Goal: Task Accomplishment & Management: Manage account settings

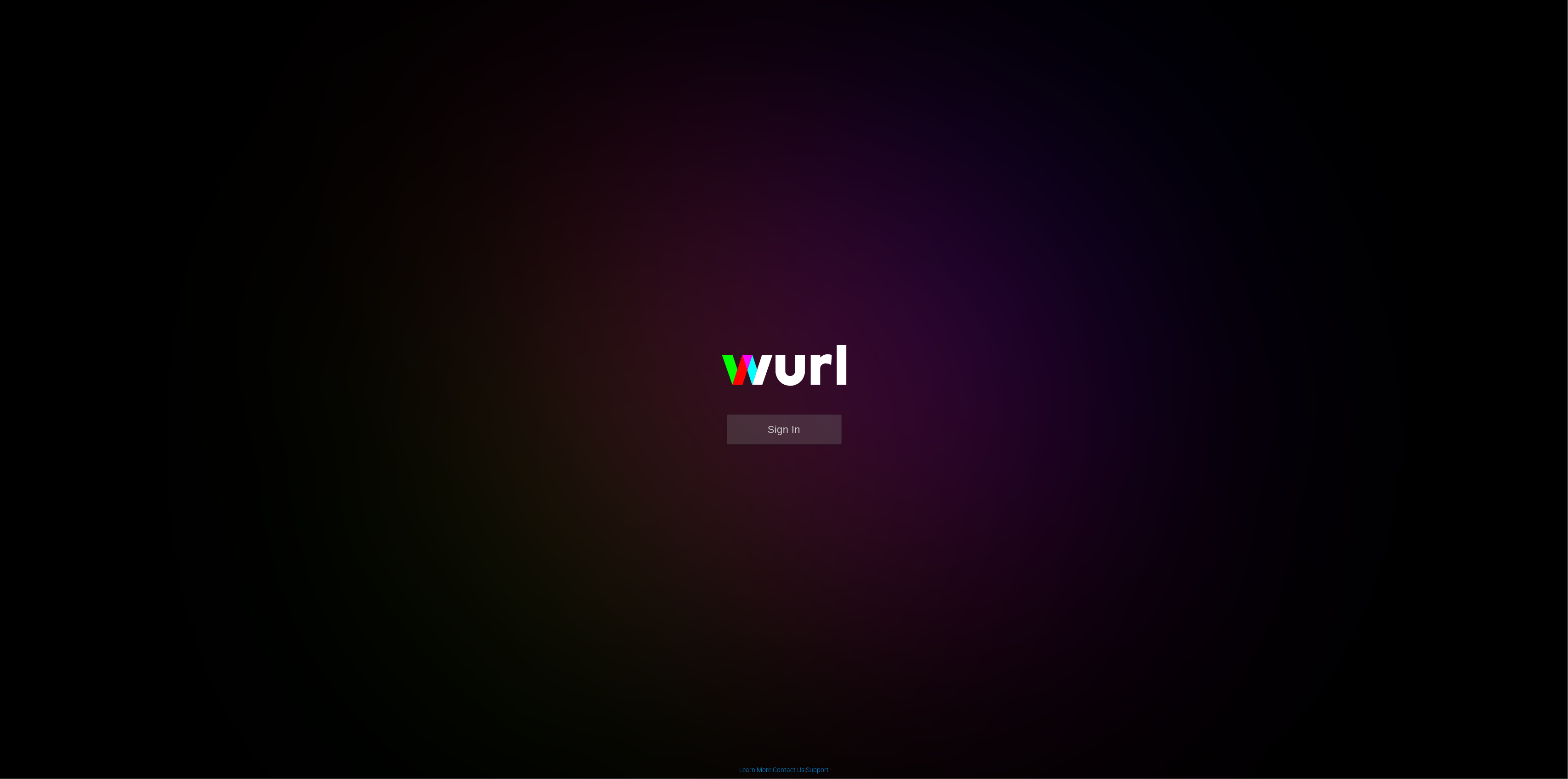
click at [806, 445] on form "Sign In" at bounding box center [784, 434] width 184 height 39
click at [804, 436] on button "Sign In" at bounding box center [784, 429] width 115 height 30
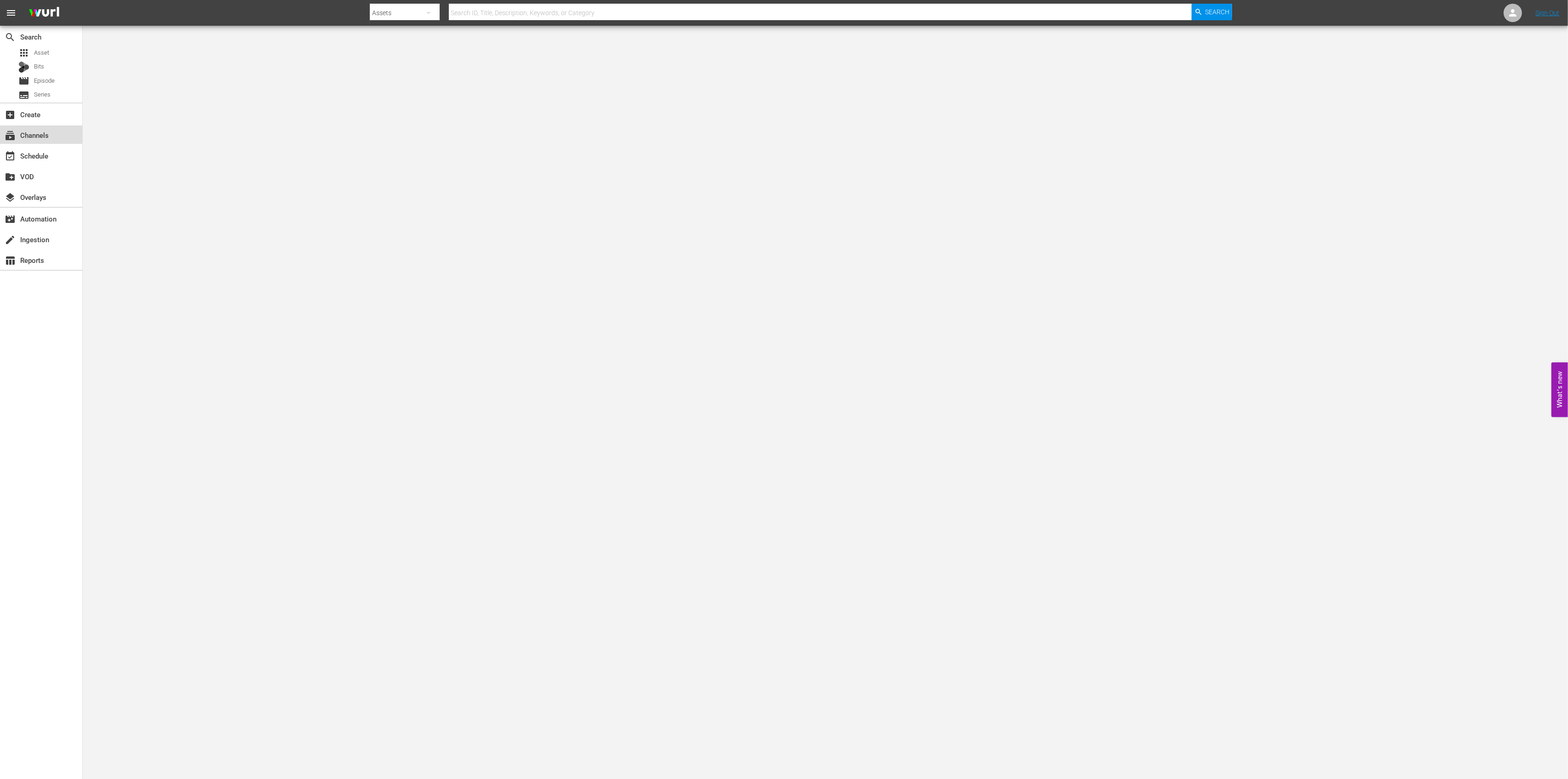
click at [46, 136] on div "subscriptions Channels" at bounding box center [26, 133] width 51 height 8
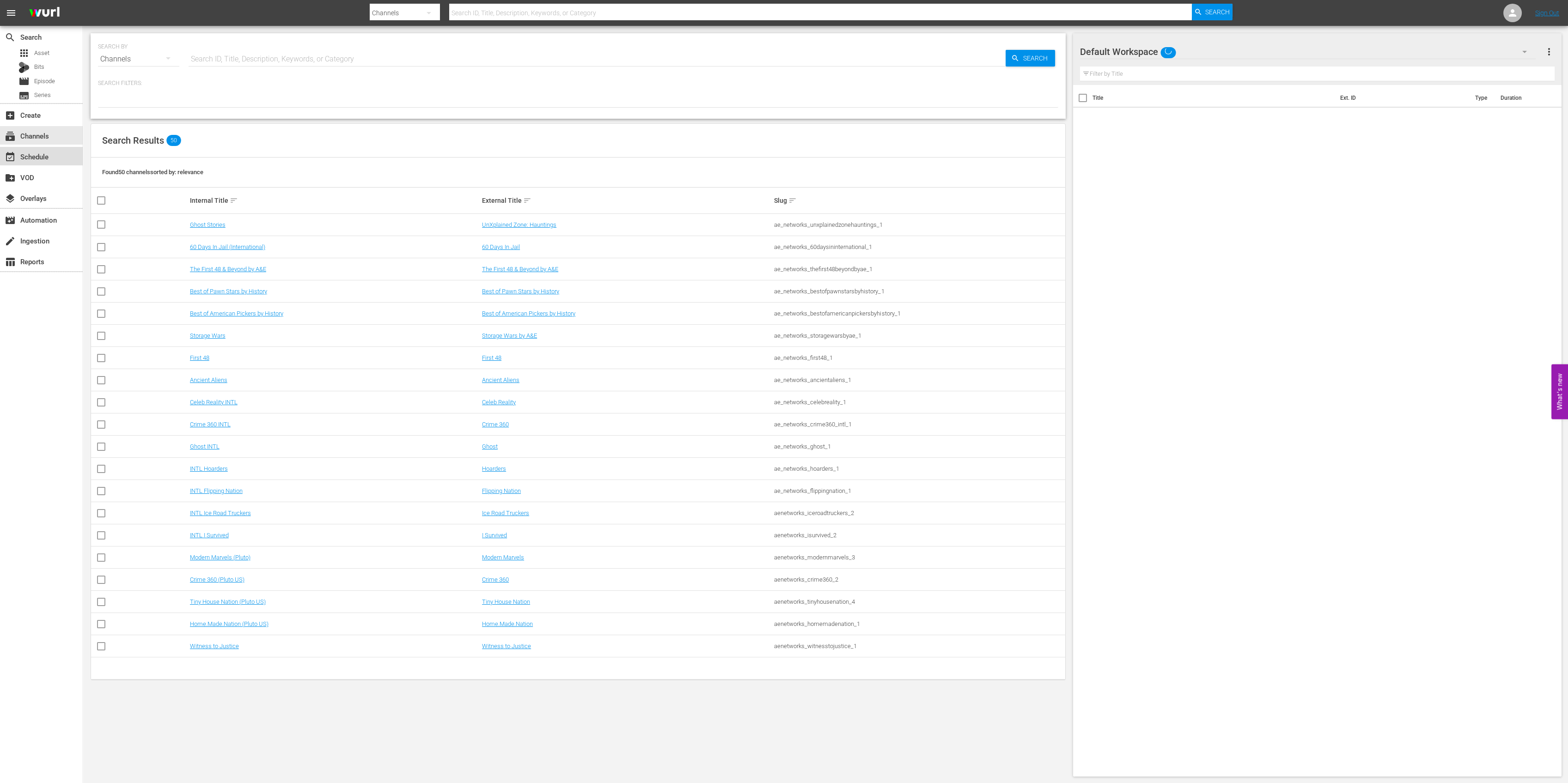
click at [44, 154] on div "event_available Schedule" at bounding box center [26, 154] width 52 height 8
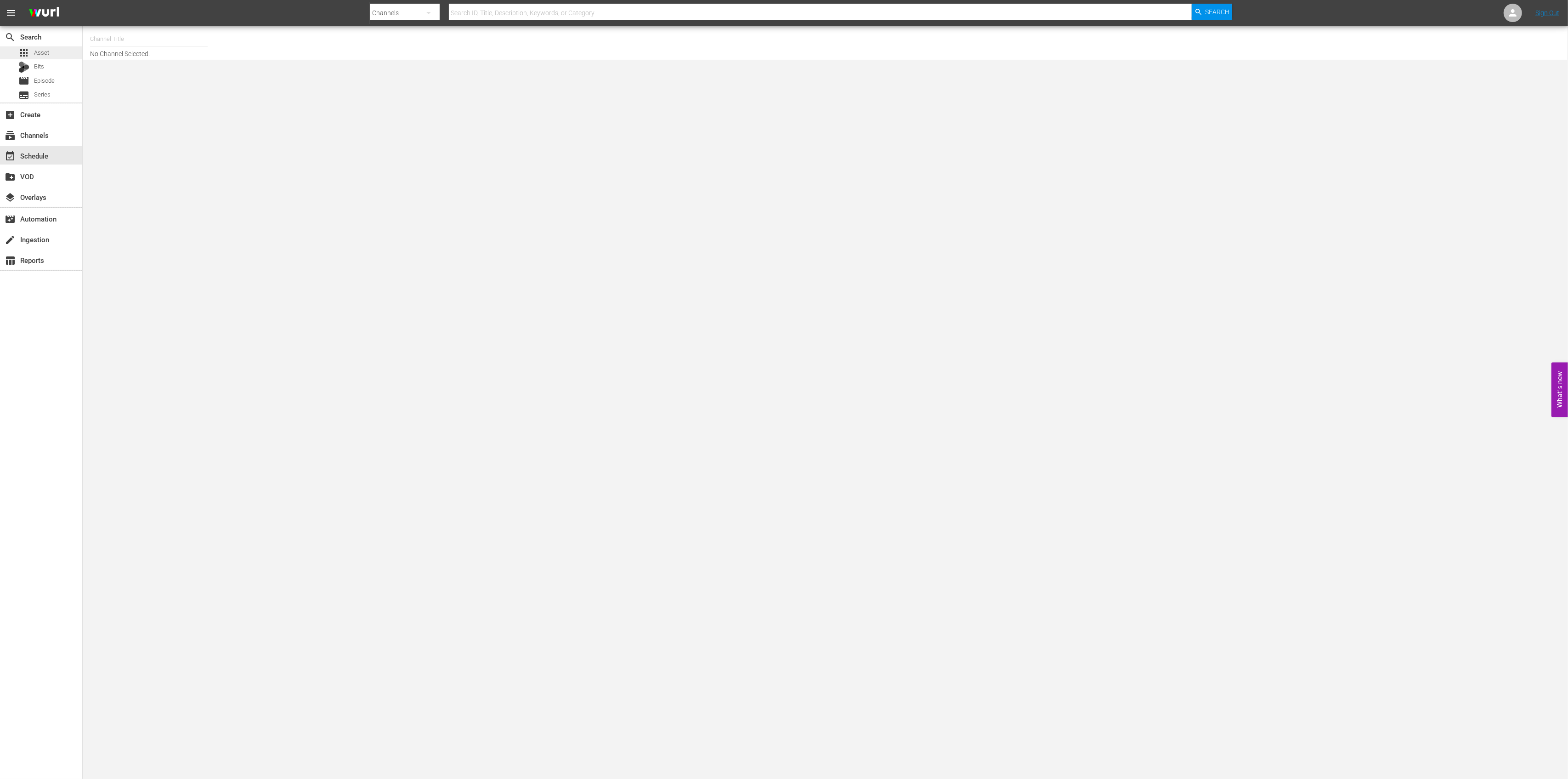
click at [44, 57] on span "Asset" at bounding box center [41, 53] width 15 height 10
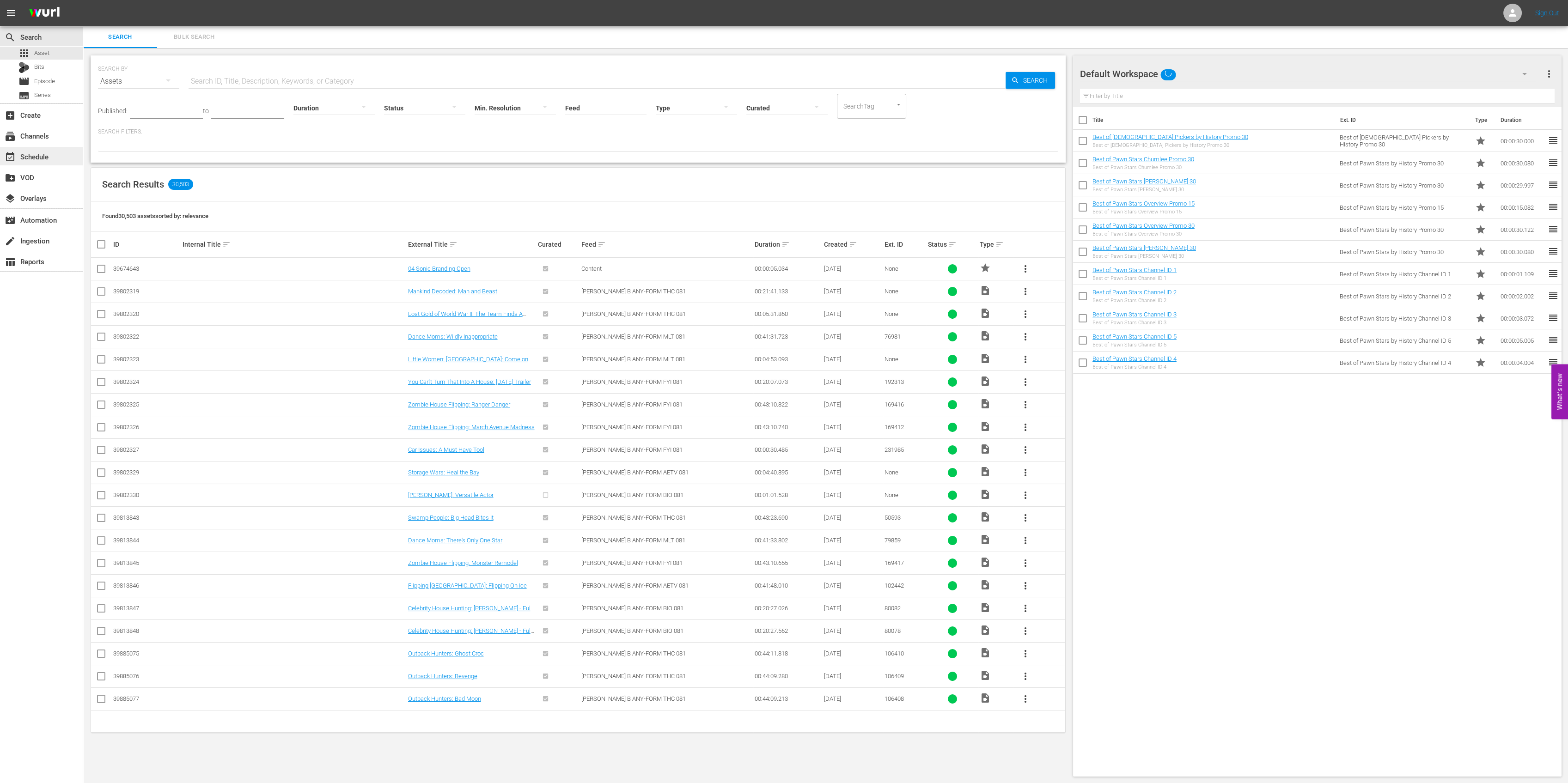
click at [47, 155] on div "event_available Schedule" at bounding box center [26, 154] width 52 height 8
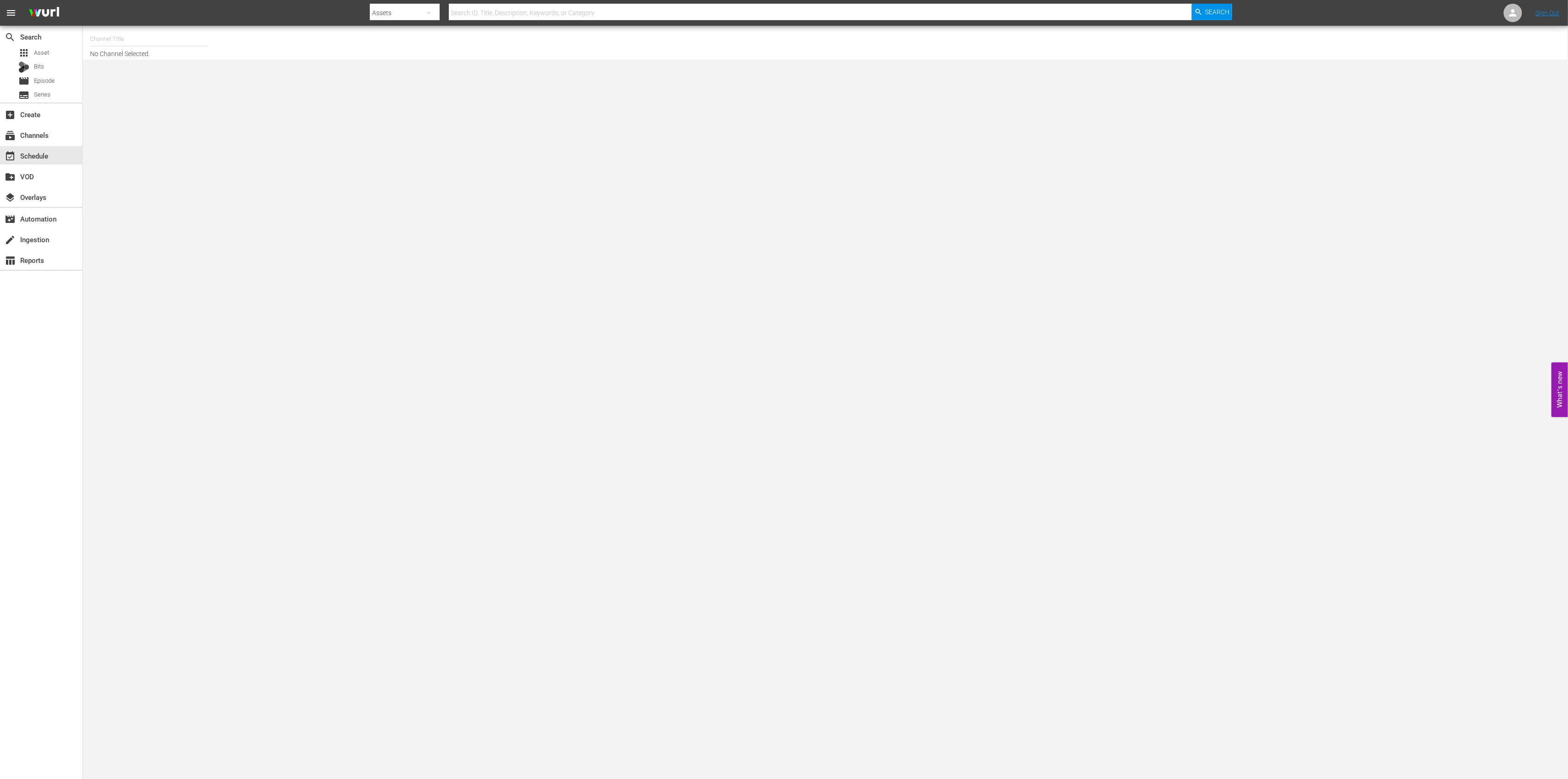
click at [150, 37] on input "text" at bounding box center [149, 39] width 118 height 22
click at [178, 63] on div "Best of Pawn Stars by History (2039 - ae_networks_bestofpawnstarsbyhistory_1)" at bounding box center [217, 65] width 238 height 22
type input "Best of Pawn Stars by History (2039 - ae_networks_bestofpawnstarsbyhistory_1)"
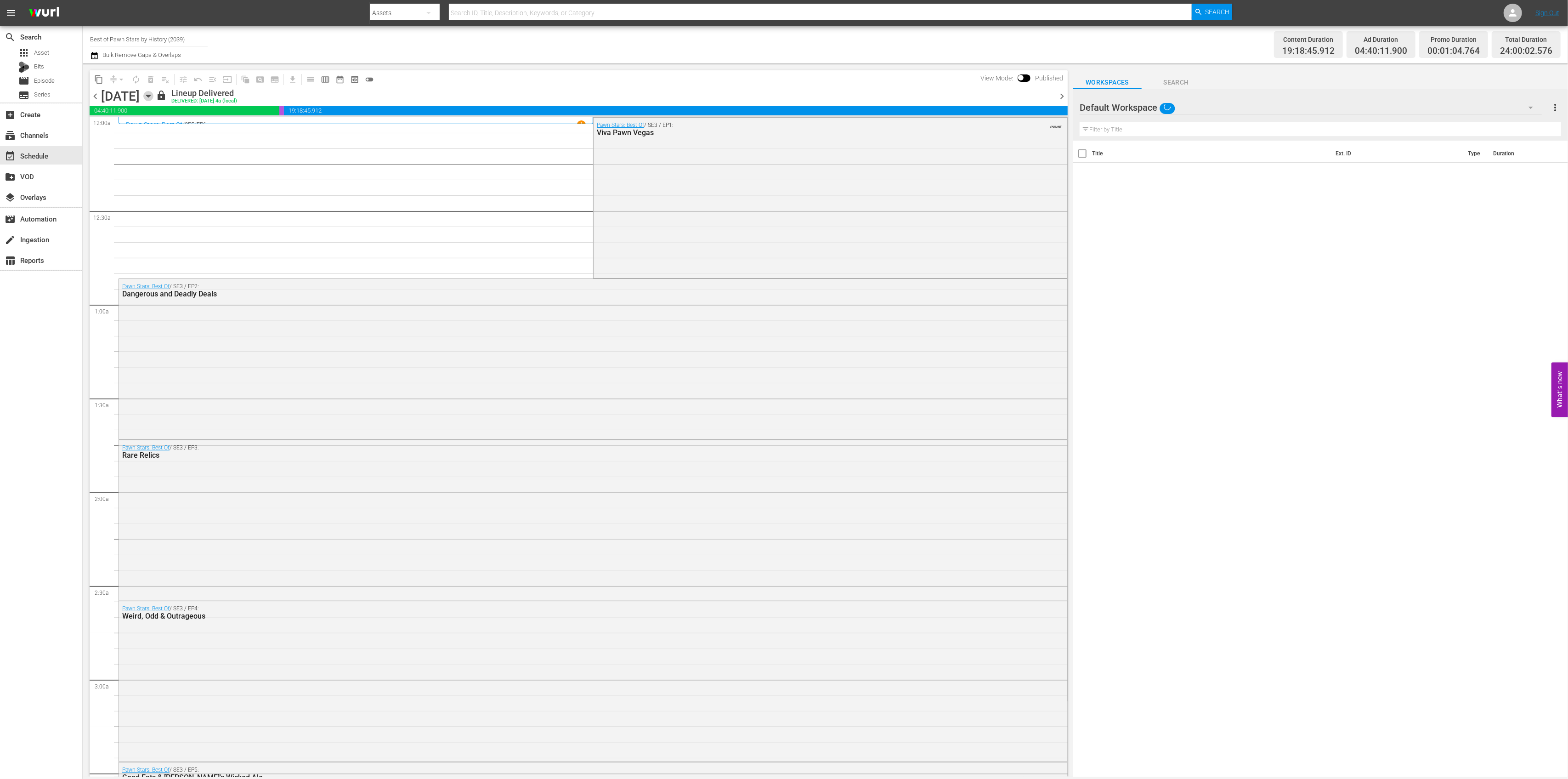
click at [154, 98] on icon "button" at bounding box center [148, 96] width 10 height 10
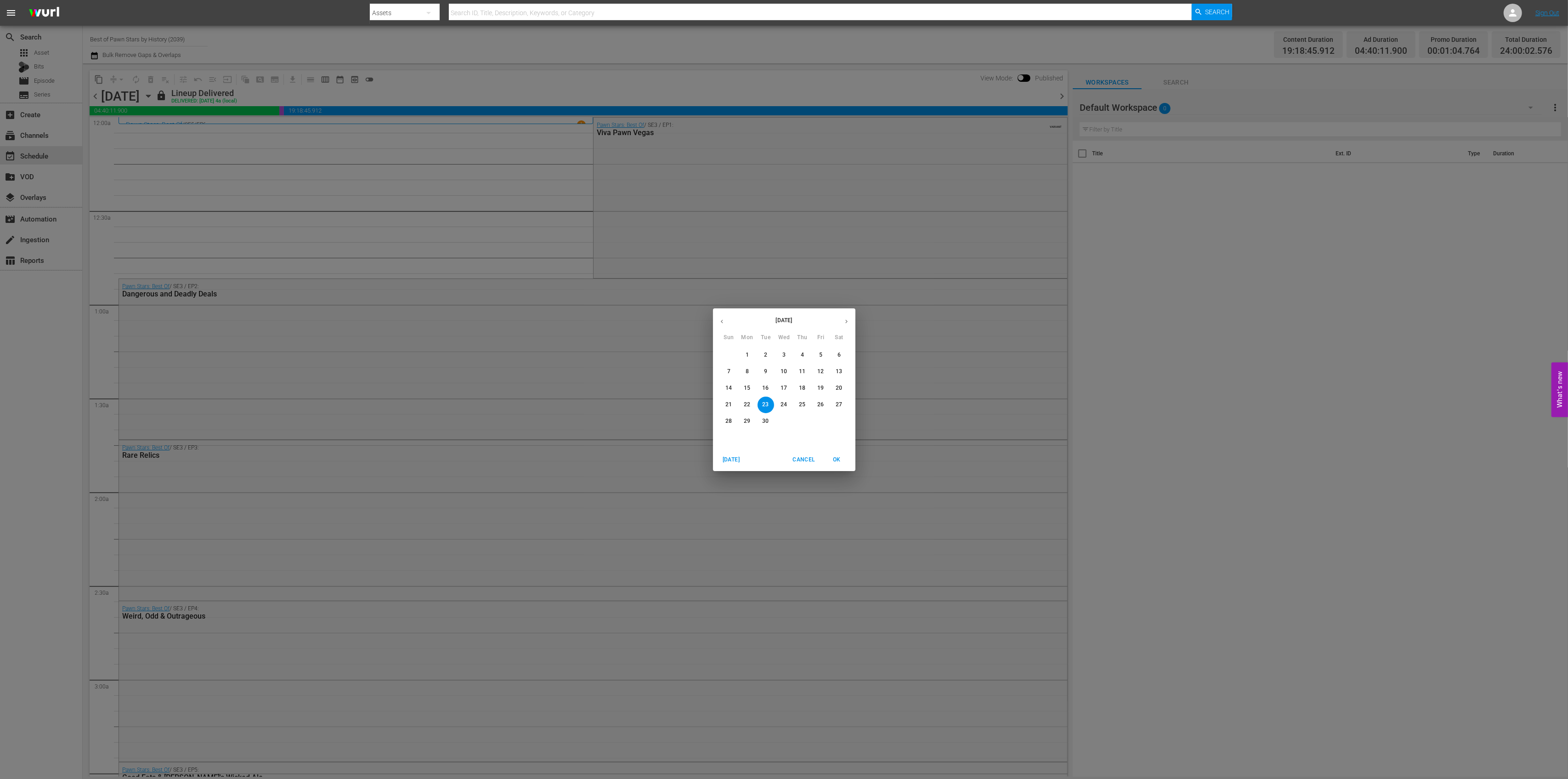
click at [844, 320] on icon "button" at bounding box center [846, 321] width 7 height 7
click at [749, 392] on button "13" at bounding box center [747, 388] width 17 height 17
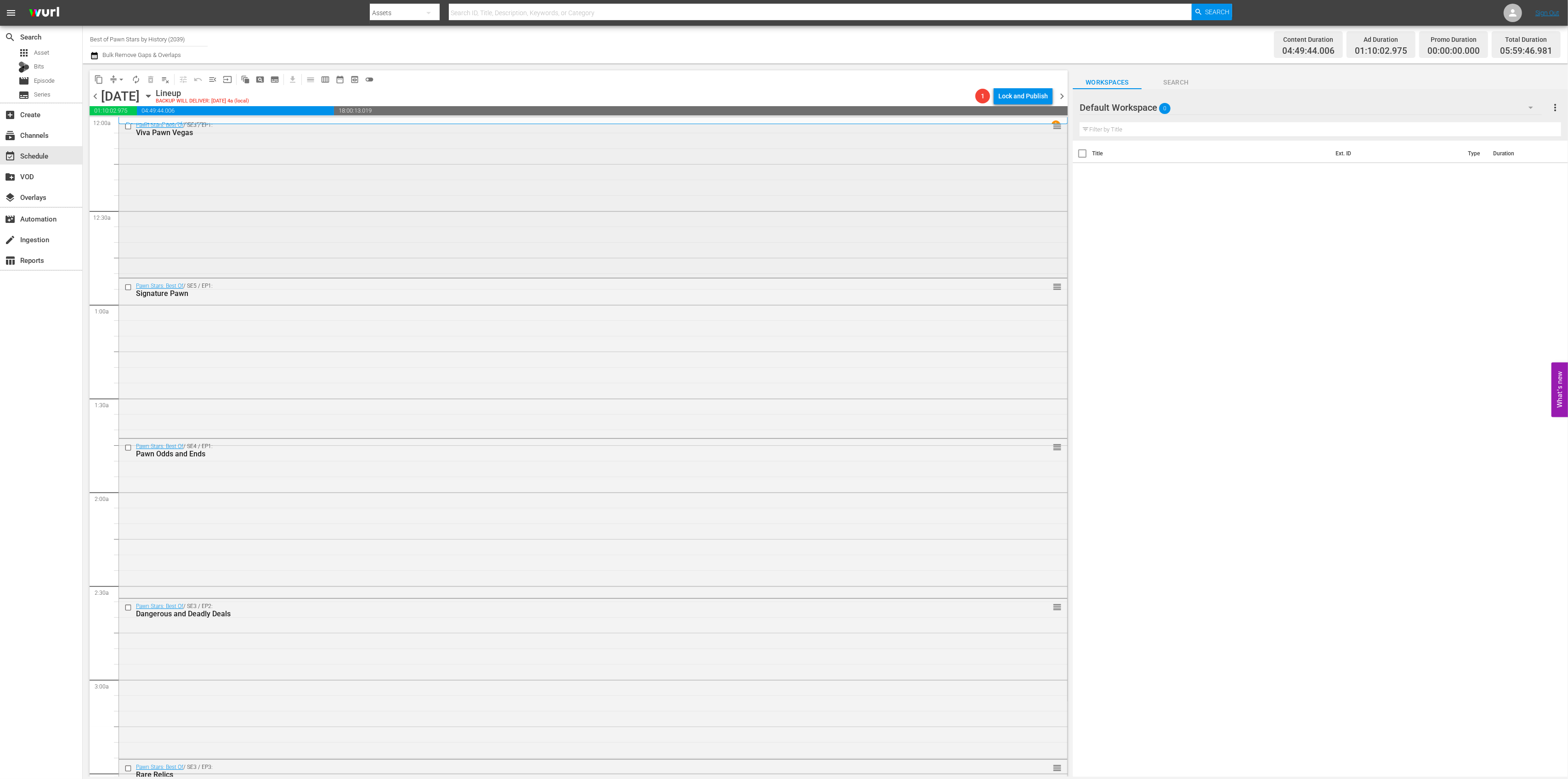
click at [696, 214] on div "Pawn Stars: Best Of / SE3 / EP1: Viva Pawn Vegas reorder" at bounding box center [593, 196] width 949 height 158
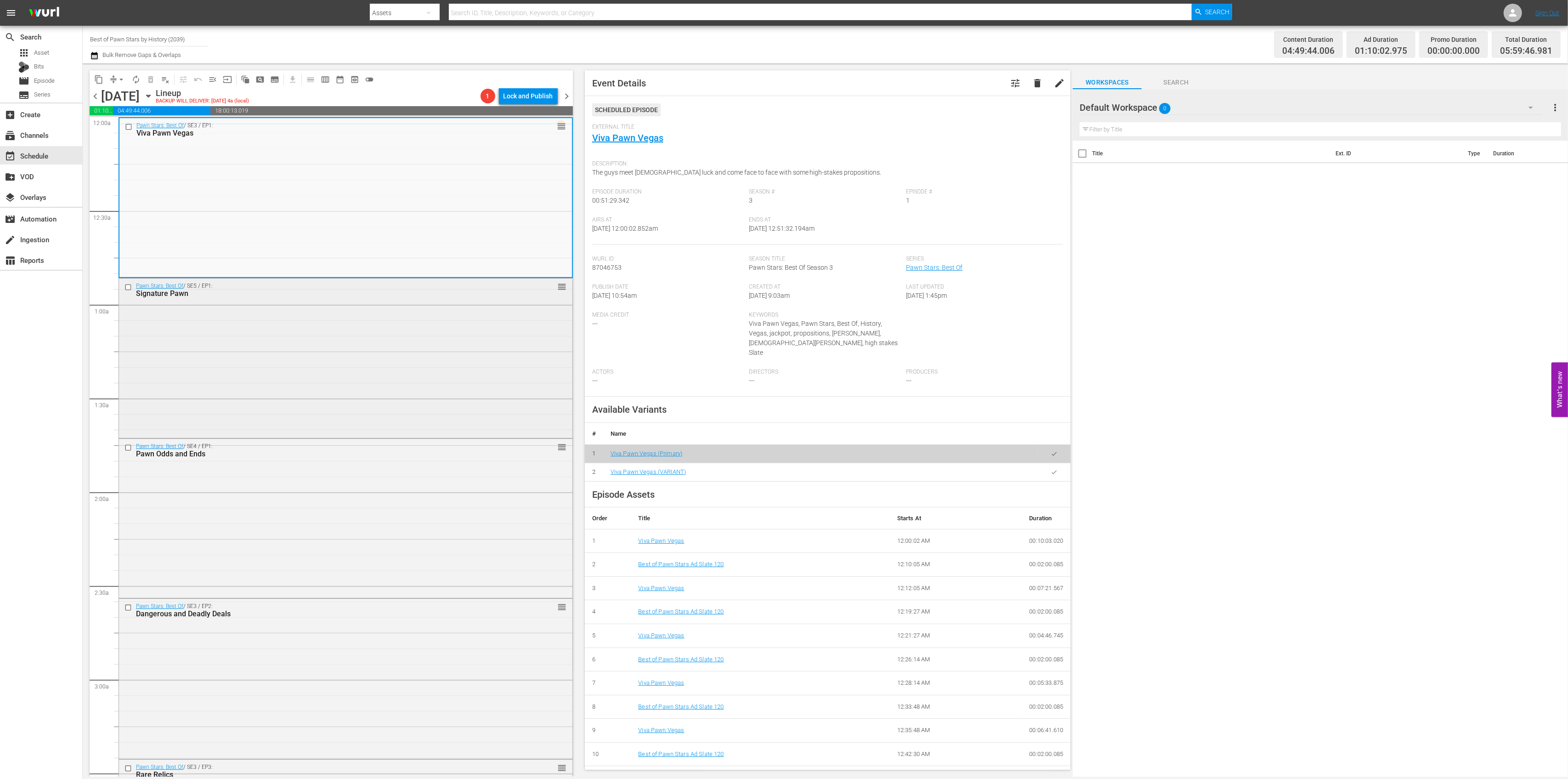
click at [508, 326] on div "Pawn Stars: Best Of / SE5 / EP1: Signature Pawn reorder" at bounding box center [345, 357] width 453 height 157
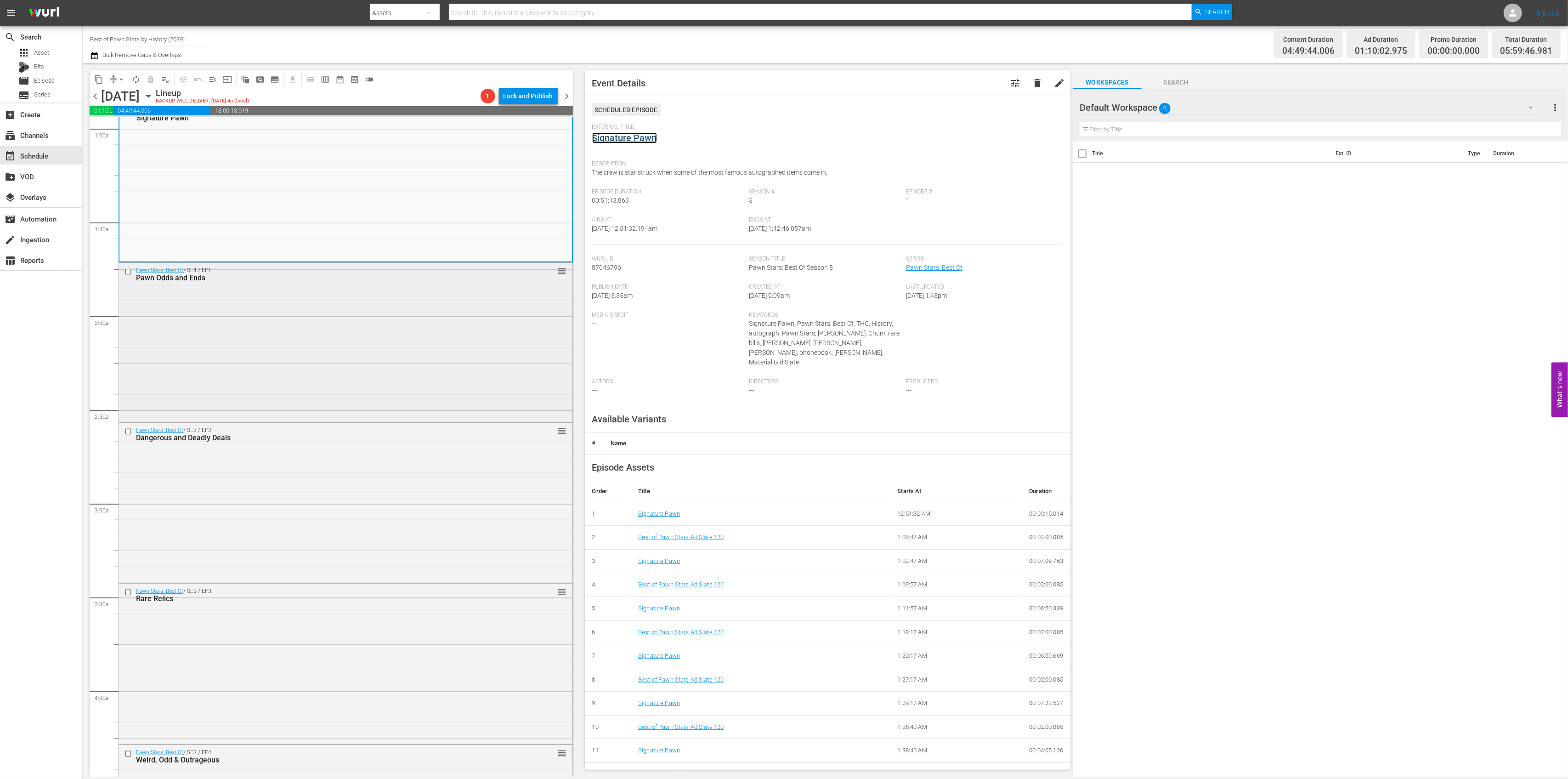
scroll to position [184, 0]
click at [473, 348] on div "Pawn Stars: Best Of / SE4 / EP1: Pawn Odds and Ends reorder" at bounding box center [345, 334] width 453 height 157
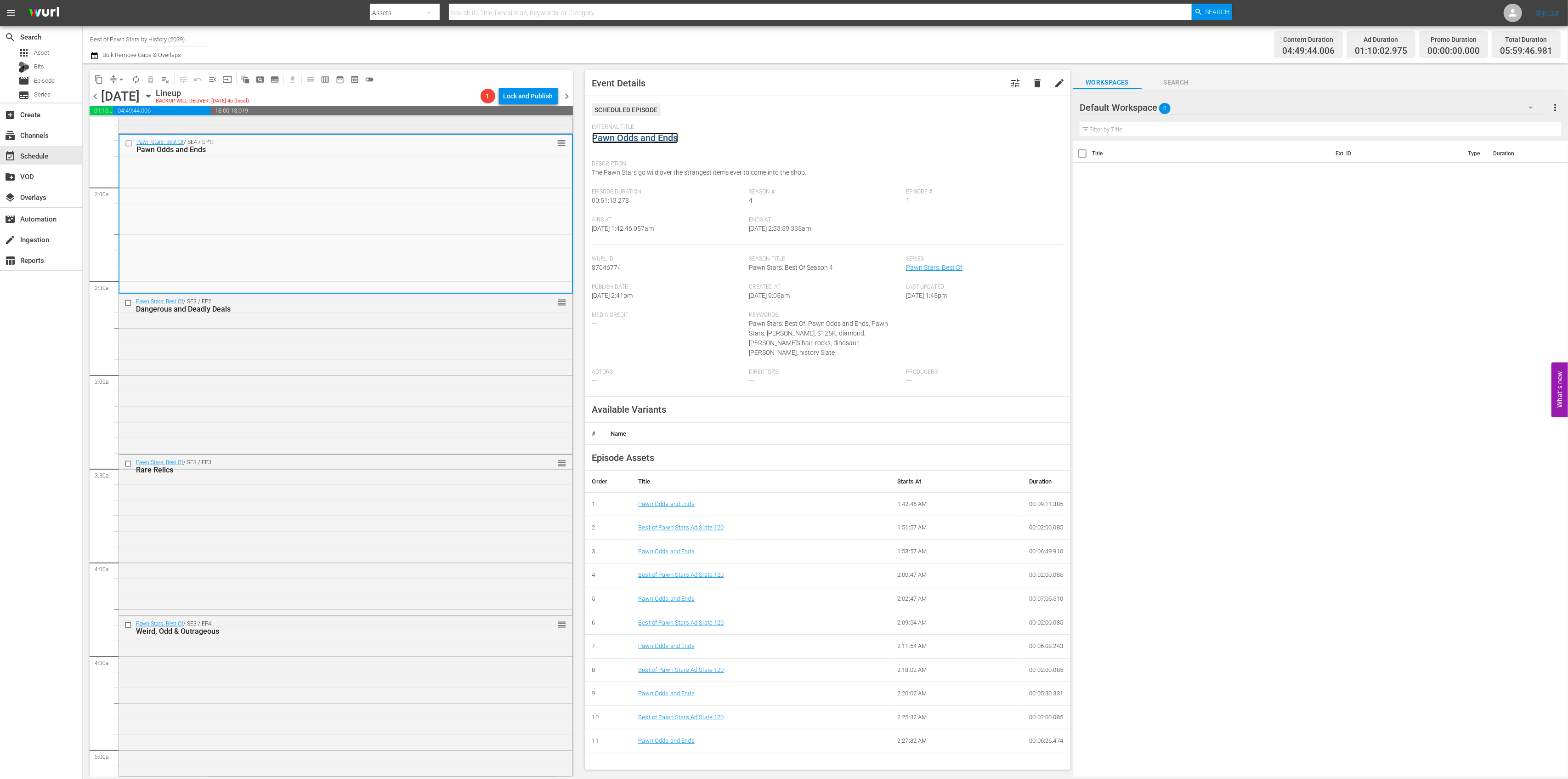
scroll to position [367, 0]
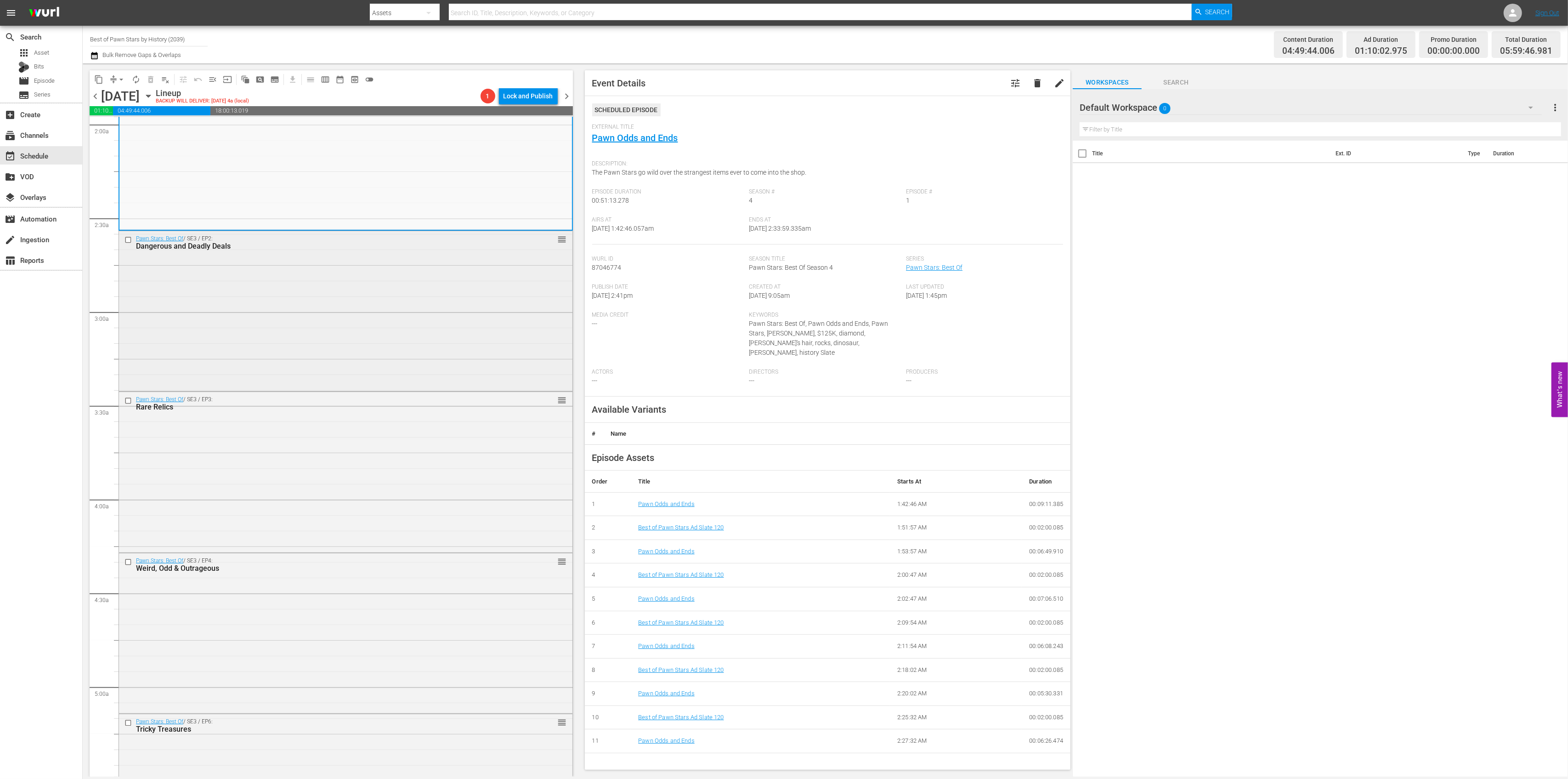
click at [409, 322] on div "Pawn Stars: Best Of / SE3 / EP2: Dangerous and Deadly Deals reorder" at bounding box center [345, 310] width 453 height 158
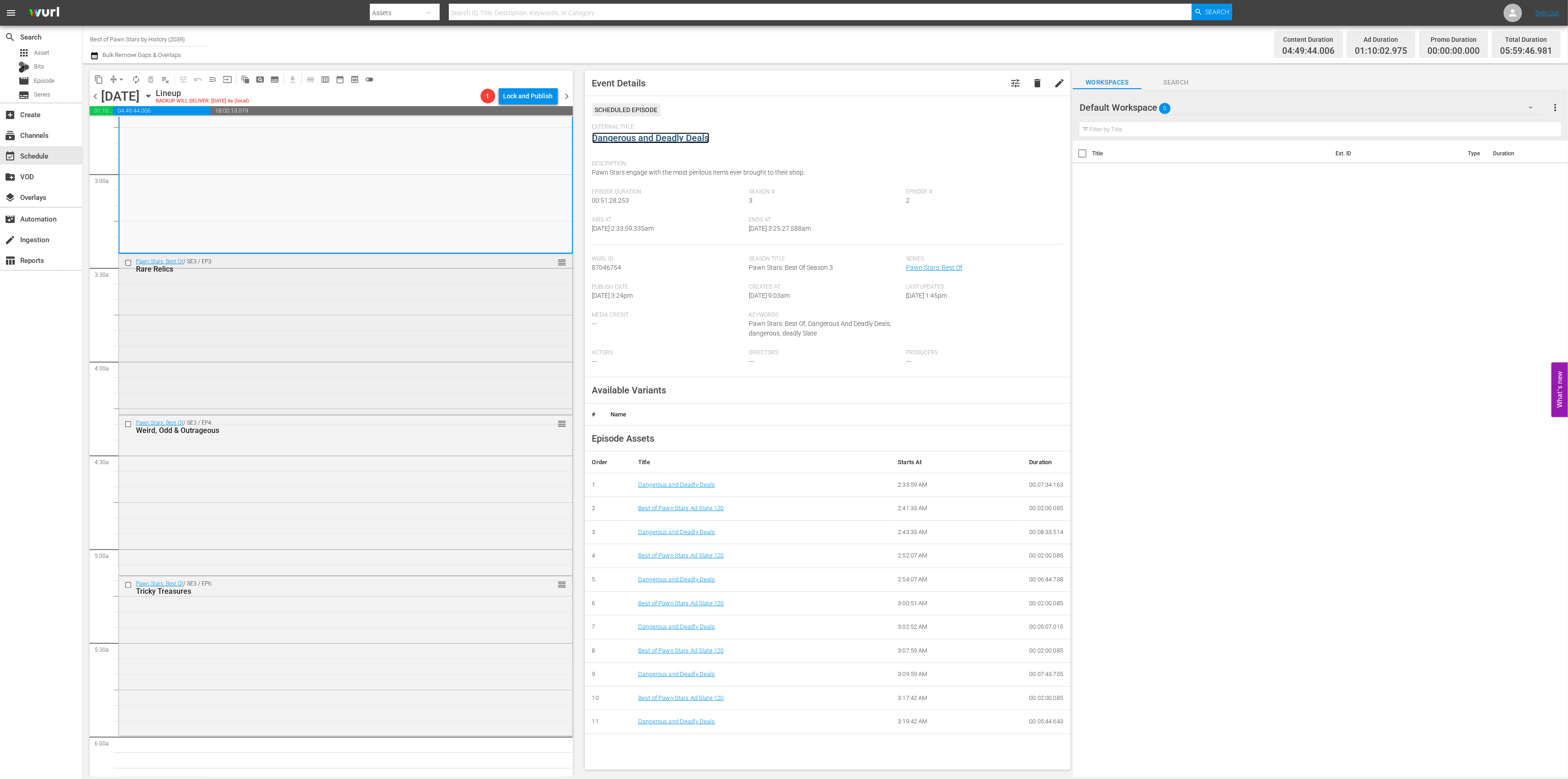
scroll to position [551, 0]
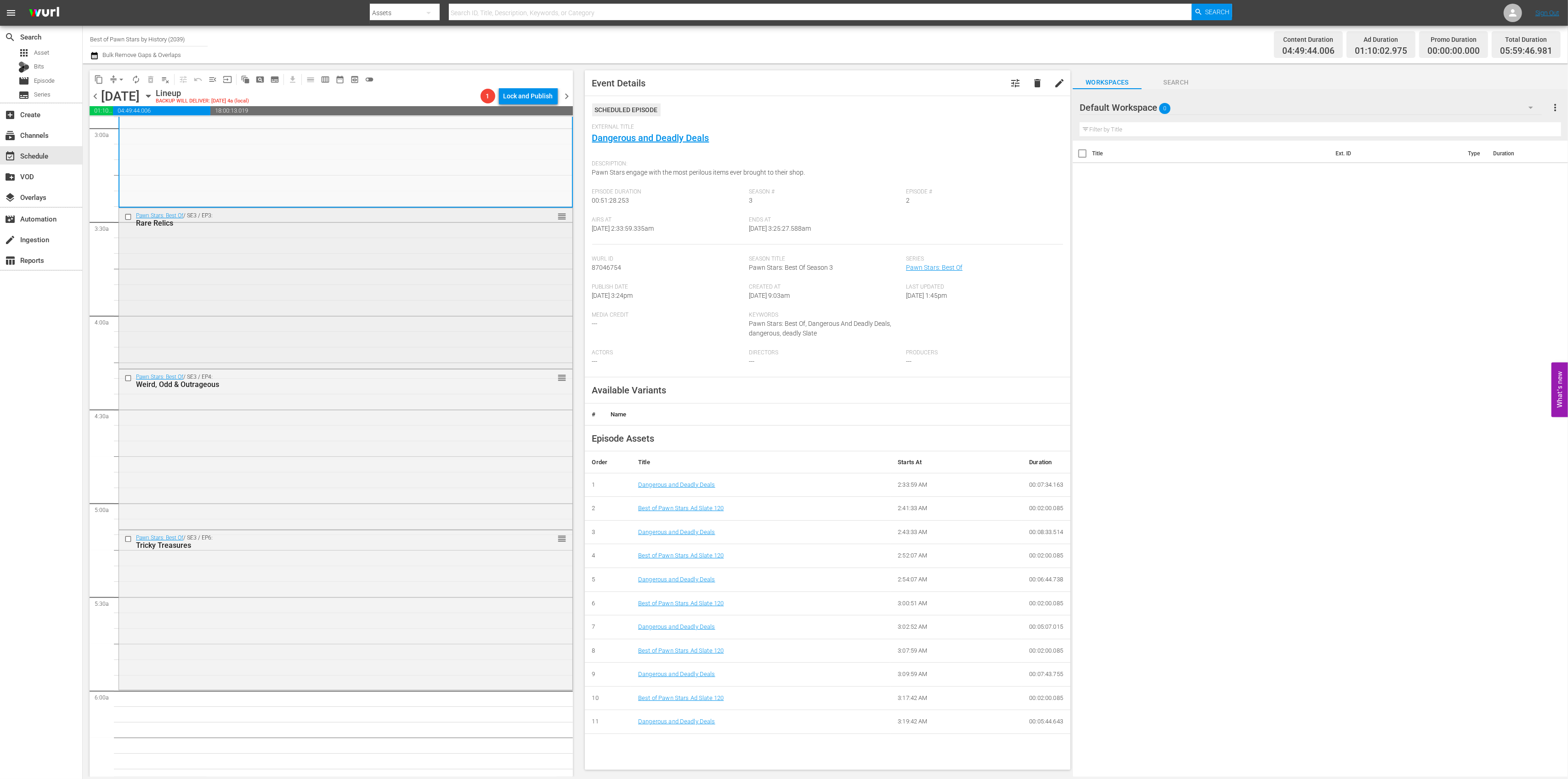
click at [447, 292] on div "Pawn Stars: Best Of / SE3 / EP3: Rare Relics reorder" at bounding box center [345, 287] width 453 height 159
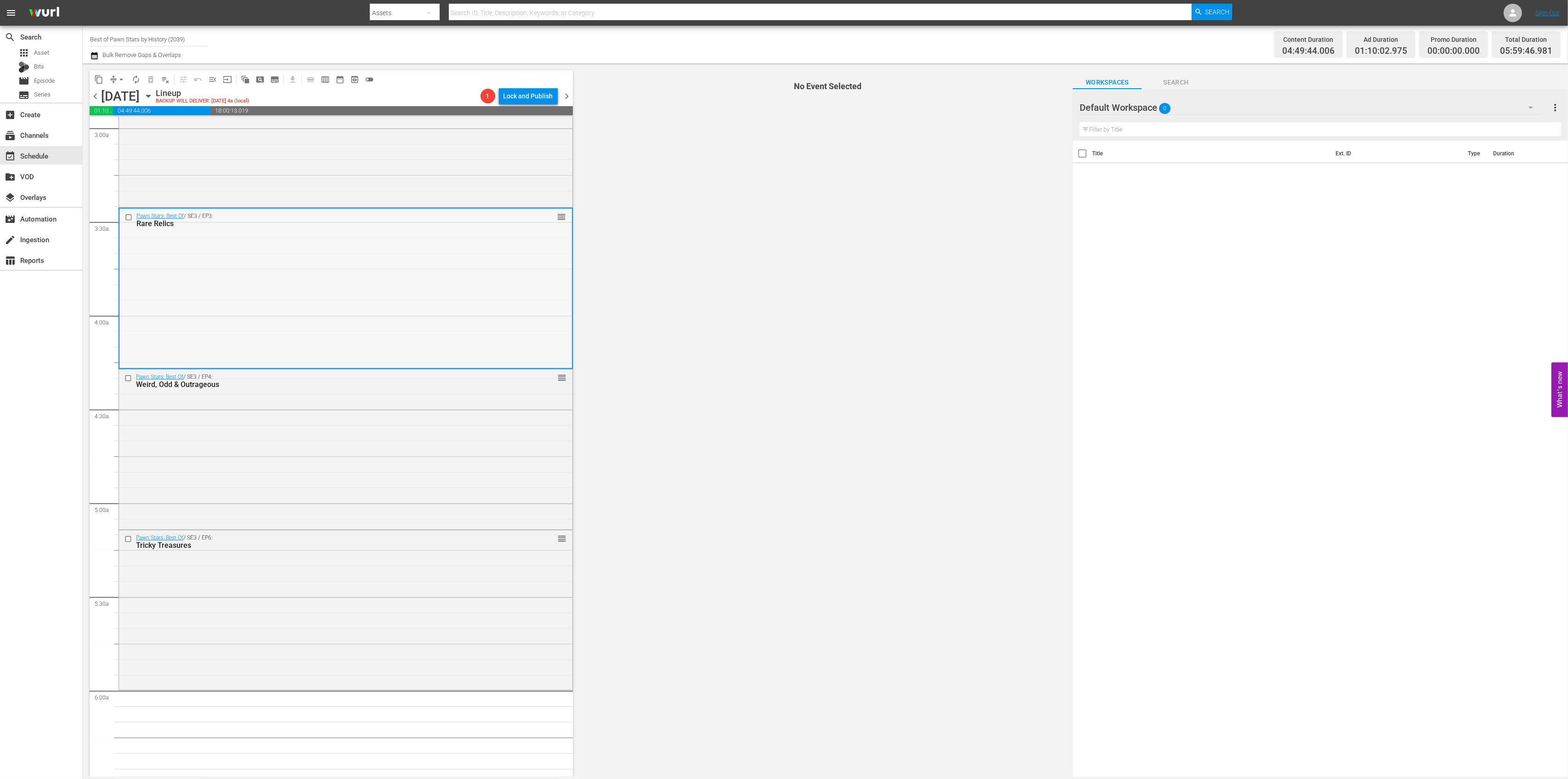
click at [453, 289] on div "Pawn Stars: Best Of / SE3 / EP3: Rare Relics reorder" at bounding box center [346, 288] width 453 height 159
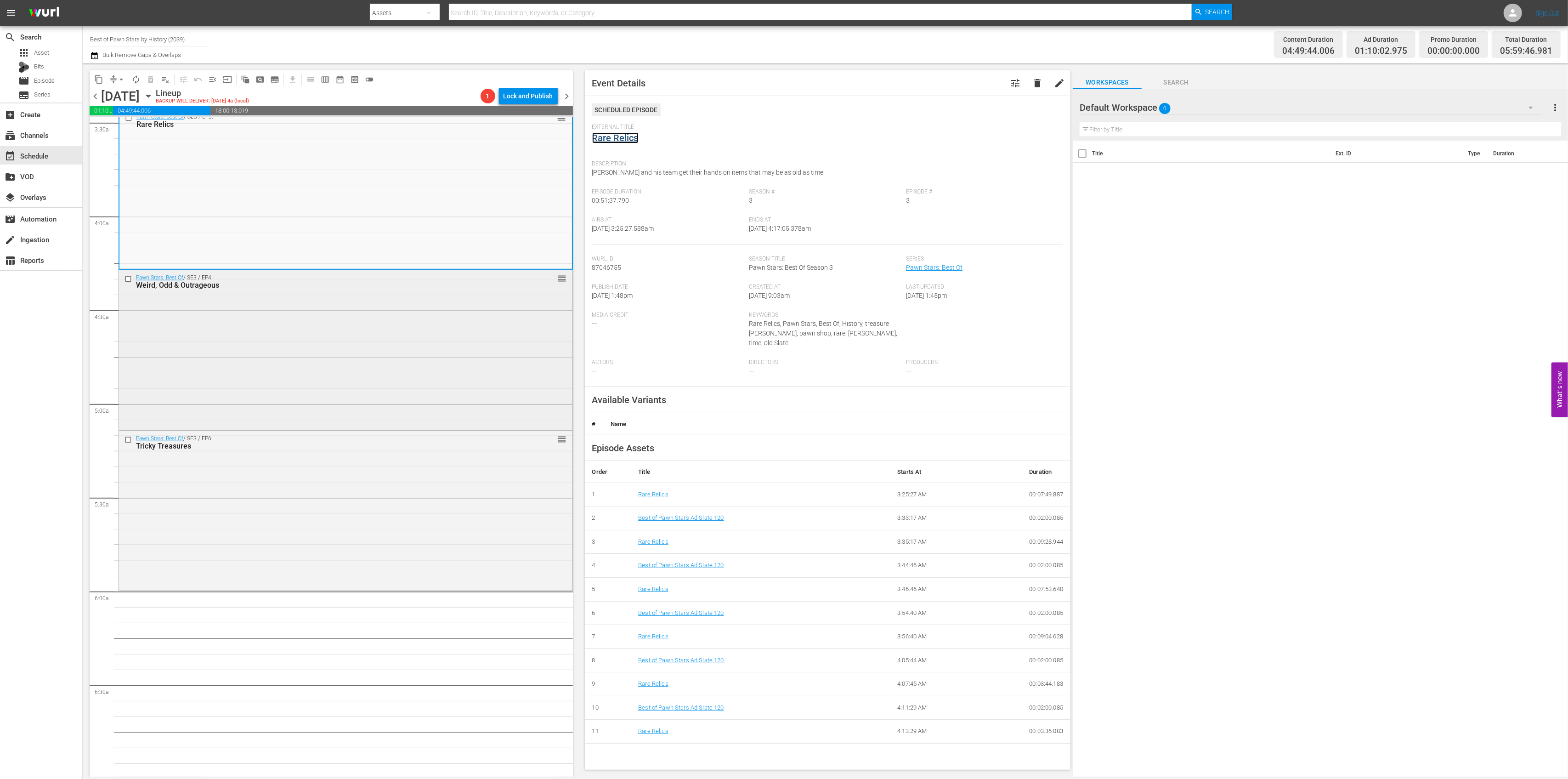
scroll to position [736, 0]
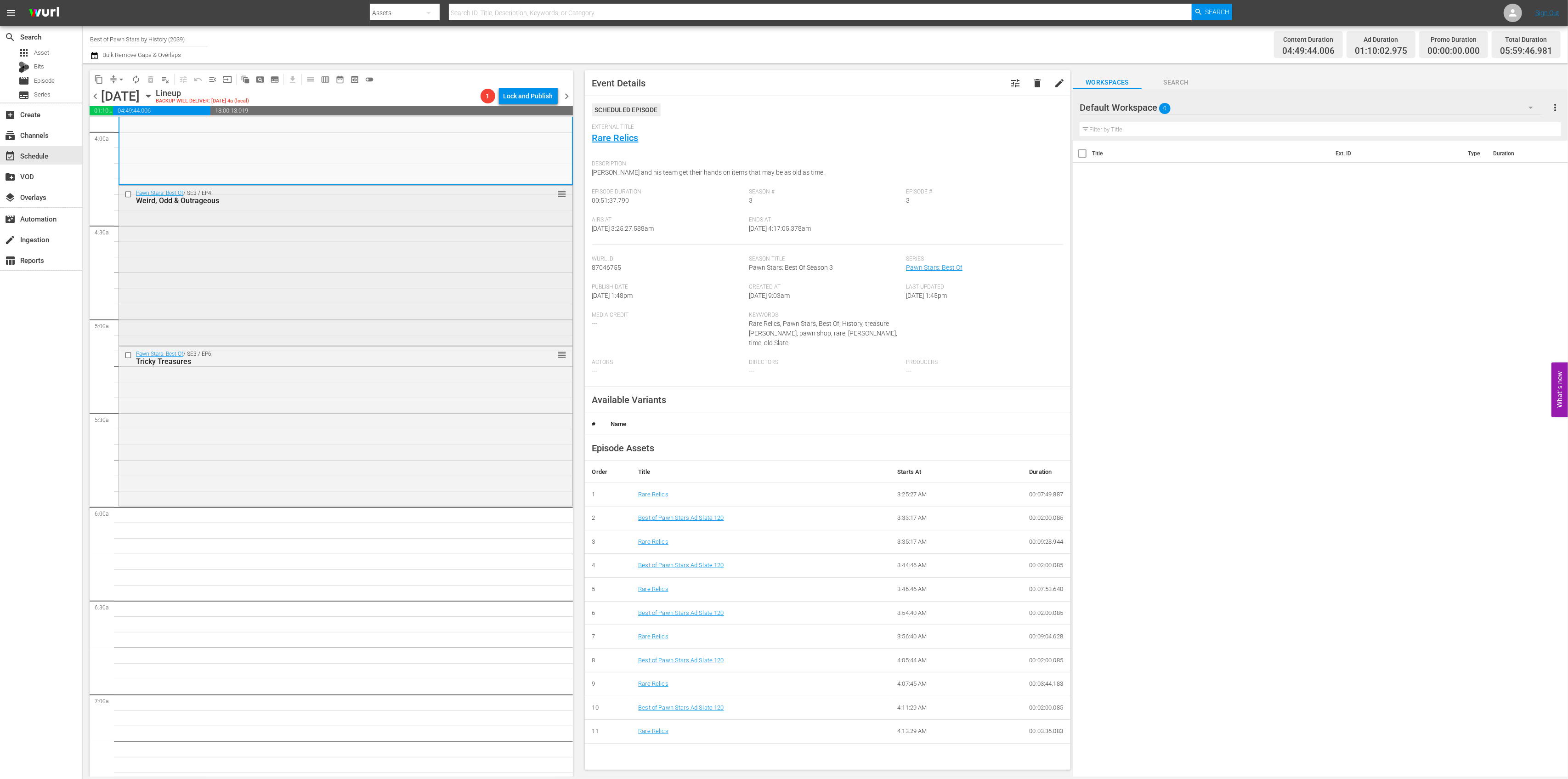
click at [413, 276] on div "Pawn Stars: Best Of / SE3 / EP4: Weird, Odd & Outrageous reorder" at bounding box center [345, 265] width 453 height 158
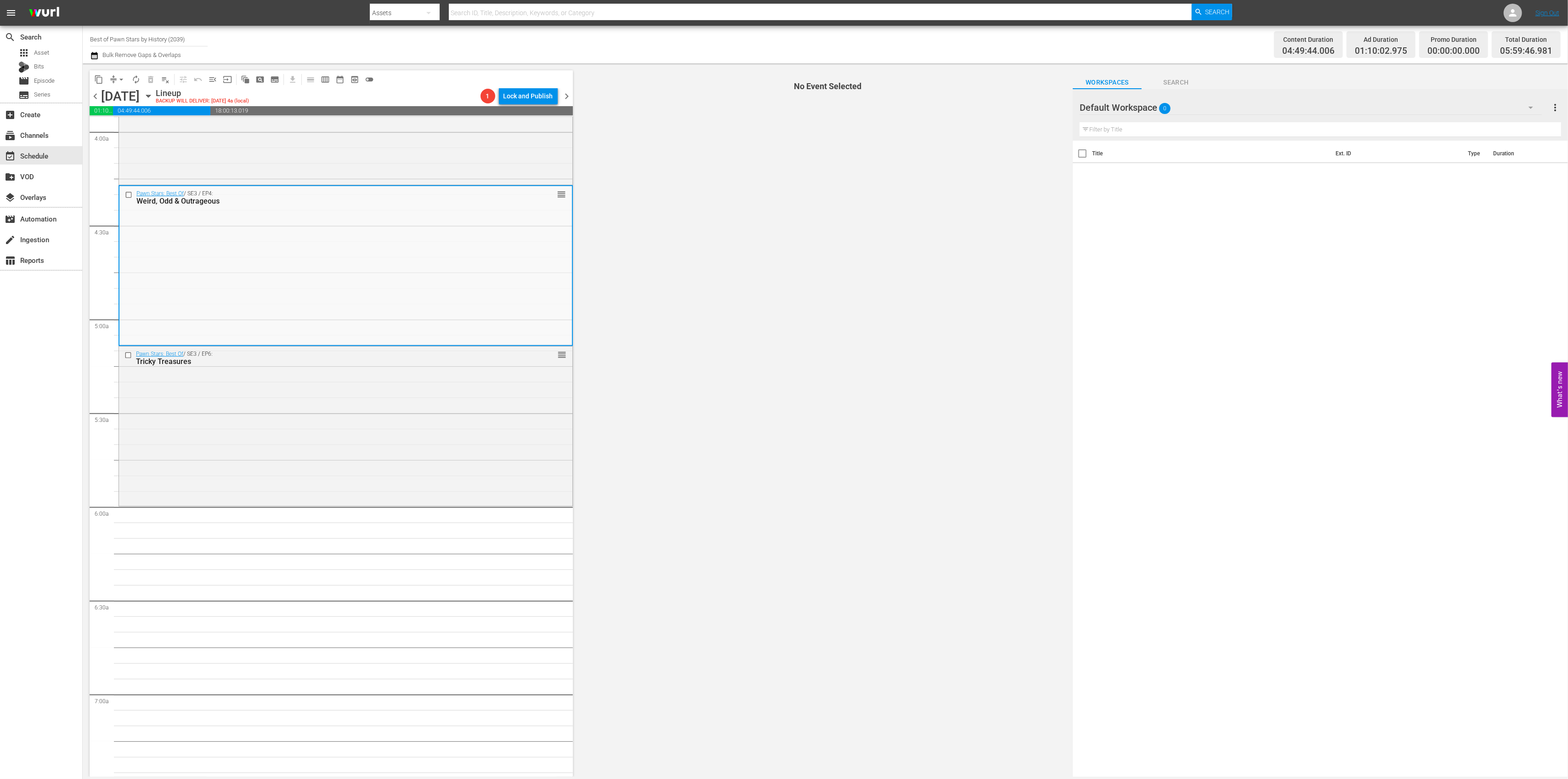
click at [417, 281] on div "Pawn Stars: Best Of / SE3 / EP4: Weird, Odd & Outrageous reorder" at bounding box center [346, 265] width 453 height 158
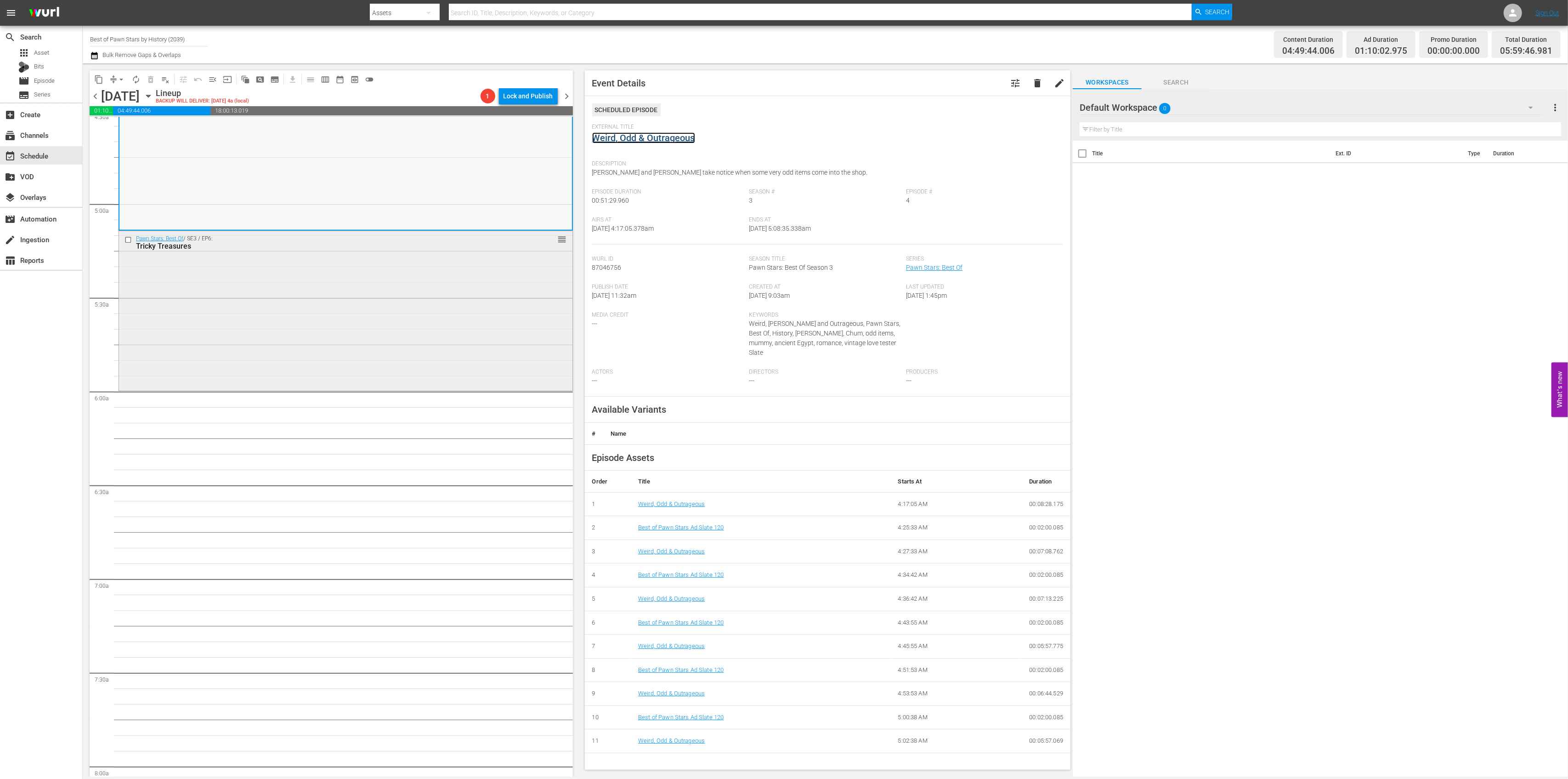
scroll to position [858, 0]
click at [439, 289] on div "Pawn Stars: Best Of / SE3 / EP6: Tricky Treasures reorder" at bounding box center [345, 303] width 453 height 157
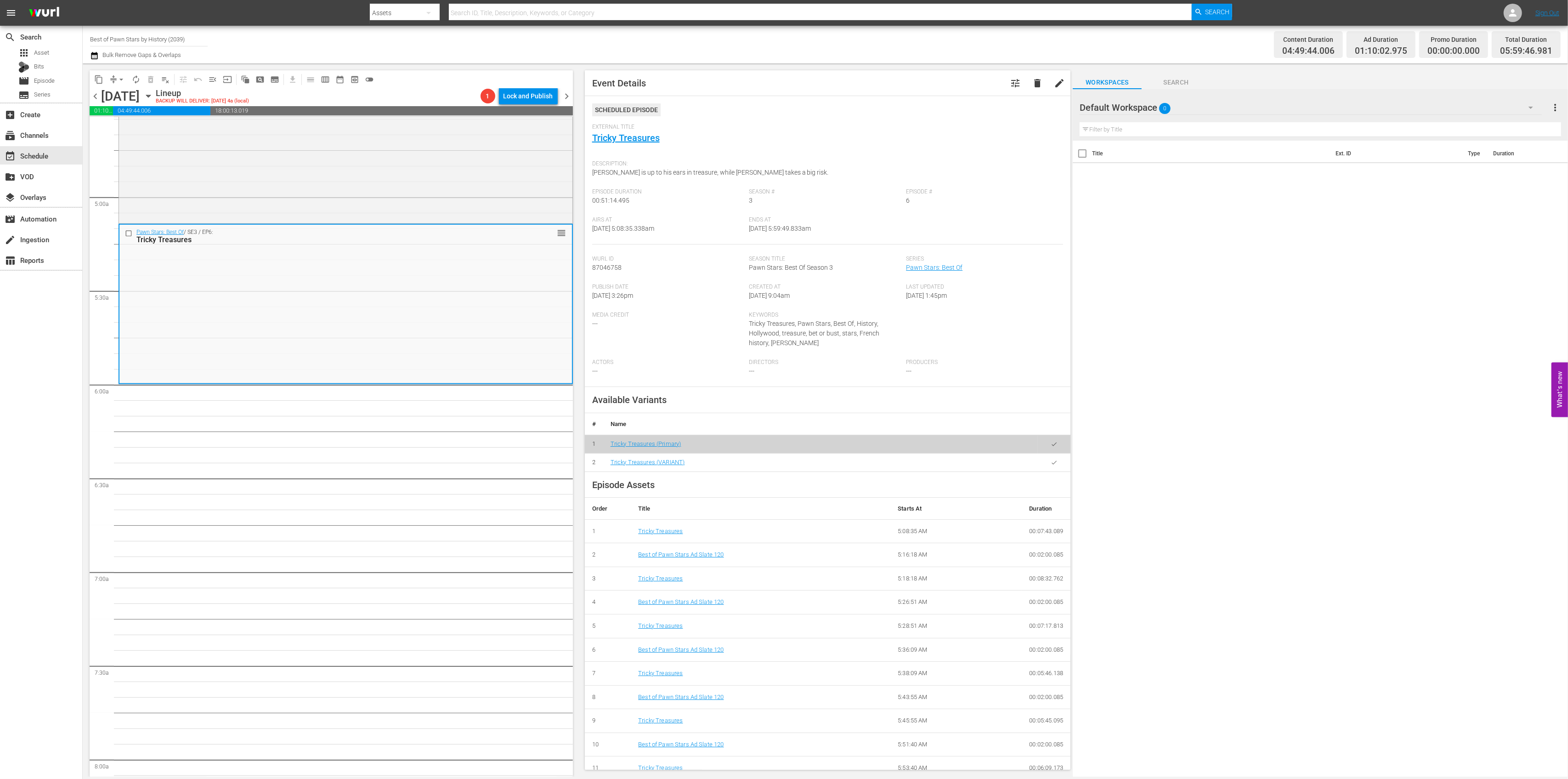
click at [113, 79] on span "compress" at bounding box center [113, 79] width 10 height 10
click at [124, 75] on span "arrow_drop_down" at bounding box center [121, 79] width 10 height 10
click at [118, 82] on span "arrow_drop_down" at bounding box center [121, 79] width 10 height 10
click at [114, 81] on button "arrow_drop_down" at bounding box center [121, 79] width 15 height 15
click at [107, 99] on li "Align to Midnight" at bounding box center [121, 98] width 96 height 15
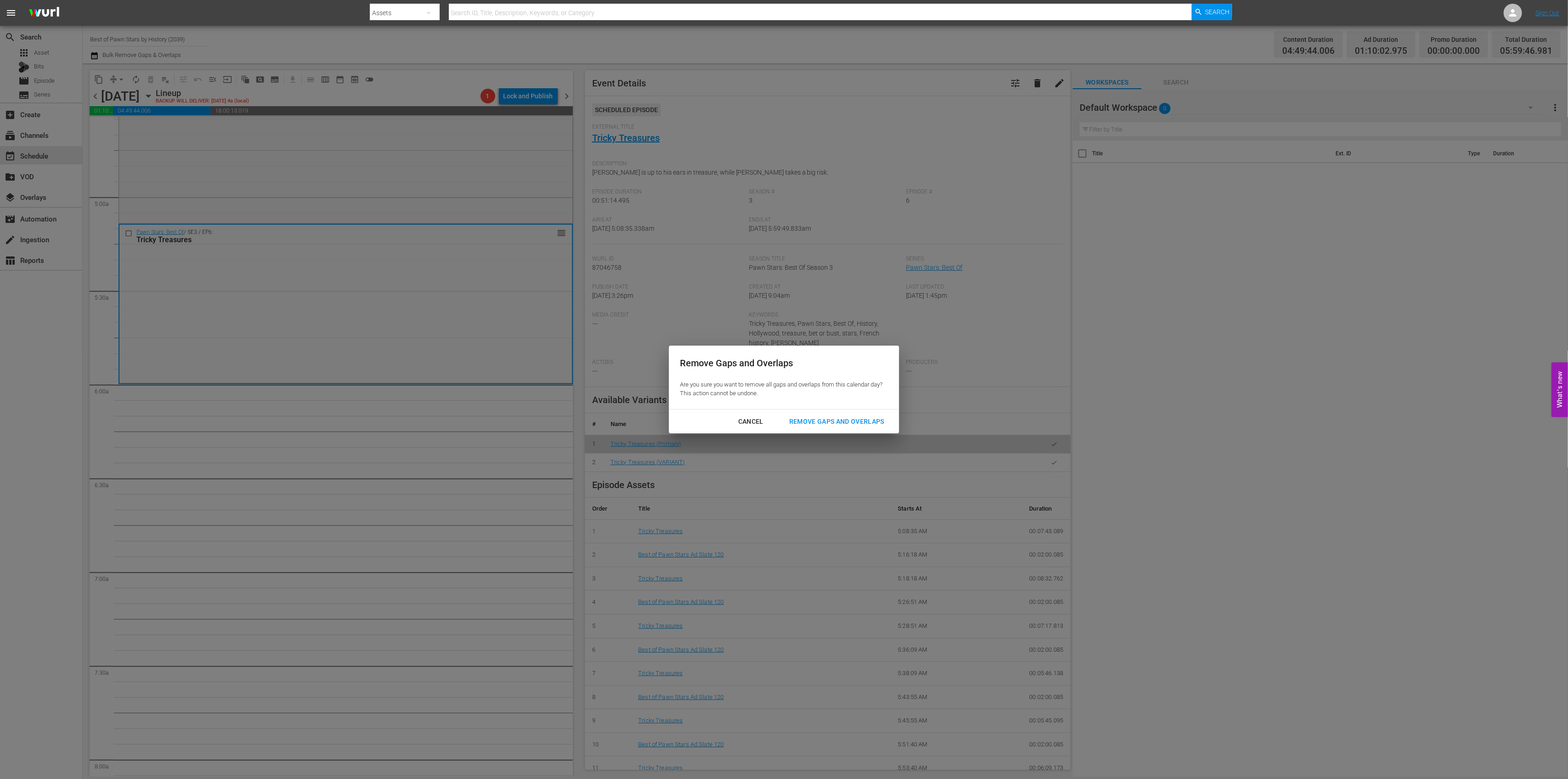
click at [870, 420] on div "Remove Gaps and Overlaps" at bounding box center [836, 422] width 109 height 12
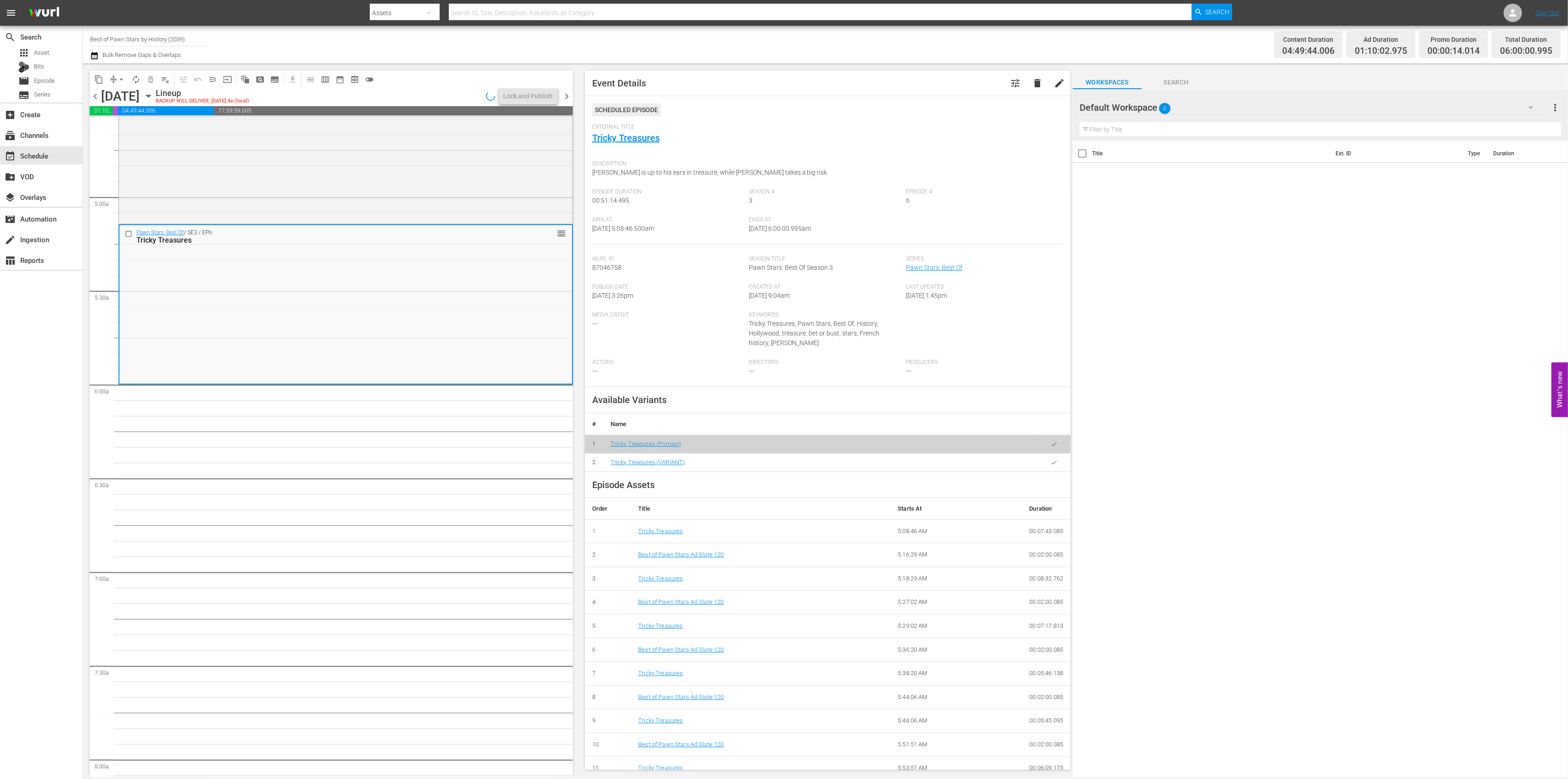
scroll to position [874, 0]
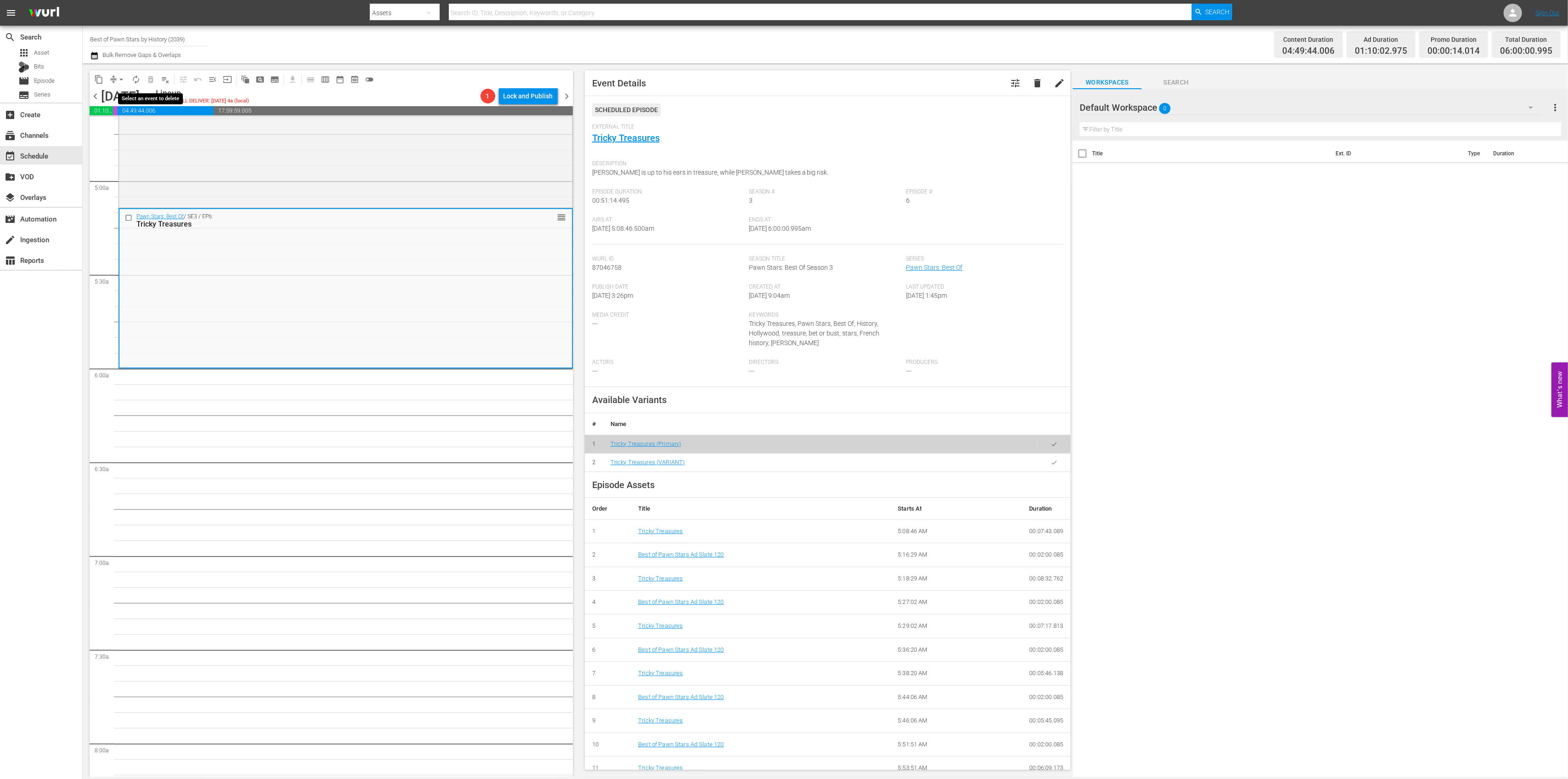
click at [143, 79] on span "delete_forever_outlined" at bounding box center [151, 79] width 15 height 15
click at [135, 79] on span "autorenew_outlined" at bounding box center [136, 79] width 10 height 10
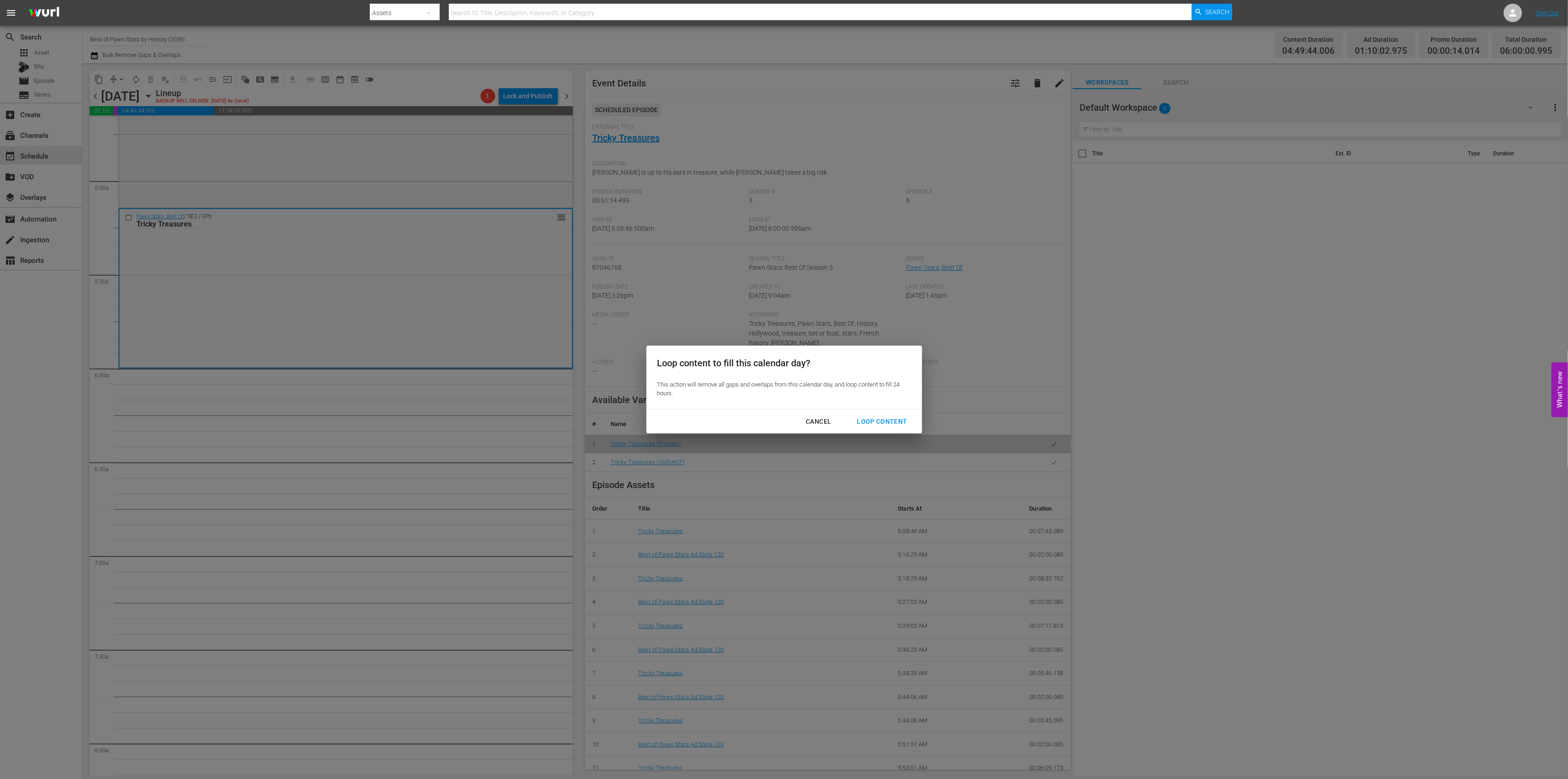
click at [895, 417] on div "Loop Content" at bounding box center [882, 422] width 65 height 12
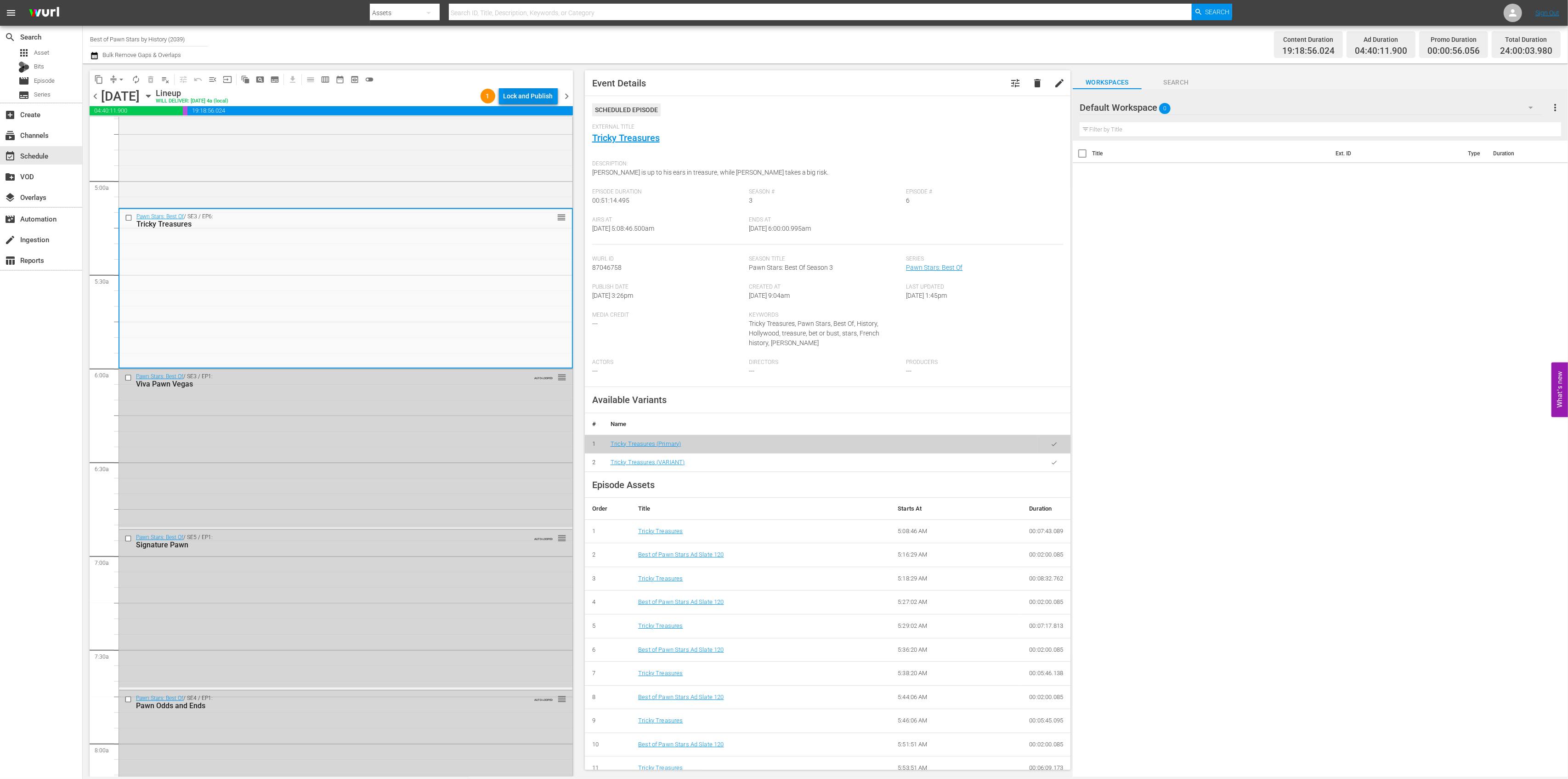
click at [524, 87] on div "Lock and Publish" at bounding box center [528, 96] width 50 height 17
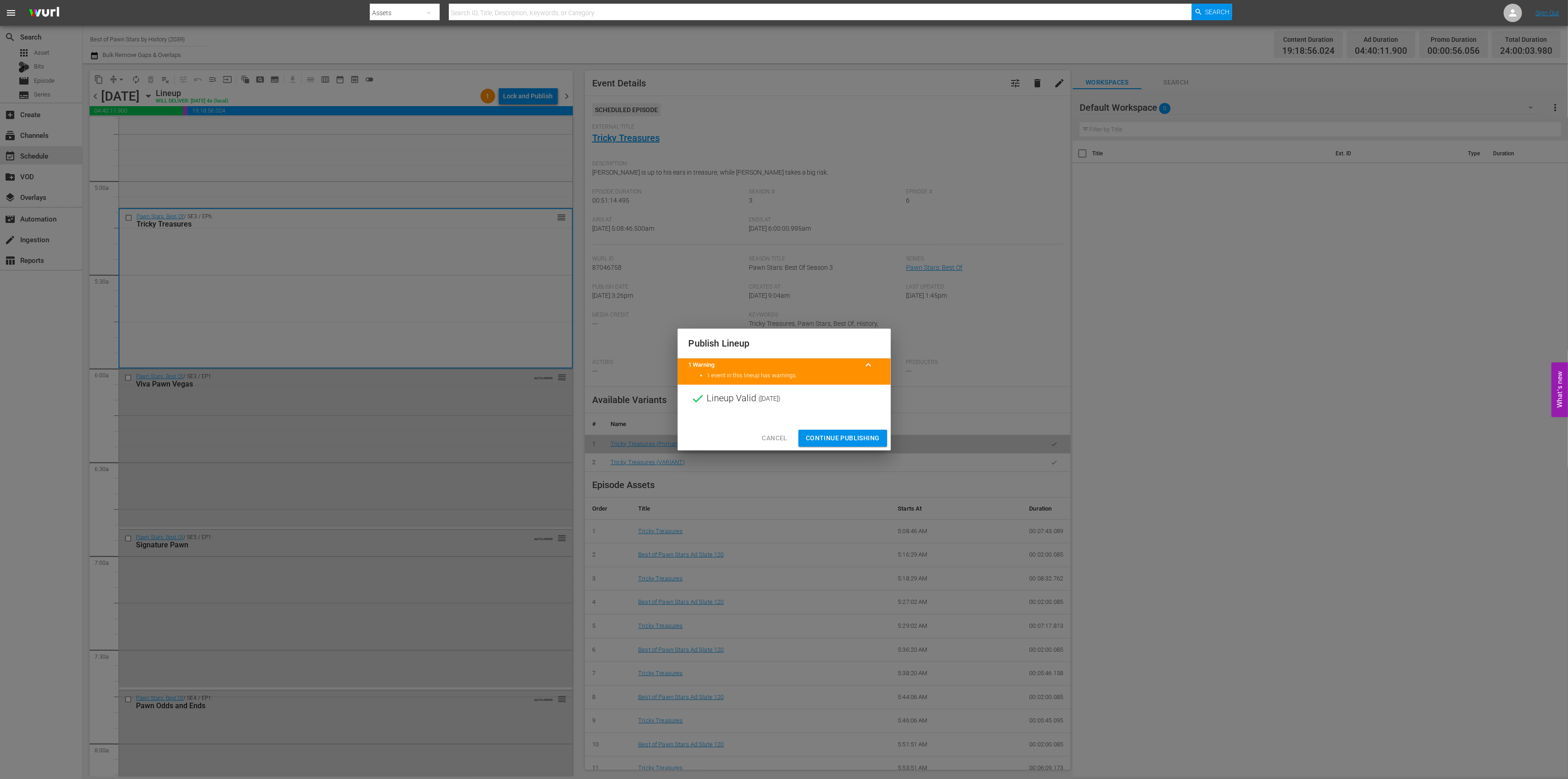
click at [851, 437] on span "Continue Publishing" at bounding box center [843, 438] width 74 height 12
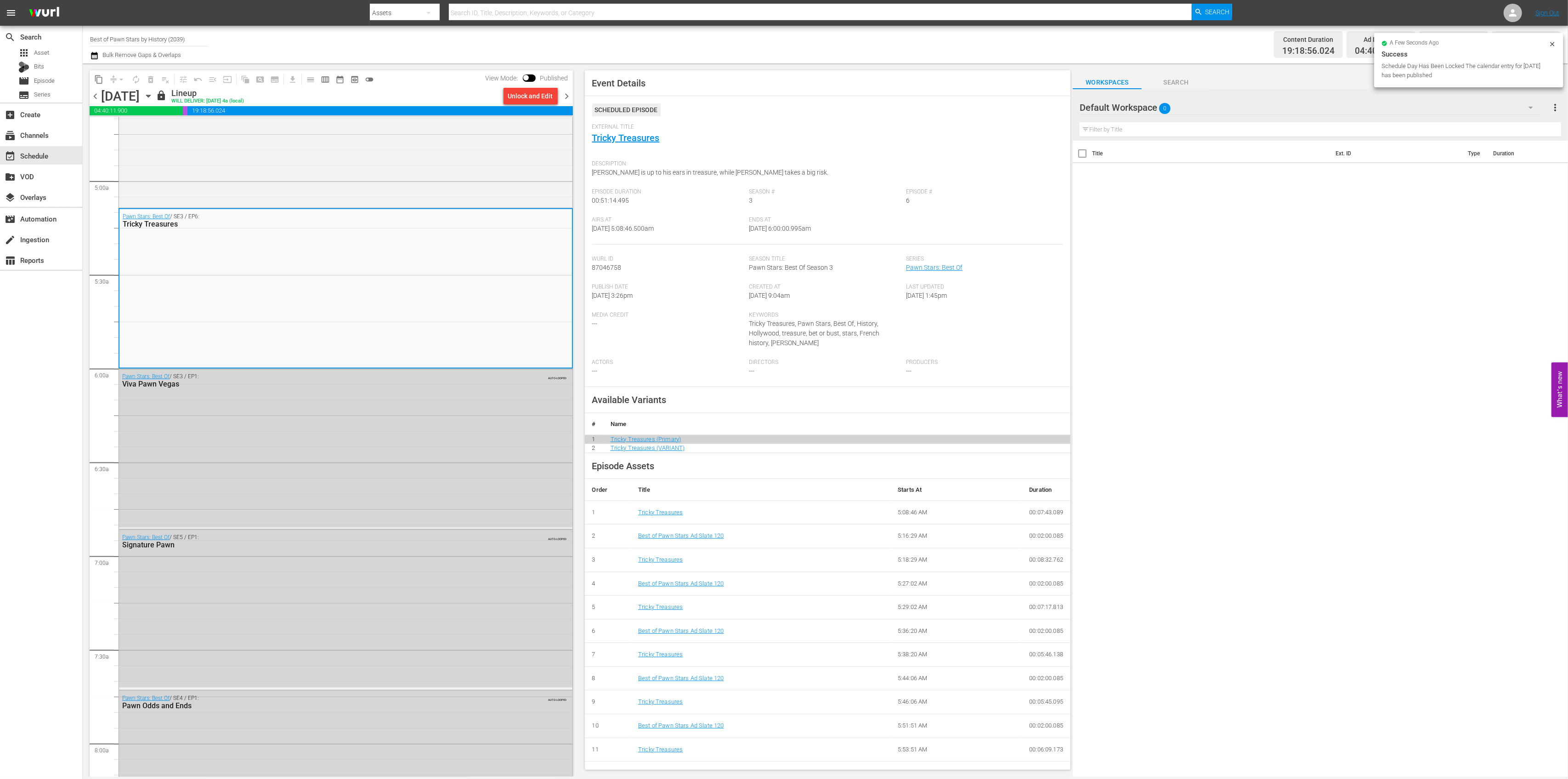
click at [570, 98] on span "chevron_right" at bounding box center [567, 96] width 12 height 12
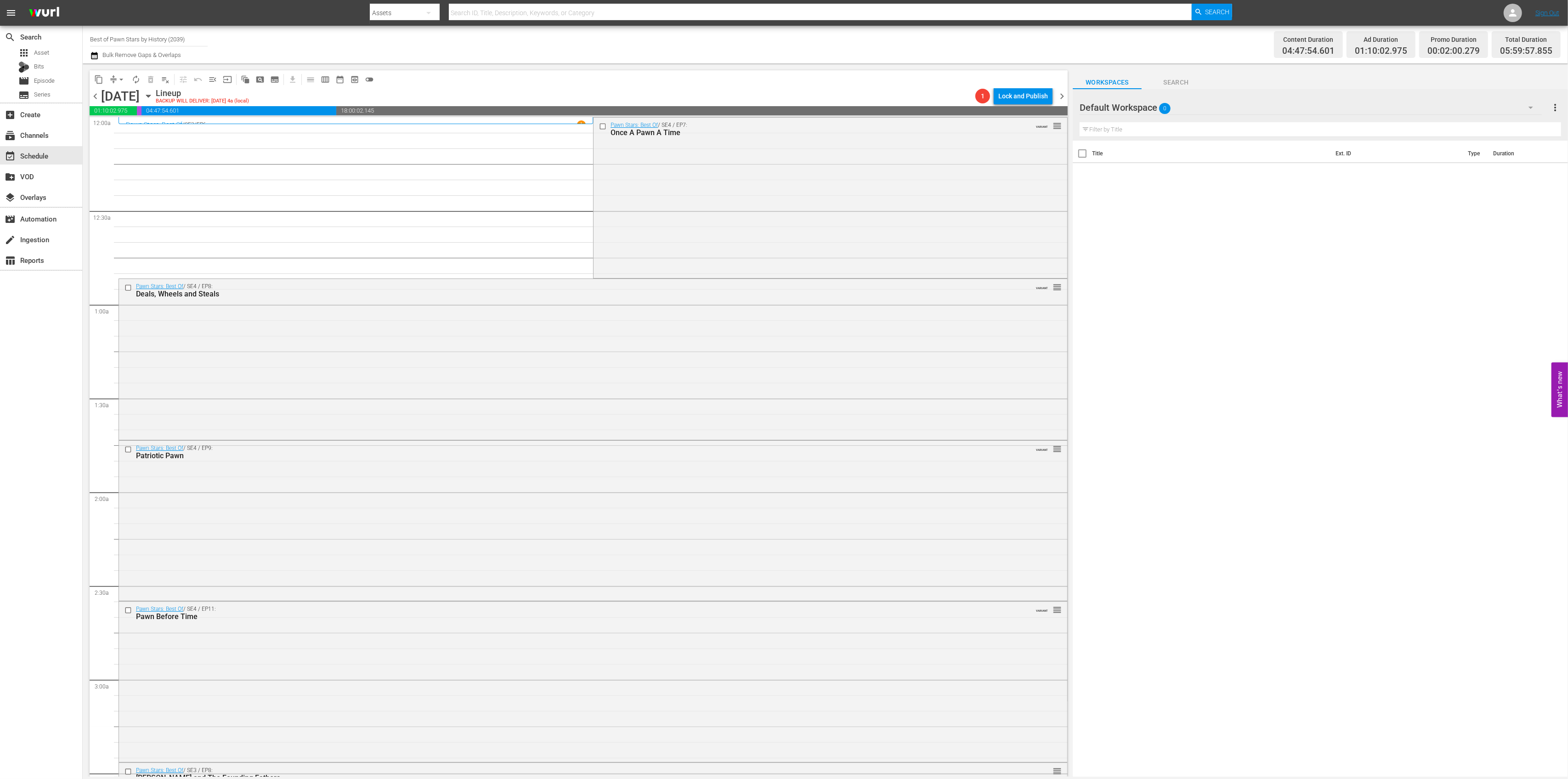
click at [787, 228] on div "Pawn Stars: Best Of / SE4 / EP7: Once A Pawn A Time VARIANT reorder" at bounding box center [830, 197] width 474 height 159
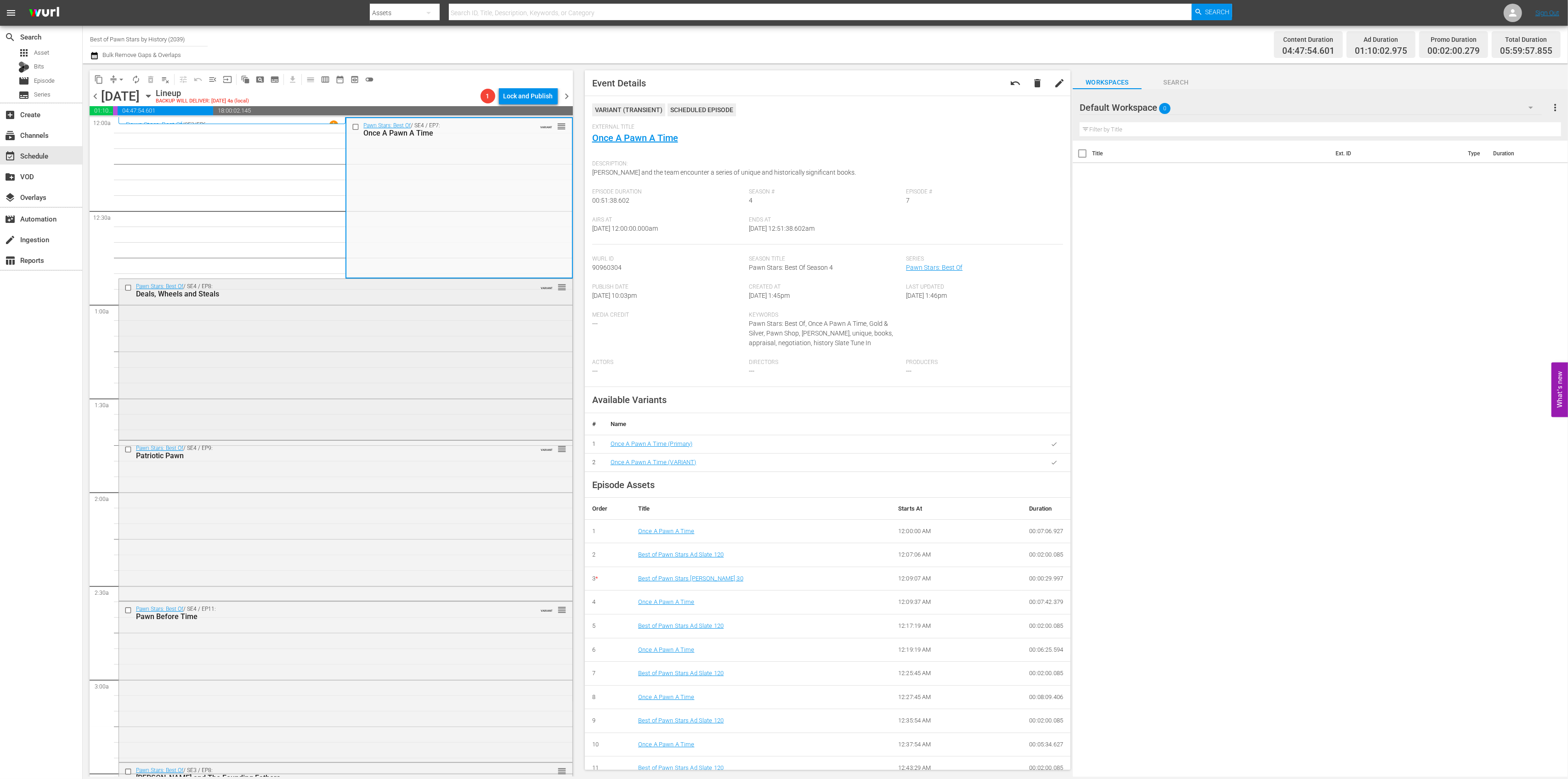
click at [463, 313] on div "Pawn Stars: Best Of / SE4 / EP8: Deals, Wheels and Steals VARIANT reorder" at bounding box center [345, 359] width 453 height 159
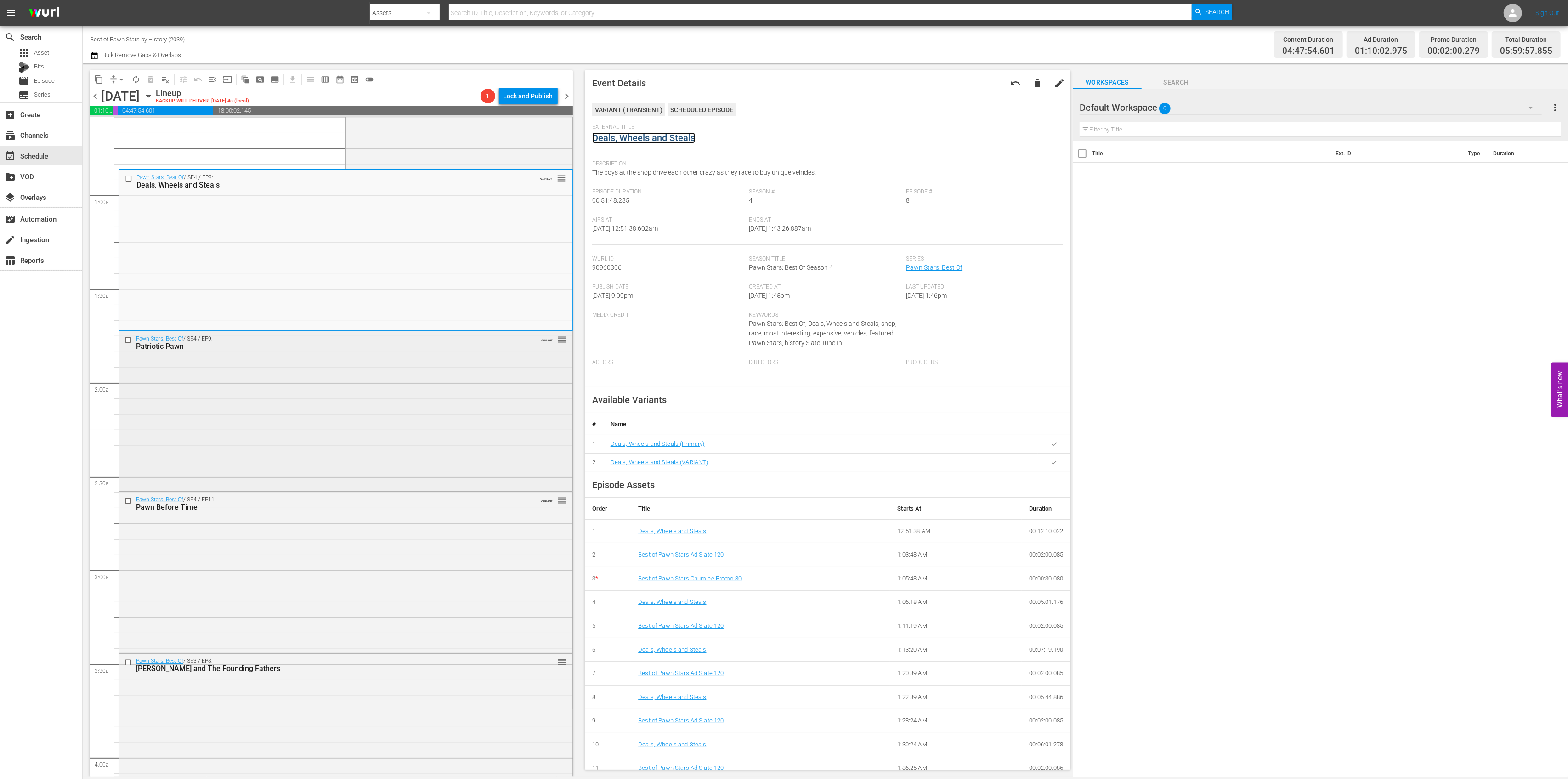
scroll to position [184, 0]
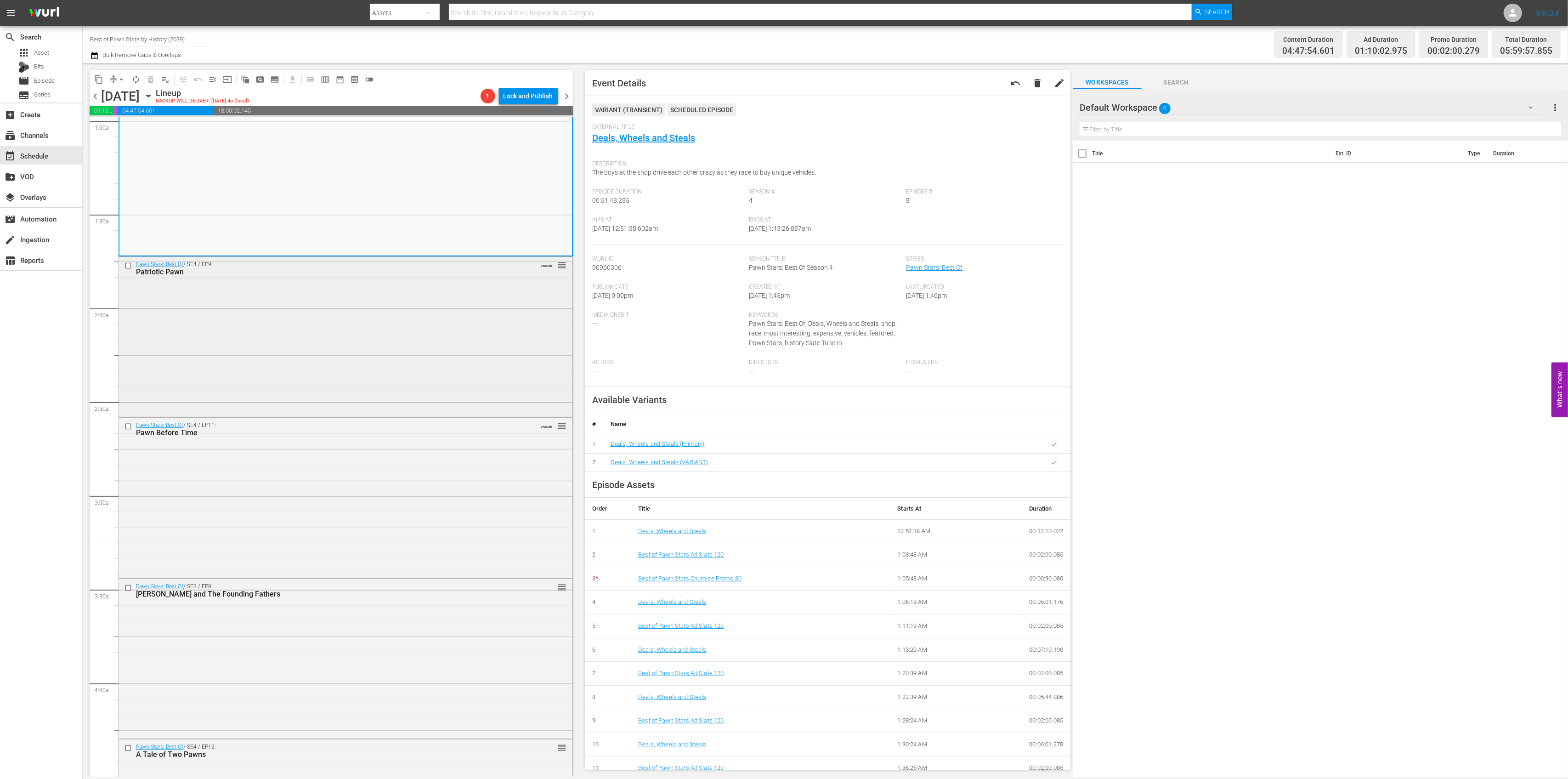
click at [420, 311] on div "Pawn Stars: Best Of / SE4 / EP9: Patriotic Pawn VARIANT reorder" at bounding box center [345, 336] width 453 height 158
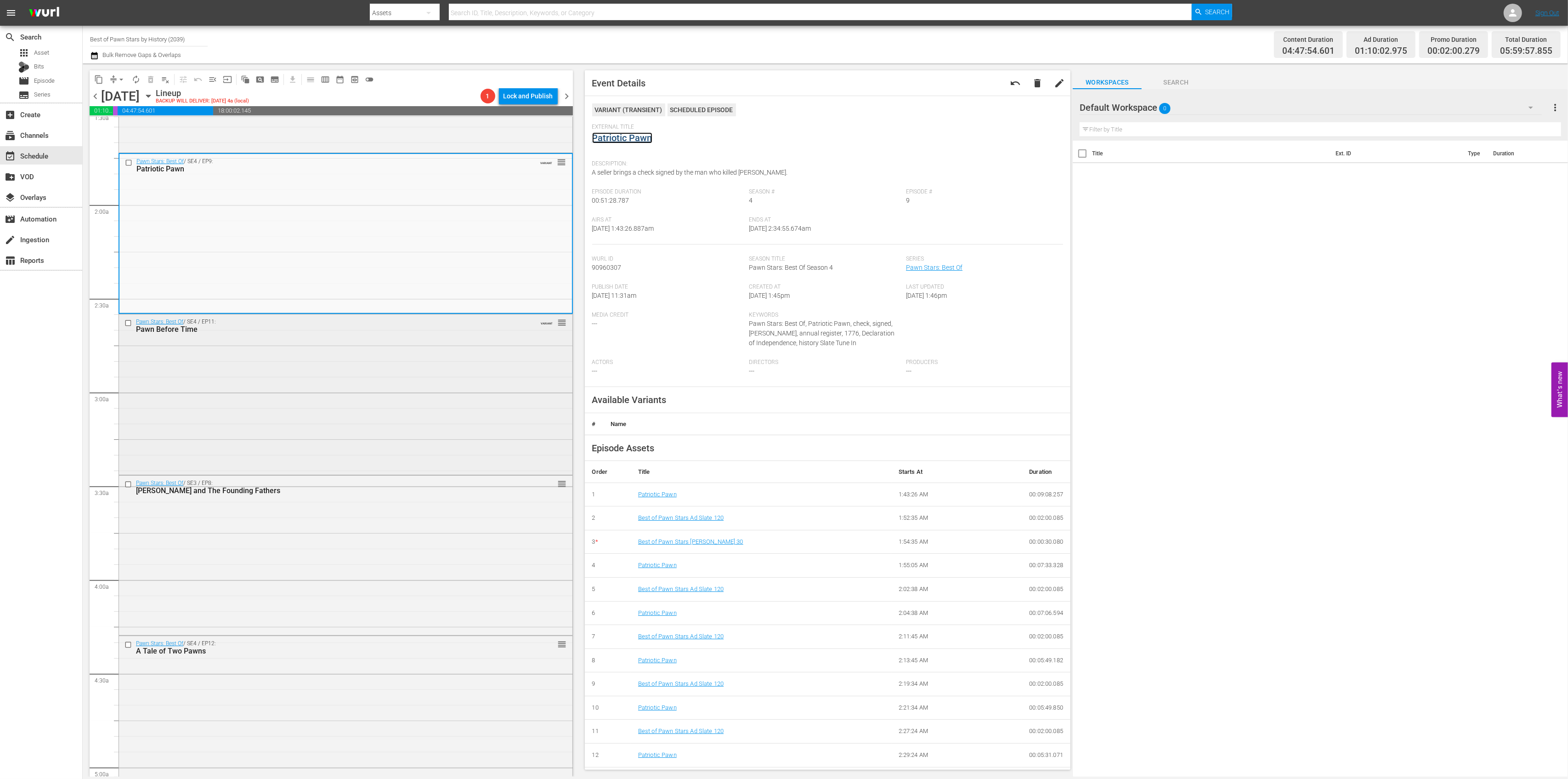
scroll to position [367, 0]
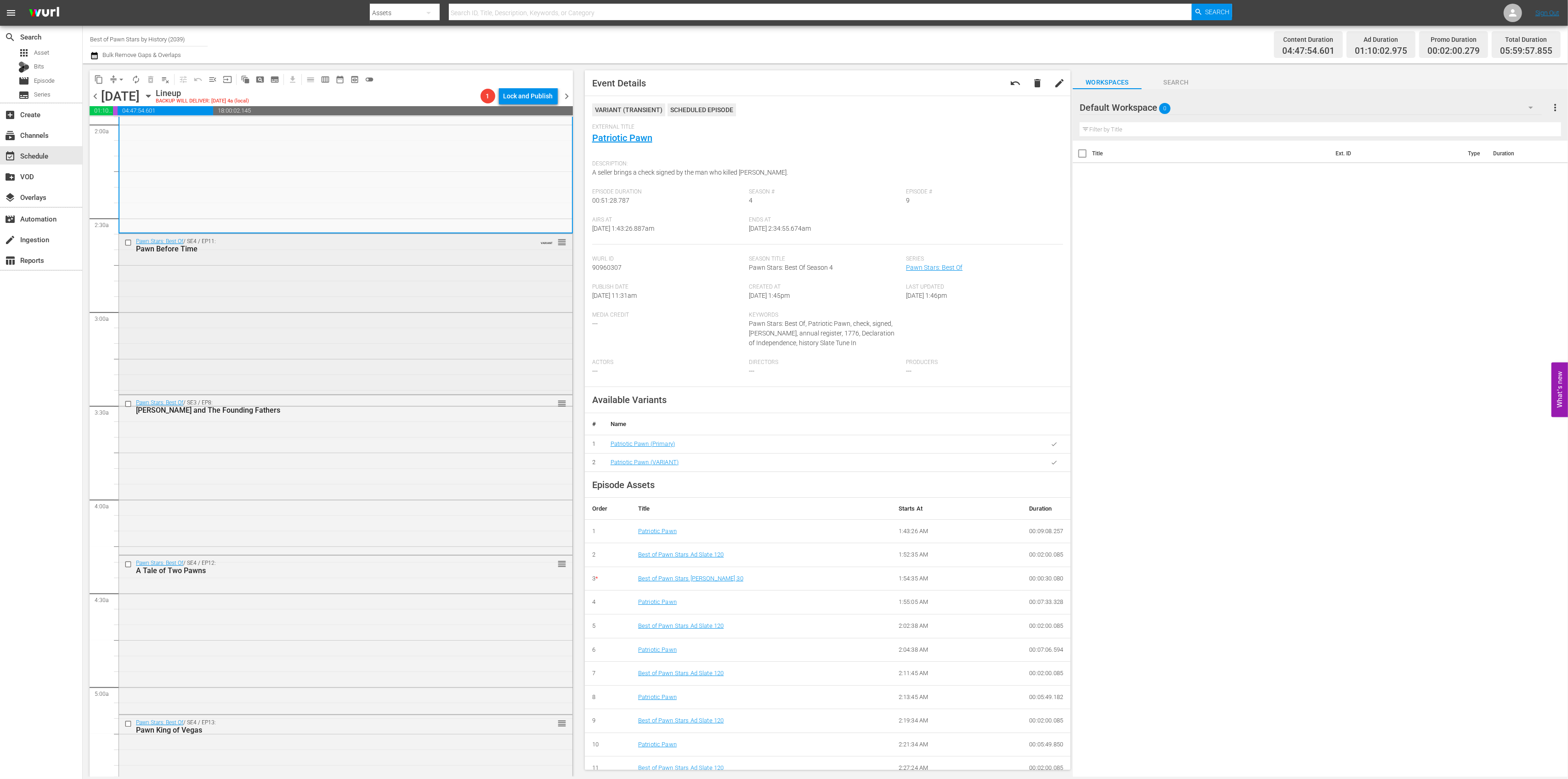
click at [404, 317] on div "Pawn Stars: Best Of / SE4 / EP11: Pawn Before Time VARIANT reorder" at bounding box center [345, 313] width 453 height 159
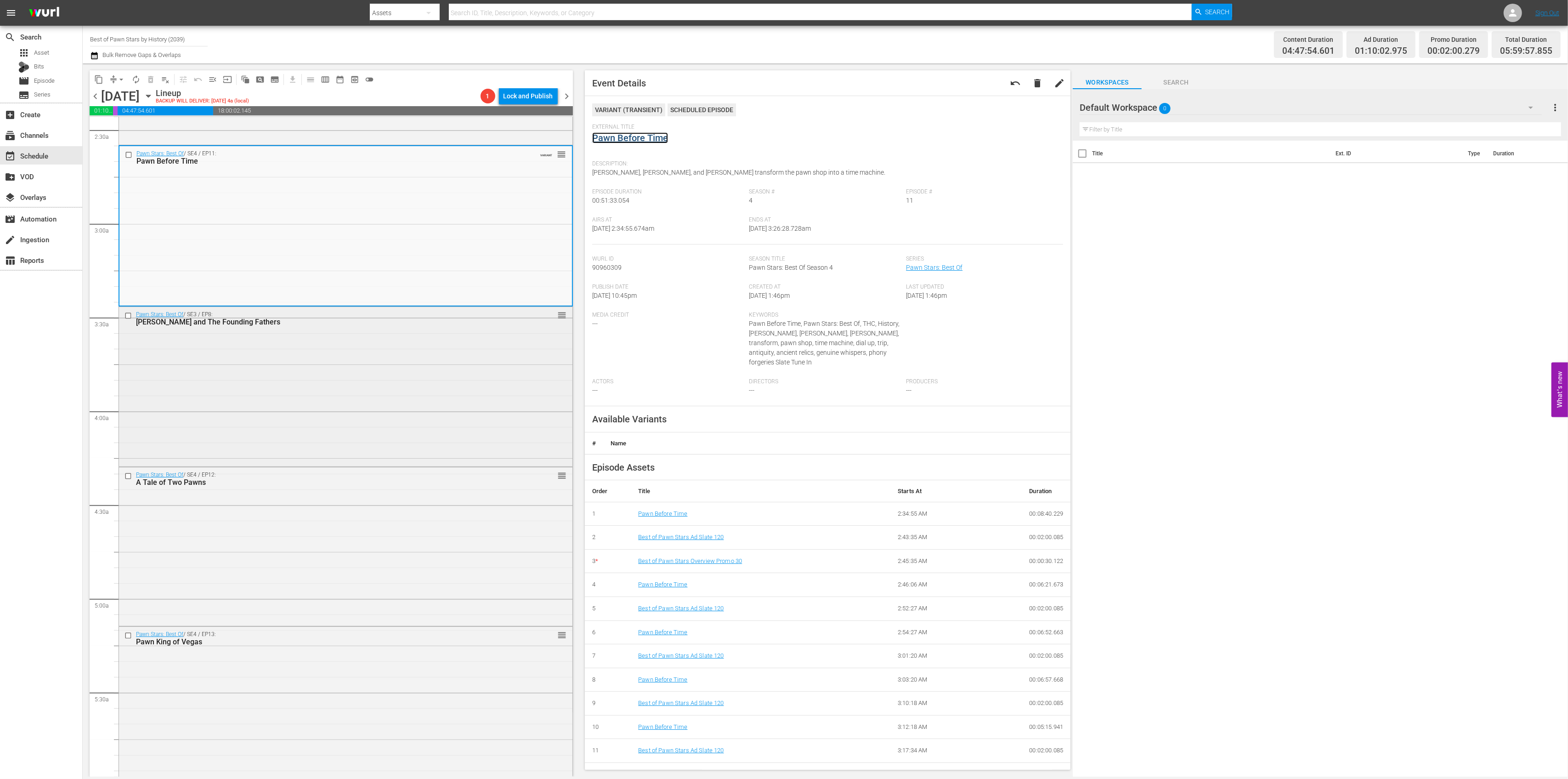
scroll to position [551, 0]
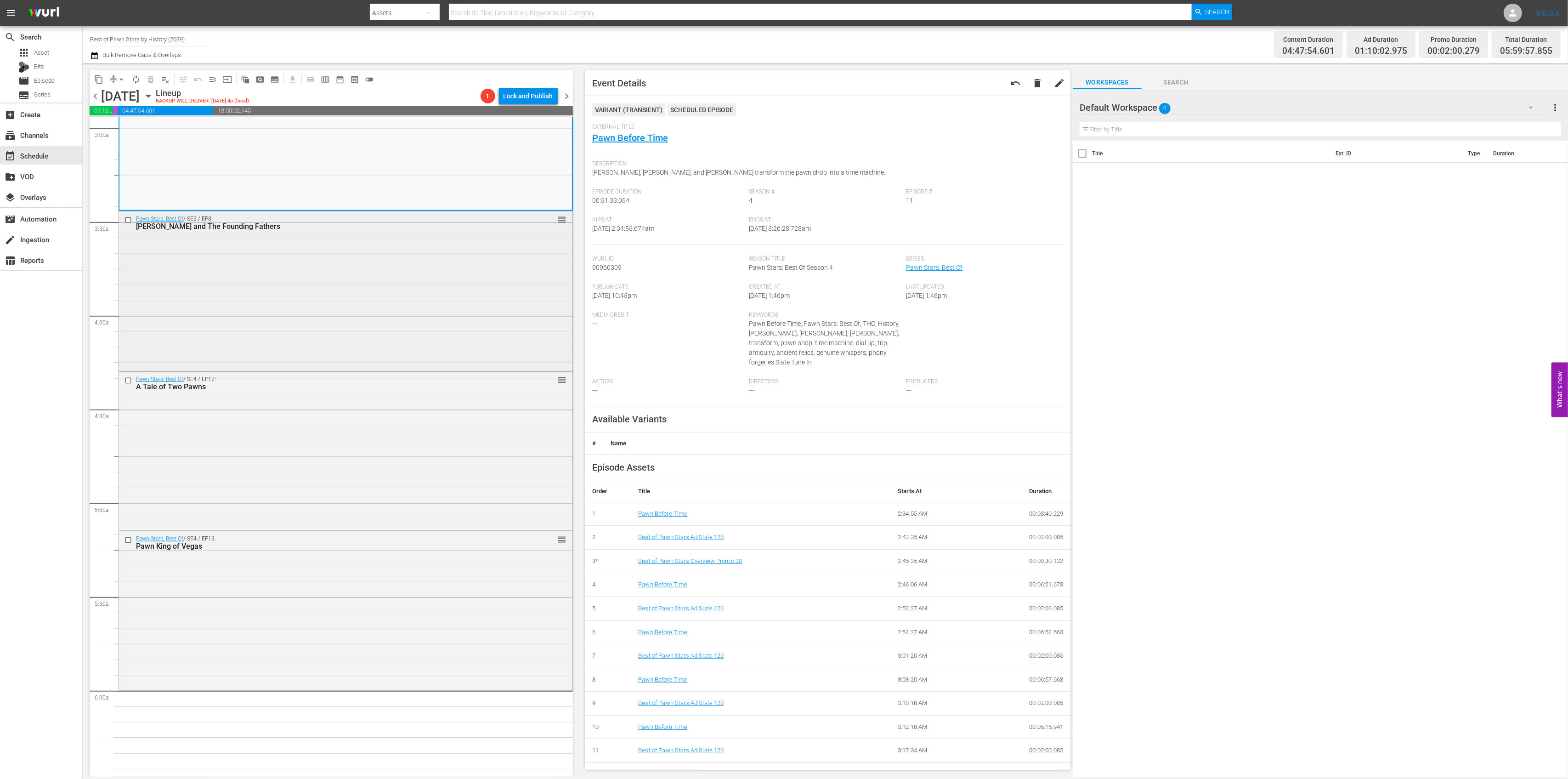
click at [415, 290] on div "Pawn Stars: Best Of / SE3 / EP8: Rick and The Founding Fathers reorder" at bounding box center [345, 290] width 453 height 157
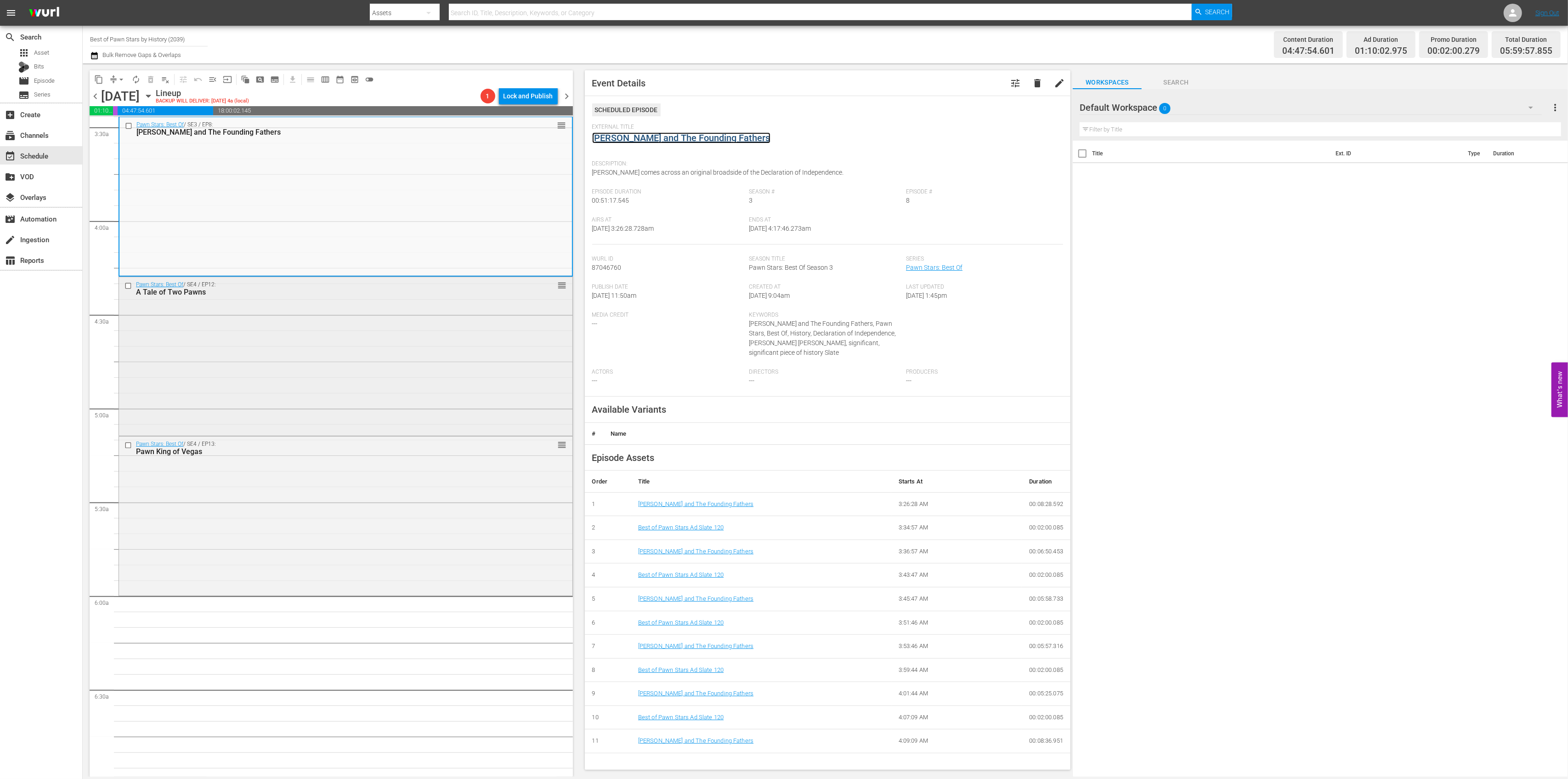
scroll to position [674, 0]
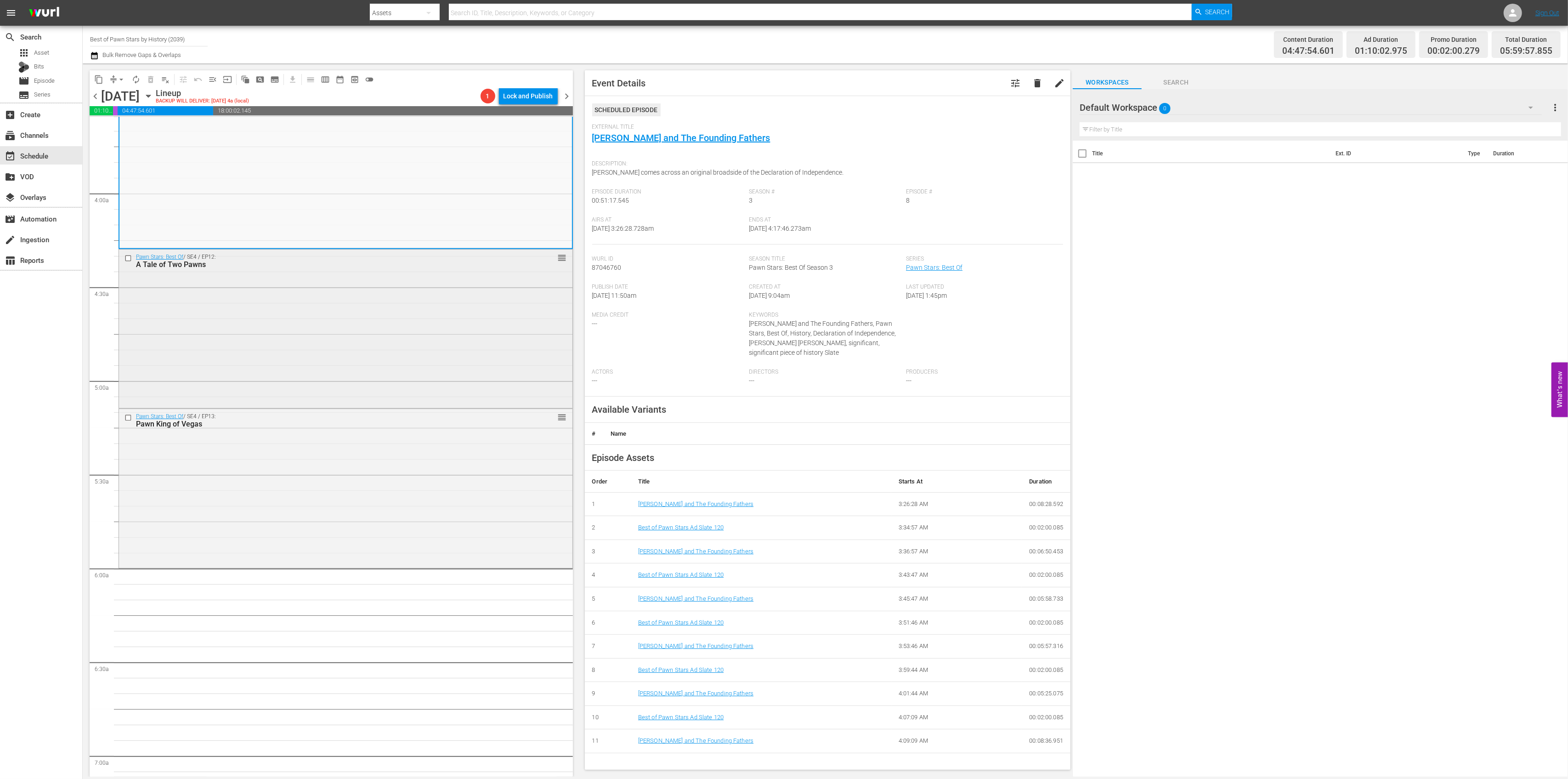
click at [403, 315] on div "Pawn Stars: Best Of / SE4 / EP12: A Tale of Two Pawns reorder" at bounding box center [345, 329] width 453 height 157
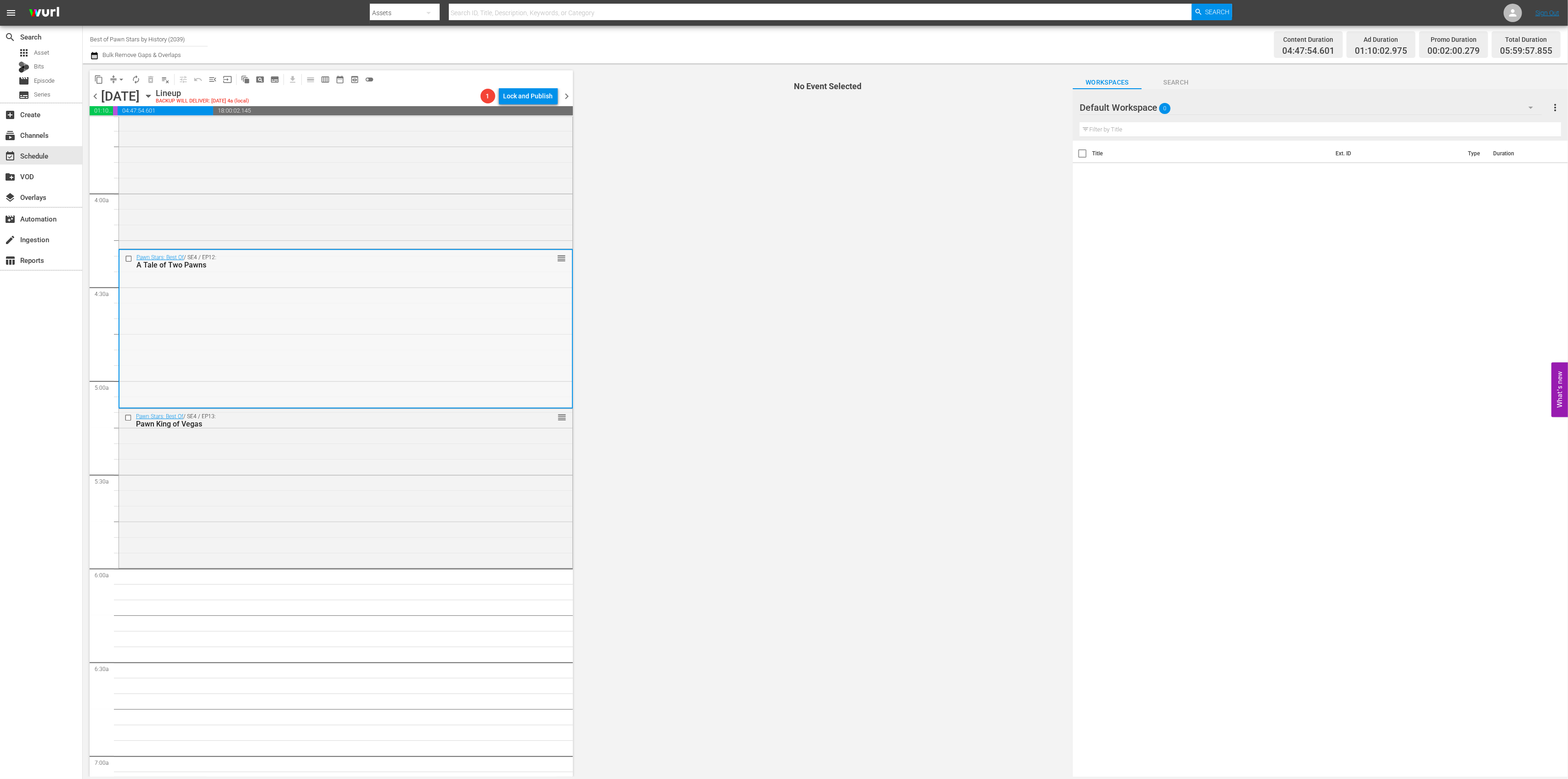
click at [485, 305] on div "Pawn Stars: Best Of / SE4 / EP12: A Tale of Two Pawns reorder" at bounding box center [346, 329] width 453 height 157
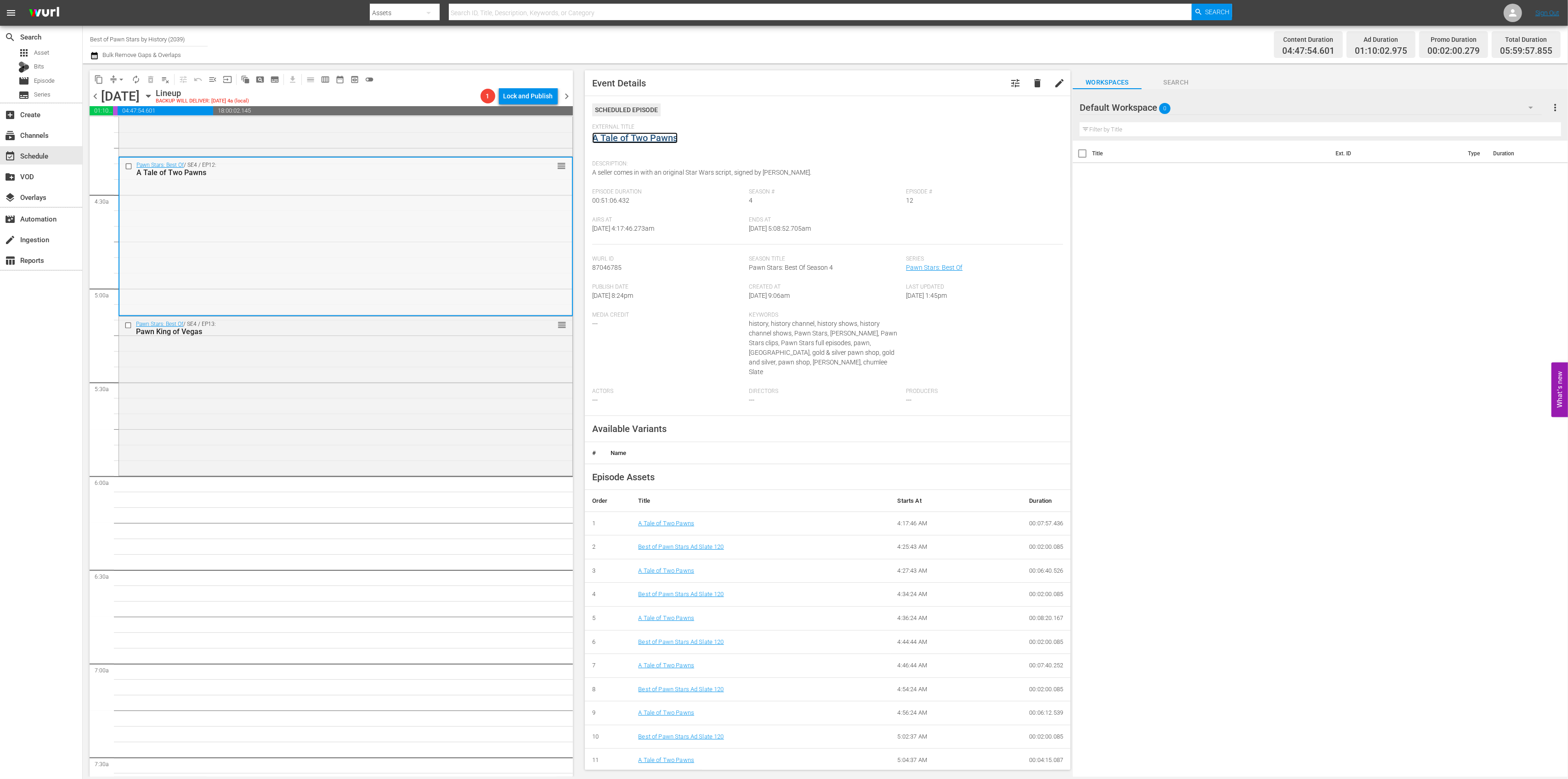
scroll to position [919, 0]
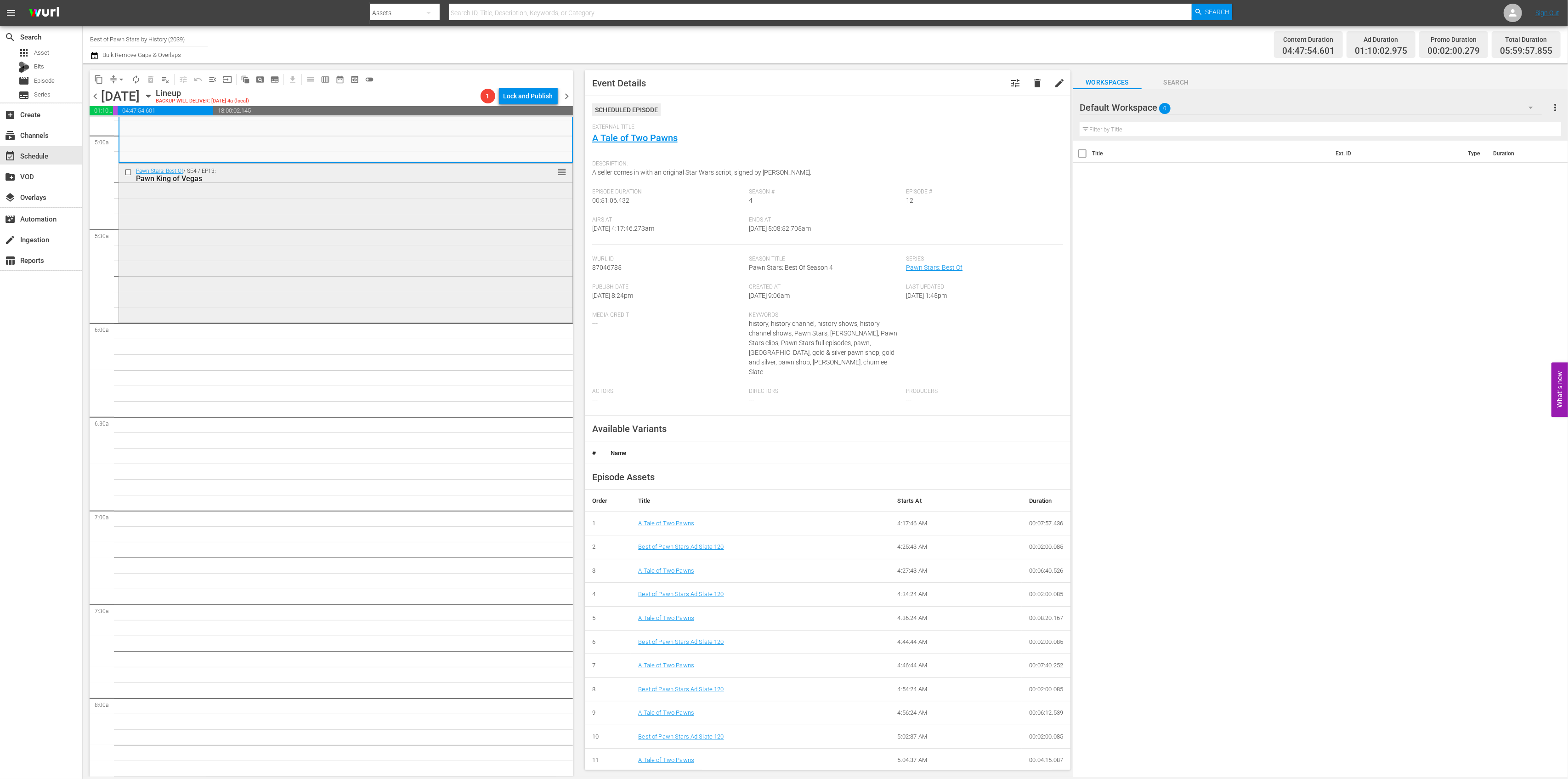
click at [426, 262] on div "Pawn Stars: Best Of / SE4 / EP13: Pawn King of Vegas reorder" at bounding box center [345, 242] width 453 height 157
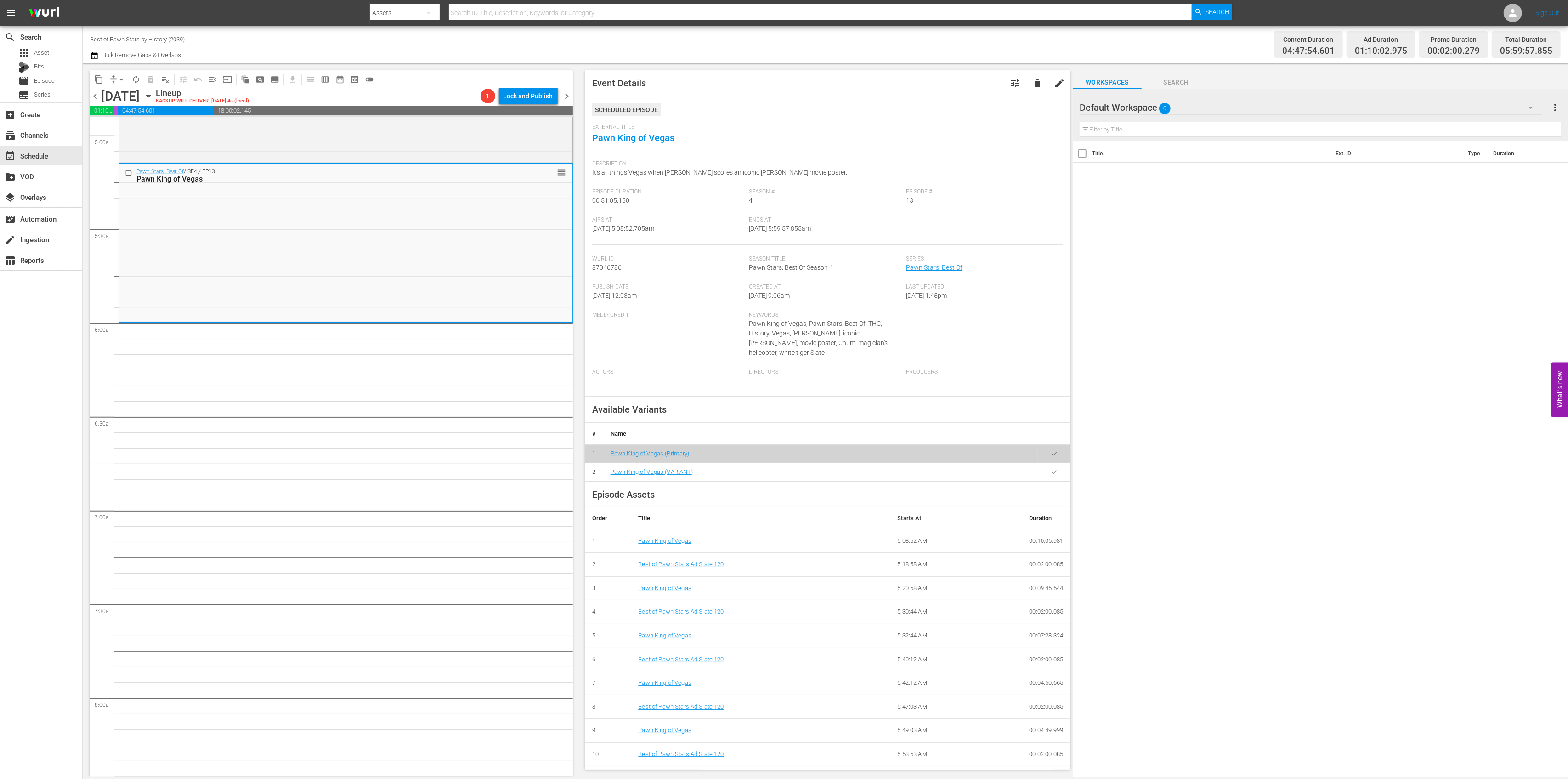
click at [118, 83] on span "arrow_drop_down" at bounding box center [121, 79] width 10 height 10
click at [118, 95] on li "Align to Midnight" at bounding box center [121, 98] width 96 height 15
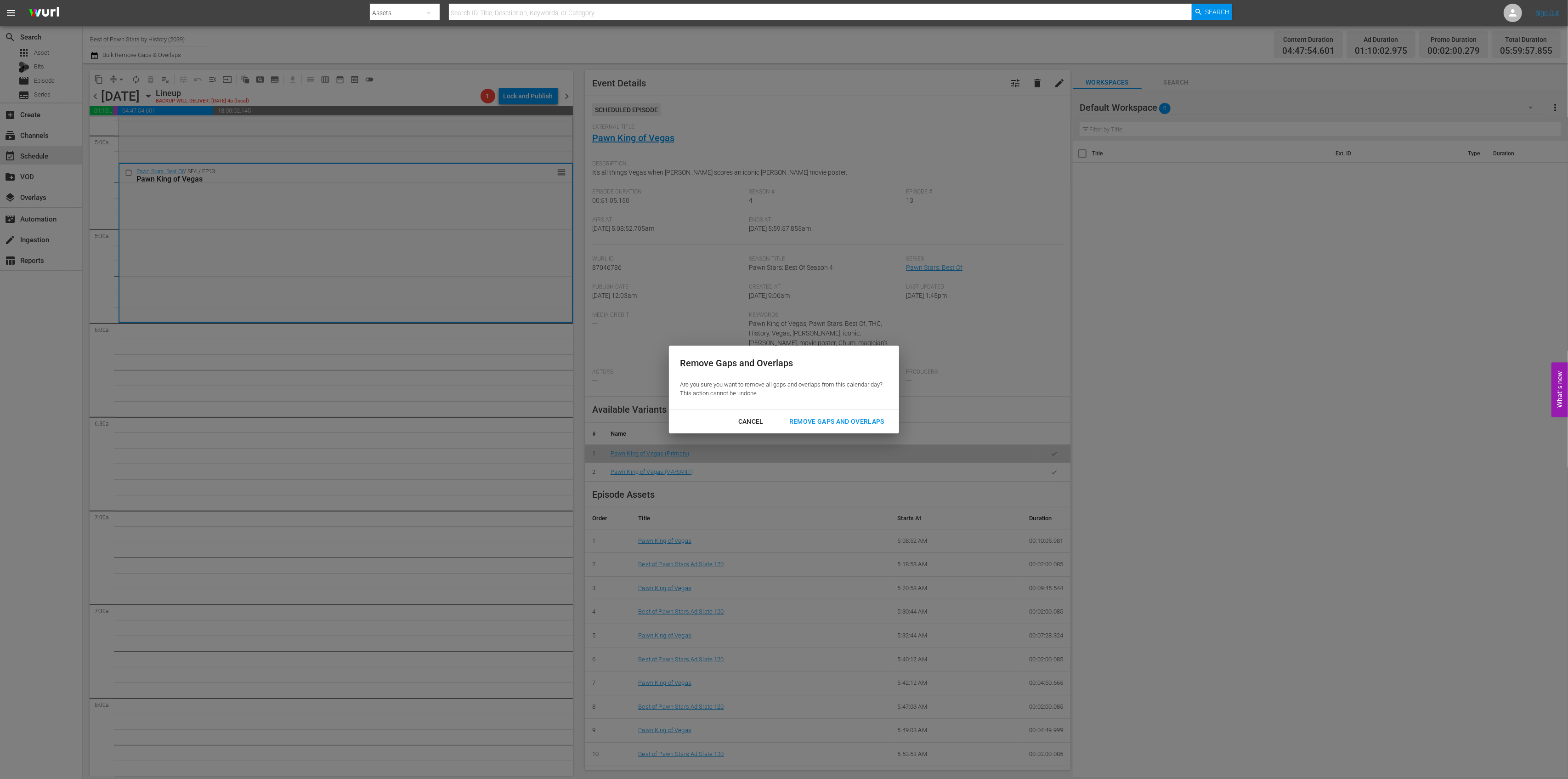
click at [809, 410] on div "Cancel Remove Gaps and Overlaps" at bounding box center [783, 421] width 230 height 24
click at [816, 424] on div "Remove Gaps and Overlaps" at bounding box center [836, 422] width 109 height 12
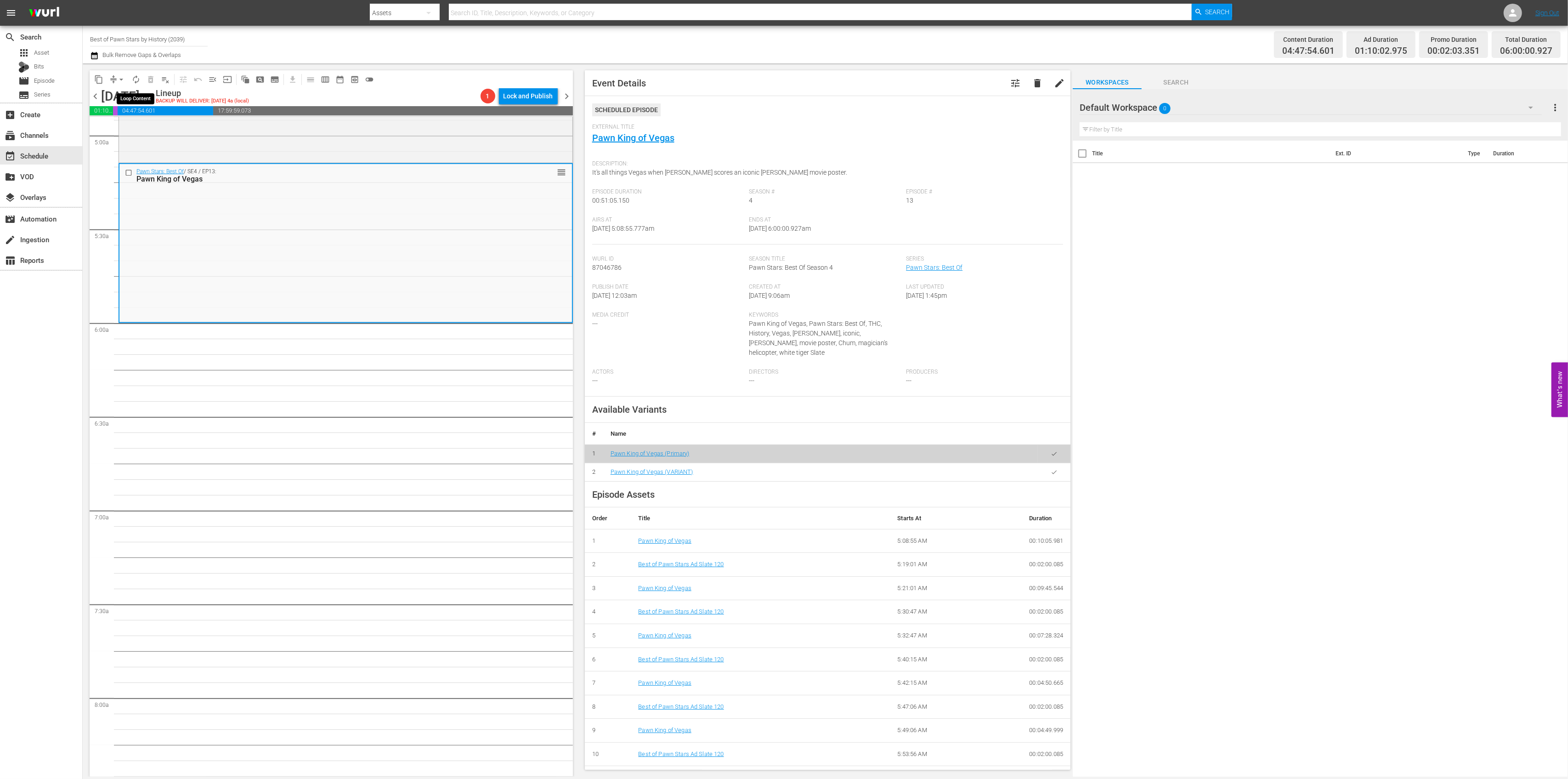
click at [143, 83] on span "autorenew_outlined" at bounding box center [136, 79] width 15 height 15
click at [136, 76] on span "autorenew_outlined" at bounding box center [136, 79] width 10 height 10
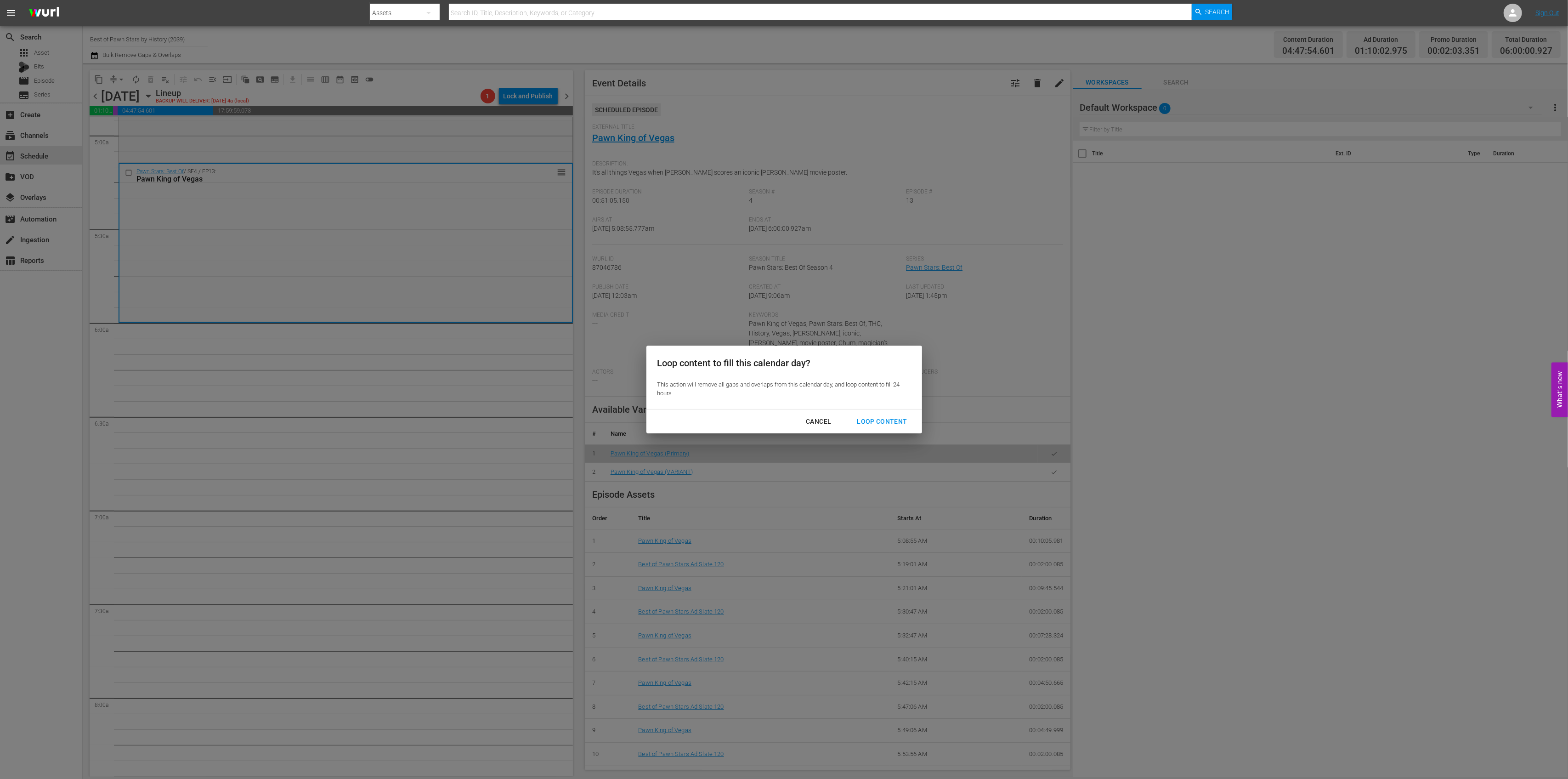
click at [864, 424] on div "Loop Content" at bounding box center [882, 422] width 65 height 12
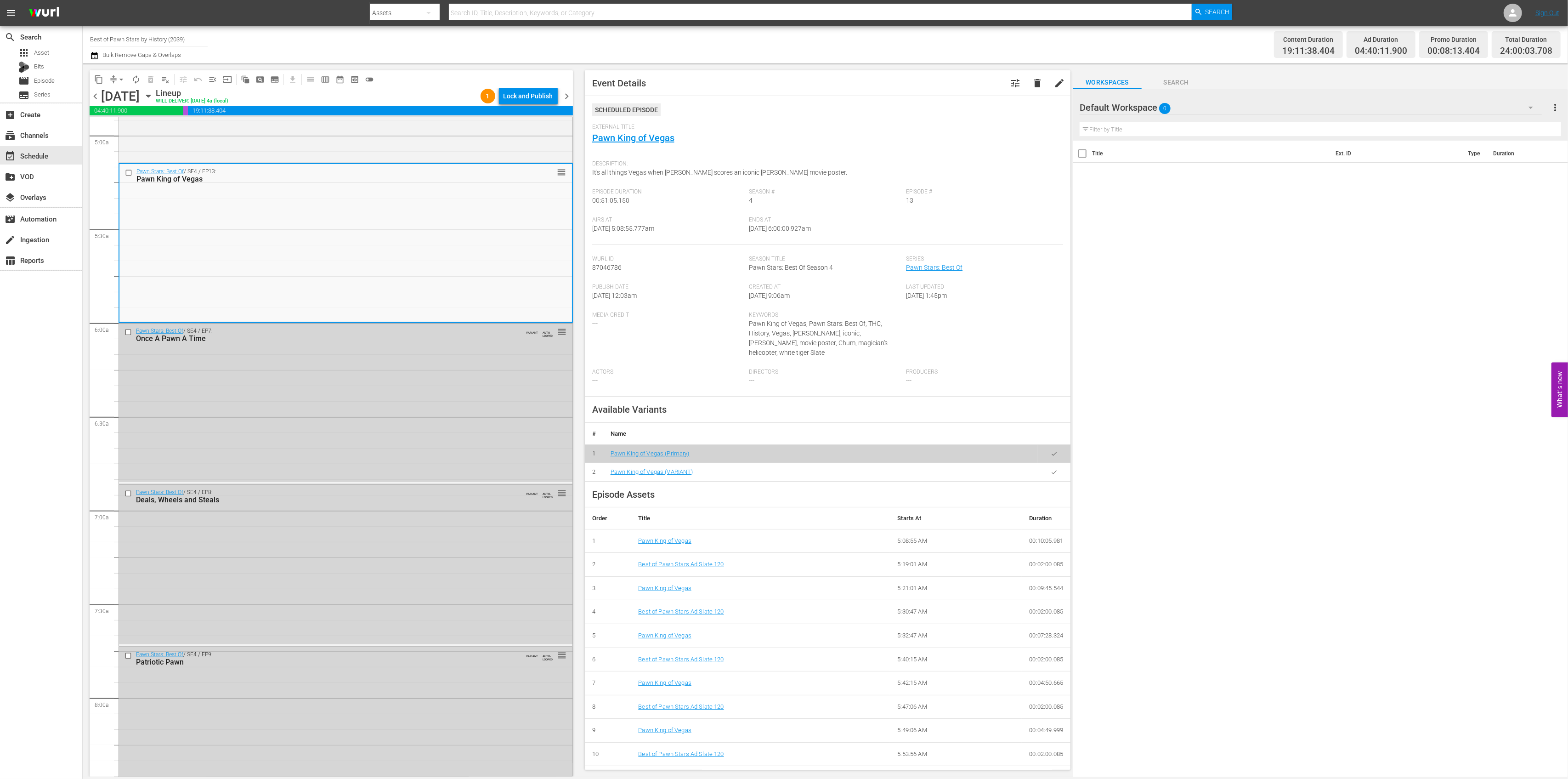
click at [533, 97] on div "Lock and Publish" at bounding box center [528, 96] width 50 height 17
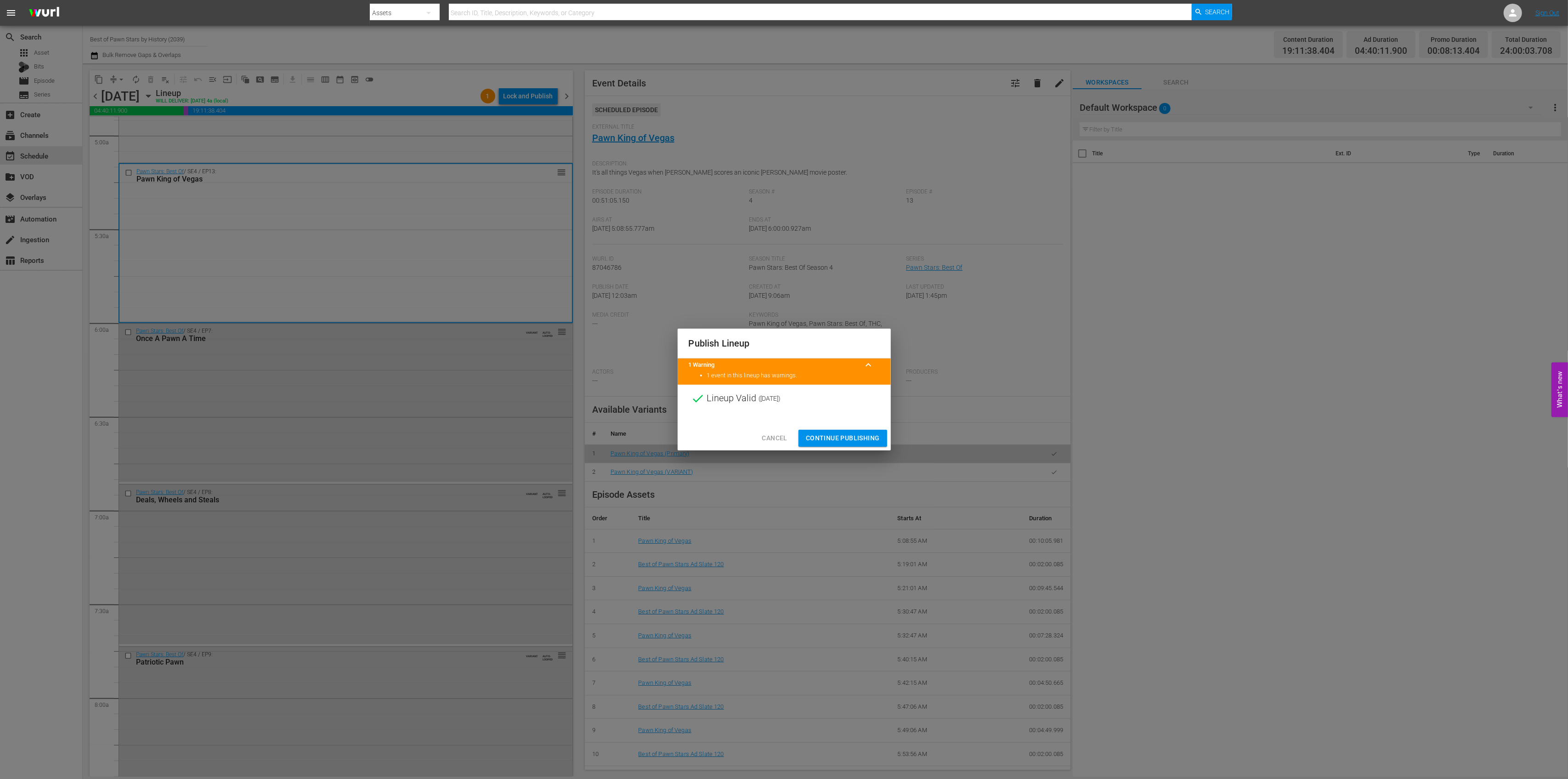
click at [842, 435] on span "Continue Publishing" at bounding box center [843, 438] width 74 height 12
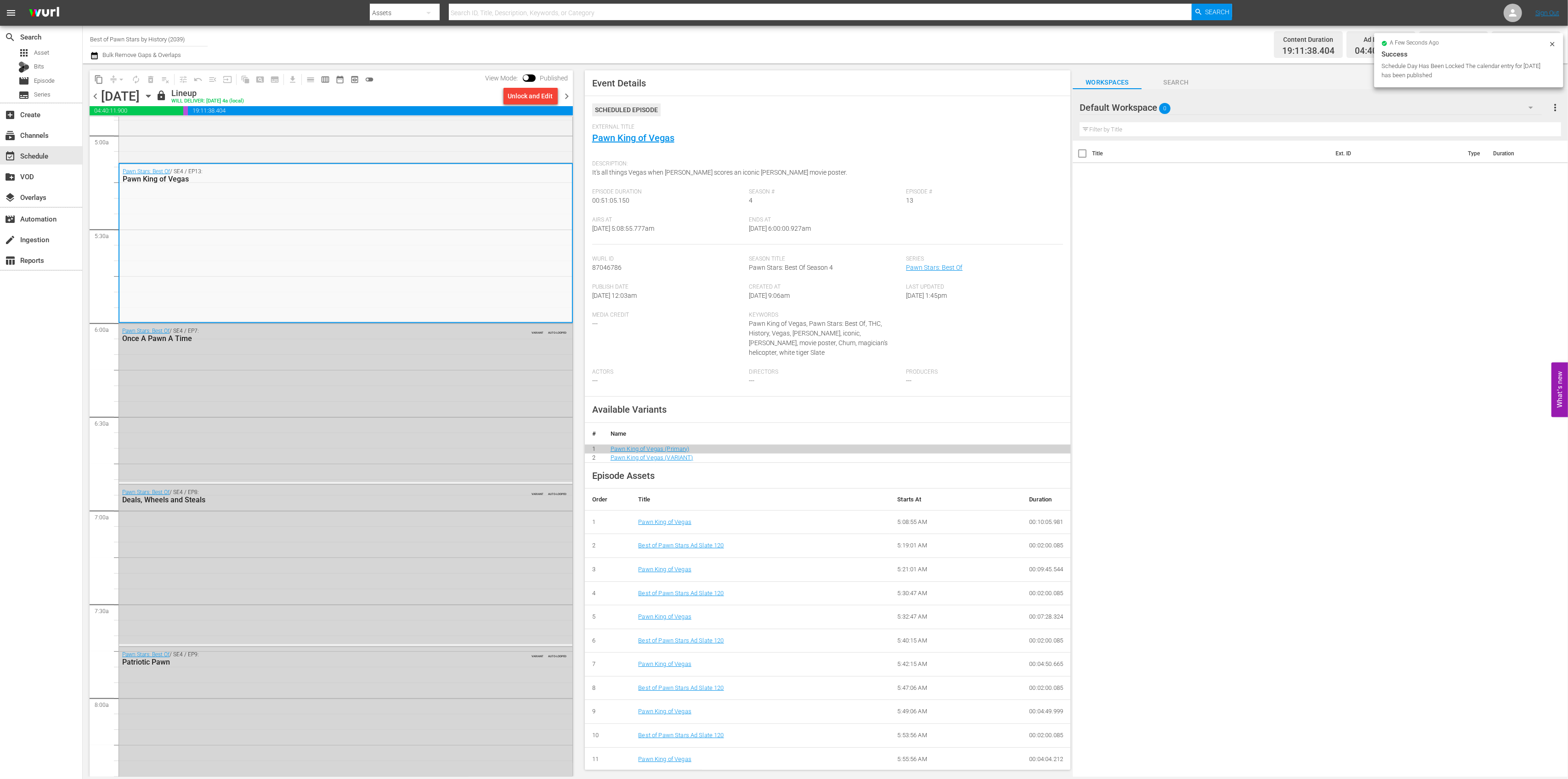
click at [571, 100] on span "chevron_right" at bounding box center [567, 96] width 12 height 12
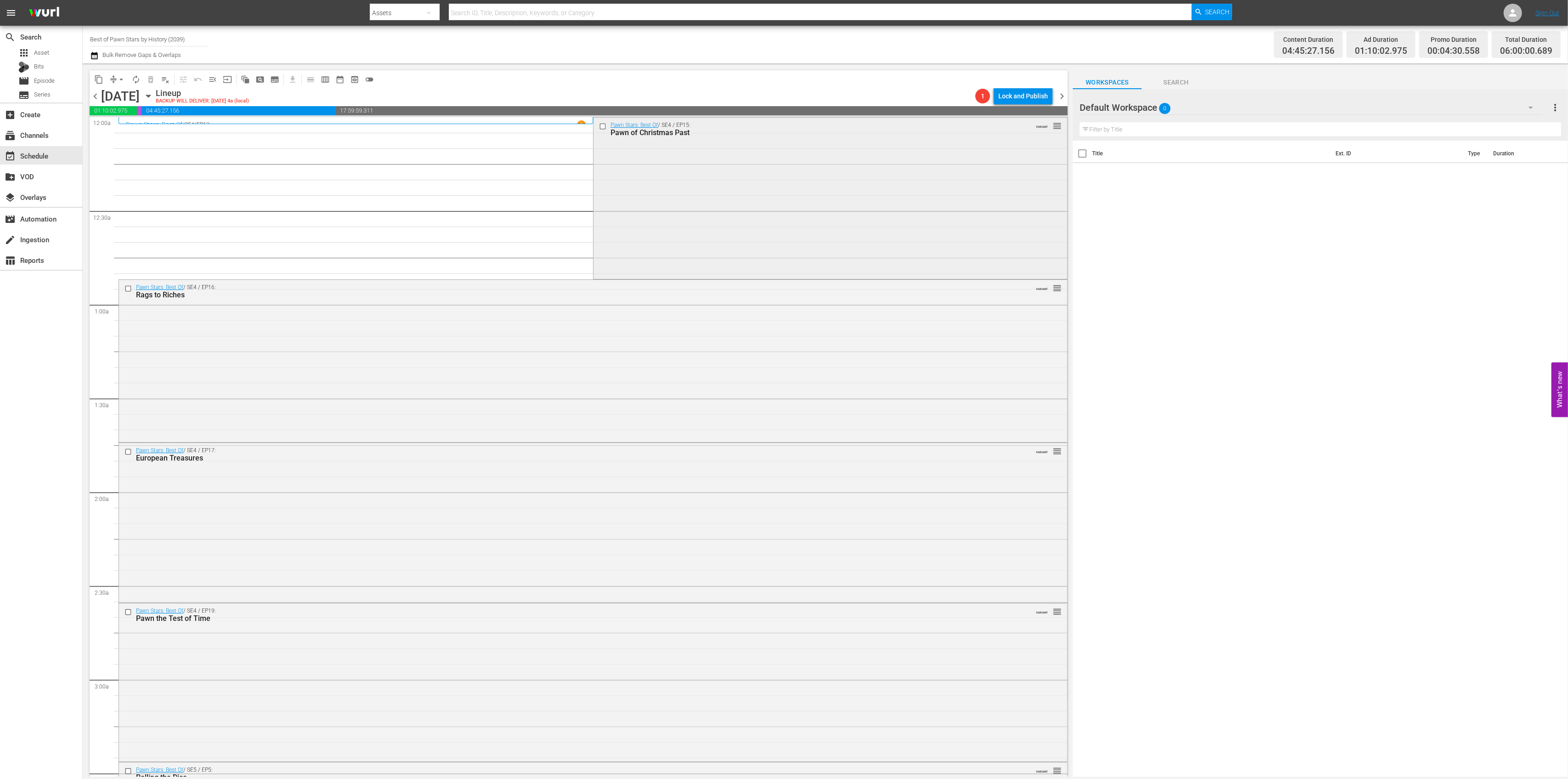
click at [820, 190] on div "Pawn Stars: Best Of / SE4 / EP15: Pawn of Christmas Past VARIANT reorder" at bounding box center [830, 198] width 474 height 160
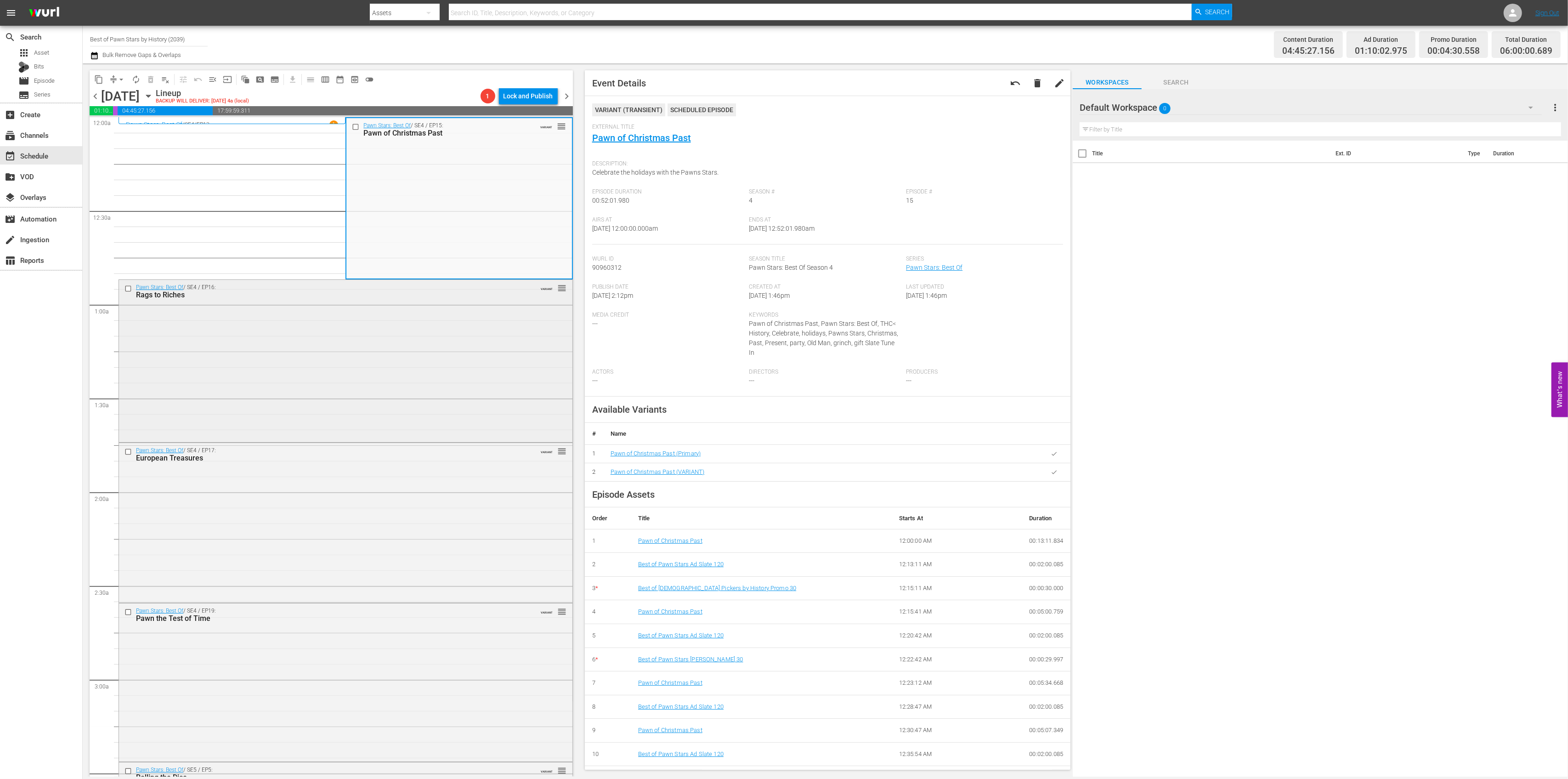
click at [481, 322] on div "Pawn Stars: Best Of / SE4 / EP16: Rags to Riches VARIANT reorder" at bounding box center [345, 360] width 453 height 160
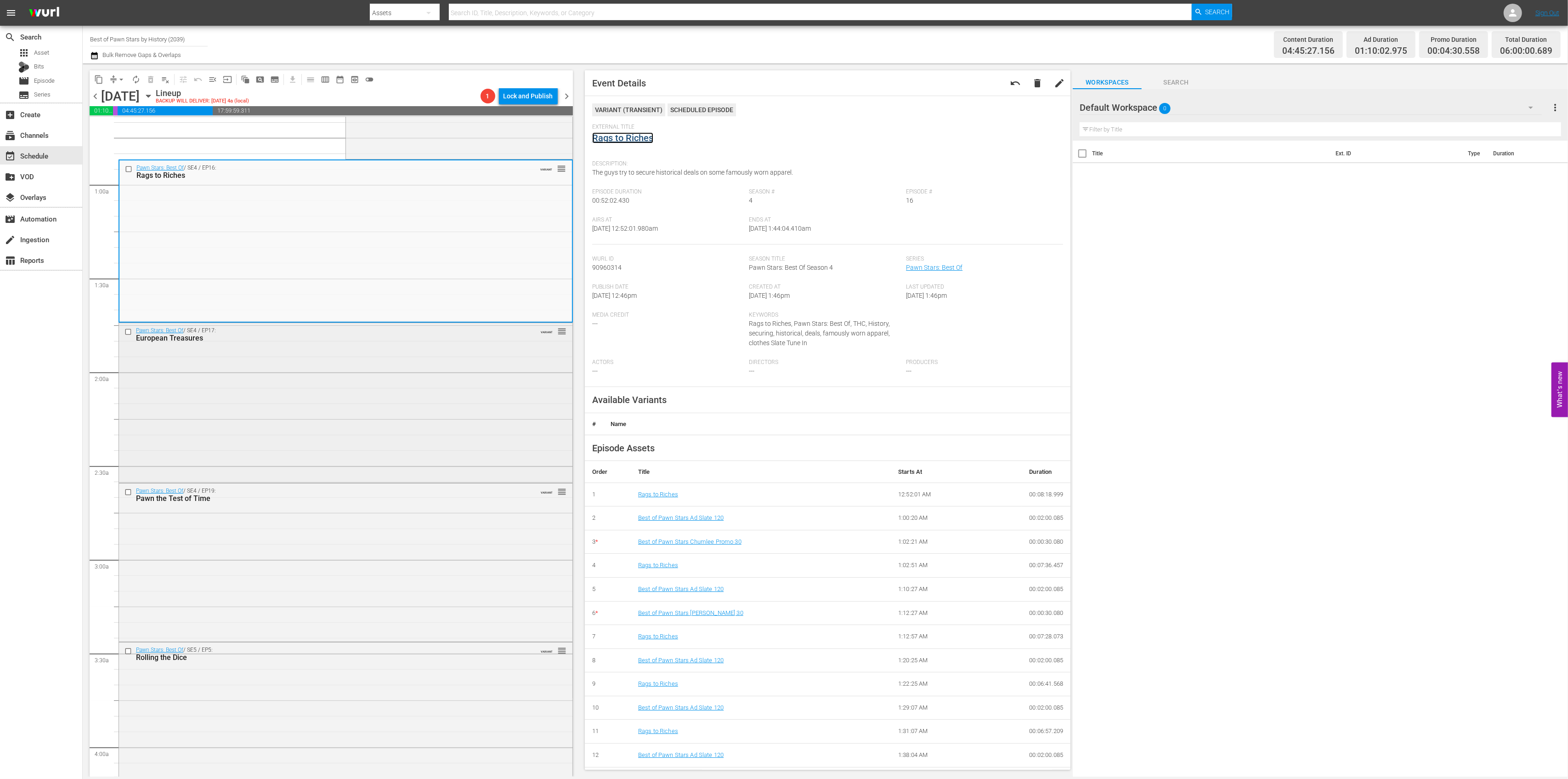
scroll to position [122, 0]
click at [392, 377] on div "Pawn Stars: Best Of / SE4 / EP17: European Treasures VARIANT reorder" at bounding box center [345, 399] width 453 height 158
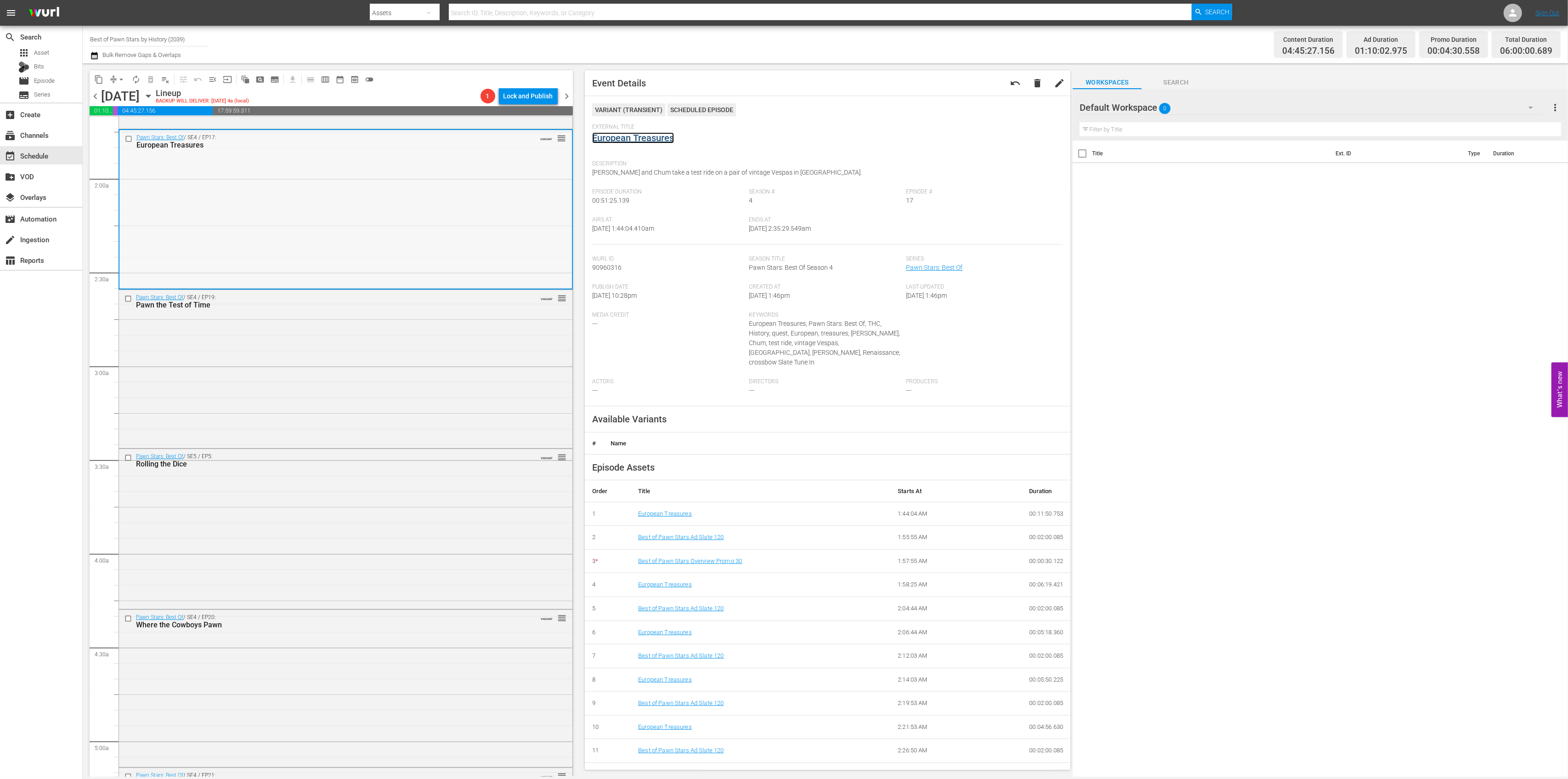
scroll to position [367, 0]
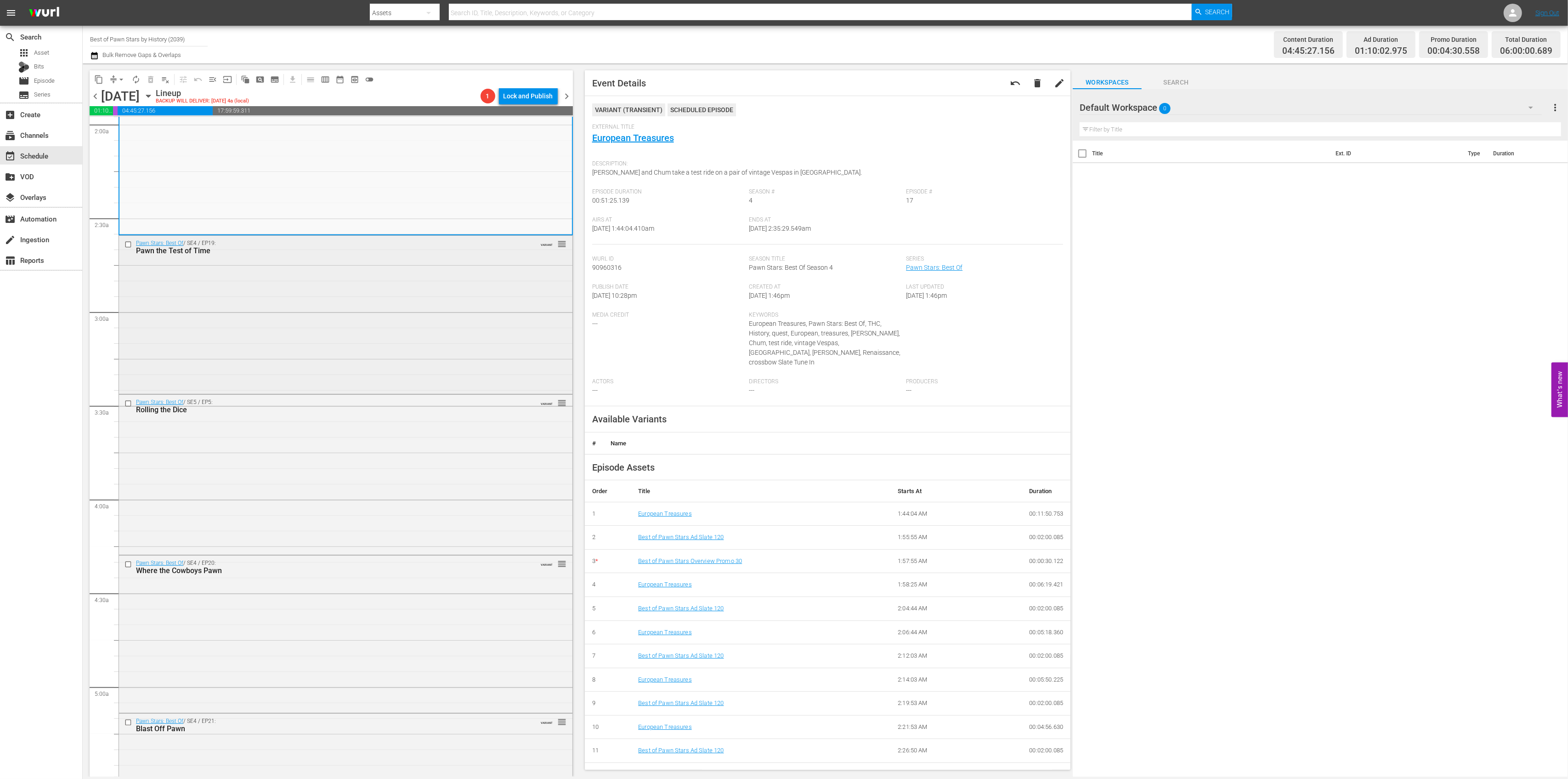
click at [405, 296] on div "Pawn Stars: Best Of / SE4 / EP19: Pawn the Test of Time VARIANT reorder" at bounding box center [345, 314] width 453 height 157
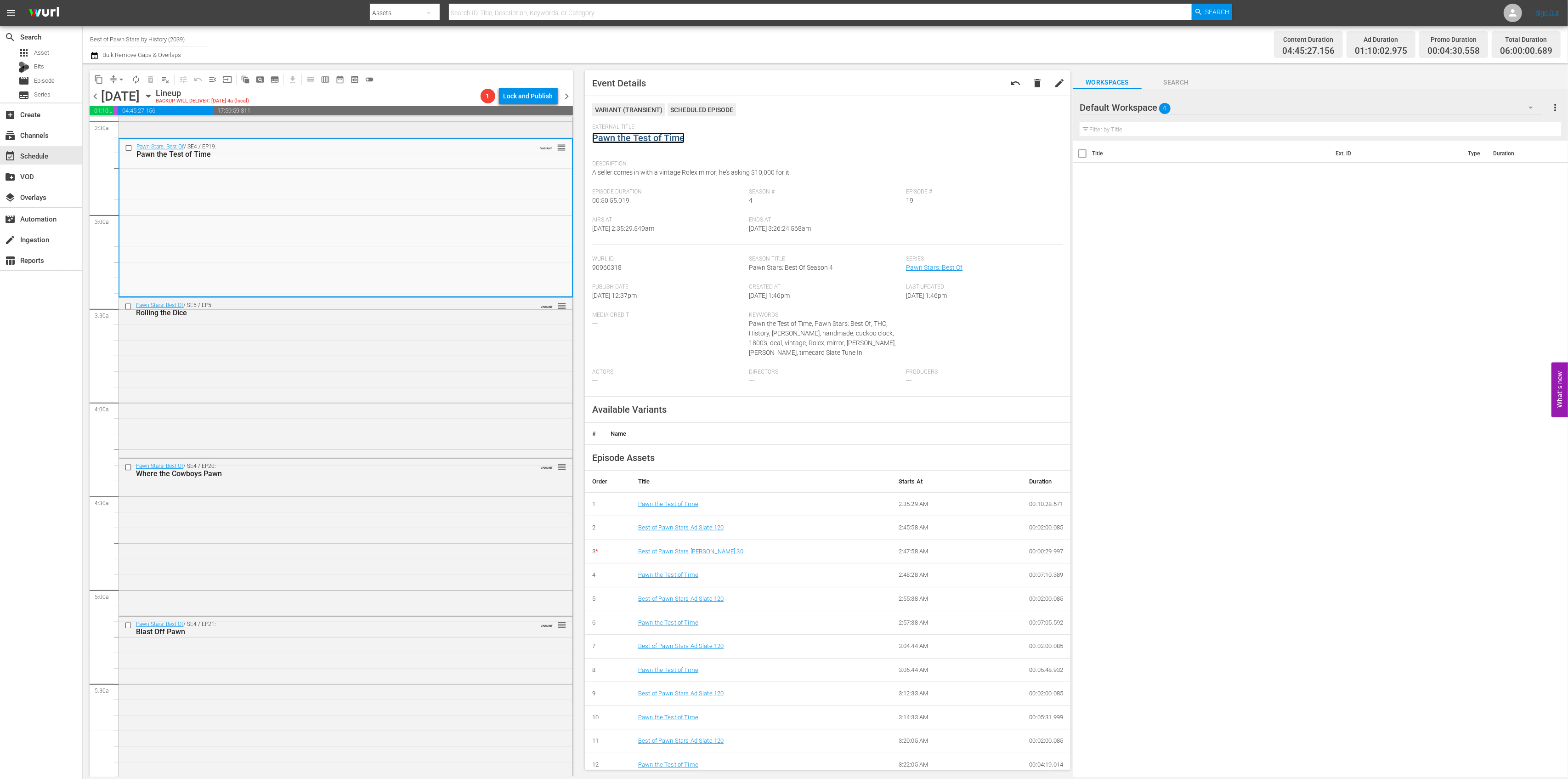
scroll to position [551, 0]
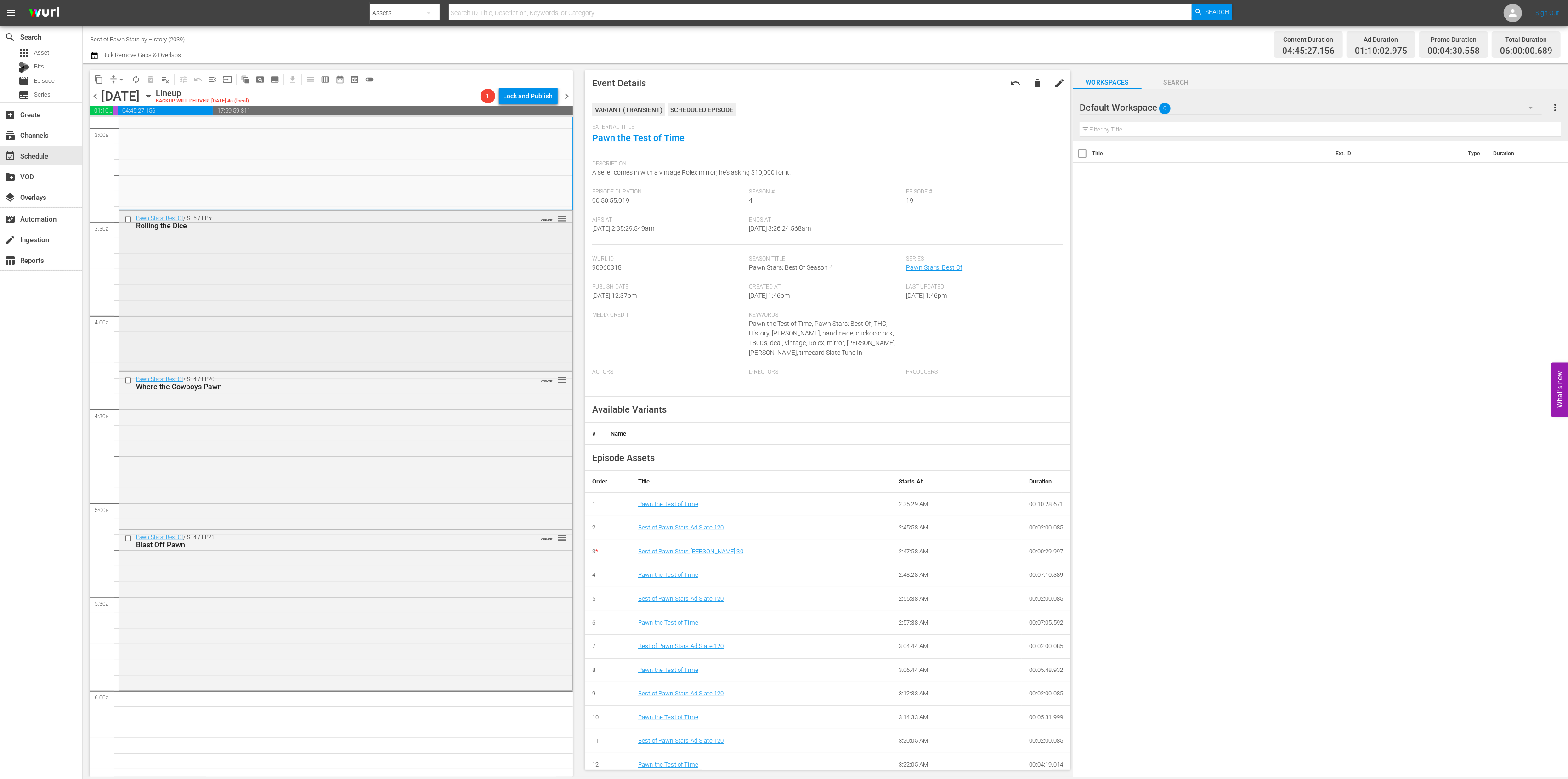
click at [376, 281] on div "Pawn Stars: Best Of / SE5 / EP5: Rolling the Dice VARIANT reorder" at bounding box center [345, 290] width 453 height 157
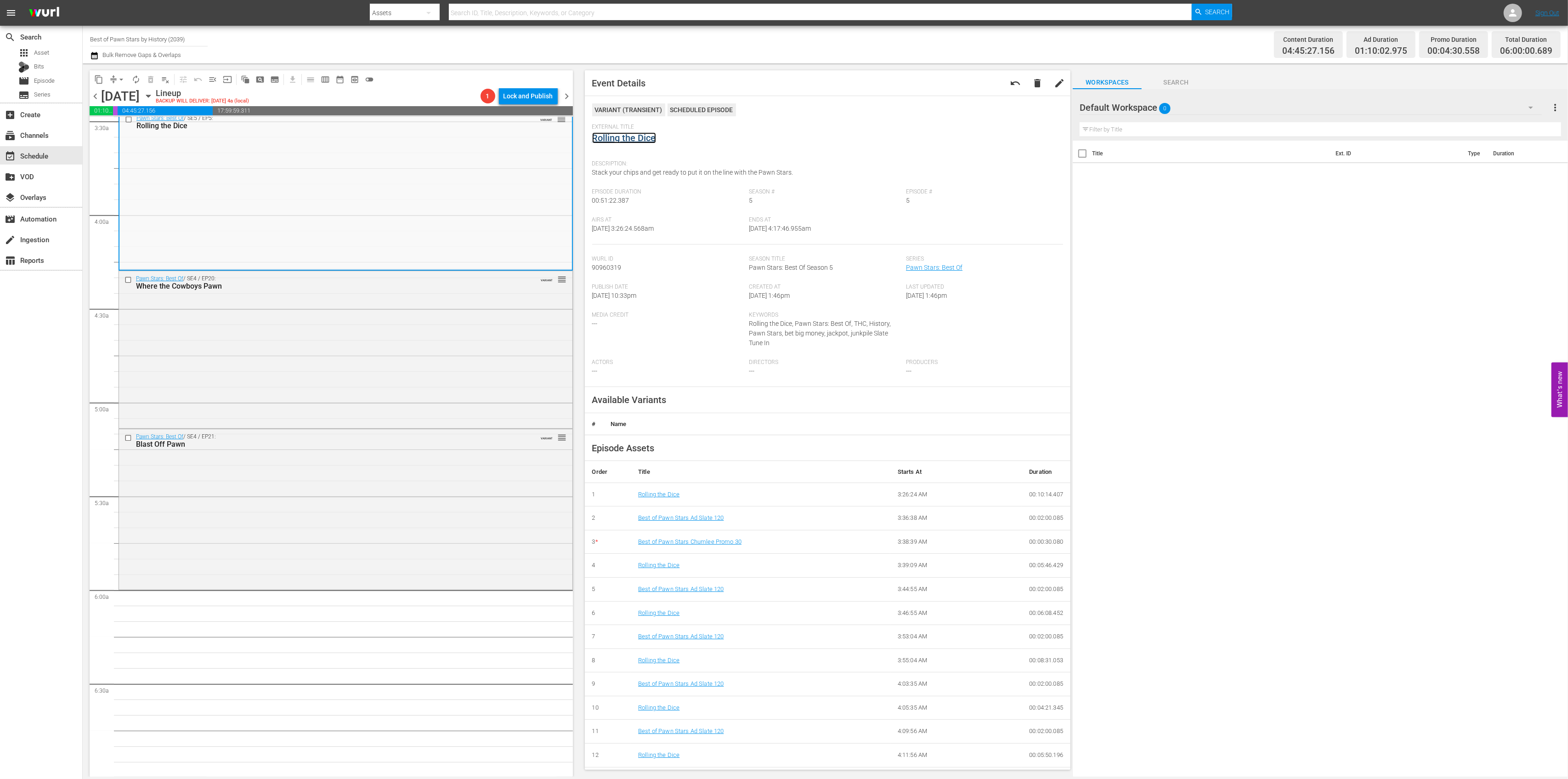
scroll to position [736, 0]
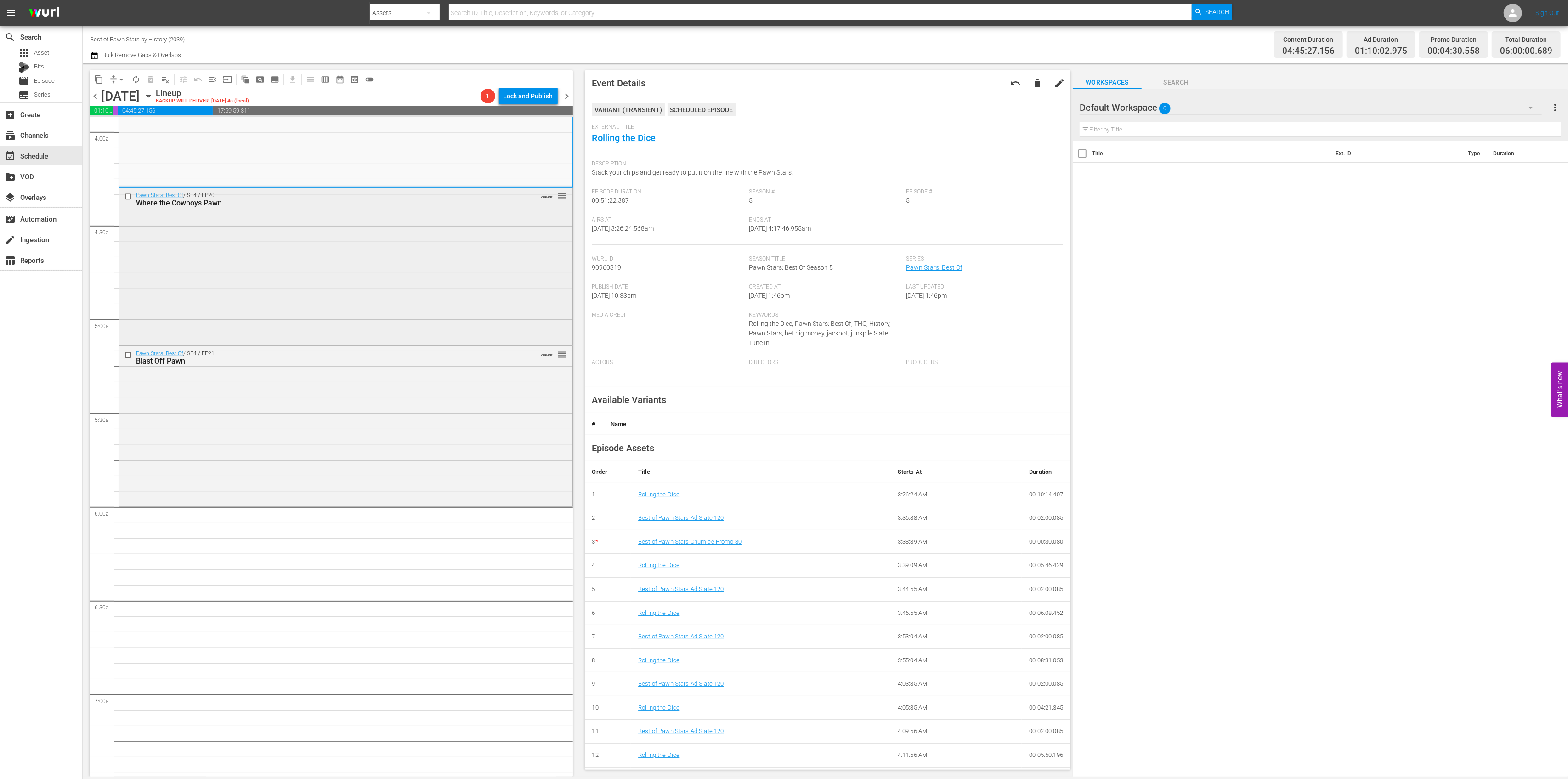
click at [417, 281] on div "Pawn Stars: Best Of / SE4 / EP20: Where the Cowboys Pawn VARIANT reorder" at bounding box center [345, 265] width 453 height 155
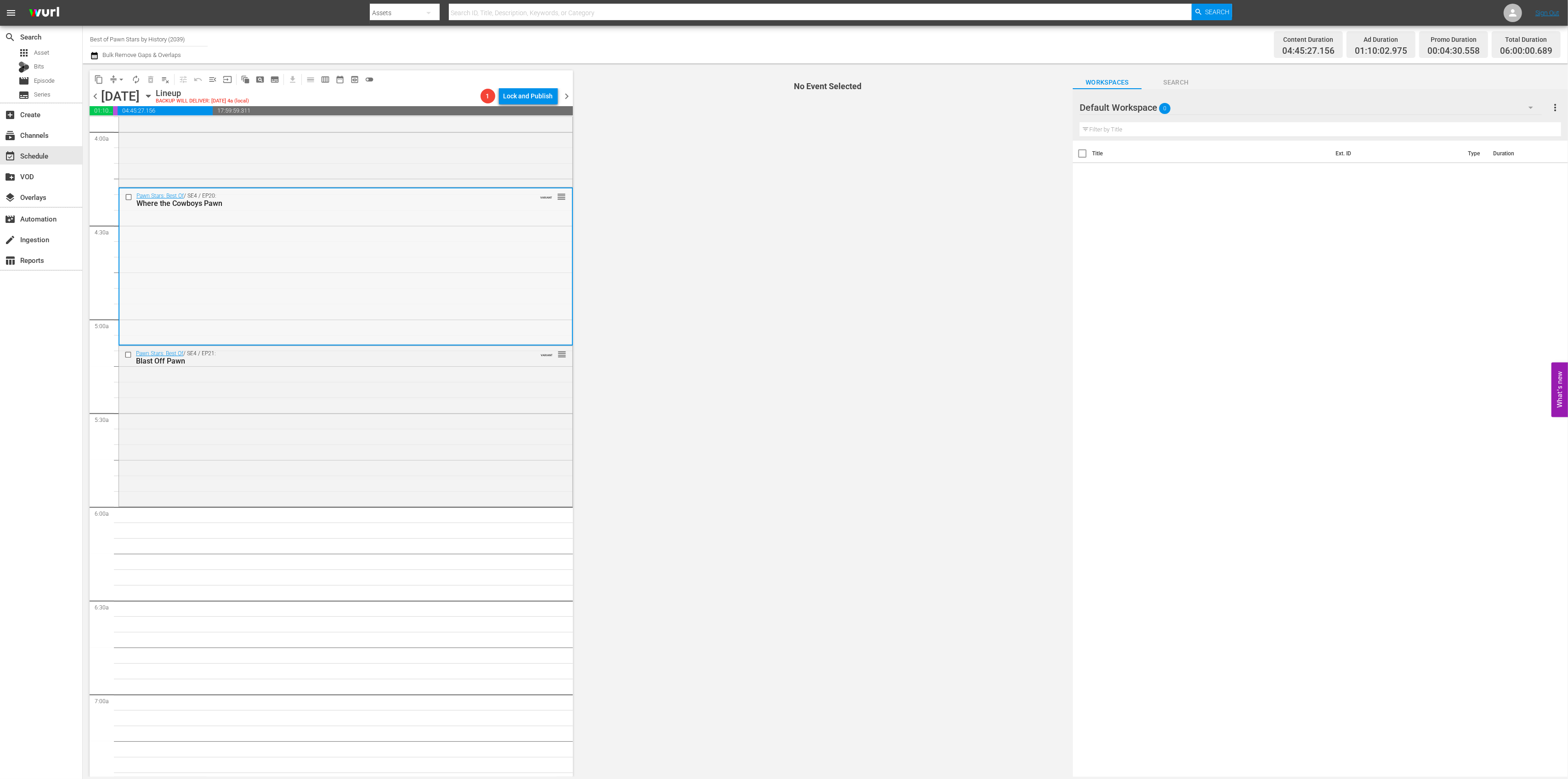
click at [513, 229] on div "Pawn Stars: Best Of / SE4 / EP20: Where the Cowboys Pawn VARIANT reorder" at bounding box center [346, 265] width 453 height 155
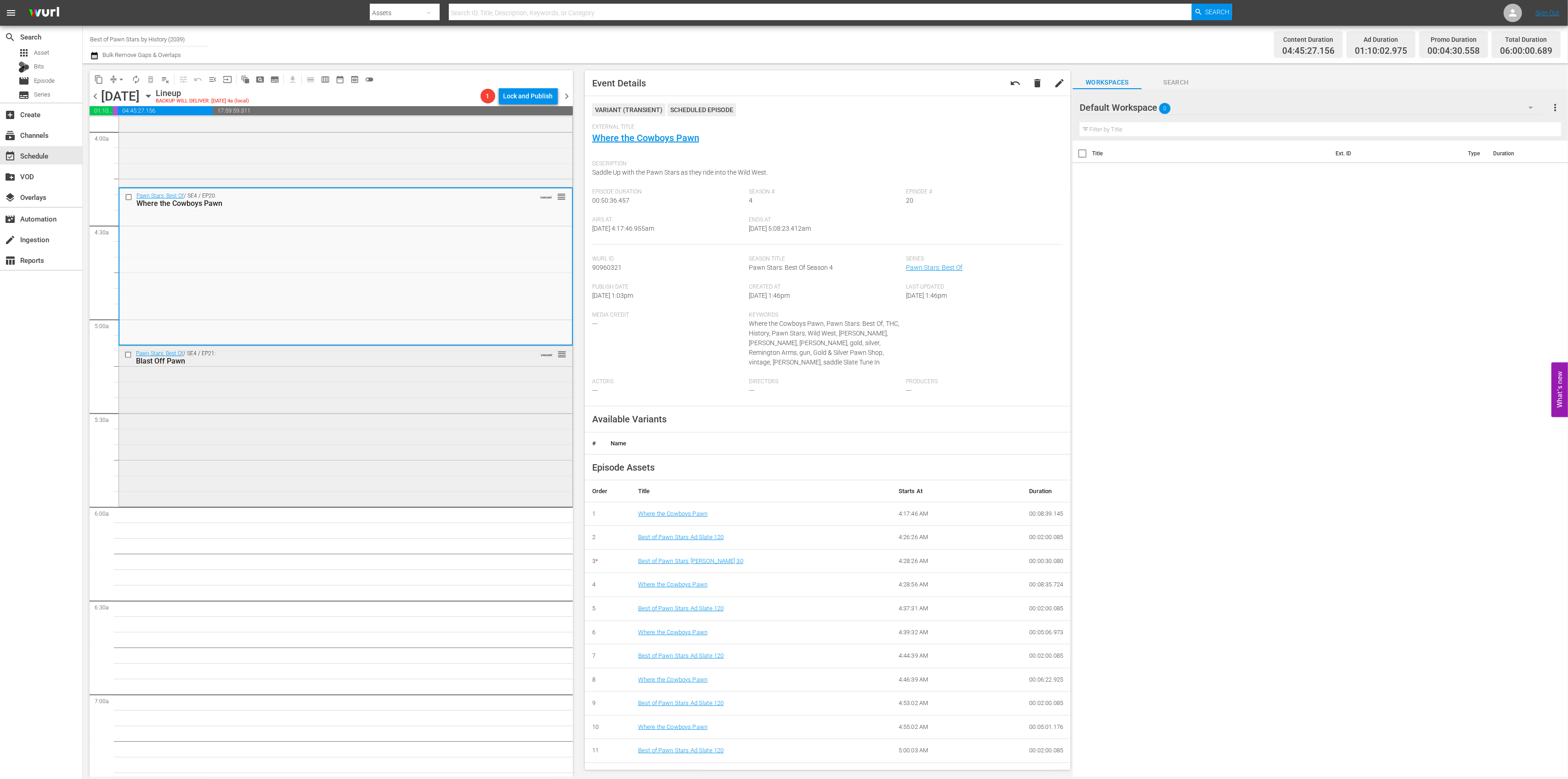
click at [472, 425] on div "Pawn Stars: Best Of / SE4 / EP21: Blast Off Pawn VARIANT reorder" at bounding box center [345, 426] width 453 height 159
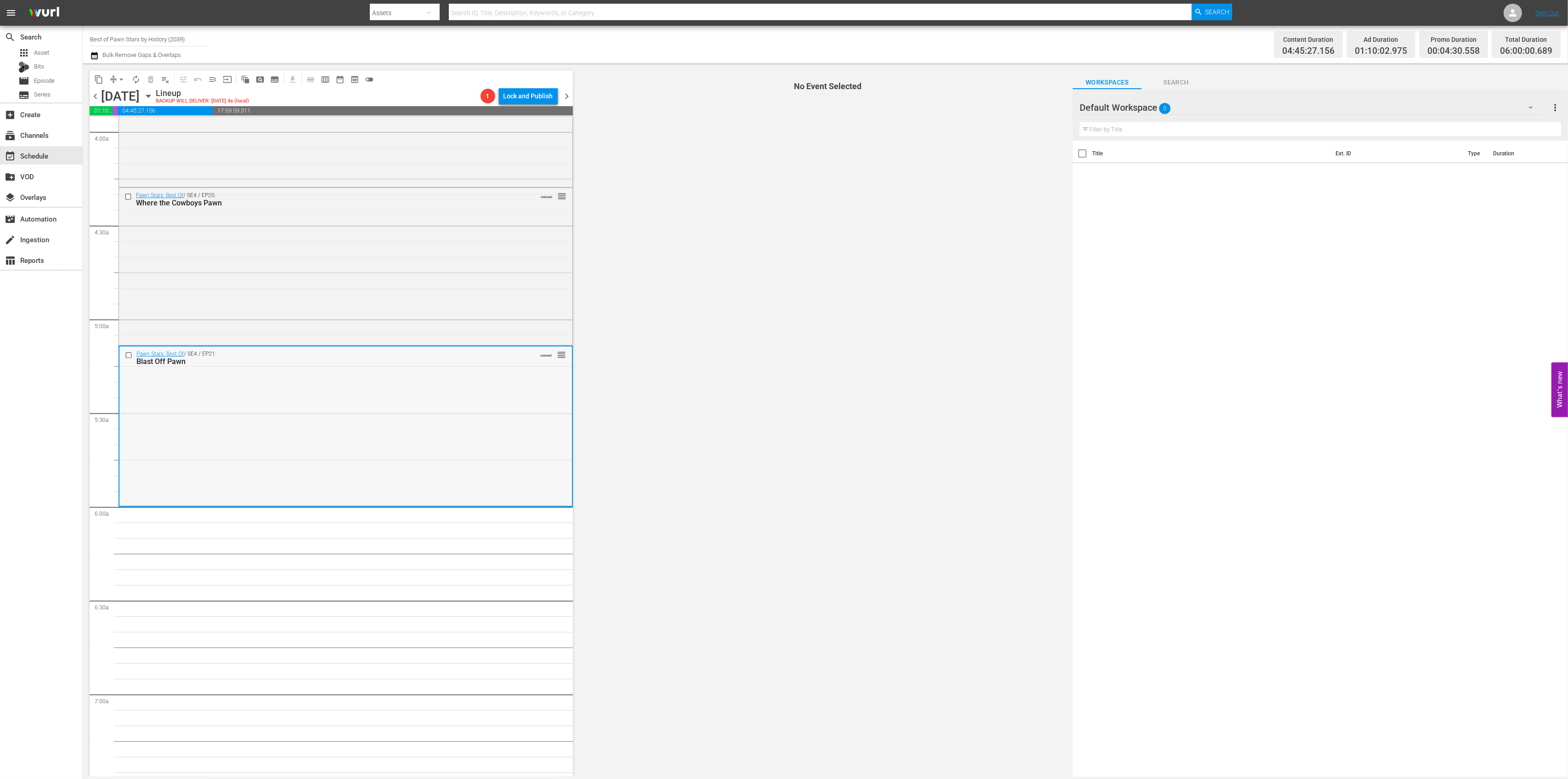
click at [477, 395] on div "Pawn Stars: Best Of / SE4 / EP21: Blast Off Pawn VARIANT reorder" at bounding box center [346, 426] width 453 height 159
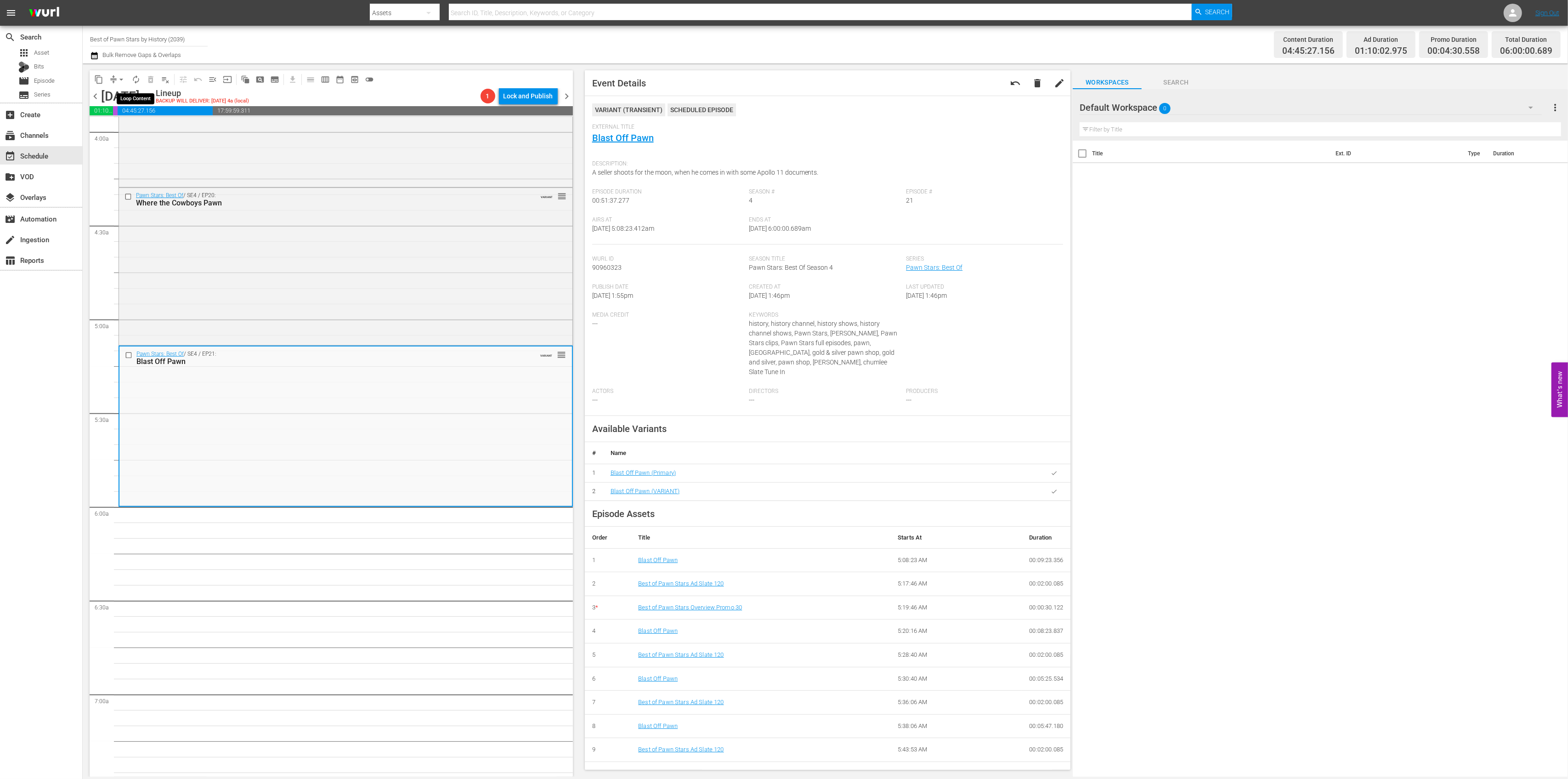
click at [136, 80] on span "autorenew_outlined" at bounding box center [136, 79] width 10 height 10
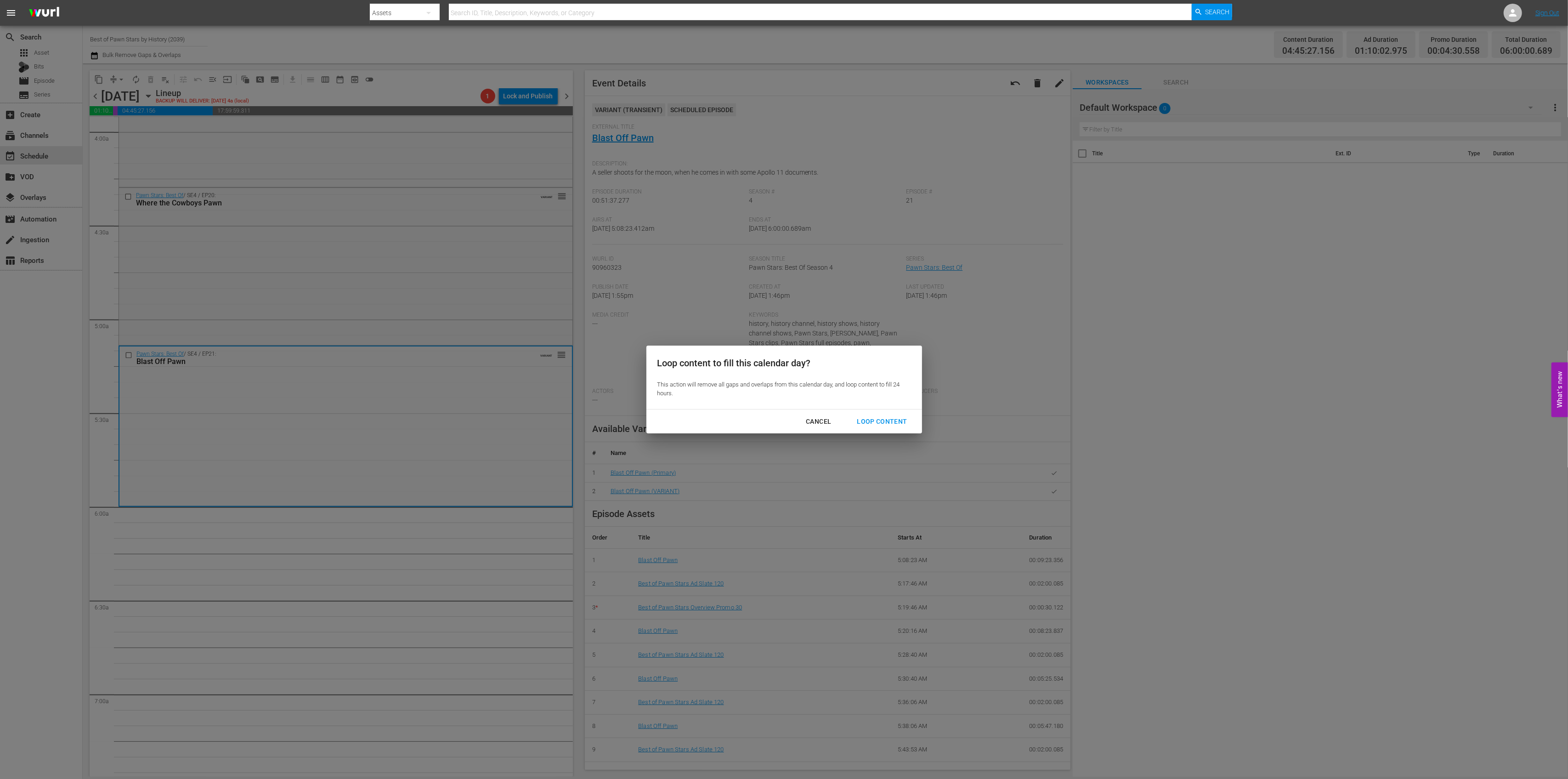
click at [884, 421] on div "Loop Content" at bounding box center [882, 422] width 65 height 12
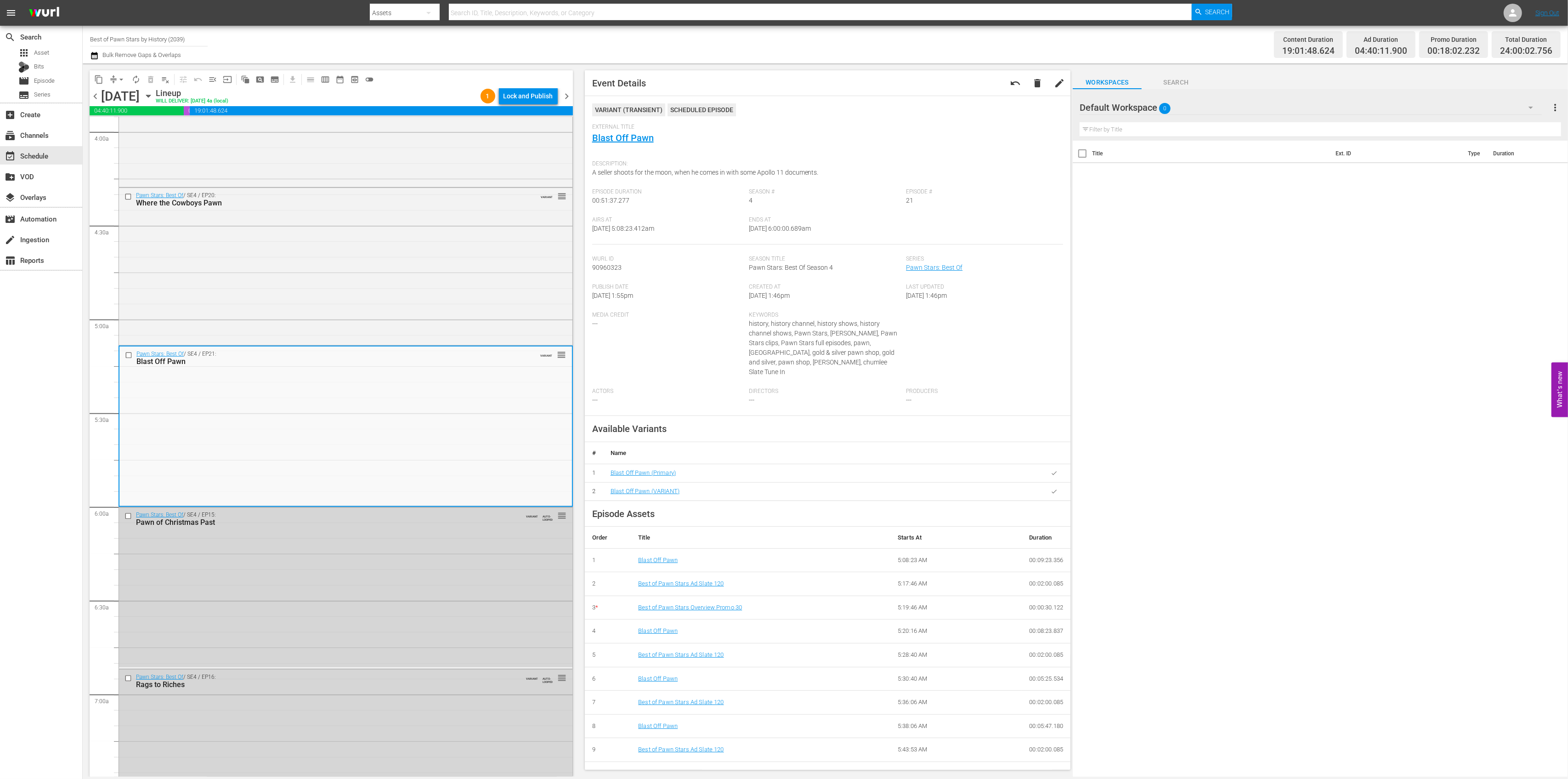
click at [536, 98] on div "Lock and Publish" at bounding box center [528, 96] width 50 height 17
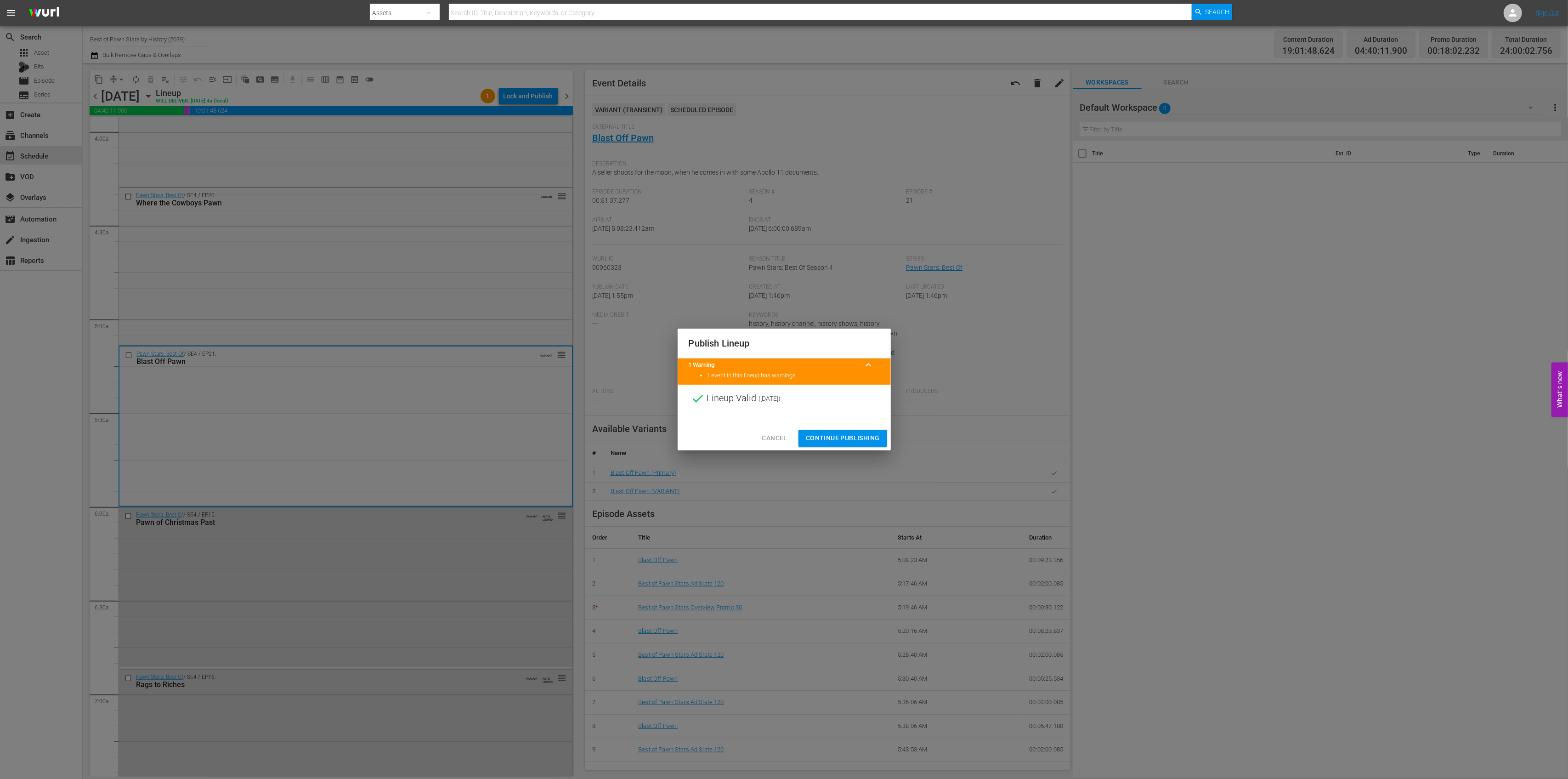
click at [838, 442] on span "Continue Publishing" at bounding box center [843, 438] width 74 height 12
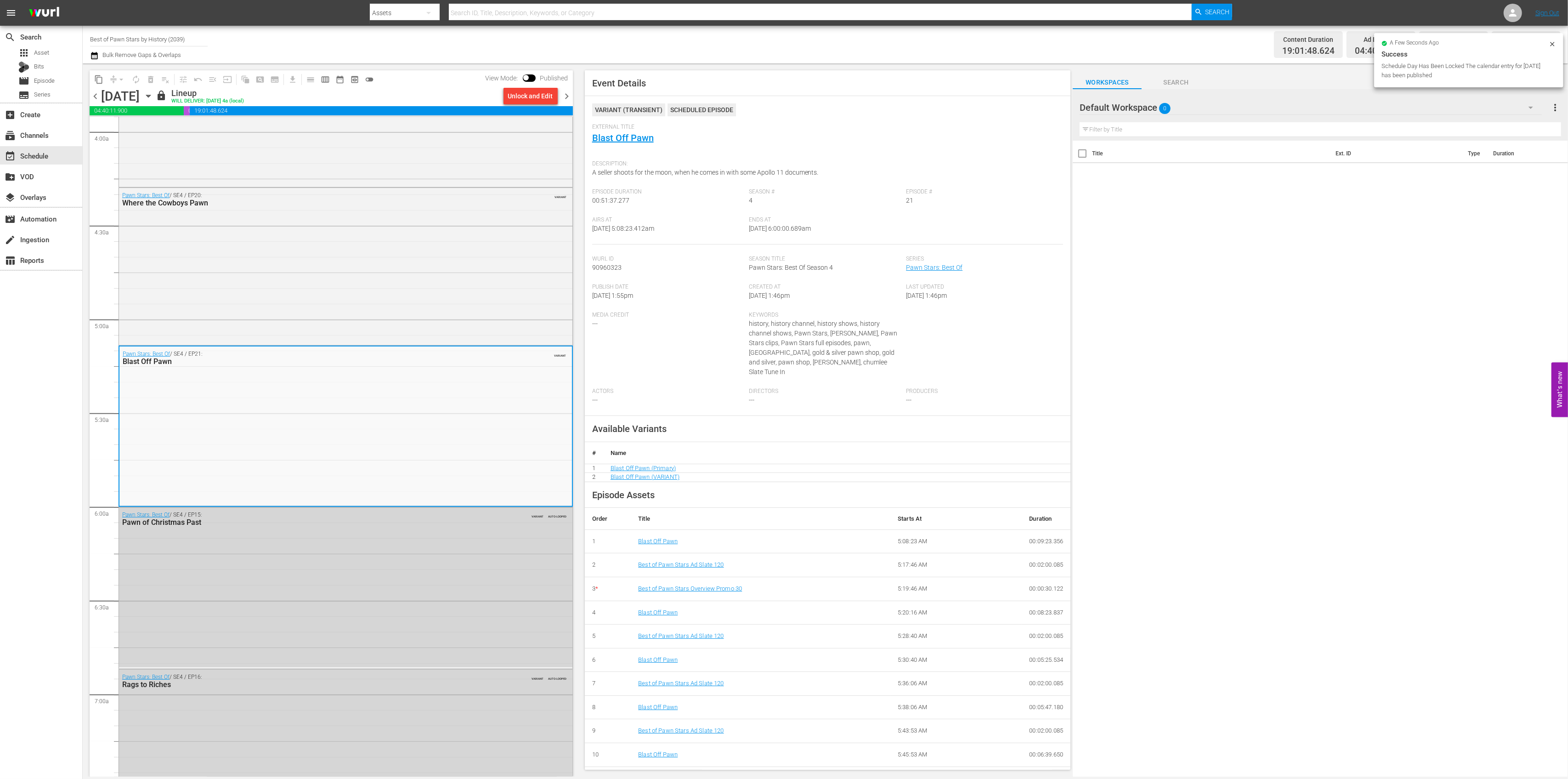
click at [569, 95] on span "chevron_right" at bounding box center [567, 96] width 12 height 12
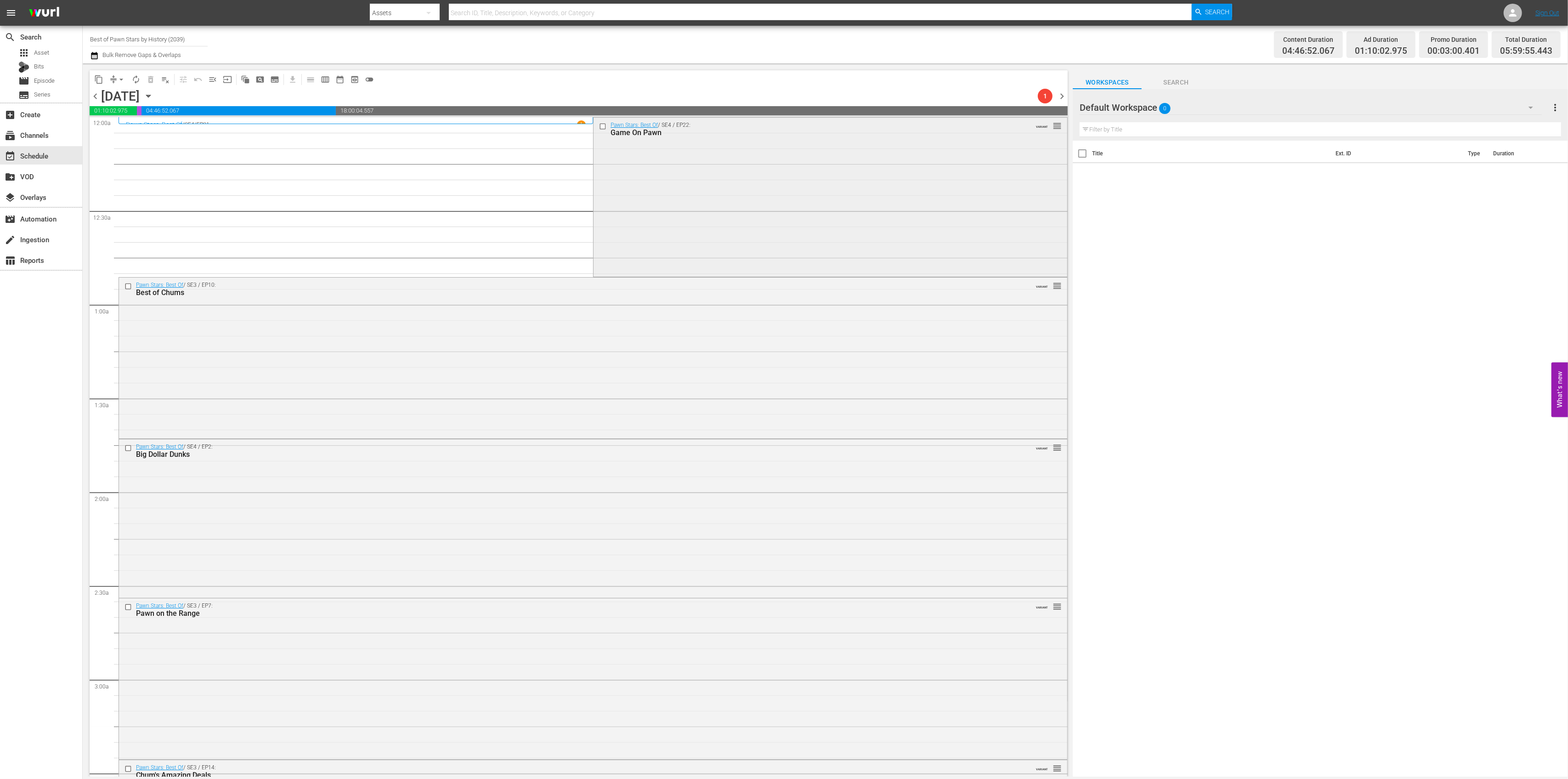
click at [684, 171] on div "Pawn Stars: Best Of / SE4 / EP22: Game On Pawn VARIANT reorder" at bounding box center [830, 196] width 474 height 157
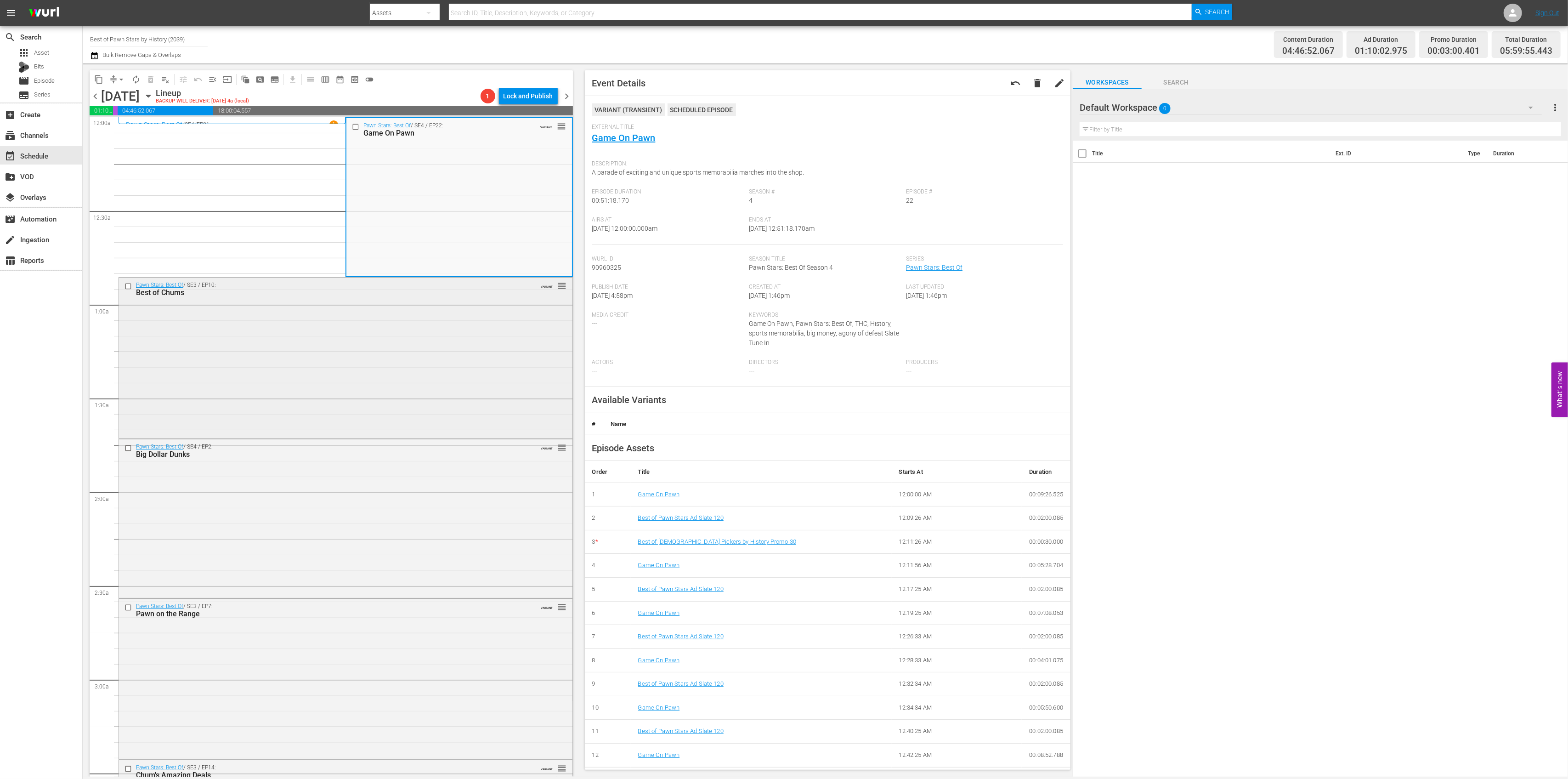
click at [481, 346] on div "Pawn Stars: Best Of / SE3 / EP10: Best of Chums VARIANT reorder" at bounding box center [345, 357] width 453 height 159
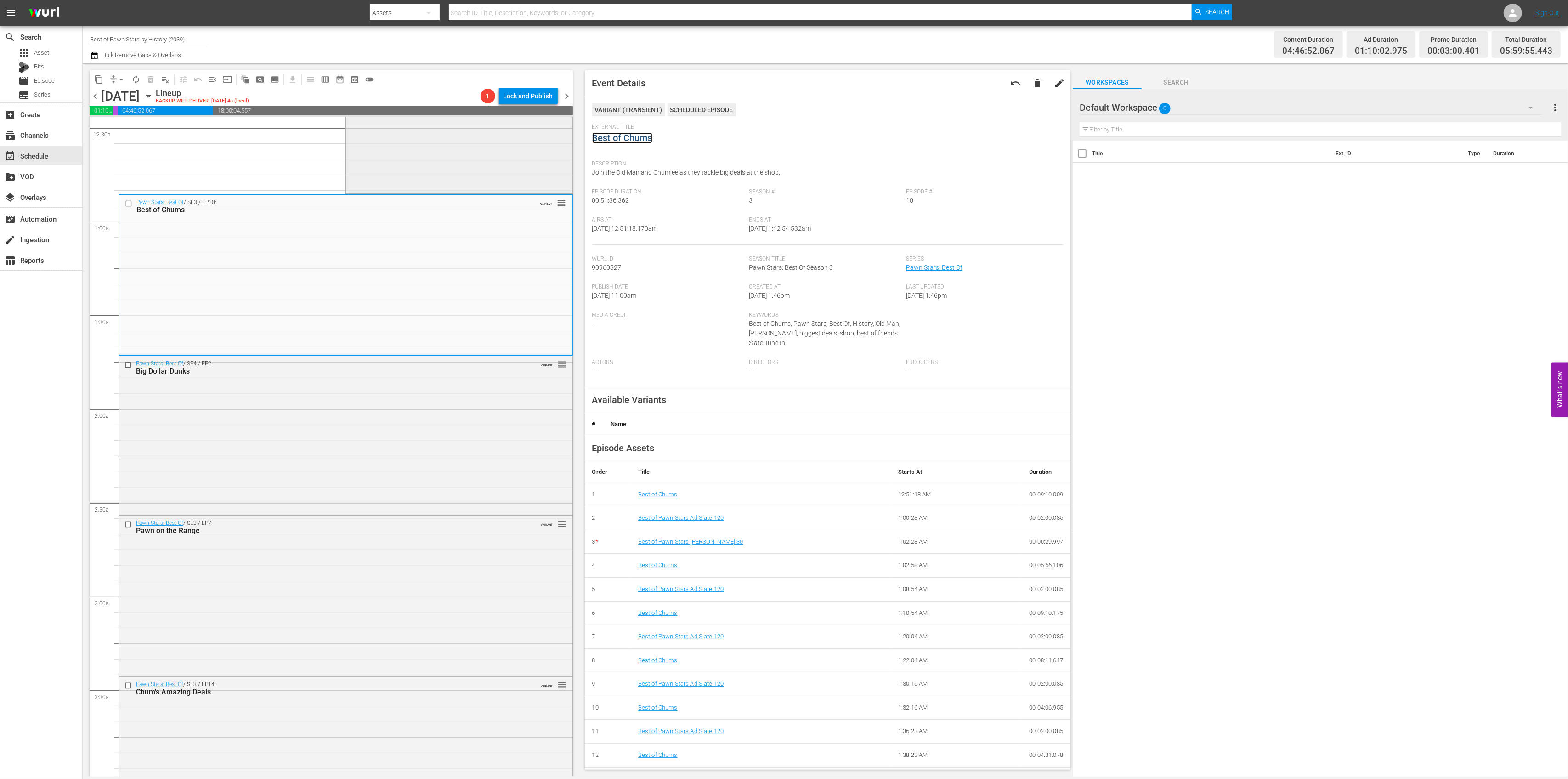
scroll to position [184, 0]
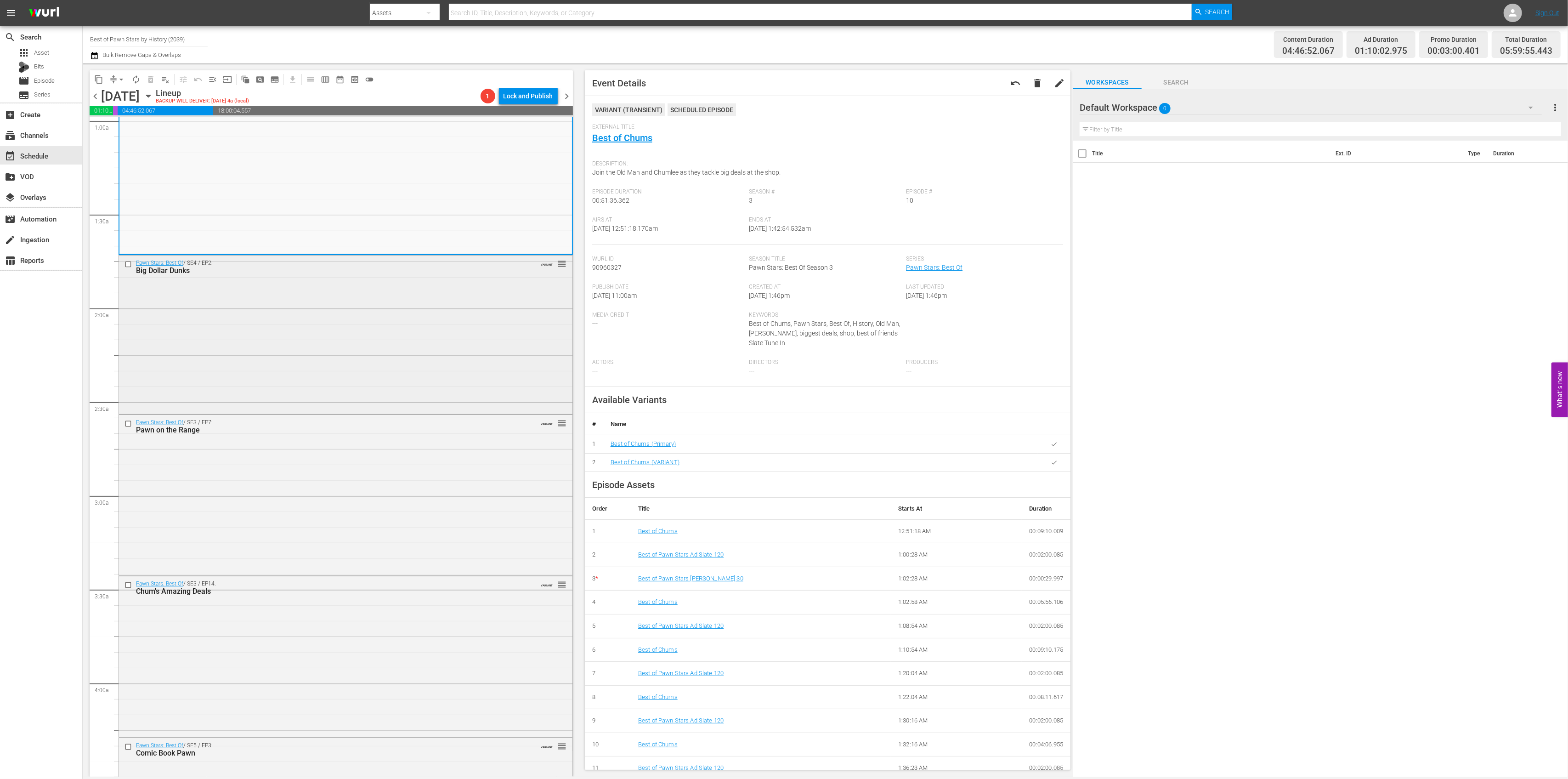
click at [426, 331] on div "Pawn Stars: Best Of / SE4 / EP2: Big Dollar Dunks VARIANT reorder" at bounding box center [345, 334] width 453 height 157
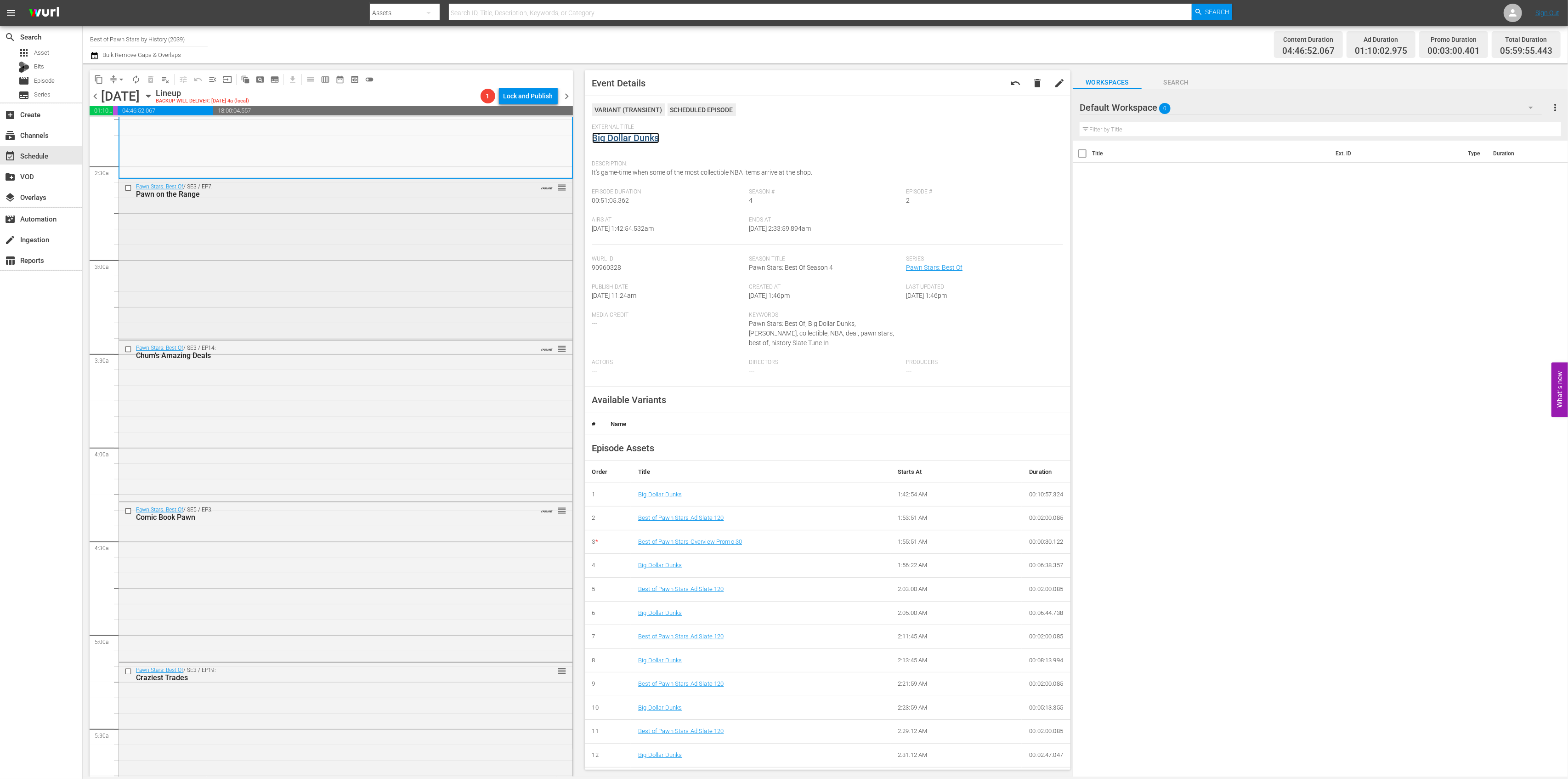
scroll to position [428, 0]
click at [436, 268] on div "Pawn Stars: Best Of / SE3 / EP7: Pawn on the Range VARIANT reorder" at bounding box center [345, 249] width 453 height 159
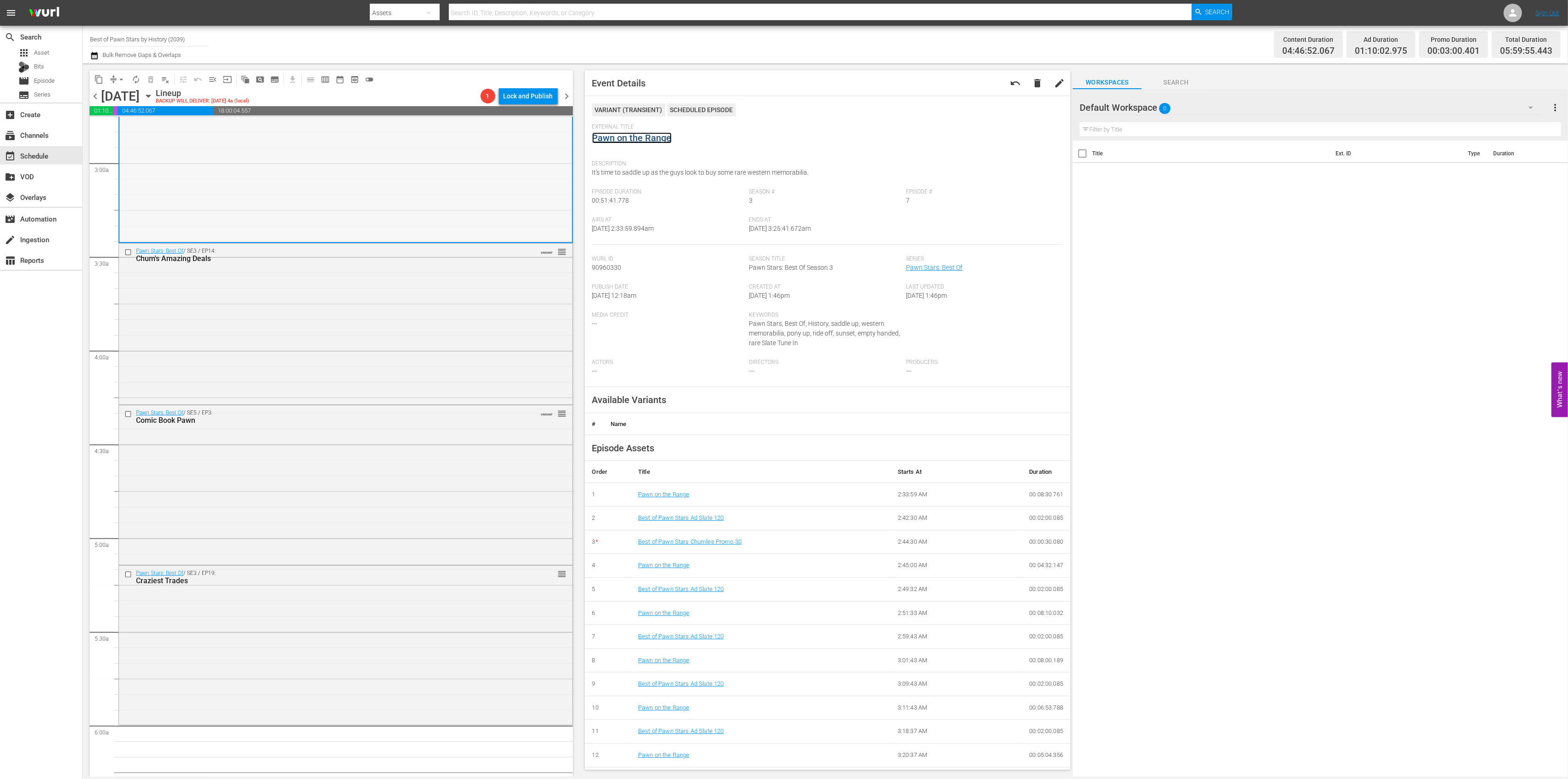
scroll to position [551, 0]
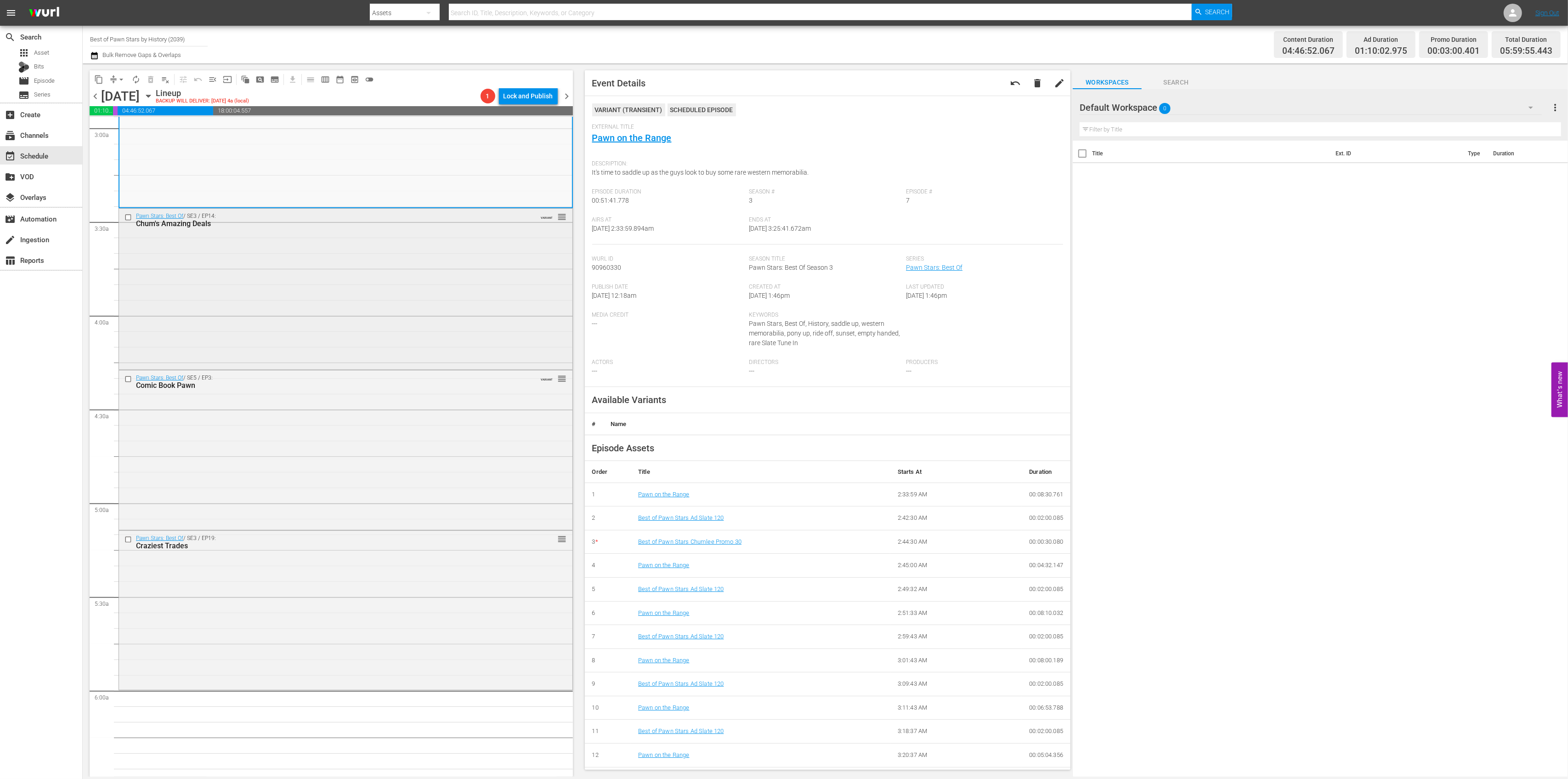
click at [441, 293] on div "Pawn Stars: Best Of / SE3 / EP14: Chum's Amazing Deals VARIANT reorder" at bounding box center [345, 288] width 453 height 159
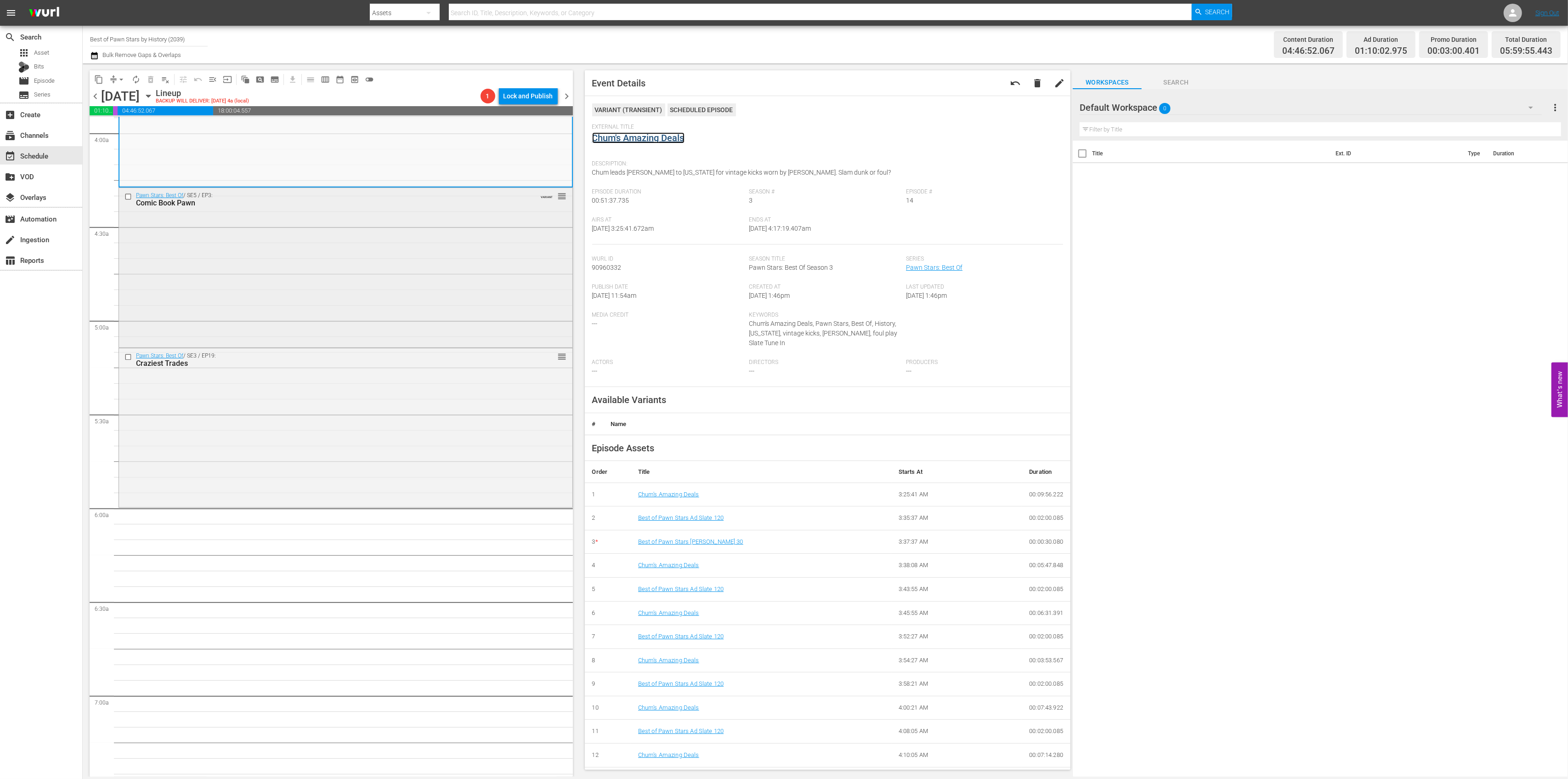
scroll to position [736, 0]
click at [434, 283] on div "Pawn Stars: Best Of / SE5 / EP3: Comic Book Pawn VARIANT reorder" at bounding box center [345, 265] width 453 height 158
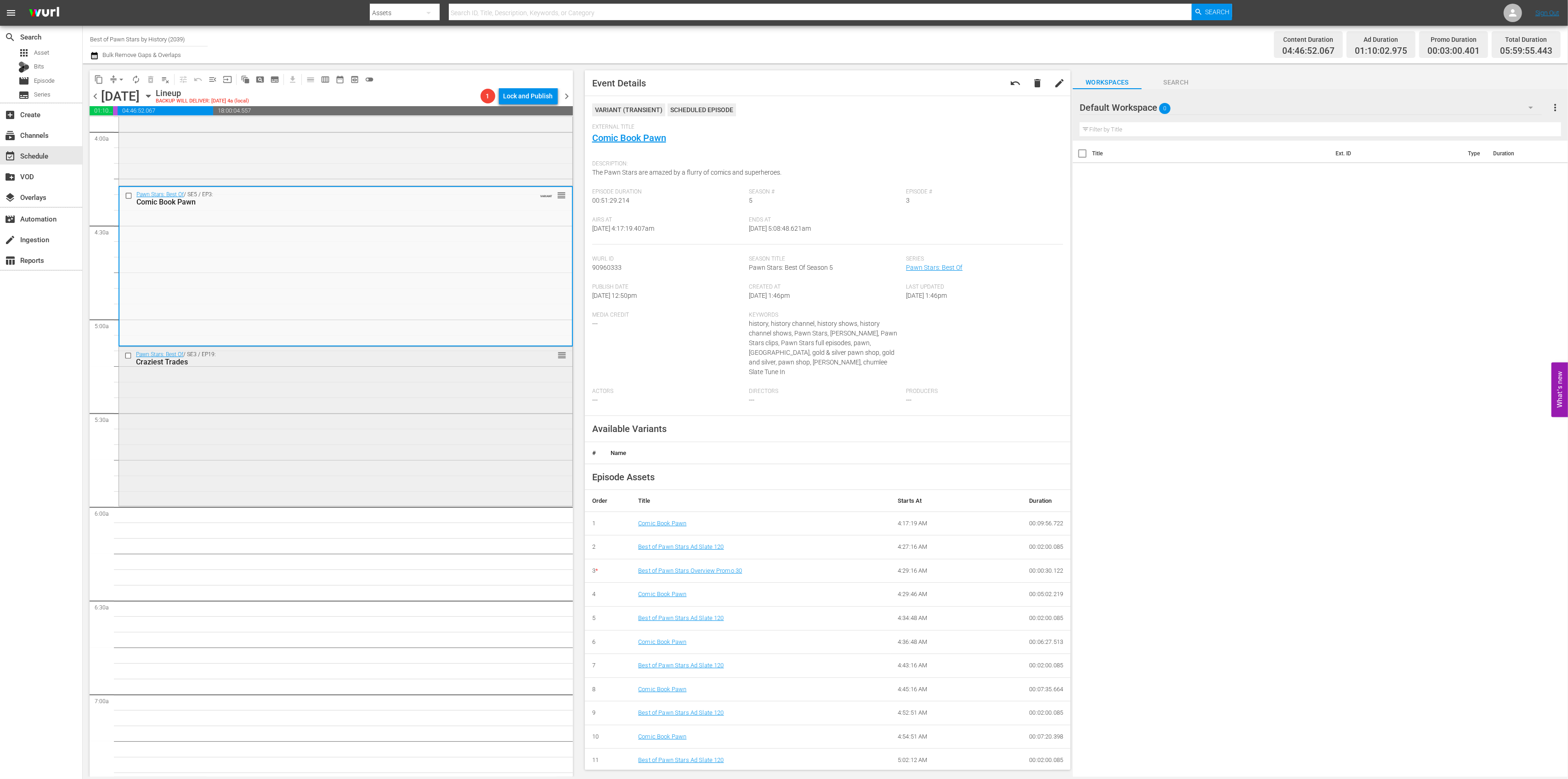
click at [420, 449] on div "Pawn Stars: Best Of / SE3 / EP19: Craziest Trades reorder" at bounding box center [345, 426] width 453 height 157
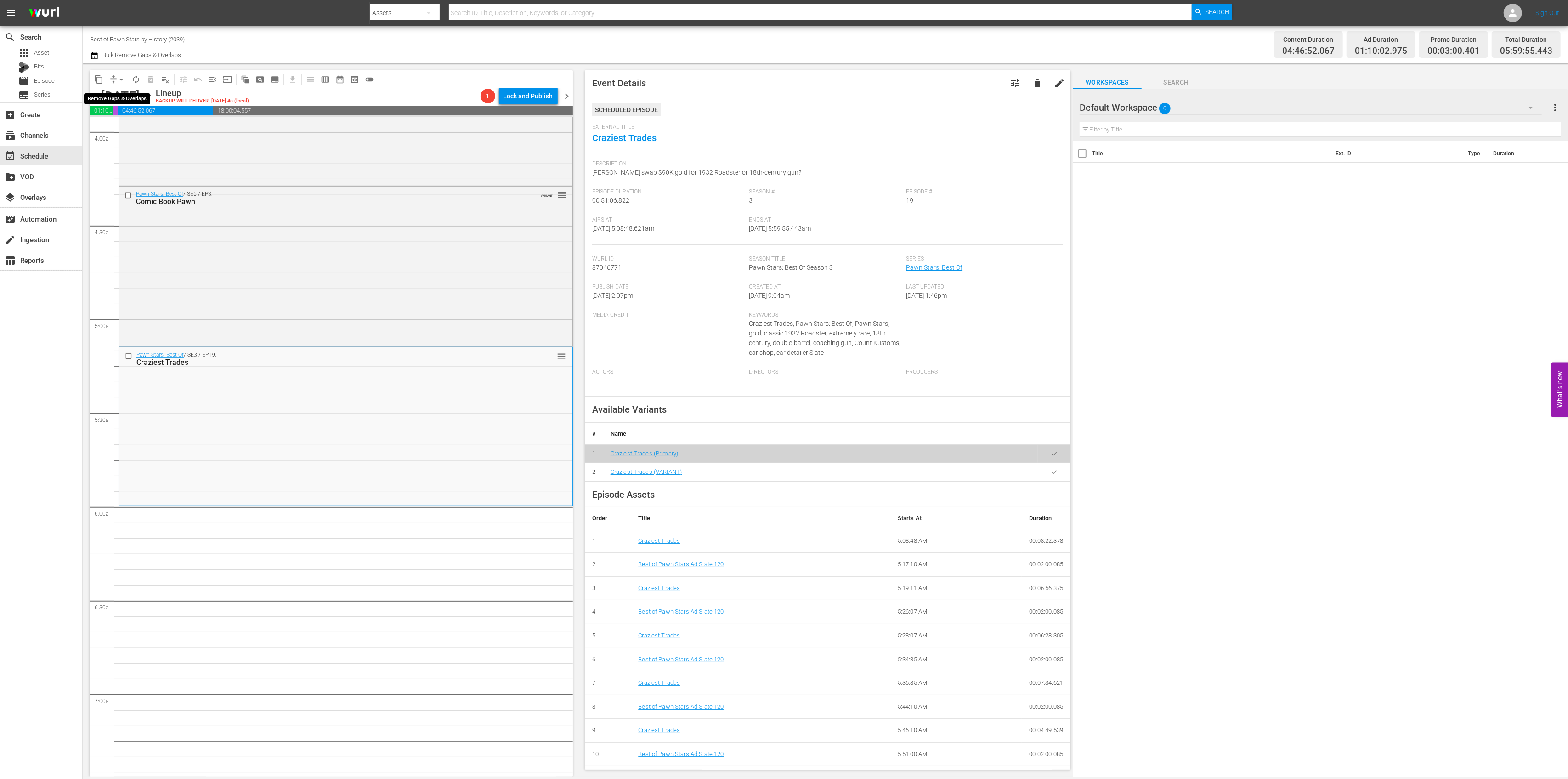
click at [118, 79] on span "arrow_drop_down" at bounding box center [121, 79] width 10 height 10
click at [116, 98] on li "Align to Midnight" at bounding box center [121, 98] width 96 height 15
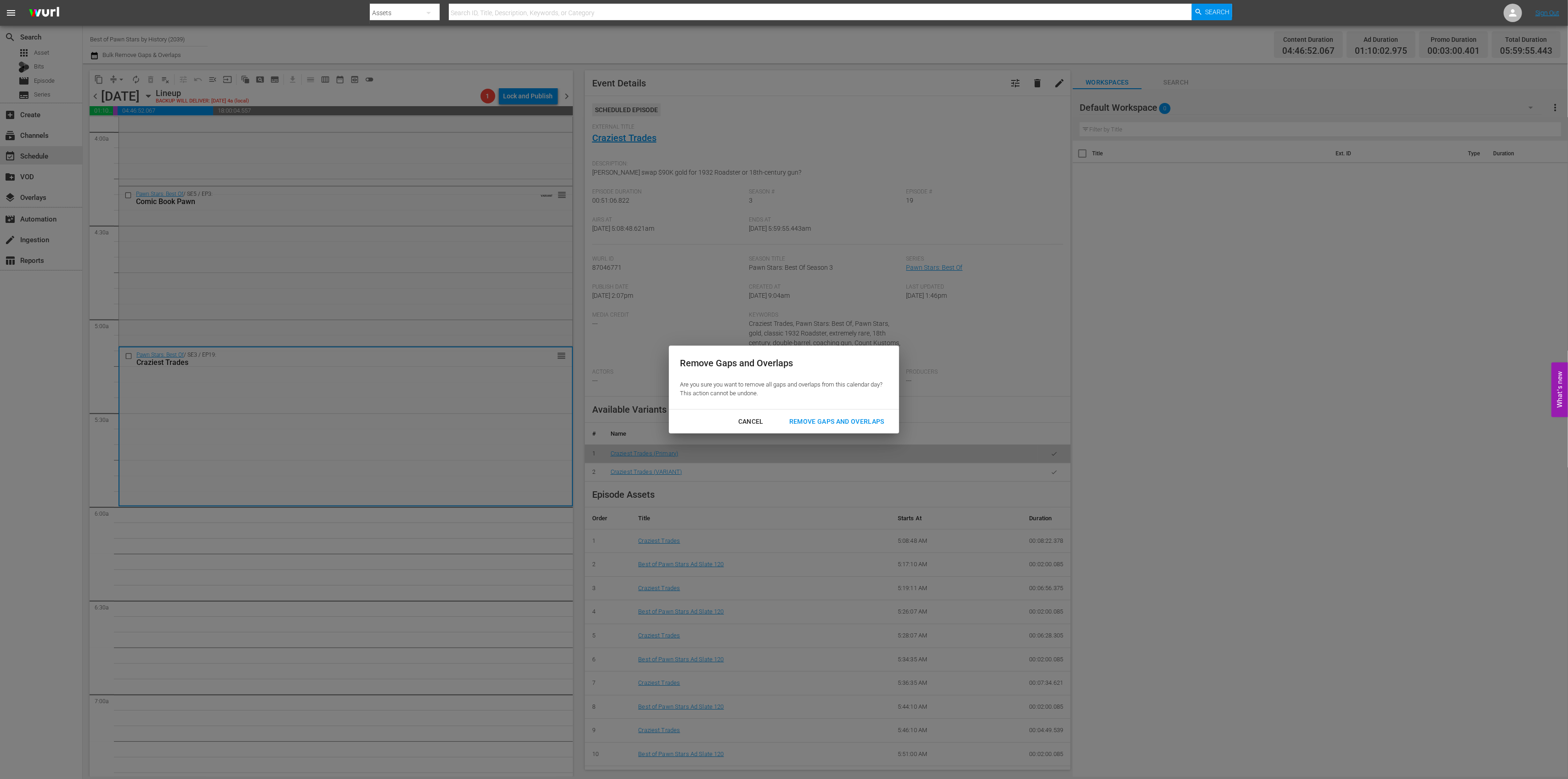
click at [848, 420] on div "Remove Gaps and Overlaps" at bounding box center [836, 422] width 109 height 12
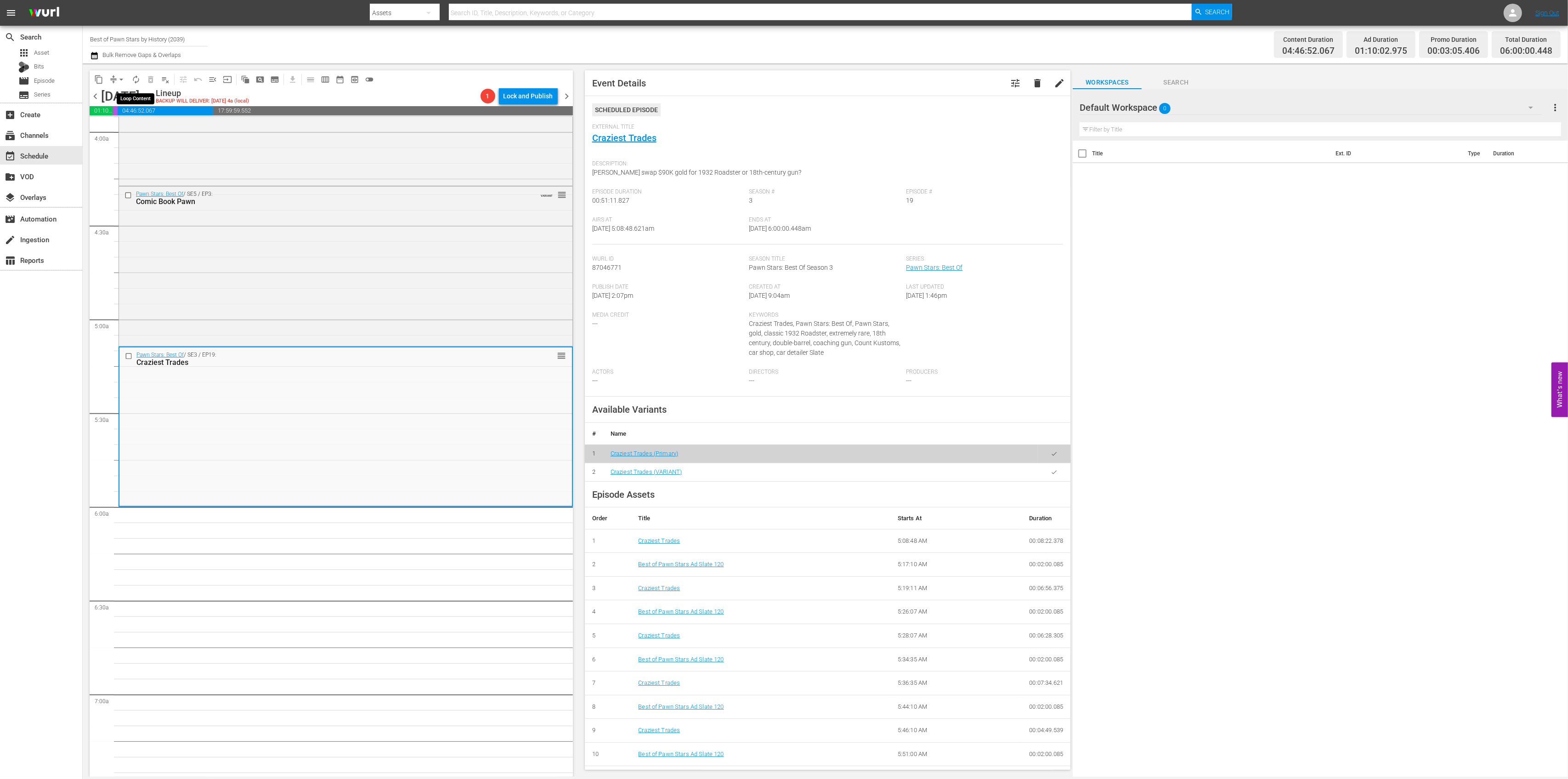
click at [142, 79] on button "autorenew_outlined" at bounding box center [136, 79] width 15 height 15
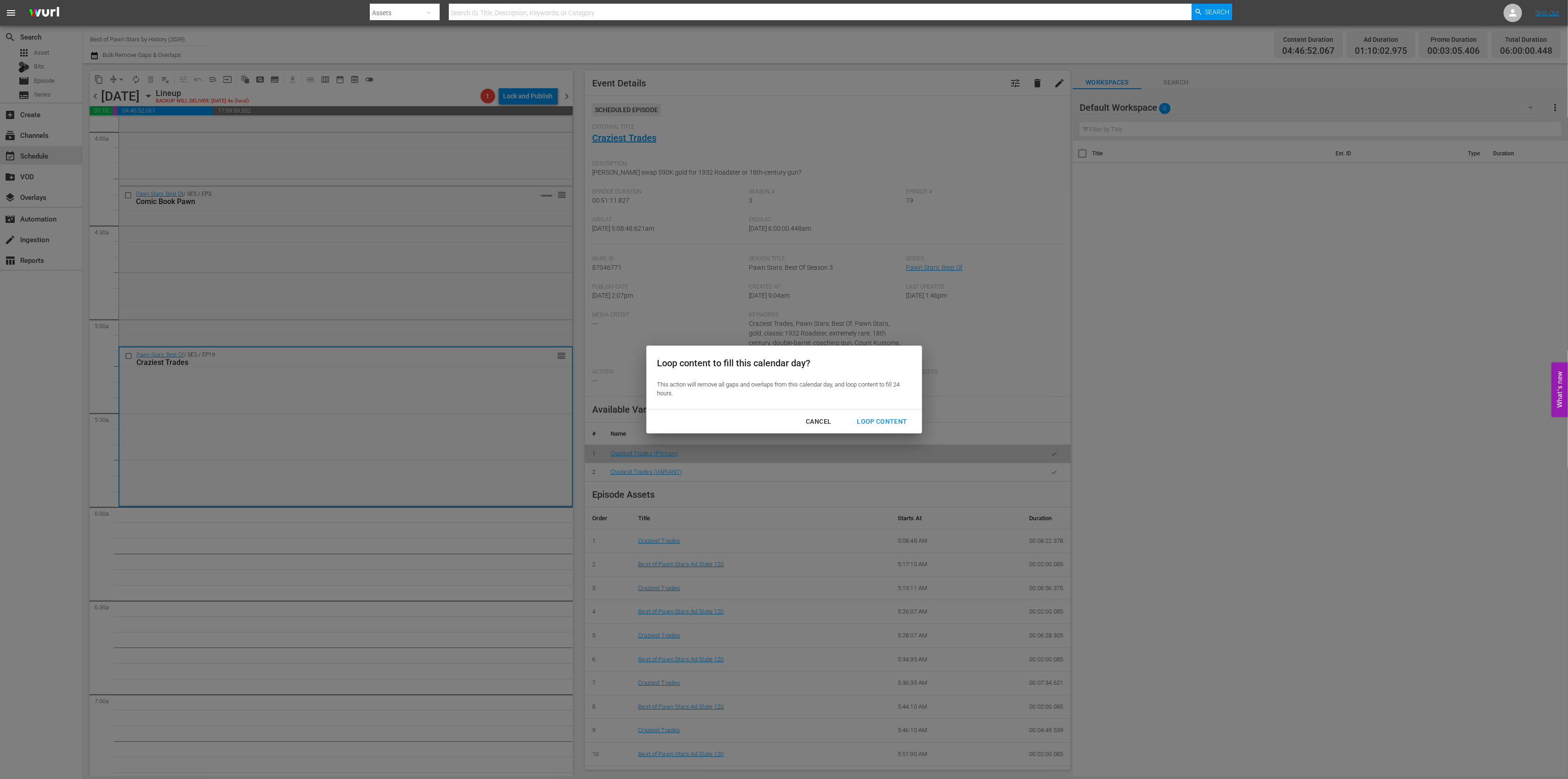
click at [879, 412] on div "Cancel Loop Content" at bounding box center [784, 421] width 276 height 24
click at [877, 417] on div "Loop Content" at bounding box center [882, 422] width 65 height 12
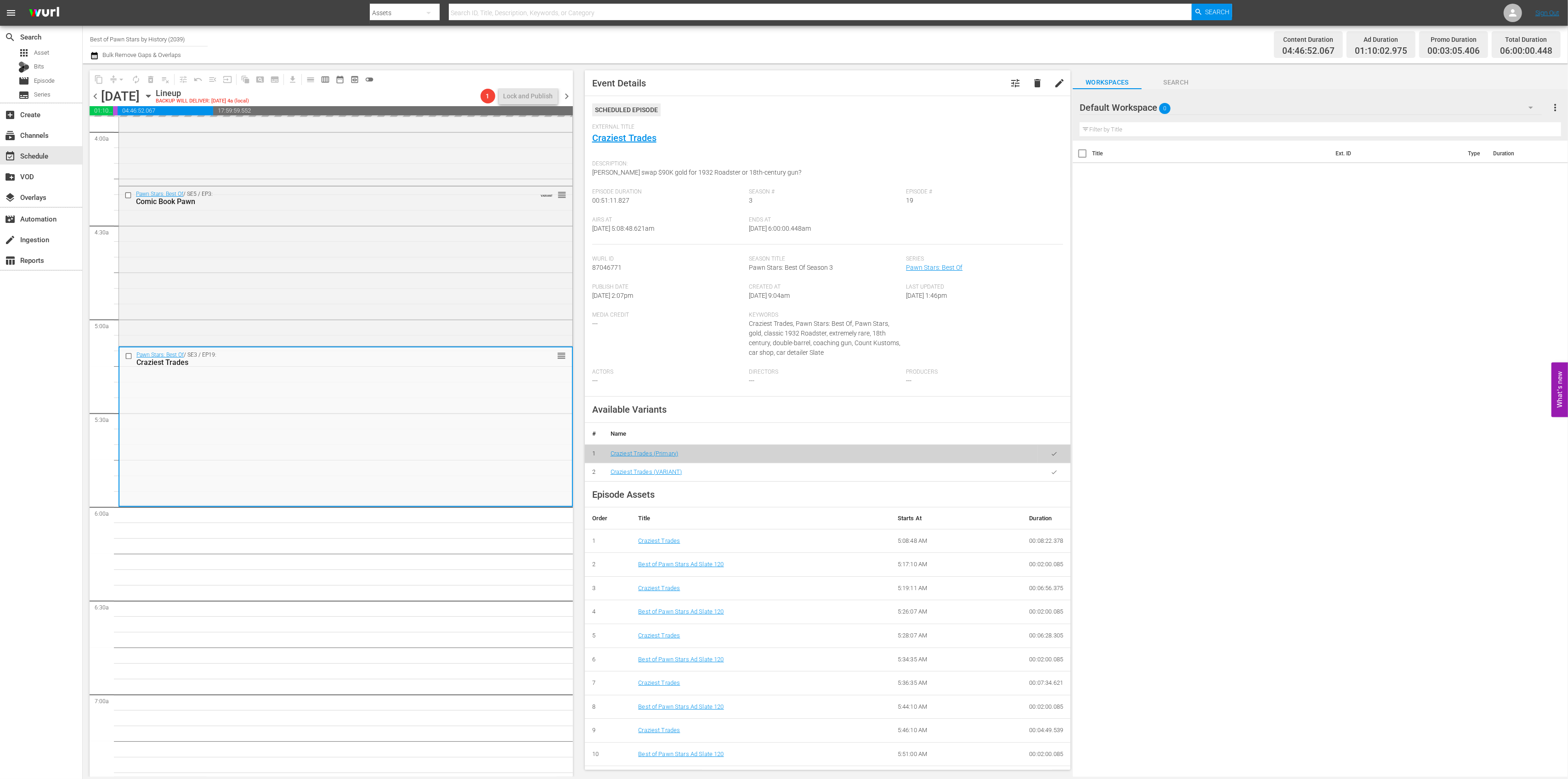
drag, startPoint x: 877, startPoint y: 417, endPoint x: 780, endPoint y: 329, distance: 131.0
click at [780, 329] on div "Keywords Craziest Trades, Pawn Stars: Best Of, Pawn Stars, gold, classic 1932 R…" at bounding box center [827, 340] width 157 height 57
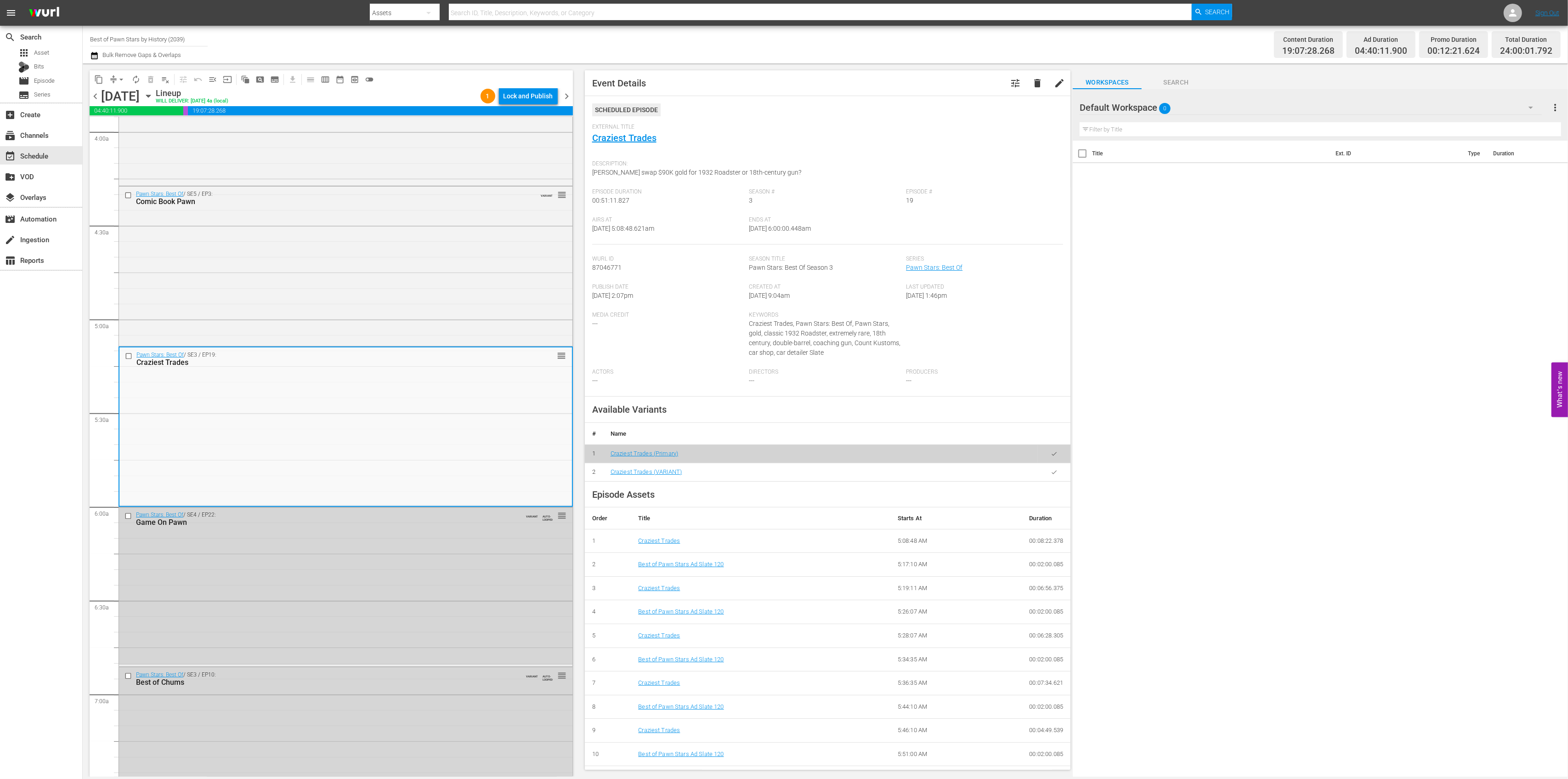
drag, startPoint x: 533, startPoint y: 98, endPoint x: 533, endPoint y: 105, distance: 7.0
click at [533, 105] on div "chevron_left Thursday, October 16th October 16th Lineup WILL DELIVER: 10/15 @ 4…" at bounding box center [331, 97] width 483 height 18
click at [536, 93] on div "Lock and Publish" at bounding box center [528, 96] width 50 height 17
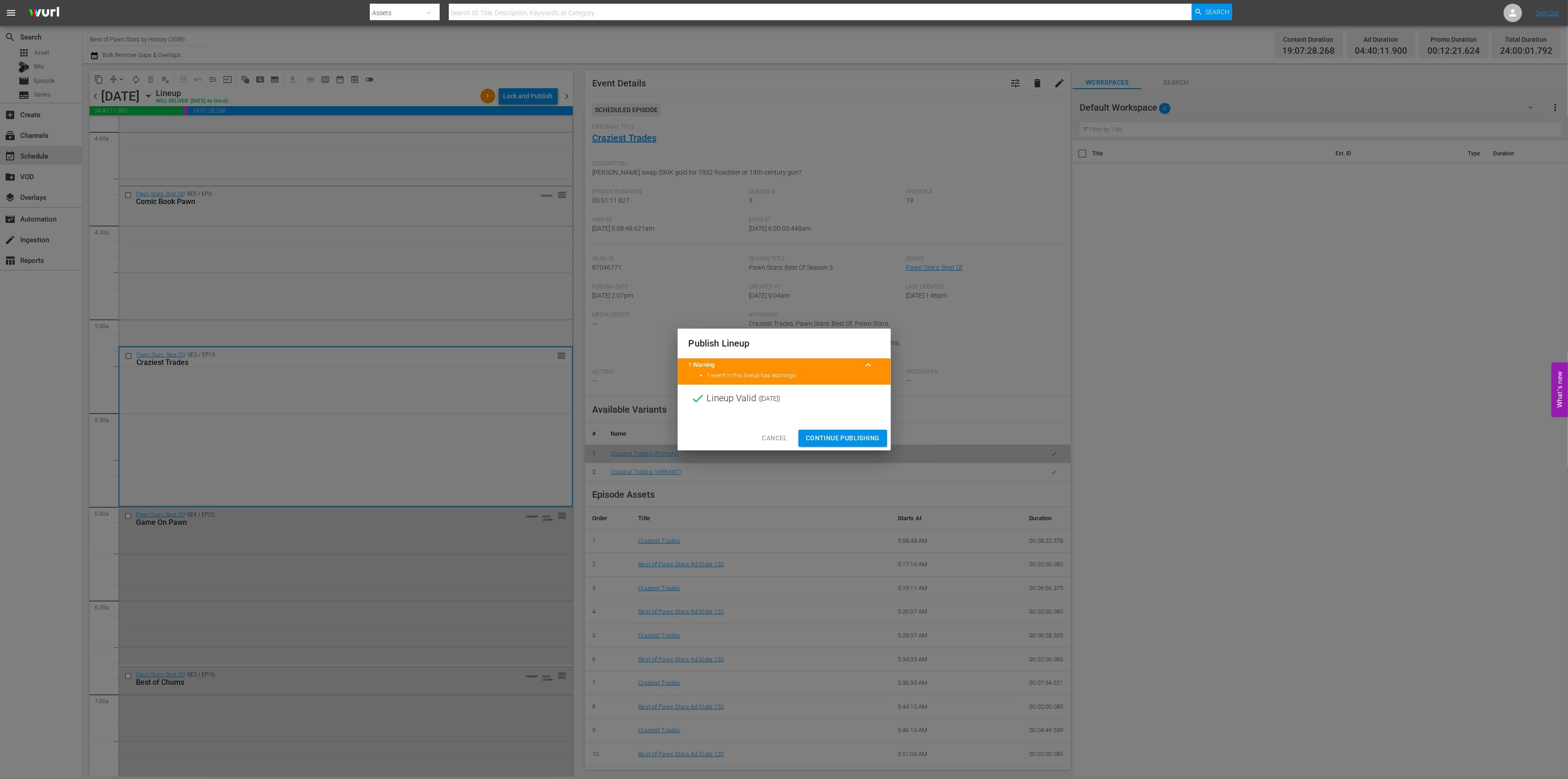
click at [839, 434] on span "Continue Publishing" at bounding box center [843, 438] width 74 height 12
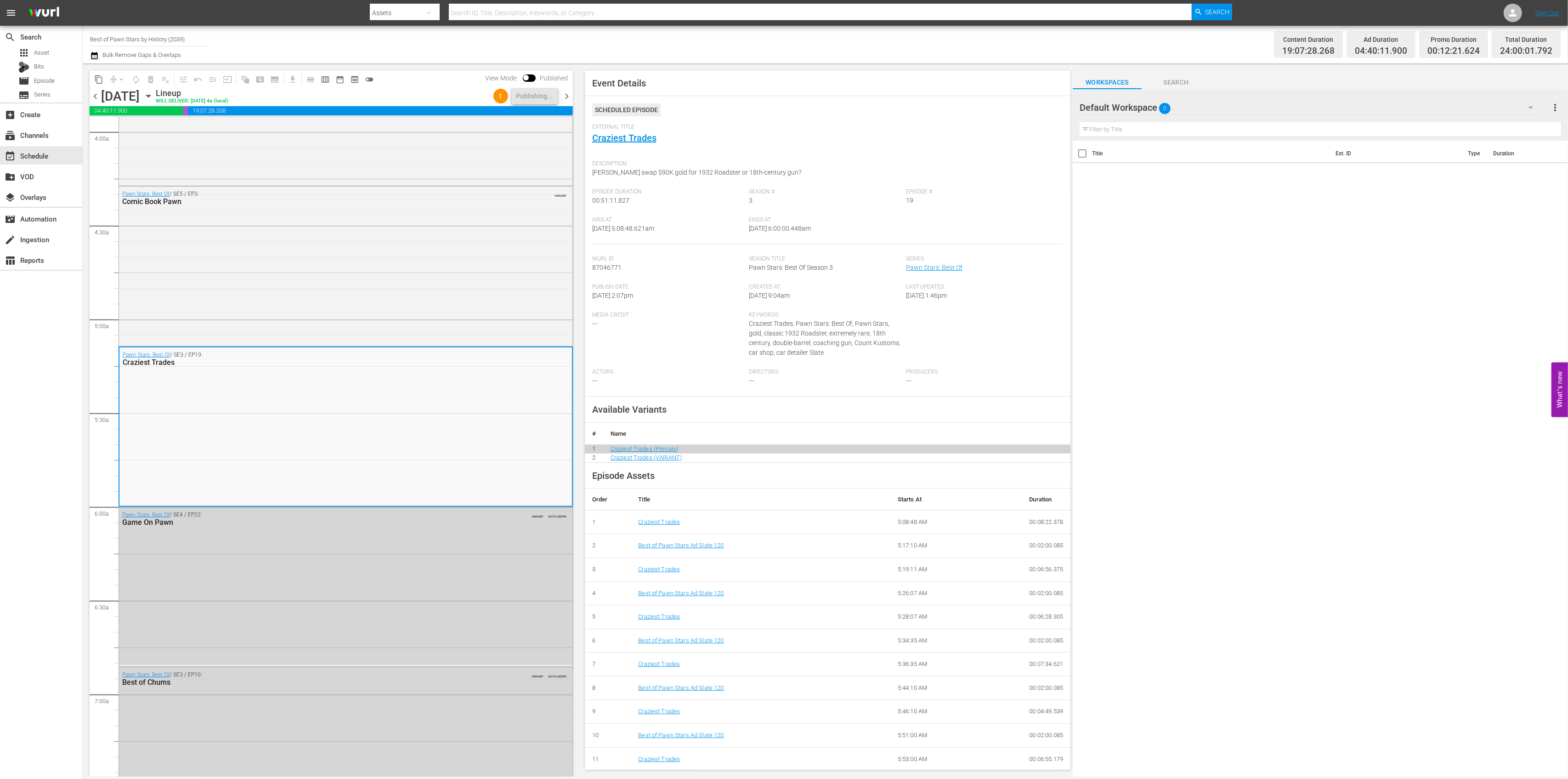
click at [640, 219] on span "Airs At" at bounding box center [669, 220] width 153 height 7
click at [564, 94] on span "chevron_right" at bounding box center [567, 96] width 12 height 12
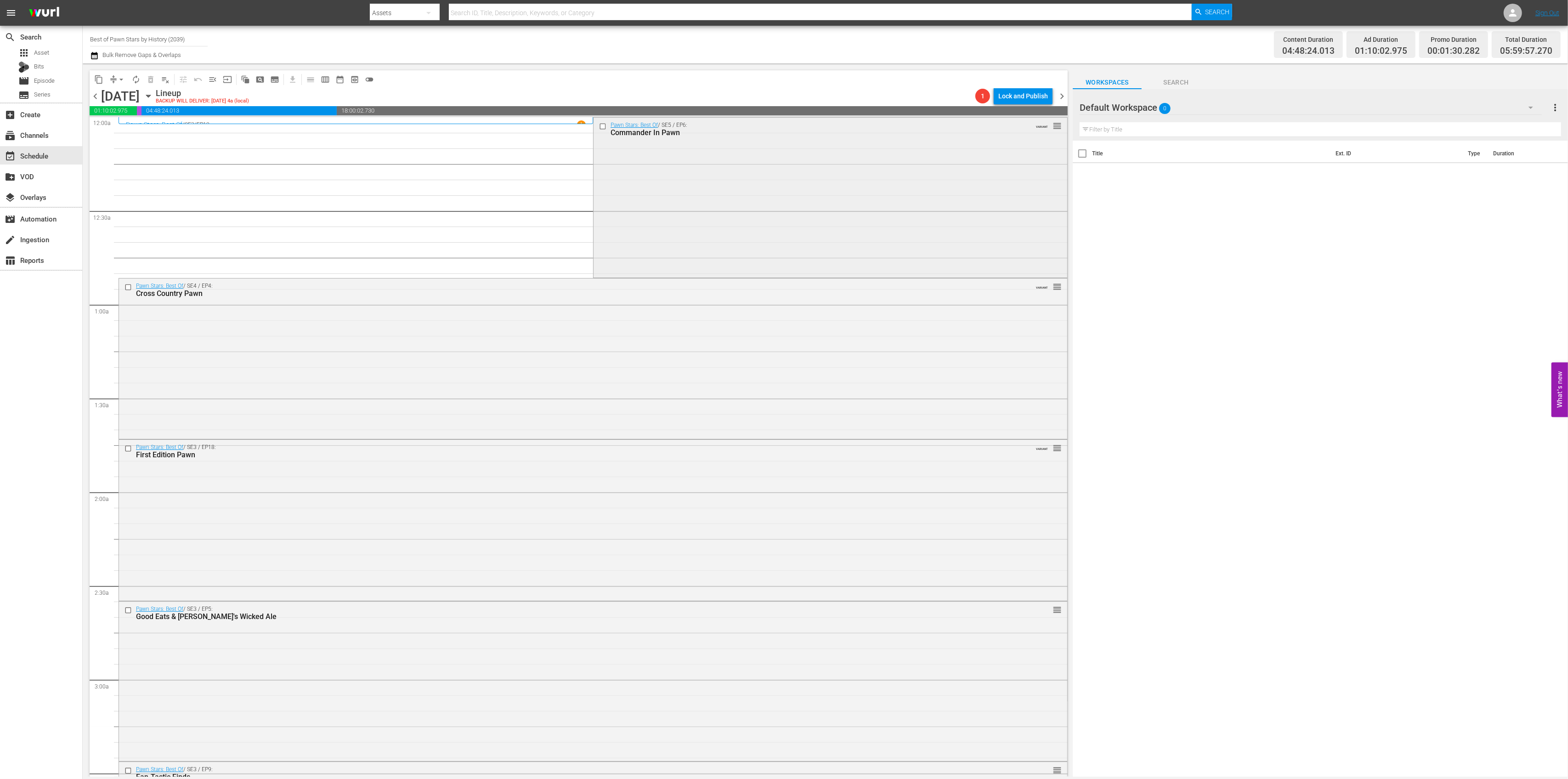
click at [760, 211] on div "Pawn Stars: Best Of / SE5 / EP6: Commander In Pawn VARIANT reorder" at bounding box center [830, 196] width 474 height 158
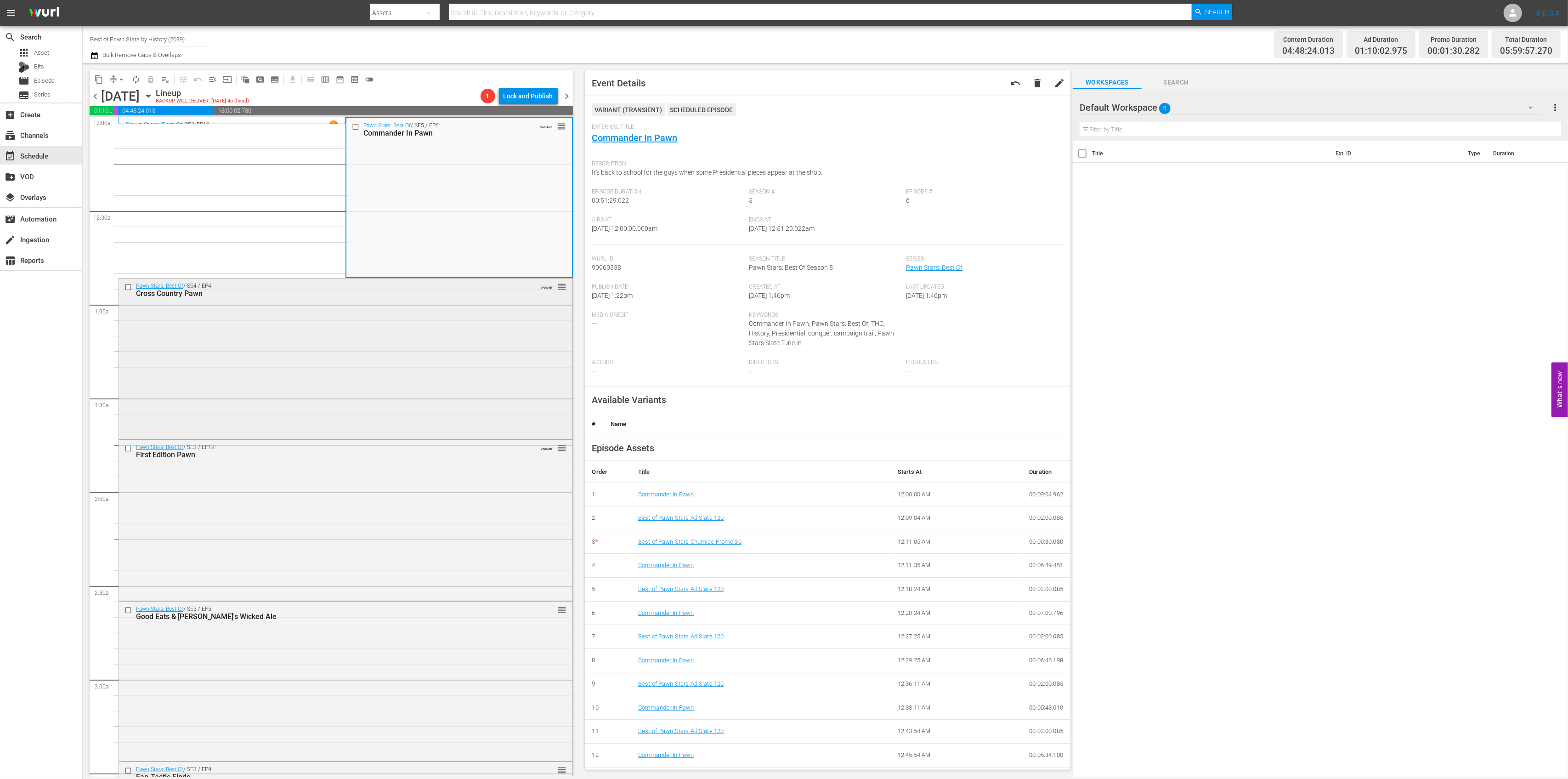
click at [421, 307] on div "Pawn Stars: Best Of / SE4 / EP4: Cross Country Pawn VARIANT reorder" at bounding box center [345, 358] width 453 height 159
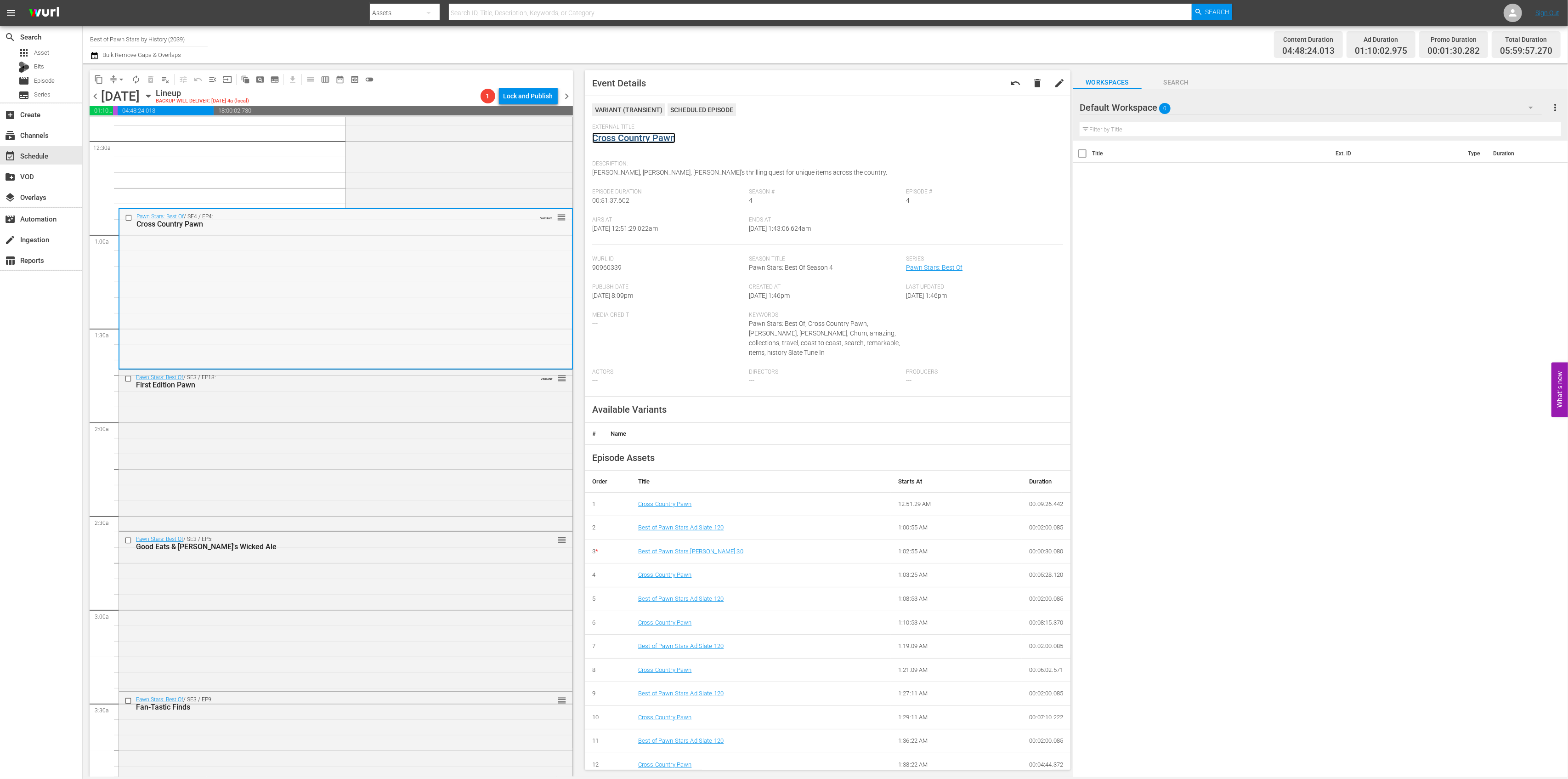
scroll to position [122, 0]
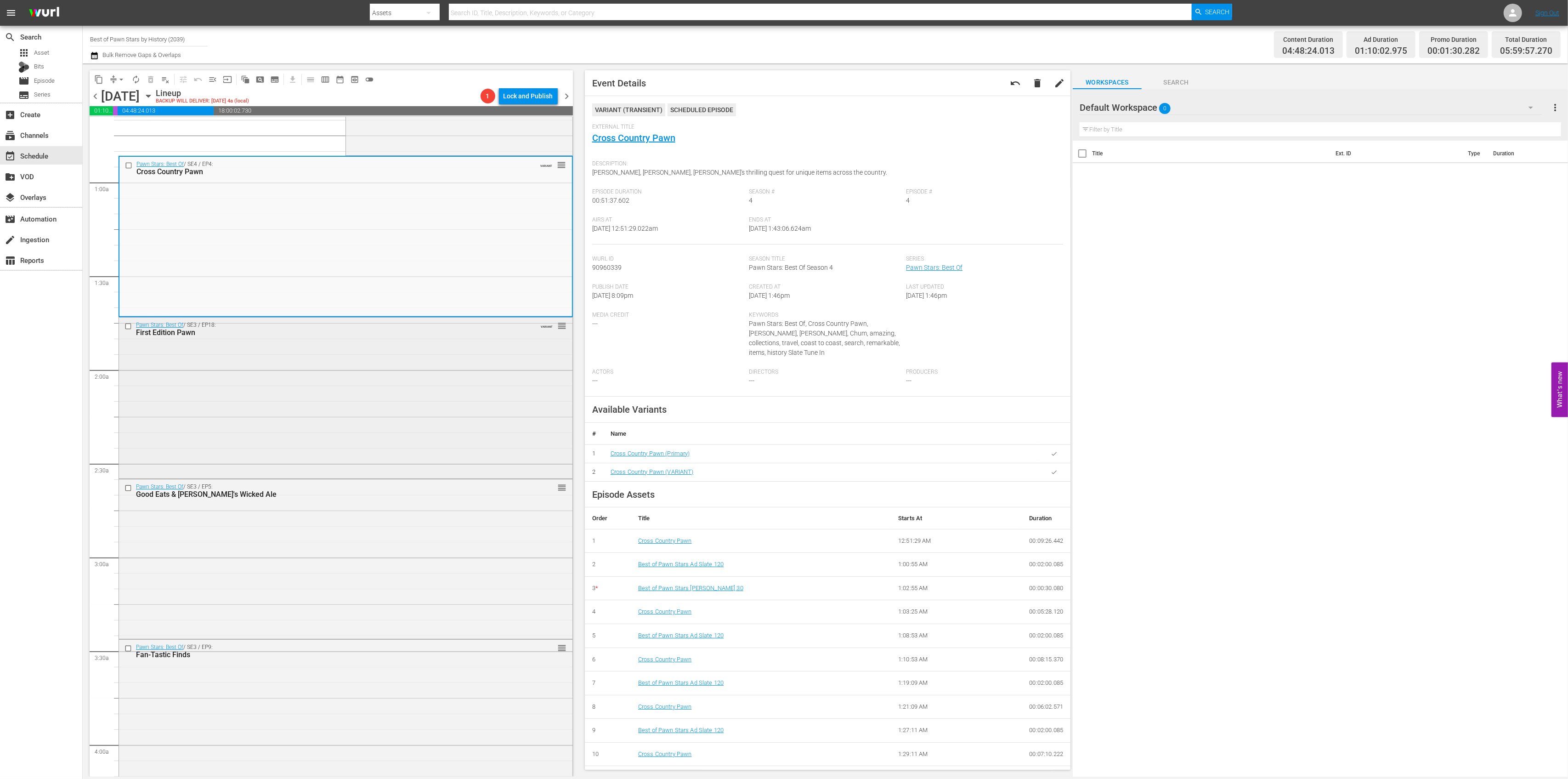
click at [423, 362] on div "Pawn Stars: Best Of / SE3 / EP18: First Edition Pawn VARIANT reorder" at bounding box center [345, 397] width 453 height 159
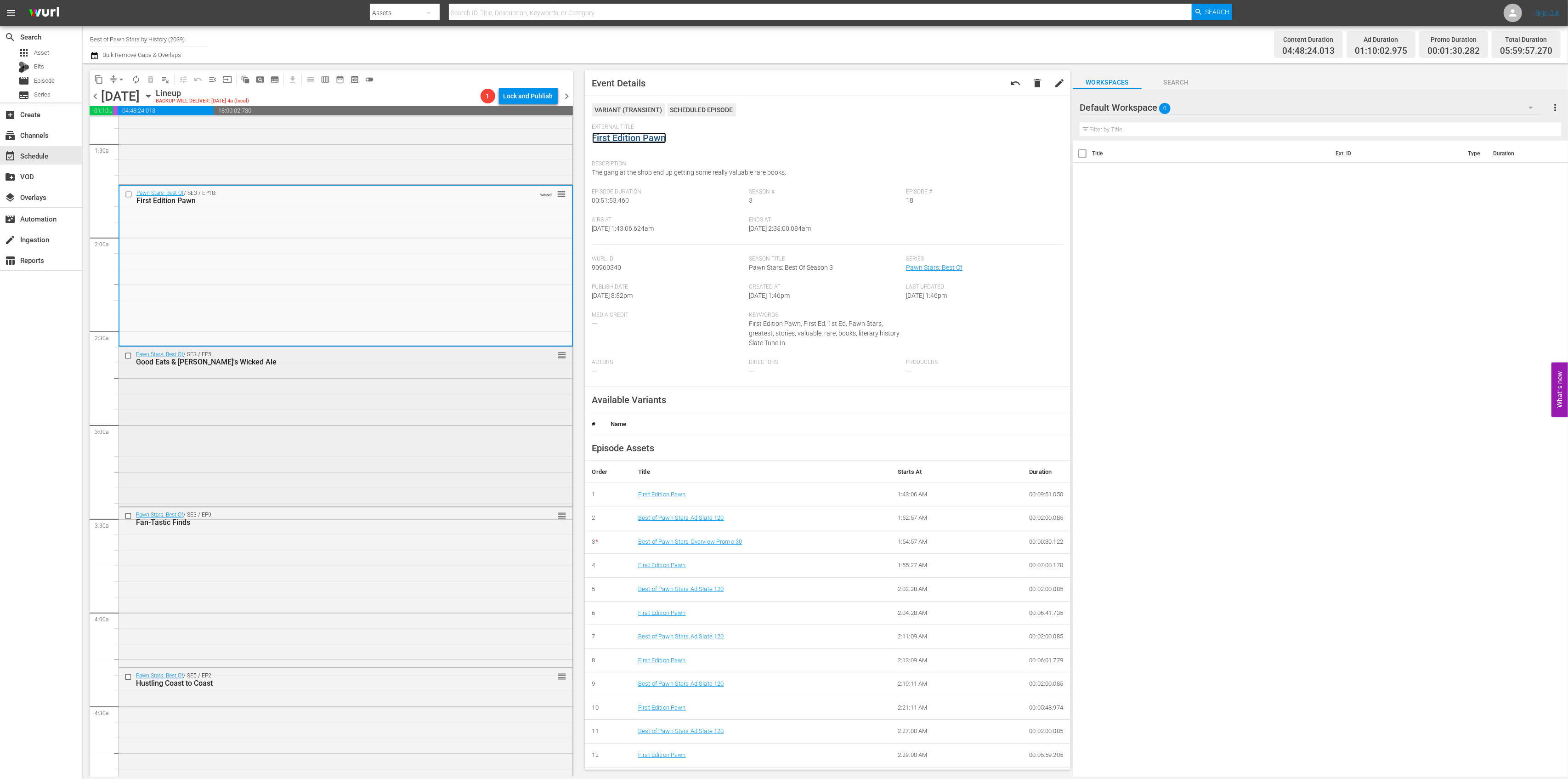
scroll to position [306, 0]
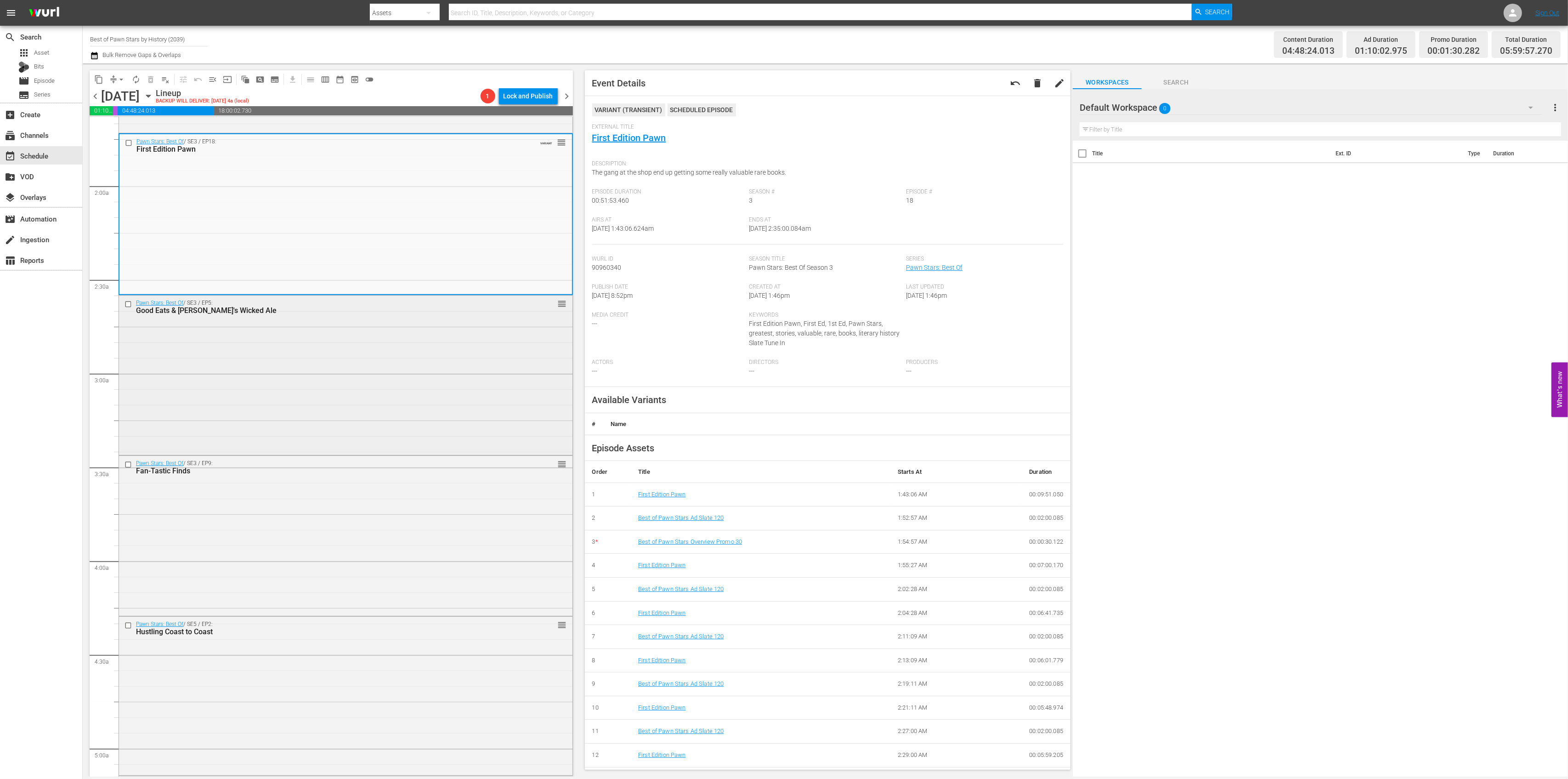
click at [428, 323] on div "Pawn Stars: Best Of / SE3 / EP5: Good Eats & Rick's Wicked Ale reorder" at bounding box center [345, 374] width 453 height 157
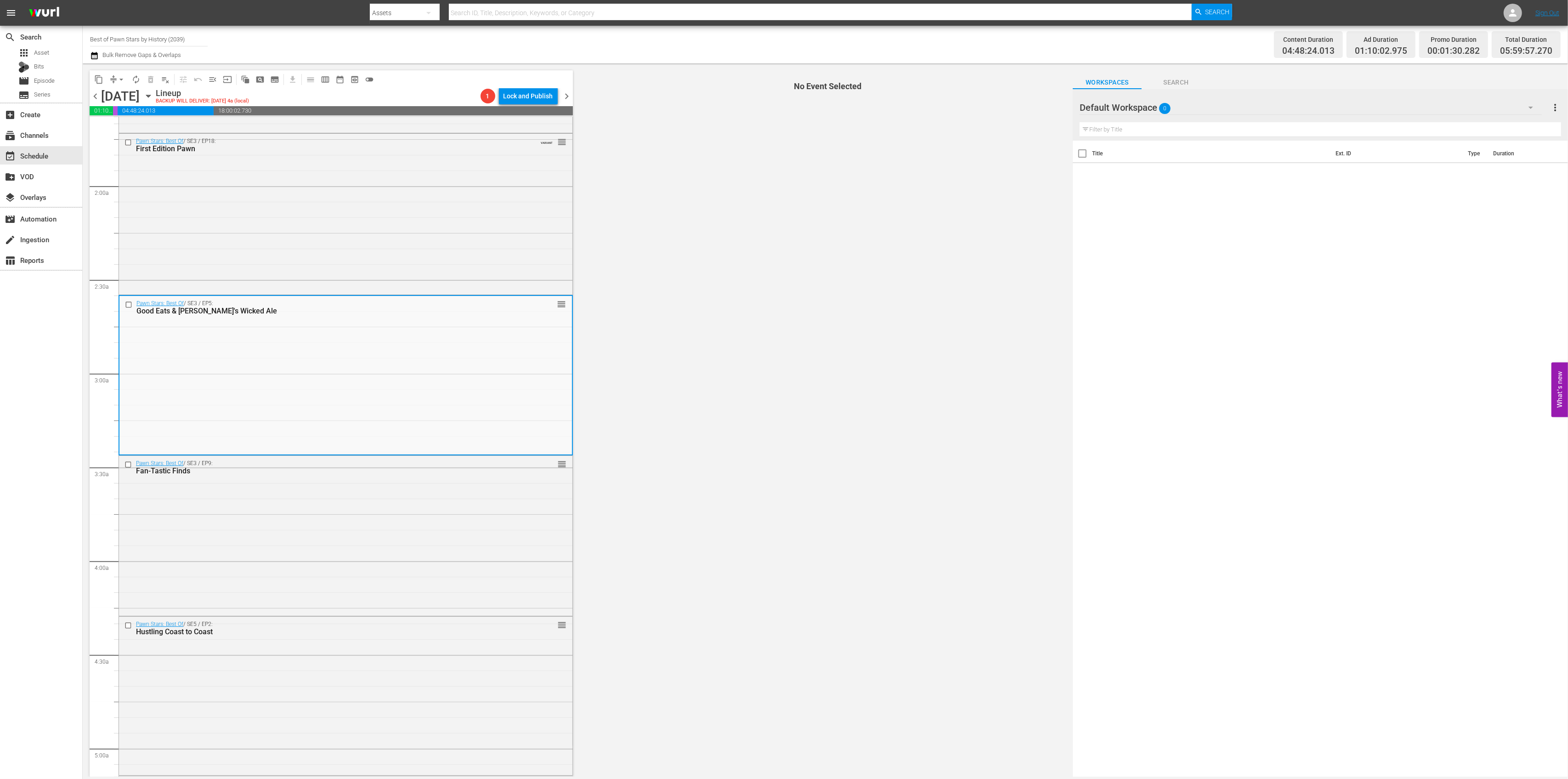
click at [438, 351] on div "Pawn Stars: Best Of / SE3 / EP5: Good Eats & Rick's Wicked Ale reorder" at bounding box center [346, 375] width 453 height 157
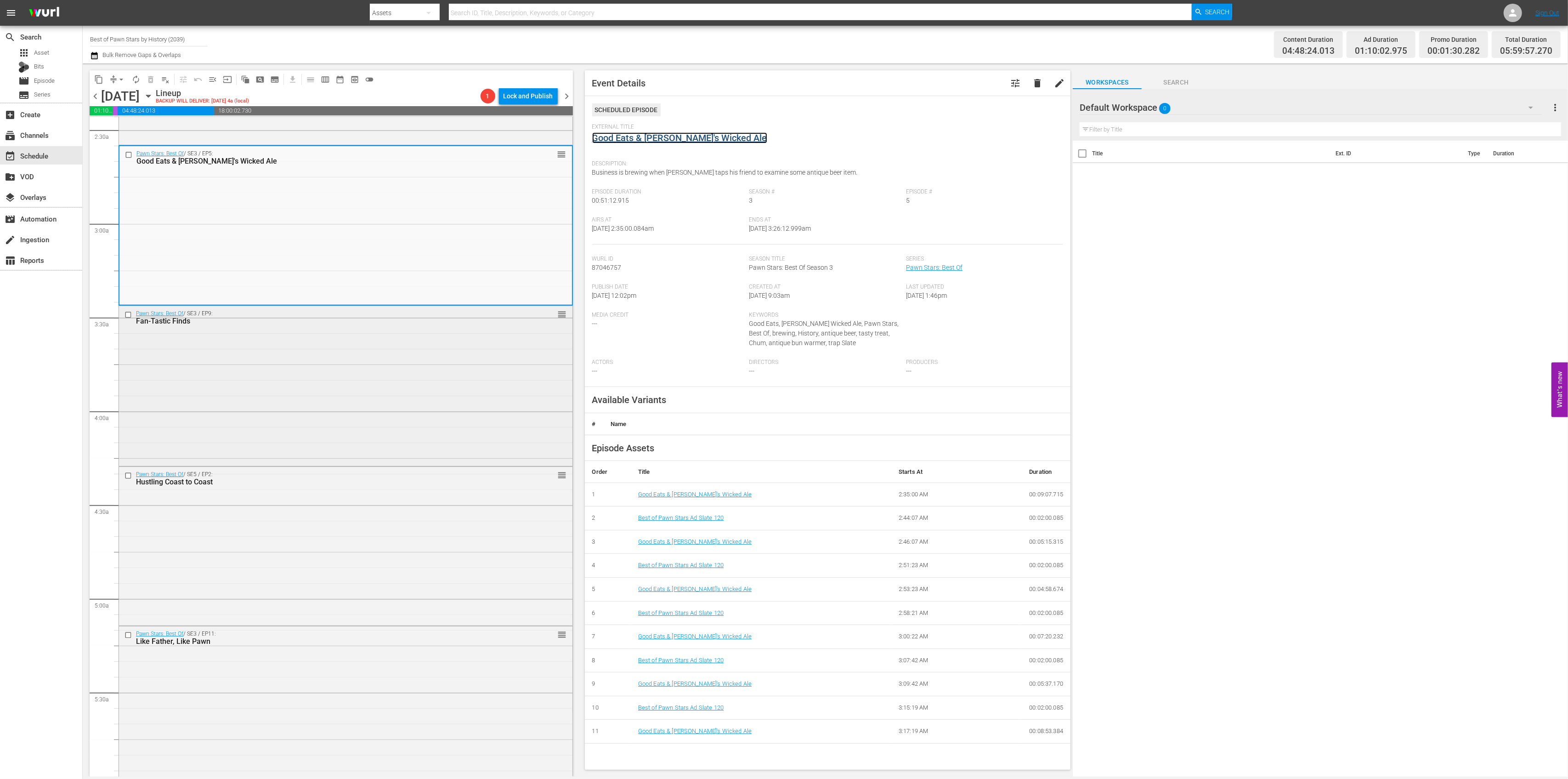
scroll to position [490, 0]
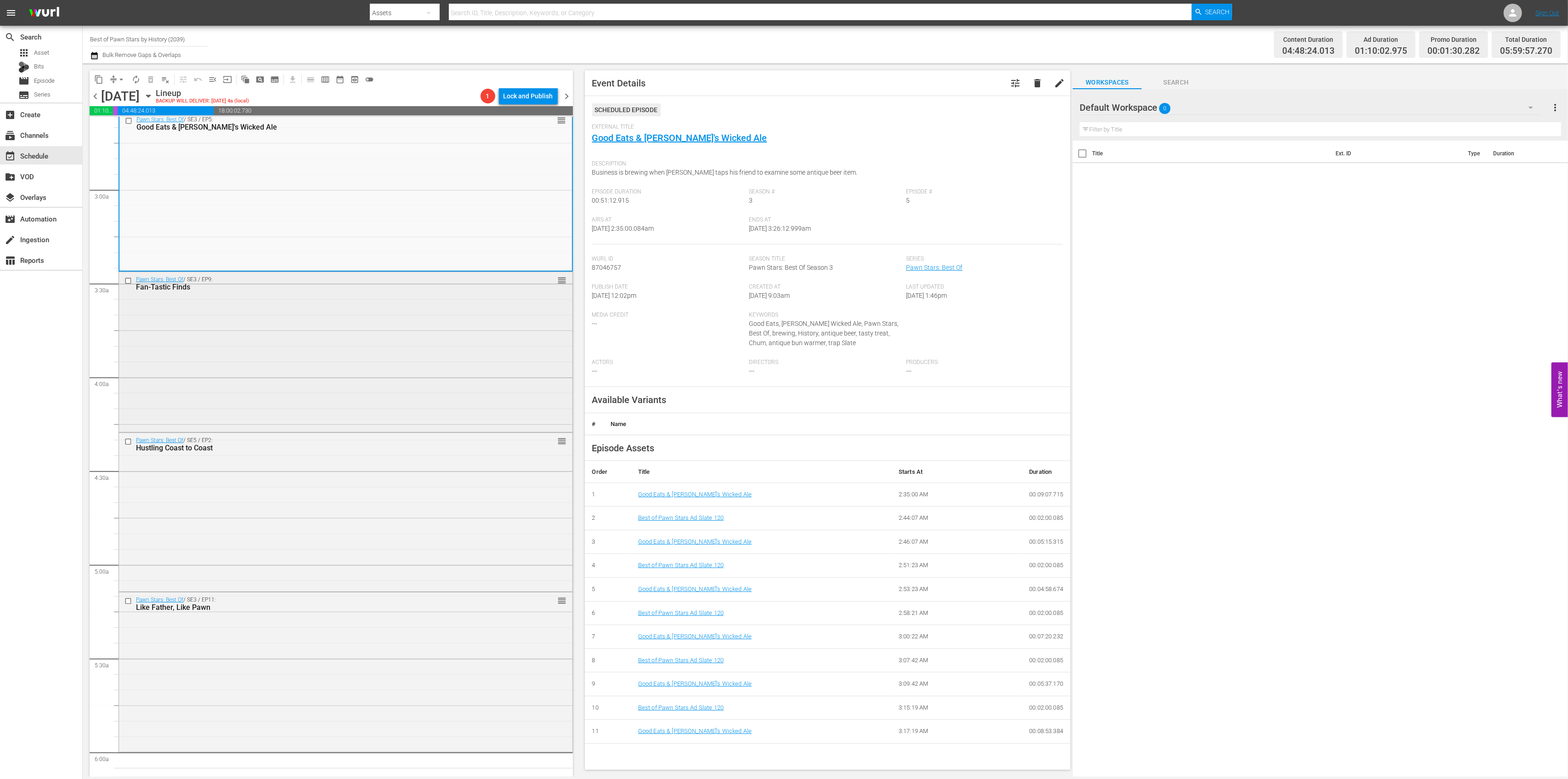
click at [393, 366] on div "Pawn Stars: Best Of / SE3 / EP9: Fan-Tastic Finds reorder" at bounding box center [345, 351] width 453 height 157
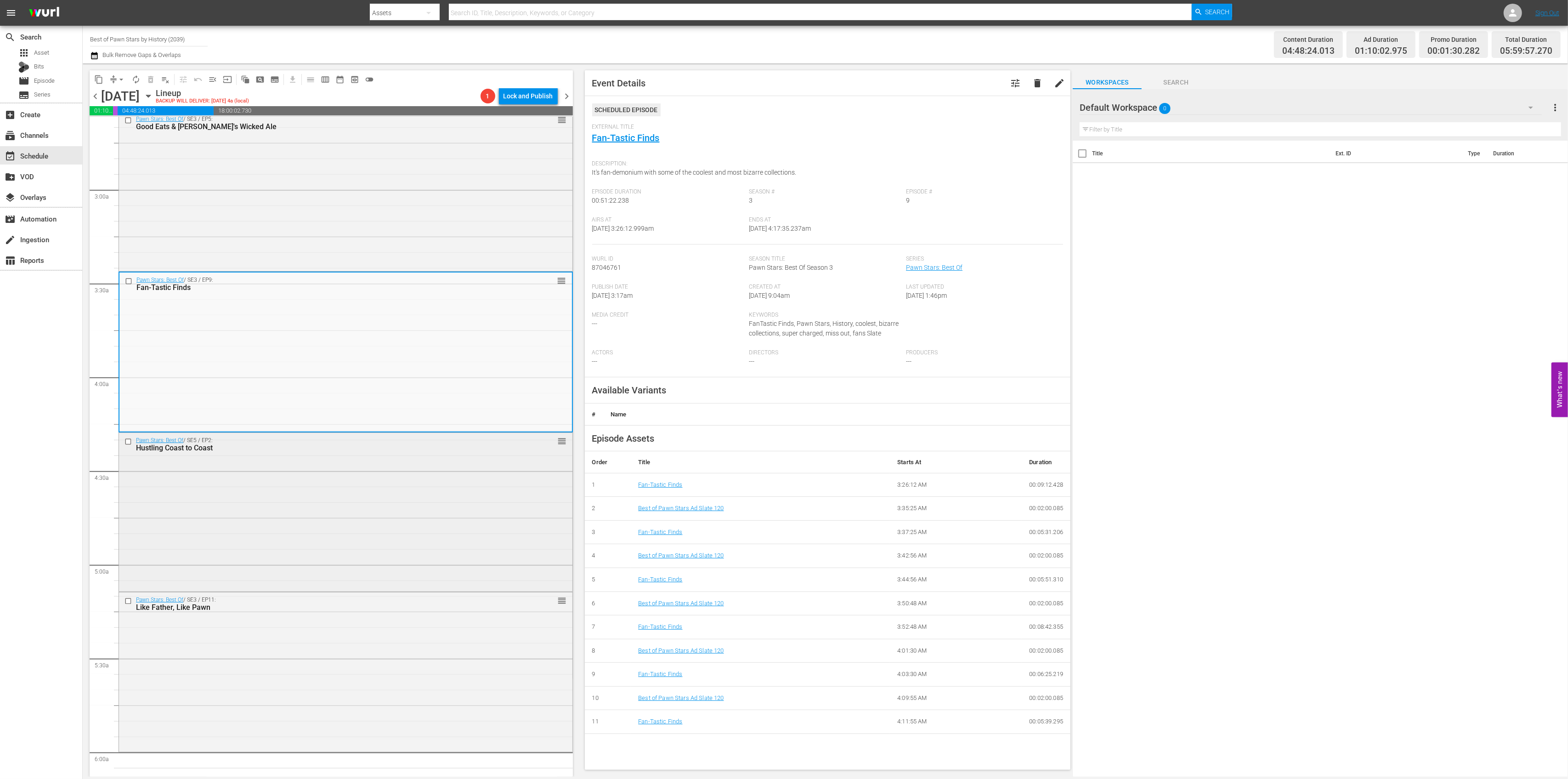
click at [434, 475] on div "Pawn Stars: Best Of / SE5 / EP2: Hustling Coast to Coast reorder" at bounding box center [345, 511] width 453 height 157
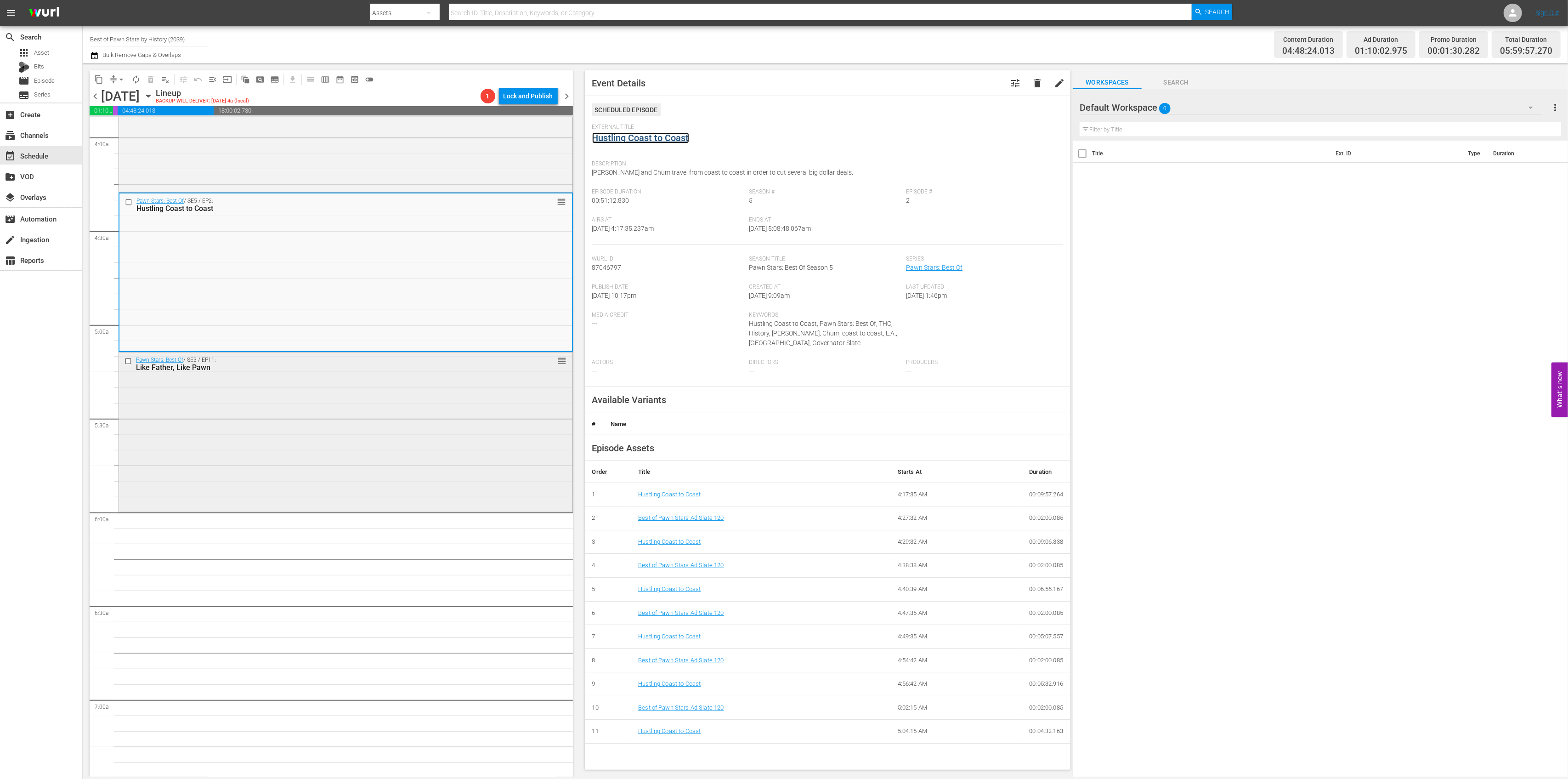
scroll to position [736, 0]
click at [430, 443] on div "Pawn Stars: Best Of / SE3 / EP11: Like Father, Like Pawn reorder" at bounding box center [345, 426] width 453 height 157
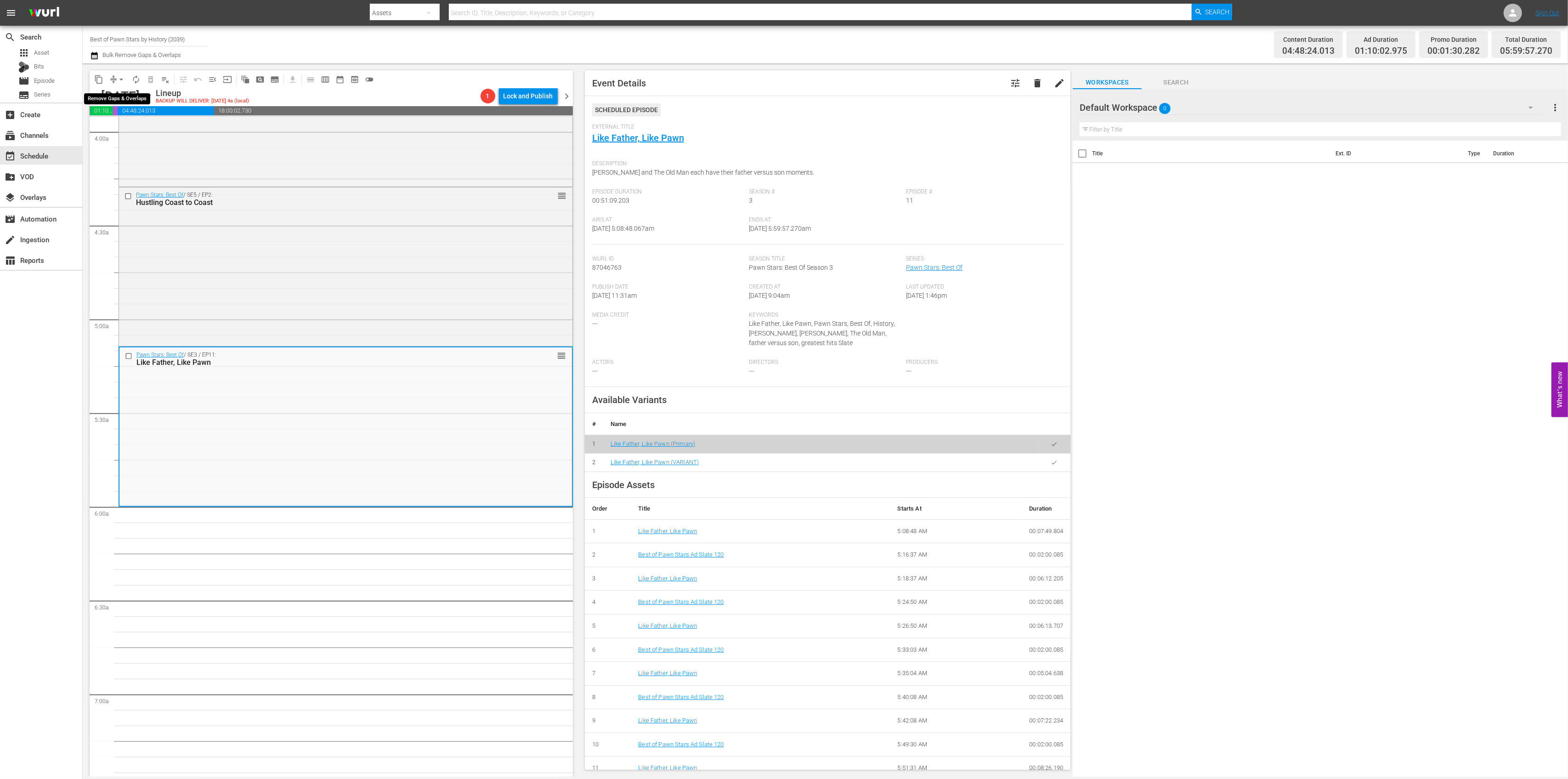
click at [114, 79] on button "arrow_drop_down" at bounding box center [121, 79] width 15 height 15
click at [123, 101] on li "Align to Midnight" at bounding box center [121, 98] width 96 height 15
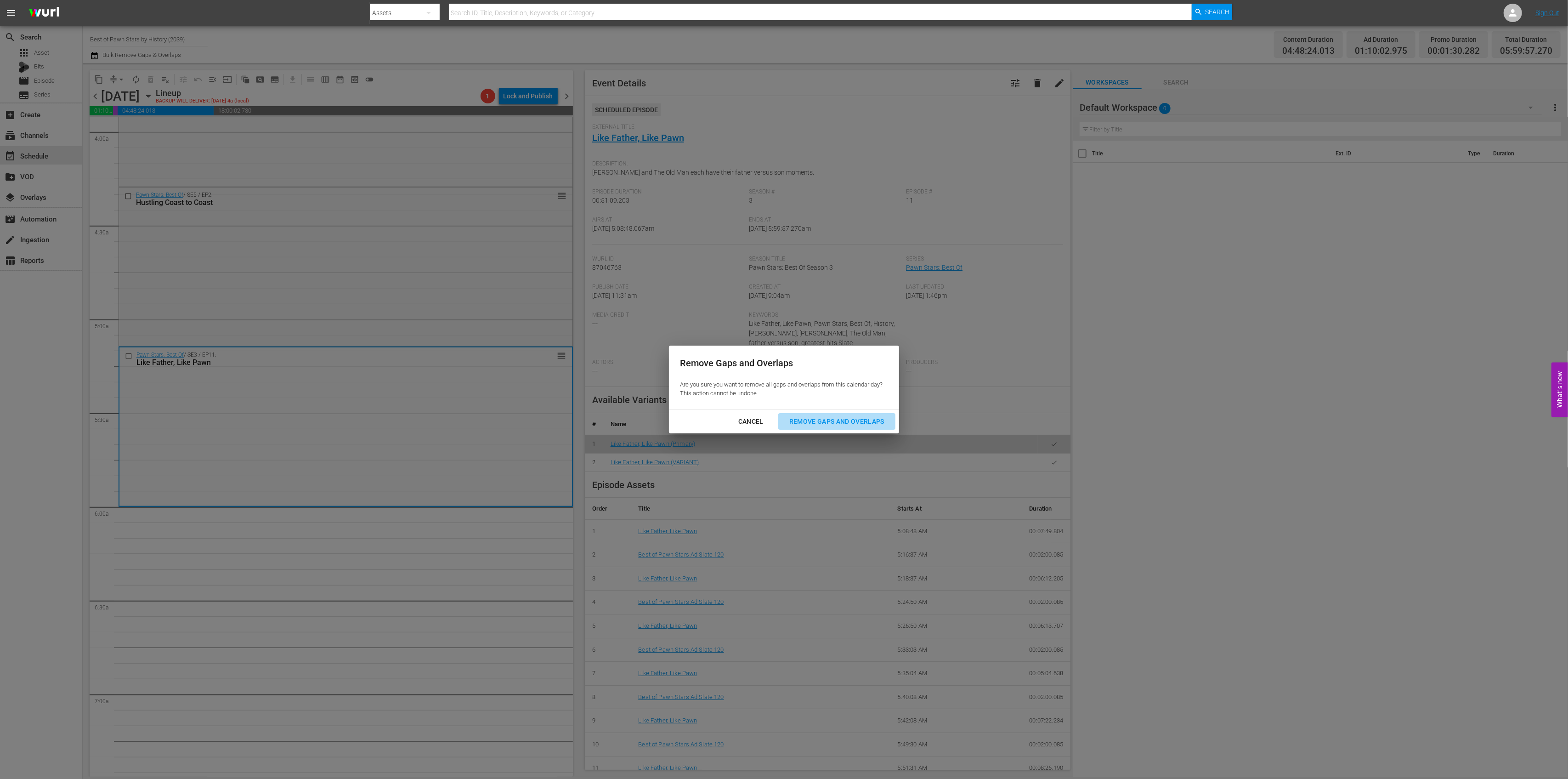
click at [828, 423] on div "Remove Gaps and Overlaps" at bounding box center [836, 422] width 109 height 12
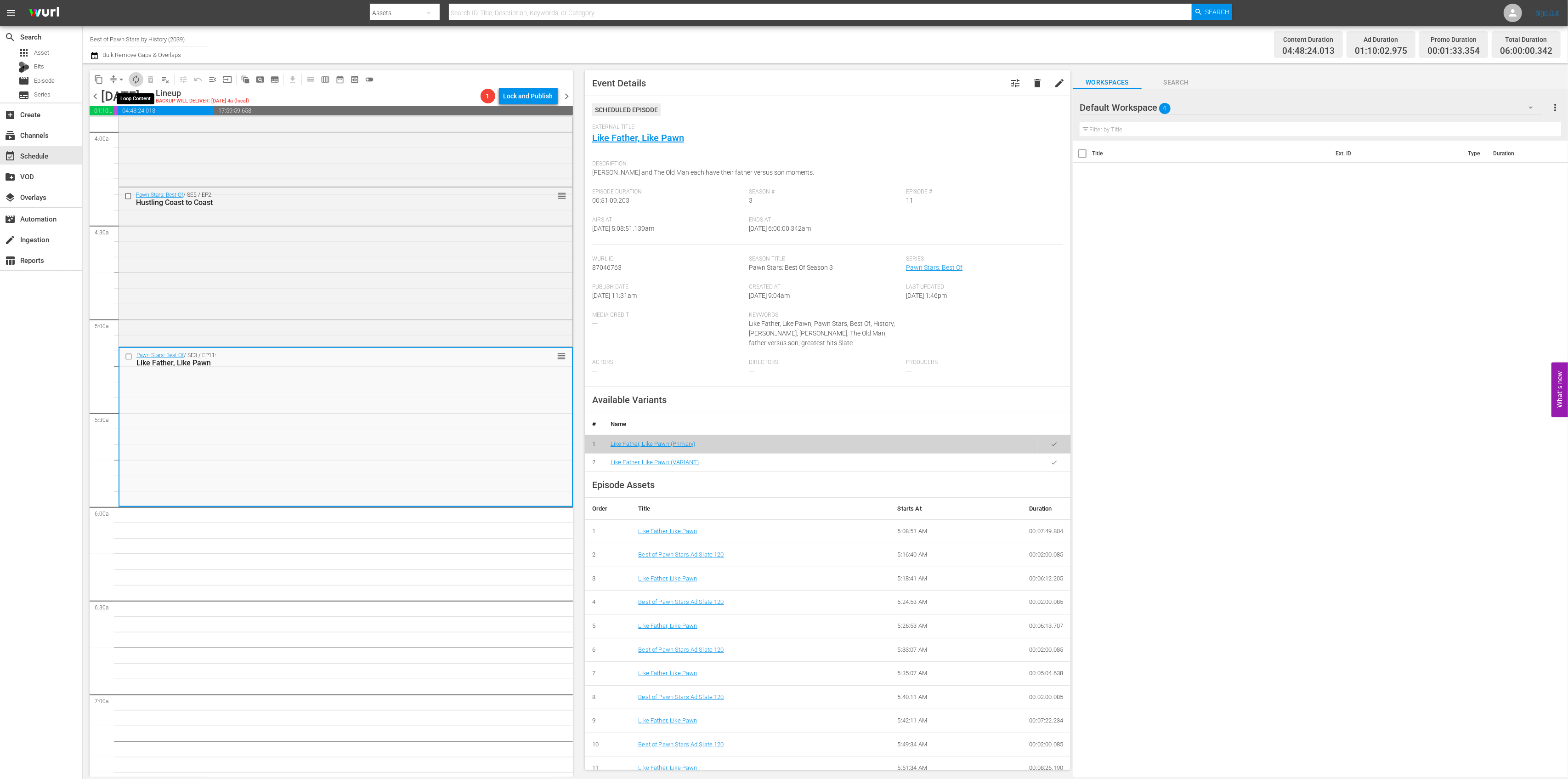
click at [137, 80] on span "autorenew_outlined" at bounding box center [136, 79] width 10 height 10
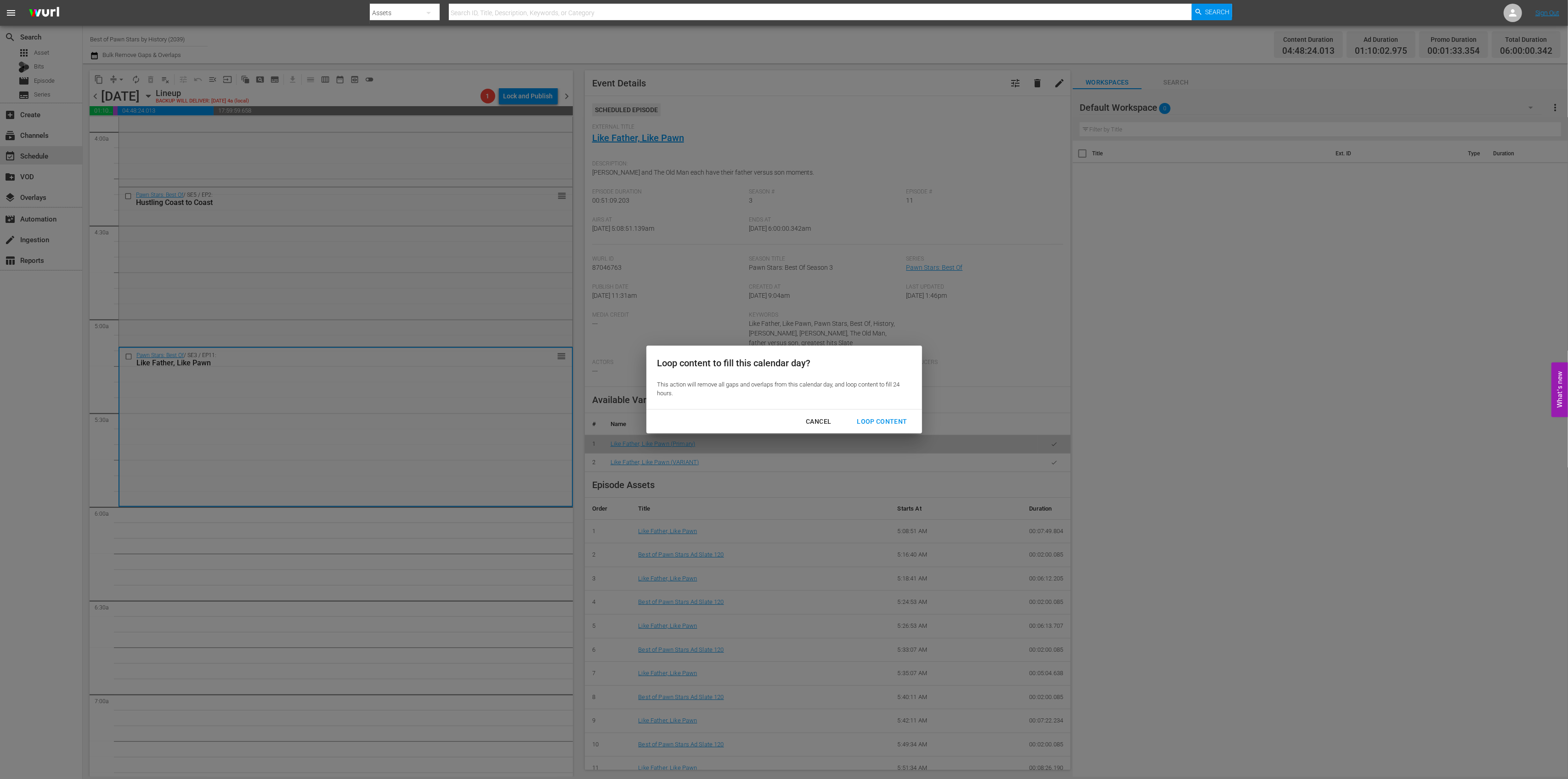
click at [892, 423] on div "Loop Content" at bounding box center [882, 422] width 65 height 12
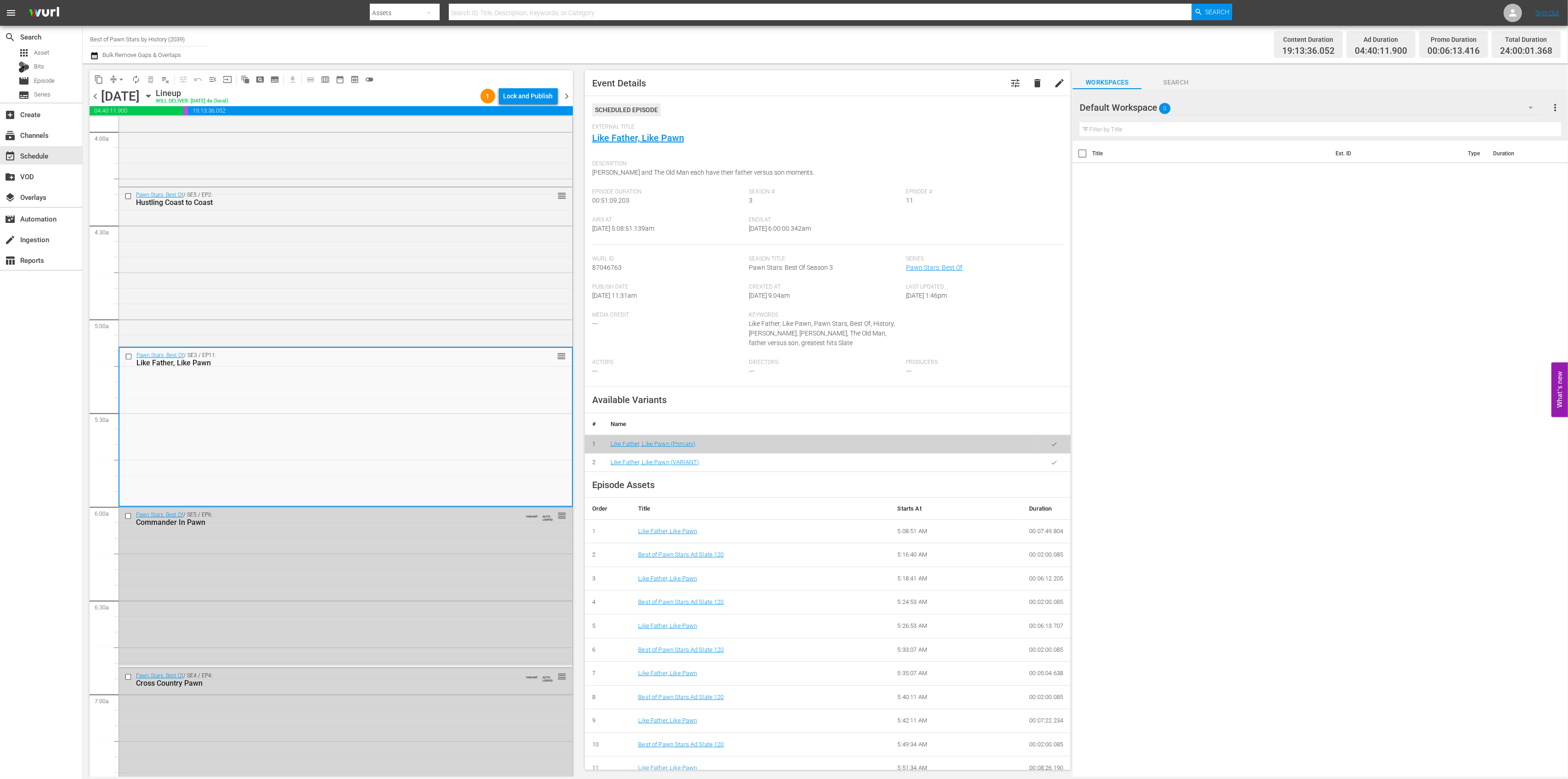
click at [534, 100] on div "Lock and Publish" at bounding box center [528, 96] width 50 height 17
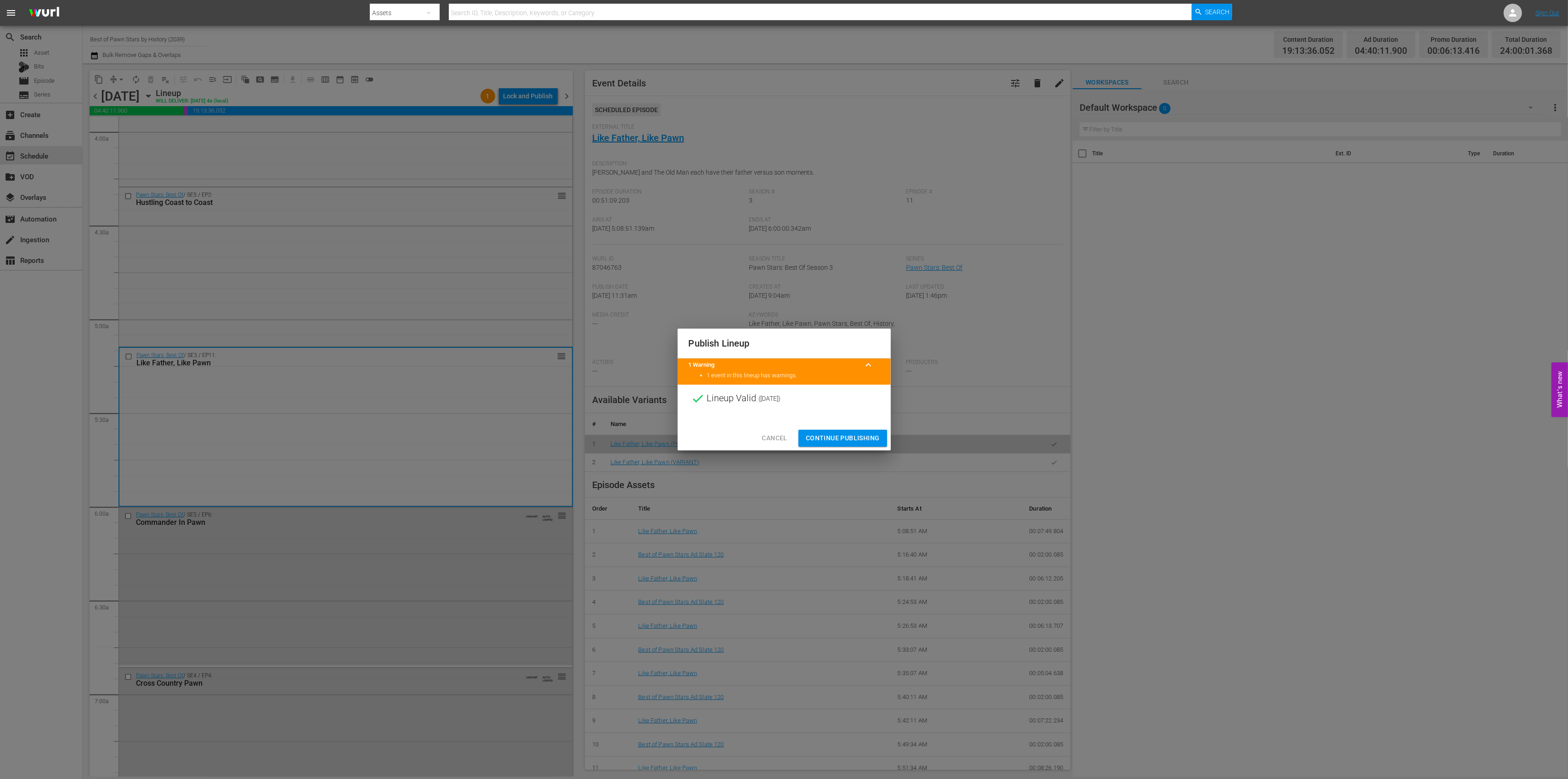
click at [853, 432] on span "Continue Publishing" at bounding box center [843, 438] width 74 height 12
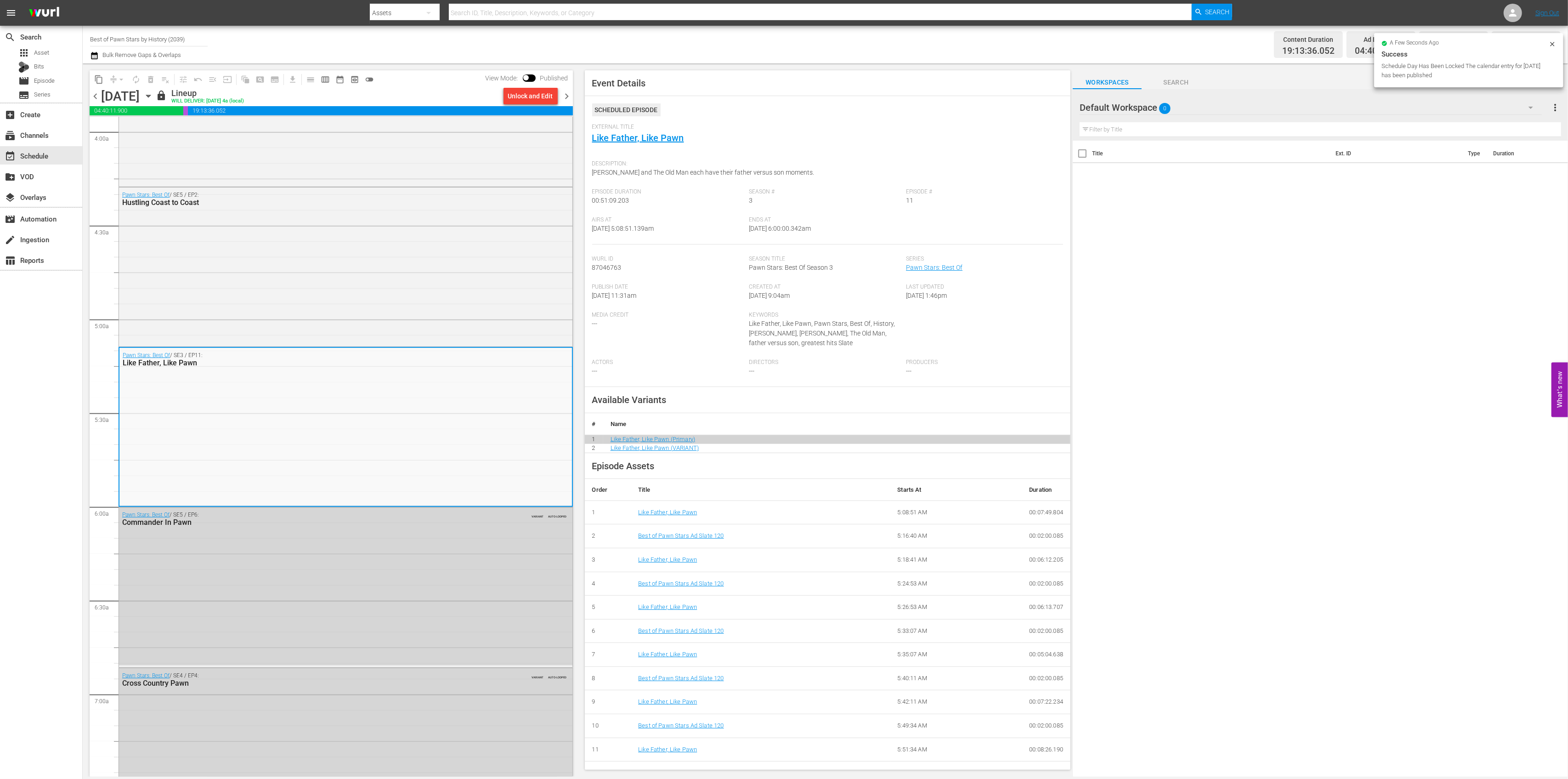
click at [565, 98] on span "chevron_right" at bounding box center [567, 96] width 12 height 12
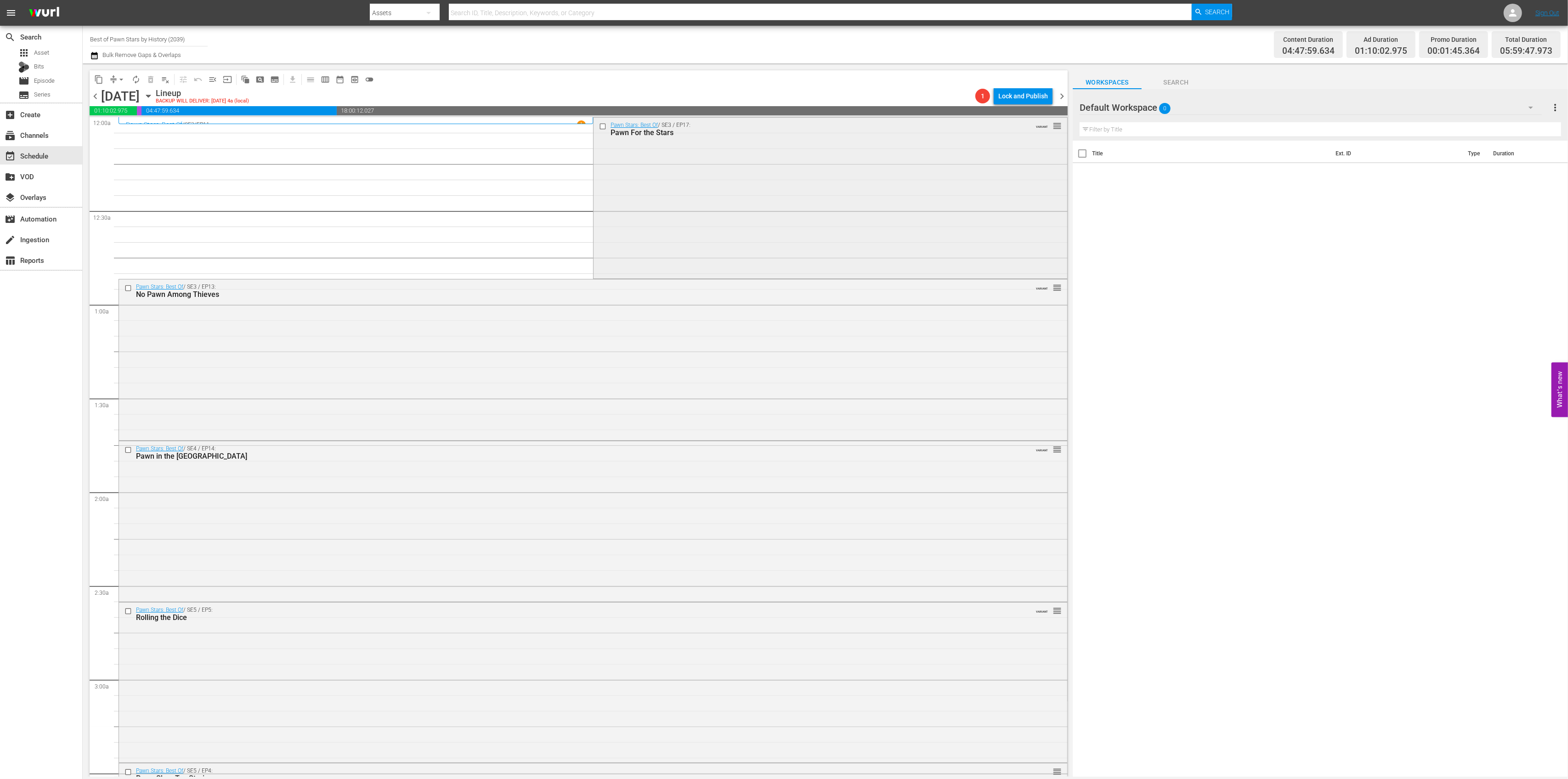
click at [714, 186] on div "Pawn Stars: Best Of / SE3 / EP17: Pawn For the Stars VARIANT reorder" at bounding box center [830, 197] width 474 height 159
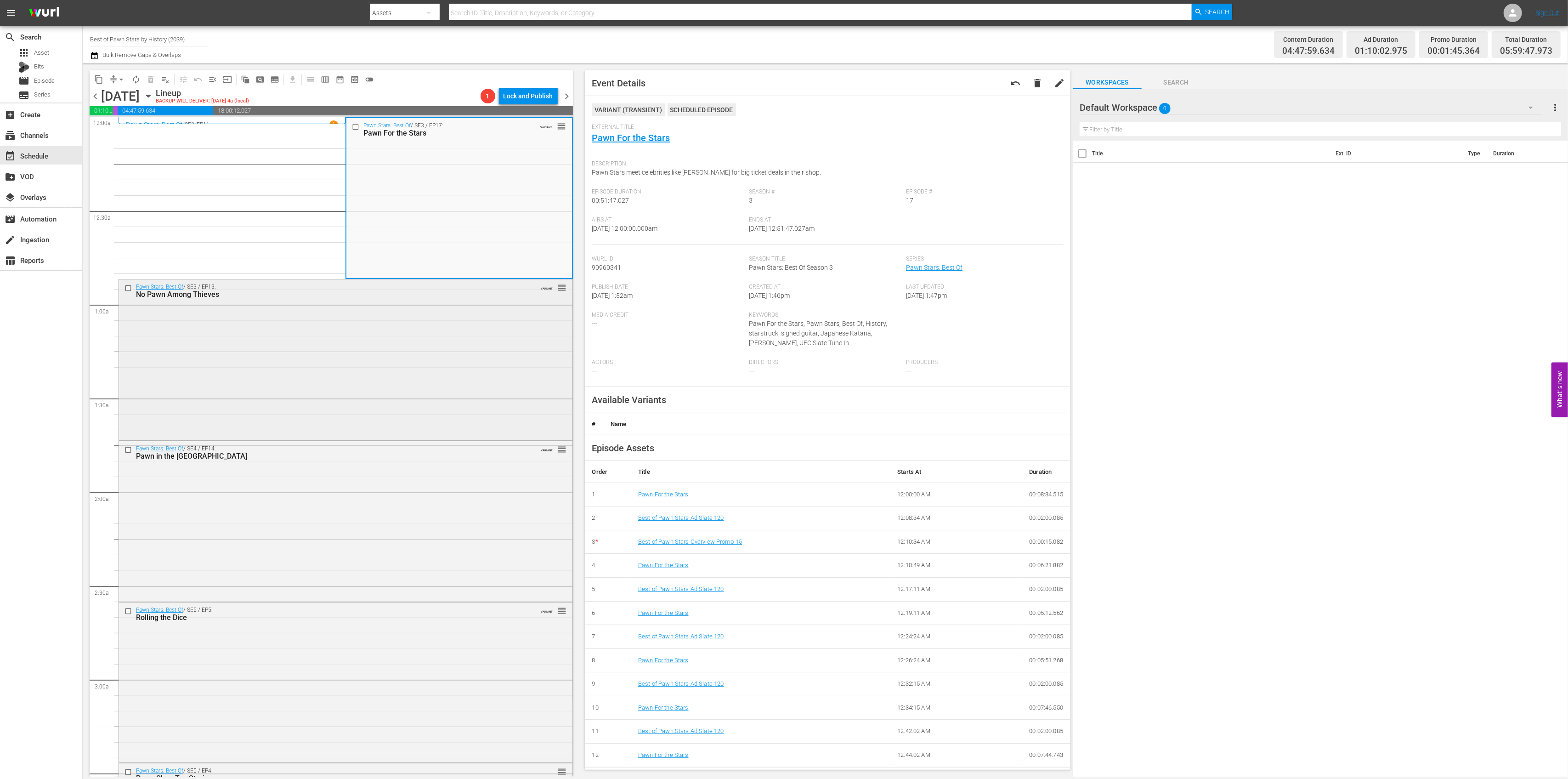
click at [426, 353] on div "Pawn Stars: Best Of / SE3 / EP13: No Pawn Among Thieves VARIANT reorder" at bounding box center [345, 359] width 453 height 159
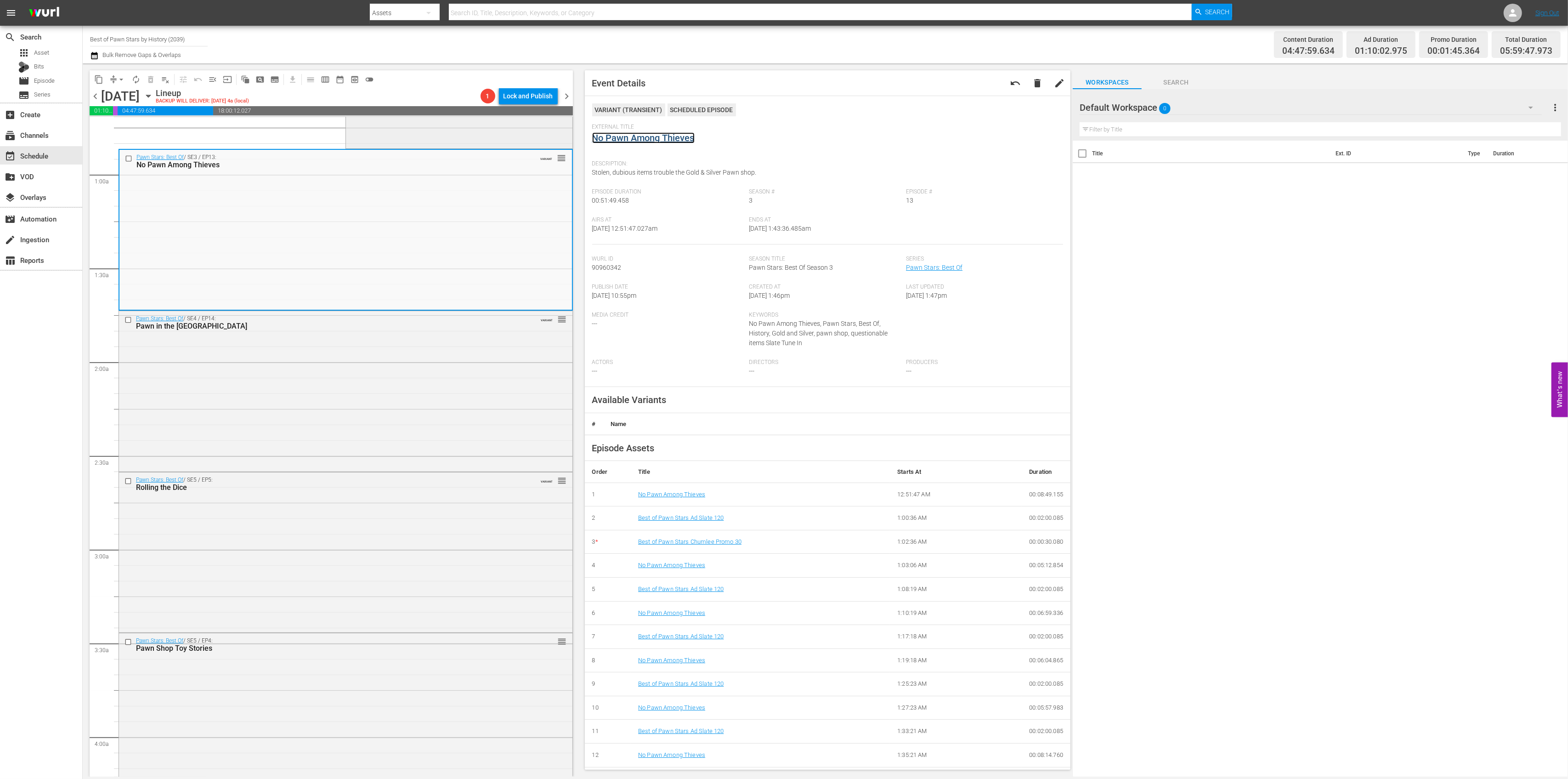
scroll to position [184, 0]
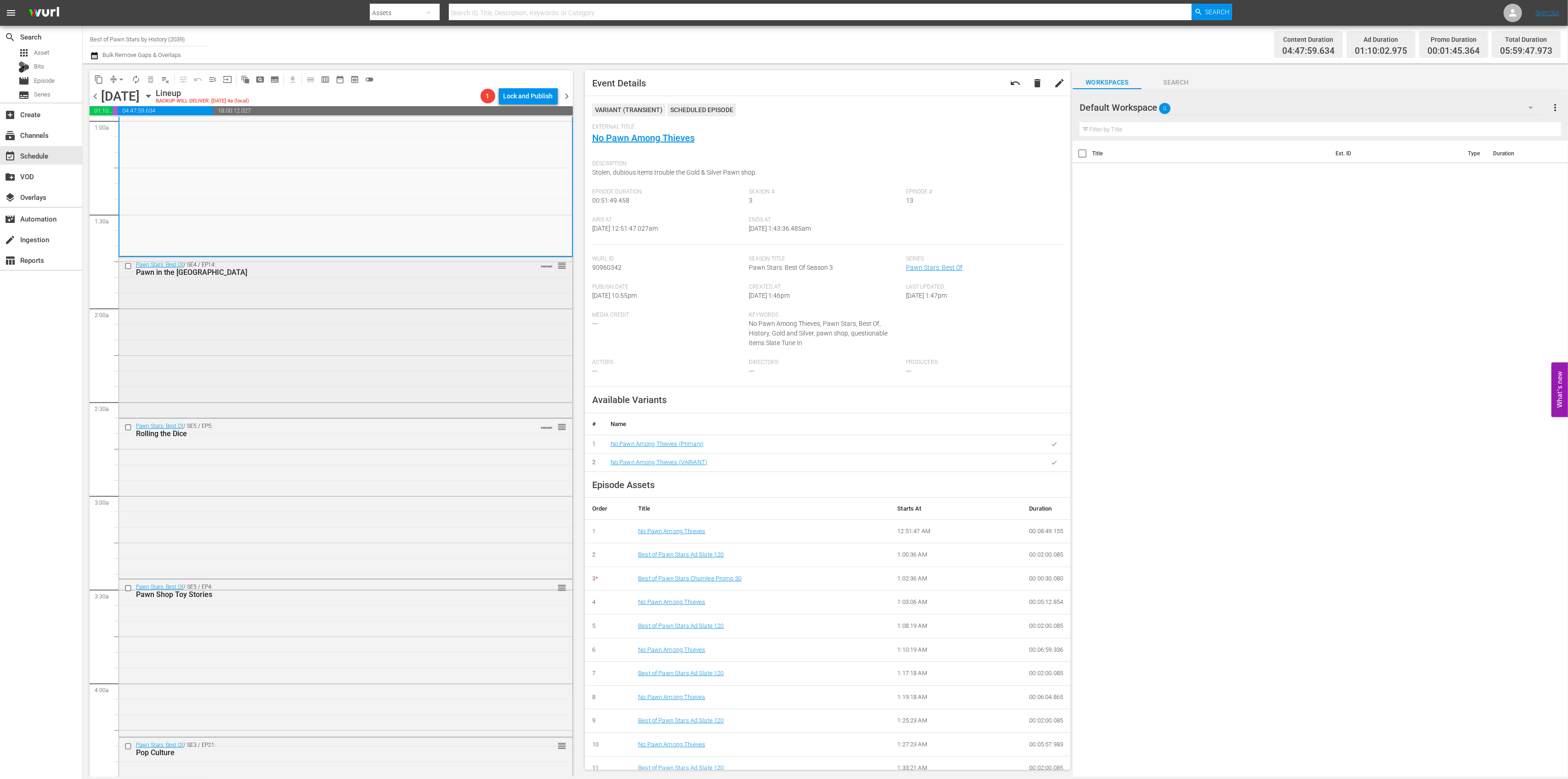
click at [403, 311] on div "Pawn Stars: Best Of / SE4 / EP14: Pawn in the USA VARIANT reorder" at bounding box center [345, 337] width 453 height 159
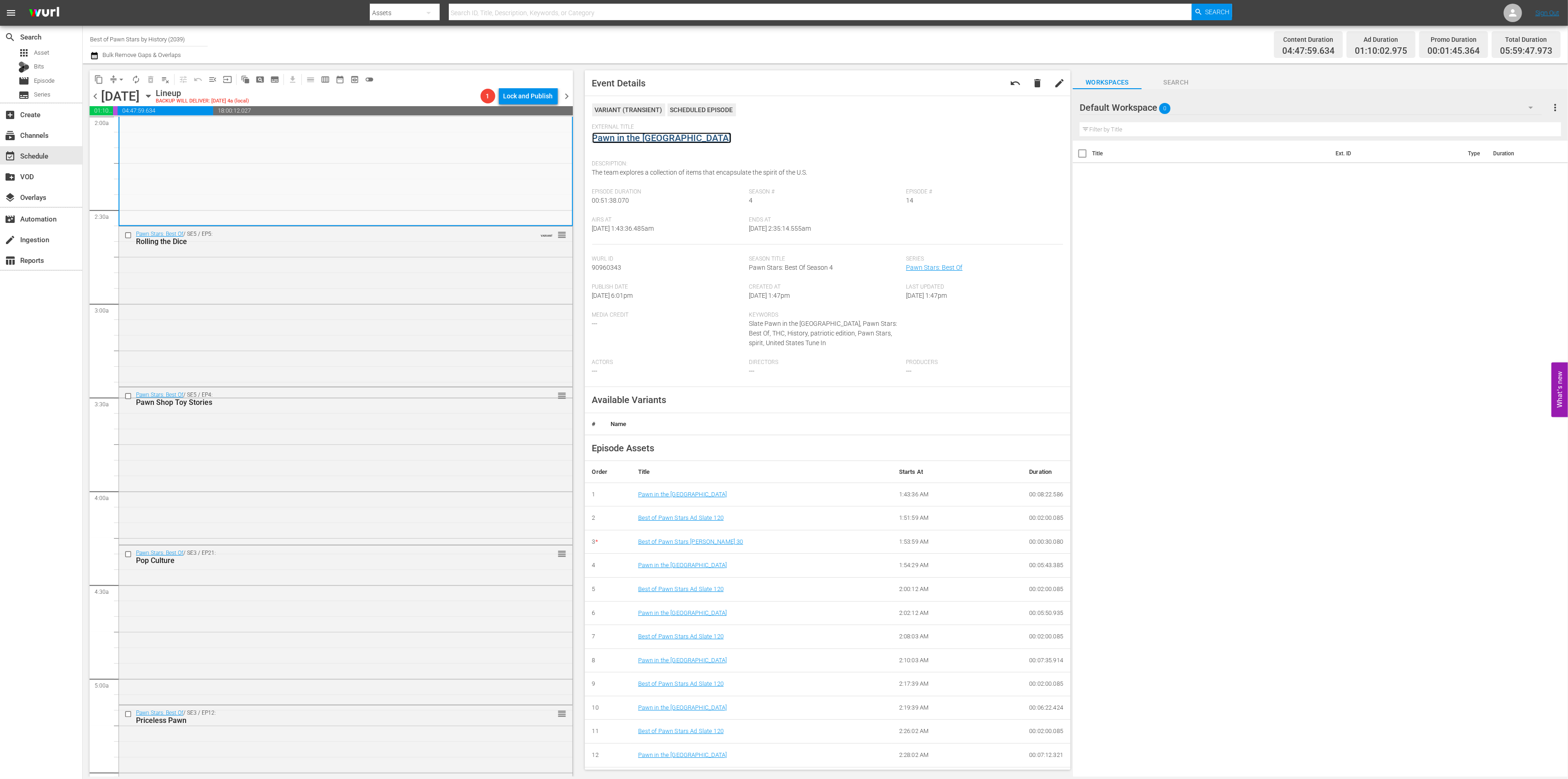
scroll to position [428, 0]
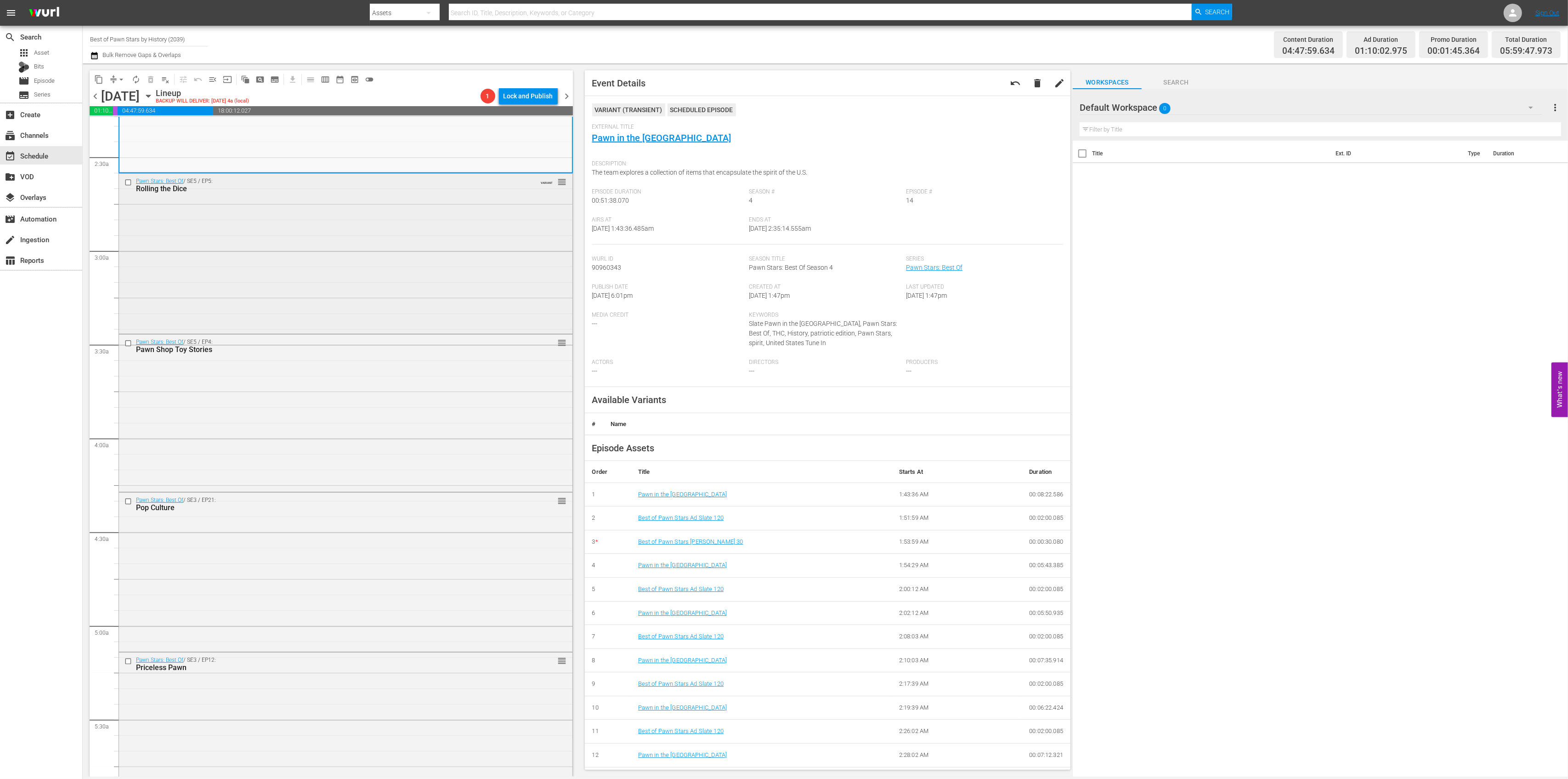
click at [385, 243] on div "Pawn Stars: Best Of / SE5 / EP5: Rolling the Dice VARIANT reorder" at bounding box center [345, 252] width 453 height 157
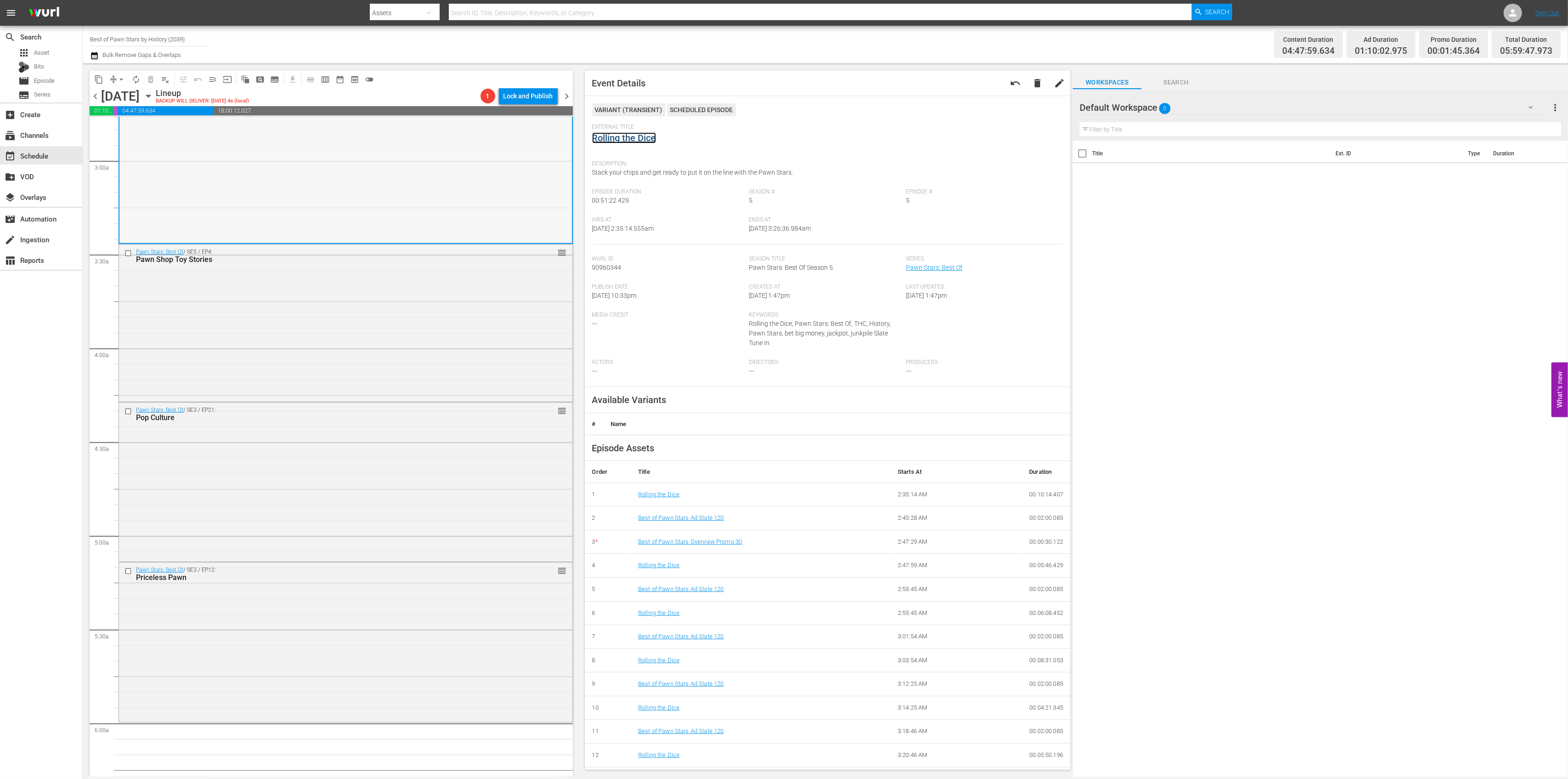
scroll to position [613, 0]
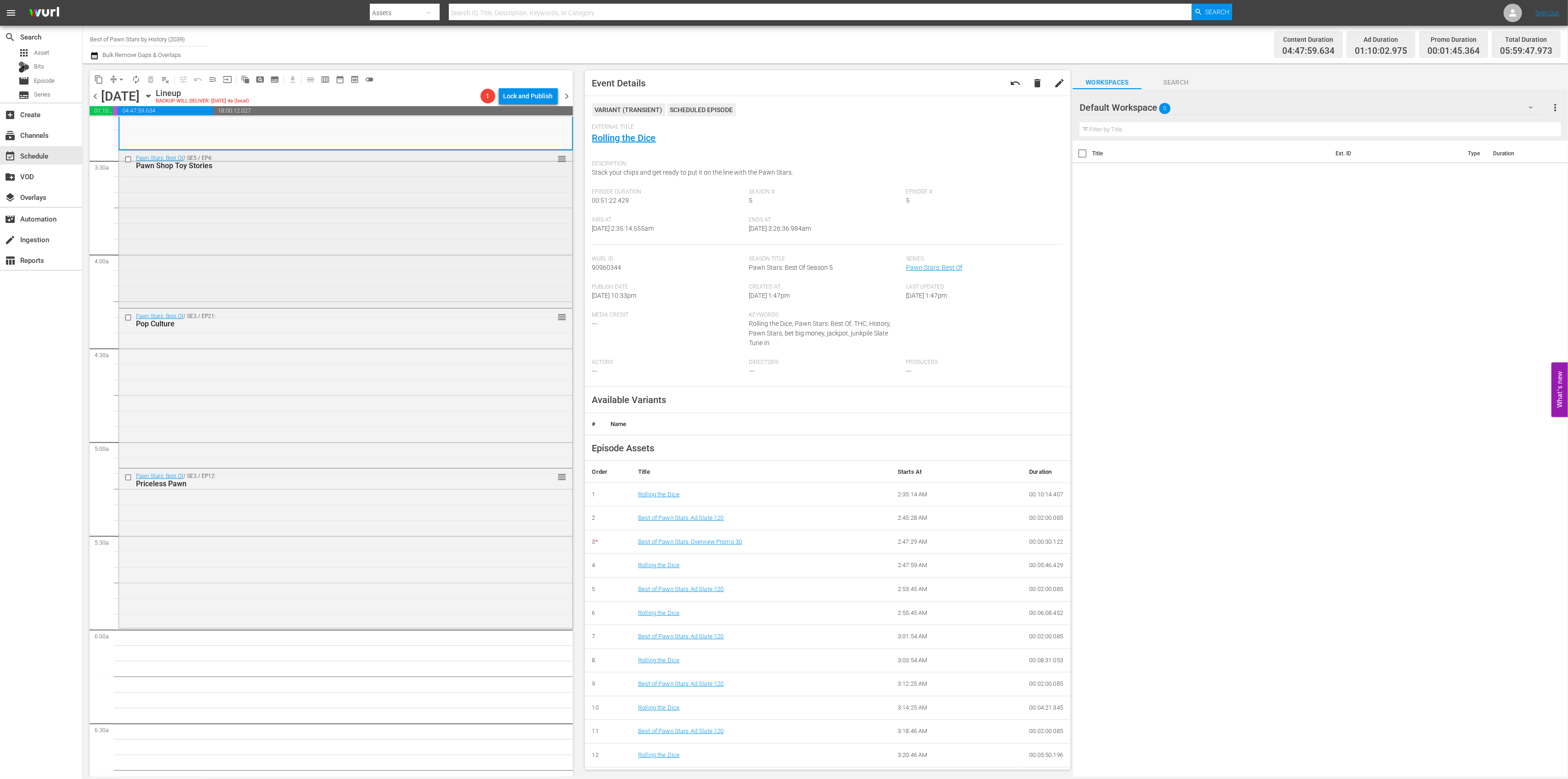
click at [399, 234] on div "Pawn Stars: Best Of / SE5 / EP4: Pawn Shop Toy Stories reorder" at bounding box center [345, 228] width 453 height 155
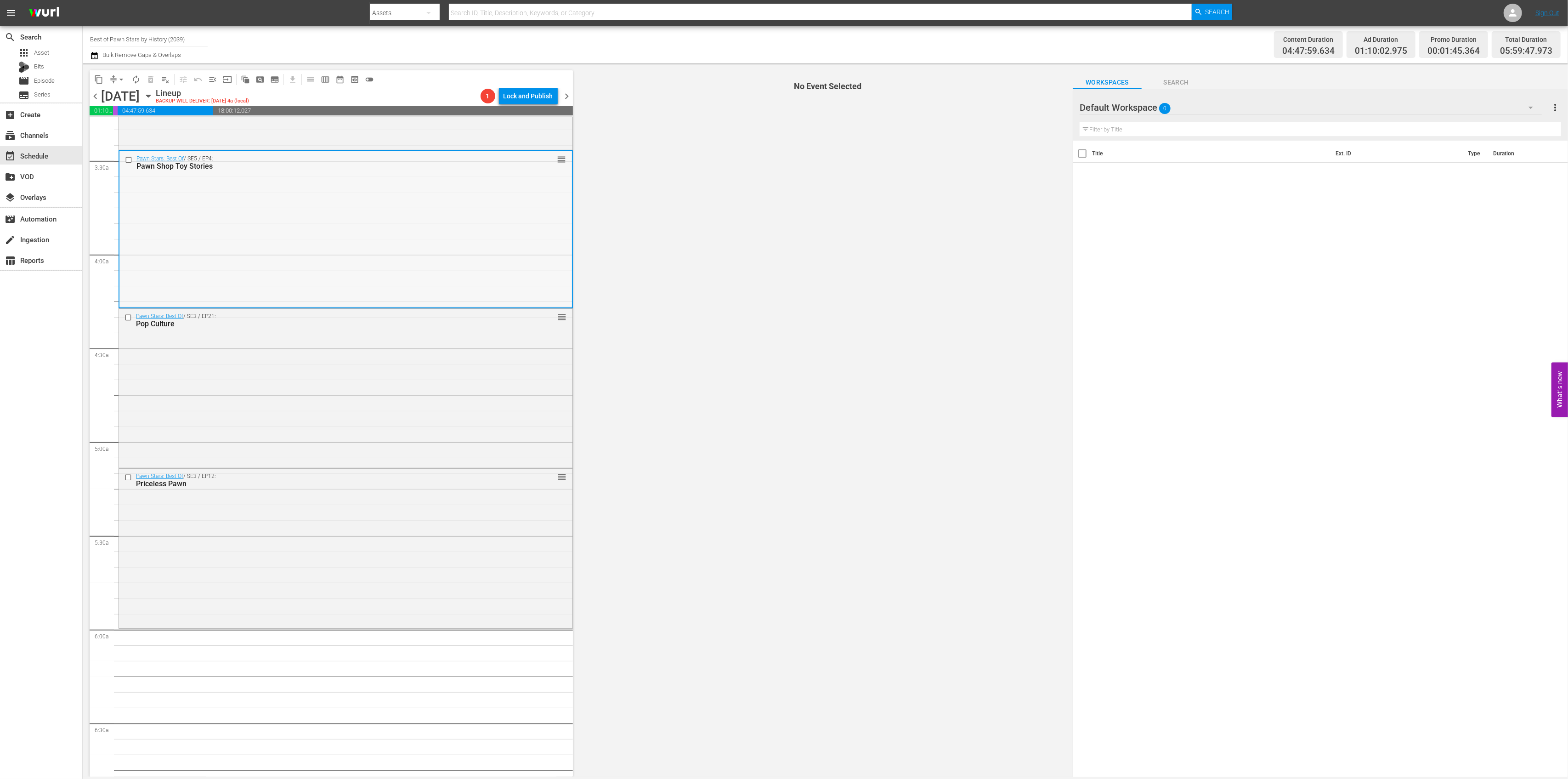
click at [470, 201] on div "Pawn Stars: Best Of / SE5 / EP4: Pawn Shop Toy Stories reorder" at bounding box center [346, 229] width 453 height 155
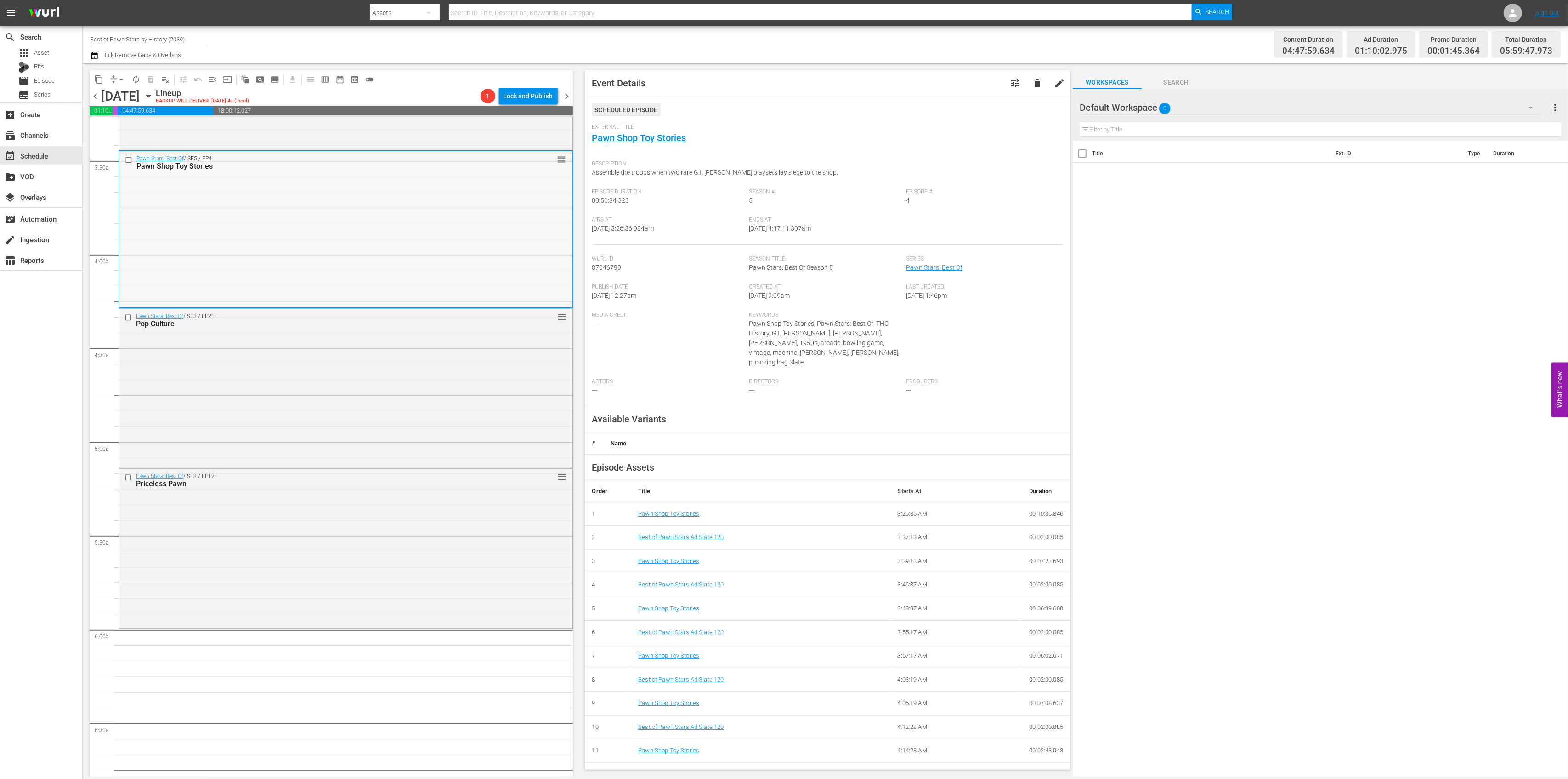
click at [469, 201] on div "Pawn Stars: Best Of / SE5 / EP4: Pawn Shop Toy Stories reorder" at bounding box center [346, 229] width 453 height 155
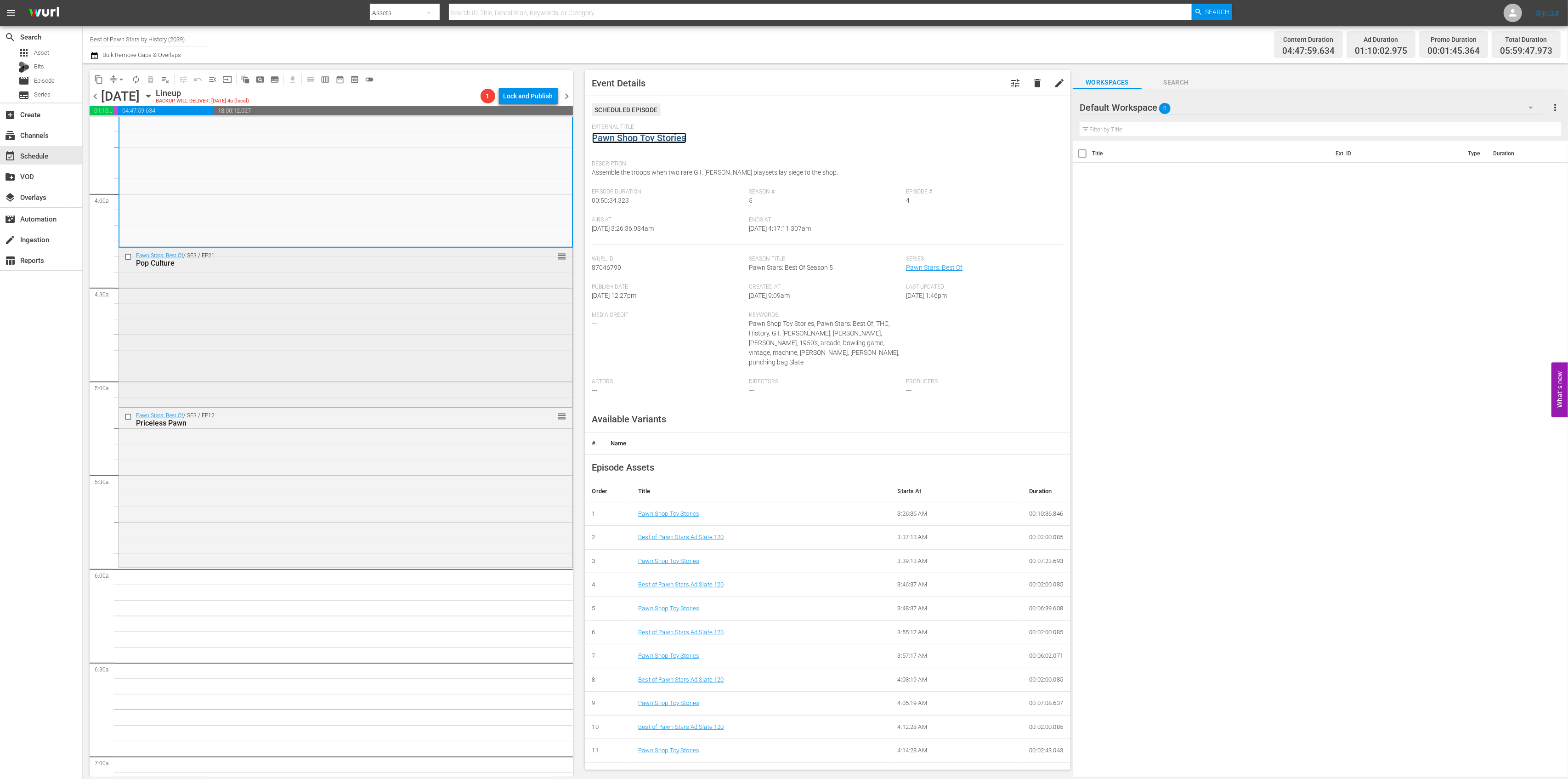
scroll to position [674, 0]
click at [375, 323] on div "Pawn Stars: Best Of / SE3 / EP21: Pop Culture reorder" at bounding box center [345, 326] width 453 height 157
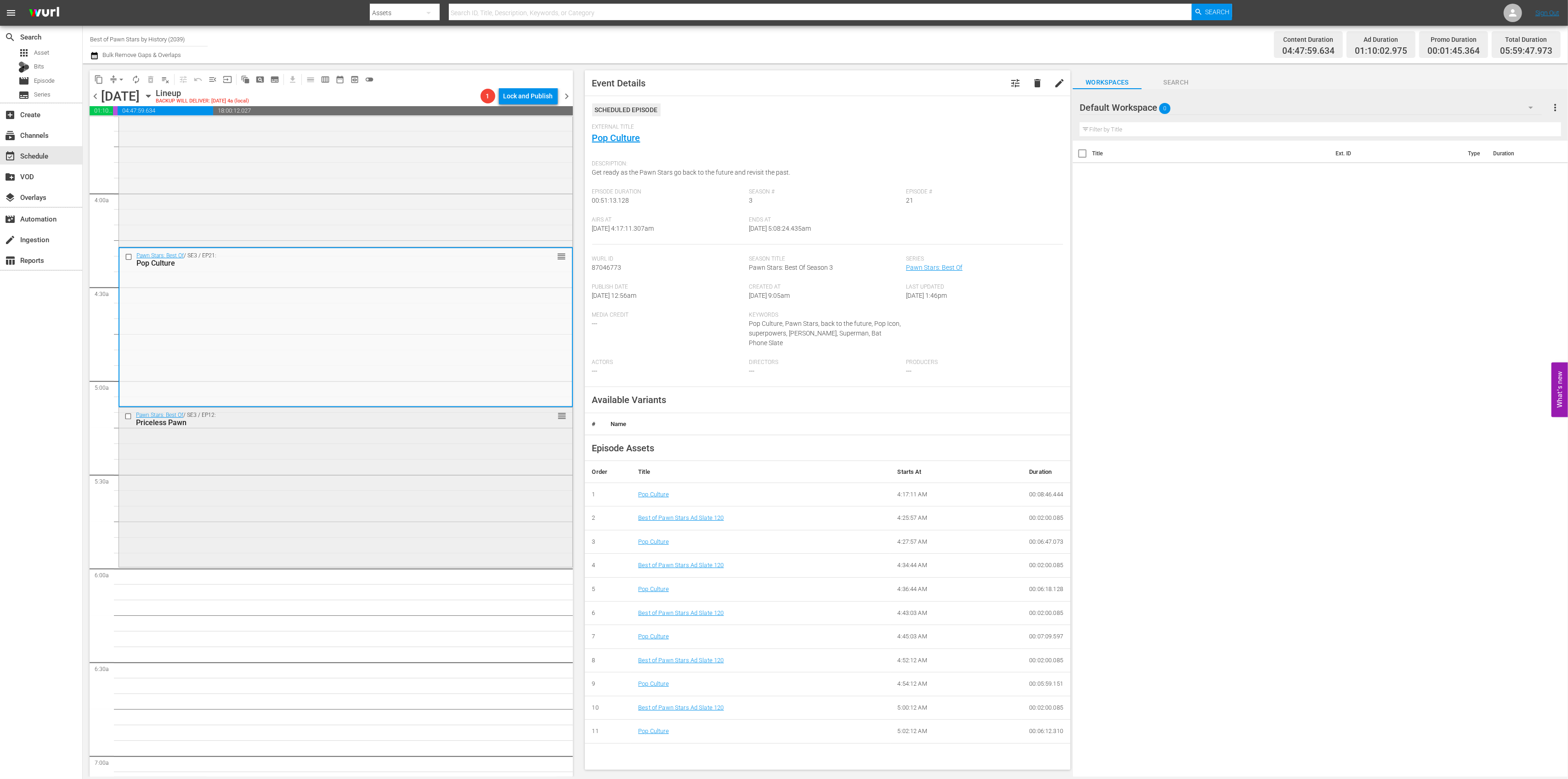
click at [414, 473] on div "Pawn Stars: Best Of / SE3 / EP12: Priceless Pawn reorder" at bounding box center [345, 487] width 453 height 157
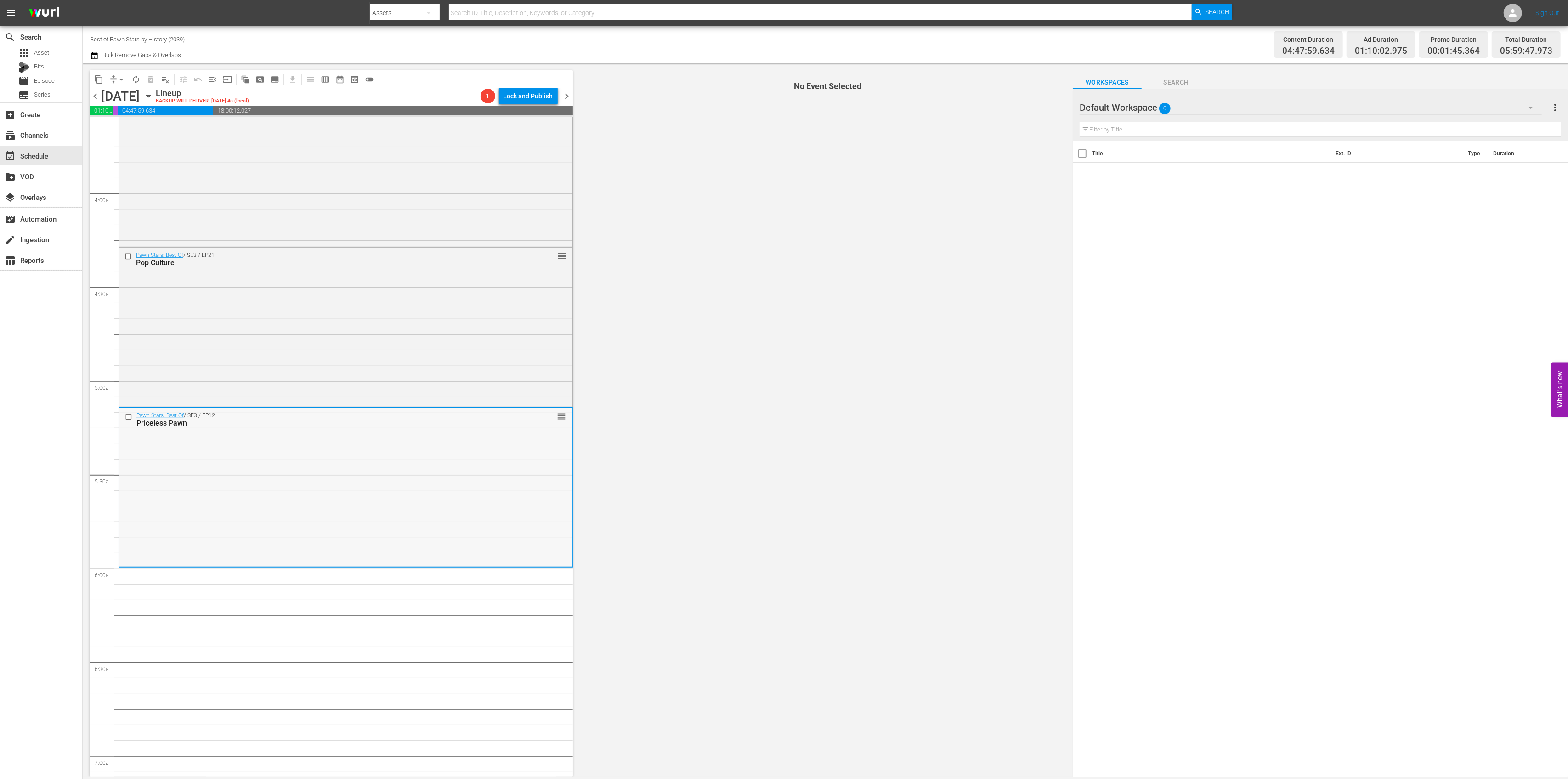
click at [497, 484] on div "Pawn Stars: Best Of / SE3 / EP12: Priceless Pawn reorder" at bounding box center [346, 487] width 453 height 157
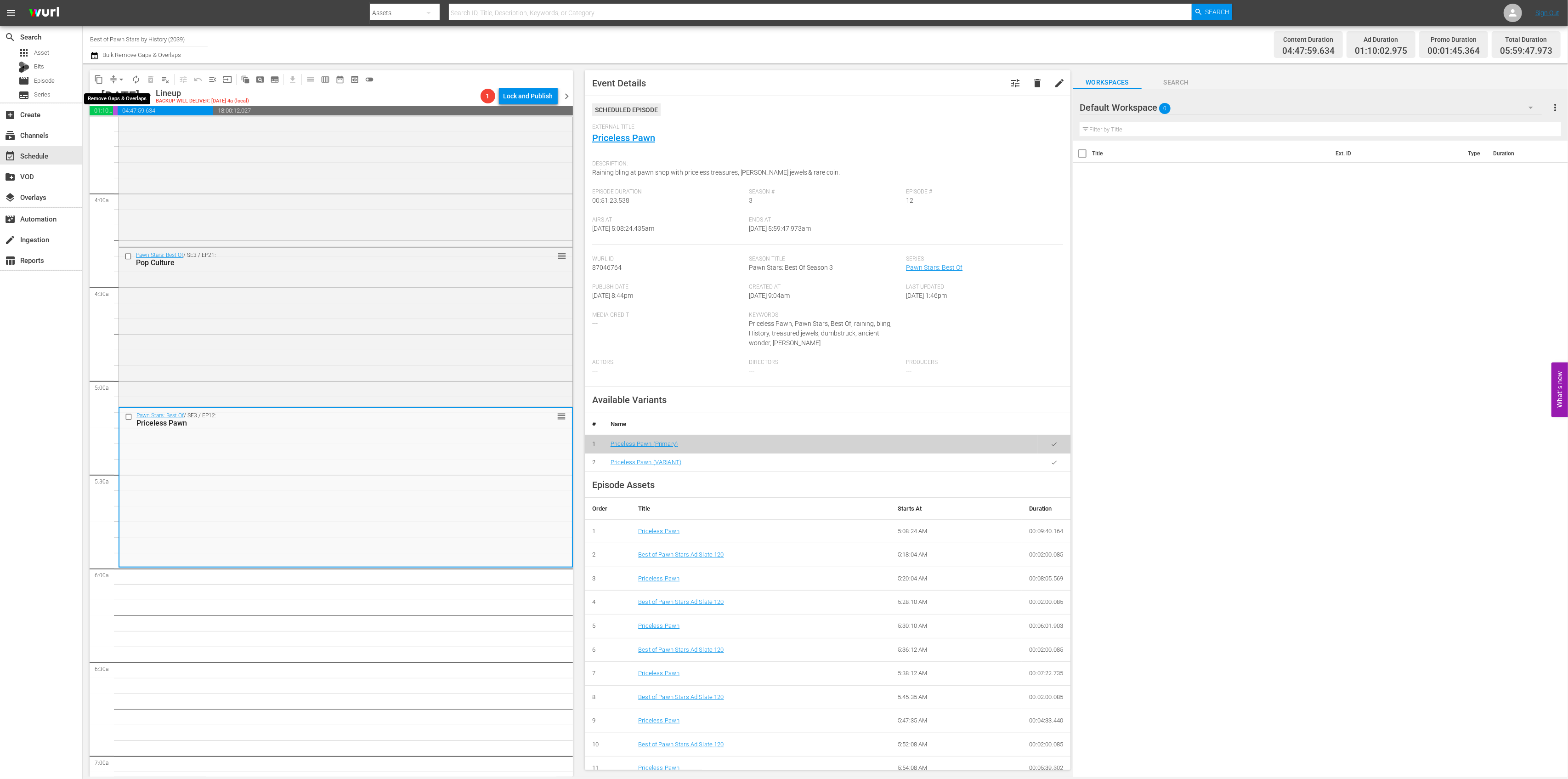
click at [121, 75] on span "arrow_drop_down" at bounding box center [121, 79] width 10 height 10
click at [117, 96] on li "Align to Midnight" at bounding box center [121, 98] width 96 height 15
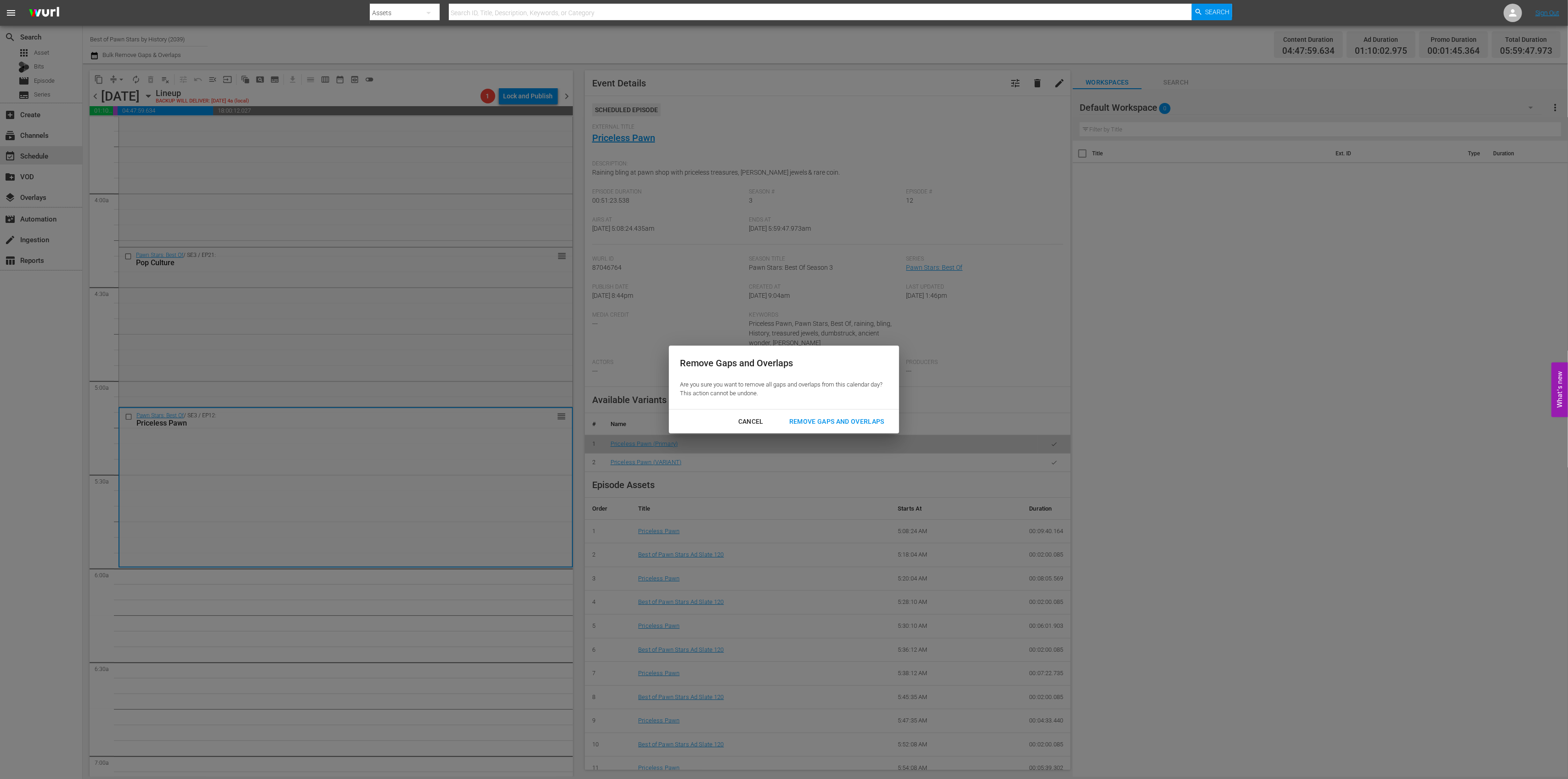
click at [832, 420] on div "Remove Gaps and Overlaps" at bounding box center [836, 422] width 109 height 12
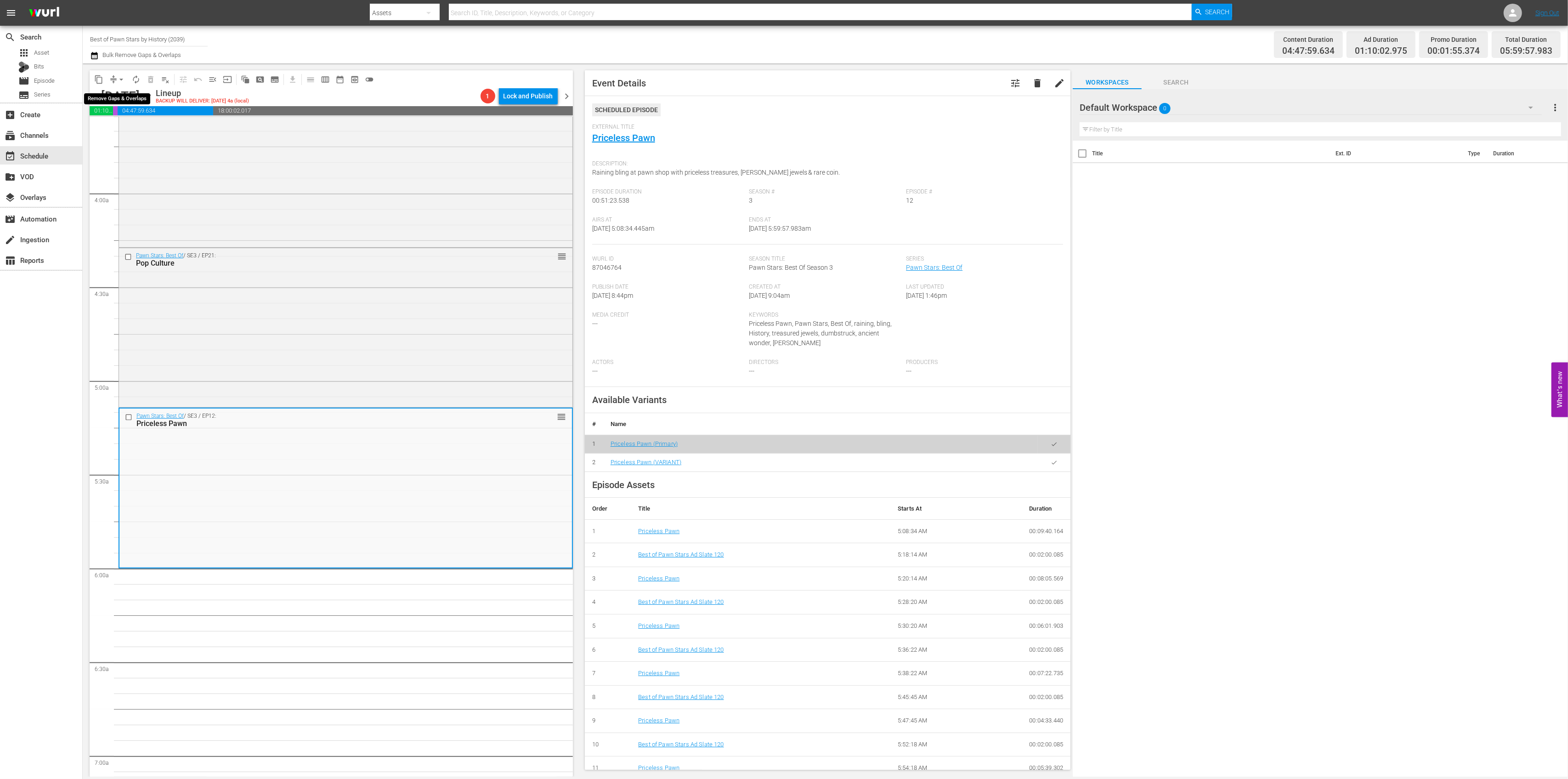
click at [118, 80] on span "arrow_drop_down" at bounding box center [121, 79] width 10 height 10
click at [116, 98] on li "Align to Midnight" at bounding box center [121, 98] width 96 height 15
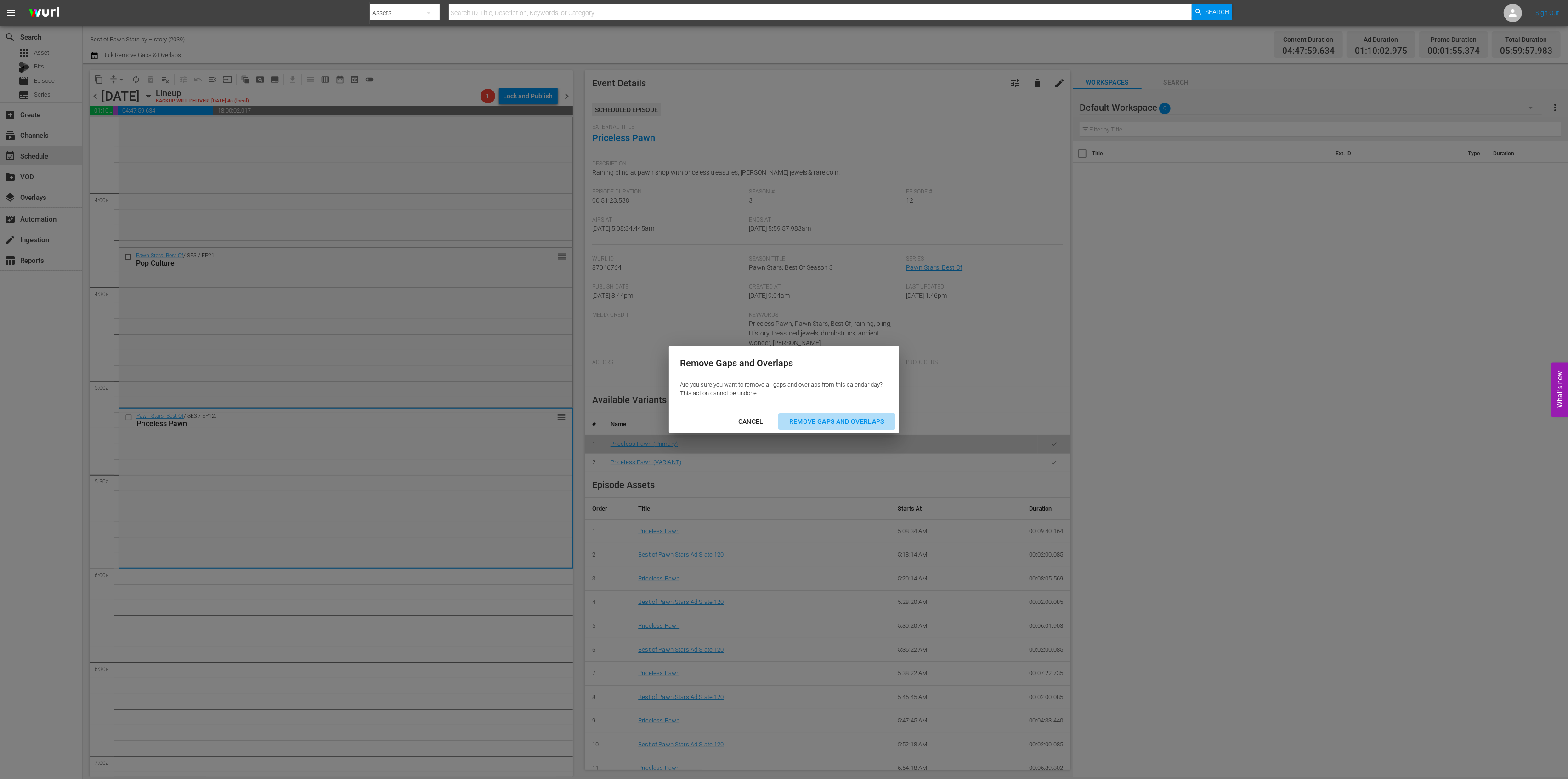
click at [810, 415] on button "Remove Gaps and Overlaps" at bounding box center [836, 421] width 117 height 17
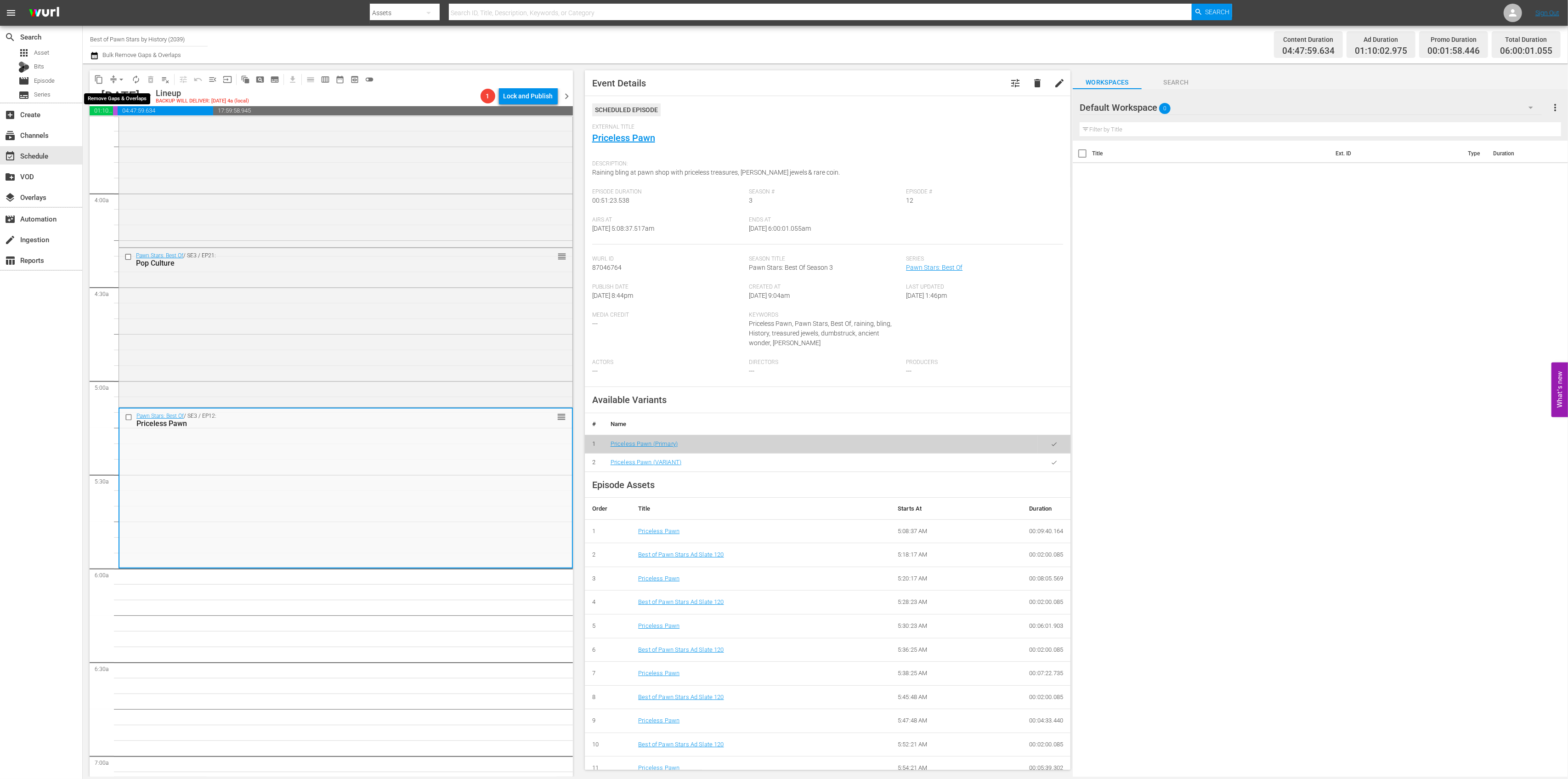
click at [115, 79] on button "arrow_drop_down" at bounding box center [121, 79] width 15 height 15
click at [115, 98] on li "Align to Midnight" at bounding box center [121, 98] width 96 height 15
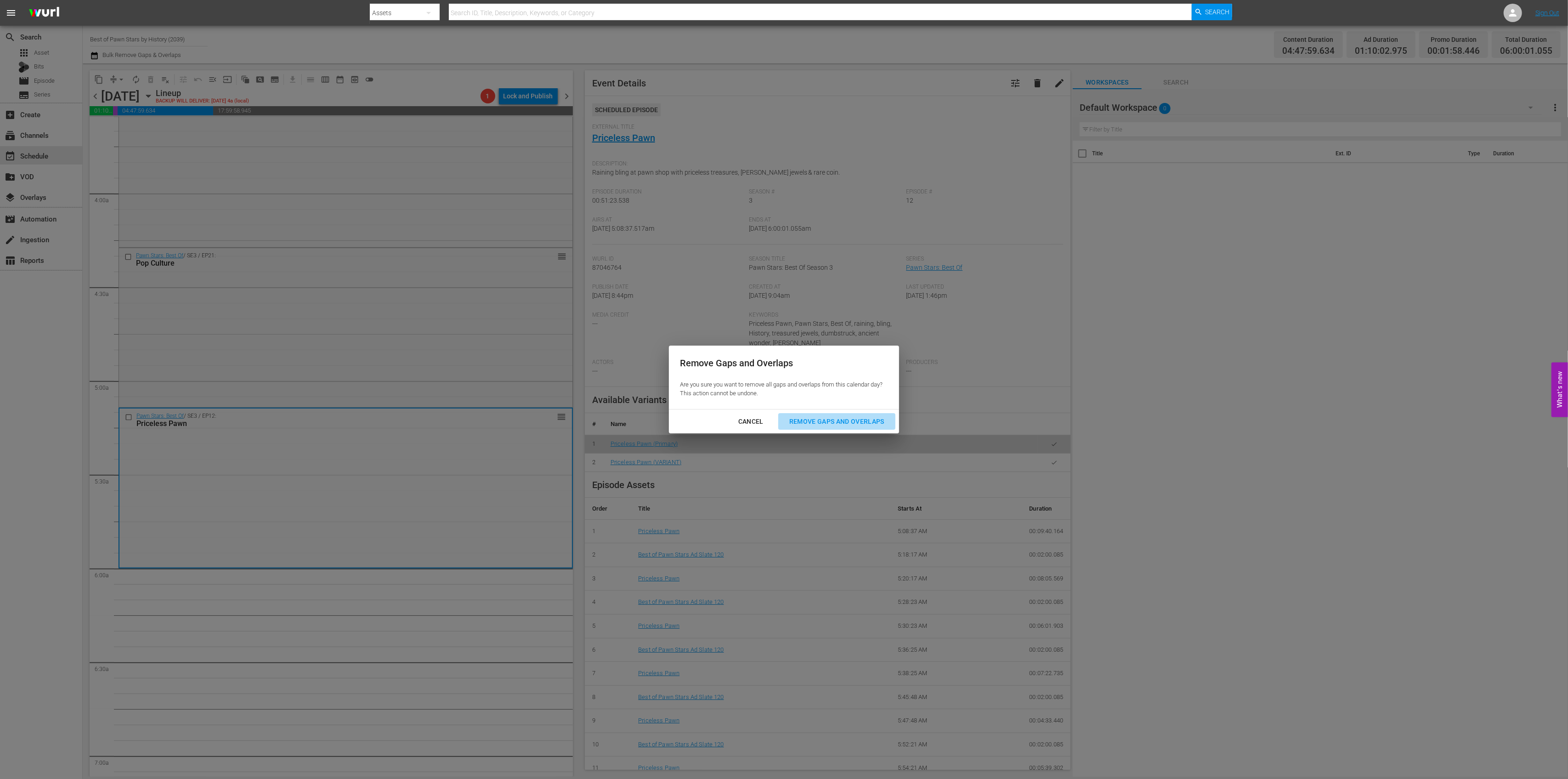
click at [863, 423] on div "Remove Gaps and Overlaps" at bounding box center [836, 422] width 109 height 12
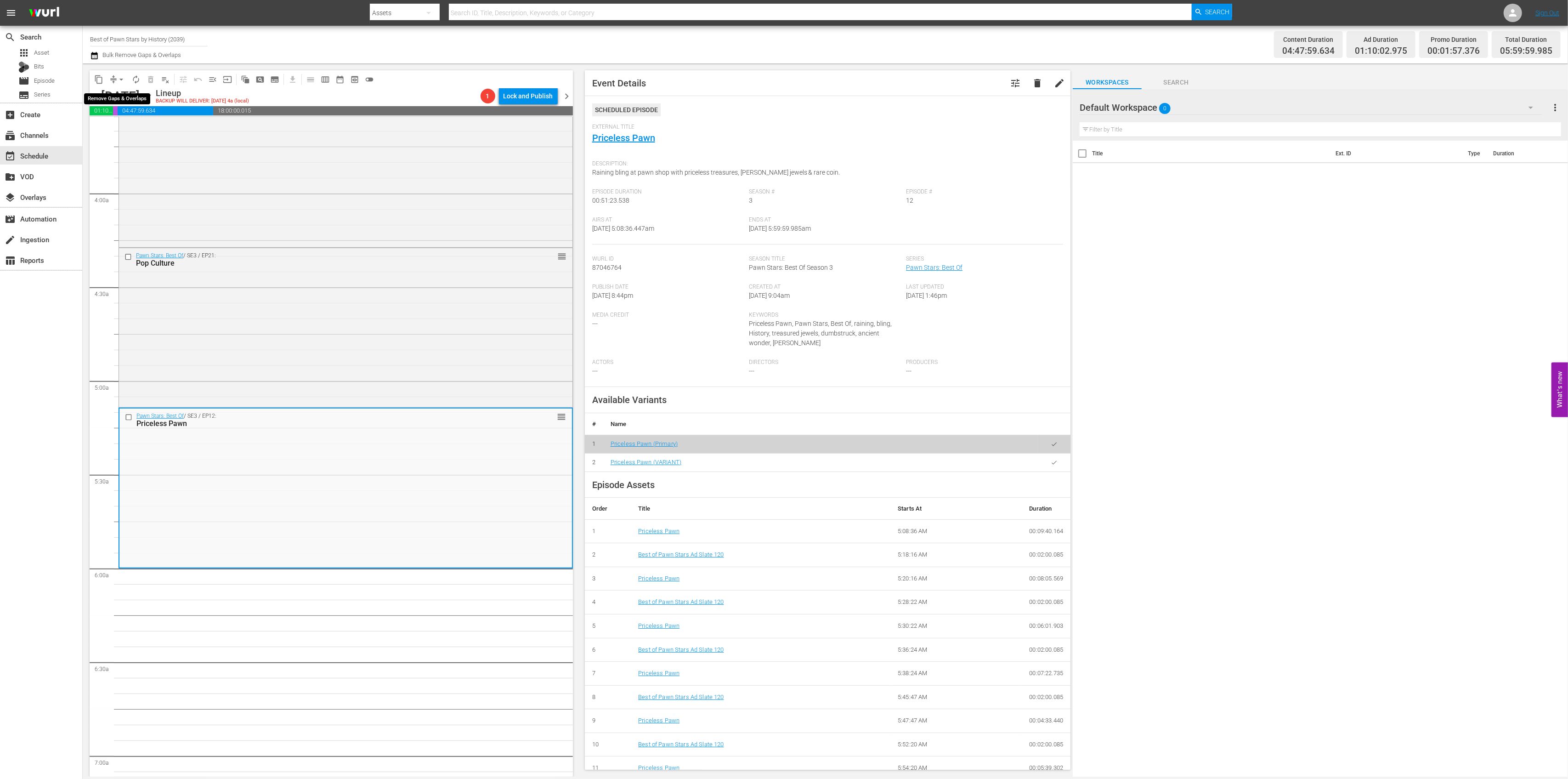
click at [112, 79] on span "compress" at bounding box center [113, 79] width 10 height 10
click at [120, 82] on span "arrow_drop_down" at bounding box center [121, 79] width 10 height 10
click at [120, 100] on li "Align to Midnight" at bounding box center [121, 98] width 96 height 15
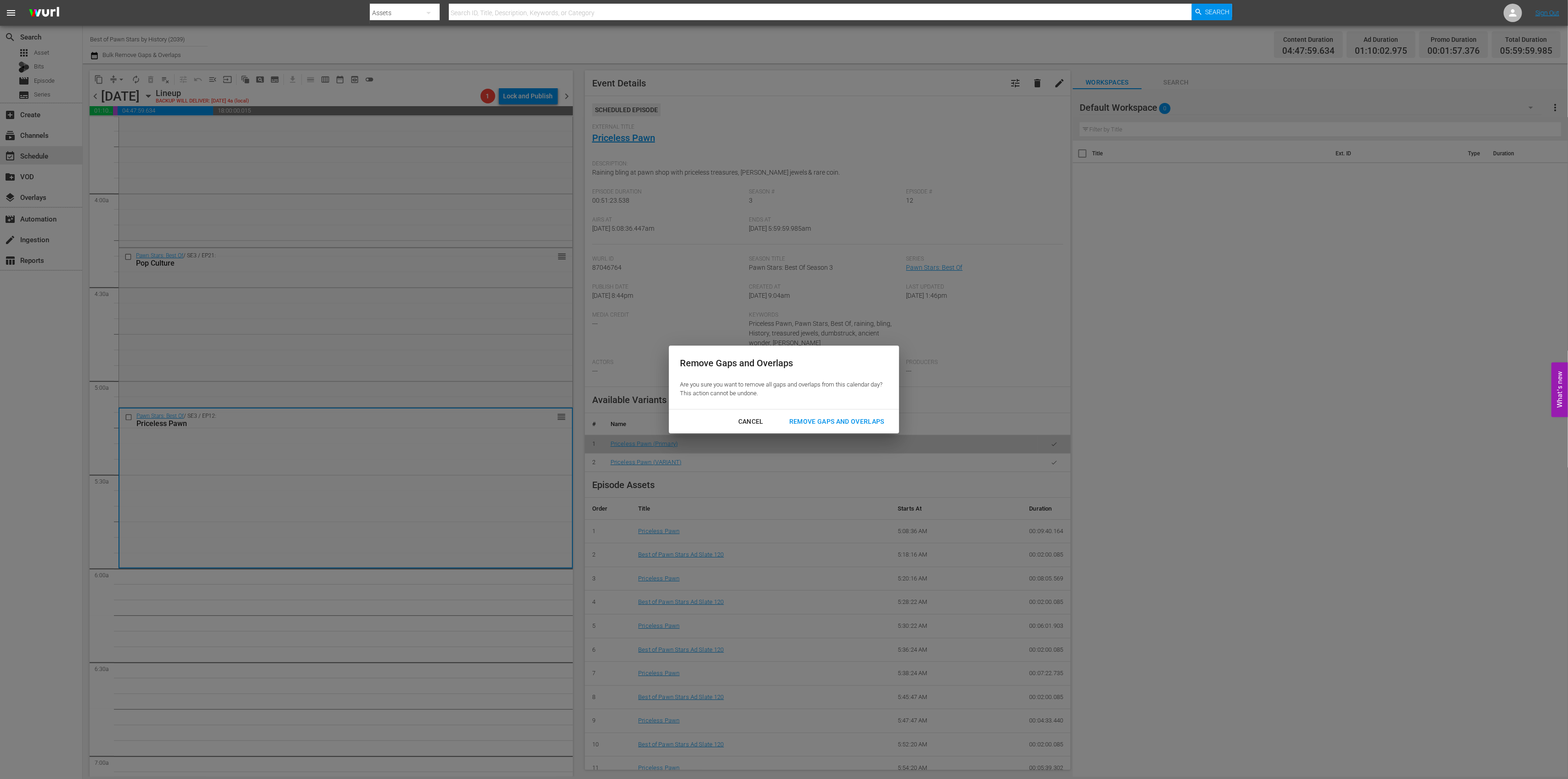
click at [795, 423] on div "Remove Gaps and Overlaps" at bounding box center [836, 422] width 109 height 12
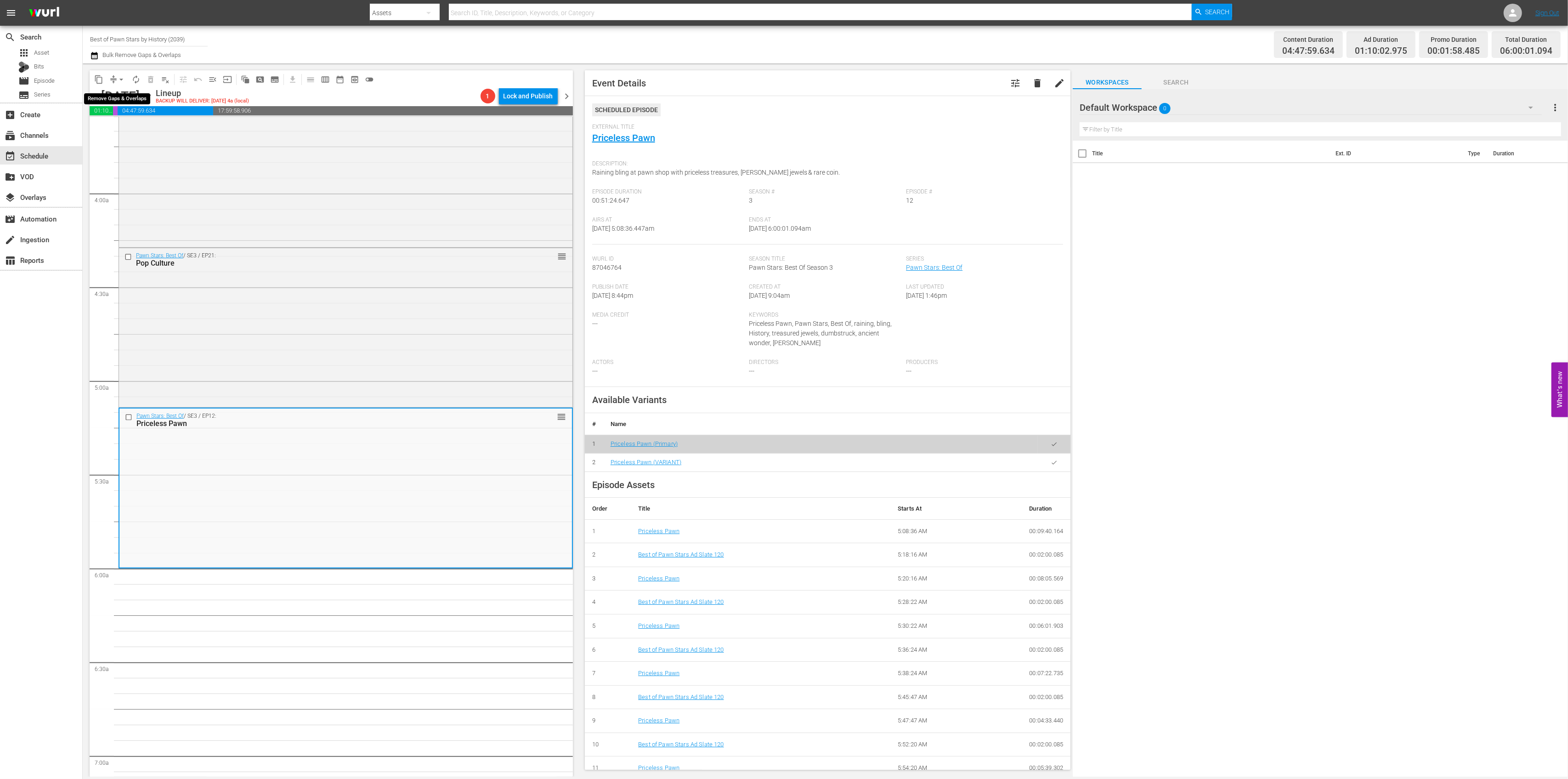
click at [115, 82] on button "arrow_drop_down" at bounding box center [121, 79] width 15 height 15
click at [120, 97] on li "Align to Midnight" at bounding box center [121, 98] width 96 height 15
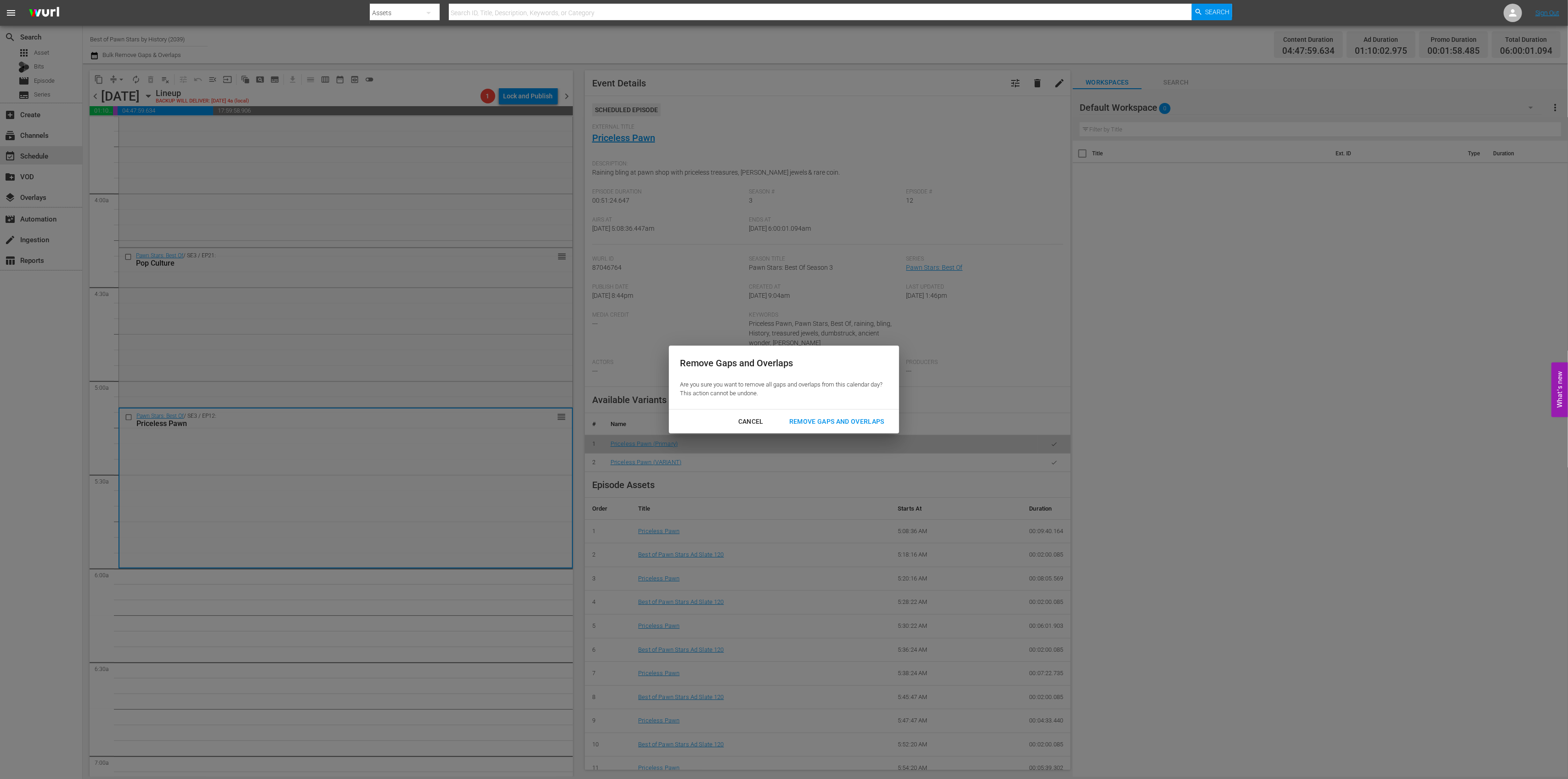
click at [872, 417] on div "Remove Gaps and Overlaps" at bounding box center [836, 422] width 109 height 12
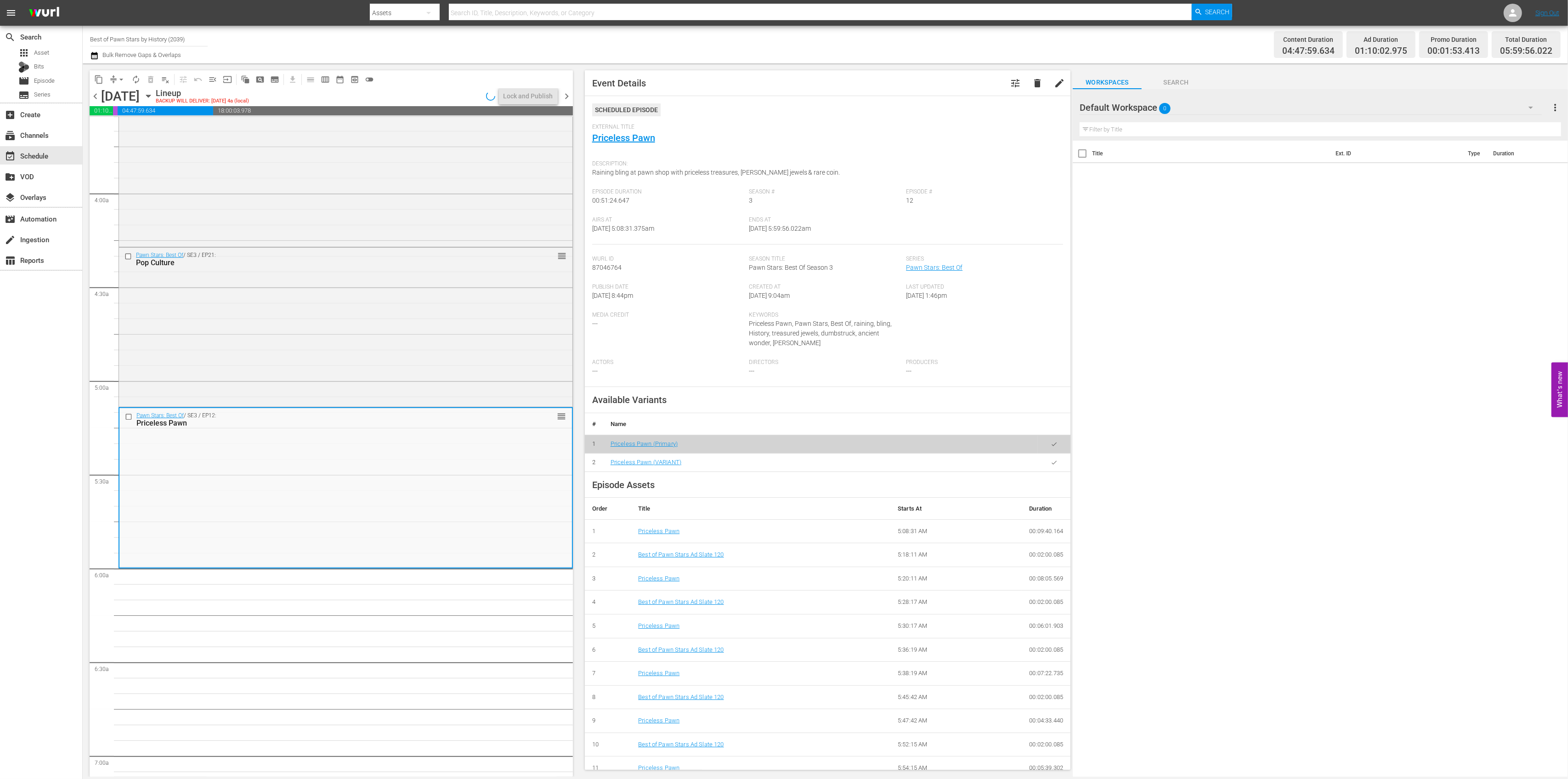
click at [118, 76] on span "arrow_drop_down" at bounding box center [121, 79] width 10 height 10
click at [116, 94] on li "Align to Midnight" at bounding box center [121, 98] width 96 height 15
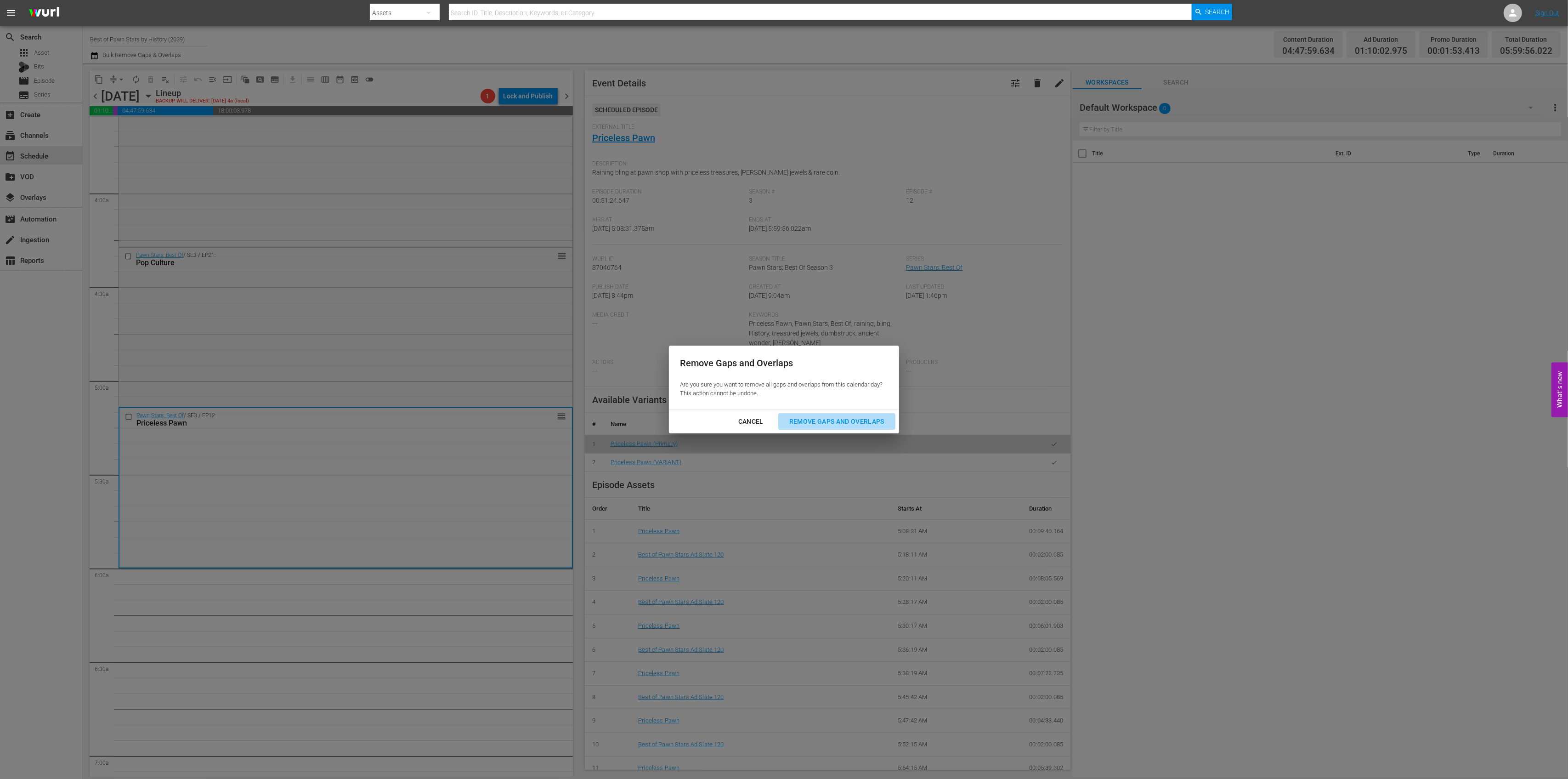
click at [853, 423] on div "Remove Gaps and Overlaps" at bounding box center [836, 422] width 109 height 12
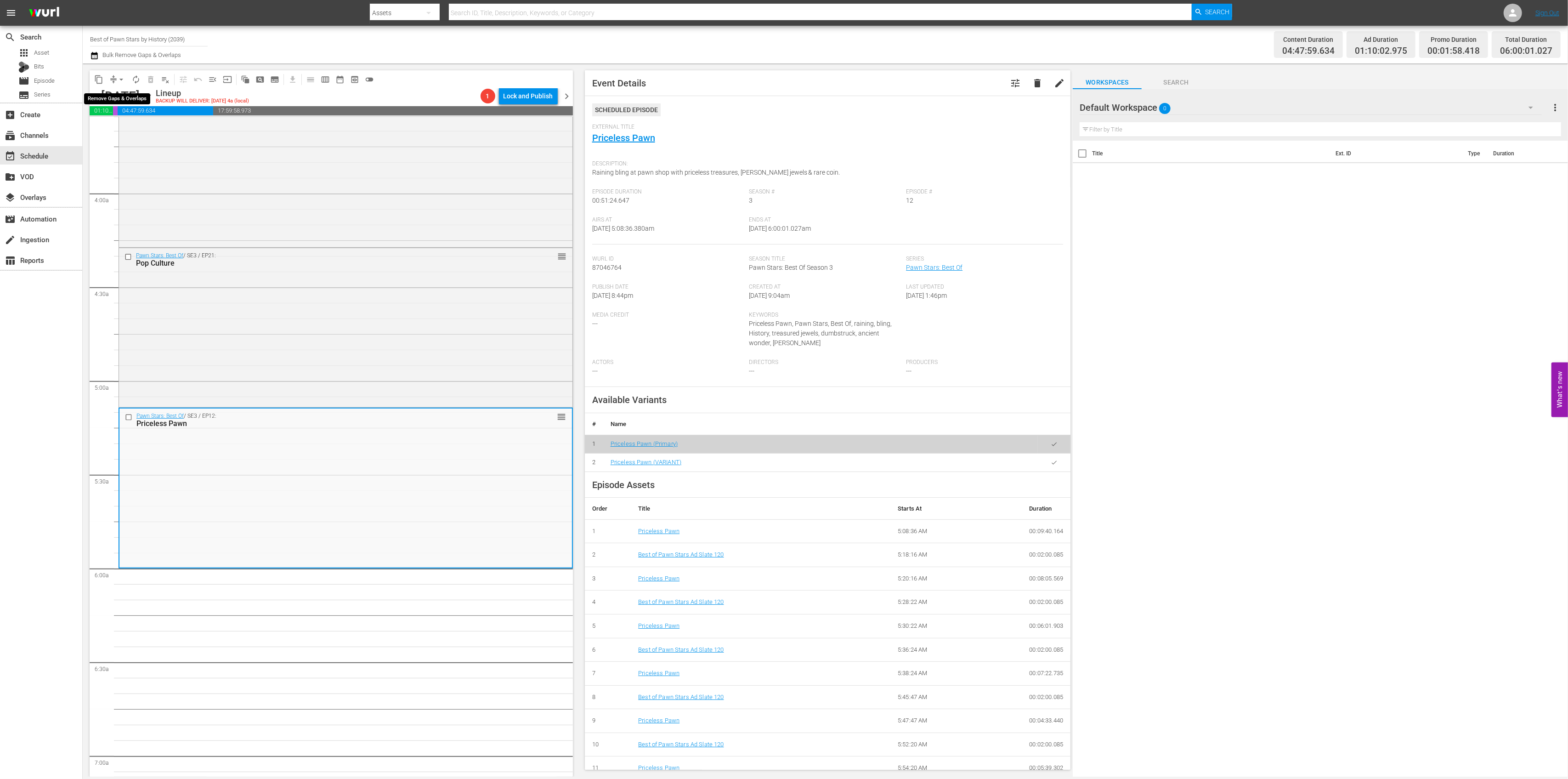
click at [121, 78] on span "arrow_drop_down" at bounding box center [121, 79] width 10 height 10
click at [113, 98] on li "Align to Midnight" at bounding box center [121, 98] width 96 height 15
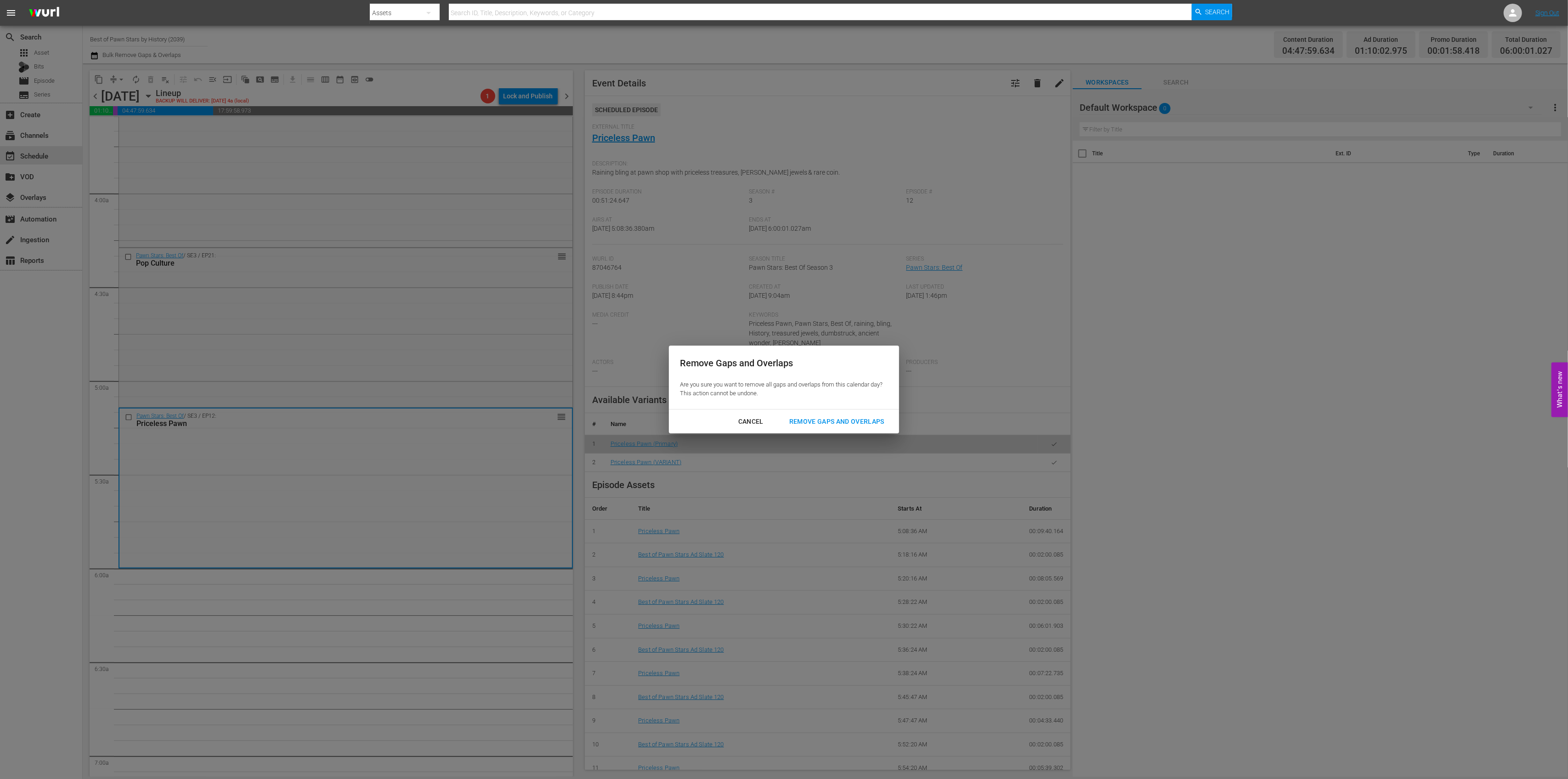
click at [832, 417] on div "Remove Gaps and Overlaps" at bounding box center [836, 422] width 109 height 12
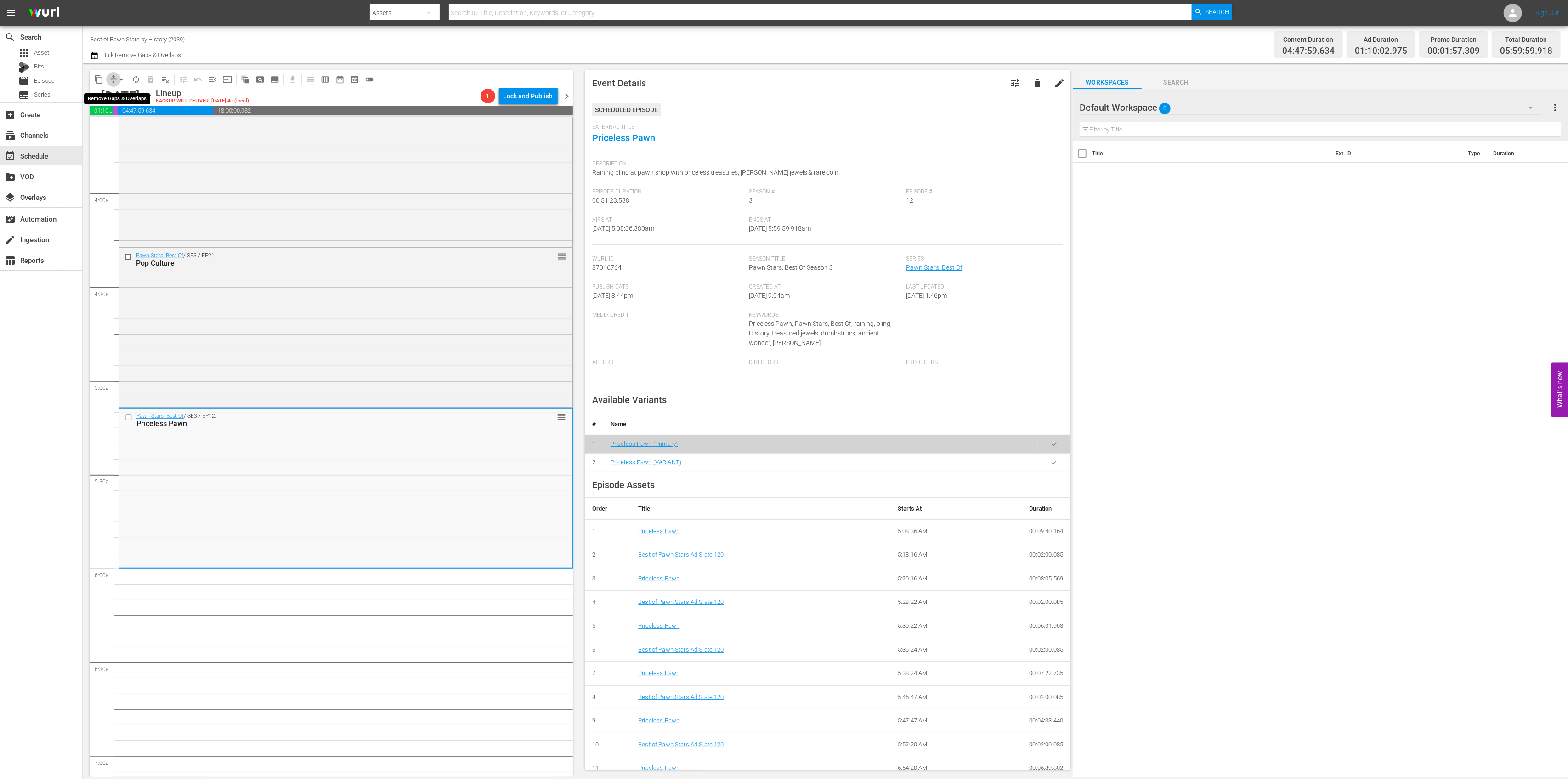
click at [111, 79] on span "compress" at bounding box center [113, 79] width 10 height 10
click at [120, 82] on span "arrow_drop_down" at bounding box center [121, 79] width 10 height 10
click at [126, 98] on li "Align to Midnight" at bounding box center [121, 98] width 96 height 15
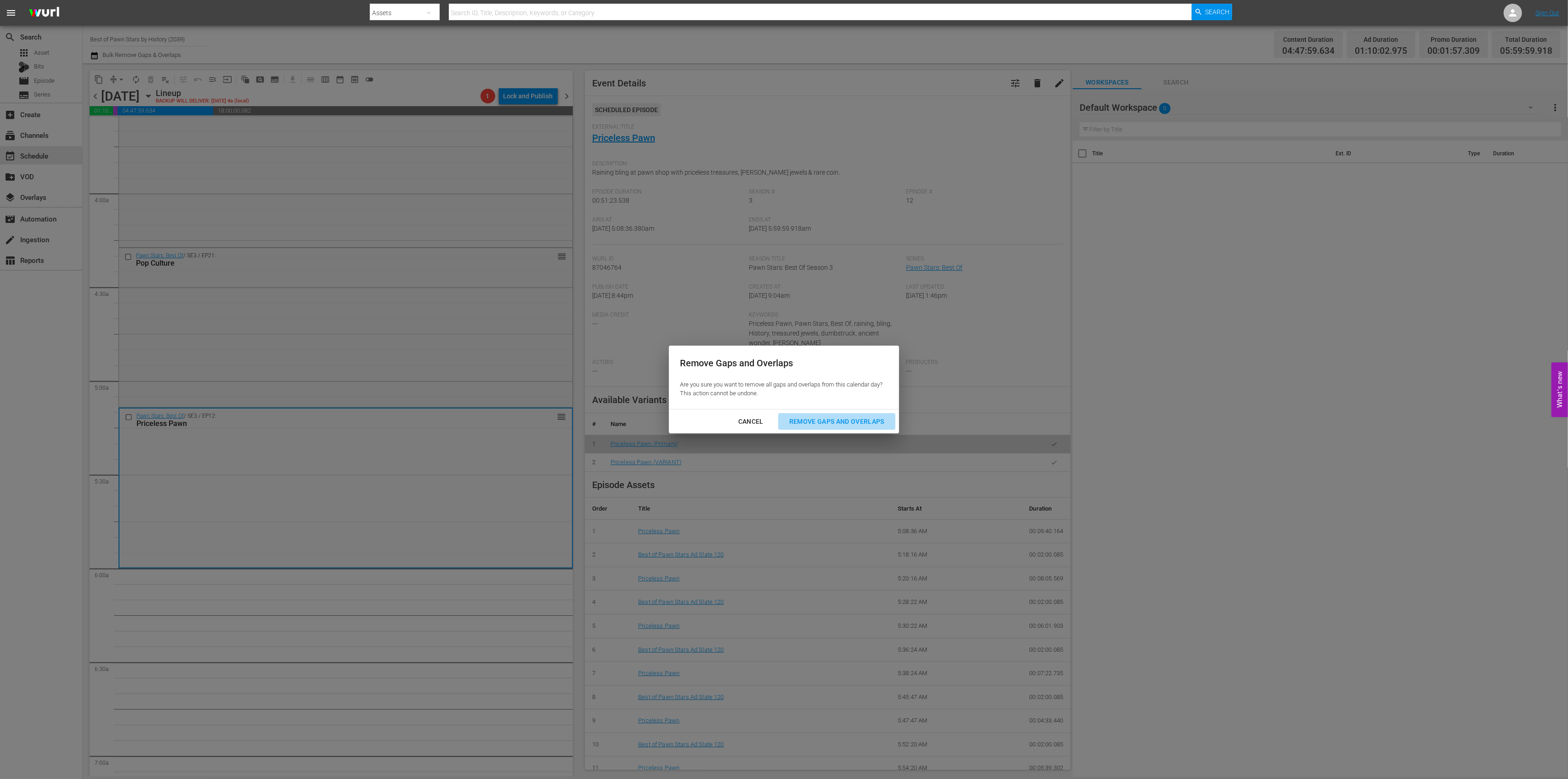
click at [849, 417] on div "Remove Gaps and Overlaps" at bounding box center [836, 422] width 109 height 12
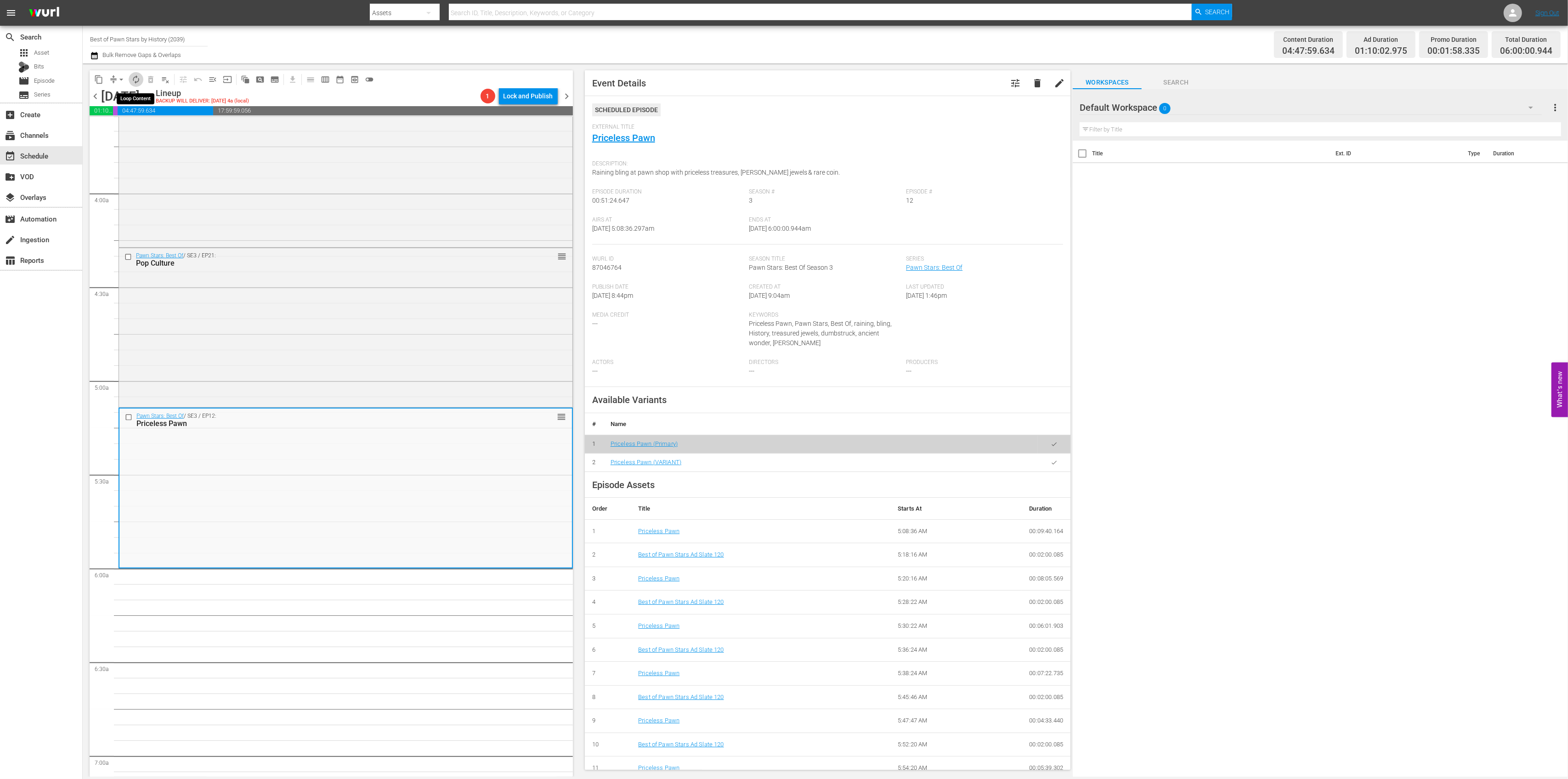
click at [138, 79] on span "autorenew_outlined" at bounding box center [136, 79] width 10 height 10
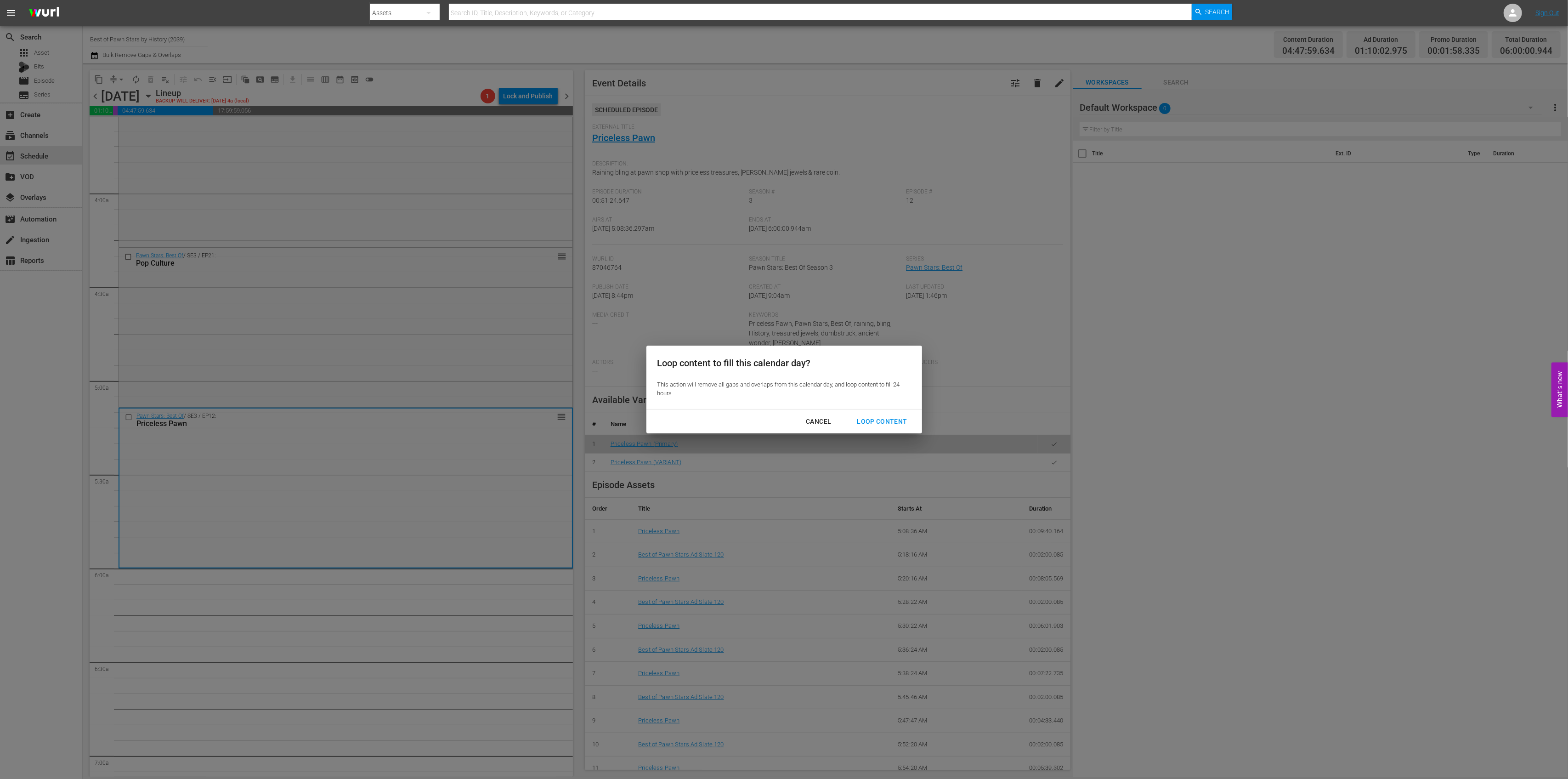
click at [898, 417] on div "Loop Content" at bounding box center [882, 422] width 65 height 12
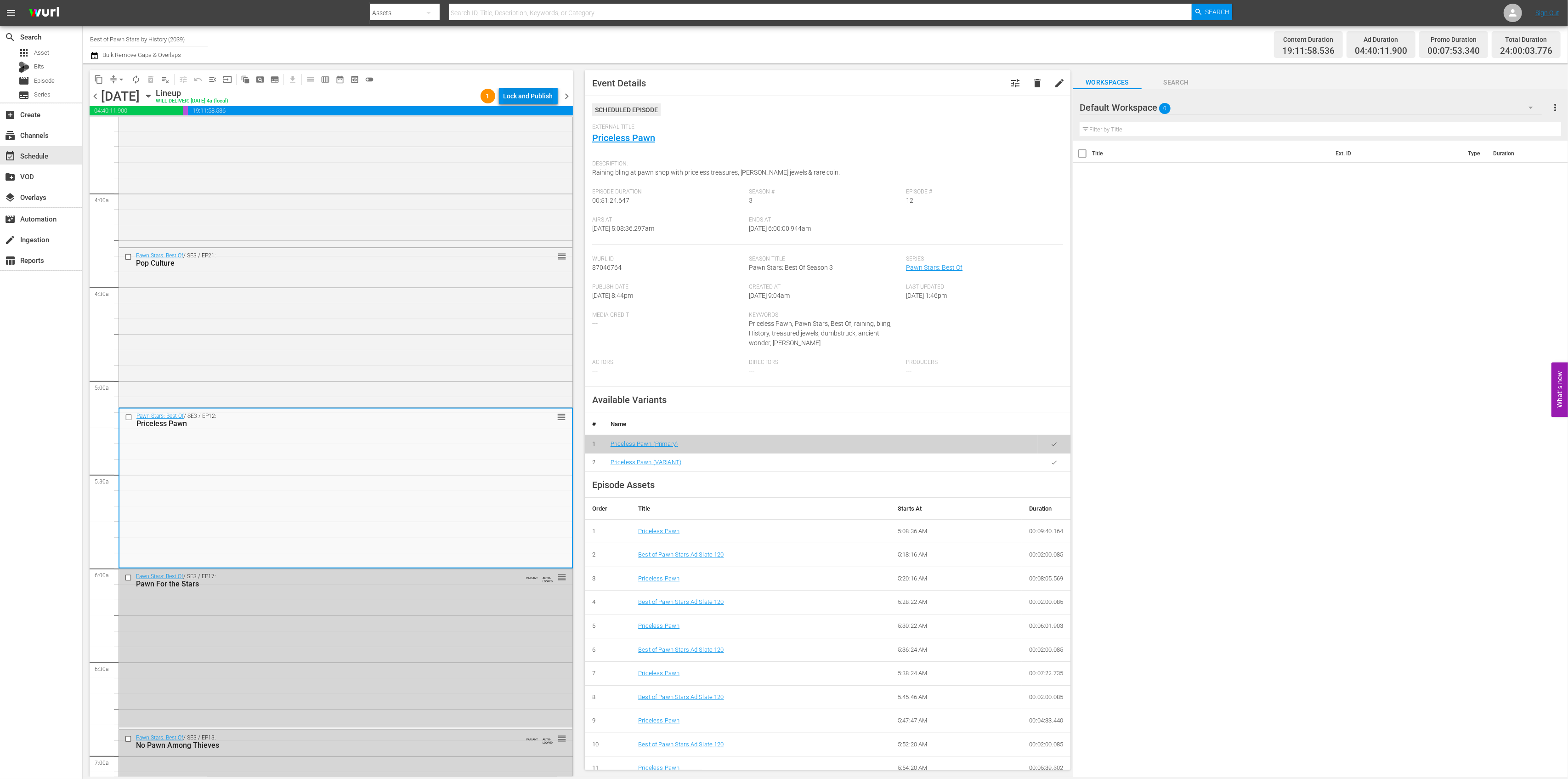
click at [536, 89] on div "Lock and Publish" at bounding box center [528, 96] width 50 height 17
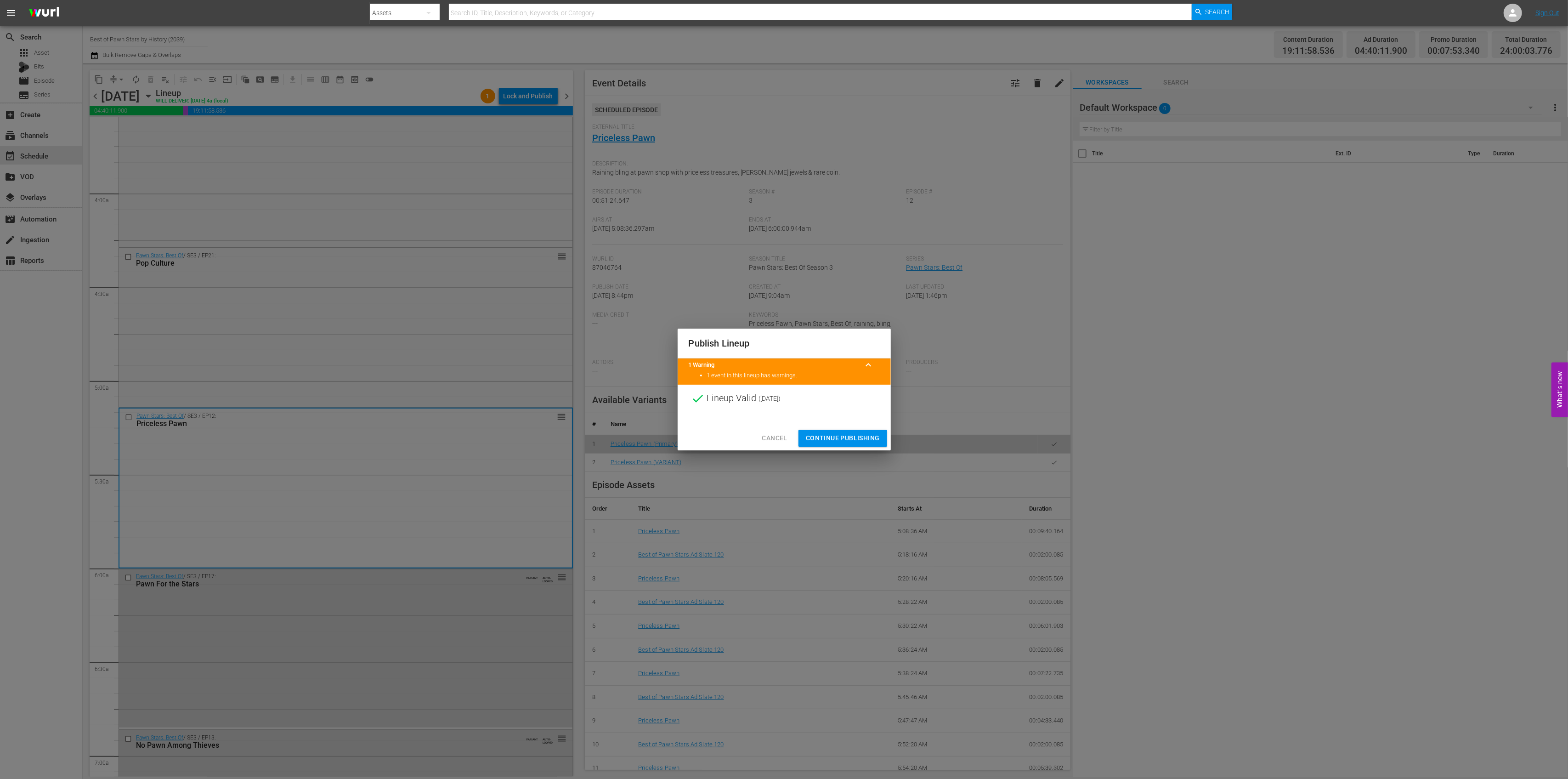
click at [861, 438] on span "Continue Publishing" at bounding box center [843, 438] width 74 height 12
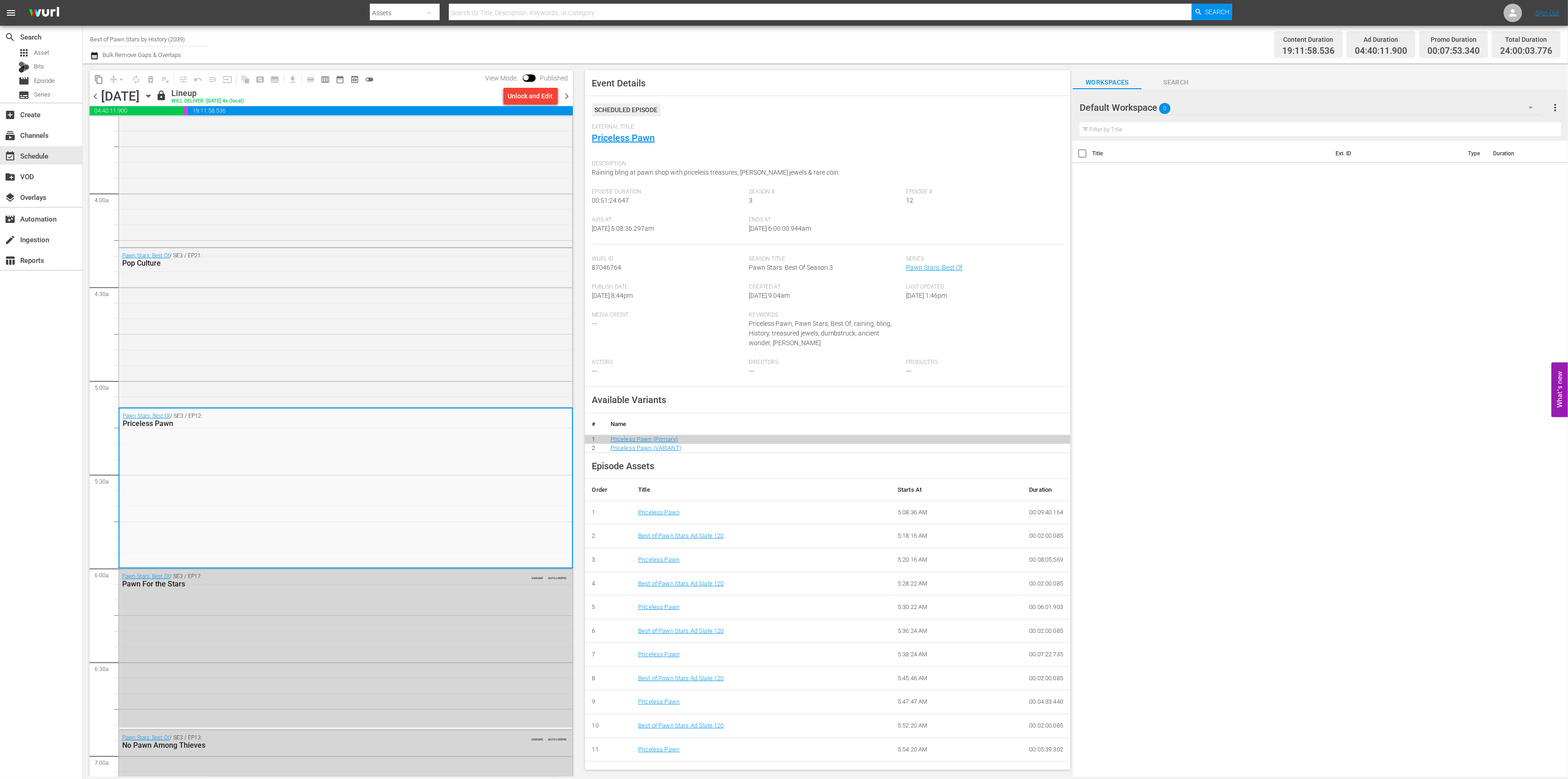
click at [567, 94] on span "chevron_right" at bounding box center [567, 96] width 12 height 12
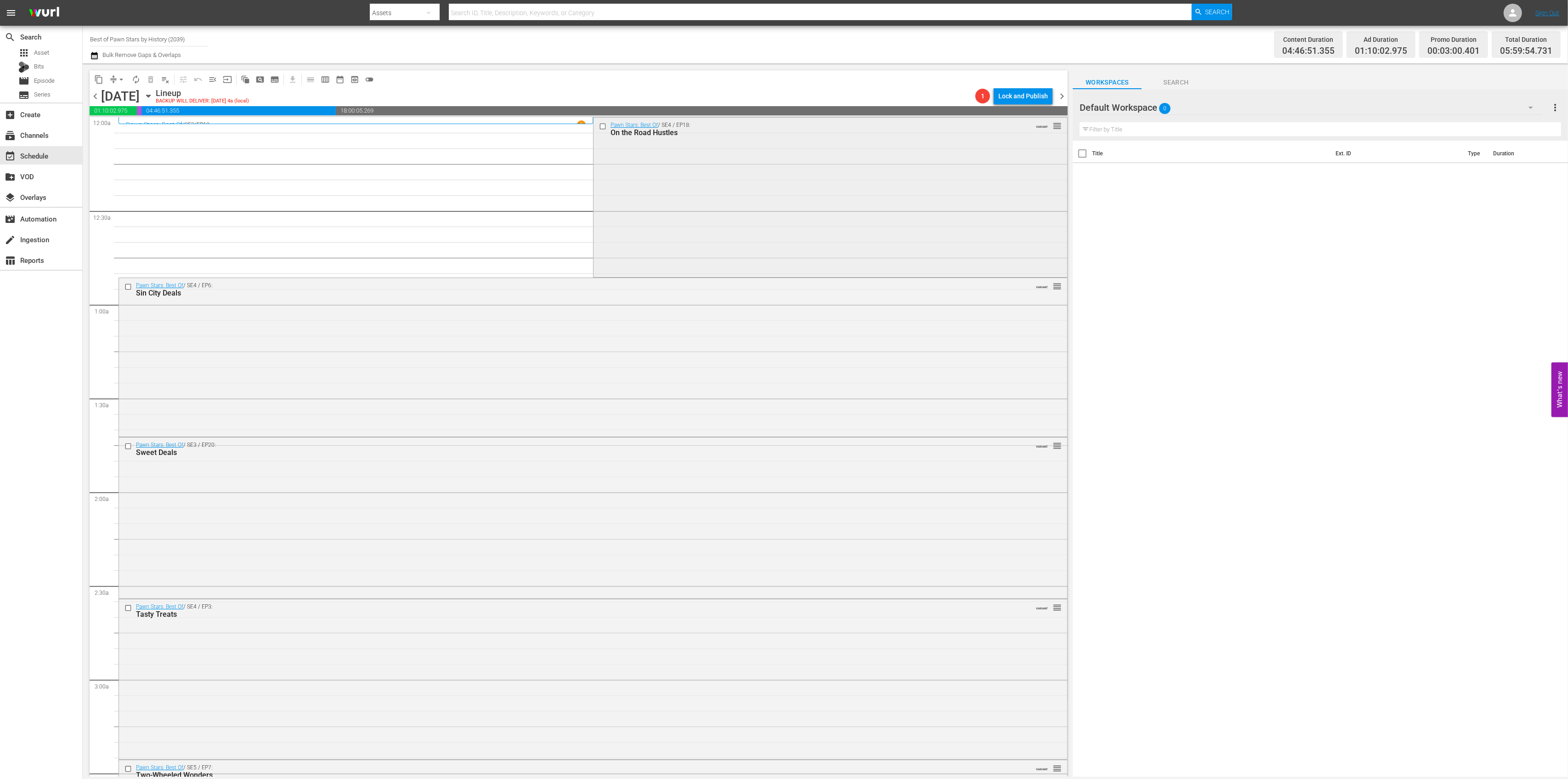
click at [654, 212] on div "Pawn Stars: Best Of / SE4 / EP18: On the Road Hustles VARIANT reorder" at bounding box center [830, 196] width 474 height 157
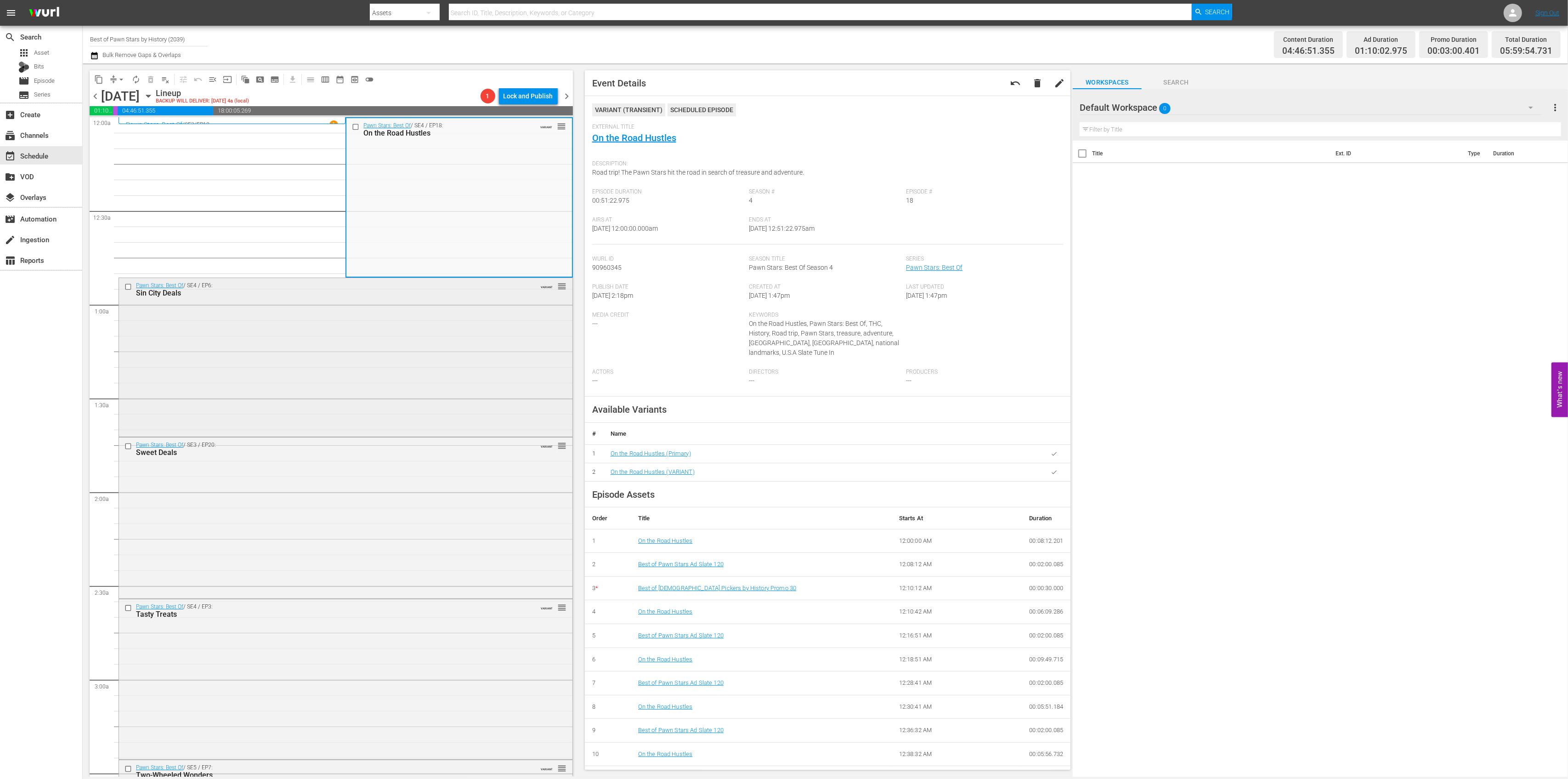
click at [420, 370] on div "Pawn Stars: Best Of / SE4 / EP6: Sin City Deals VARIANT reorder" at bounding box center [345, 356] width 453 height 157
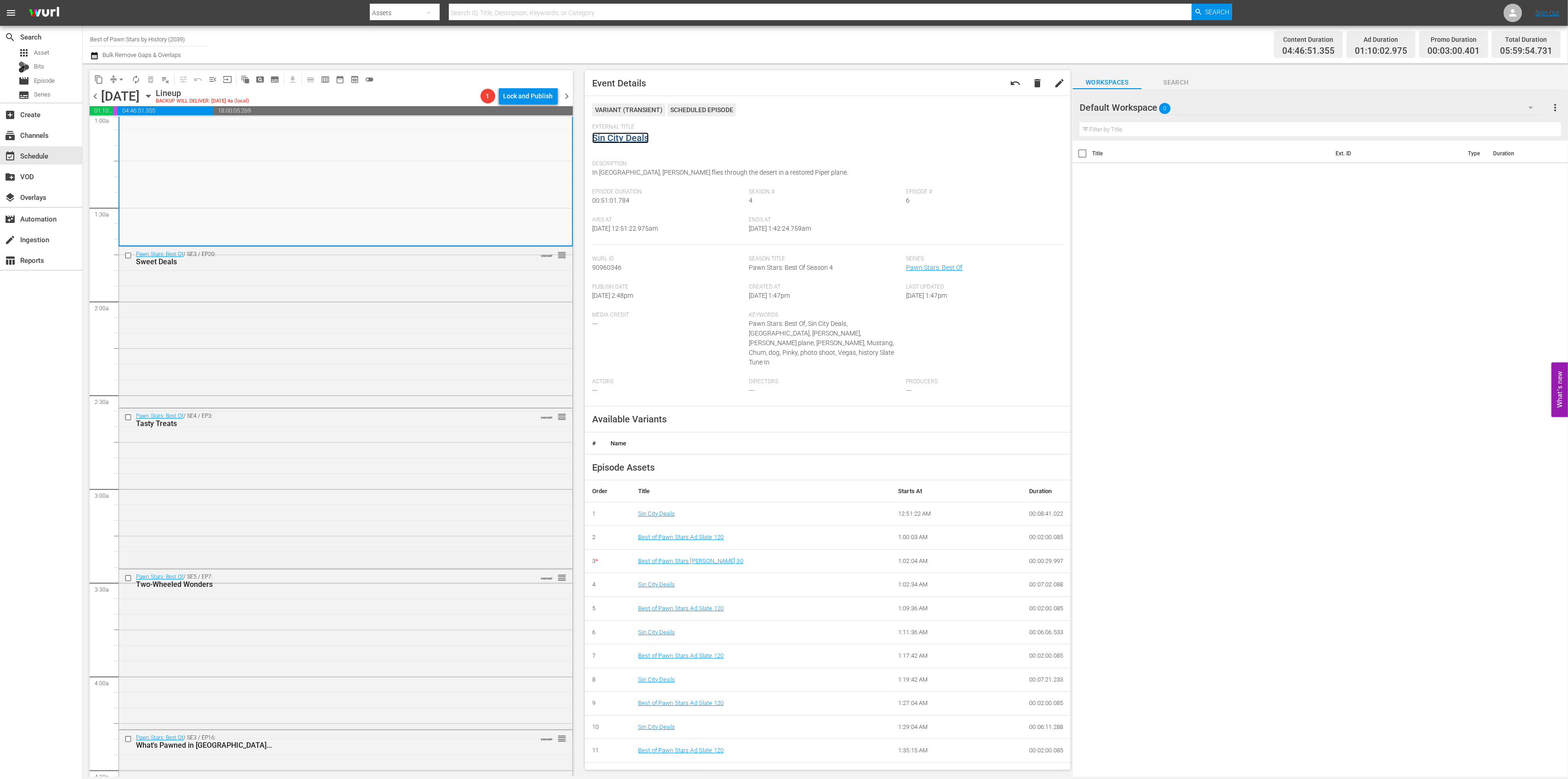
scroll to position [245, 0]
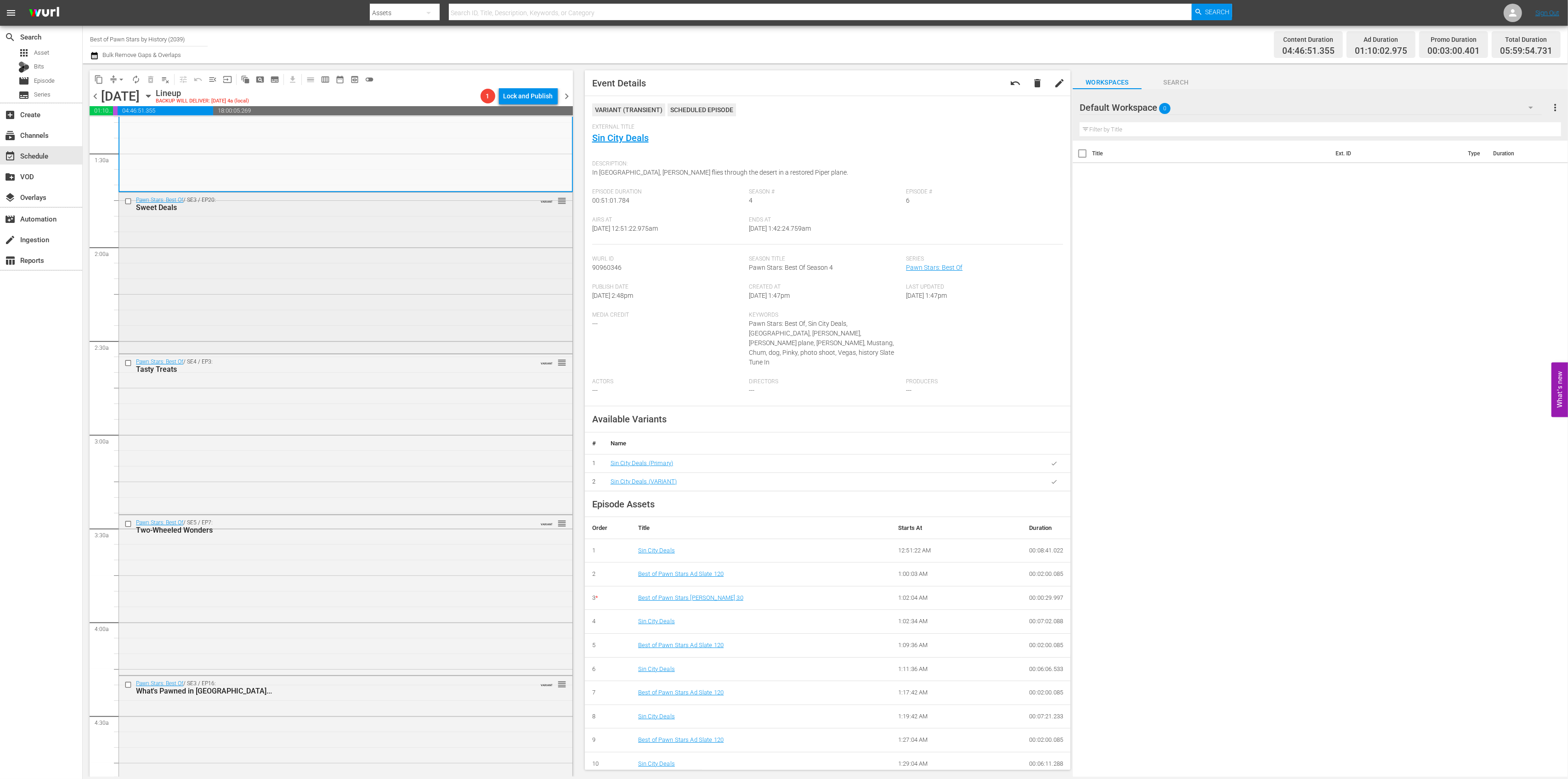
click at [426, 231] on div "Pawn Stars: Best Of / SE3 / EP20: Sweet Deals VARIANT reorder" at bounding box center [345, 272] width 453 height 159
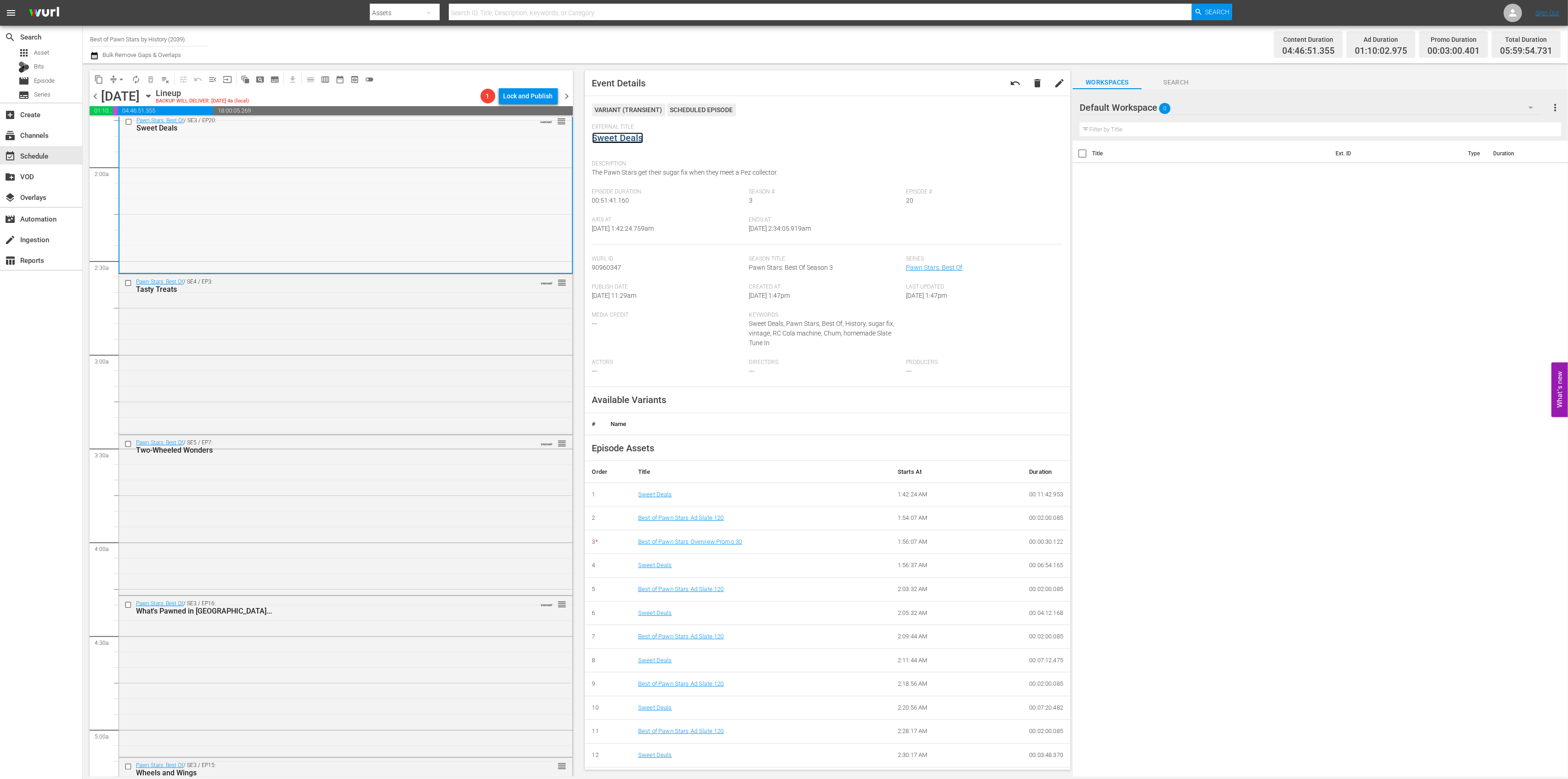
scroll to position [367, 0]
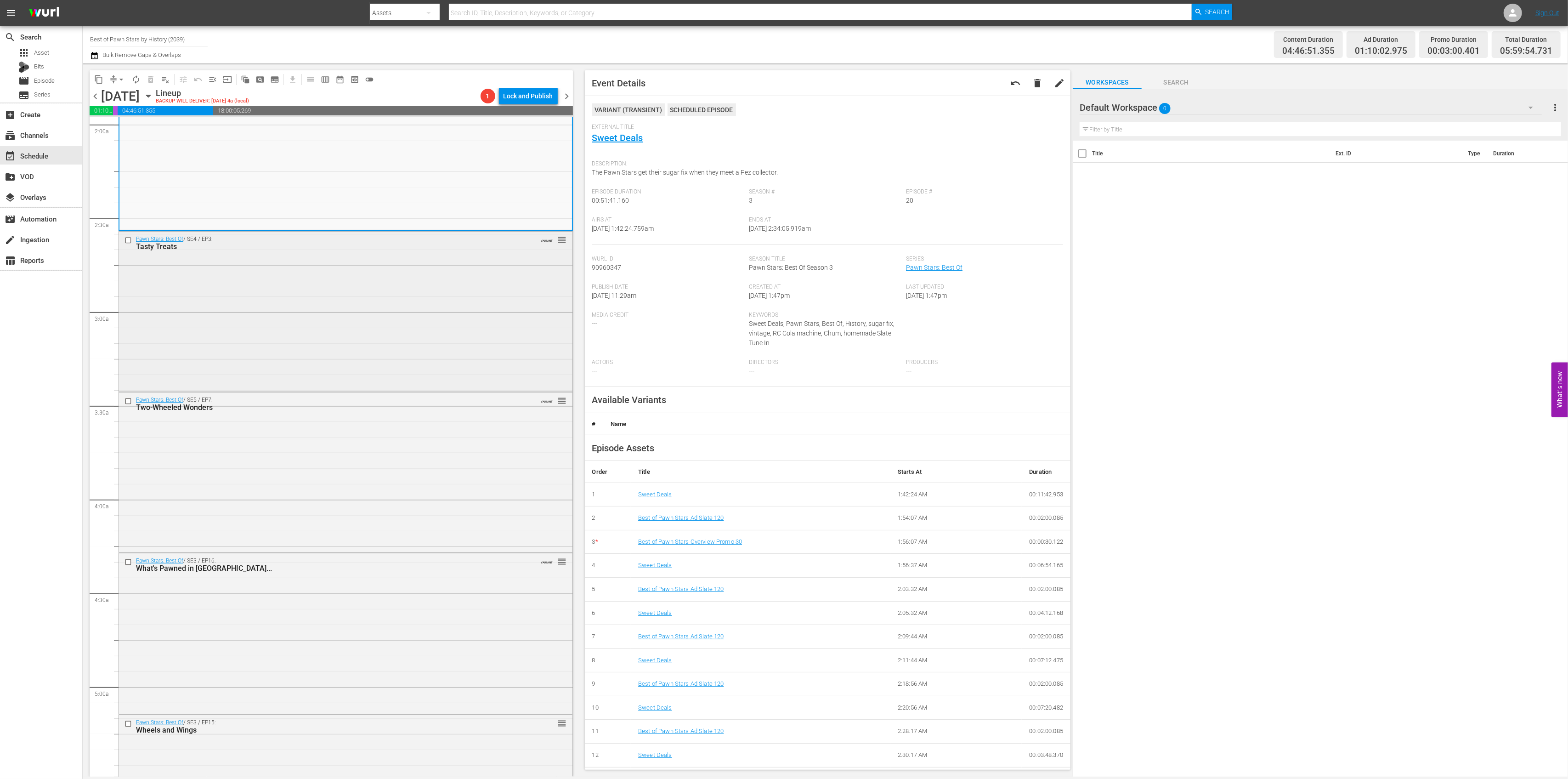
click at [461, 350] on div "Pawn Stars: Best Of / SE4 / EP3: Tasty Treats VARIANT reorder" at bounding box center [345, 310] width 453 height 158
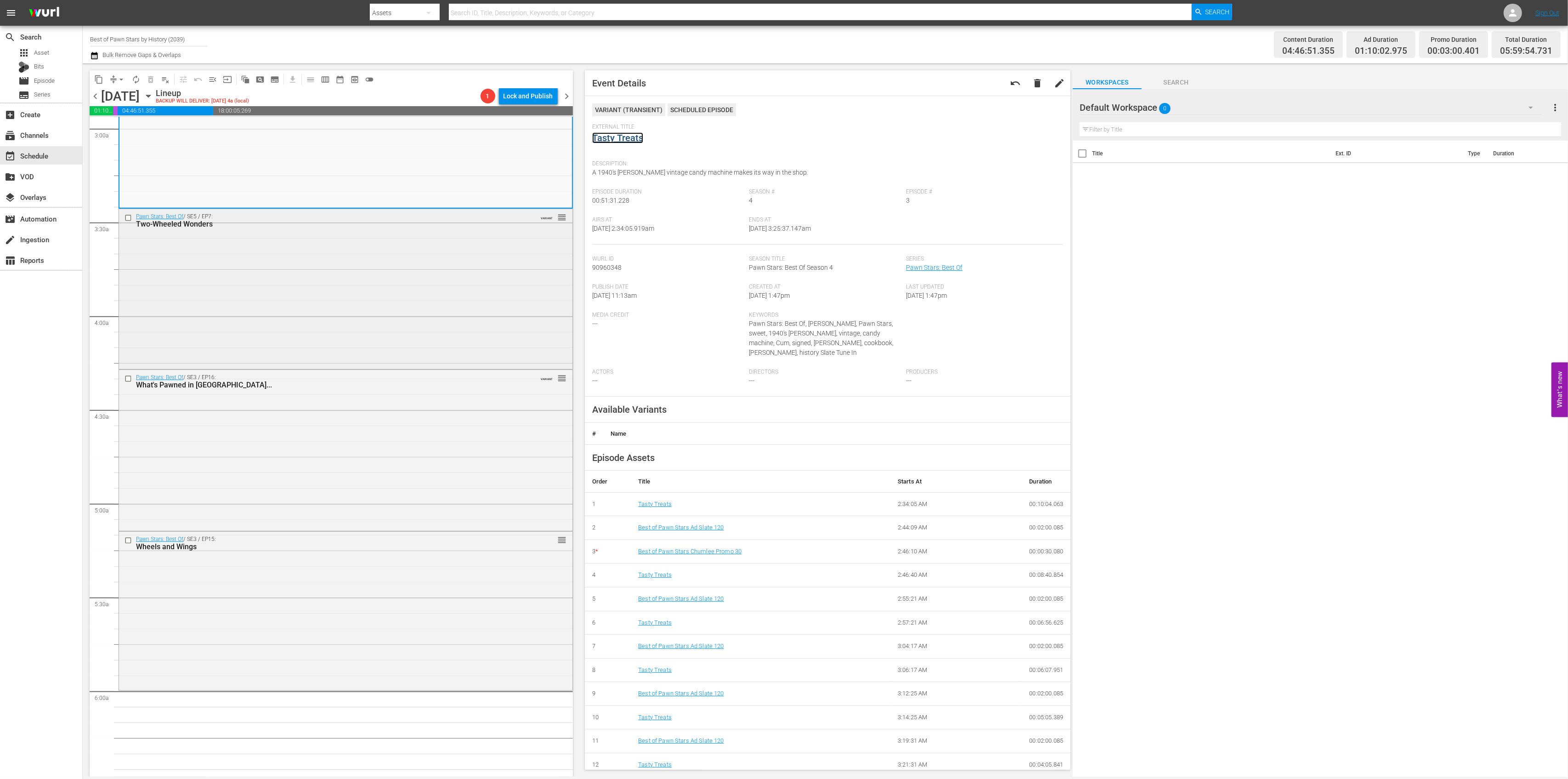
scroll to position [551, 0]
click at [447, 296] on div "Pawn Stars: Best Of / SE5 / EP7: Two-Wheeled Wonders VARIANT reorder" at bounding box center [345, 287] width 453 height 157
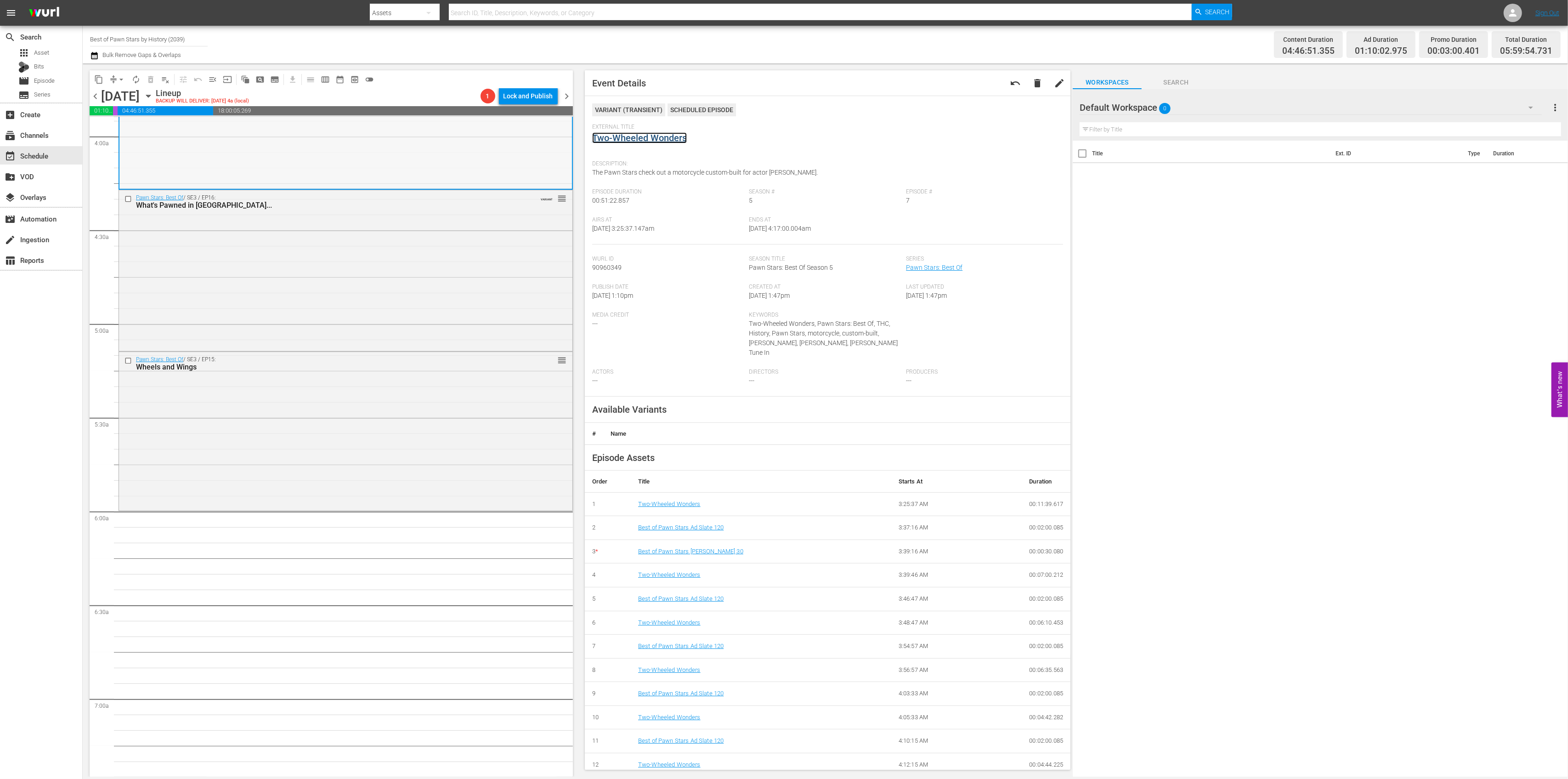
scroll to position [736, 0]
click at [309, 252] on div "Pawn Stars: Best Of / SE3 / EP16: What's Pawned in Vegas... VARIANT reorder" at bounding box center [345, 265] width 453 height 159
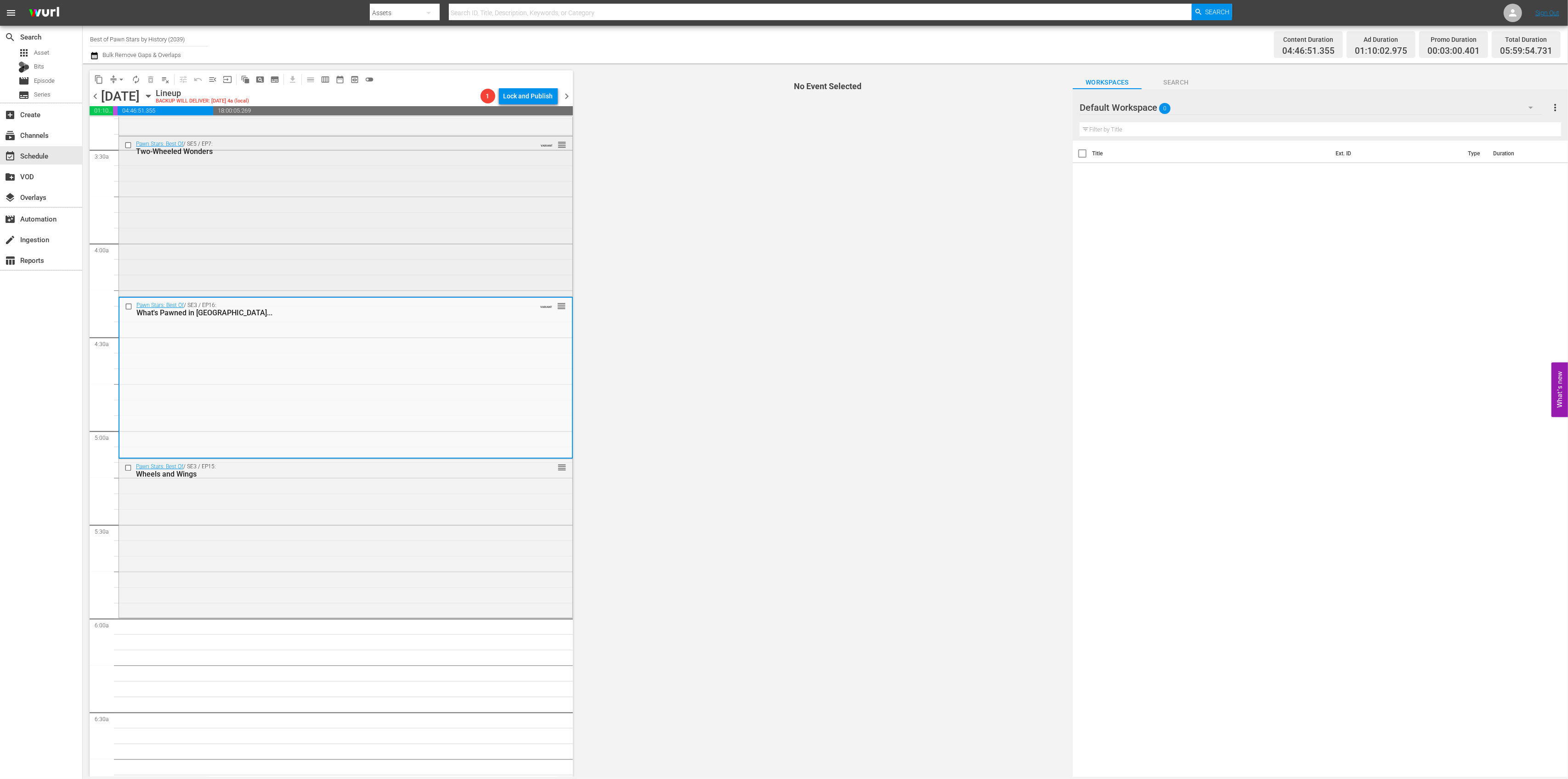
scroll to position [551, 0]
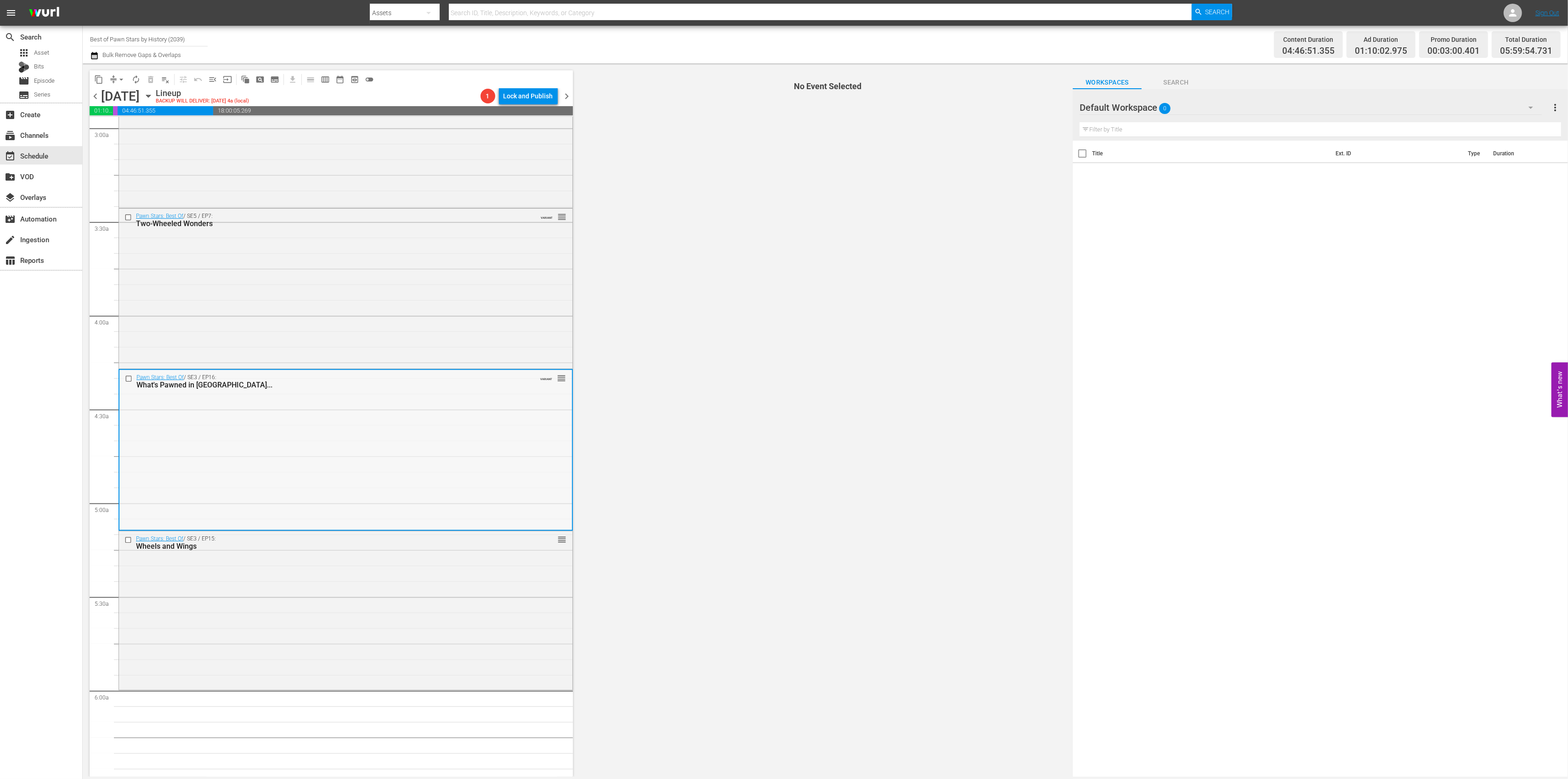
click at [384, 451] on div "Pawn Stars: Best Of / SE3 / EP16: What's Pawned in Vegas... VARIANT reorder" at bounding box center [346, 449] width 453 height 159
click at [385, 450] on div "Pawn Stars: Best Of / SE3 / EP16: What's Pawned in Vegas... VARIANT reorder" at bounding box center [346, 449] width 453 height 159
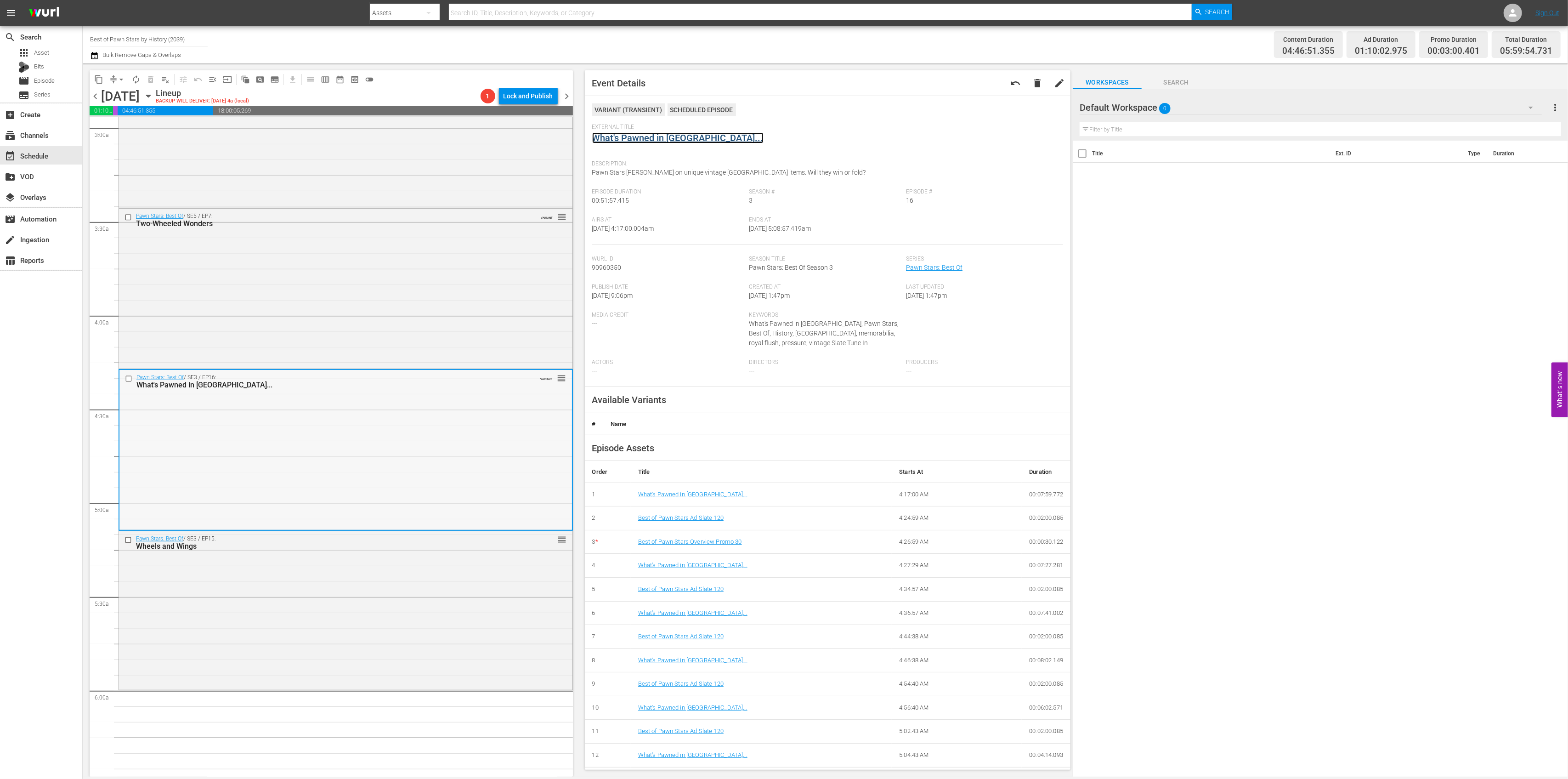
scroll to position [651, 0]
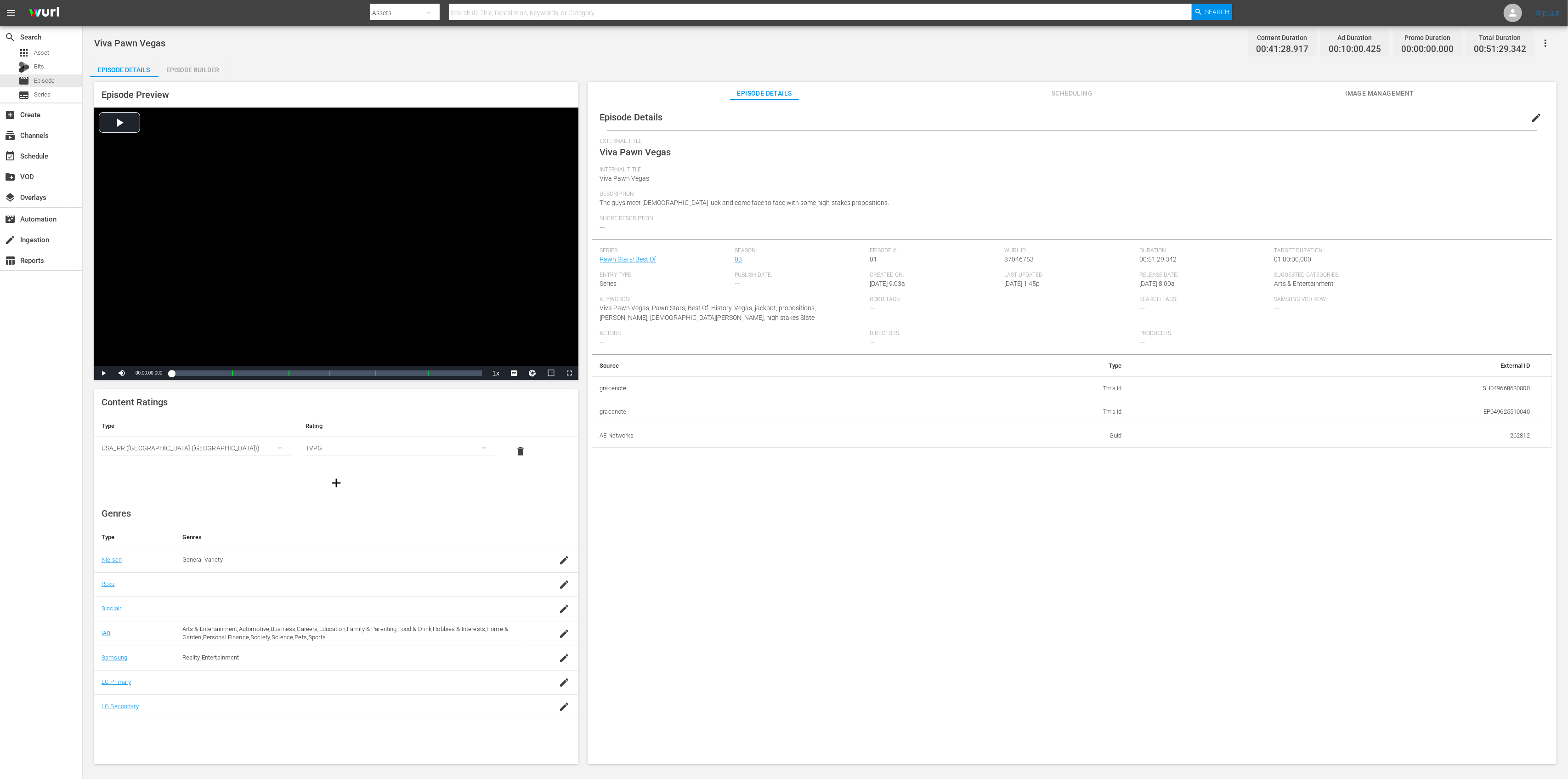
click at [197, 63] on div "Episode Builder" at bounding box center [193, 70] width 69 height 22
click at [220, 73] on div "Episode Builder" at bounding box center [193, 70] width 69 height 22
click at [198, 70] on div "Episode Builder" at bounding box center [193, 70] width 69 height 22
click at [195, 71] on div "Episode Builder" at bounding box center [193, 70] width 69 height 22
click at [212, 65] on div "Episode Builder" at bounding box center [193, 70] width 69 height 22
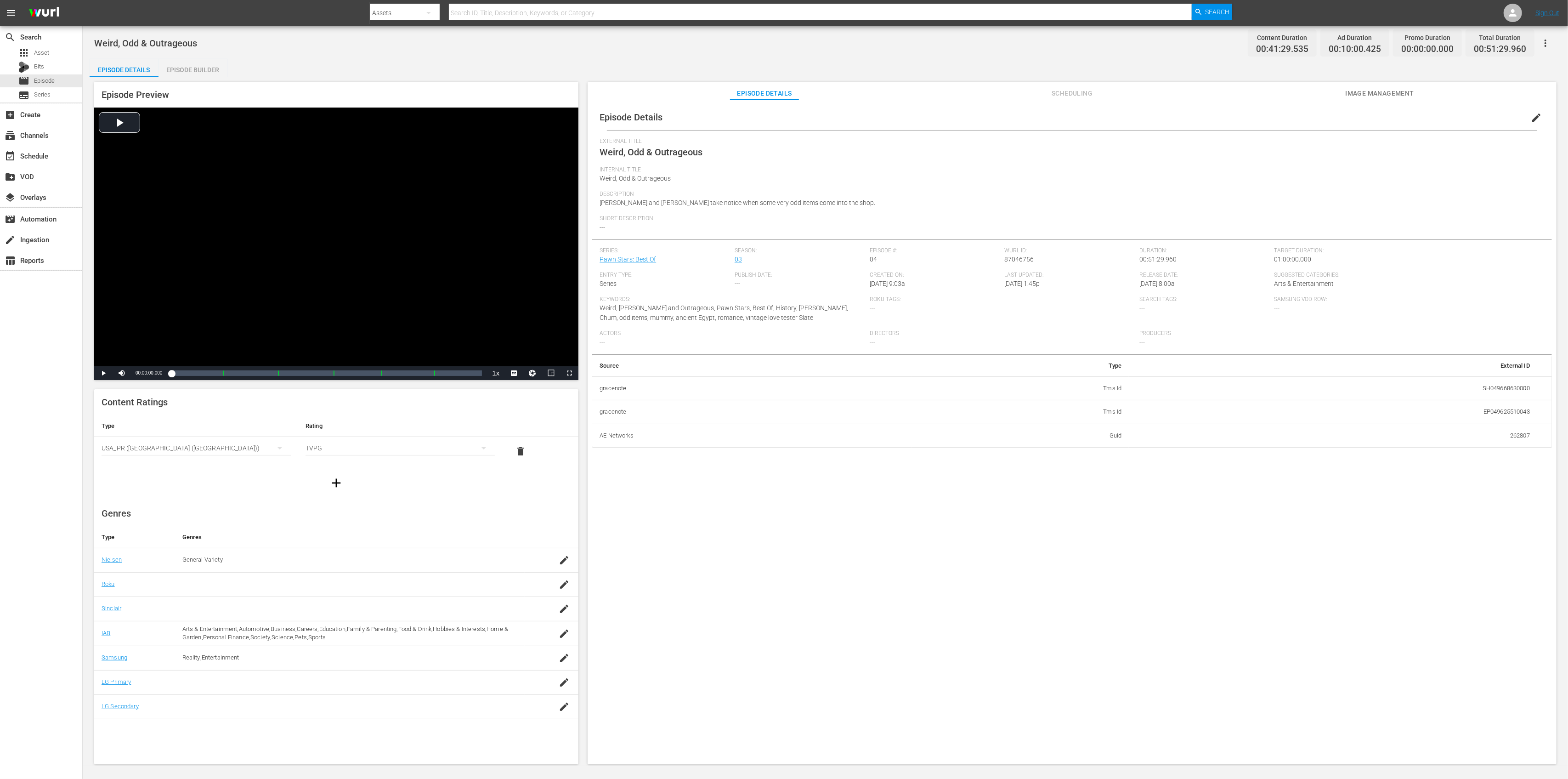
click at [204, 69] on div "Episode Builder" at bounding box center [193, 70] width 69 height 22
click at [187, 71] on div "Episode Builder" at bounding box center [193, 70] width 69 height 22
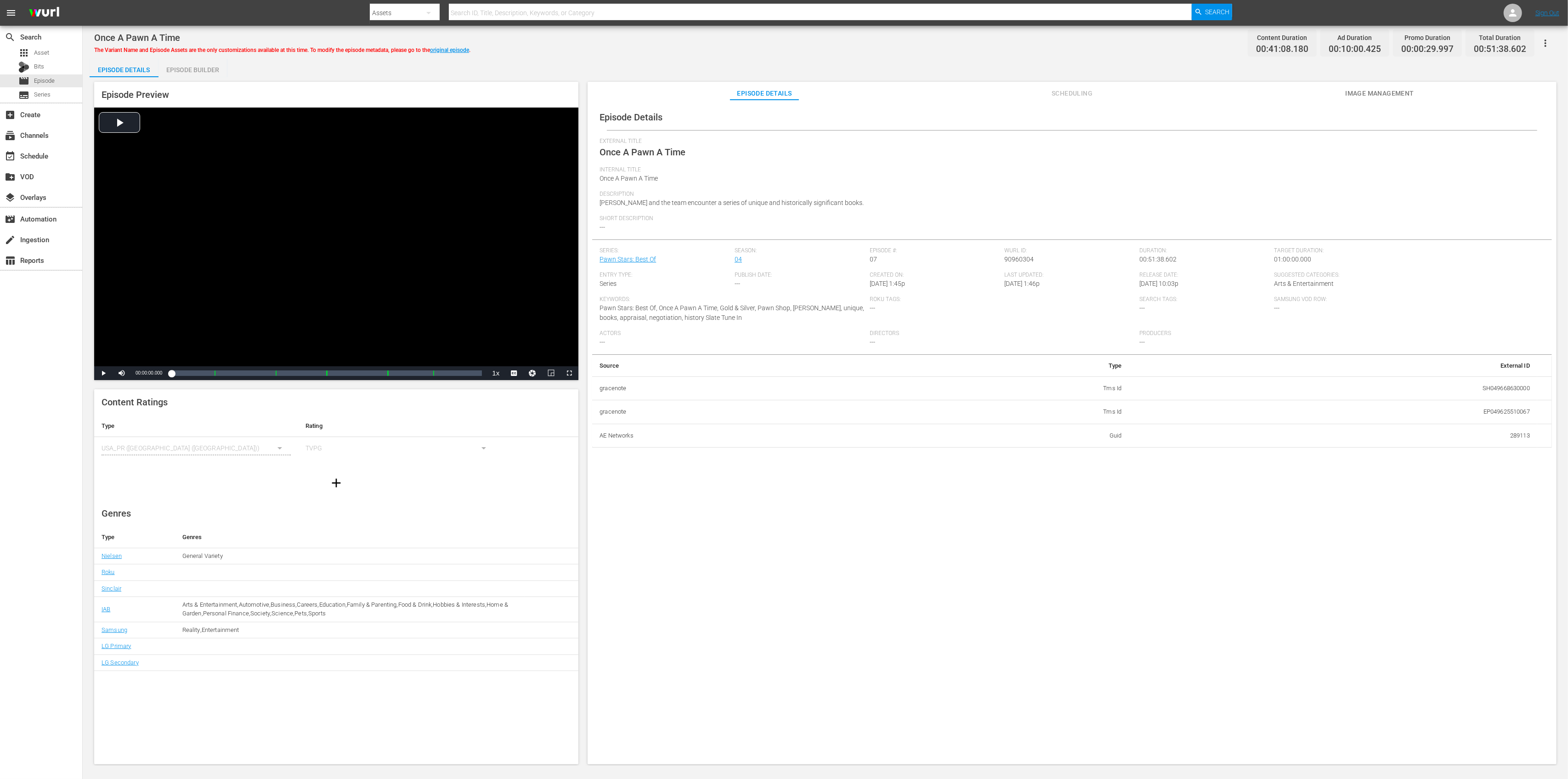
click at [197, 65] on div "Episode Builder" at bounding box center [193, 70] width 69 height 22
click at [213, 71] on div "Episode Builder" at bounding box center [193, 70] width 69 height 22
click at [226, 74] on div "Episode Builder" at bounding box center [193, 70] width 69 height 22
click at [201, 68] on div "Episode Builder" at bounding box center [193, 70] width 69 height 22
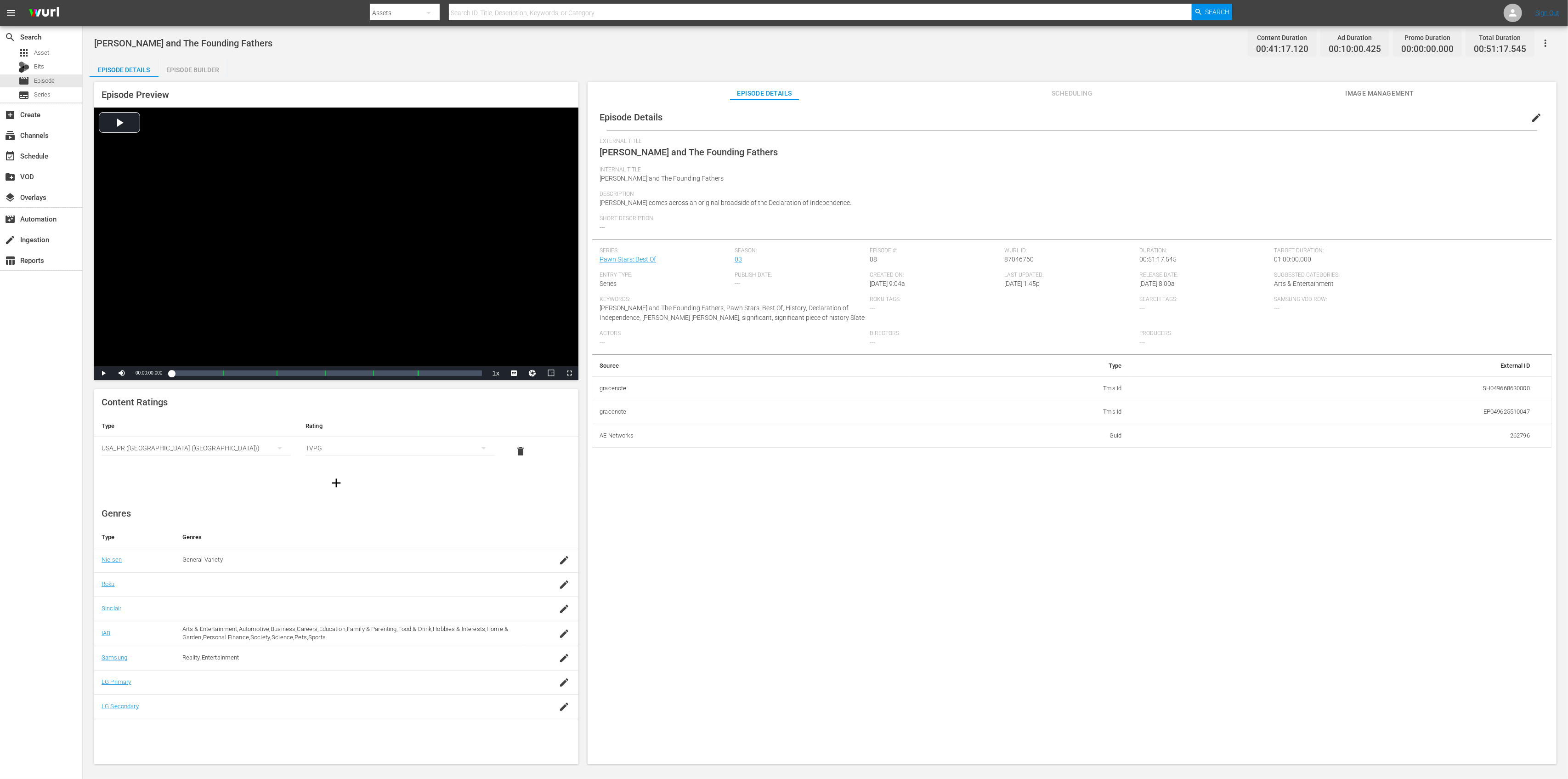
click at [202, 68] on div "Episode Builder" at bounding box center [193, 70] width 69 height 22
click at [224, 76] on div "Episode Builder" at bounding box center [193, 70] width 69 height 22
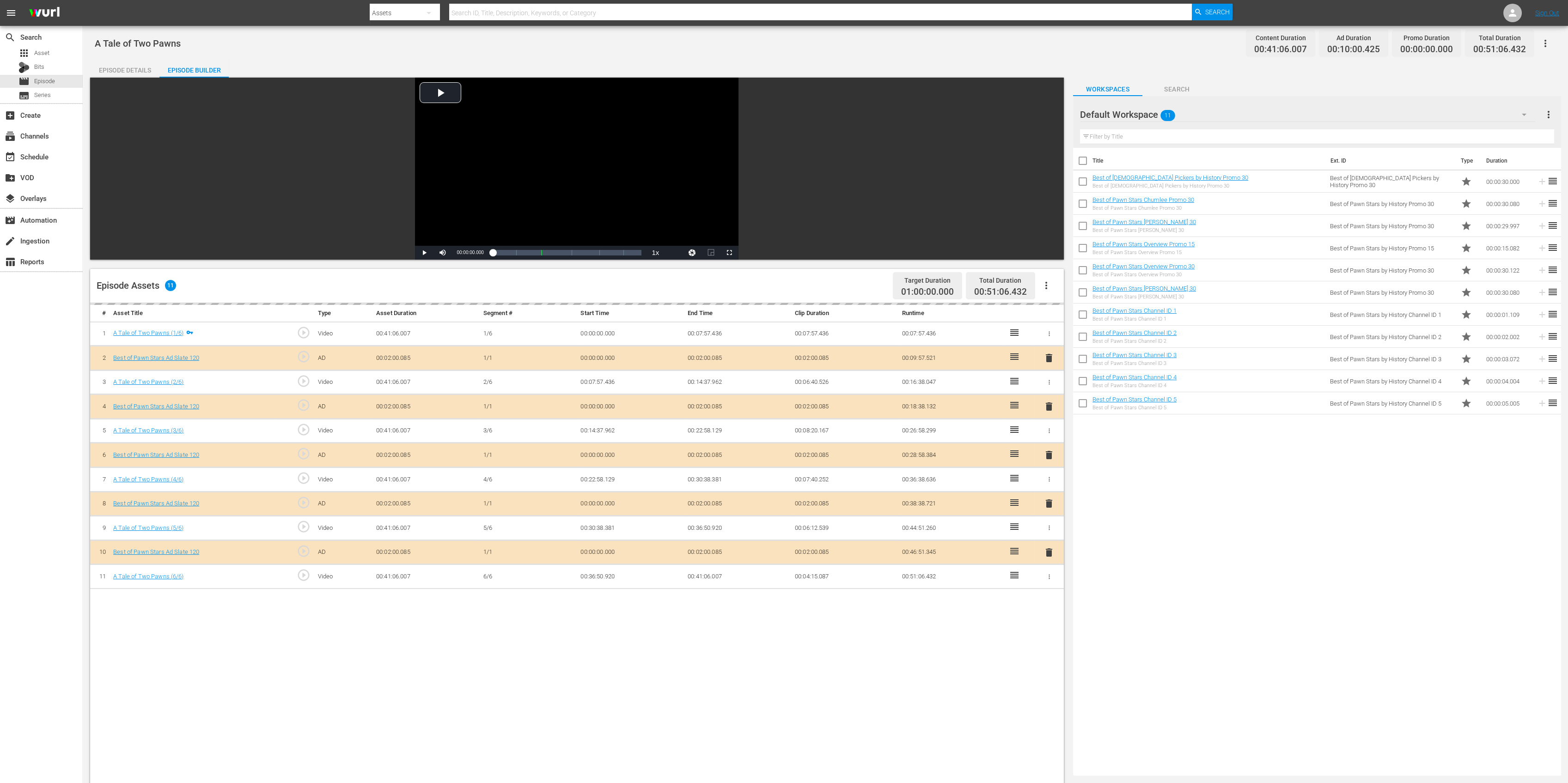
click at [204, 65] on div "Episode Builder" at bounding box center [194, 70] width 69 height 22
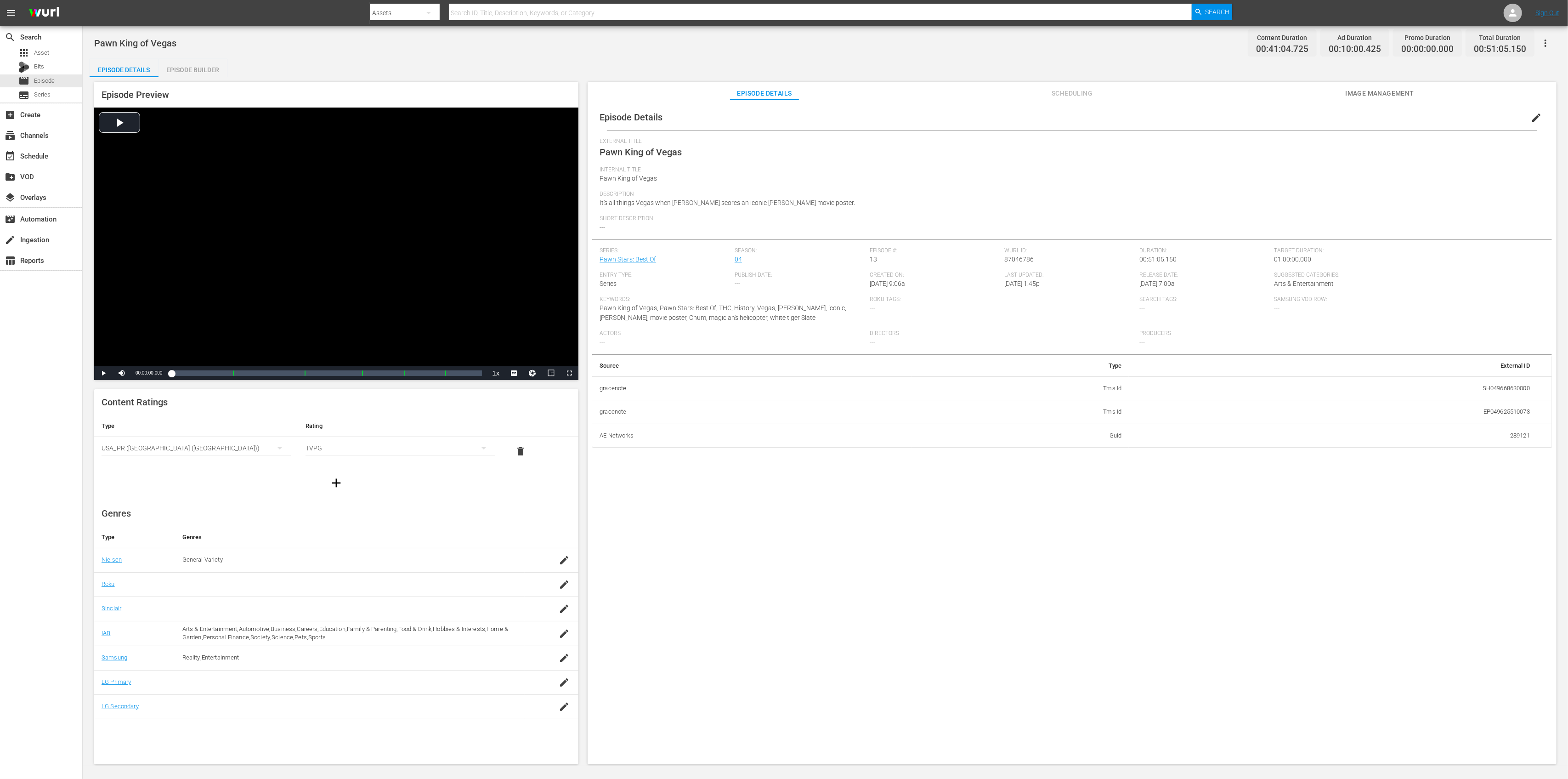
click at [186, 71] on div "Episode Builder" at bounding box center [193, 70] width 69 height 22
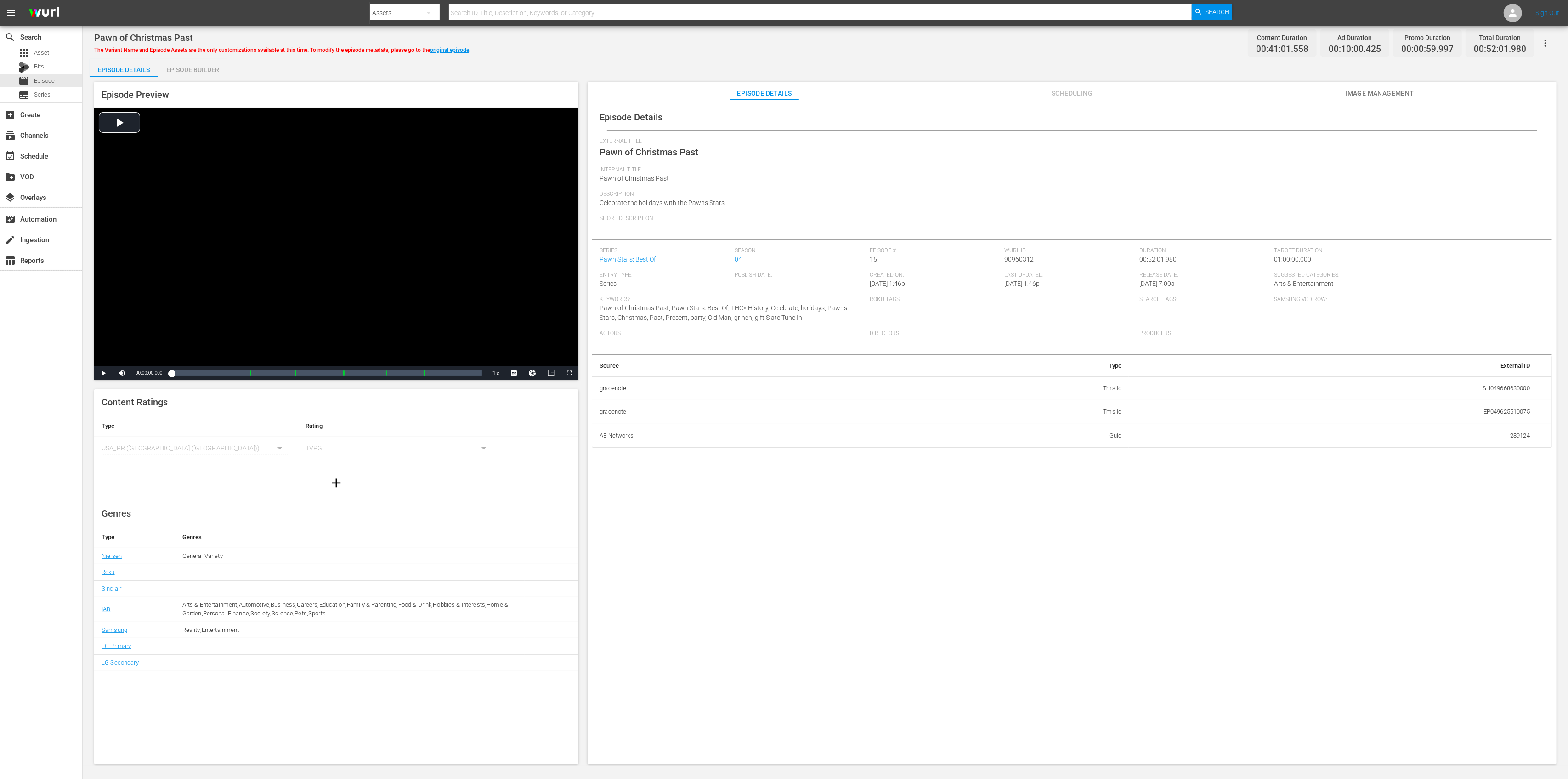
click at [200, 66] on div "Episode Builder" at bounding box center [193, 70] width 69 height 22
click at [208, 69] on div "Episode Builder" at bounding box center [193, 70] width 69 height 22
click at [199, 68] on div "Episode Builder" at bounding box center [193, 70] width 69 height 22
click at [186, 66] on div "Episode Builder" at bounding box center [193, 70] width 69 height 22
click at [212, 71] on div "Episode Builder" at bounding box center [193, 70] width 69 height 22
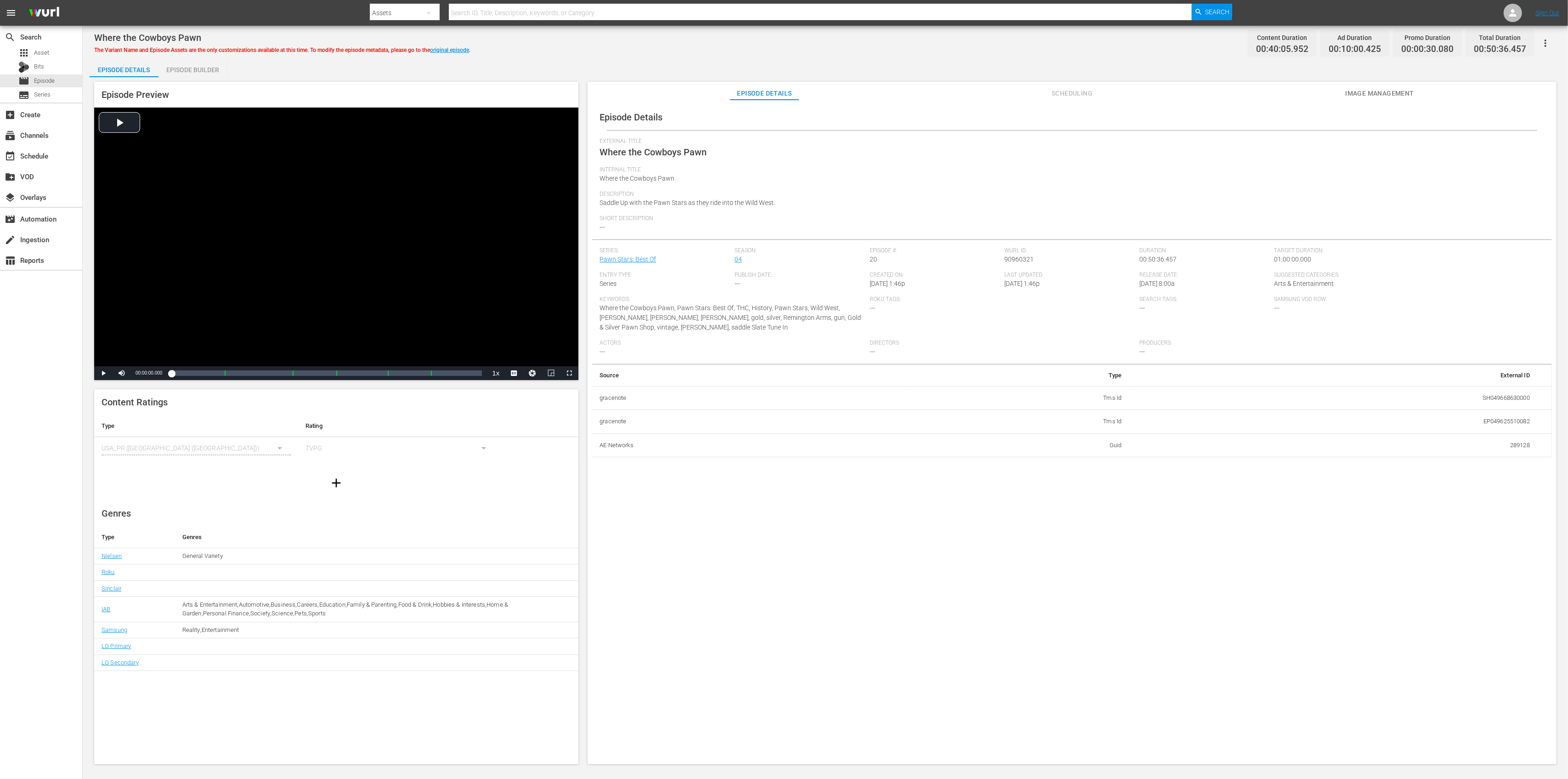
click at [191, 73] on div "Episode Builder" at bounding box center [193, 70] width 69 height 22
click at [198, 68] on div "Episode Builder" at bounding box center [193, 70] width 69 height 22
click at [206, 73] on div "Episode Builder" at bounding box center [193, 70] width 69 height 22
click at [206, 69] on div "Episode Builder" at bounding box center [193, 70] width 69 height 22
click at [198, 67] on div "Episode Builder" at bounding box center [193, 70] width 69 height 22
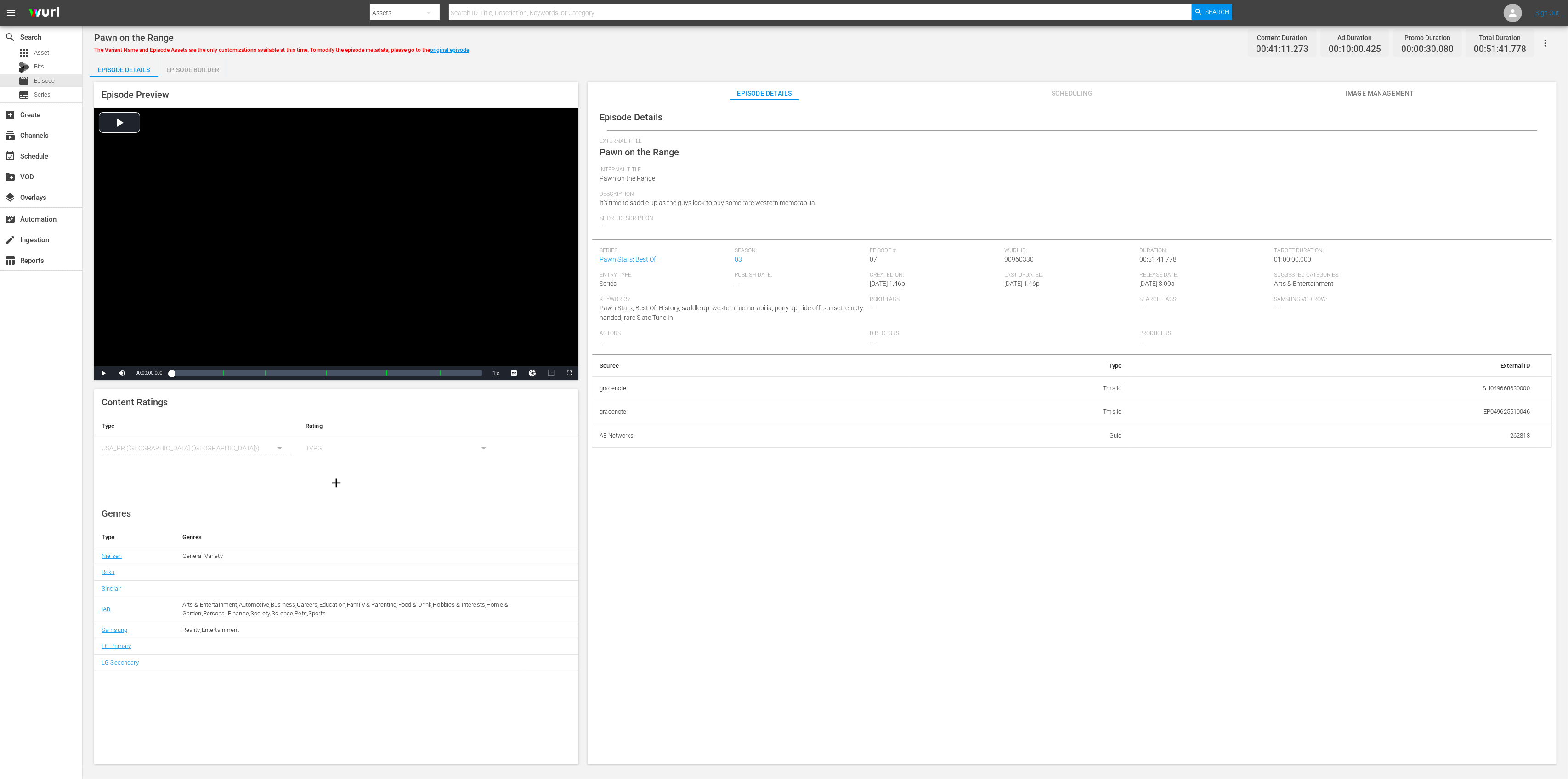
click at [209, 68] on div "Episode Builder" at bounding box center [193, 70] width 69 height 22
click at [191, 70] on div "Episode Builder" at bounding box center [193, 70] width 69 height 22
click at [180, 67] on div "Episode Builder" at bounding box center [193, 70] width 69 height 22
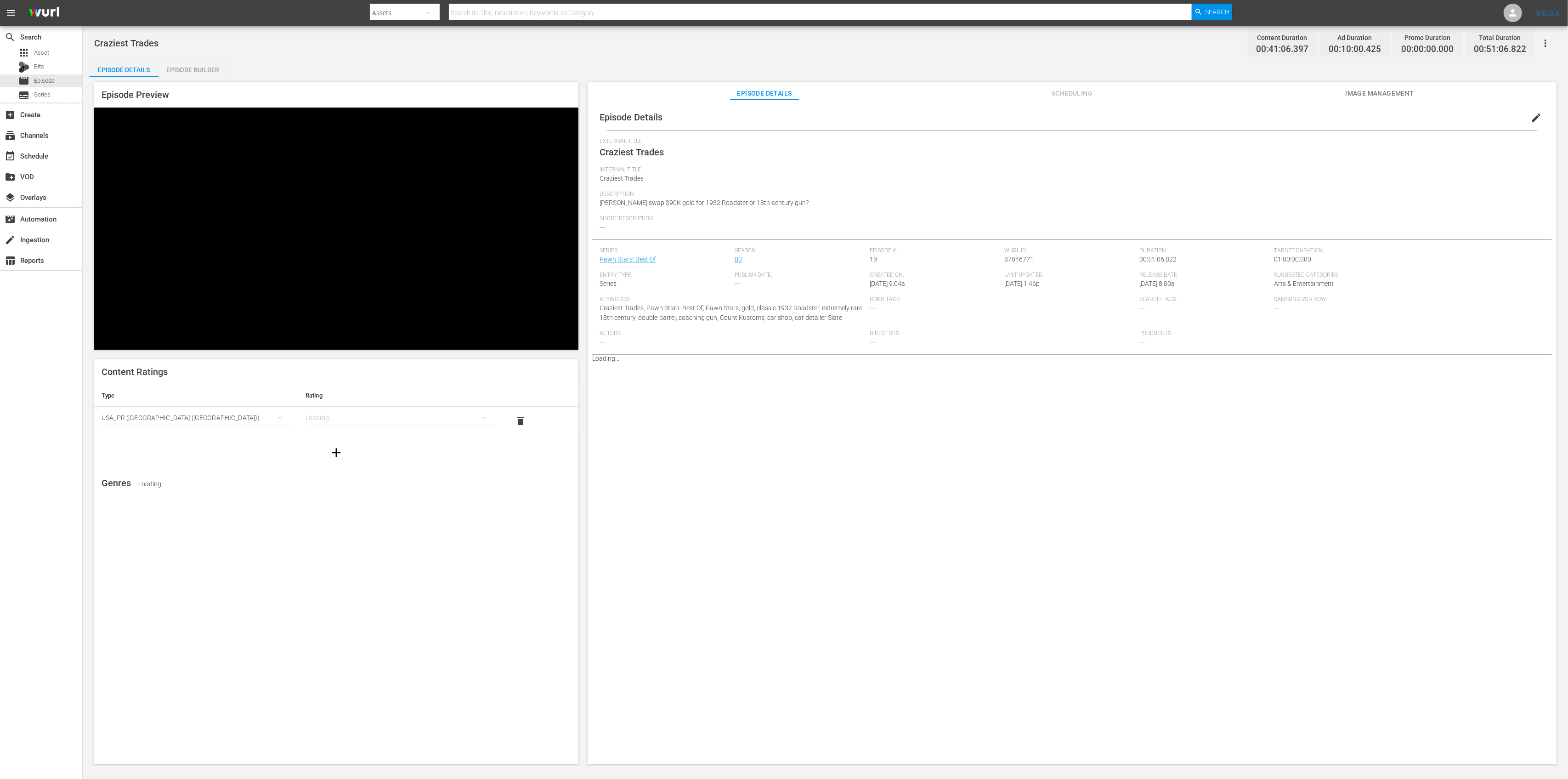
click at [181, 67] on div "Episode Builder" at bounding box center [193, 70] width 69 height 22
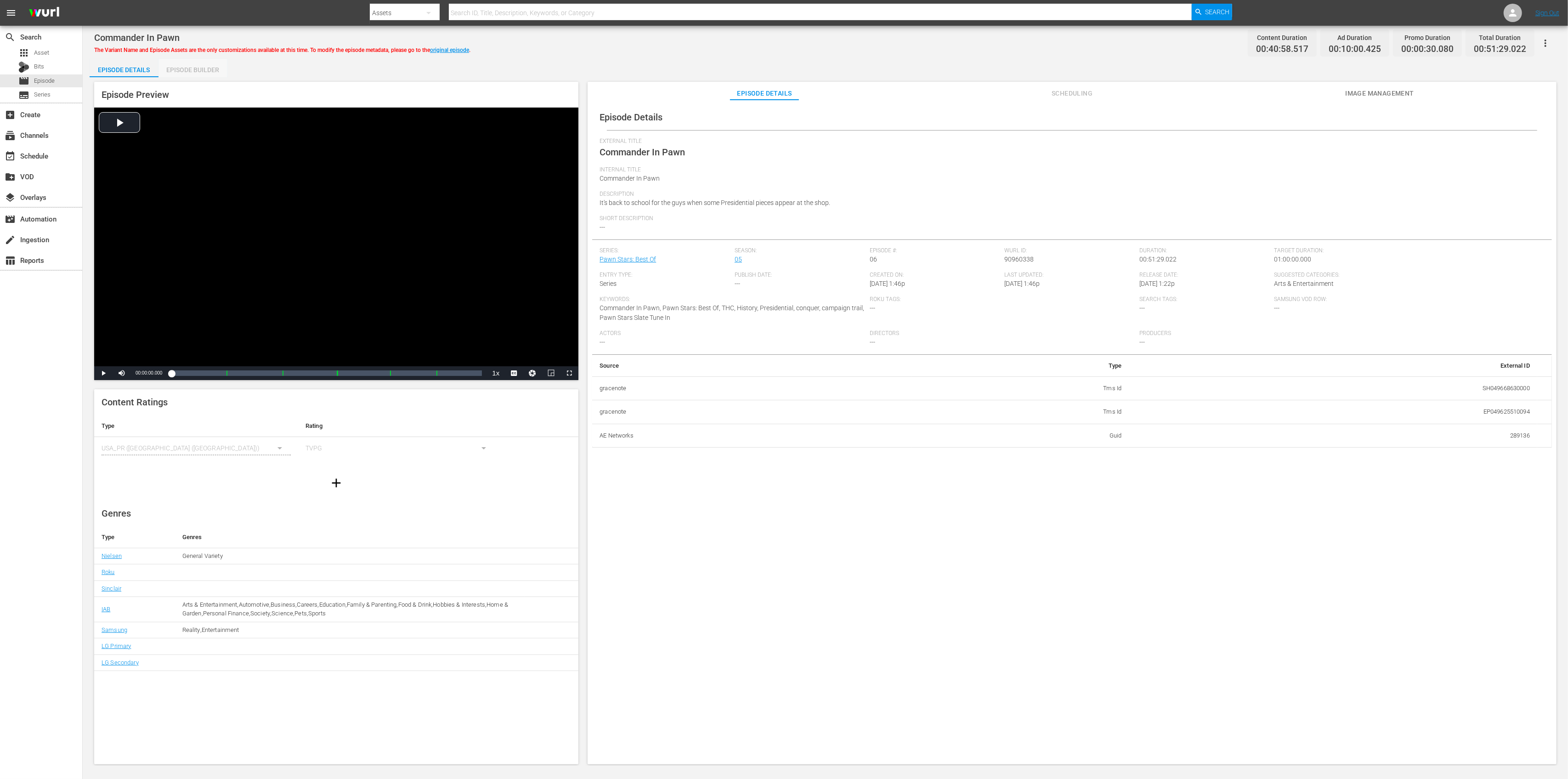
click at [193, 60] on div "Episode Builder" at bounding box center [193, 70] width 69 height 22
click at [191, 69] on div "Episode Builder" at bounding box center [193, 70] width 69 height 22
click at [180, 60] on div "Episode Builder" at bounding box center [193, 70] width 69 height 22
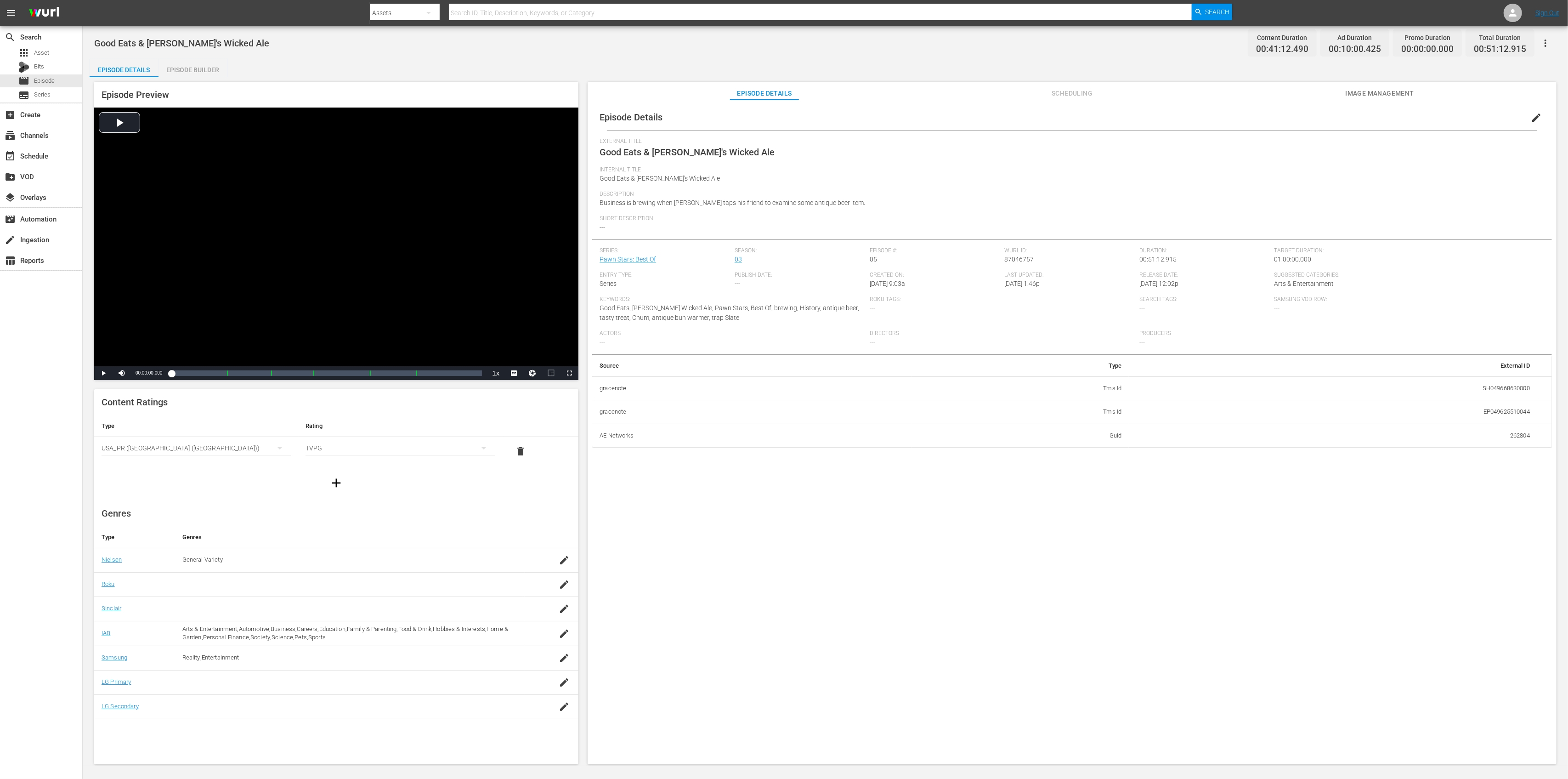
click at [182, 72] on div "Episode Builder" at bounding box center [193, 70] width 69 height 22
click at [209, 69] on div "Episode Builder" at bounding box center [193, 70] width 69 height 22
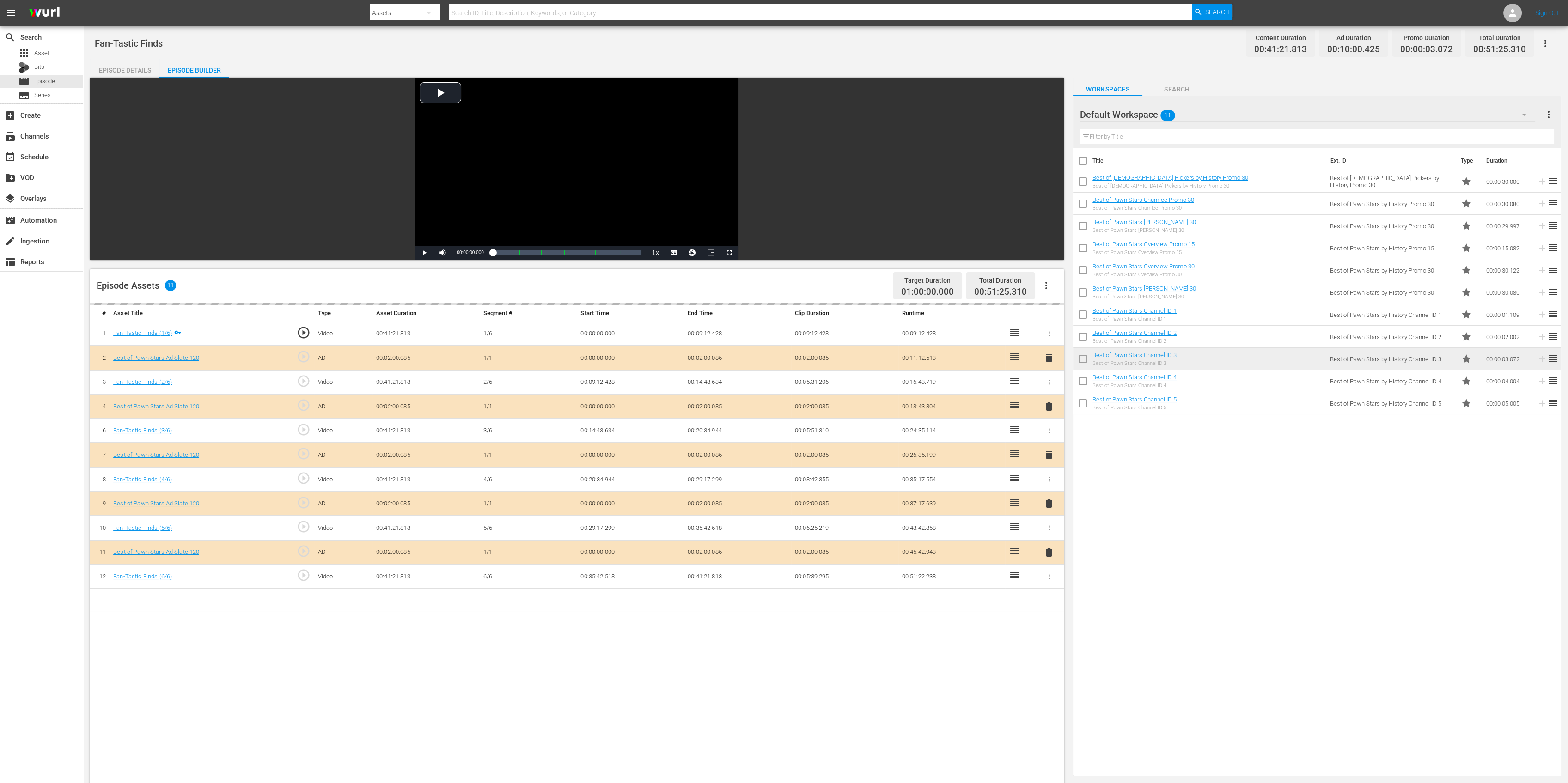
drag, startPoint x: 488, startPoint y: 420, endPoint x: 480, endPoint y: 389, distance: 32.0
click at [480, 389] on td "2/6" at bounding box center [528, 382] width 98 height 24
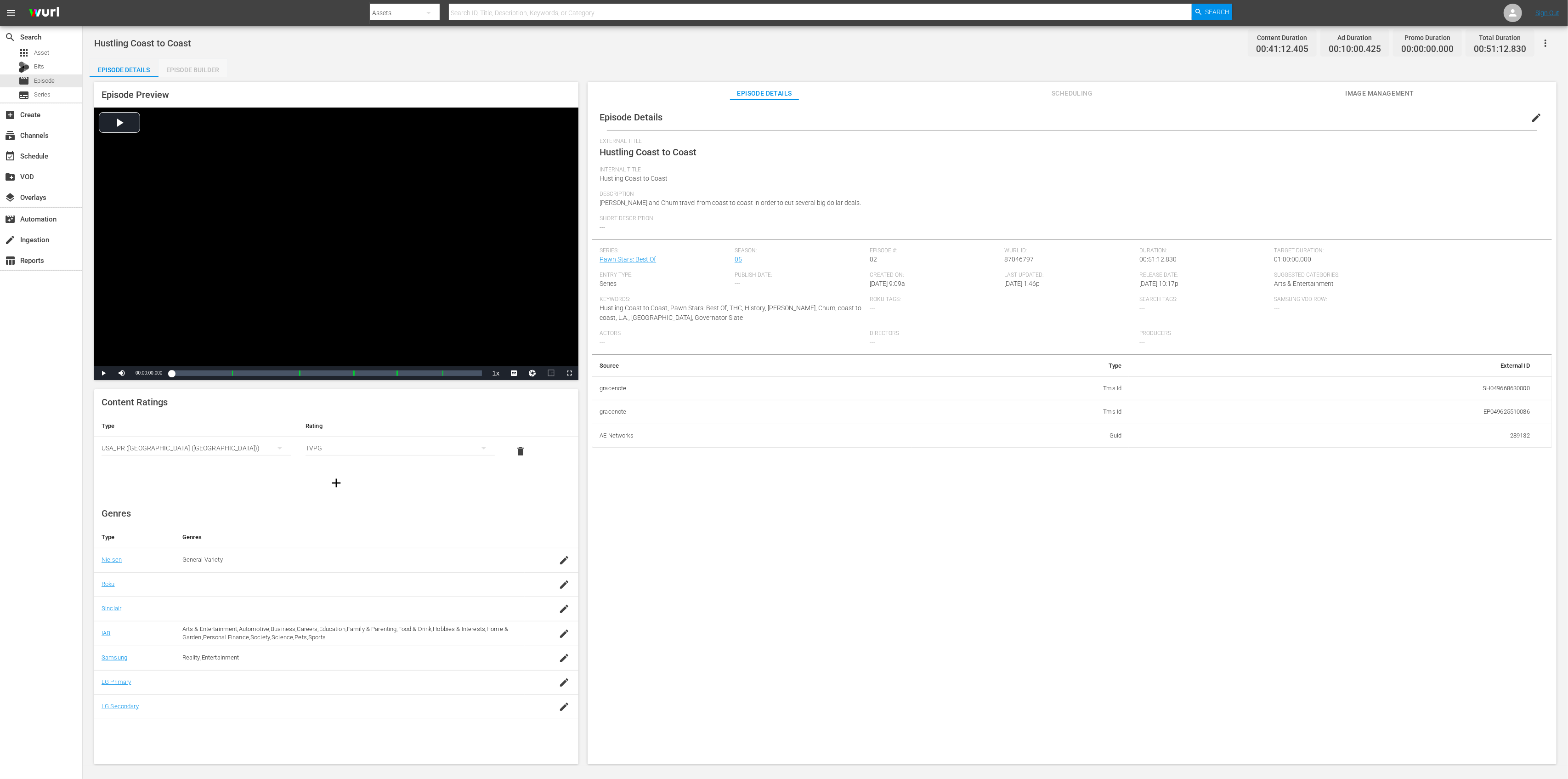
click at [187, 72] on div "Episode Builder" at bounding box center [193, 70] width 69 height 22
click at [201, 67] on div "Episode Builder" at bounding box center [193, 70] width 69 height 22
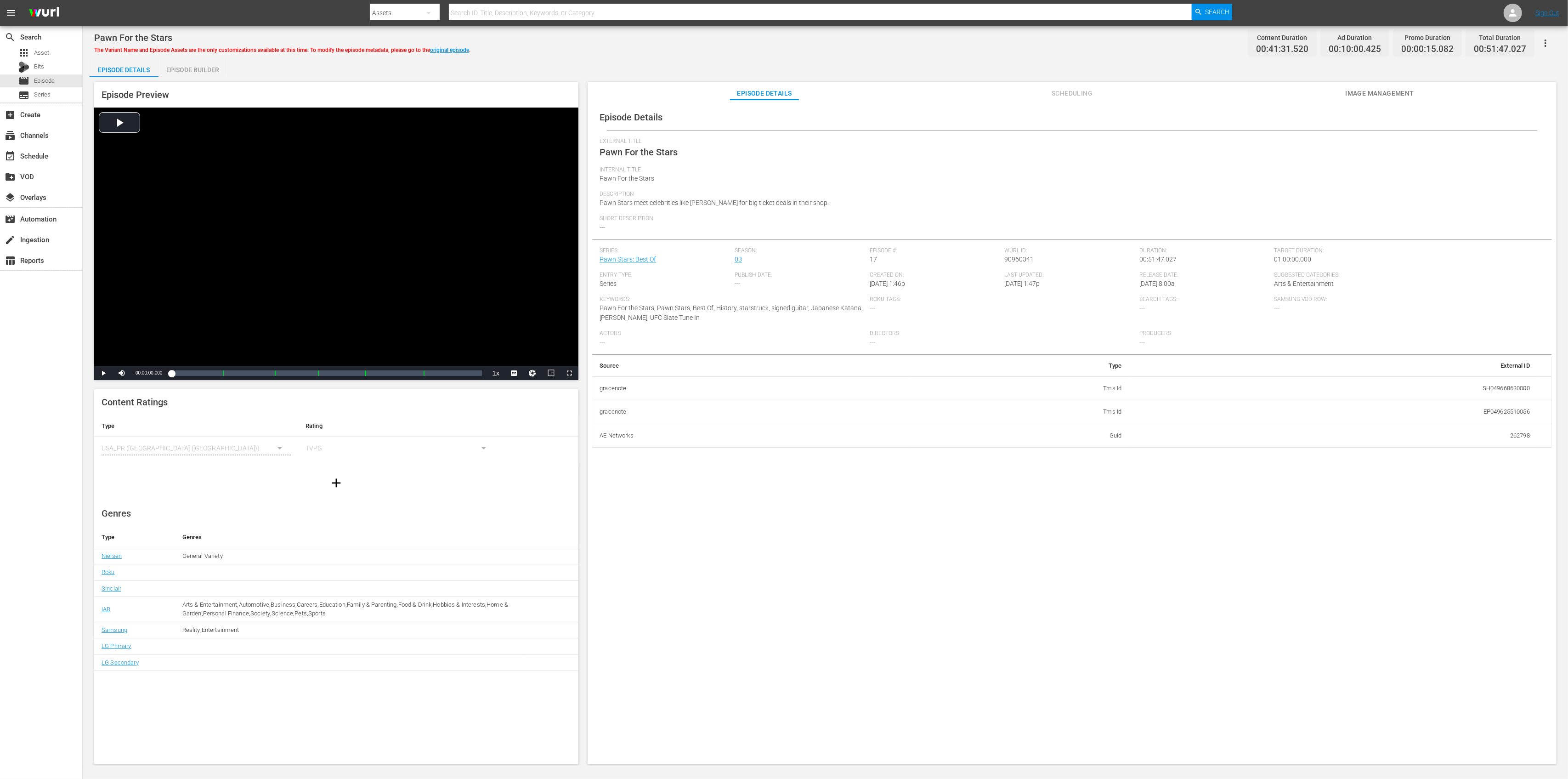
click at [186, 65] on div "Episode Builder" at bounding box center [193, 70] width 69 height 22
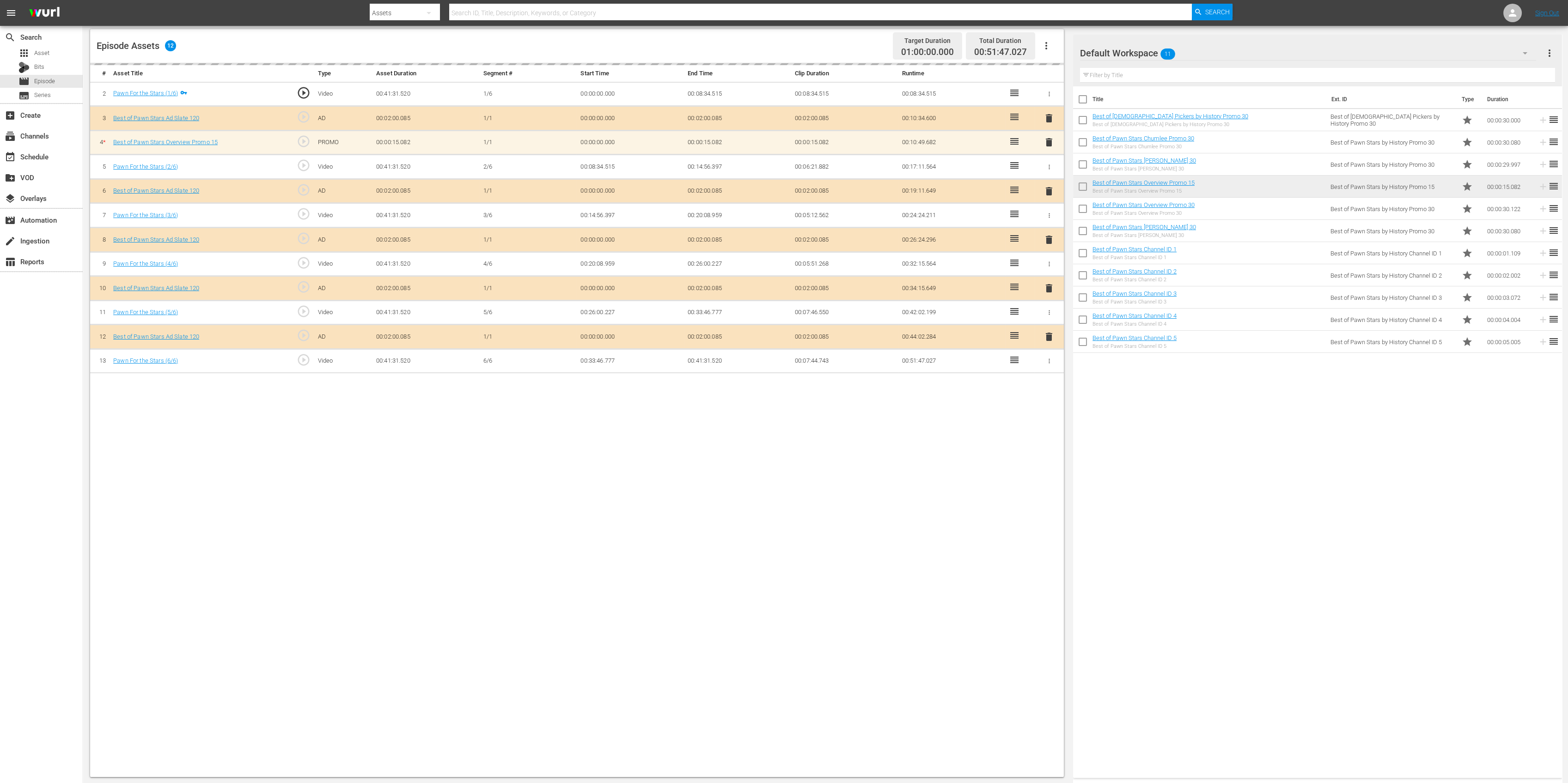
scroll to position [240, 0]
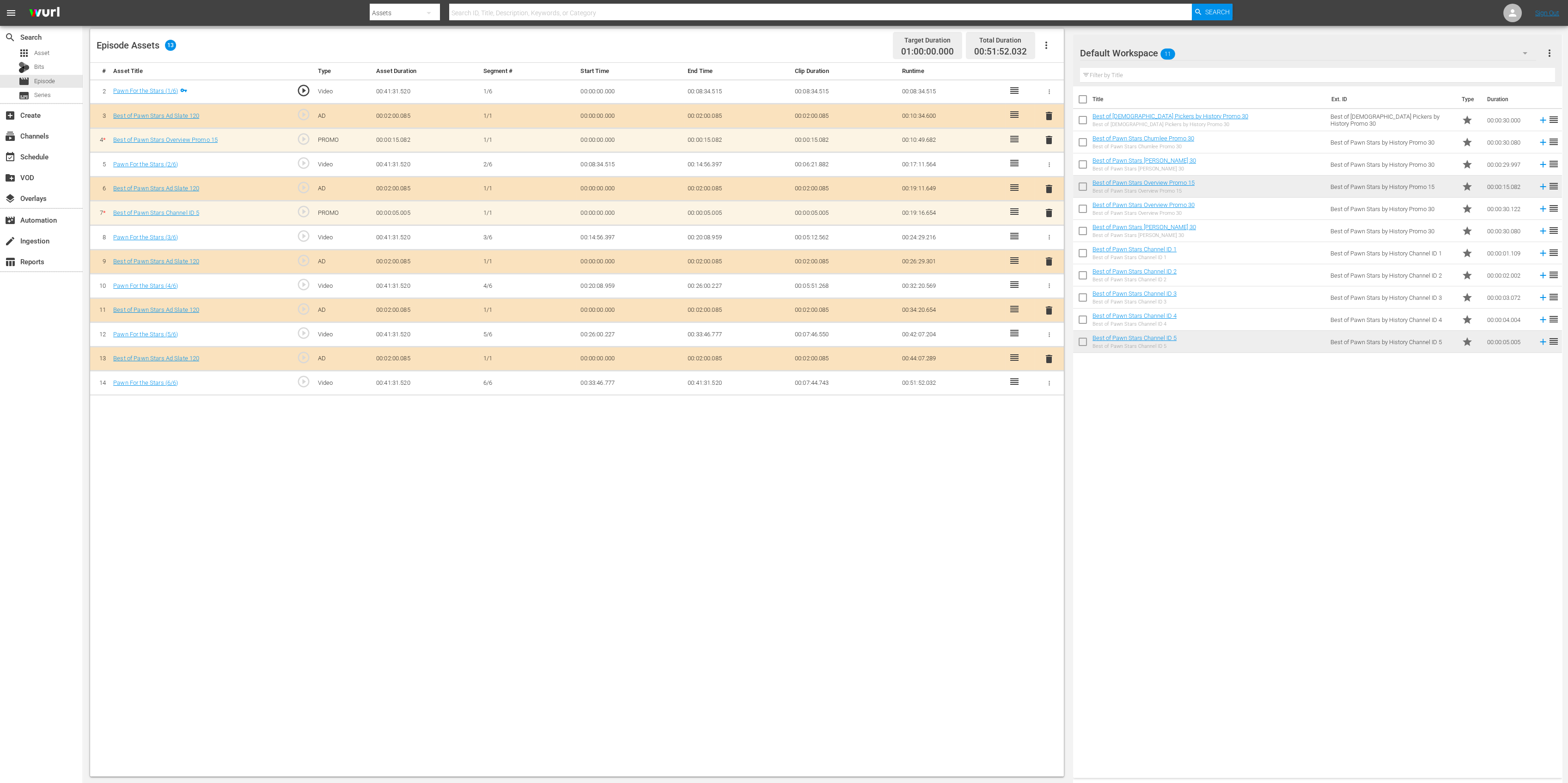
click at [1049, 142] on span "delete" at bounding box center [1049, 140] width 11 height 11
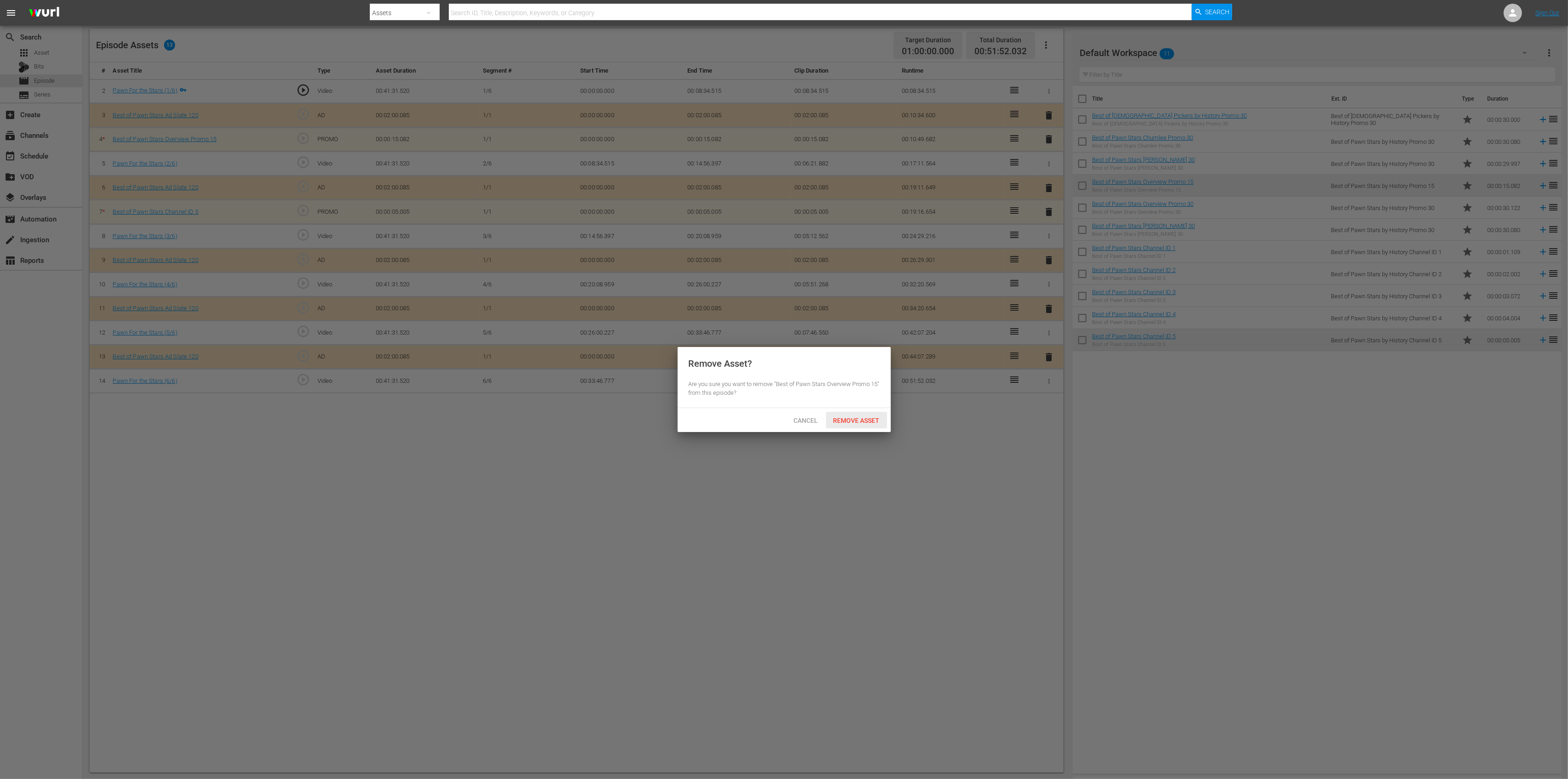
click at [869, 423] on span "Remove Asset" at bounding box center [856, 420] width 61 height 7
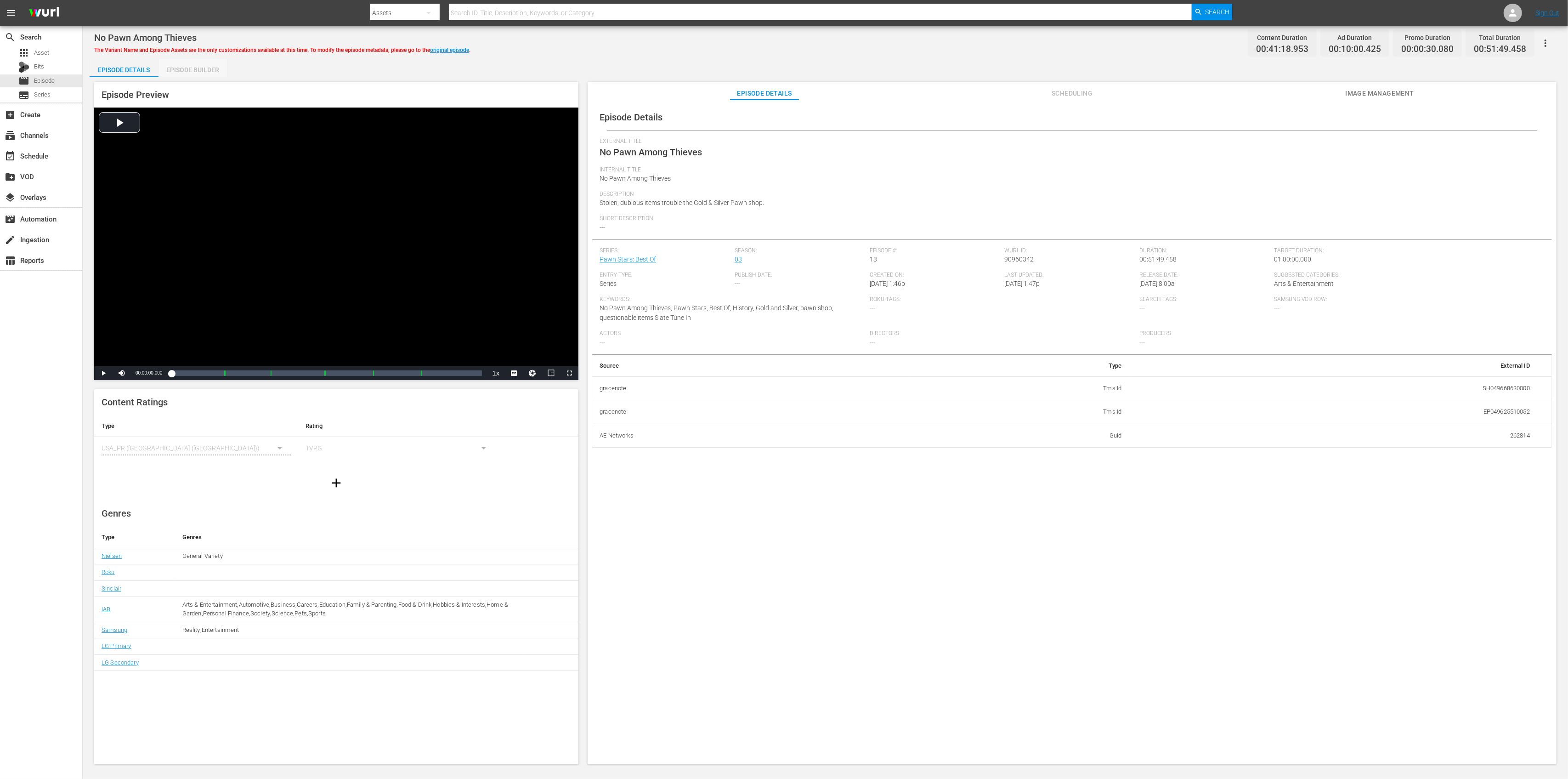
click at [191, 65] on div "Episode Builder" at bounding box center [193, 70] width 69 height 22
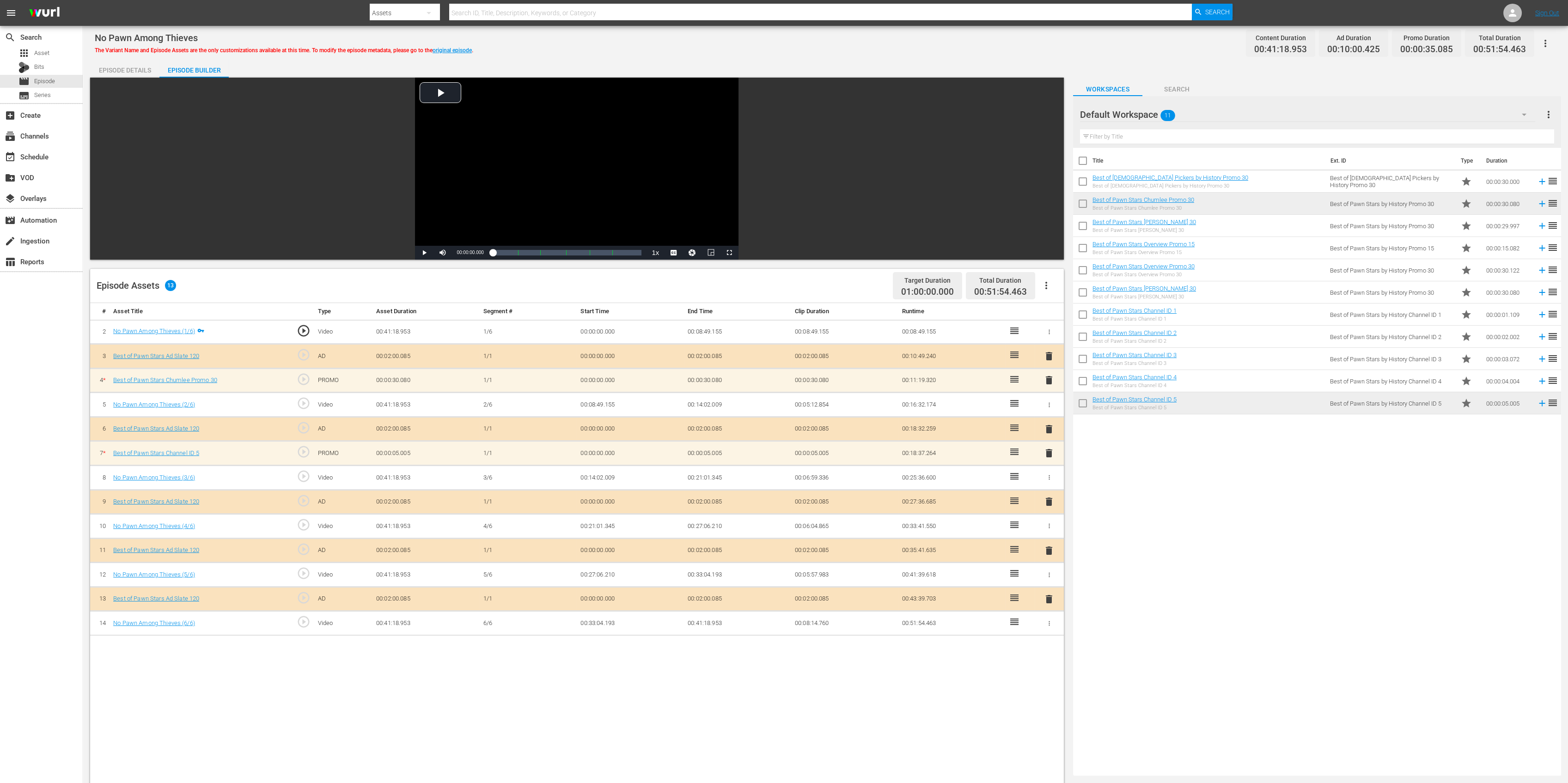
click at [1051, 379] on span "delete" at bounding box center [1049, 380] width 11 height 11
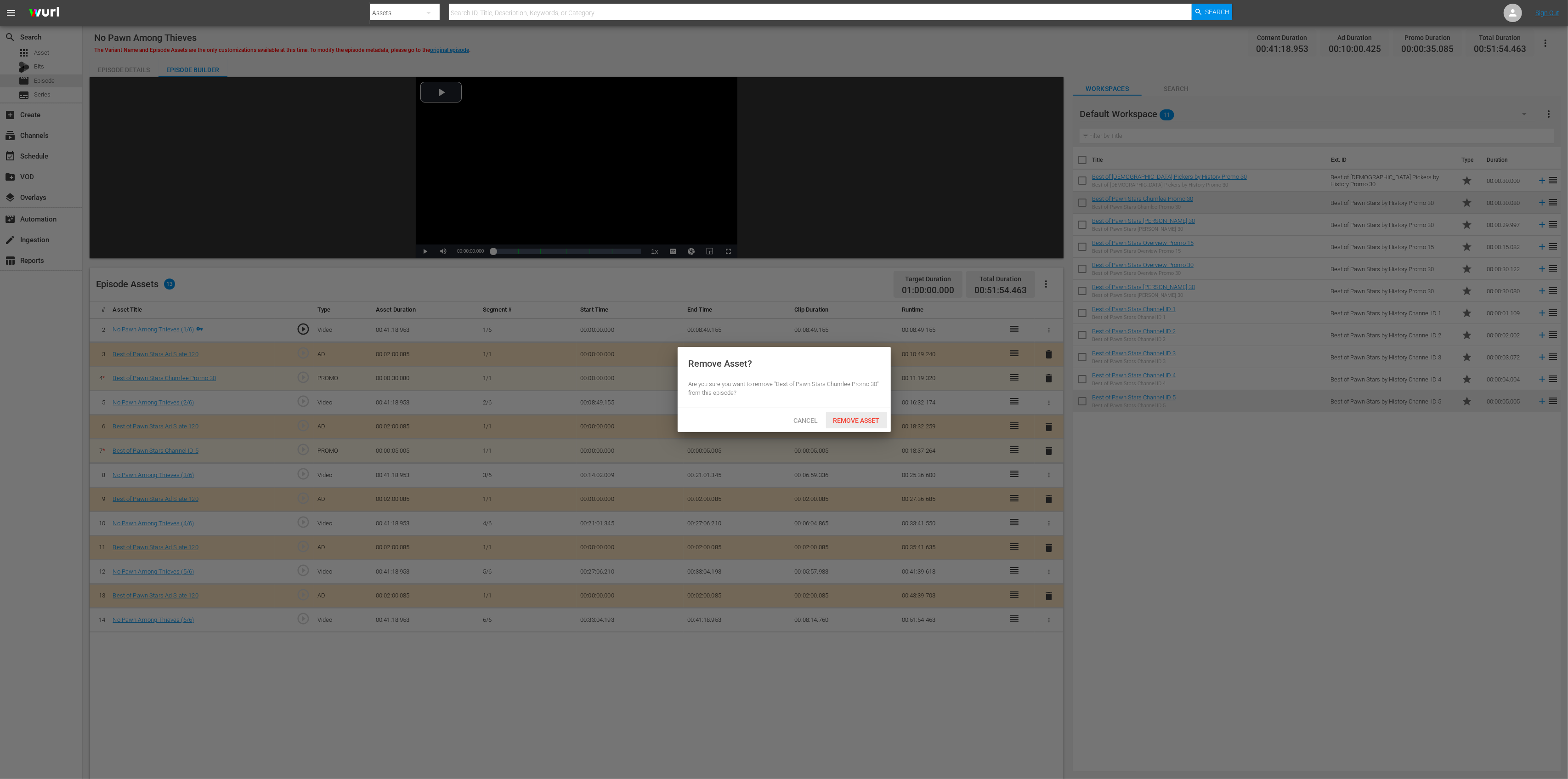
click at [861, 420] on span "Remove Asset" at bounding box center [856, 420] width 61 height 7
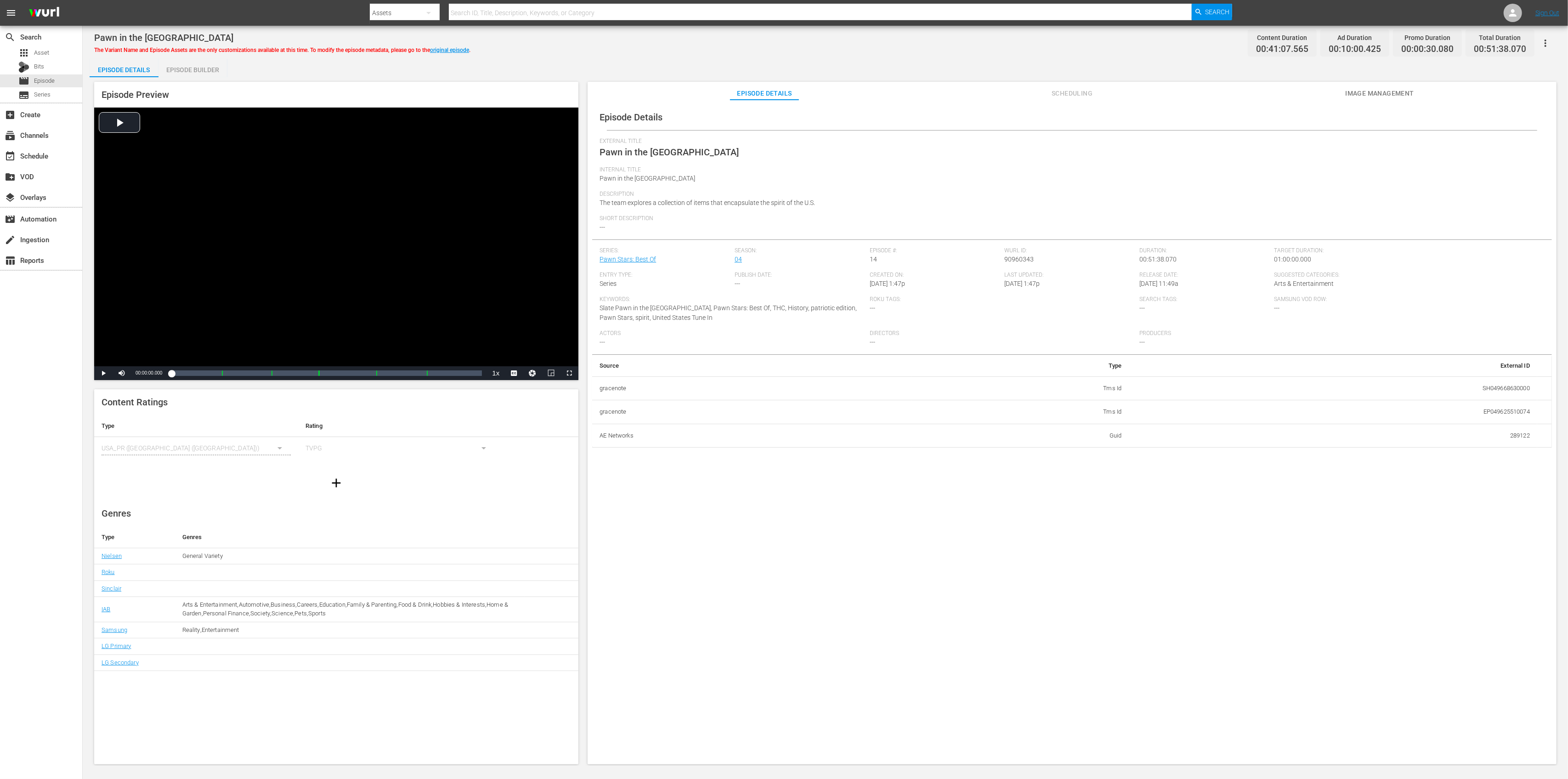
click at [212, 78] on div "Episode Preview Video Player is loading. Play Video Play Mute Current Time 00:0…" at bounding box center [825, 424] width 1472 height 694
click at [213, 73] on div "Episode Builder" at bounding box center [193, 70] width 69 height 22
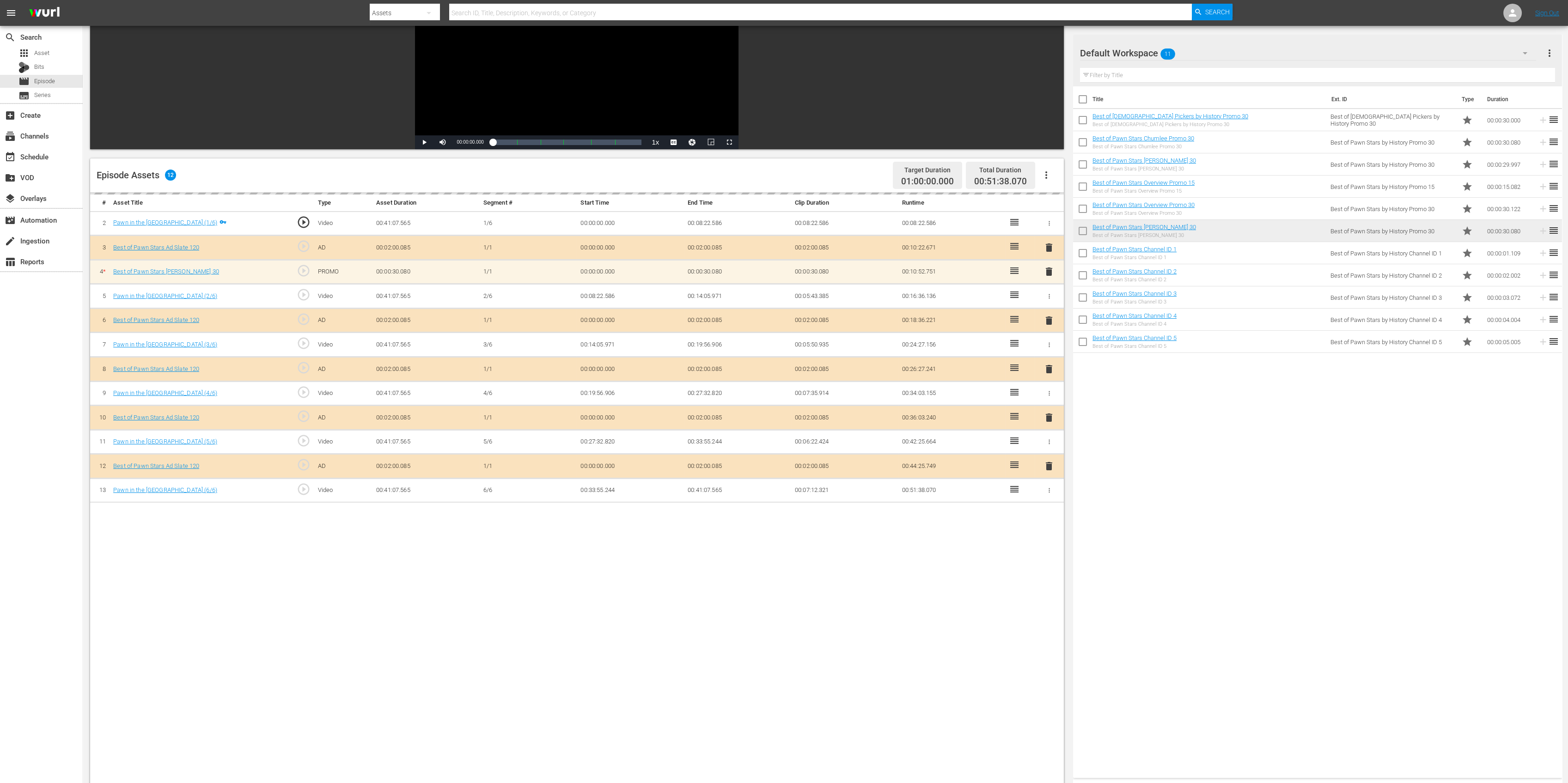
scroll to position [123, 0]
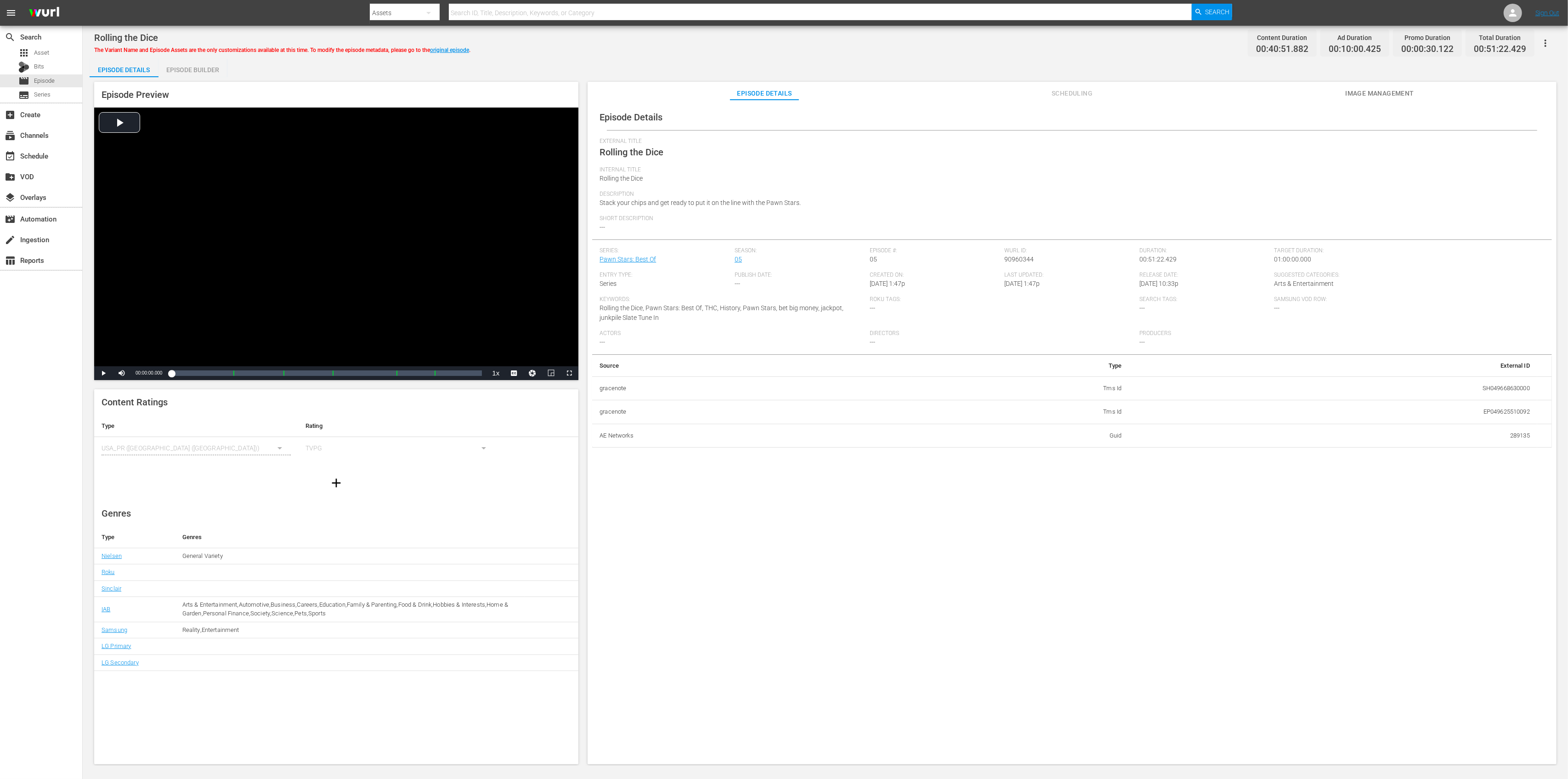
click at [199, 68] on div "Episode Builder" at bounding box center [193, 70] width 69 height 22
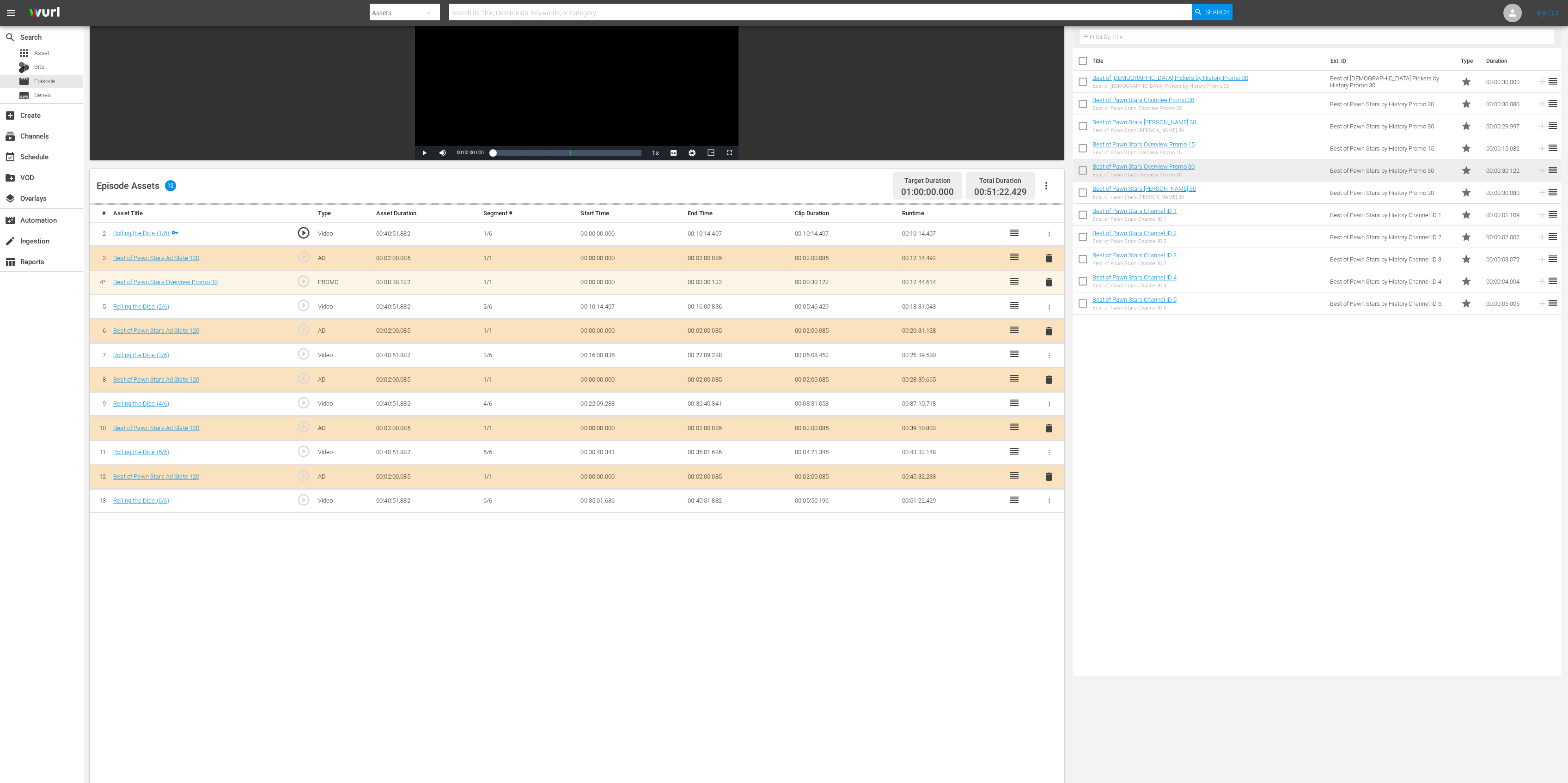
scroll to position [123, 0]
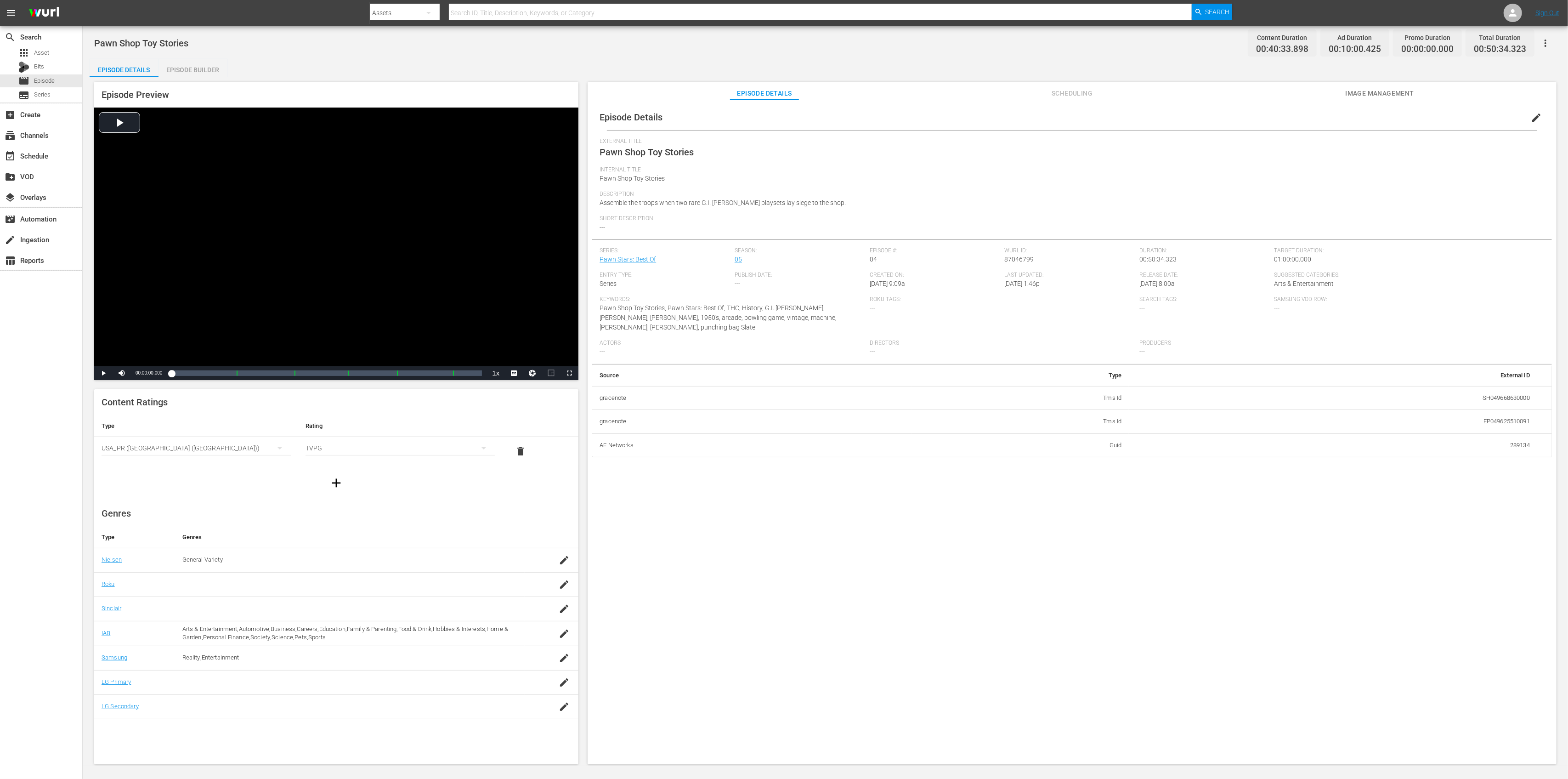
click at [209, 65] on div "Episode Builder" at bounding box center [193, 70] width 69 height 22
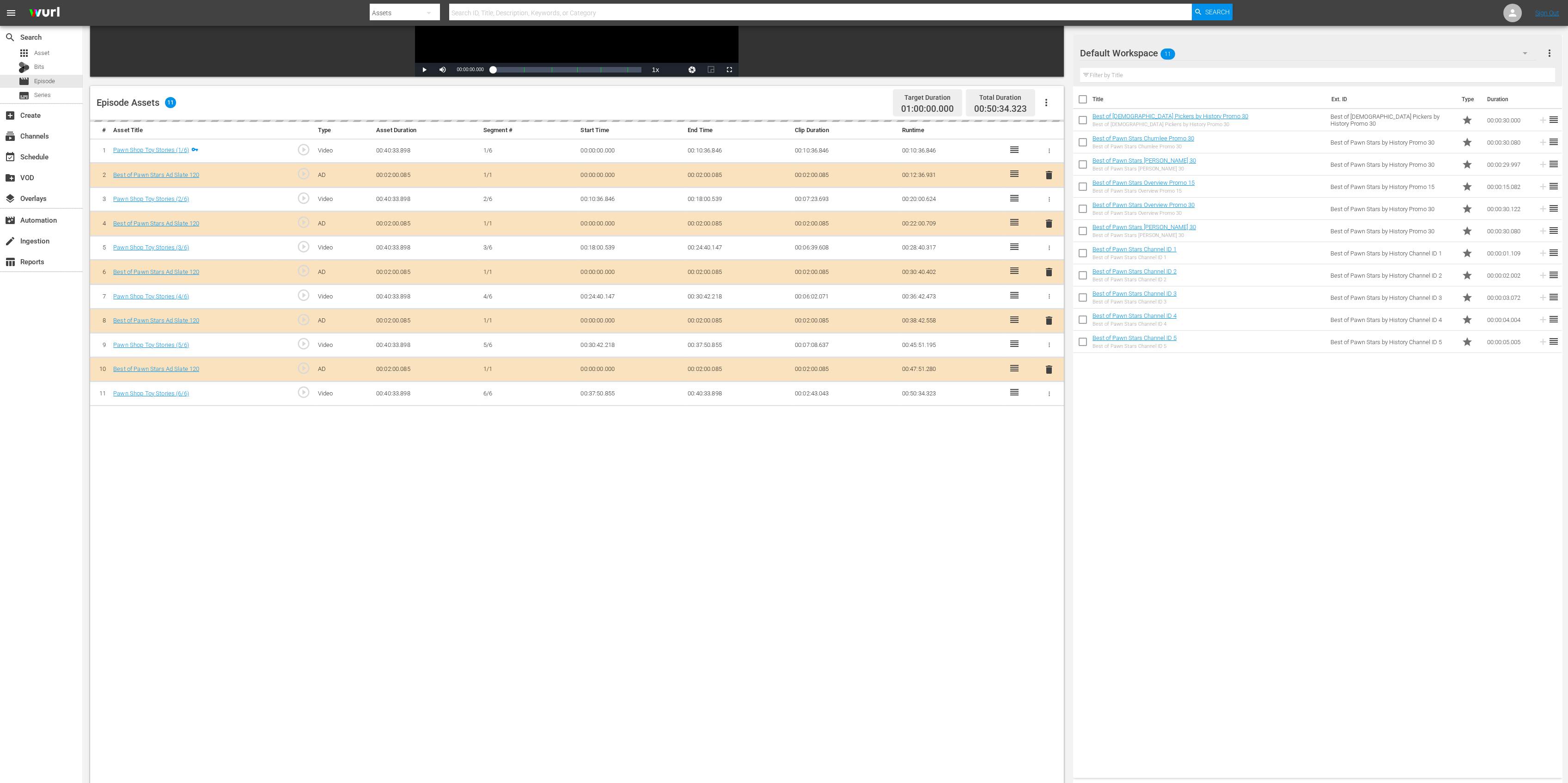
scroll to position [185, 0]
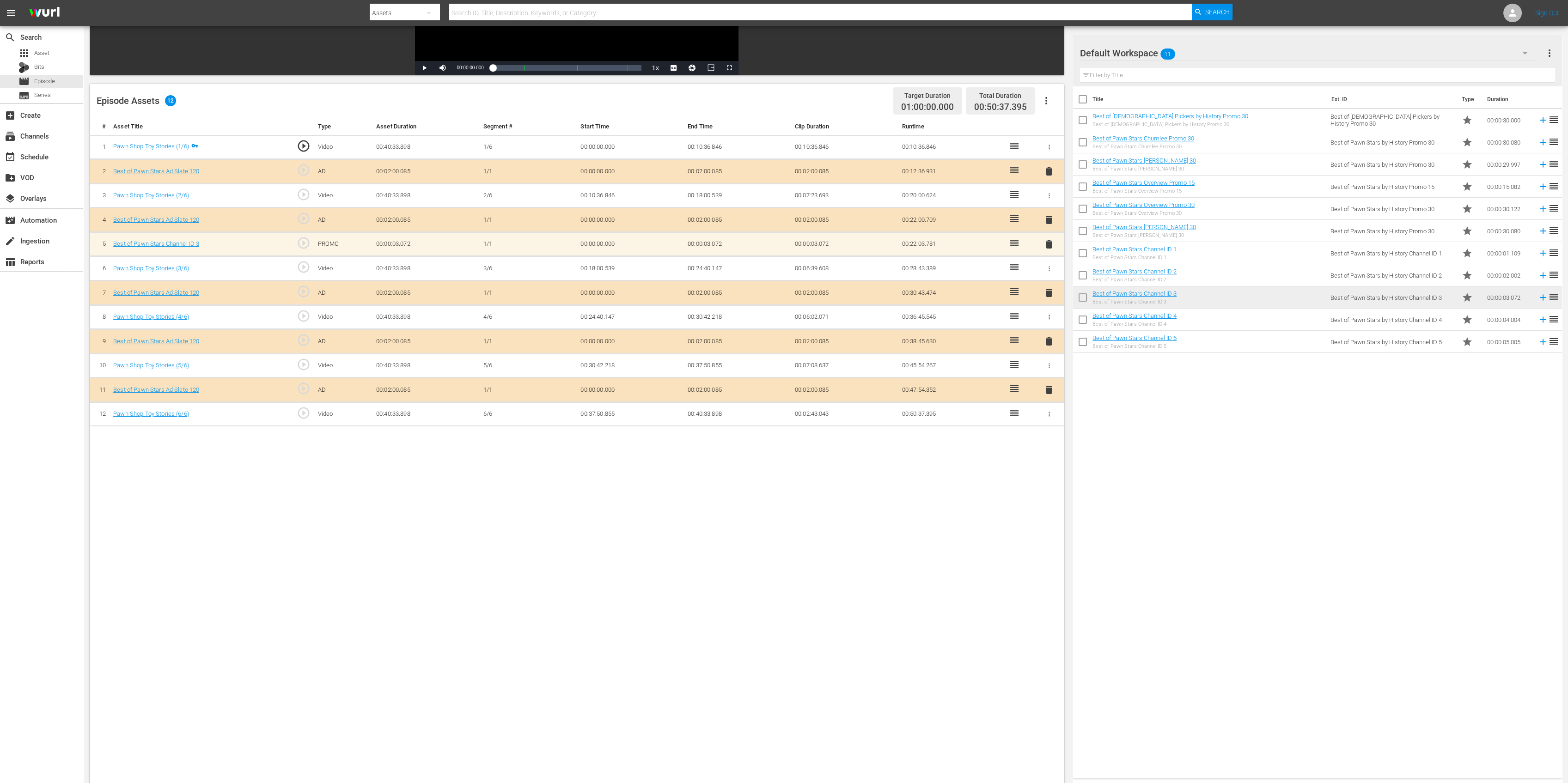
click at [1046, 242] on span "delete" at bounding box center [1049, 244] width 11 height 11
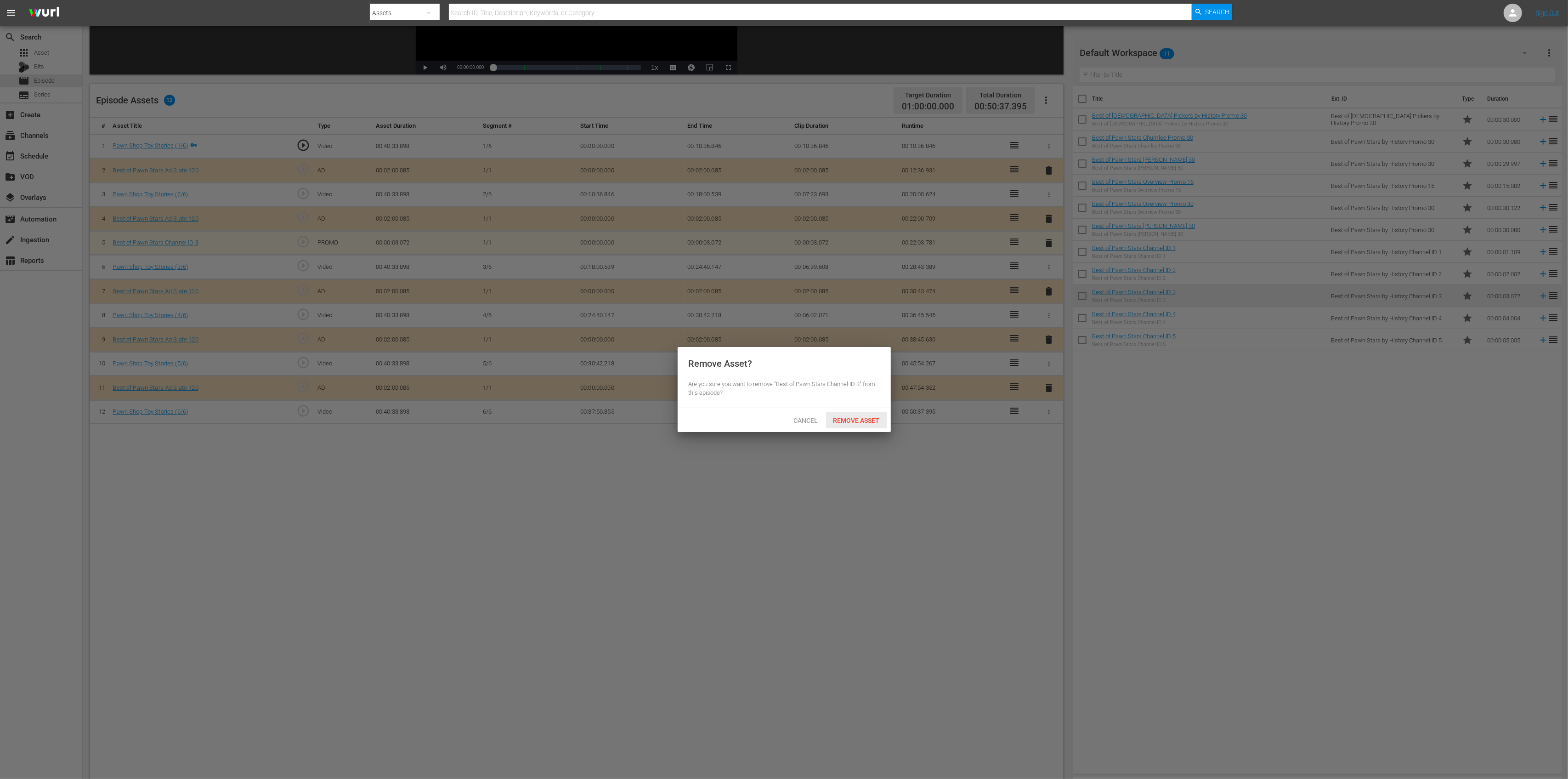
click at [846, 420] on span "Remove Asset" at bounding box center [856, 420] width 61 height 7
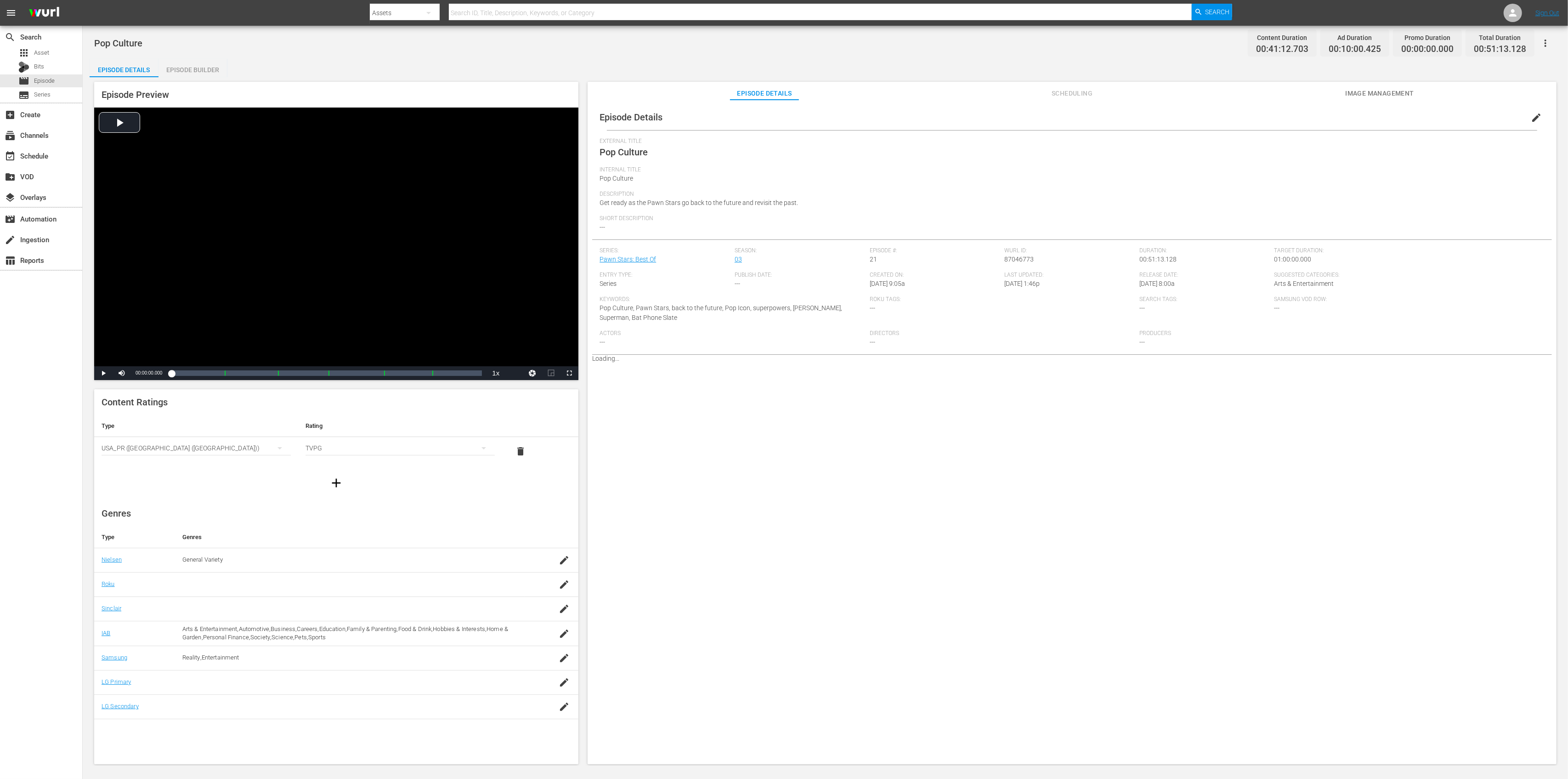
click at [186, 68] on div "Episode Builder" at bounding box center [193, 70] width 69 height 22
click at [195, 71] on div "Episode Builder" at bounding box center [193, 70] width 69 height 22
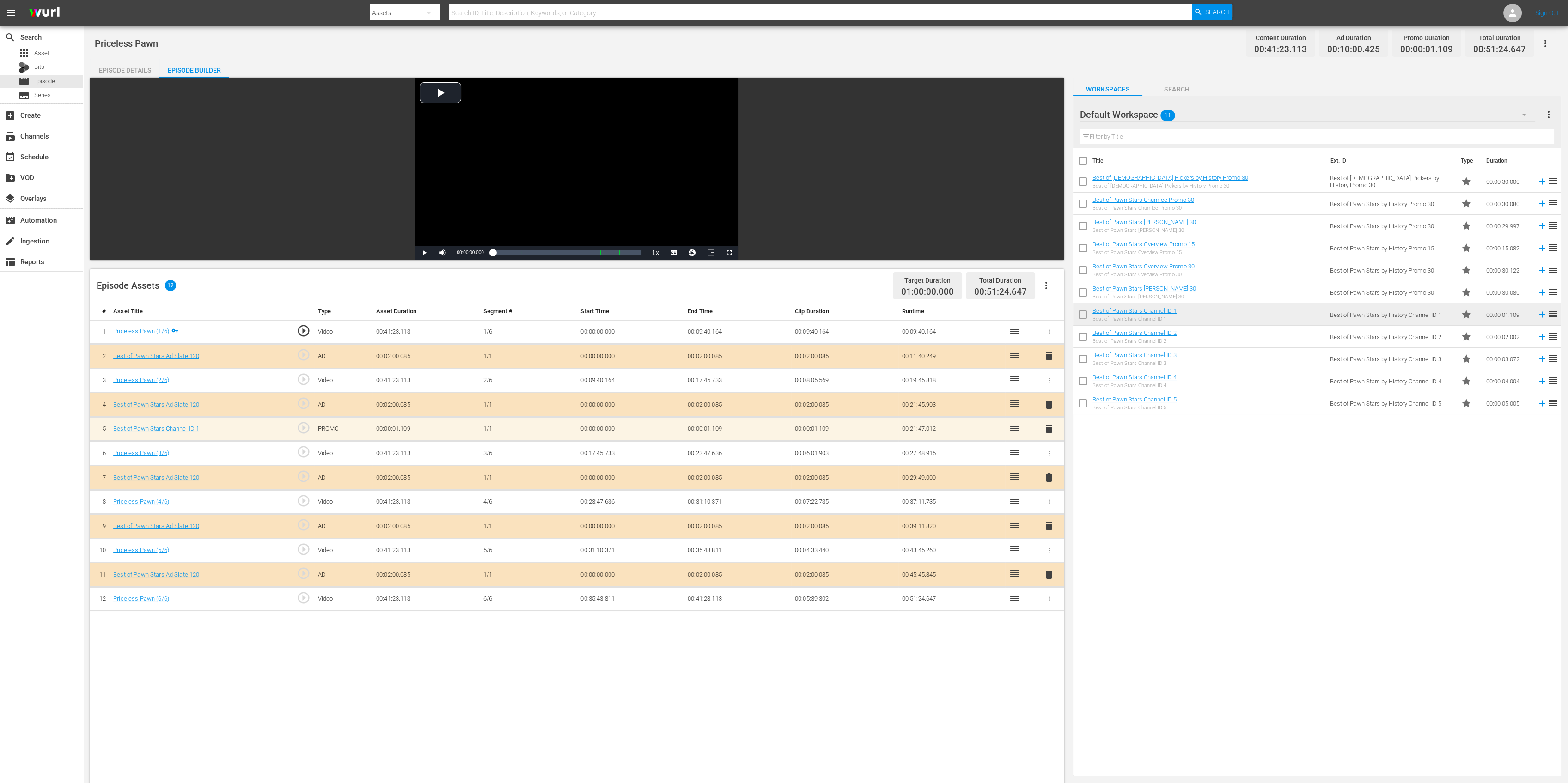
click at [1054, 431] on div "delete" at bounding box center [1049, 429] width 21 height 13
click at [1046, 425] on span "delete" at bounding box center [1049, 428] width 11 height 11
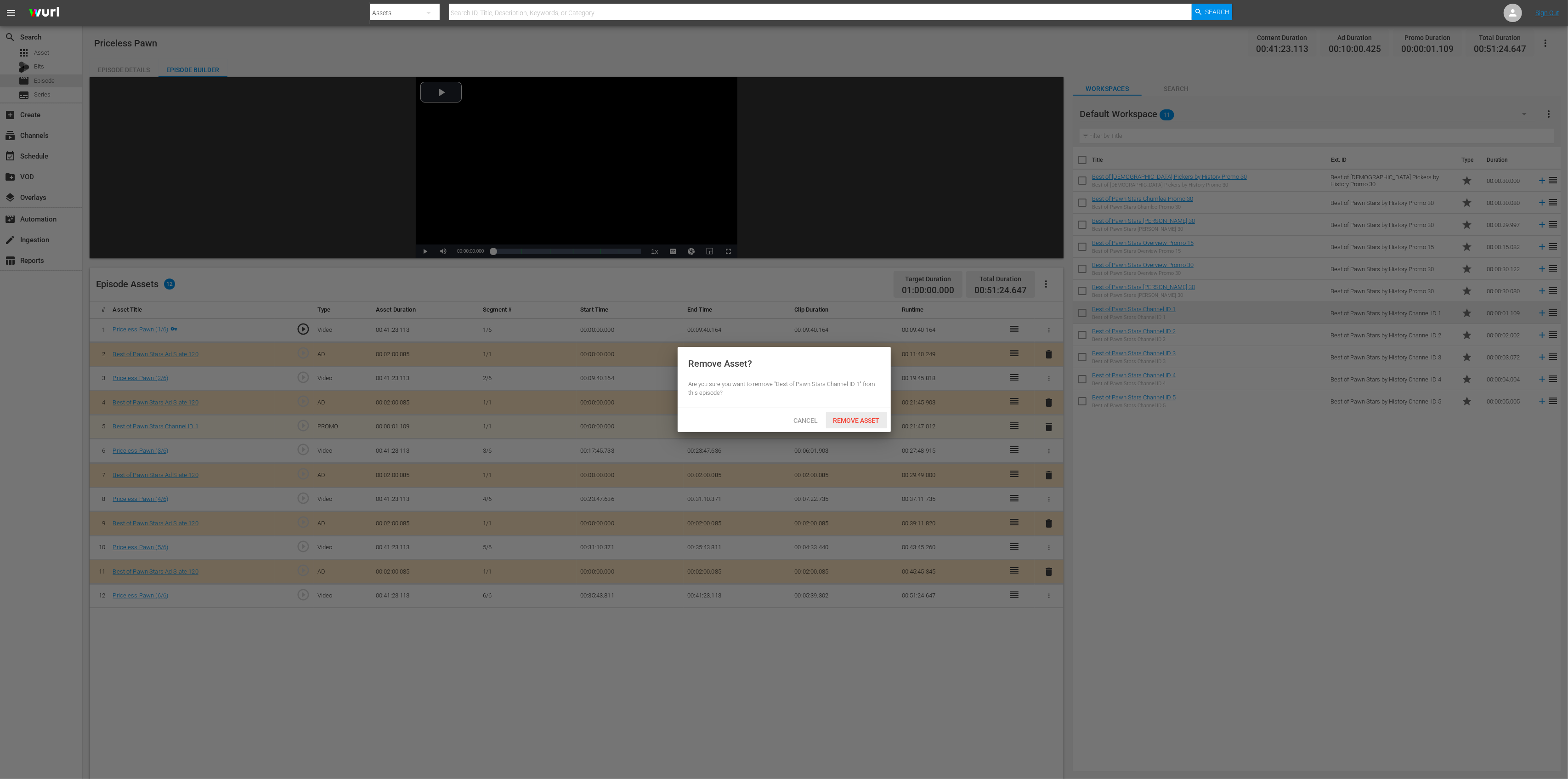
click at [850, 421] on span "Remove Asset" at bounding box center [856, 420] width 61 height 7
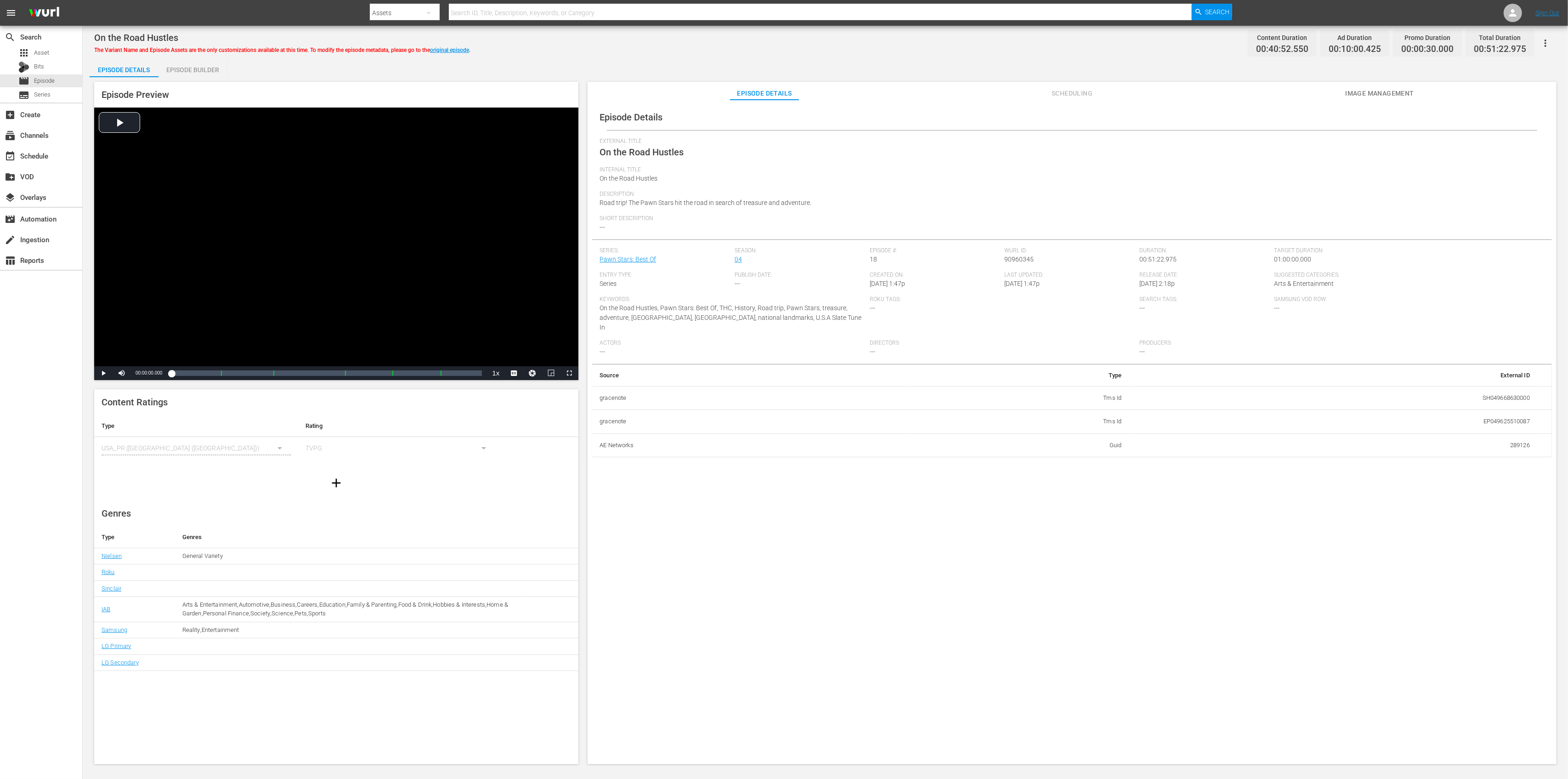
click at [197, 57] on div "On the Road Hustles The Variant Name and Episode Assets are the only customizat…" at bounding box center [826, 395] width 1486 height 740
click at [201, 66] on div "Episode Builder" at bounding box center [193, 70] width 69 height 22
click at [202, 65] on div "Episode Builder" at bounding box center [193, 70] width 69 height 22
click at [209, 76] on div "Episode Builder" at bounding box center [193, 70] width 69 height 22
click at [201, 68] on div "Episode Builder" at bounding box center [193, 70] width 69 height 22
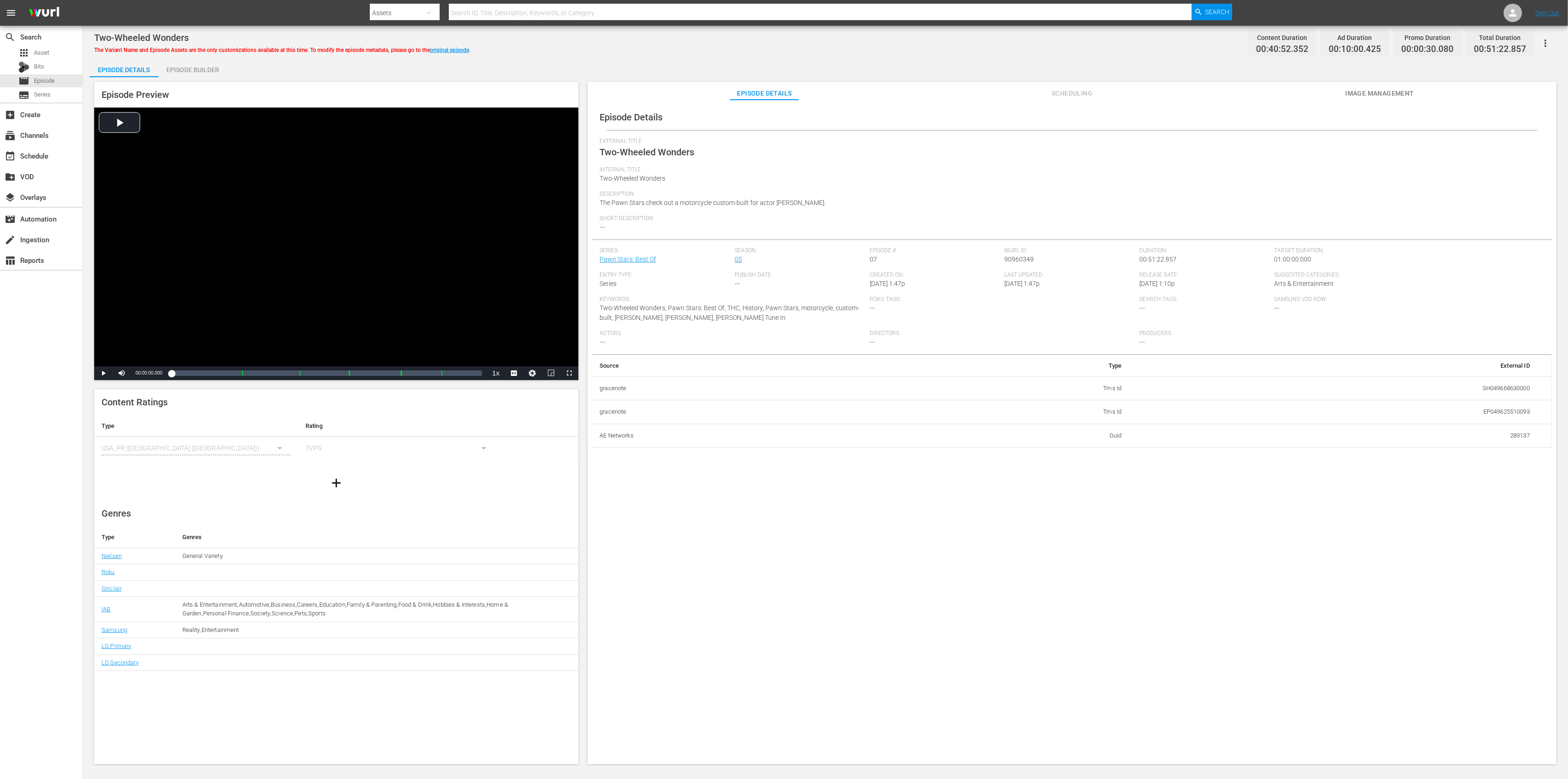
click at [203, 74] on div "Episode Builder" at bounding box center [193, 70] width 69 height 22
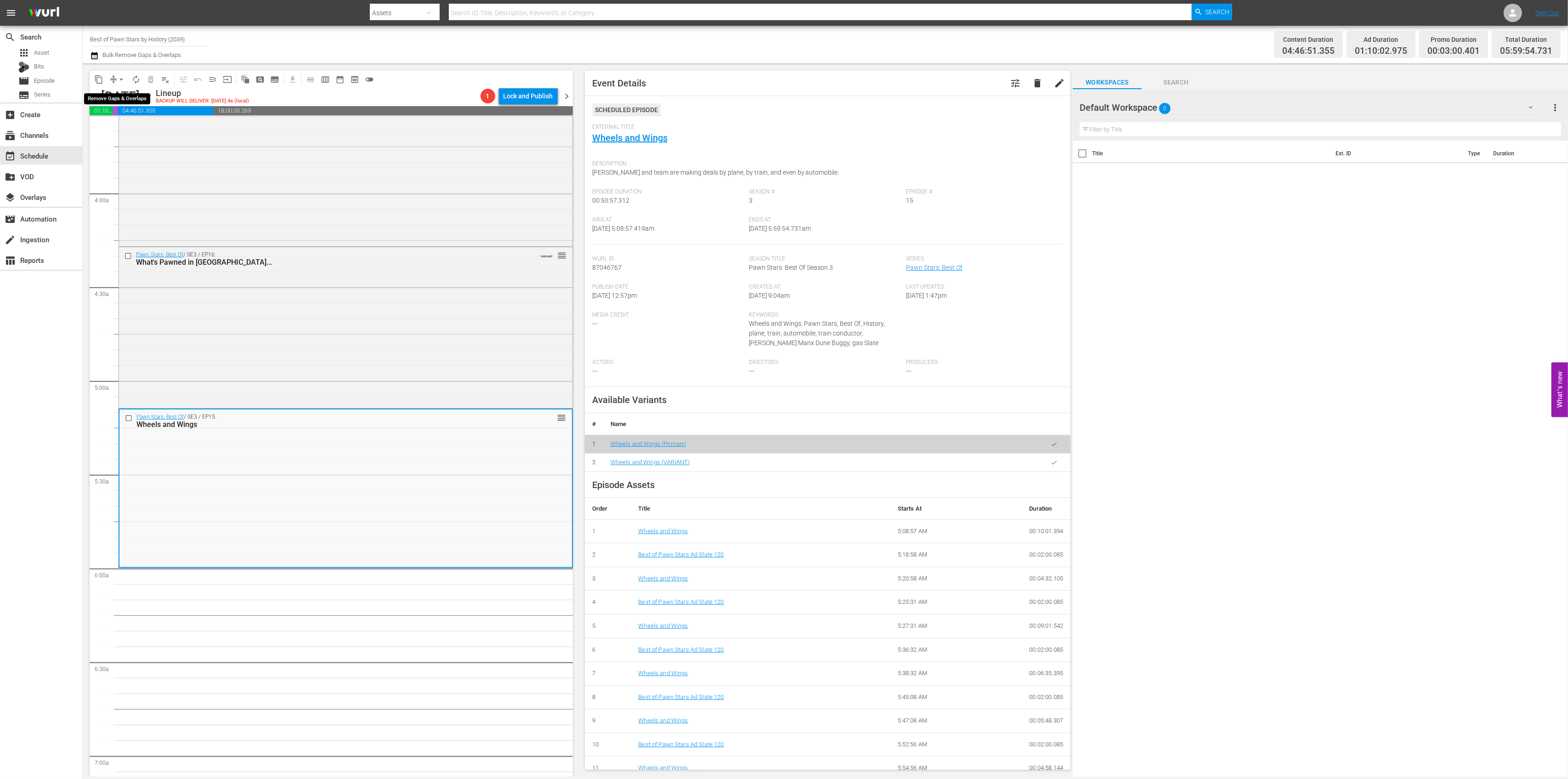
click at [117, 79] on span "arrow_drop_down" at bounding box center [121, 79] width 10 height 10
click at [121, 96] on li "Align to Midnight" at bounding box center [121, 98] width 96 height 15
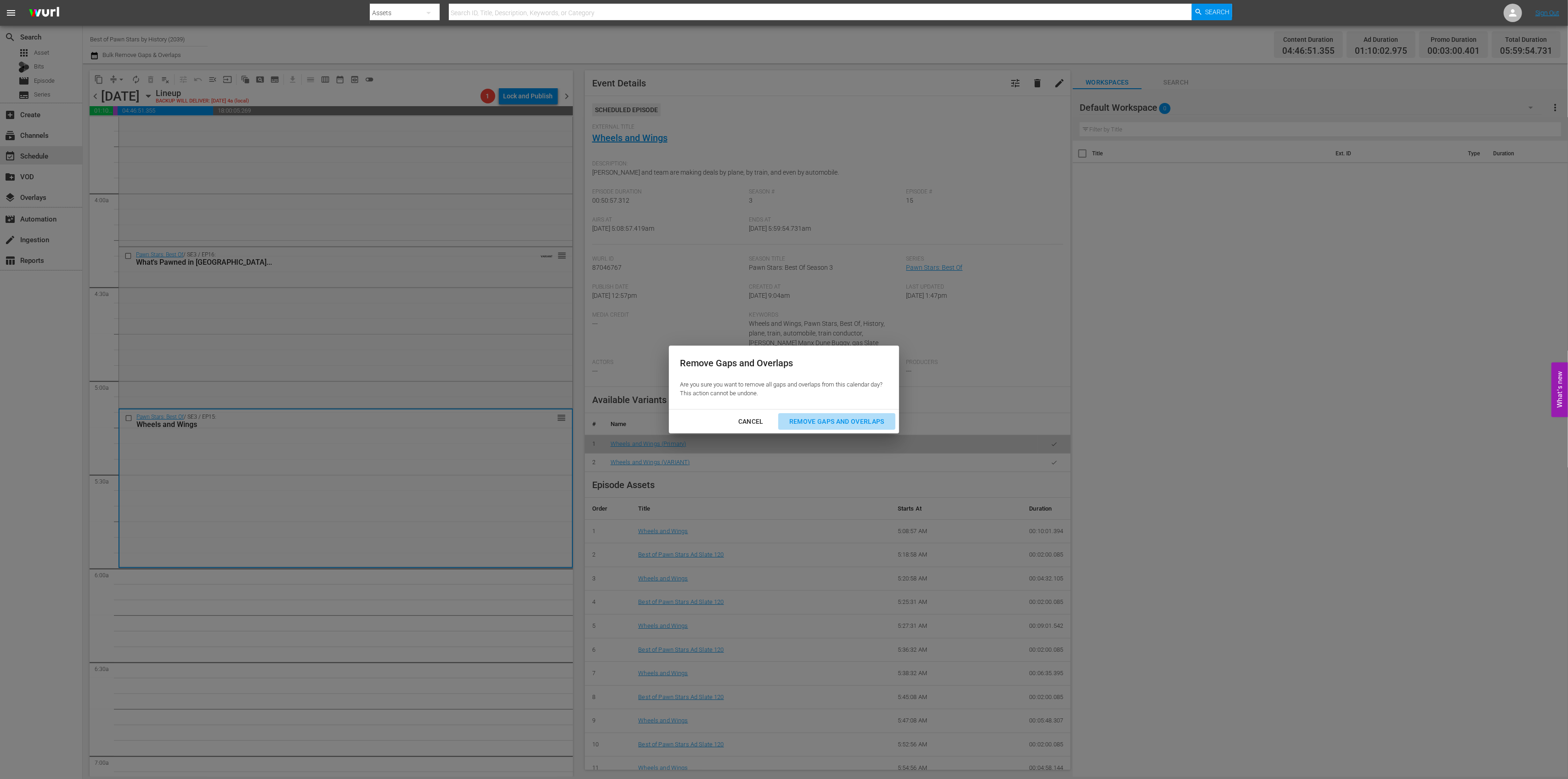
click at [842, 421] on div "Remove Gaps and Overlaps" at bounding box center [836, 422] width 109 height 12
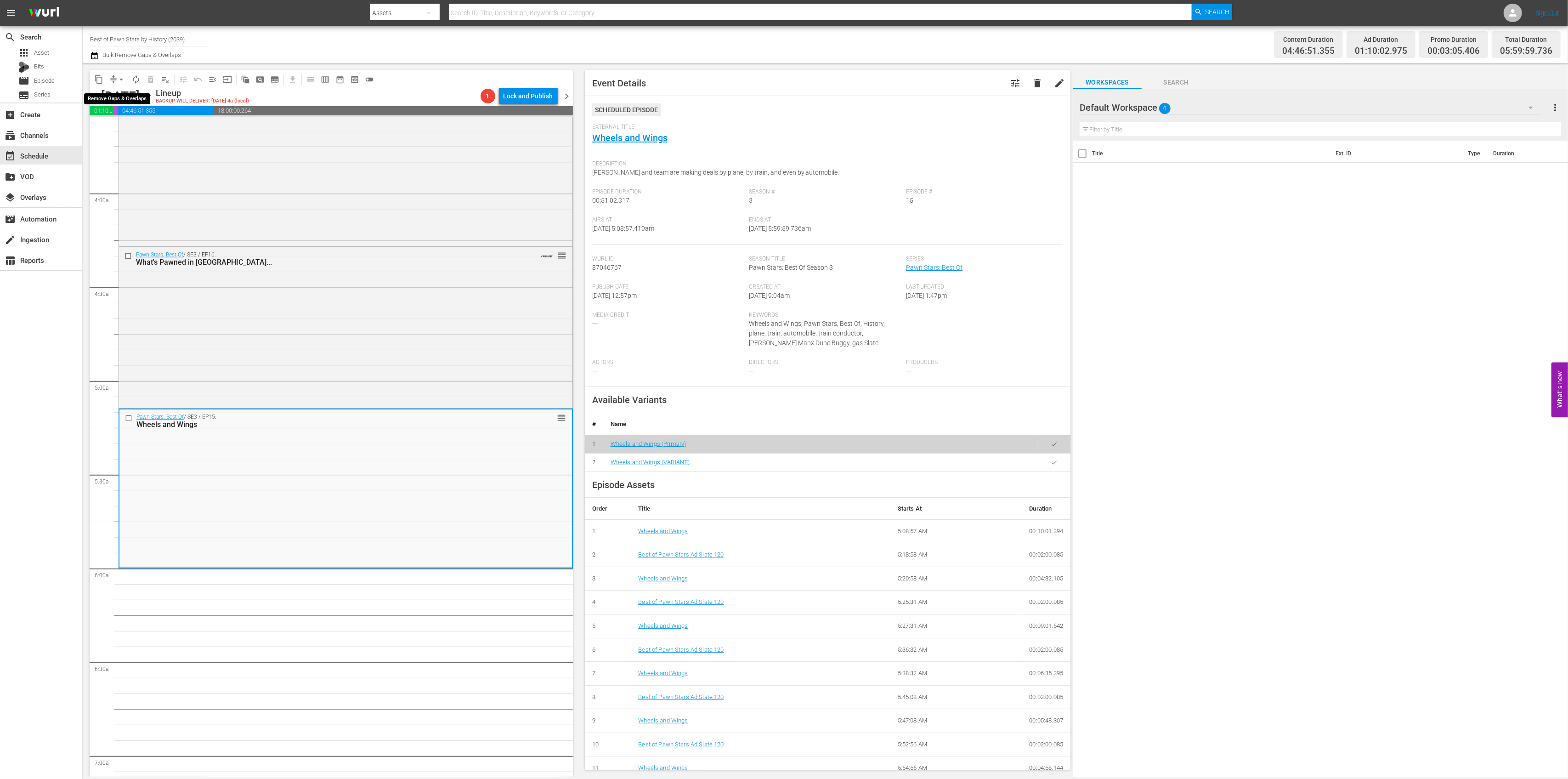
click at [121, 79] on span "arrow_drop_down" at bounding box center [121, 79] width 10 height 10
click at [120, 99] on li "Align to Midnight" at bounding box center [121, 98] width 96 height 15
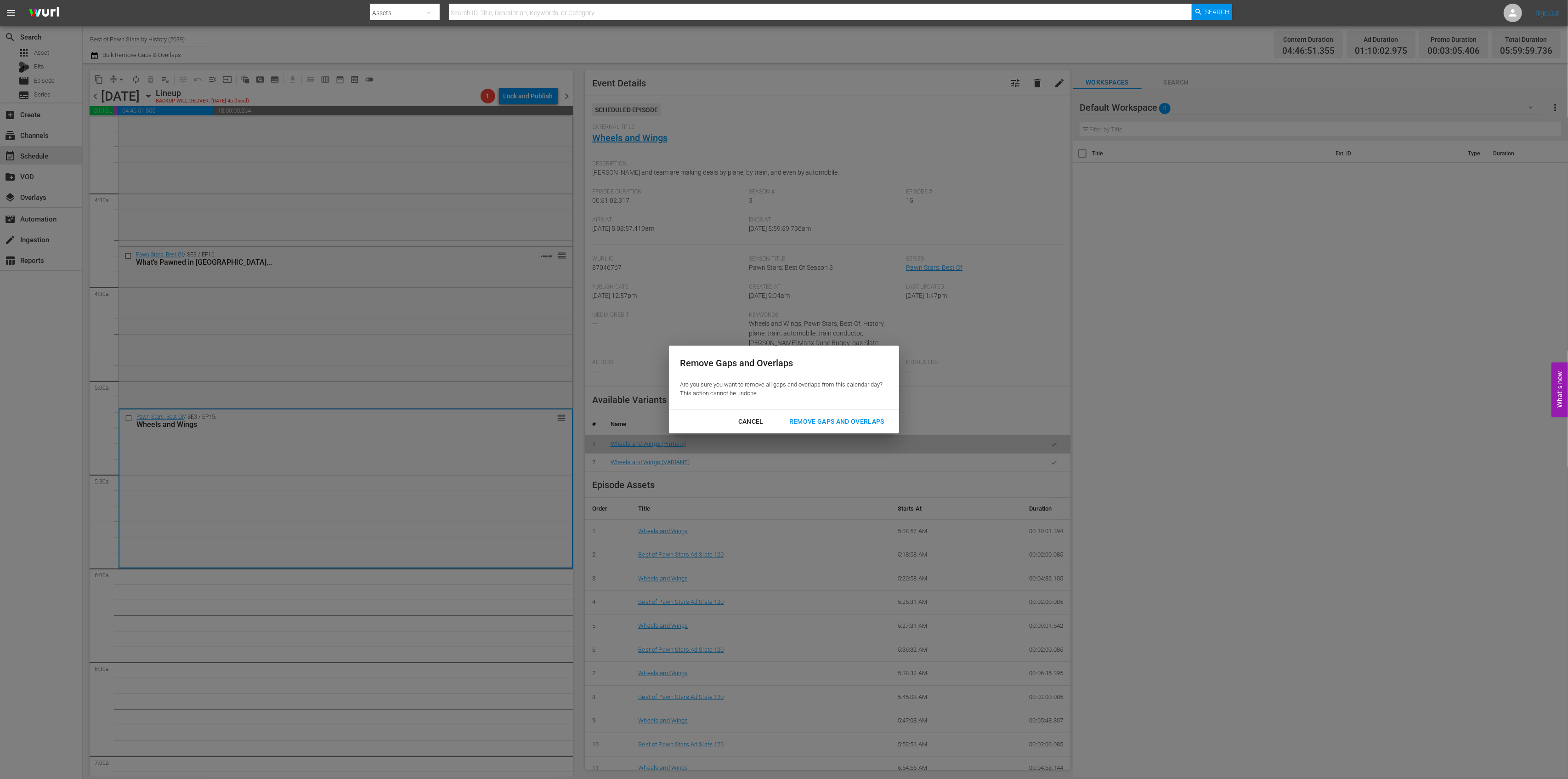
click at [796, 420] on div "Remove Gaps and Overlaps" at bounding box center [836, 422] width 109 height 12
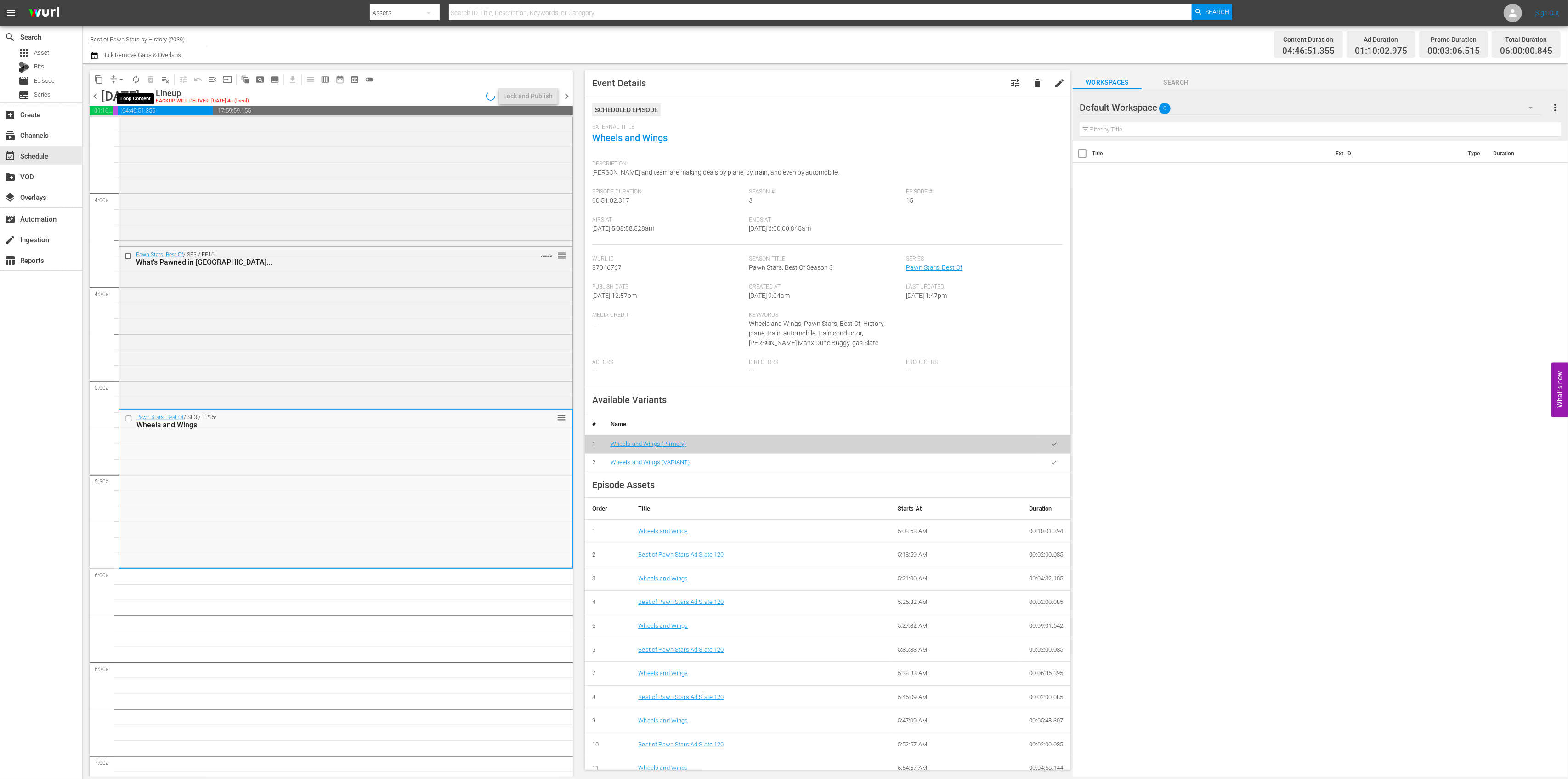
click at [138, 82] on span "autorenew_outlined" at bounding box center [136, 79] width 10 height 10
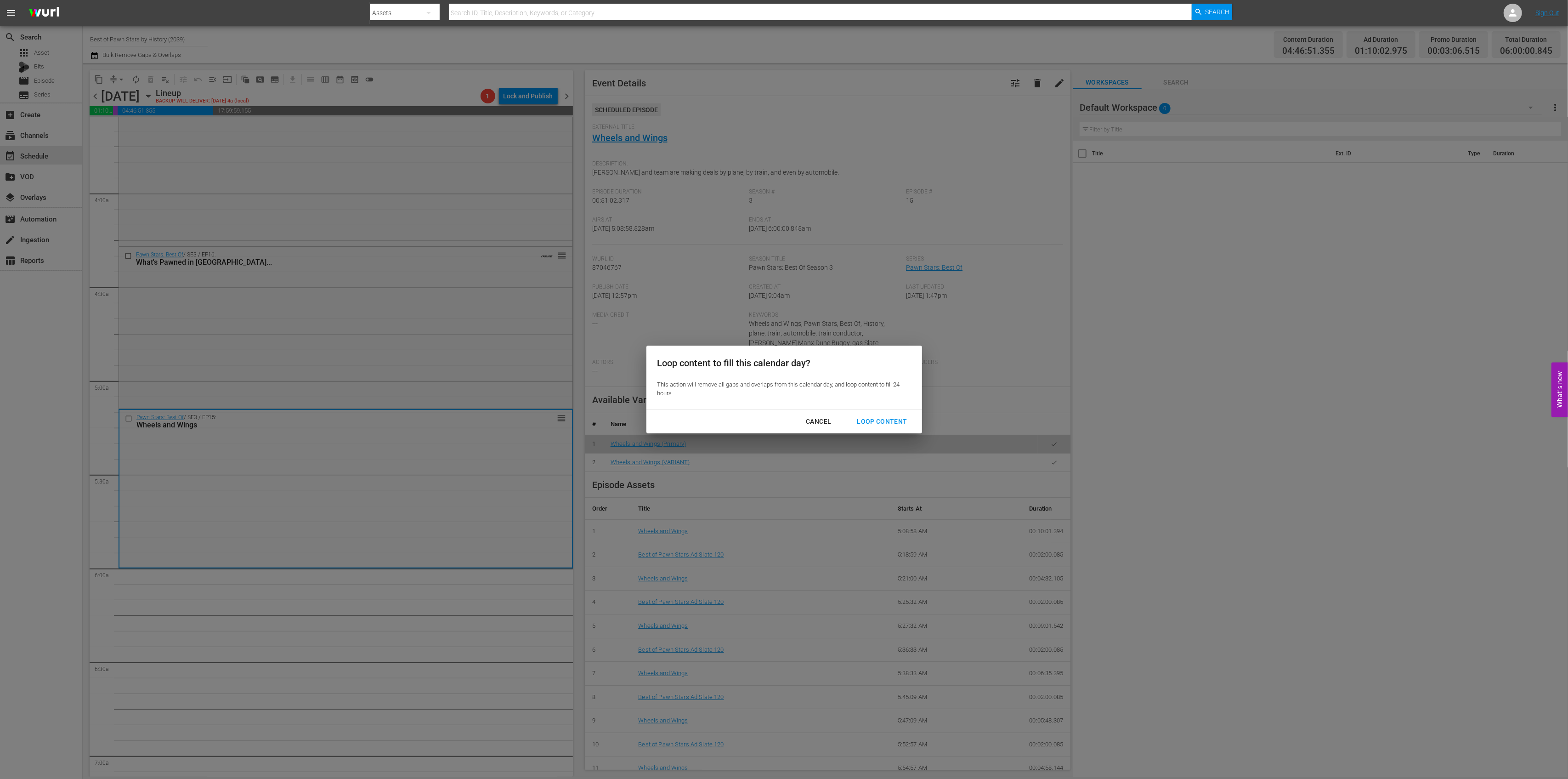
click at [901, 421] on div "Loop Content" at bounding box center [882, 422] width 65 height 12
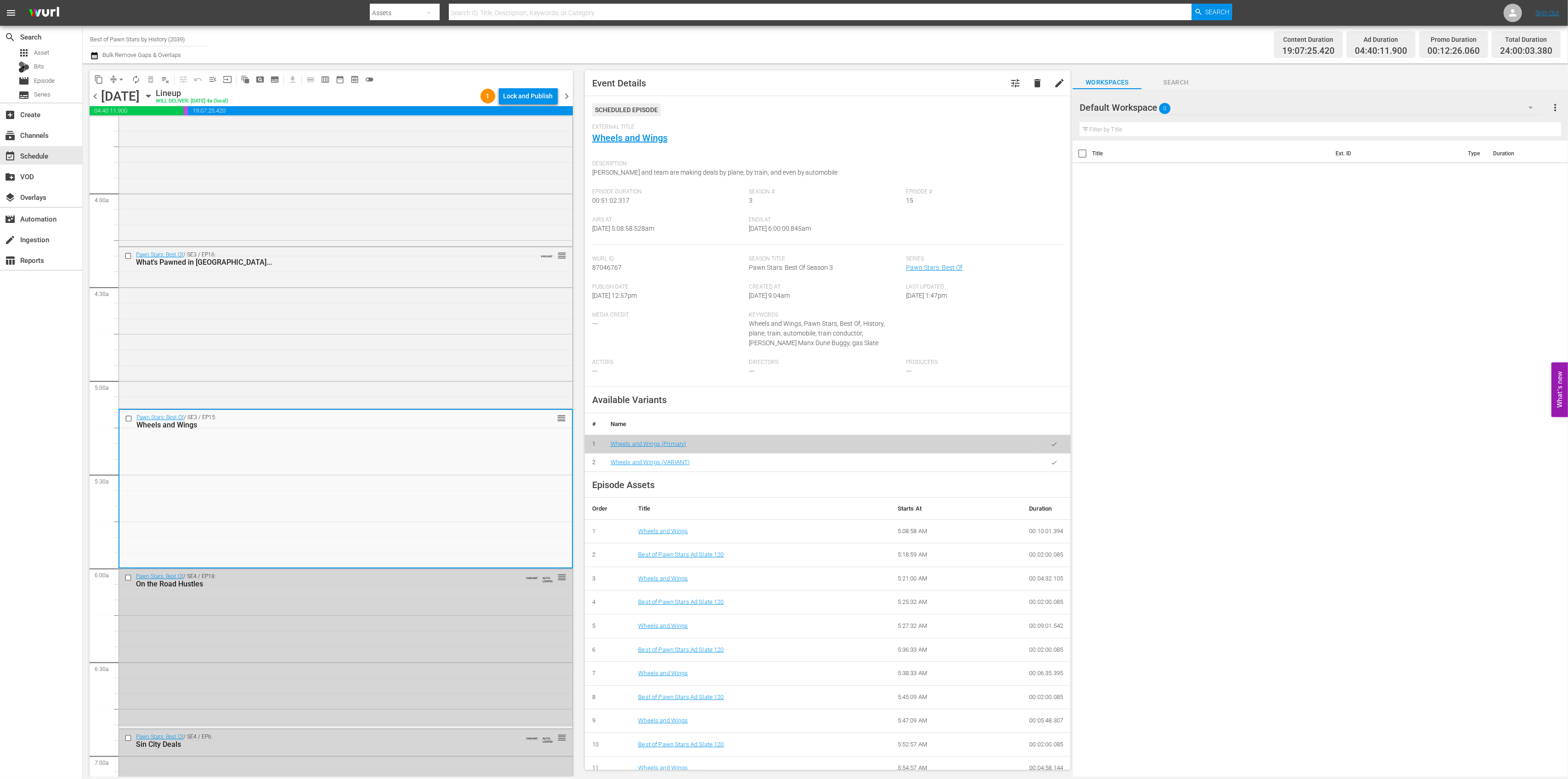
click at [544, 98] on div "Lock and Publish" at bounding box center [528, 96] width 50 height 17
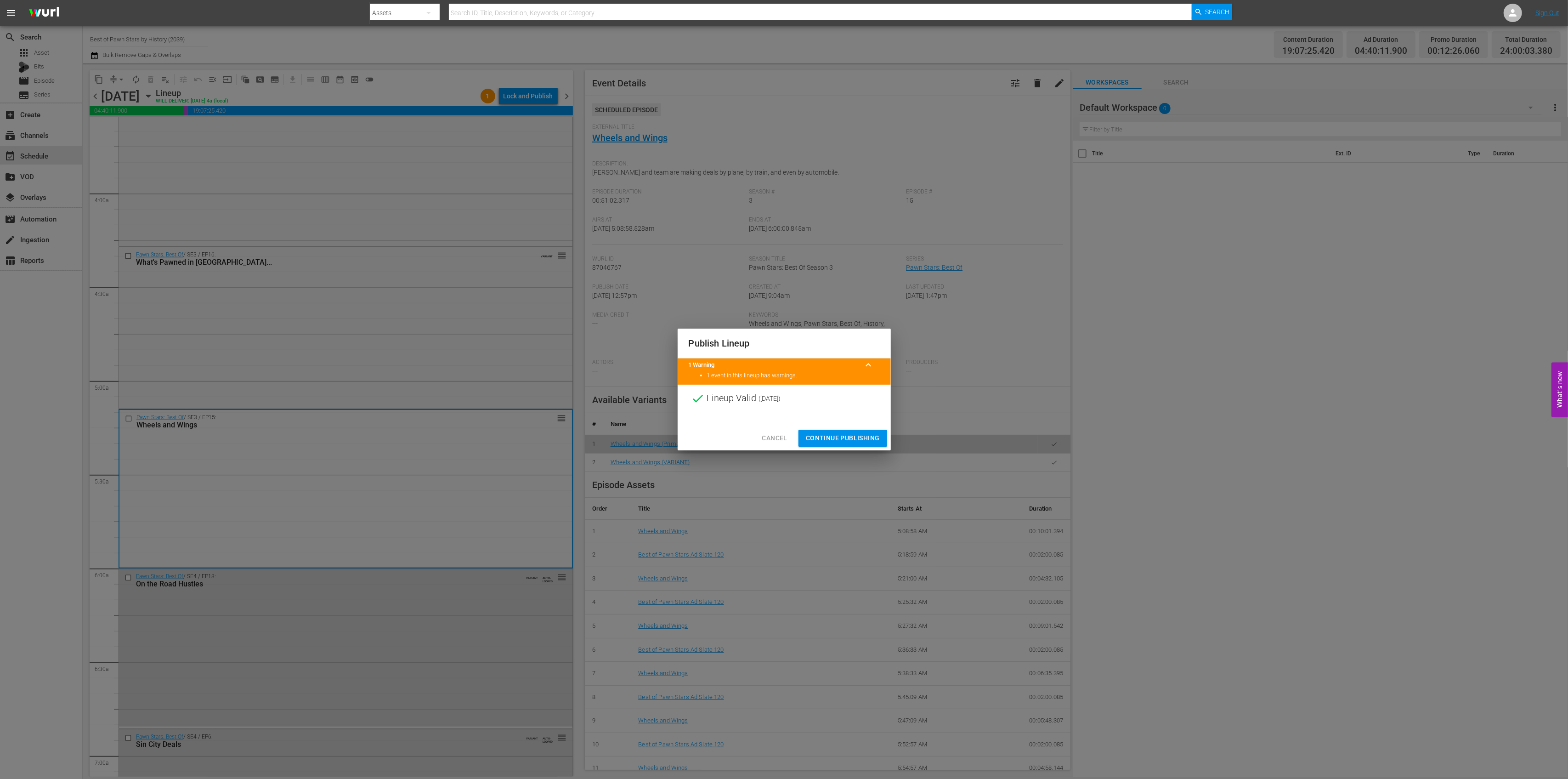
click at [839, 437] on span "Continue Publishing" at bounding box center [843, 438] width 74 height 12
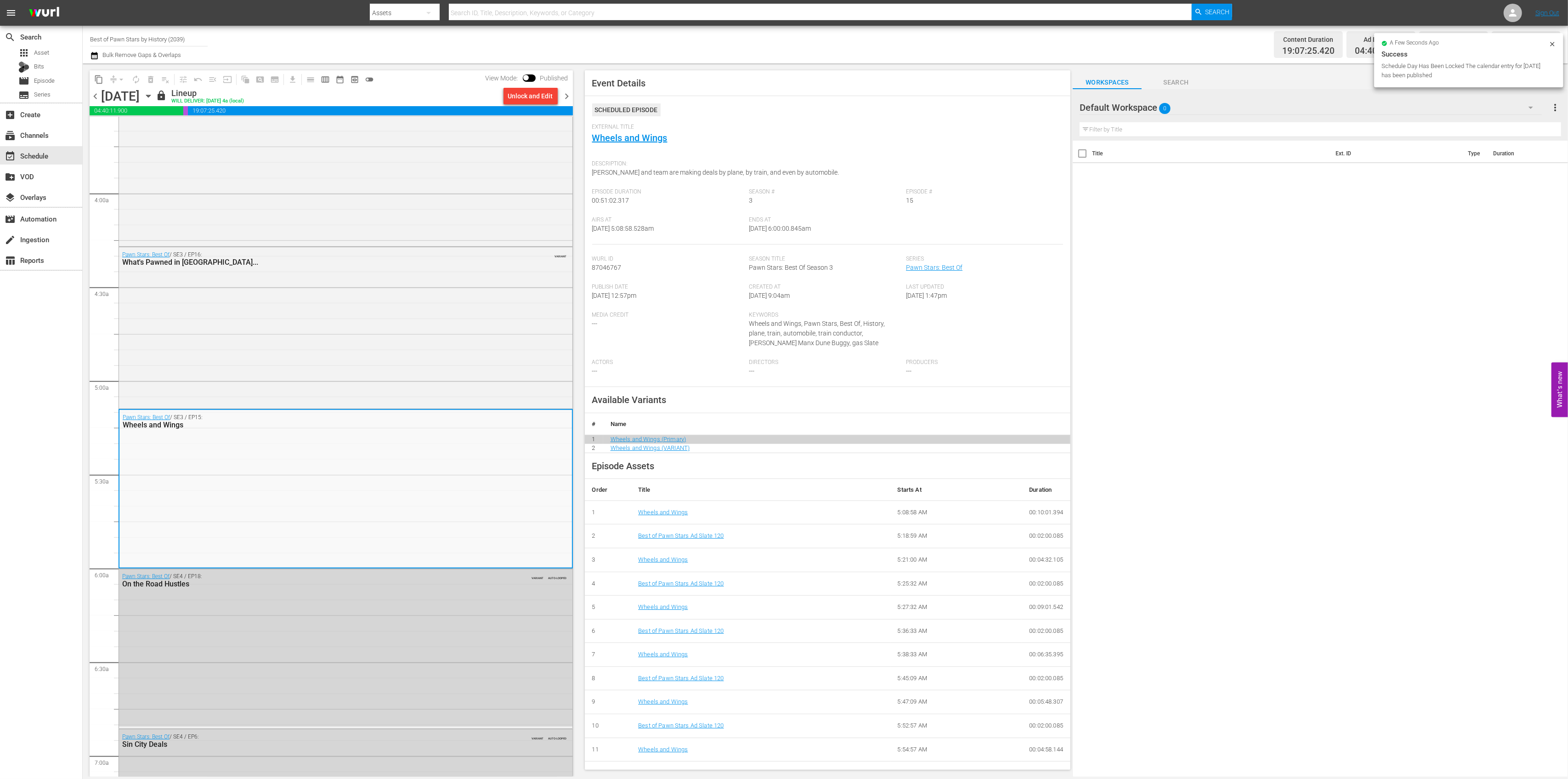
click at [154, 98] on icon "button" at bounding box center [148, 96] width 10 height 10
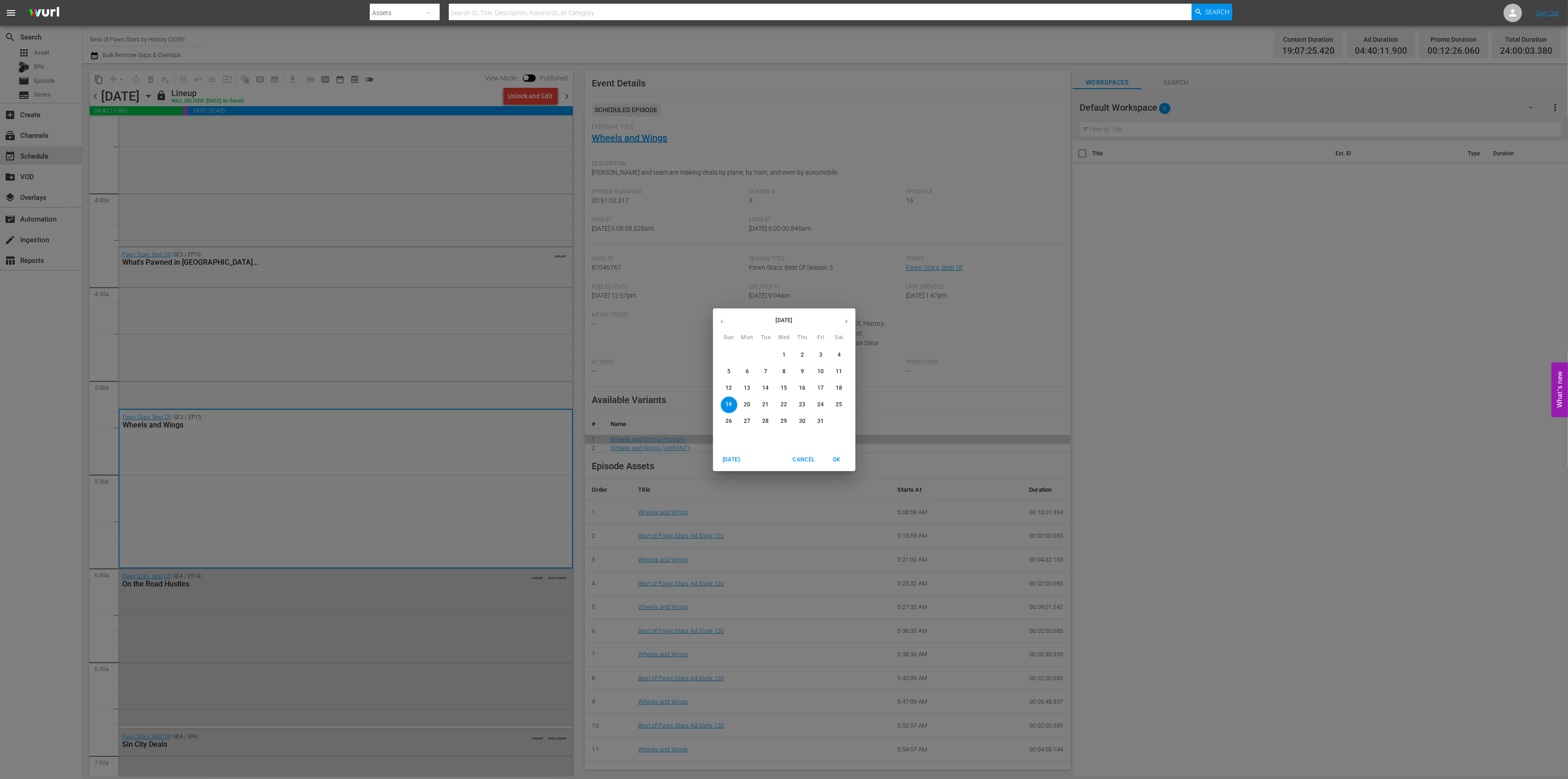
click at [232, 98] on div "October 2025 Sun Mon Tue Wed Thu Fri Sat 28 29 30 1 2 3 4 5 6 7 8 9 10 11 12 13…" at bounding box center [784, 390] width 1568 height 779
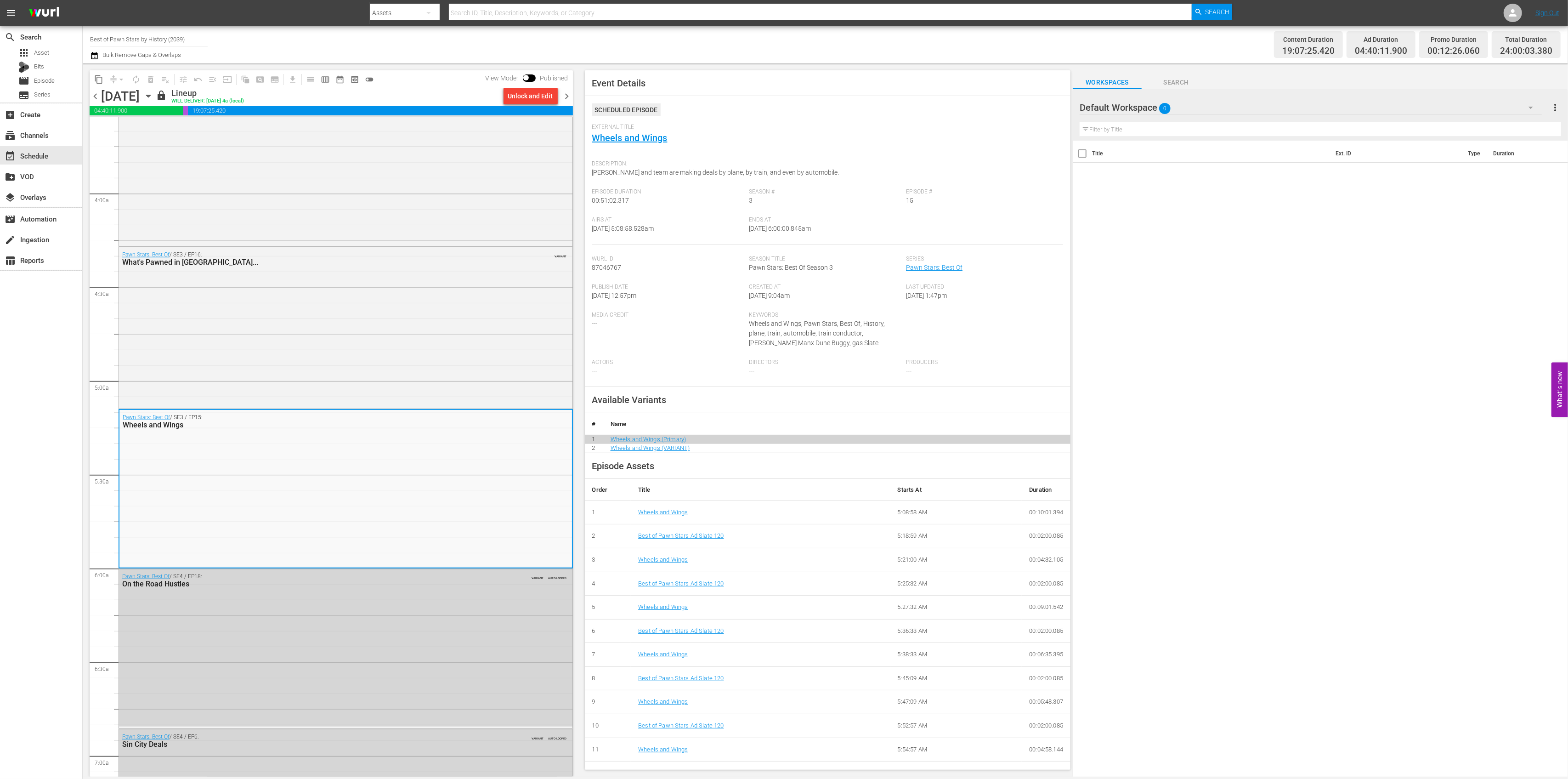
click at [166, 37] on input "Best of Pawn Stars by History (2039)" at bounding box center [149, 39] width 118 height 22
click at [47, 51] on span "Asset" at bounding box center [41, 53] width 15 height 10
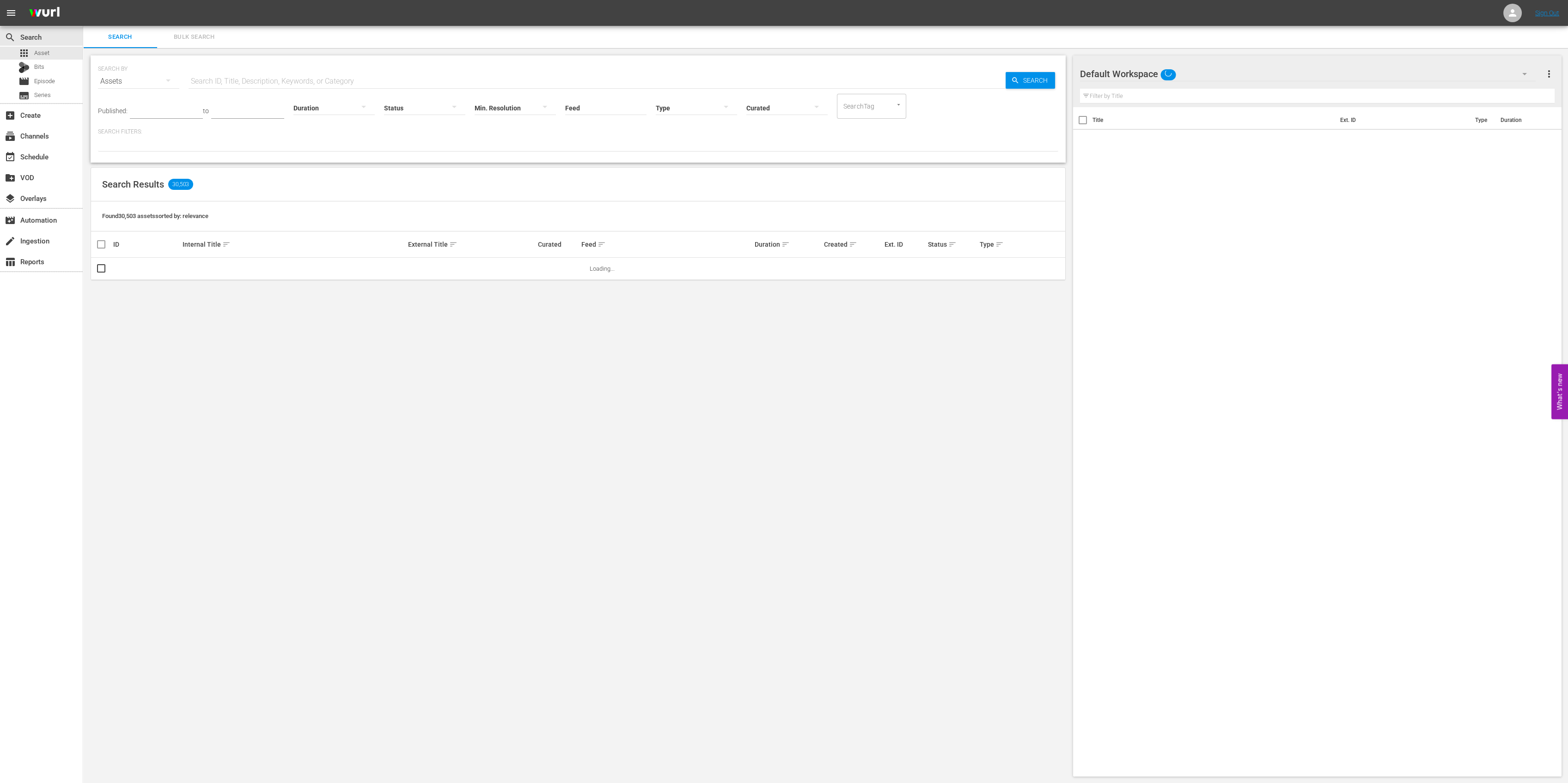
click at [211, 39] on span "Bulk Search" at bounding box center [194, 37] width 63 height 10
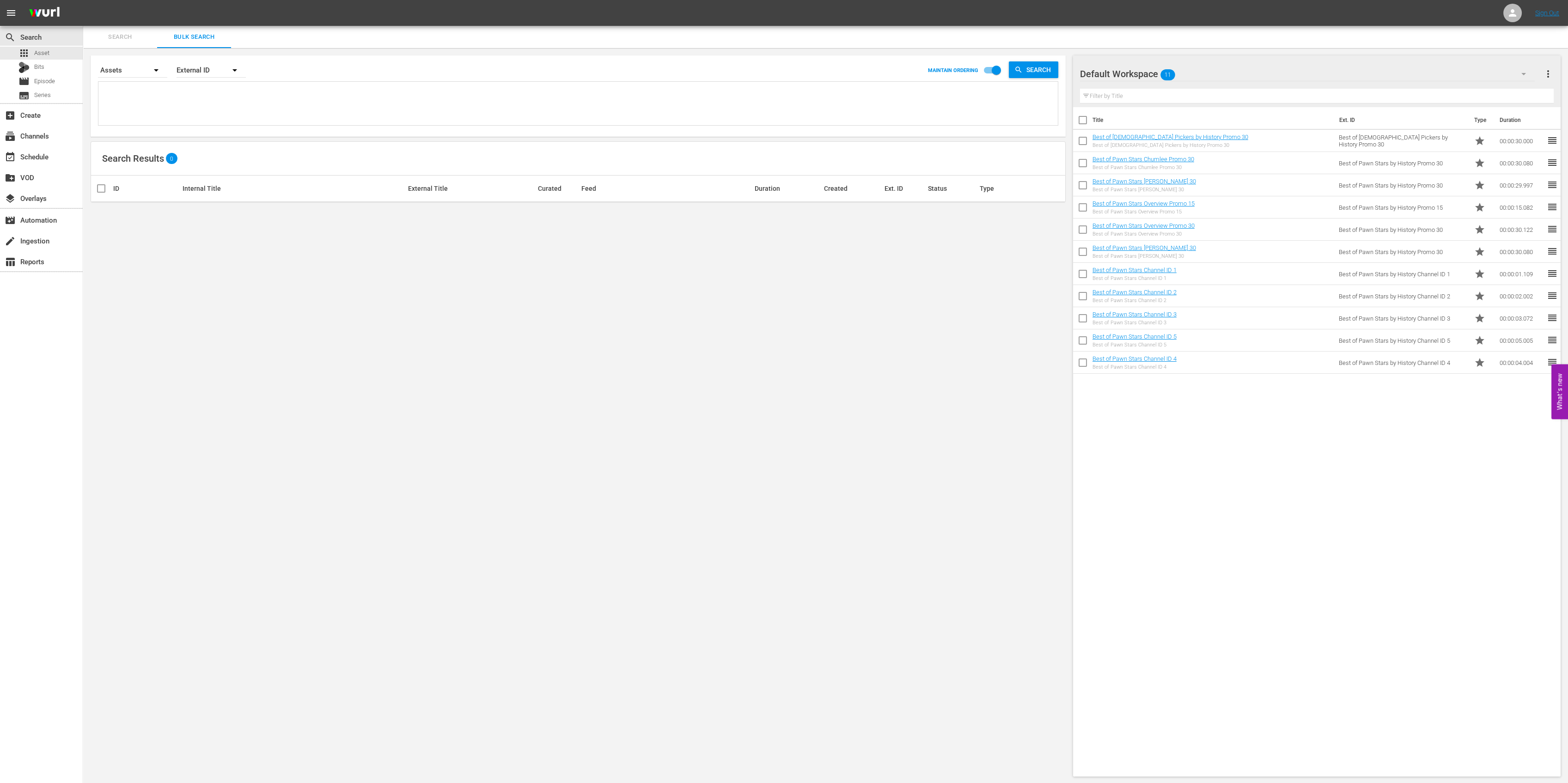
click at [1083, 120] on input "checkbox" at bounding box center [1083, 122] width 19 height 19
checkbox input "true"
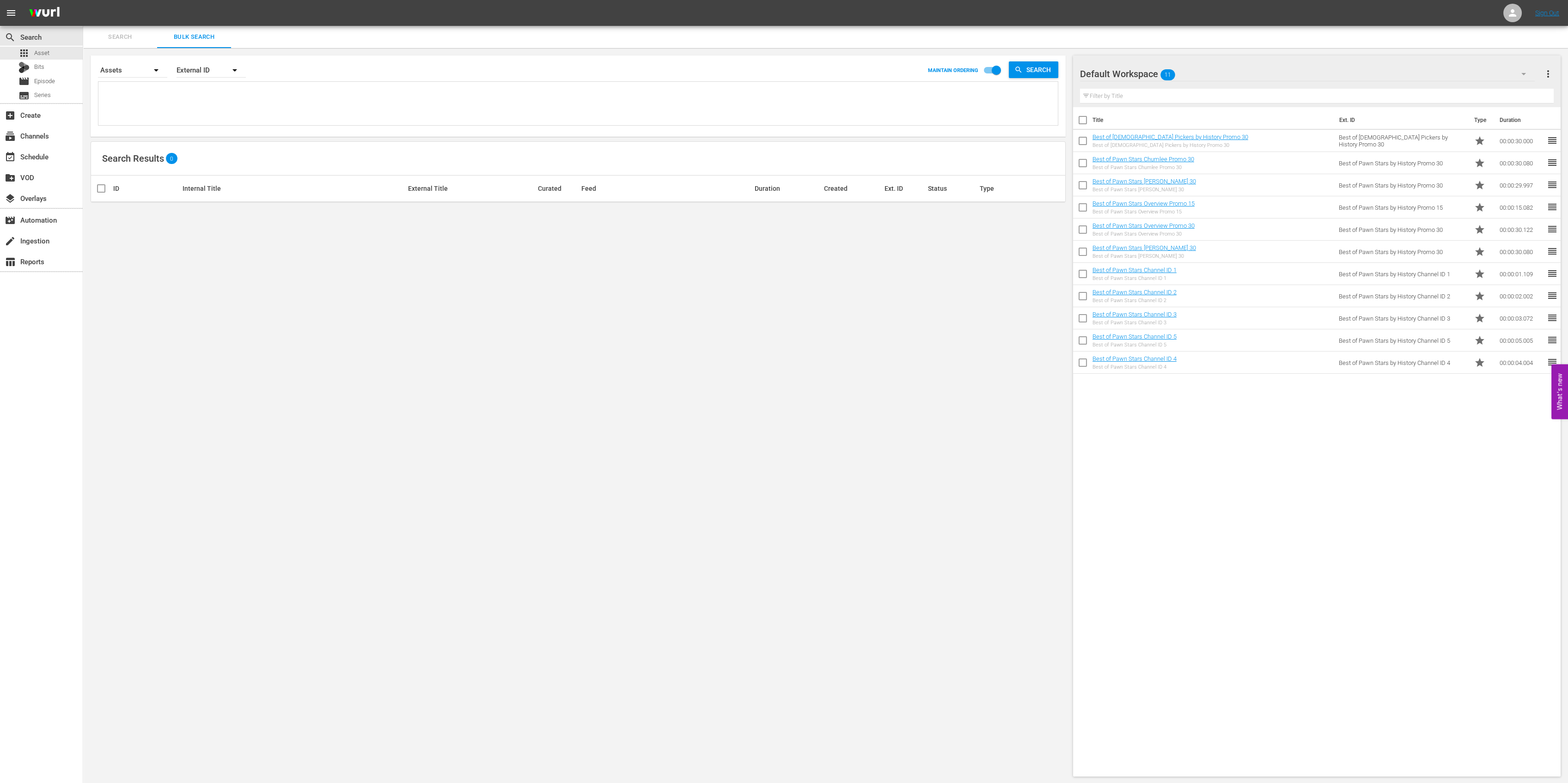
checkbox input "true"
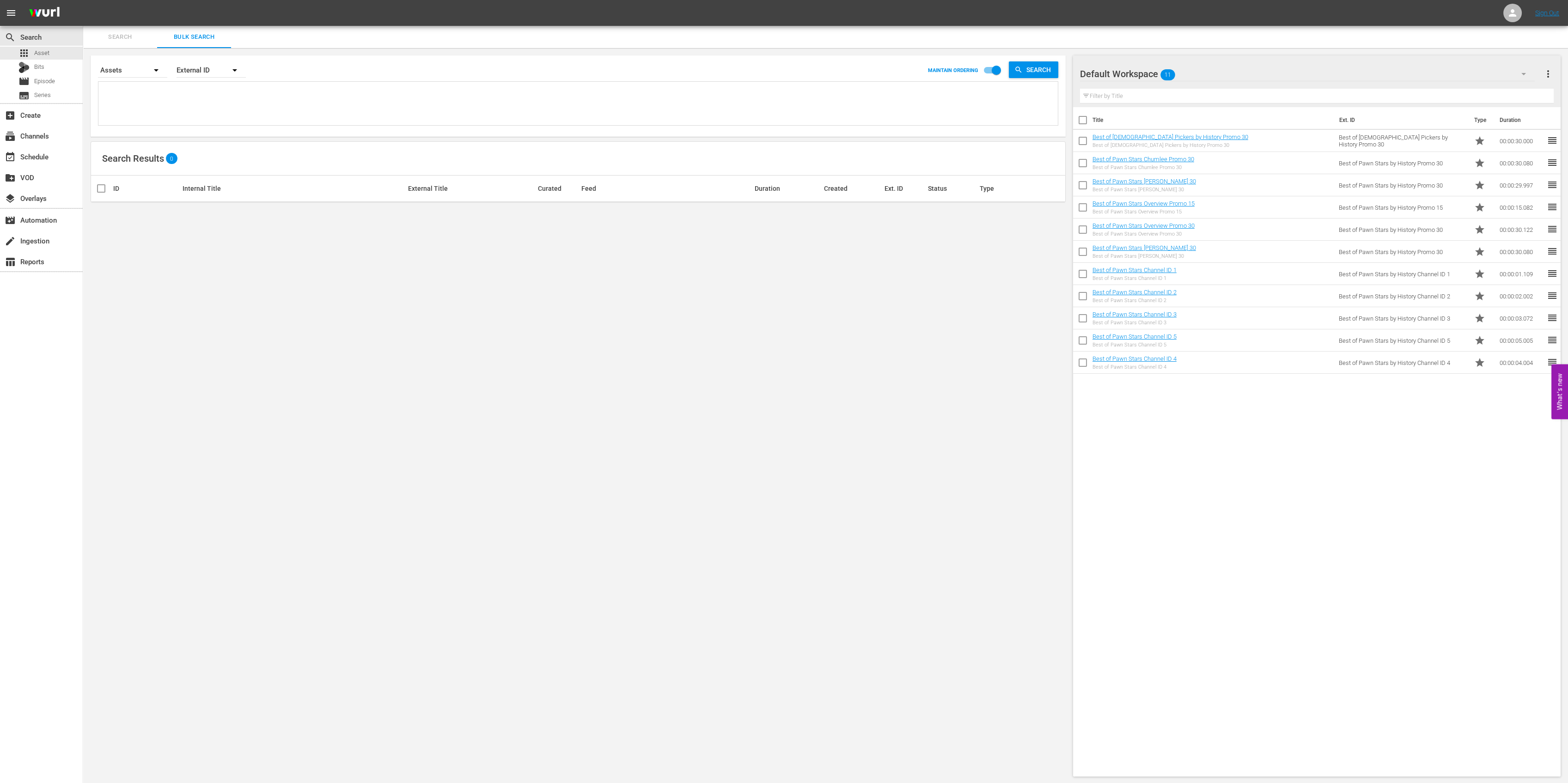
checkbox input "true"
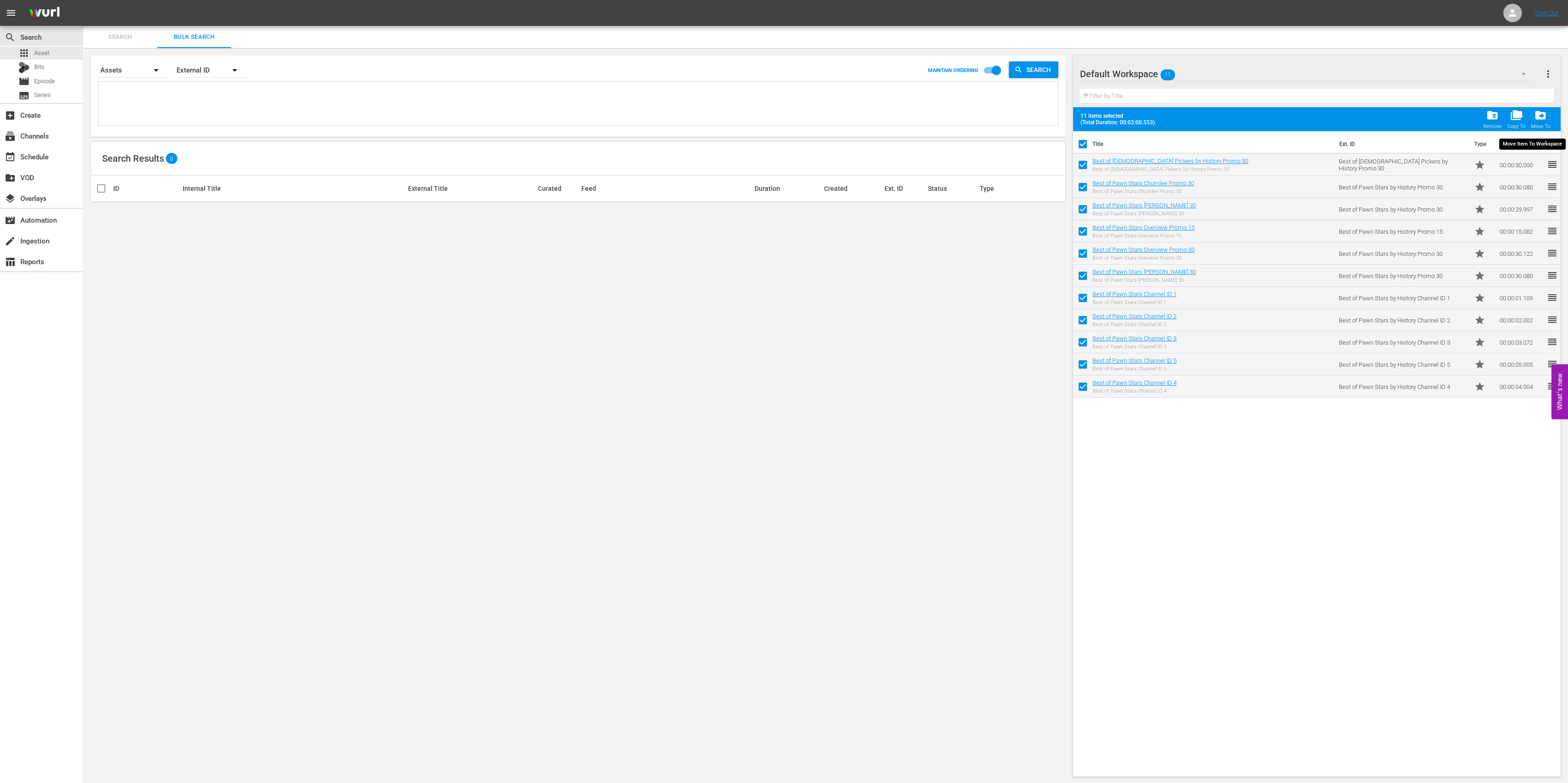
click at [1542, 113] on span "drive_file_move" at bounding box center [1540, 115] width 13 height 13
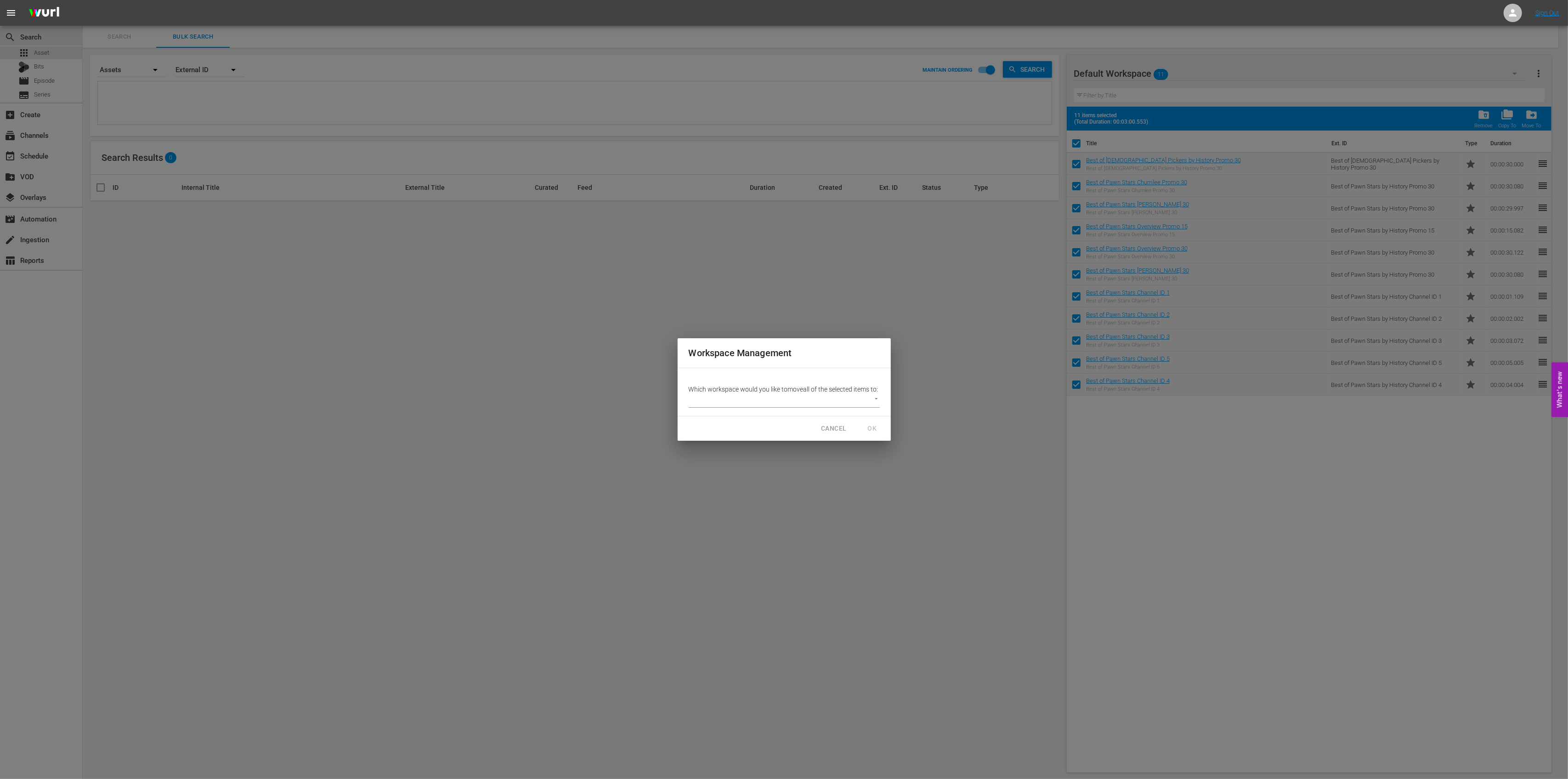
click at [863, 401] on body "menu Sign Out search Search apps Asset Bits movie Episode subtitles Series add_…" at bounding box center [784, 390] width 1568 height 779
click at [708, 420] on li "Other (14)" at bounding box center [711, 420] width 45 height 15
type input "2264"
click at [871, 432] on span "OK" at bounding box center [873, 428] width 15 height 12
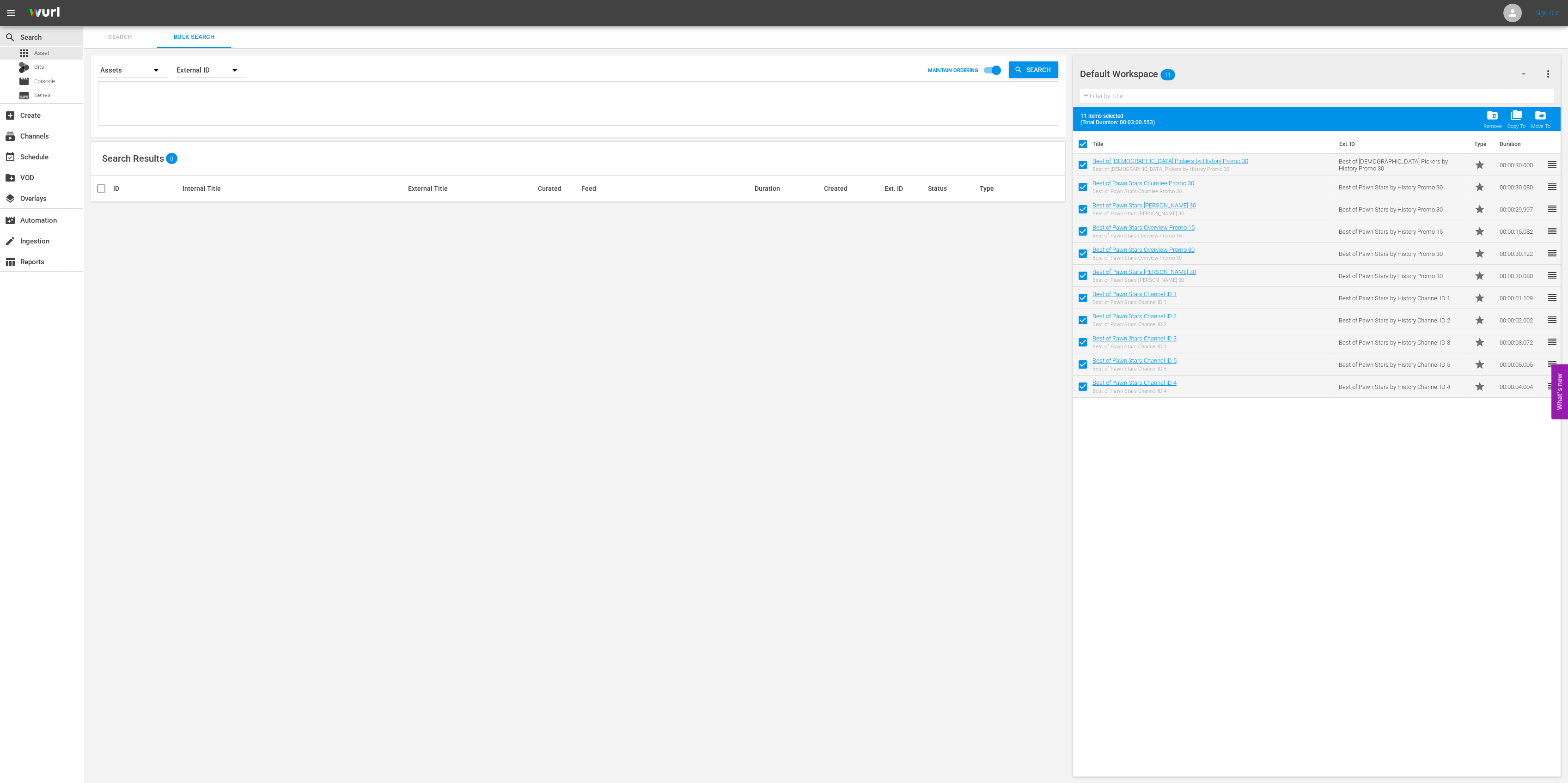
checkbox input "false"
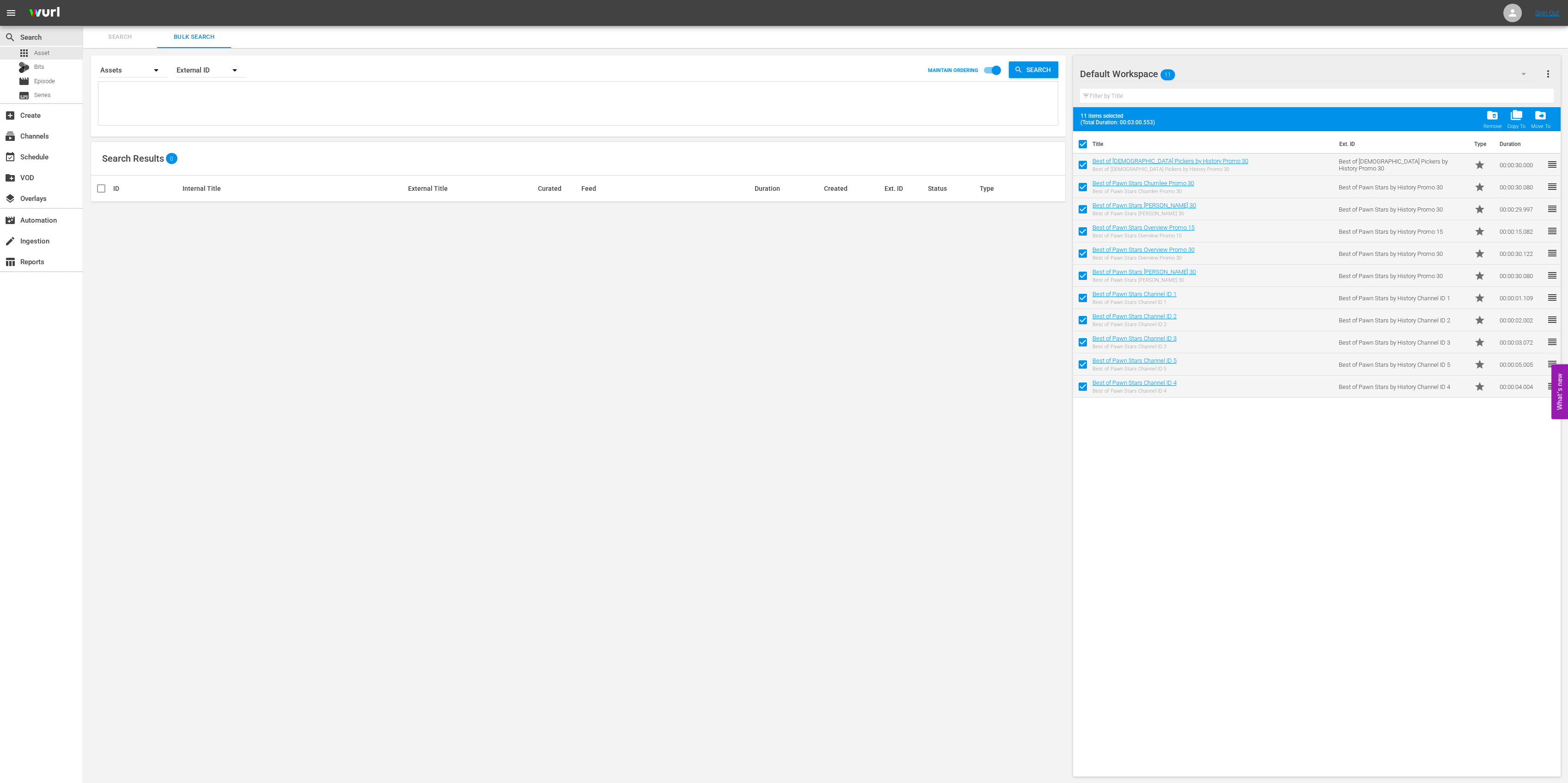
checkbox input "false"
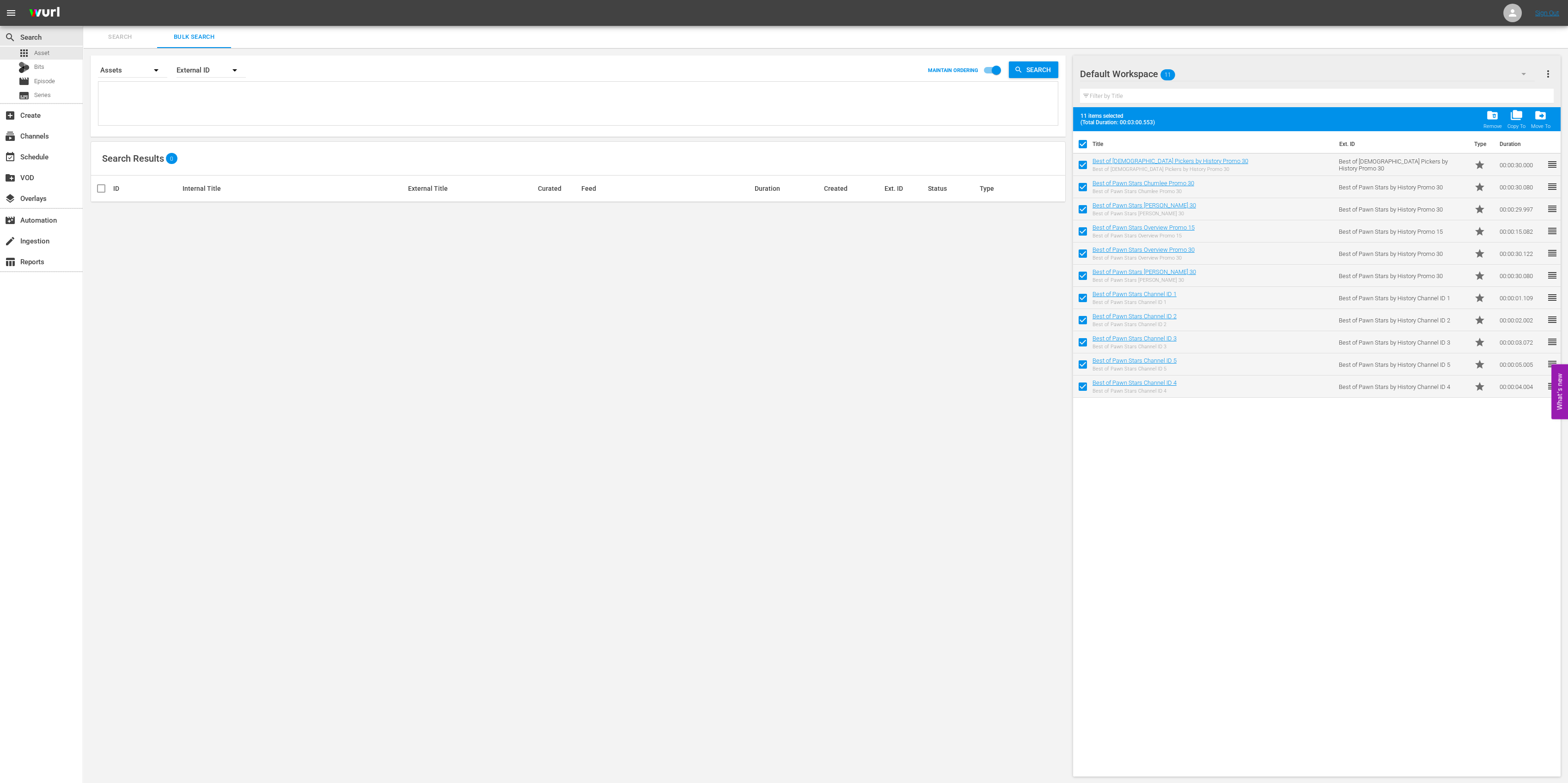
checkbox input "false"
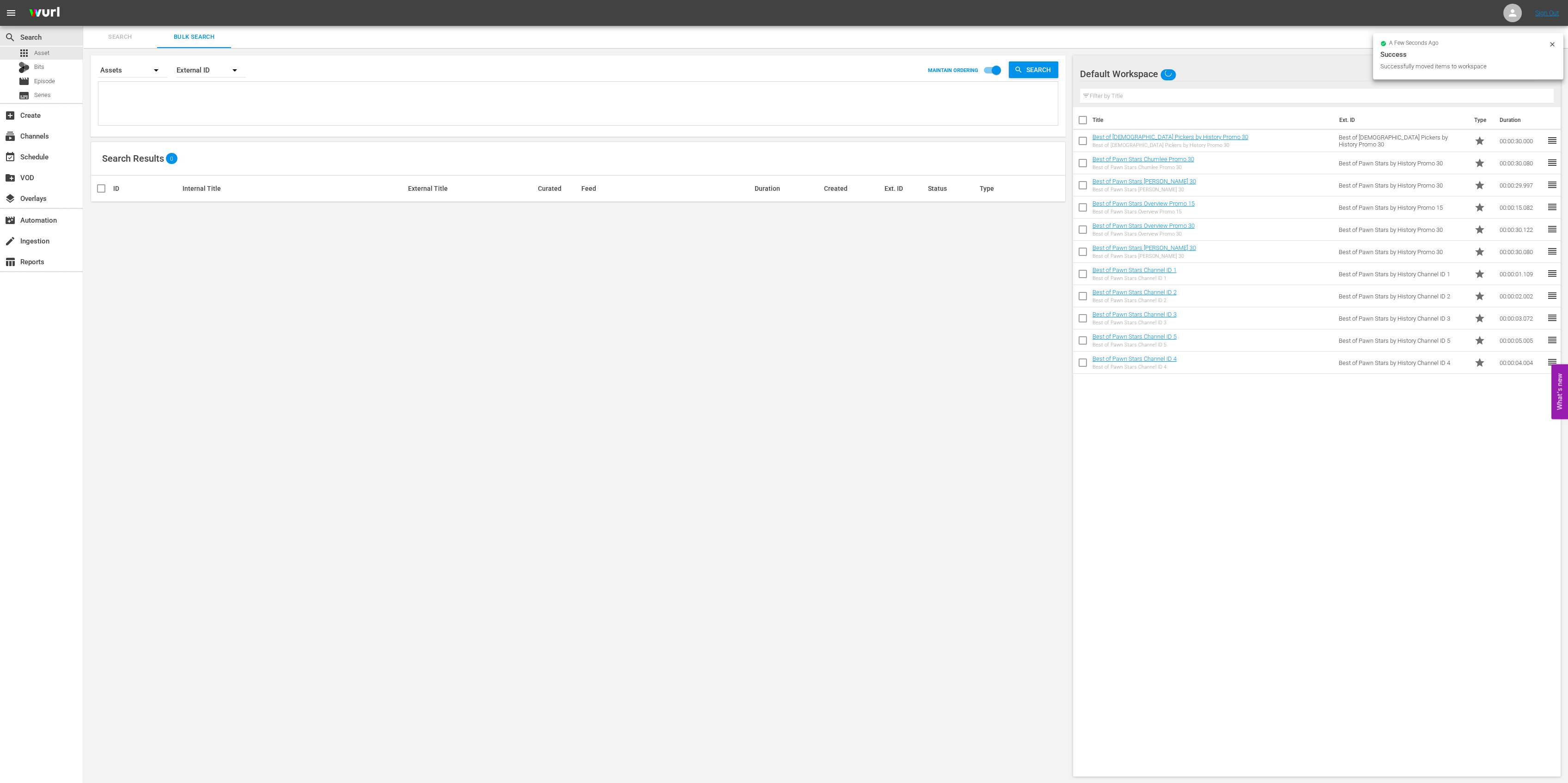
click at [1288, 69] on div "Default Workspace" at bounding box center [1306, 74] width 454 height 26
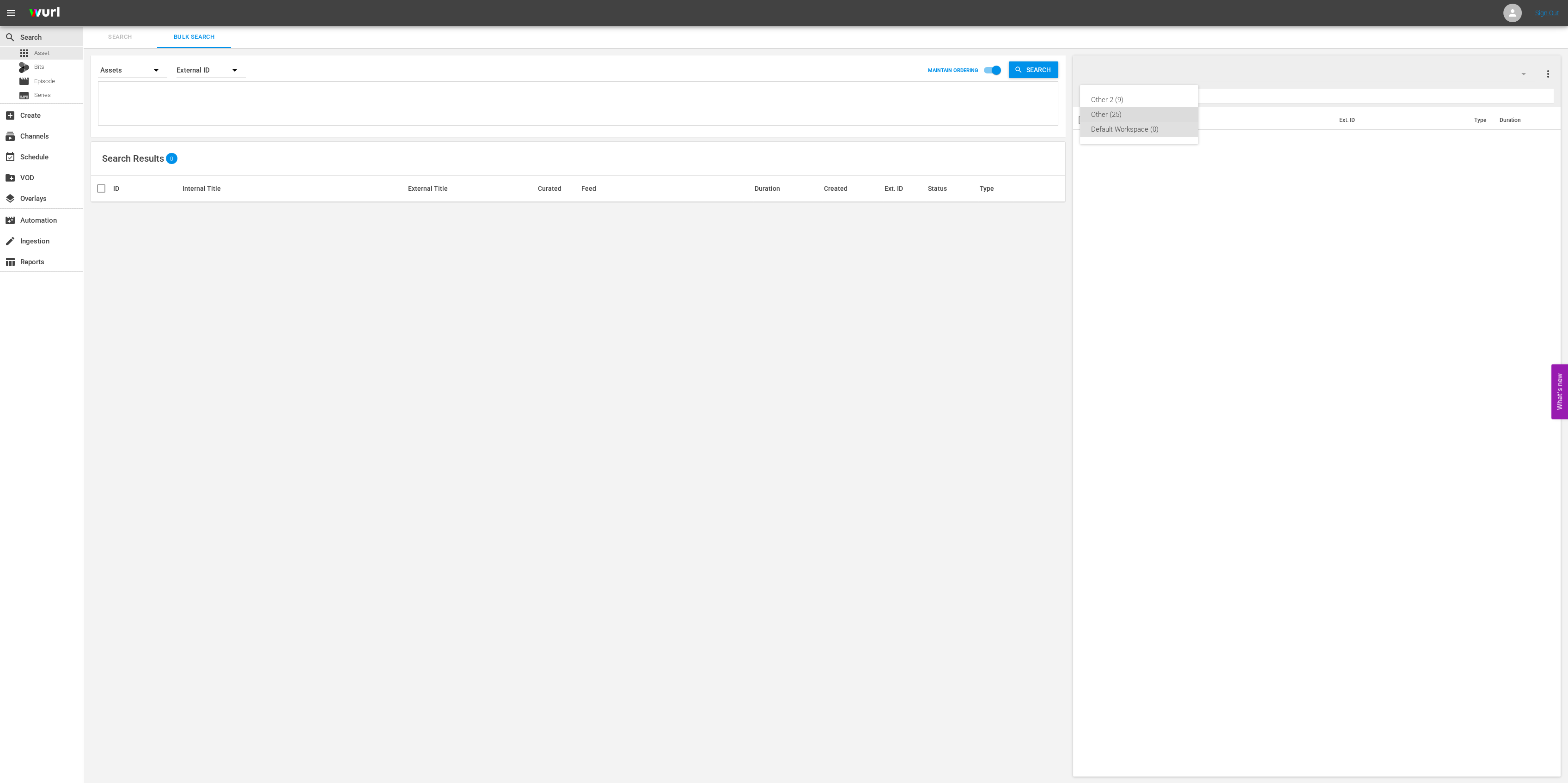
click at [1112, 120] on div "Other (25)" at bounding box center [1139, 114] width 96 height 15
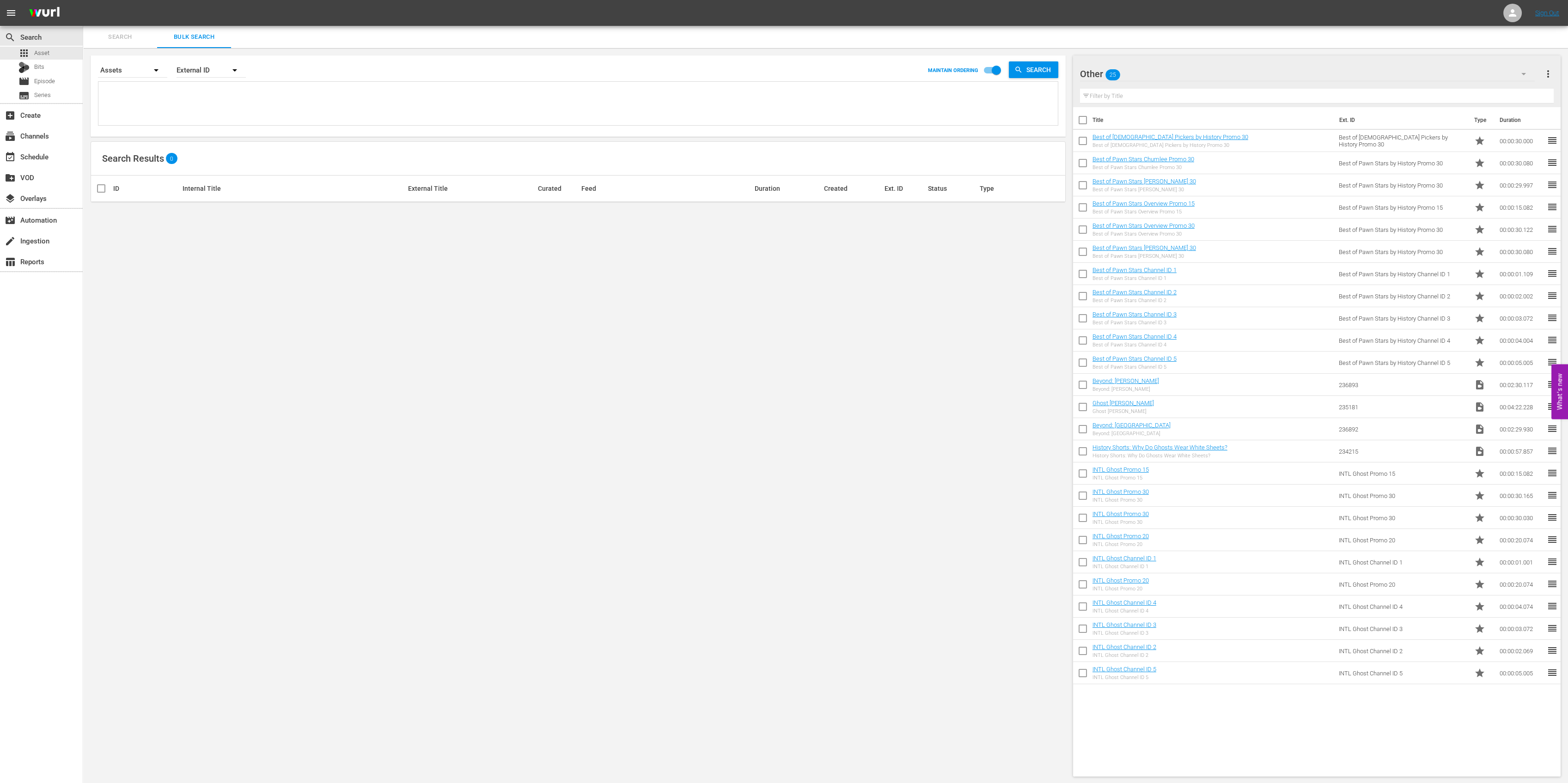
click at [1080, 362] on input "checkbox" at bounding box center [1083, 364] width 19 height 19
checkbox input "true"
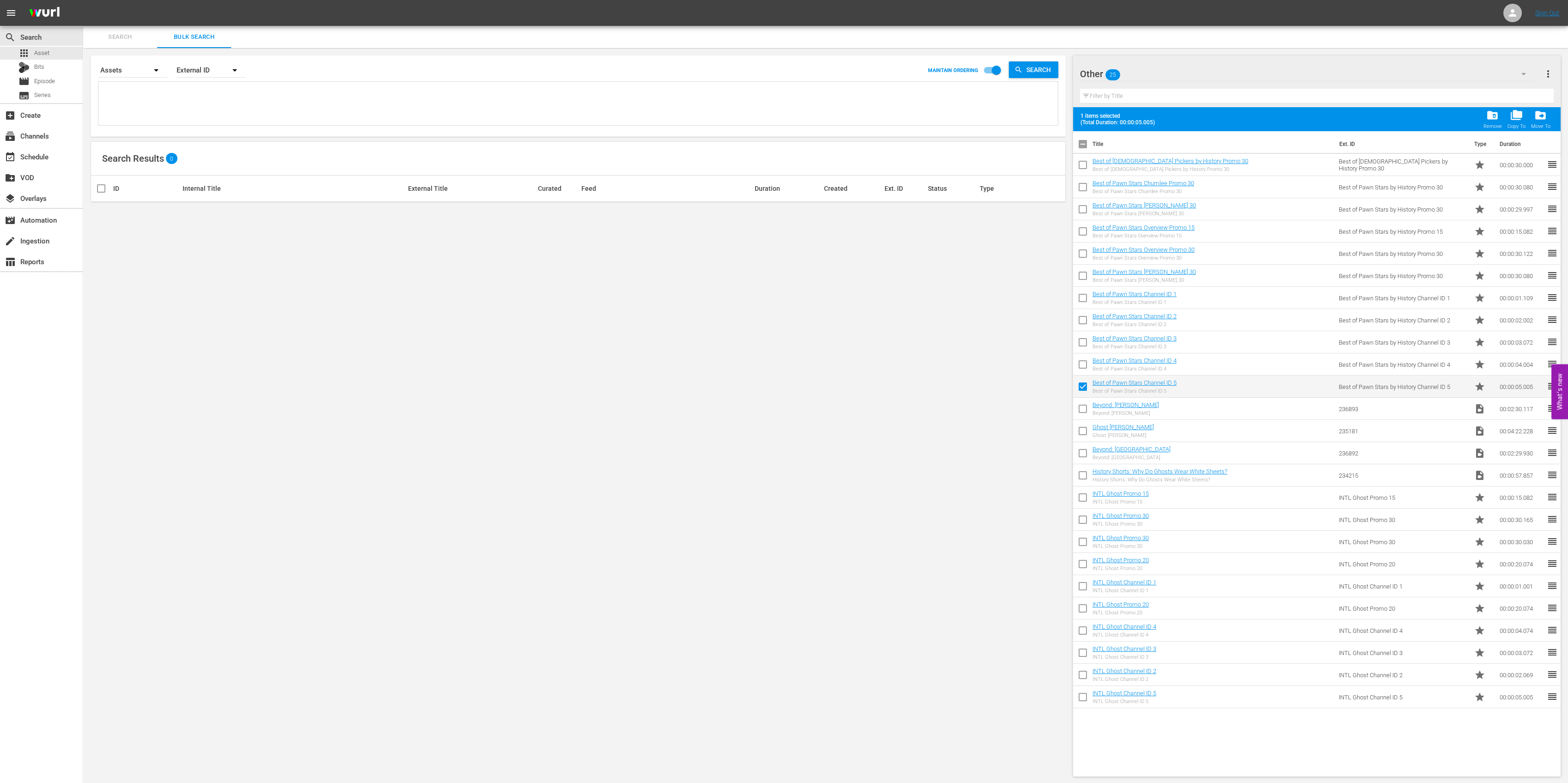
click at [1083, 412] on input "checkbox" at bounding box center [1083, 411] width 19 height 19
checkbox input "true"
click at [1079, 431] on input "checkbox" at bounding box center [1083, 433] width 19 height 19
checkbox input "true"
click at [1083, 454] on input "checkbox" at bounding box center [1083, 455] width 19 height 19
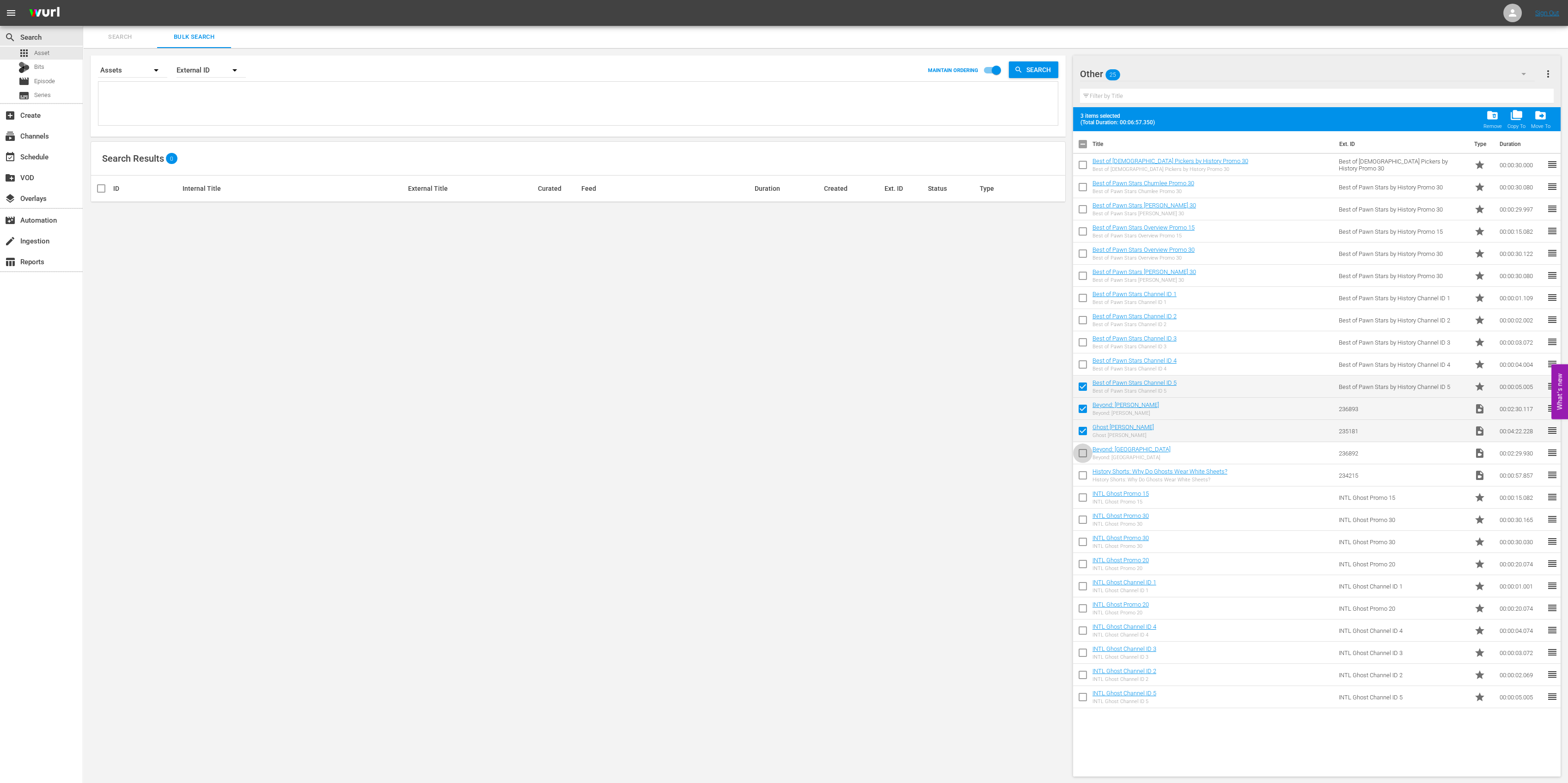
checkbox input "true"
click at [1085, 479] on input "checkbox" at bounding box center [1083, 477] width 19 height 19
checkbox input "true"
click at [1080, 502] on input "checkbox" at bounding box center [1083, 499] width 19 height 19
checkbox input "true"
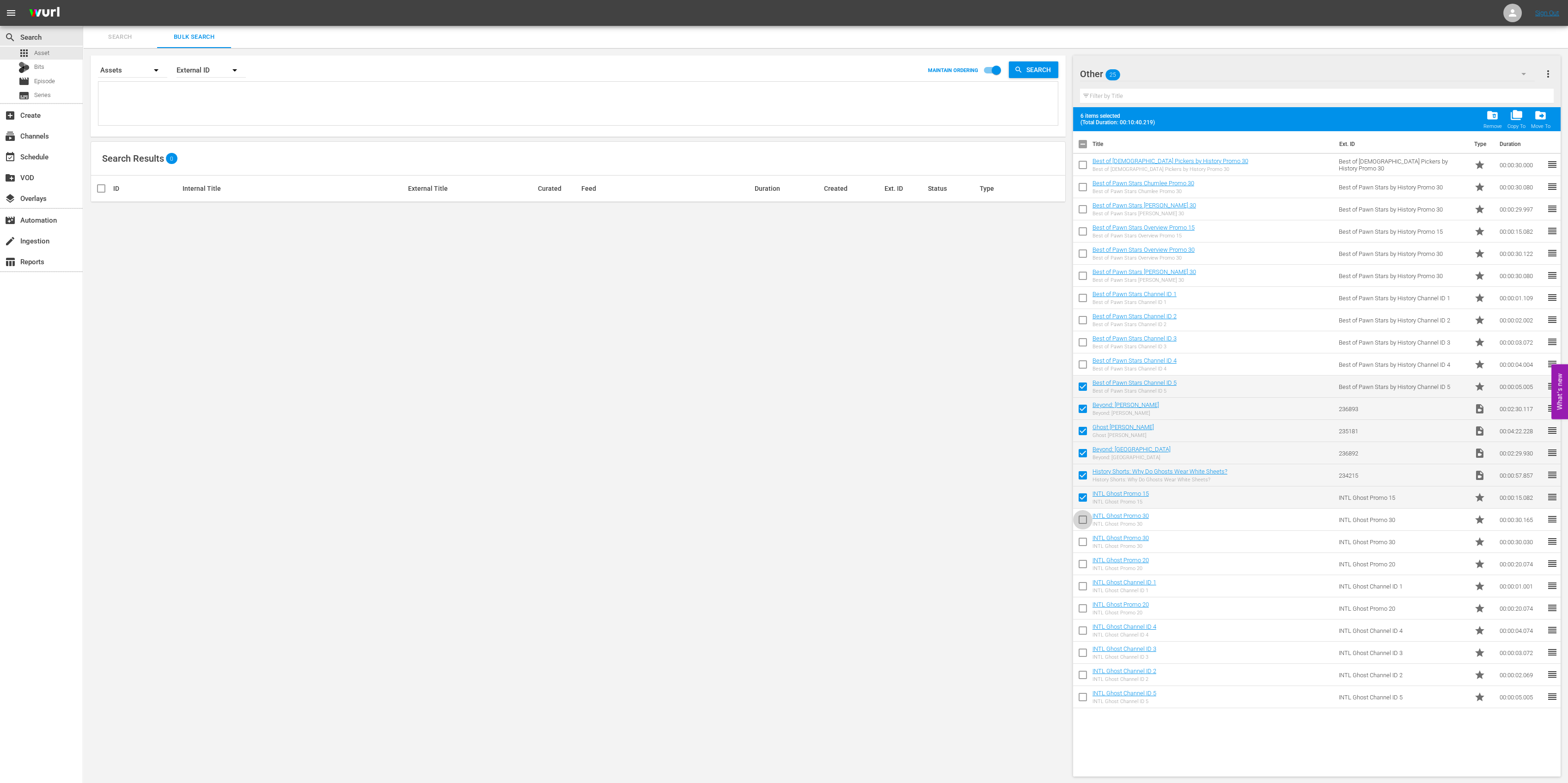
click at [1079, 524] on input "checkbox" at bounding box center [1083, 522] width 19 height 19
checkbox input "true"
click at [1083, 544] on input "checkbox" at bounding box center [1083, 544] width 19 height 19
checkbox input "true"
click at [1083, 567] on input "checkbox" at bounding box center [1083, 566] width 19 height 19
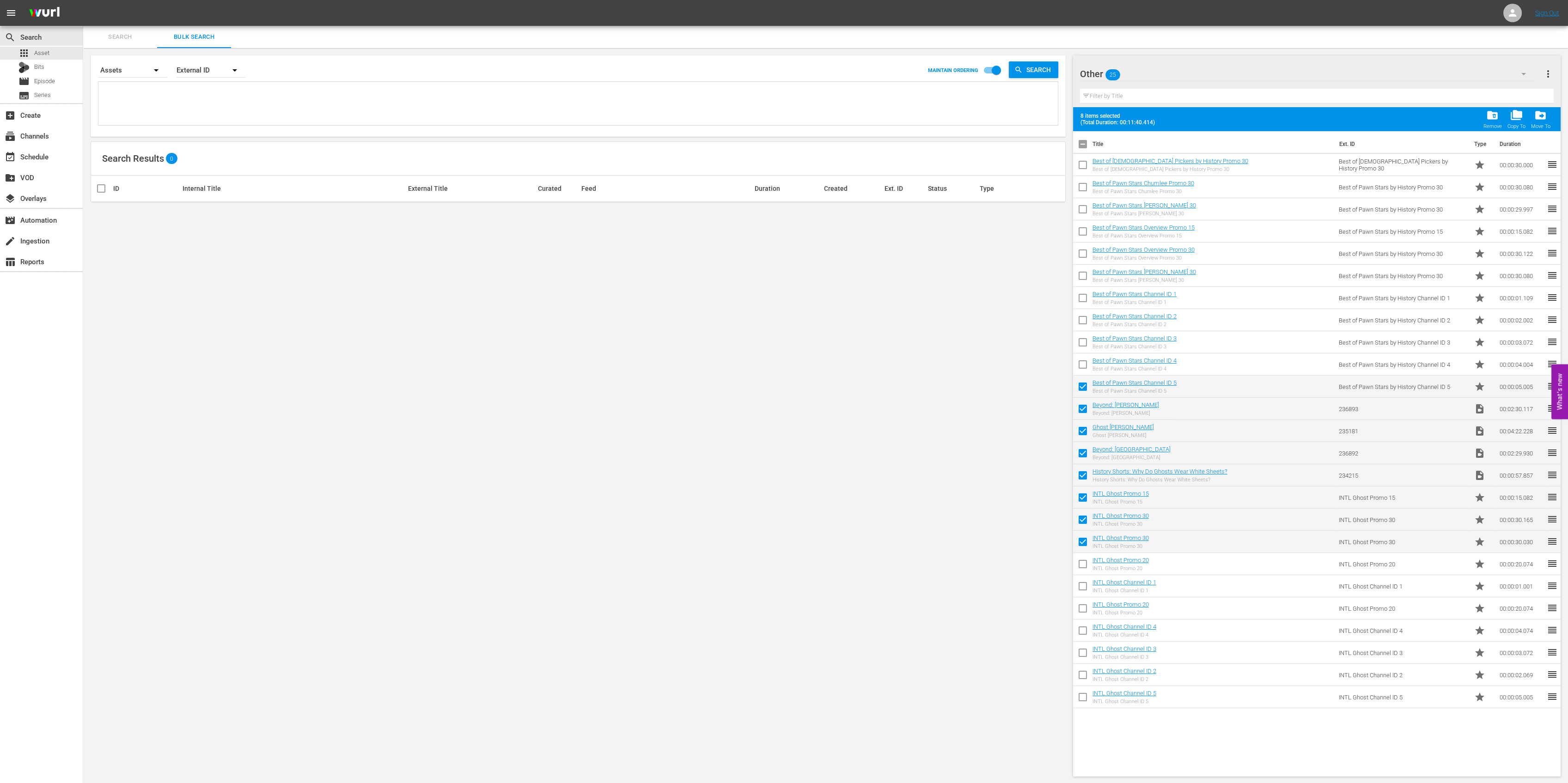
checkbox input "true"
click at [1083, 586] on input "checkbox" at bounding box center [1083, 588] width 19 height 19
checkbox input "true"
click at [1084, 609] on input "checkbox" at bounding box center [1083, 610] width 19 height 19
checkbox input "true"
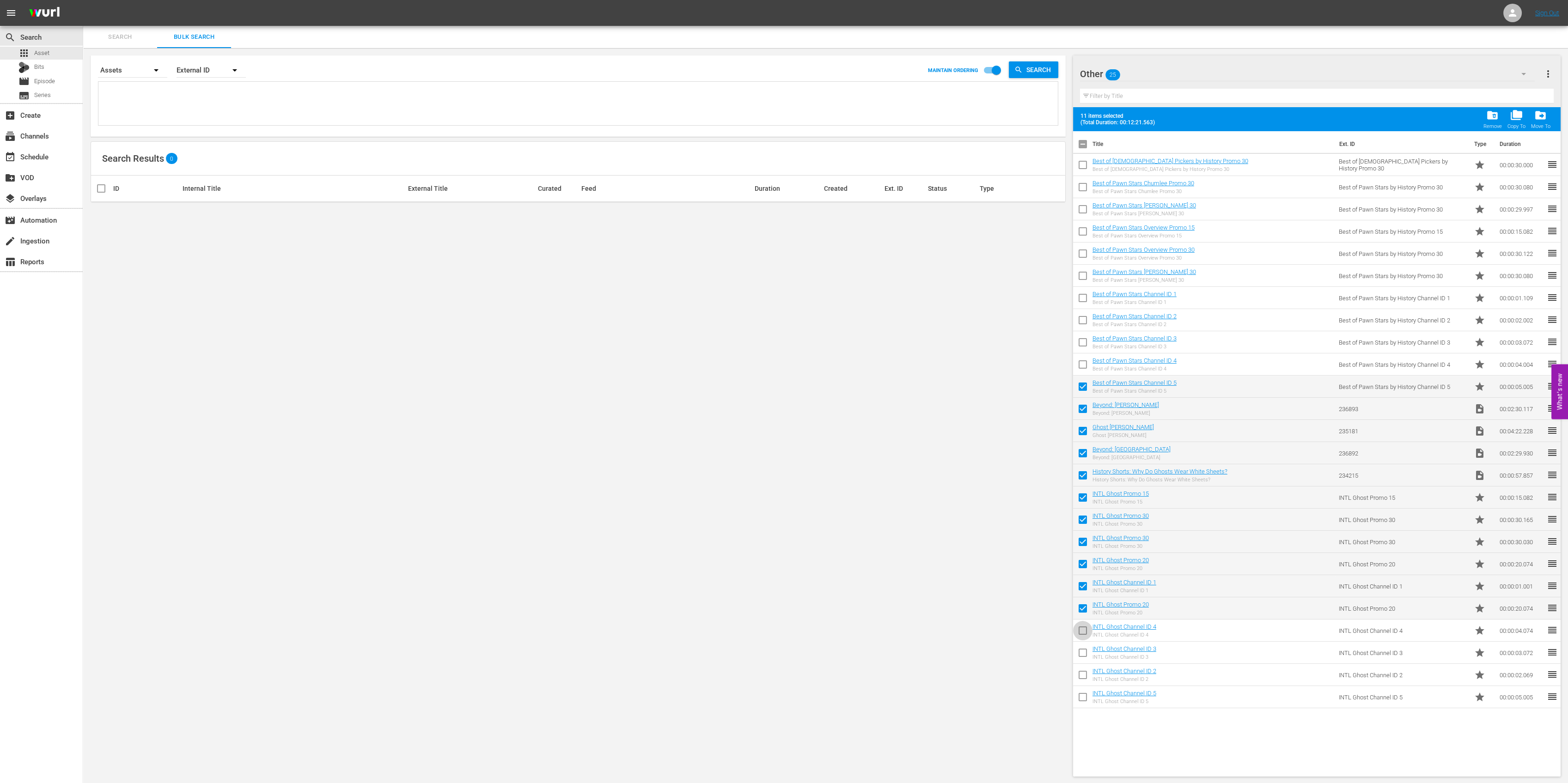
click at [1080, 631] on input "checkbox" at bounding box center [1083, 632] width 19 height 19
checkbox input "true"
click at [1080, 652] on input "checkbox" at bounding box center [1083, 654] width 19 height 19
checkbox input "true"
click at [1081, 669] on input "checkbox" at bounding box center [1083, 677] width 19 height 19
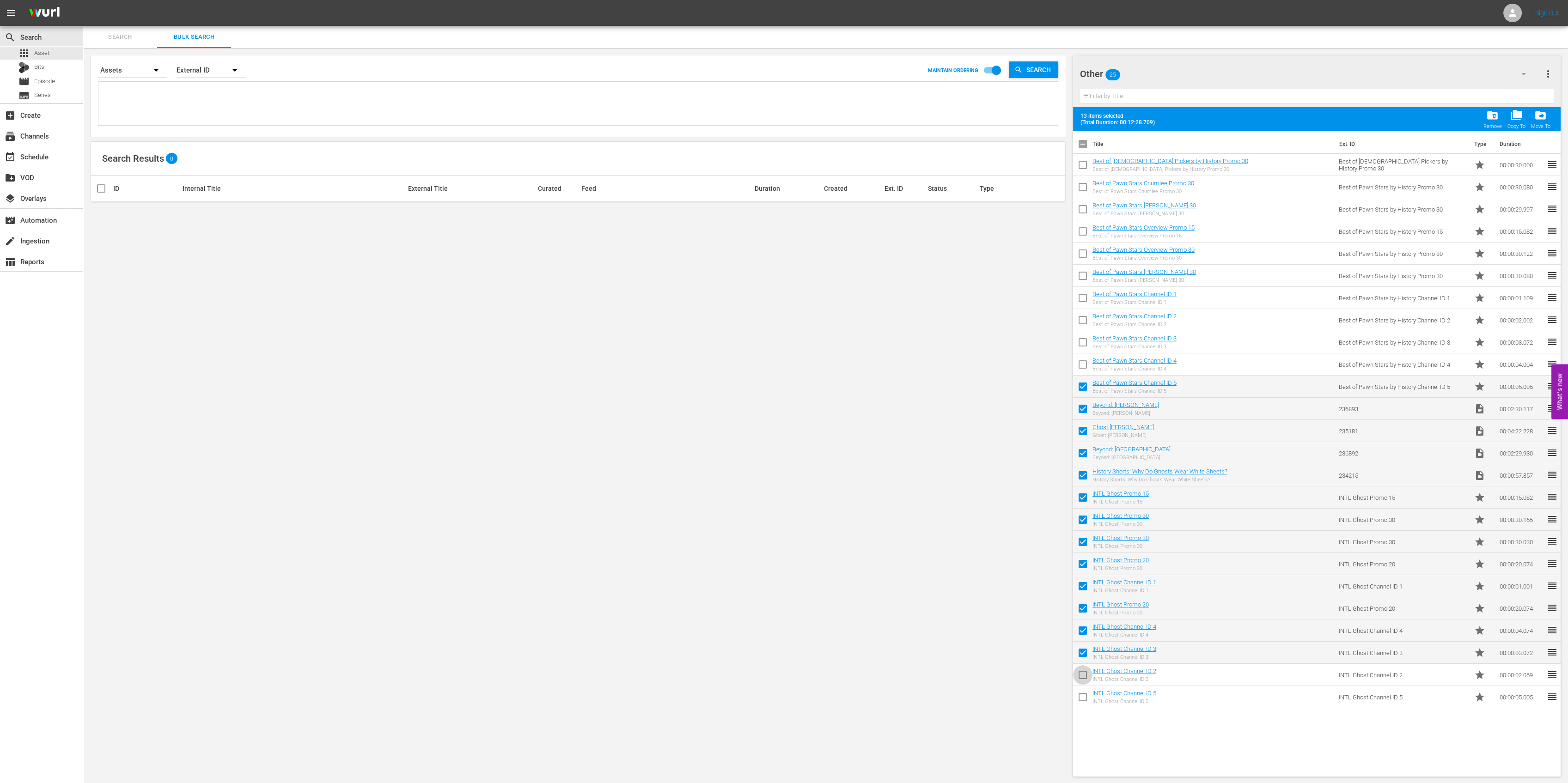
checkbox input "true"
click at [1083, 696] on input "checkbox" at bounding box center [1083, 699] width 19 height 19
checkbox input "true"
click at [1542, 117] on span "drive_file_move" at bounding box center [1540, 115] width 13 height 13
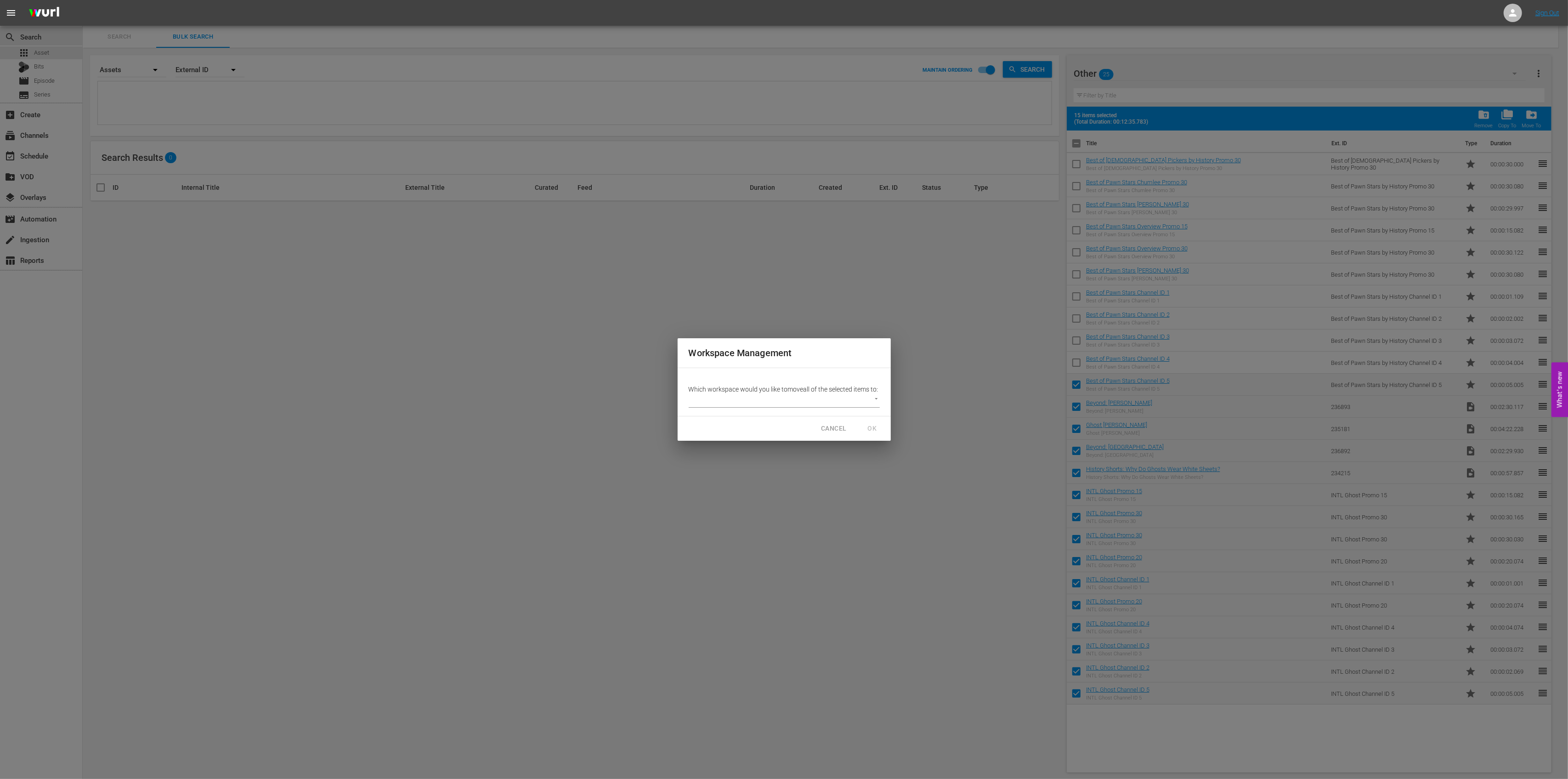
click at [878, 409] on body "menu Sign Out search Search apps Asset Bits movie Episode subtitles Series add_…" at bounding box center [784, 390] width 1568 height 779
click at [732, 424] on li "Default Workspace (0)" at bounding box center [728, 420] width 79 height 15
type input "1410"
click at [869, 432] on span "OK" at bounding box center [873, 428] width 15 height 12
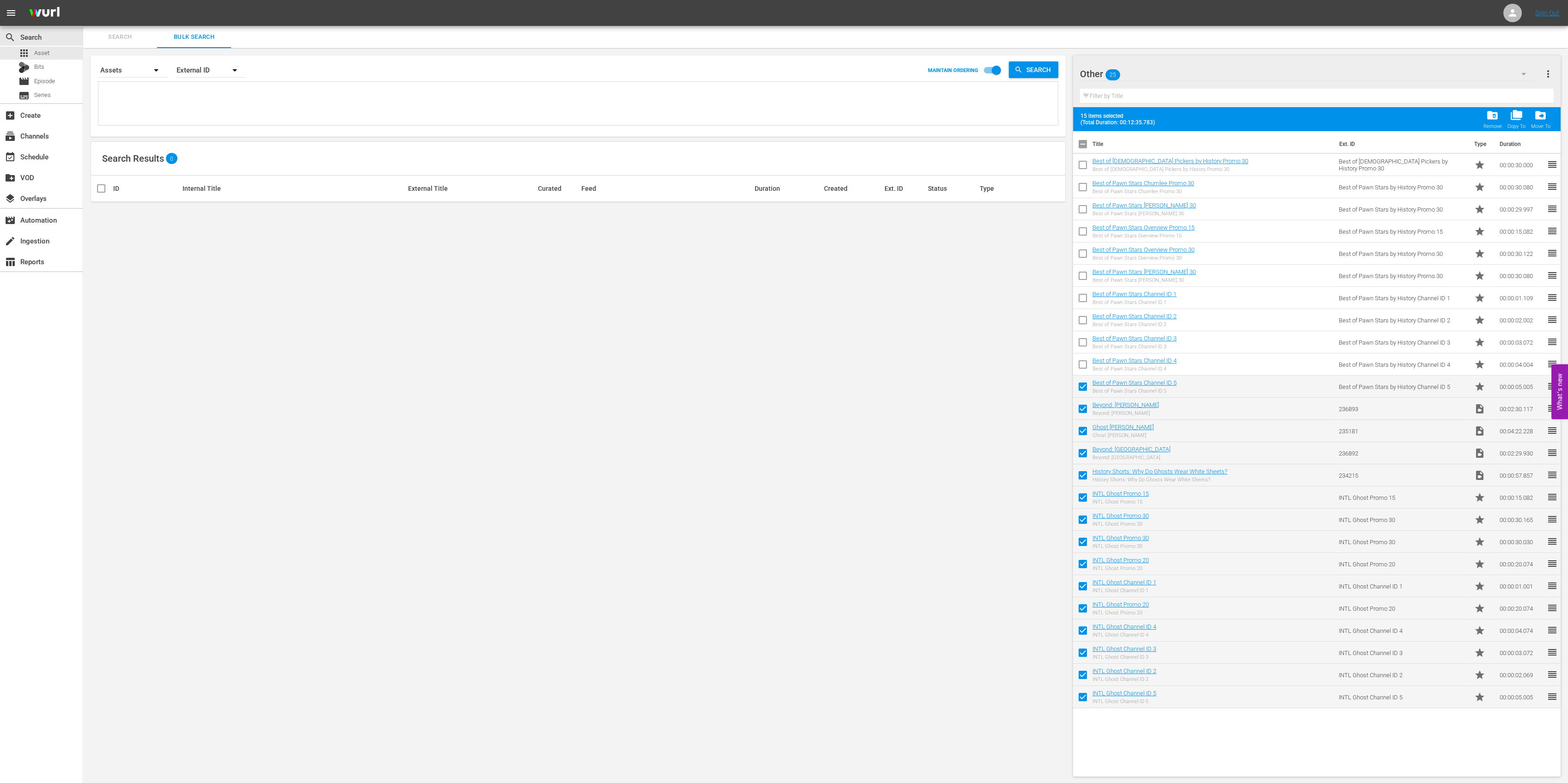
checkbox input "false"
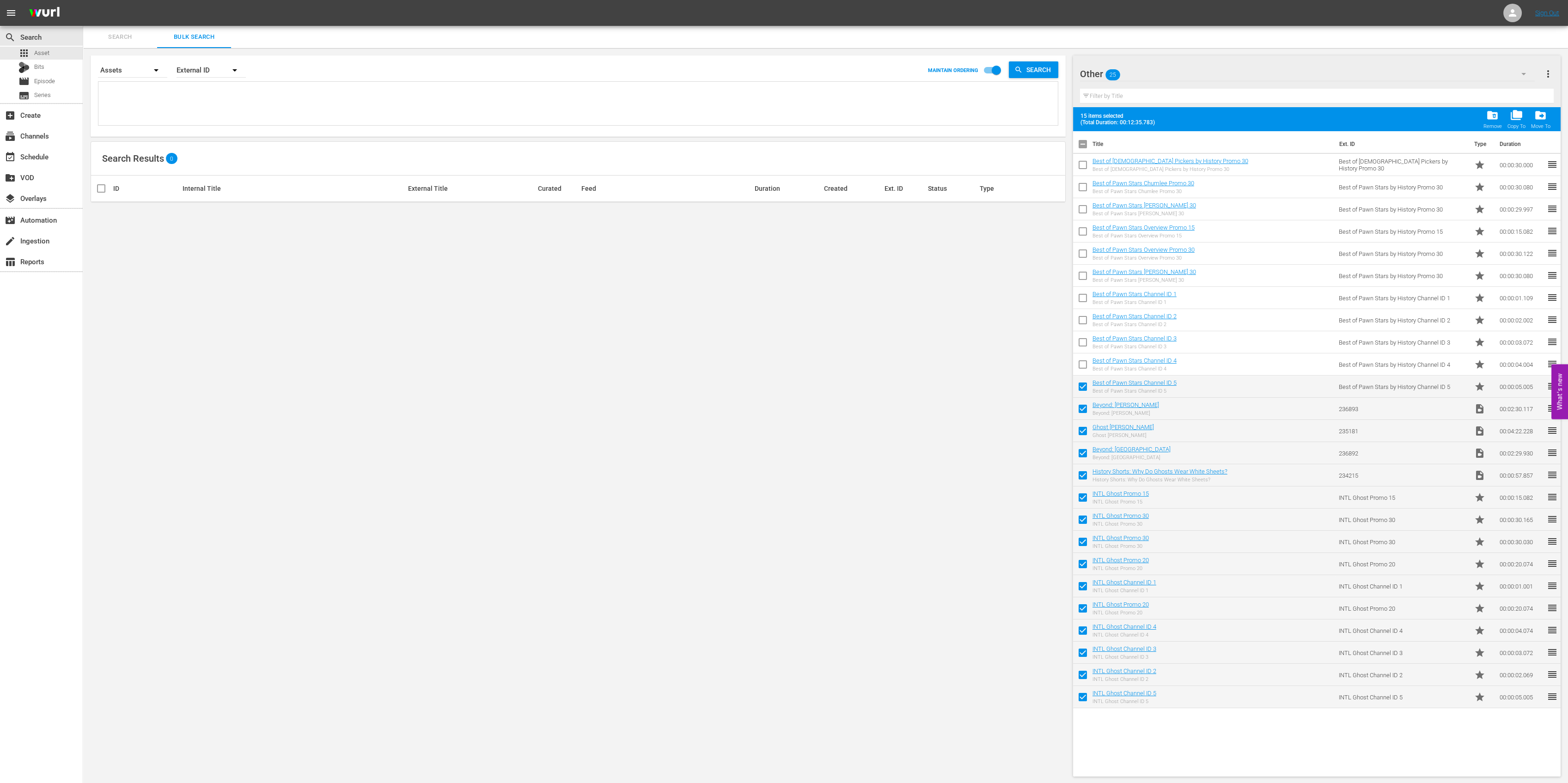
checkbox input "false"
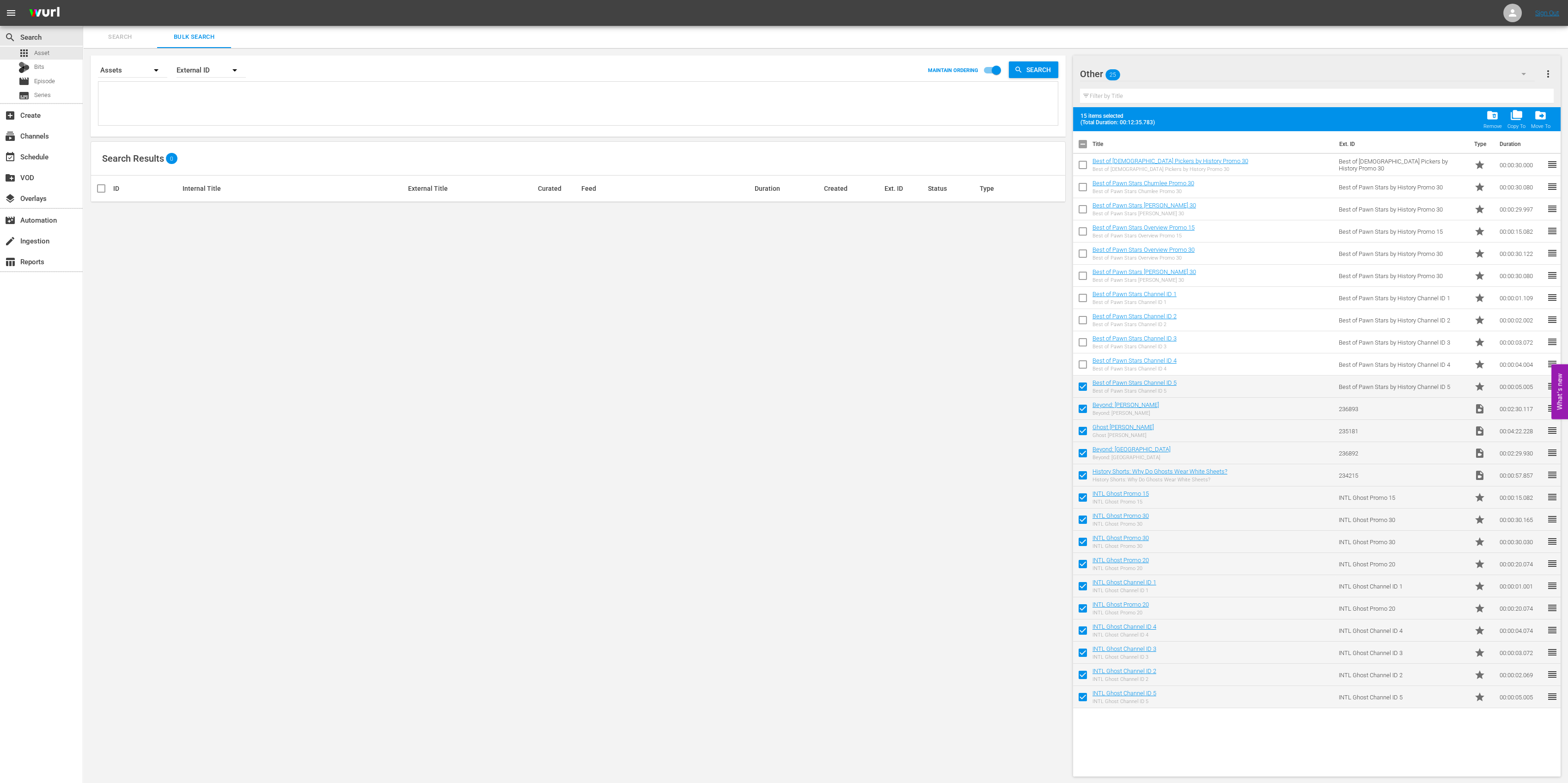
checkbox input "false"
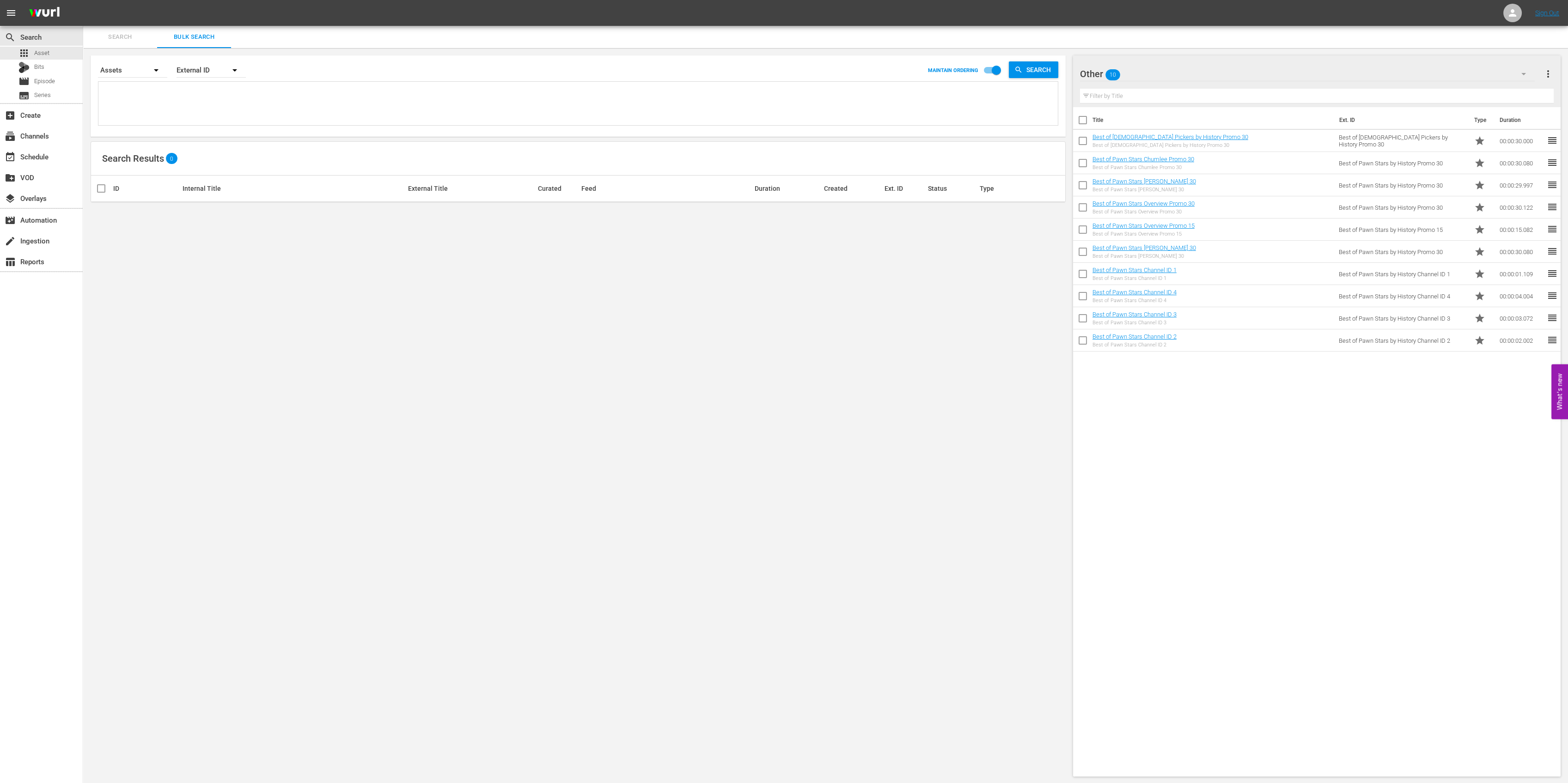
click at [1267, 69] on div "Other 10" at bounding box center [1306, 74] width 454 height 26
click at [1128, 129] on div "Default Workspace (15)" at bounding box center [1139, 129] width 96 height 15
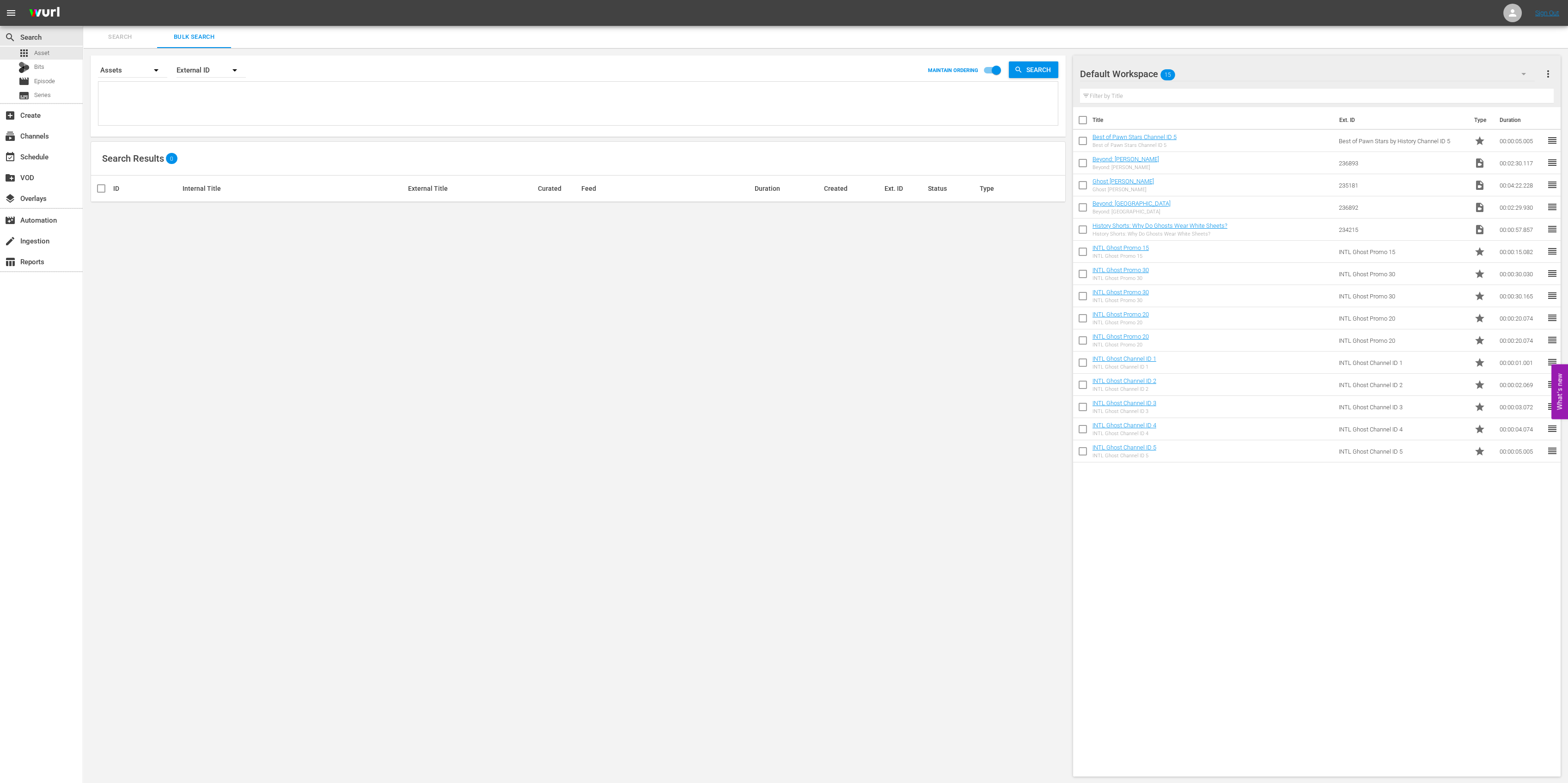
click at [1082, 140] on input "checkbox" at bounding box center [1083, 143] width 19 height 19
checkbox input "true"
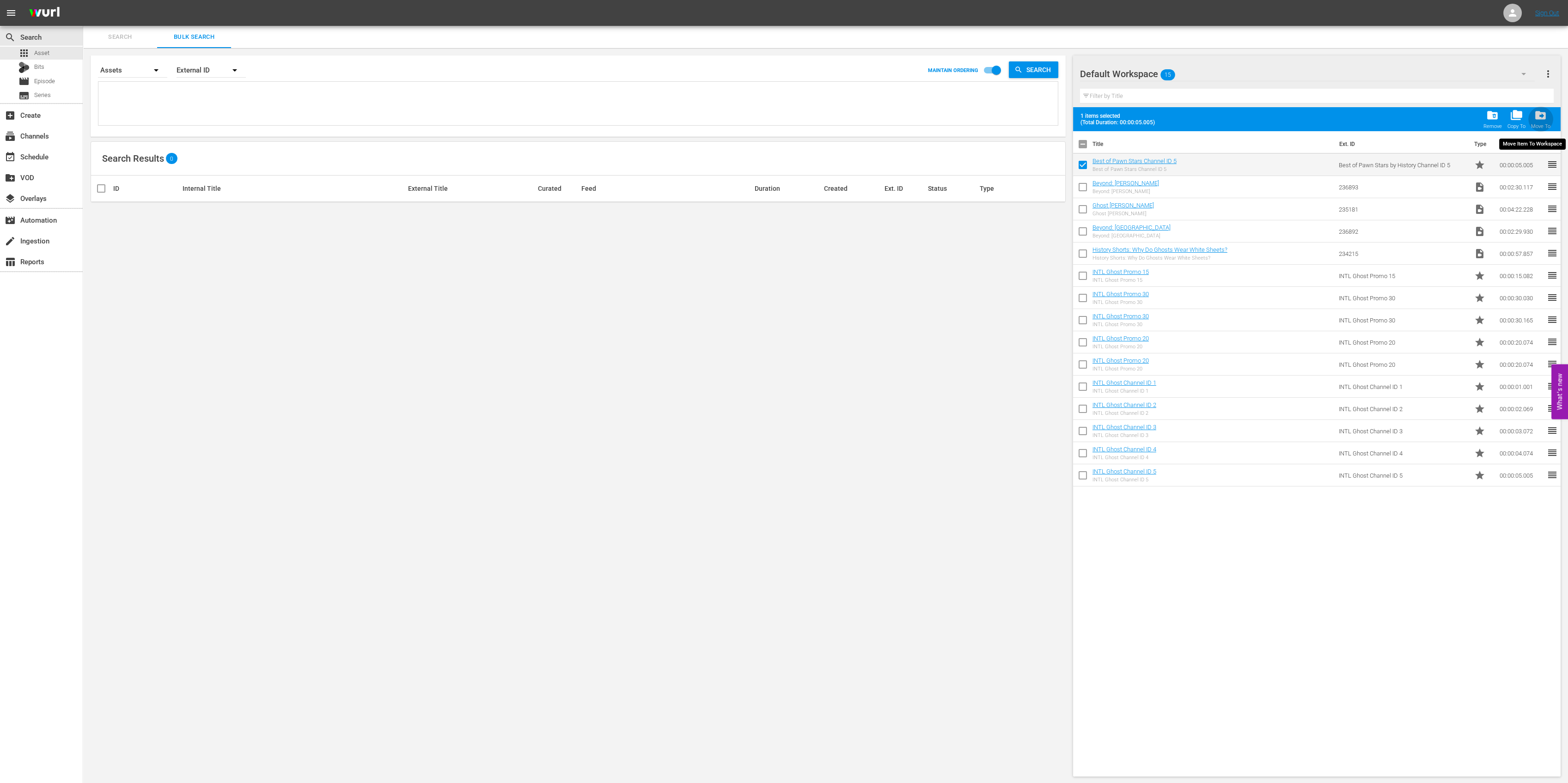
click at [1544, 111] on span "drive_file_move" at bounding box center [1540, 115] width 13 height 13
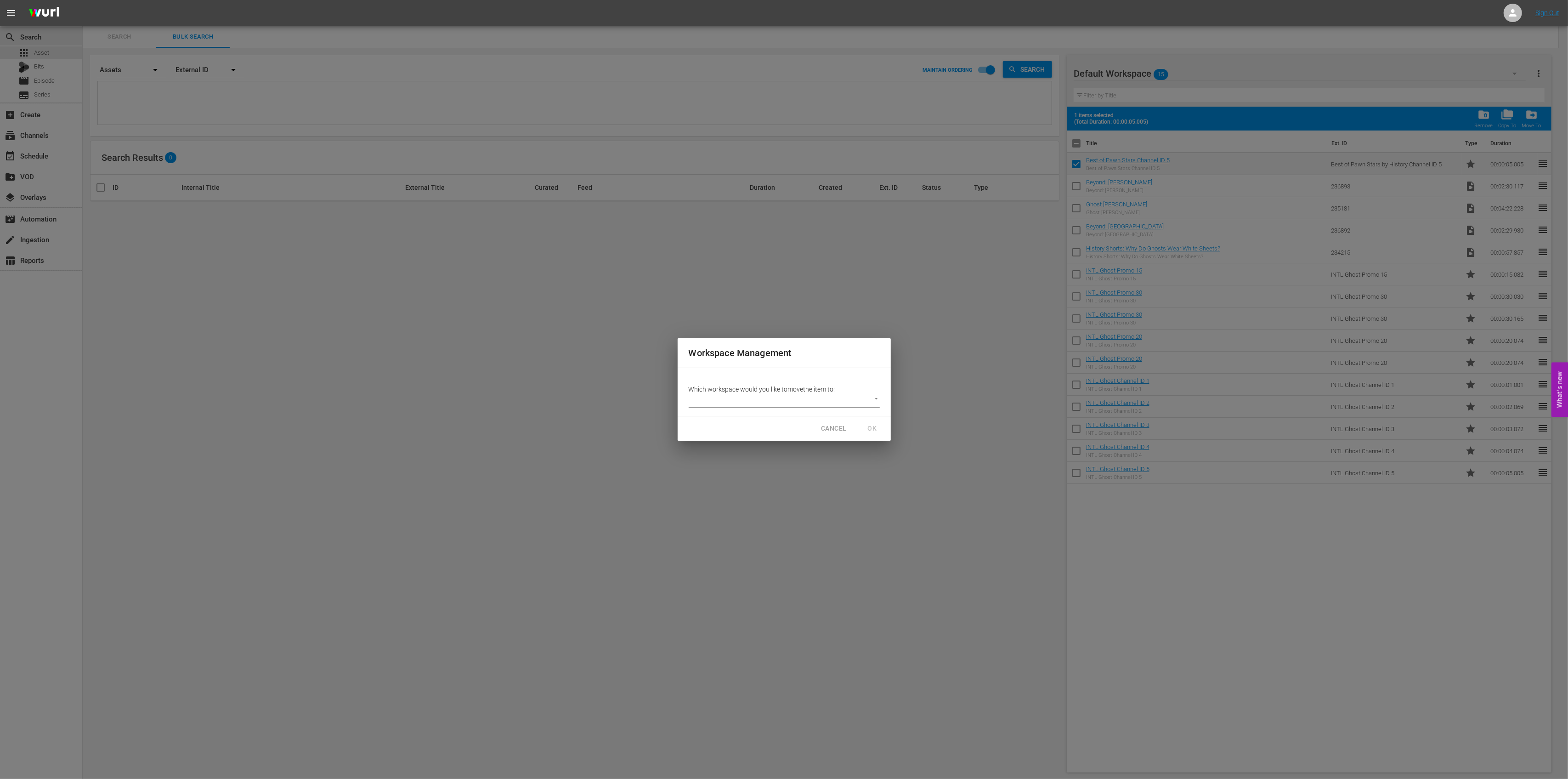
click at [875, 397] on body "menu Sign Out search Search apps Asset Bits movie Episode subtitles Series add_…" at bounding box center [784, 390] width 1568 height 779
click at [717, 420] on li "Other (10)" at bounding box center [711, 416] width 45 height 15
type input "2264"
click at [868, 426] on span "OK" at bounding box center [873, 428] width 15 height 12
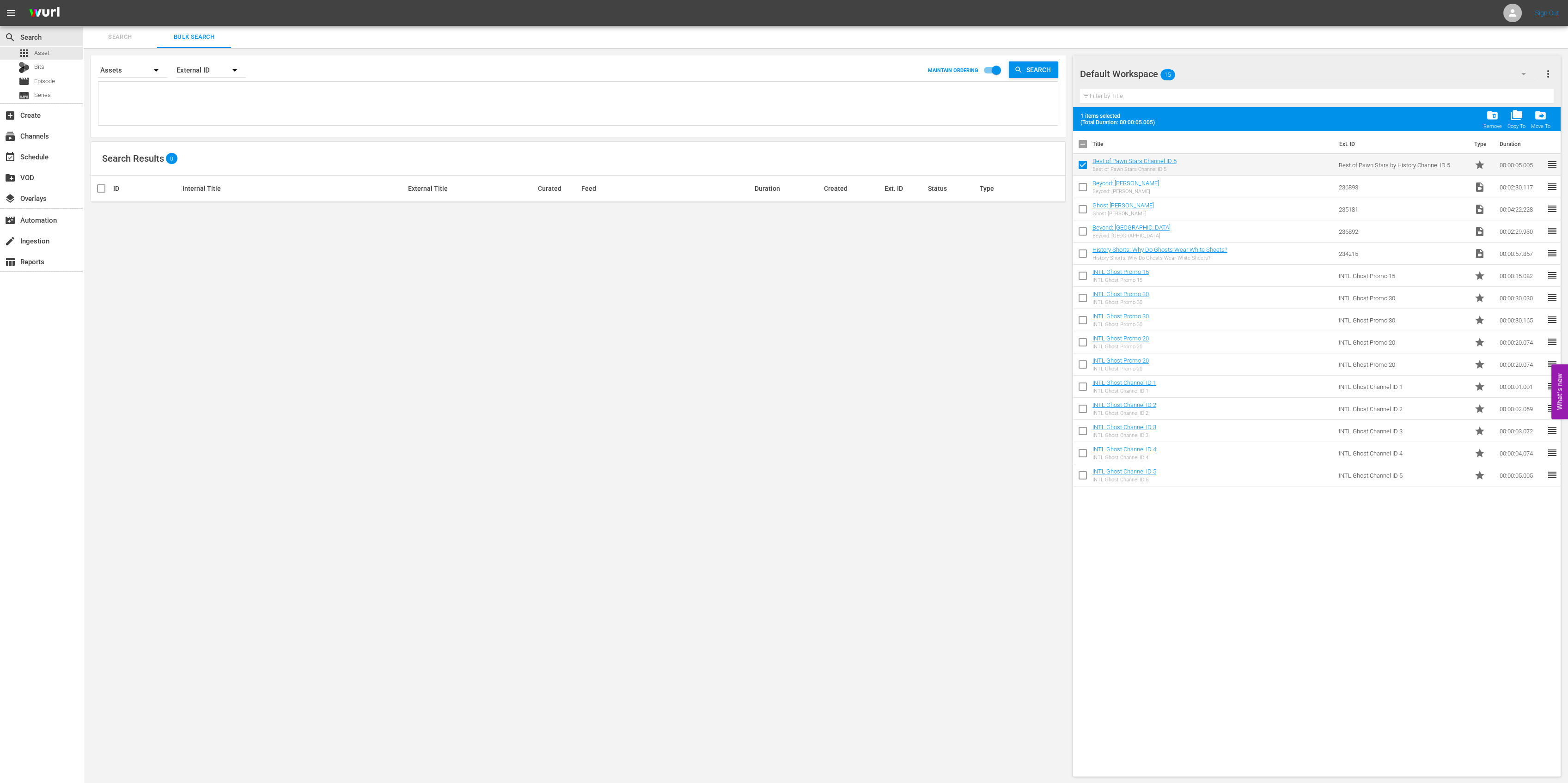
checkbox input "false"
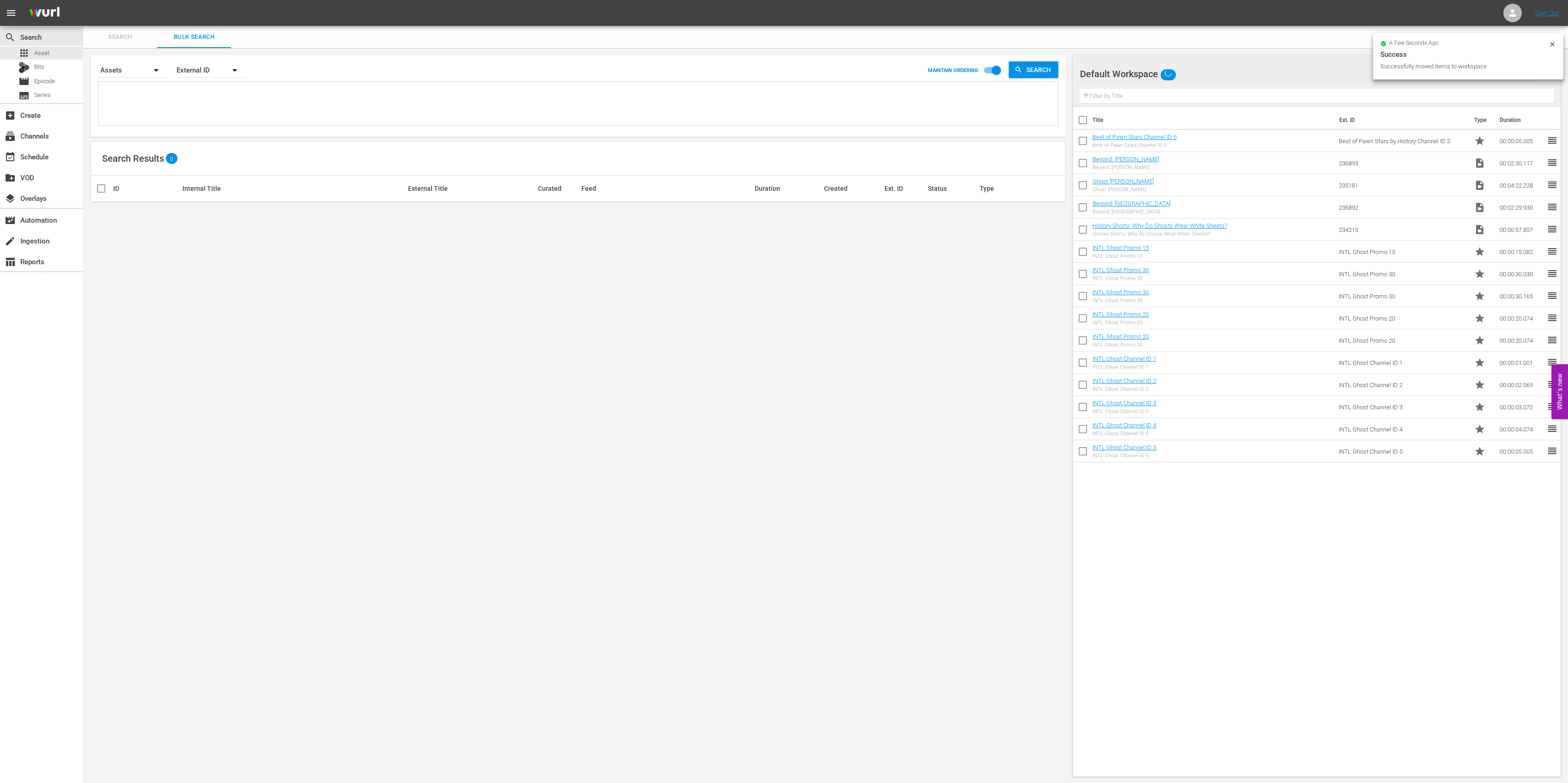
click at [1194, 75] on div "Default Workspace" at bounding box center [1306, 74] width 454 height 26
click at [1122, 114] on div "Other (10)" at bounding box center [1139, 114] width 96 height 15
click at [1148, 72] on div "Other 11" at bounding box center [1306, 74] width 454 height 26
click at [1123, 114] on div "Other (11)" at bounding box center [1139, 114] width 96 height 15
click at [1148, 71] on div "Other 11" at bounding box center [1306, 74] width 454 height 26
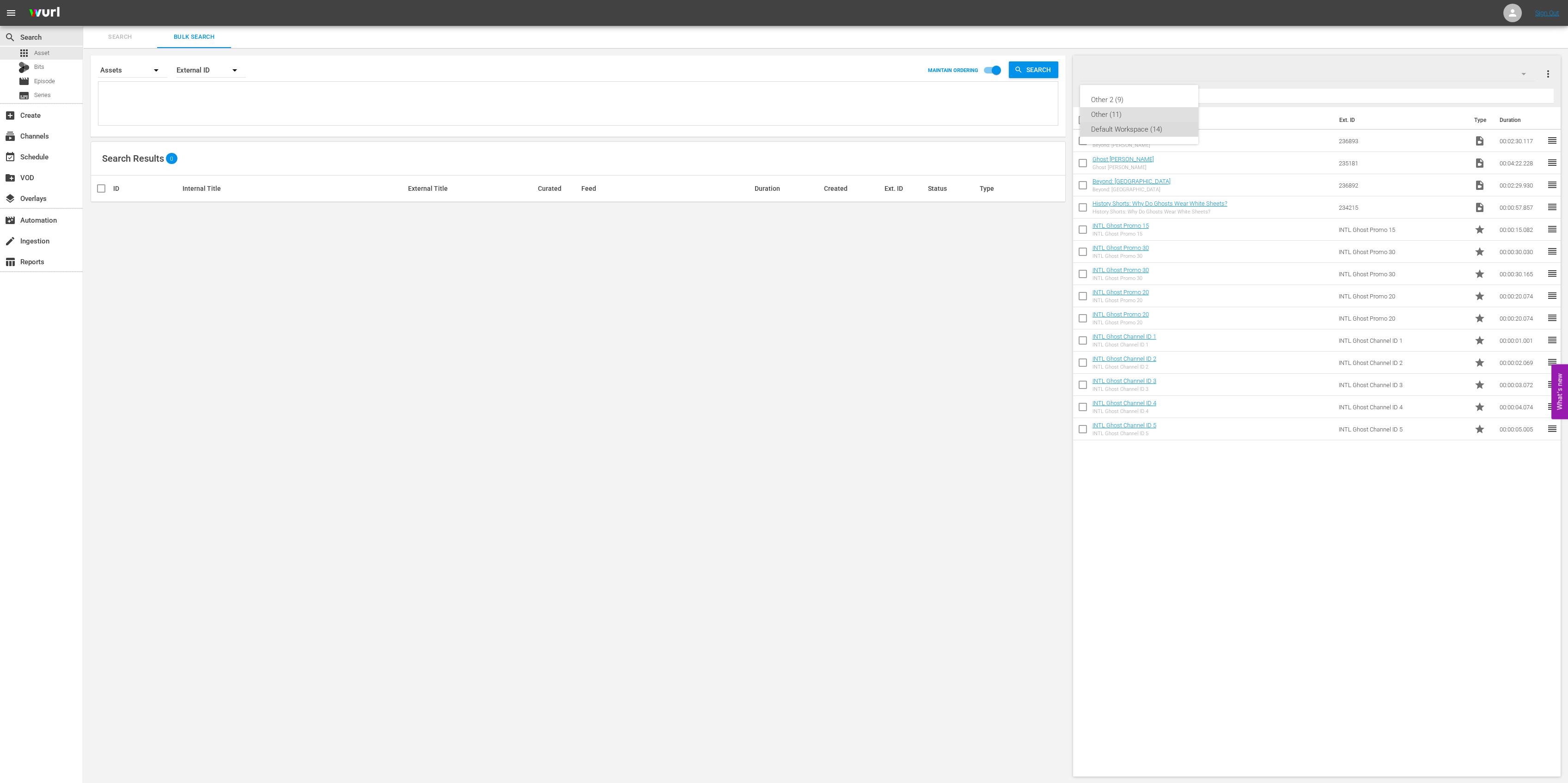
click at [1126, 126] on div "Default Workspace (14)" at bounding box center [1139, 129] width 96 height 15
click at [1210, 75] on div "Default Workspace 14" at bounding box center [1306, 74] width 454 height 26
click at [1128, 114] on div "Other (11)" at bounding box center [1139, 114] width 96 height 15
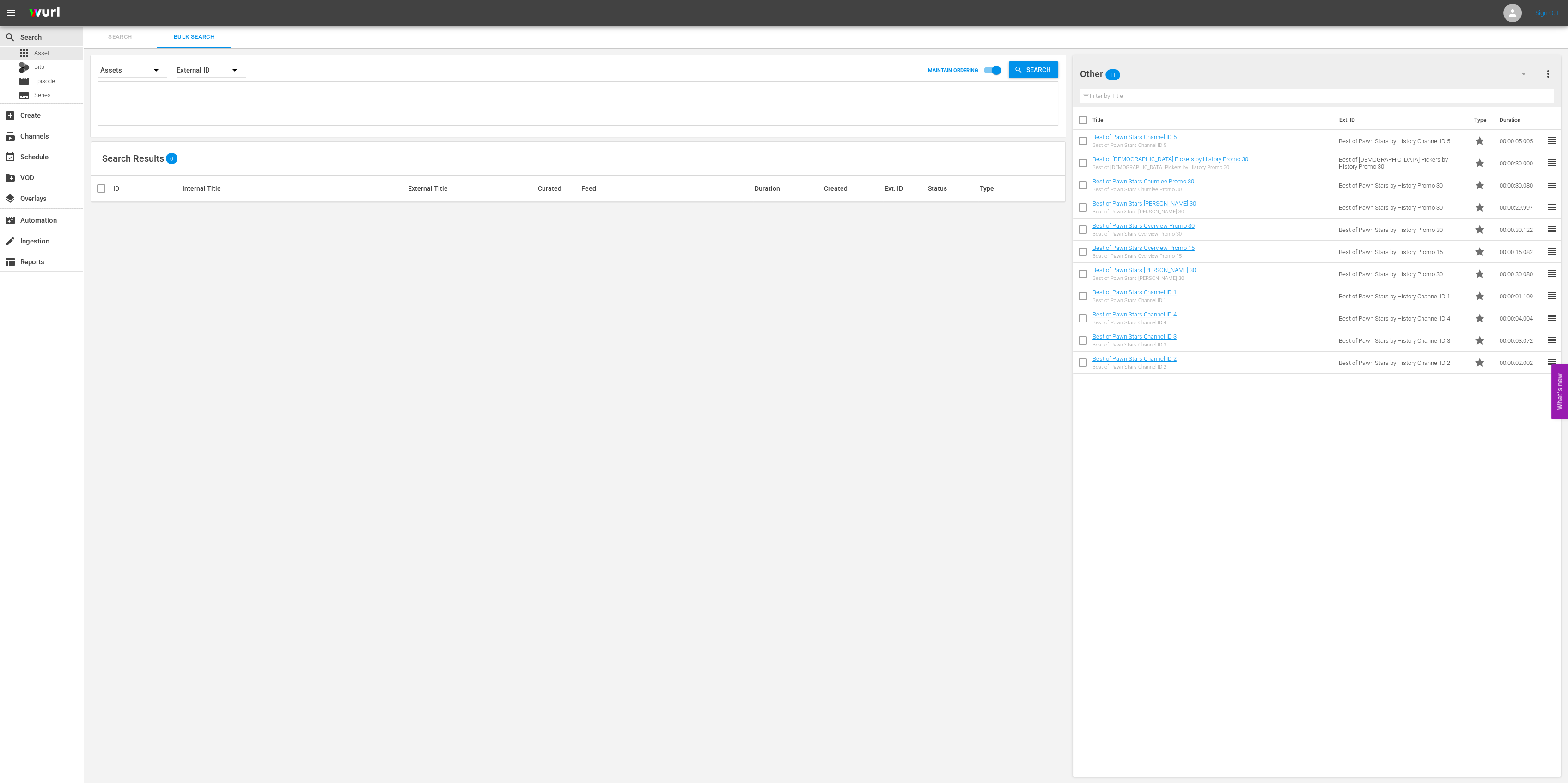
click at [1087, 143] on input "checkbox" at bounding box center [1083, 143] width 19 height 19
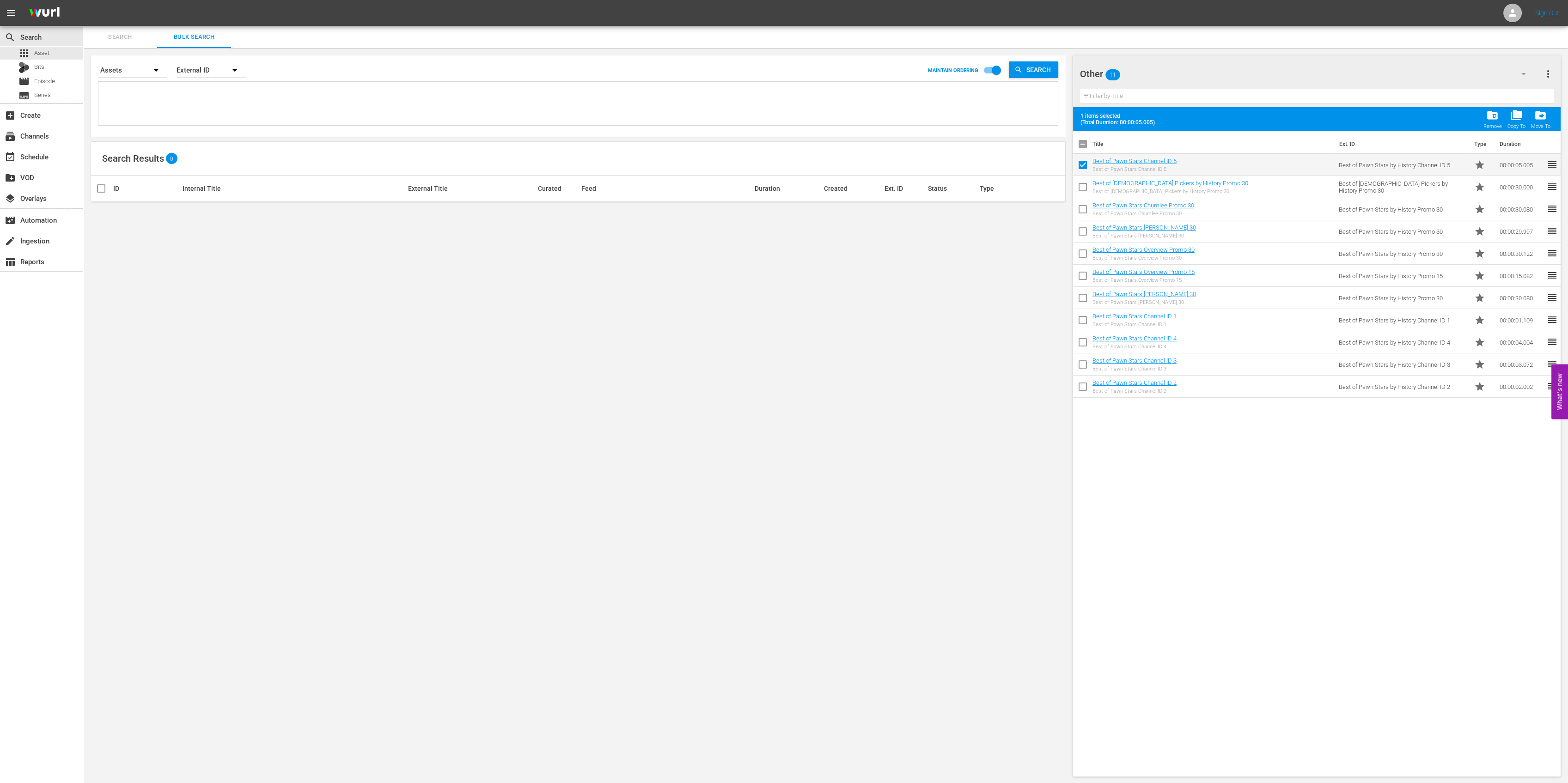
click at [1080, 165] on input "checkbox" at bounding box center [1083, 167] width 19 height 19
checkbox input "false"
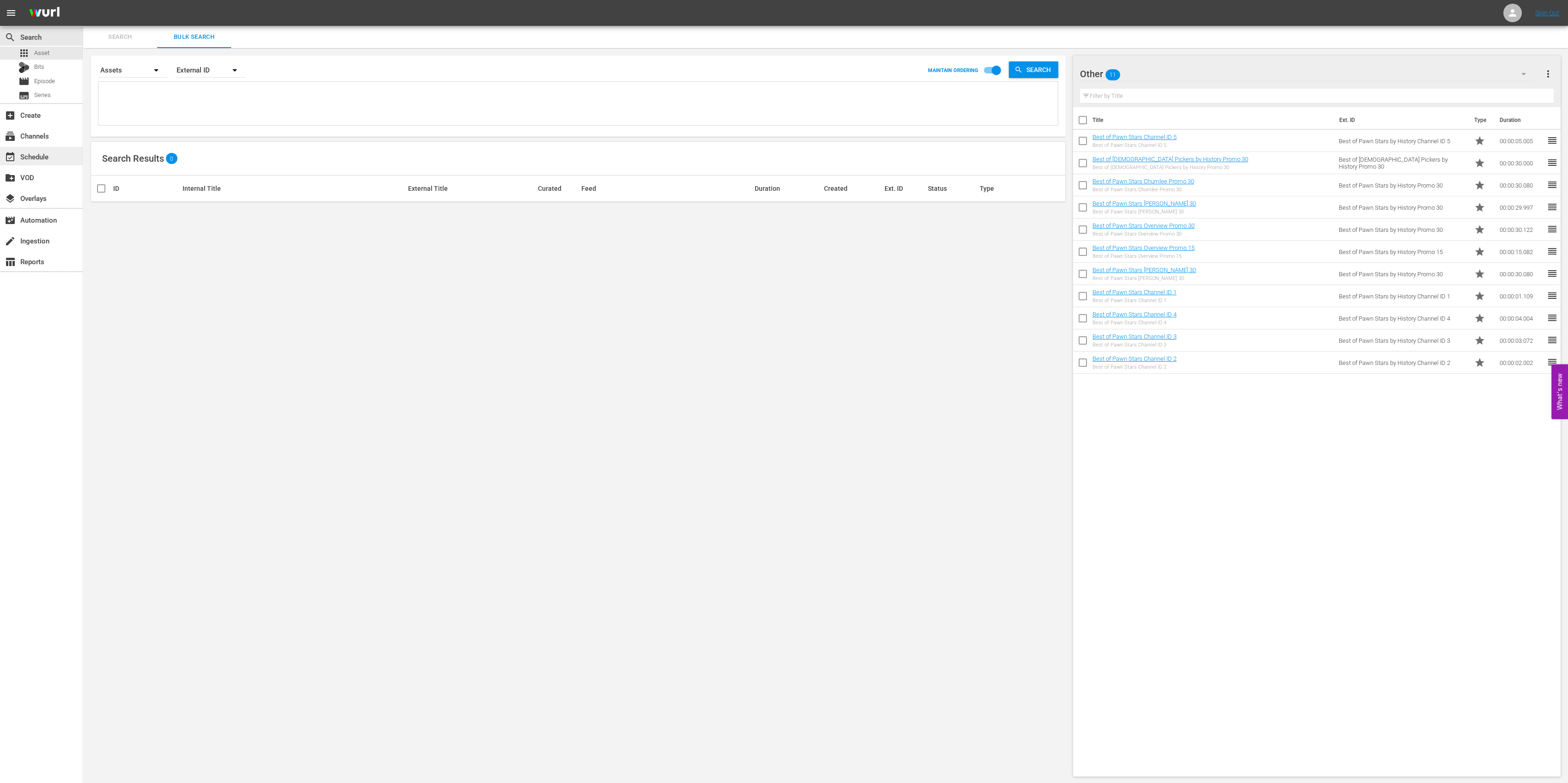
click at [25, 165] on div "event_available Schedule" at bounding box center [41, 156] width 83 height 21
click at [27, 162] on div "event_available Schedule" at bounding box center [41, 156] width 83 height 18
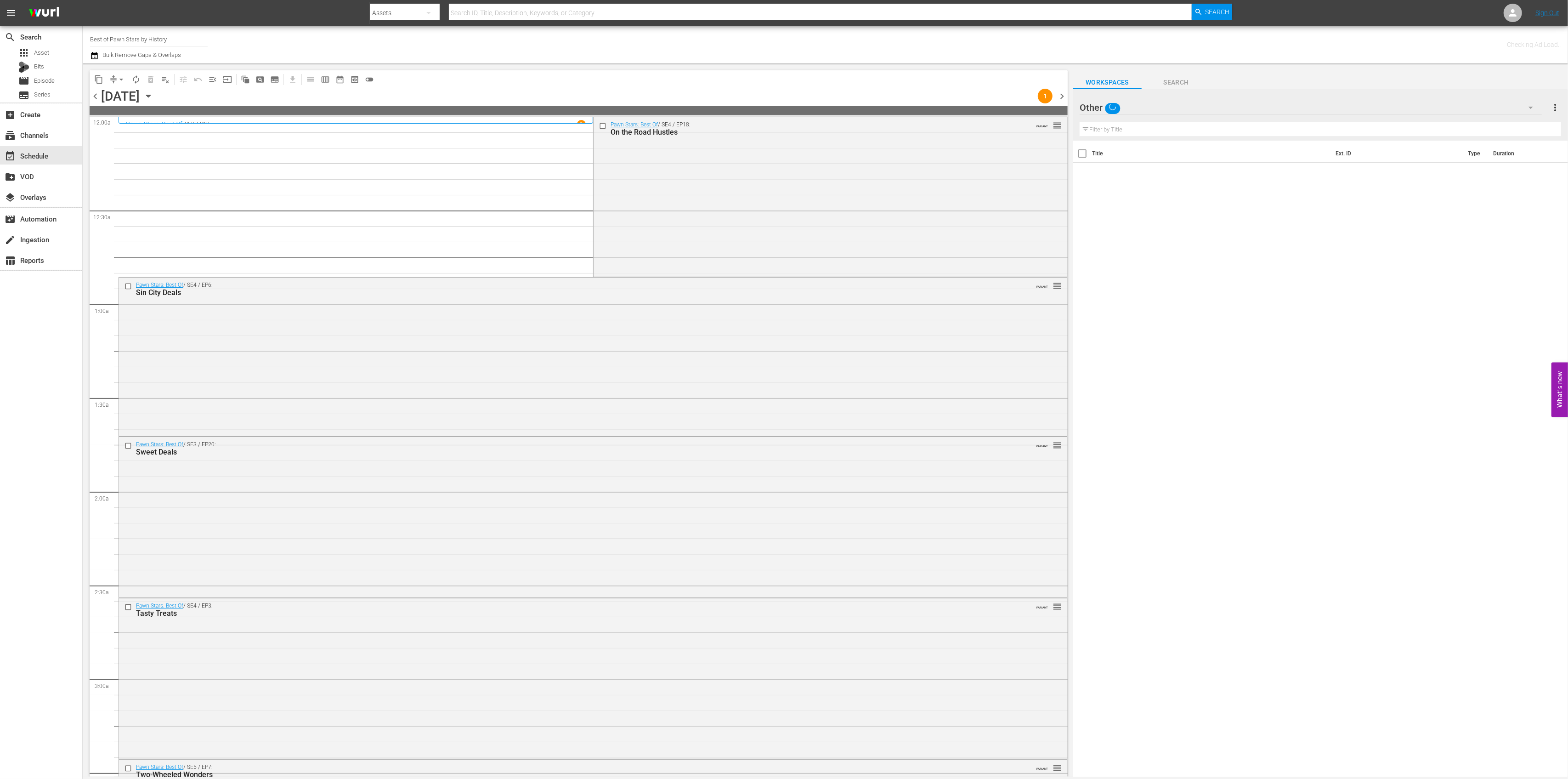
click at [141, 29] on input "Best of Pawn Stars by History" at bounding box center [149, 39] width 118 height 22
click at [142, 35] on input "Best of Pawn Stars by History" at bounding box center [149, 39] width 118 height 22
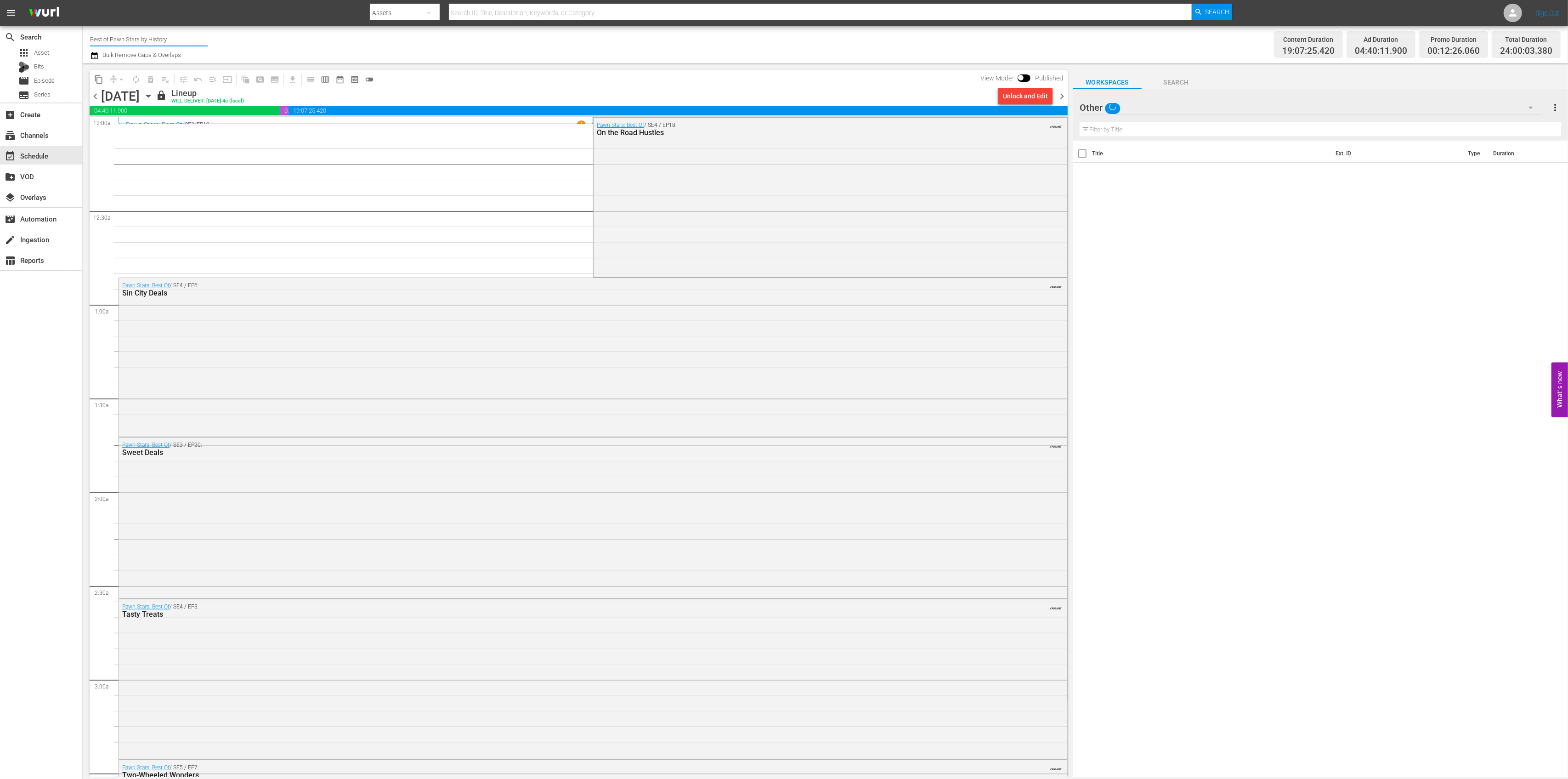
click at [142, 35] on input "Best of Pawn Stars by History" at bounding box center [149, 39] width 118 height 22
click at [155, 61] on div "Ghost INTL (1820 - ae_networks_ghost_1)" at bounding box center [217, 65] width 238 height 22
type input "Ghost INTL (1820 - ae_networks_ghost_1)"
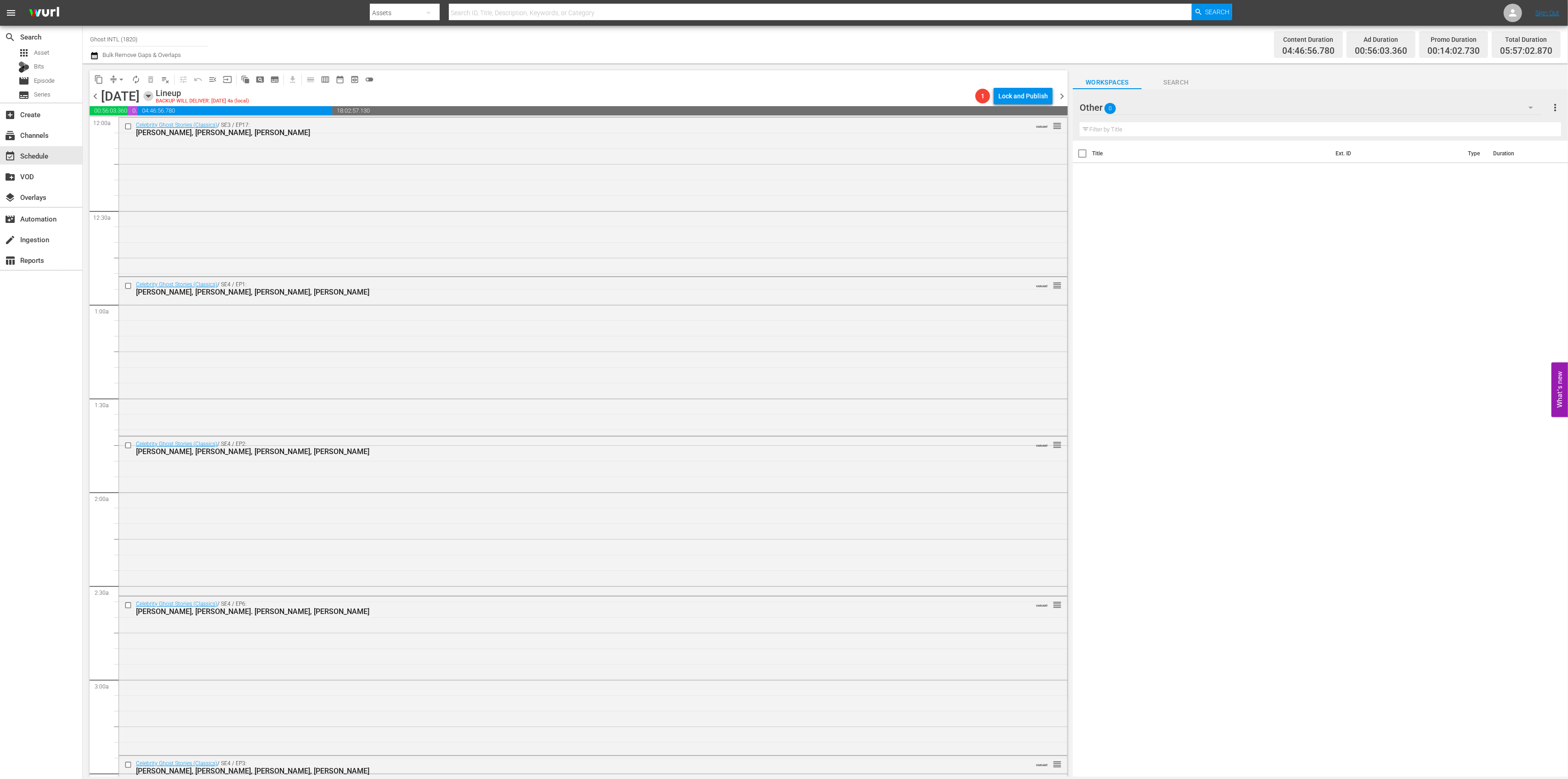
click at [154, 98] on icon "button" at bounding box center [148, 96] width 10 height 10
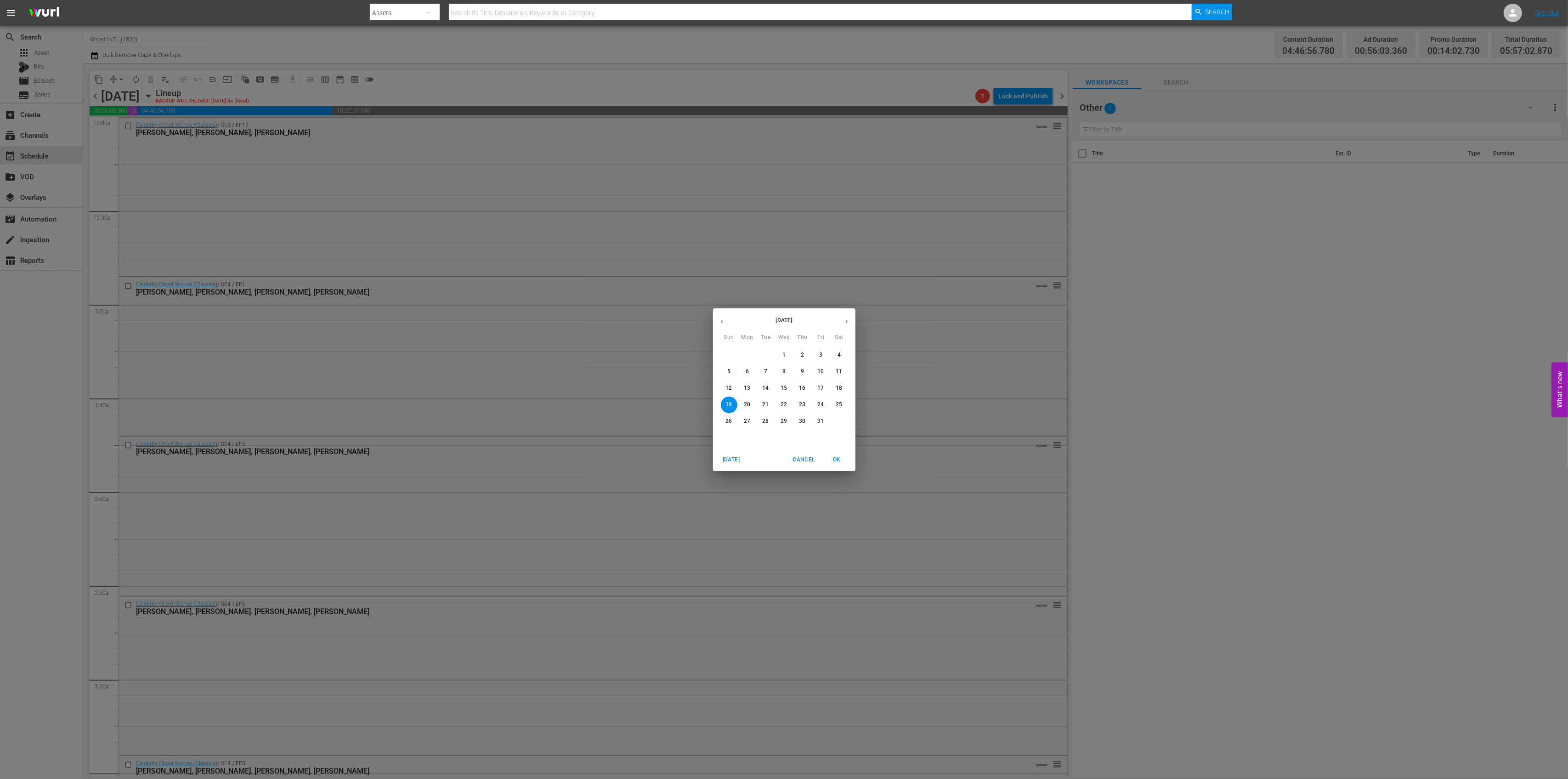
click at [750, 384] on span "13" at bounding box center [747, 388] width 17 height 8
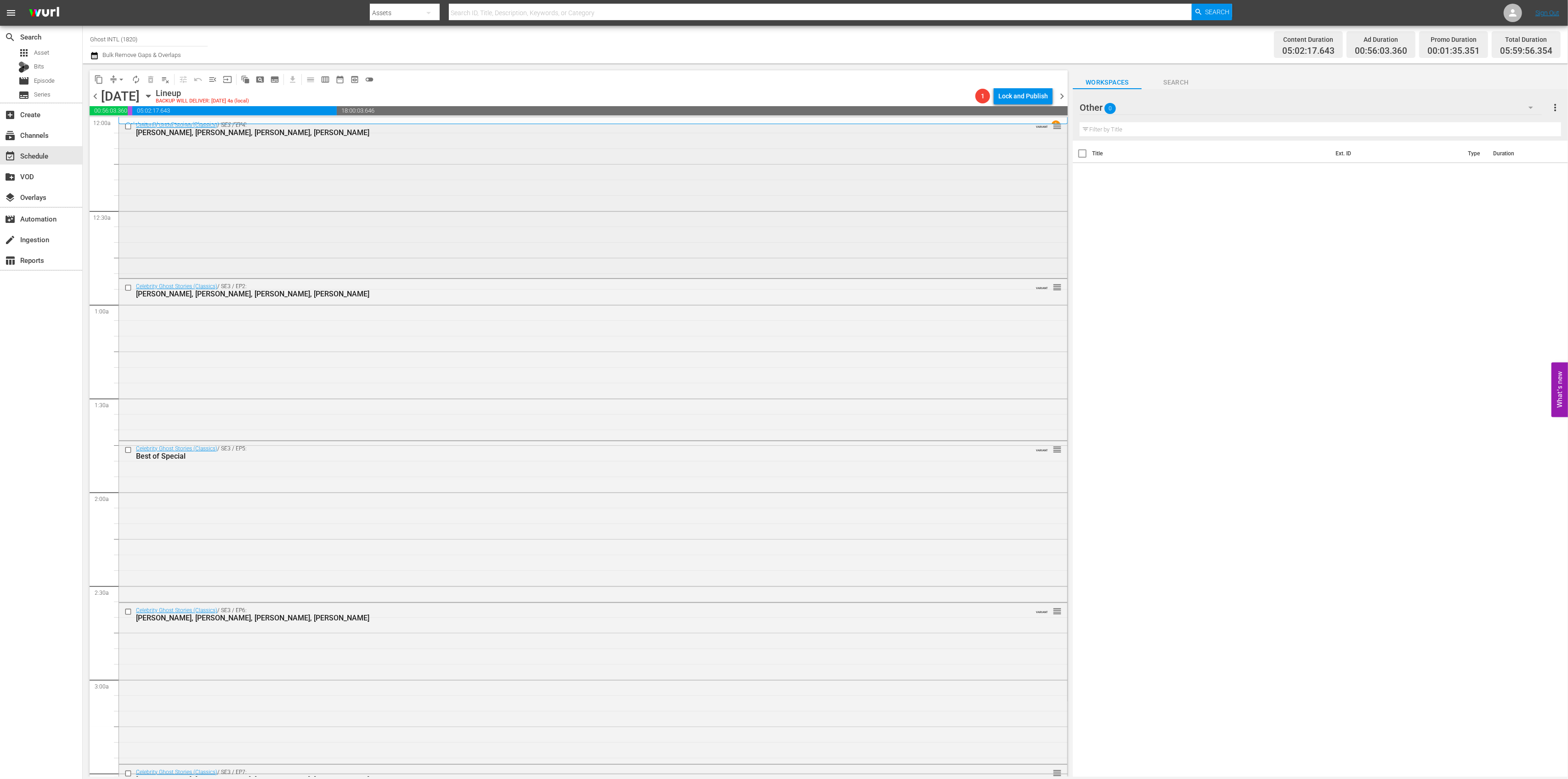
click at [588, 223] on div "Celebrity Ghost Stories (Classics) / SE3 / EP4: Mindy Cohn, Valerie Harper, Mat…" at bounding box center [593, 197] width 949 height 159
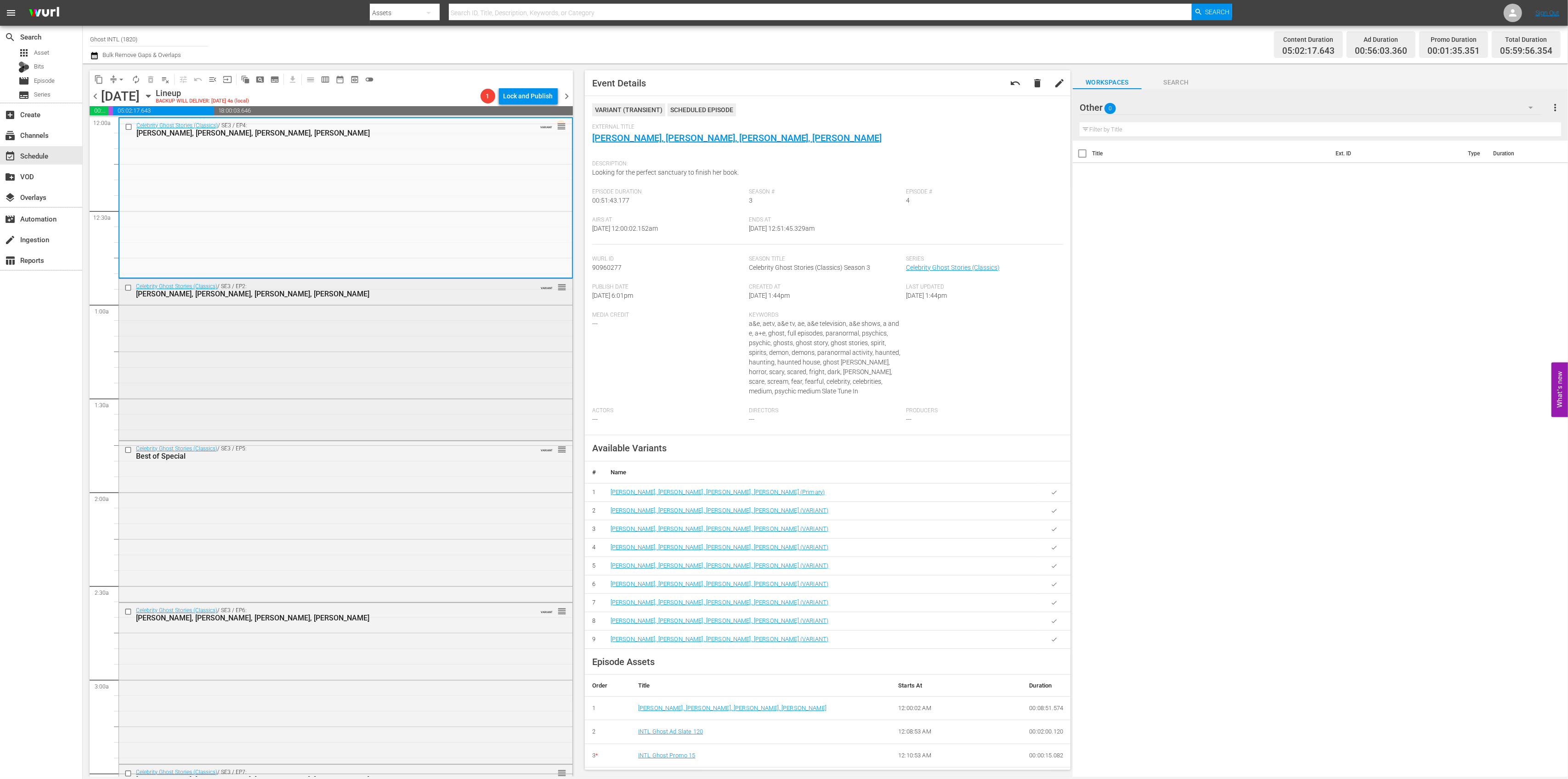
click at [382, 360] on div "Celebrity Ghost Stories (Classics) / SE3 / EP2: Bret Michaels, Natasha Henstrid…" at bounding box center [345, 359] width 453 height 159
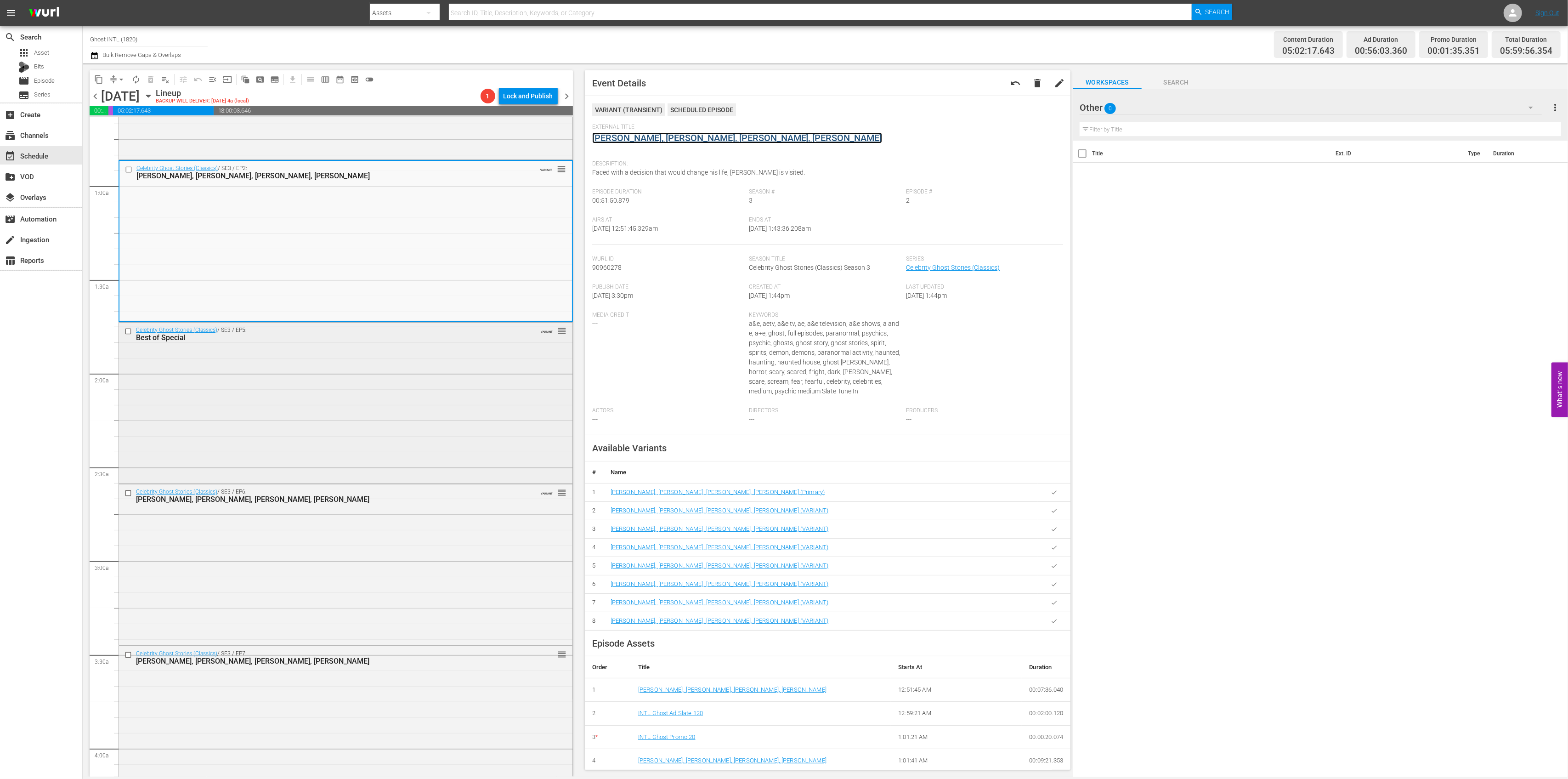
scroll to position [122, 0]
click at [472, 378] on div "Celebrity Ghost Stories (Classics) / SE3 / EP5: Best of Special VARIANT reorder" at bounding box center [345, 398] width 453 height 159
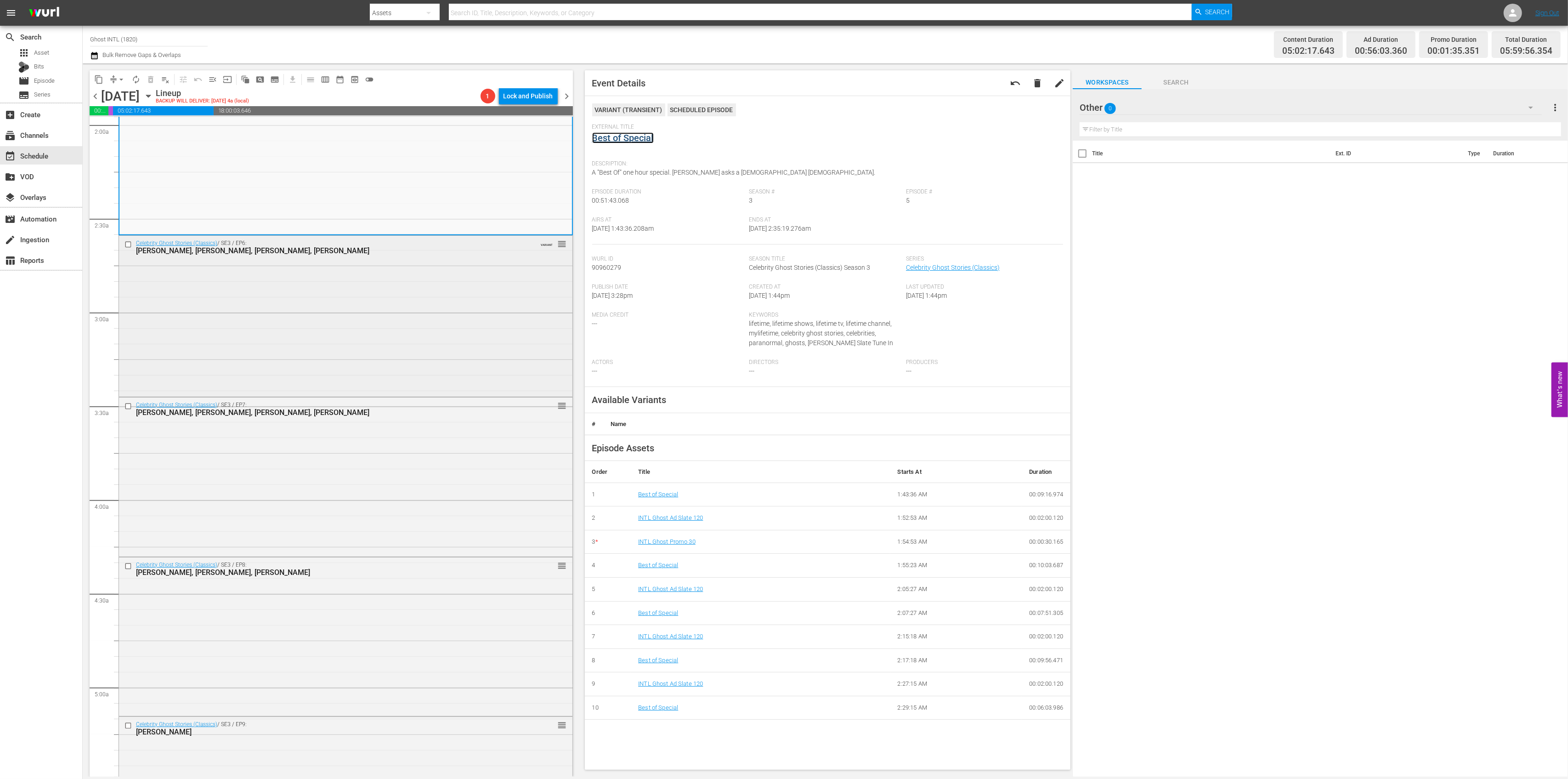
scroll to position [367, 0]
click at [430, 309] on div "Celebrity Ghost Stories (Classics) / SE3 / EP6: Keisha Knight Pulliam, Ming-Na,…" at bounding box center [345, 315] width 453 height 159
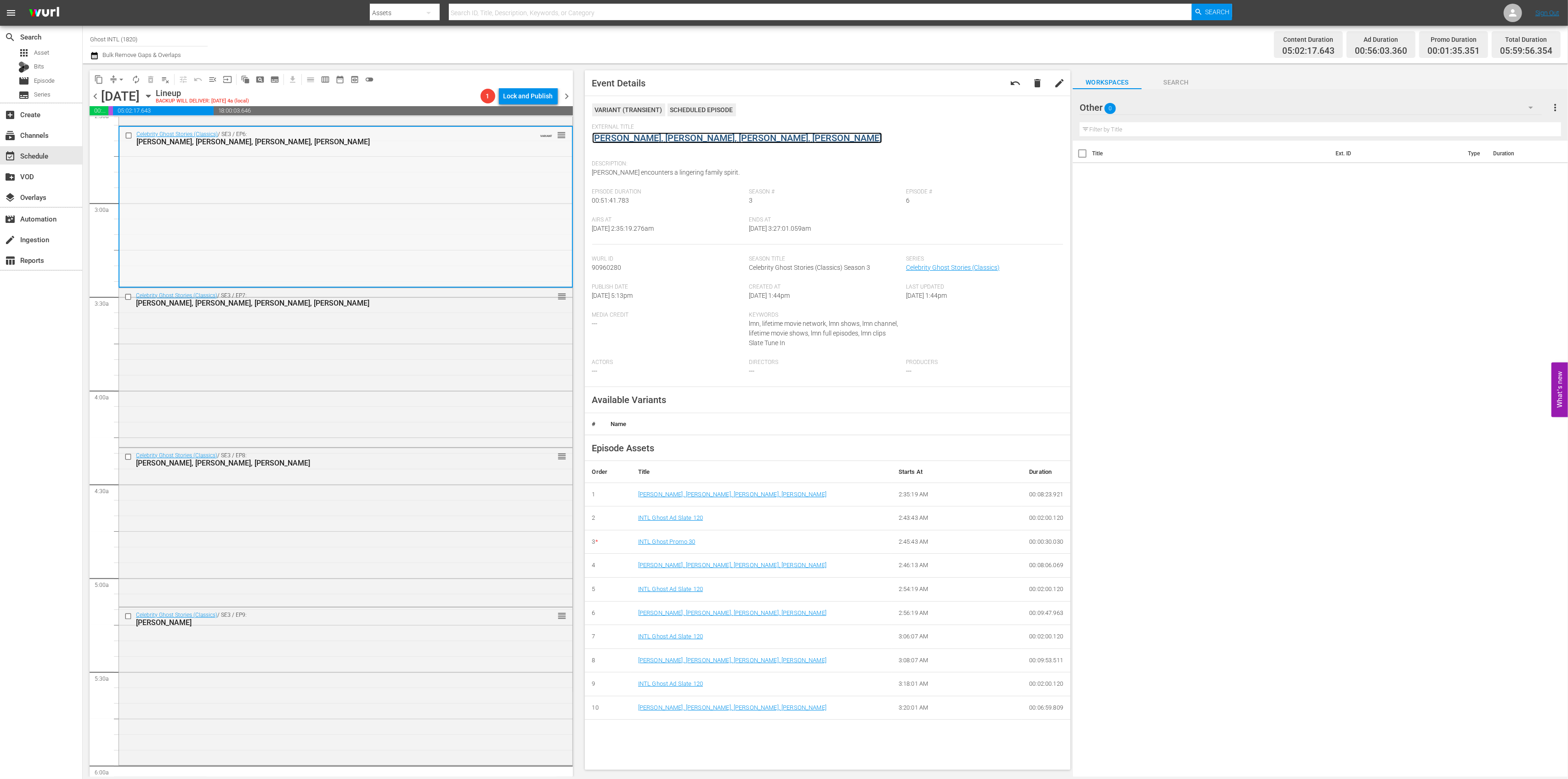
scroll to position [551, 0]
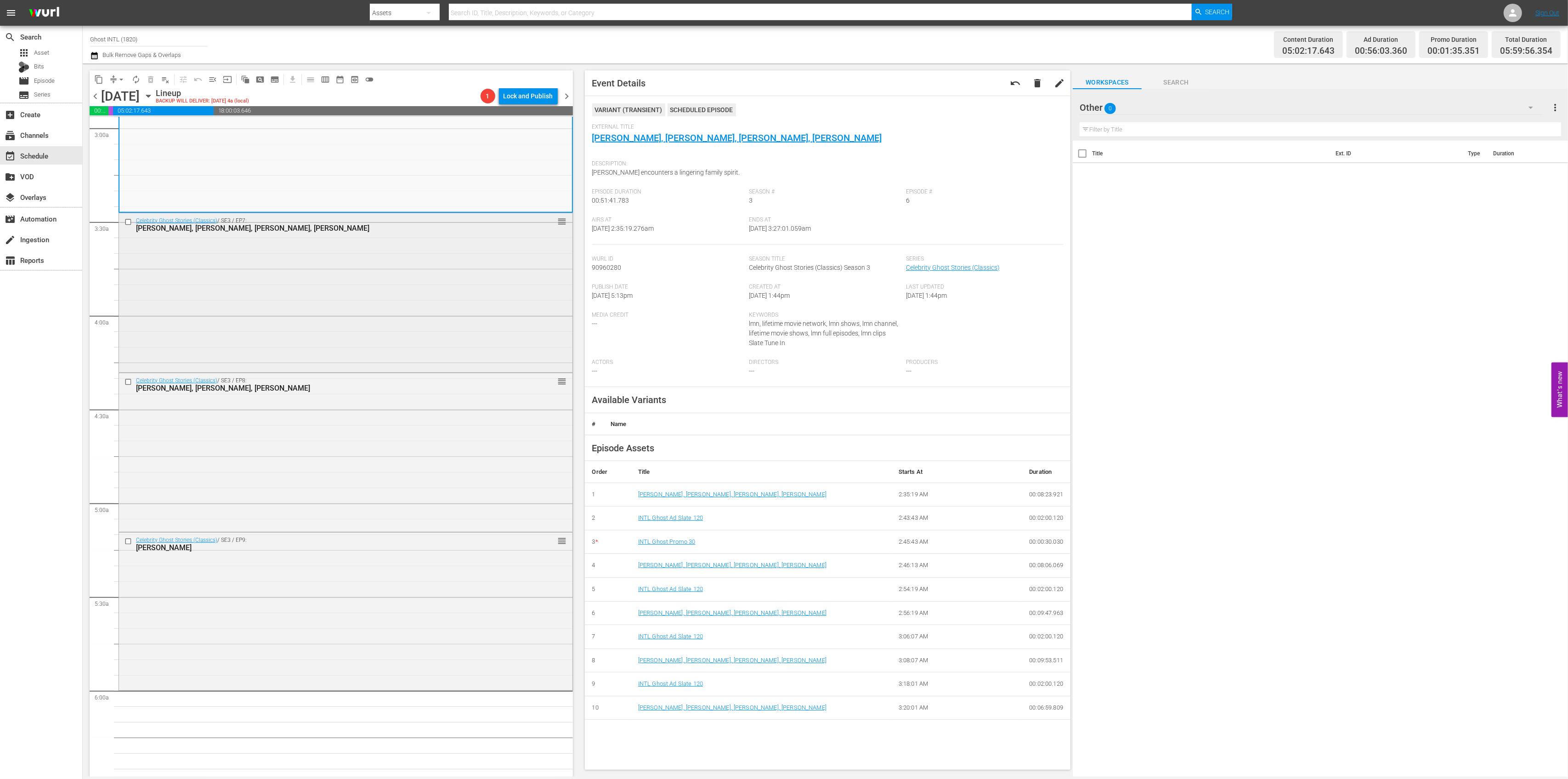
click at [403, 292] on div "Celebrity Ghost Stories (Classics) / SE3 / EP7: Brett Butler, Cassandra Peterso…" at bounding box center [345, 292] width 453 height 157
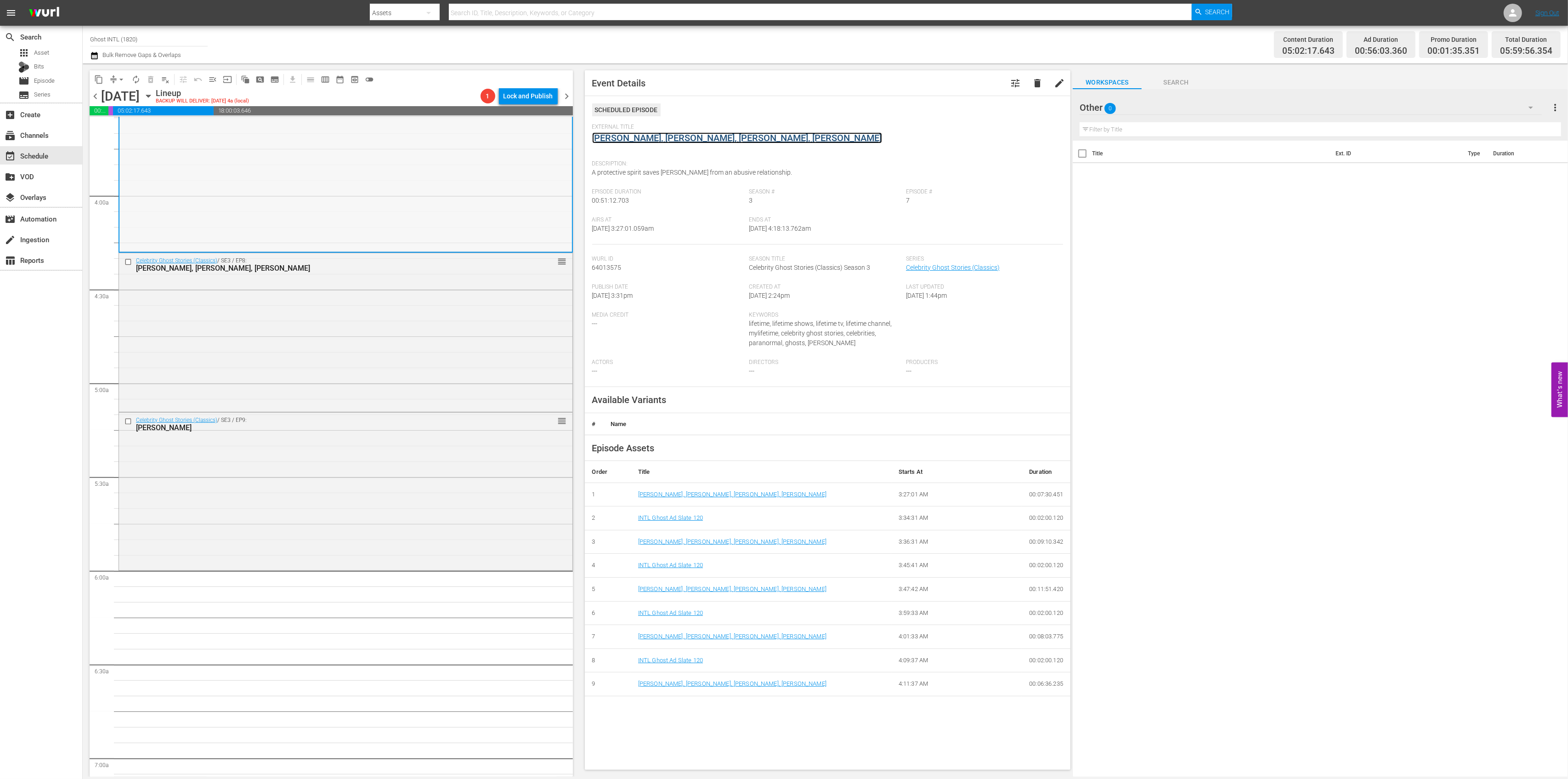
scroll to position [674, 0]
click at [395, 327] on div "Celebrity Ghost Stories (Classics) / SE3 / EP8: Beverly D'Angelo, Sally Struthe…" at bounding box center [345, 329] width 453 height 157
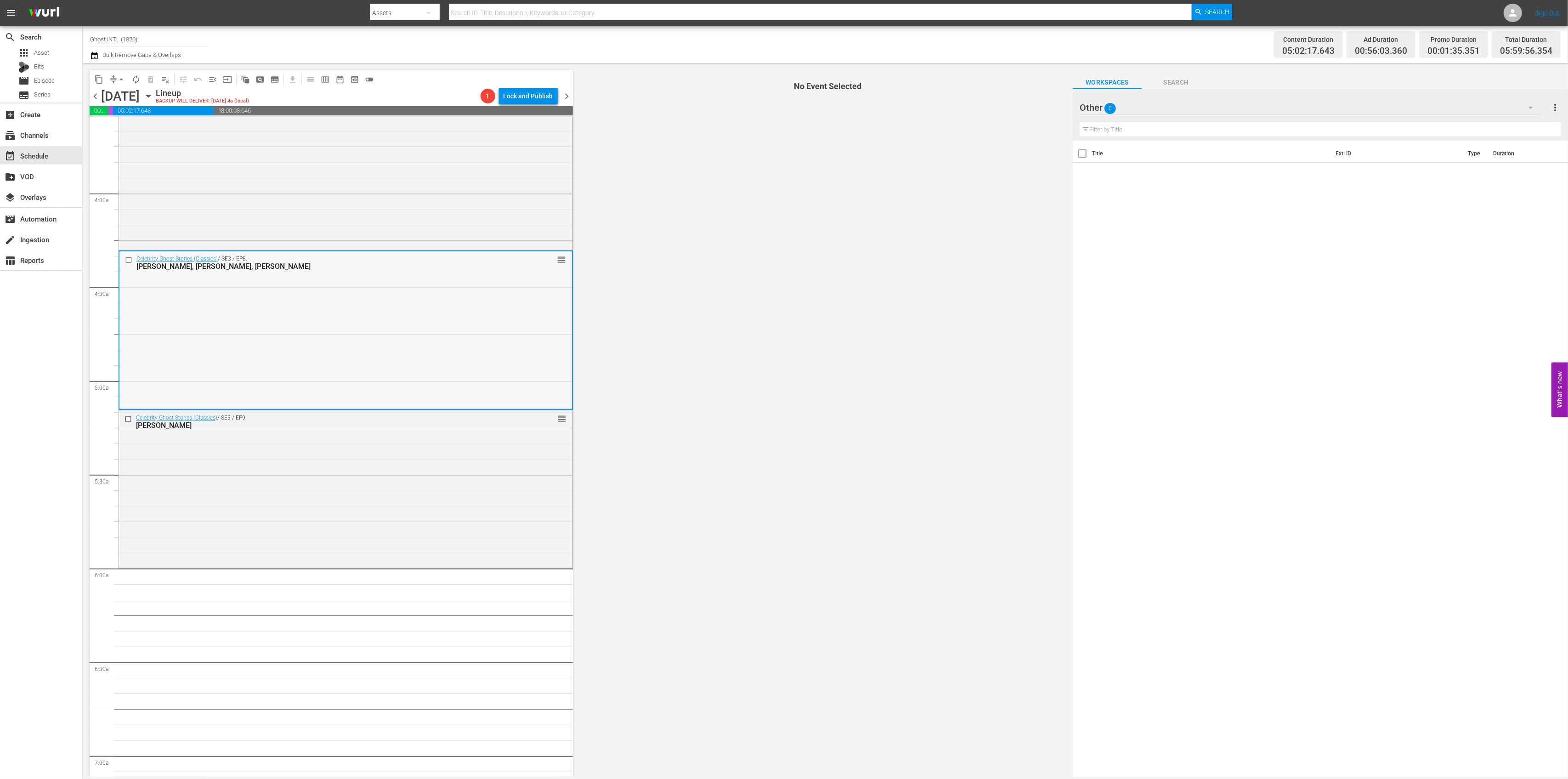
click at [467, 320] on div "Celebrity Ghost Stories (Classics) / SE3 / EP8: Beverly D'Angelo, Sally Struthe…" at bounding box center [346, 330] width 453 height 157
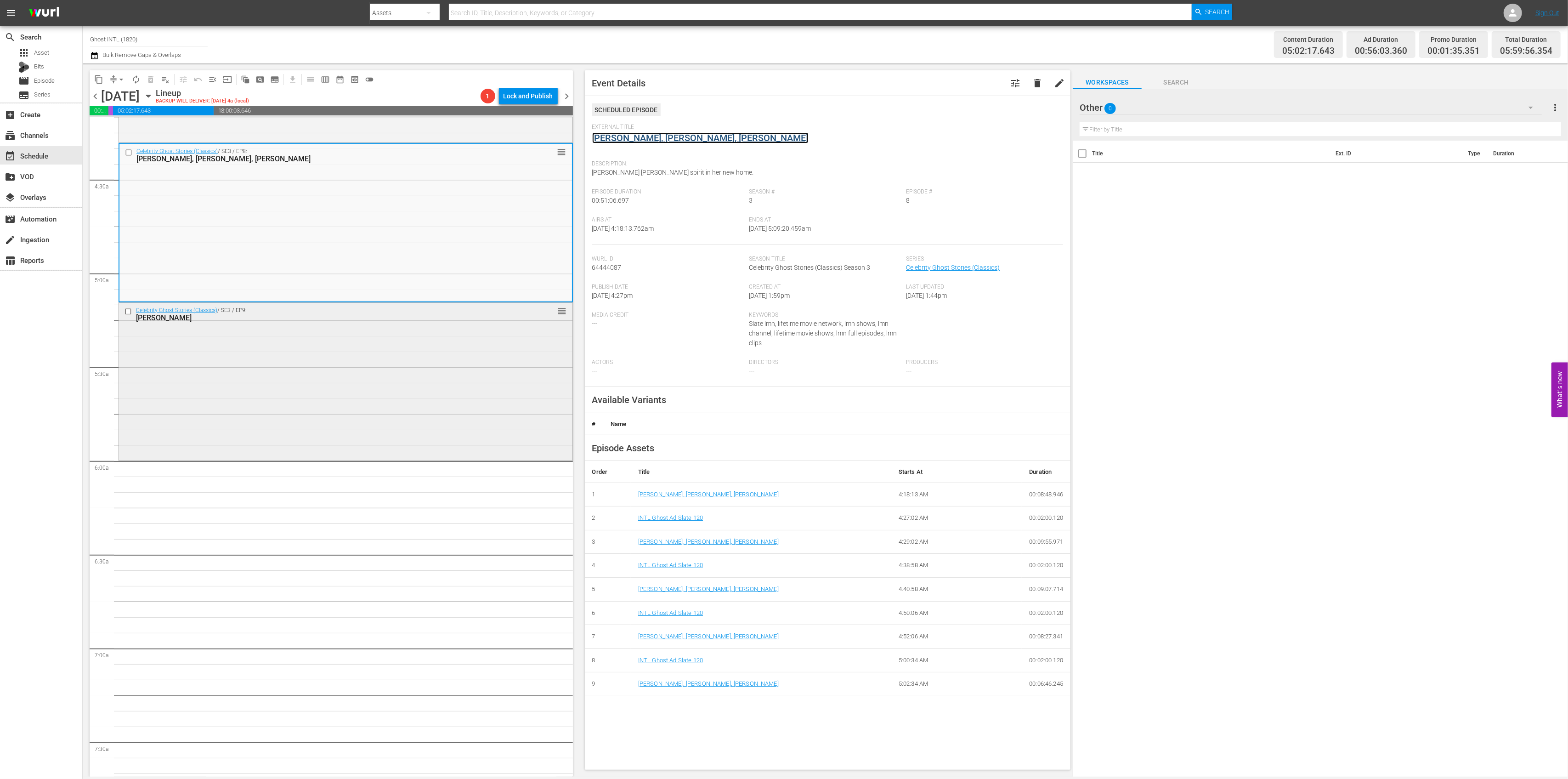
scroll to position [797, 0]
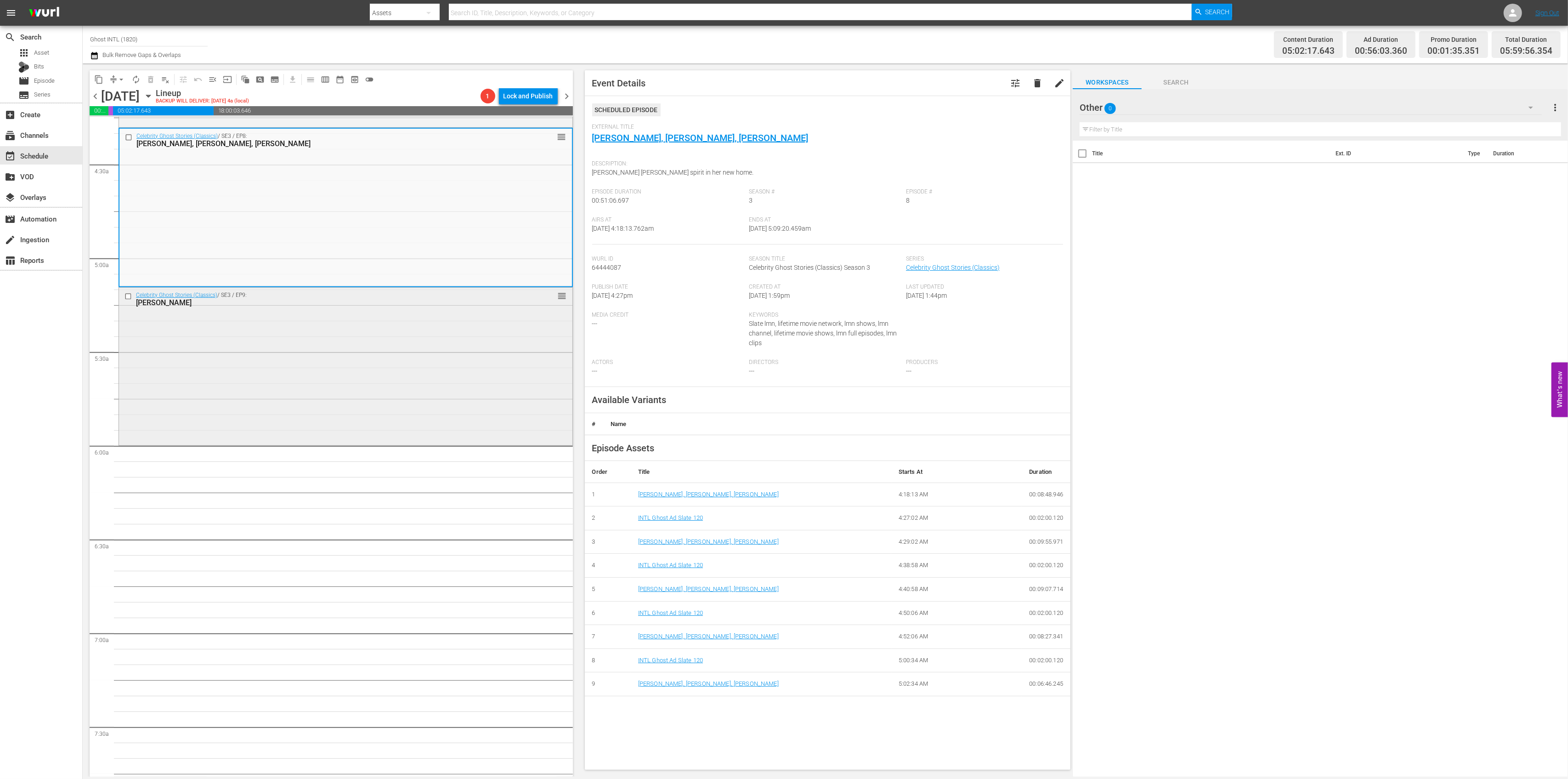
click at [428, 362] on div "Celebrity Ghost Stories (Classics) / SE3 / EP9: Loretta Lynn reorder" at bounding box center [345, 365] width 453 height 155
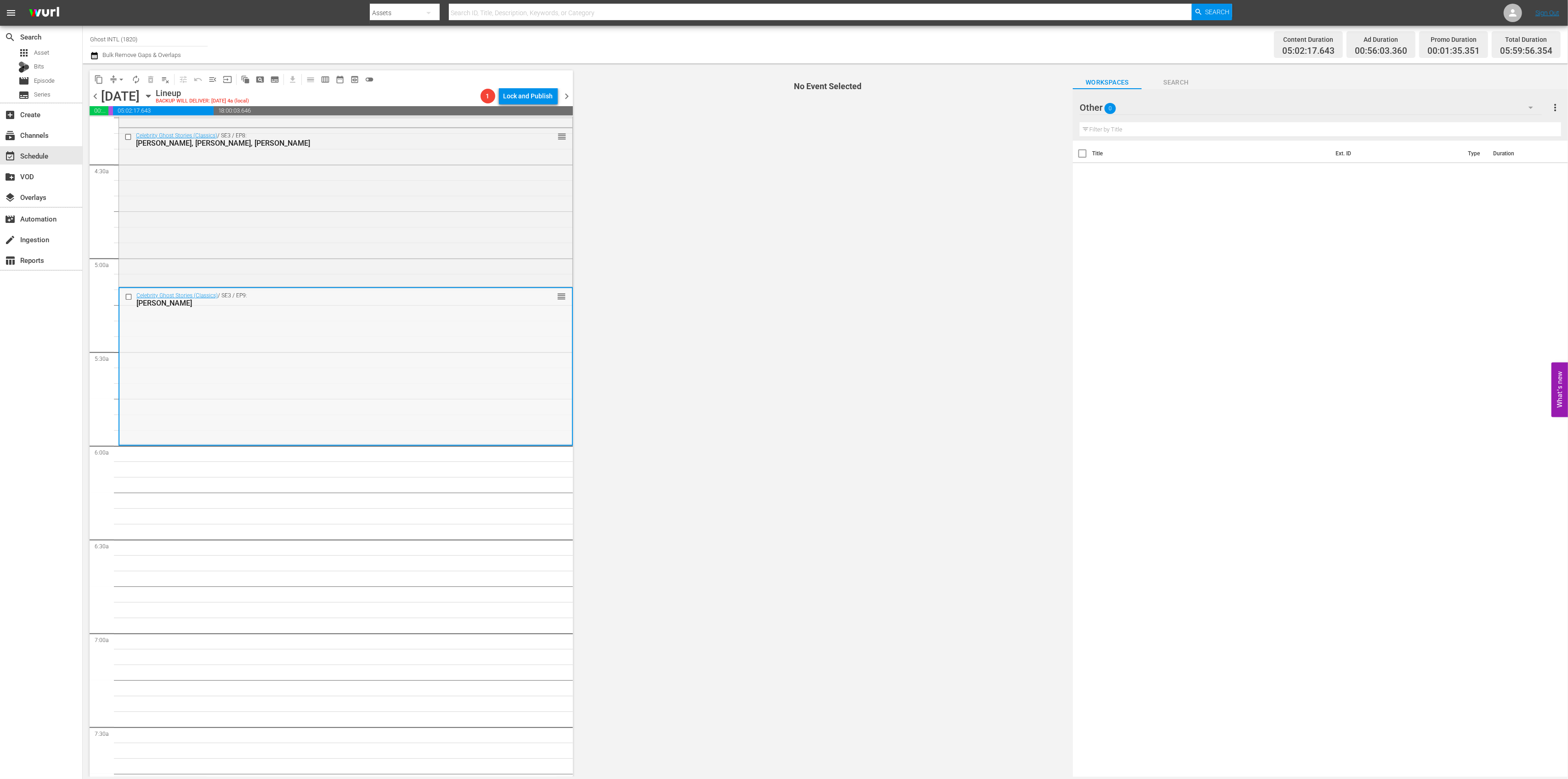
click at [499, 359] on div "Celebrity Ghost Stories (Classics) / SE3 / EP9: Loretta Lynn reorder" at bounding box center [346, 365] width 453 height 155
click at [500, 333] on div "Celebrity Ghost Stories (Classics) / SE3 / EP9: Loretta Lynn reorder" at bounding box center [346, 365] width 453 height 155
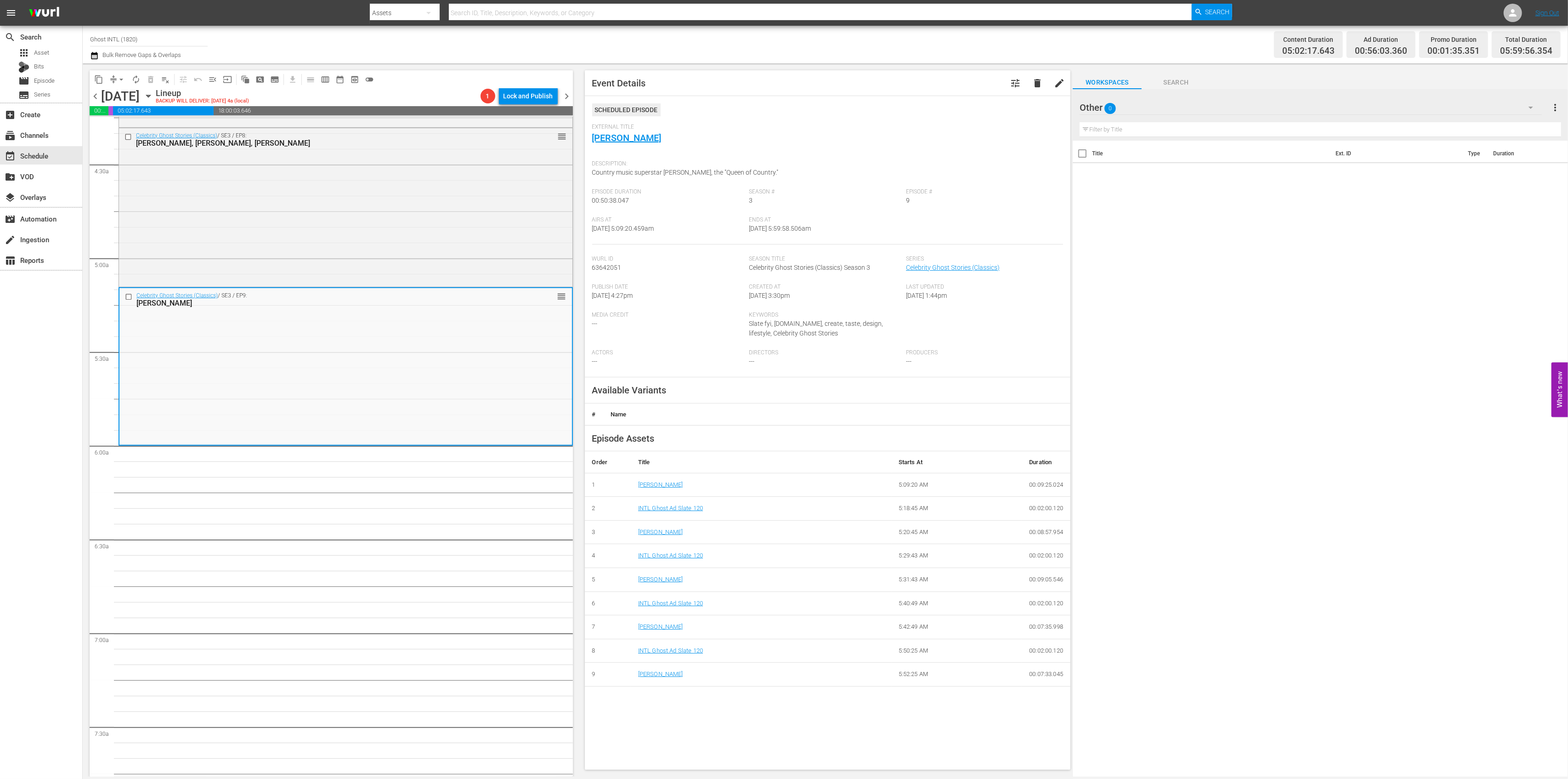
click at [500, 333] on div "Celebrity Ghost Stories (Classics) / SE3 / EP9: Loretta Lynn reorder" at bounding box center [346, 365] width 453 height 155
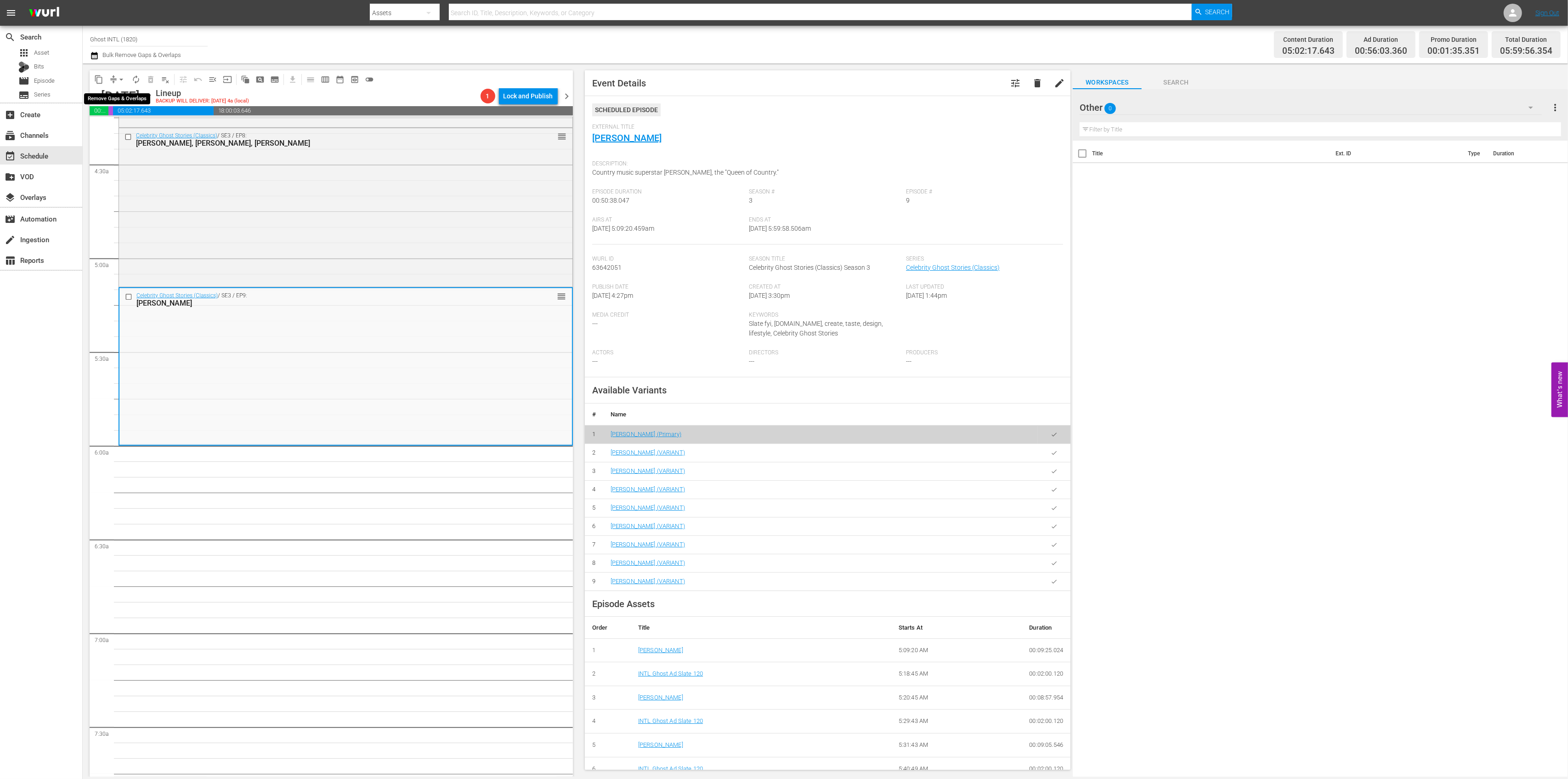
click at [118, 82] on span "arrow_drop_down" at bounding box center [121, 79] width 10 height 10
click at [122, 98] on li "Align to Midnight" at bounding box center [121, 98] width 96 height 15
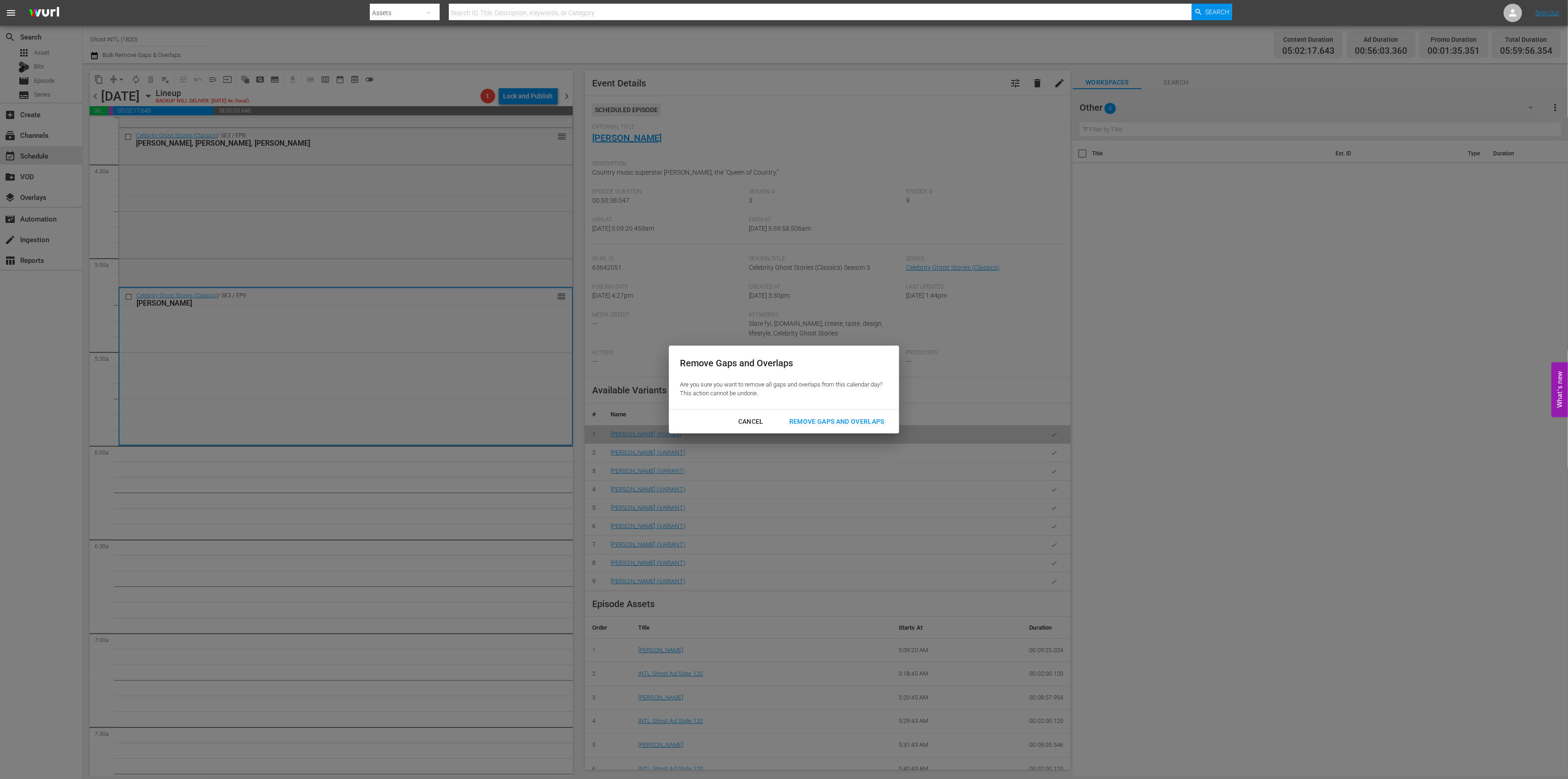
click at [821, 428] on button "Remove Gaps and Overlaps" at bounding box center [836, 421] width 117 height 17
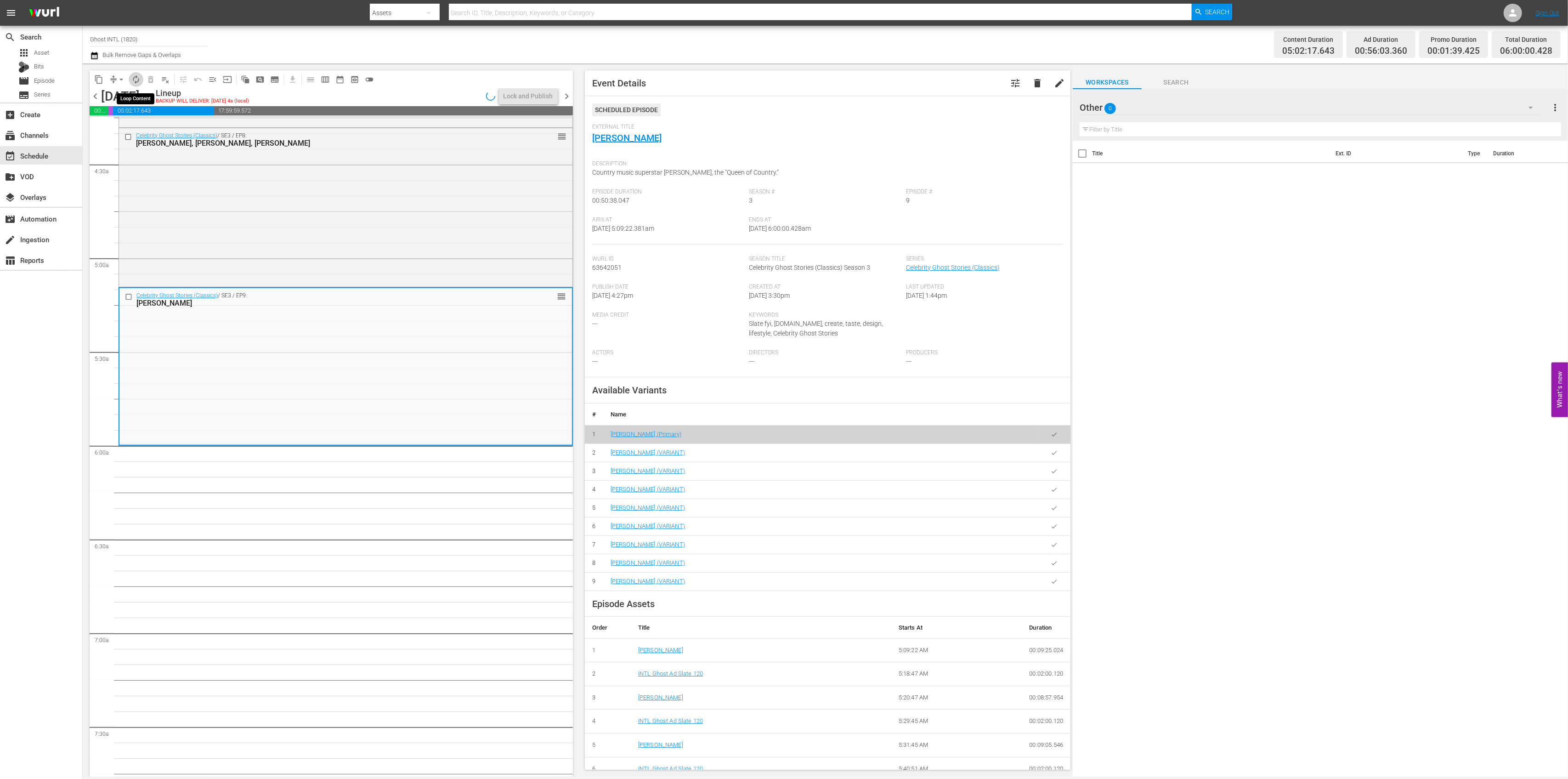
click at [140, 83] on span "autorenew_outlined" at bounding box center [136, 79] width 10 height 10
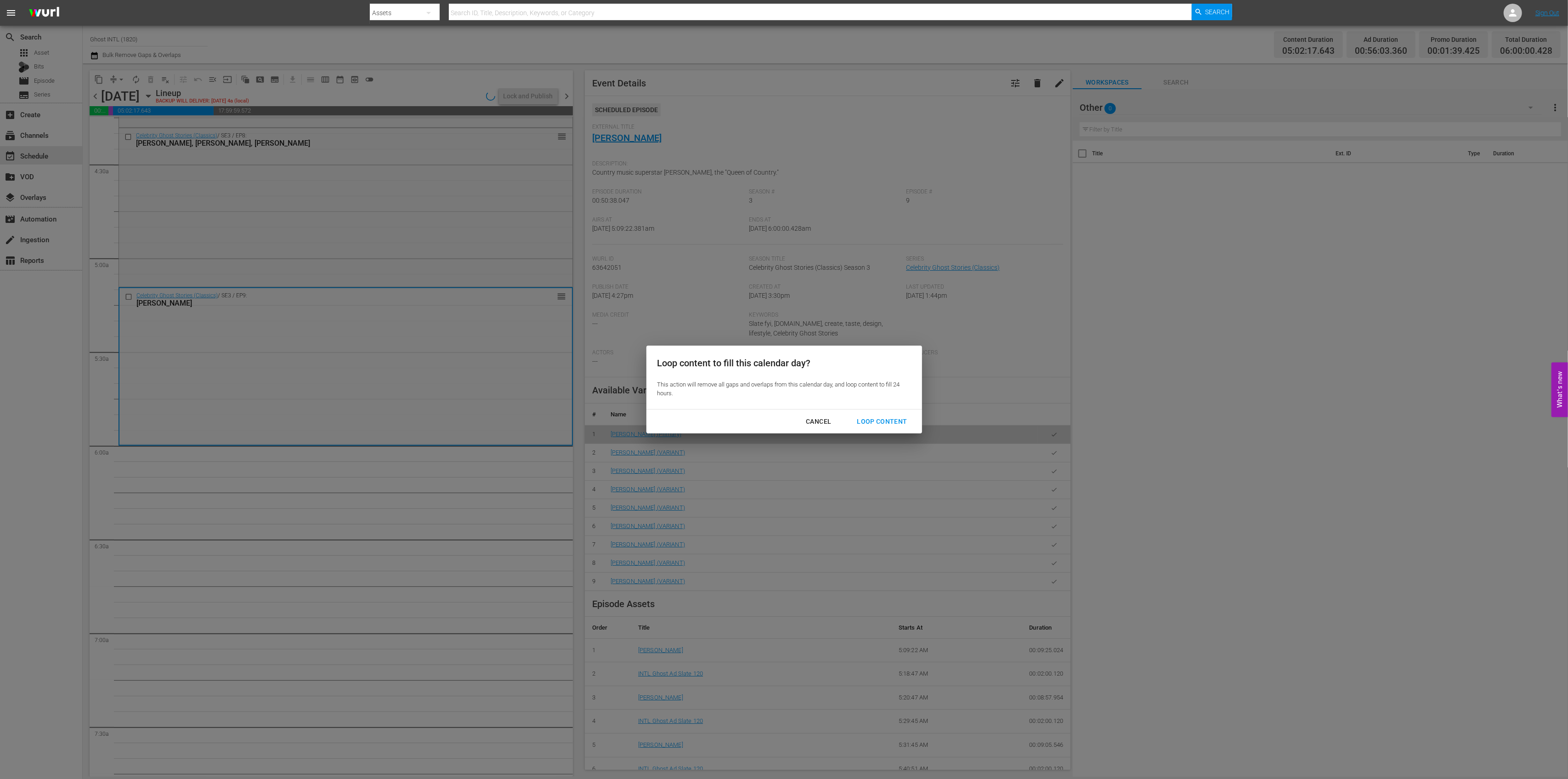
click at [881, 423] on div "Loop Content" at bounding box center [882, 422] width 65 height 12
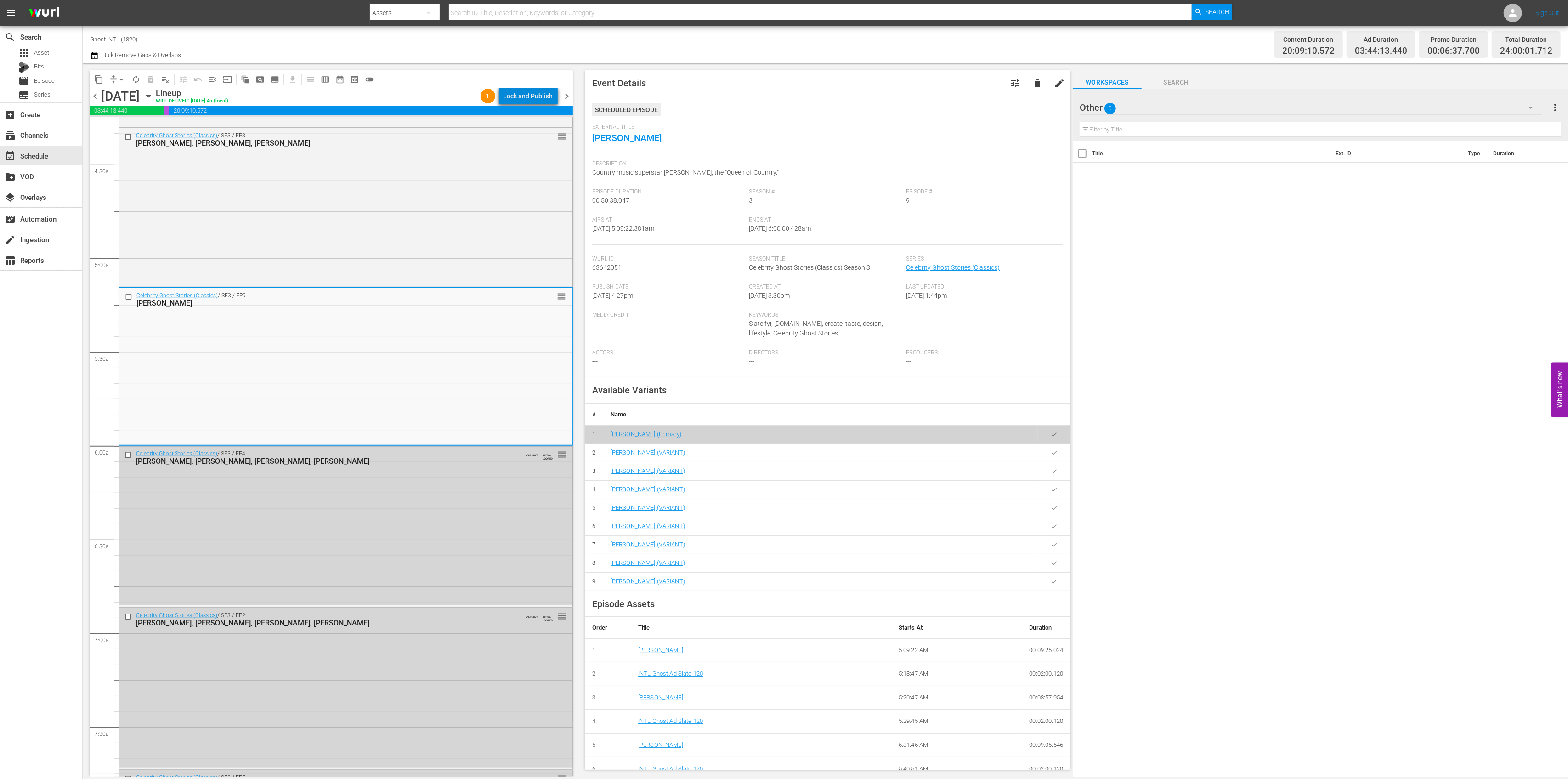
click at [533, 98] on div "Lock and Publish" at bounding box center [528, 96] width 50 height 17
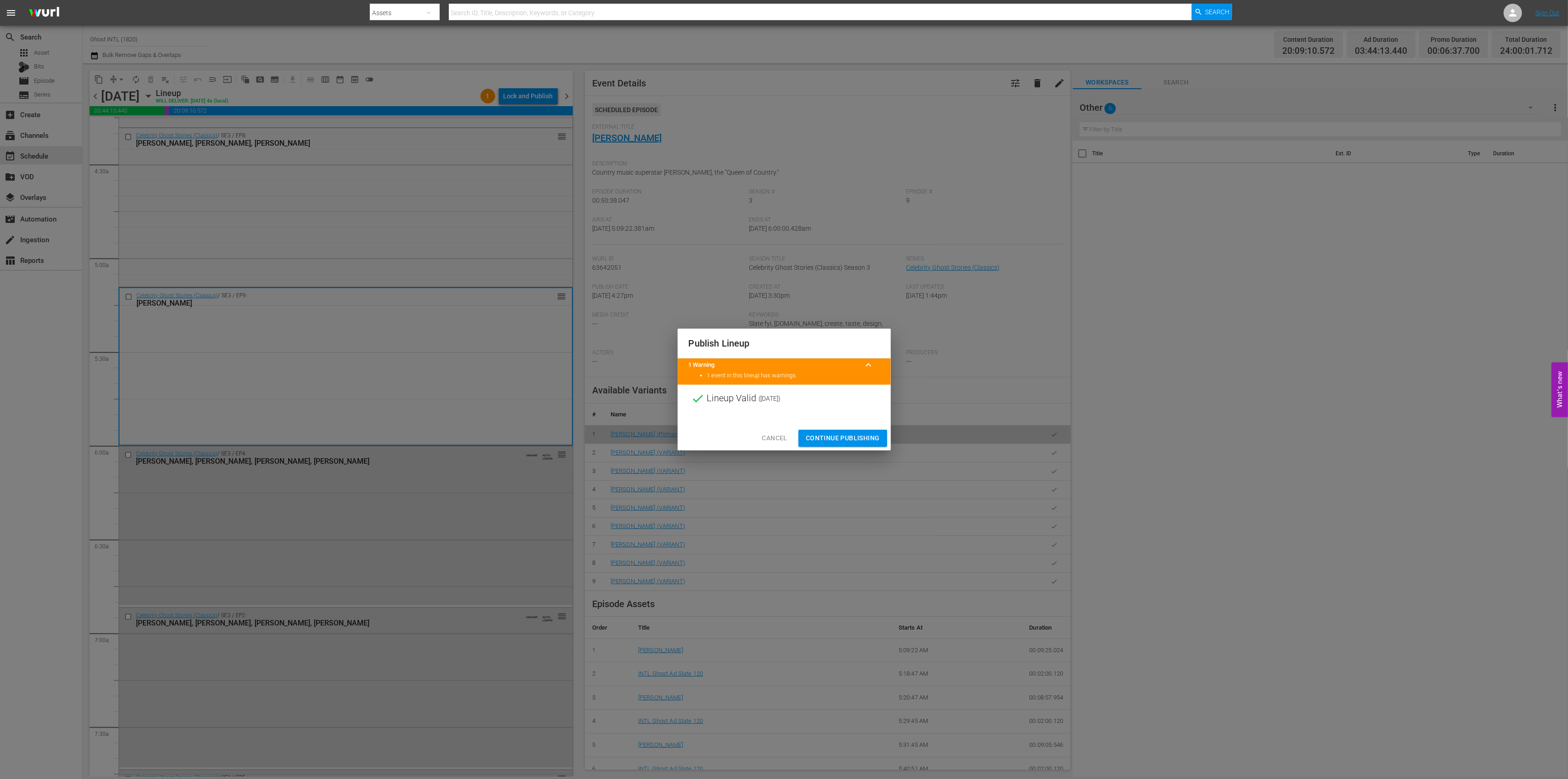
click at [852, 437] on span "Continue Publishing" at bounding box center [843, 438] width 74 height 12
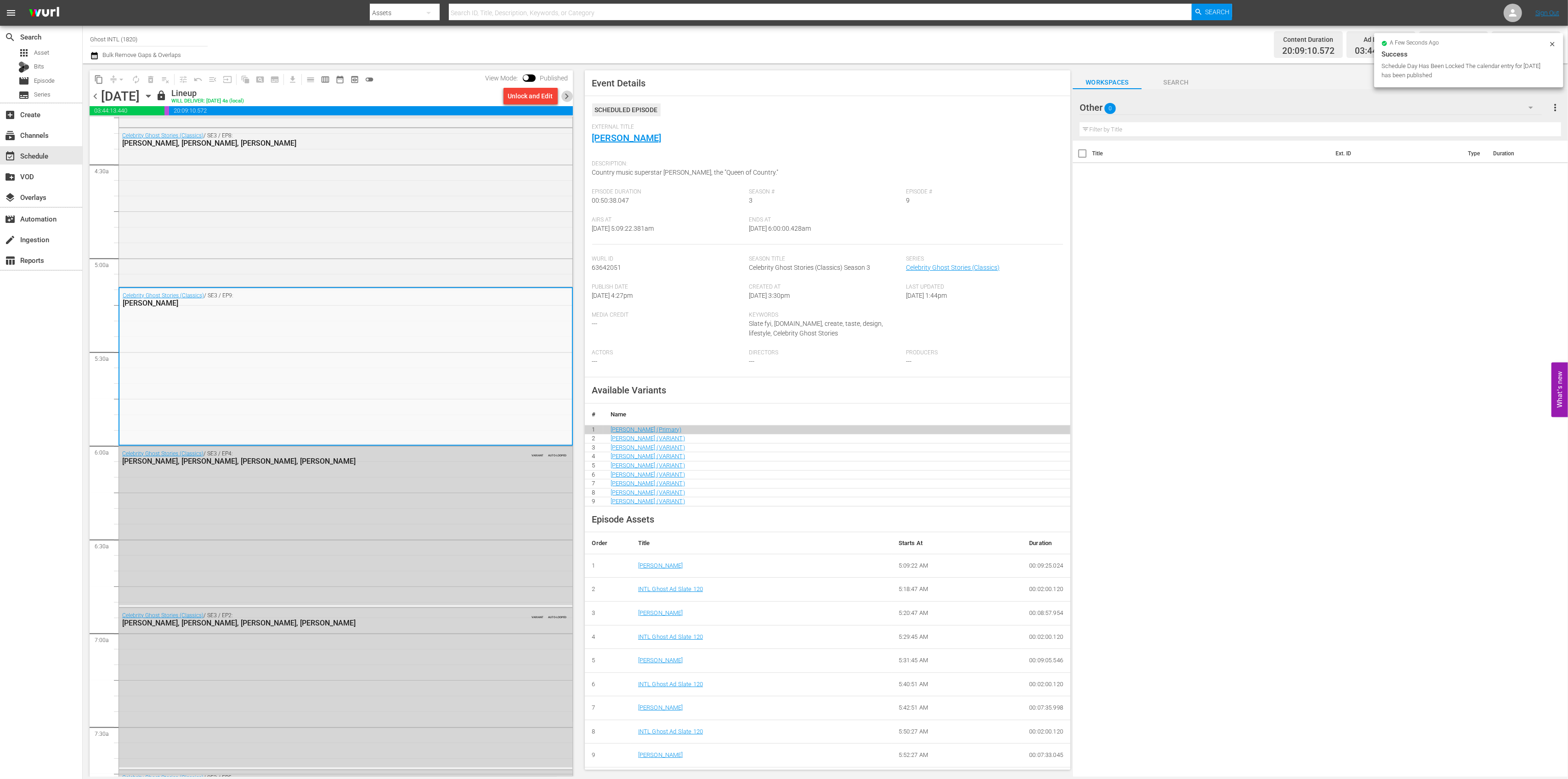
click at [571, 99] on span "chevron_right" at bounding box center [567, 96] width 12 height 12
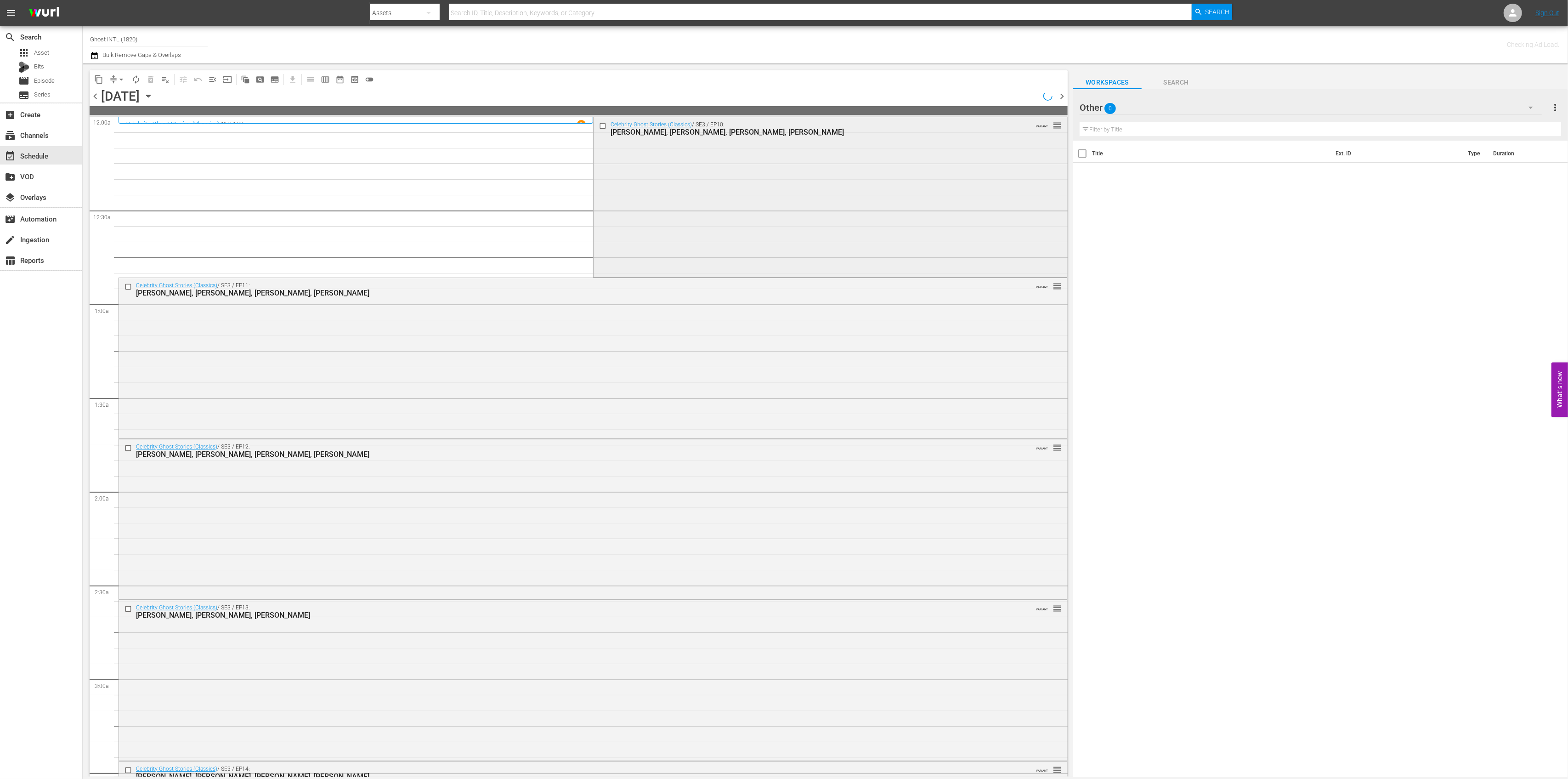
click at [758, 217] on div "Celebrity Ghost Stories (Classics) / SE3 / EP10: Alan Thicke, Fairuza Balk, Kev…" at bounding box center [830, 195] width 474 height 158
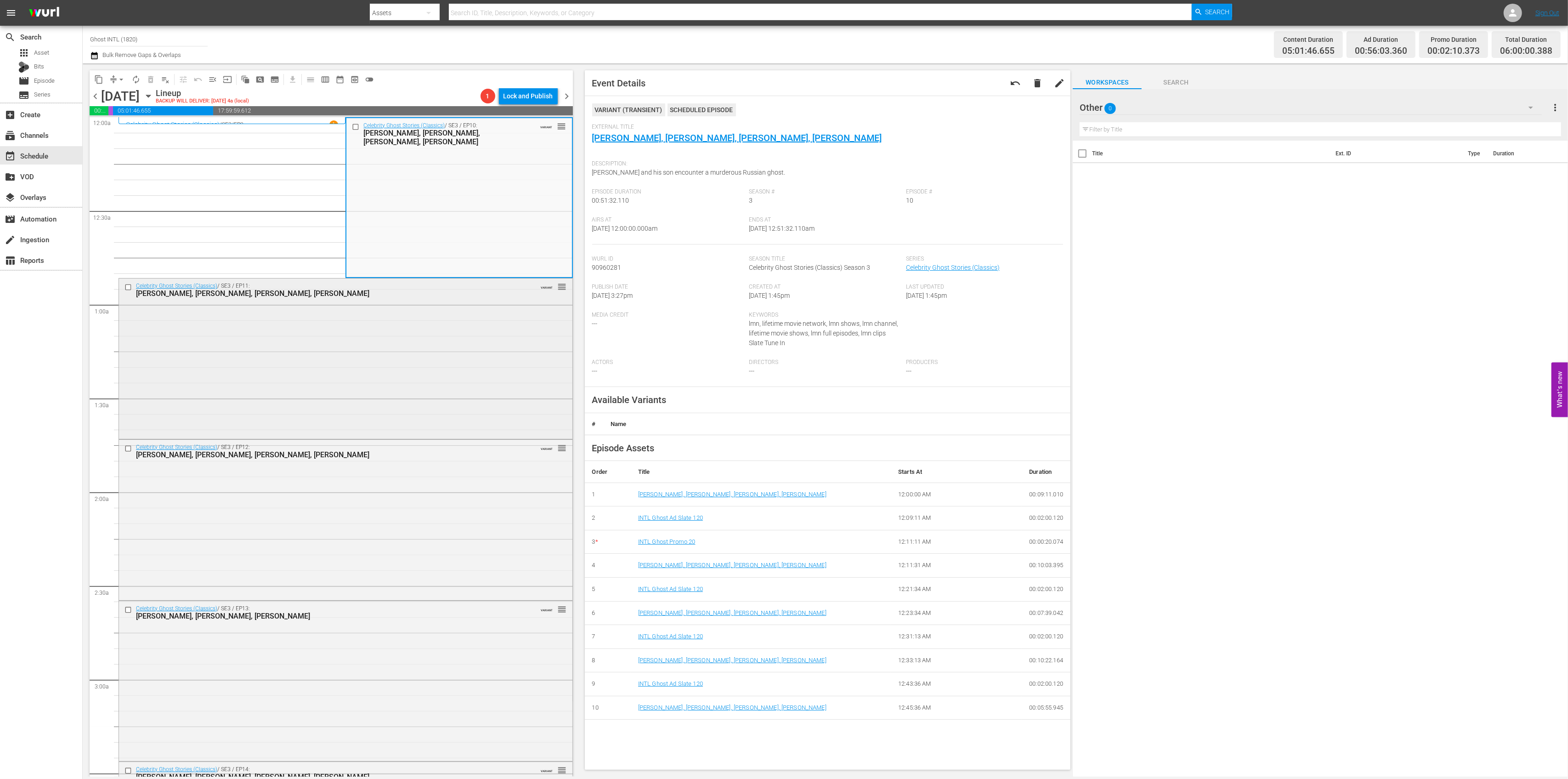
click at [428, 362] on div "Celebrity Ghost Stories (Classics) / SE3 / EP11: Dyan Cannon, Wendi McLendon-Co…" at bounding box center [345, 357] width 453 height 158
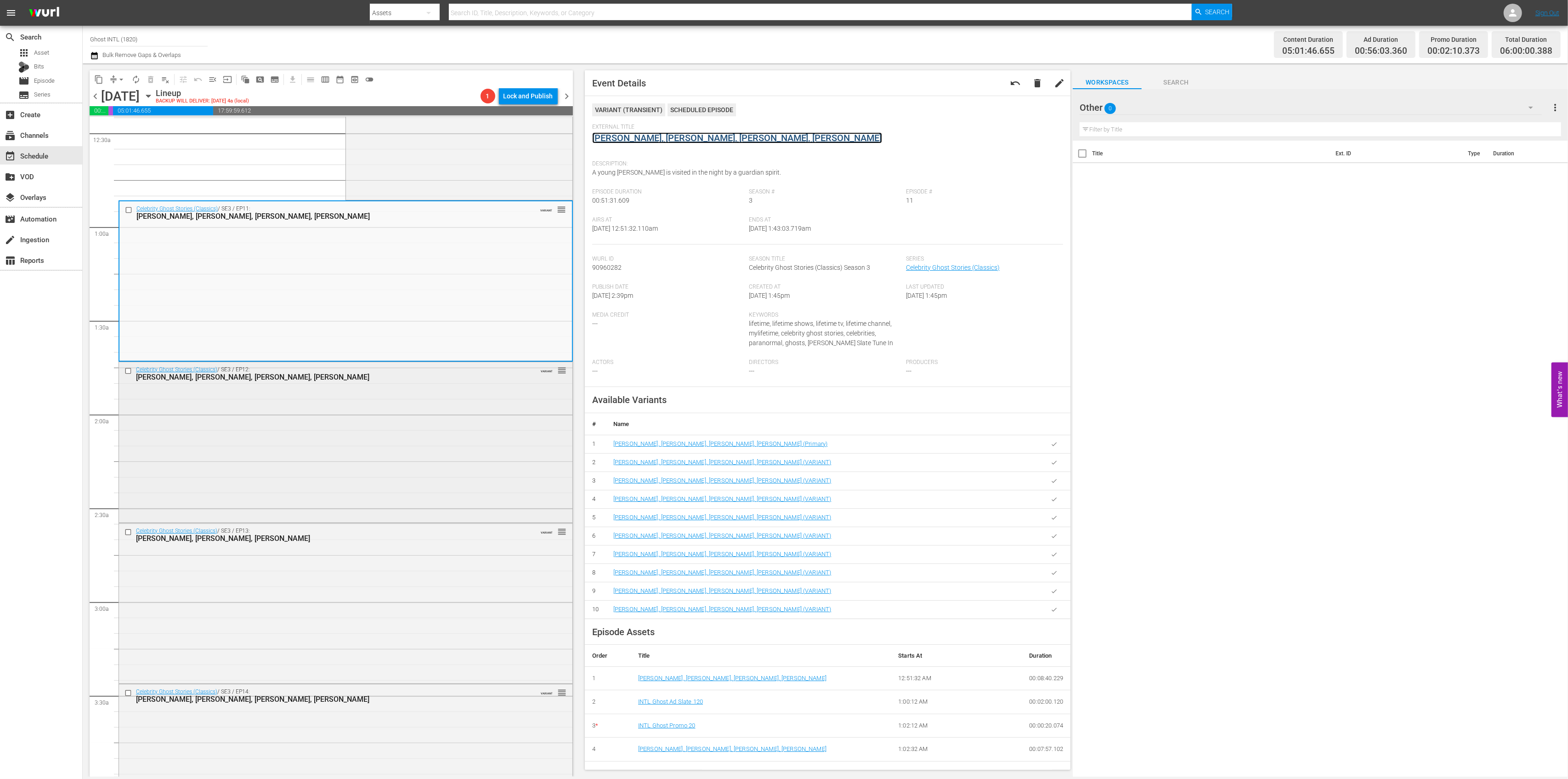
scroll to position [122, 0]
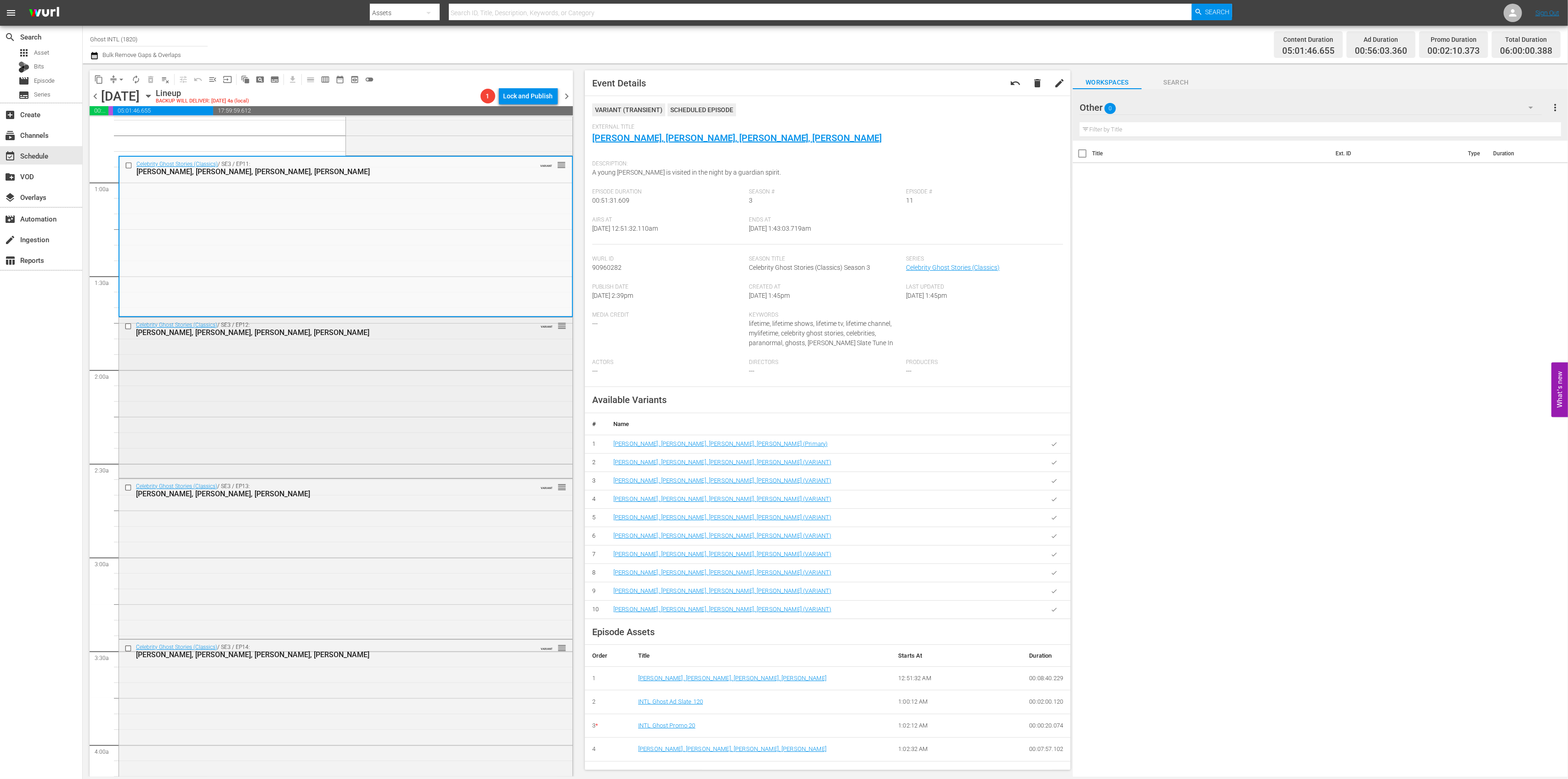
click at [444, 337] on div "Celebrity Ghost Stories (Classics) / SE3 / EP12: Joan Osbourne, Ahmad Rashad, M…" at bounding box center [345, 329] width 453 height 23
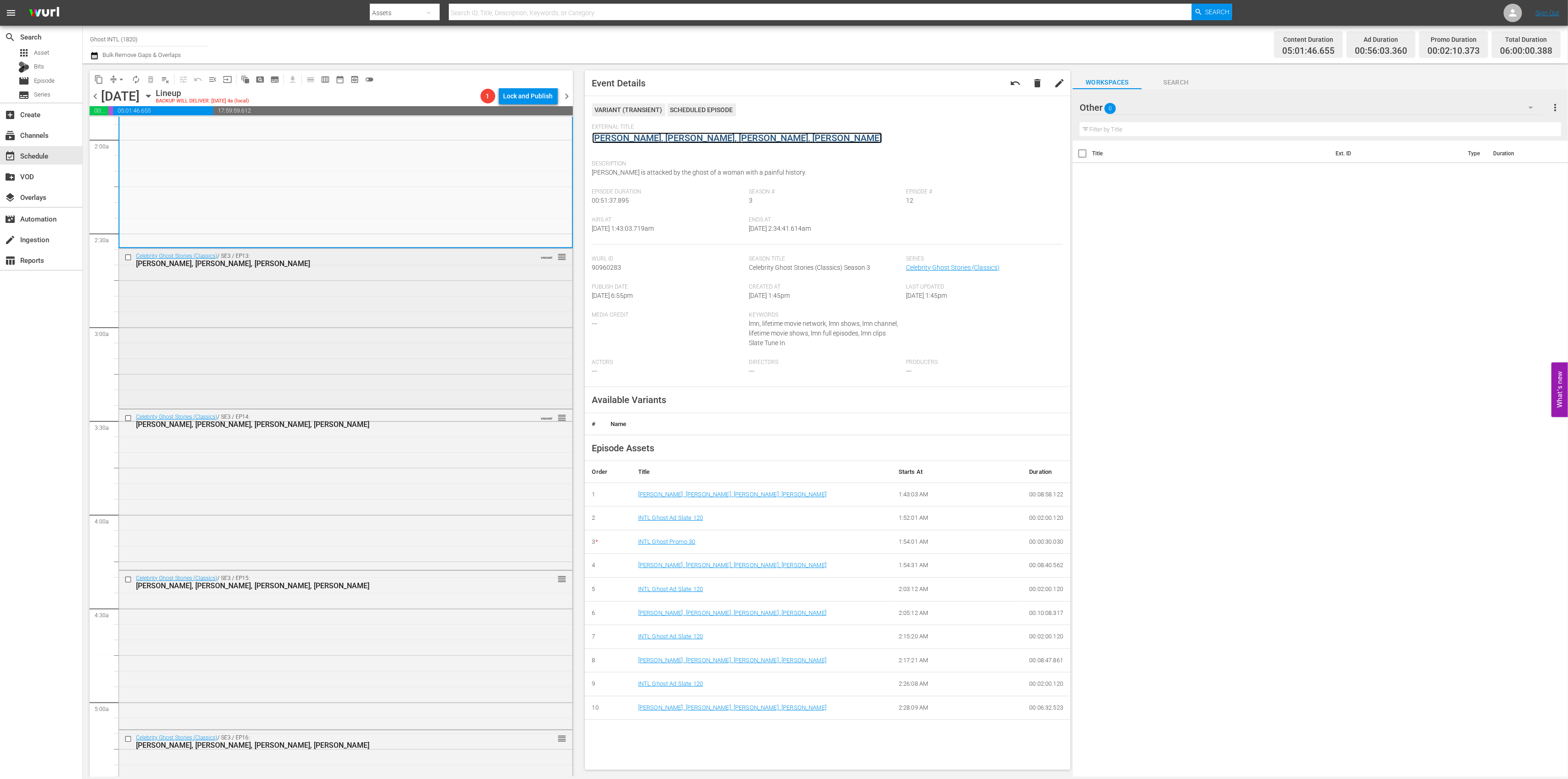
scroll to position [367, 0]
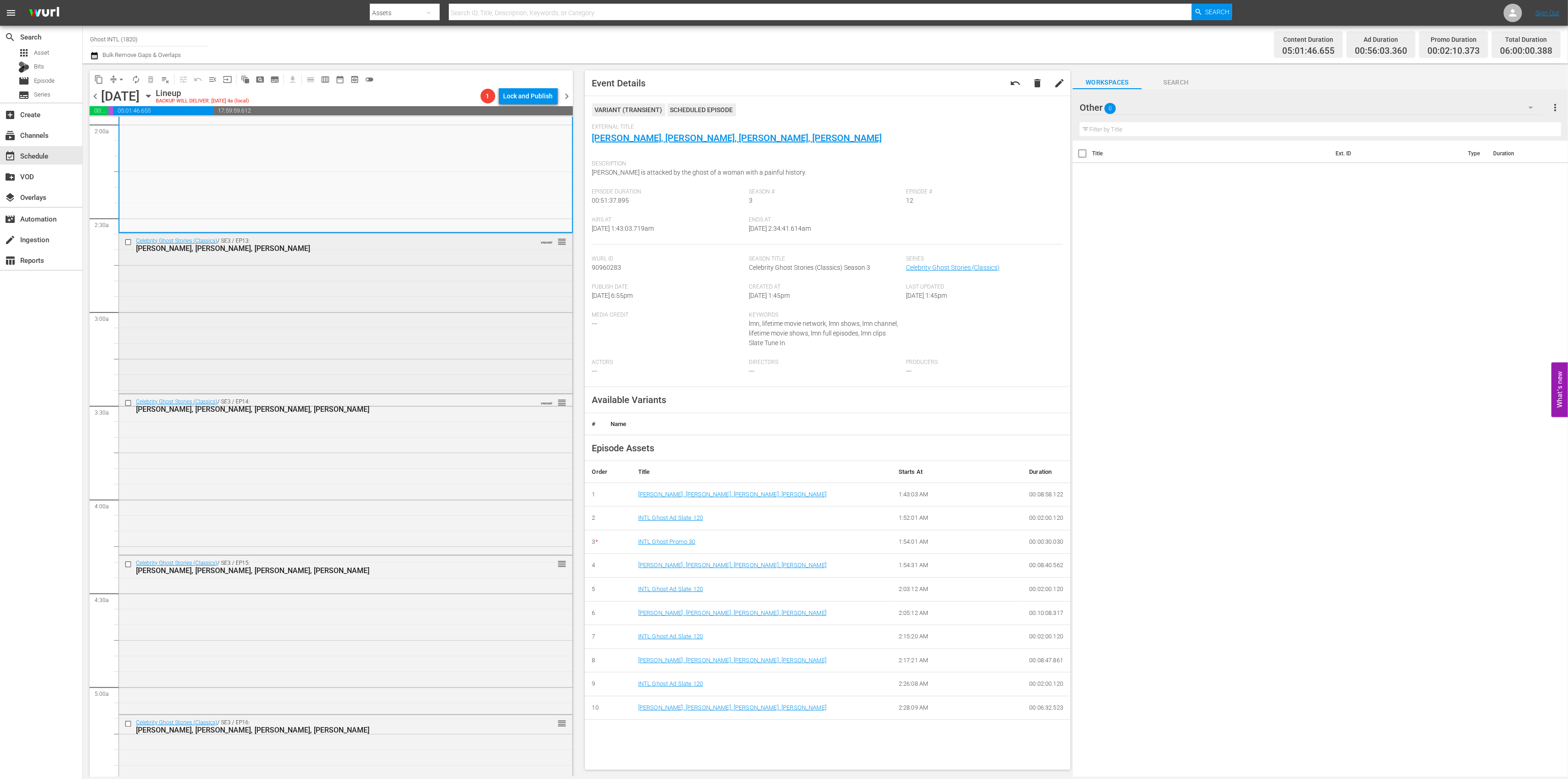
click at [456, 331] on div "Celebrity Ghost Stories (Classics) / SE3 / EP13: Chaka Khan, Kristin Bauer, Iqb…" at bounding box center [345, 312] width 453 height 158
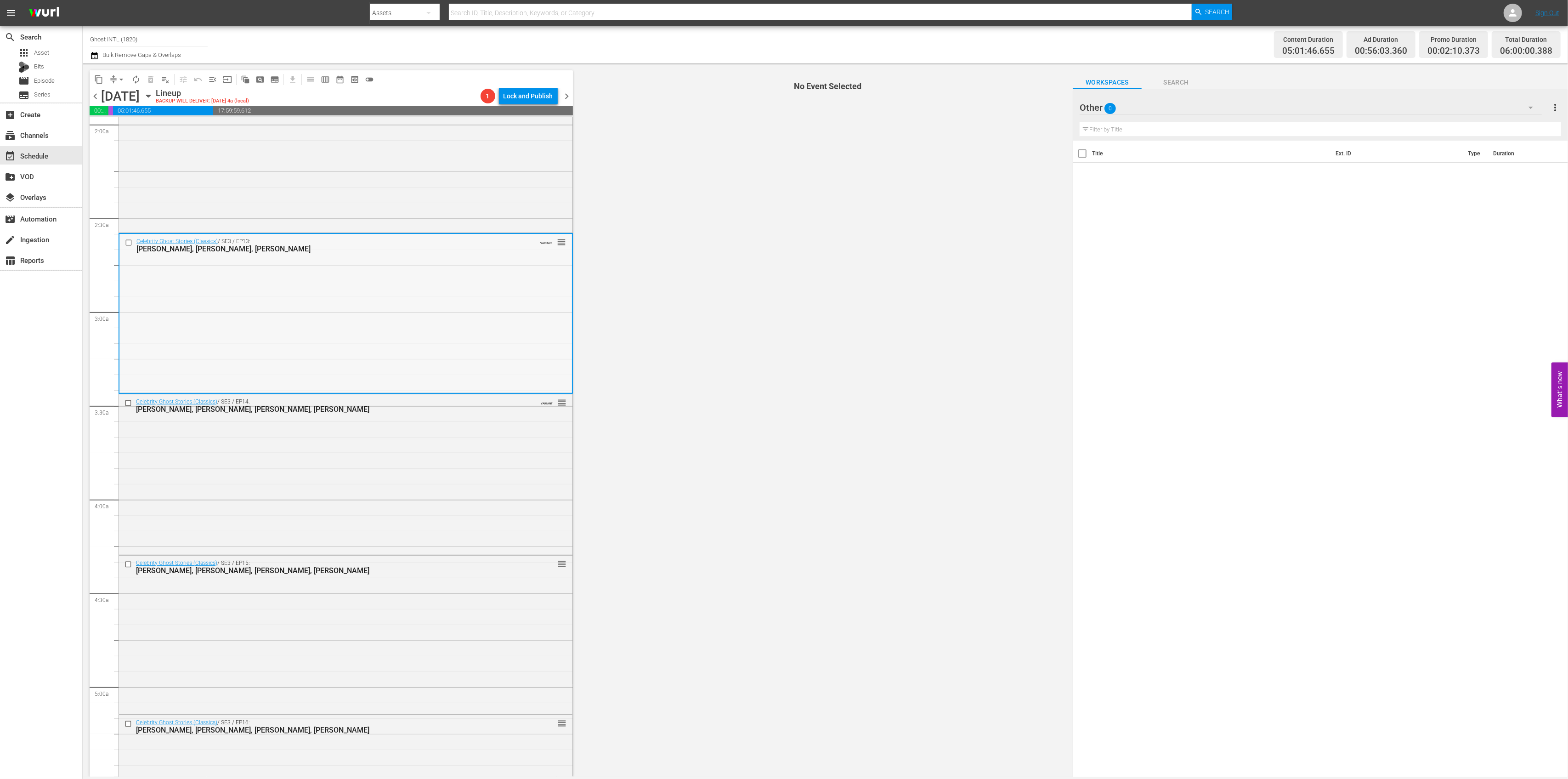
click at [510, 298] on div "Celebrity Ghost Stories (Classics) / SE3 / EP13: Chaka Khan, Kristin Bauer, Iqb…" at bounding box center [346, 312] width 453 height 158
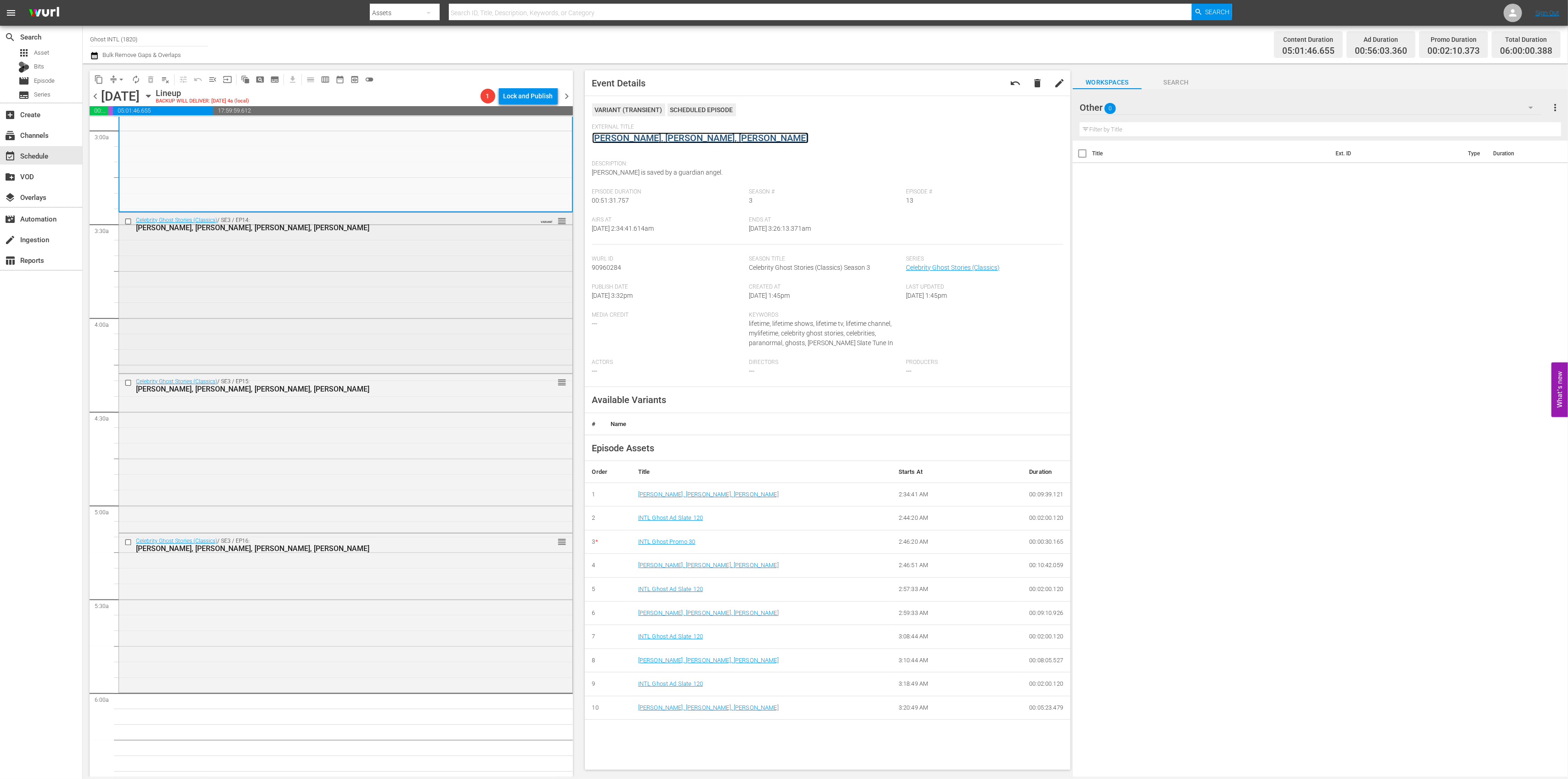
scroll to position [551, 0]
click at [465, 315] on div "Celebrity Ghost Stories (Classics) / SE3 / EP14: Mickey Rooney, Brande Roderick…" at bounding box center [345, 289] width 453 height 158
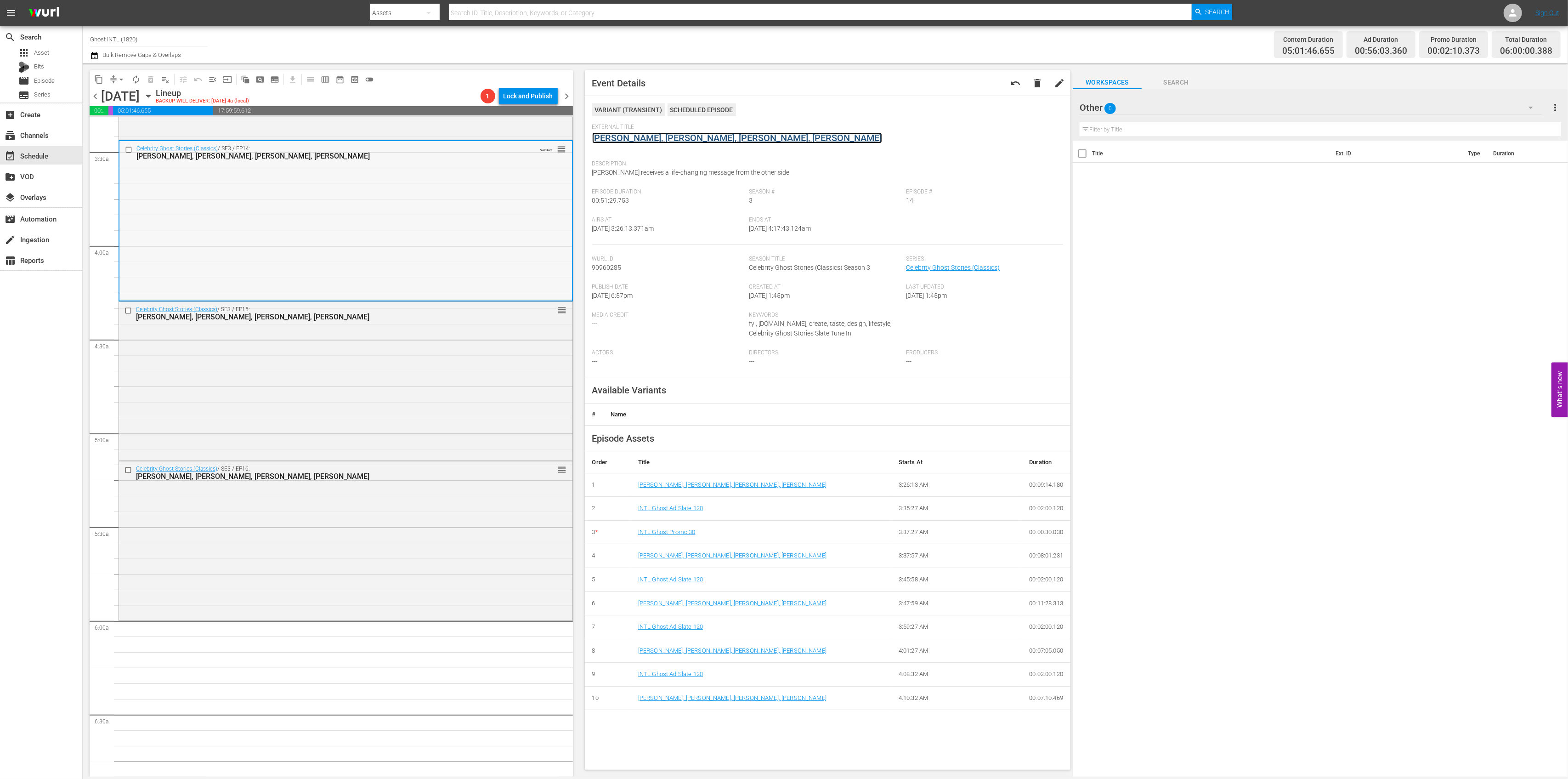
scroll to position [674, 0]
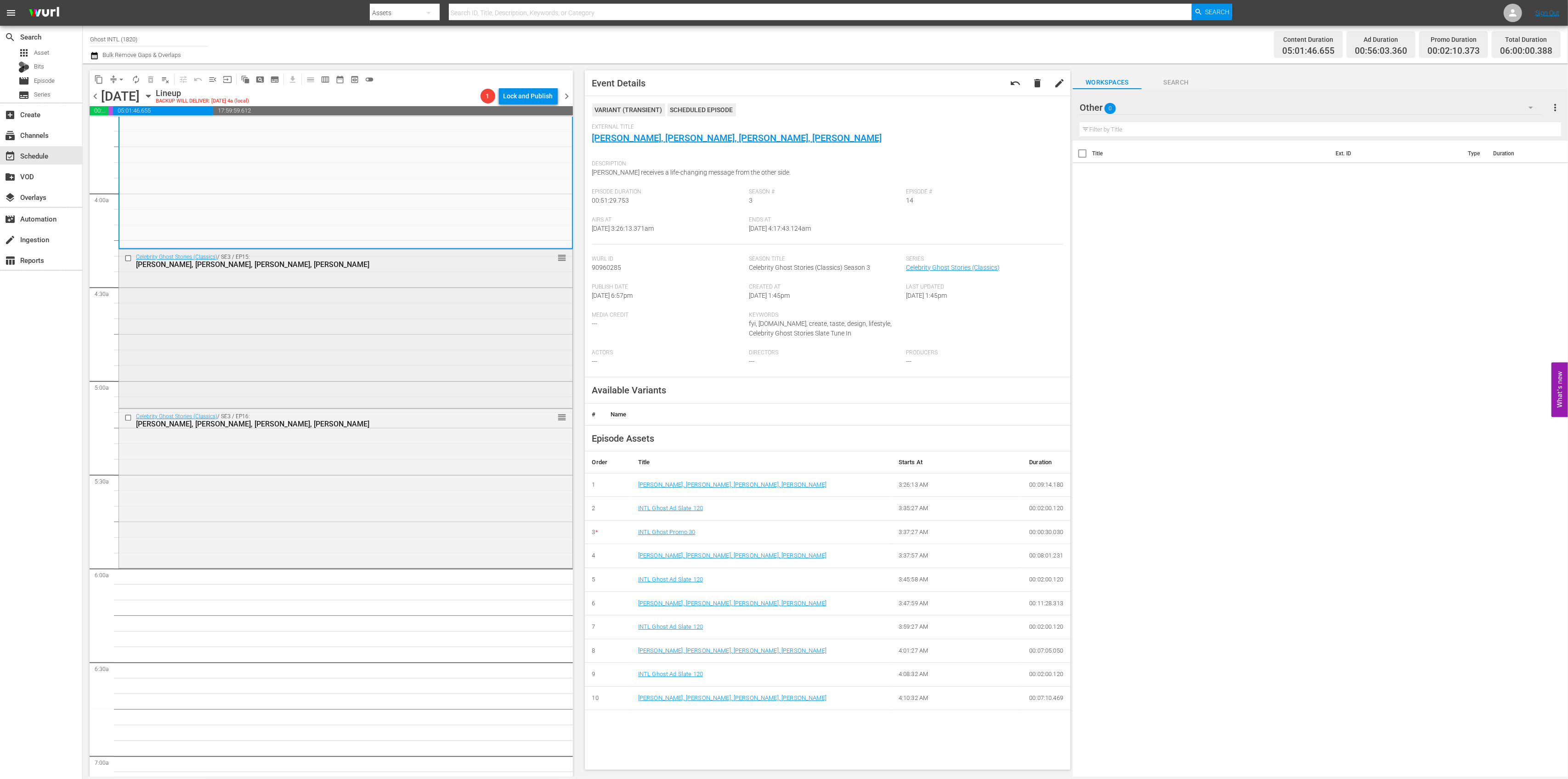
click at [432, 328] on div "Celebrity Ghost Stories (Classics) / SE3 / EP15: Beverley Mitchell, Mark Curry,…" at bounding box center [345, 329] width 453 height 157
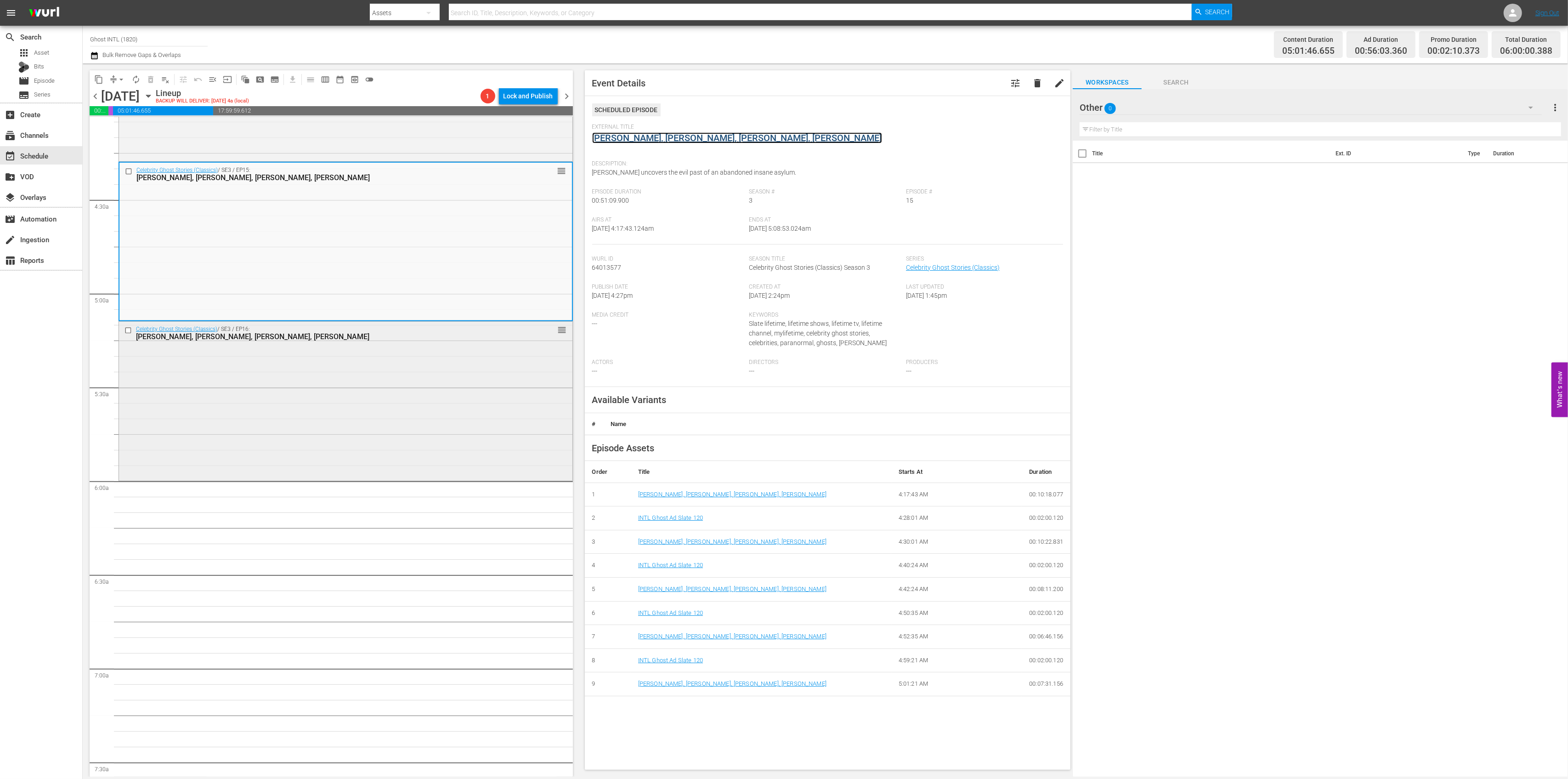
scroll to position [797, 0]
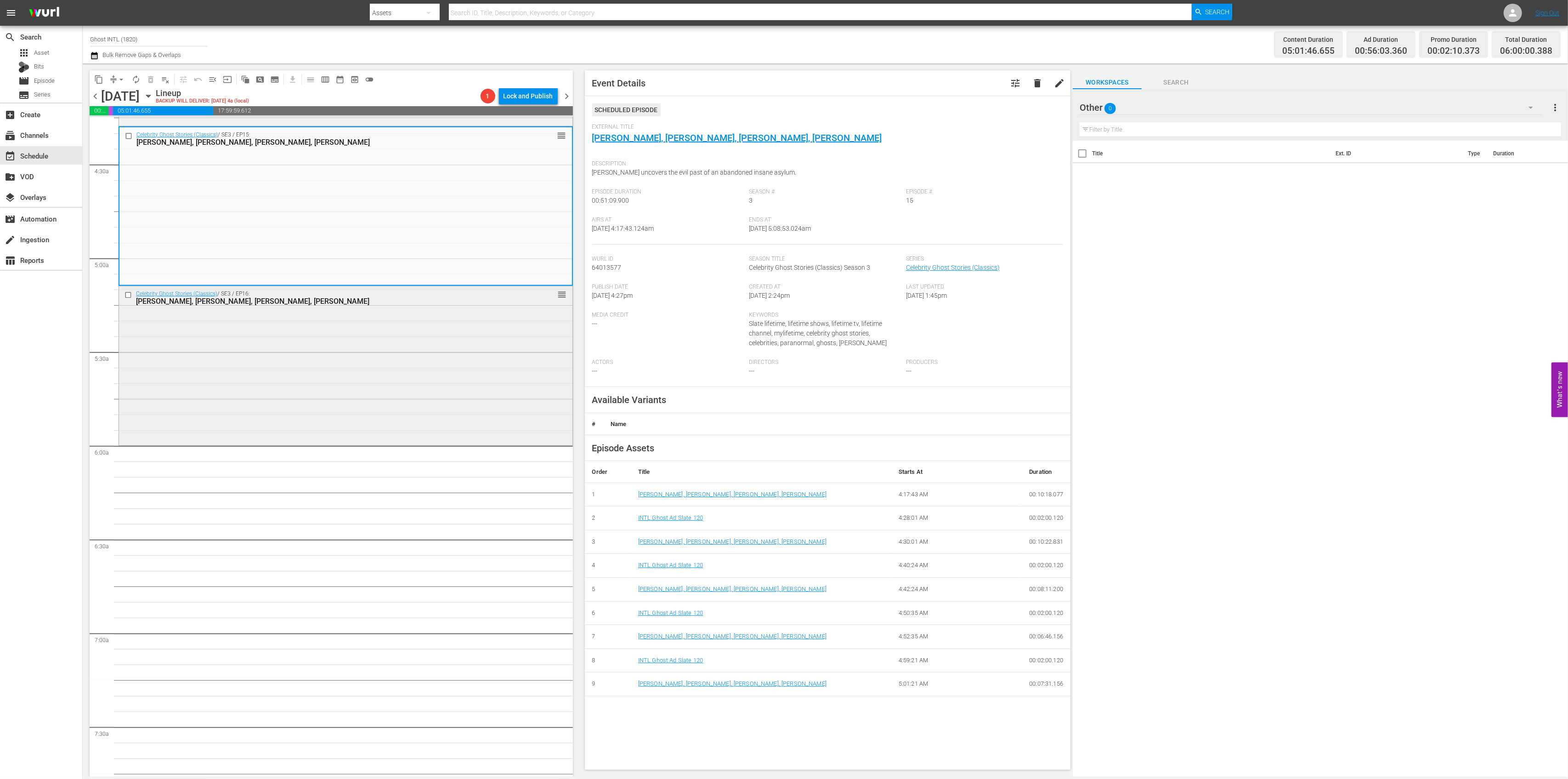
click at [446, 359] on div "Celebrity Ghost Stories (Classics) / SE3 / EP16: Susan Olsen, Rita Coolidge, Fa…" at bounding box center [345, 365] width 453 height 157
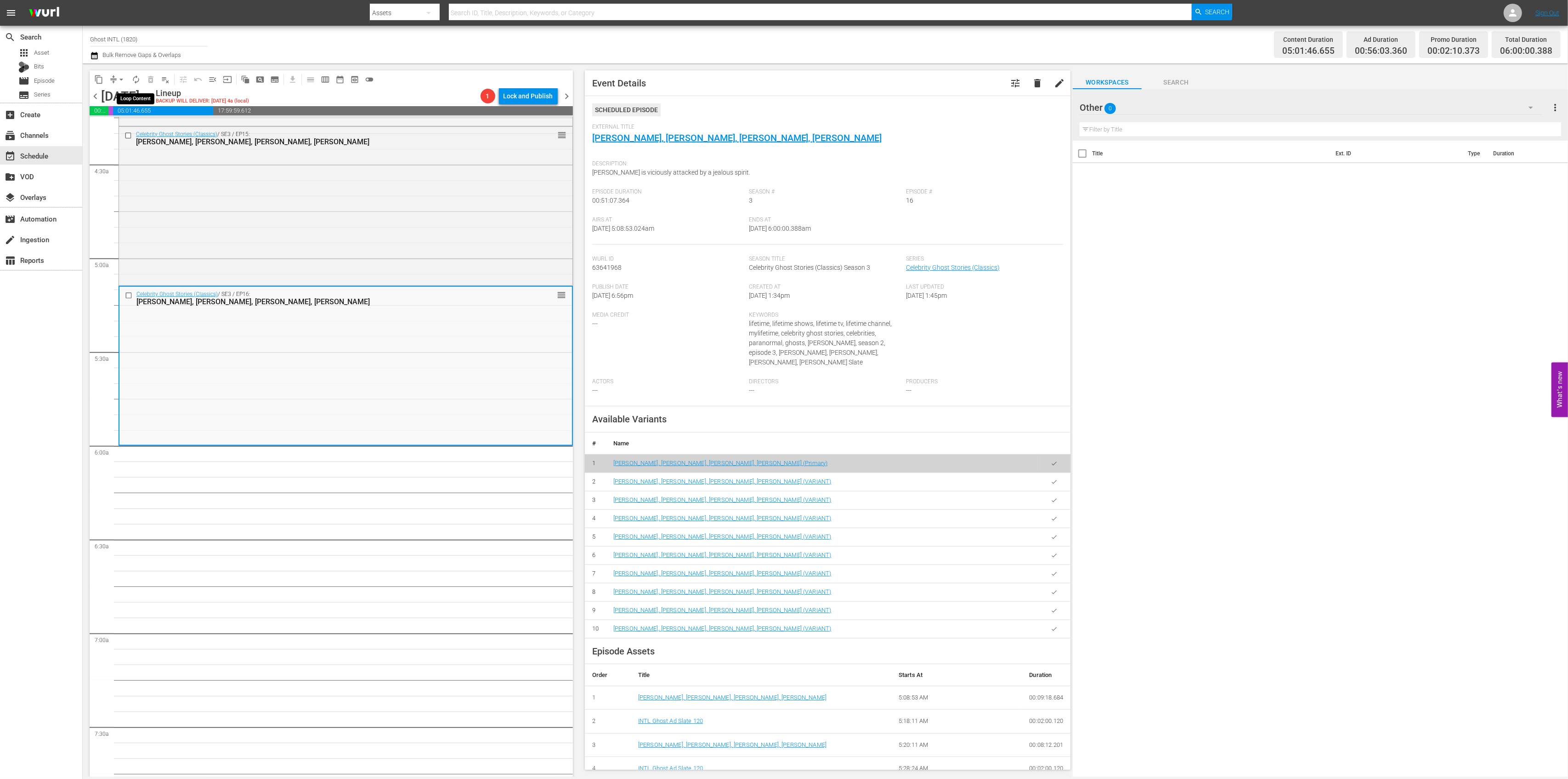
click at [134, 81] on span "autorenew_outlined" at bounding box center [136, 79] width 10 height 10
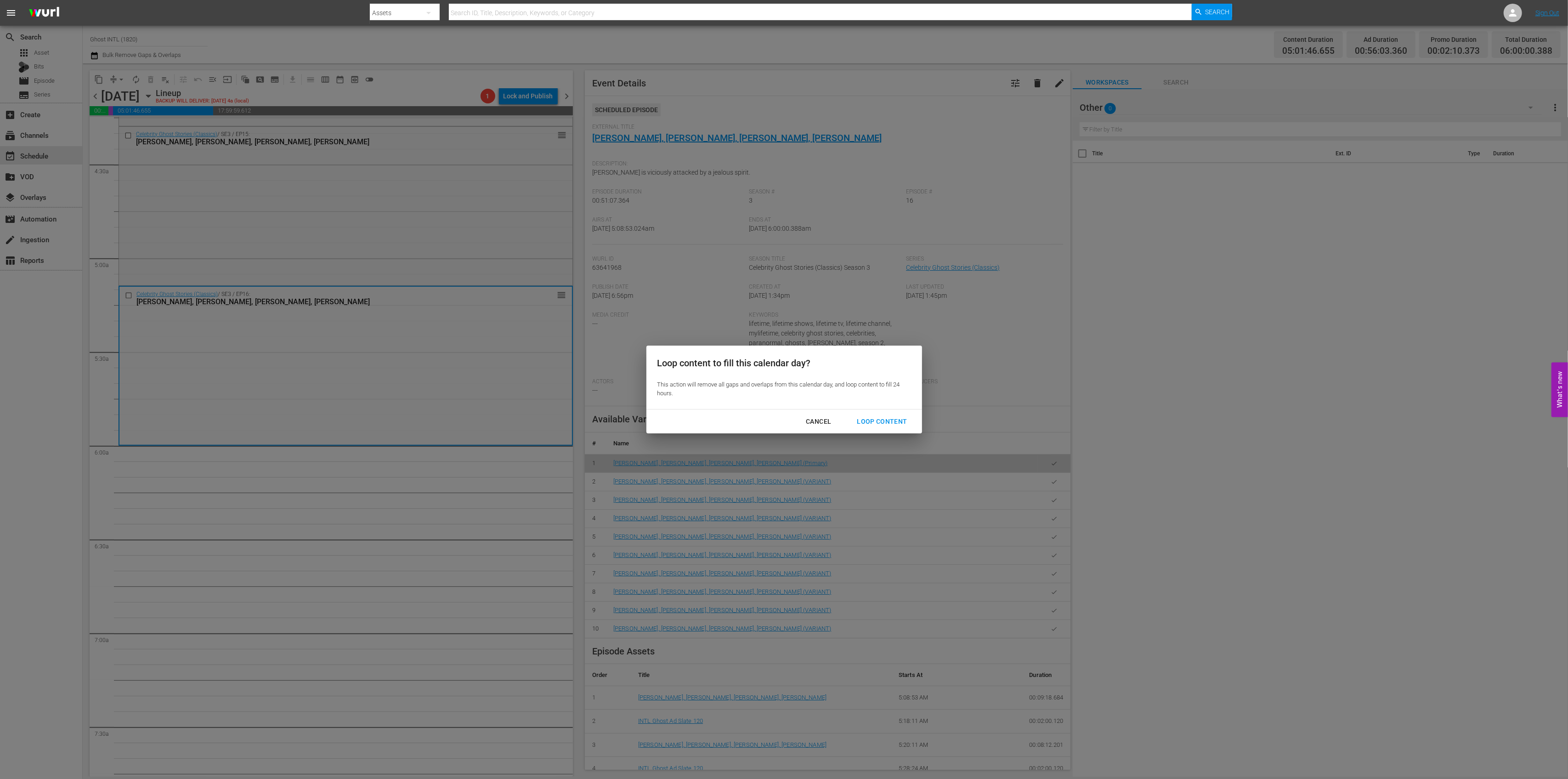
click at [864, 414] on button "Loop Content" at bounding box center [882, 421] width 72 height 17
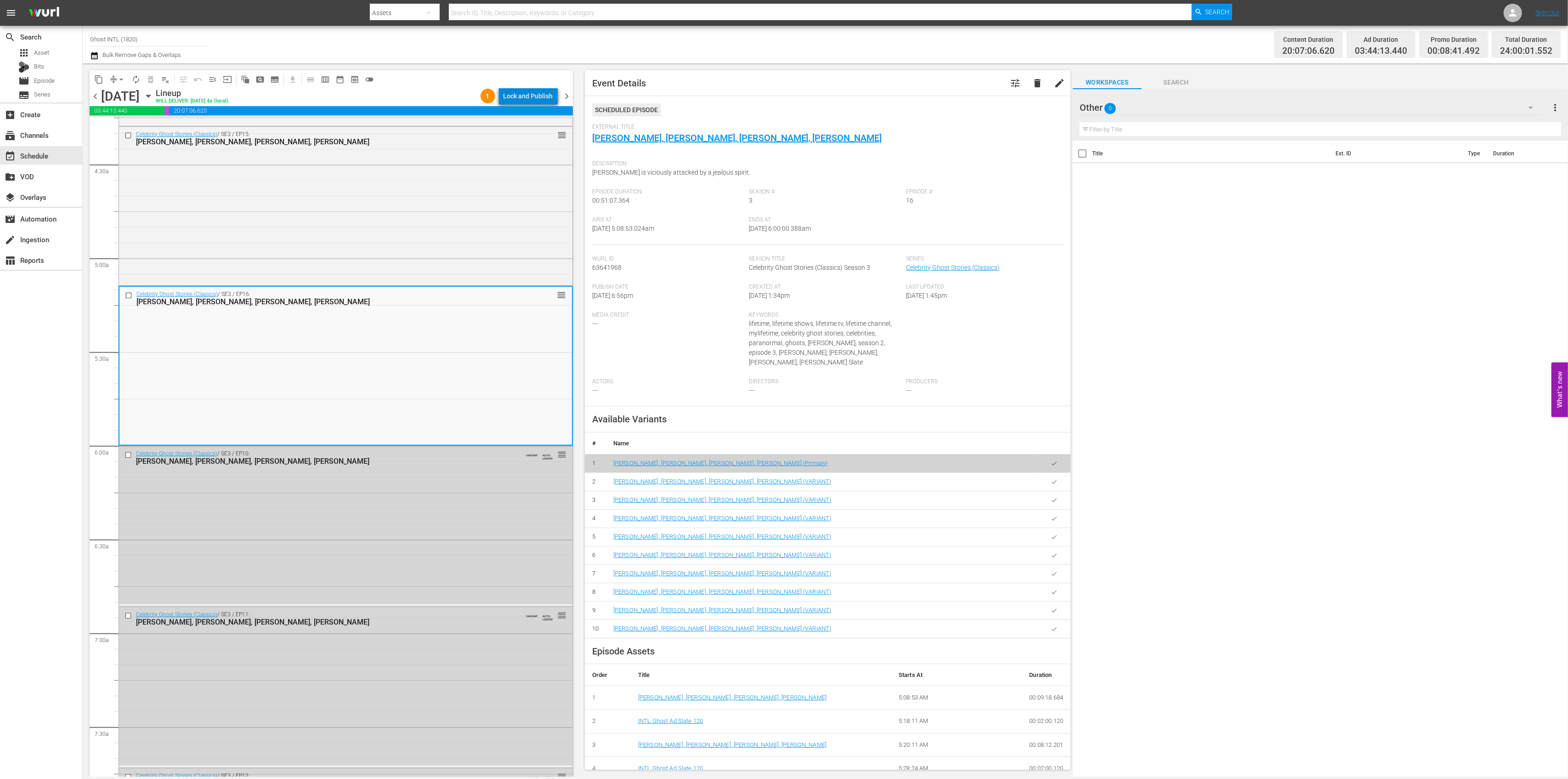
click at [542, 98] on div "Lock and Publish" at bounding box center [528, 96] width 50 height 17
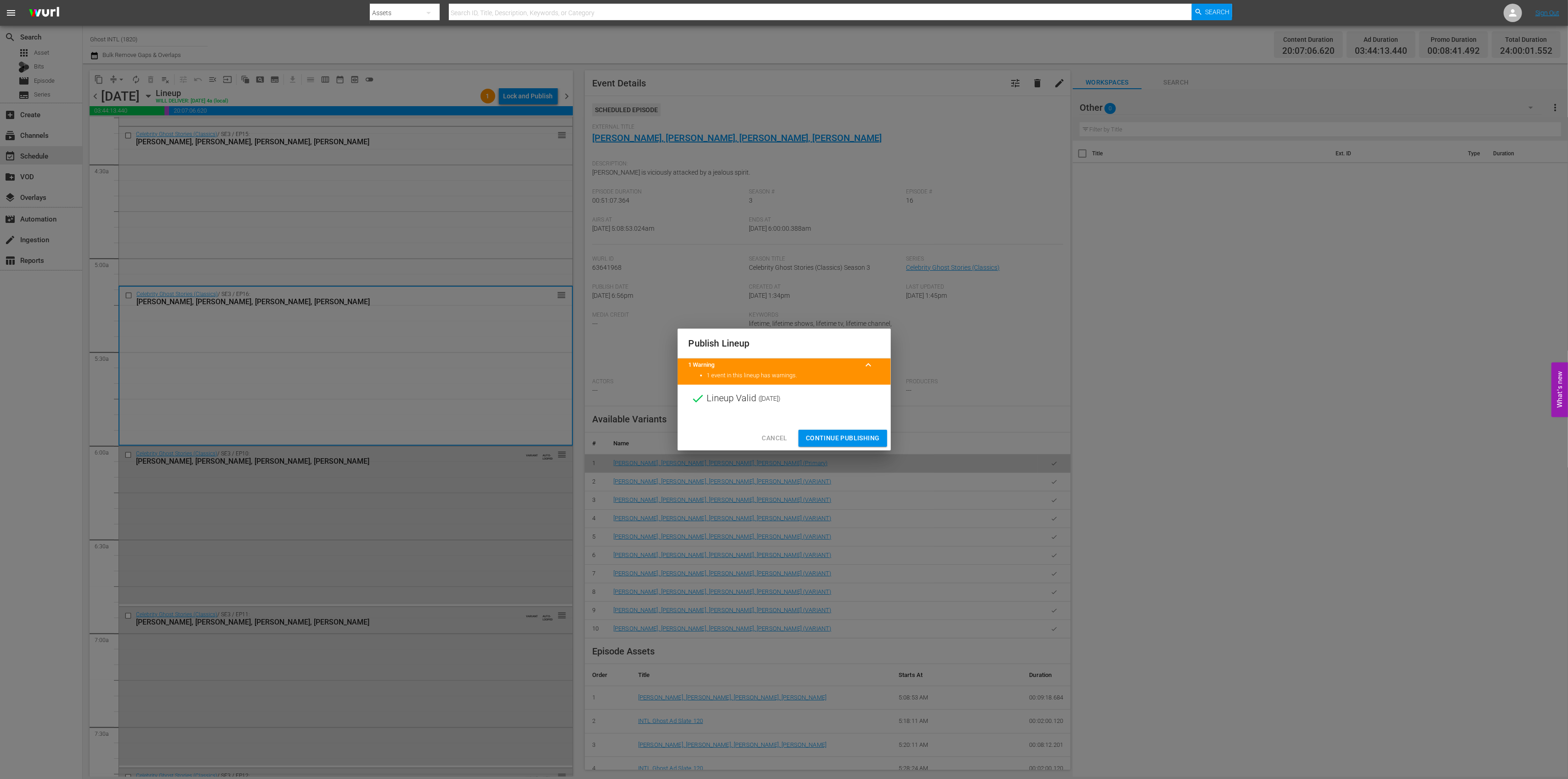
click at [852, 428] on div "Cancel Continue Publishing" at bounding box center [784, 438] width 213 height 24
click at [855, 436] on span "Continue Publishing" at bounding box center [843, 438] width 74 height 12
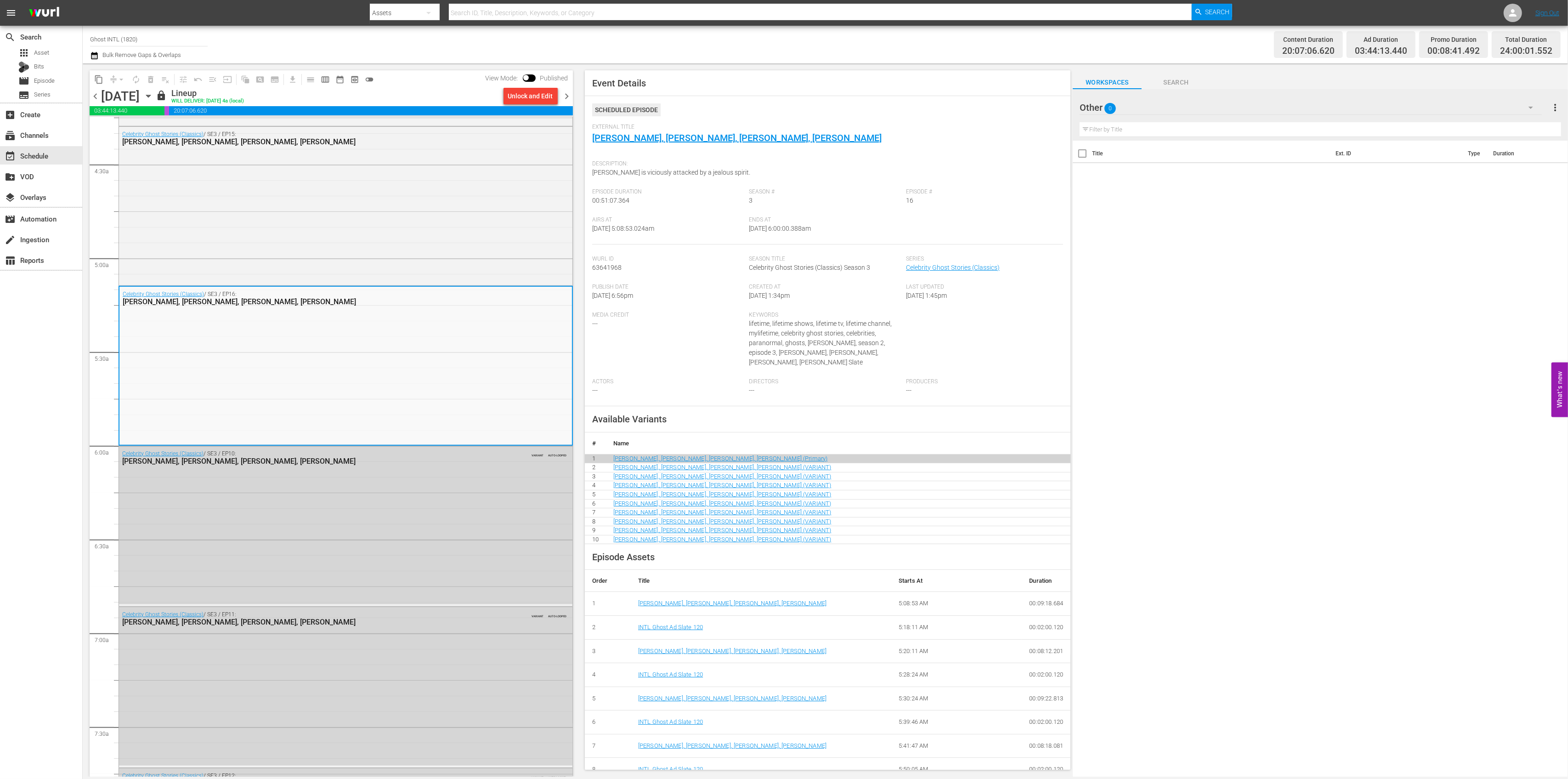
click at [571, 94] on span "chevron_right" at bounding box center [567, 96] width 12 height 12
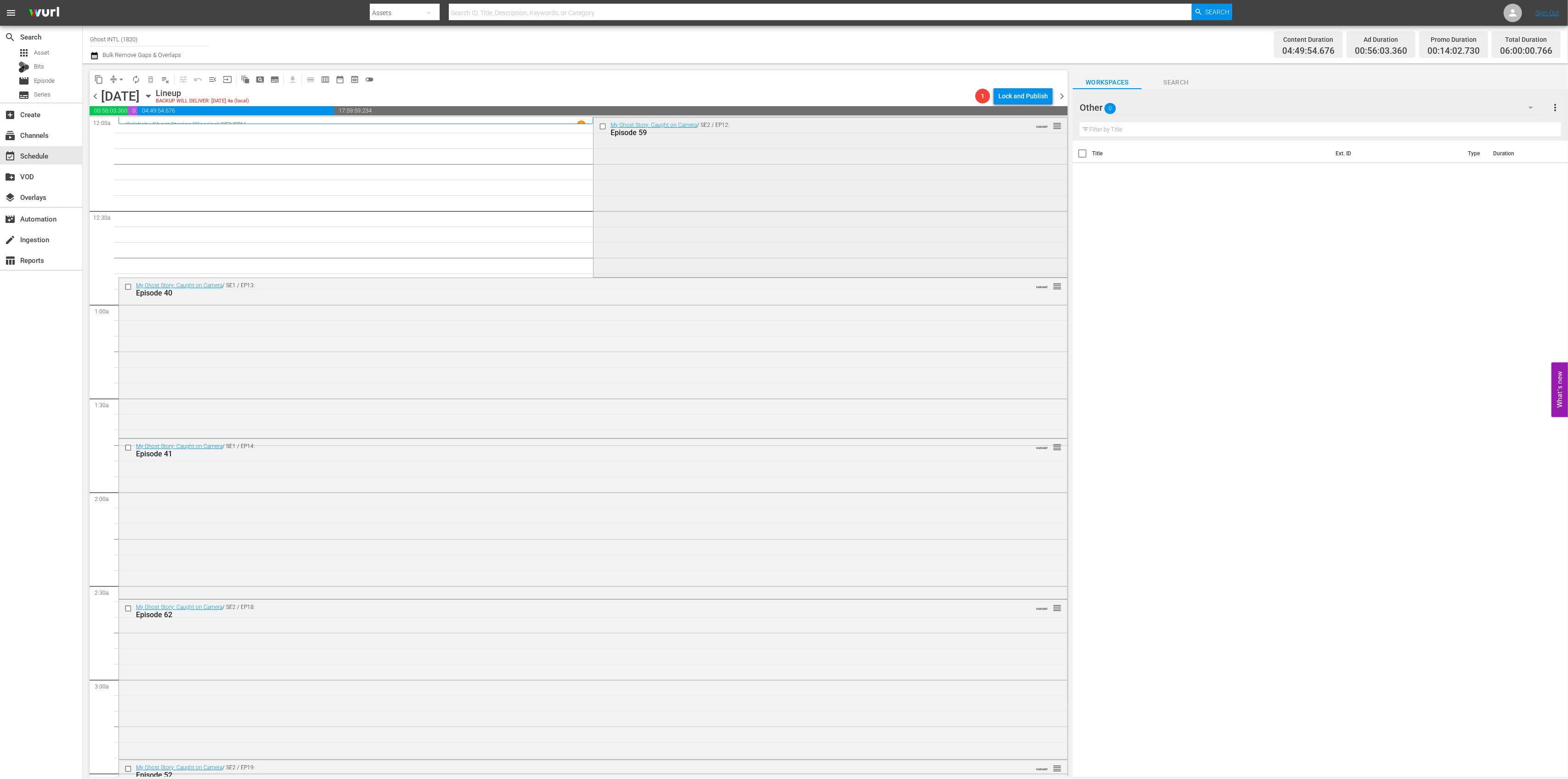
click at [734, 179] on div "My Ghost Story: Caught on Camera / SE2 / EP12: Episode 59 VARIANT reorder" at bounding box center [830, 196] width 474 height 158
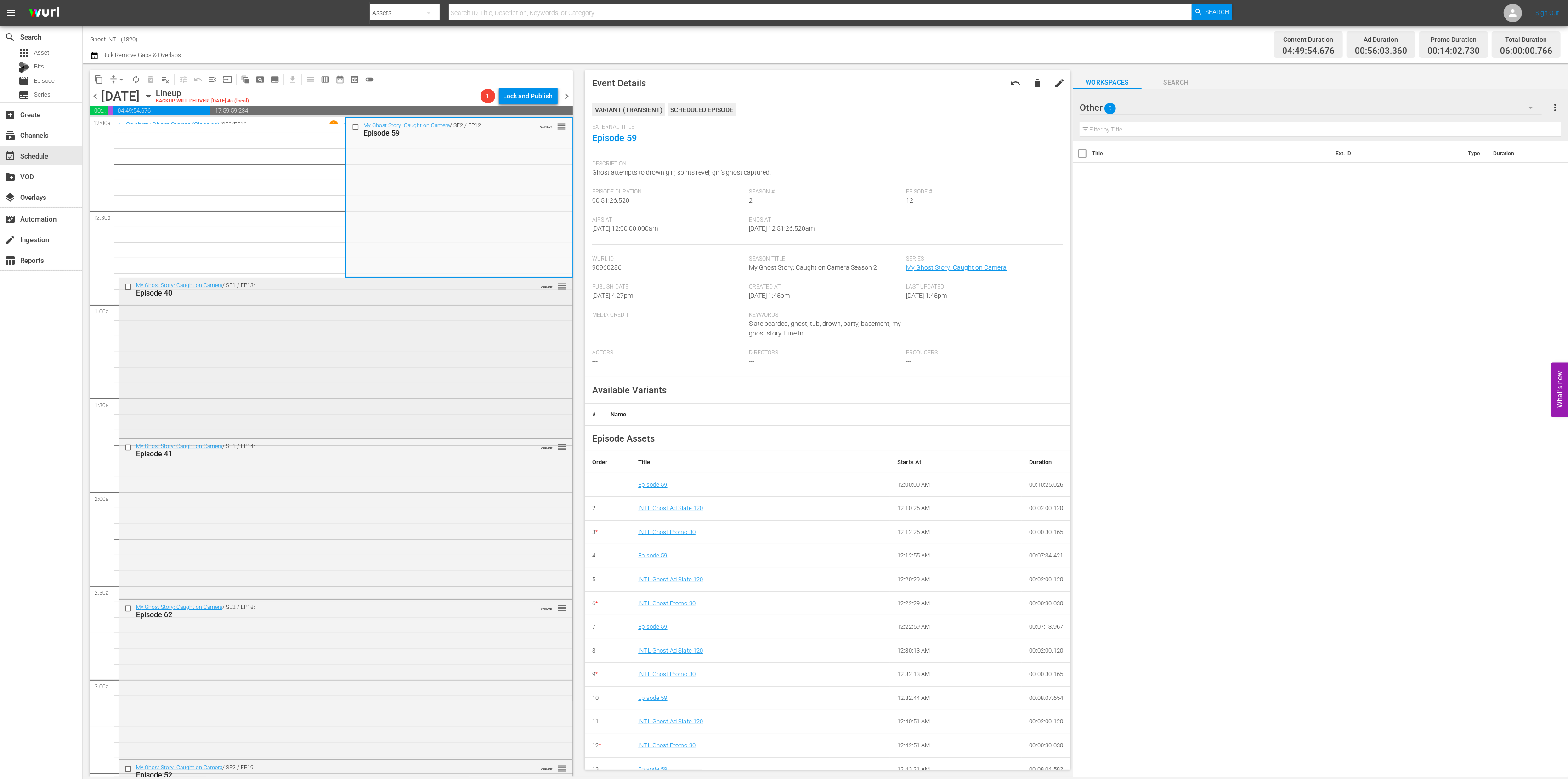
click at [471, 373] on div "My Ghost Story: Caught on Camera / SE1 / EP13: Episode 40 VARIANT reorder" at bounding box center [345, 356] width 453 height 157
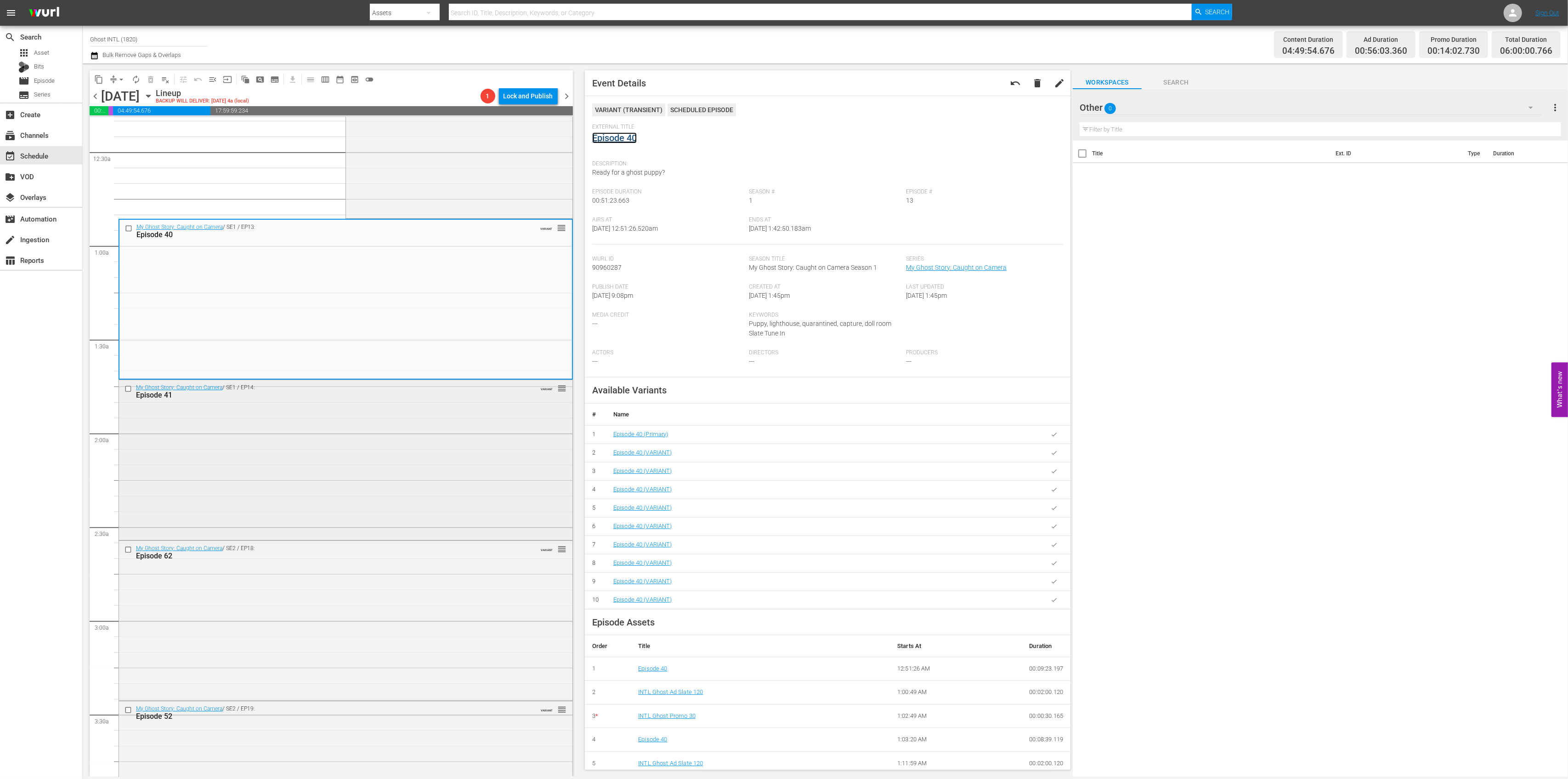
scroll to position [122, 0]
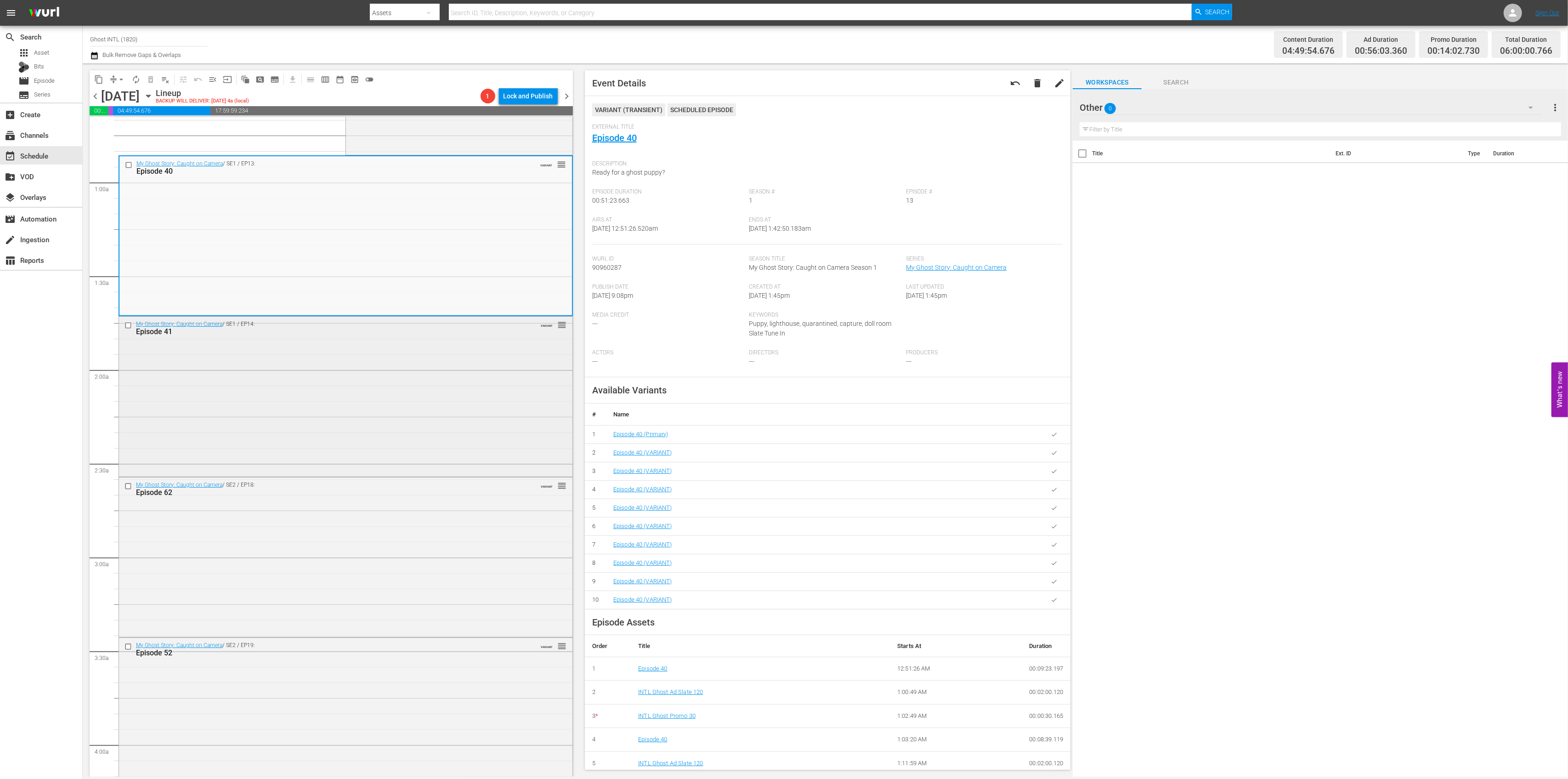
click at [442, 368] on div "My Ghost Story: Caught on Camera / SE1 / EP14: Episode 41 VARIANT reorder" at bounding box center [345, 395] width 453 height 157
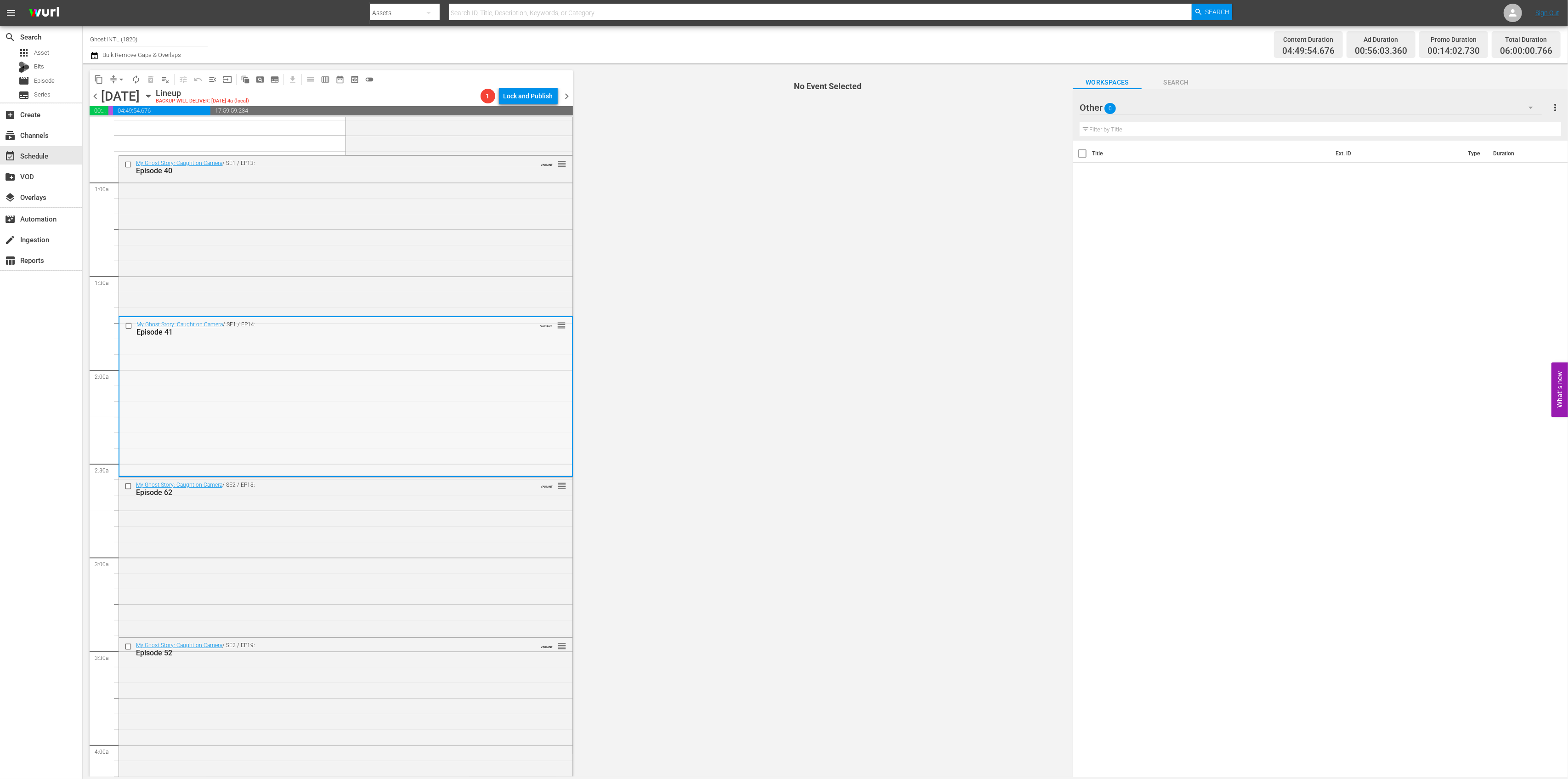
click at [464, 405] on div "My Ghost Story: Caught on Camera / SE1 / EP14: Episode 41 VARIANT reorder" at bounding box center [346, 395] width 453 height 157
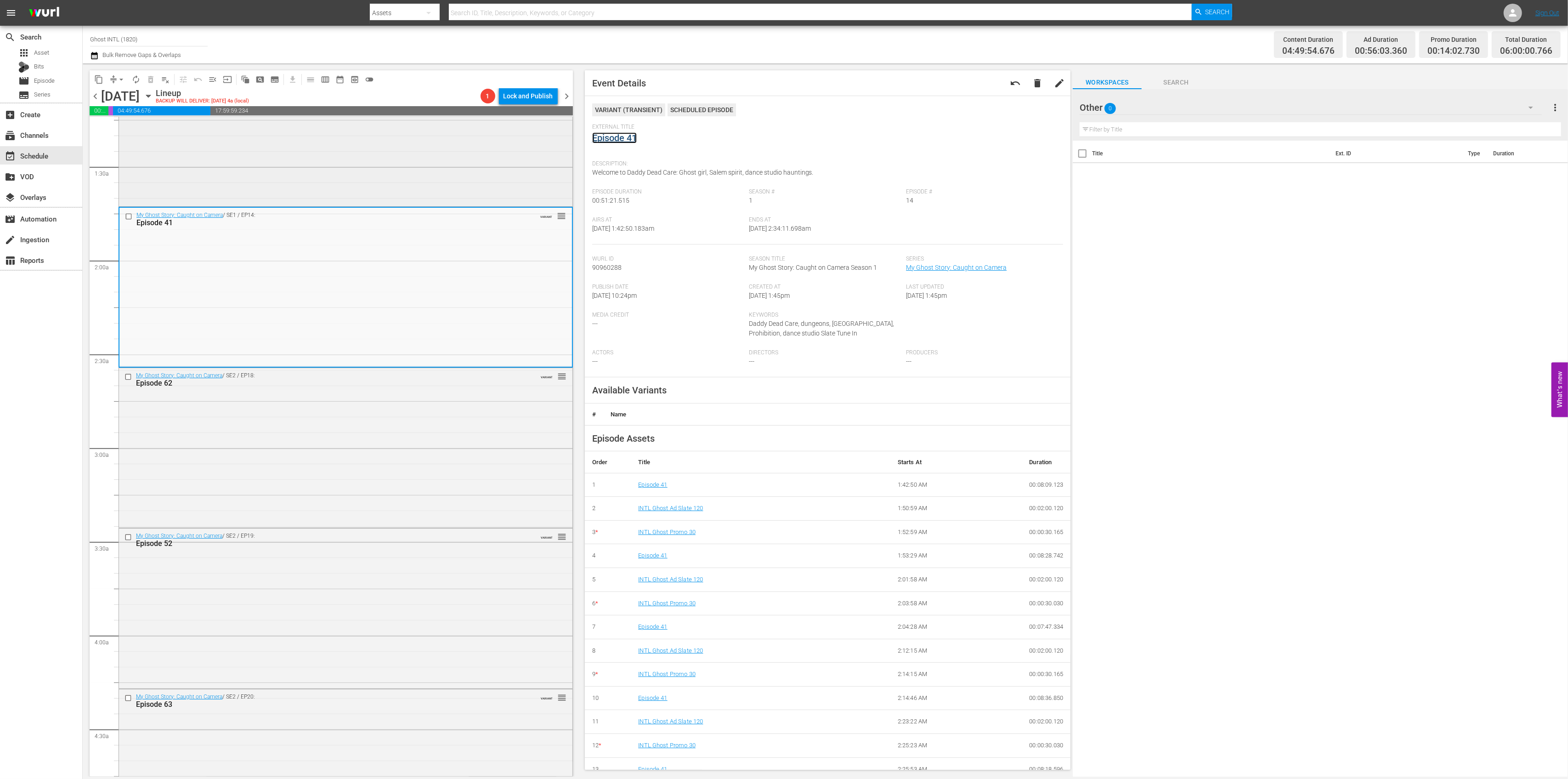
scroll to position [306, 0]
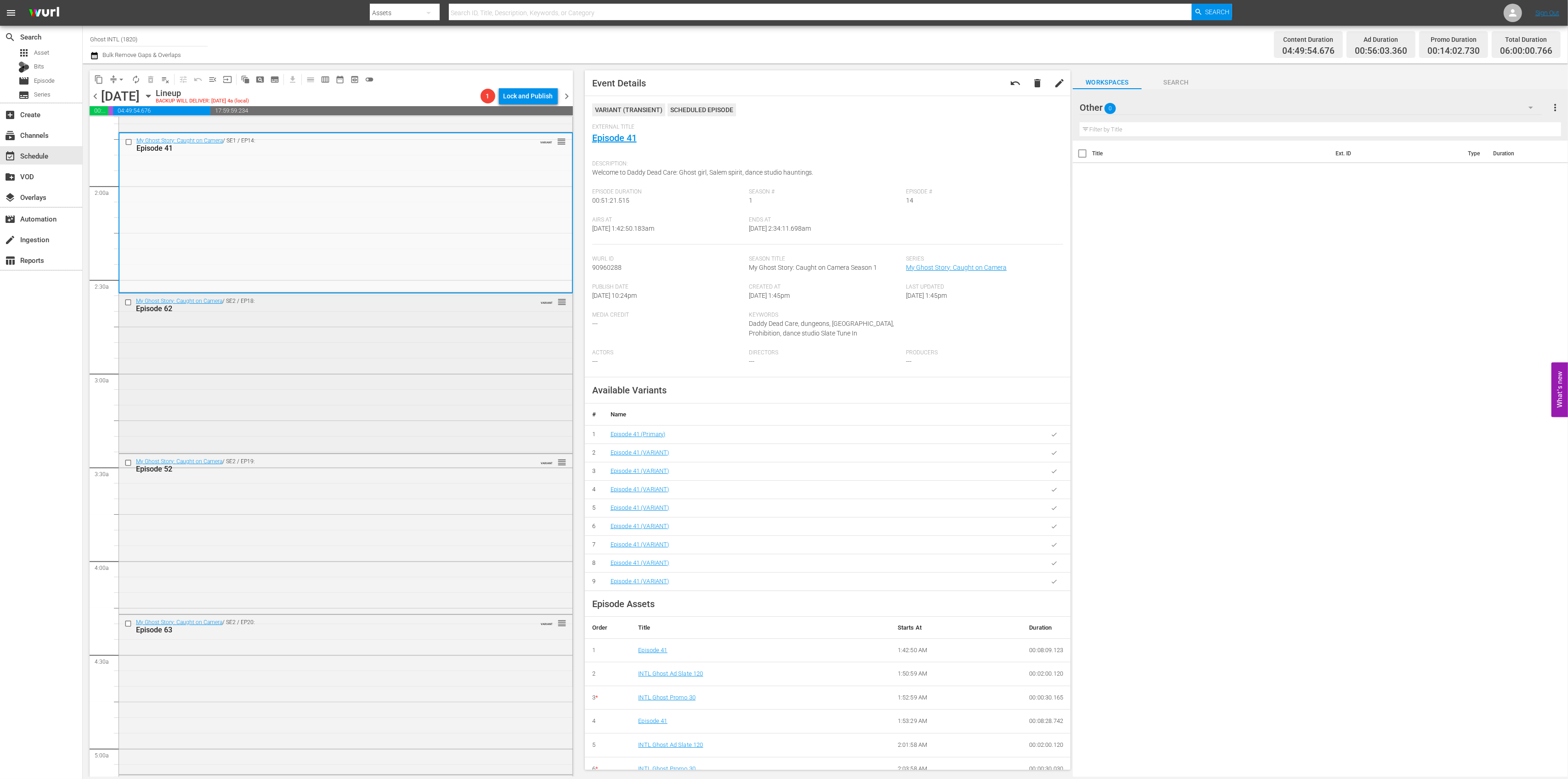
click at [389, 397] on div "My Ghost Story: Caught on Camera / SE2 / EP18: Episode 62 VARIANT reorder" at bounding box center [345, 373] width 453 height 158
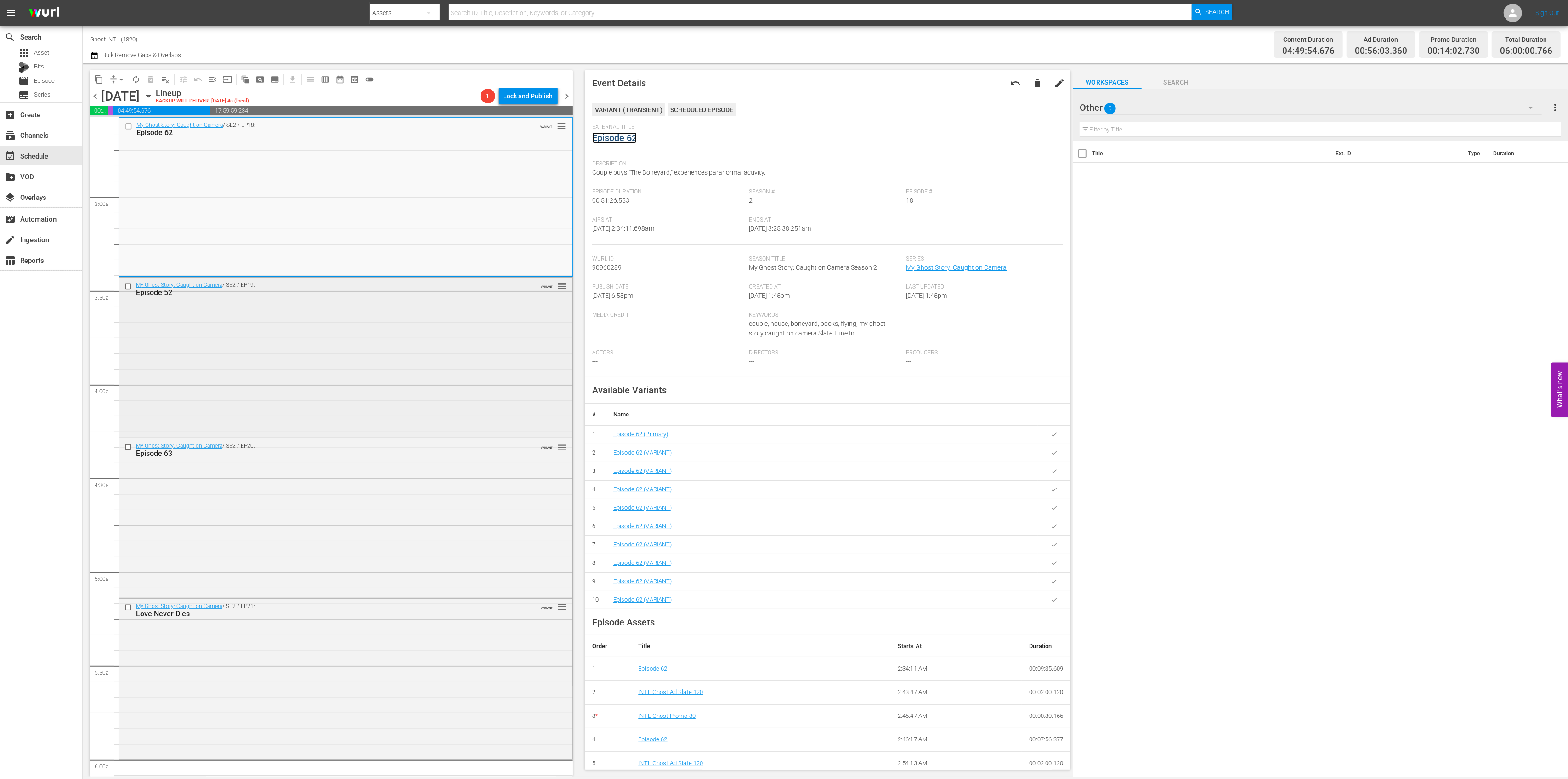
scroll to position [490, 0]
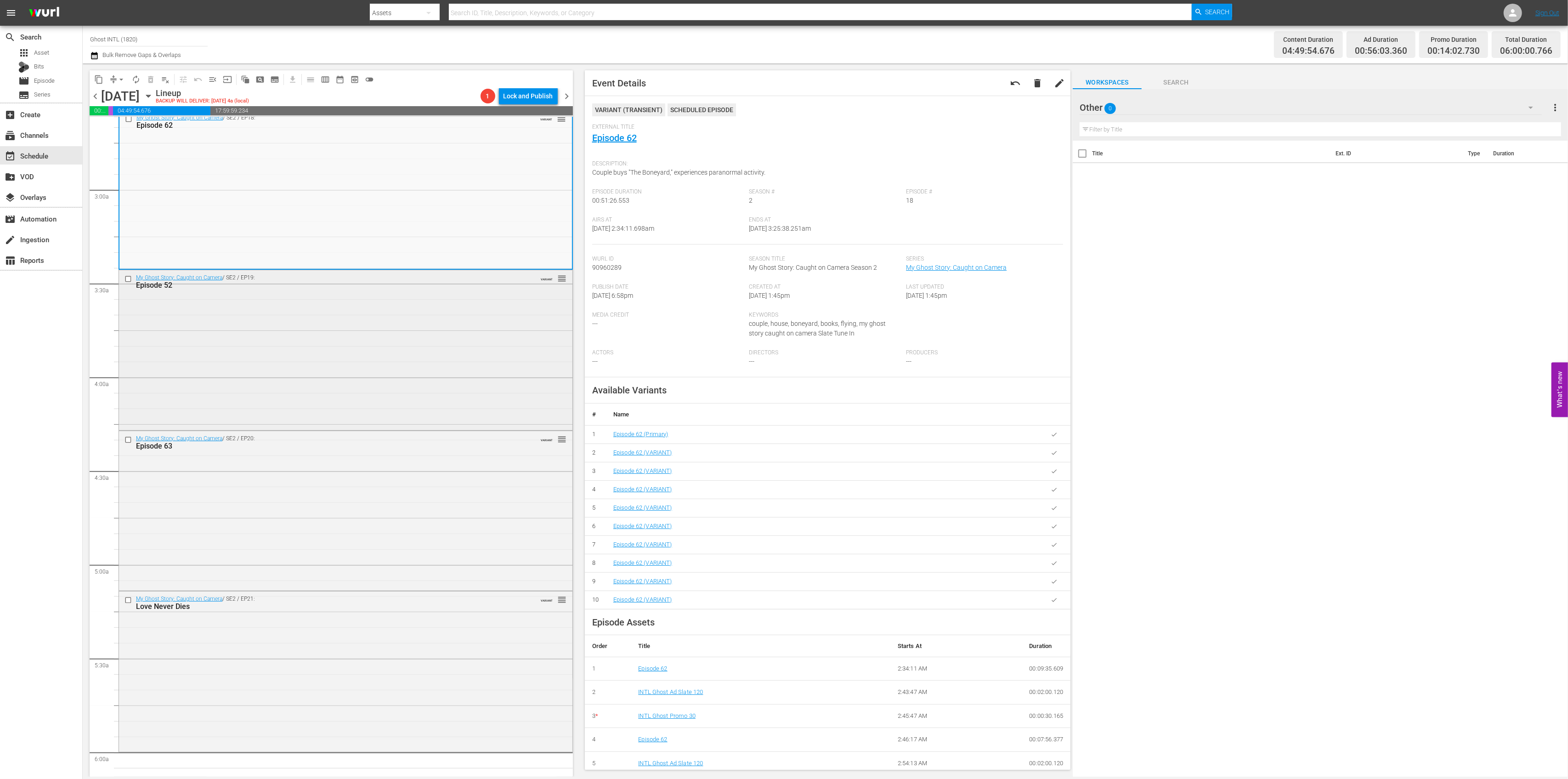
click at [422, 347] on div "My Ghost Story: Caught on Camera / SE2 / EP19: Episode 52 VARIANT reorder" at bounding box center [345, 349] width 453 height 157
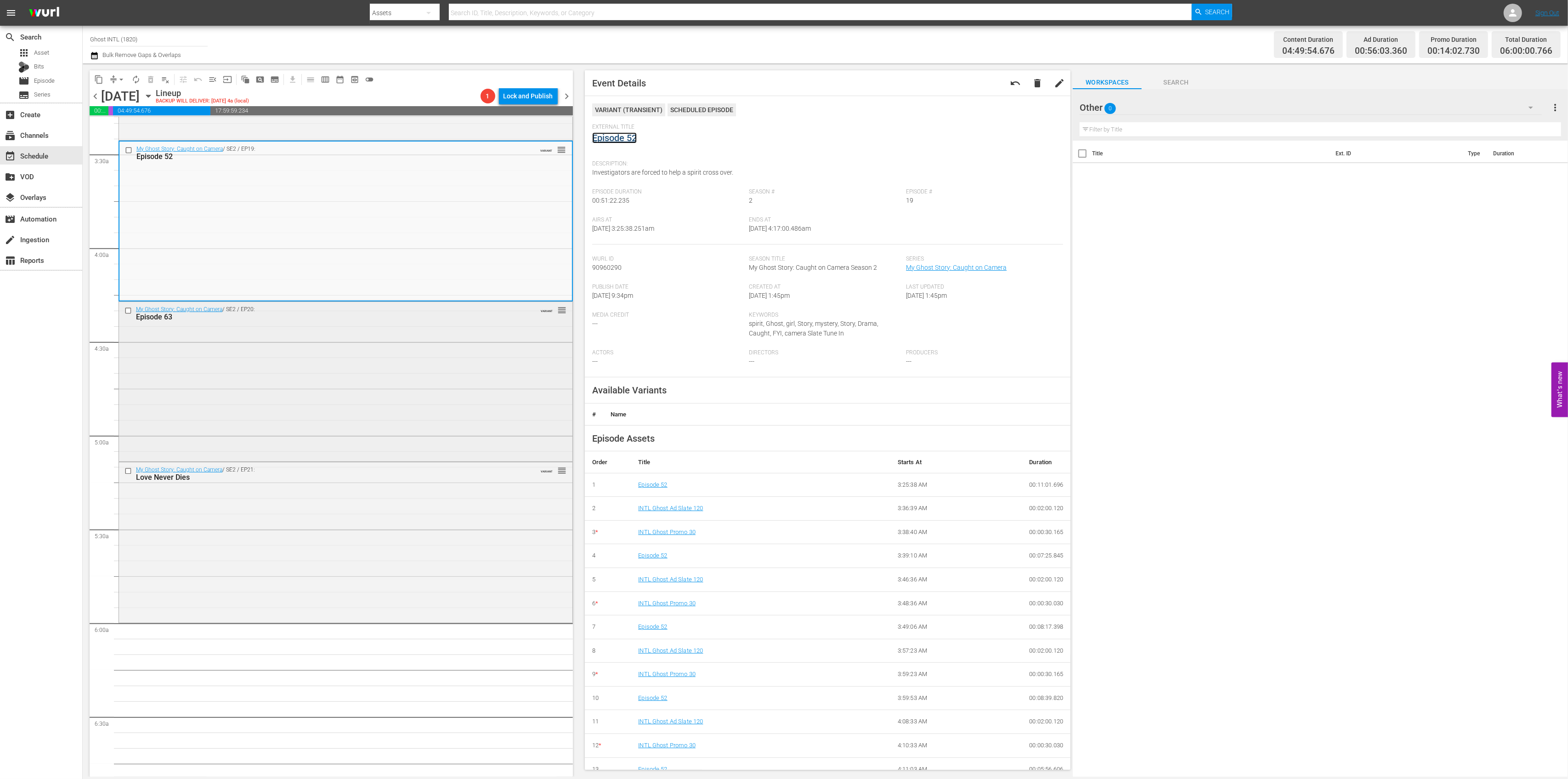
scroll to position [674, 0]
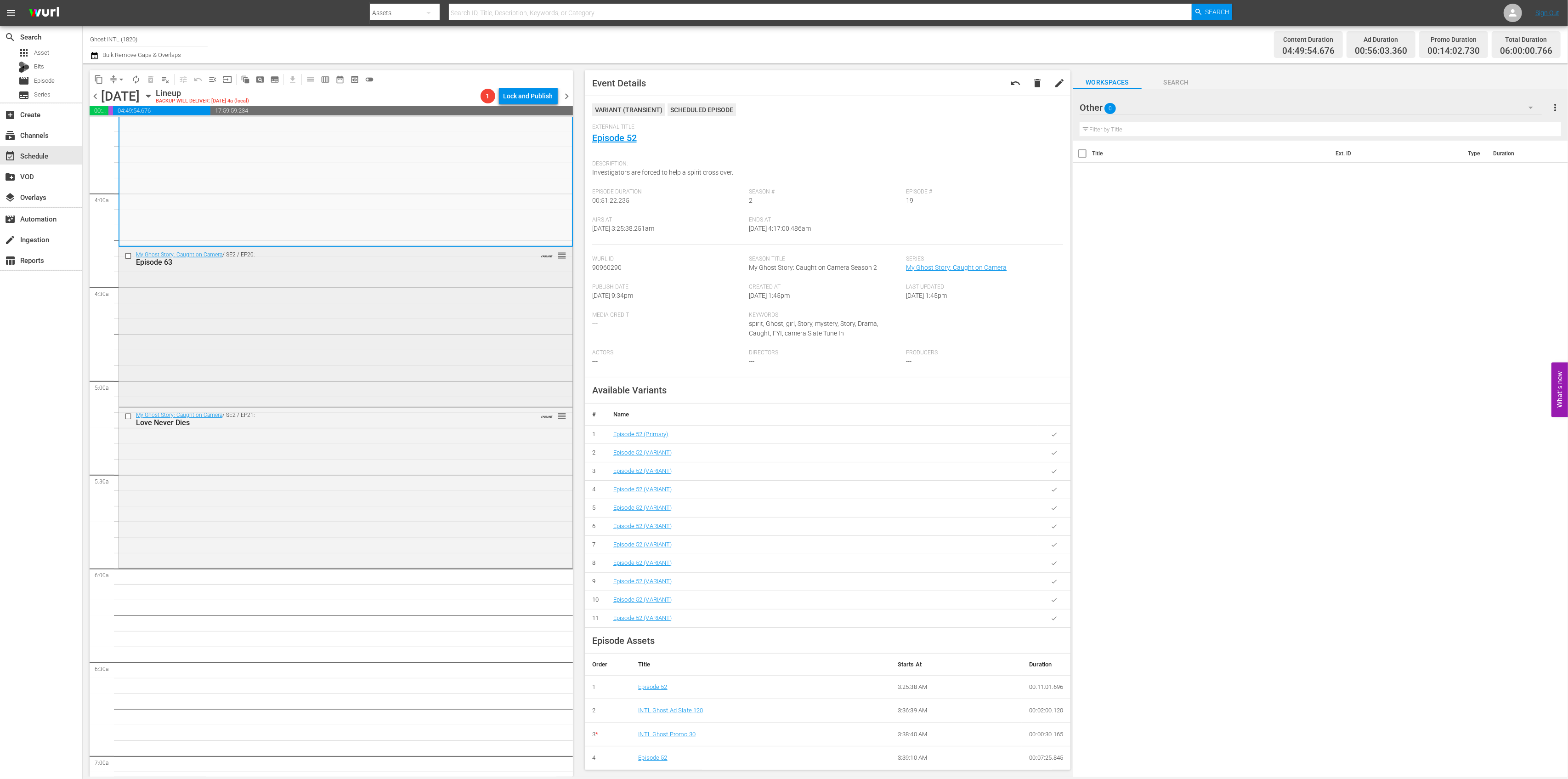
click at [409, 318] on div "My Ghost Story: Caught on Camera / SE2 / EP20: Episode 63 VARIANT reorder" at bounding box center [345, 326] width 453 height 158
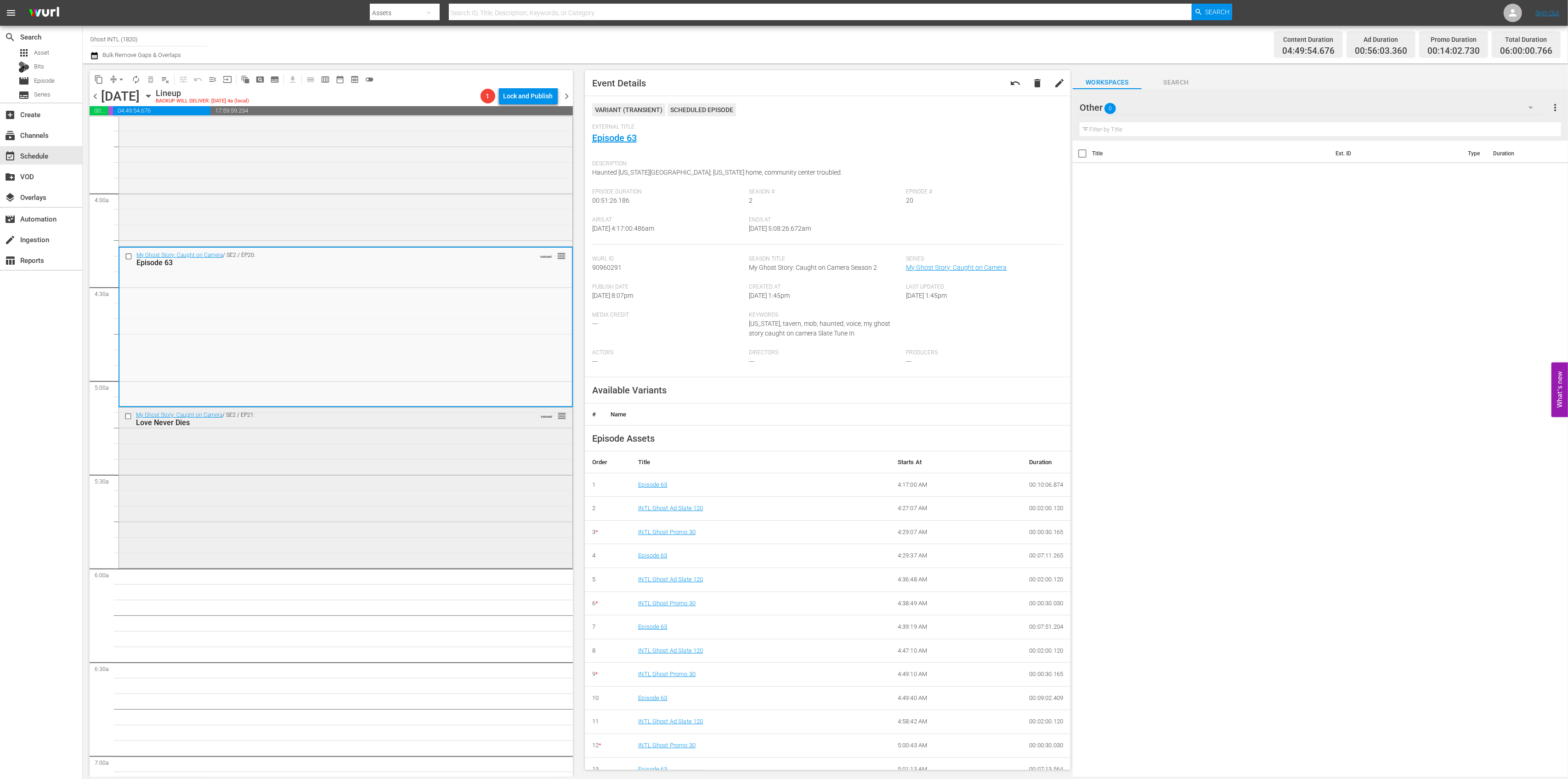
click at [391, 472] on div "My Ghost Story: Caught on Camera / SE2 / EP21: Love Never Dies VARIANT reorder" at bounding box center [345, 487] width 453 height 159
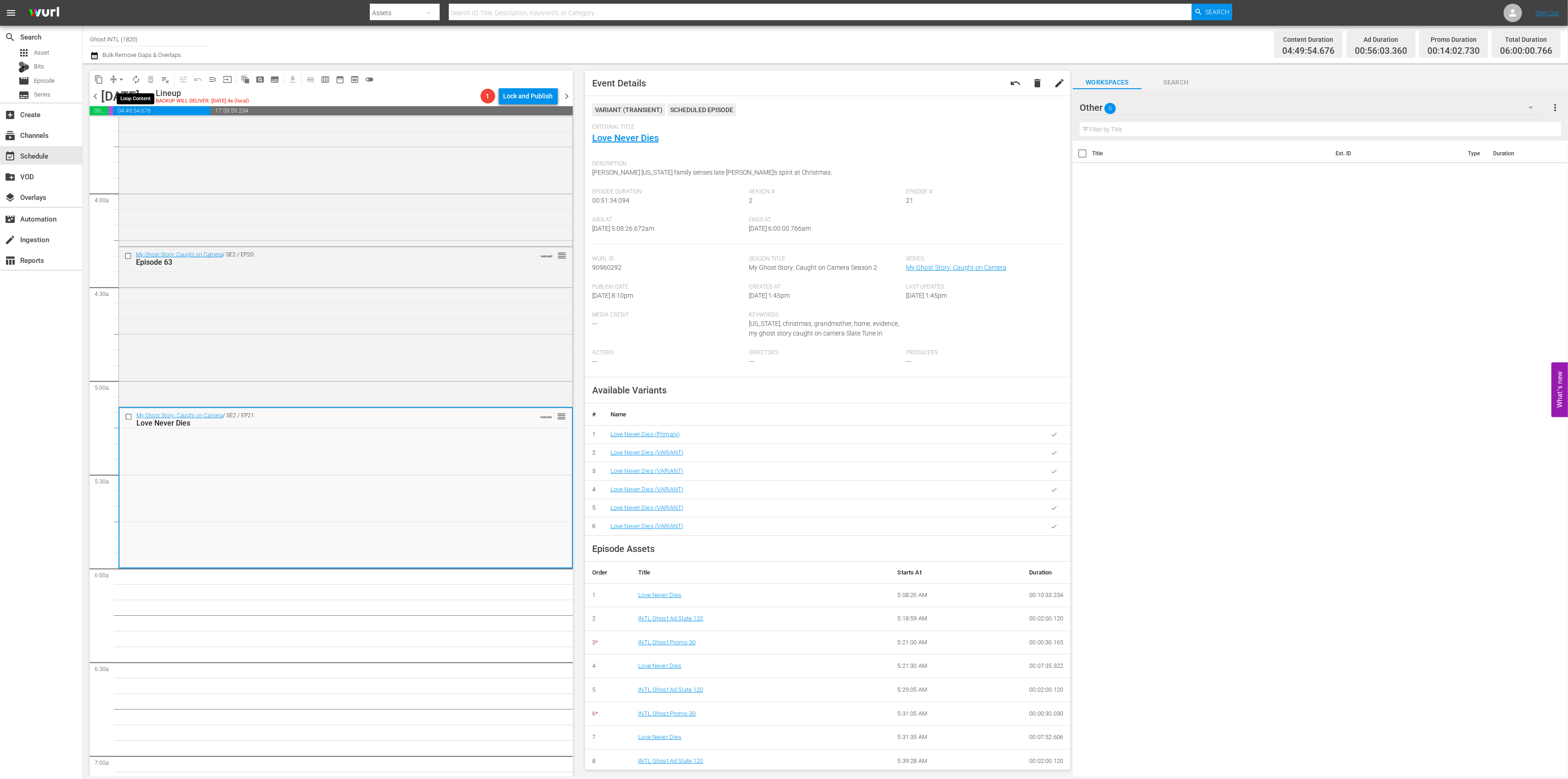
click at [135, 79] on span "autorenew_outlined" at bounding box center [136, 79] width 10 height 10
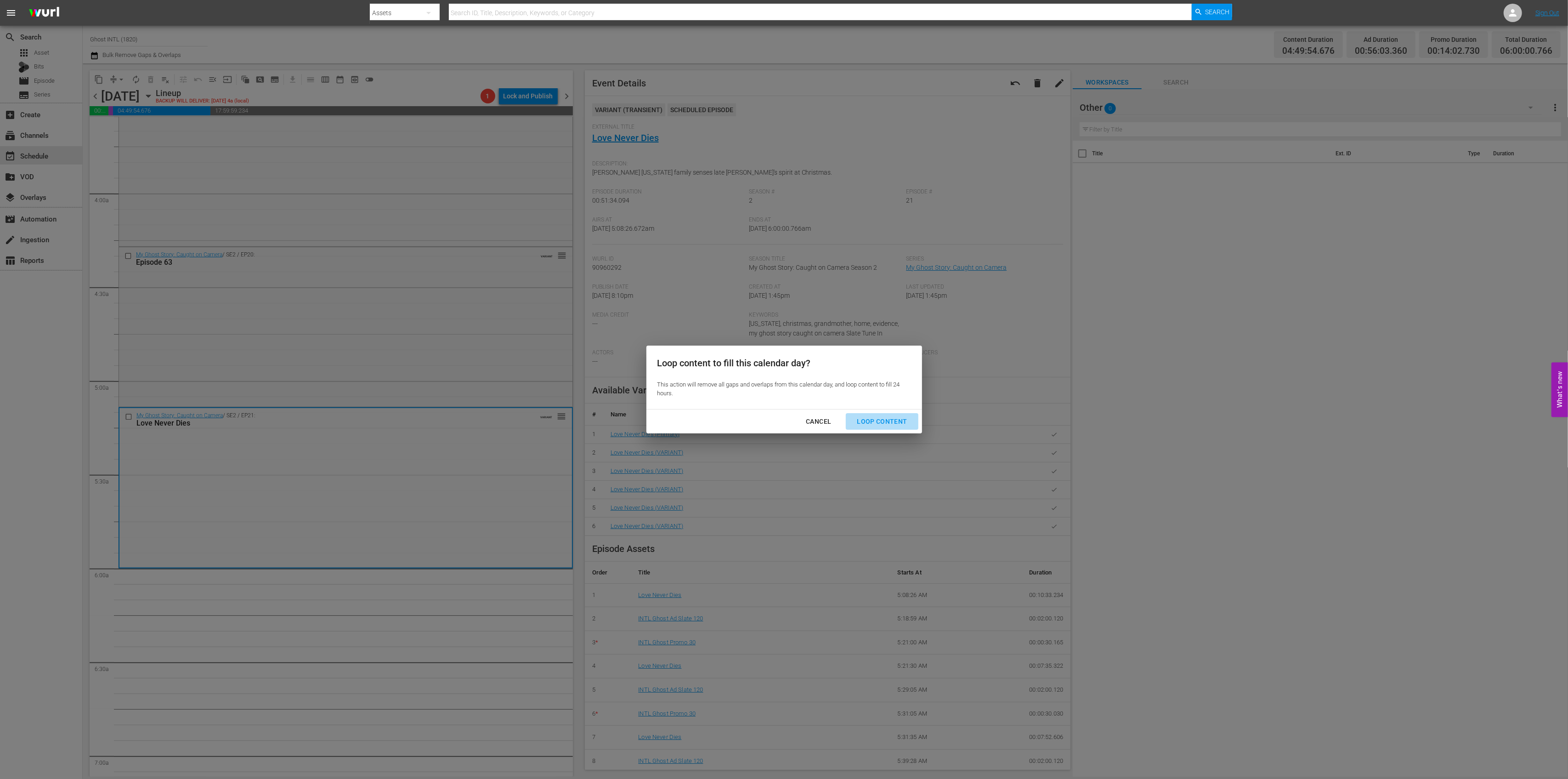
click at [893, 420] on div "Loop Content" at bounding box center [882, 422] width 65 height 12
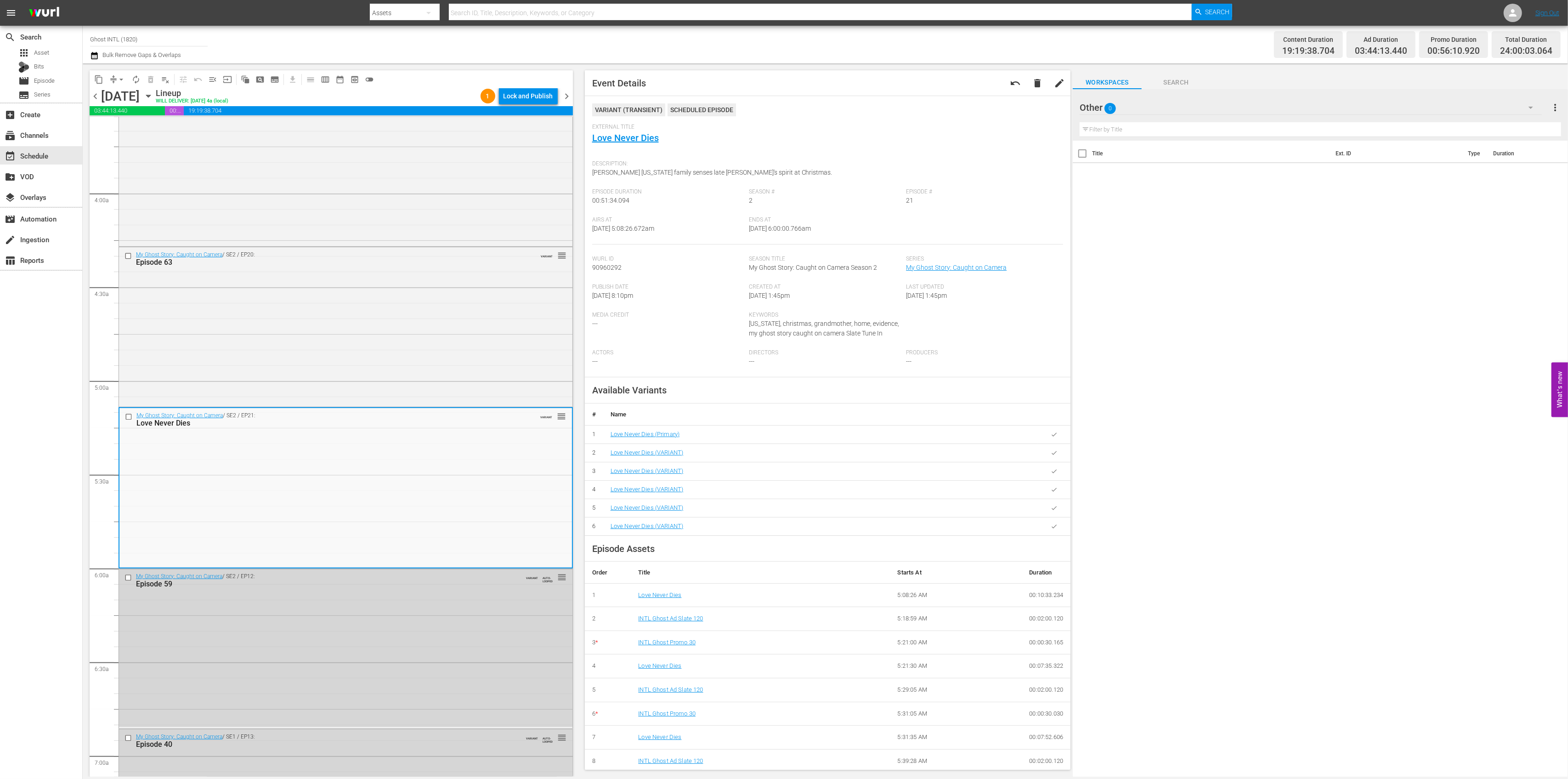
click at [536, 98] on div "Lock and Publish" at bounding box center [528, 96] width 50 height 17
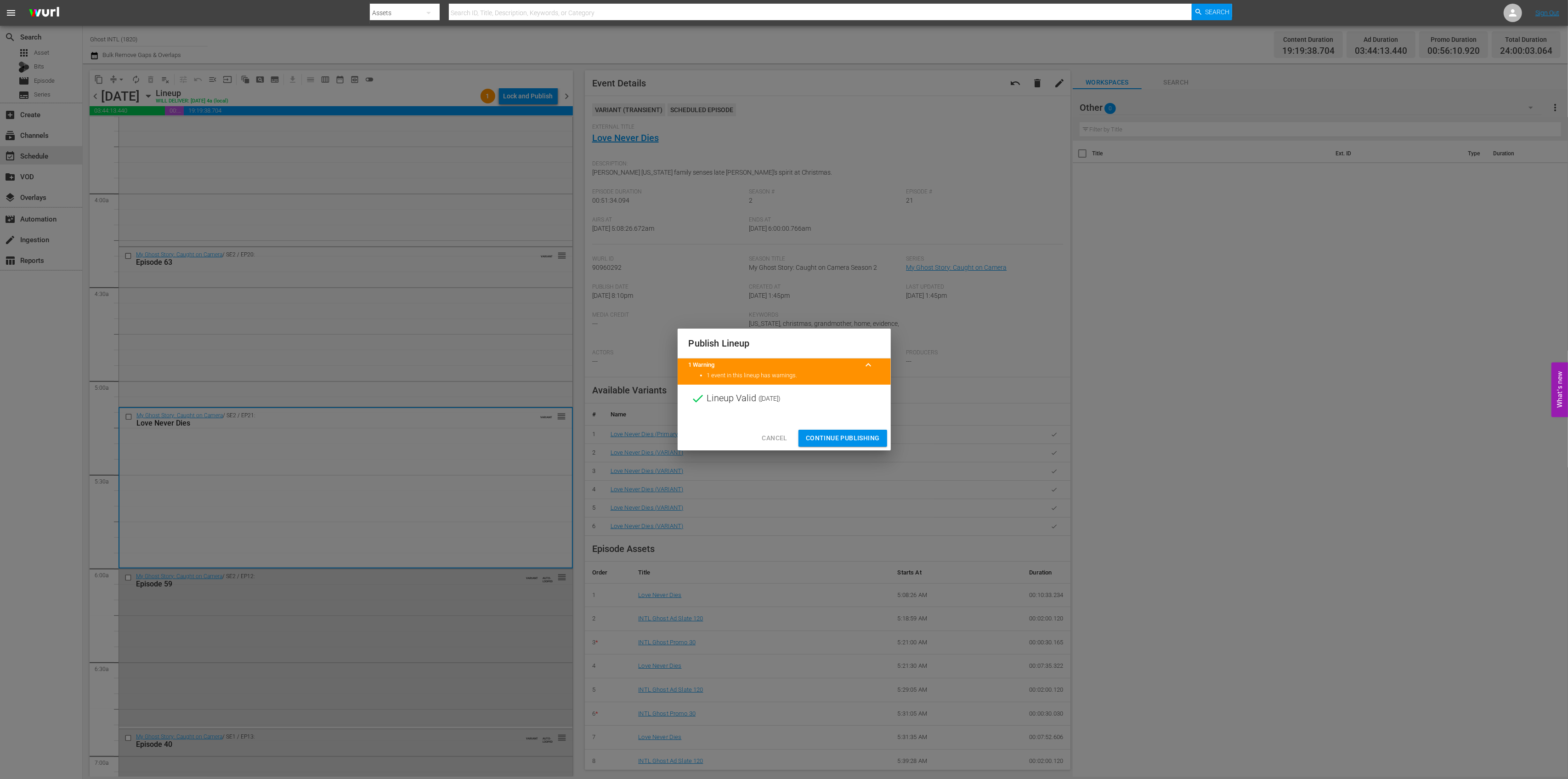
click at [845, 438] on span "Continue Publishing" at bounding box center [843, 438] width 74 height 12
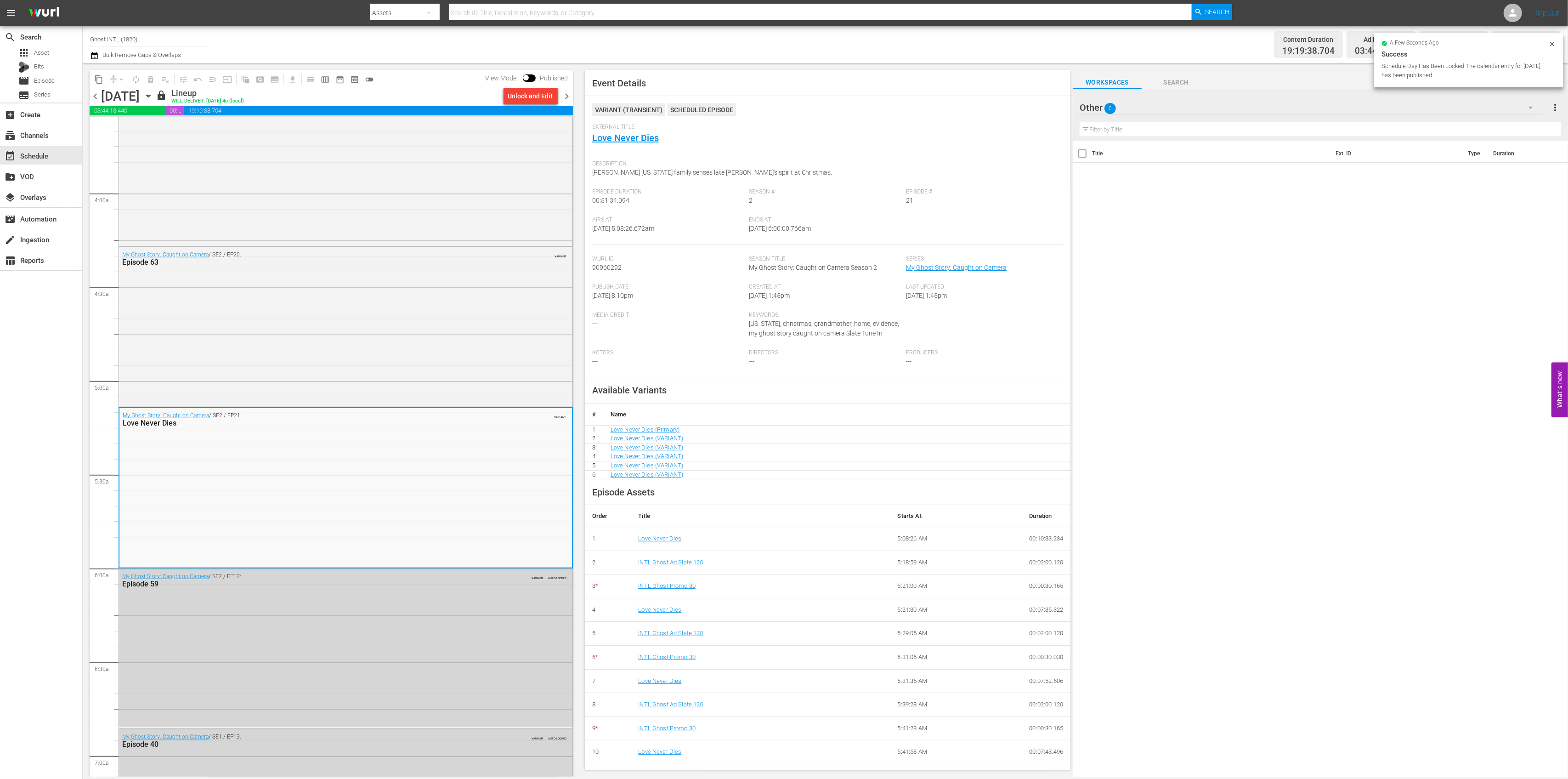
drag, startPoint x: 864, startPoint y: 516, endPoint x: 671, endPoint y: 323, distance: 272.9
click at [671, 323] on div "Media Credit ---" at bounding box center [671, 330] width 157 height 37
click at [154, 93] on icon "button" at bounding box center [148, 96] width 10 height 10
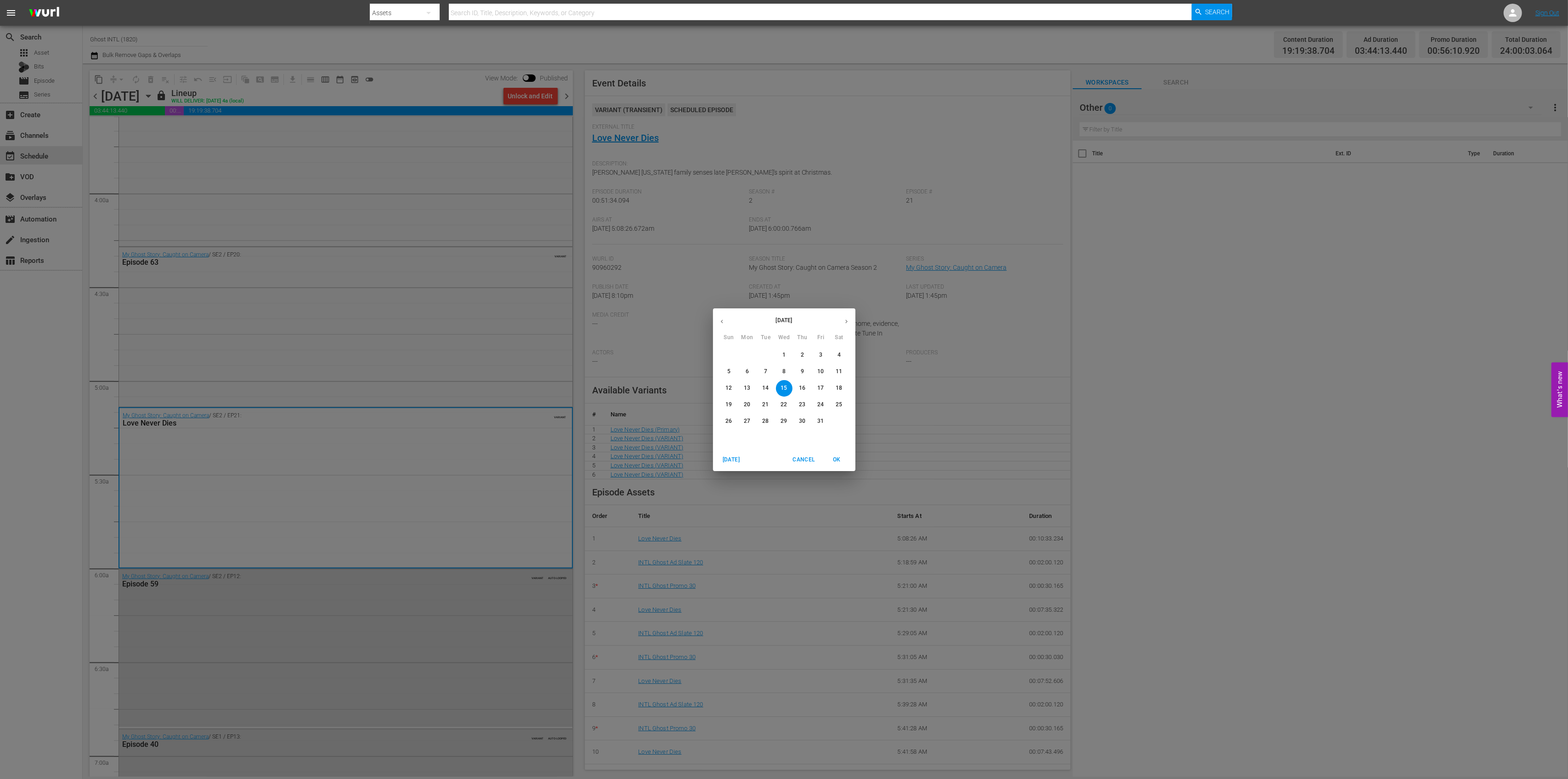
click at [765, 384] on p "14" at bounding box center [765, 388] width 7 height 8
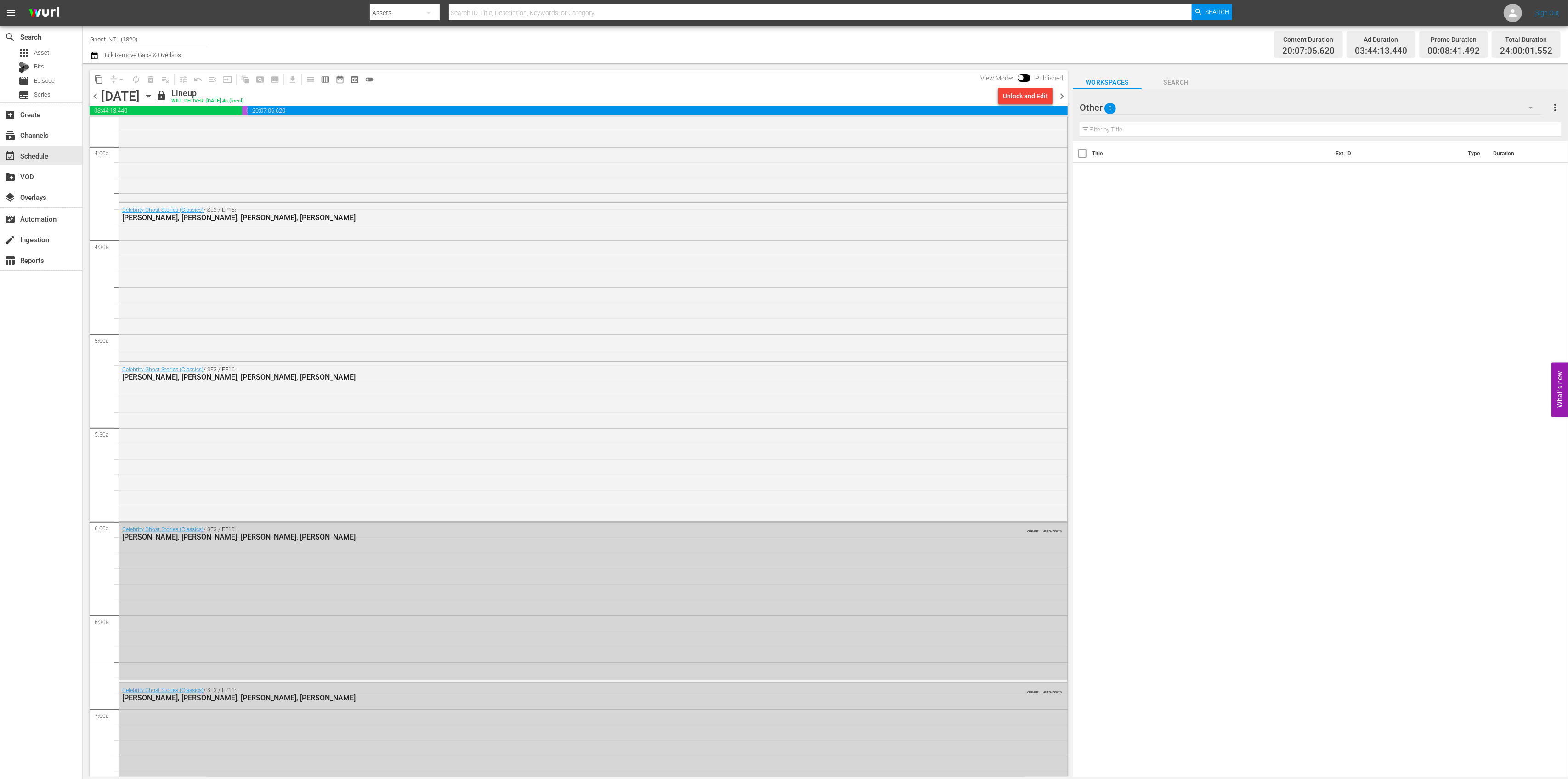
scroll to position [658, 0]
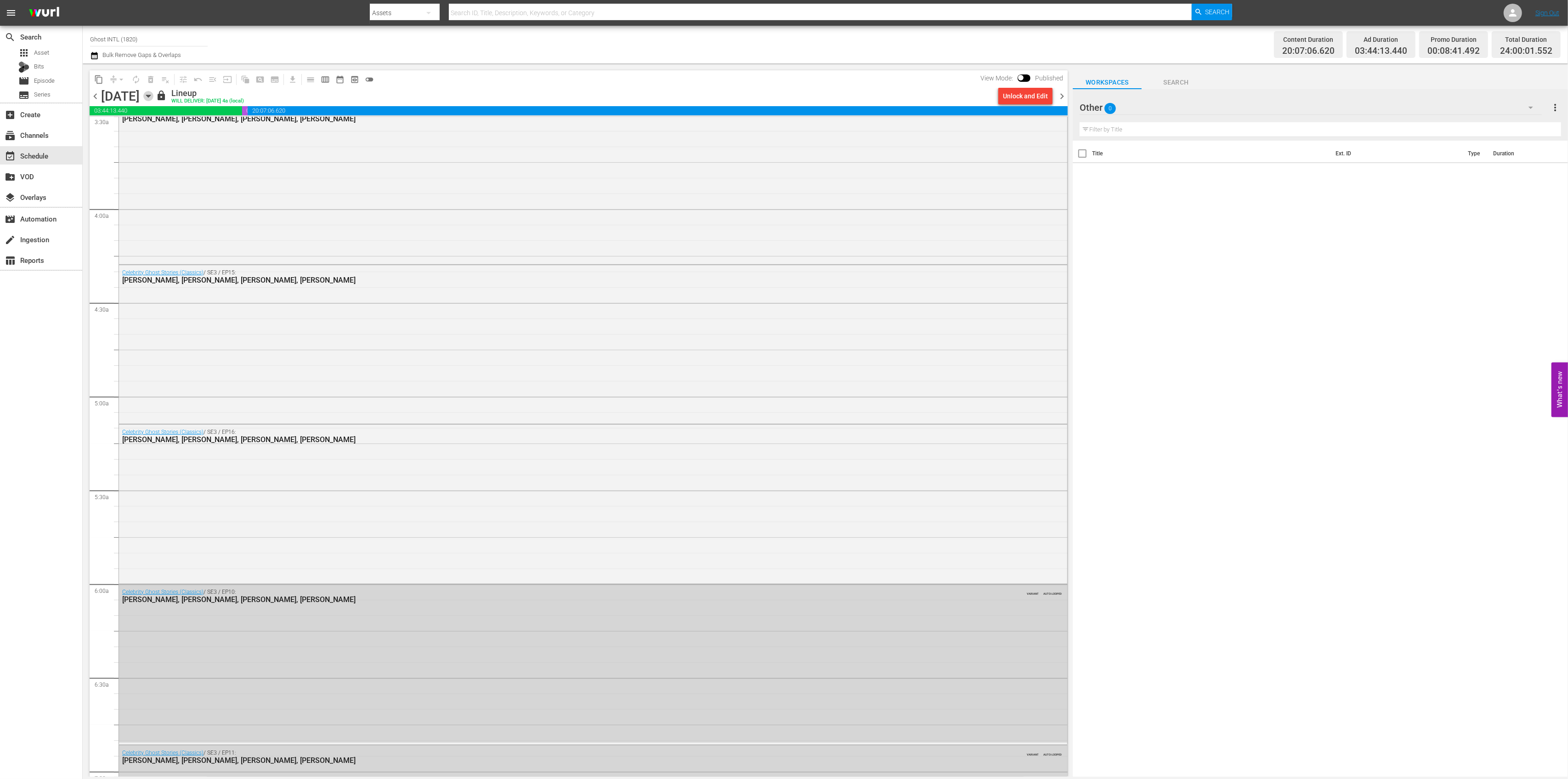
click at [154, 94] on icon "button" at bounding box center [148, 96] width 10 height 10
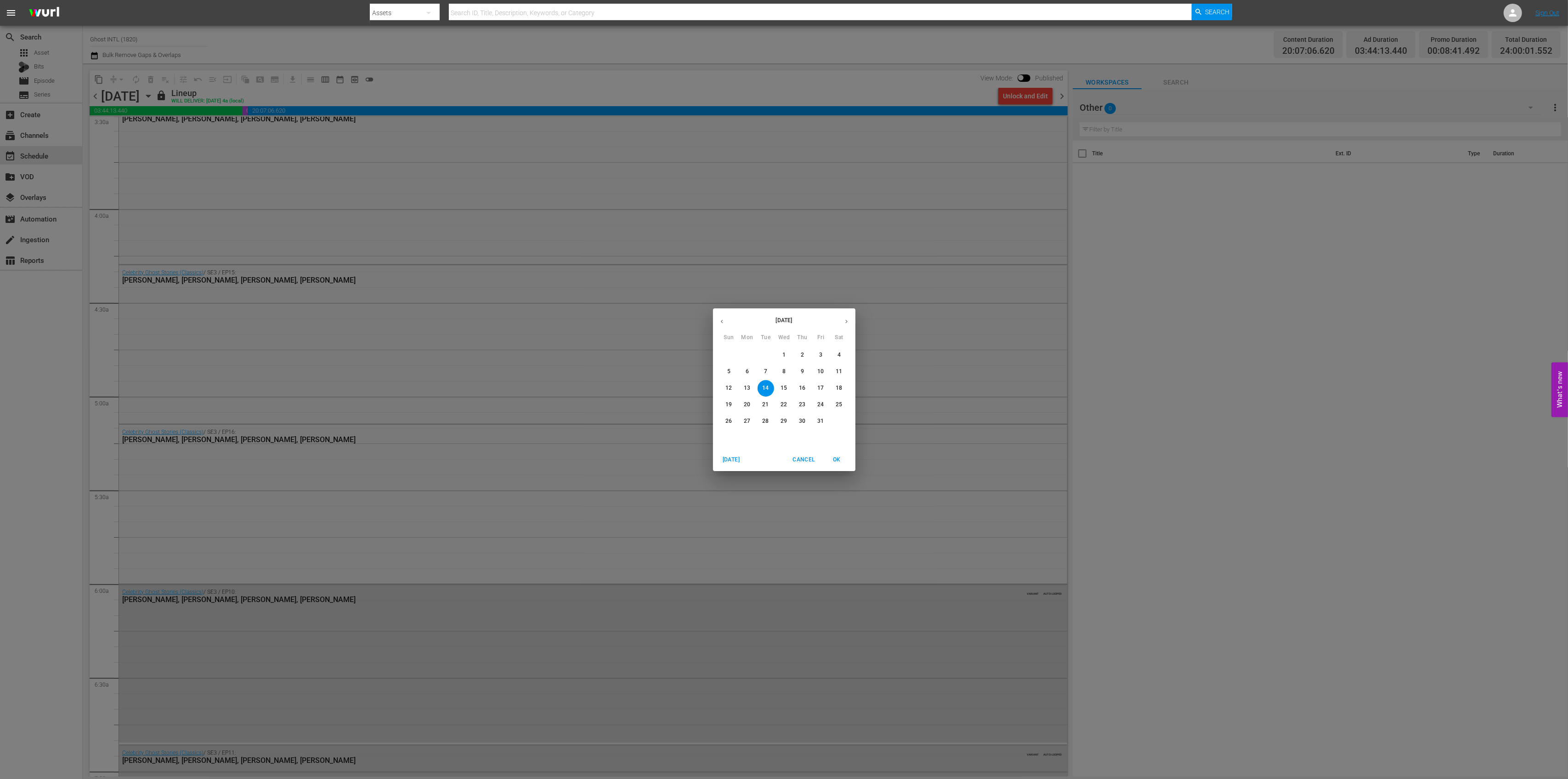
click at [802, 391] on p "16" at bounding box center [802, 388] width 7 height 8
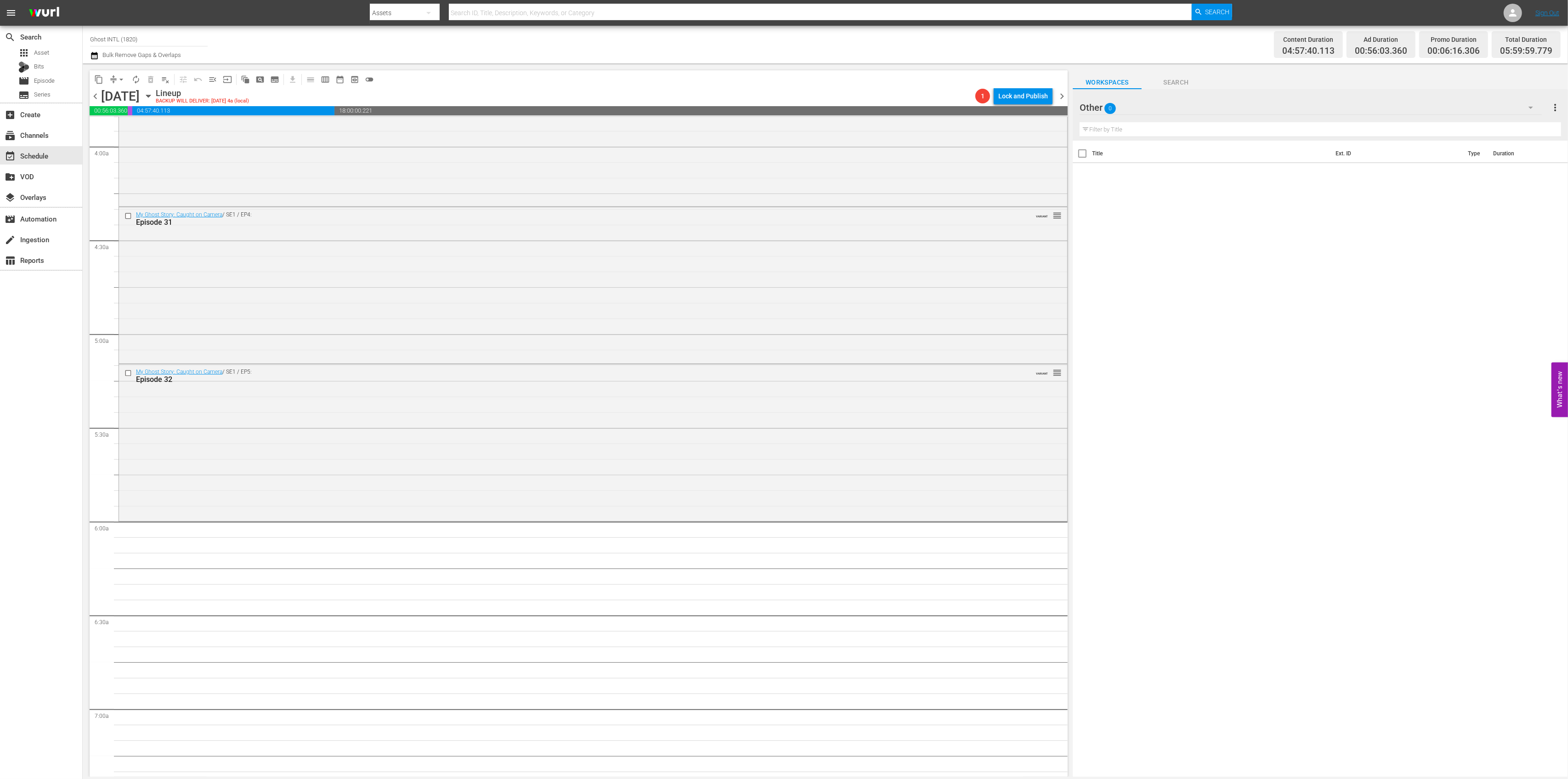
scroll to position [674, 0]
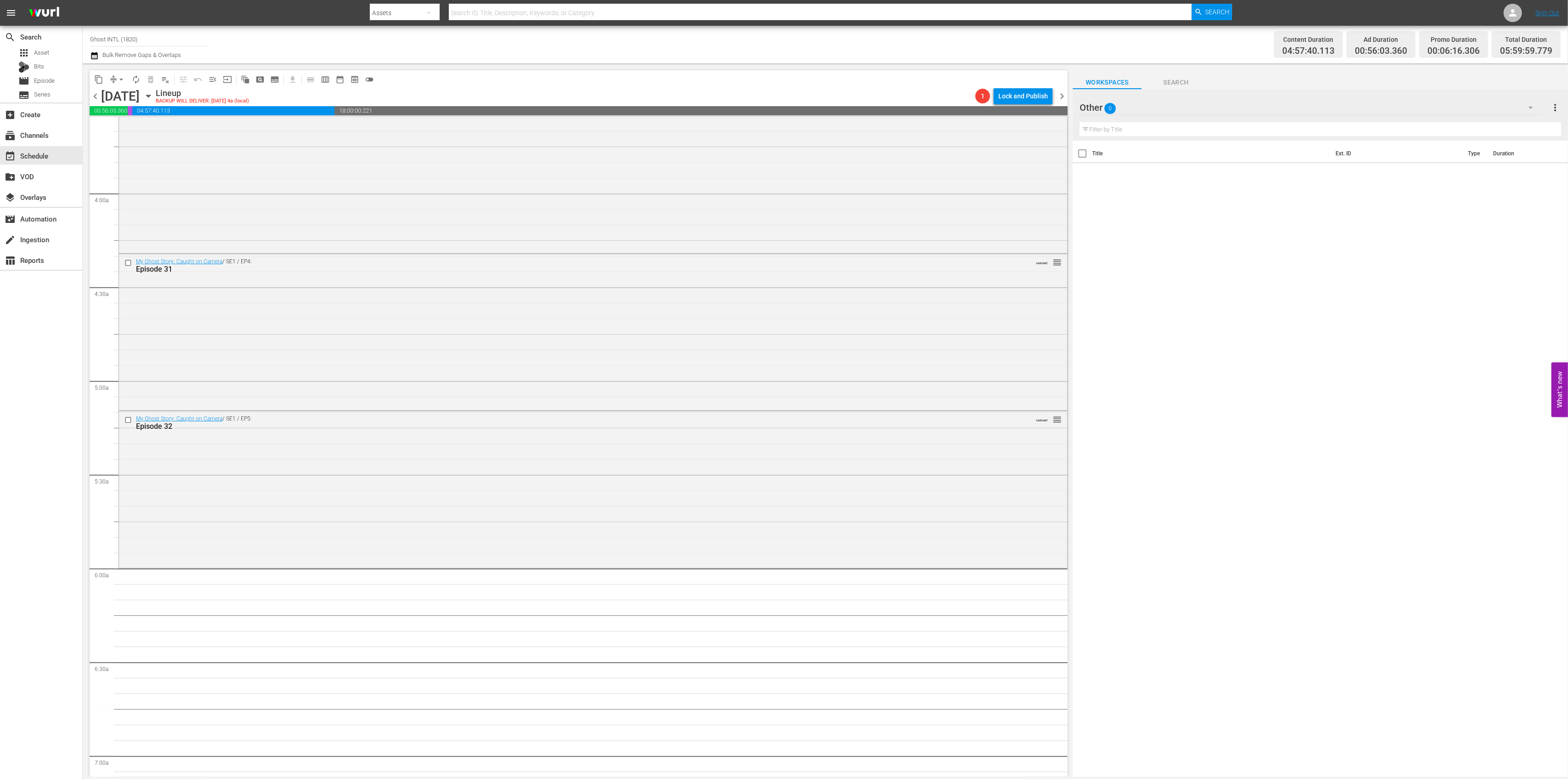
click at [98, 98] on span "chevron_left" at bounding box center [96, 96] width 12 height 12
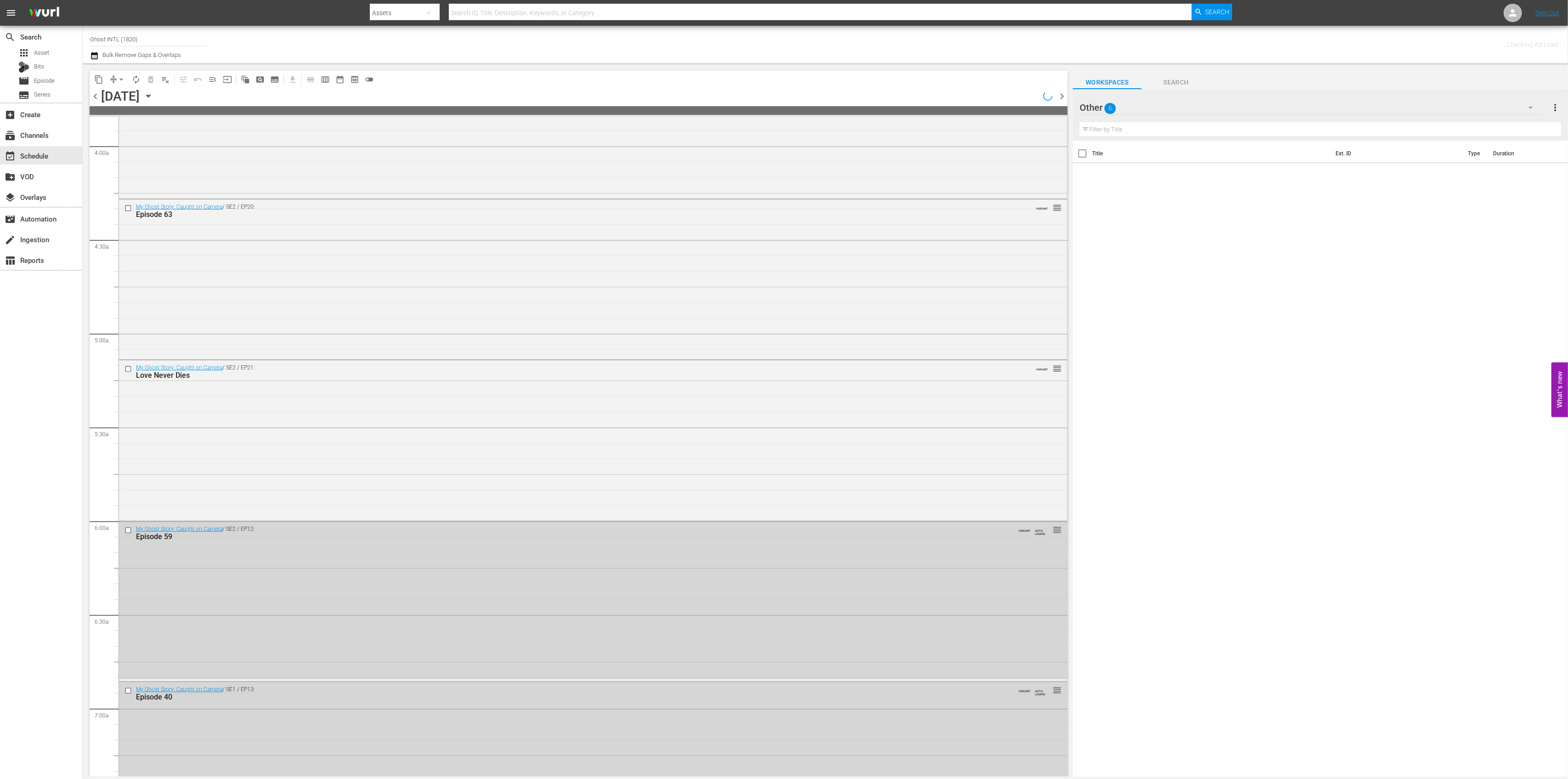
scroll to position [674, 0]
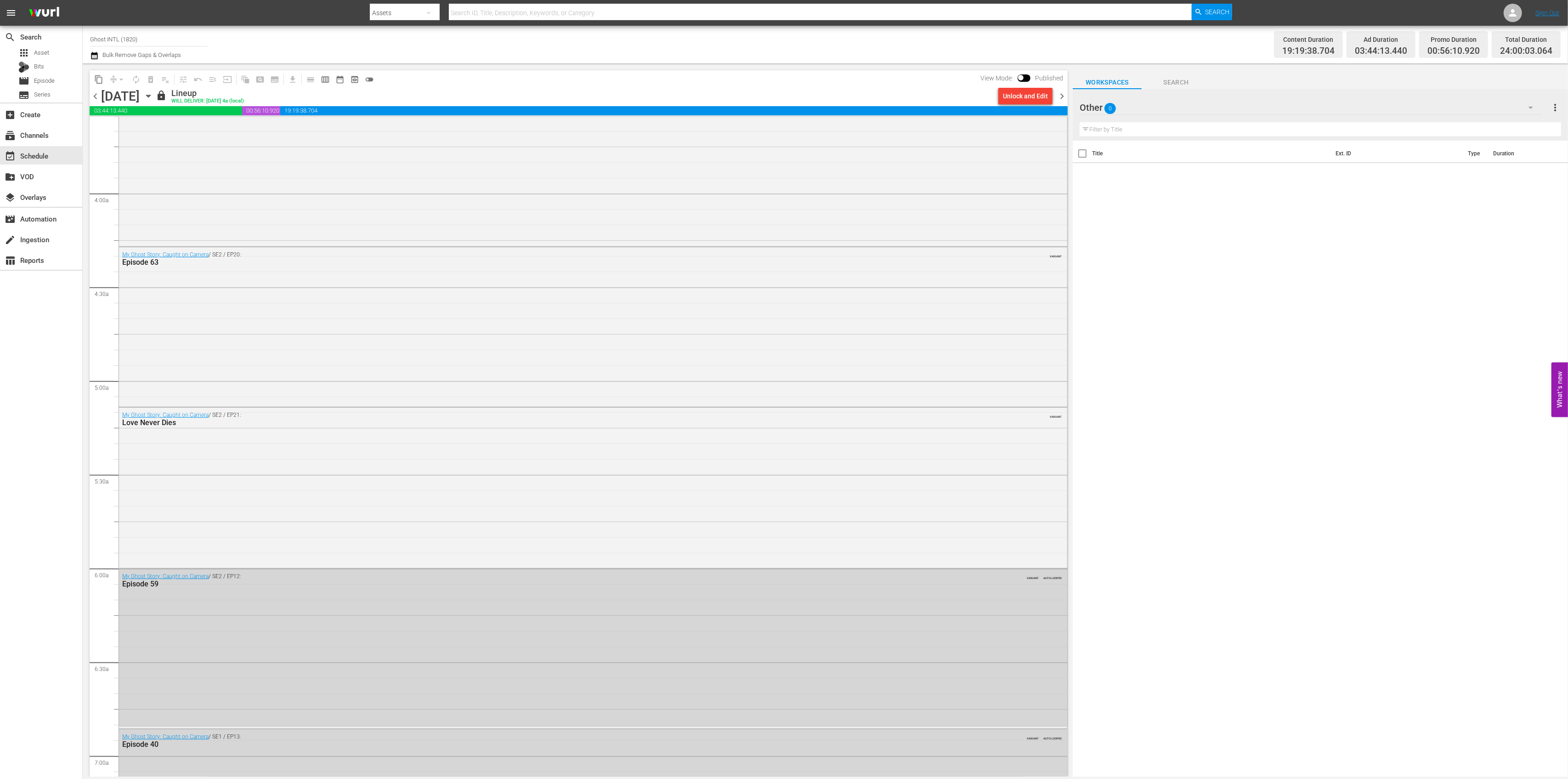
click at [1062, 98] on span "chevron_right" at bounding box center [1062, 96] width 12 height 12
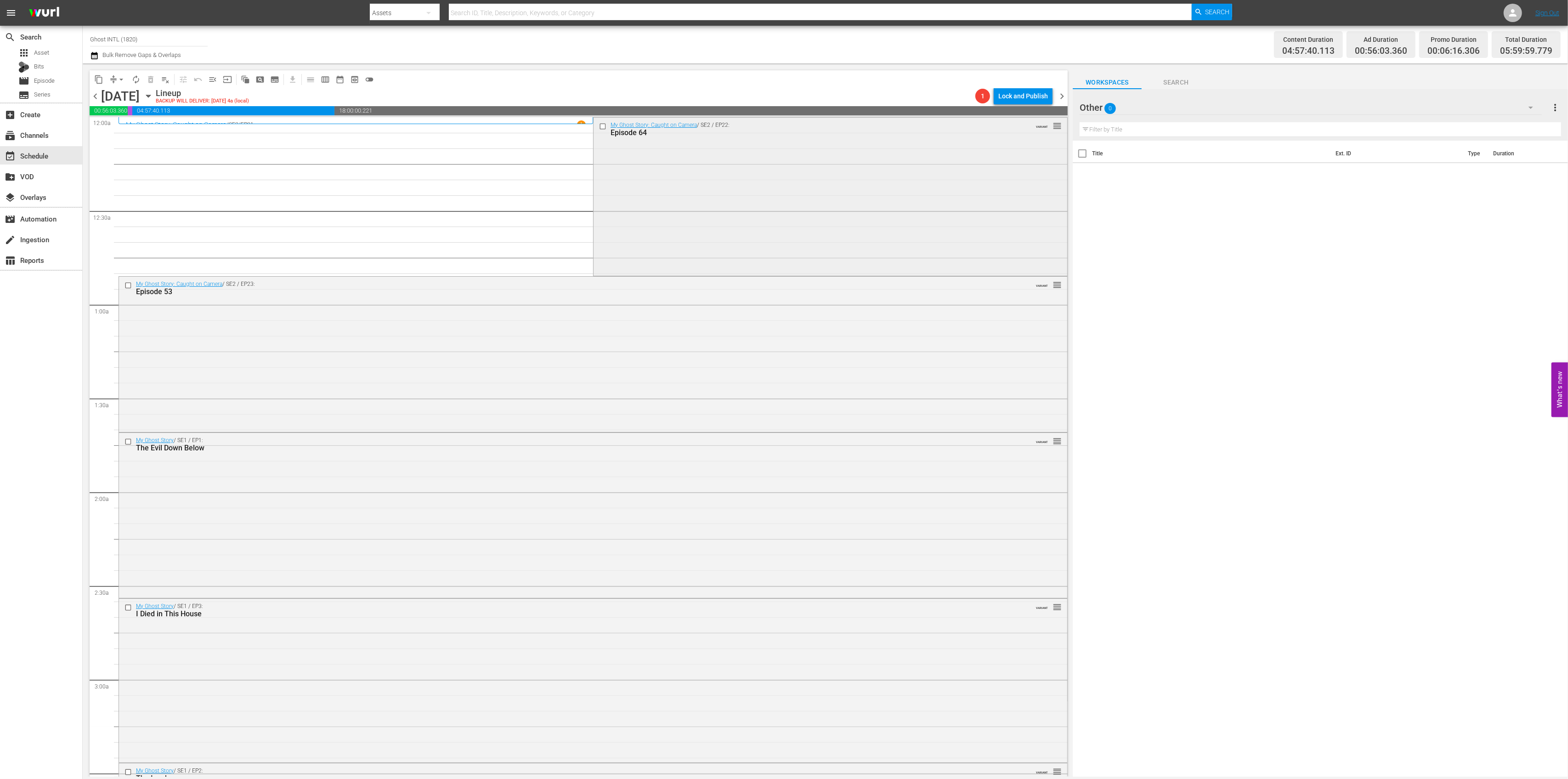
click at [760, 212] on div "My Ghost Story: Caught on Camera / SE2 / EP22: Episode 64 VARIANT reorder" at bounding box center [830, 195] width 474 height 156
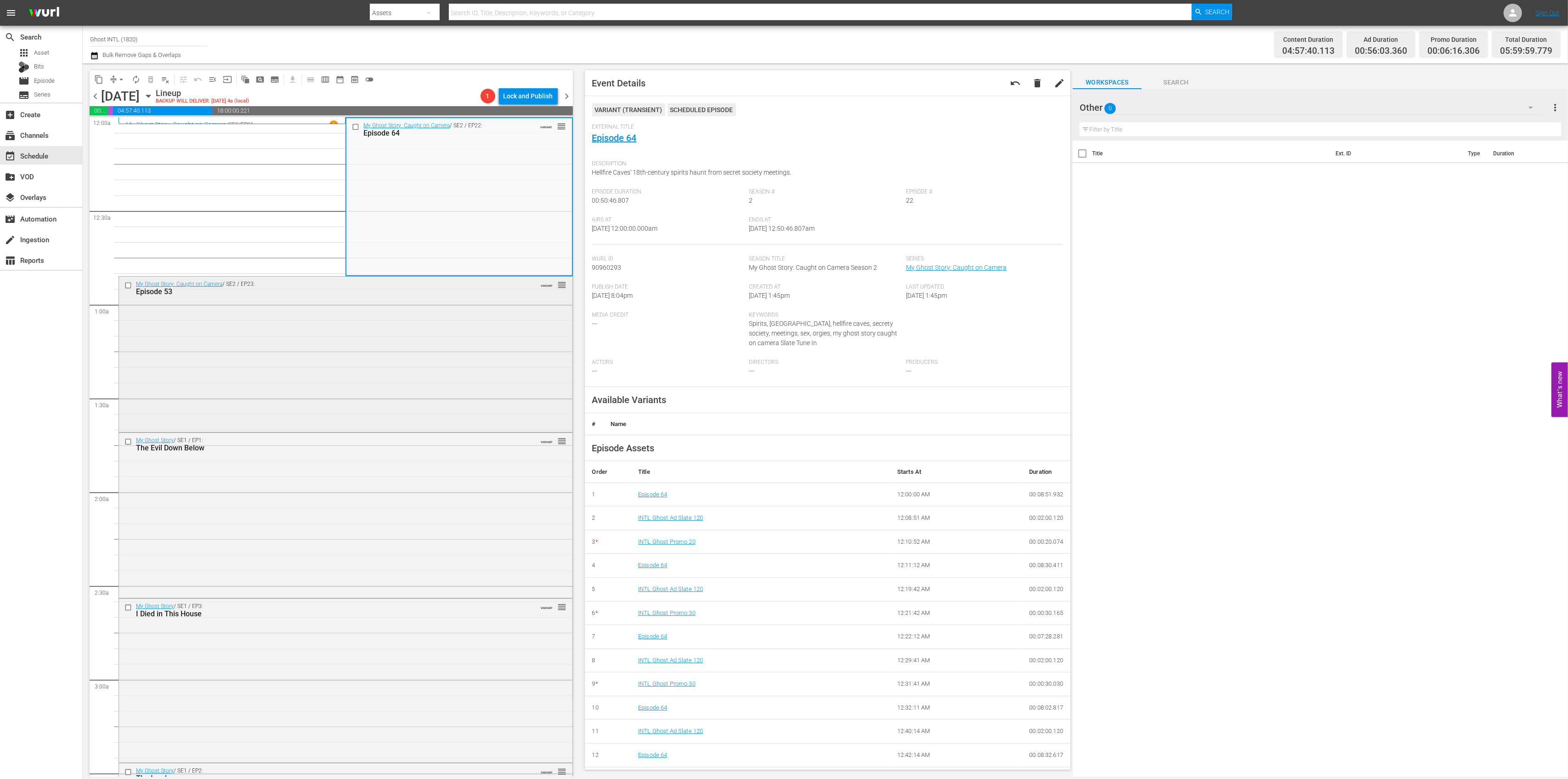
click at [434, 378] on div "My Ghost Story: Caught on Camera / SE2 / EP23: Episode 53 VARIANT reorder" at bounding box center [345, 353] width 453 height 154
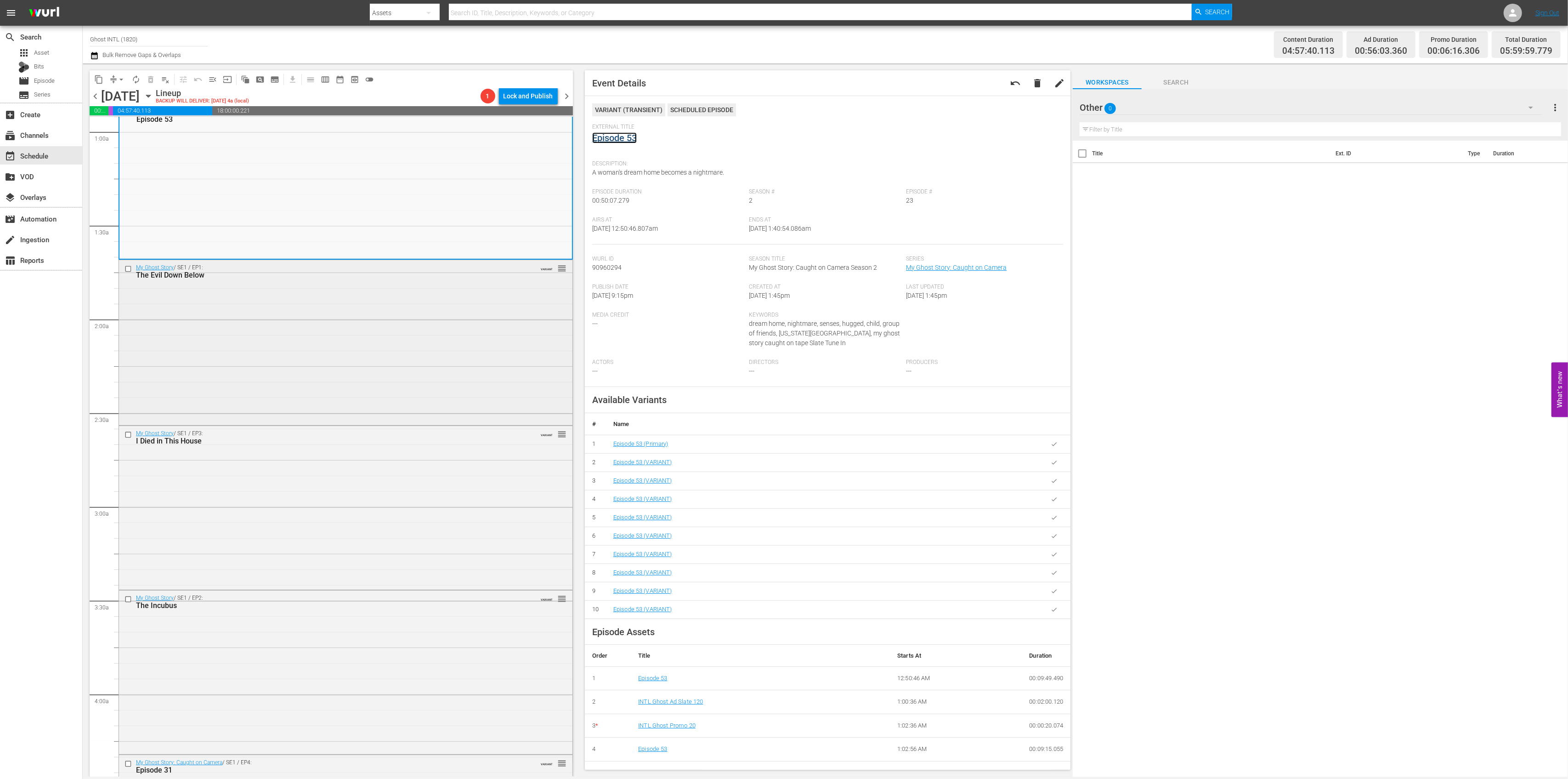
scroll to position [184, 0]
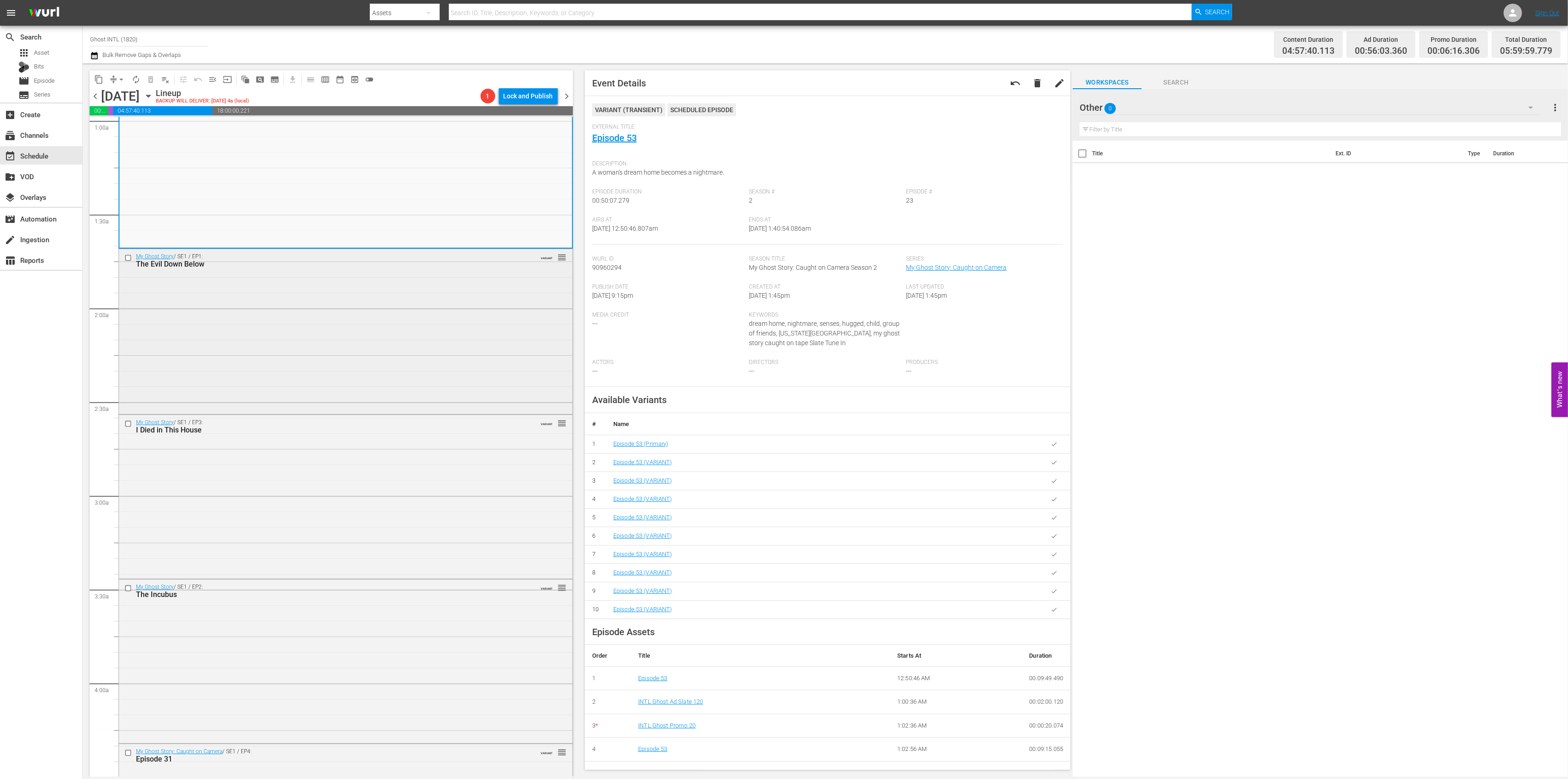
click at [403, 361] on div "My Ghost Story / SE1 / EP1: The Evil Down Below VARIANT reorder" at bounding box center [345, 331] width 453 height 163
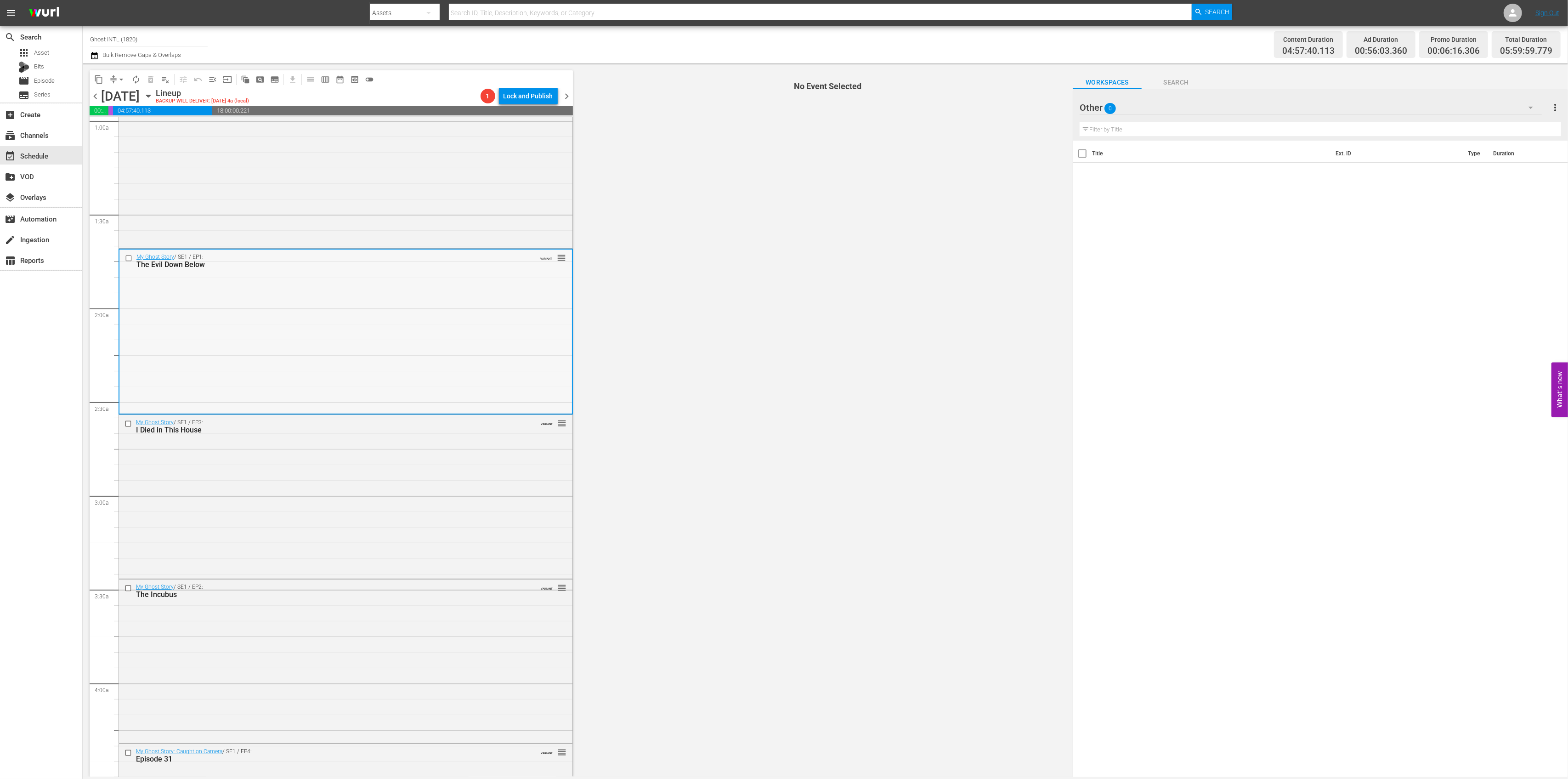
click at [492, 327] on div "My Ghost Story / SE1 / EP1: The Evil Down Below VARIANT reorder" at bounding box center [346, 331] width 453 height 163
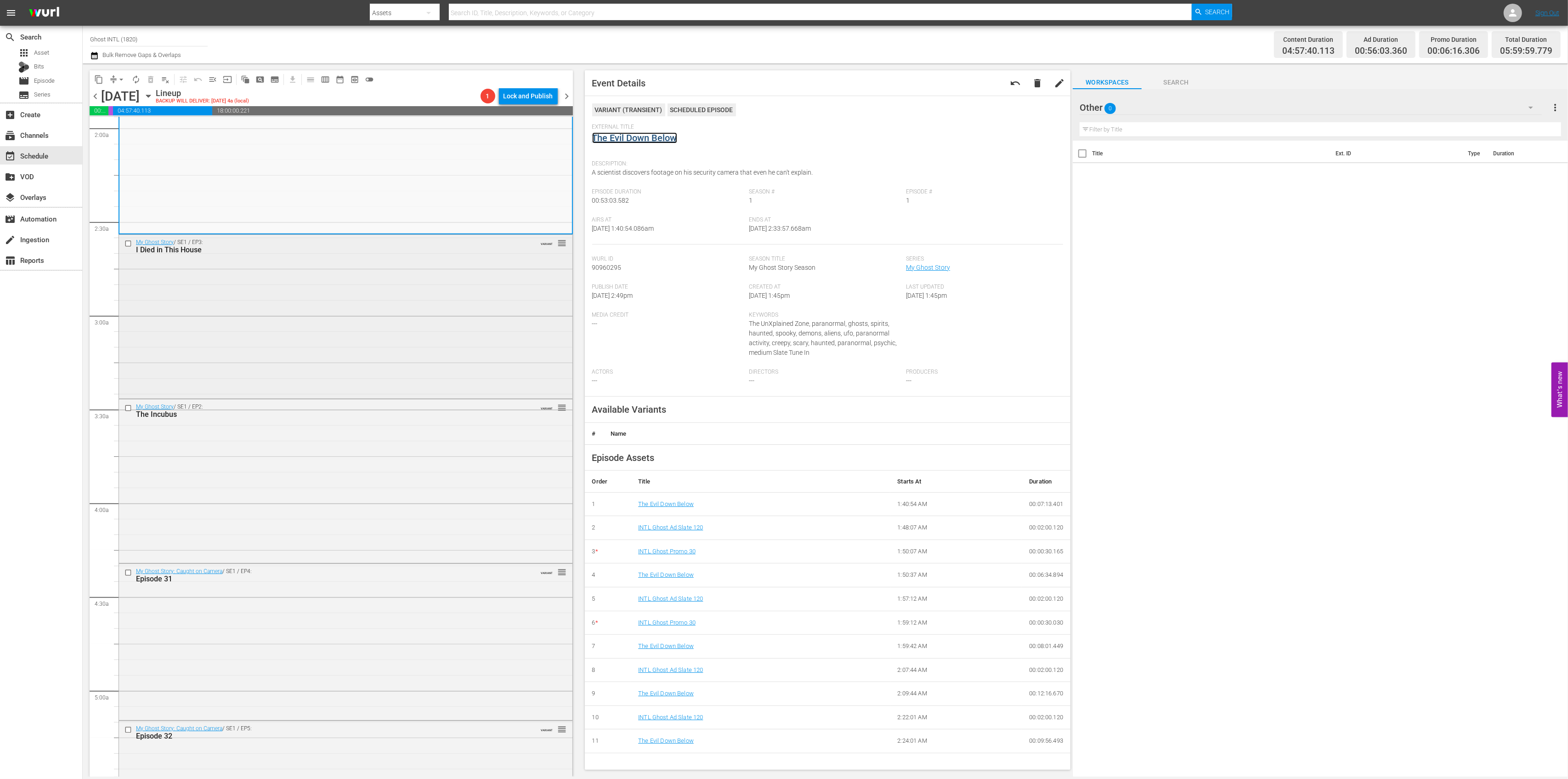
scroll to position [367, 0]
click at [398, 298] on div "My Ghost Story / SE1 / EP3: I Died in This House VARIANT reorder" at bounding box center [345, 312] width 453 height 162
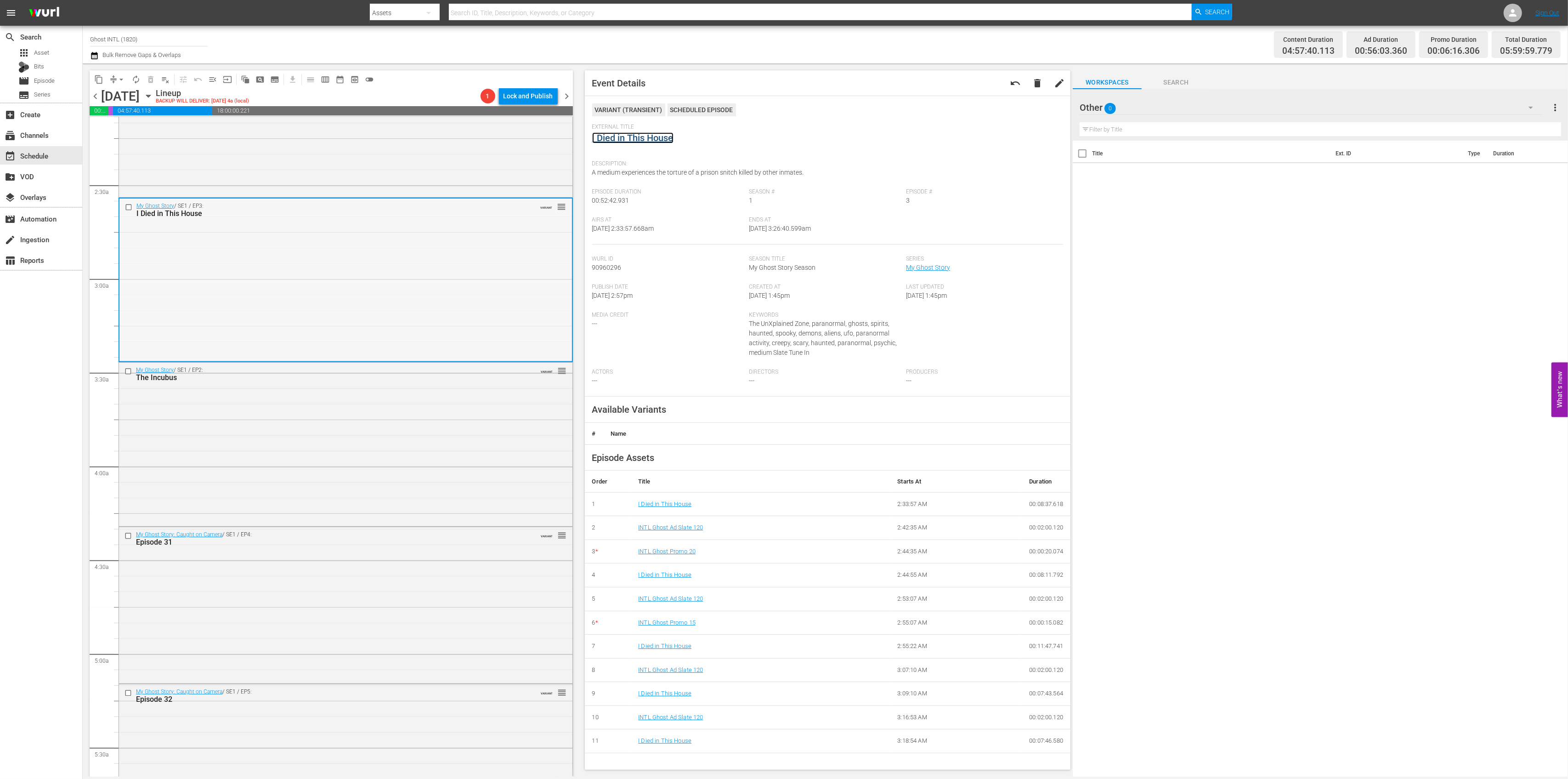
scroll to position [490, 0]
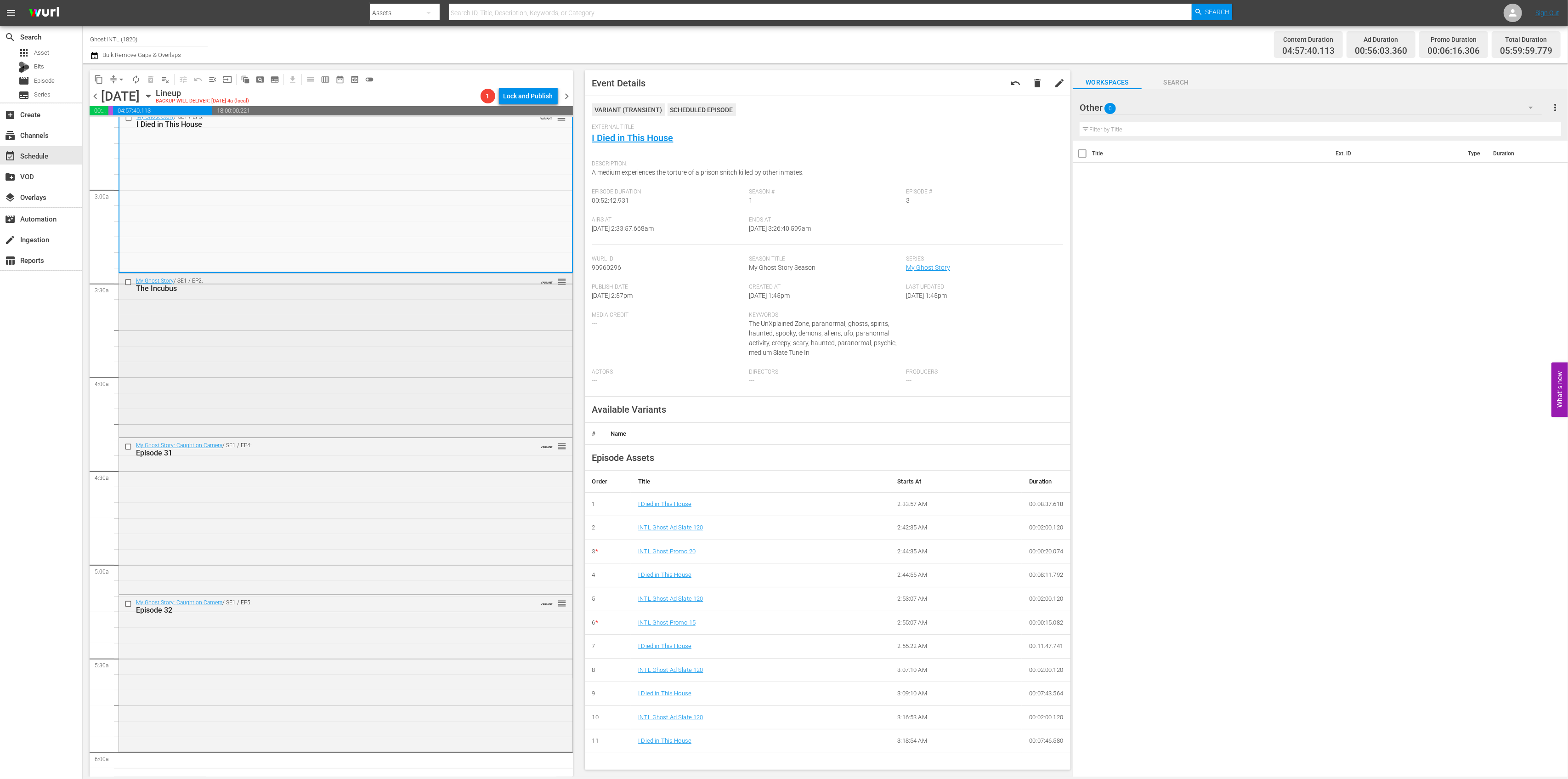
click at [471, 340] on div "My Ghost Story / SE1 / EP2: The Incubus VARIANT reorder" at bounding box center [345, 354] width 453 height 162
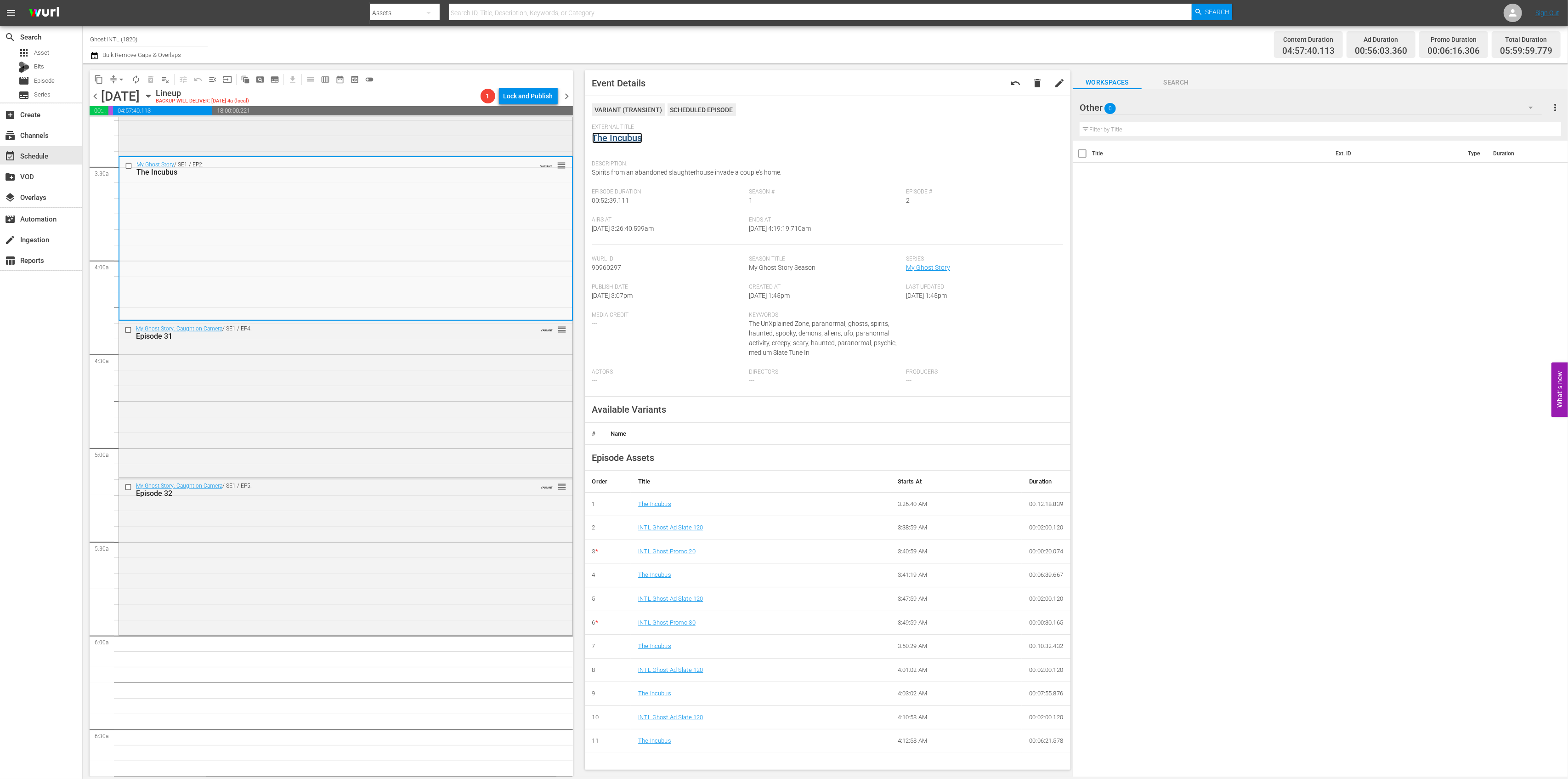
scroll to position [674, 0]
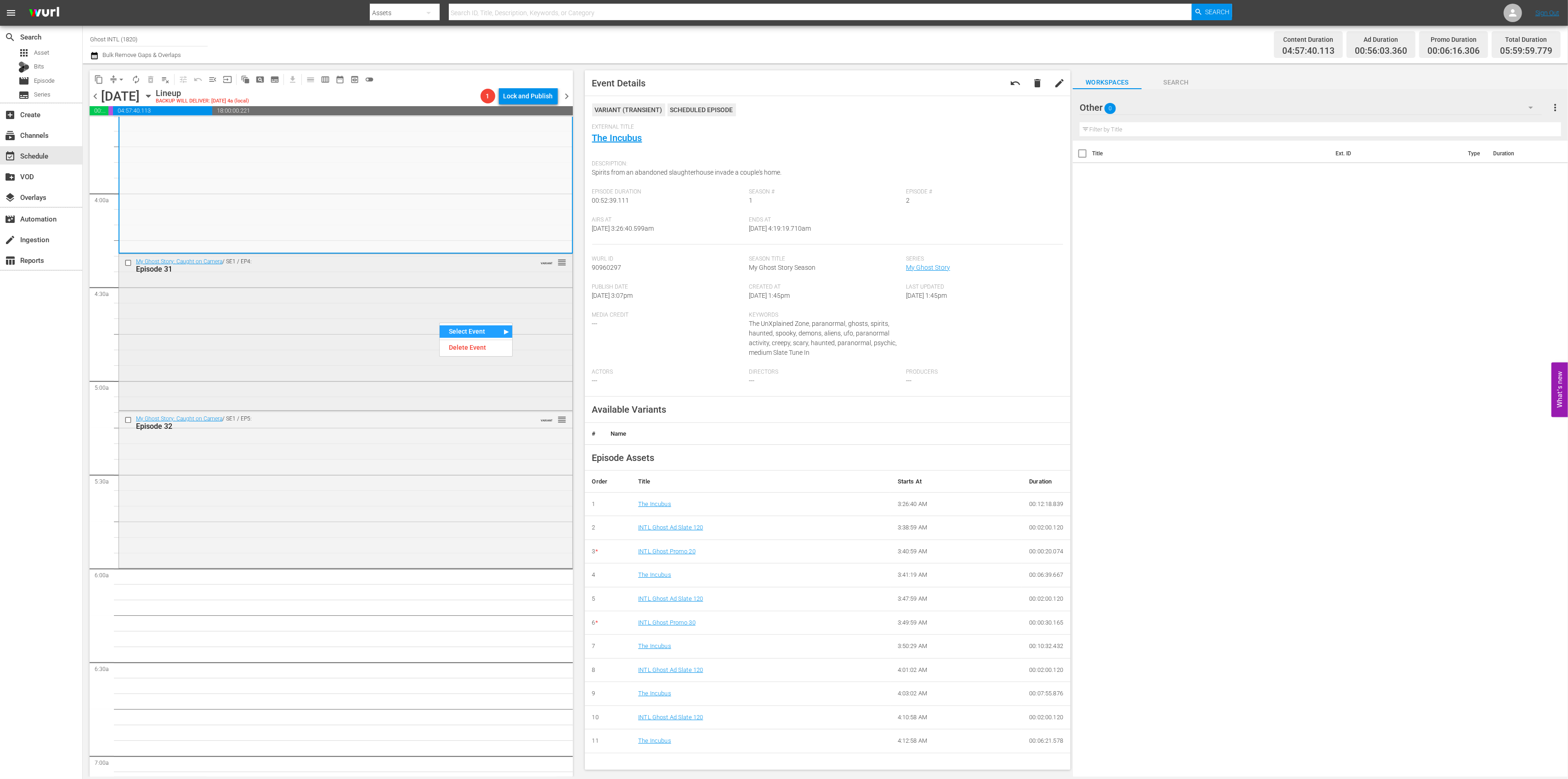
click at [372, 322] on div "My Ghost Story: Caught on Camera / SE1 / EP4: Episode 31 VARIANT reorder" at bounding box center [345, 331] width 453 height 154
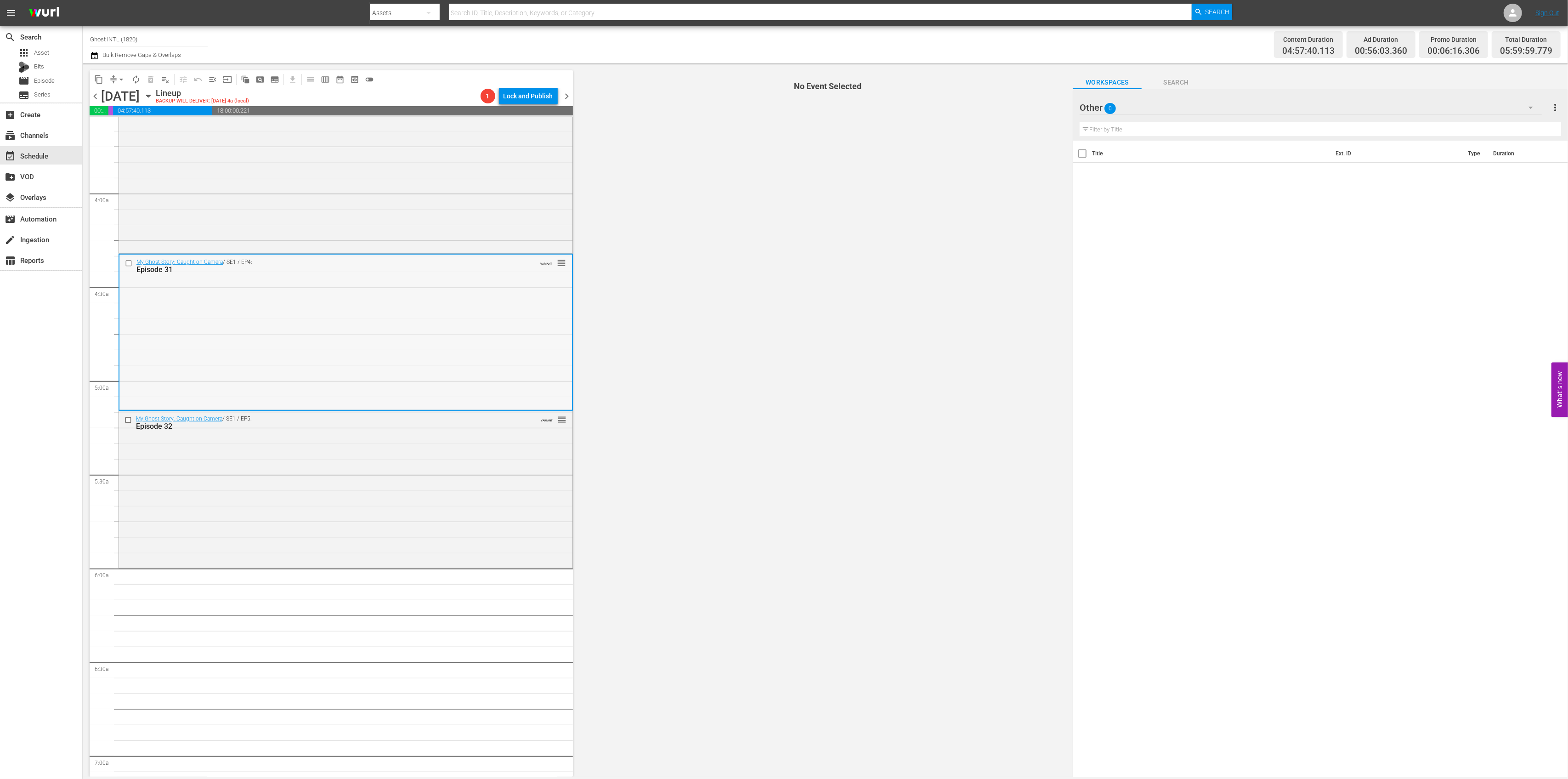
click at [486, 287] on div "My Ghost Story: Caught on Camera / SE1 / EP4: Episode 31 VARIANT reorder" at bounding box center [346, 331] width 453 height 154
click at [522, 302] on div "My Ghost Story: Caught on Camera / SE1 / EP4: Episode 31 VARIANT reorder" at bounding box center [346, 331] width 453 height 154
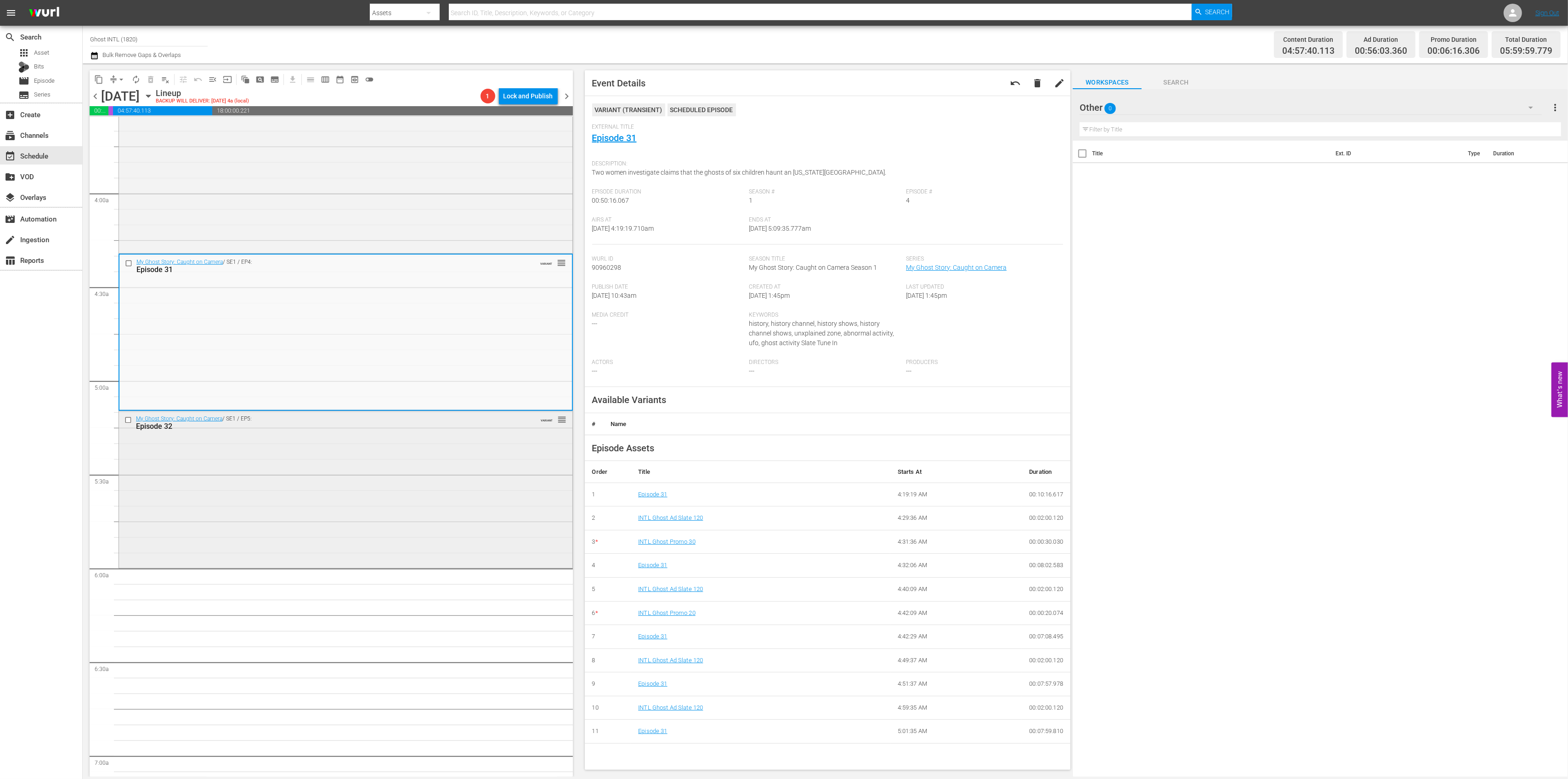
click at [425, 461] on div "My Ghost Story: Caught on Camera / SE1 / EP5: Episode 32 VARIANT reorder" at bounding box center [345, 489] width 453 height 155
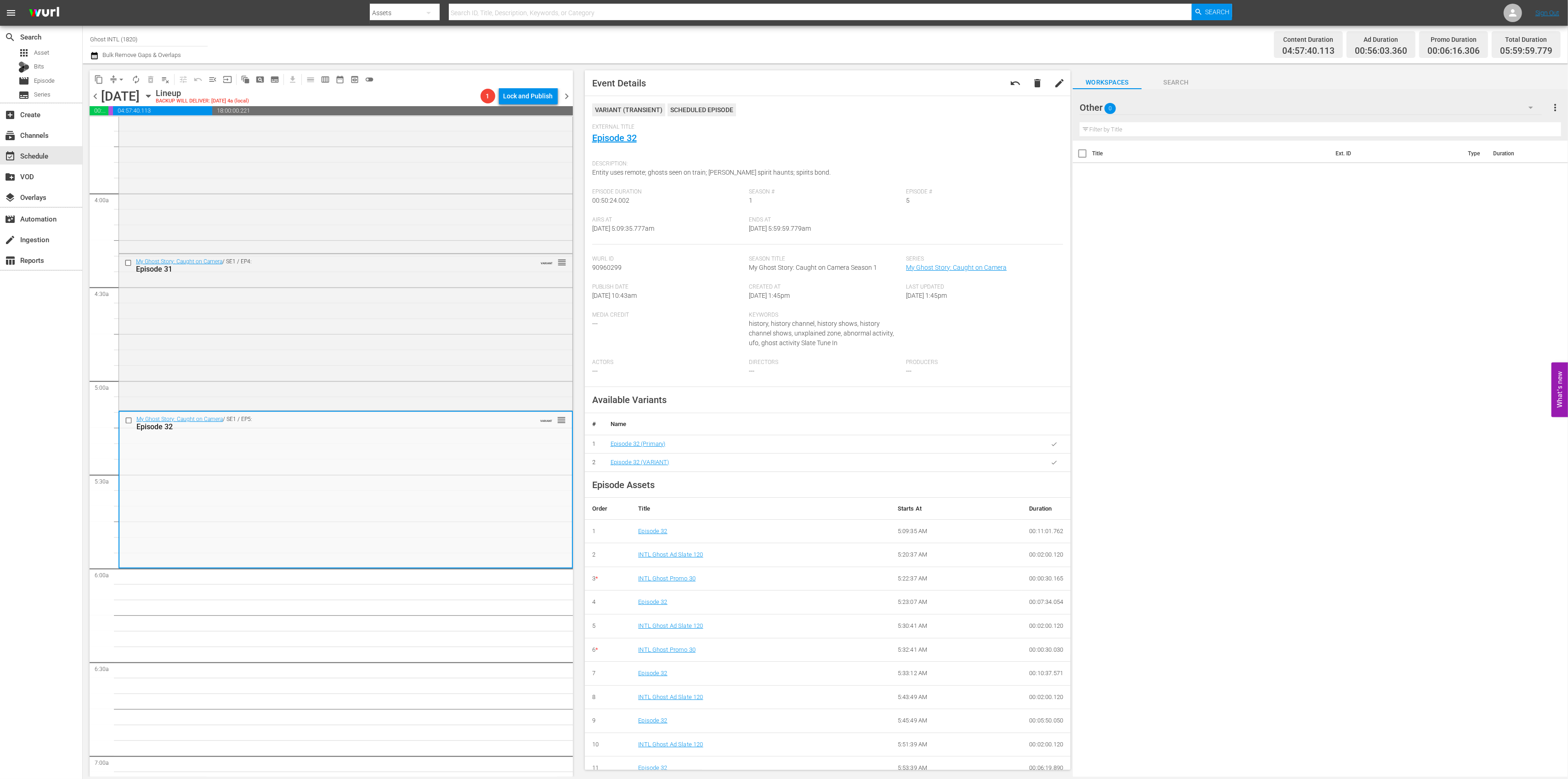
click at [114, 76] on button "arrow_drop_down" at bounding box center [121, 79] width 15 height 15
click at [123, 98] on li "Align to Midnight" at bounding box center [121, 98] width 96 height 15
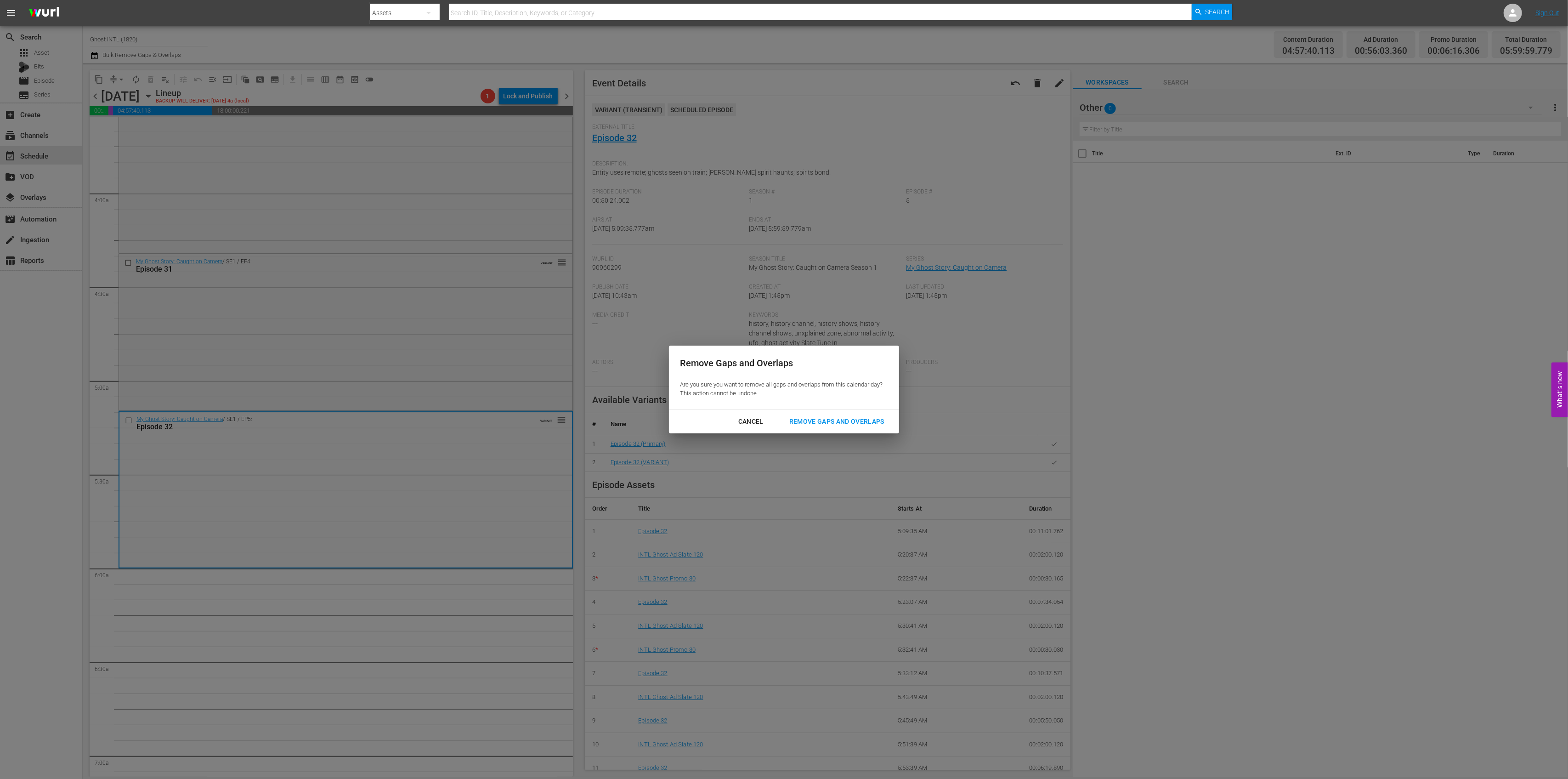
click at [823, 423] on div "Remove Gaps and Overlaps" at bounding box center [836, 422] width 109 height 12
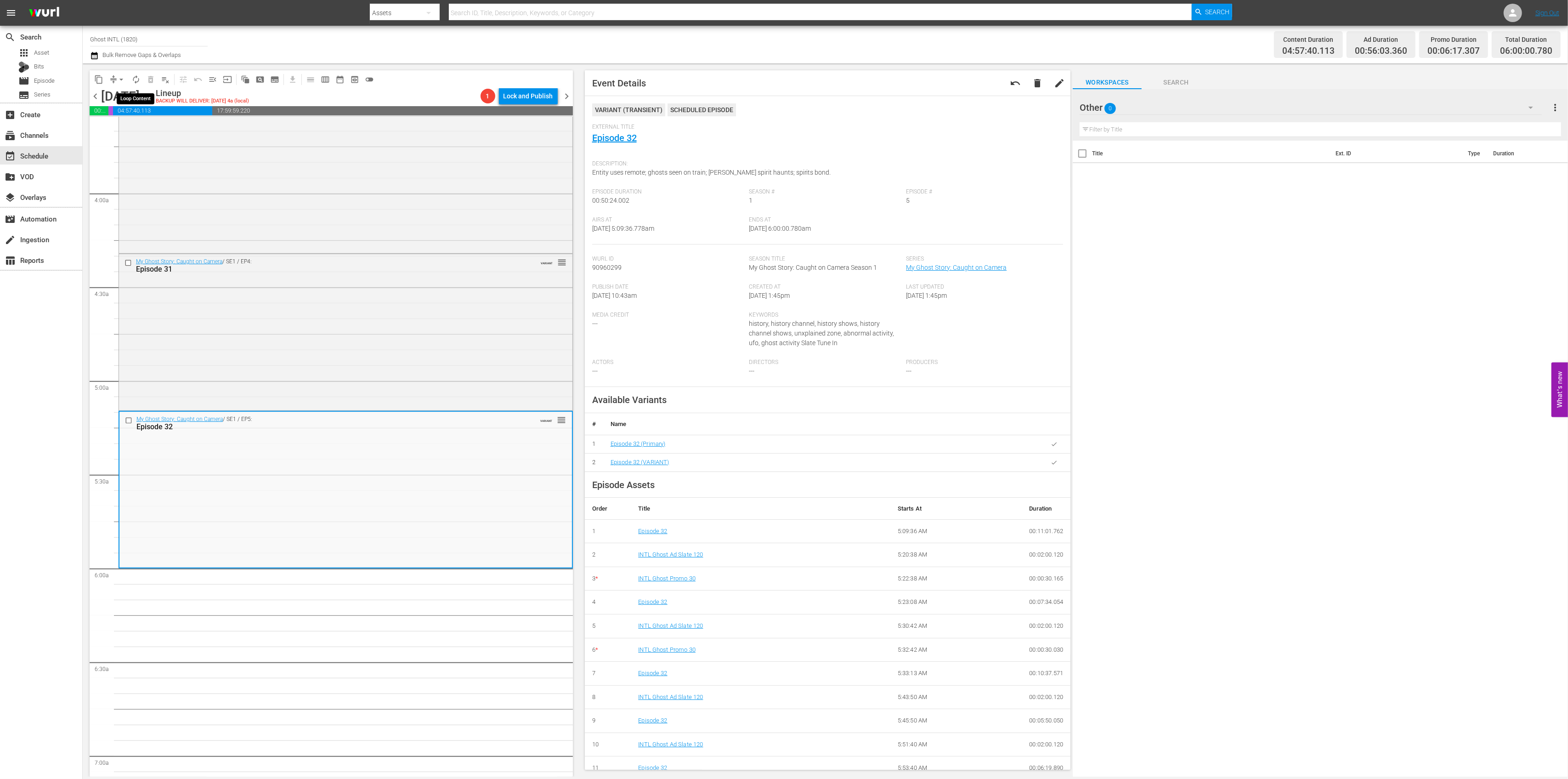
click at [136, 80] on span "autorenew_outlined" at bounding box center [136, 79] width 10 height 10
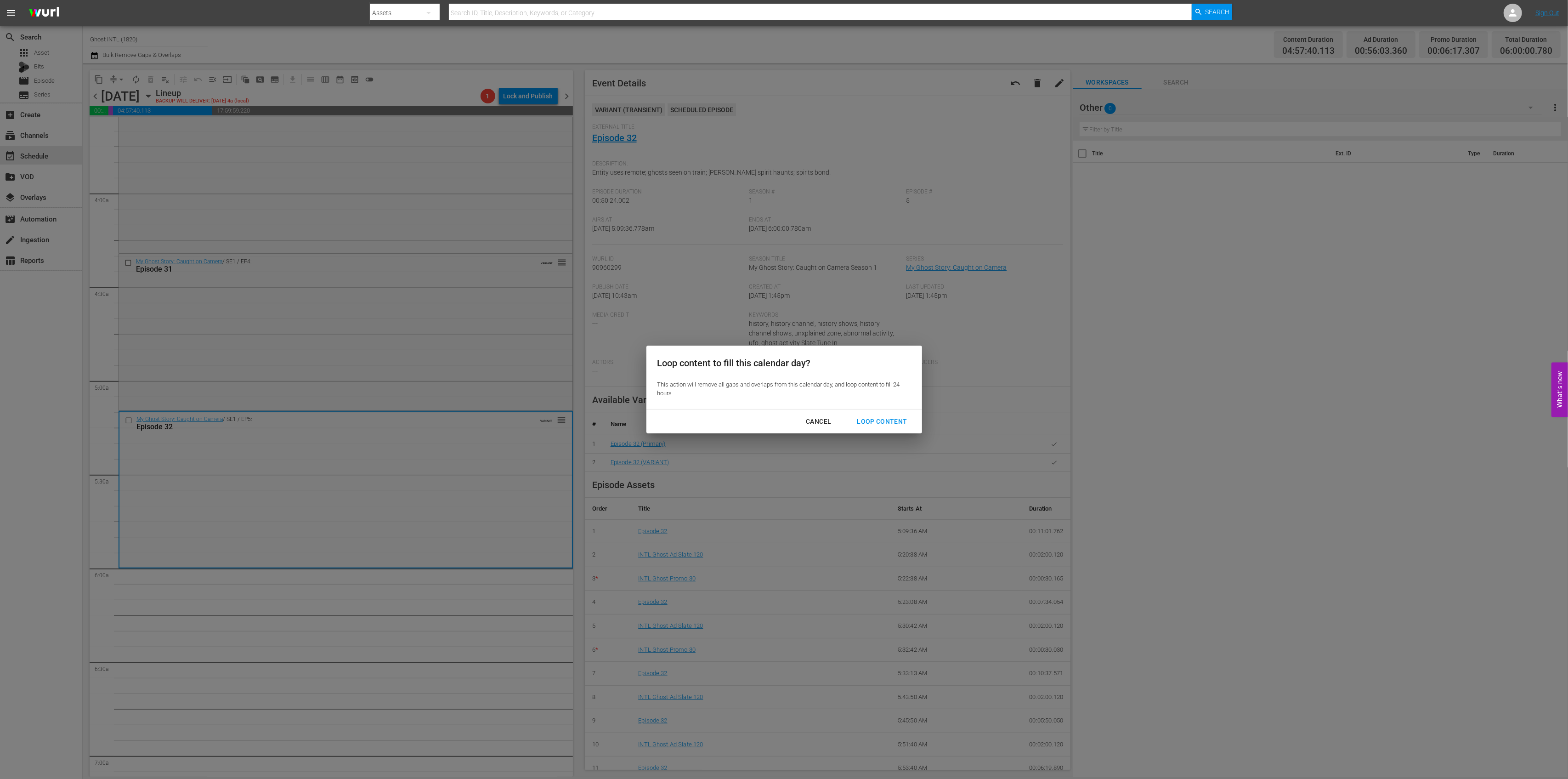
click at [901, 423] on div "Loop Content" at bounding box center [882, 422] width 65 height 12
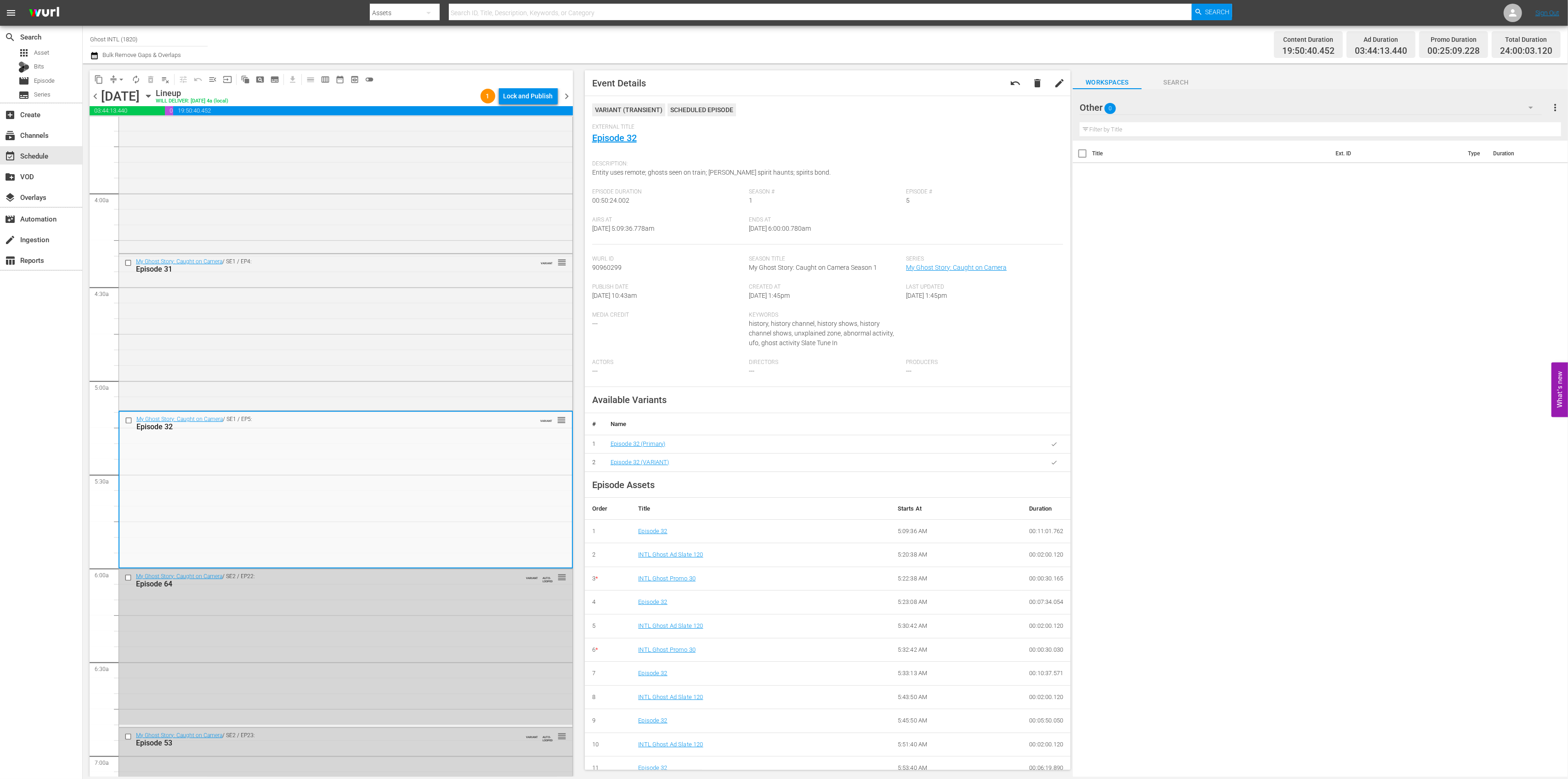
click at [540, 96] on div "Lock and Publish" at bounding box center [528, 96] width 50 height 17
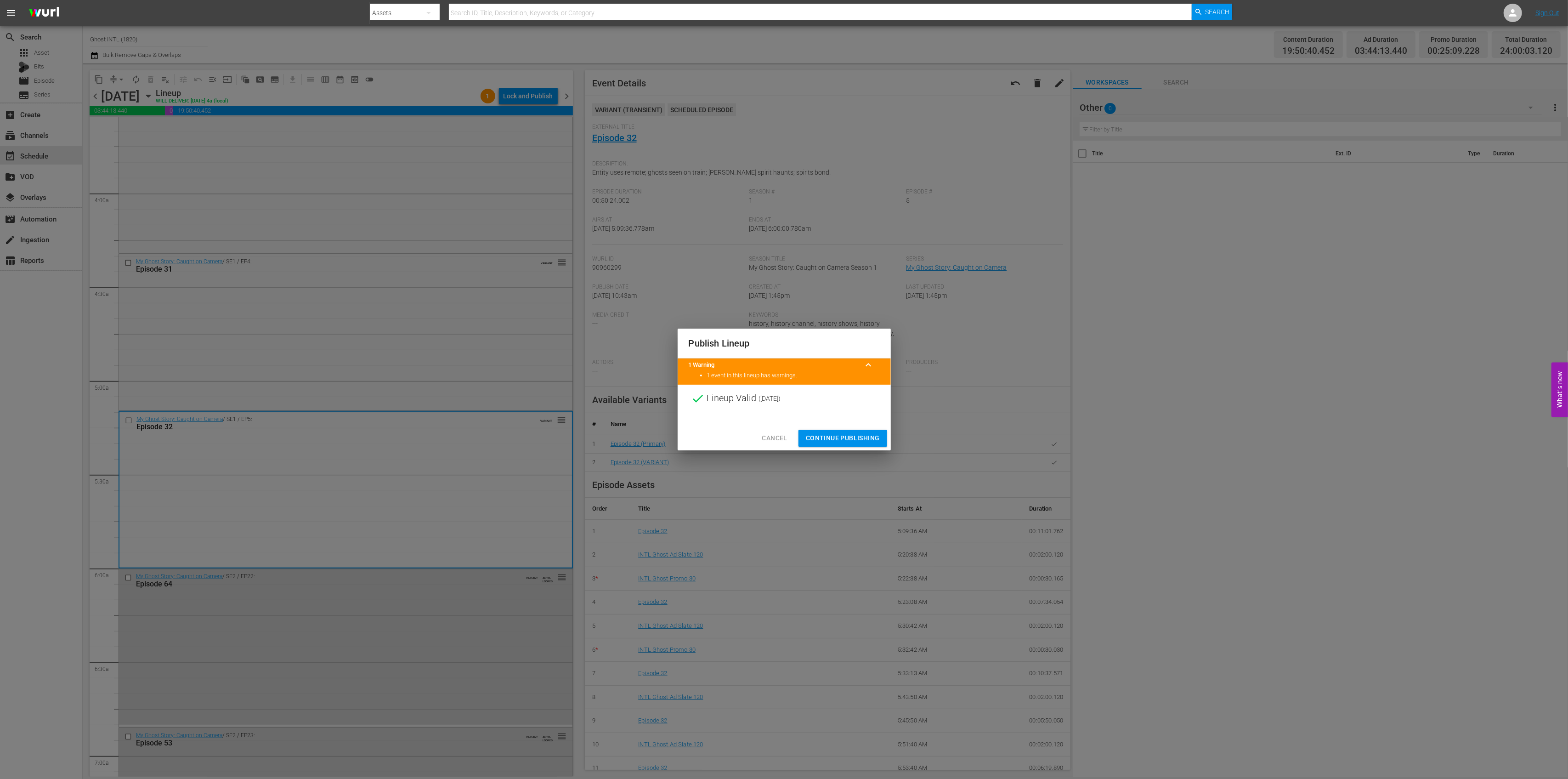
click at [846, 425] on div "Publish Lineup 1 Warning keyboard_arrow_up 1 event in this lineup has warnings.…" at bounding box center [784, 389] width 213 height 121
click at [846, 434] on span "Continue Publishing" at bounding box center [843, 438] width 74 height 12
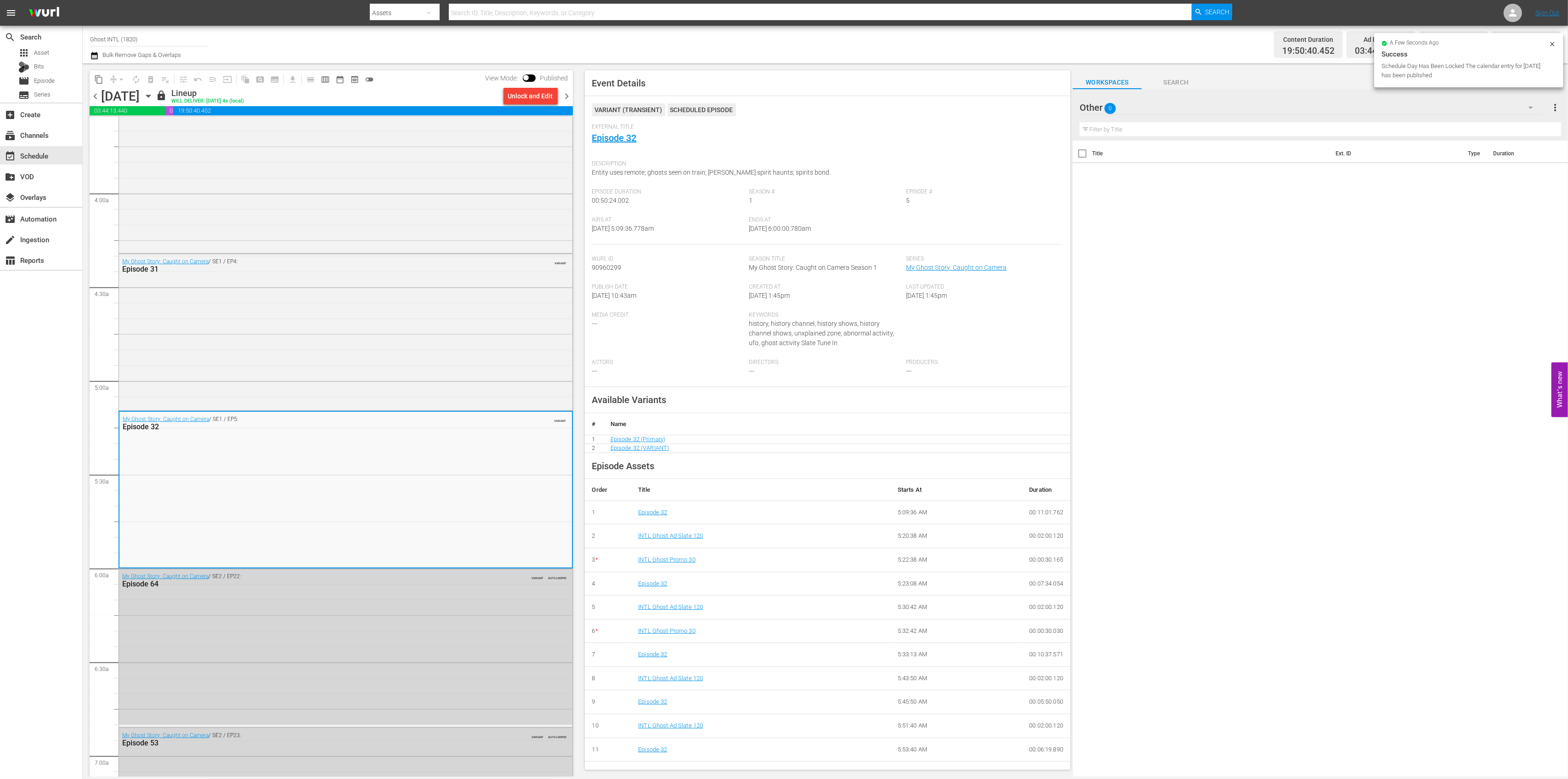
click at [569, 98] on span "chevron_right" at bounding box center [567, 96] width 12 height 12
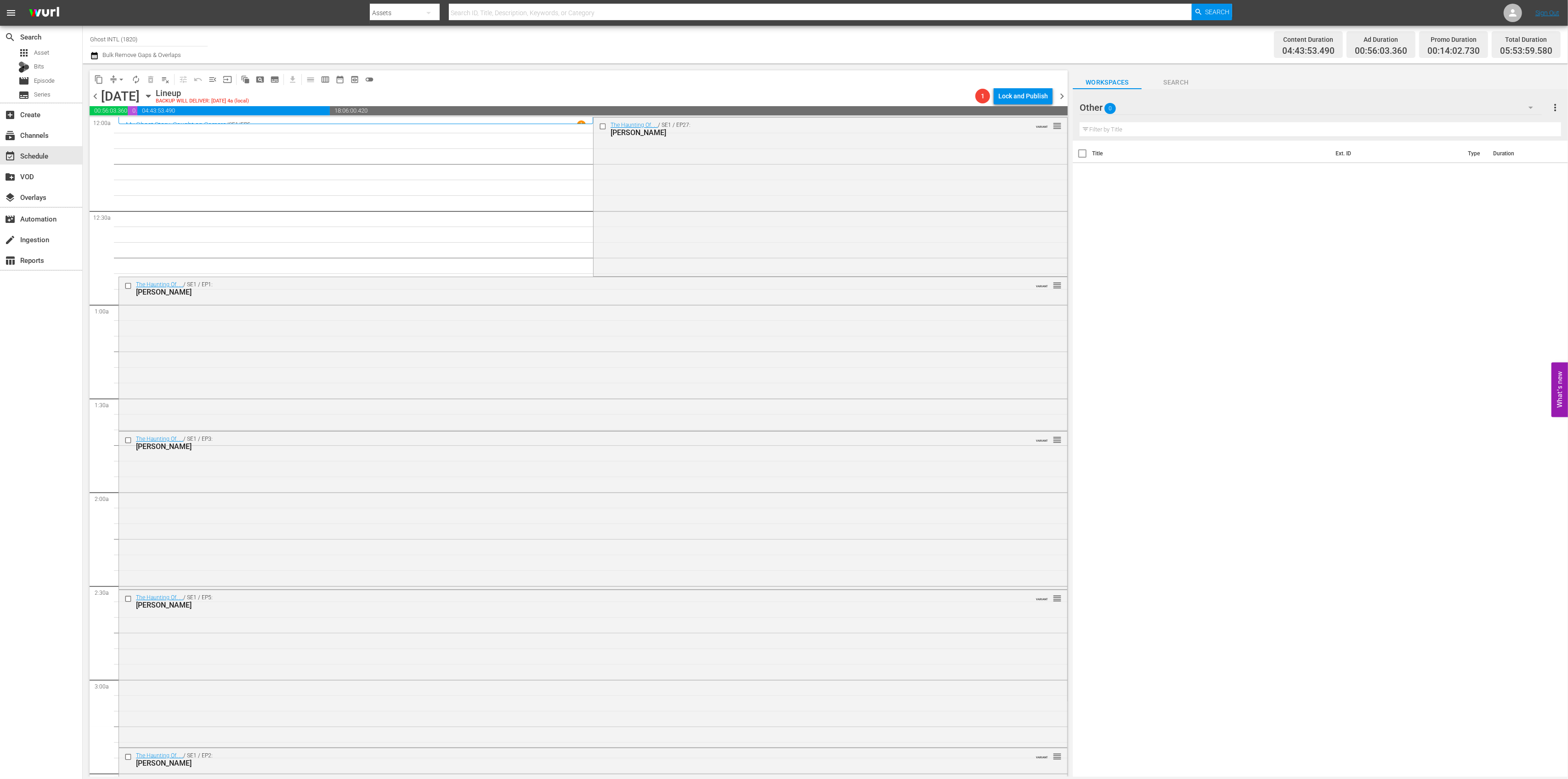
click at [661, 190] on div "The Haunting Of. . . / SE1 / EP27: Shirley Jones VARIANT reorder" at bounding box center [830, 195] width 474 height 157
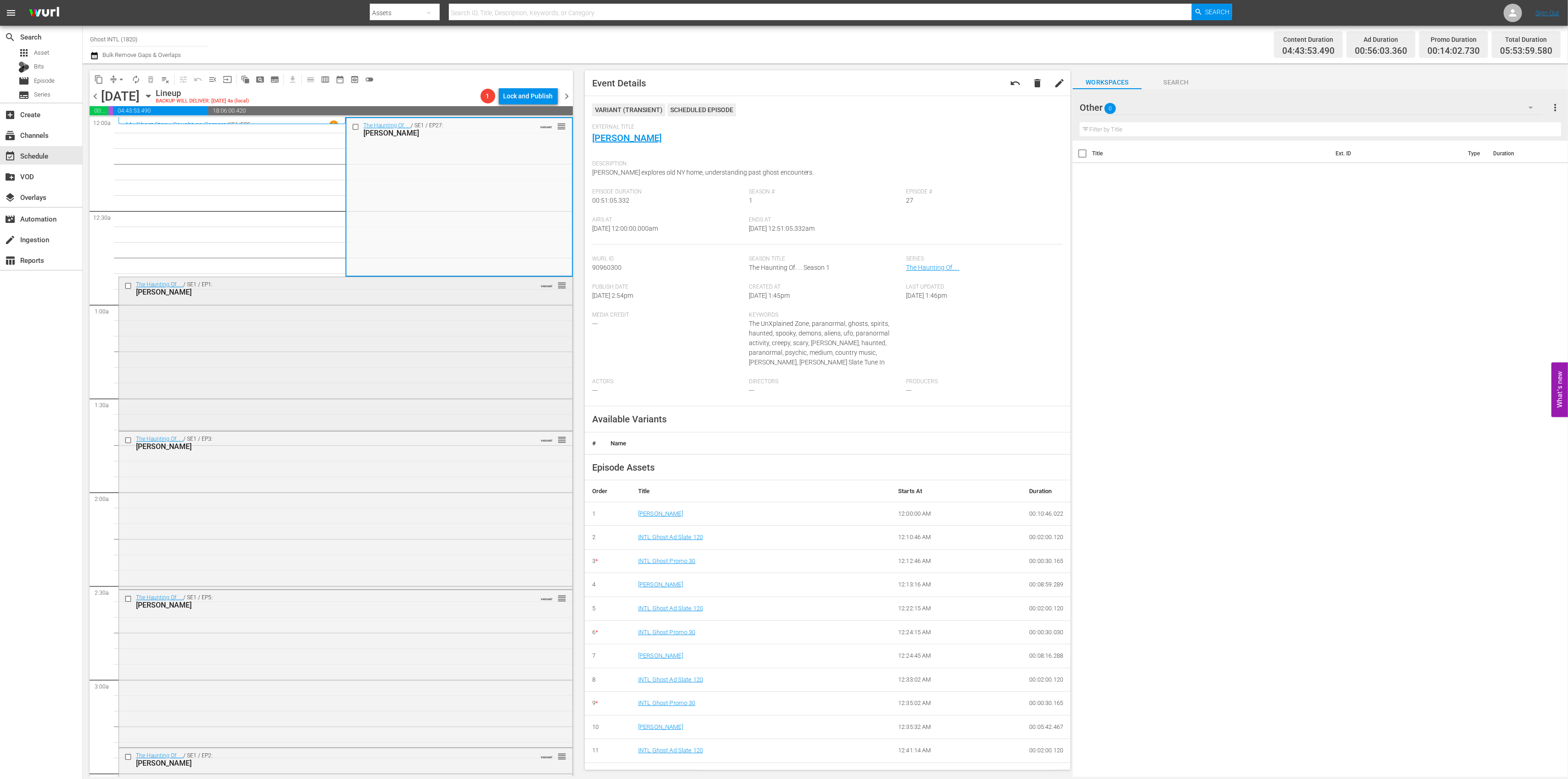
click at [405, 333] on div "The Haunting Of. . . / SE1 / EP1: Beverley Mitchell VARIANT reorder" at bounding box center [345, 353] width 453 height 151
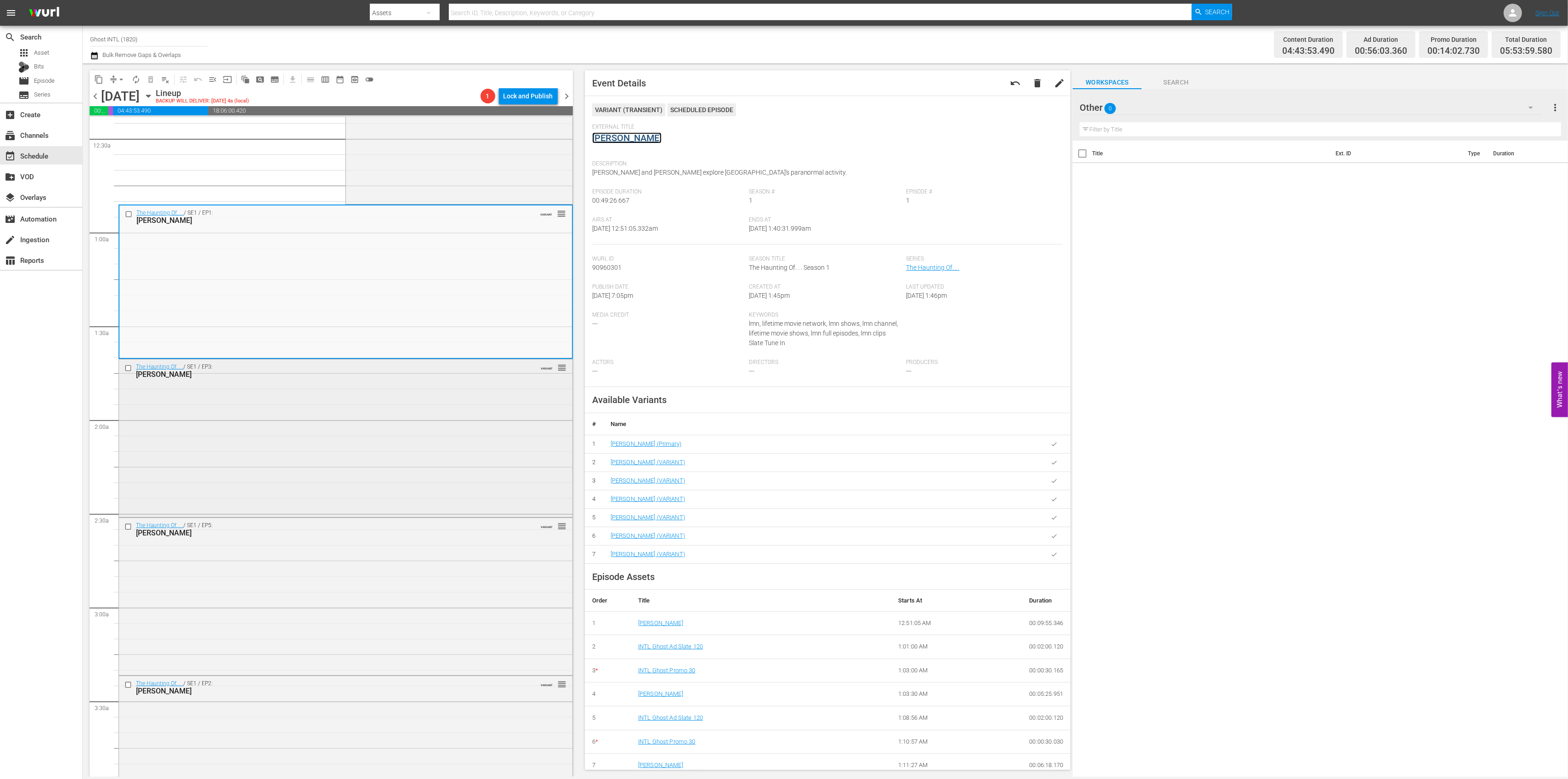
scroll to position [122, 0]
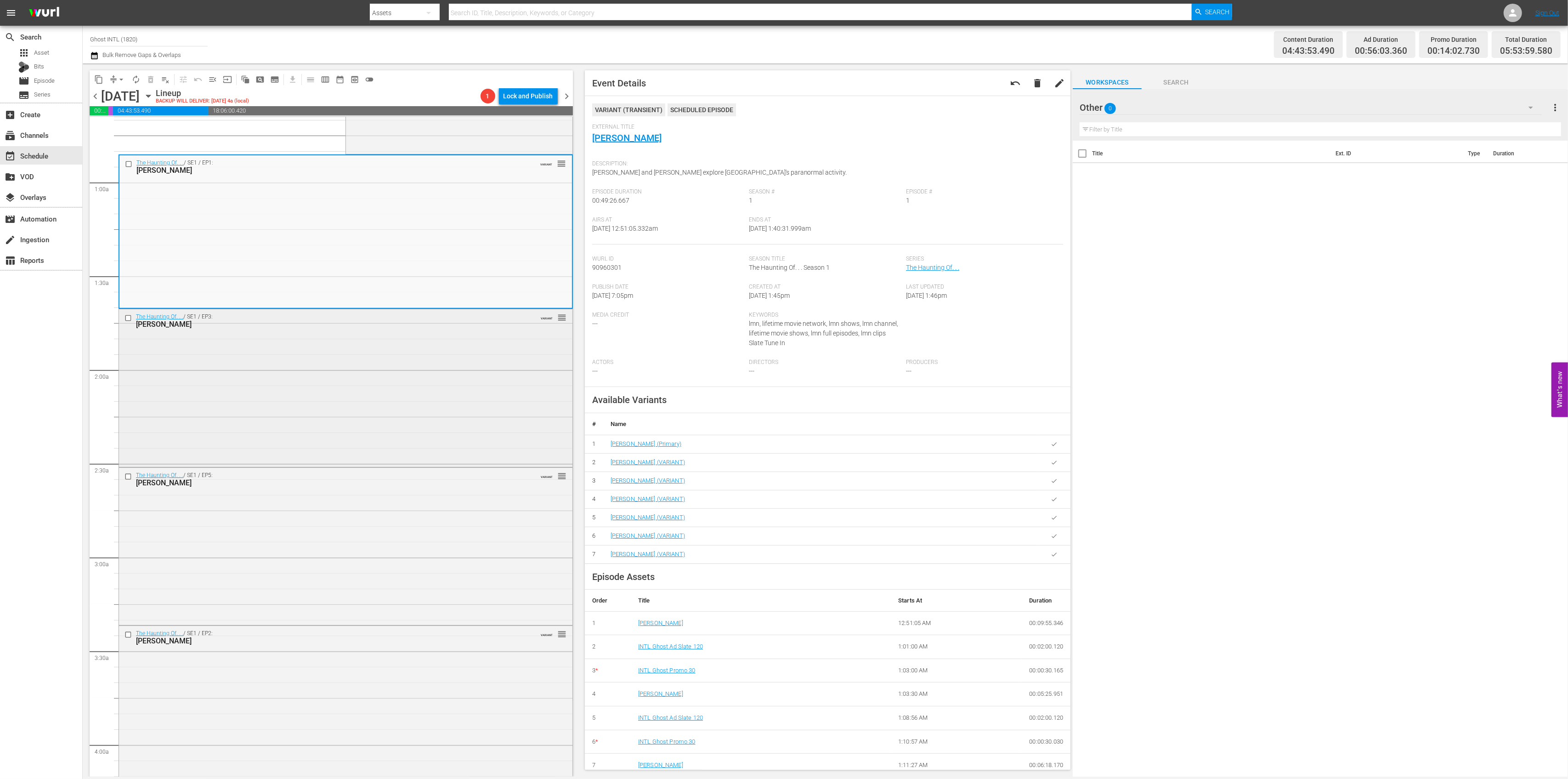
click at [402, 373] on div "The Haunting Of. . . / SE1 / EP3: Connie Stevens VARIANT reorder" at bounding box center [345, 387] width 453 height 156
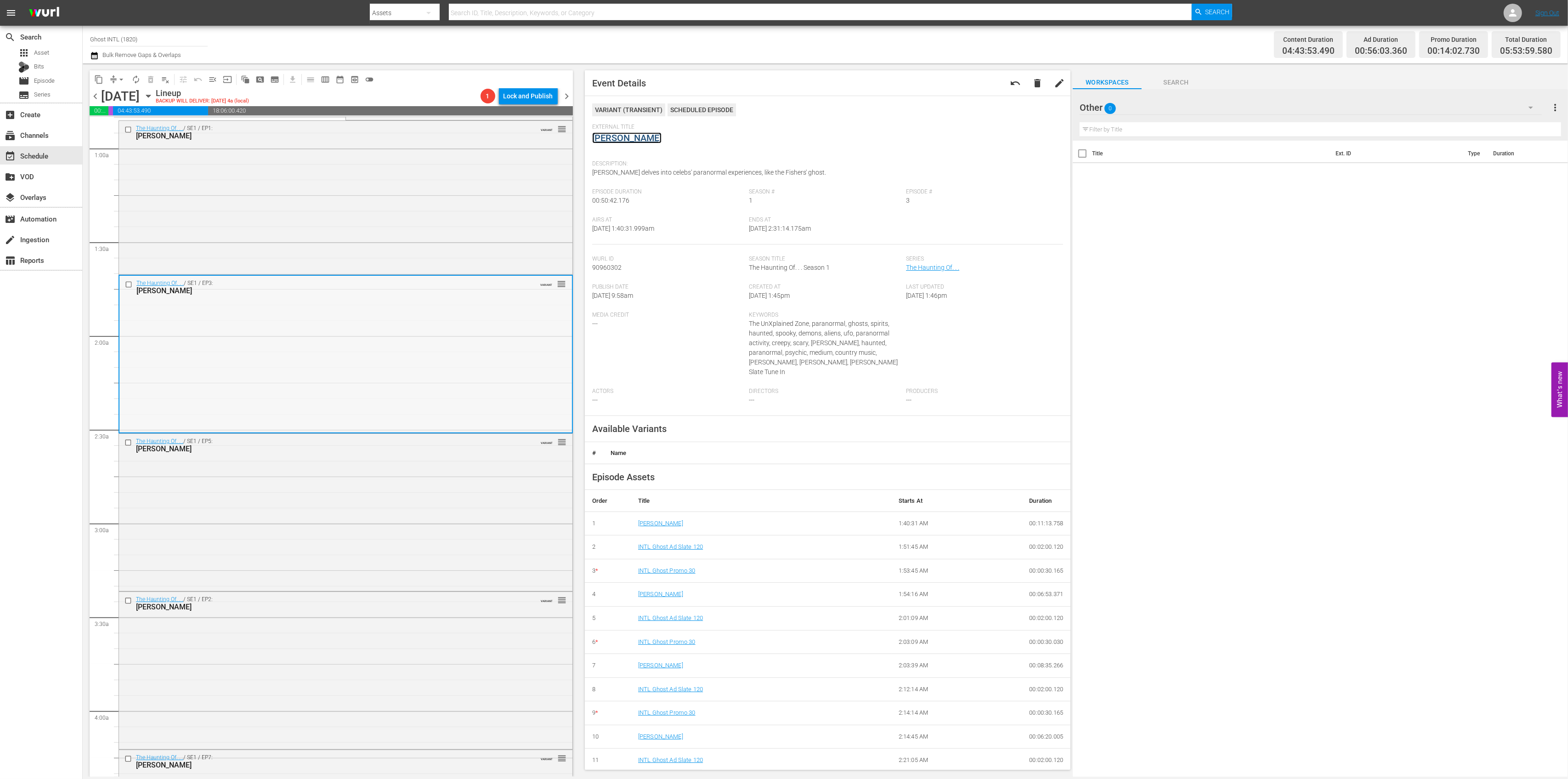
scroll to position [245, 0]
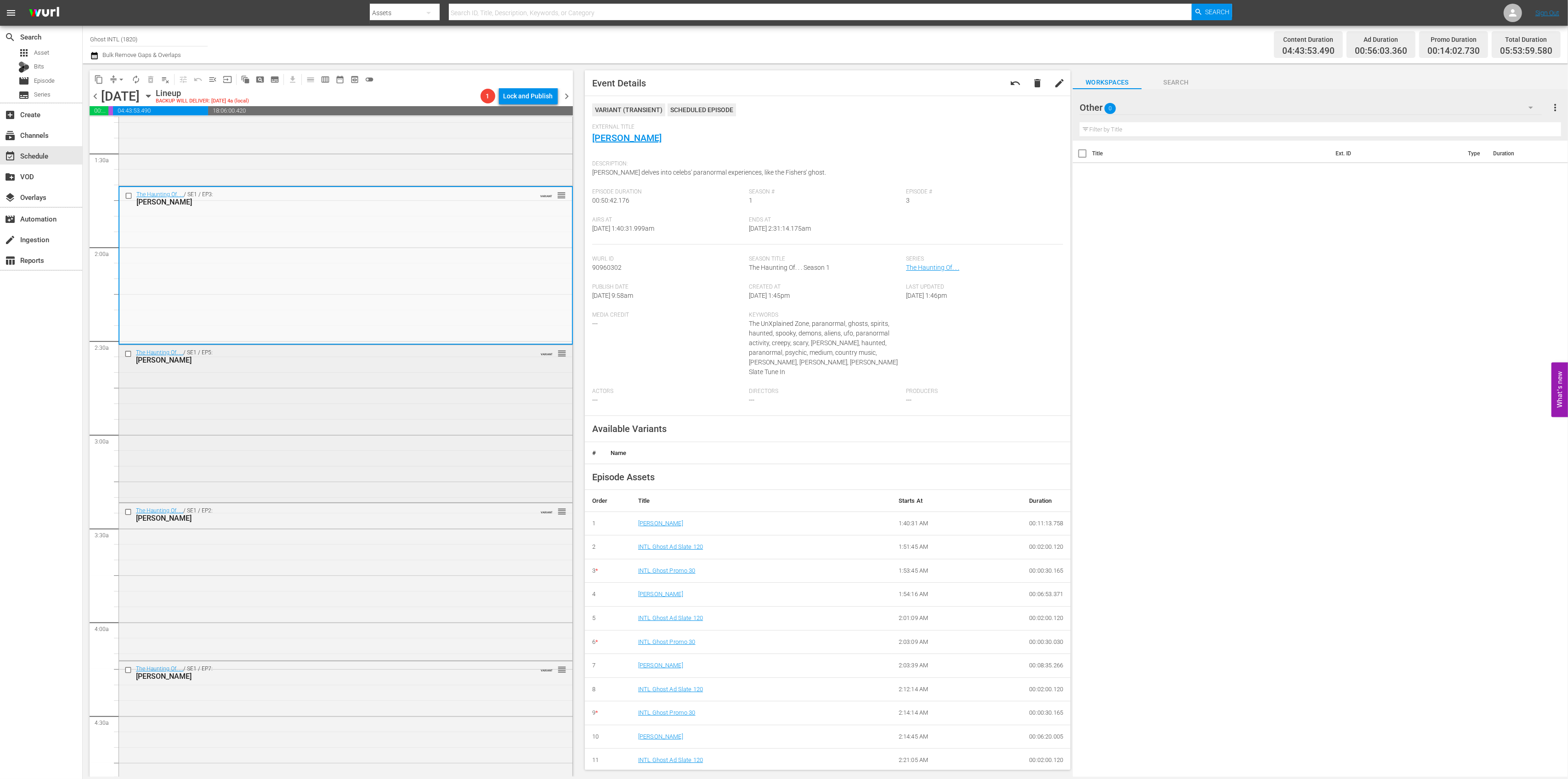
click at [424, 415] on div "The Haunting Of. . . / SE1 / EP5: Regis Philbin VARIANT reorder" at bounding box center [345, 423] width 453 height 155
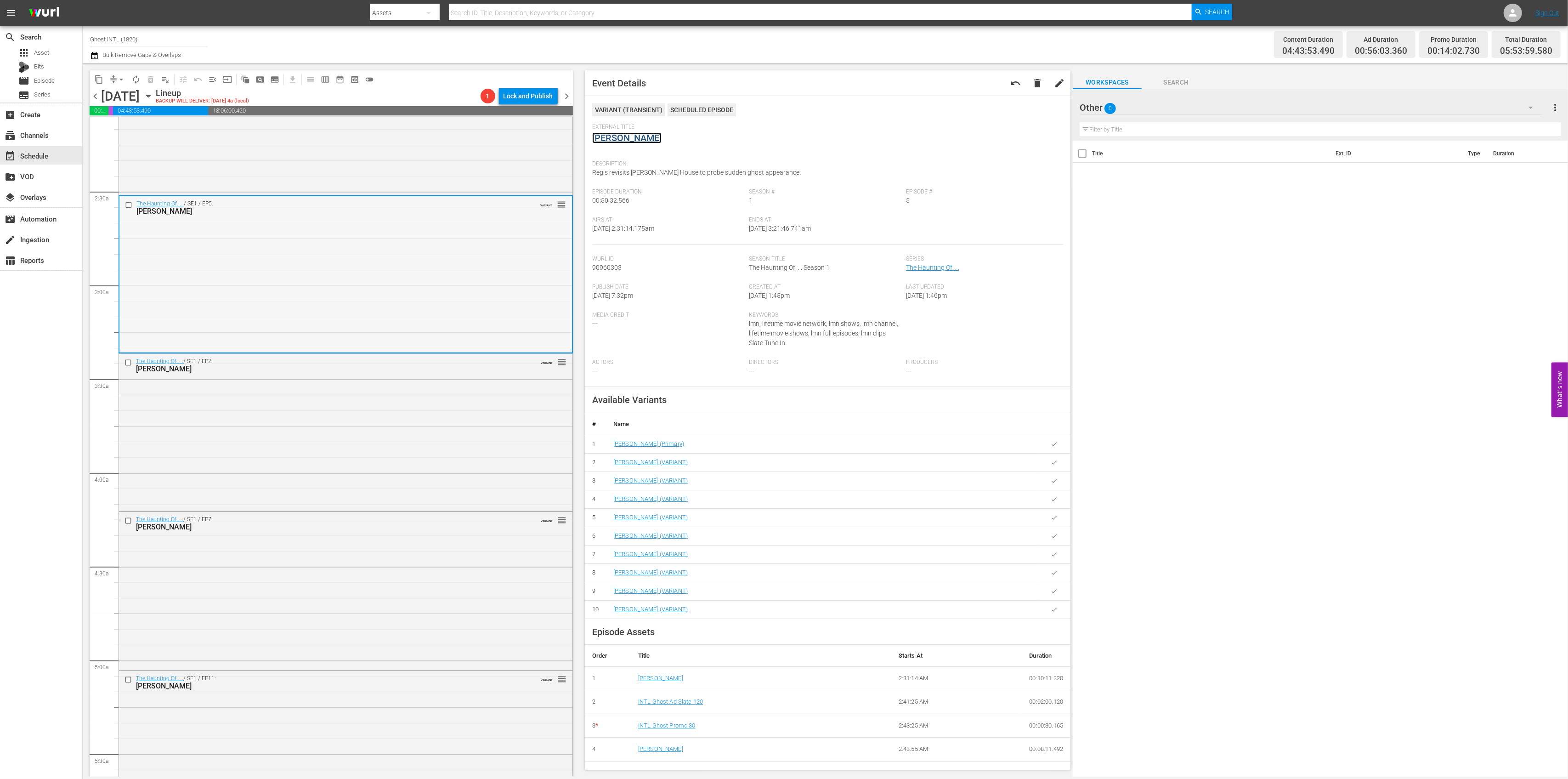
scroll to position [428, 0]
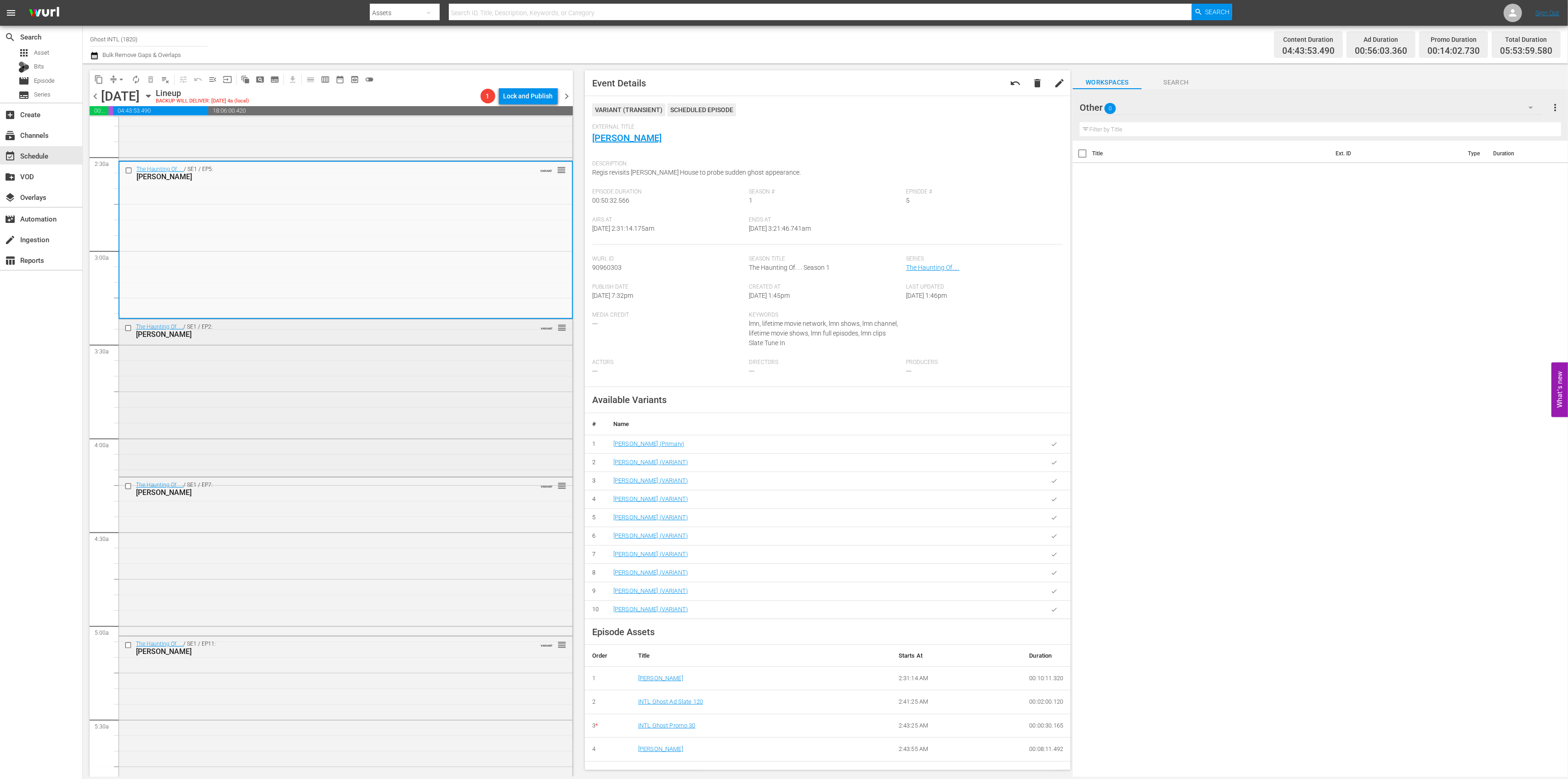
click at [417, 392] on div "The Haunting Of. . . / SE1 / EP2: Eric Mabius VARIANT reorder" at bounding box center [345, 398] width 453 height 156
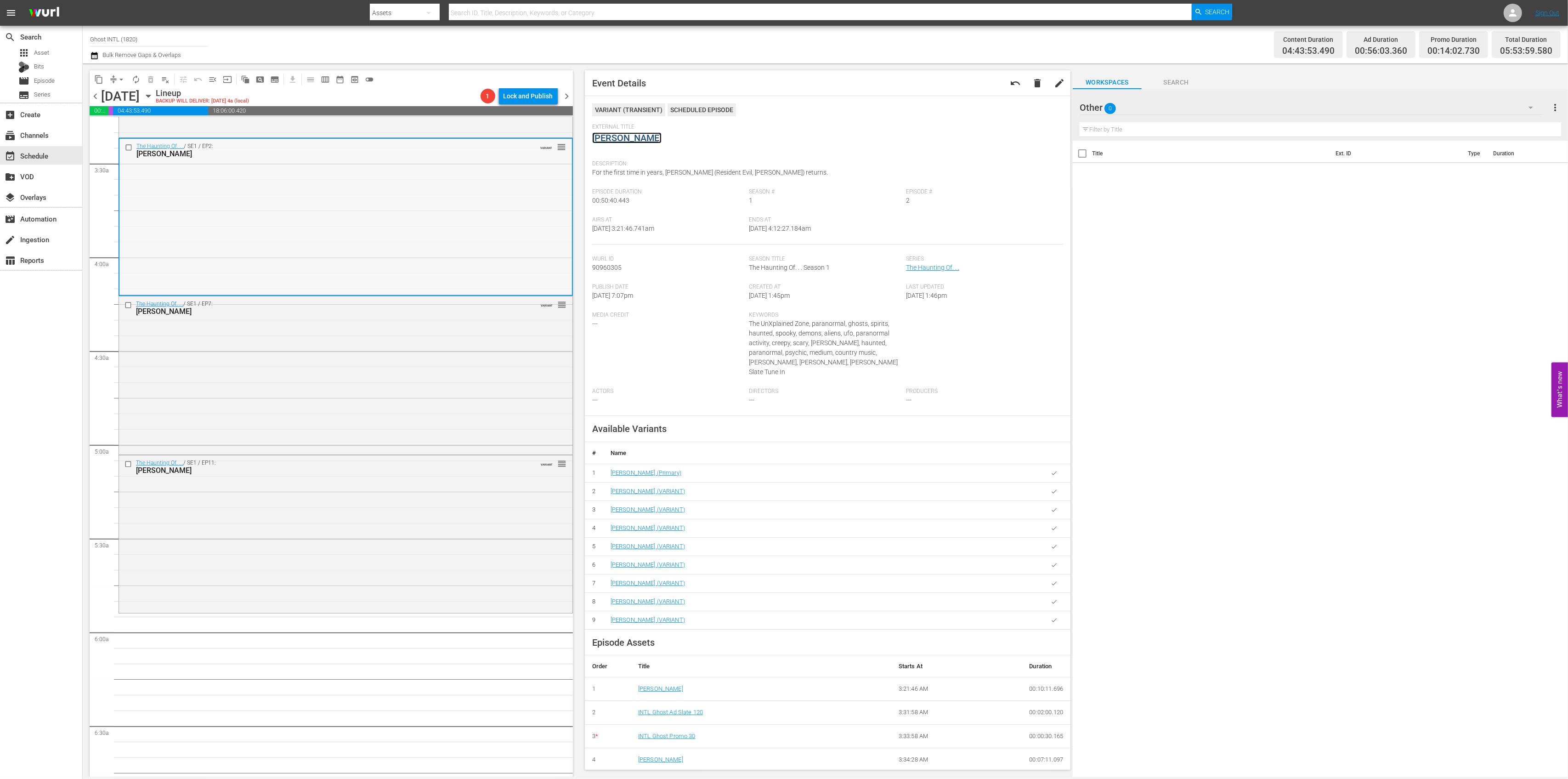
scroll to position [613, 0]
click at [412, 332] on div "The Haunting Of. . . / SE1 / EP7: Gina Gershon VARIANT reorder" at bounding box center [345, 372] width 453 height 157
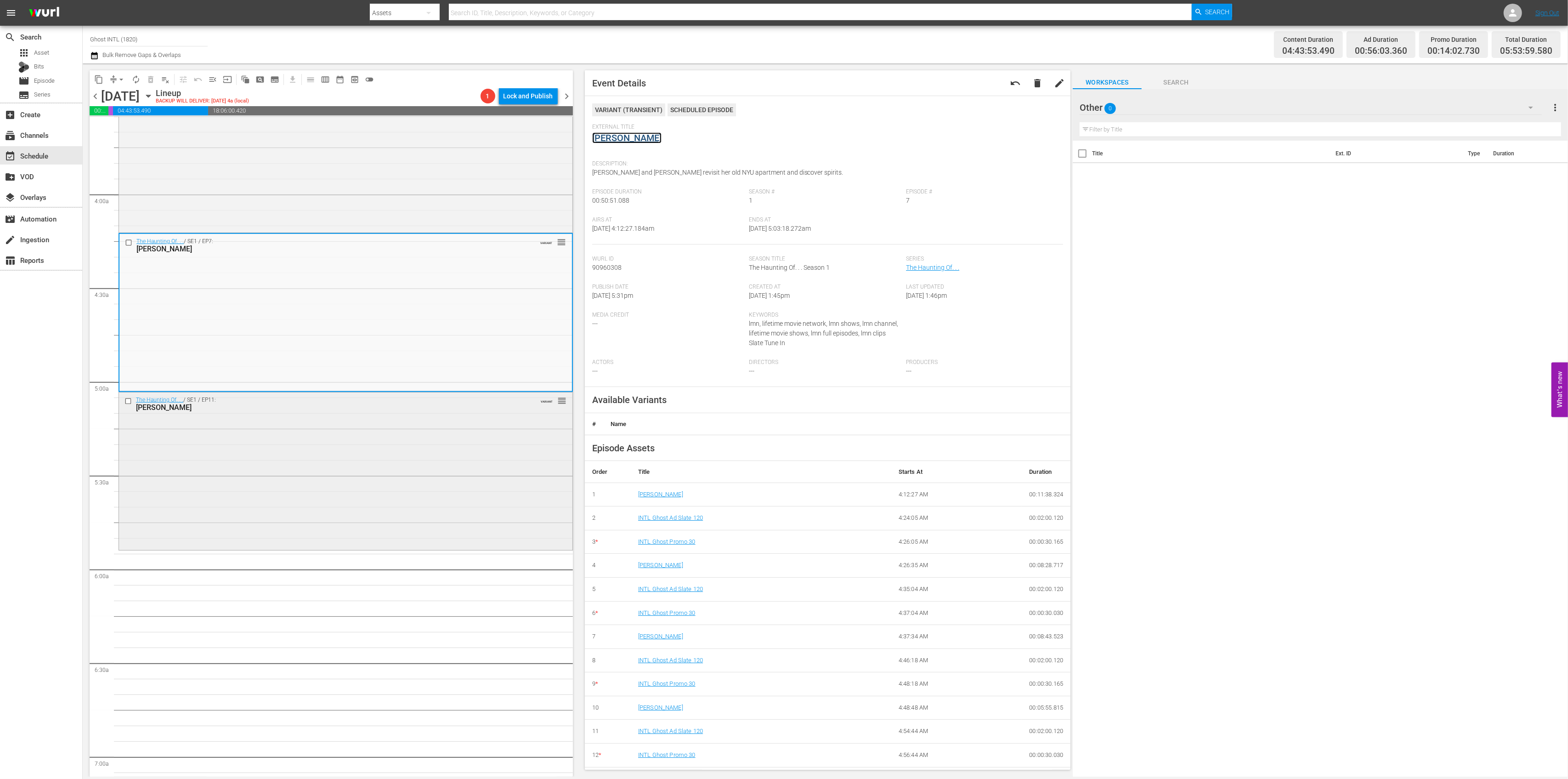
scroll to position [736, 0]
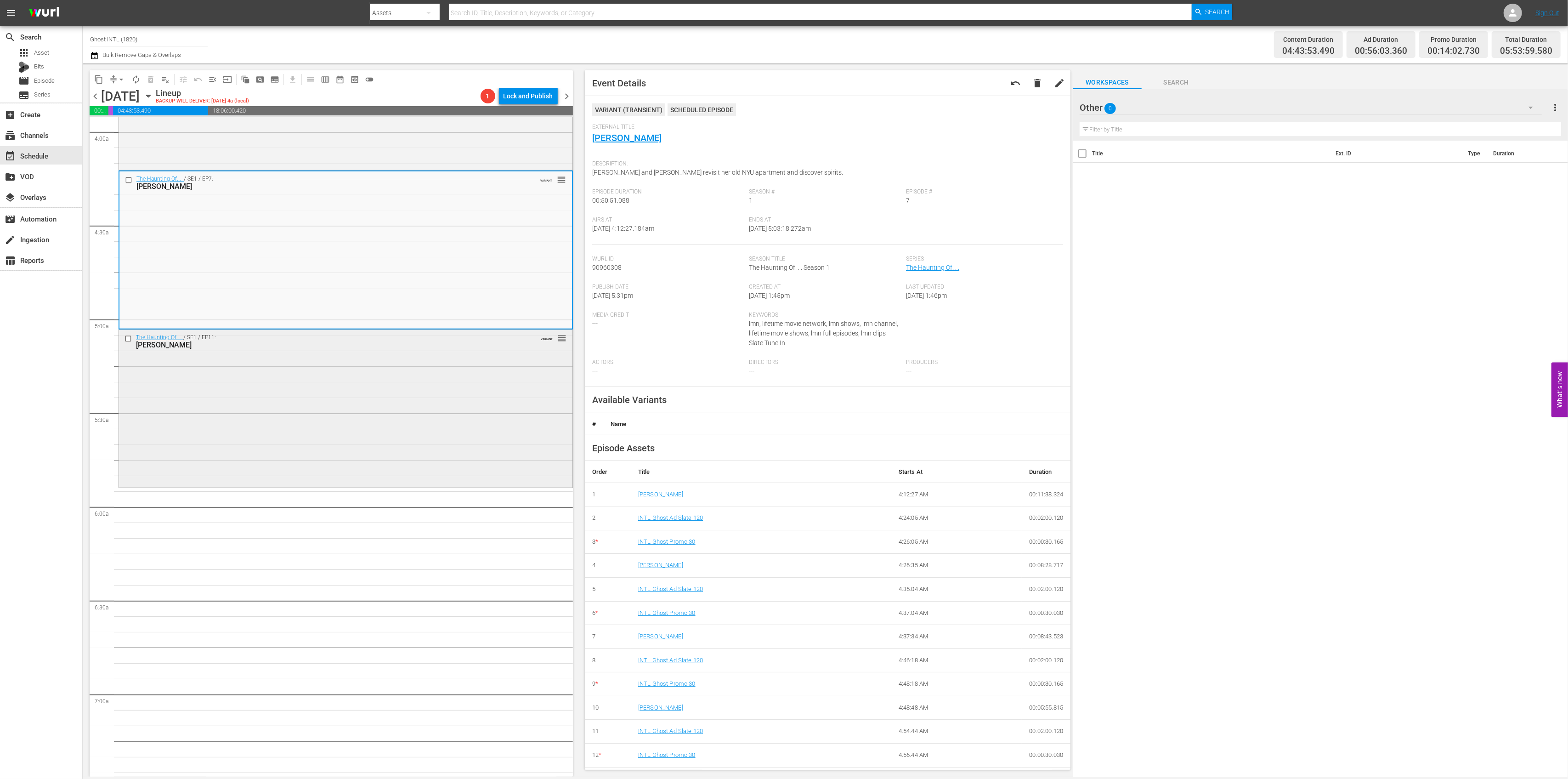
click at [414, 385] on div "The Haunting Of. . . / SE1 / EP11: Michael Rapaport VARIANT reorder" at bounding box center [345, 408] width 453 height 156
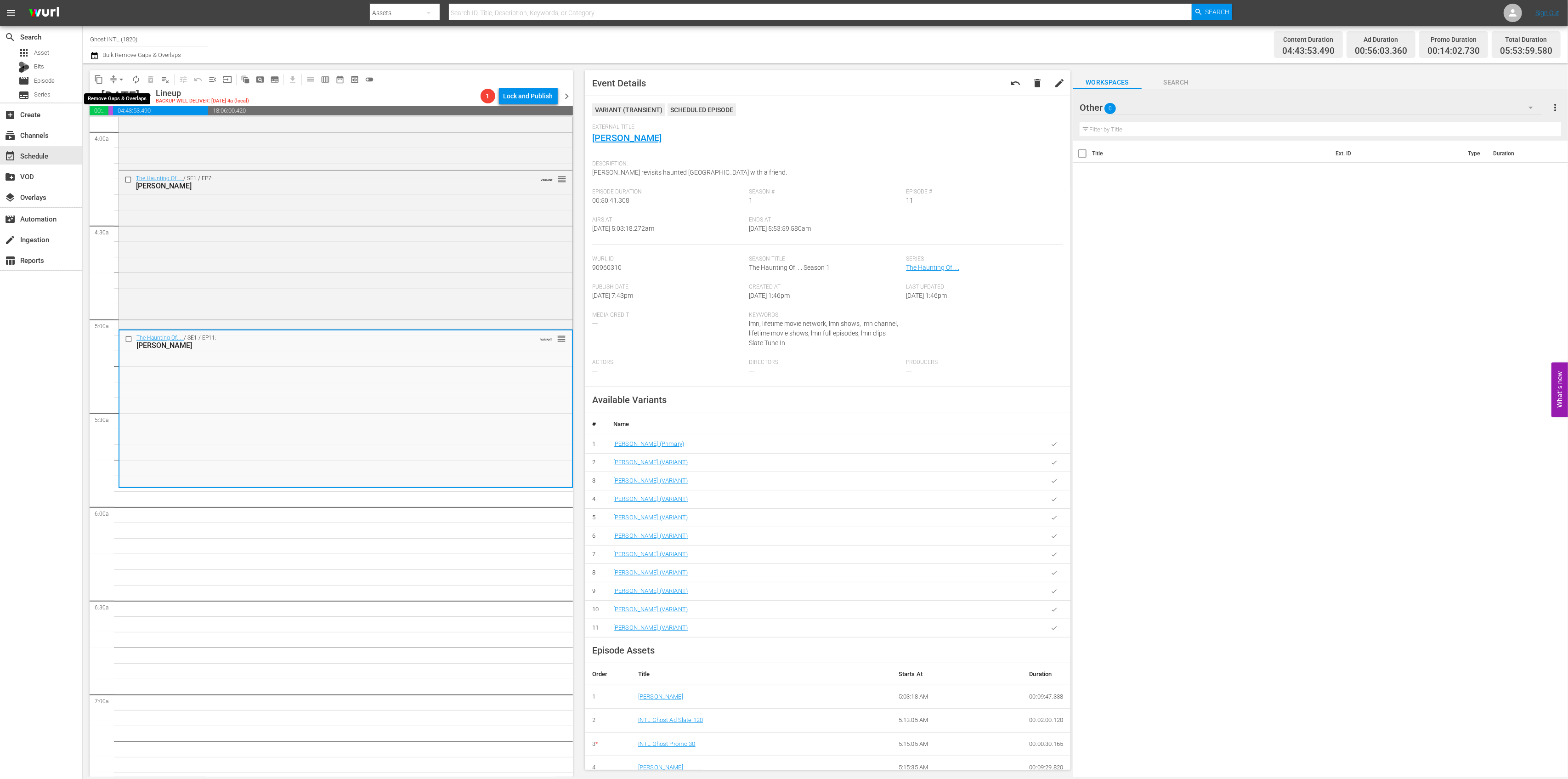
click at [118, 76] on span "arrow_drop_down" at bounding box center [121, 79] width 10 height 10
click at [113, 94] on li "Align to Midnight" at bounding box center [121, 98] width 96 height 15
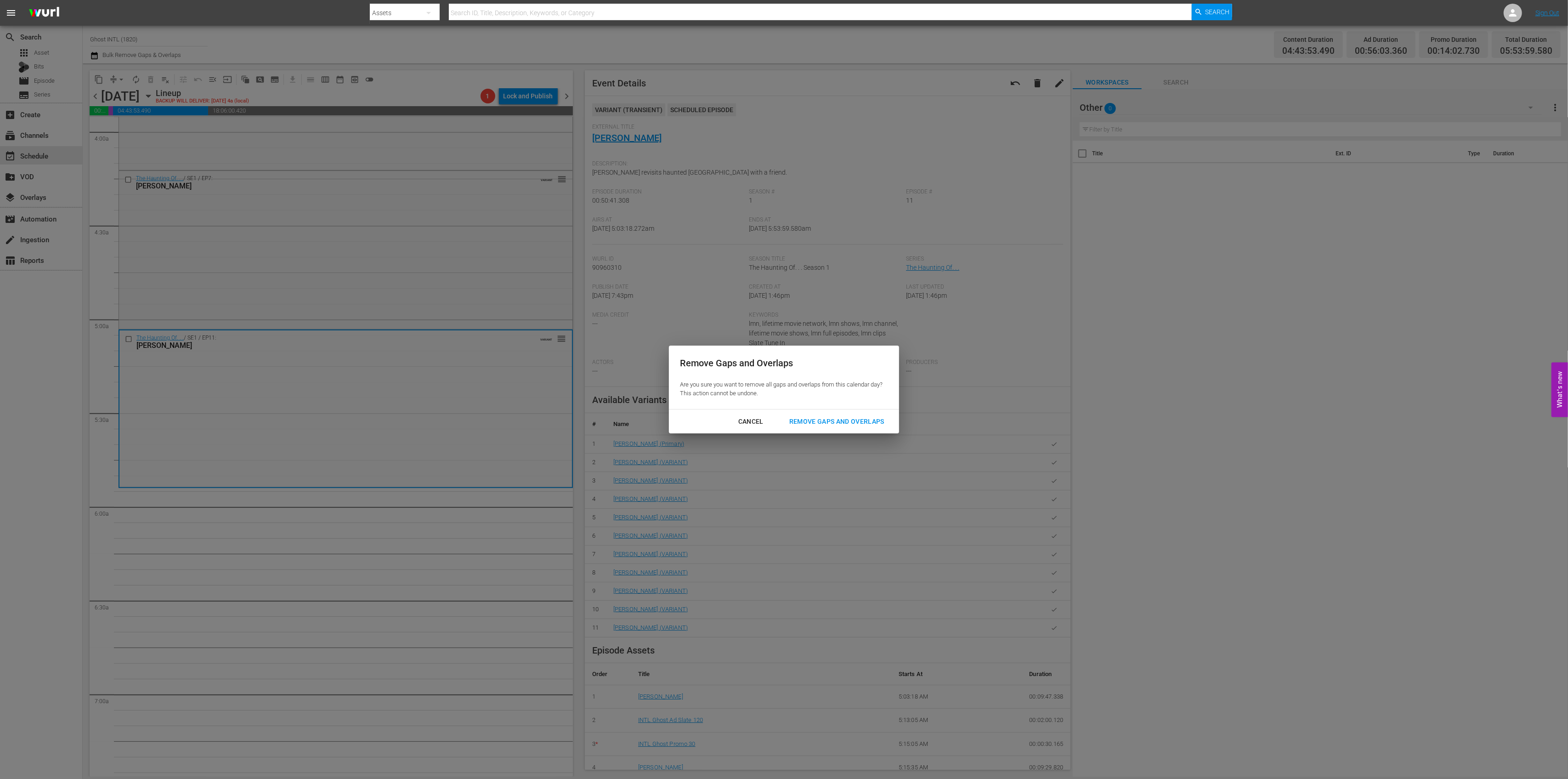
click at [841, 415] on button "Remove Gaps and Overlaps" at bounding box center [836, 421] width 117 height 17
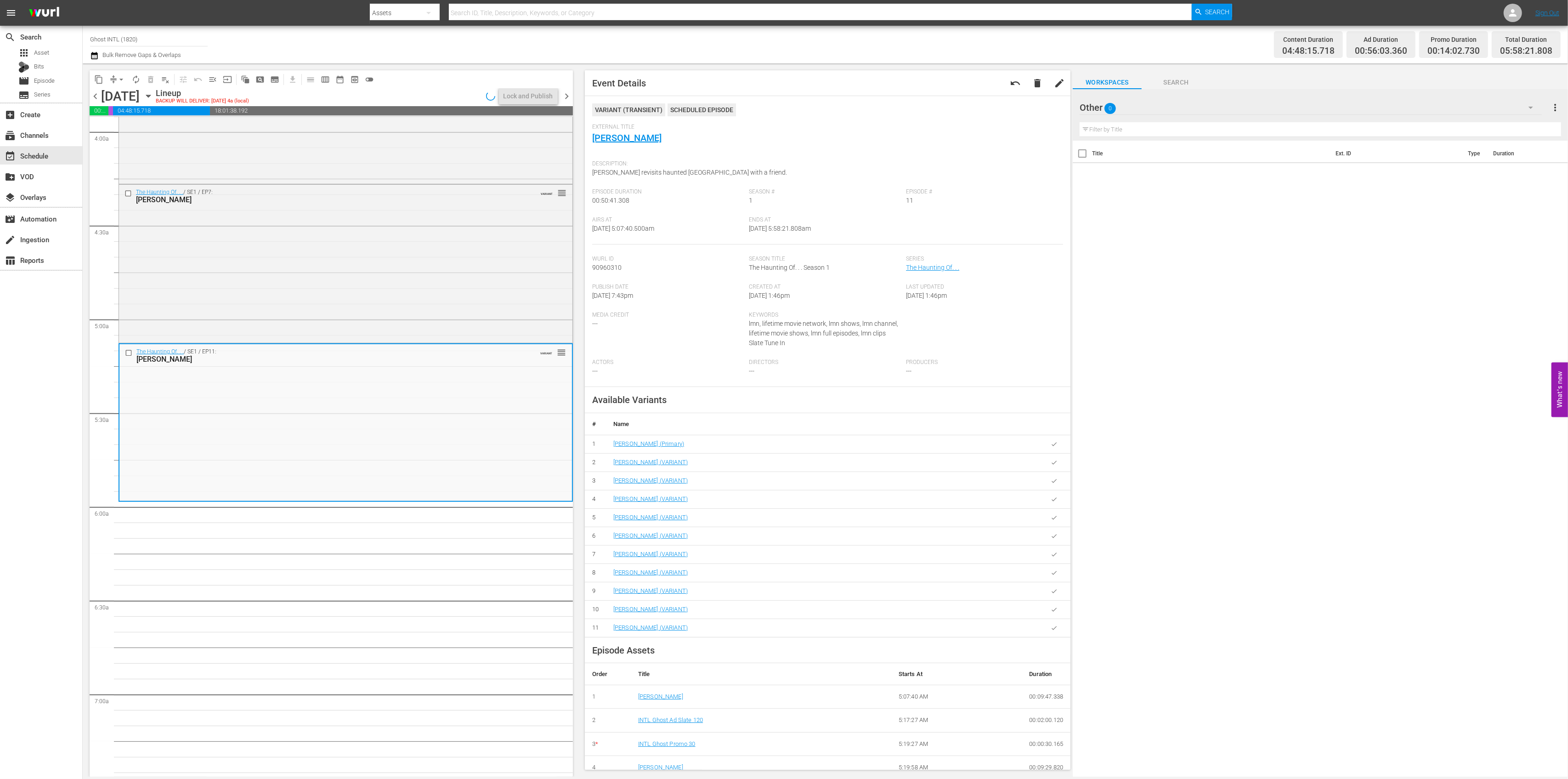
scroll to position [766, 0]
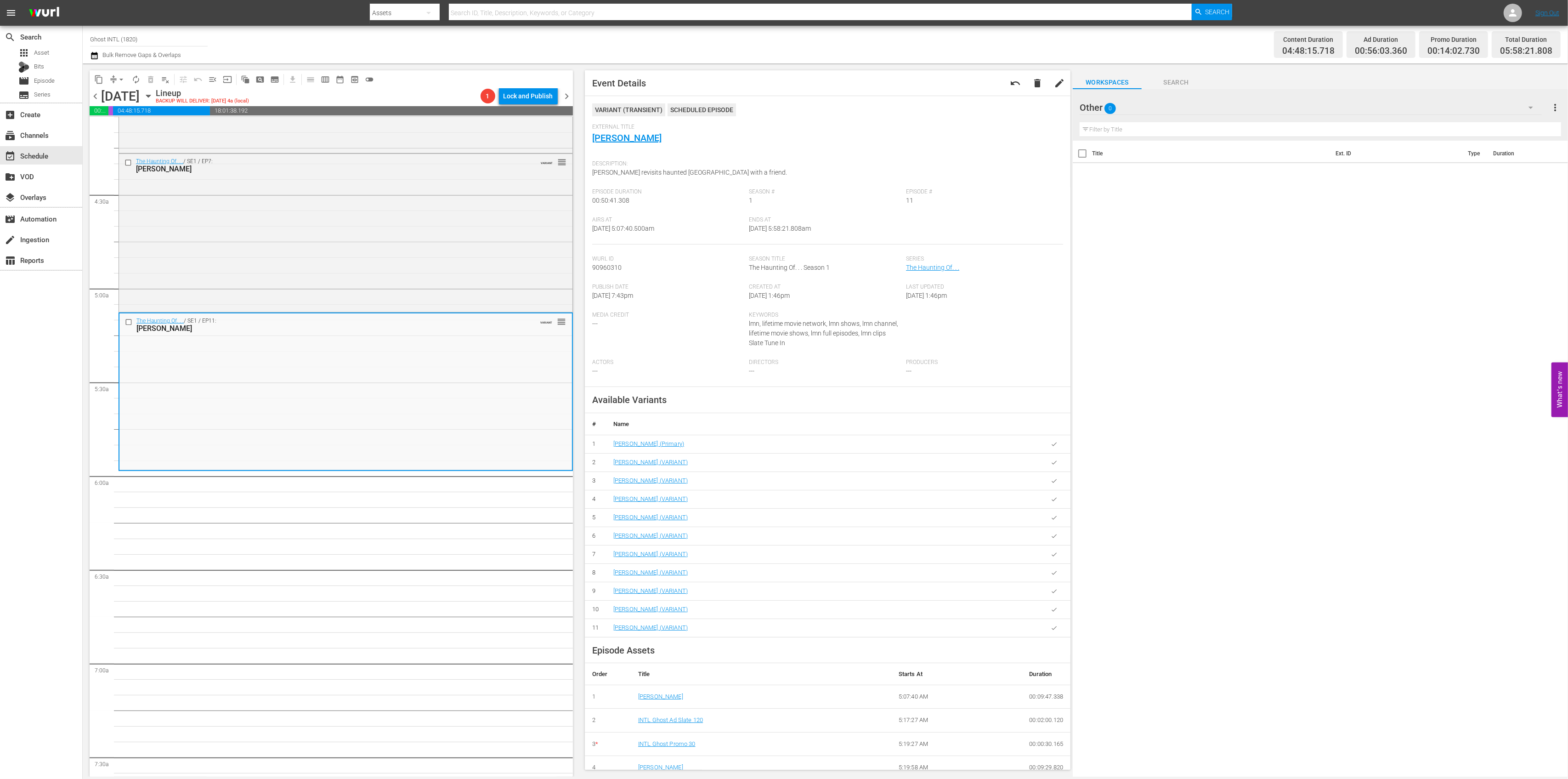
click at [118, 79] on span "arrow_drop_down" at bounding box center [121, 79] width 10 height 10
click at [120, 98] on li "Align to Midnight" at bounding box center [121, 98] width 96 height 15
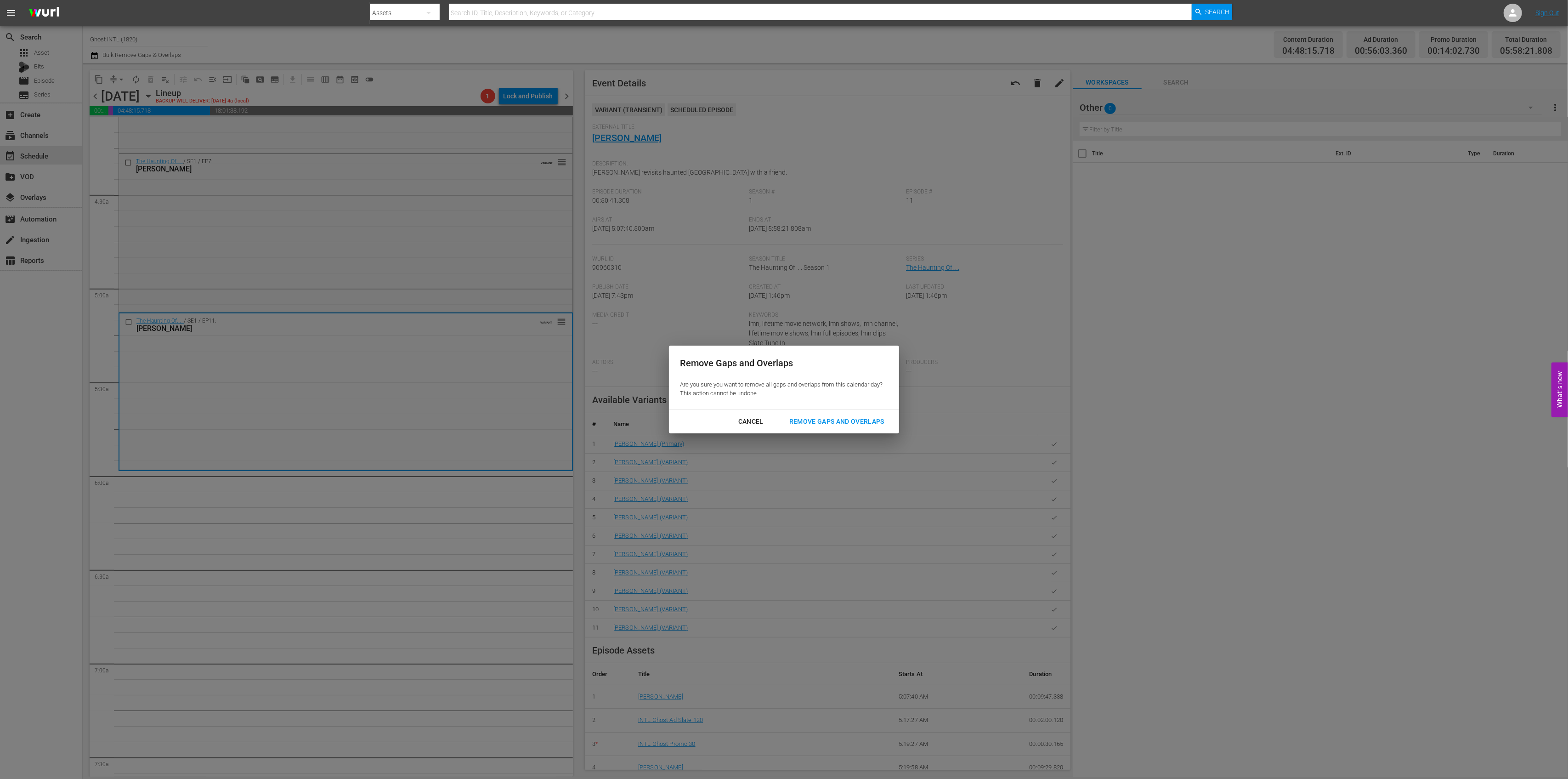
click at [855, 420] on div "Remove Gaps and Overlaps" at bounding box center [836, 422] width 109 height 12
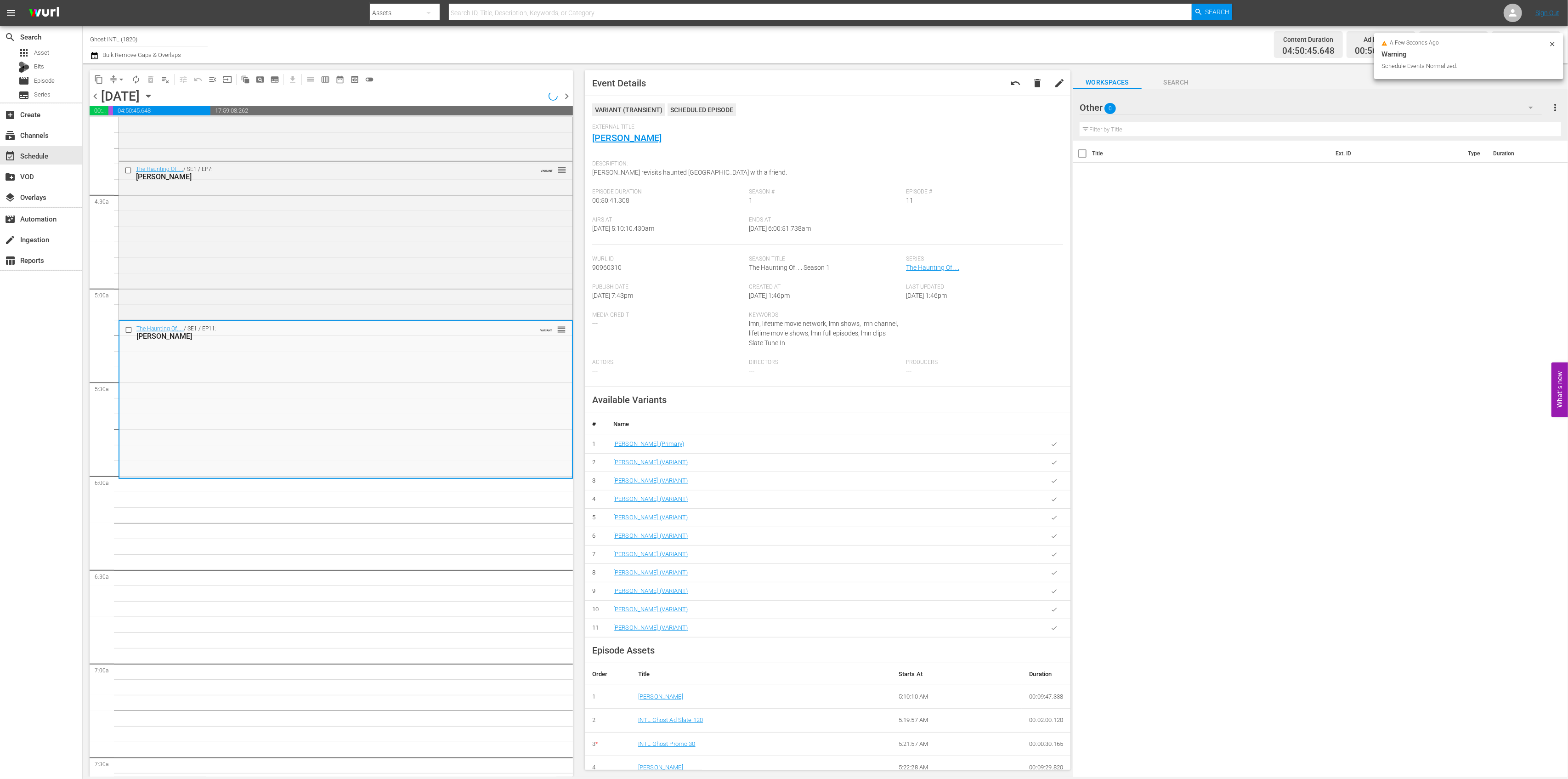
scroll to position [736, 0]
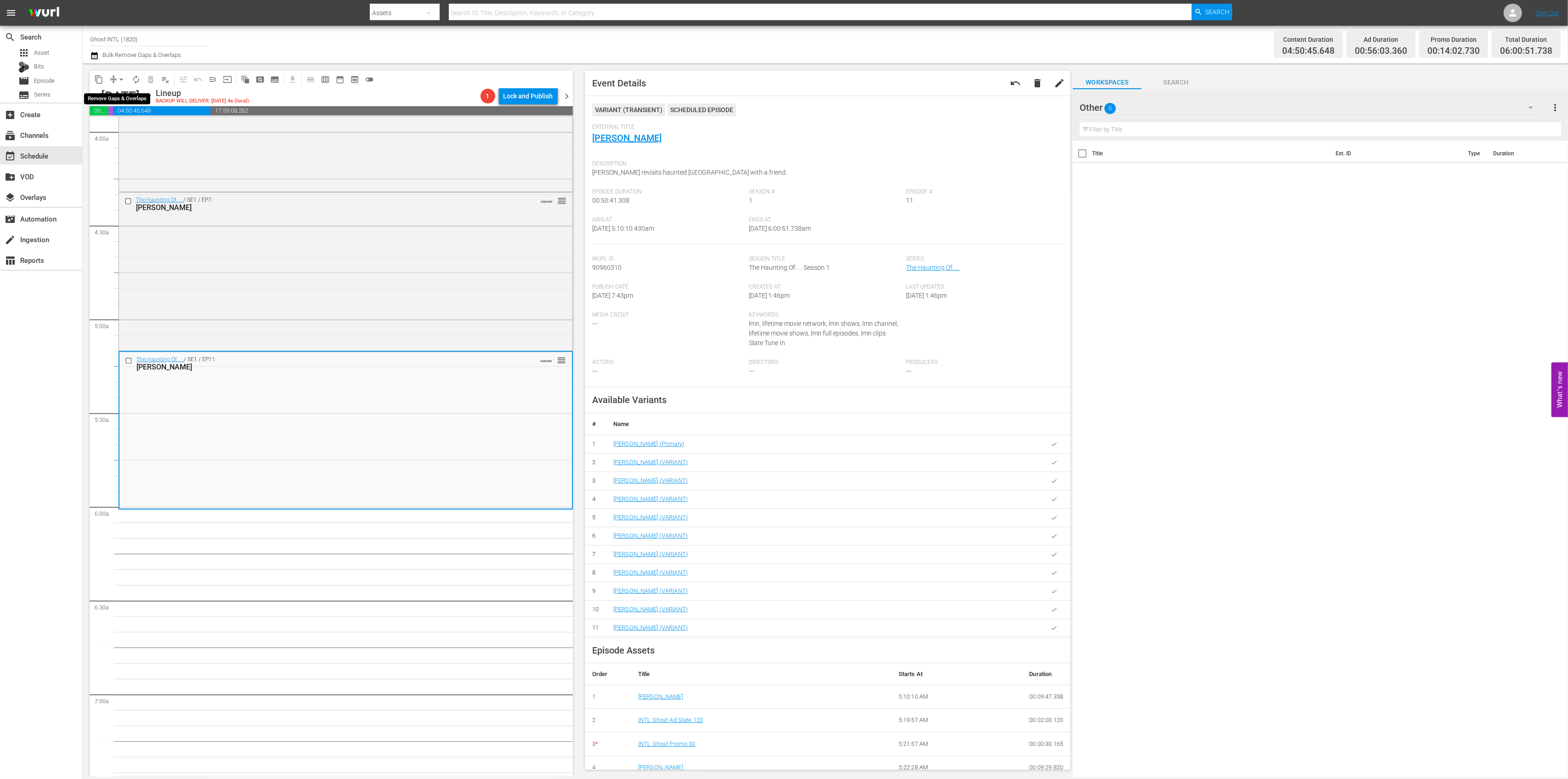
click at [118, 79] on span "arrow_drop_down" at bounding box center [121, 79] width 10 height 10
click at [120, 101] on li "Align to Midnight" at bounding box center [121, 98] width 96 height 15
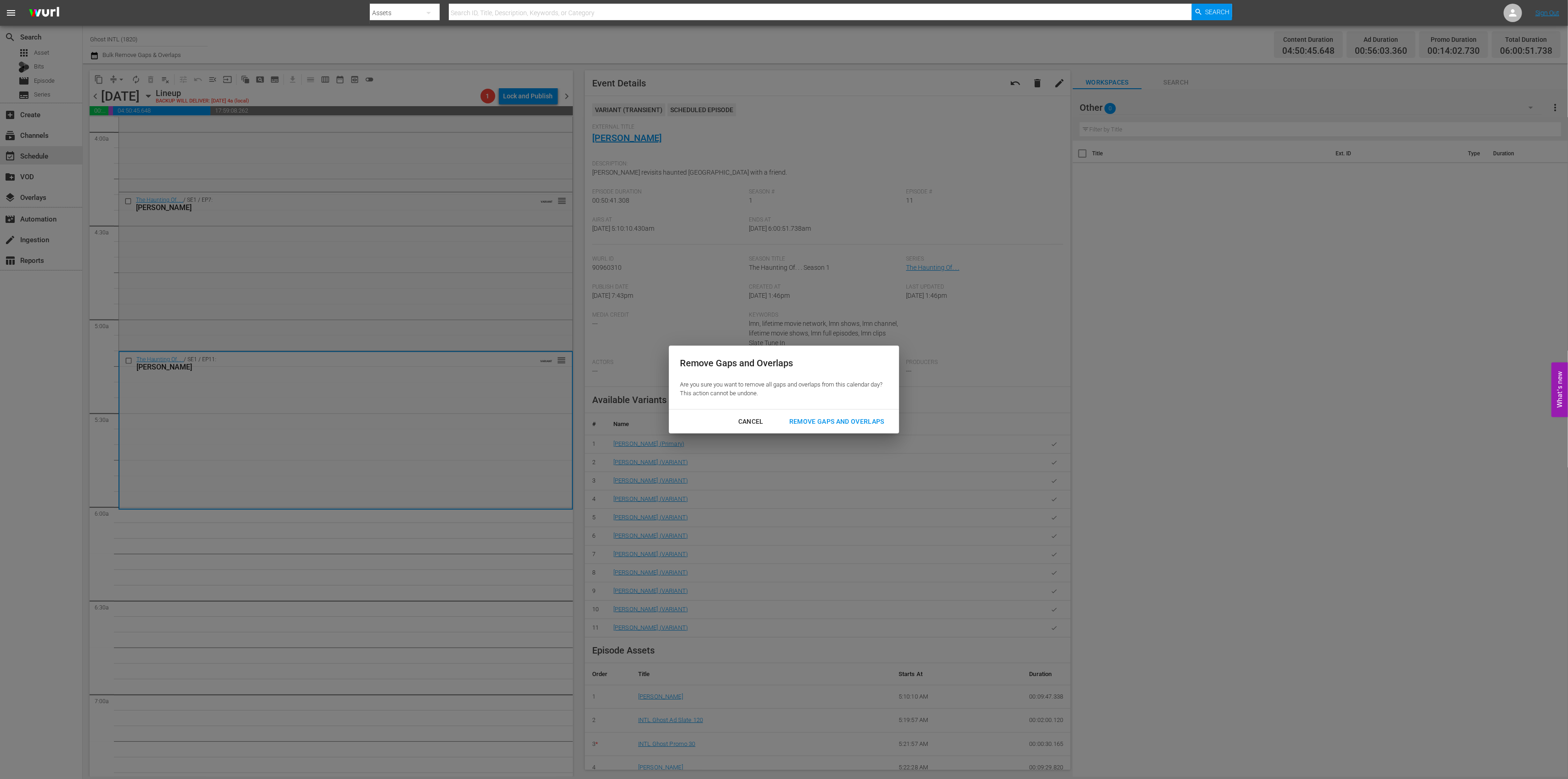
click at [828, 414] on button "Remove Gaps and Overlaps" at bounding box center [836, 421] width 117 height 17
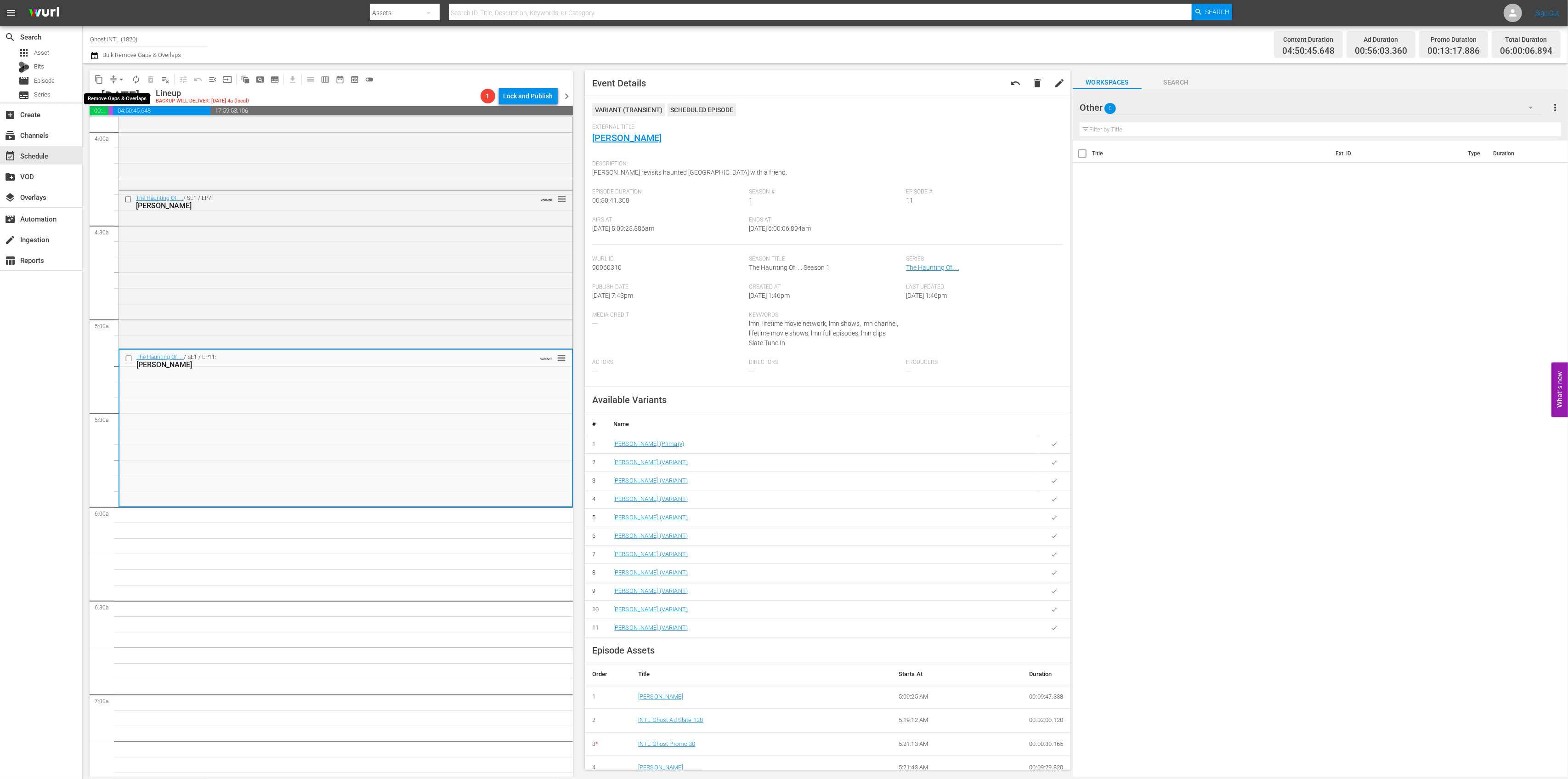
click at [120, 76] on span "arrow_drop_down" at bounding box center [121, 79] width 10 height 10
click at [118, 97] on li "Align to Midnight" at bounding box center [121, 98] width 96 height 15
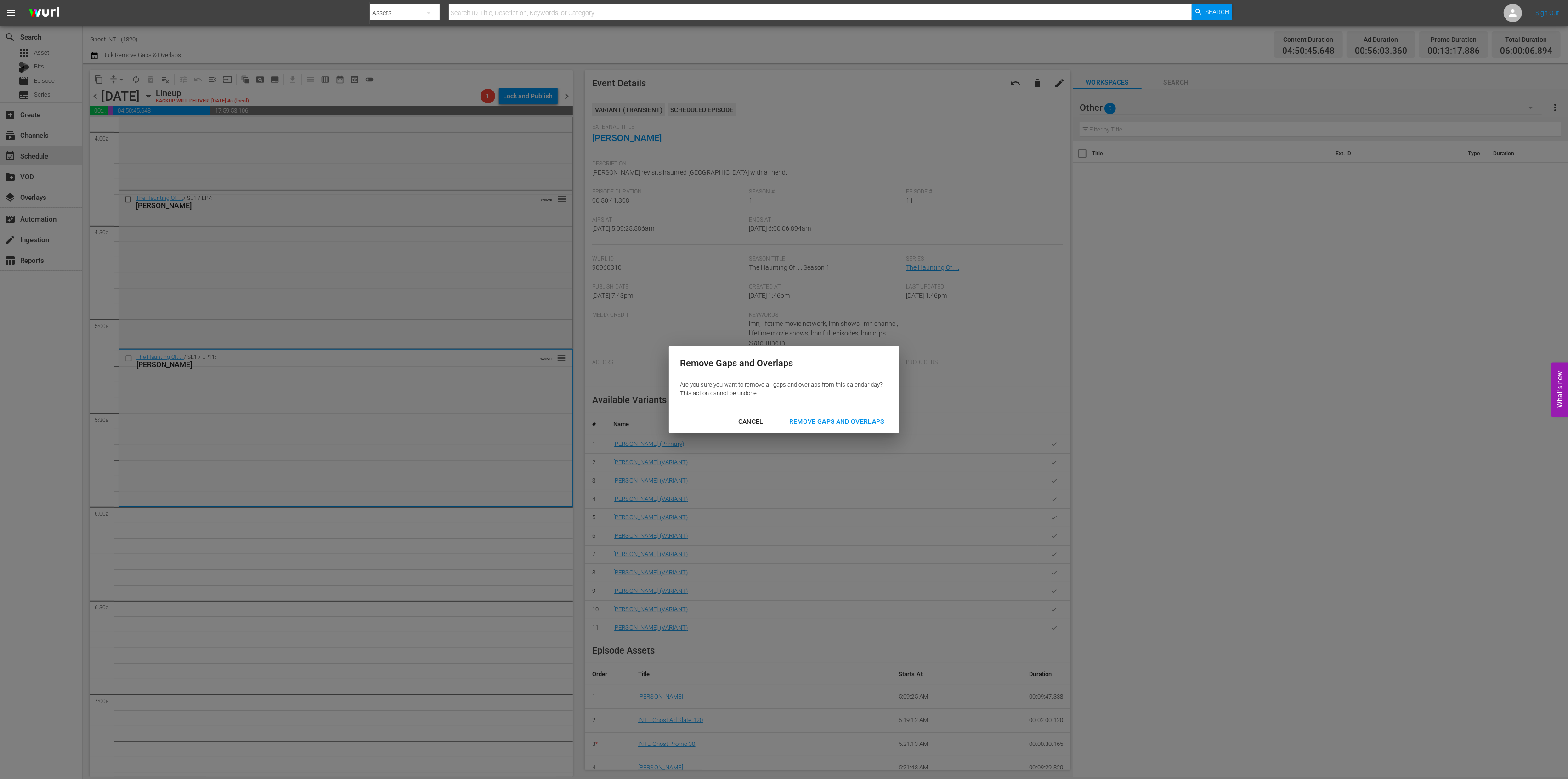
click at [803, 409] on div "Cancel Remove Gaps and Overlaps" at bounding box center [783, 421] width 230 height 24
click at [805, 417] on div "Remove Gaps and Overlaps" at bounding box center [836, 422] width 109 height 12
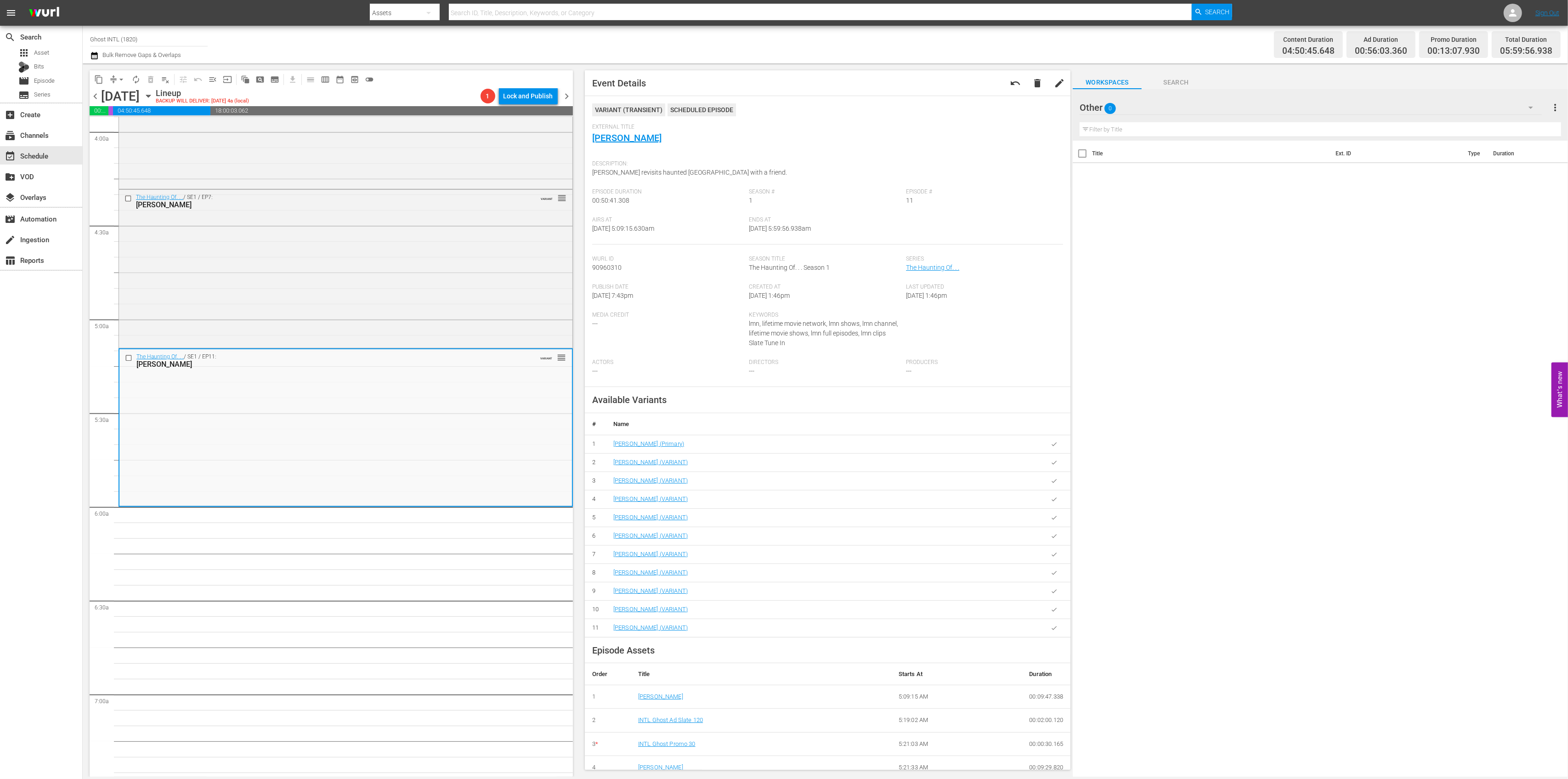
click at [117, 80] on span "arrow_drop_down" at bounding box center [121, 79] width 10 height 10
click at [116, 98] on li "Align to Midnight" at bounding box center [121, 98] width 96 height 15
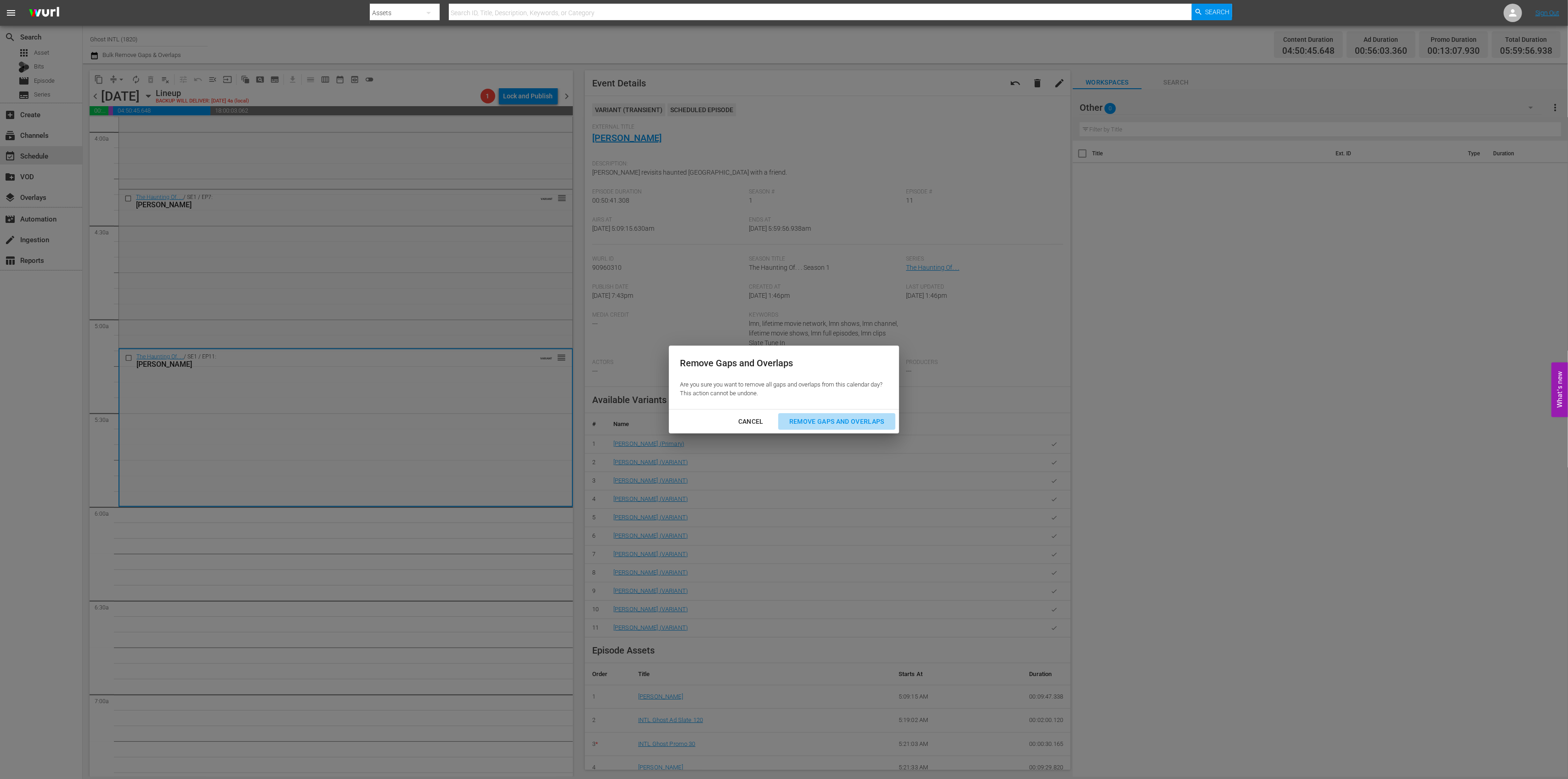
click at [819, 414] on button "Remove Gaps and Overlaps" at bounding box center [836, 421] width 117 height 17
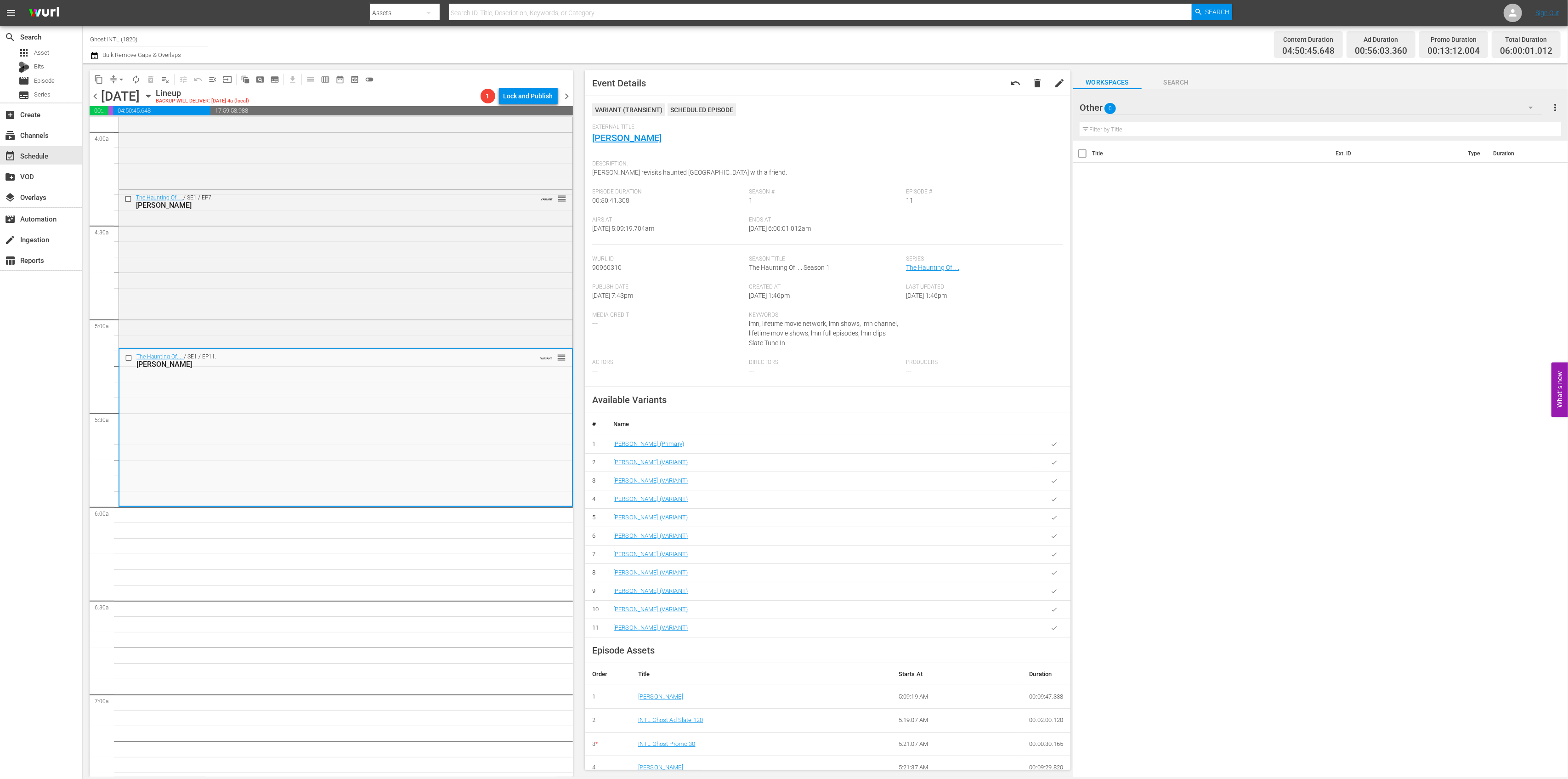
click at [116, 72] on button "compress" at bounding box center [113, 79] width 15 height 15
click at [118, 83] on span "arrow_drop_down" at bounding box center [121, 79] width 10 height 10
click at [118, 98] on li "Align to Midnight" at bounding box center [121, 98] width 96 height 15
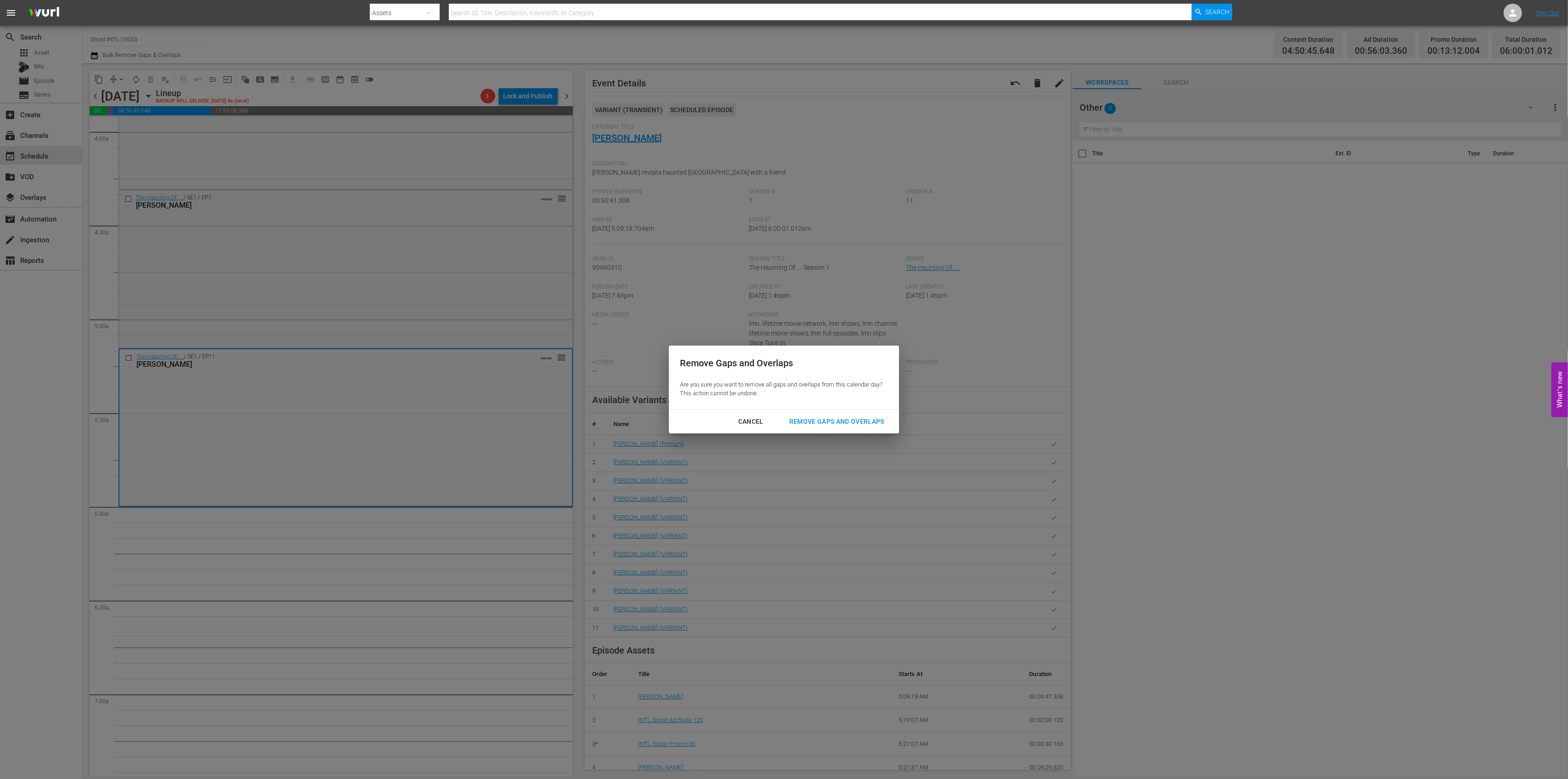
click at [820, 428] on button "Remove Gaps and Overlaps" at bounding box center [836, 421] width 117 height 17
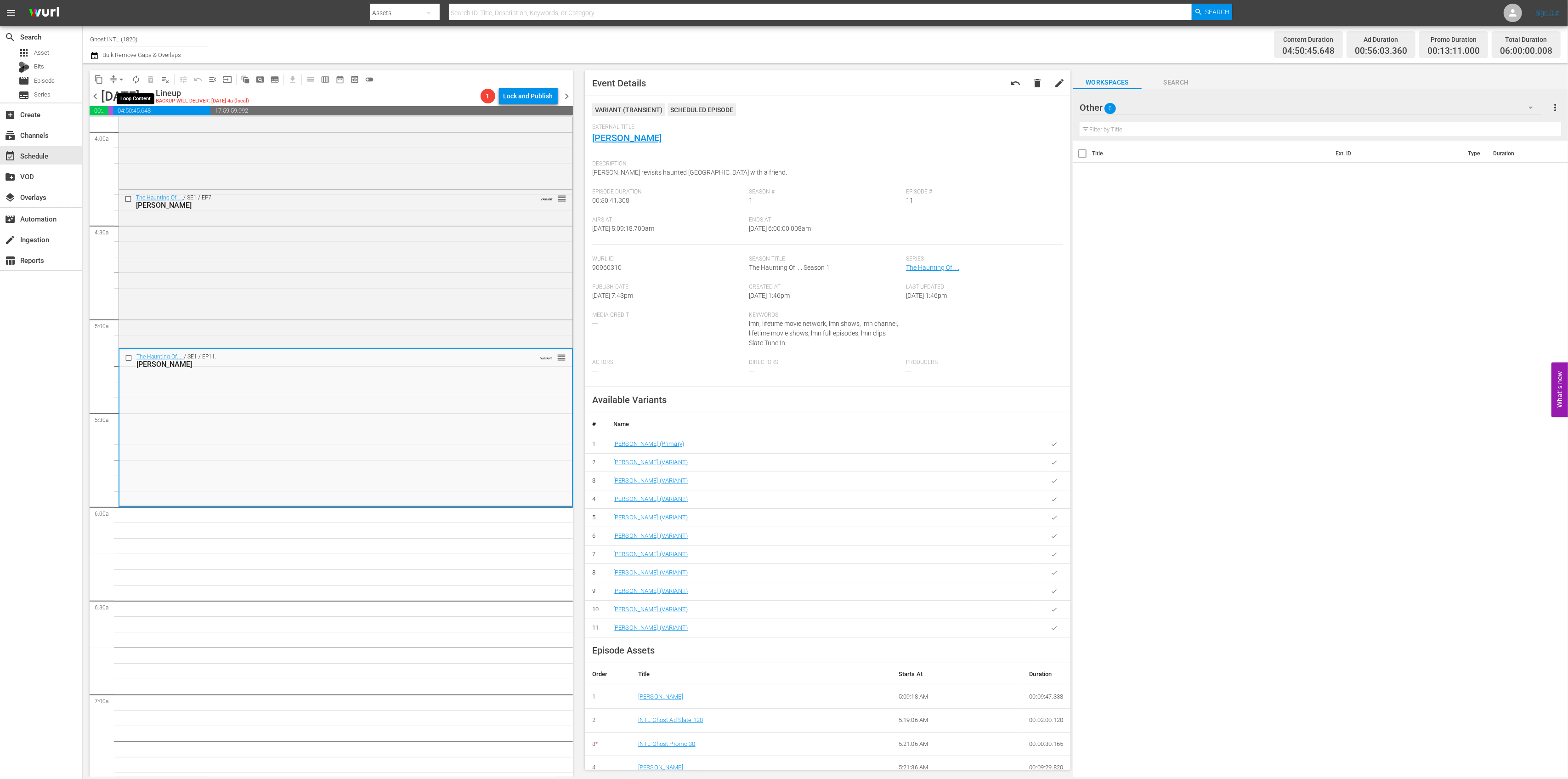
click at [139, 83] on span "autorenew_outlined" at bounding box center [136, 79] width 10 height 10
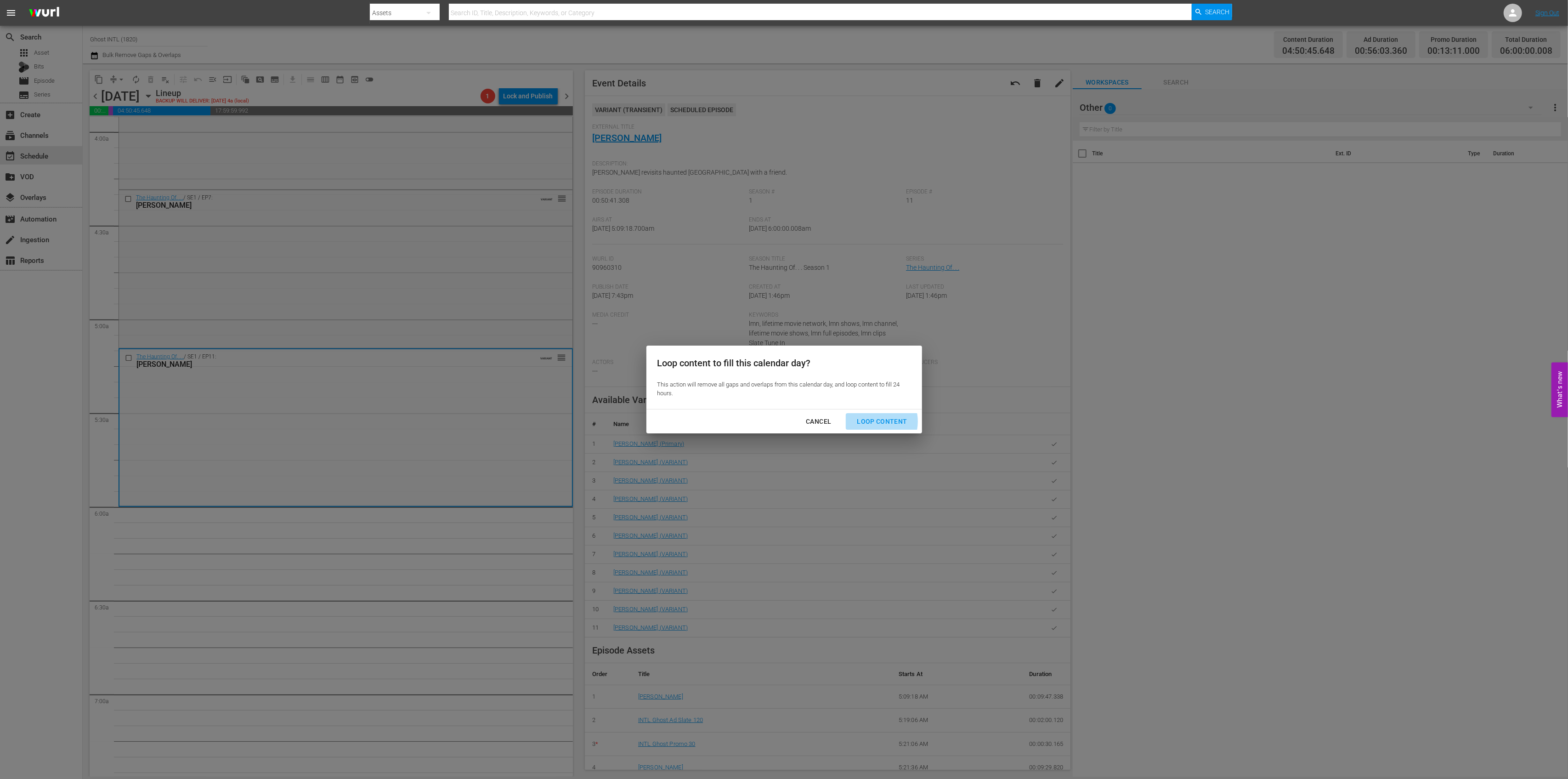
click at [873, 421] on div "Loop Content" at bounding box center [882, 422] width 65 height 12
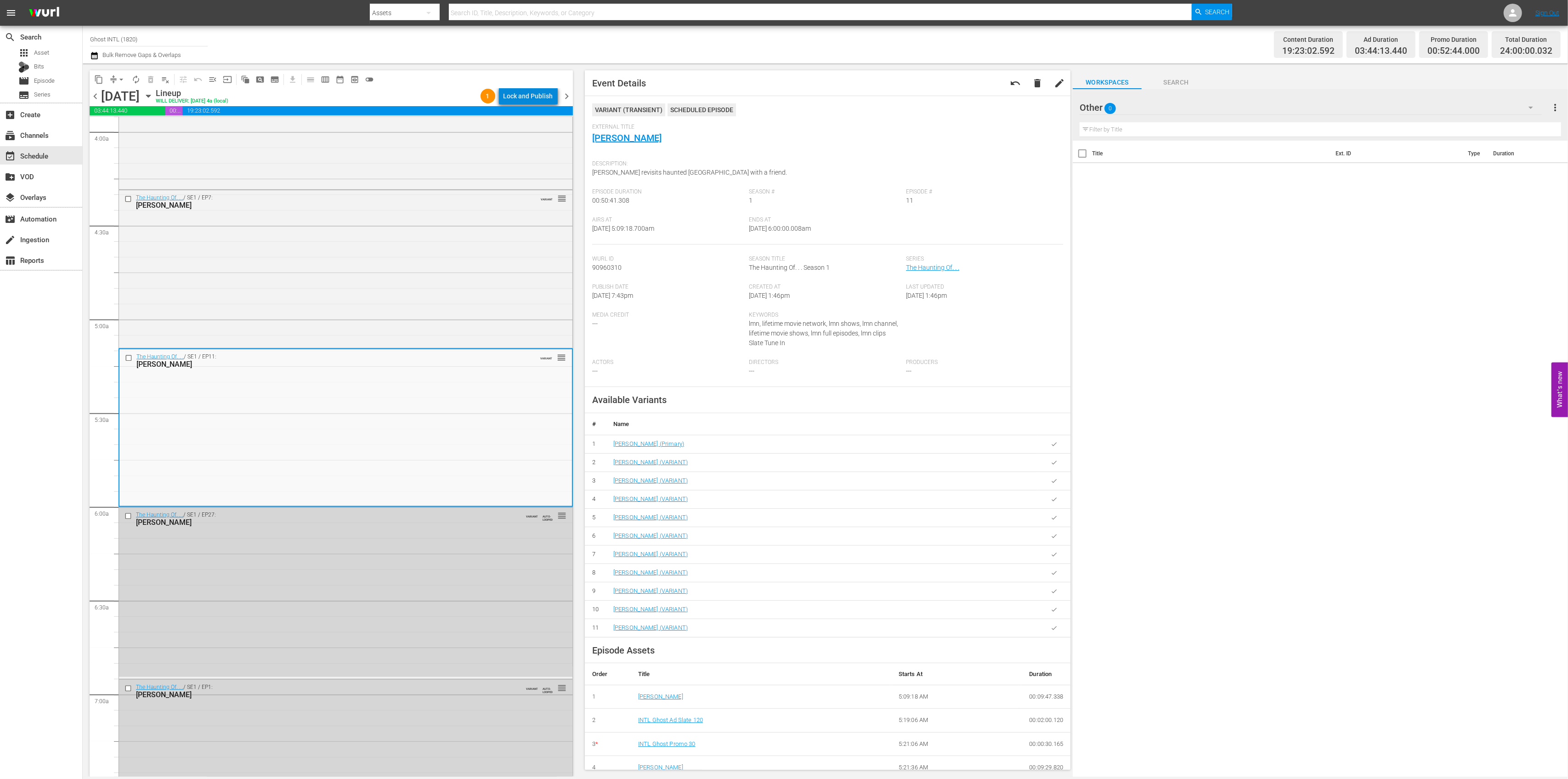
click at [533, 98] on div "Lock and Publish" at bounding box center [528, 96] width 50 height 17
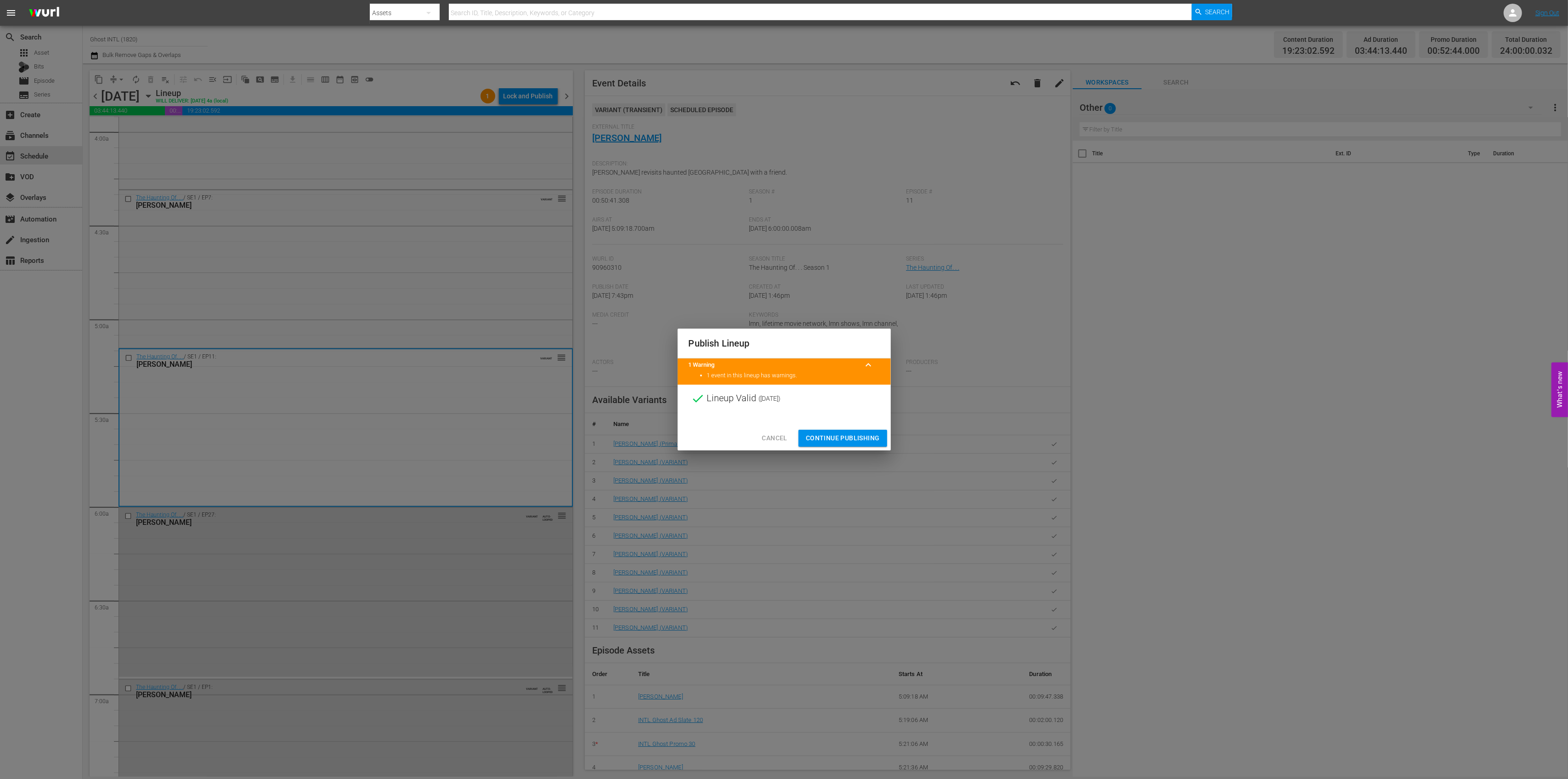
click at [853, 439] on span "Continue Publishing" at bounding box center [843, 438] width 74 height 12
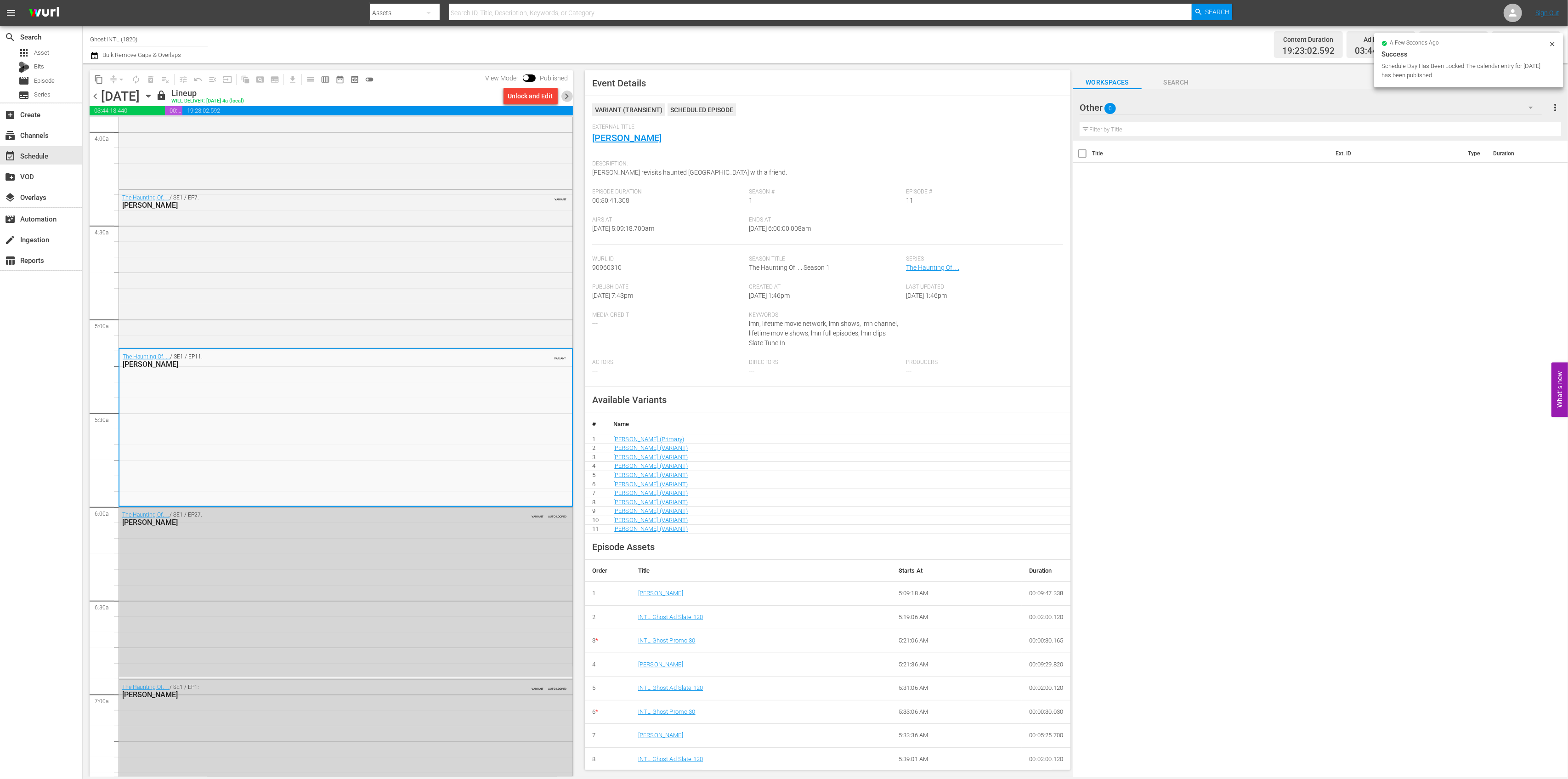
click at [569, 99] on span "chevron_right" at bounding box center [567, 96] width 12 height 12
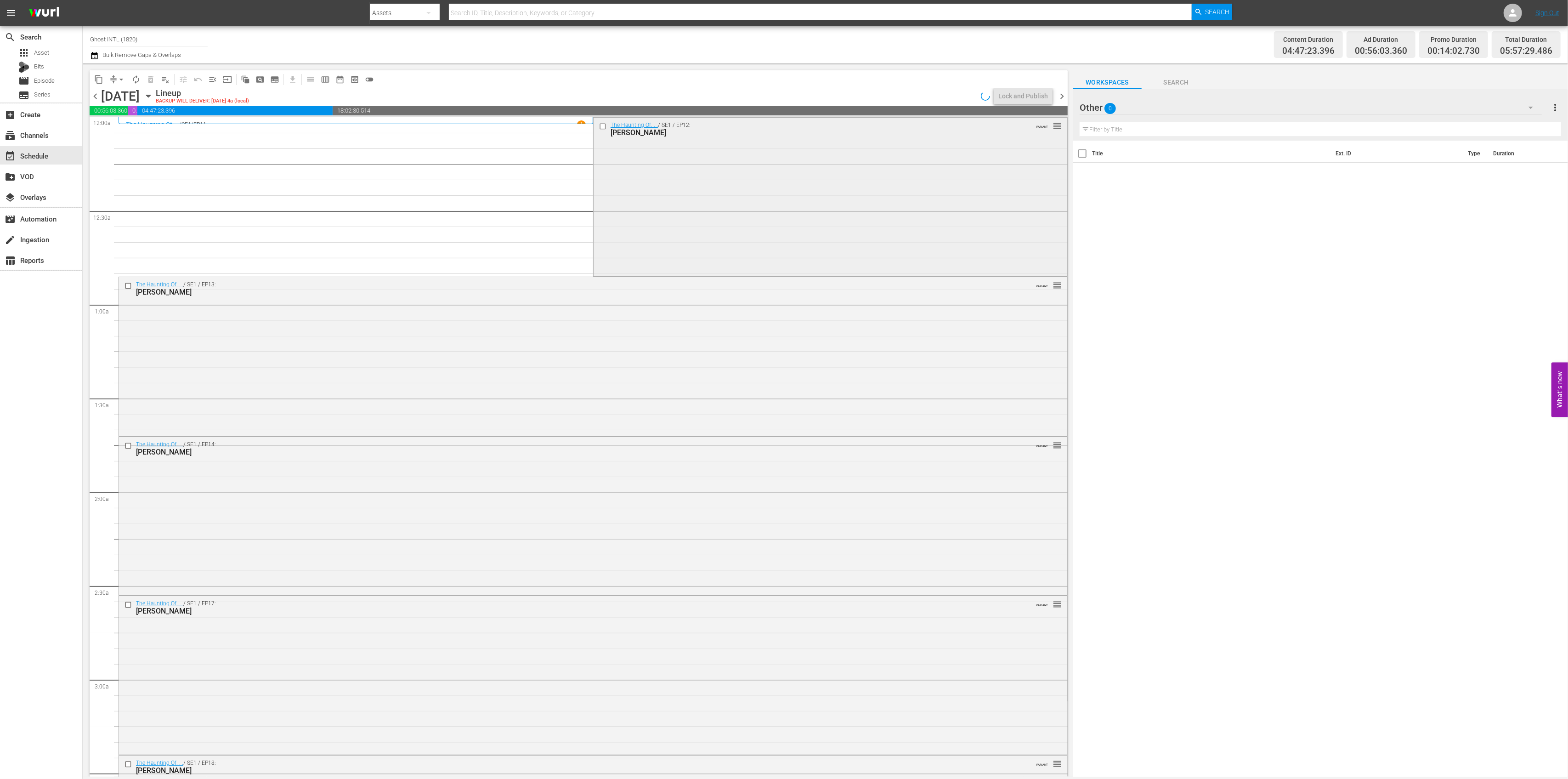
click at [780, 182] on div "The Haunting Of. . . / SE1 / EP12: Nadine Velazquez VARIANT reorder" at bounding box center [830, 196] width 474 height 157
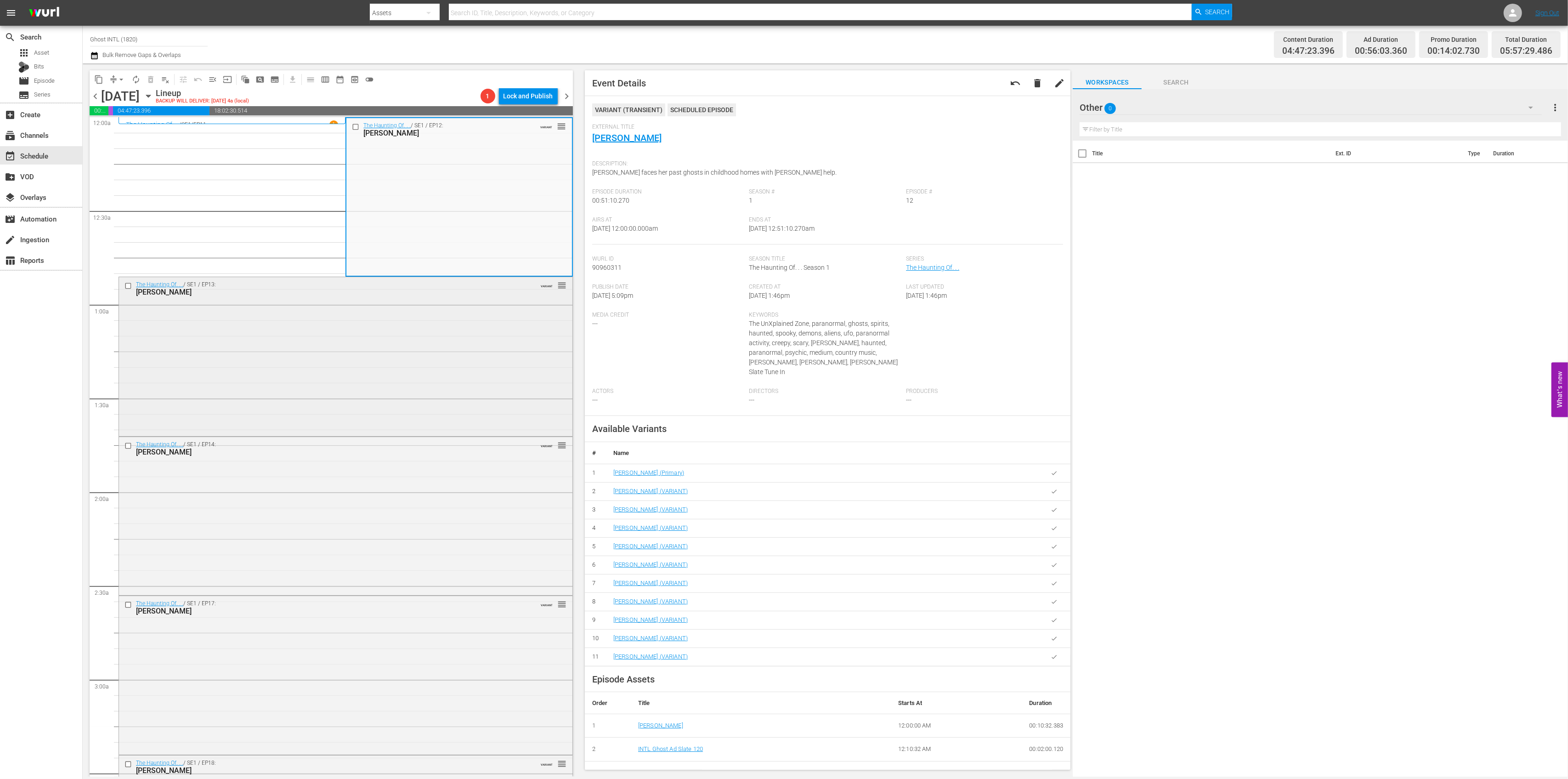
click at [414, 312] on div "The Haunting Of. . . / SE1 / EP13: Giancarlo Esposito VARIANT reorder" at bounding box center [345, 356] width 453 height 157
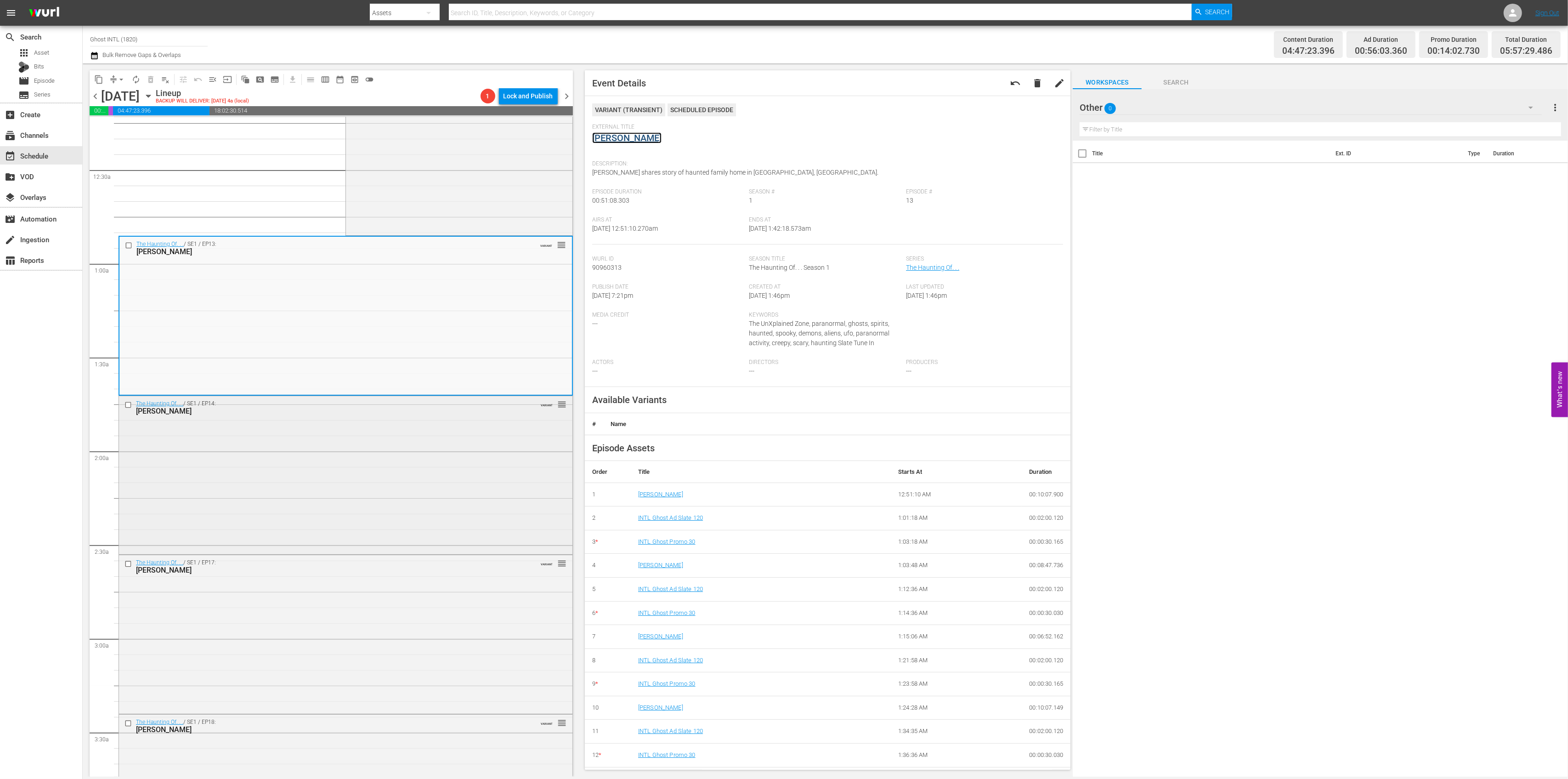
scroll to position [122, 0]
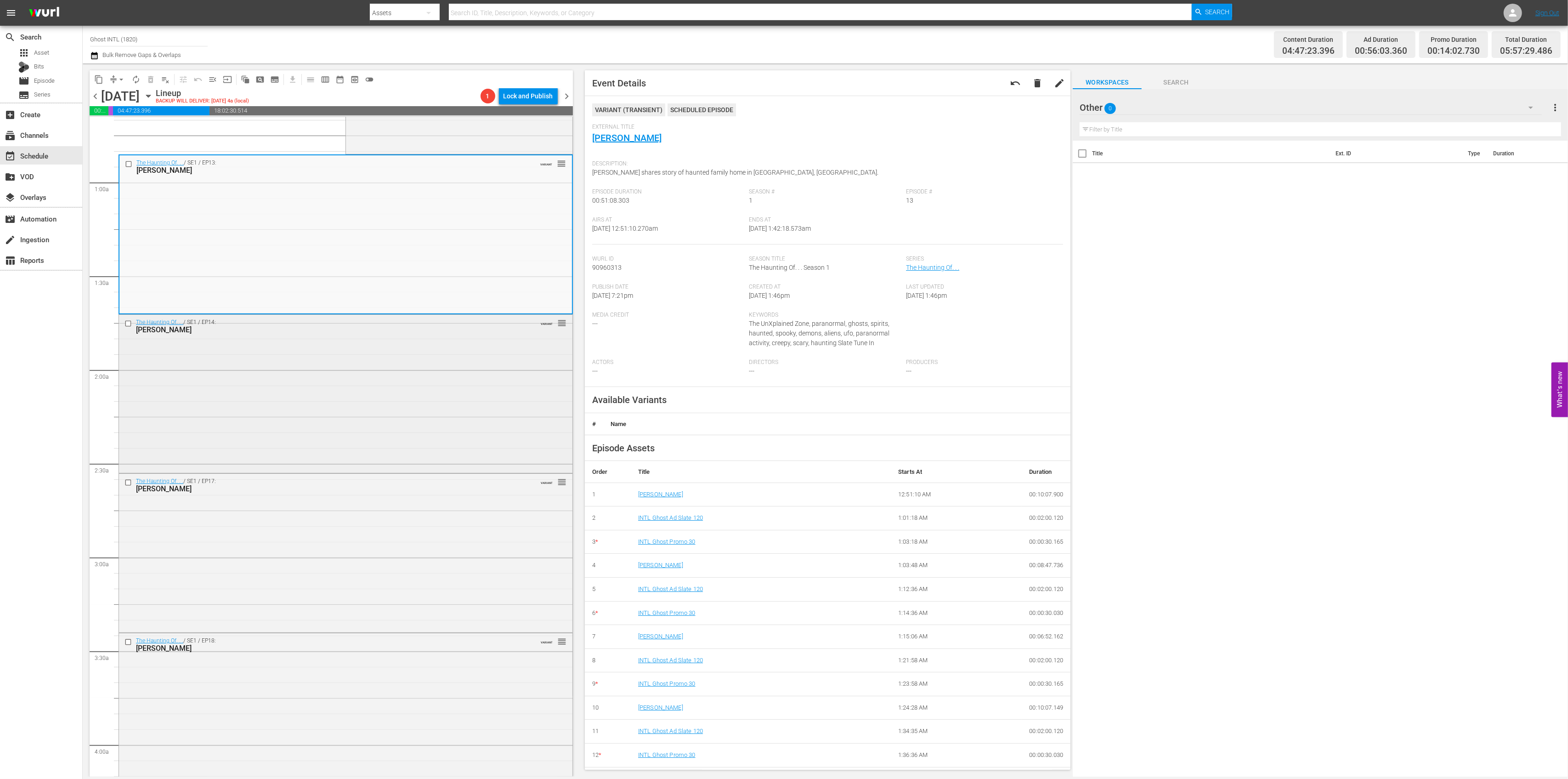
click at [414, 386] on div "The Haunting Of. . . / SE1 / EP14: Roddy Piper VARIANT reorder" at bounding box center [345, 392] width 453 height 156
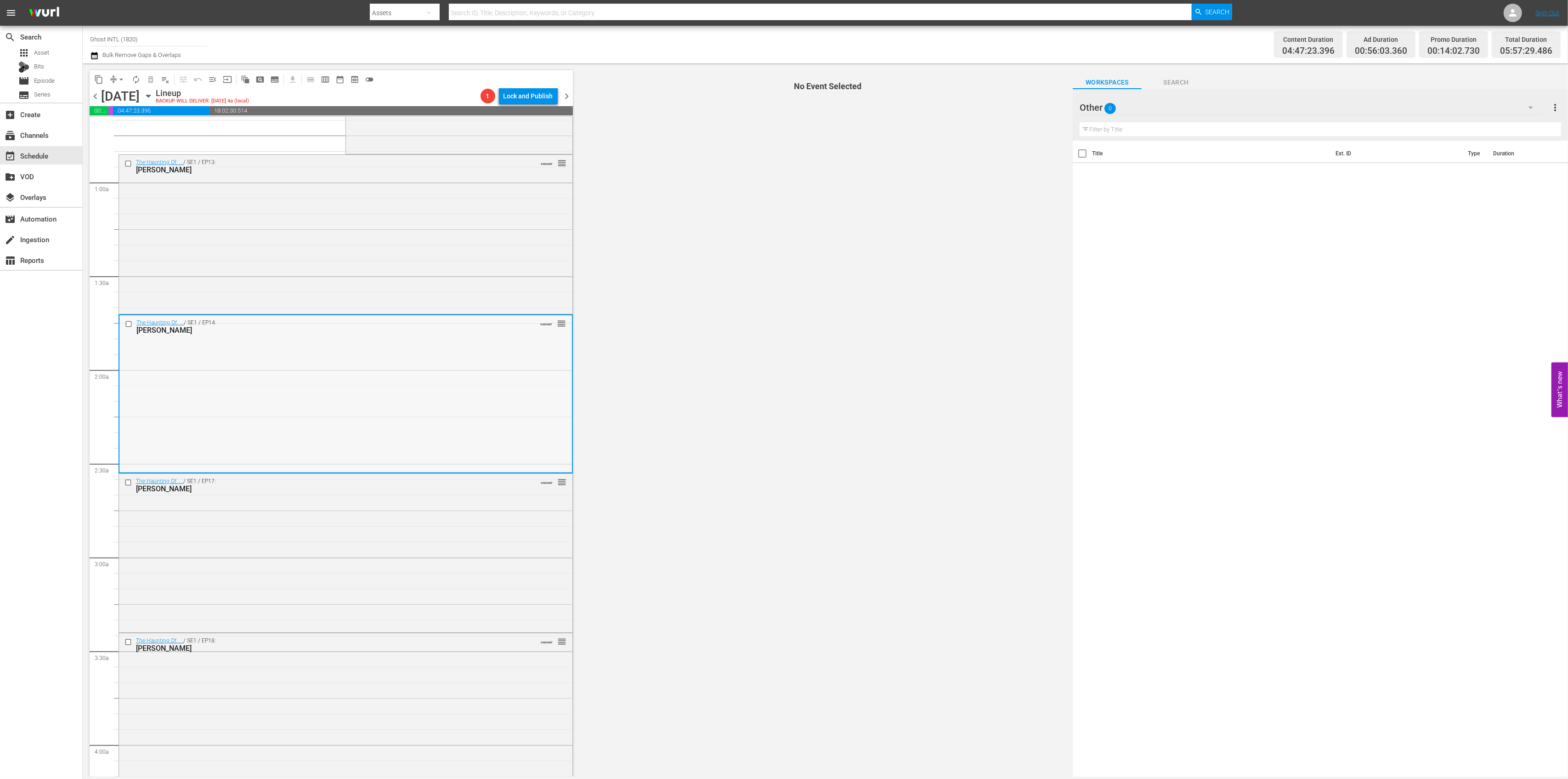
click at [489, 364] on div "The Haunting Of. . . / SE1 / EP14: Roddy Piper VARIANT reorder" at bounding box center [346, 393] width 453 height 156
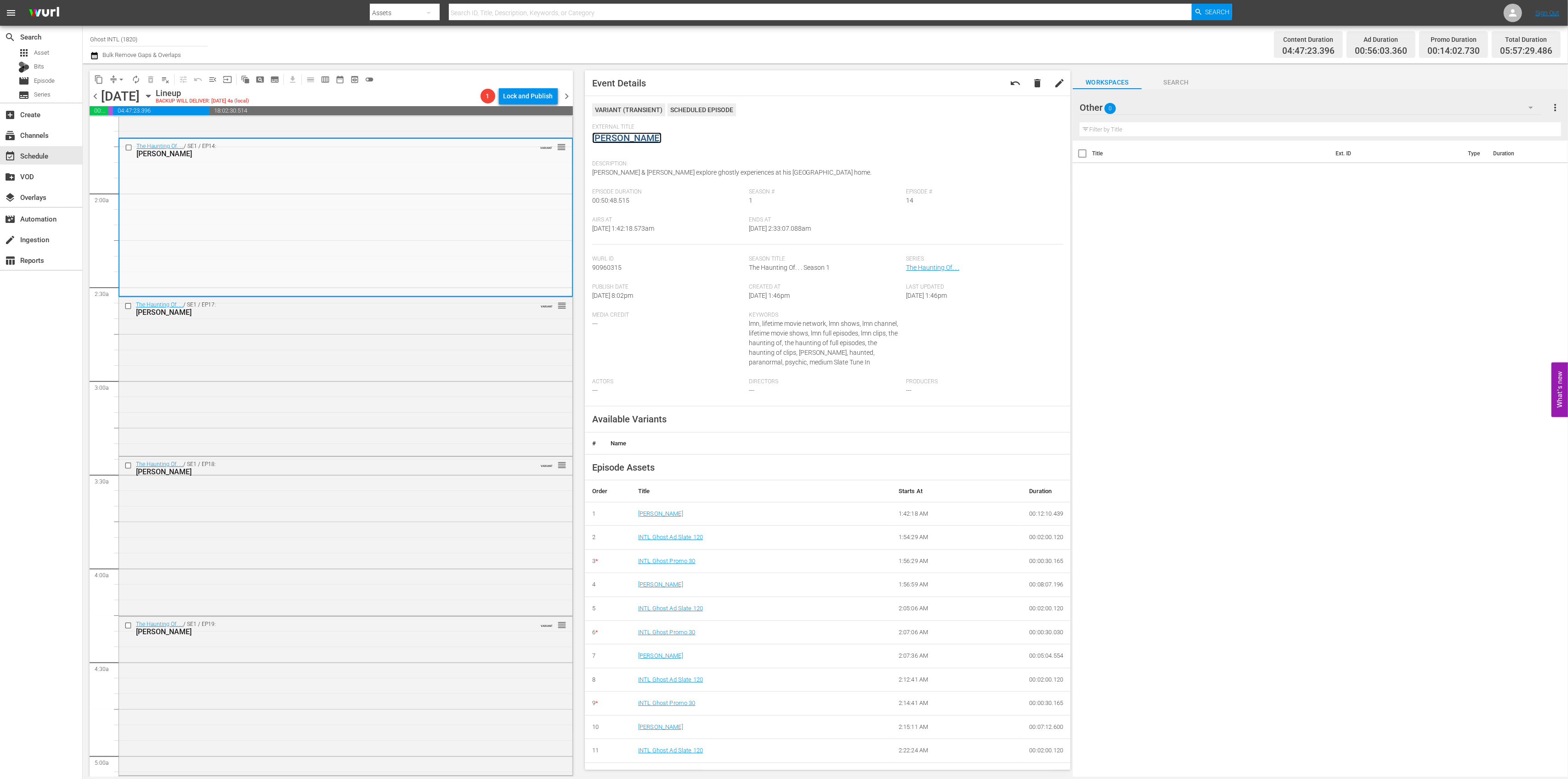
scroll to position [306, 0]
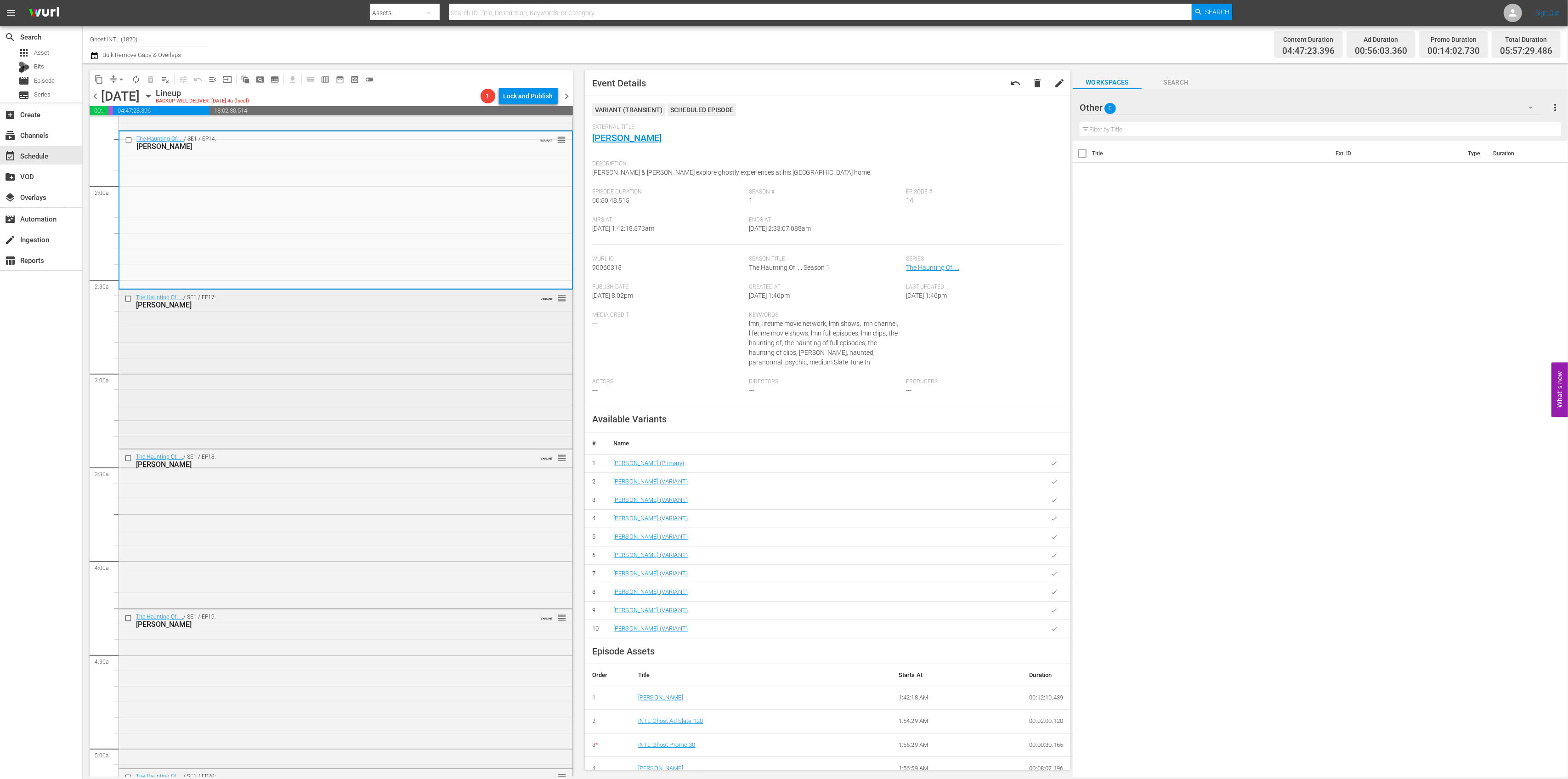
click at [432, 370] on div "The Haunting Of. . . / SE1 / EP17: Kristen Renton VARIANT reorder" at bounding box center [345, 368] width 453 height 157
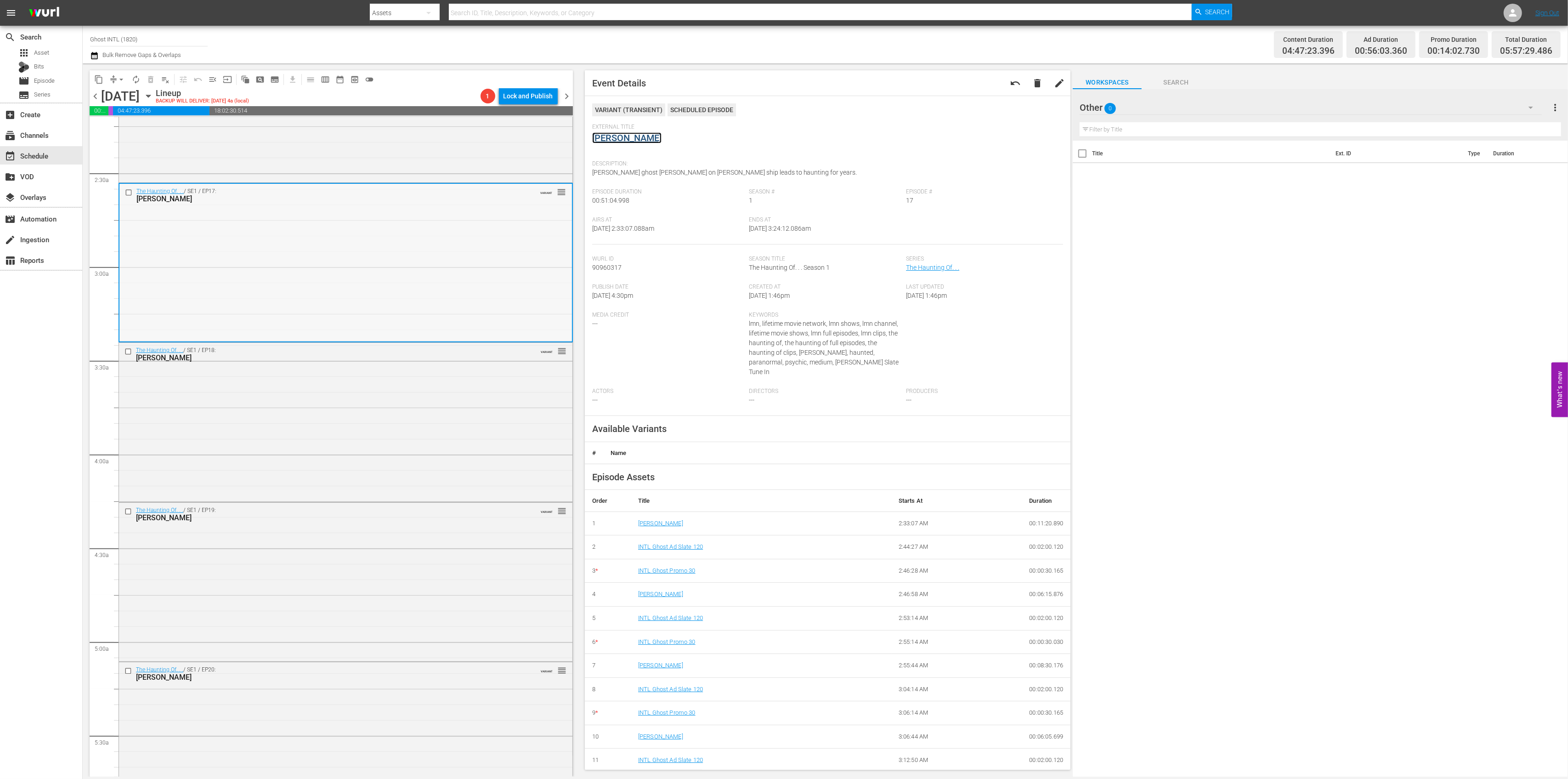
scroll to position [490, 0]
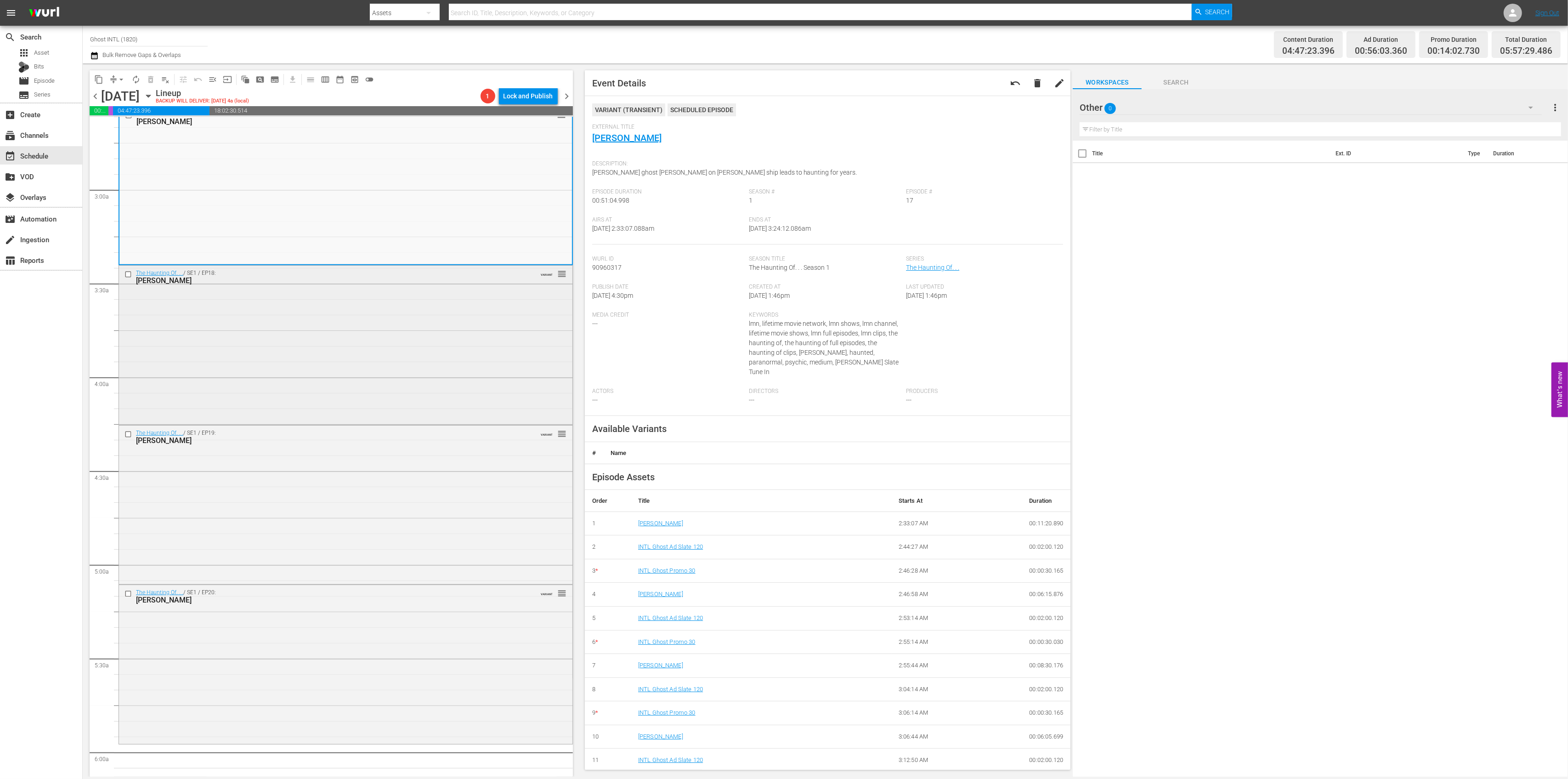
click at [421, 342] on div "The Haunting Of. . . / SE1 / EP18: Bernie Kopell VARIANT reorder" at bounding box center [345, 344] width 453 height 157
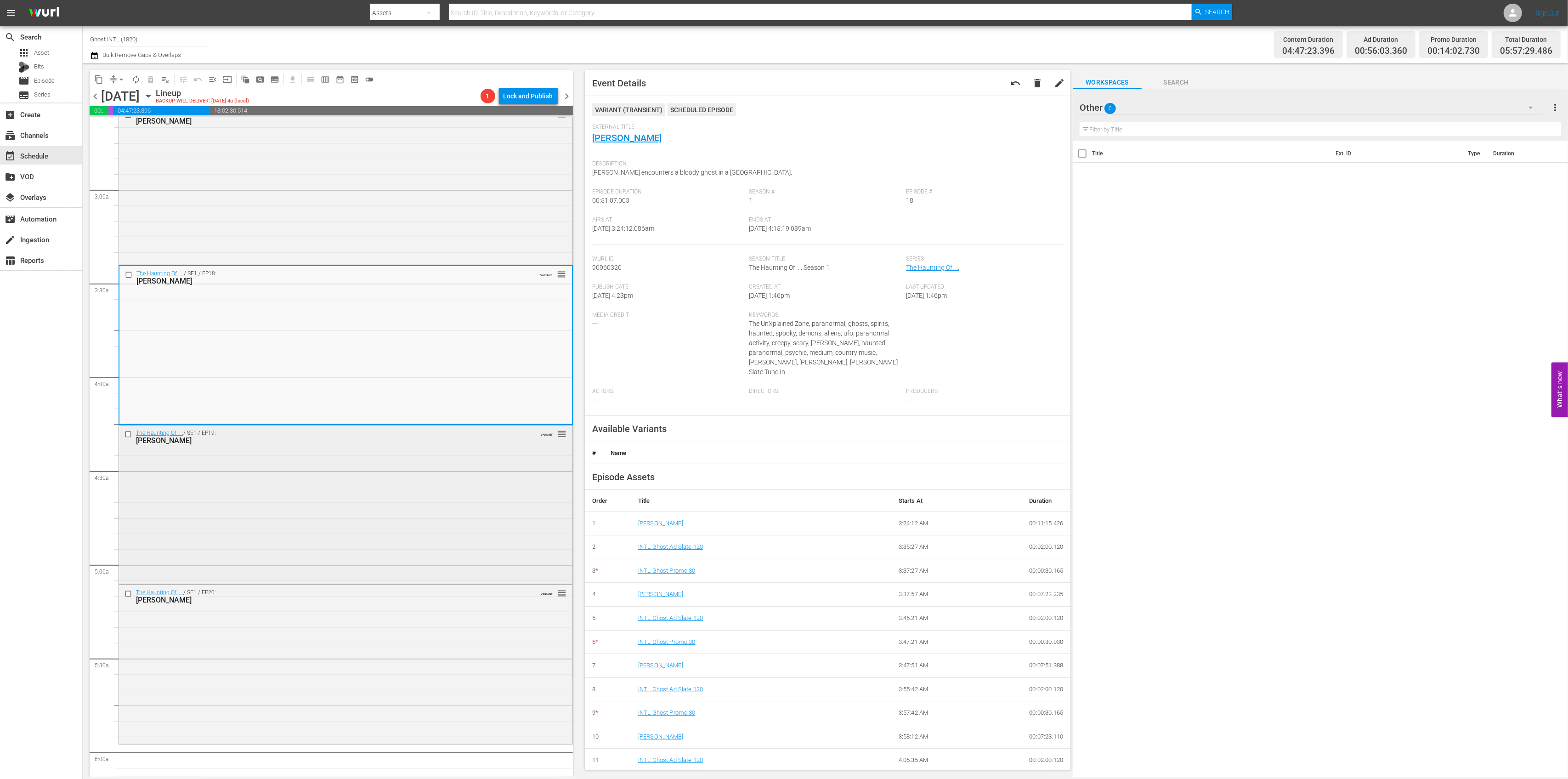
click at [422, 452] on div "The Haunting Of. . . / SE1 / EP19: Charles Schaughnessy VARIANT reorder" at bounding box center [345, 503] width 453 height 157
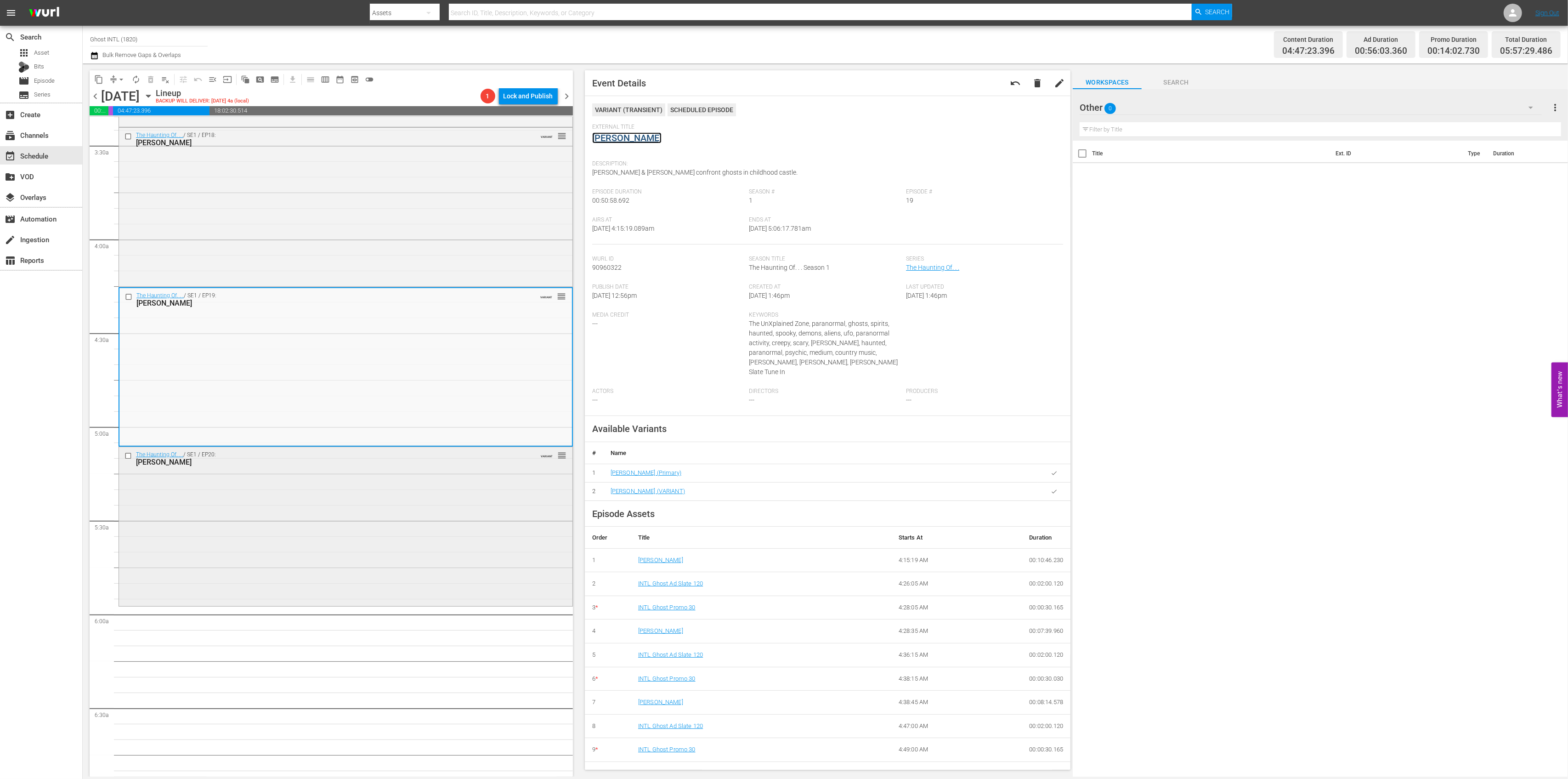
scroll to position [674, 0]
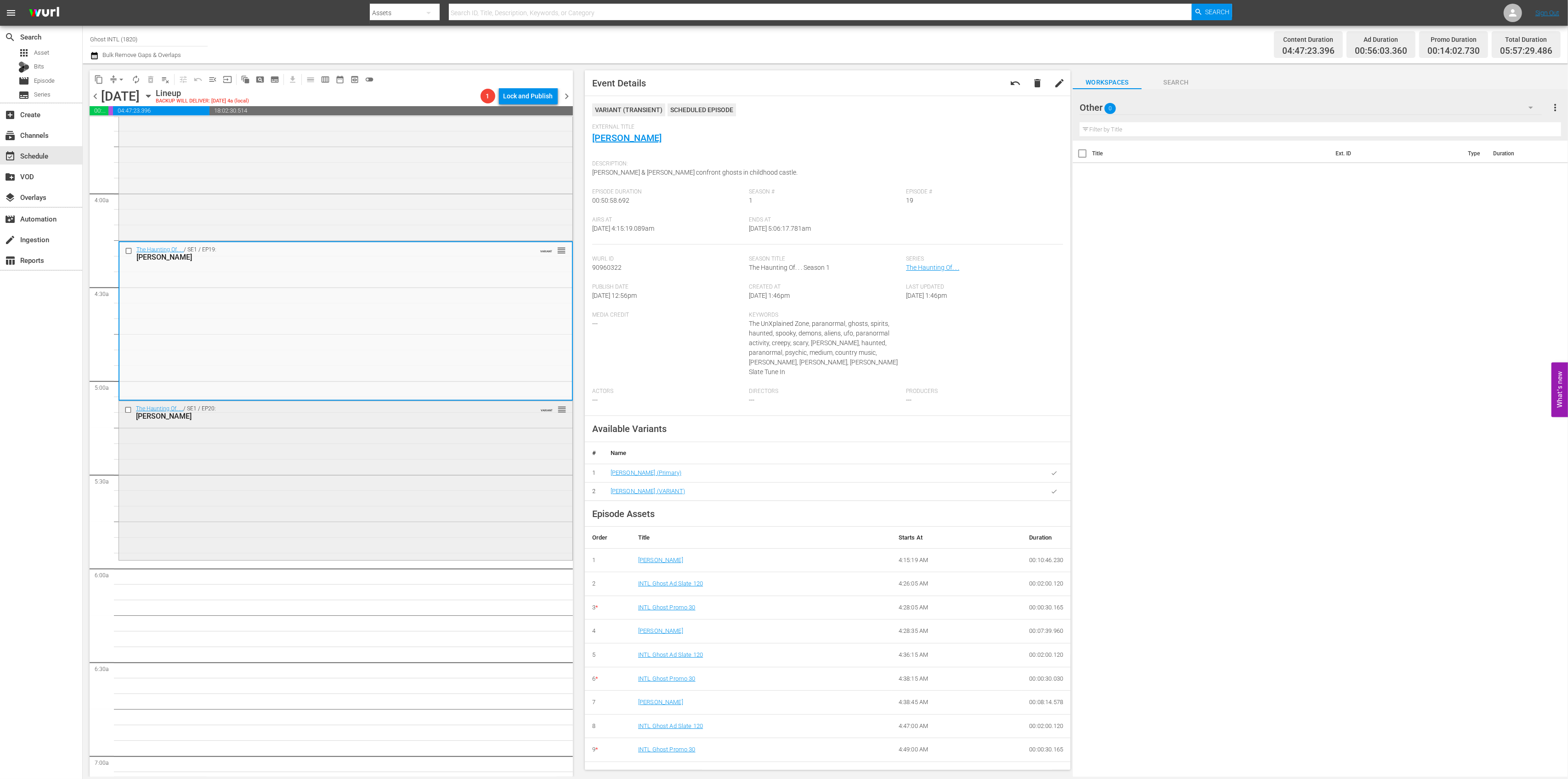
click at [434, 516] on div "The Haunting Of. . . / SE1 / EP20: Carnie Wilson VARIANT reorder" at bounding box center [345, 480] width 453 height 157
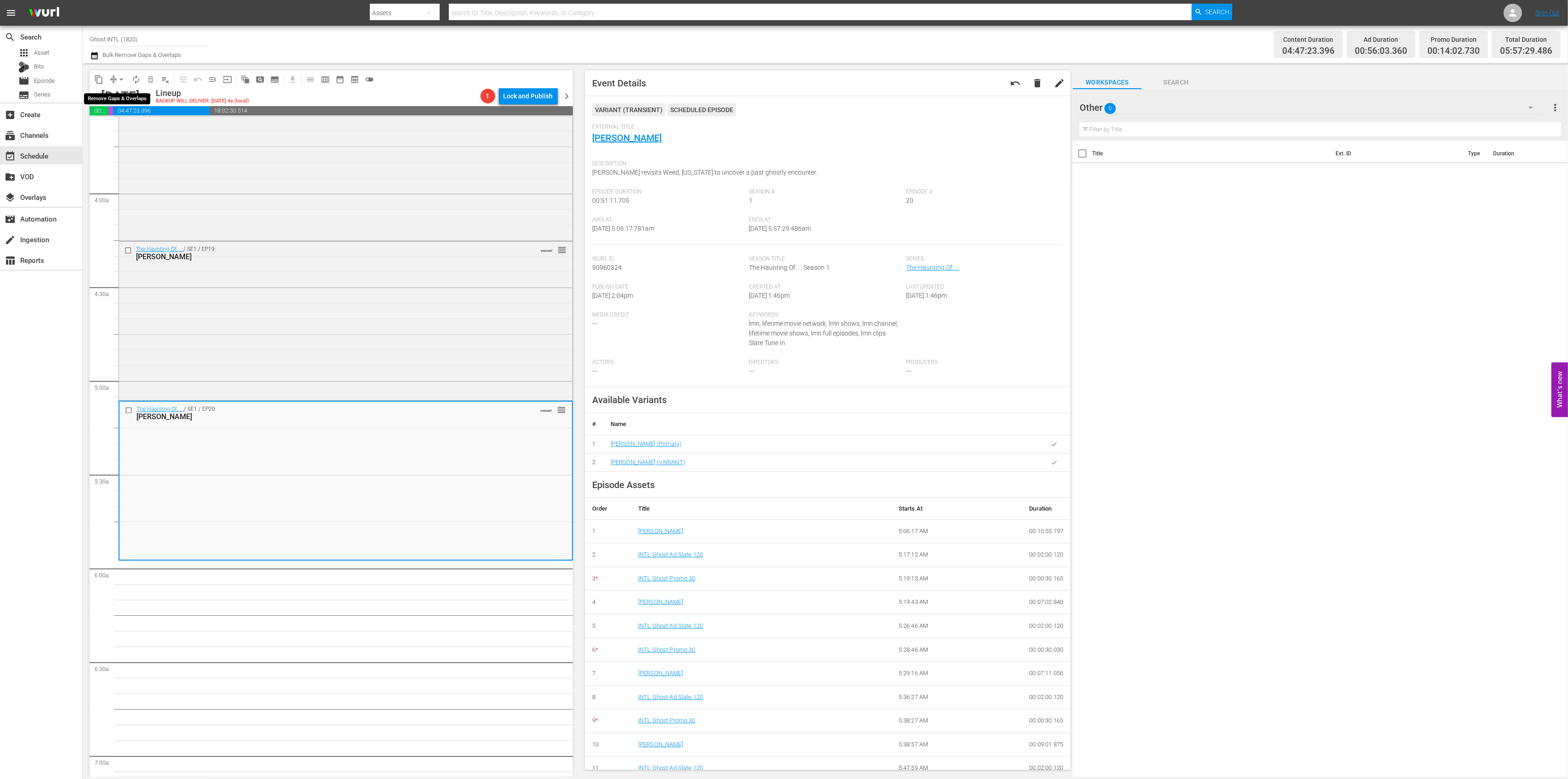
click at [121, 79] on span "arrow_drop_down" at bounding box center [121, 79] width 10 height 10
click at [123, 93] on li "Align to Midnight" at bounding box center [121, 98] width 96 height 15
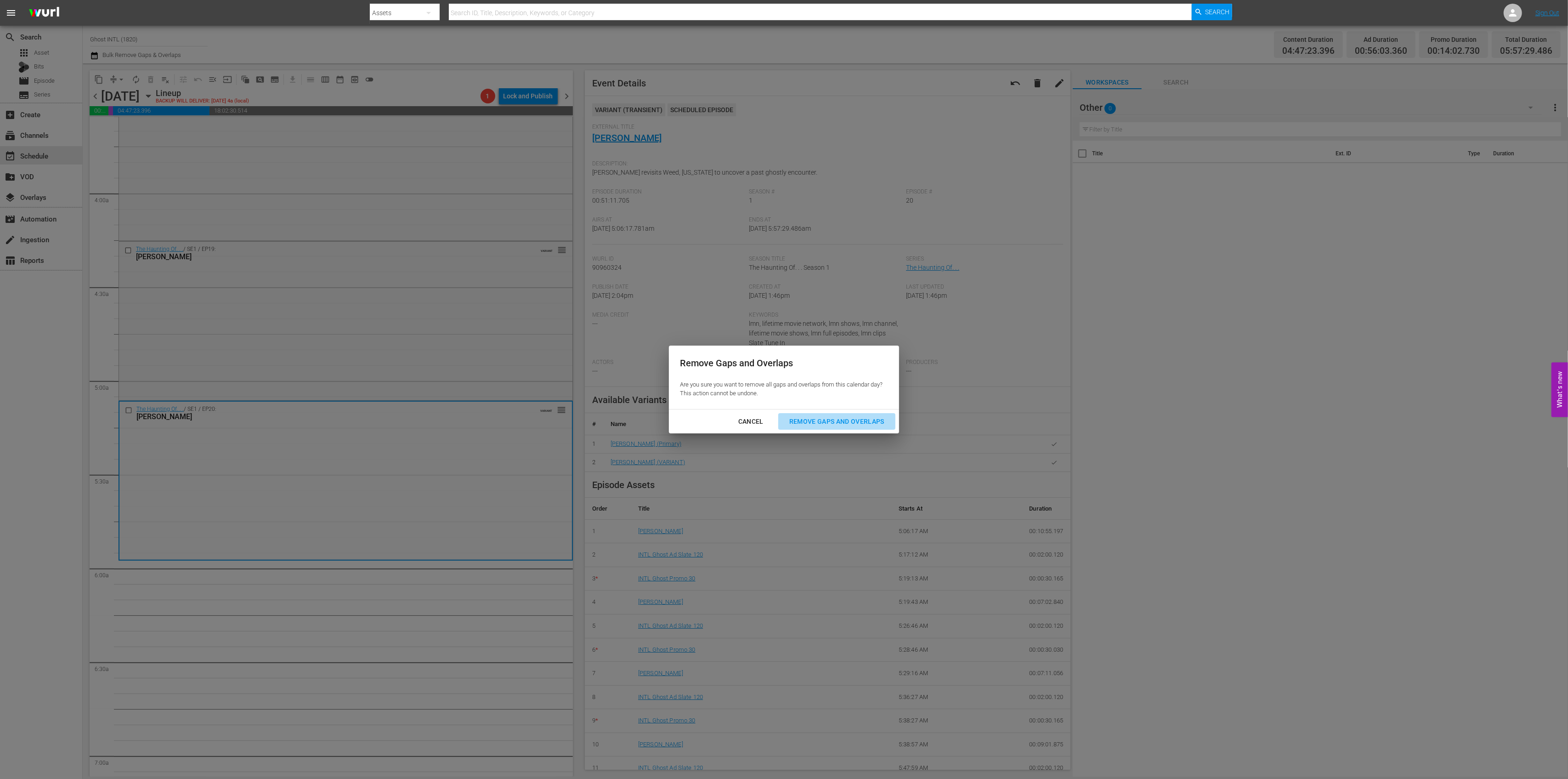
click at [828, 426] on div "Remove Gaps and Overlaps" at bounding box center [836, 422] width 109 height 12
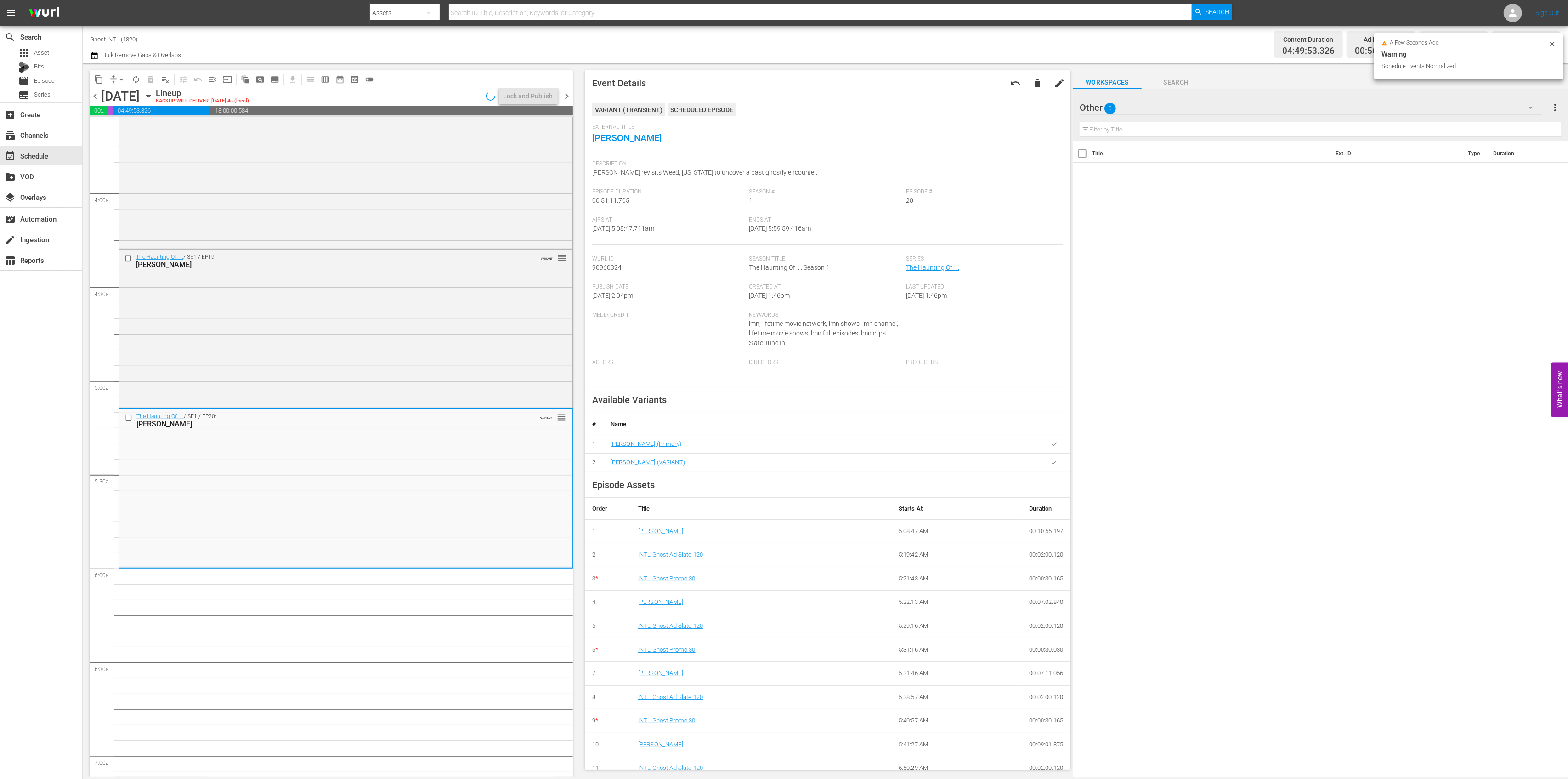
scroll to position [689, 0]
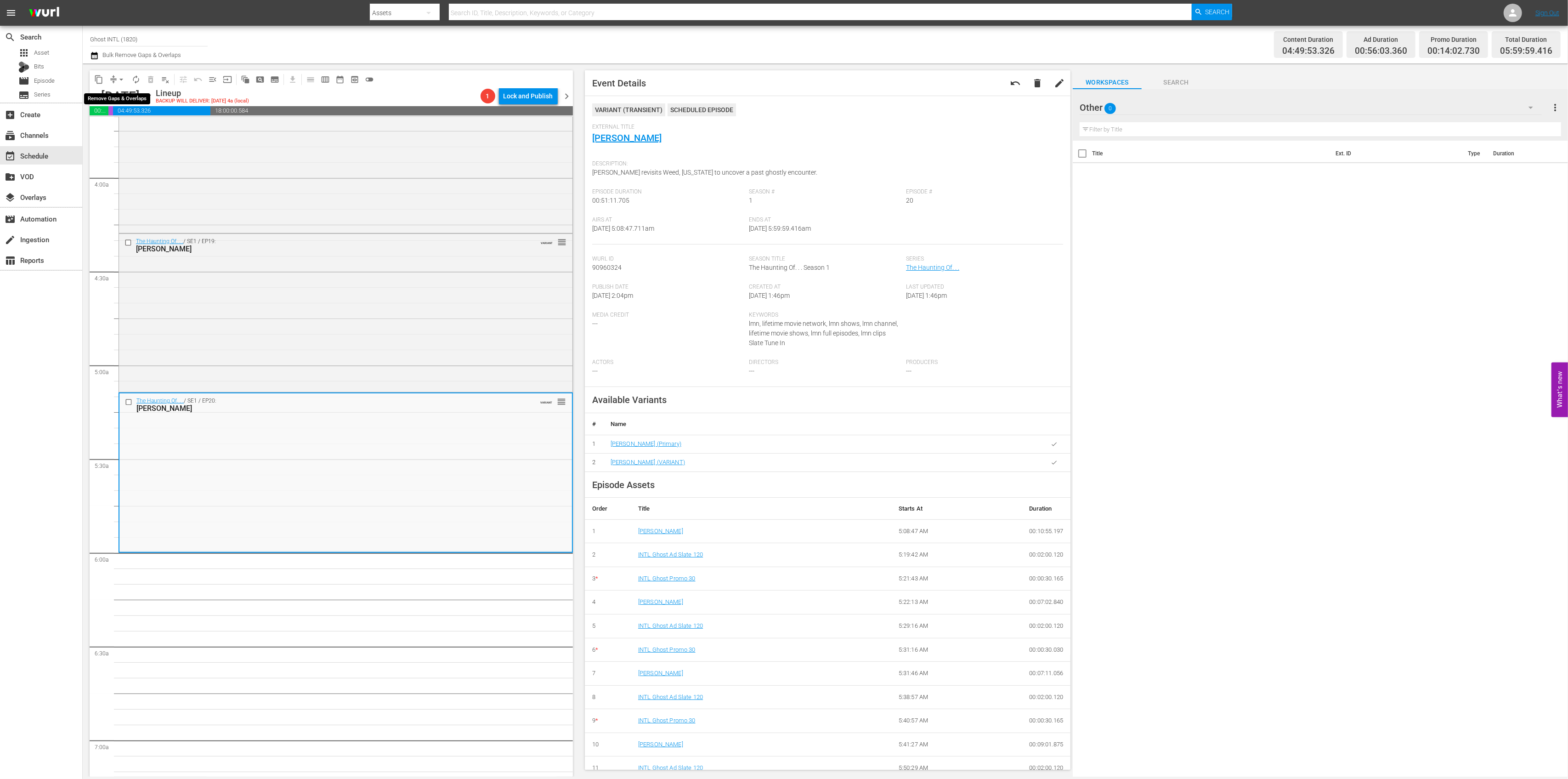
click at [115, 76] on button "arrow_drop_down" at bounding box center [121, 79] width 15 height 15
click at [119, 98] on li "Align to Midnight" at bounding box center [121, 98] width 96 height 15
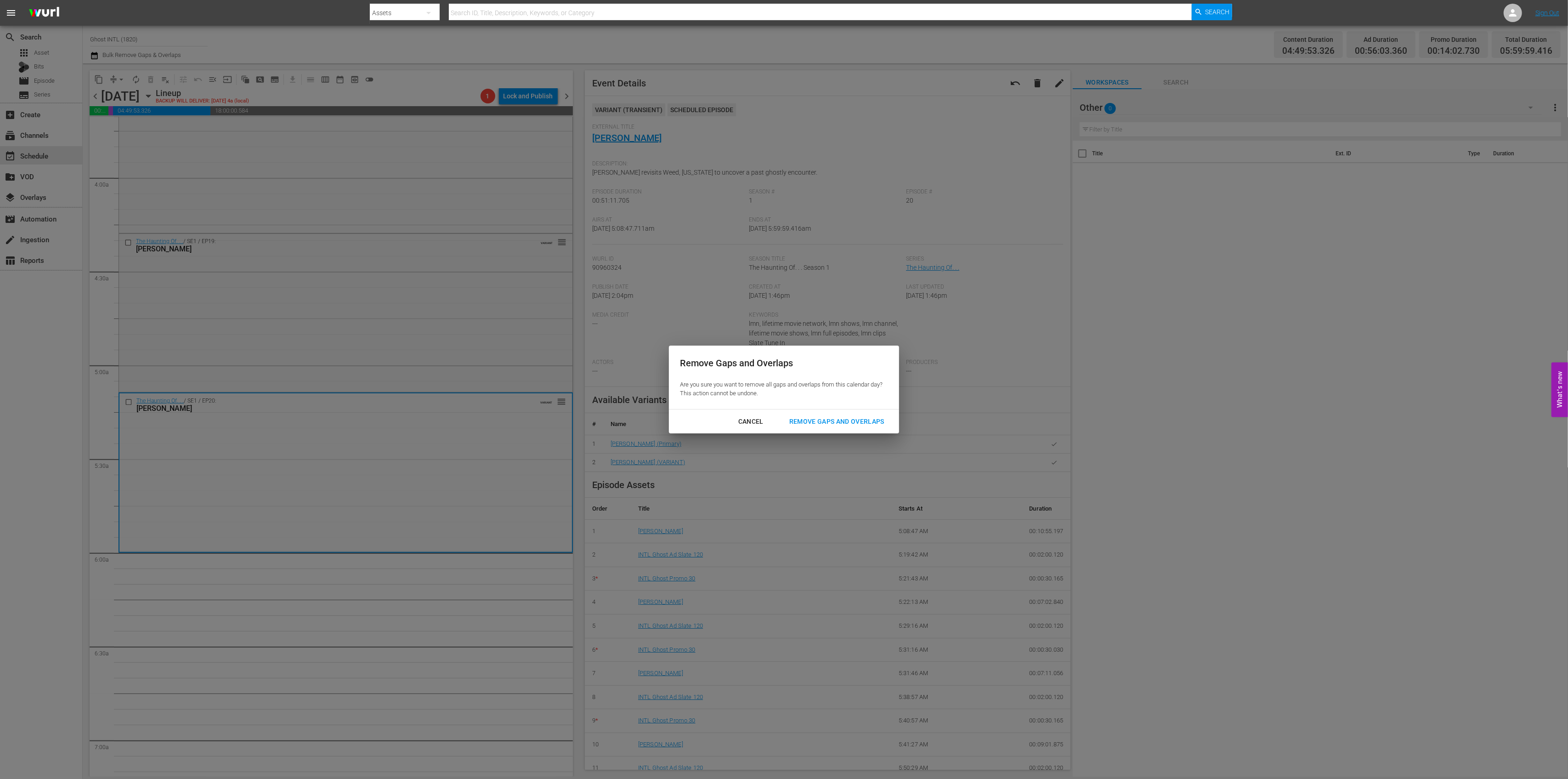
click at [844, 417] on div "Remove Gaps and Overlaps" at bounding box center [836, 422] width 109 height 12
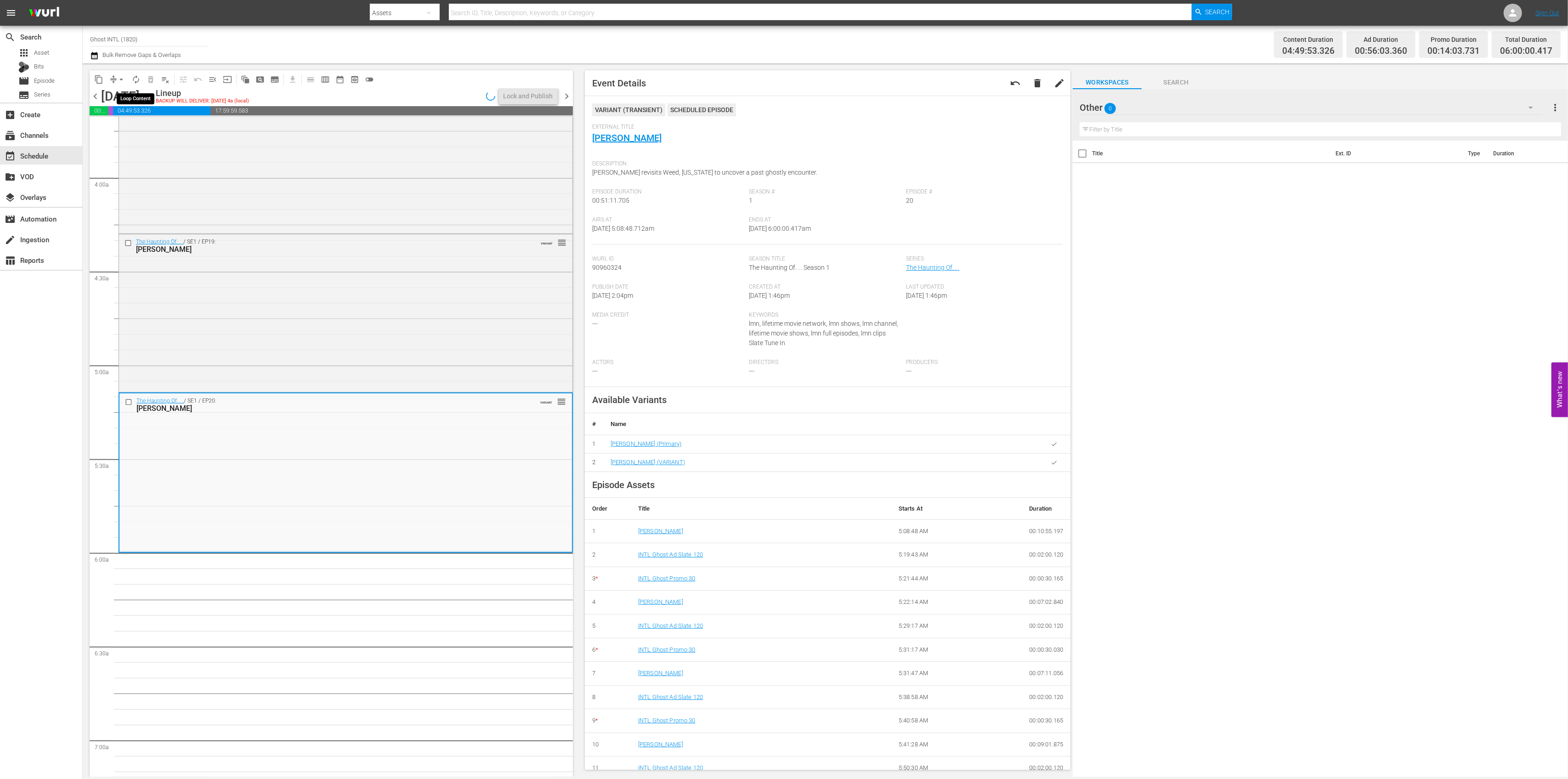
click at [136, 81] on span "autorenew_outlined" at bounding box center [136, 79] width 10 height 10
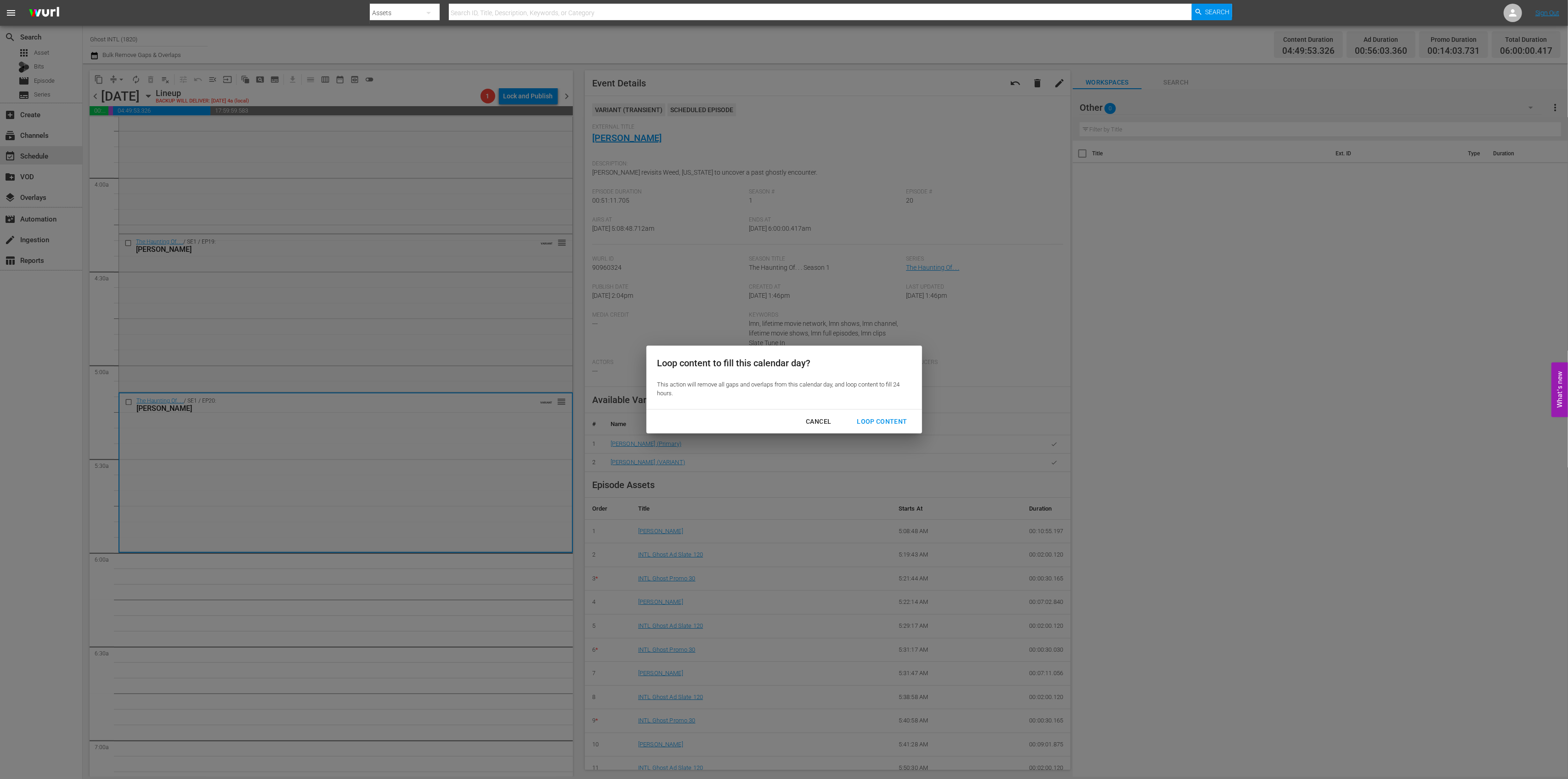
click at [886, 422] on div "Loop Content" at bounding box center [882, 422] width 65 height 12
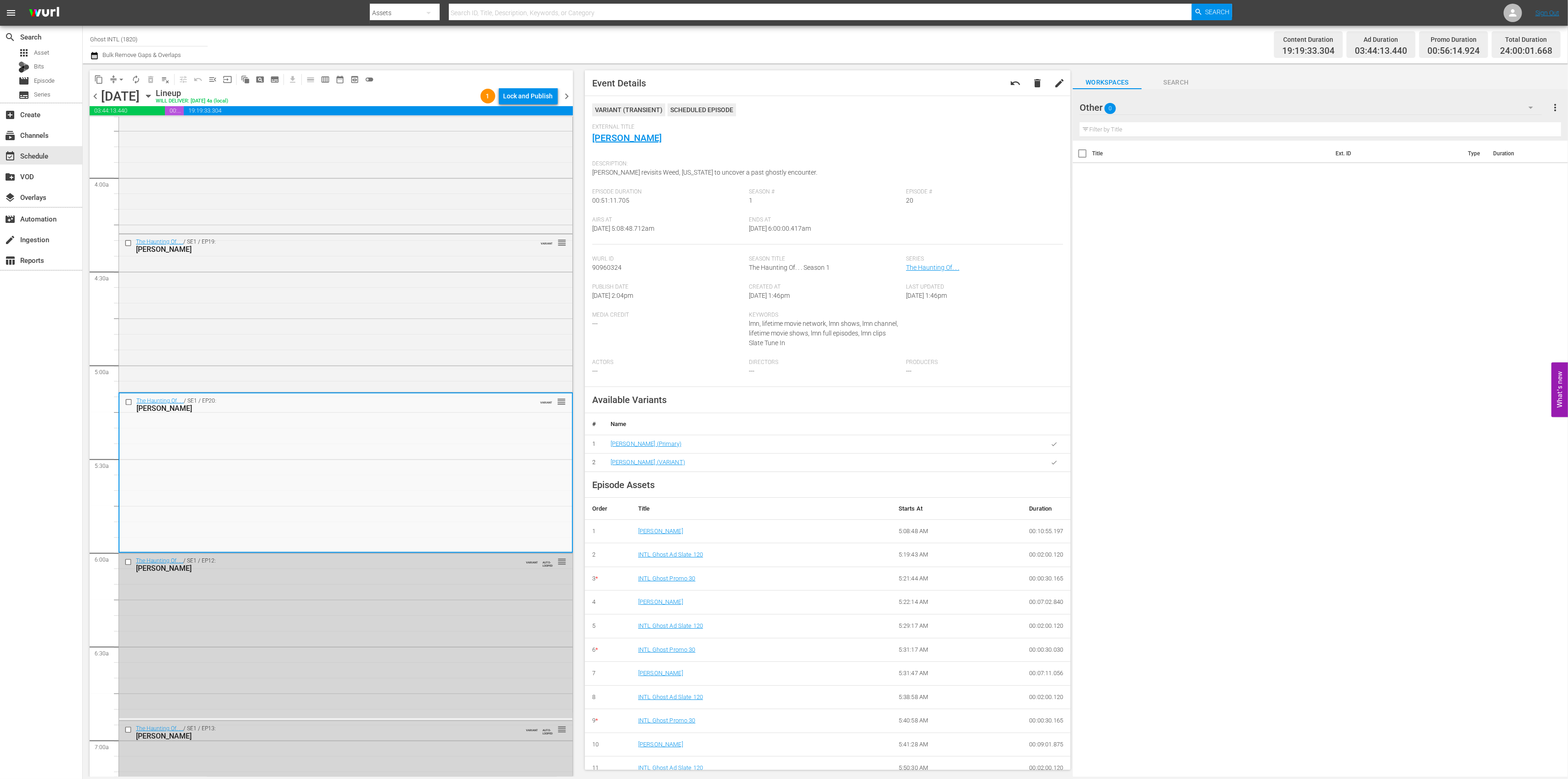
click at [528, 96] on div "Lock and Publish" at bounding box center [528, 96] width 50 height 17
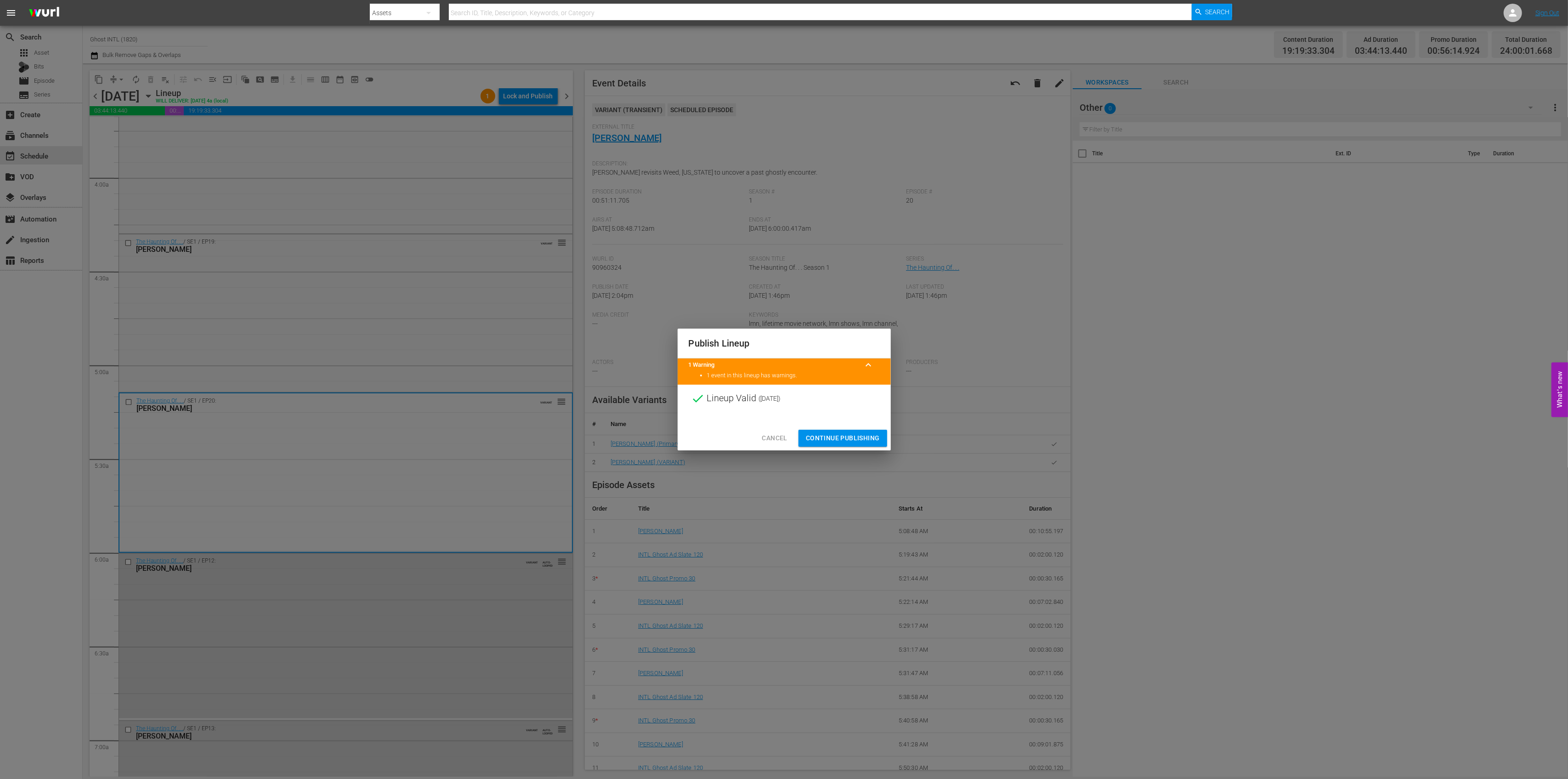
click at [843, 434] on span "Continue Publishing" at bounding box center [843, 438] width 74 height 12
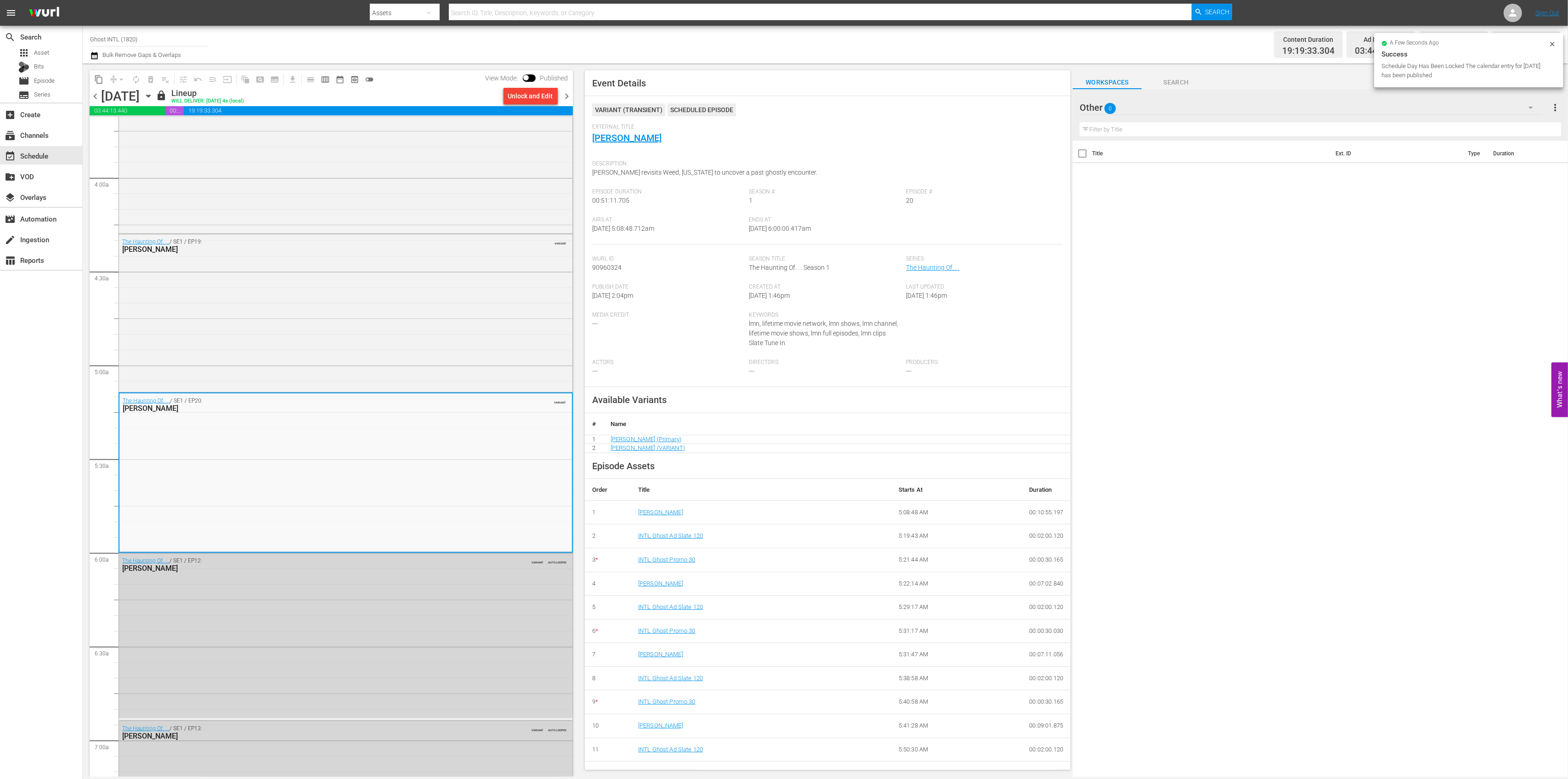
click at [569, 93] on span "chevron_right" at bounding box center [567, 96] width 12 height 12
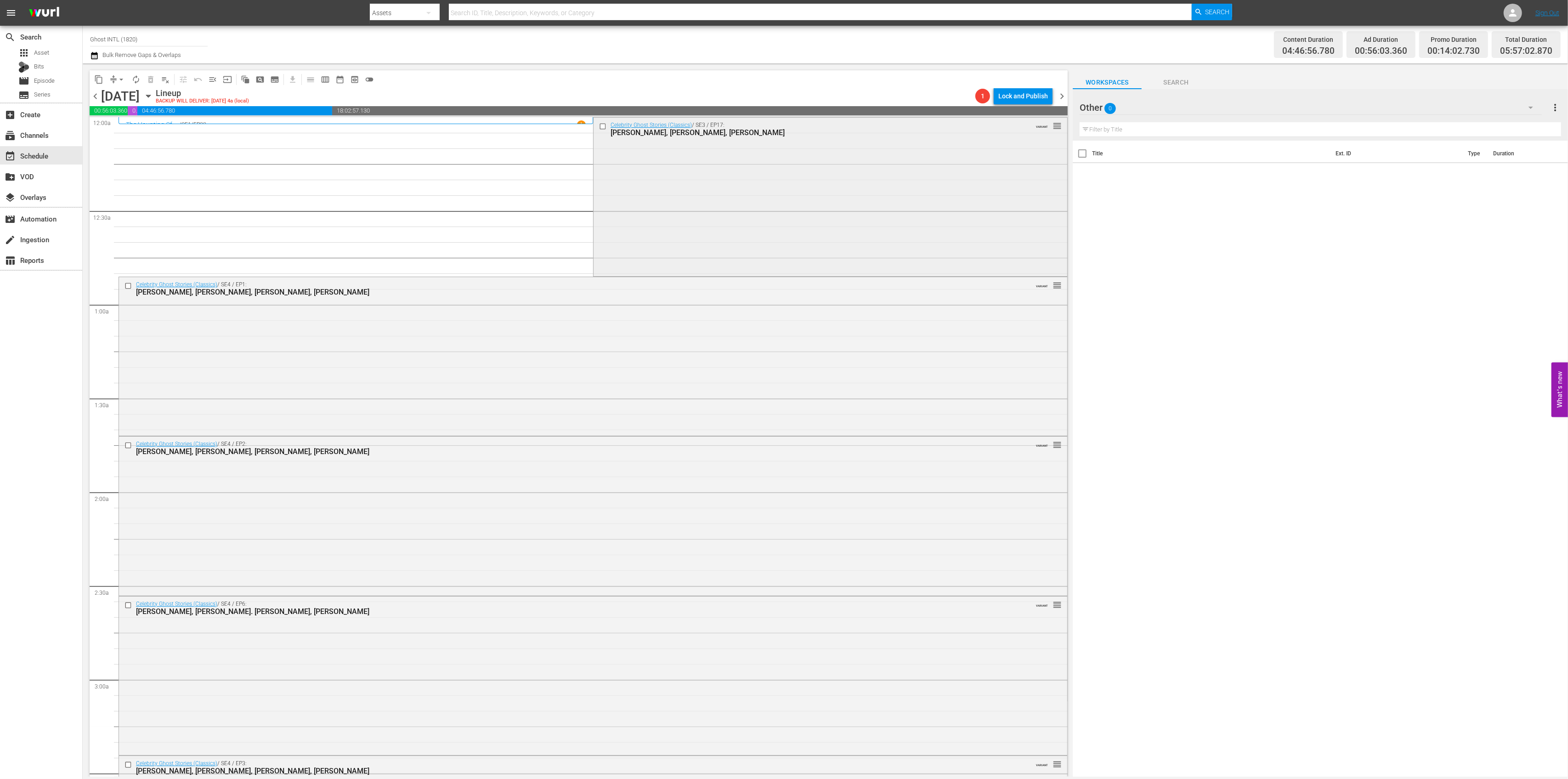
click at [776, 206] on div "Celebrity Ghost Stories (Classics) / SE3 / EP17: Scott Patterson, Maria Conchit…" at bounding box center [830, 196] width 474 height 157
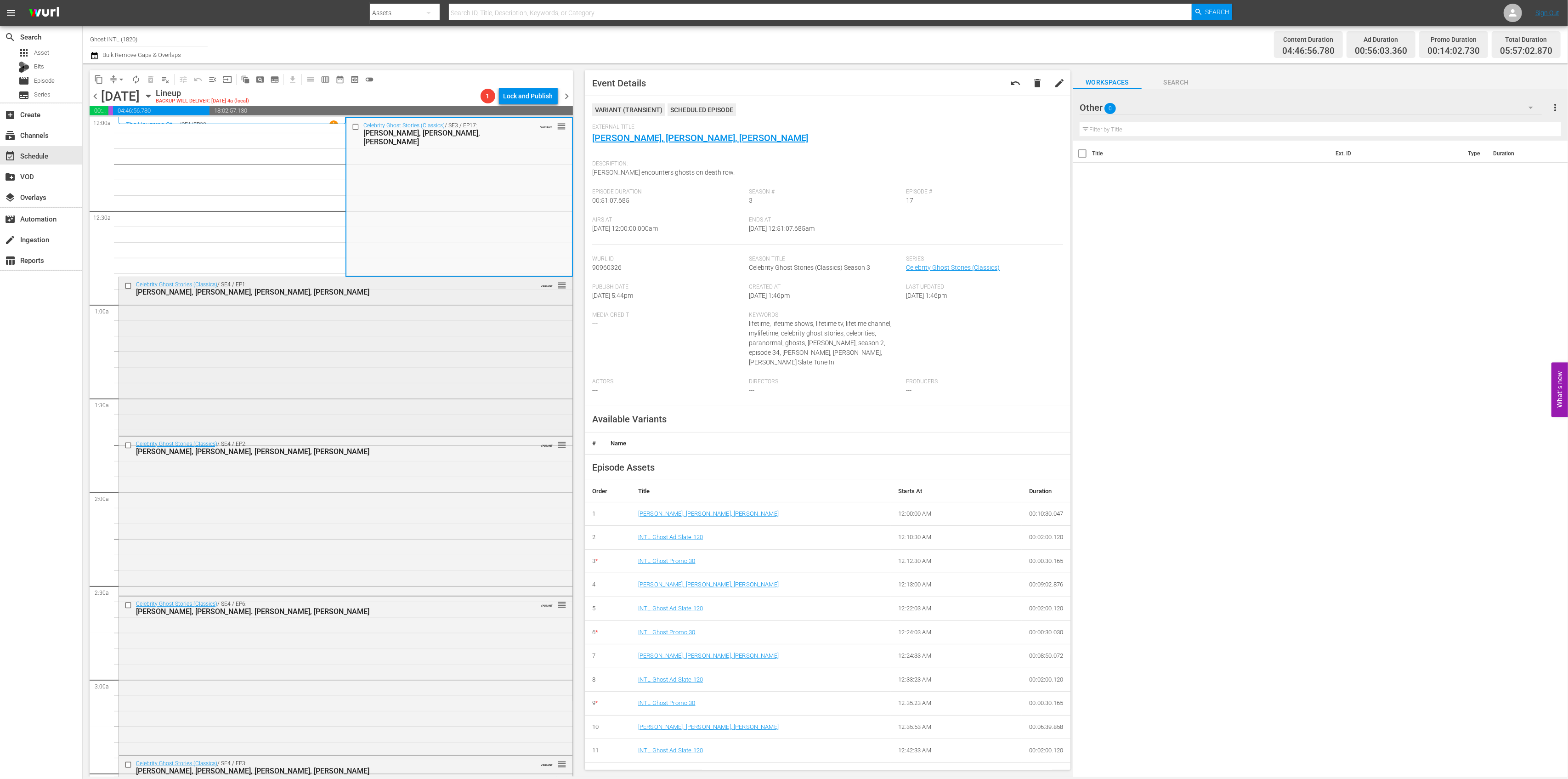
click at [400, 319] on div "Celebrity Ghost Stories (Classics) / SE4 / EP1: Cindy Williams, Audrina Patridg…" at bounding box center [345, 355] width 453 height 157
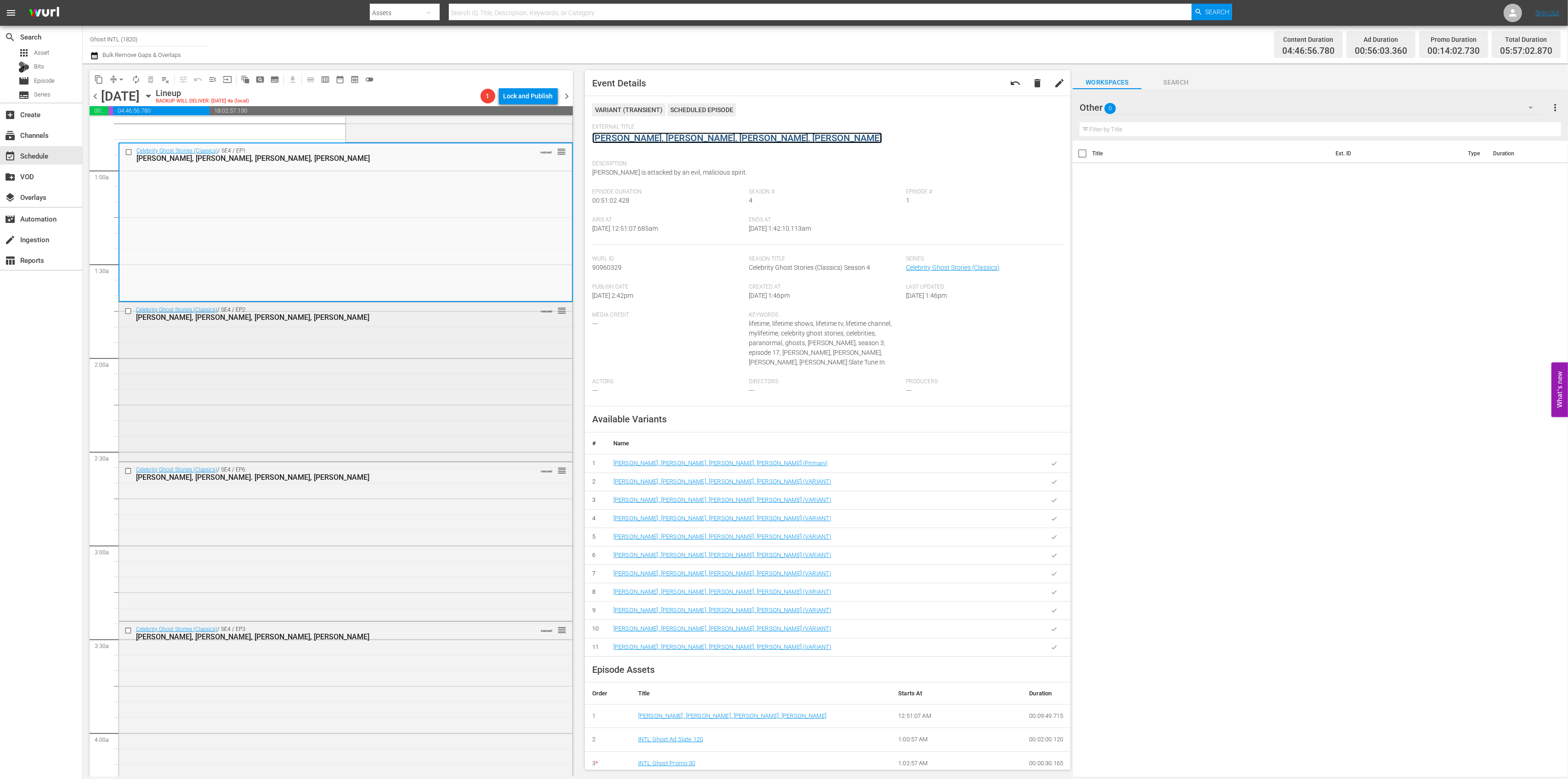
scroll to position [184, 0]
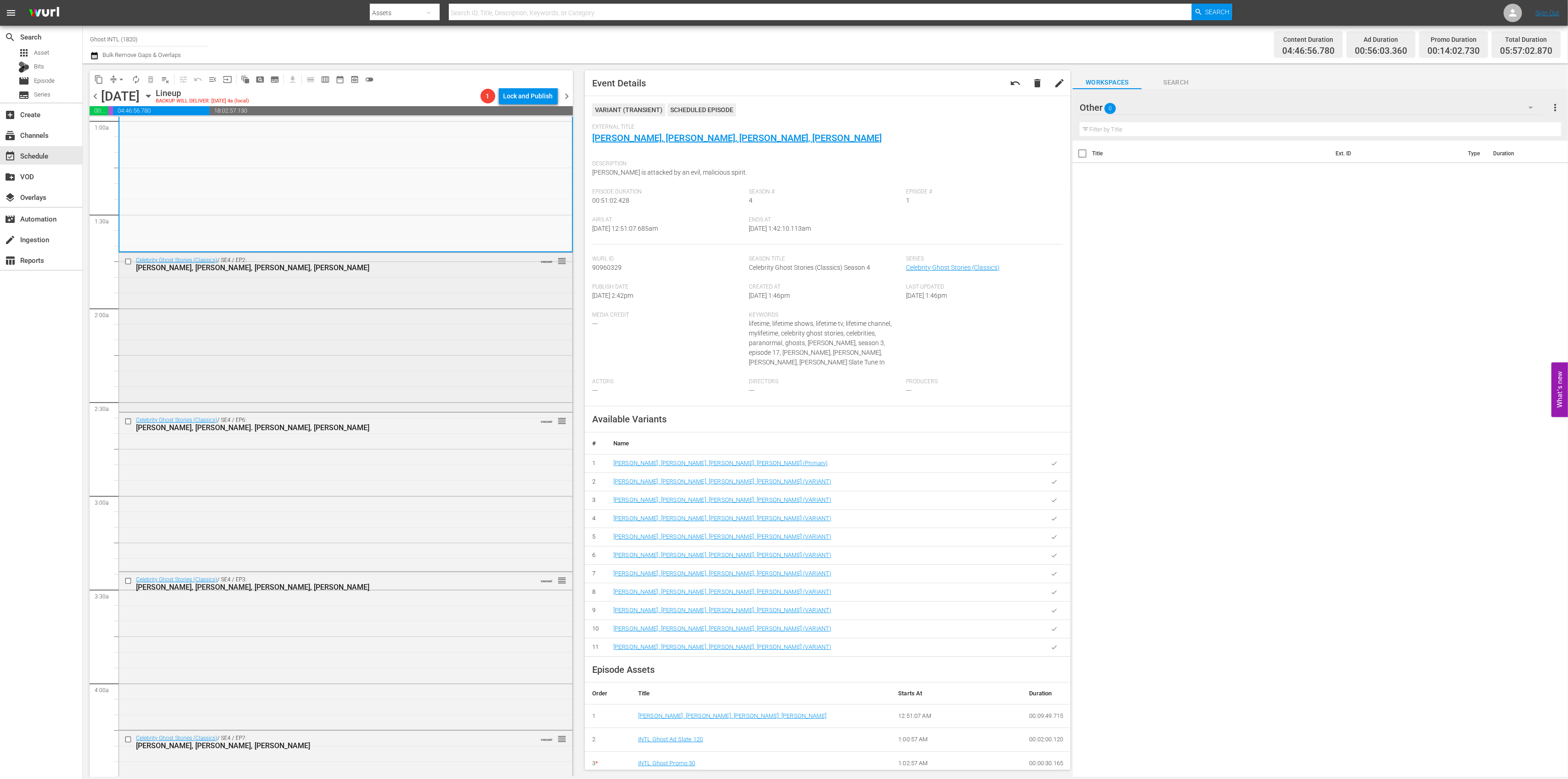
click at [415, 327] on div "Celebrity Ghost Stories (Classics) / SE4 / EP2: Billy Dee Williams, Jenna Moras…" at bounding box center [345, 331] width 453 height 157
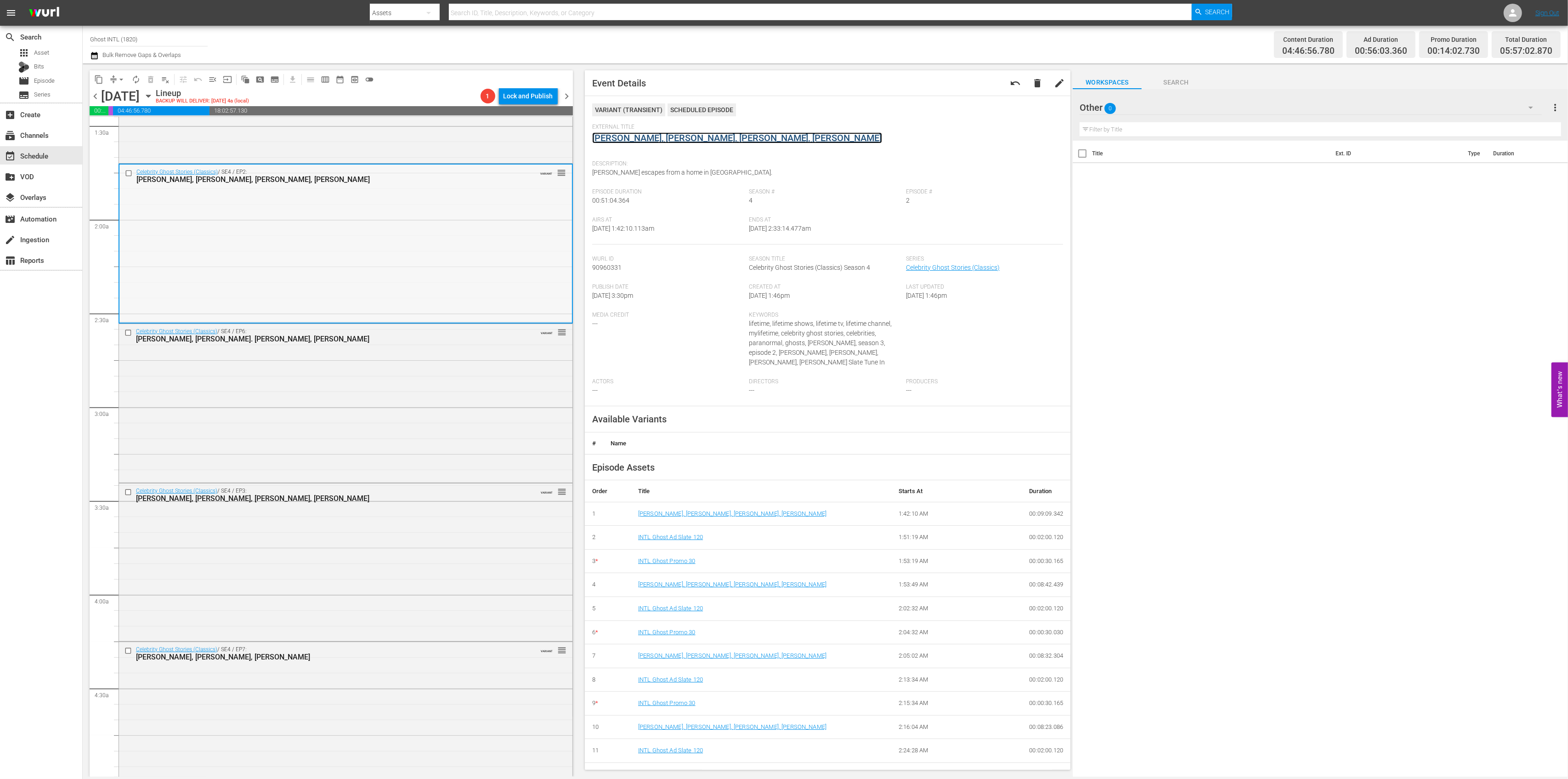
scroll to position [367, 0]
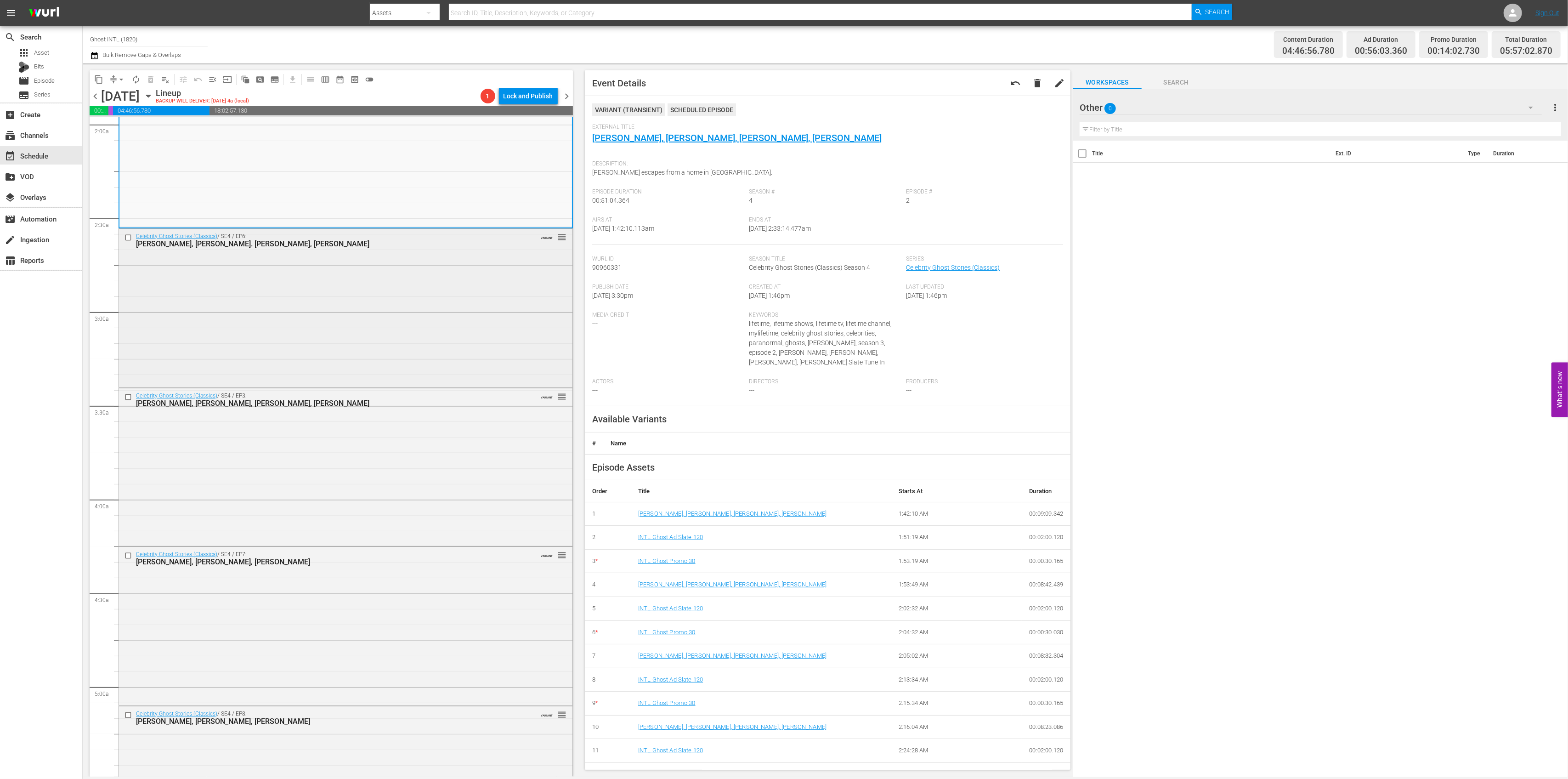
click at [433, 354] on div "Celebrity Ghost Stories (Classics) / SE4 / EP6: Tito Ortiz, Cary Elwes. Sally K…" at bounding box center [345, 307] width 453 height 157
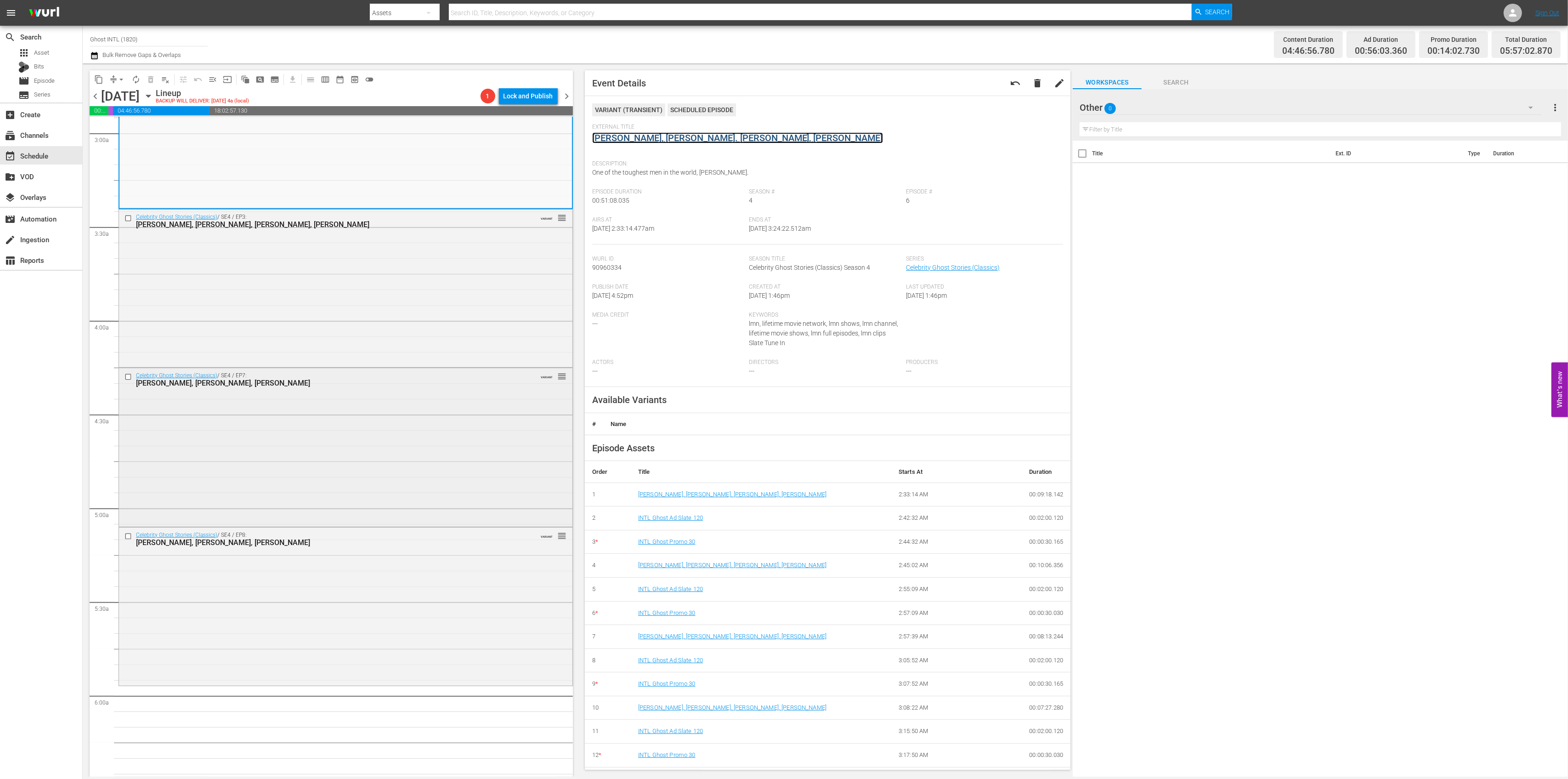
scroll to position [551, 0]
click at [409, 318] on div "Celebrity Ghost Stories (Classics) / SE4 / EP3: Erik Estrada, Micah Sloat, Joan…" at bounding box center [345, 281] width 453 height 155
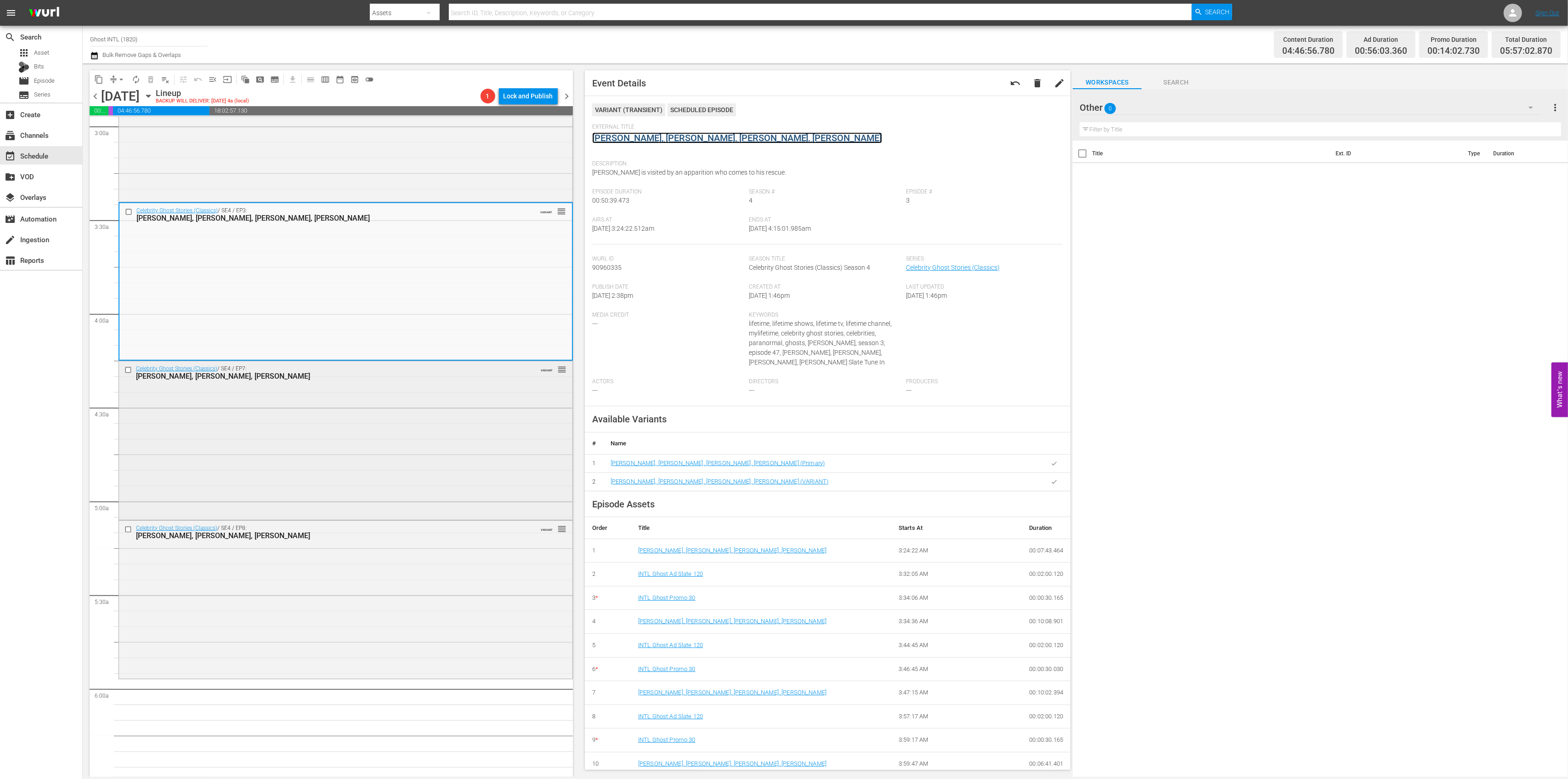
scroll to position [613, 0]
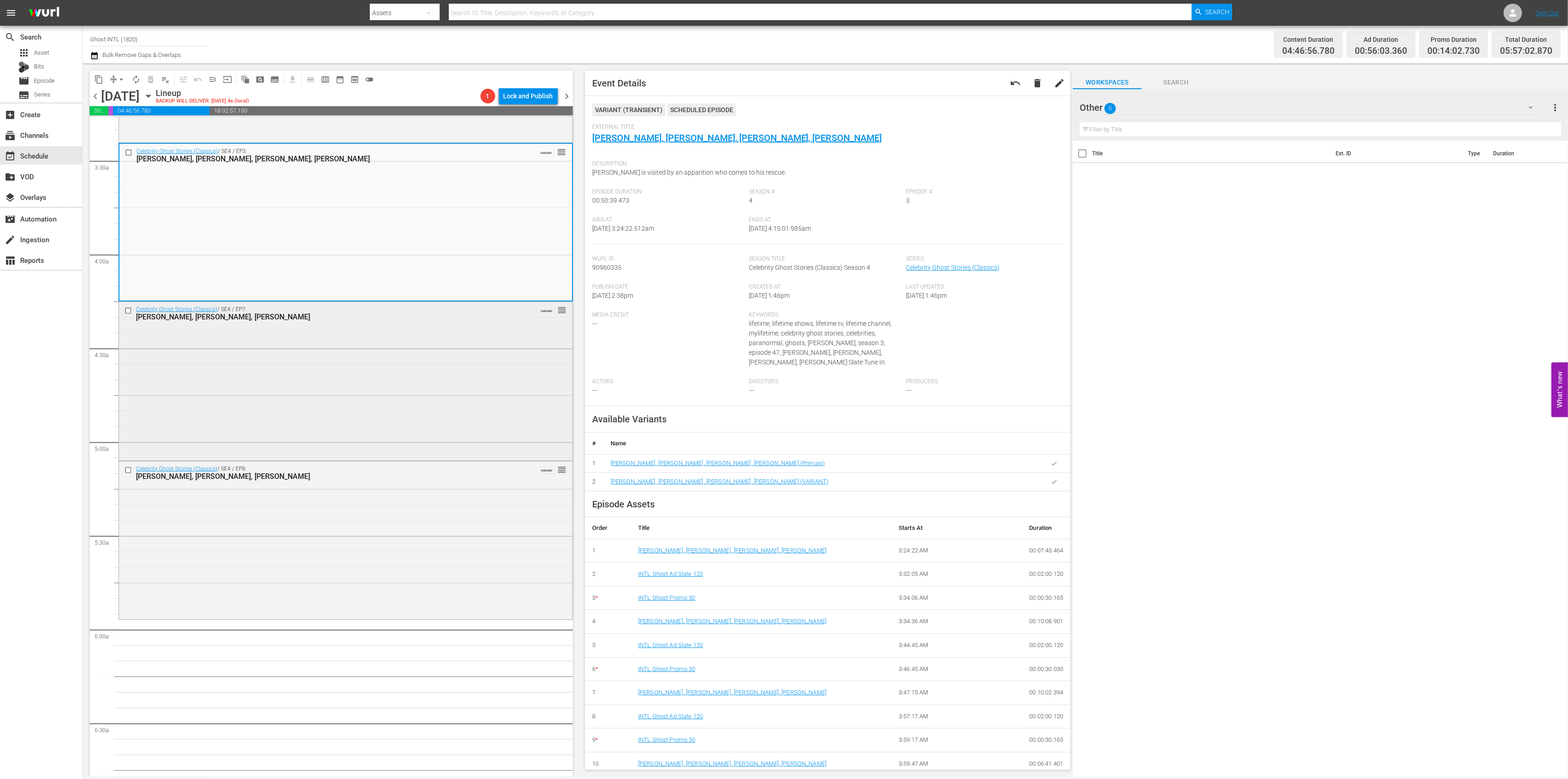
click at [403, 406] on div "Celebrity Ghost Stories (Classics) / SE4 / EP7: Tiffany, Tony Plana, Morgan Bri…" at bounding box center [345, 380] width 453 height 157
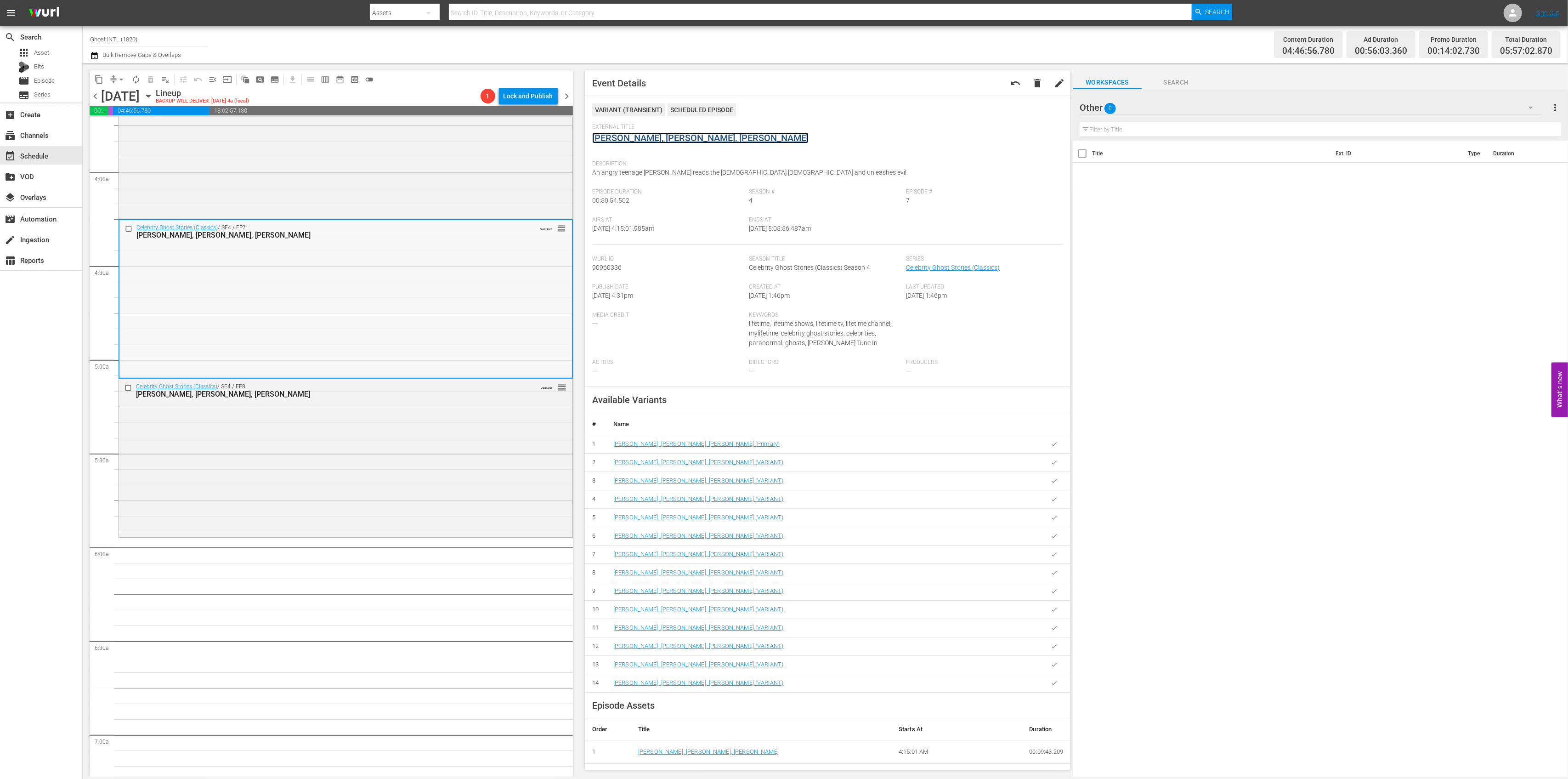
scroll to position [736, 0]
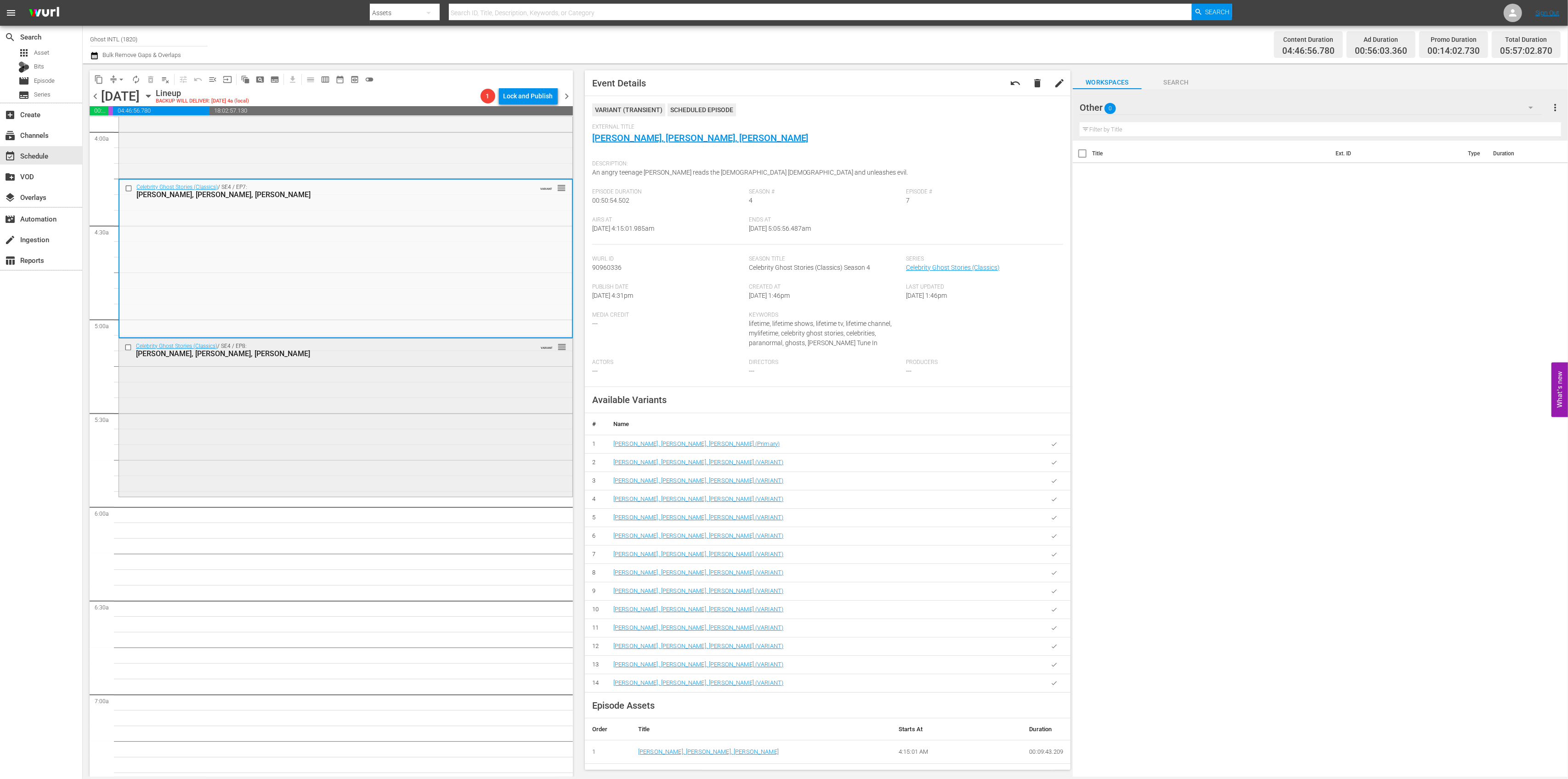
click at [443, 399] on div "Celebrity Ghost Stories (Classics) / SE4 / EP8: Lorenzo Lamas, Charles Schaughn…" at bounding box center [345, 417] width 453 height 157
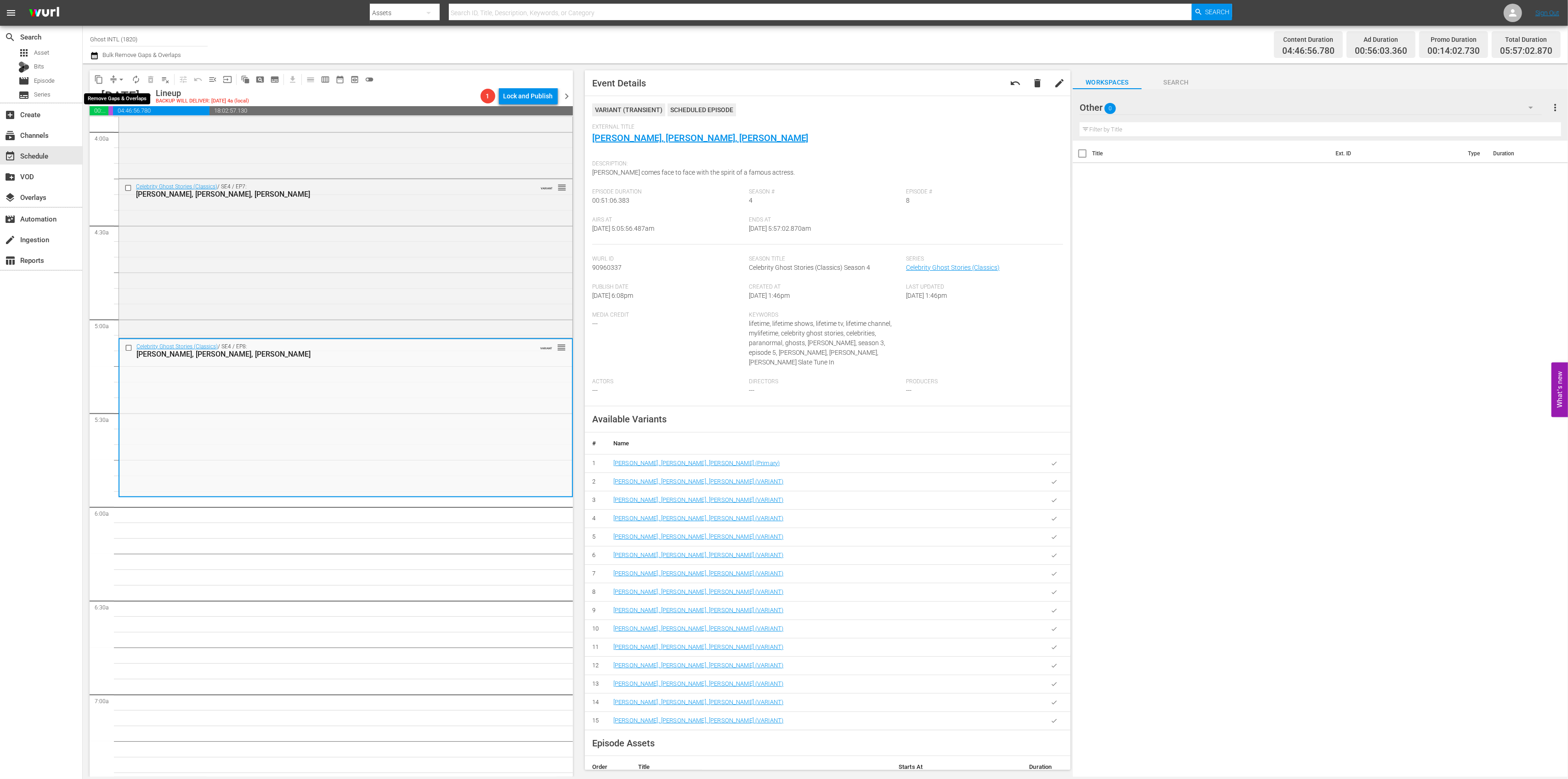
click at [118, 78] on span "arrow_drop_down" at bounding box center [121, 79] width 10 height 10
click at [125, 96] on li "Align to Midnight" at bounding box center [121, 98] width 96 height 15
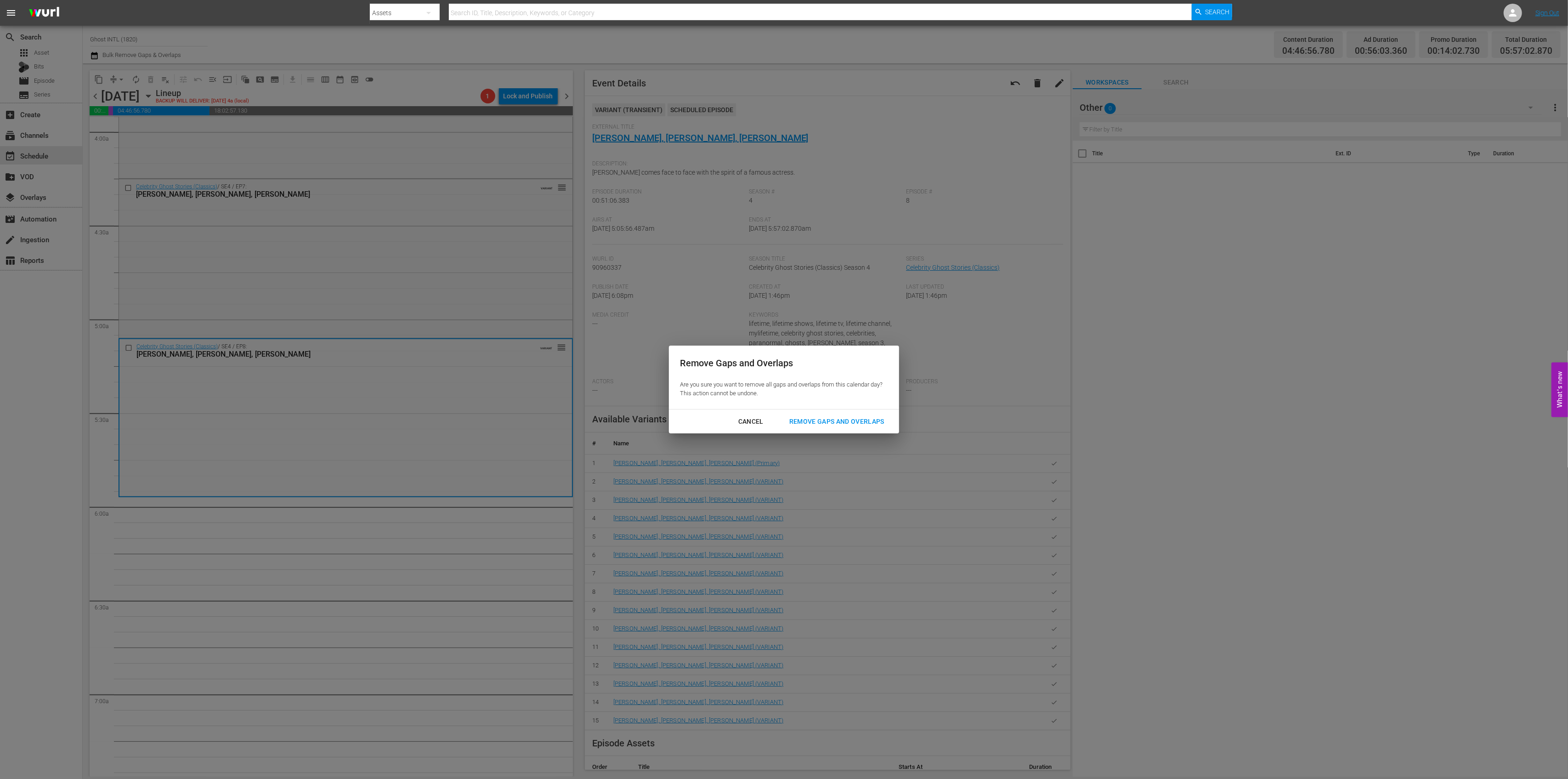
click at [824, 417] on div "Remove Gaps and Overlaps" at bounding box center [836, 422] width 109 height 12
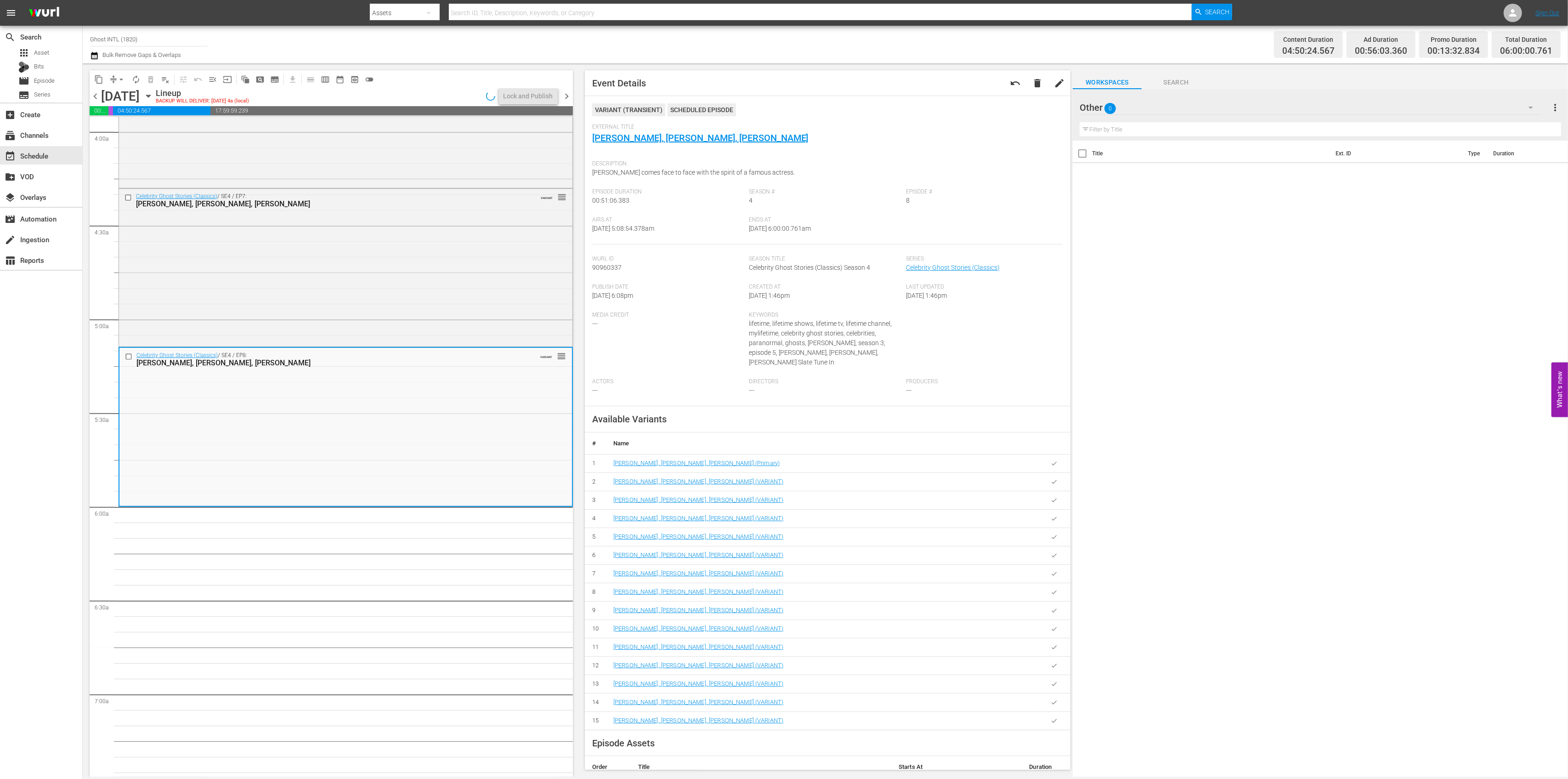
click at [134, 89] on div "Sunday, October 19th" at bounding box center [121, 96] width 39 height 15
click at [134, 83] on span "autorenew_outlined" at bounding box center [136, 79] width 10 height 10
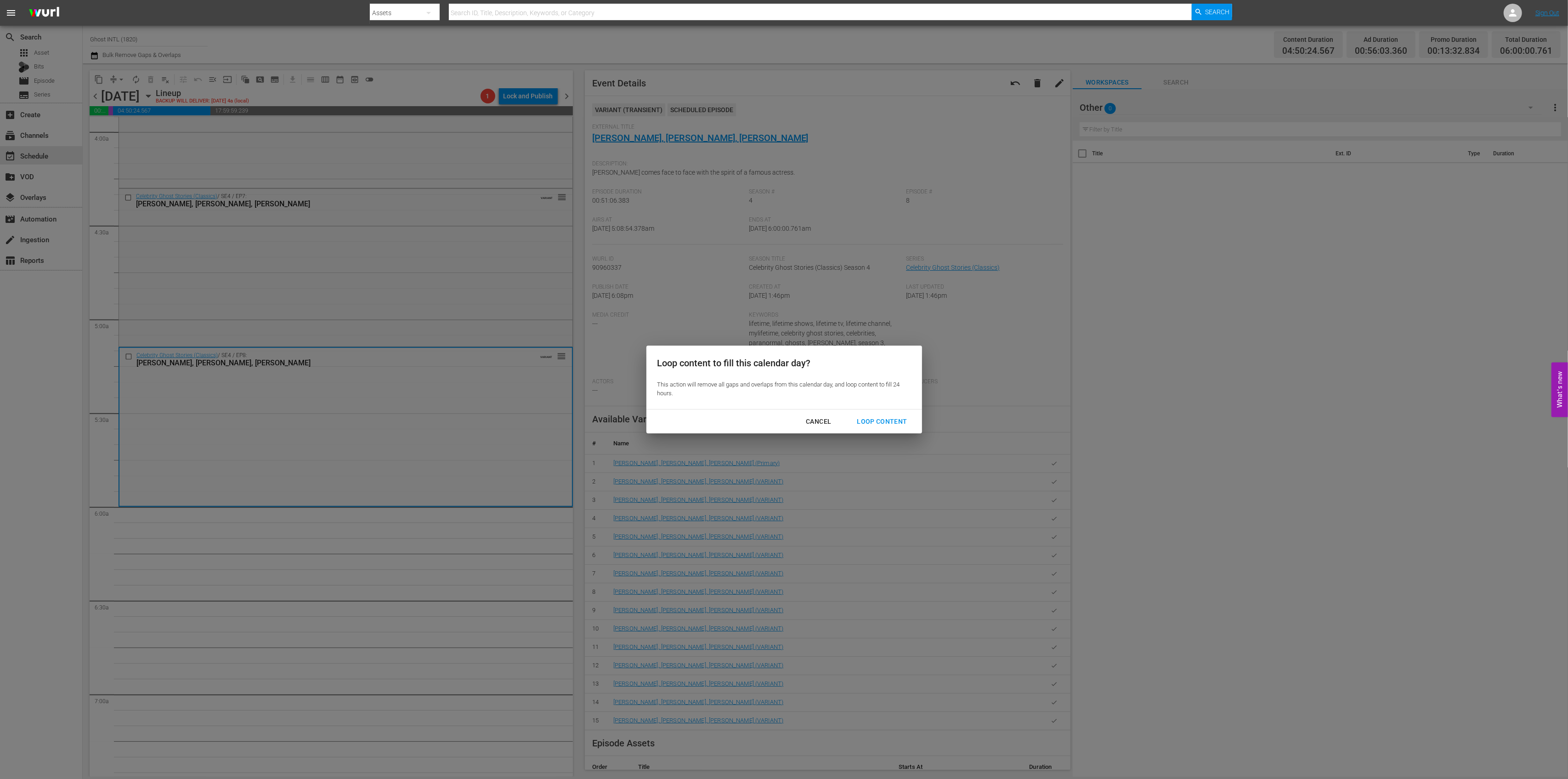
click at [892, 417] on div "Loop Content" at bounding box center [882, 422] width 65 height 12
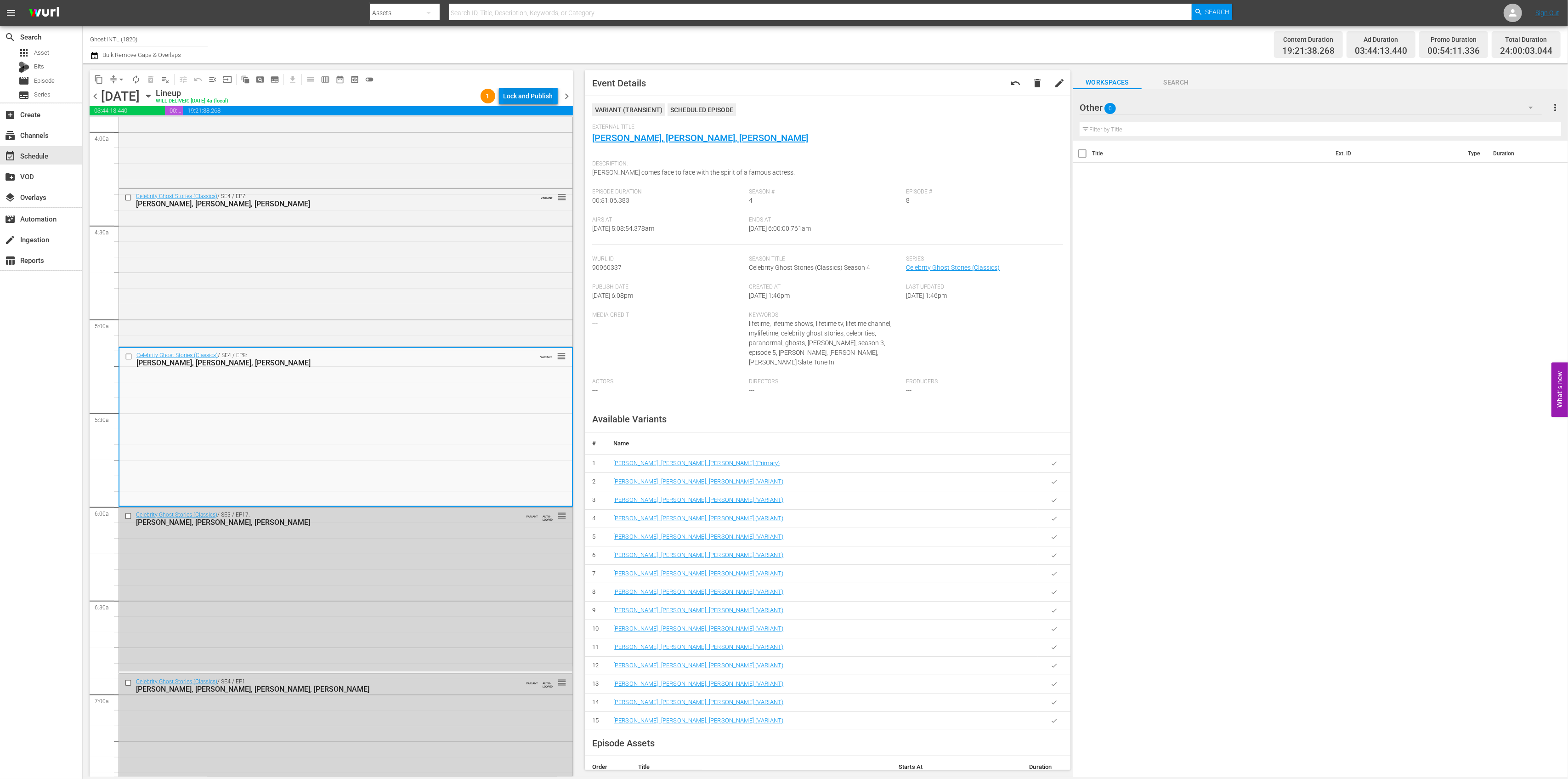
click at [533, 101] on div "Lock and Publish" at bounding box center [528, 96] width 50 height 17
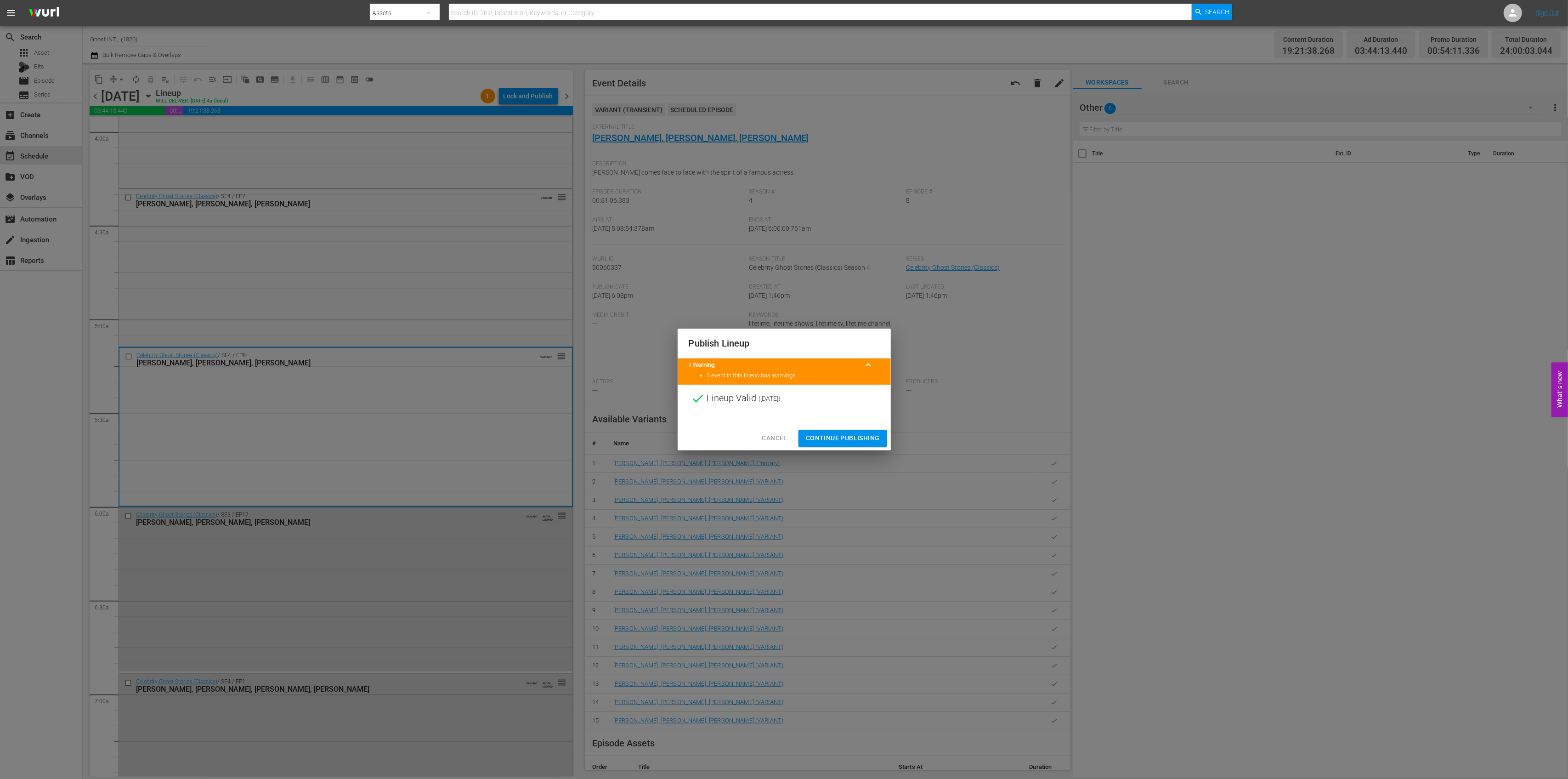
click at [841, 436] on span "Continue Publishing" at bounding box center [843, 438] width 74 height 12
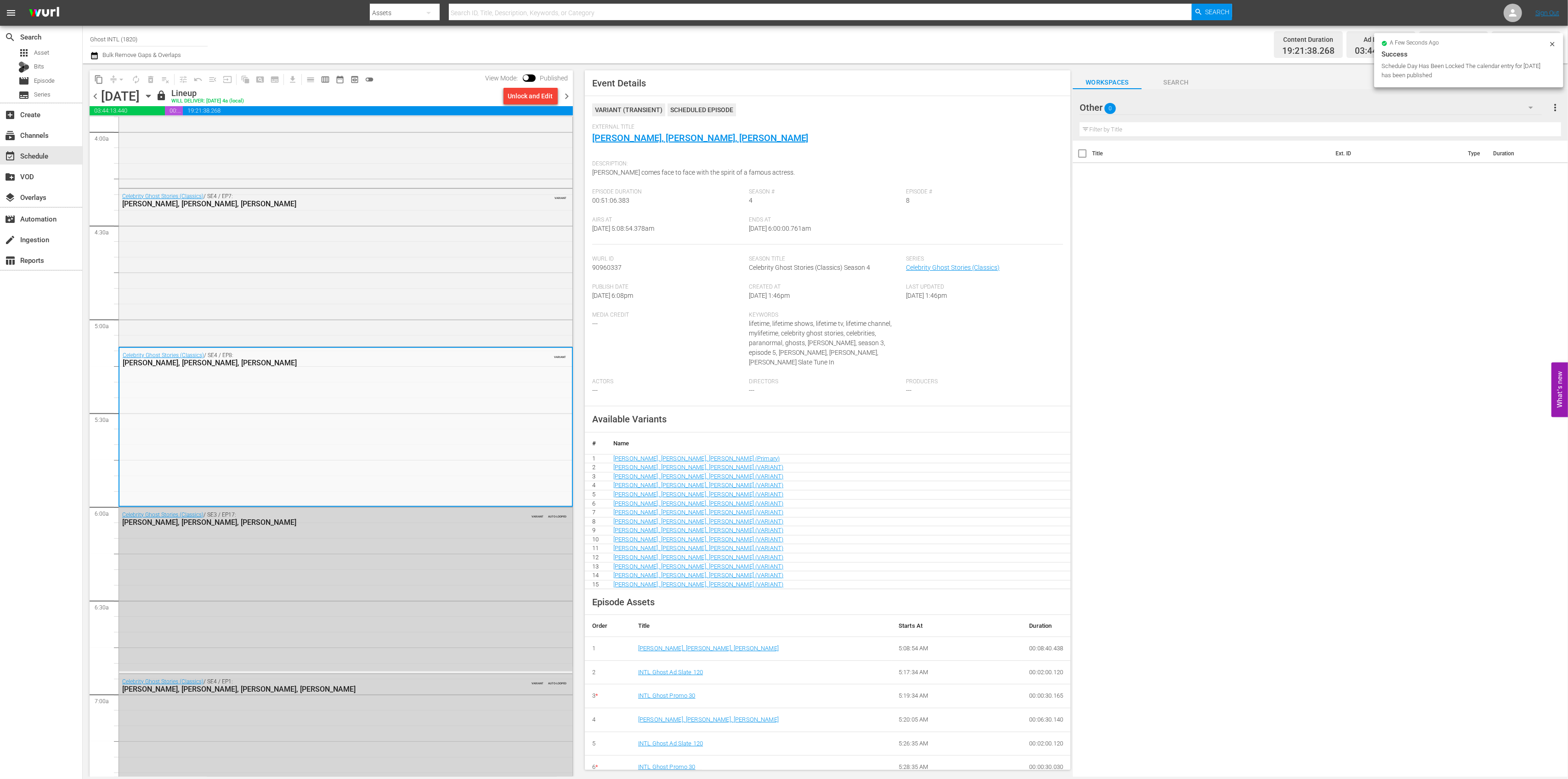
click at [151, 36] on input "Ghost INTL (1820)" at bounding box center [149, 39] width 118 height 22
click at [58, 57] on div "apps Asset" at bounding box center [41, 53] width 82 height 13
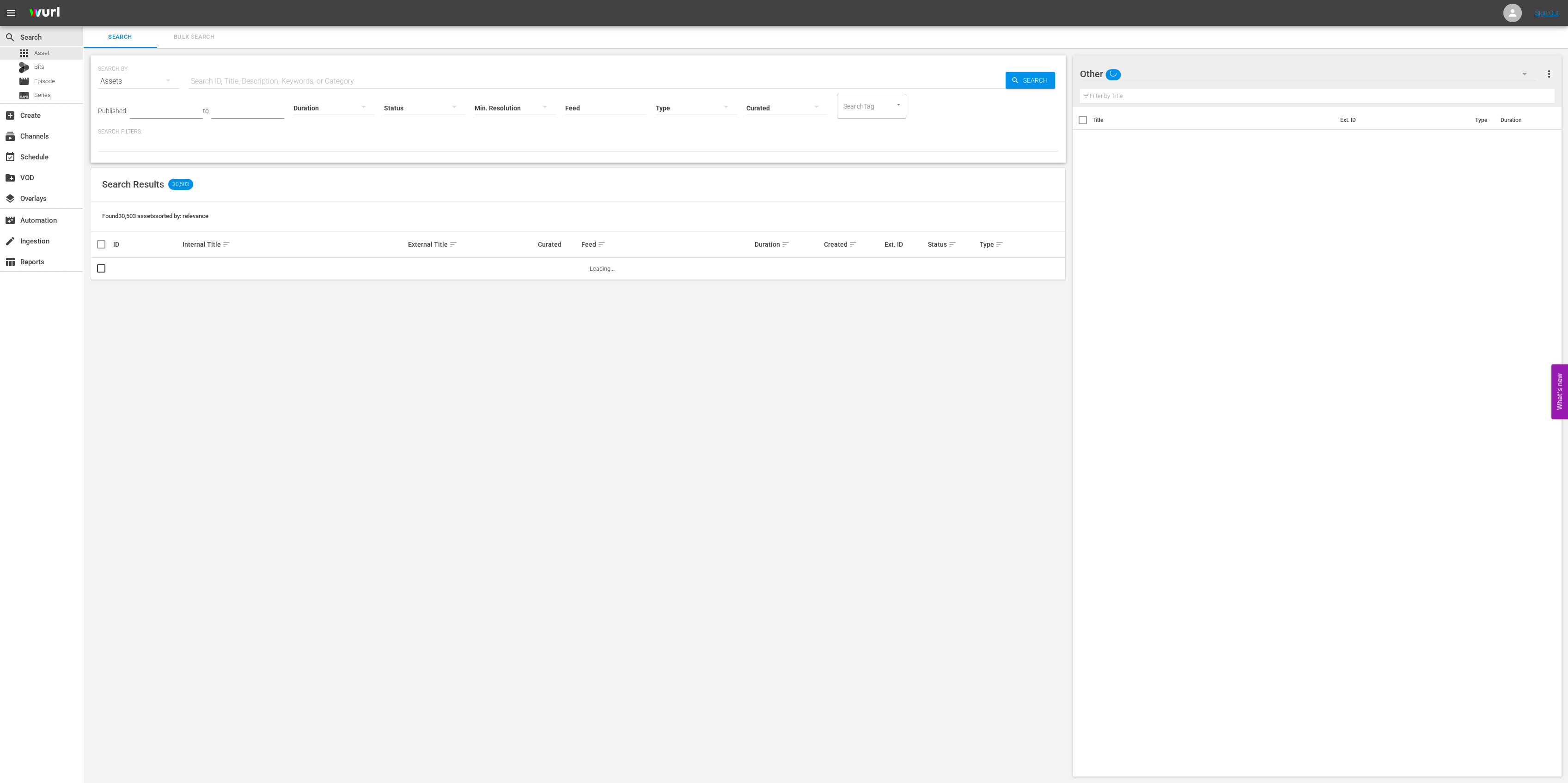
click at [211, 33] on span "Bulk Search" at bounding box center [194, 37] width 63 height 10
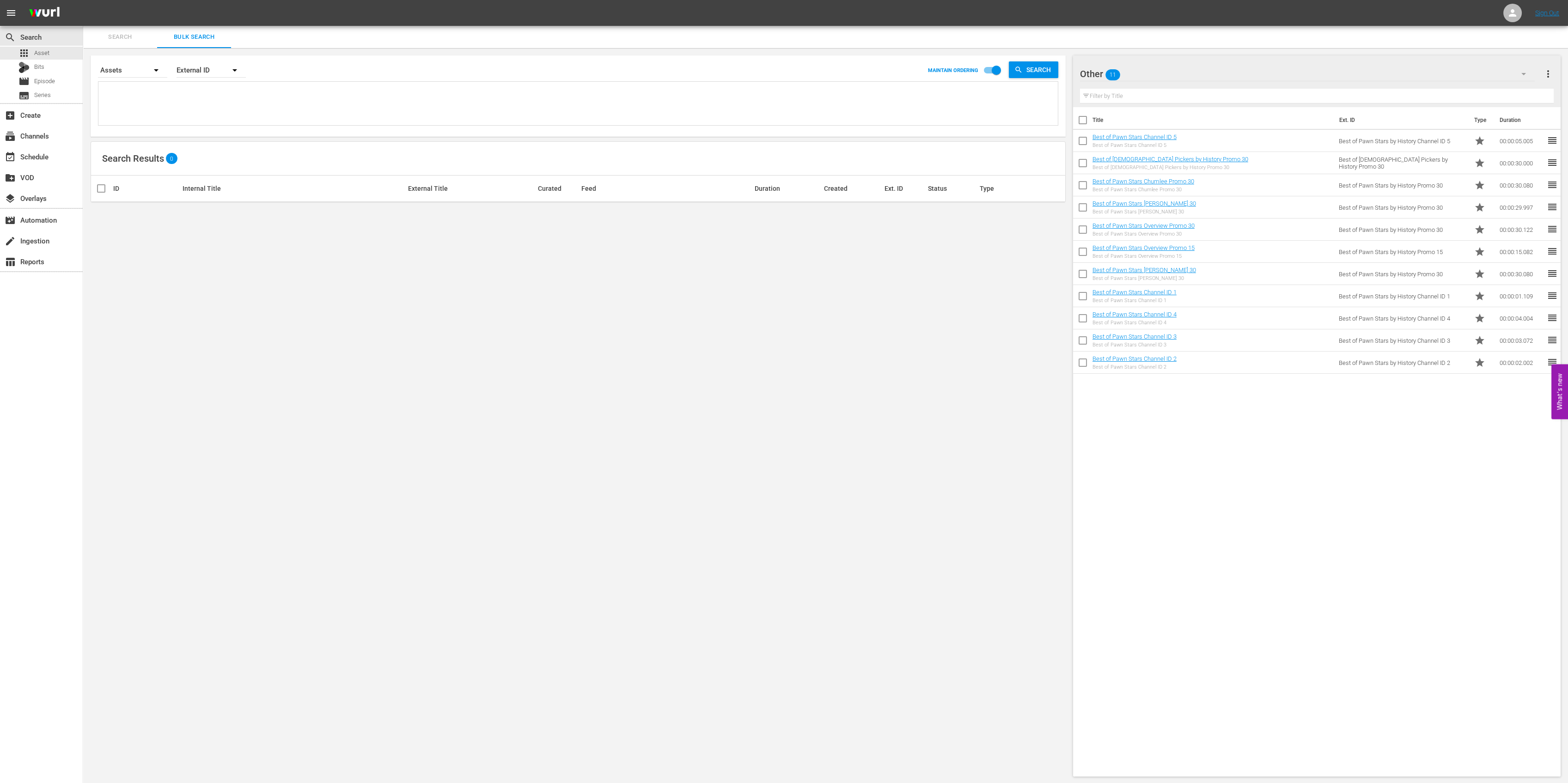
click at [1179, 76] on div "Other 11" at bounding box center [1306, 74] width 454 height 26
click at [1125, 131] on div "Default Workspace (14)" at bounding box center [1139, 129] width 96 height 15
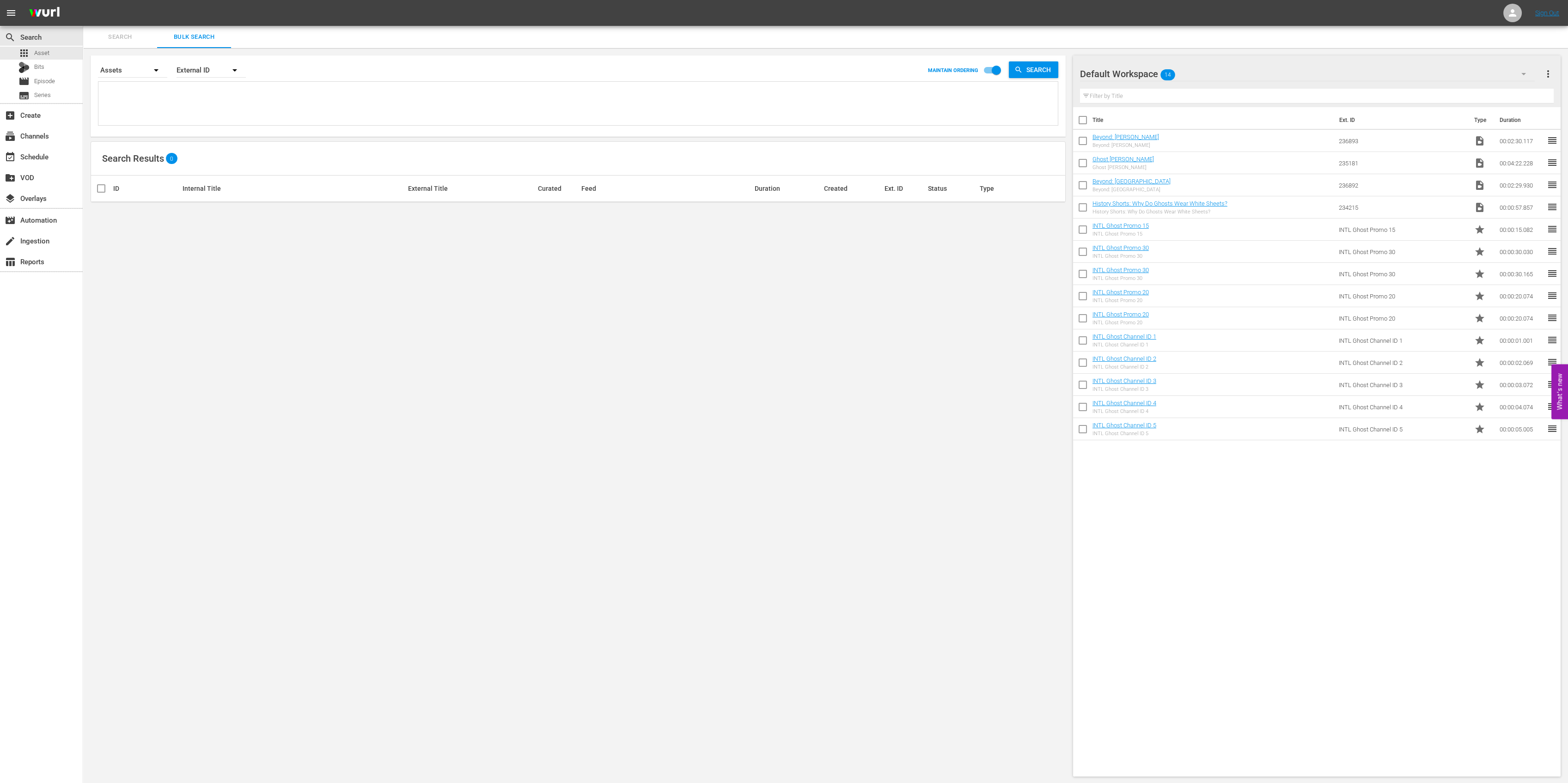
click at [1080, 117] on input "checkbox" at bounding box center [1083, 122] width 19 height 19
checkbox input "true"
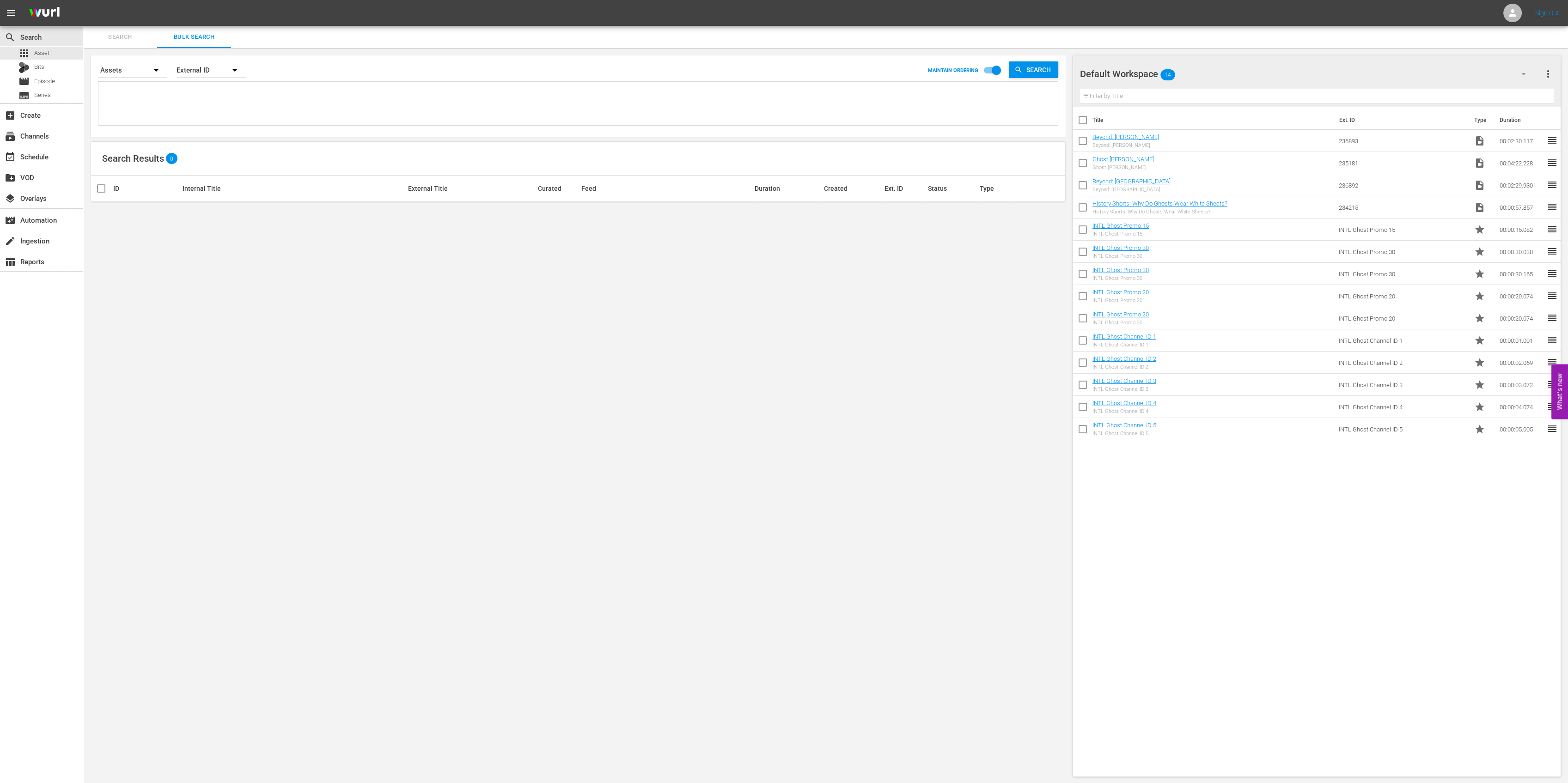
checkbox input "true"
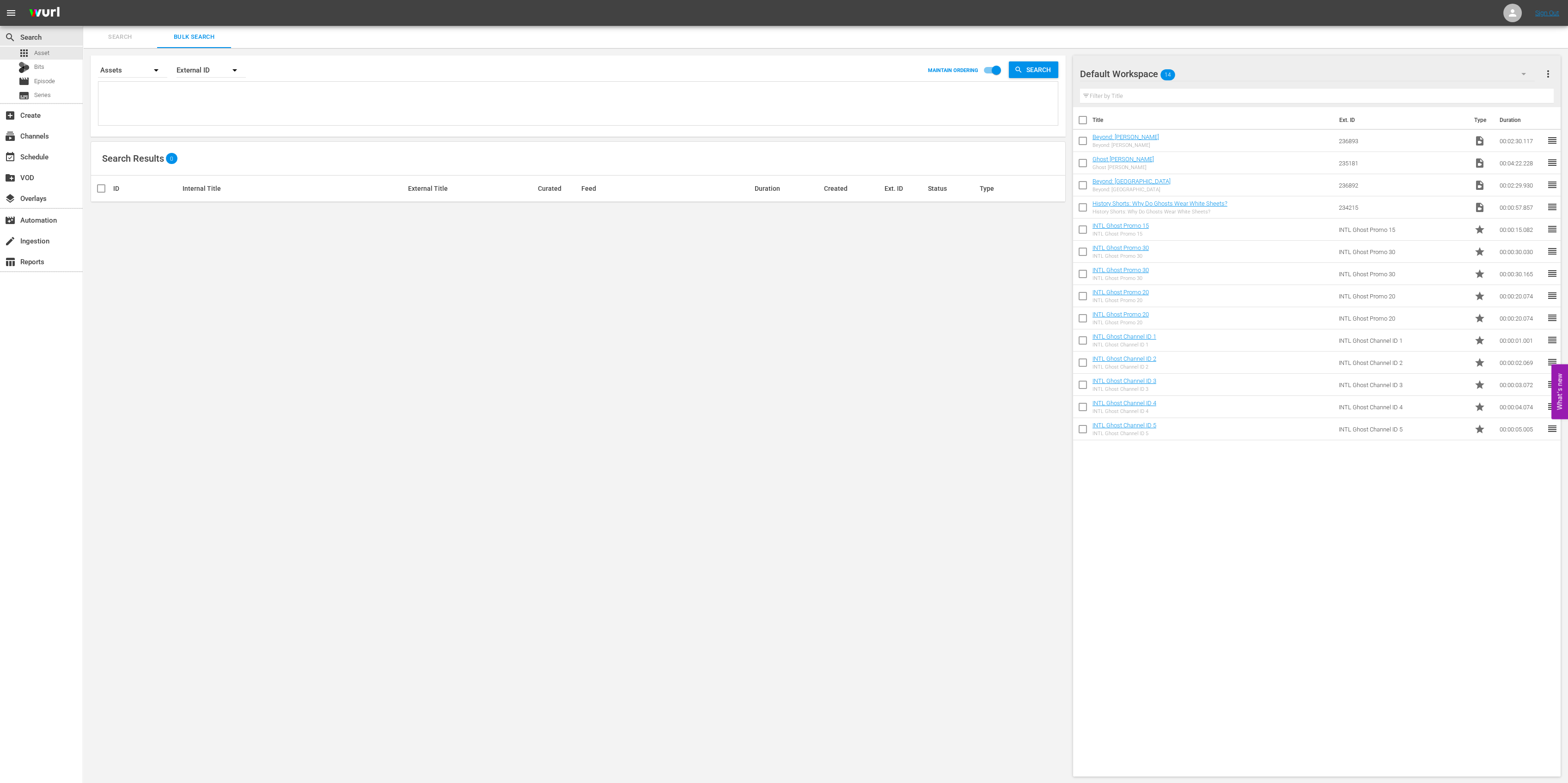
checkbox input "true"
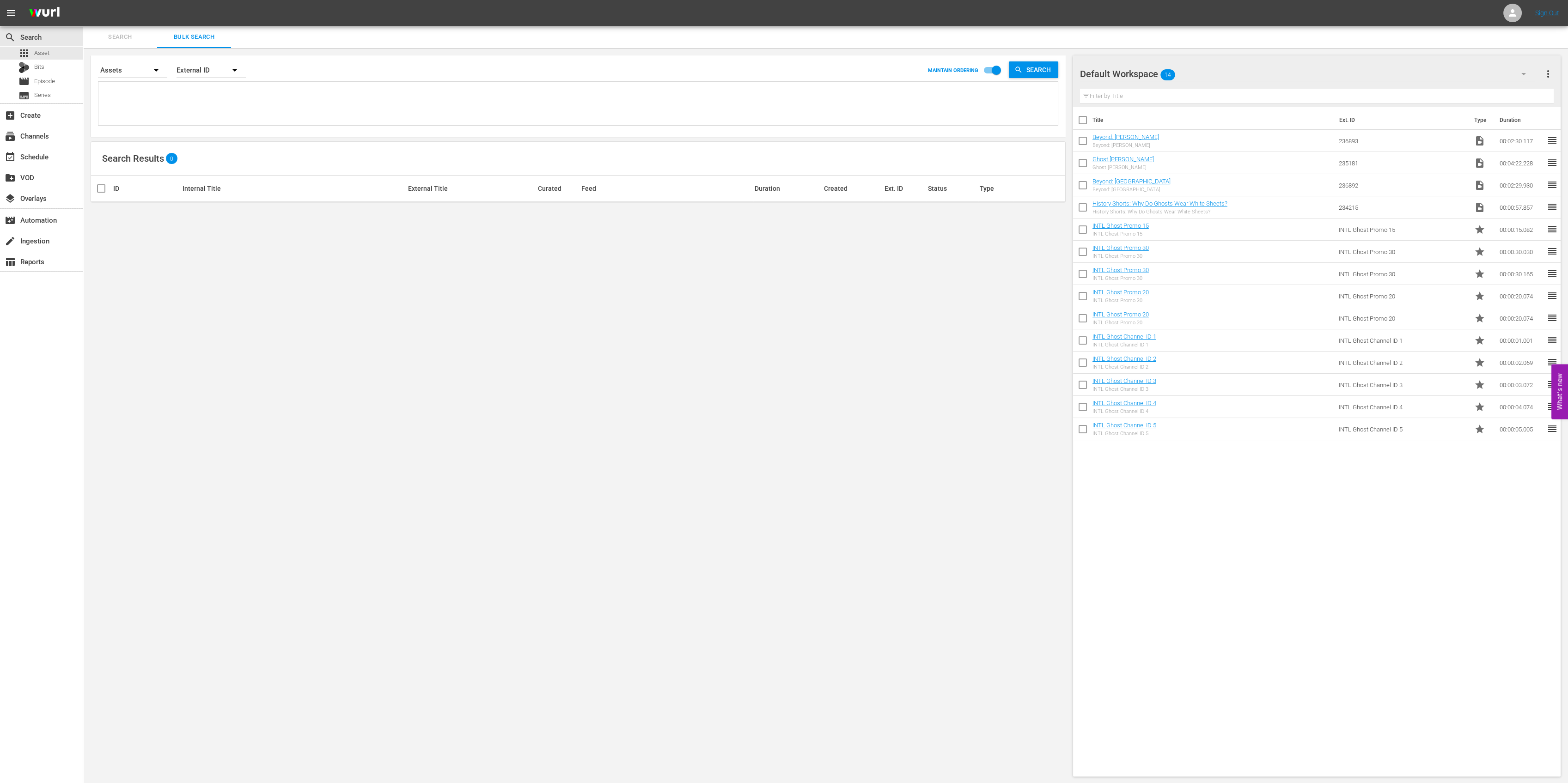
checkbox input "true"
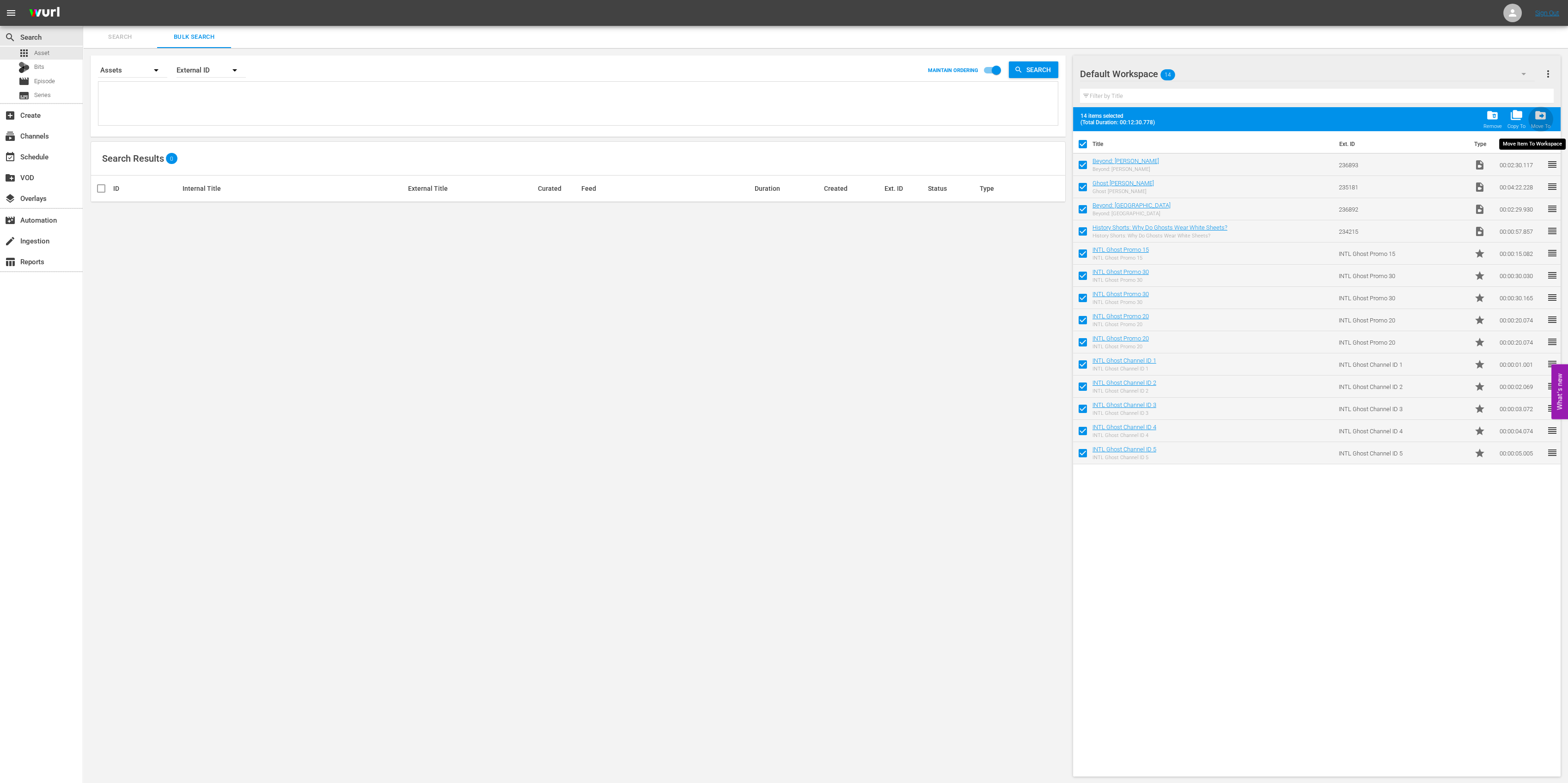
click at [1541, 113] on span "drive_file_move" at bounding box center [1540, 115] width 13 height 13
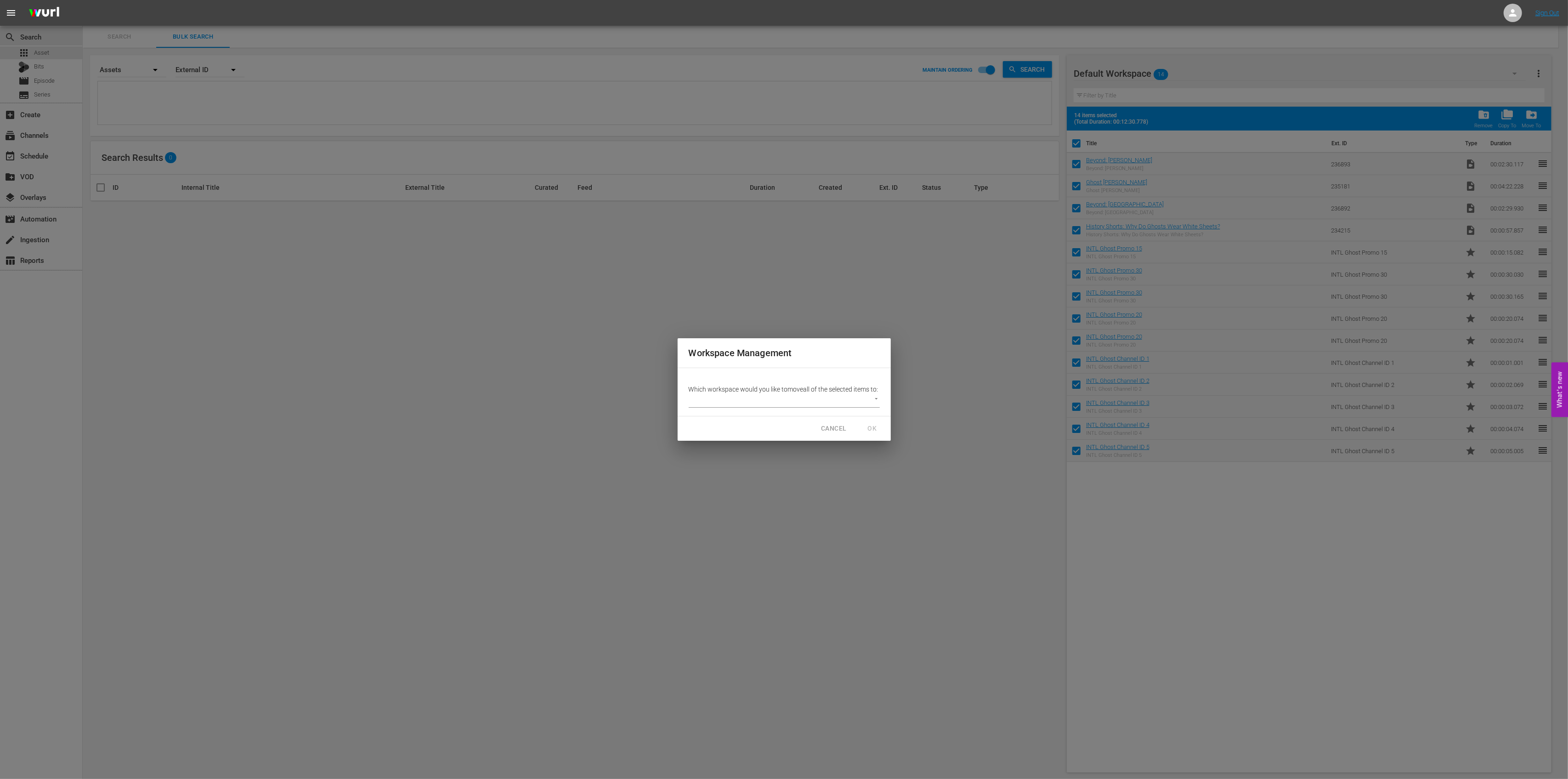
click at [877, 394] on p "Which workspace would you like to move all of the selected items to:" at bounding box center [784, 389] width 191 height 10
click at [875, 402] on body "menu Sign Out search Search apps Asset Bits movie Episode subtitles Series add_…" at bounding box center [784, 390] width 1568 height 779
click at [722, 403] on li "Other 2 (9)" at bounding box center [711, 406] width 45 height 15
type input "3778"
click at [866, 434] on span "OK" at bounding box center [873, 428] width 15 height 12
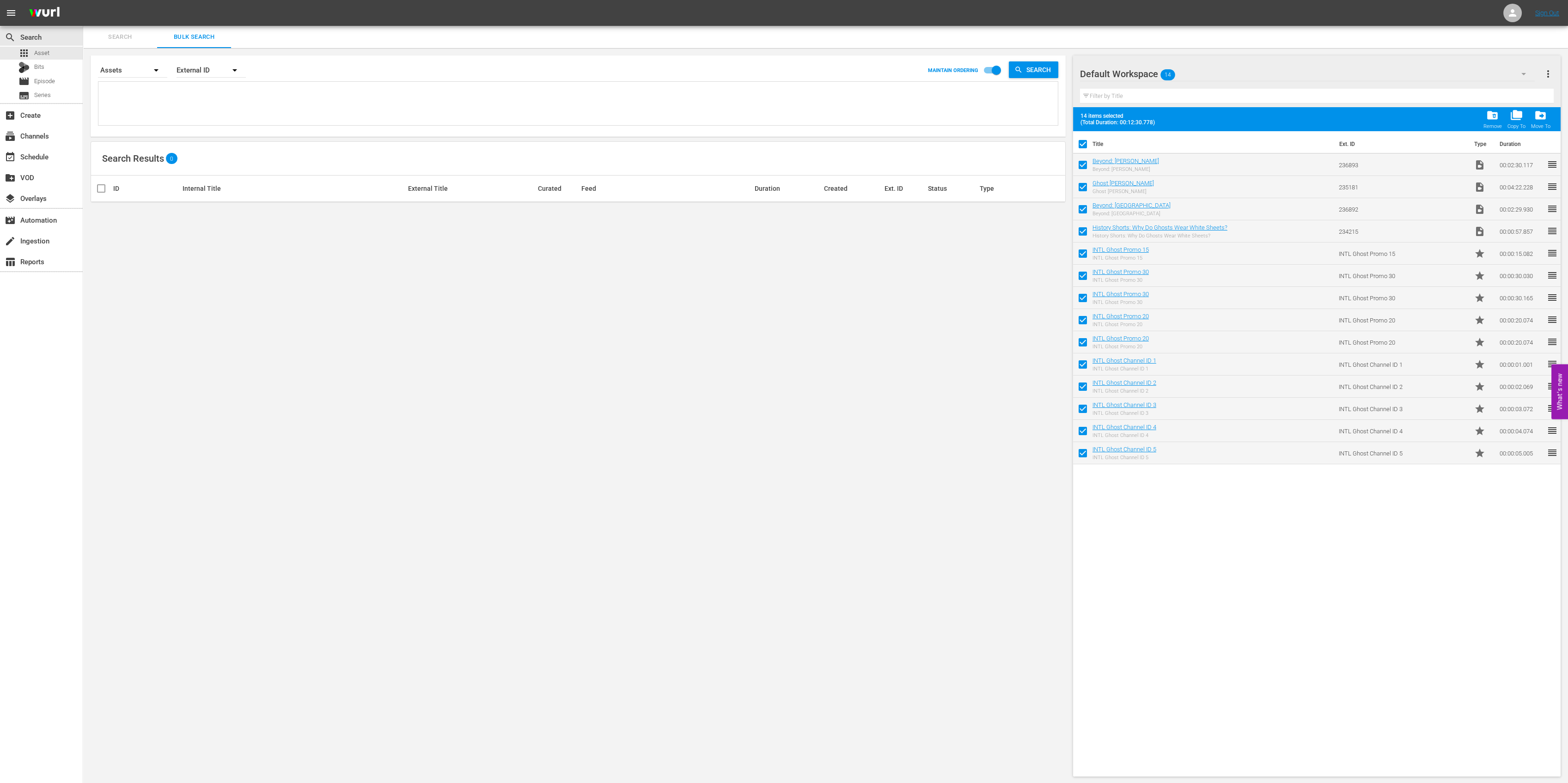
checkbox input "false"
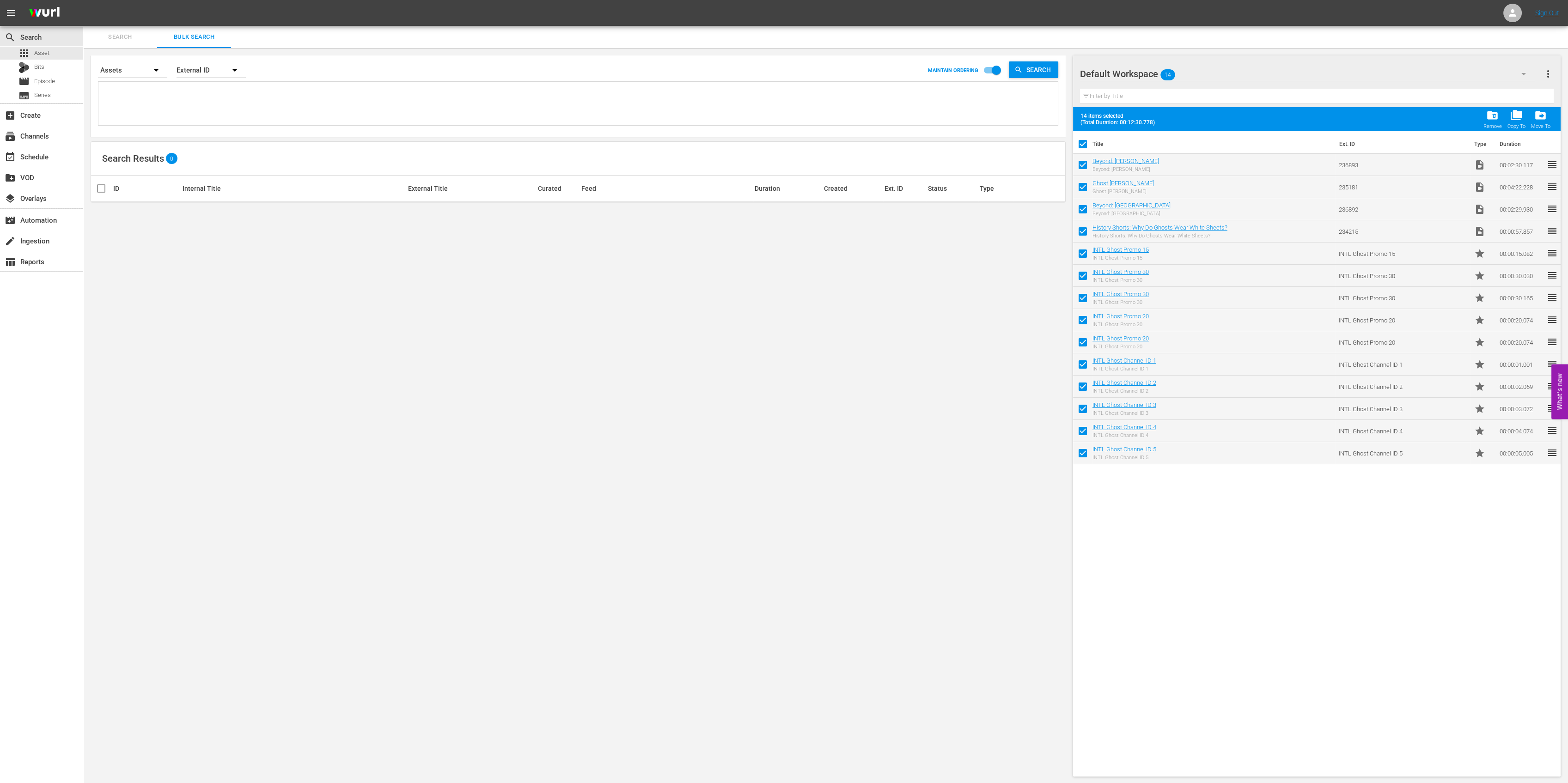
checkbox input "false"
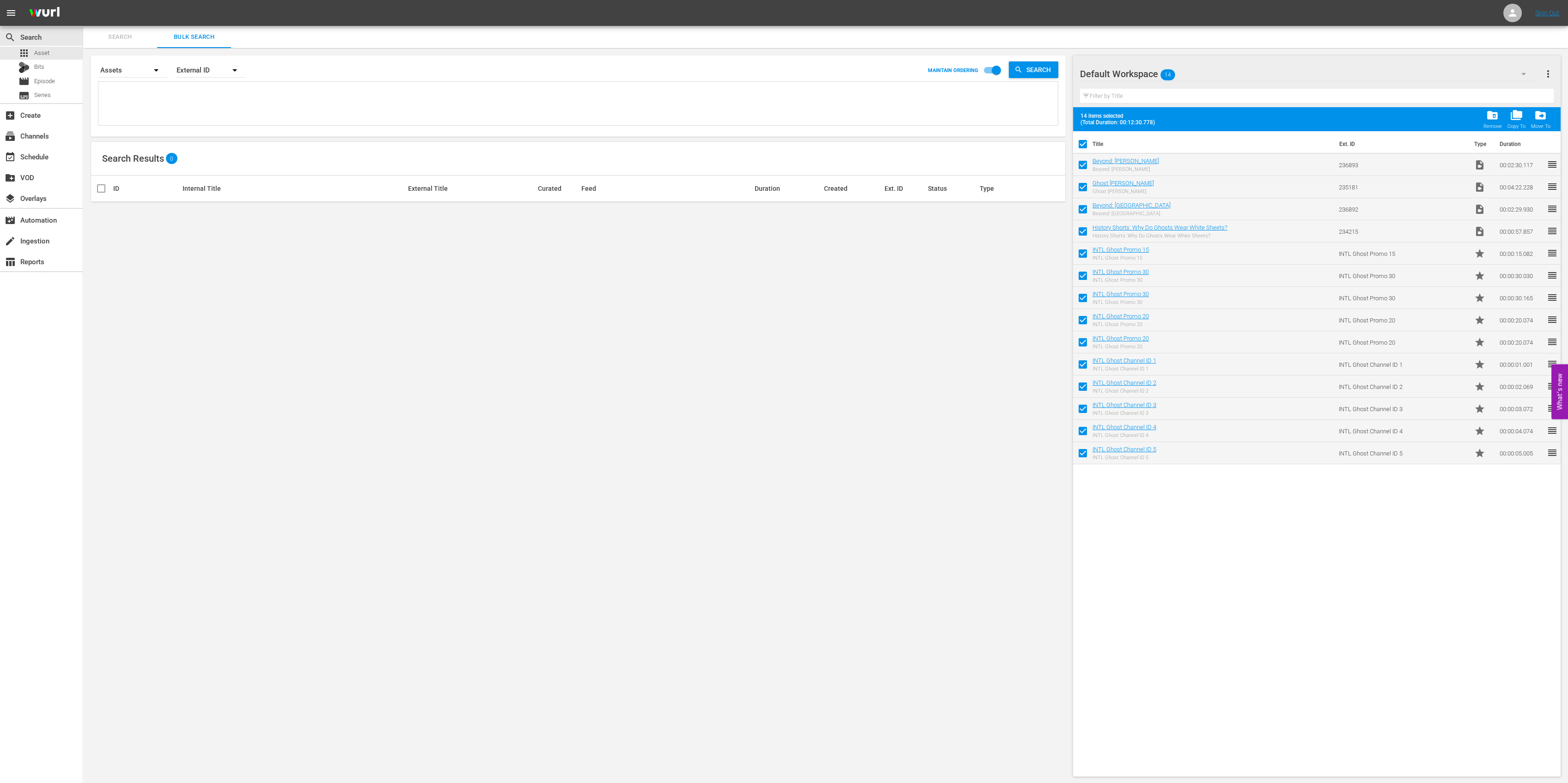
checkbox input "false"
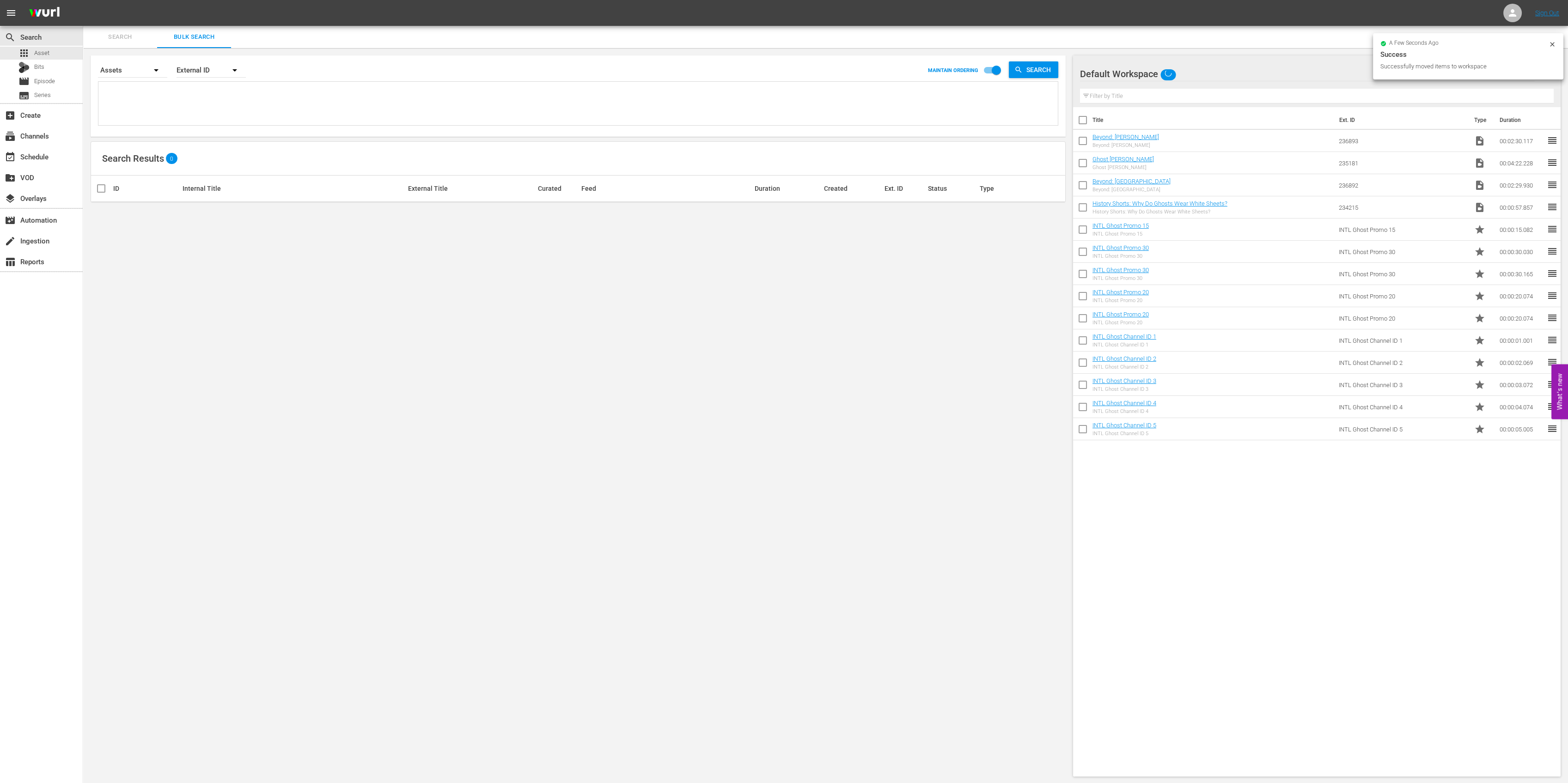
click at [1201, 73] on div "Default Workspace" at bounding box center [1306, 74] width 454 height 26
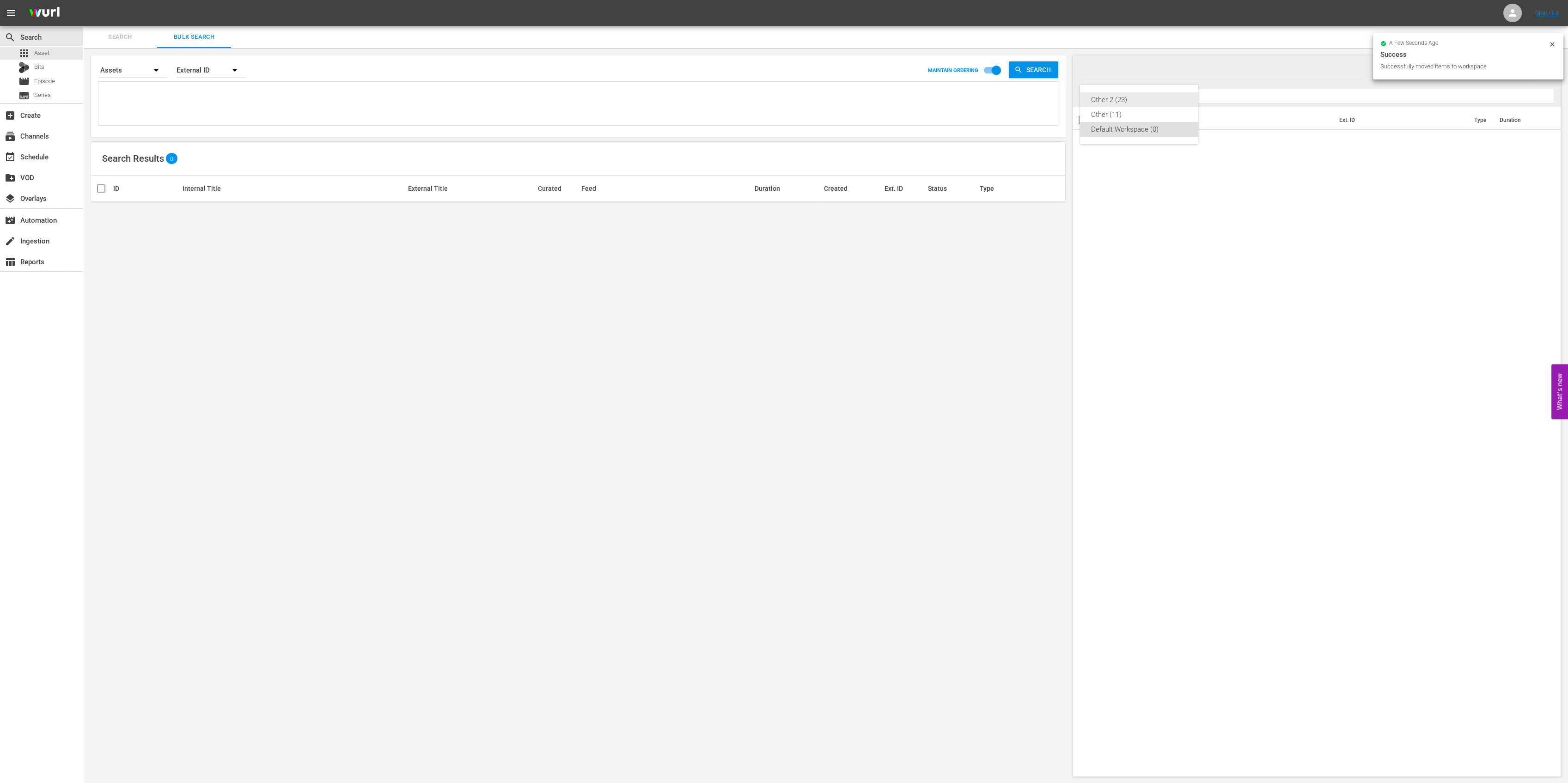
click at [1108, 98] on div "Other 2 (23)" at bounding box center [1139, 100] width 96 height 15
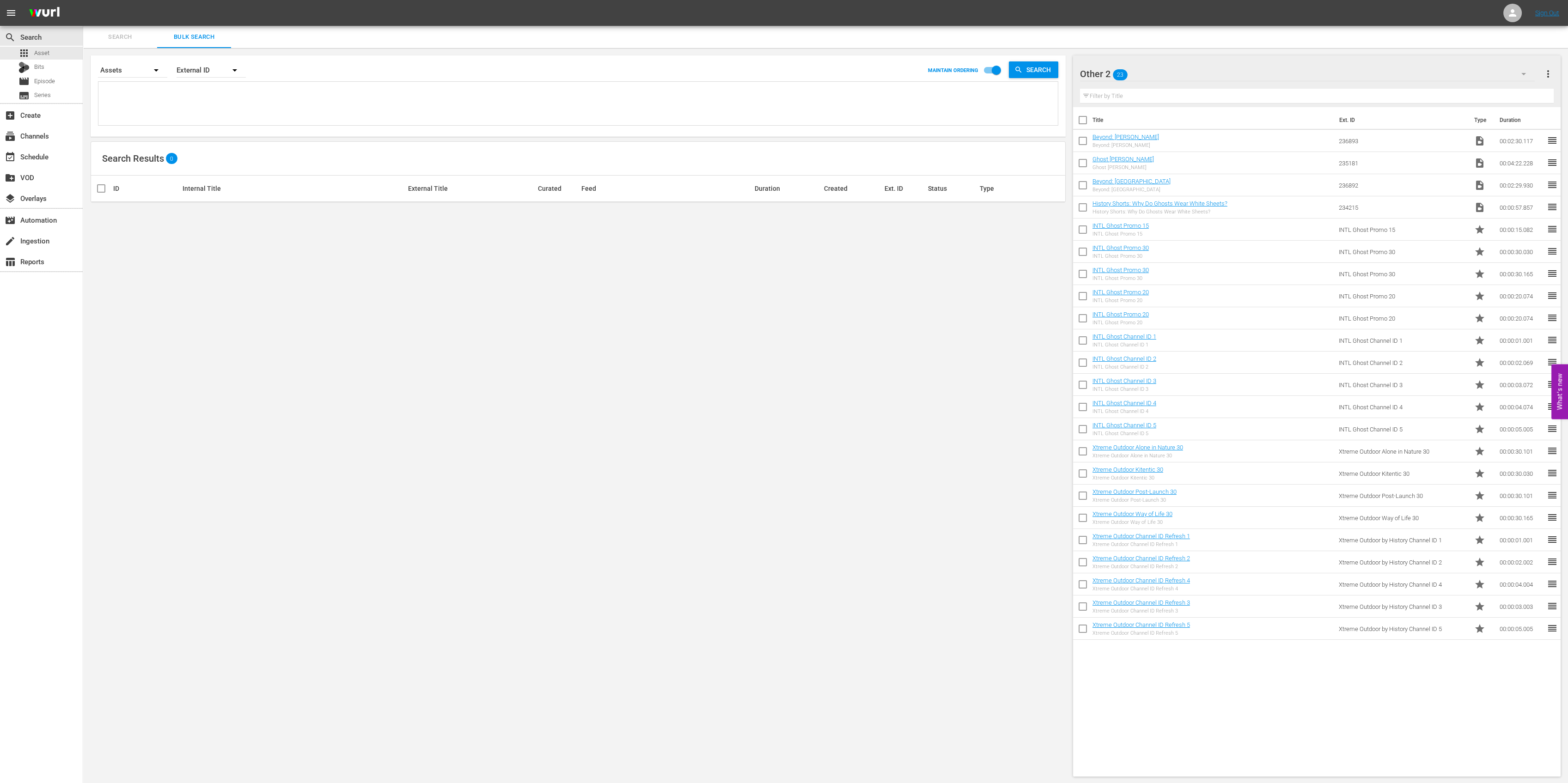
click at [1087, 451] on input "checkbox" at bounding box center [1083, 453] width 19 height 19
checkbox input "true"
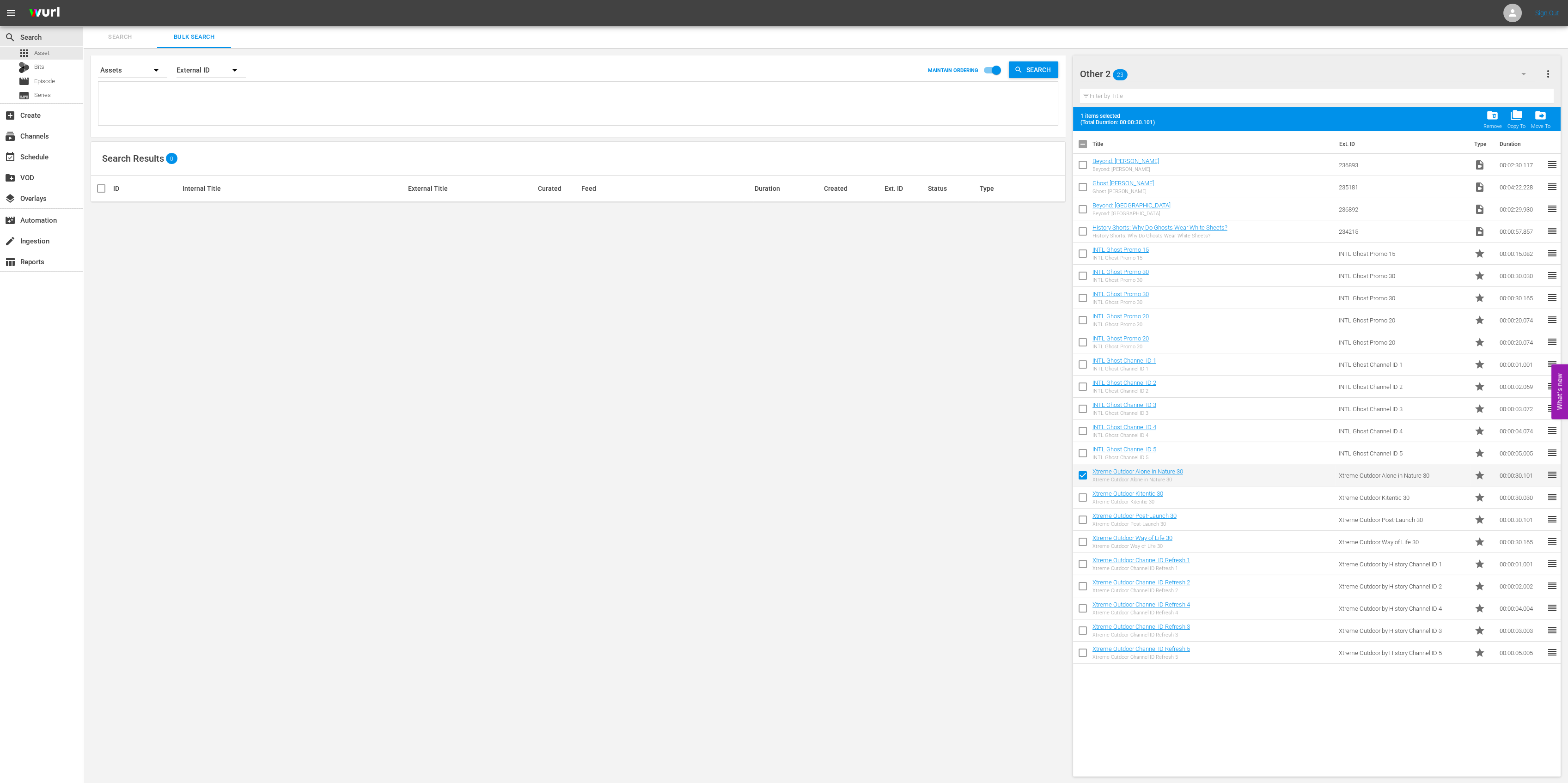
click at [1083, 500] on input "checkbox" at bounding box center [1083, 499] width 19 height 19
checkbox input "true"
click at [1085, 522] on input "checkbox" at bounding box center [1083, 522] width 19 height 19
checkbox input "true"
click at [1085, 541] on input "checkbox" at bounding box center [1083, 544] width 19 height 19
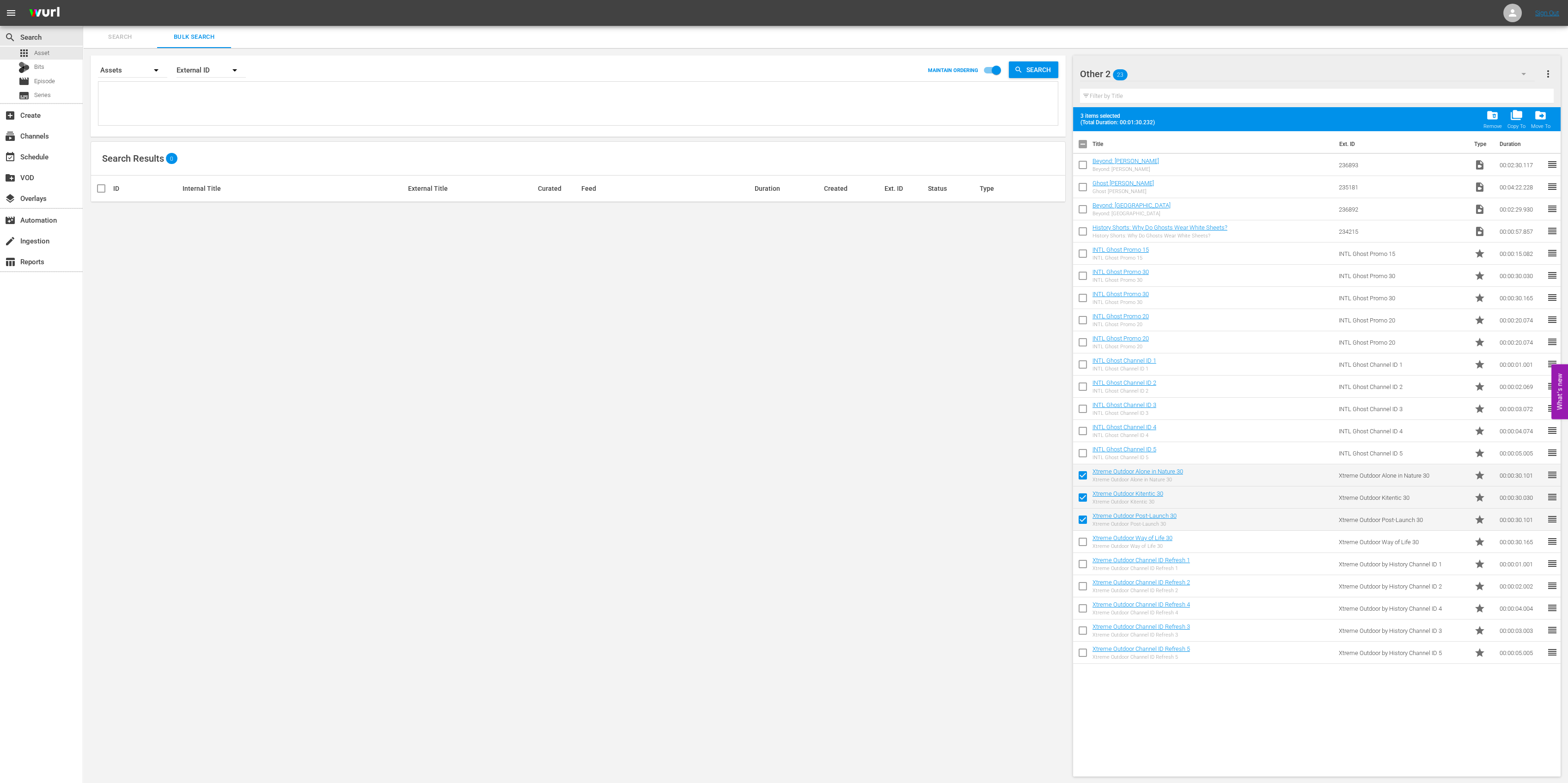
checkbox input "true"
click at [1083, 564] on input "checkbox" at bounding box center [1083, 566] width 19 height 19
checkbox input "true"
click at [1085, 589] on input "checkbox" at bounding box center [1083, 588] width 19 height 19
checkbox input "true"
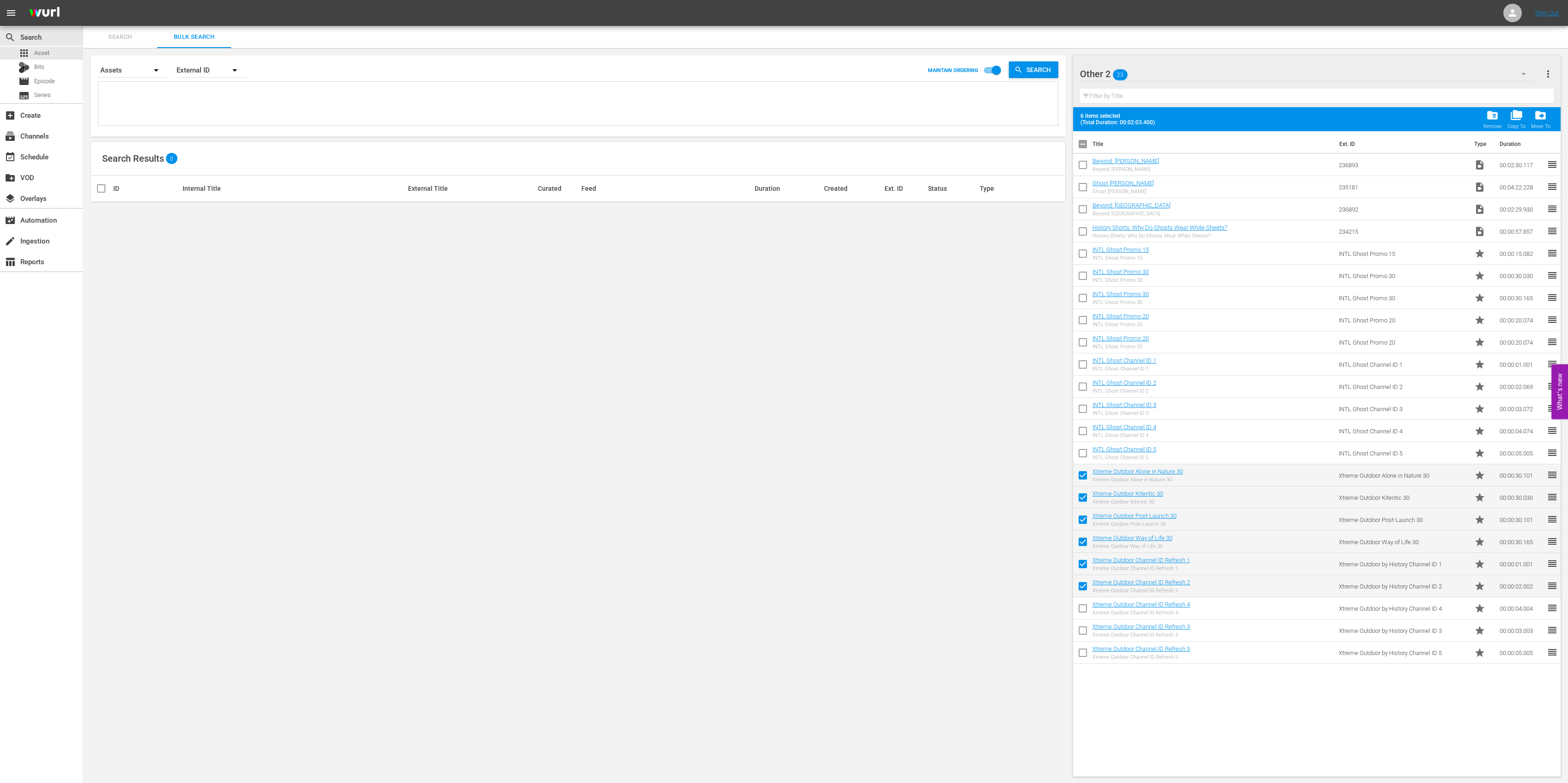
click at [1084, 608] on input "checkbox" at bounding box center [1083, 610] width 19 height 19
checkbox input "true"
click at [1083, 637] on input "checkbox" at bounding box center [1083, 632] width 19 height 19
checkbox input "true"
click at [1083, 654] on input "checkbox" at bounding box center [1083, 654] width 19 height 19
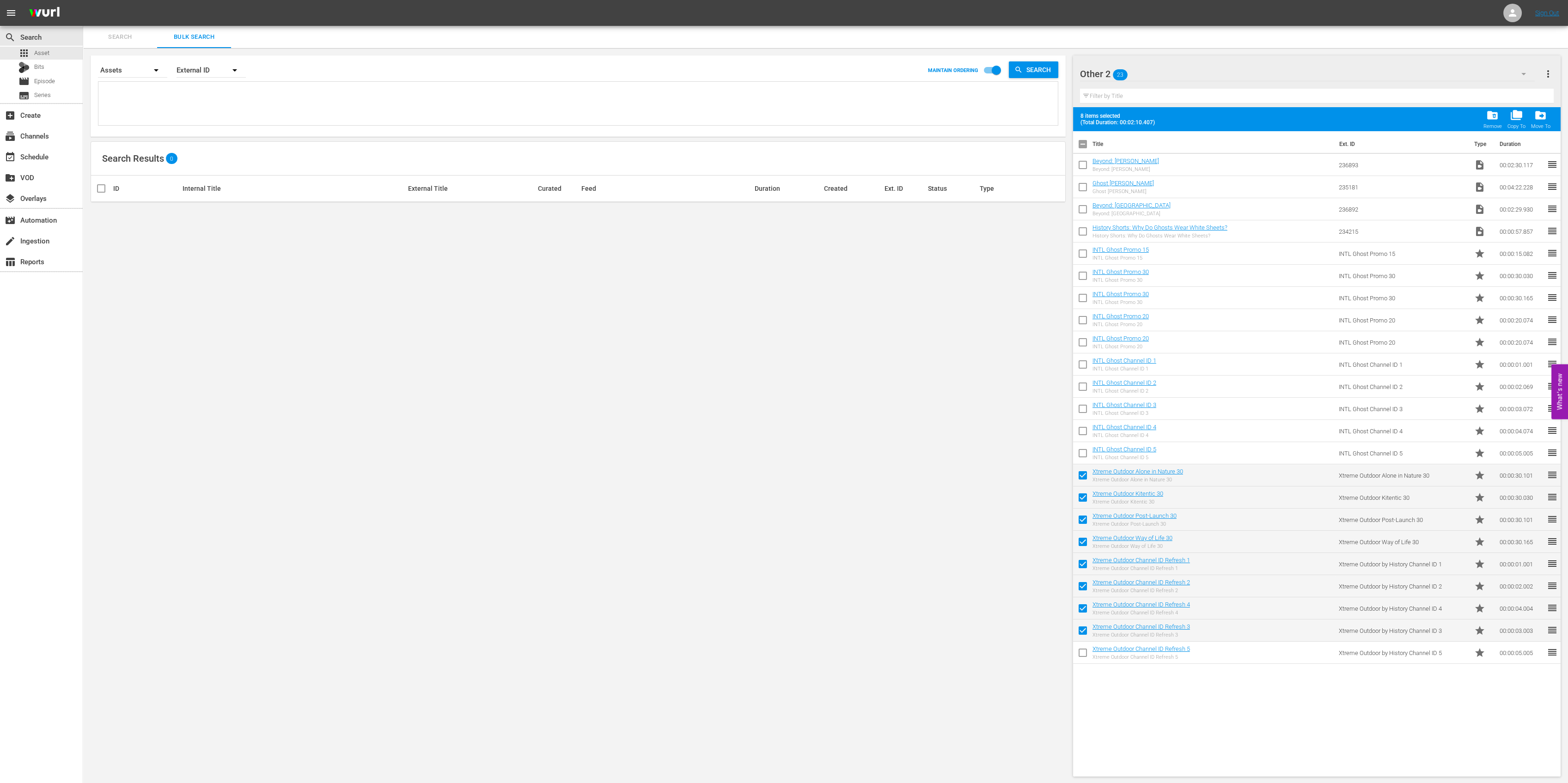
checkbox input "true"
click at [1545, 115] on span "drive_file_move" at bounding box center [1540, 115] width 13 height 13
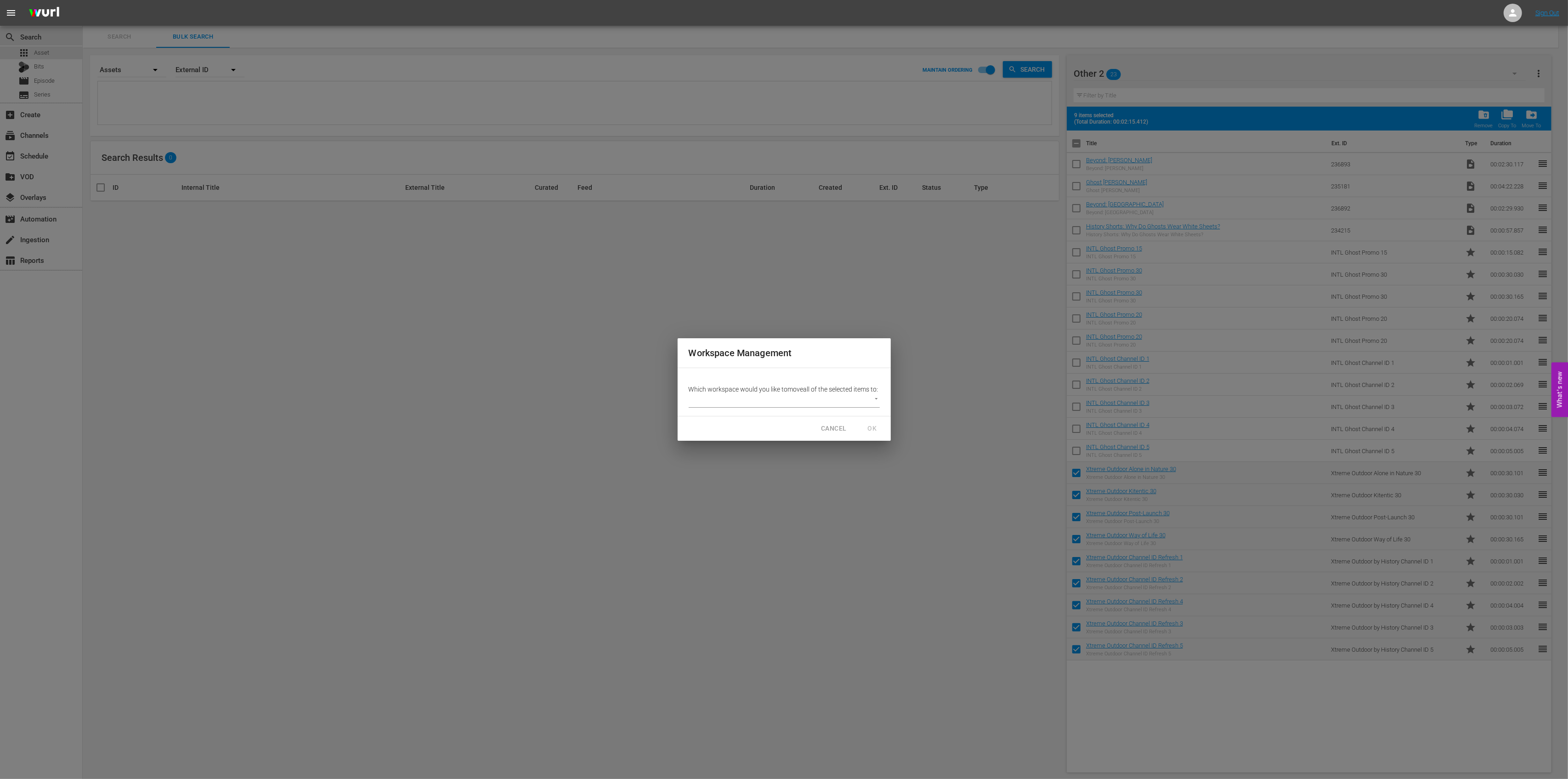
click at [878, 404] on body "menu Sign Out search Search apps Asset Bits movie Episode subtitles Series add_…" at bounding box center [784, 390] width 1568 height 779
click at [725, 424] on li "Default Workspace (0)" at bounding box center [728, 420] width 79 height 15
type input "1410"
click at [875, 434] on span "OK" at bounding box center [873, 428] width 15 height 12
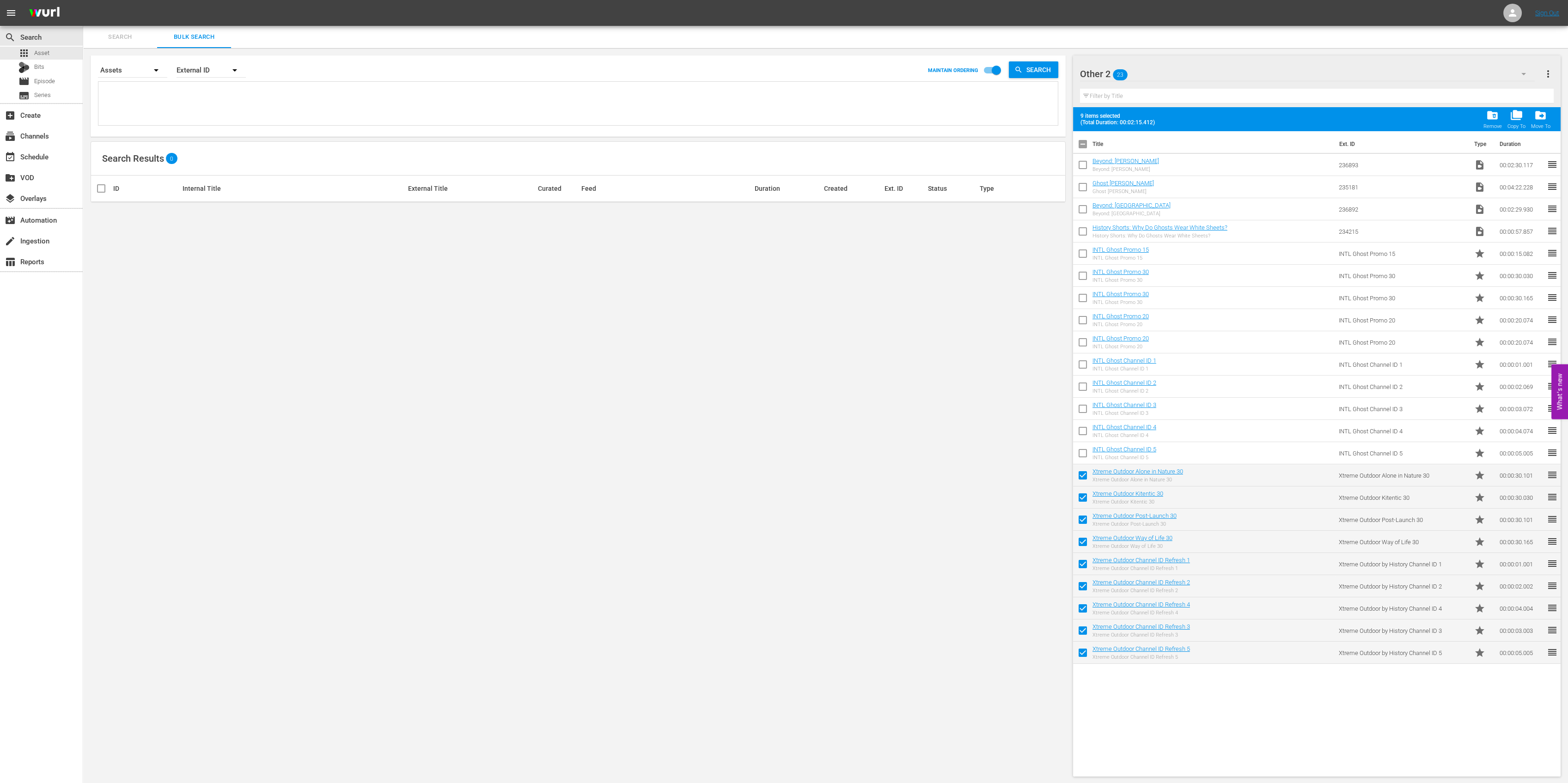
checkbox input "false"
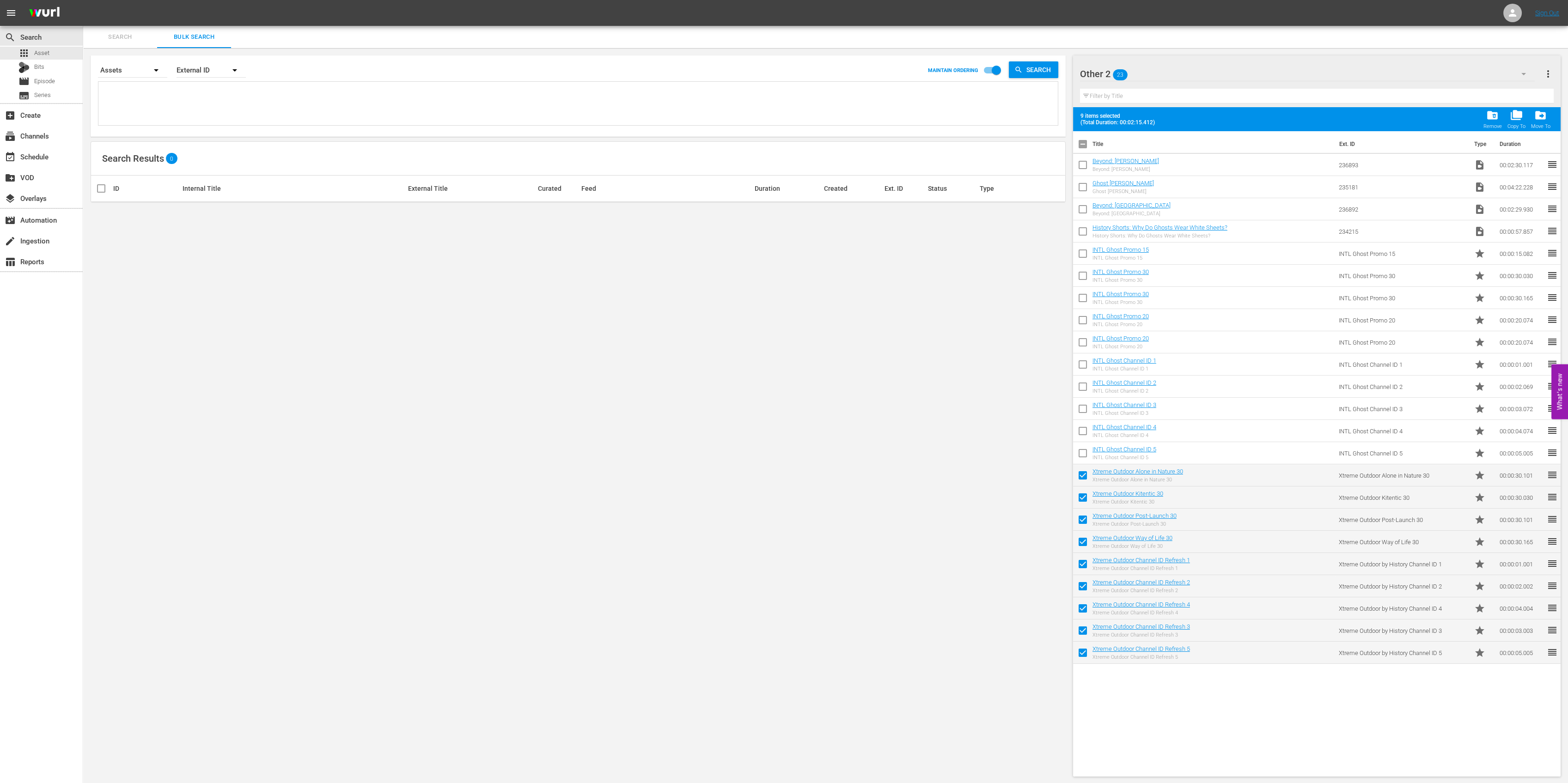
checkbox input "false"
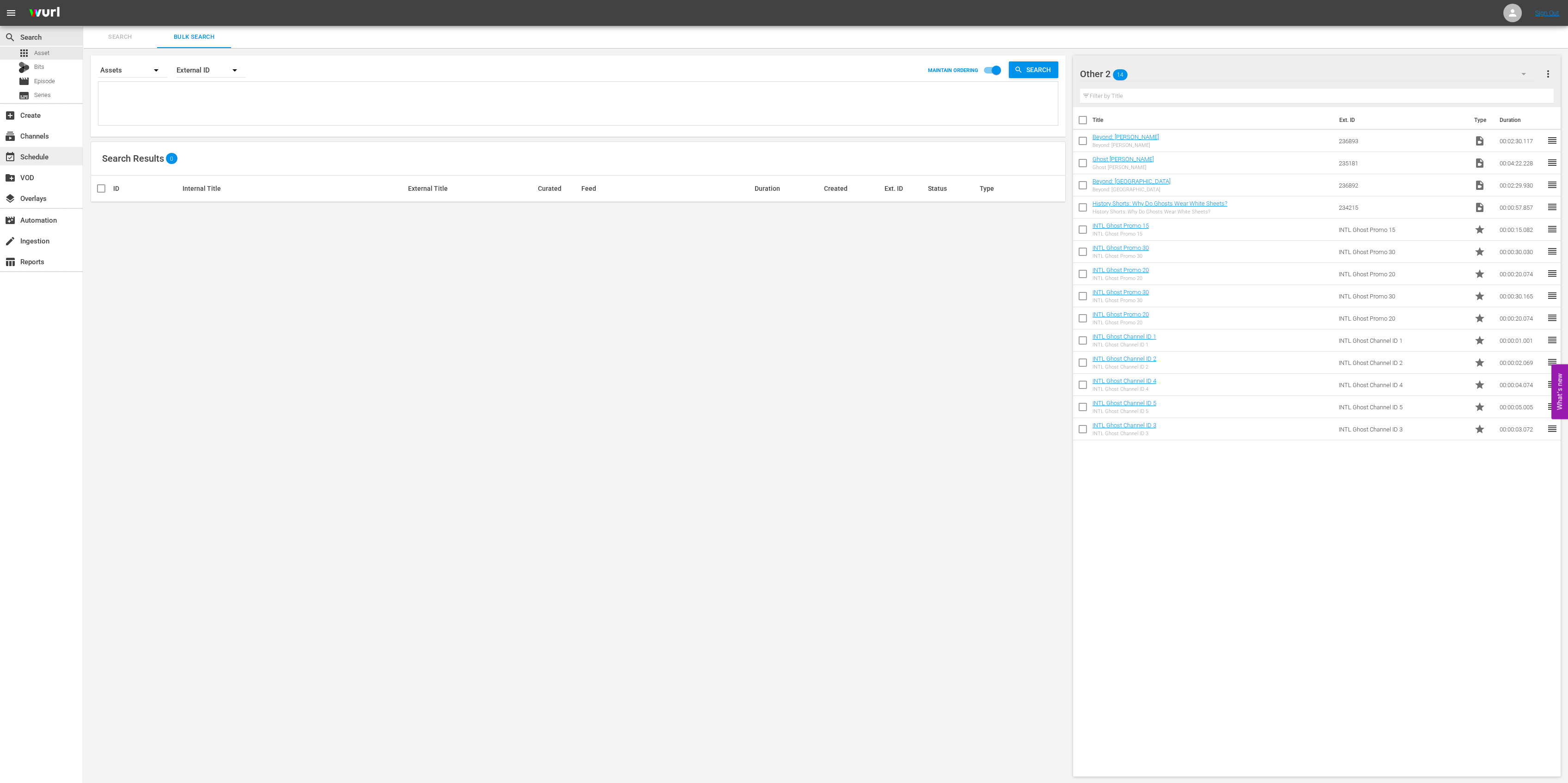
click at [50, 160] on div "event_available Schedule" at bounding box center [41, 156] width 83 height 18
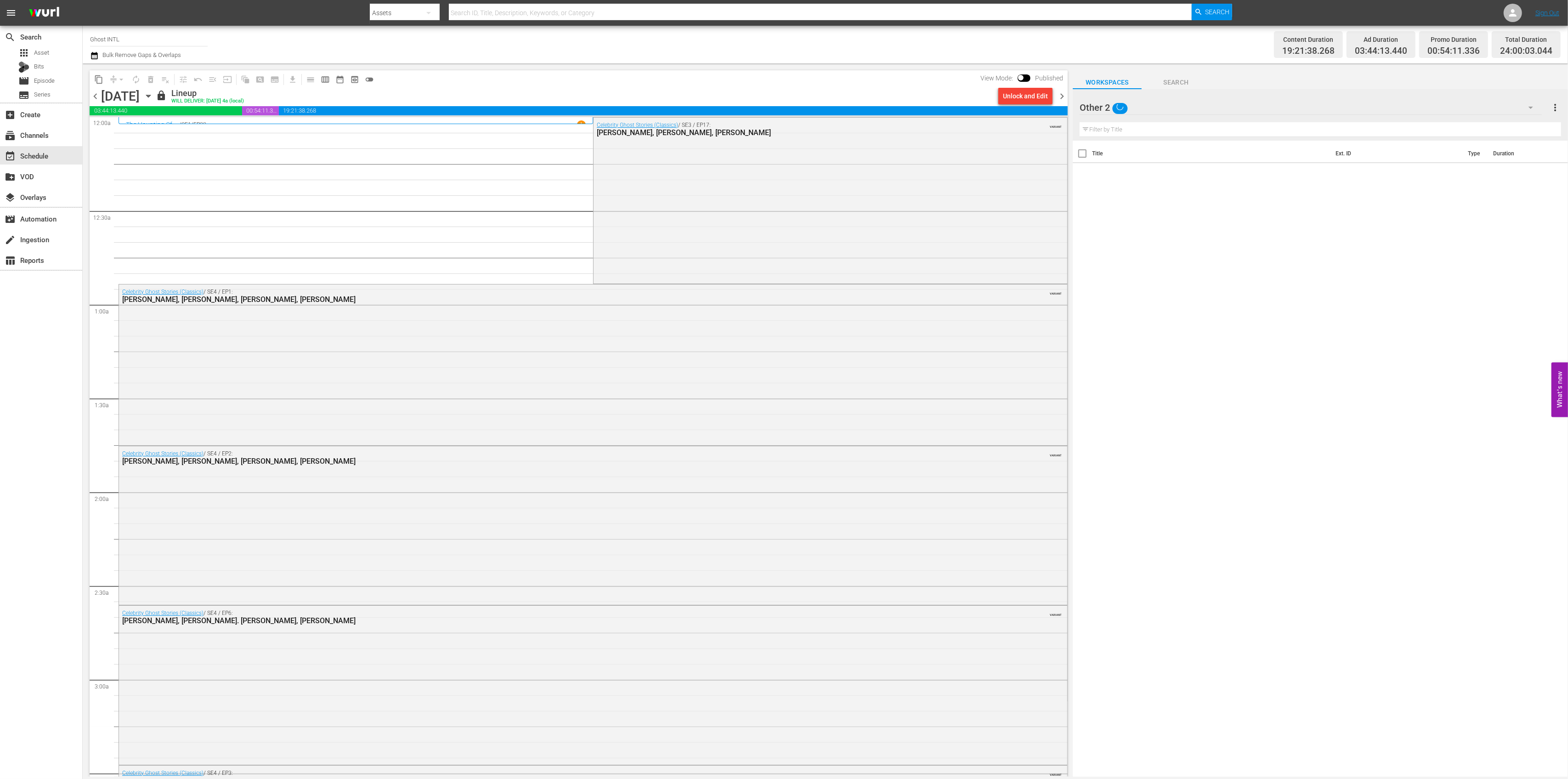
click at [154, 92] on icon "button" at bounding box center [148, 96] width 10 height 10
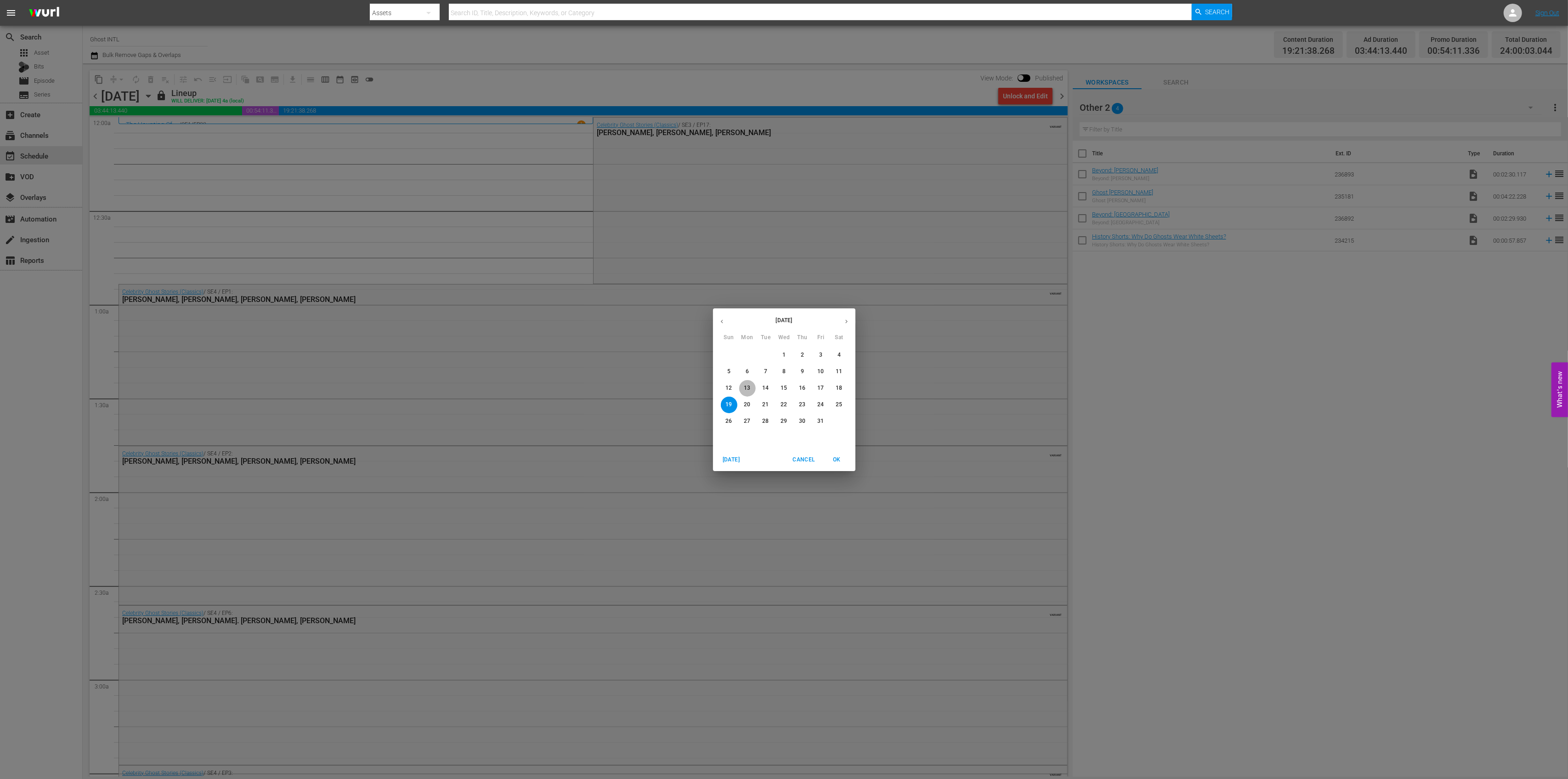
click at [747, 386] on p "13" at bounding box center [747, 388] width 7 height 8
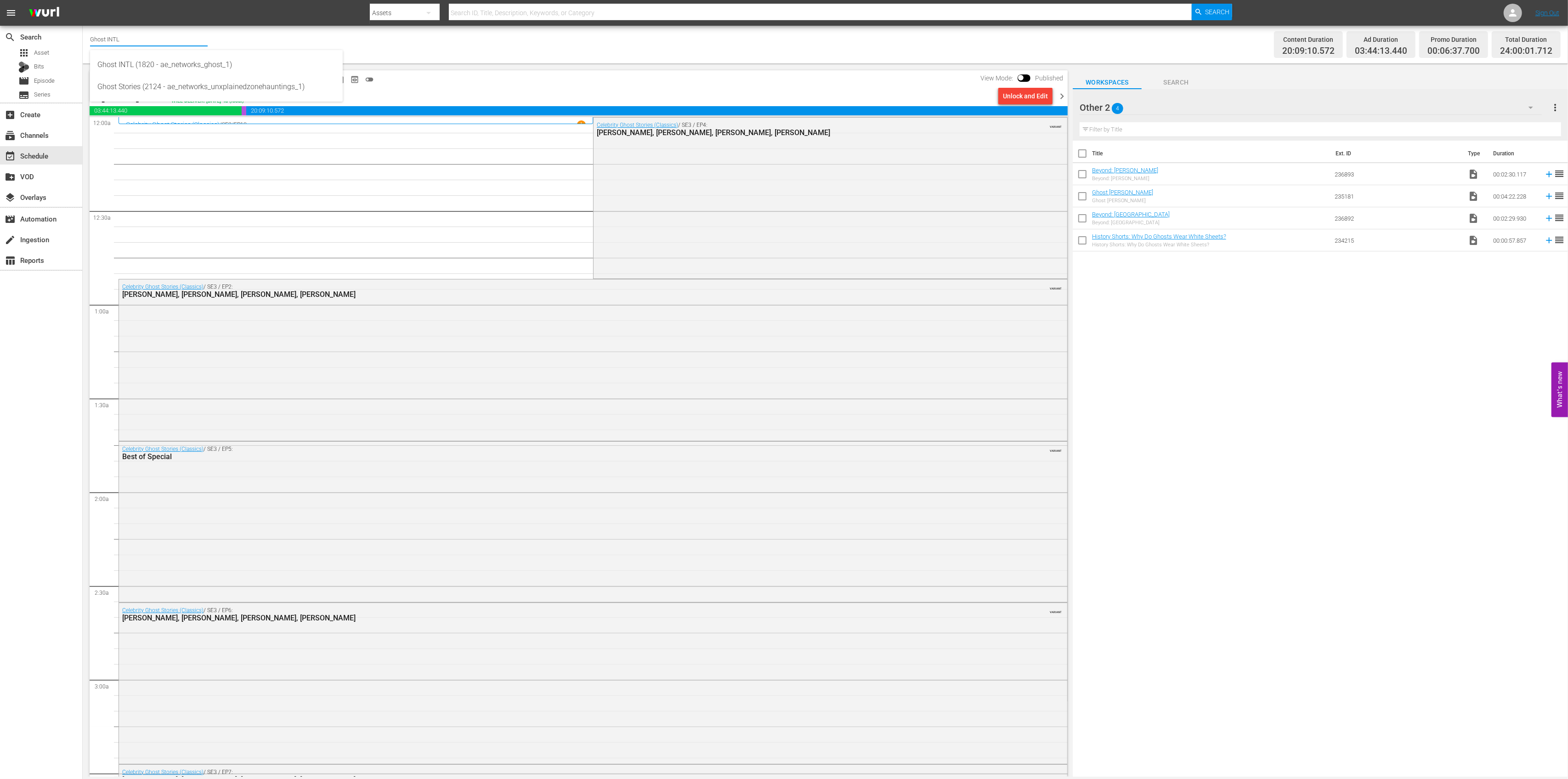
click at [152, 45] on input "Ghost INTL" at bounding box center [149, 39] width 118 height 22
type input "G"
click at [159, 68] on div "Ghost INTL (1820 - ae_networks_ghost_1)" at bounding box center [217, 65] width 238 height 22
type input "Xtreme Outdoor Presented by HISTORY (590 - aenetworks_skills_thrills_1)"
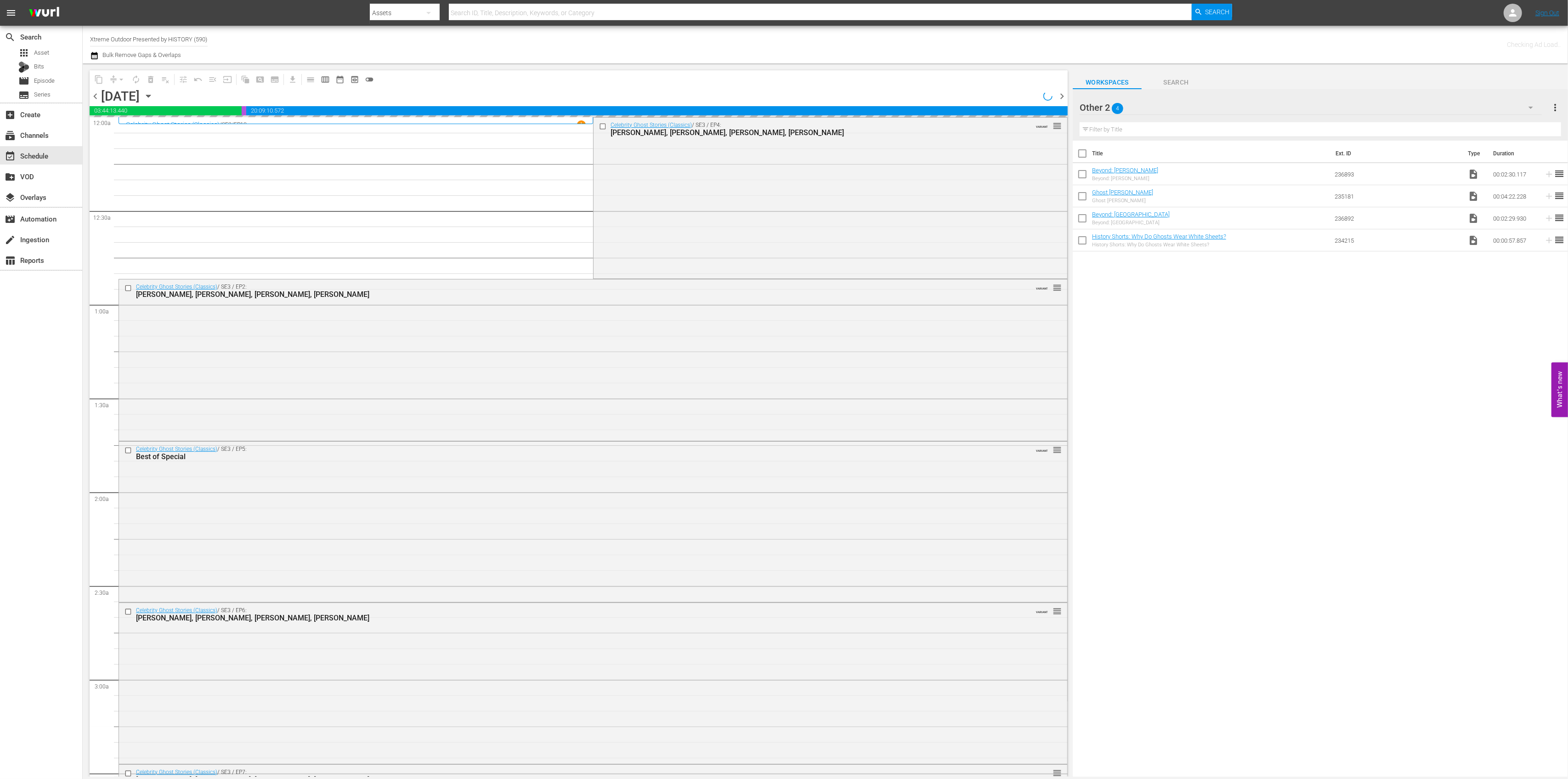
click at [157, 66] on div "content_copy compress arrow_drop_down autorenew_outlined delete_forever_outline…" at bounding box center [577, 420] width 988 height 714
click at [772, 218] on div "Celebrity Ghost Stories (Classics) / SE3 / EP4: Mindy Cohn, Valerie Harper, Mat…" at bounding box center [830, 197] width 474 height 159
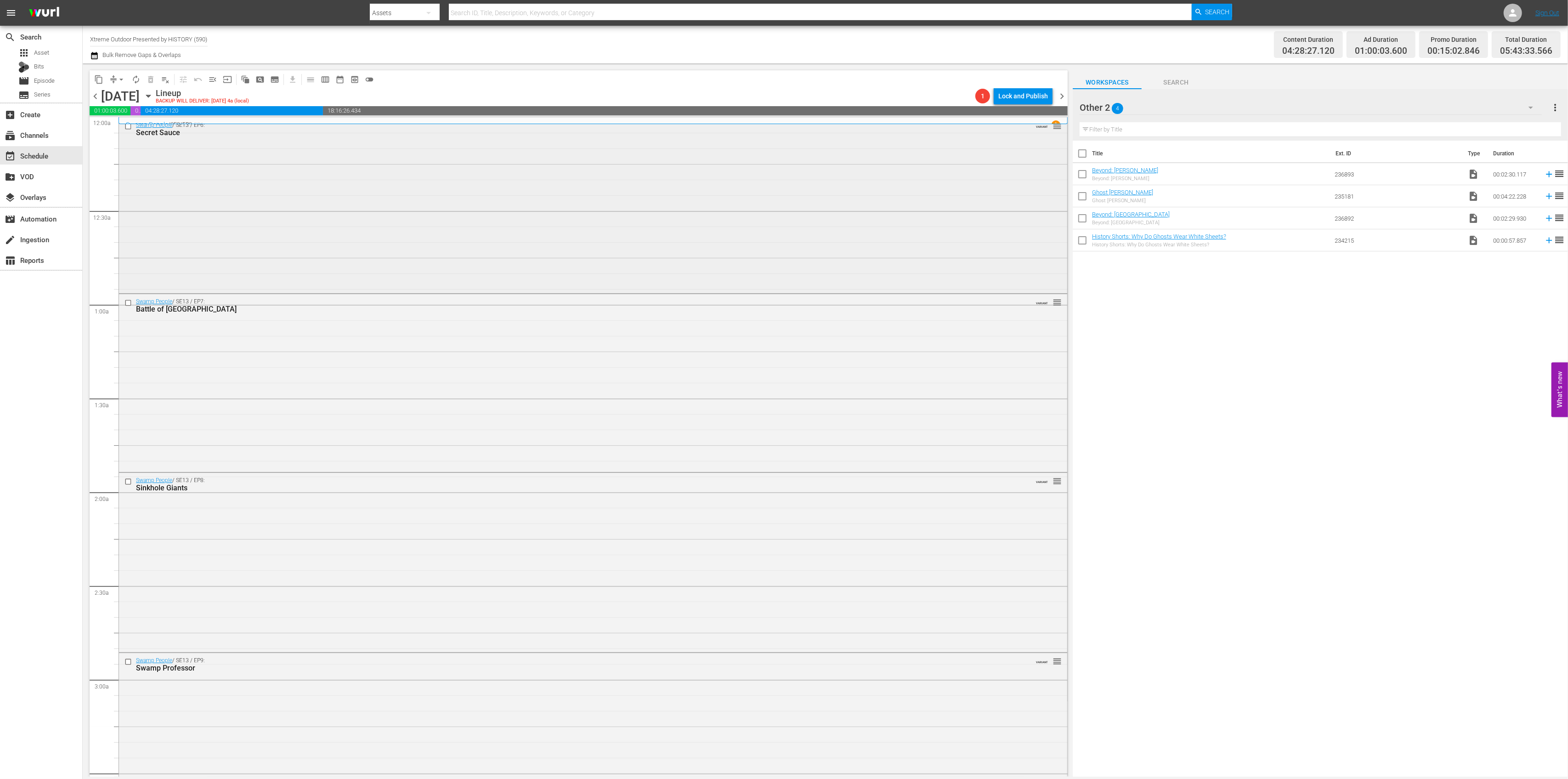
click at [465, 219] on div "Swamp People / SE13 / EP6: Secret Sauce VARIANT reorder" at bounding box center [593, 204] width 949 height 173
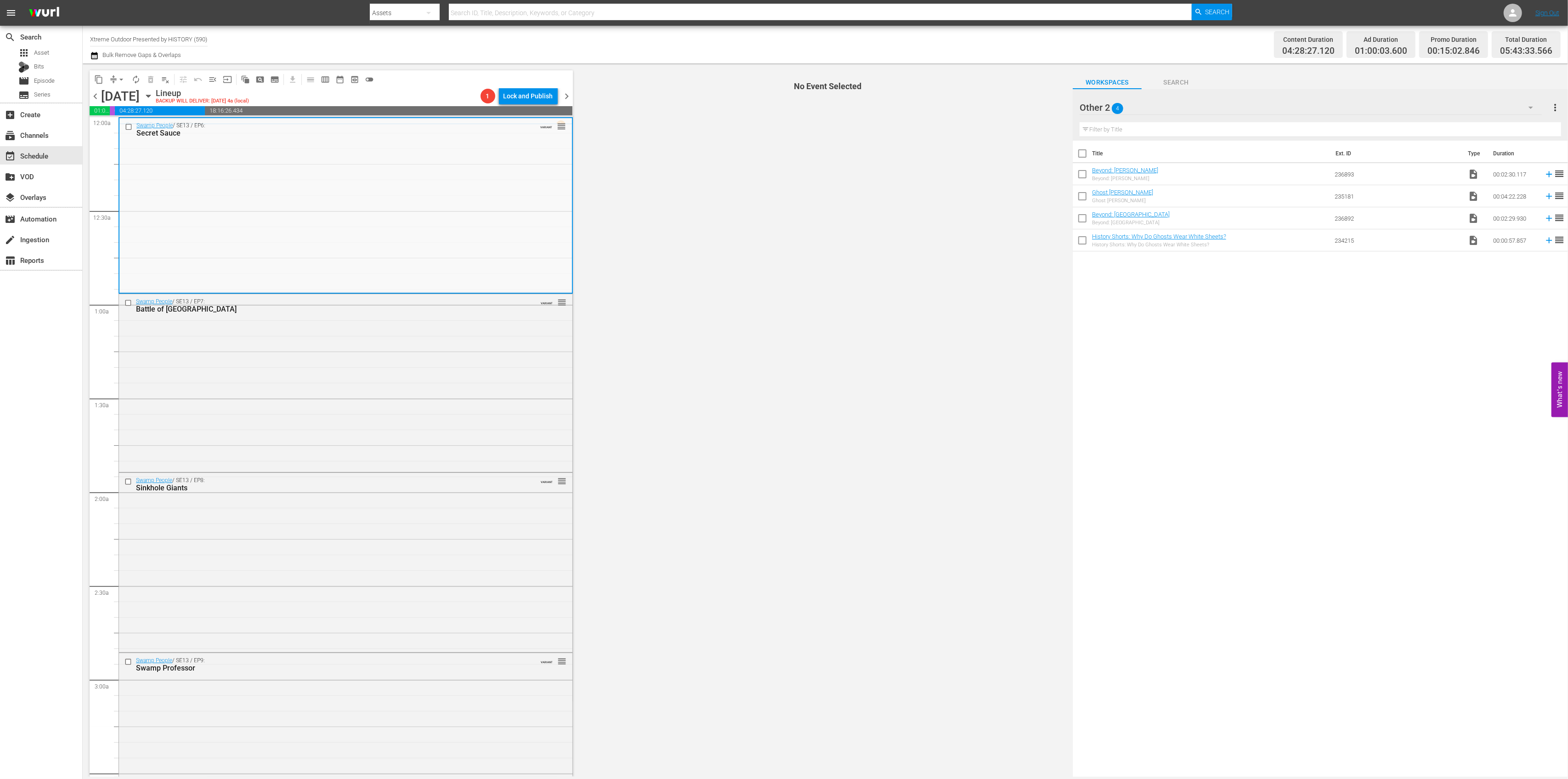
click at [1232, 112] on div "Other 2 4" at bounding box center [1311, 107] width 462 height 26
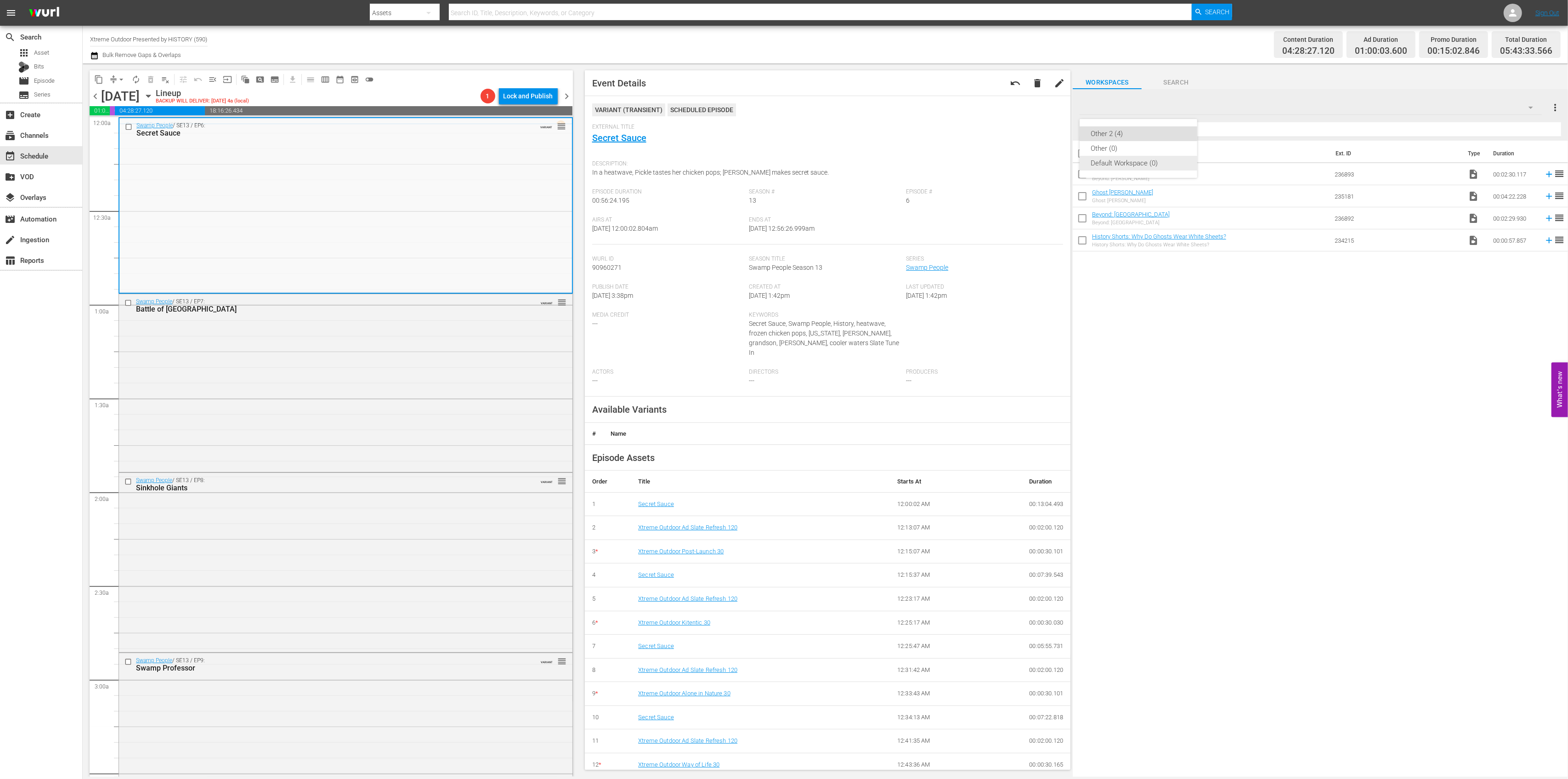
click at [1126, 164] on div "Default Workspace (0)" at bounding box center [1139, 163] width 96 height 15
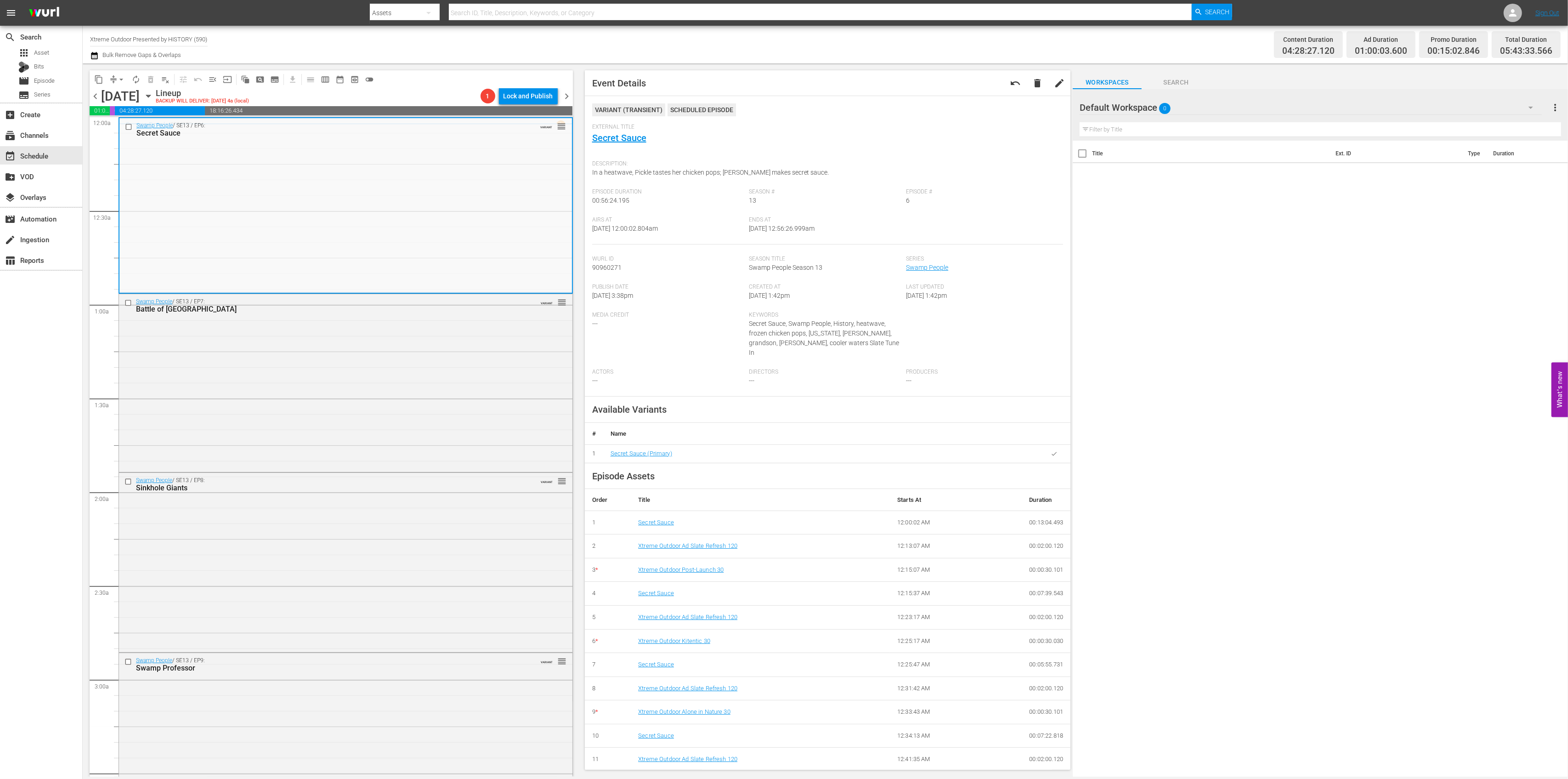
click at [571, 98] on span "chevron_right" at bounding box center [567, 96] width 12 height 12
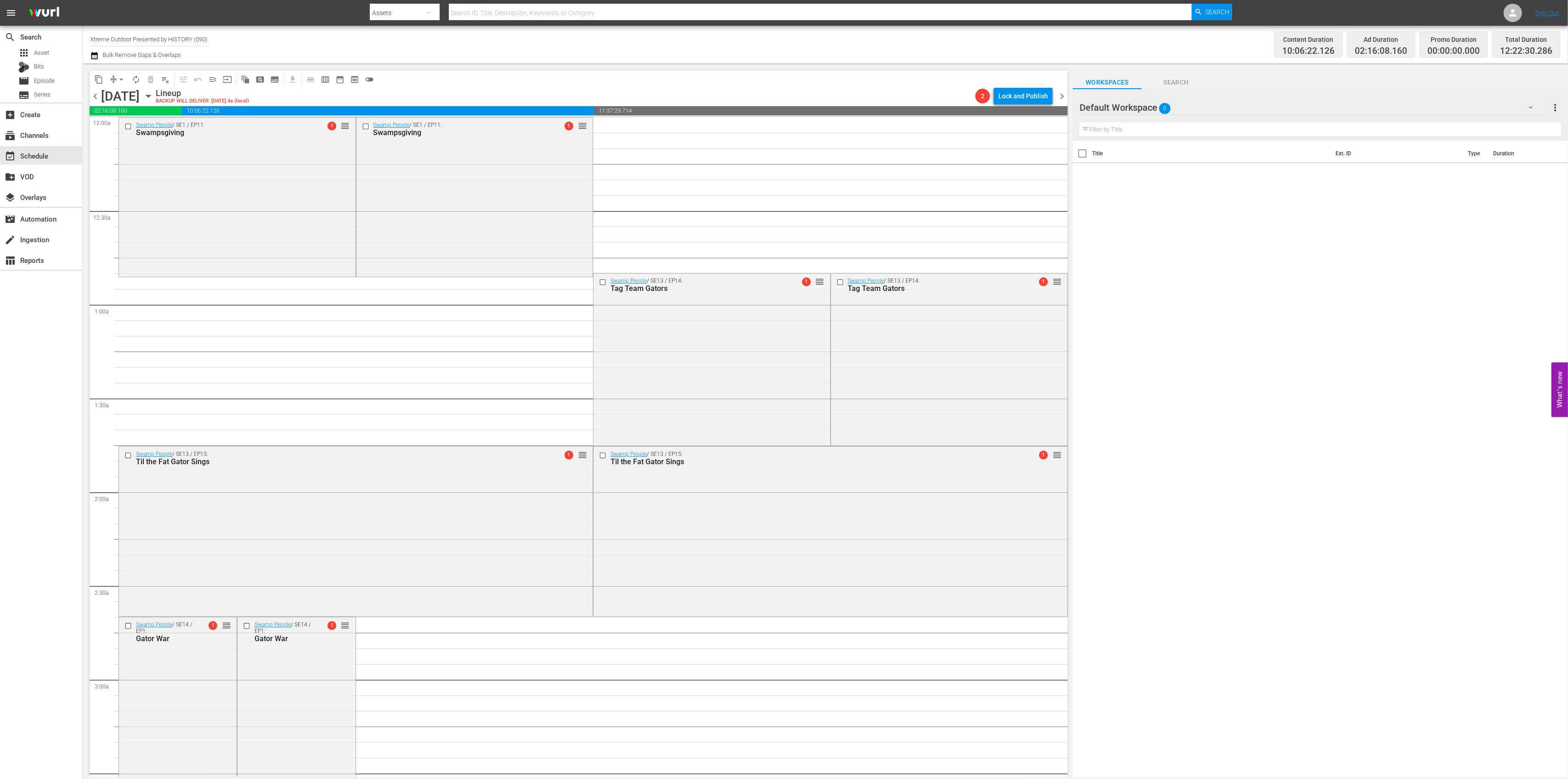
click at [1062, 98] on span "chevron_right" at bounding box center [1062, 96] width 12 height 12
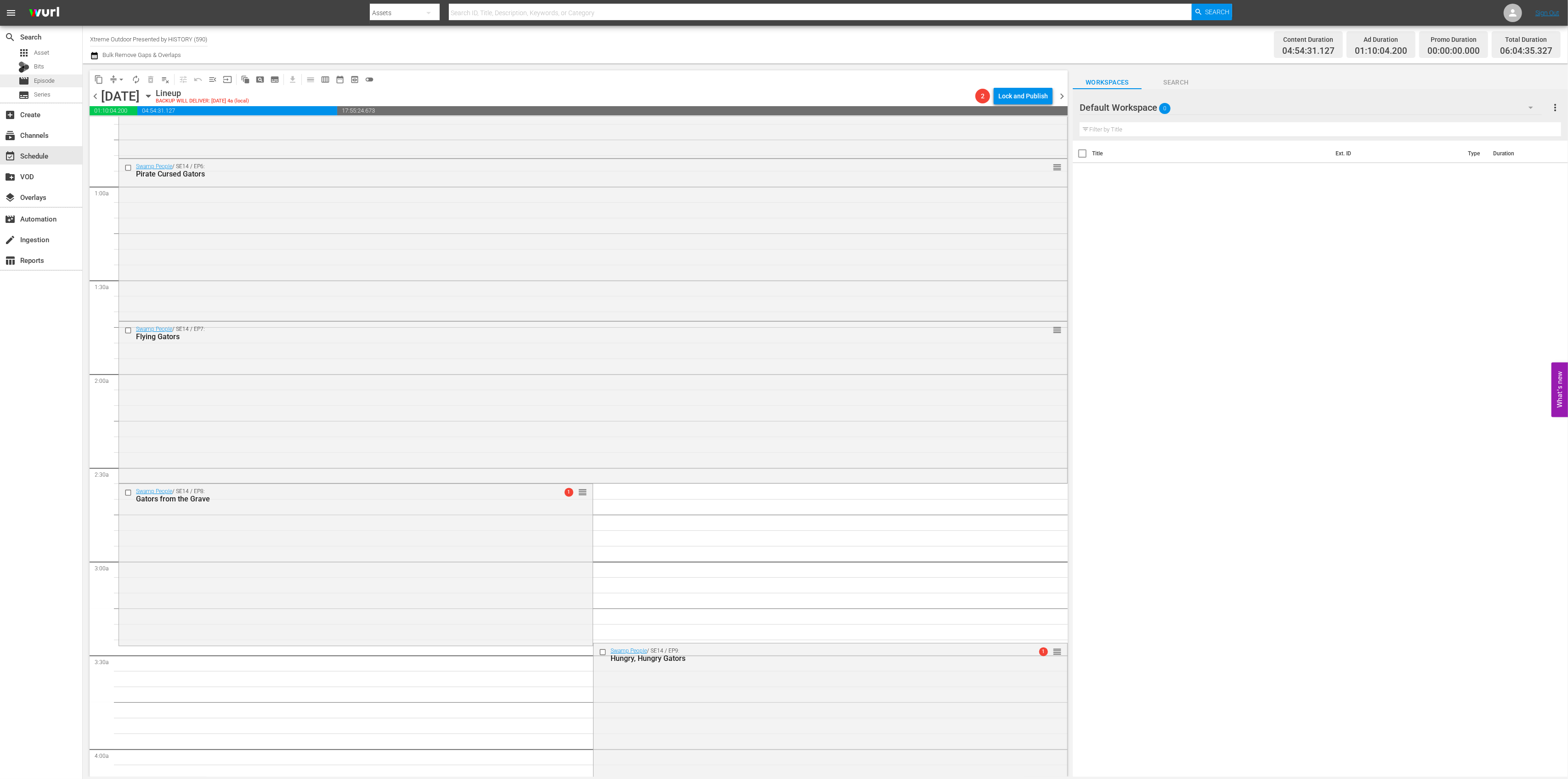
scroll to position [61, 0]
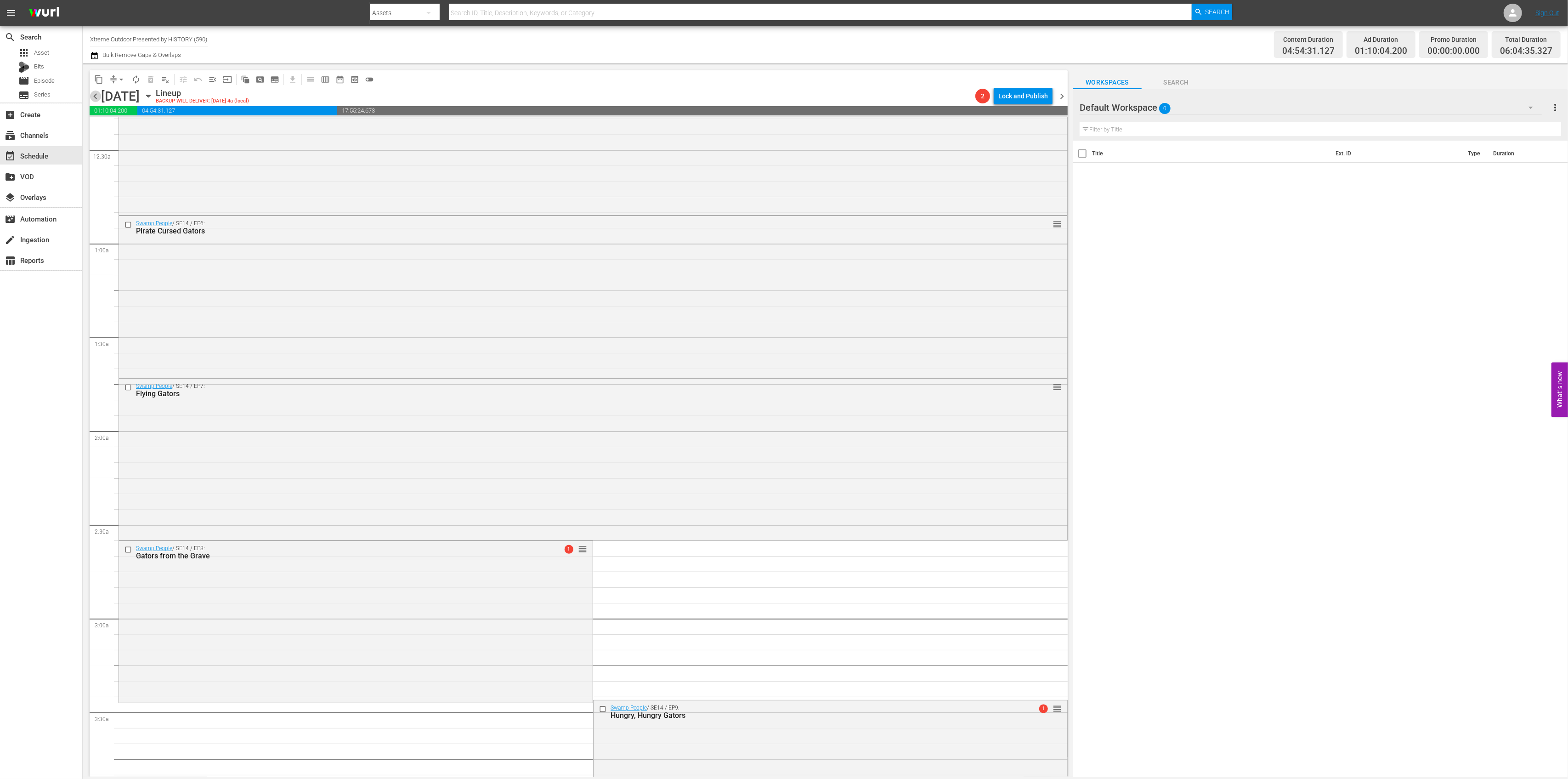
click at [96, 96] on span "chevron_left" at bounding box center [96, 96] width 12 height 12
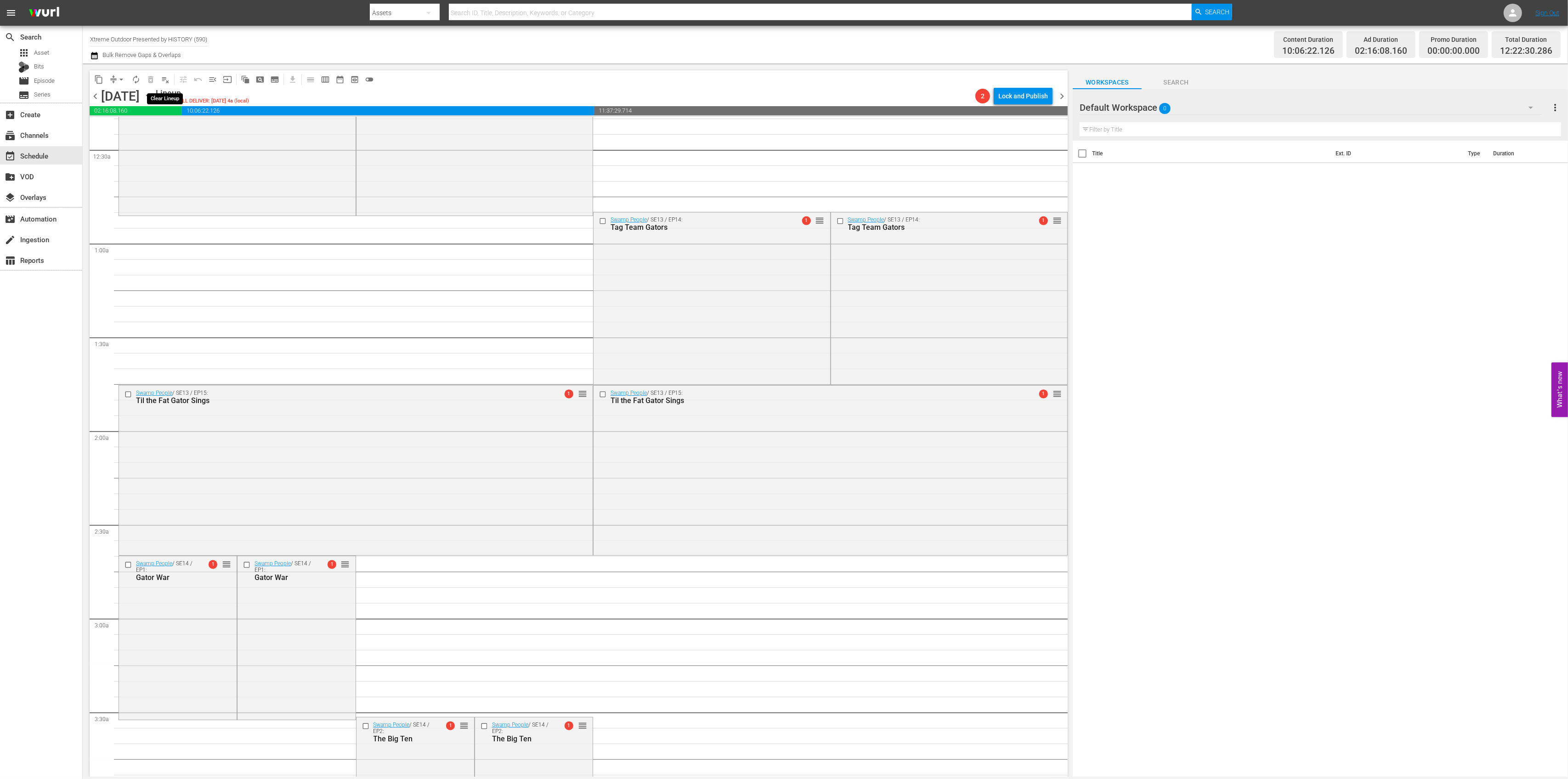
click at [165, 81] on span "playlist_remove_outlined" at bounding box center [165, 79] width 10 height 10
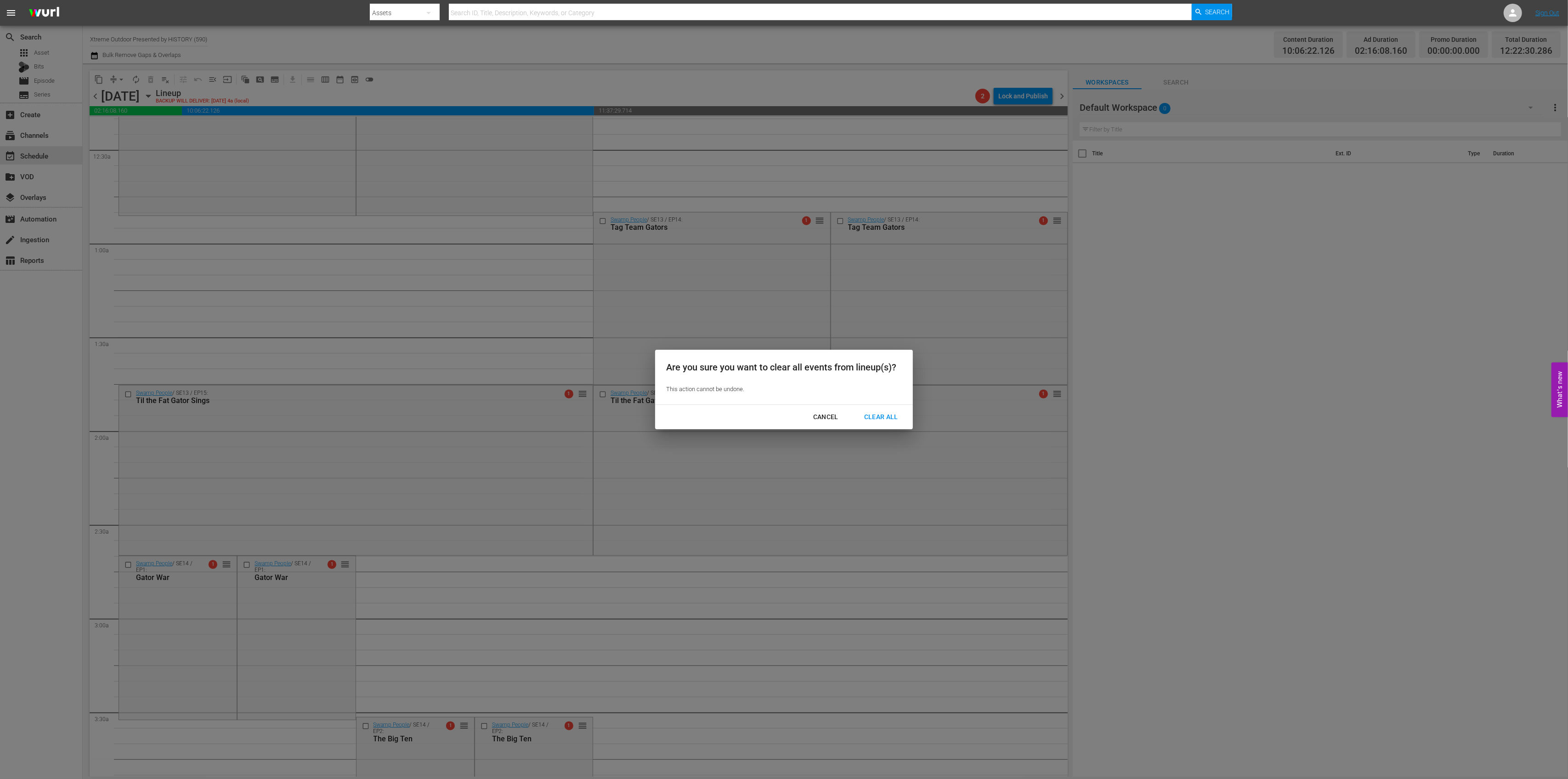
click at [881, 414] on div "Clear All" at bounding box center [881, 417] width 48 height 12
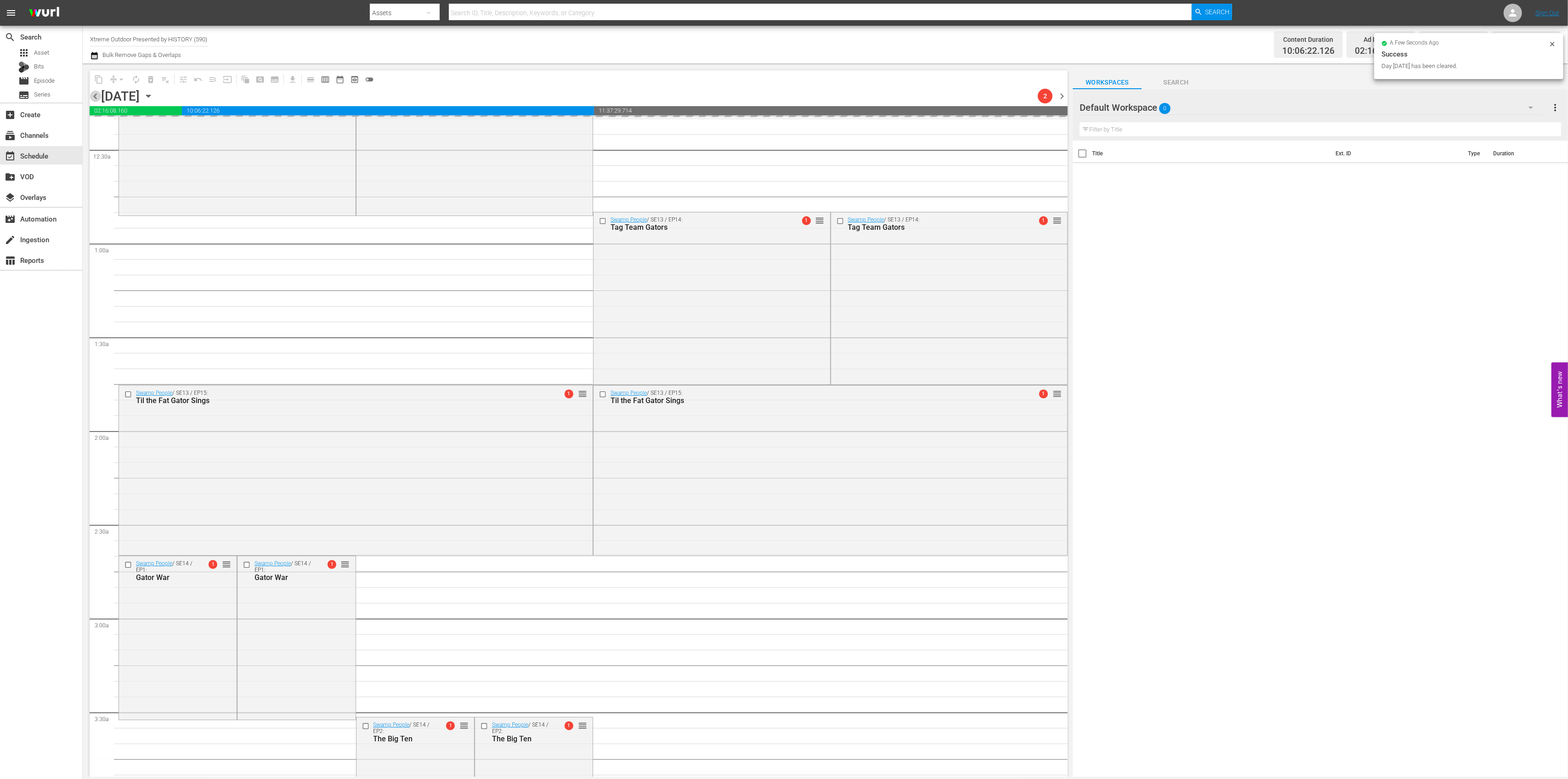
click at [96, 96] on span "chevron_left" at bounding box center [96, 96] width 12 height 12
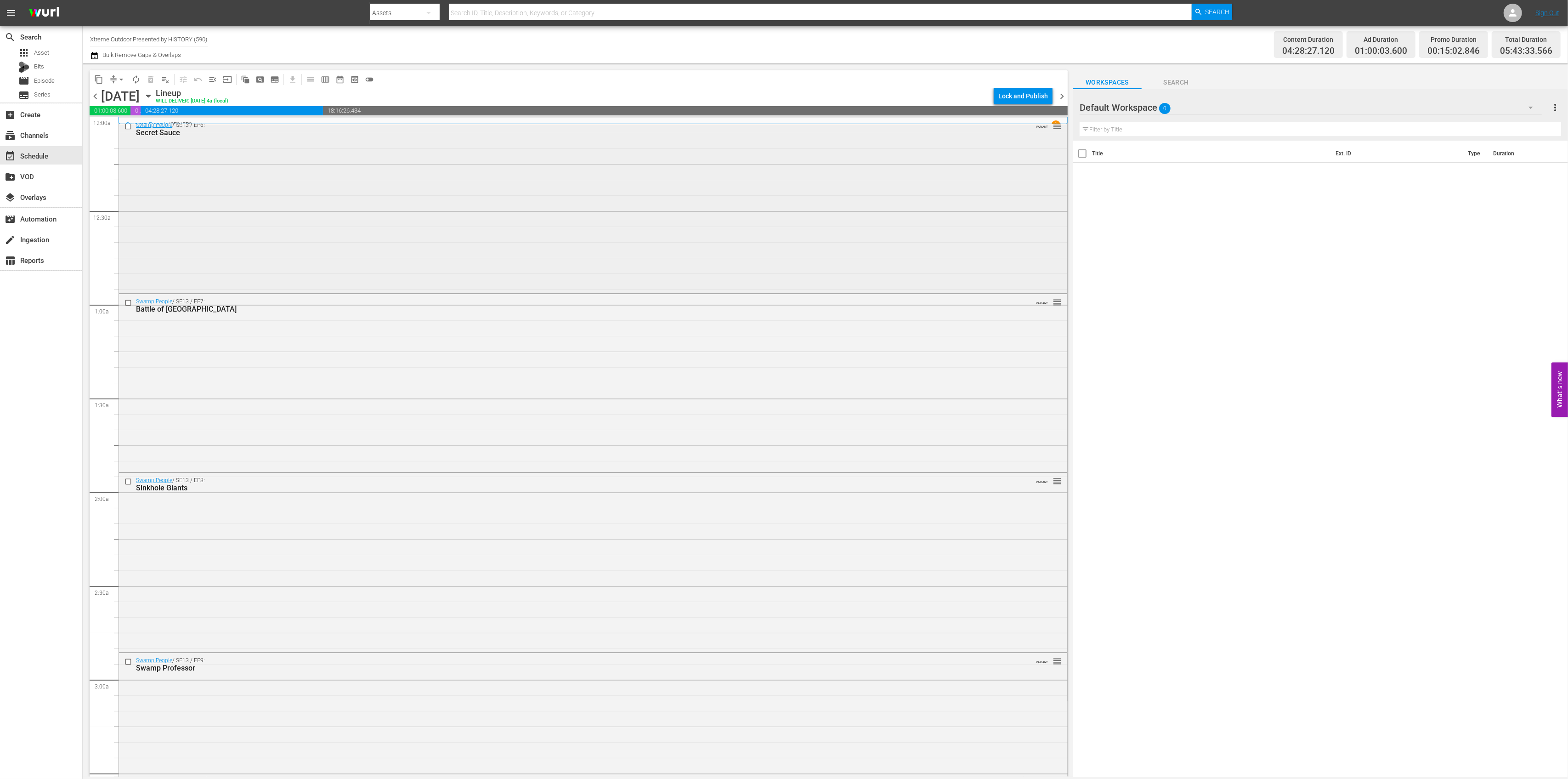
click at [576, 207] on div "Swamp People / SE13 / EP6: Secret Sauce VARIANT reorder" at bounding box center [593, 204] width 949 height 173
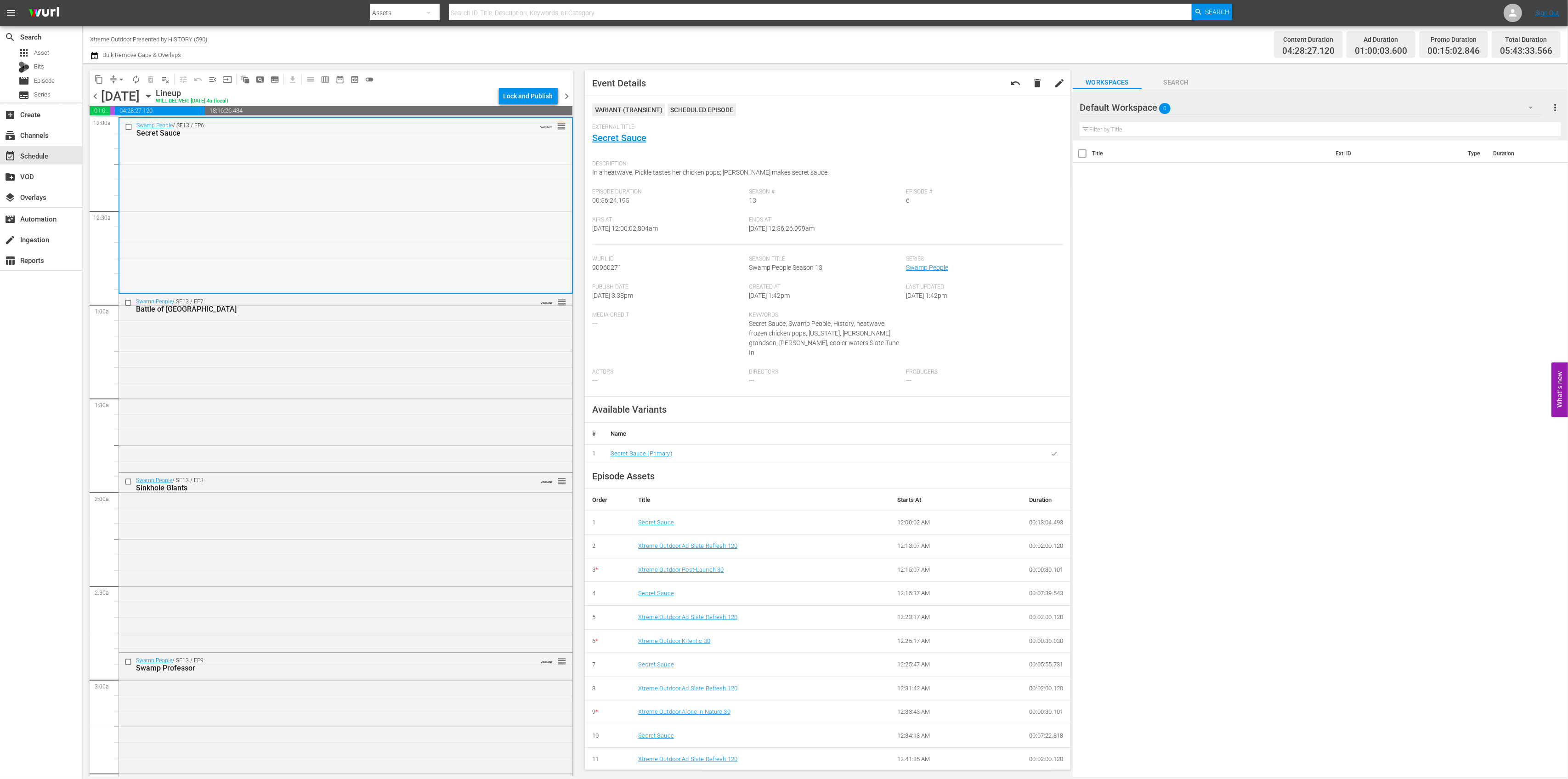
click at [356, 199] on div "Swamp People / SE13 / EP6: Secret Sauce VARIANT reorder" at bounding box center [346, 205] width 453 height 173
click at [483, 359] on div "Swamp People / SE13 / EP7: Battle of Black Lagoon VARIANT reorder" at bounding box center [345, 382] width 453 height 176
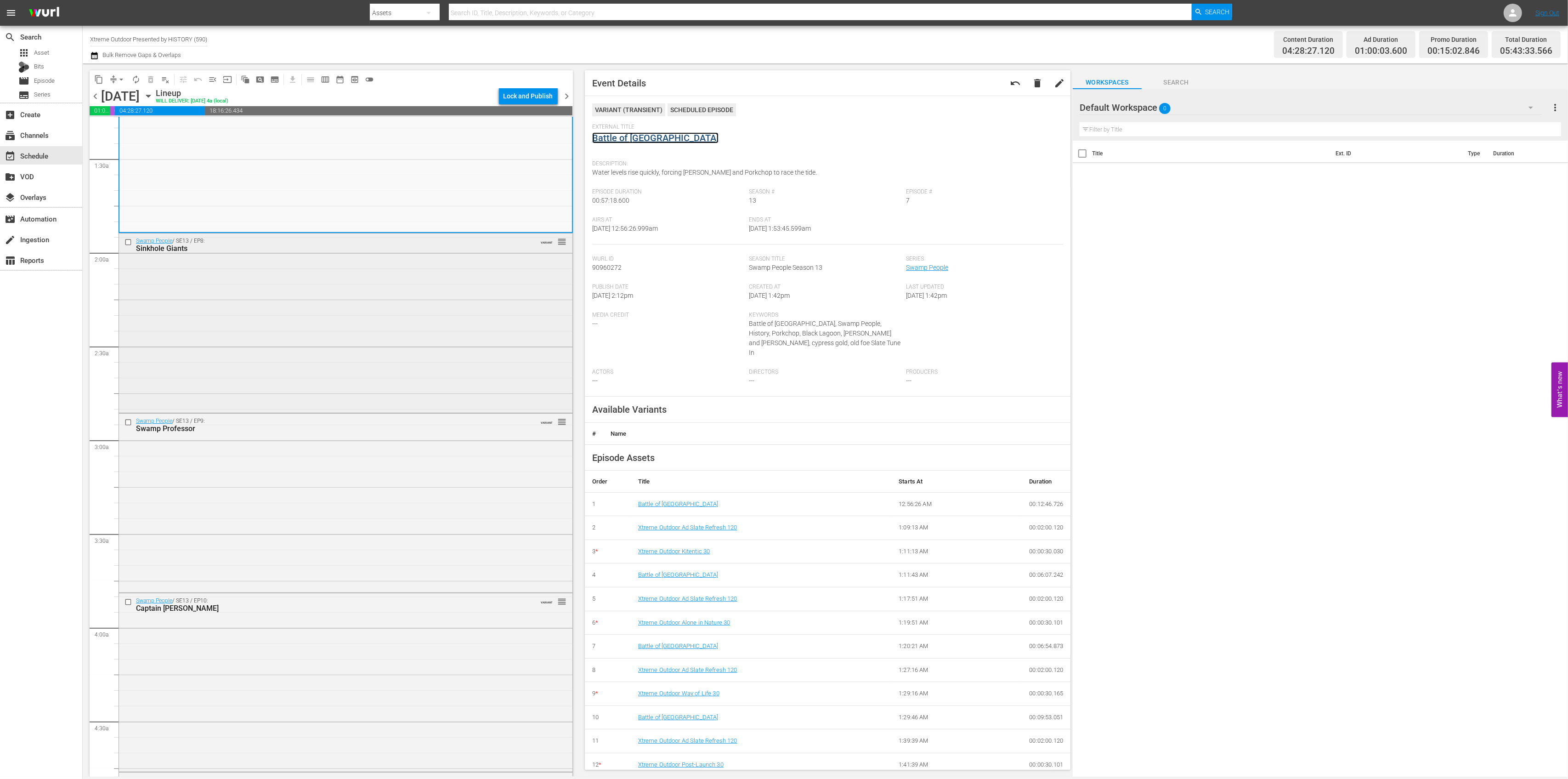
scroll to position [245, 0]
click at [445, 331] on div "Swamp People / SE13 / EP8: Sinkhole Giants VARIANT reorder" at bounding box center [345, 316] width 453 height 177
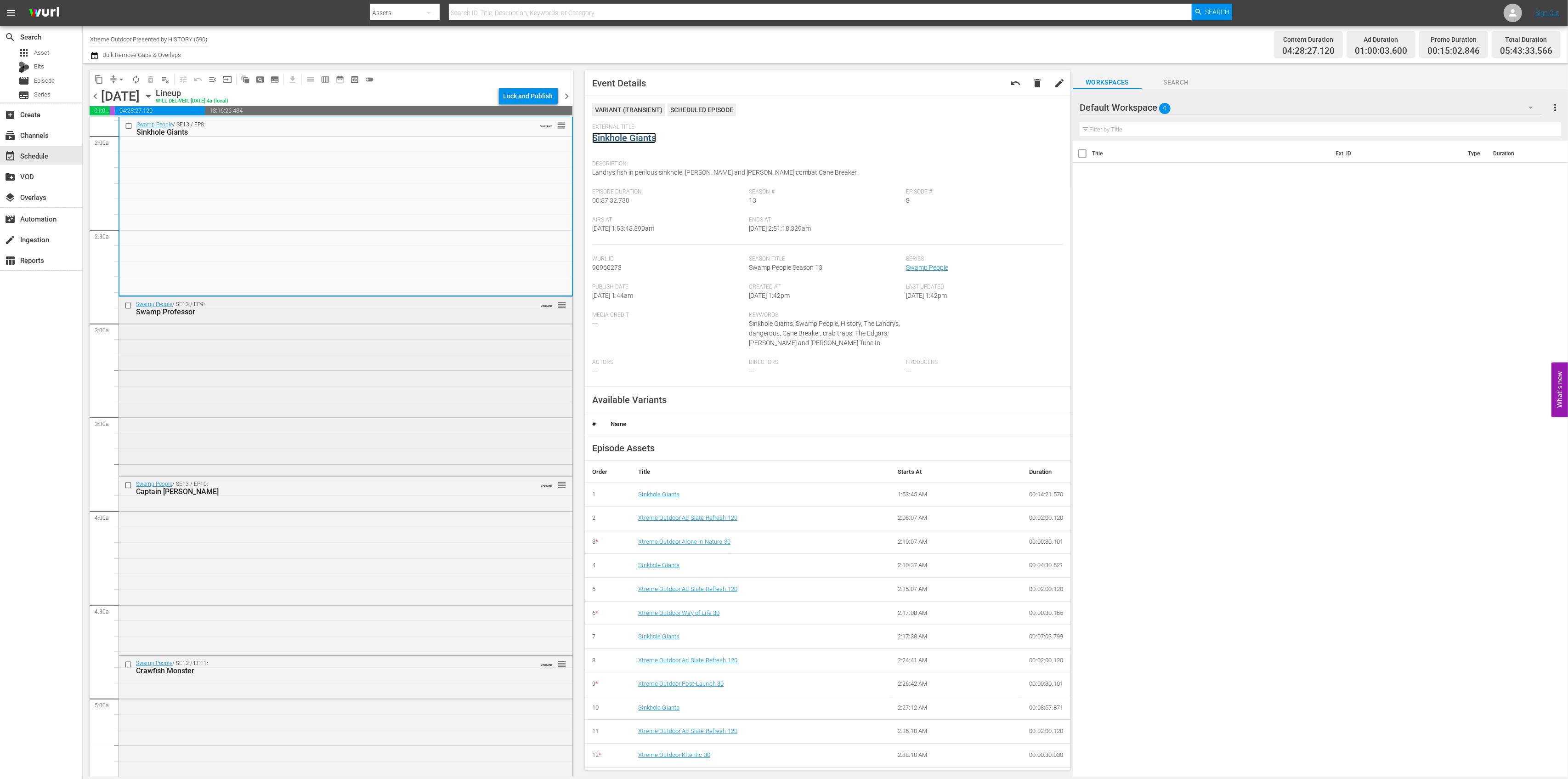
scroll to position [428, 0]
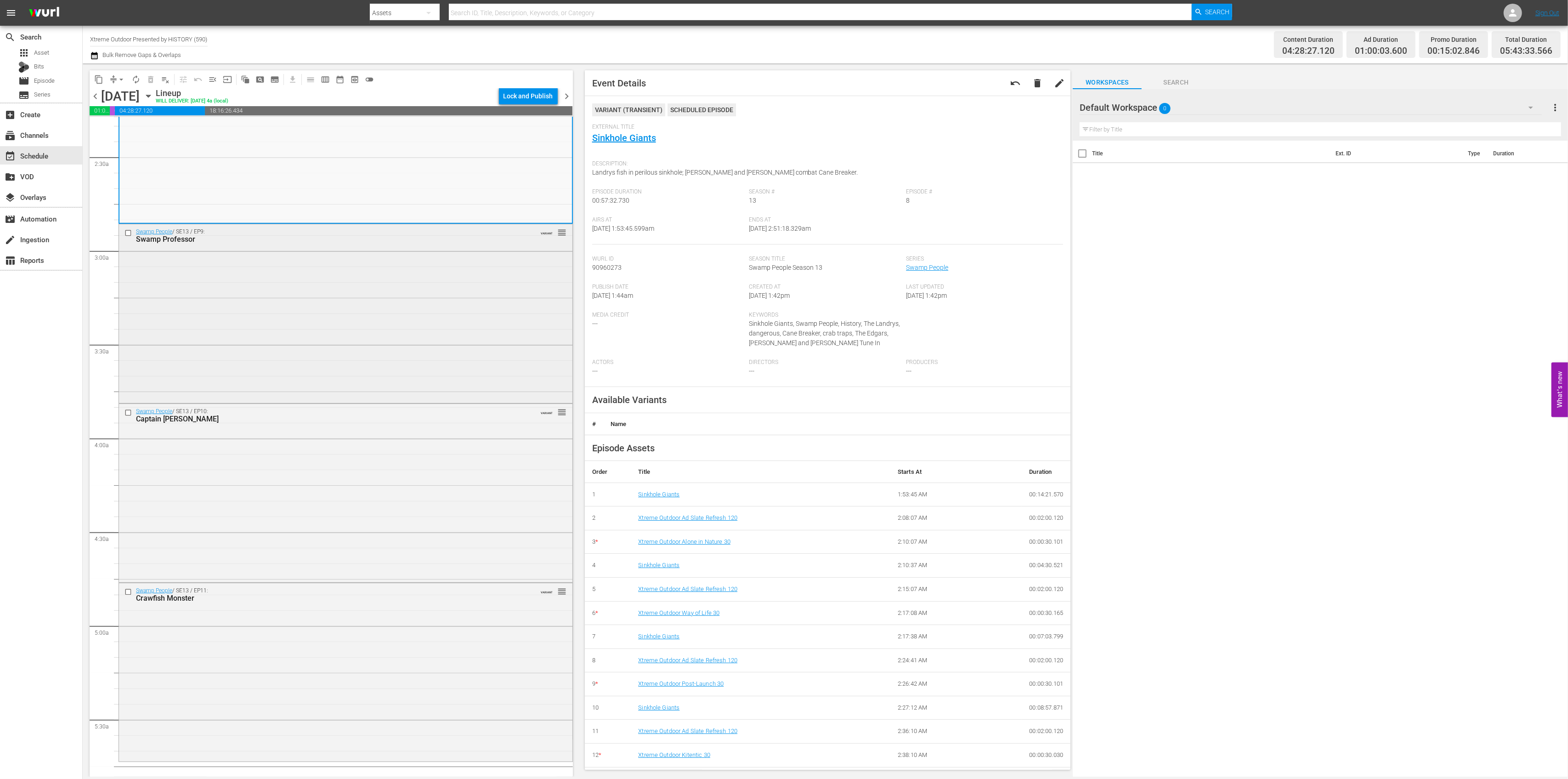
click at [406, 341] on div "Swamp People / SE13 / EP9: Swamp Professor VARIANT reorder" at bounding box center [345, 312] width 453 height 177
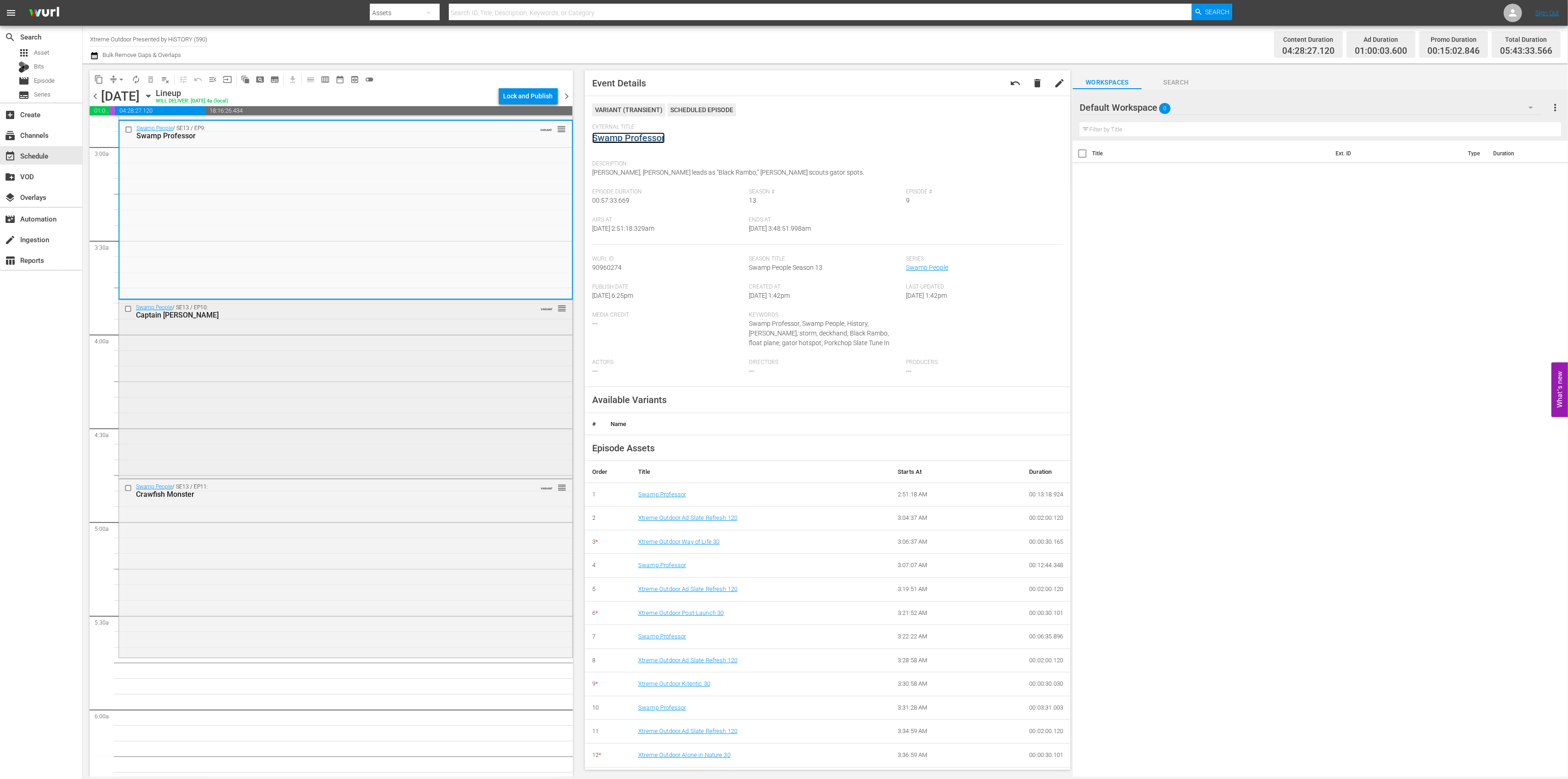
scroll to position [613, 0]
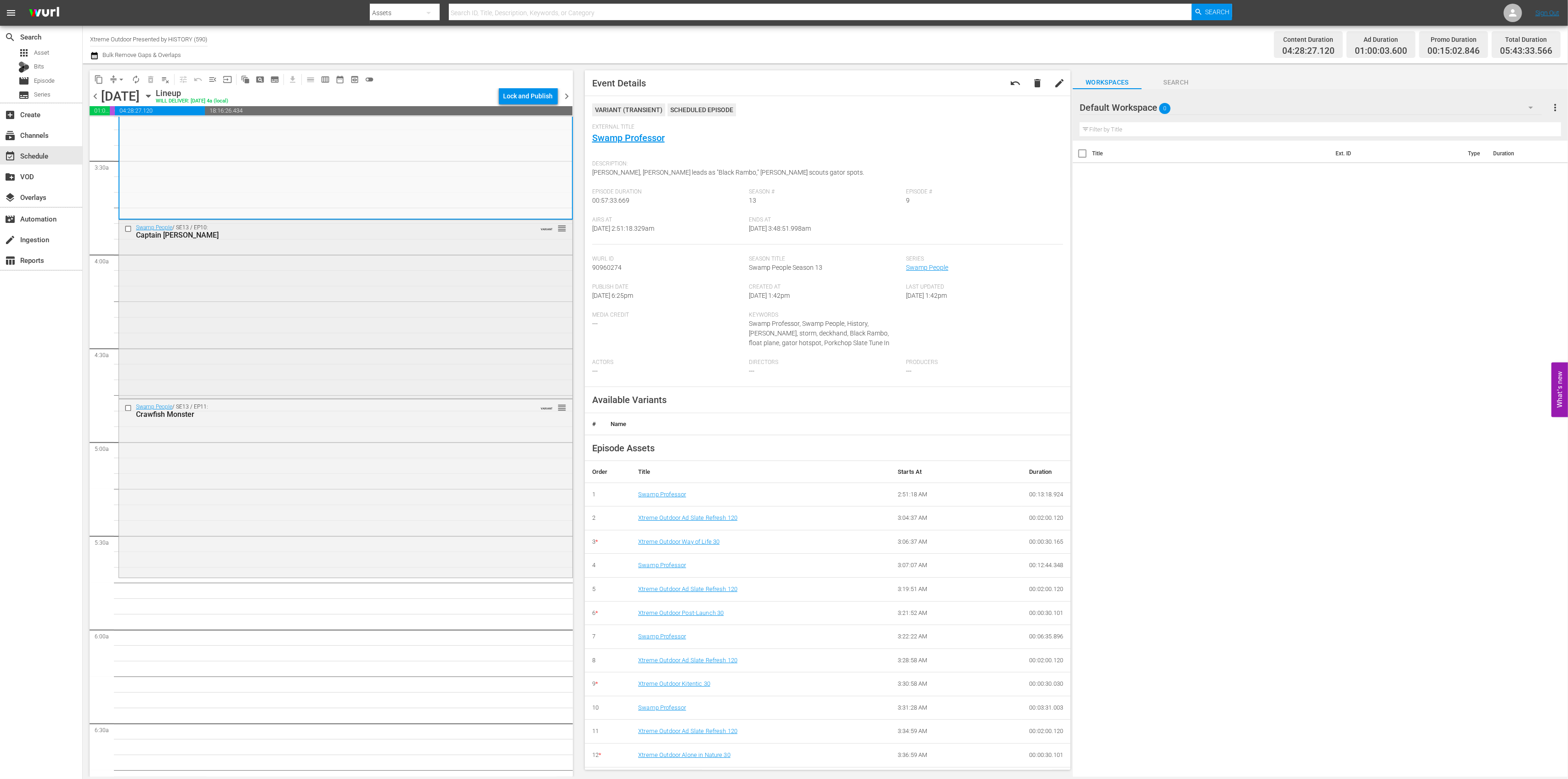
click at [433, 324] on div "Swamp People / SE13 / EP10: Captain Pickle VARIANT reorder" at bounding box center [345, 309] width 453 height 176
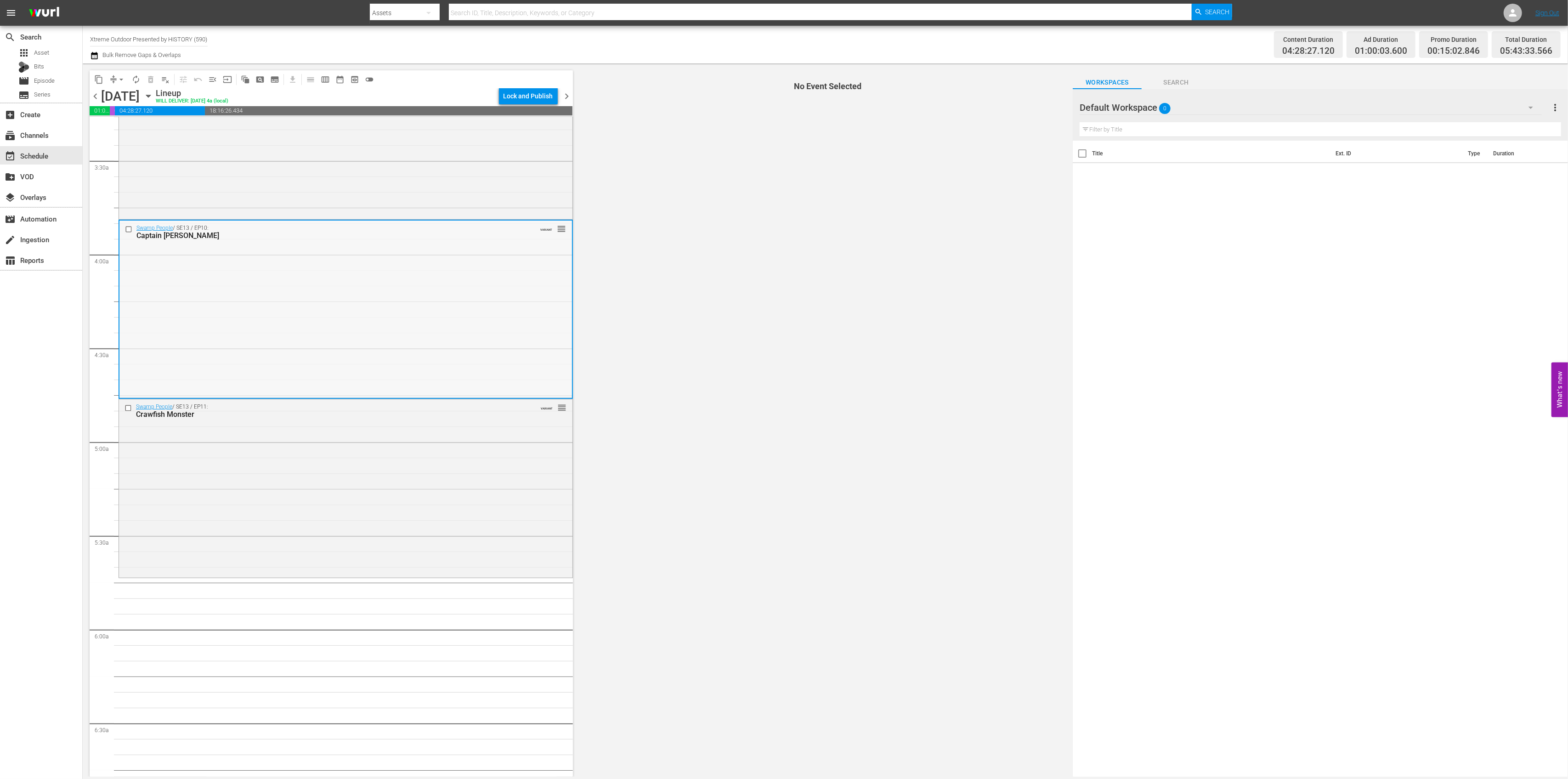
click at [508, 267] on div "Swamp People / SE13 / EP10: Captain Pickle VARIANT reorder" at bounding box center [346, 309] width 453 height 176
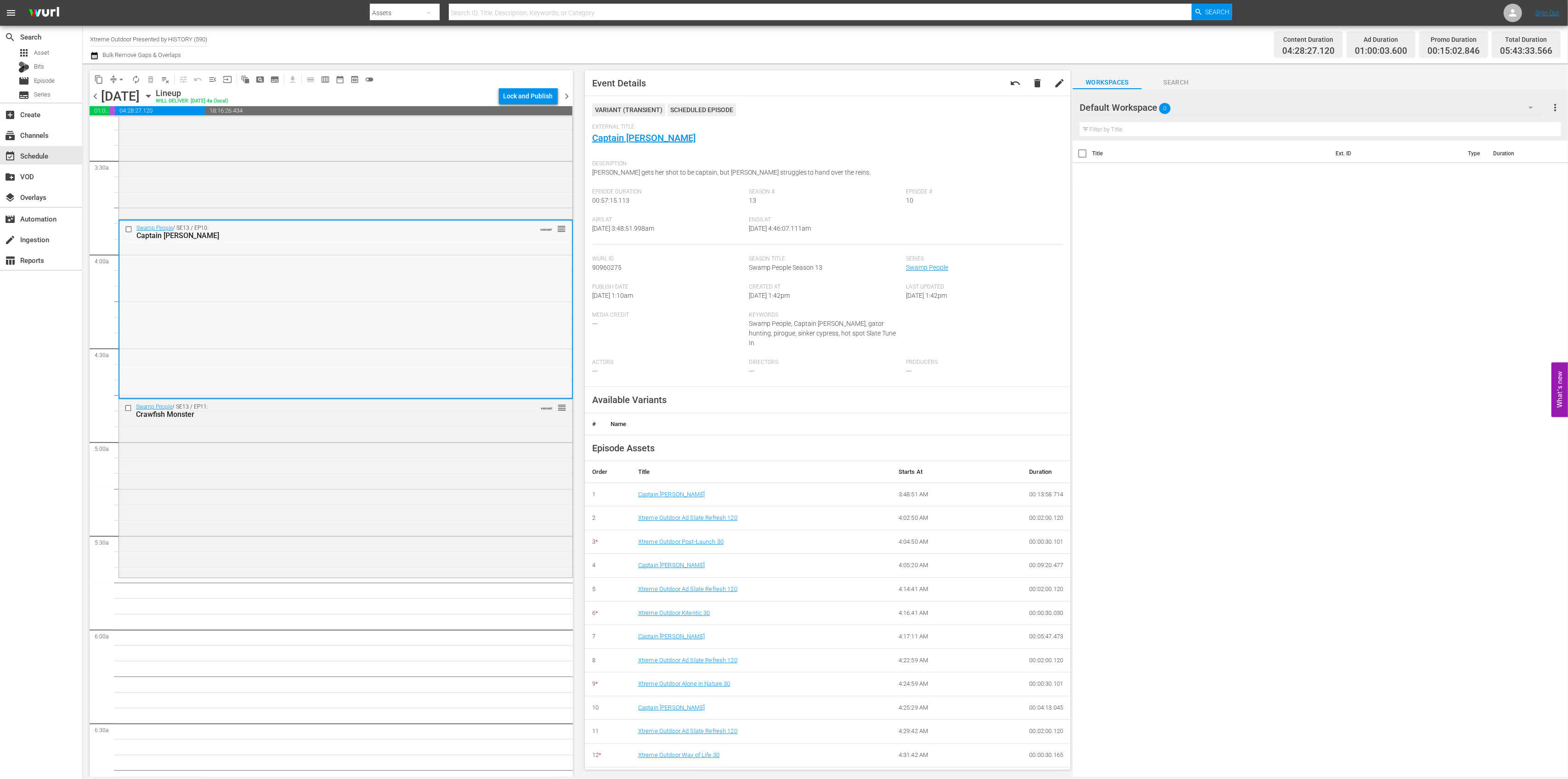
click at [430, 300] on div "Swamp People / SE13 / EP10: Captain Pickle VARIANT reorder" at bounding box center [346, 309] width 453 height 176
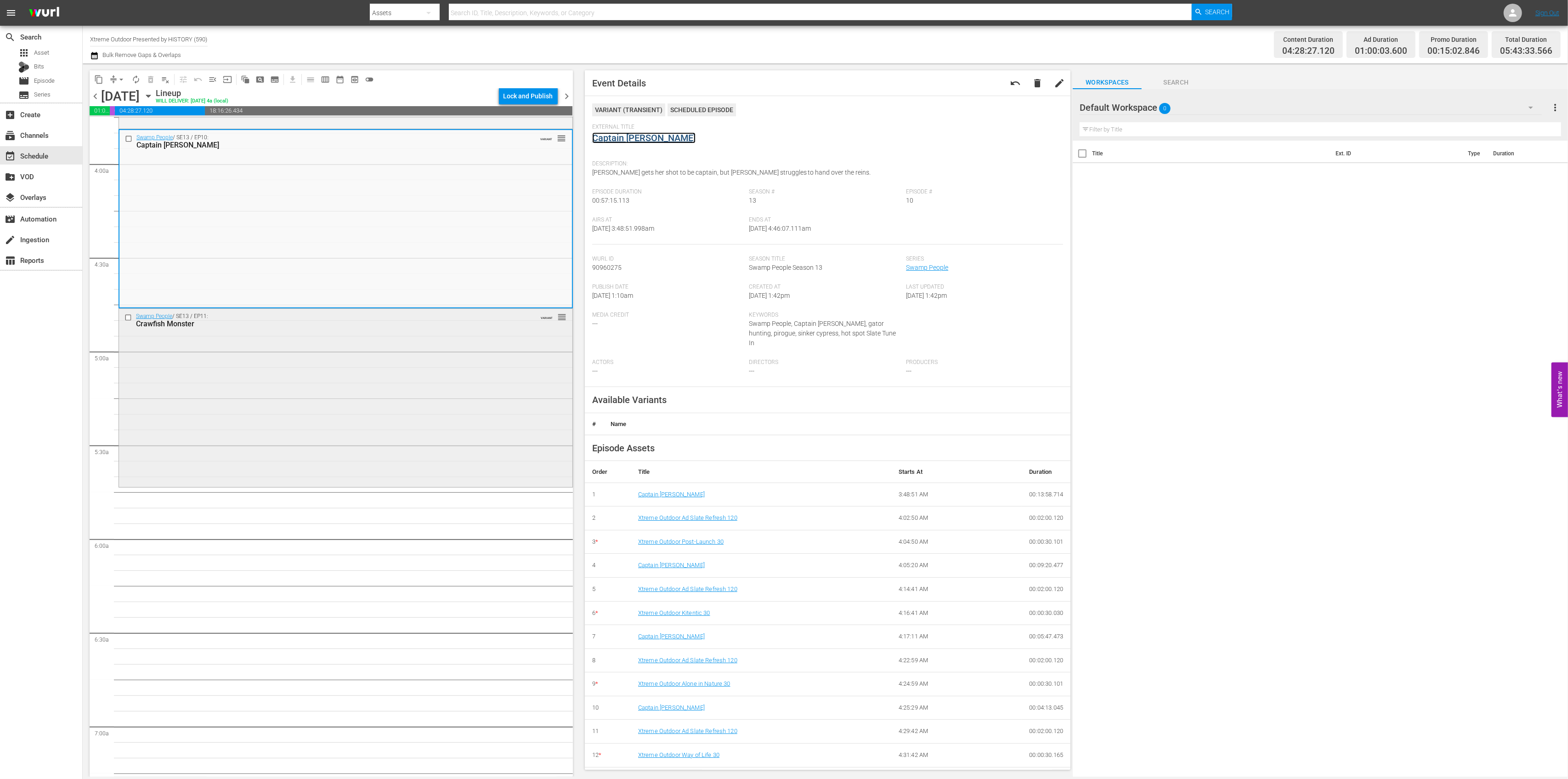
scroll to position [736, 0]
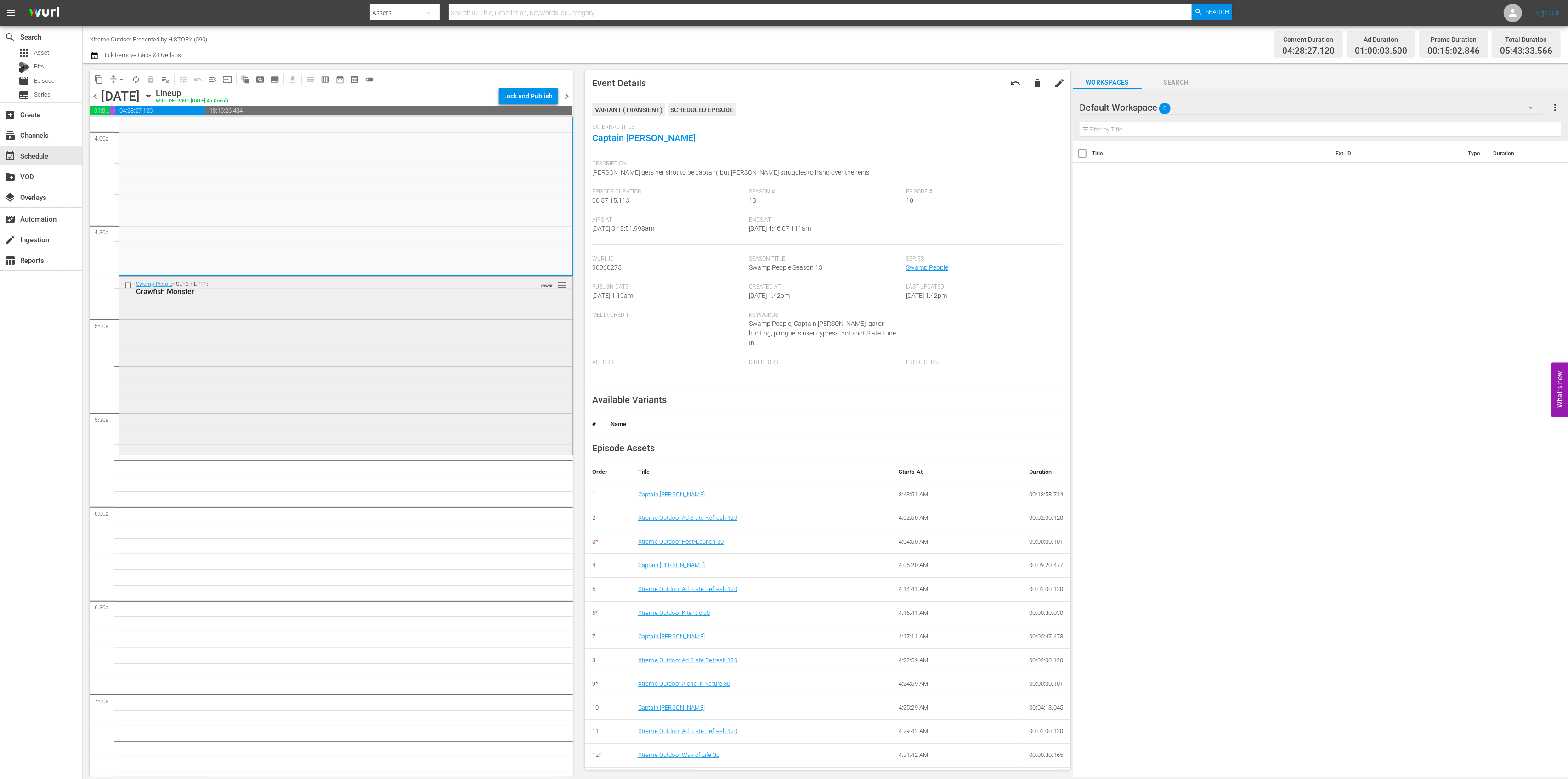
click at [400, 373] on div "Swamp People / SE13 / EP11: Crawfish Monster VARIANT reorder" at bounding box center [345, 365] width 453 height 177
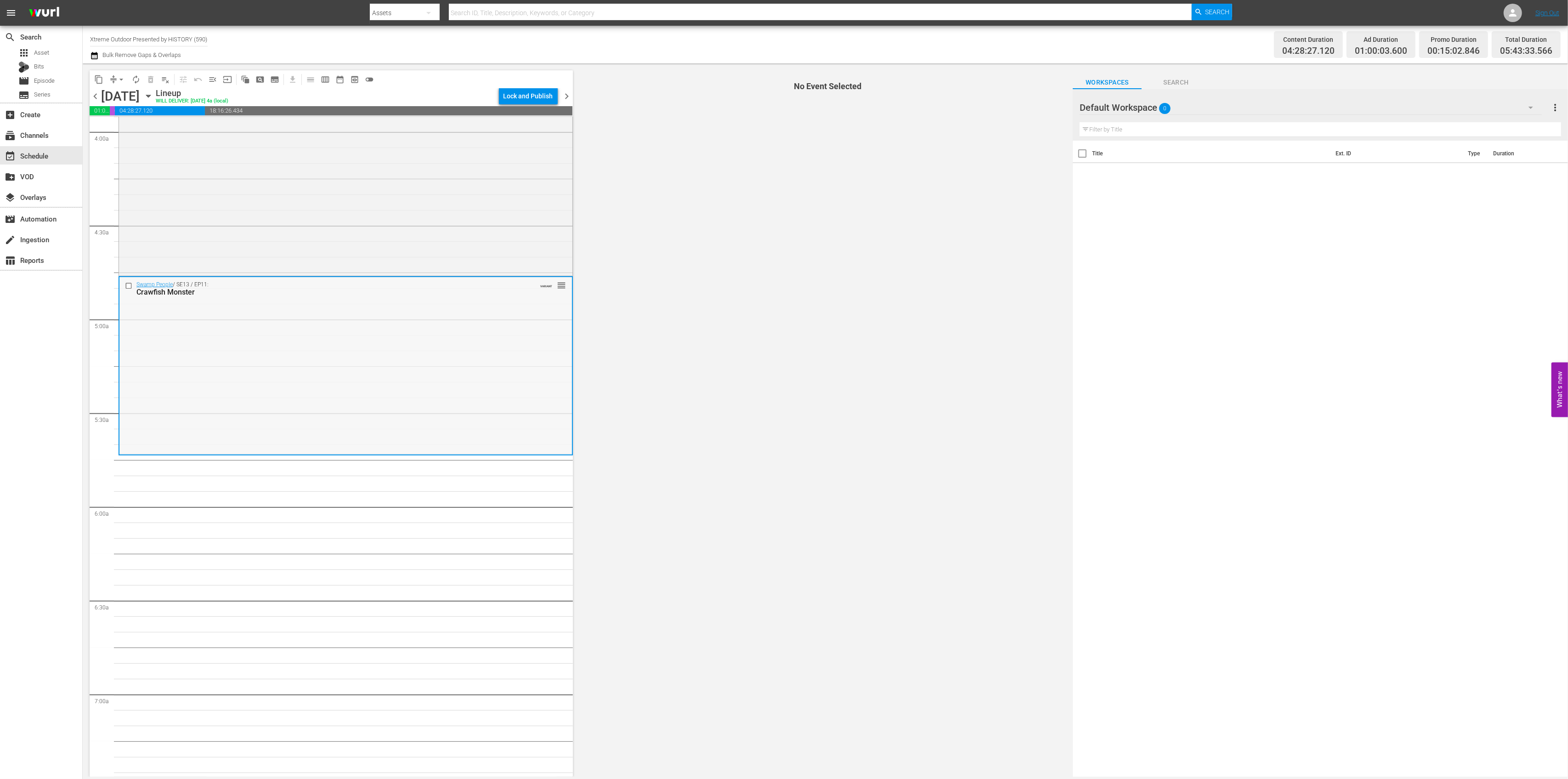
click at [493, 318] on div "Swamp People / SE13 / EP11: Crawfish Monster VARIANT reorder" at bounding box center [346, 365] width 453 height 177
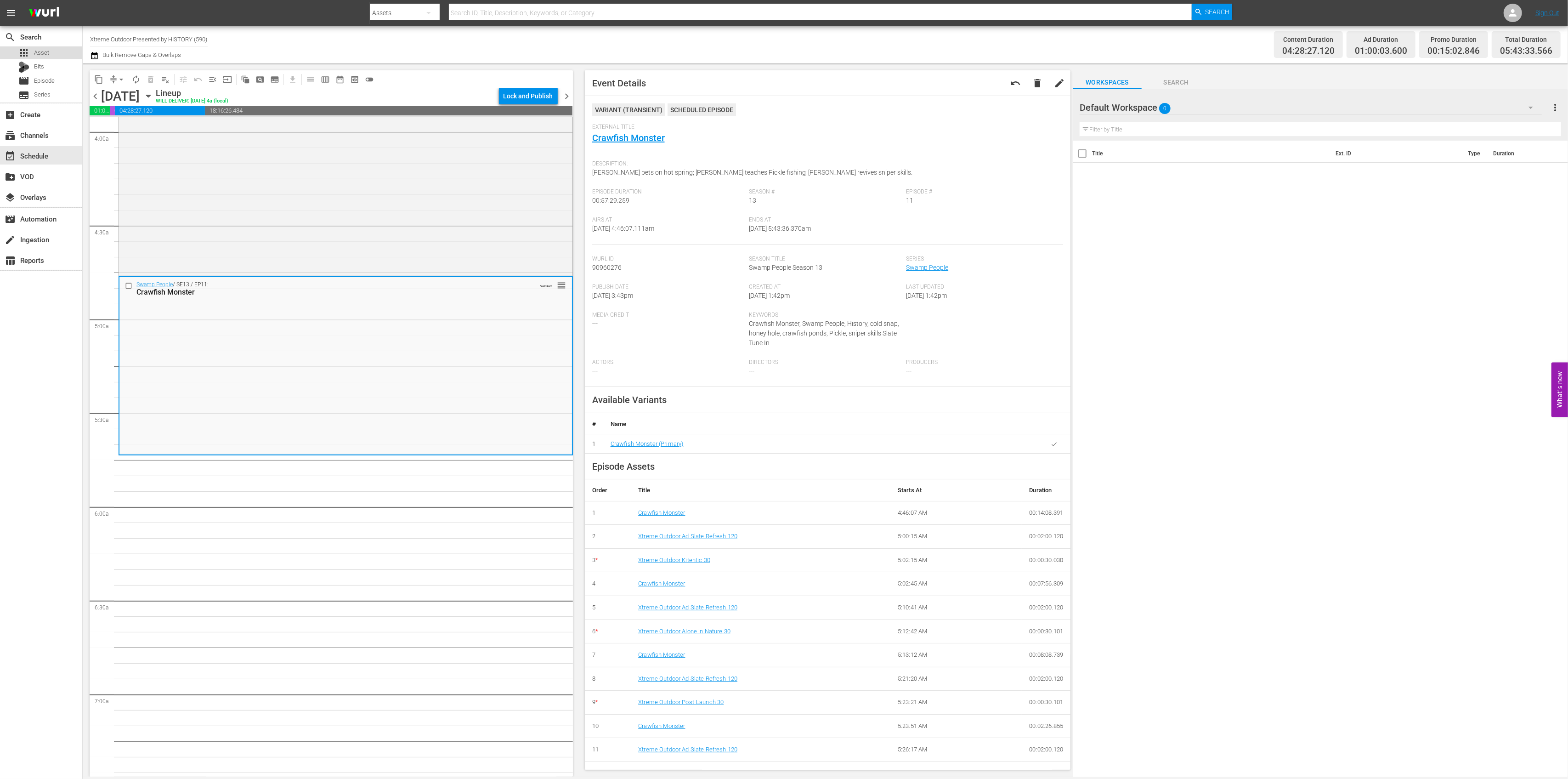
click at [36, 49] on span "Asset" at bounding box center [41, 53] width 15 height 10
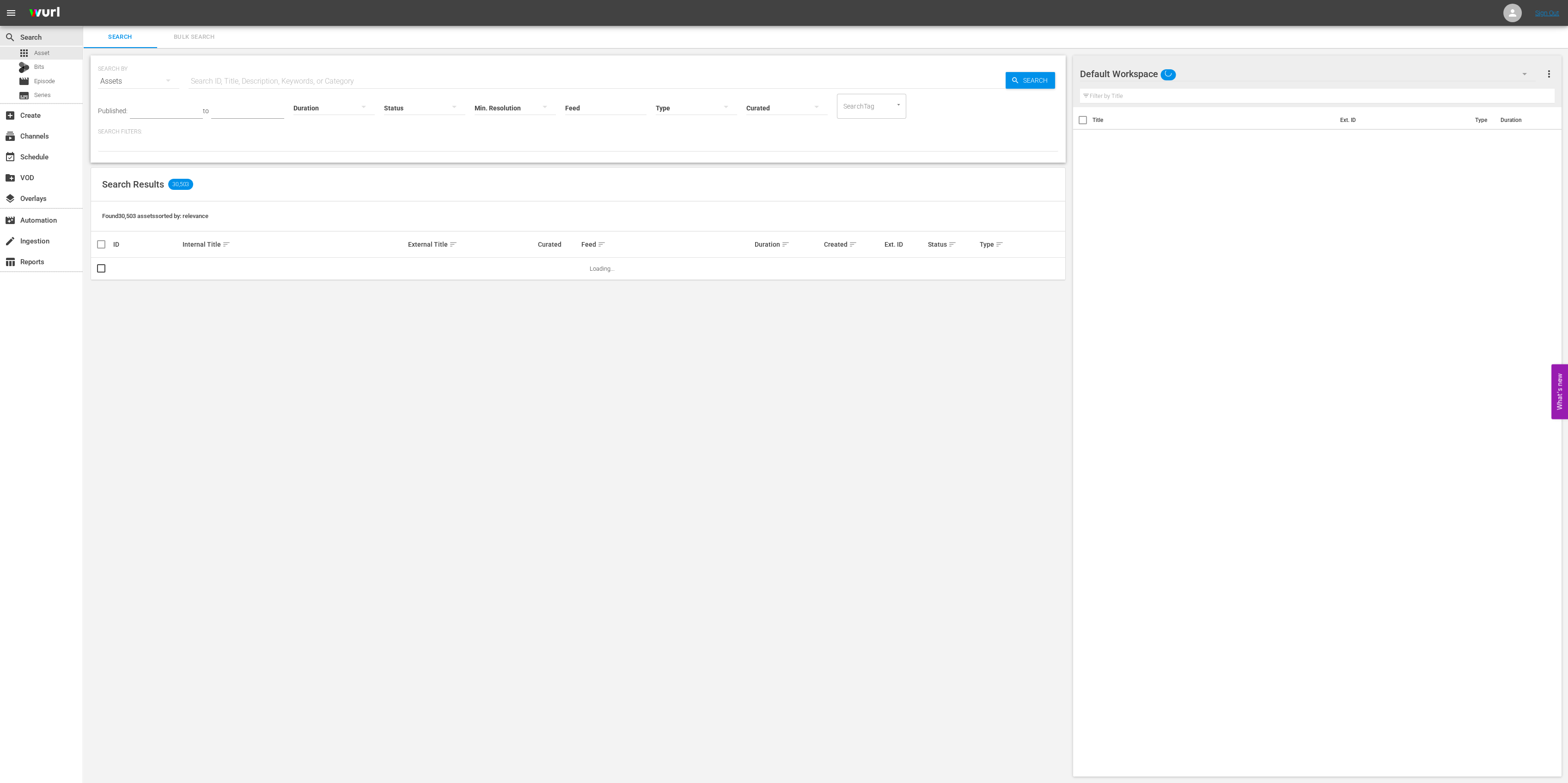
click at [204, 41] on span "Bulk Search" at bounding box center [194, 37] width 63 height 10
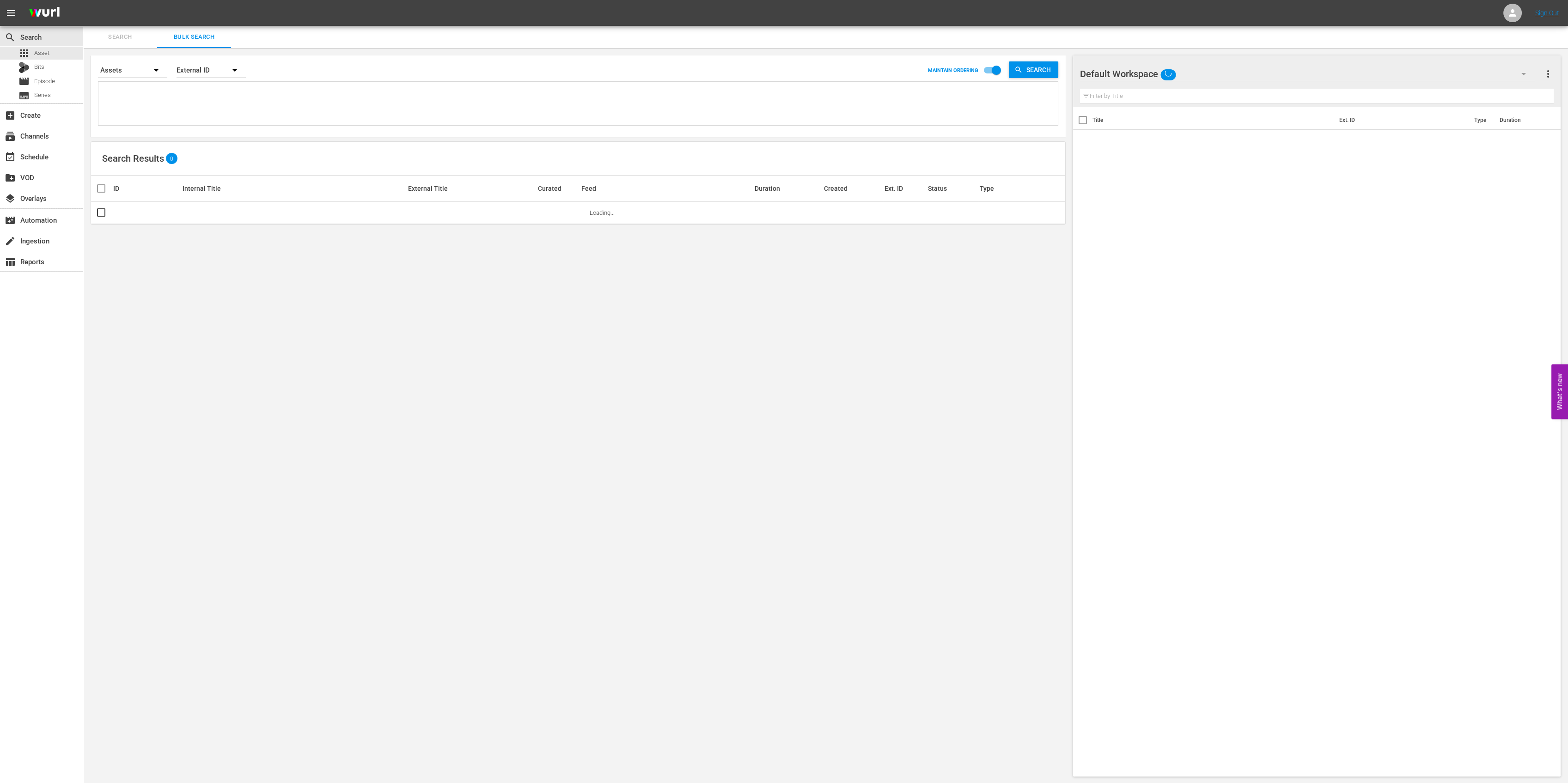
click at [259, 116] on textarea at bounding box center [579, 105] width 957 height 42
paste textarea "232542"
type textarea "232542"
click at [100, 213] on input "checkbox" at bounding box center [100, 214] width 11 height 11
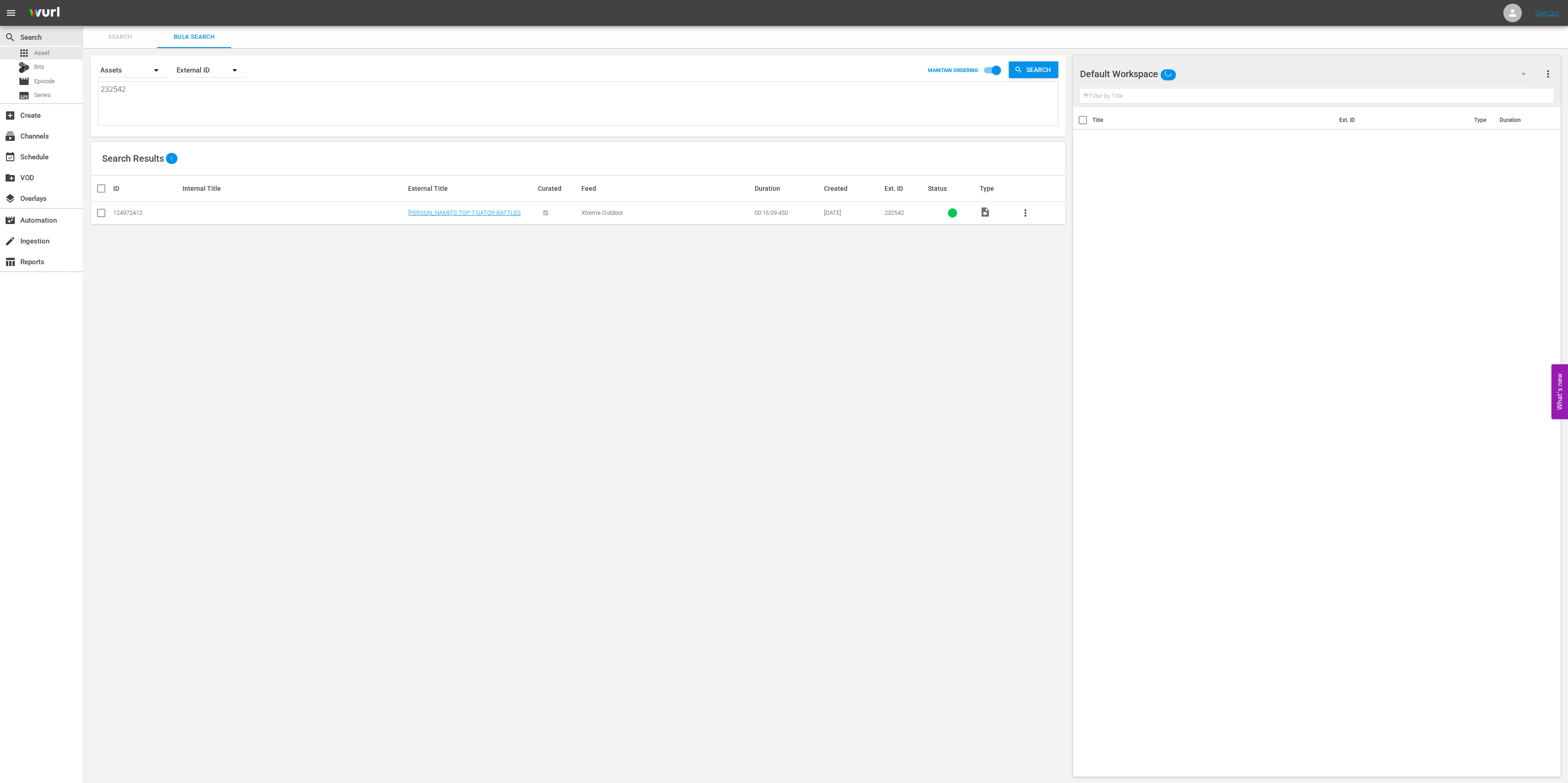
checkbox input "true"
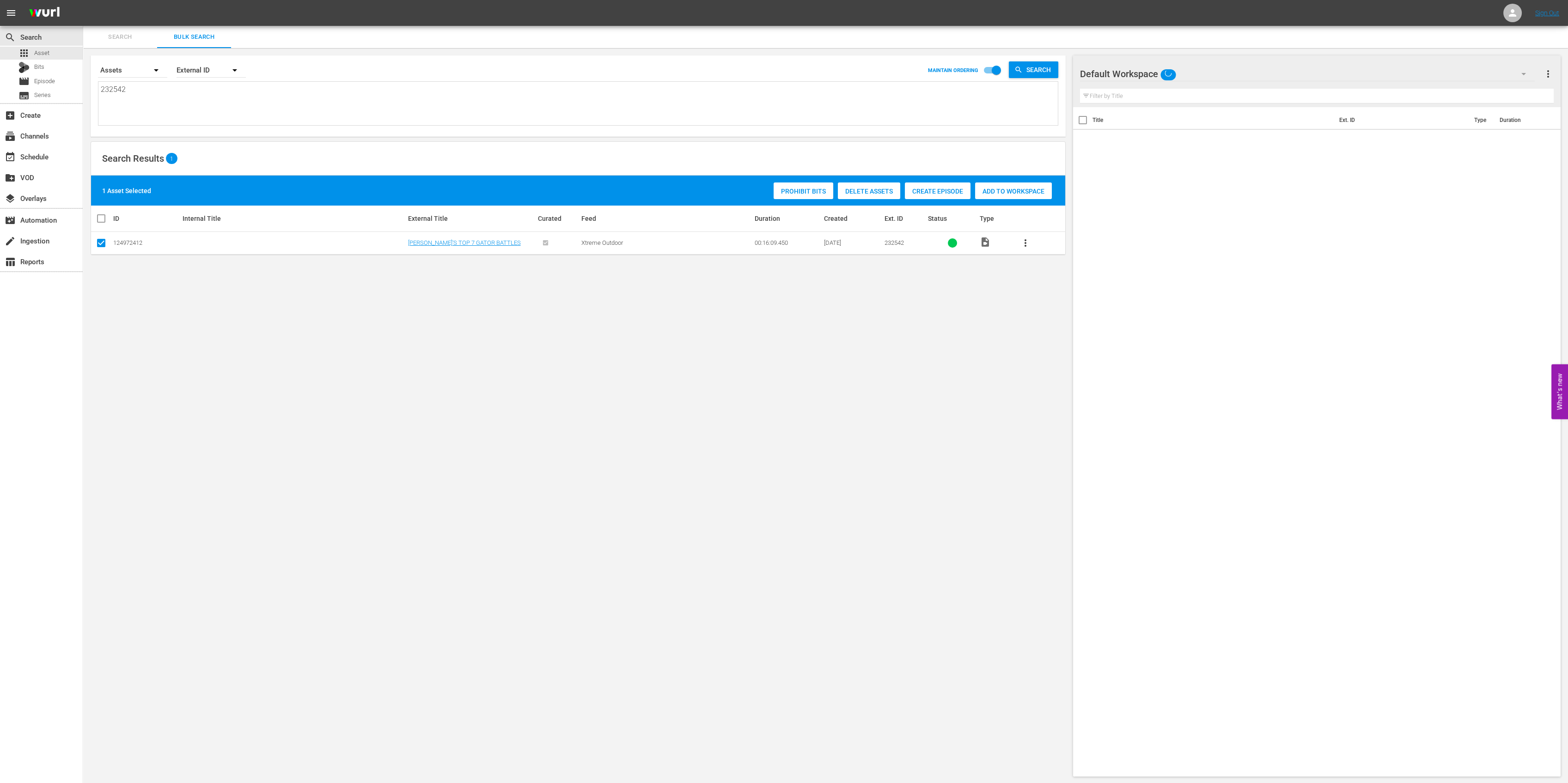
click at [987, 188] on span "Add to Workspace" at bounding box center [1013, 191] width 77 height 7
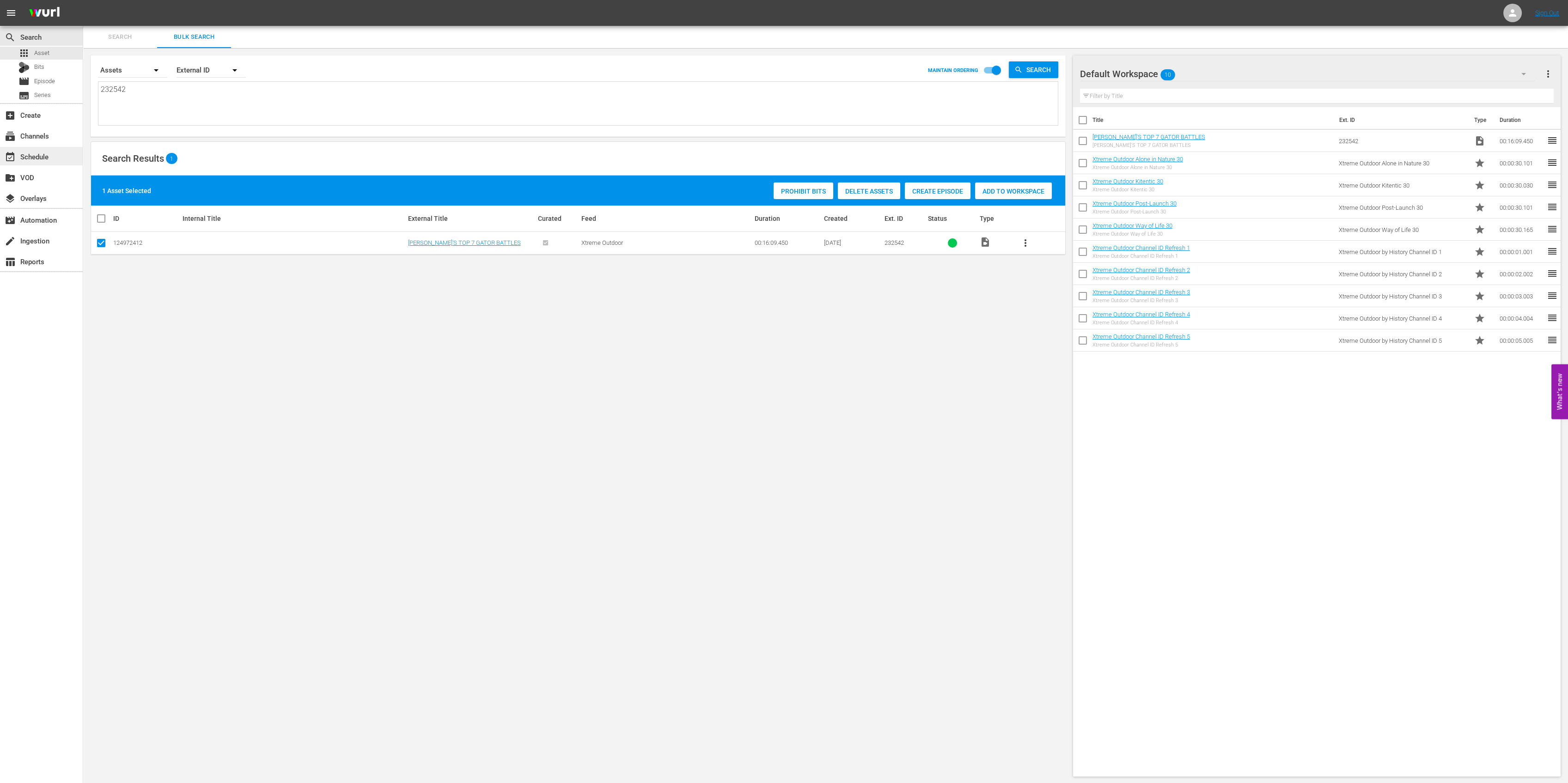
click at [30, 157] on div "event_available Schedule" at bounding box center [26, 154] width 52 height 8
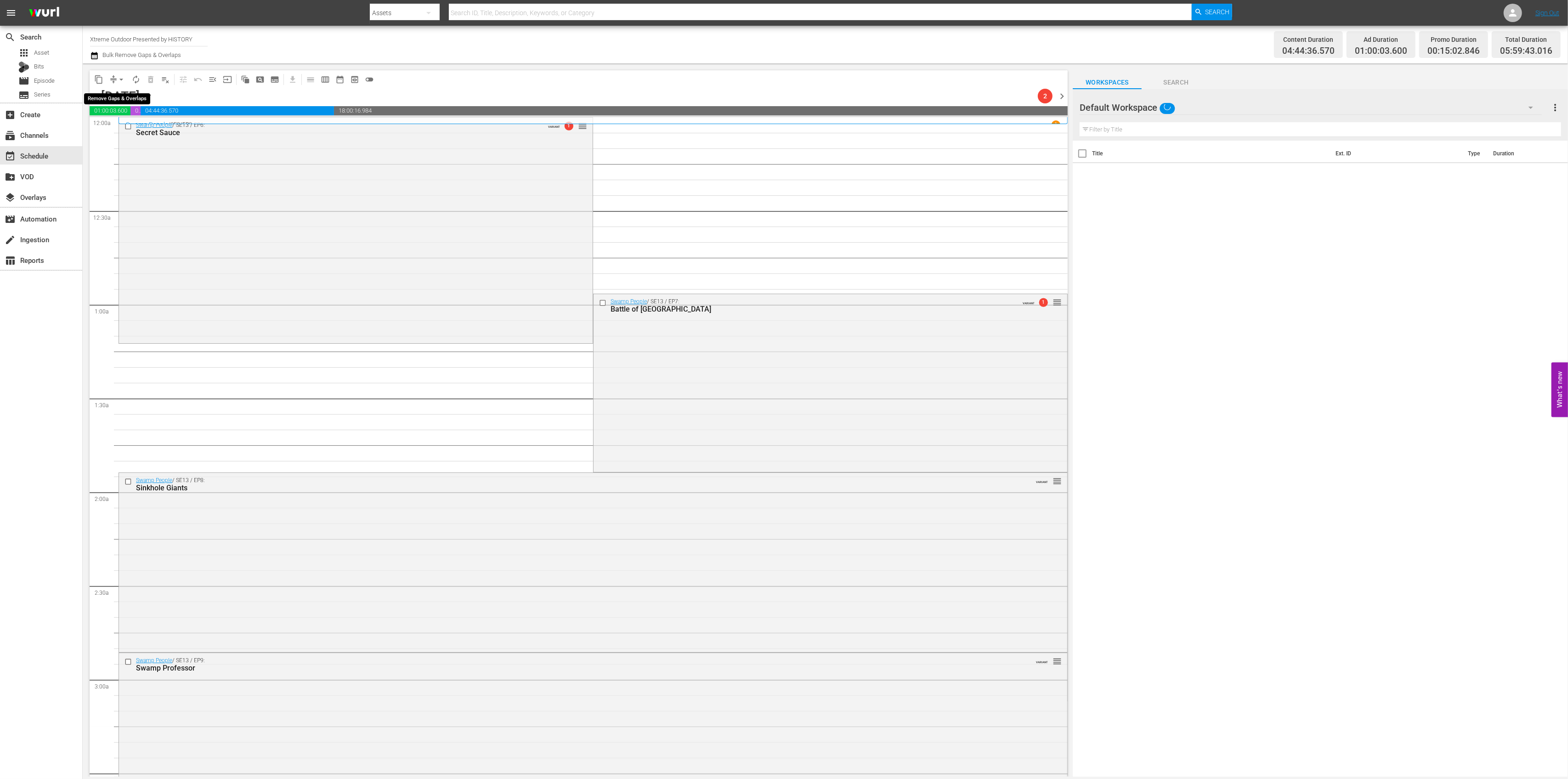
click at [117, 80] on span "arrow_drop_down" at bounding box center [121, 79] width 10 height 10
click at [120, 94] on li "Align to Midnight" at bounding box center [121, 98] width 96 height 15
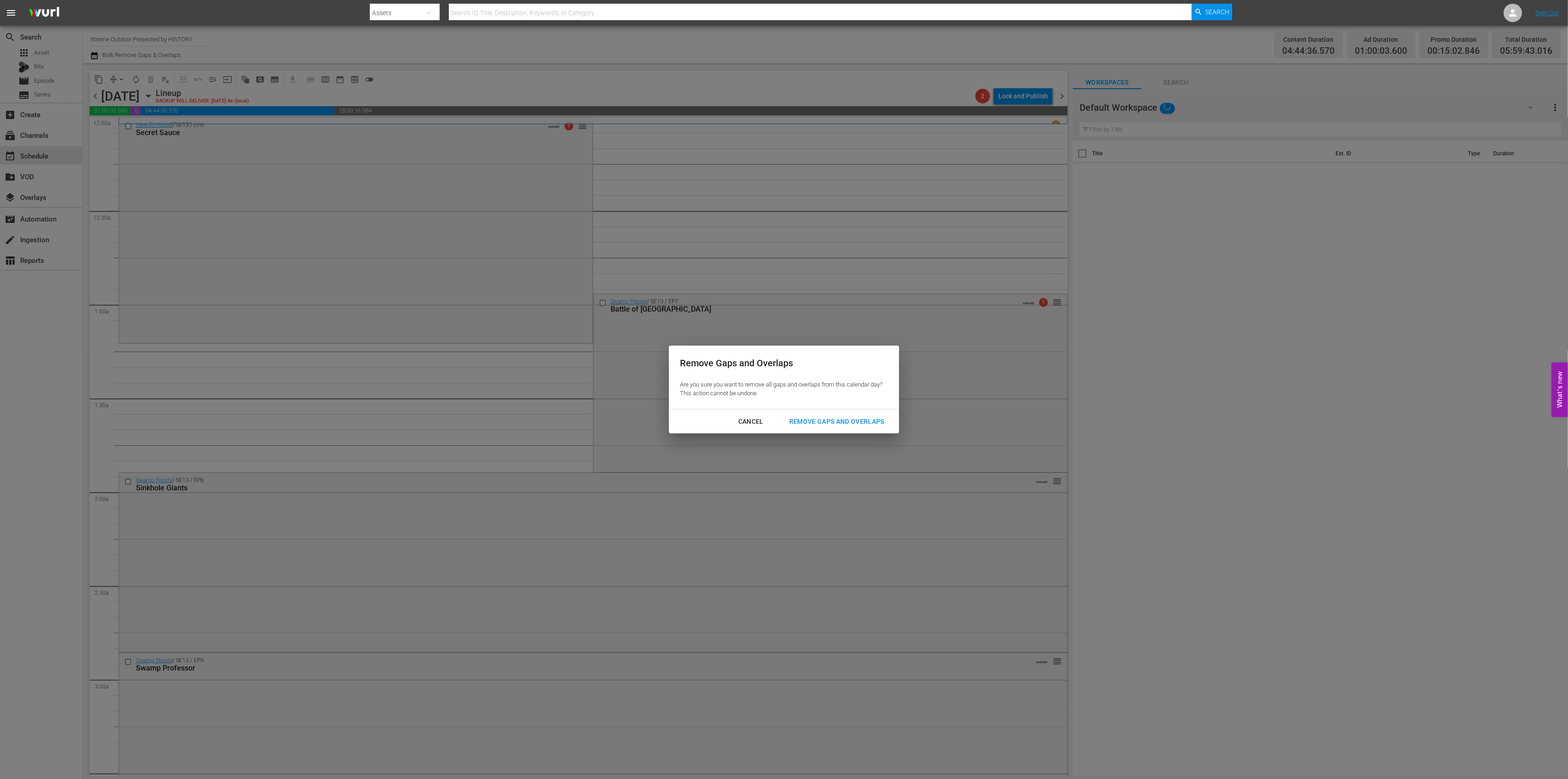
click at [827, 410] on div "Cancel Remove Gaps and Overlaps" at bounding box center [783, 421] width 230 height 24
click at [827, 412] on div "Cancel Remove Gaps and Overlaps" at bounding box center [783, 421] width 230 height 24
click at [825, 420] on div "Remove Gaps and Overlaps" at bounding box center [836, 422] width 109 height 12
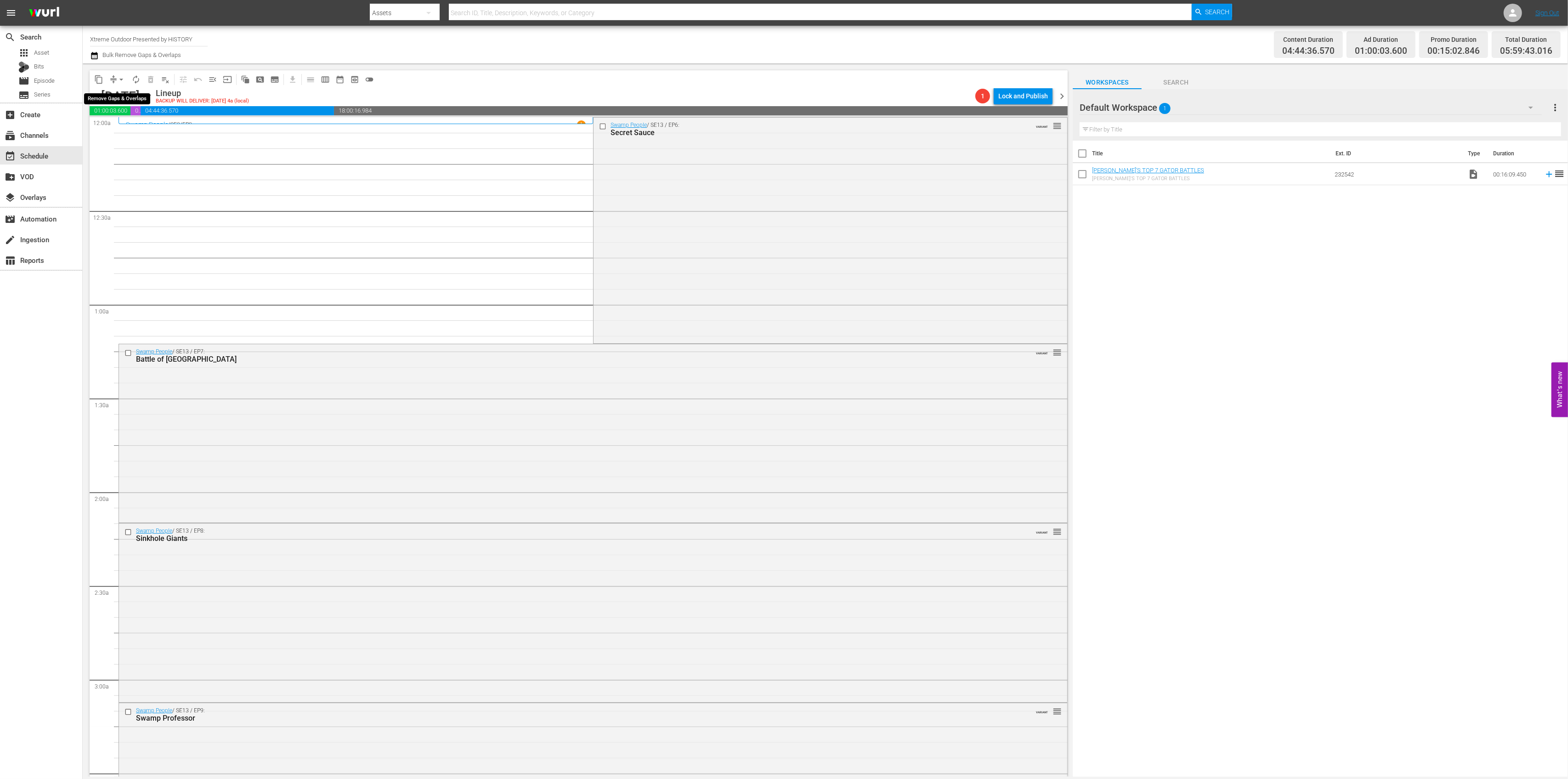
click at [121, 80] on span "arrow_drop_down" at bounding box center [121, 79] width 10 height 10
click at [121, 99] on li "Align to Midnight" at bounding box center [121, 98] width 96 height 15
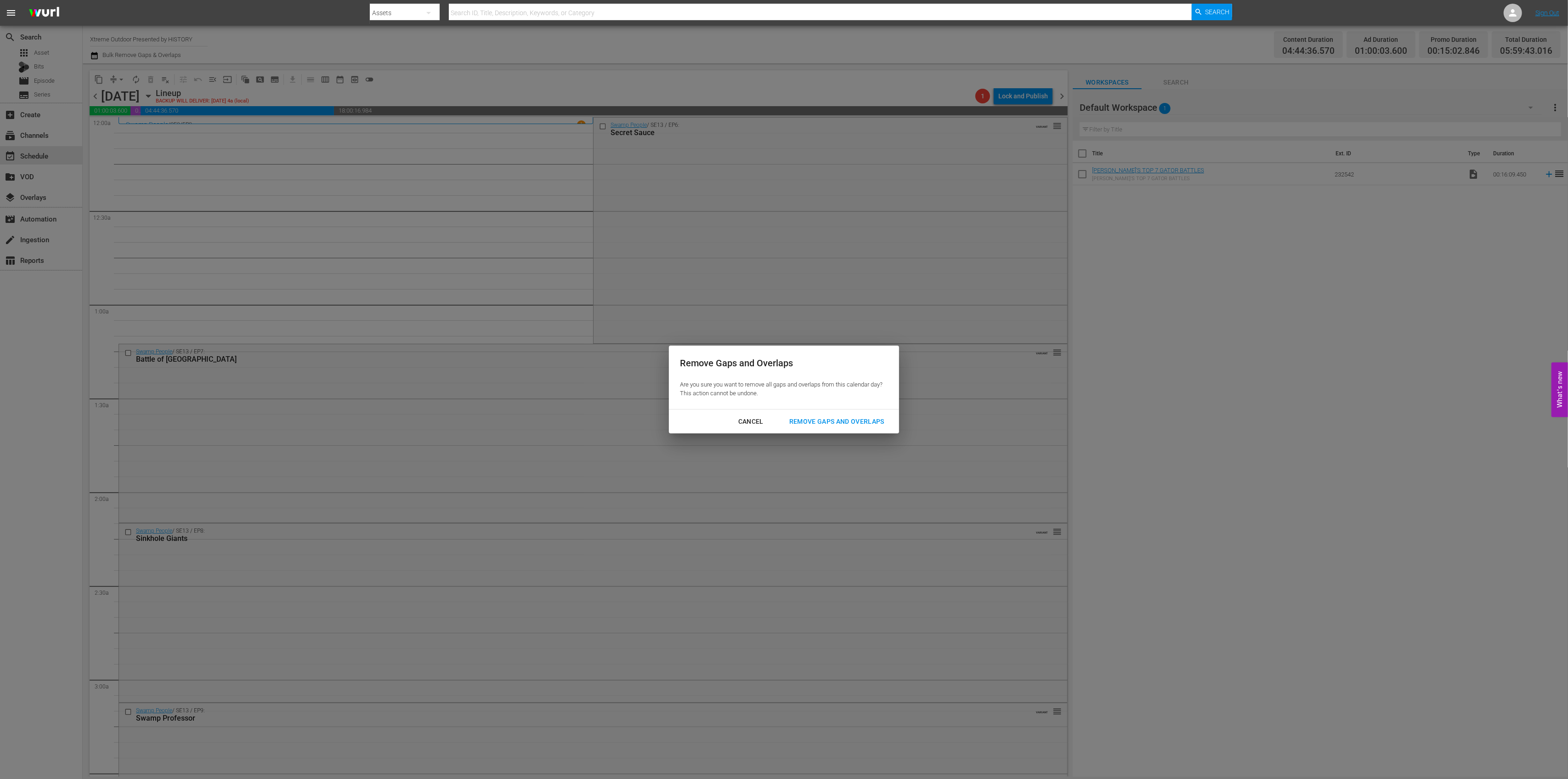
click at [842, 420] on div "Remove Gaps and Overlaps" at bounding box center [836, 422] width 109 height 12
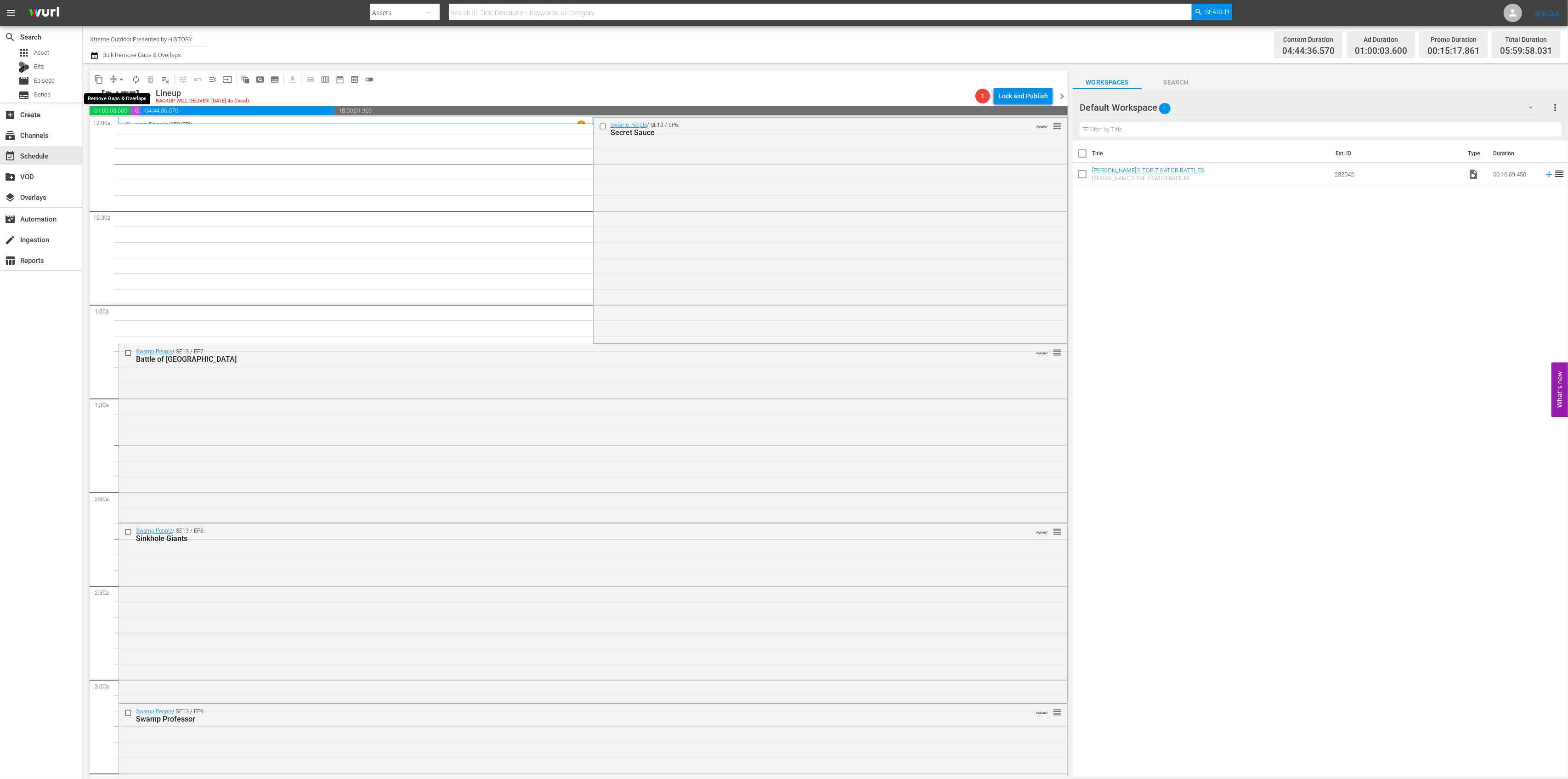
click at [117, 85] on button "arrow_drop_down" at bounding box center [121, 79] width 15 height 15
click at [118, 96] on li "Align to Midnight" at bounding box center [121, 98] width 96 height 15
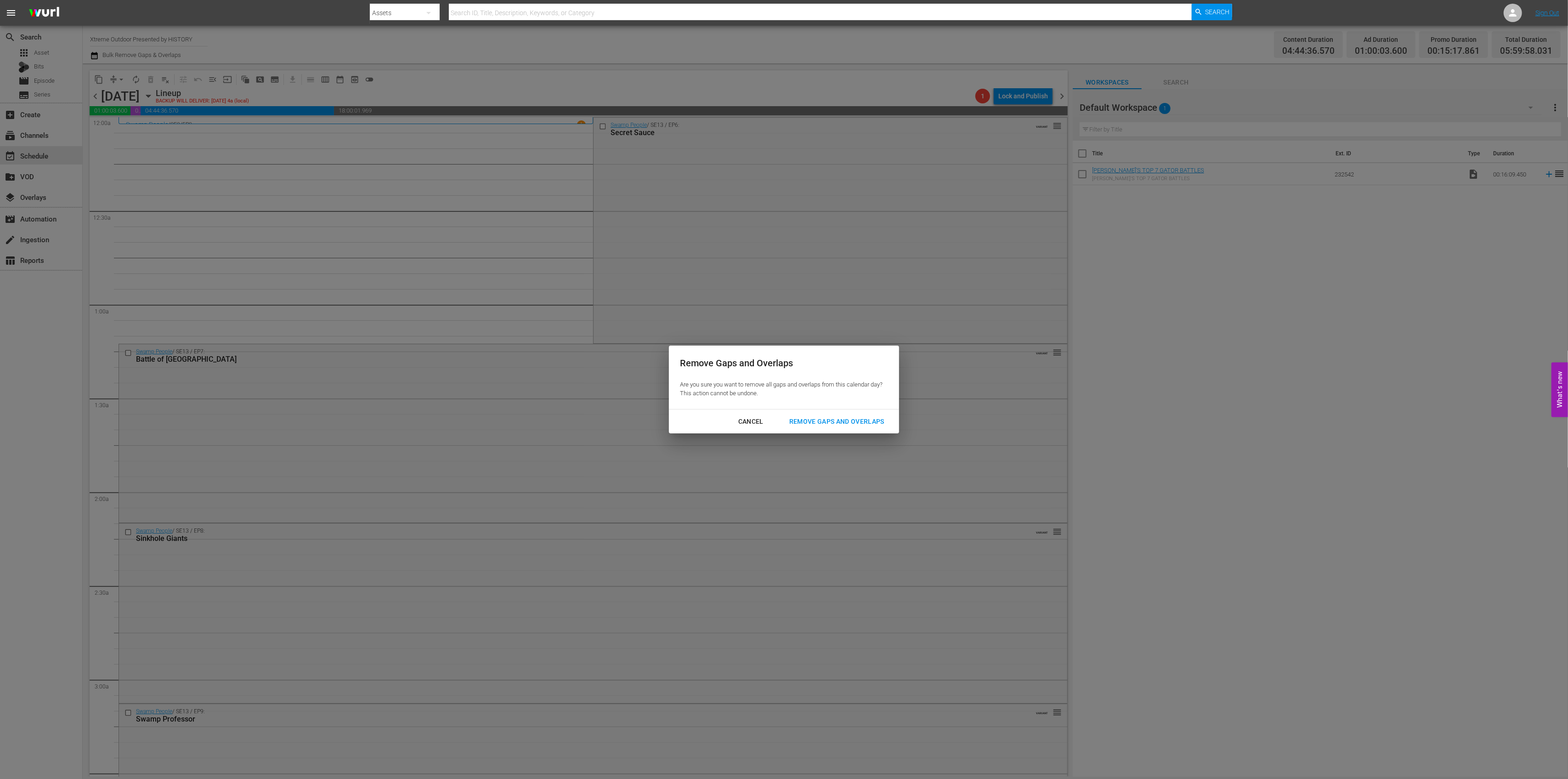
click at [846, 425] on div "Remove Gaps and Overlaps" at bounding box center [836, 422] width 109 height 12
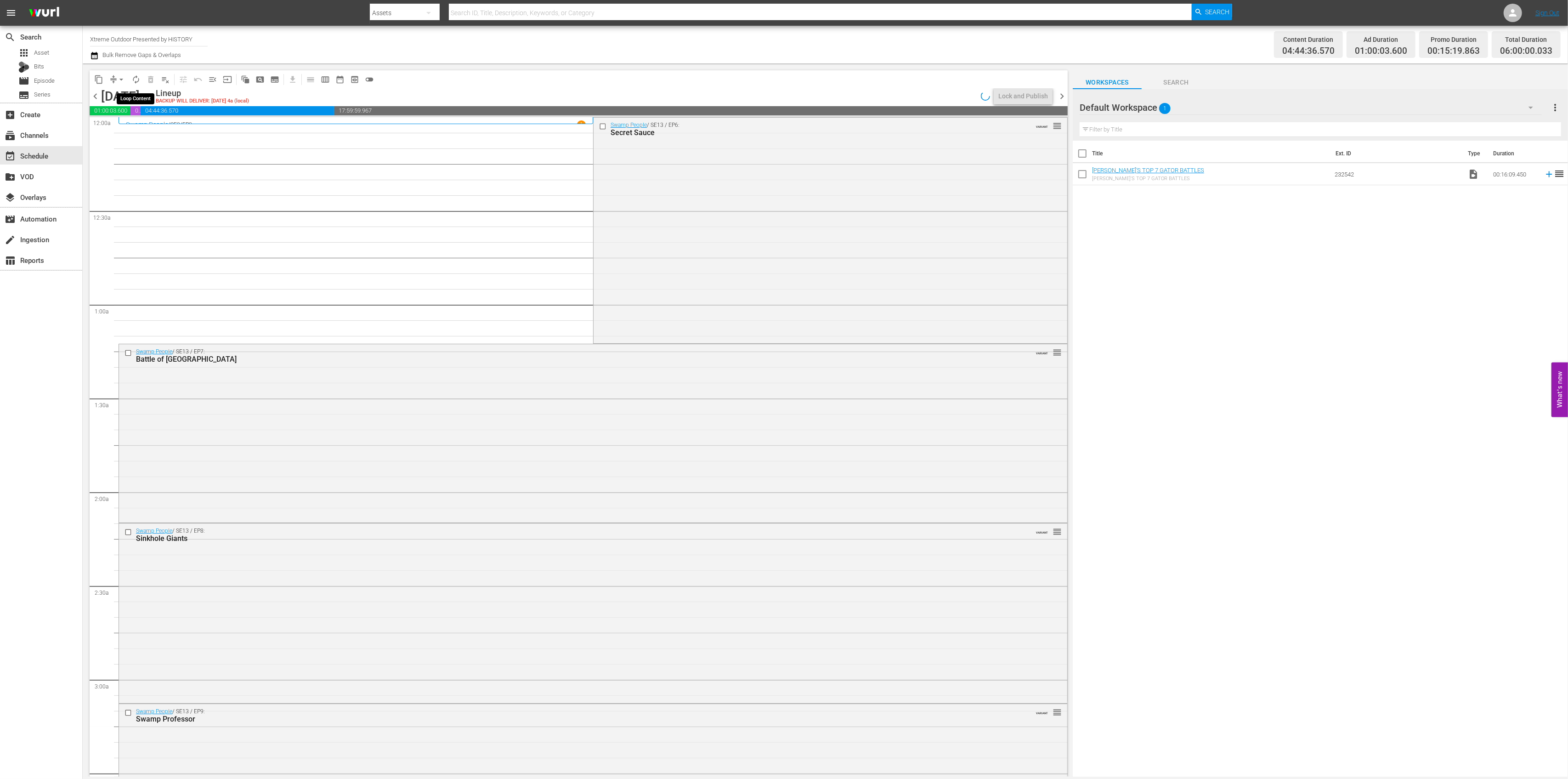
click at [135, 79] on span "autorenew_outlined" at bounding box center [136, 79] width 10 height 10
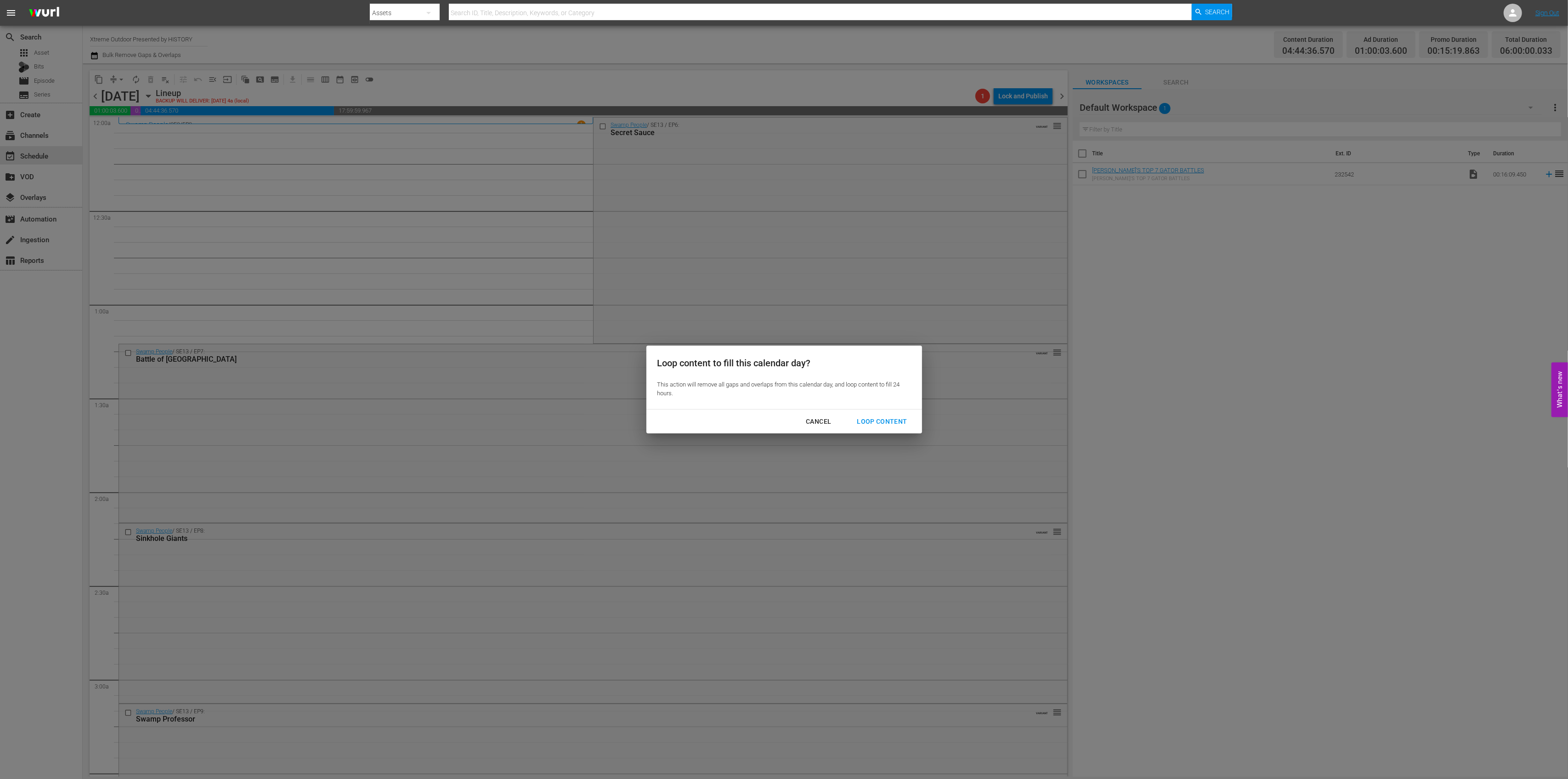
click at [890, 414] on button "Loop Content" at bounding box center [882, 421] width 72 height 17
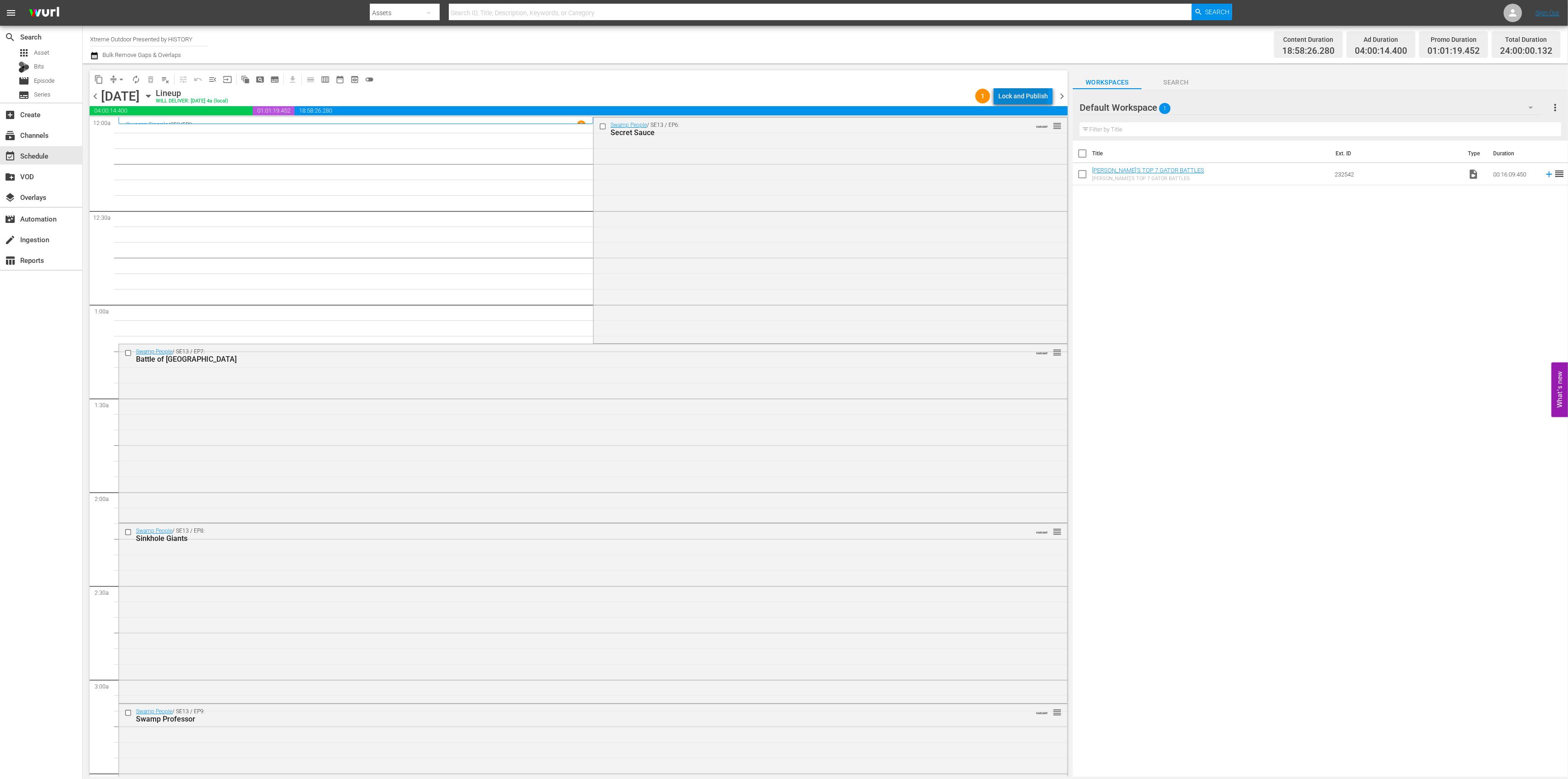
click at [1025, 90] on div "Lock and Publish" at bounding box center [1024, 96] width 50 height 17
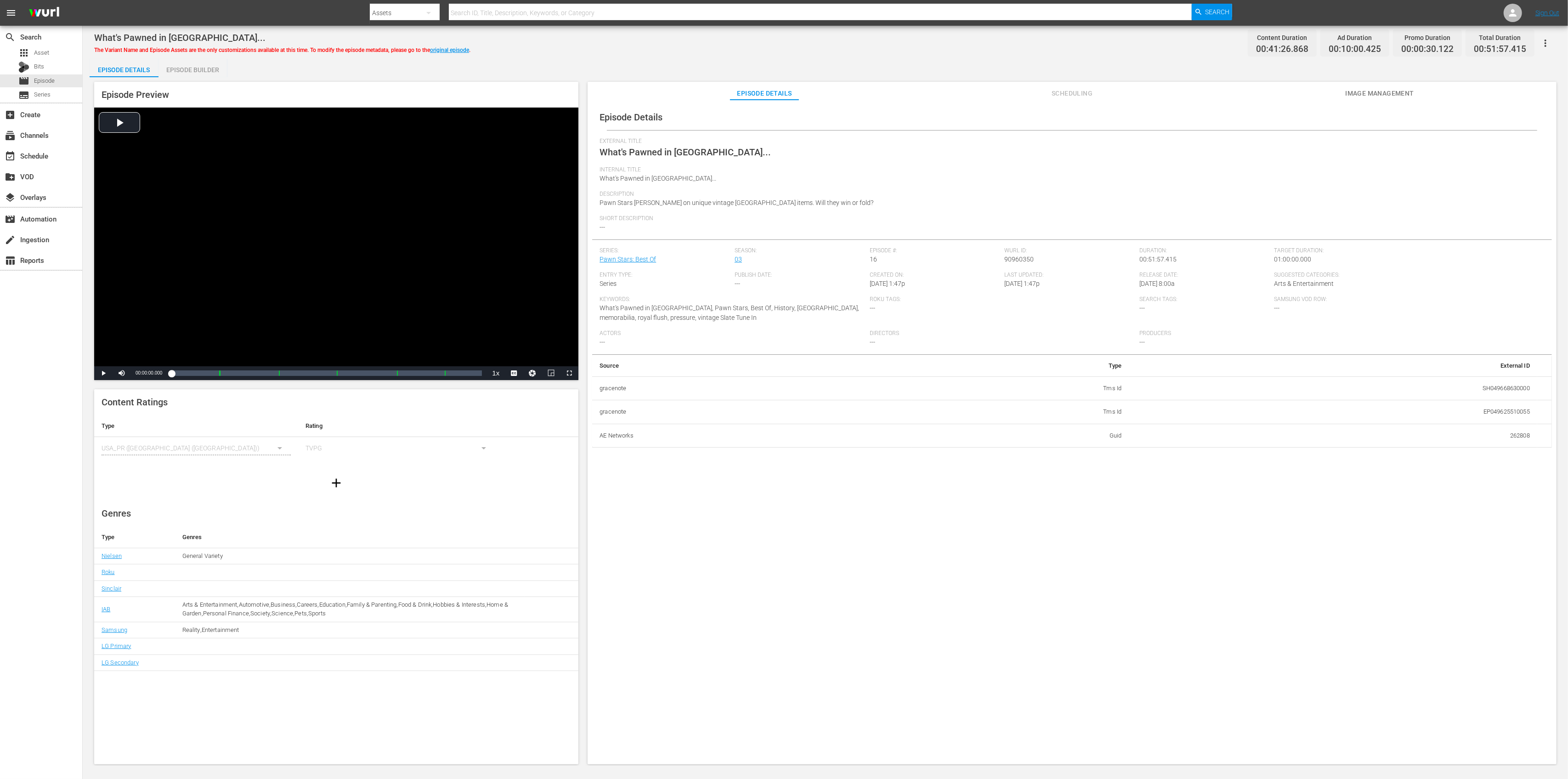
click at [212, 73] on div "Episode Builder" at bounding box center [193, 70] width 69 height 22
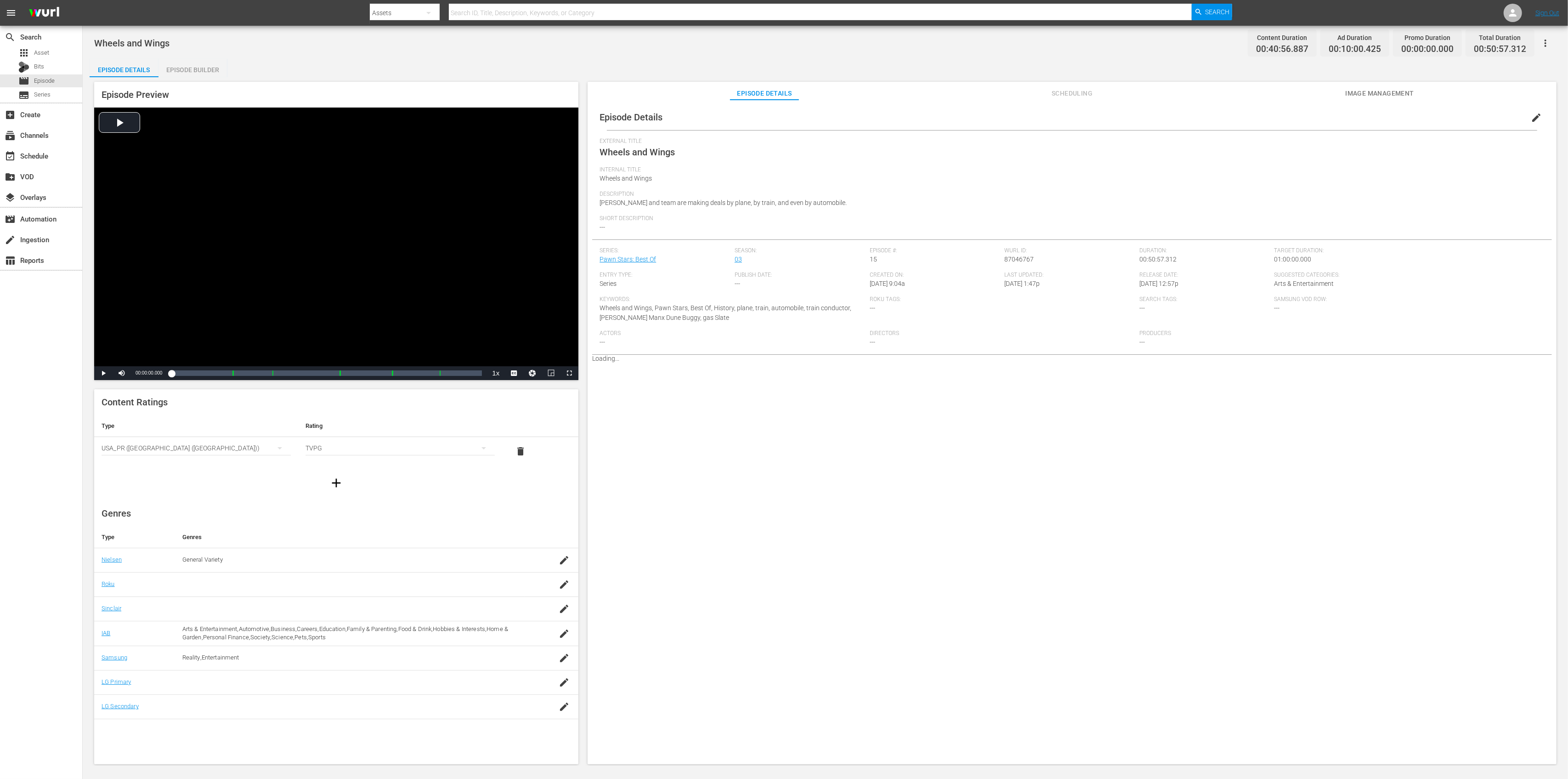
click at [204, 76] on div "Episode Builder" at bounding box center [193, 70] width 69 height 22
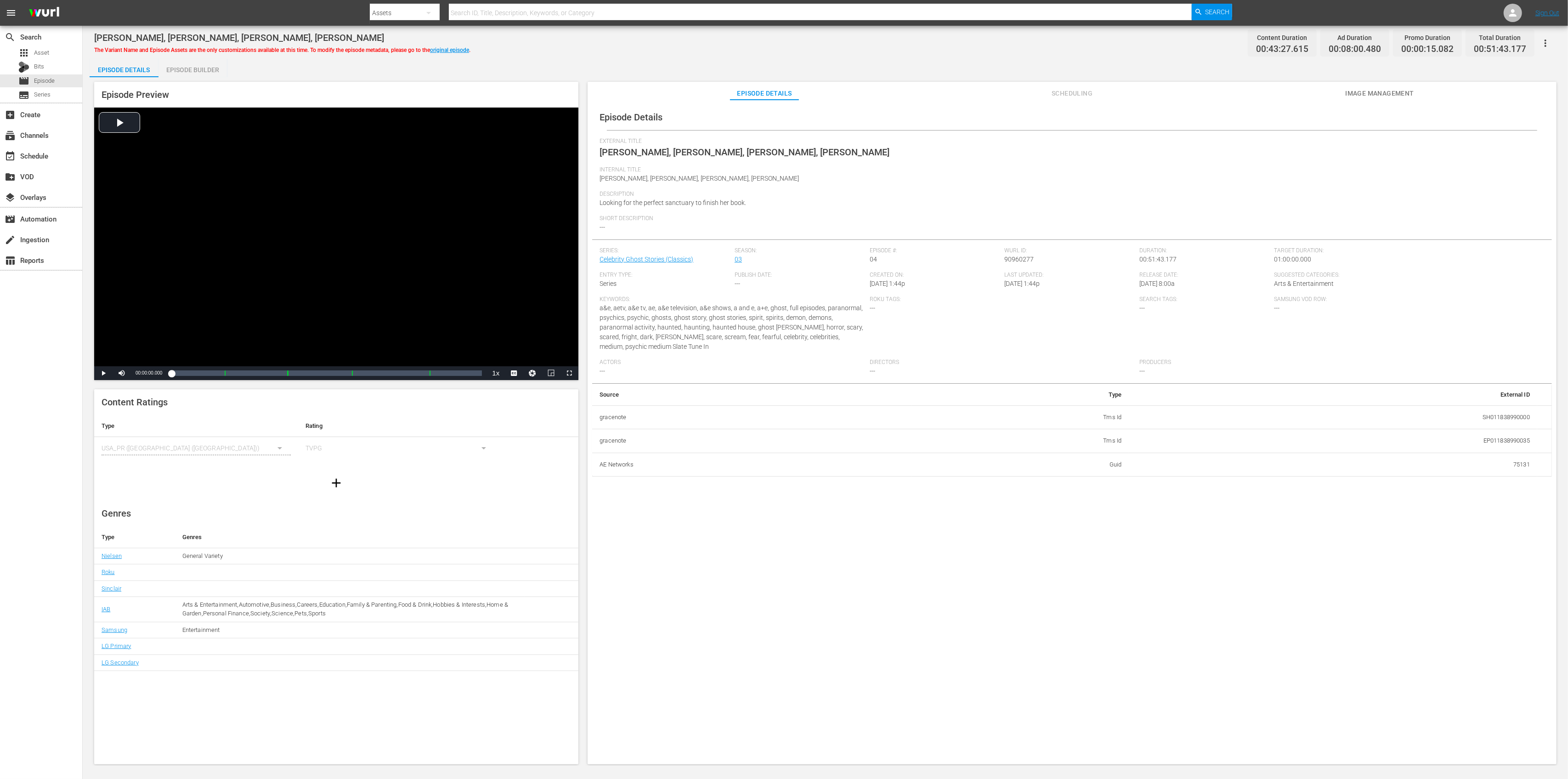
click at [207, 65] on div "Episode Builder" at bounding box center [193, 70] width 69 height 22
click at [193, 65] on div "Episode Builder" at bounding box center [193, 70] width 69 height 22
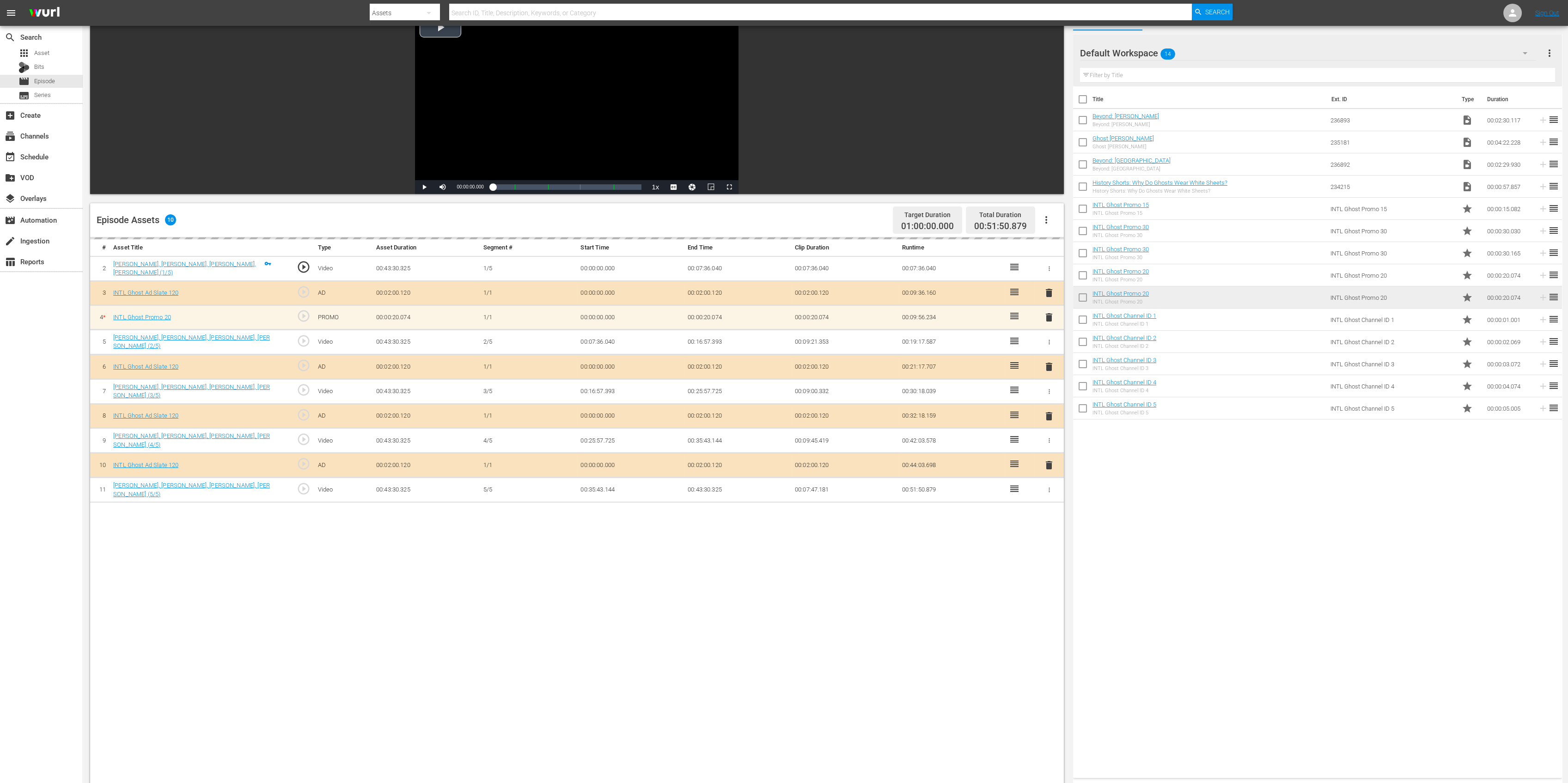
scroll to position [123, 0]
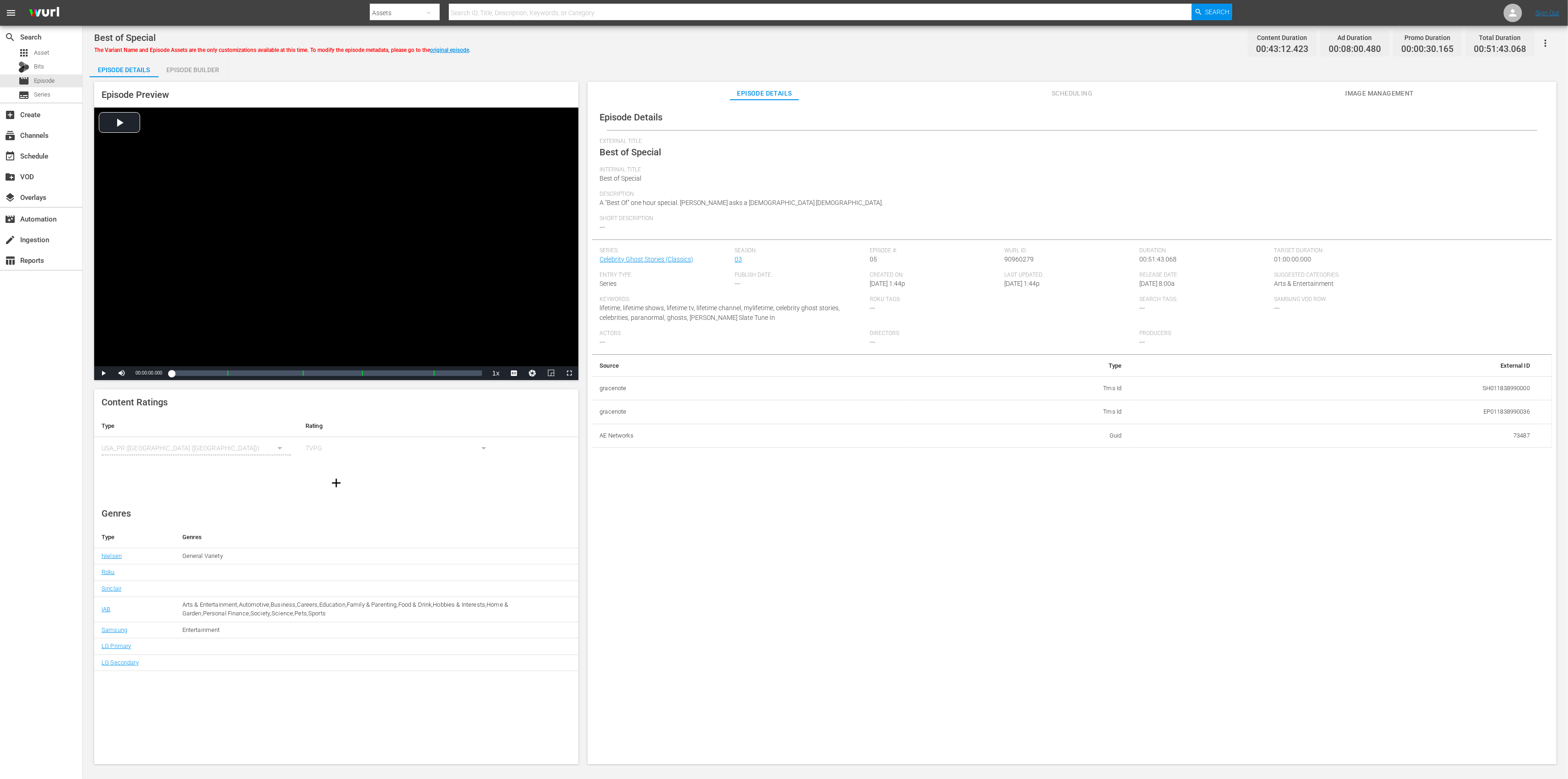
click at [209, 65] on div "Episode Builder" at bounding box center [193, 70] width 69 height 22
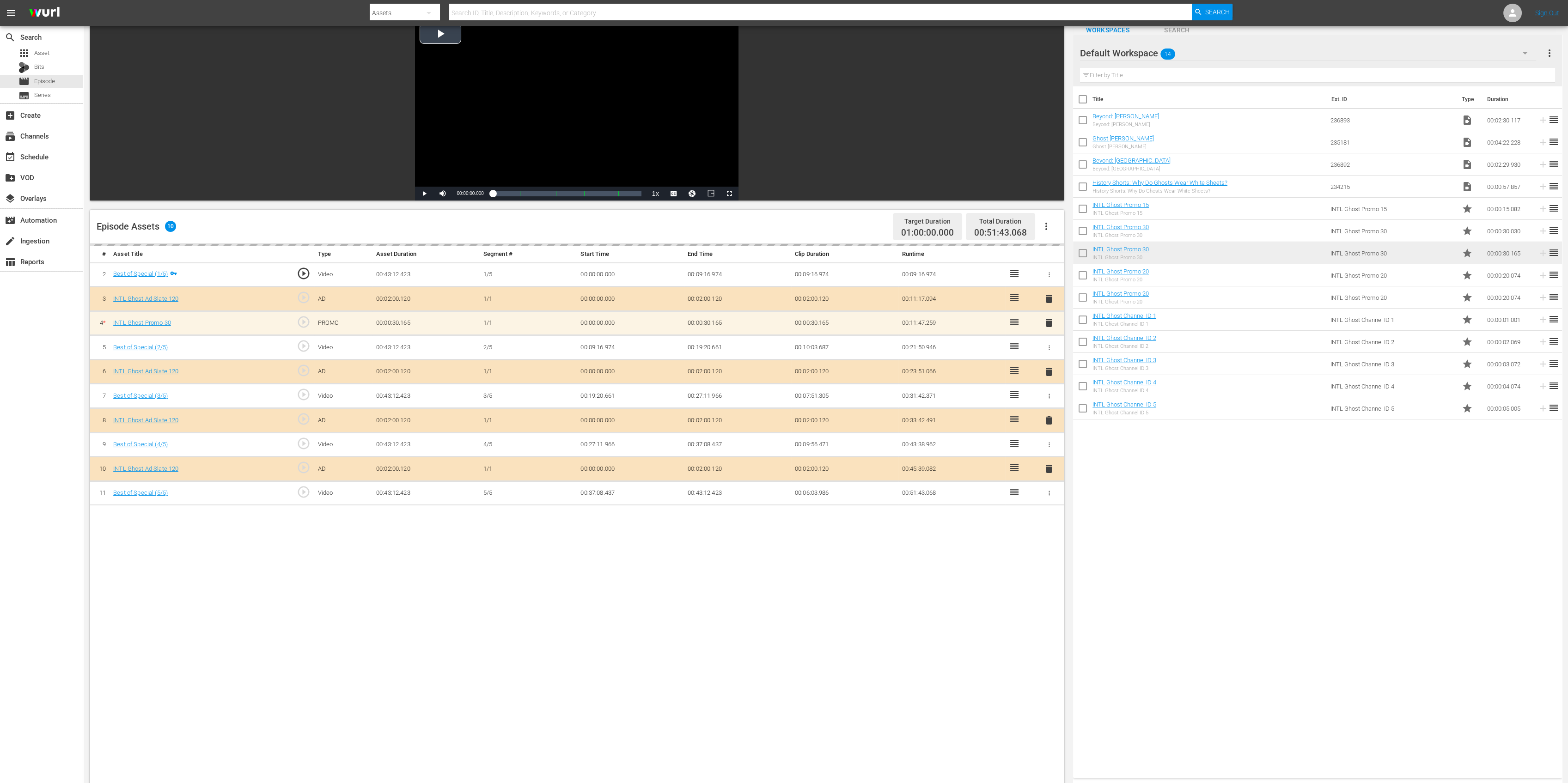
scroll to position [61, 0]
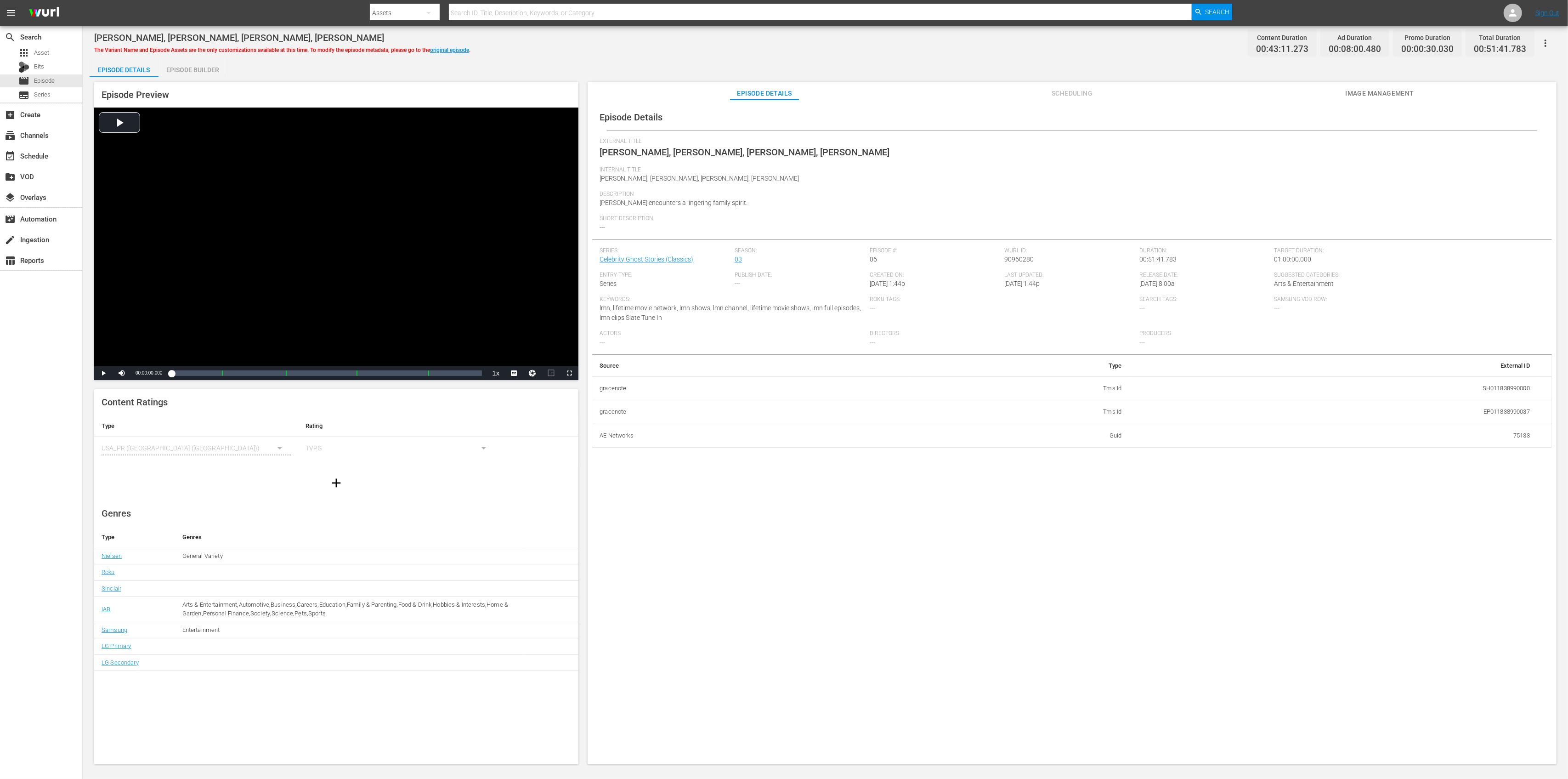
click at [217, 71] on div "Episode Builder" at bounding box center [193, 70] width 69 height 22
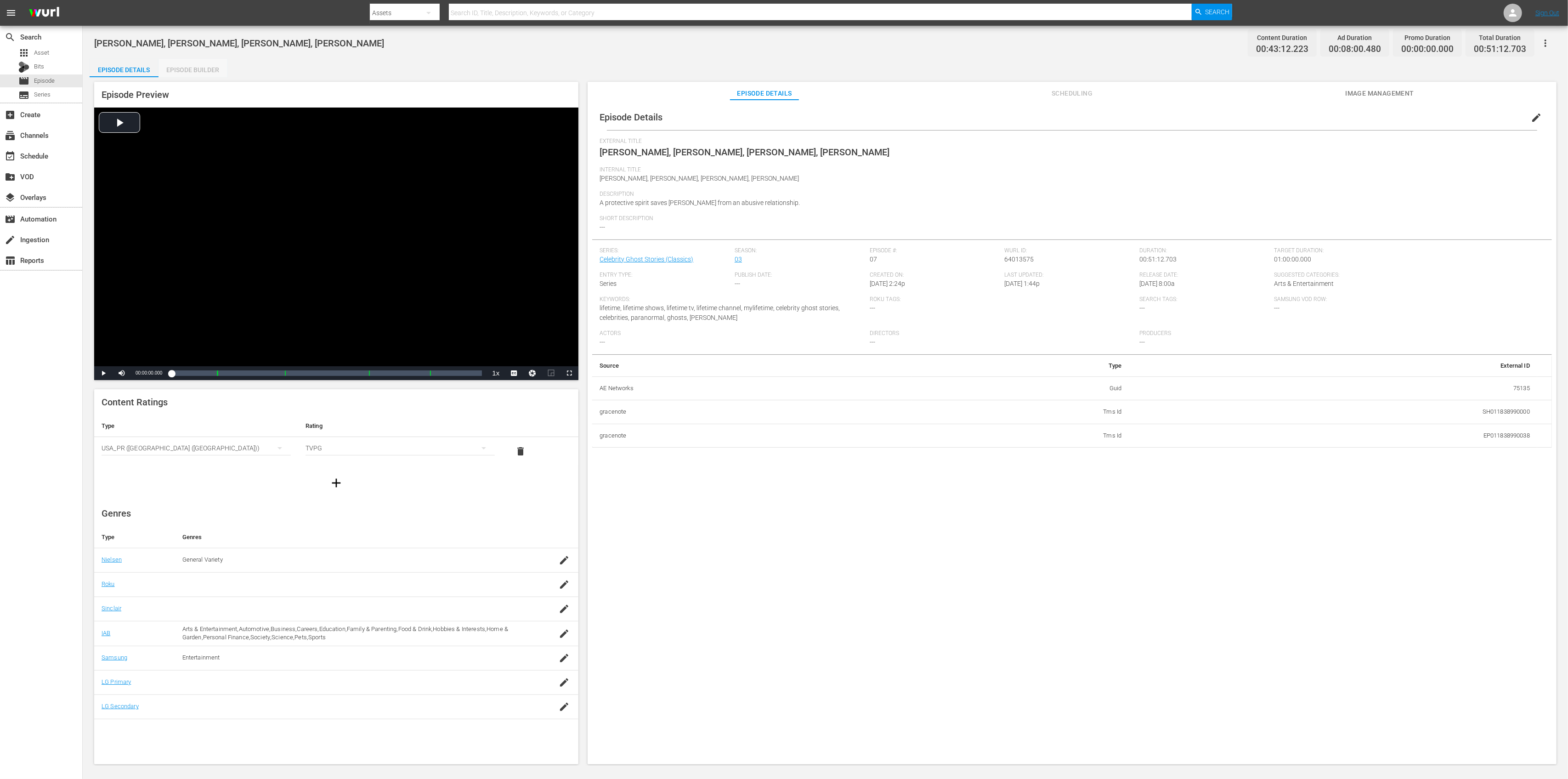
click at [198, 65] on div "Episode Builder" at bounding box center [193, 70] width 69 height 22
click at [206, 72] on div "Episode Builder" at bounding box center [193, 70] width 69 height 22
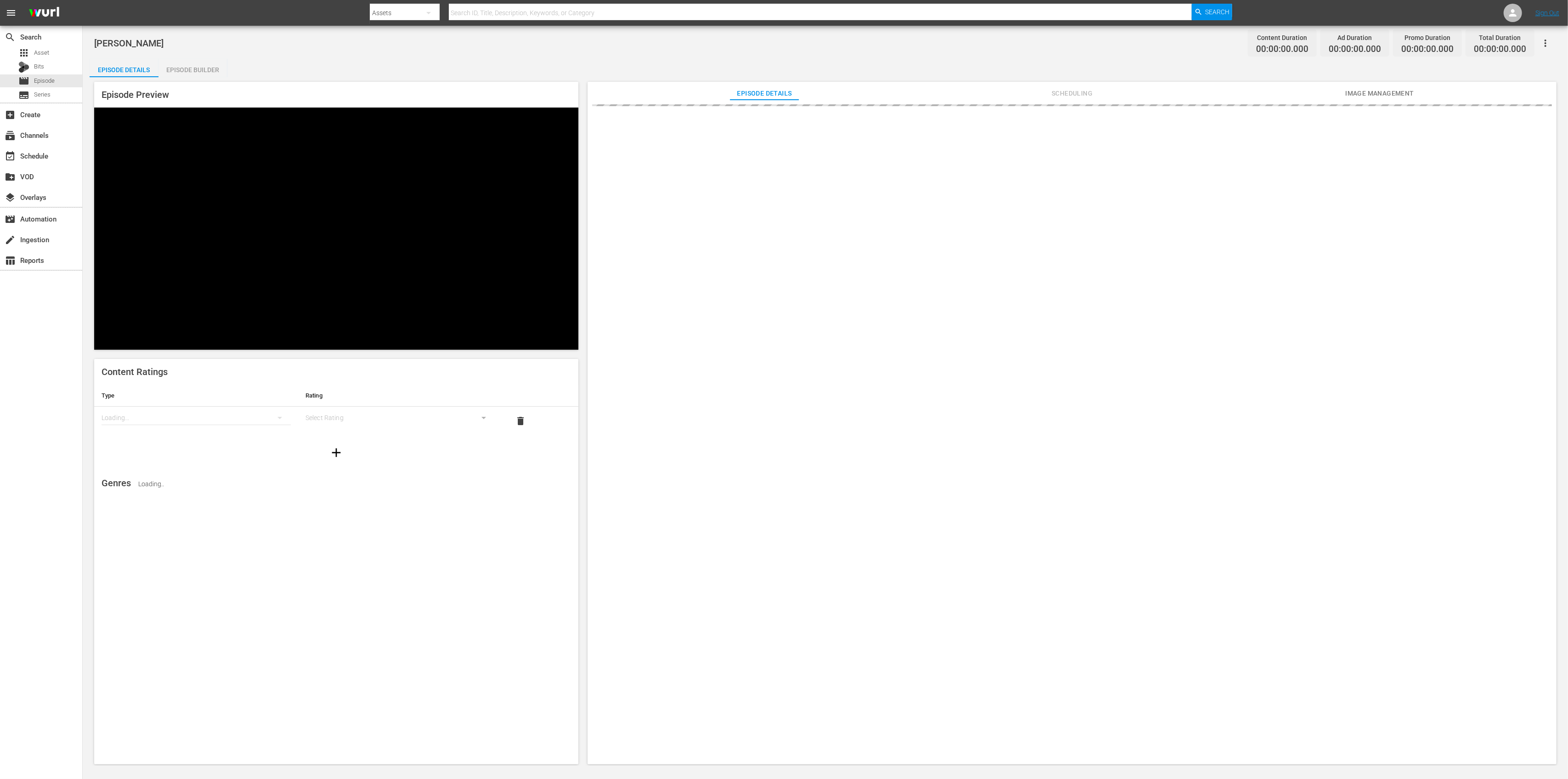
click at [203, 71] on div "Episode Builder" at bounding box center [193, 70] width 69 height 22
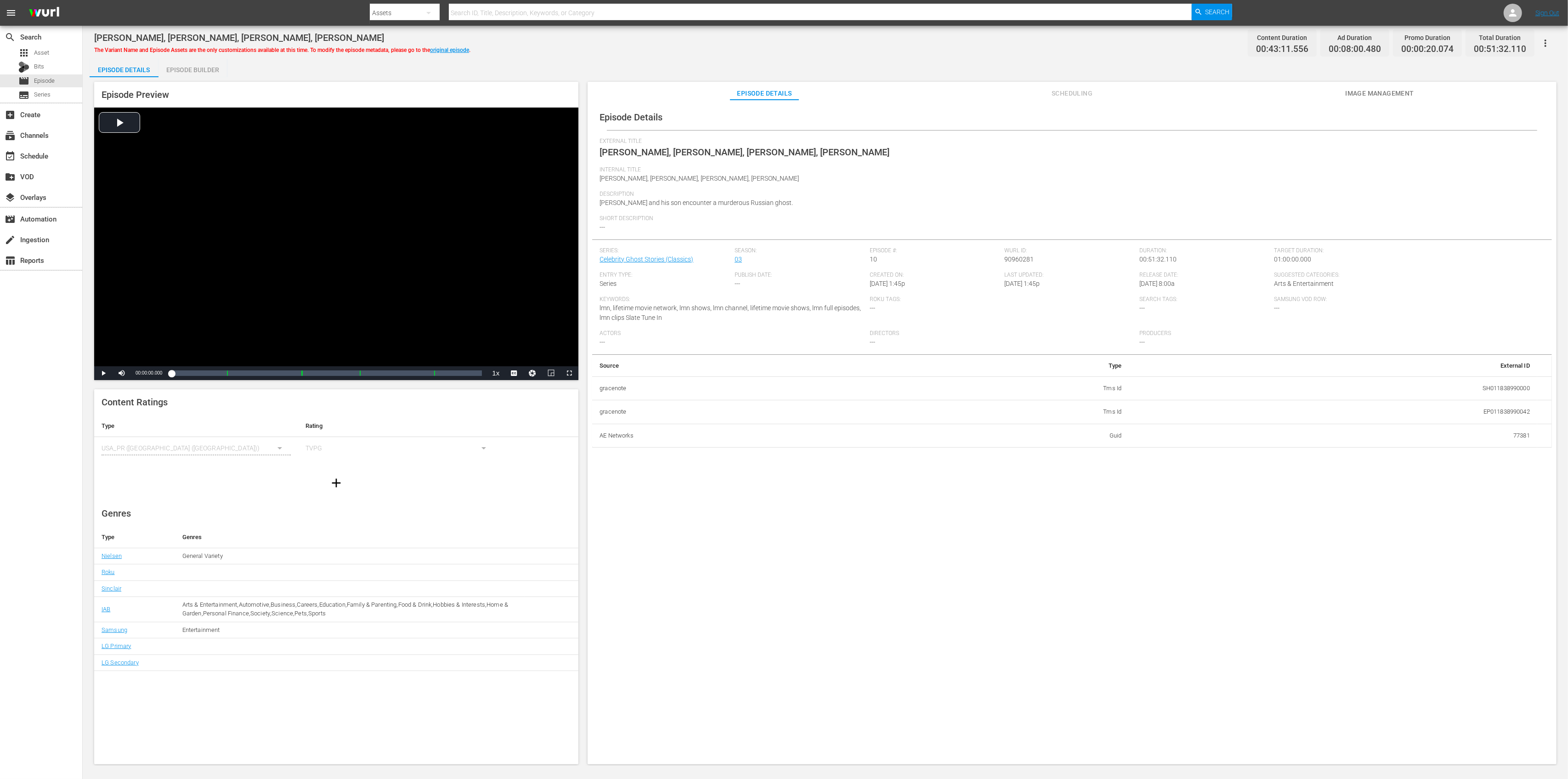
click at [187, 66] on div "Episode Builder" at bounding box center [193, 70] width 69 height 22
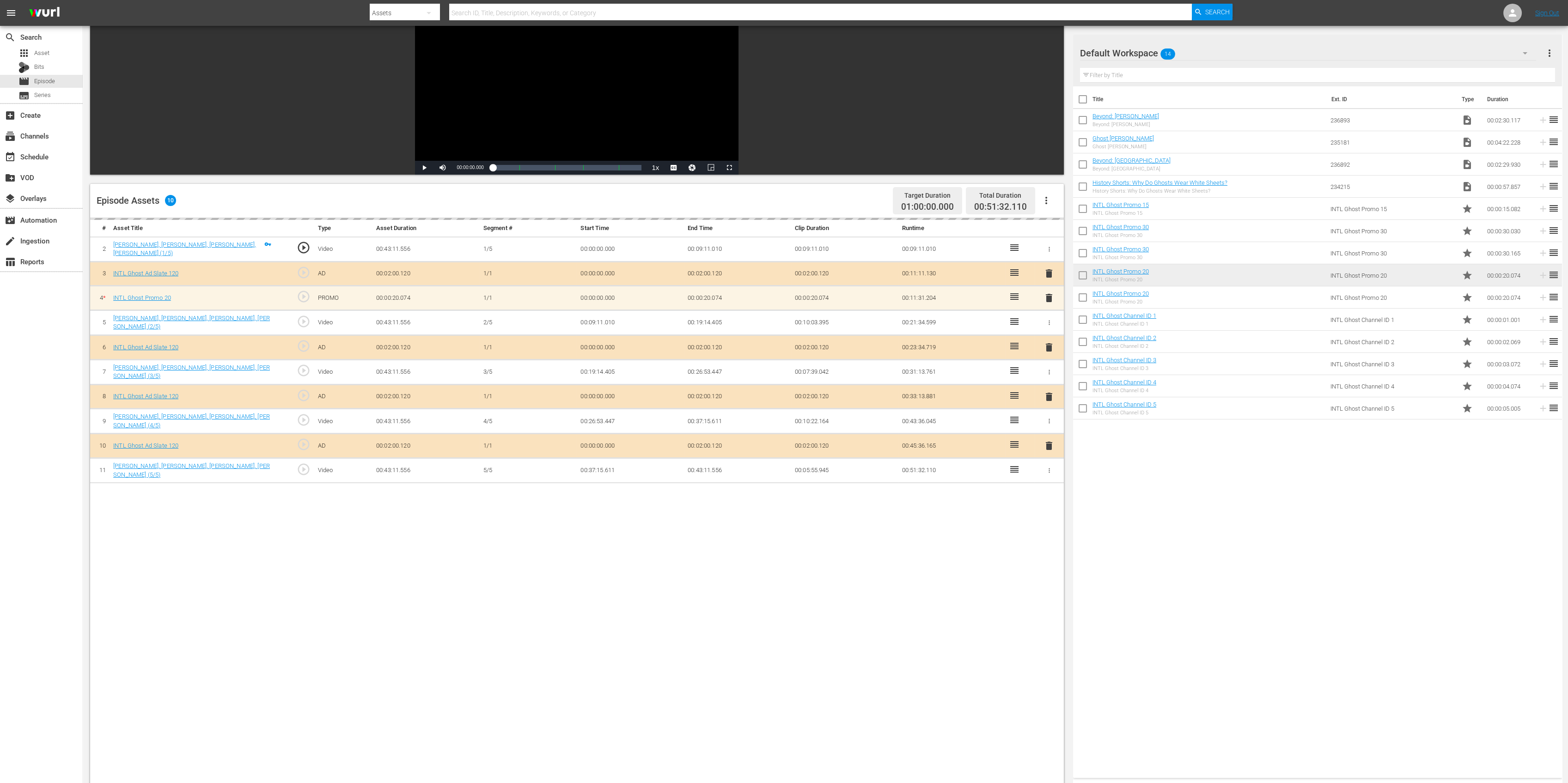
scroll to position [123, 0]
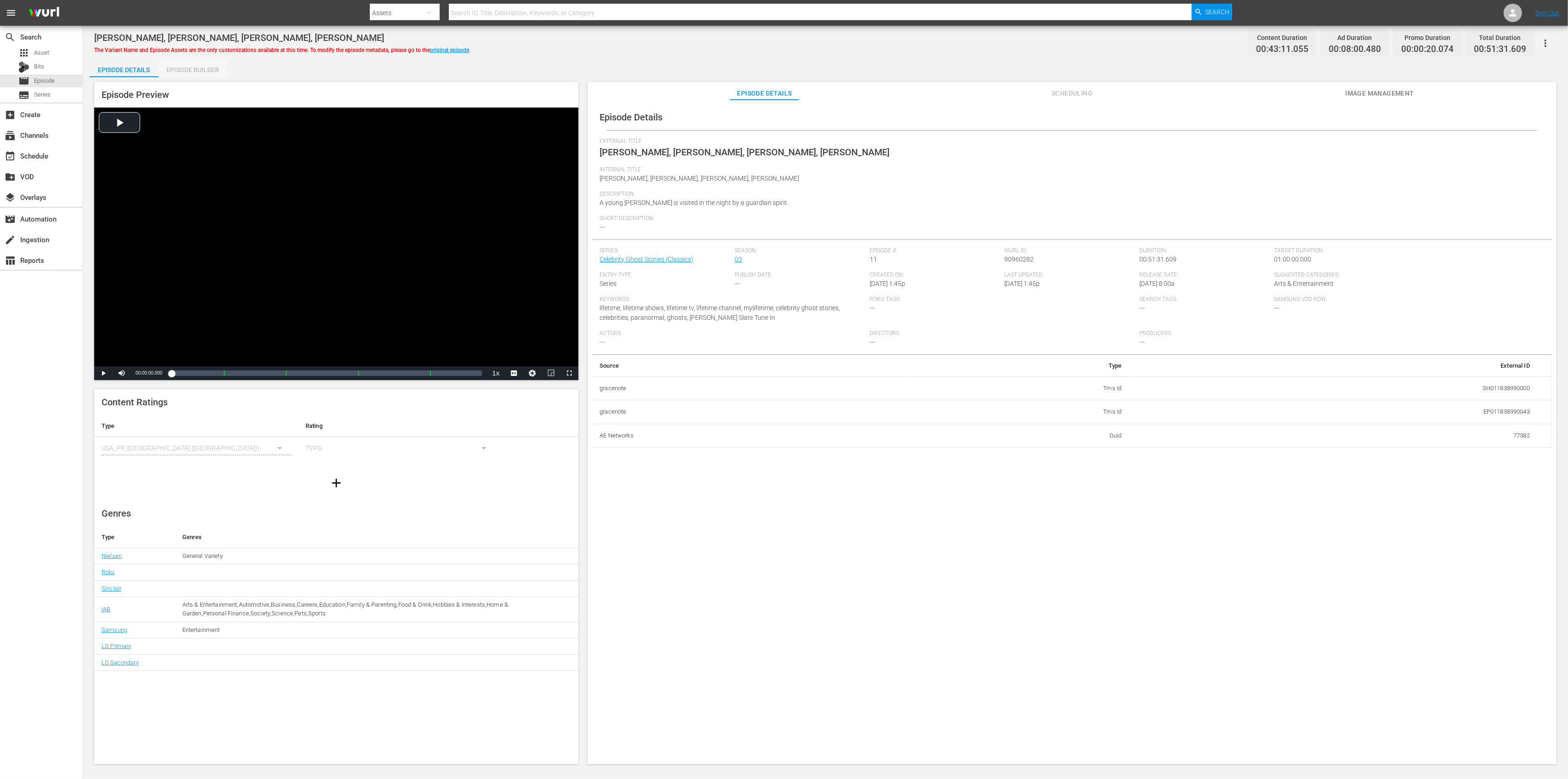
click at [182, 73] on div "Episode Builder" at bounding box center [193, 70] width 69 height 22
click at [195, 62] on div "Episode Builder" at bounding box center [193, 70] width 69 height 22
click at [181, 72] on div "Episode Builder" at bounding box center [193, 70] width 69 height 22
click at [194, 69] on div "Episode Builder" at bounding box center [193, 70] width 69 height 22
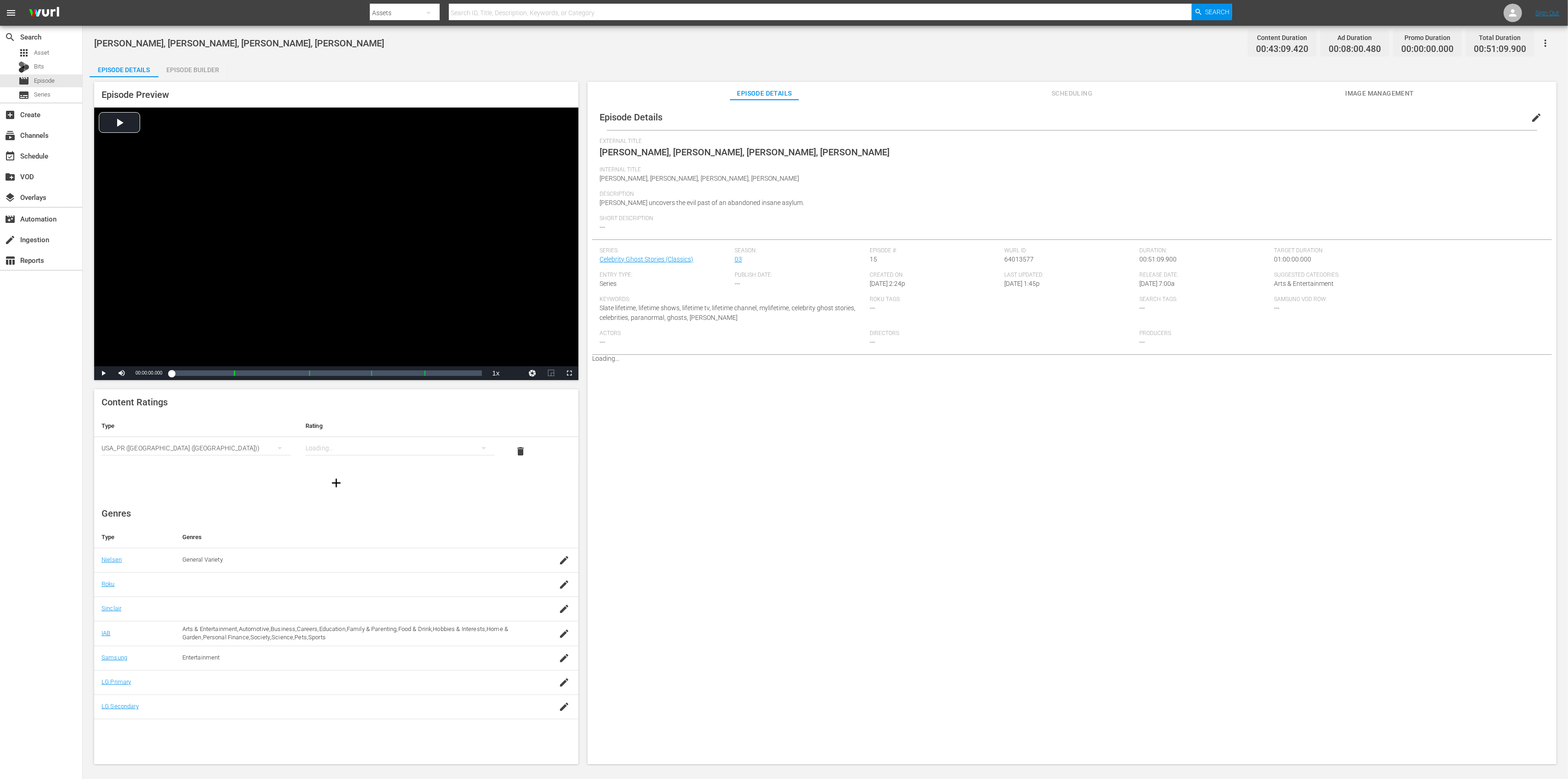
click at [181, 68] on div "Episode Builder" at bounding box center [193, 70] width 69 height 22
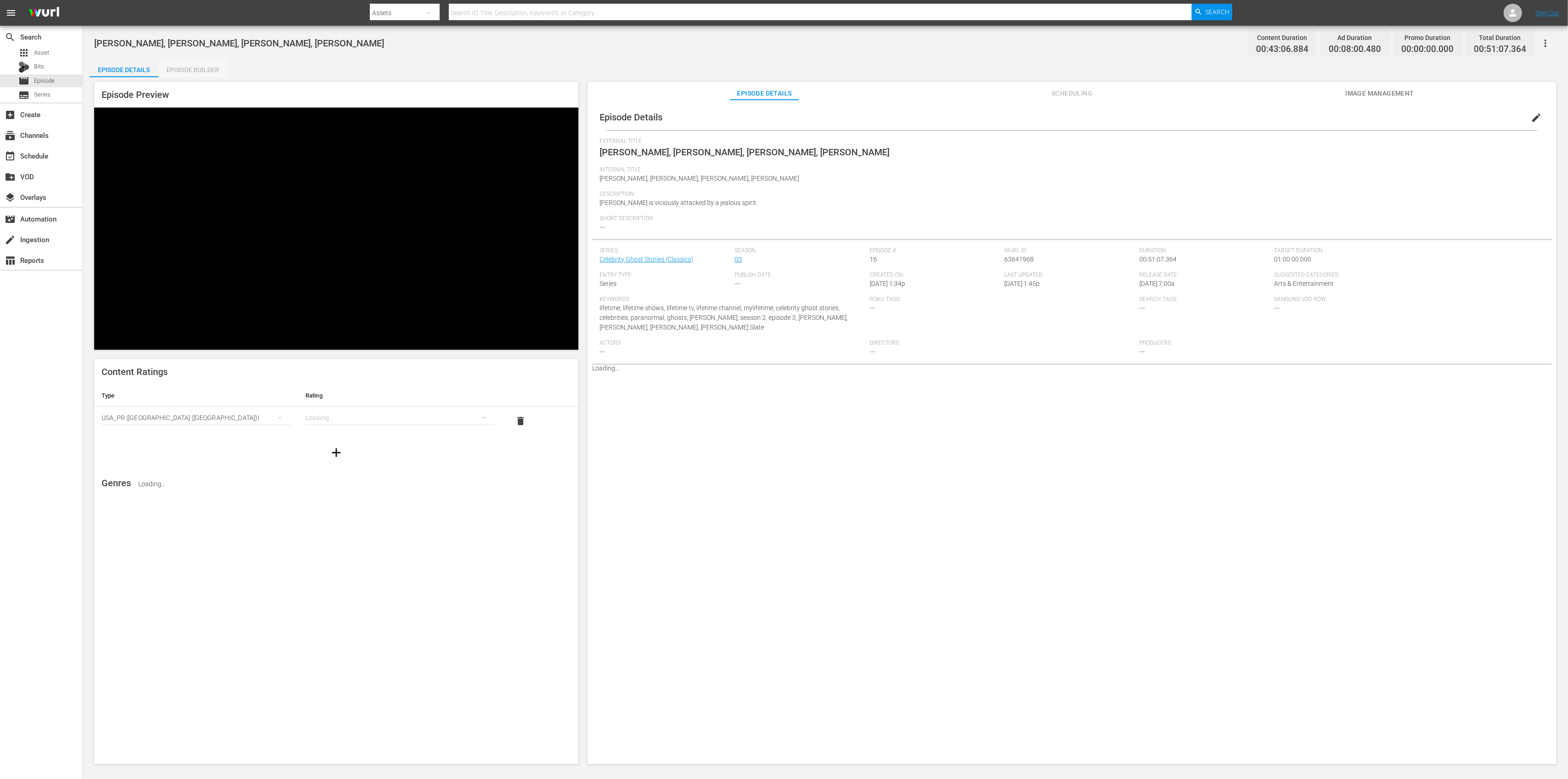
click at [200, 66] on div "Episode Builder" at bounding box center [193, 70] width 69 height 22
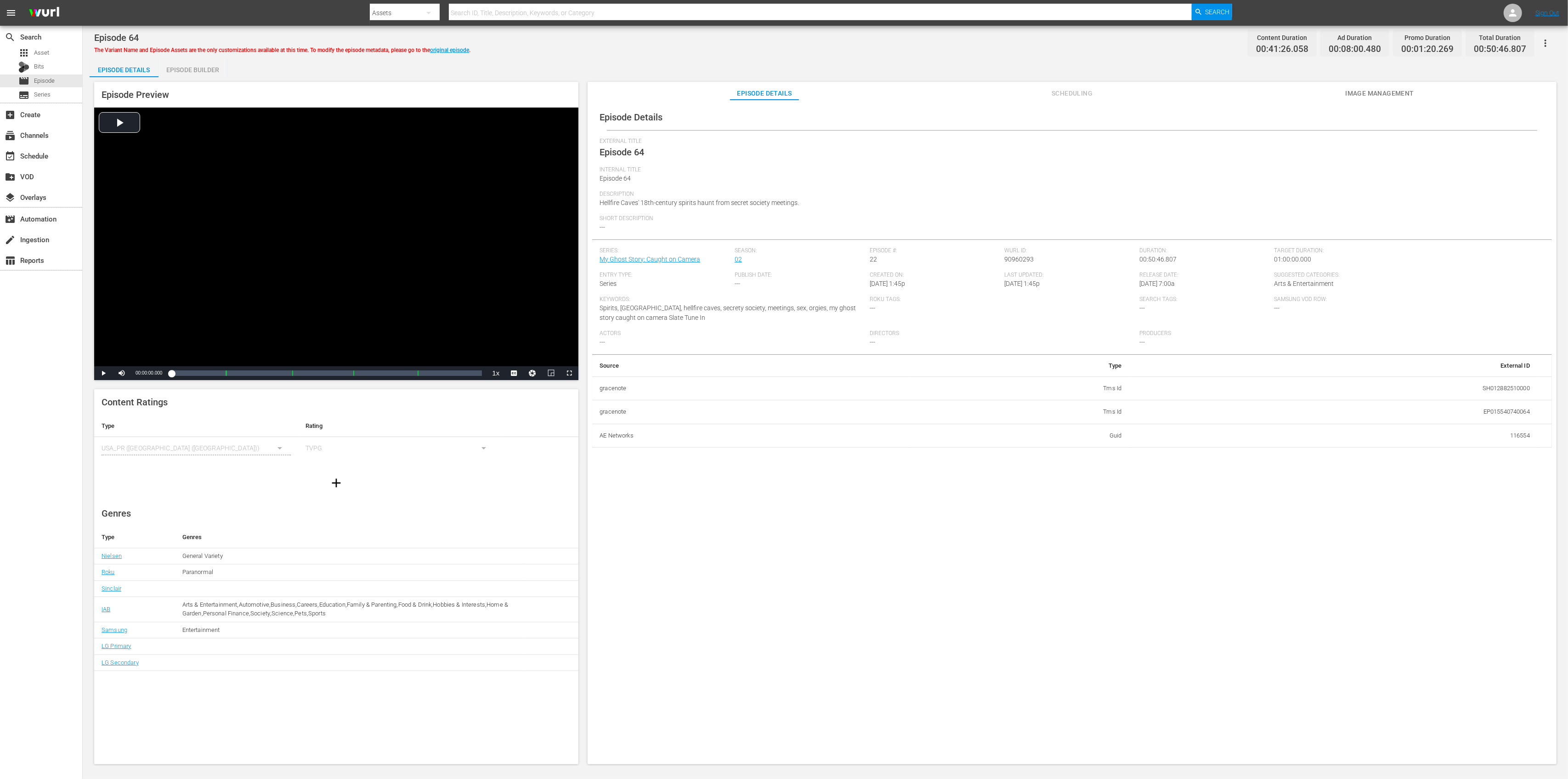
click at [195, 63] on div "Episode Builder" at bounding box center [193, 70] width 69 height 22
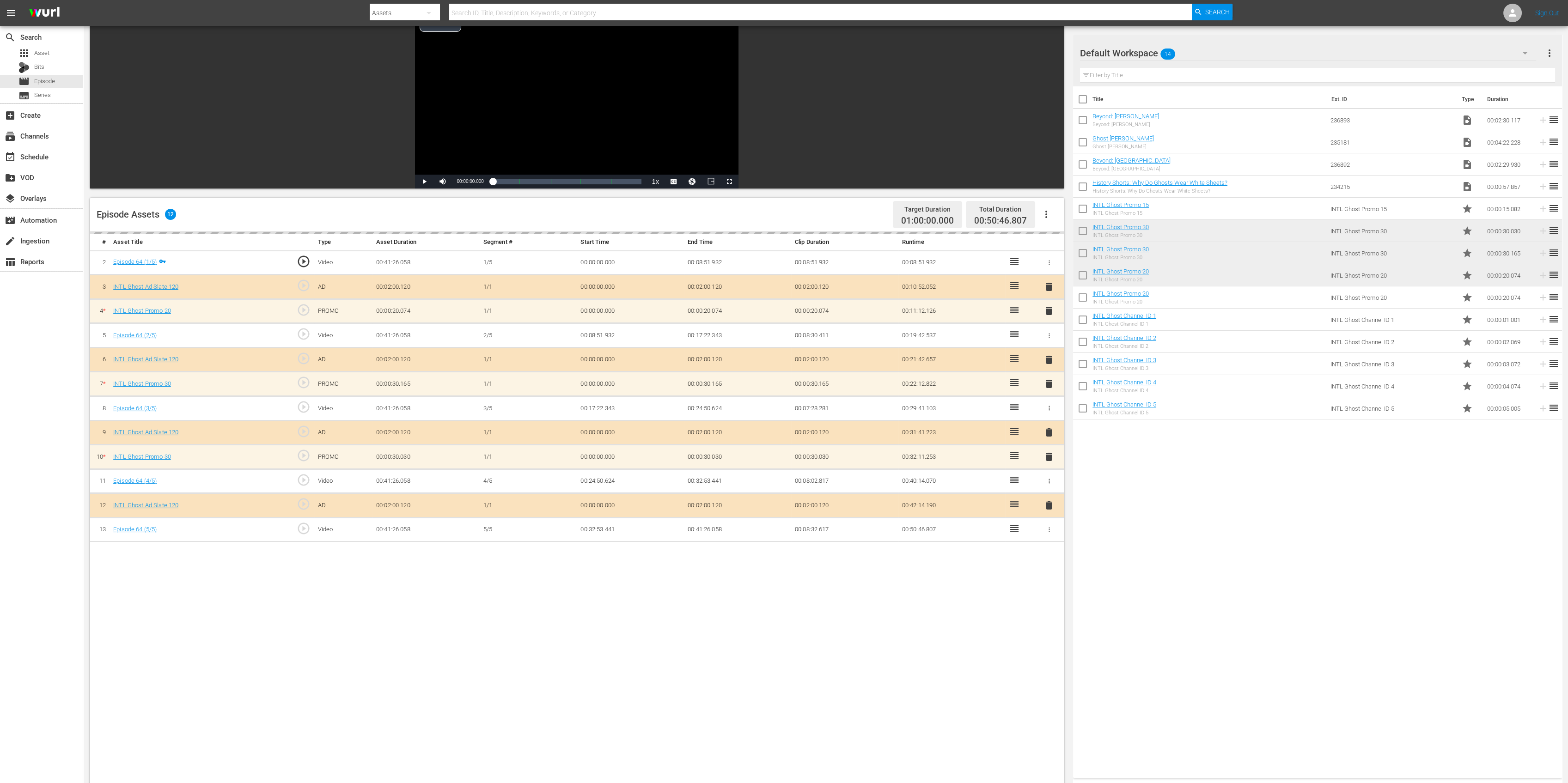
scroll to position [123, 0]
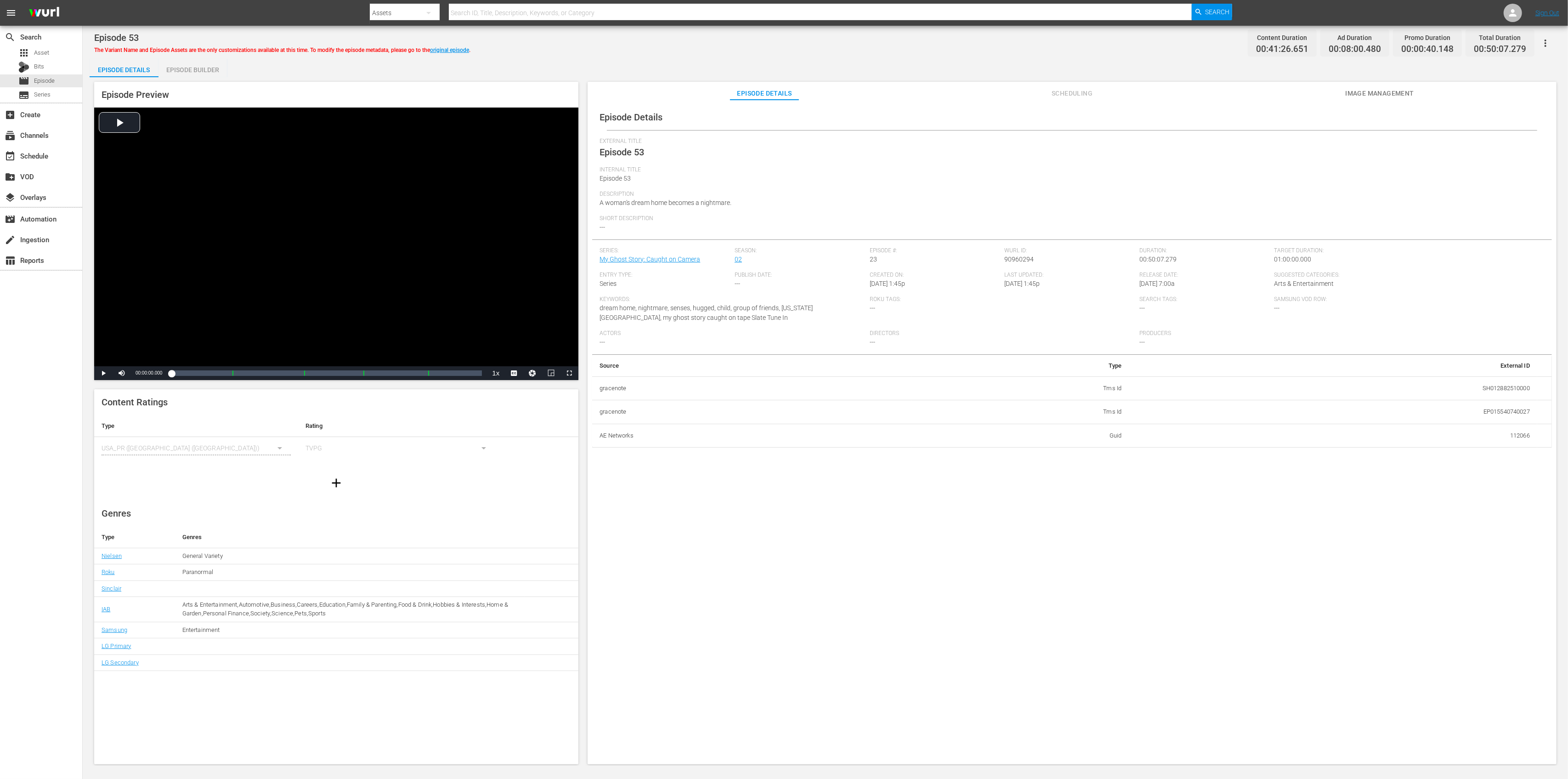
click at [192, 82] on div "Episode Preview Video Player is loading. Play Video Play Mute Current Time 00:0…" at bounding box center [336, 231] width 484 height 298
click at [212, 71] on div "Episode Builder" at bounding box center [193, 70] width 69 height 22
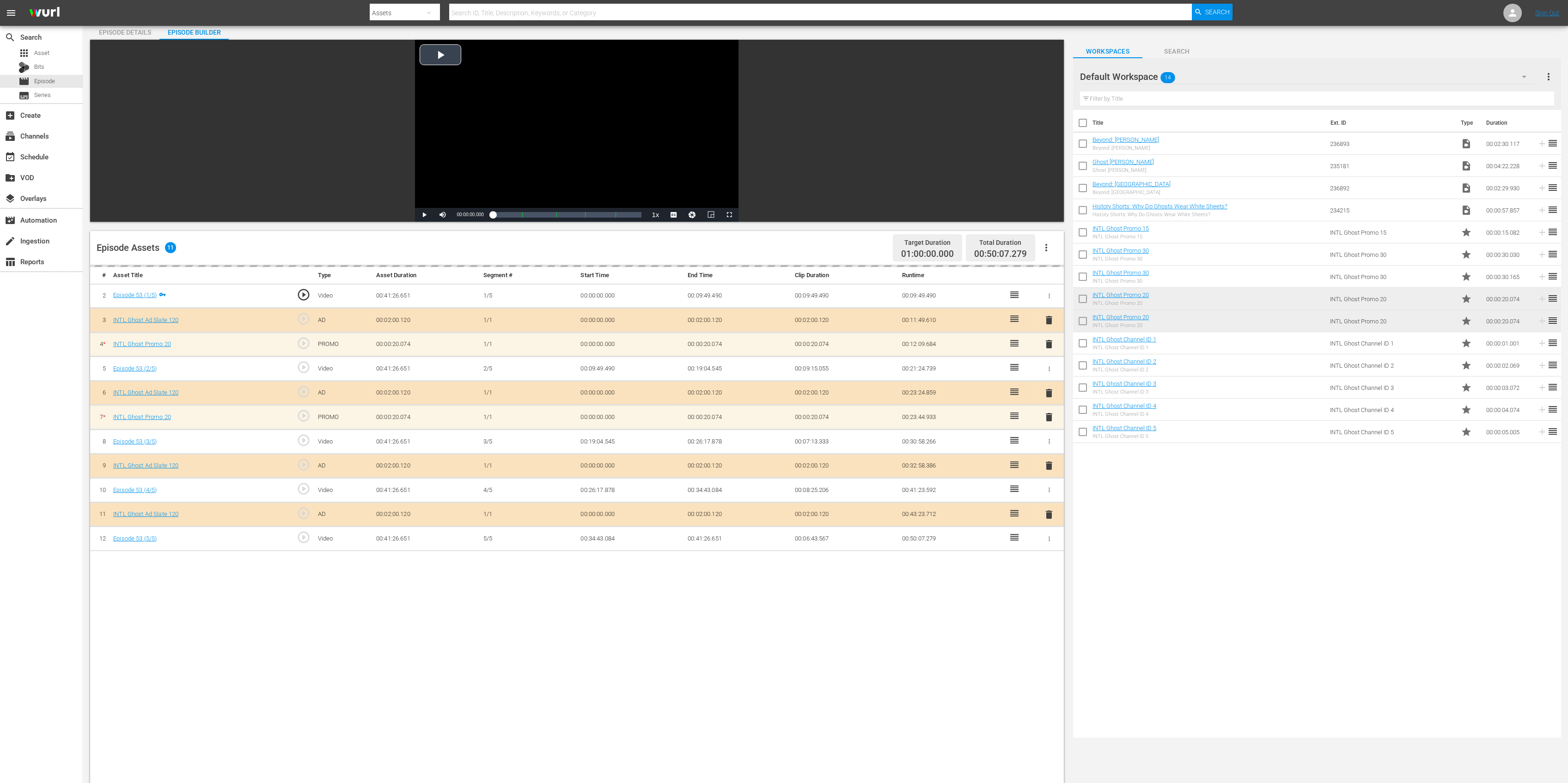
scroll to position [185, 0]
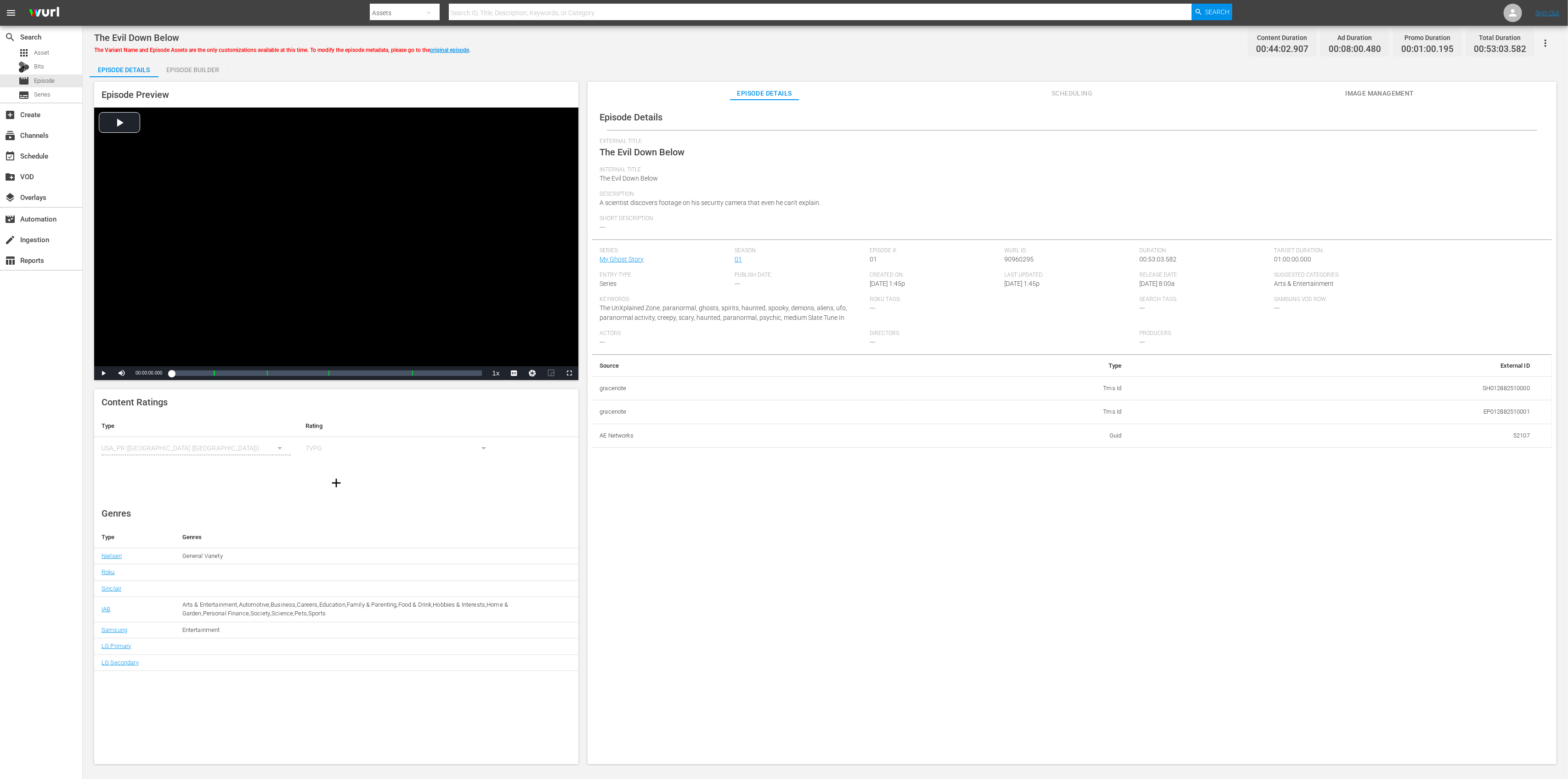
click at [195, 71] on div "Episode Builder" at bounding box center [193, 70] width 69 height 22
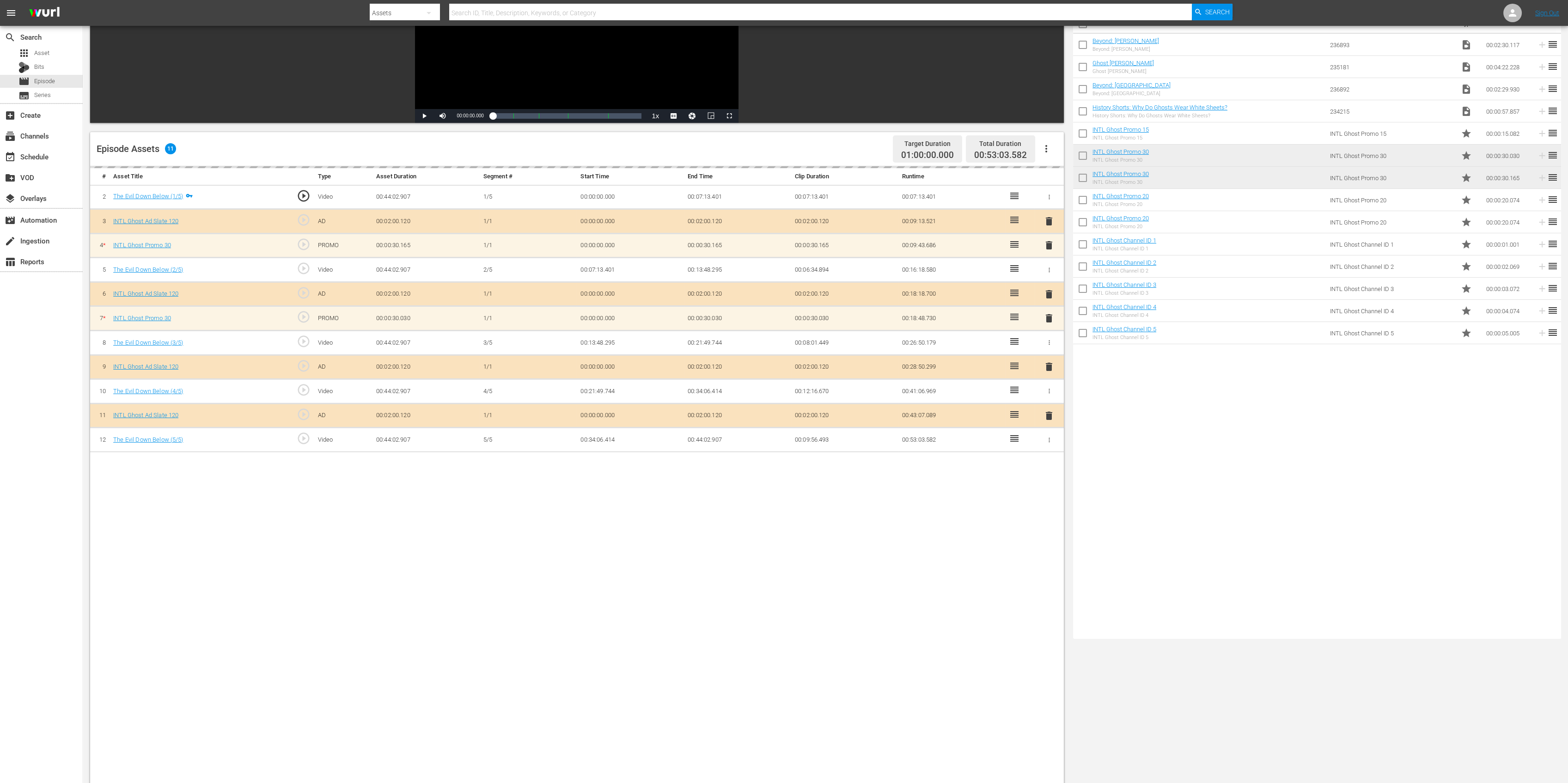
scroll to position [185, 0]
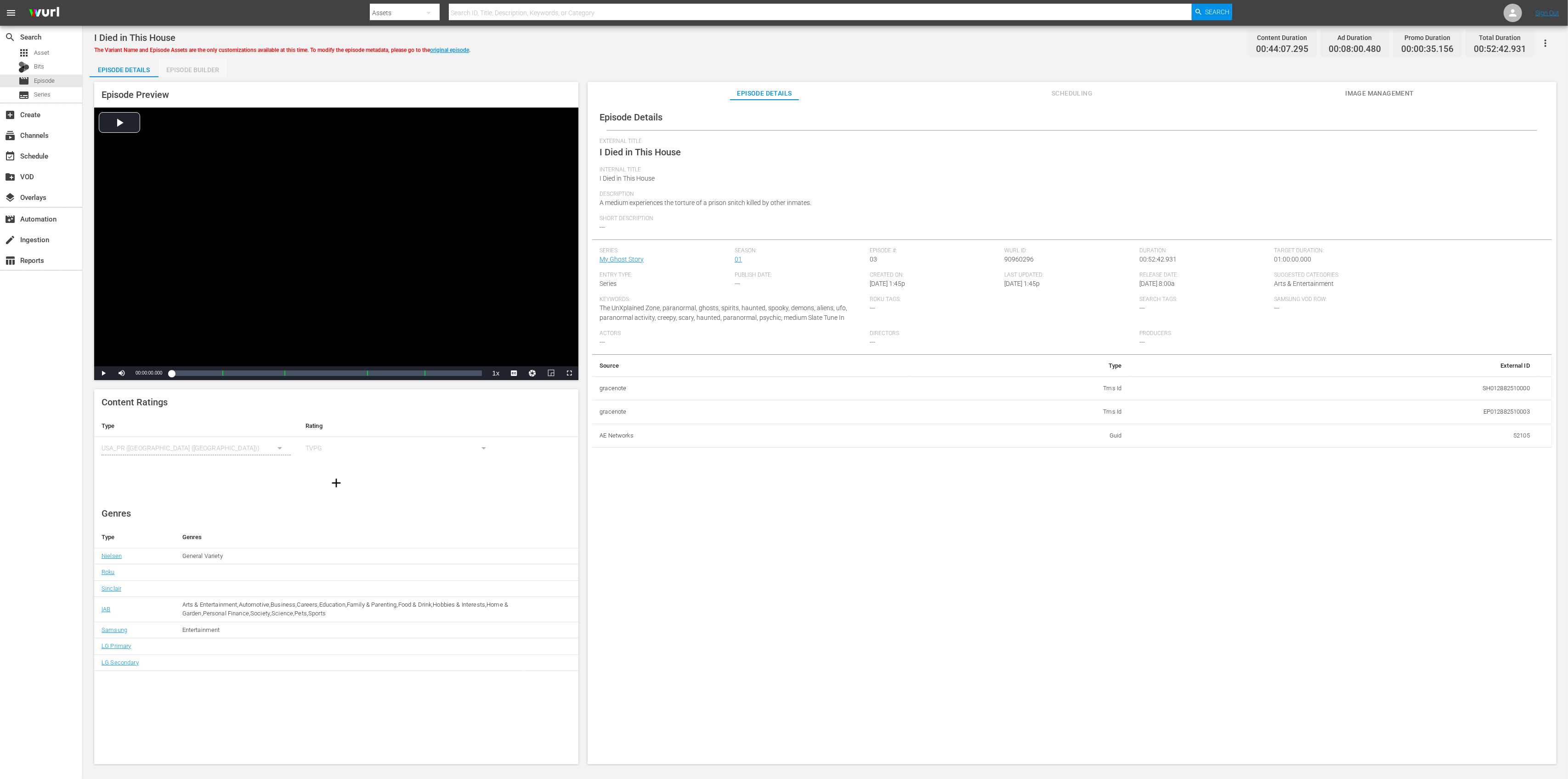
click at [204, 68] on div "Episode Builder" at bounding box center [193, 70] width 69 height 22
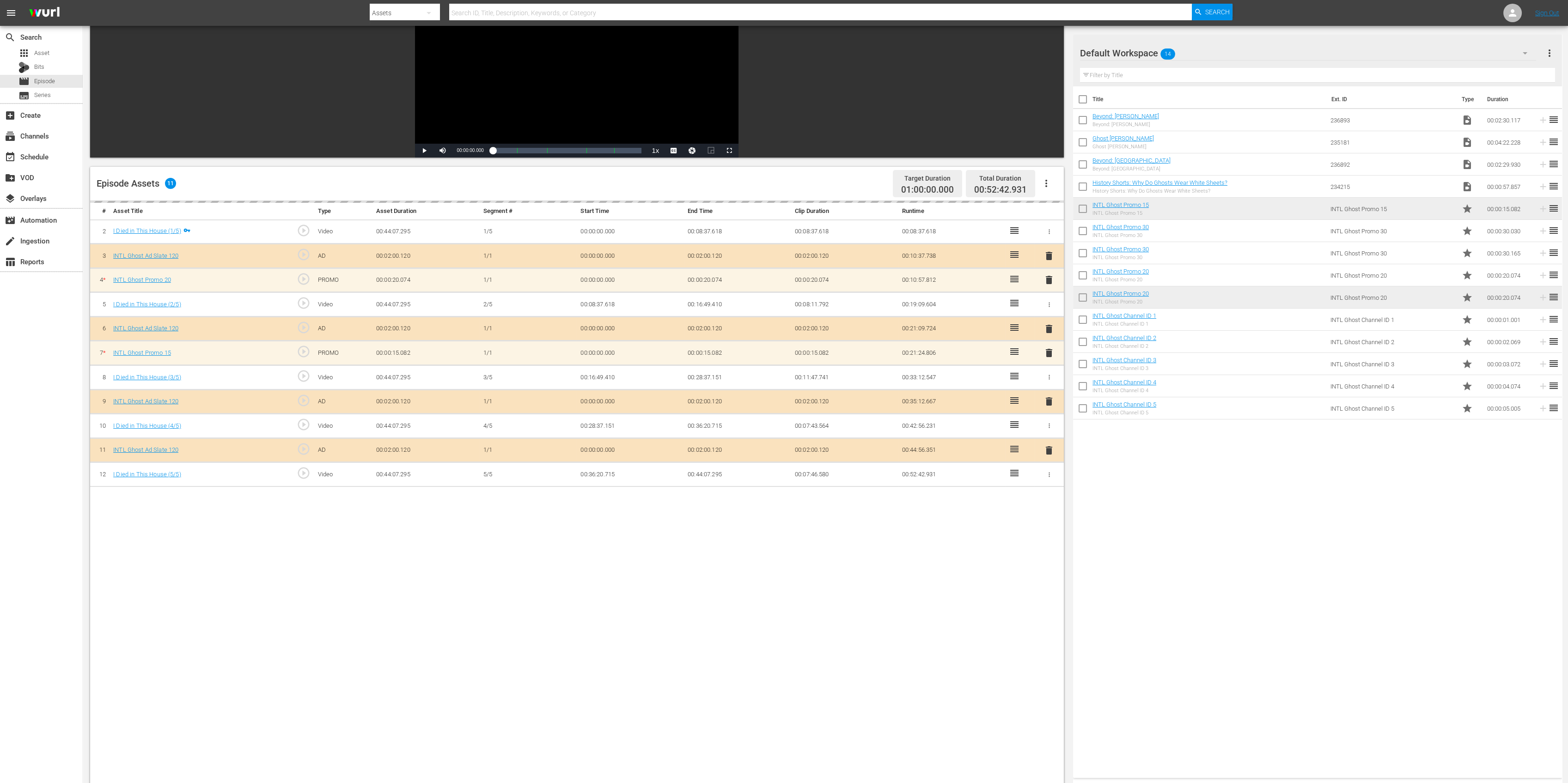
scroll to position [185, 0]
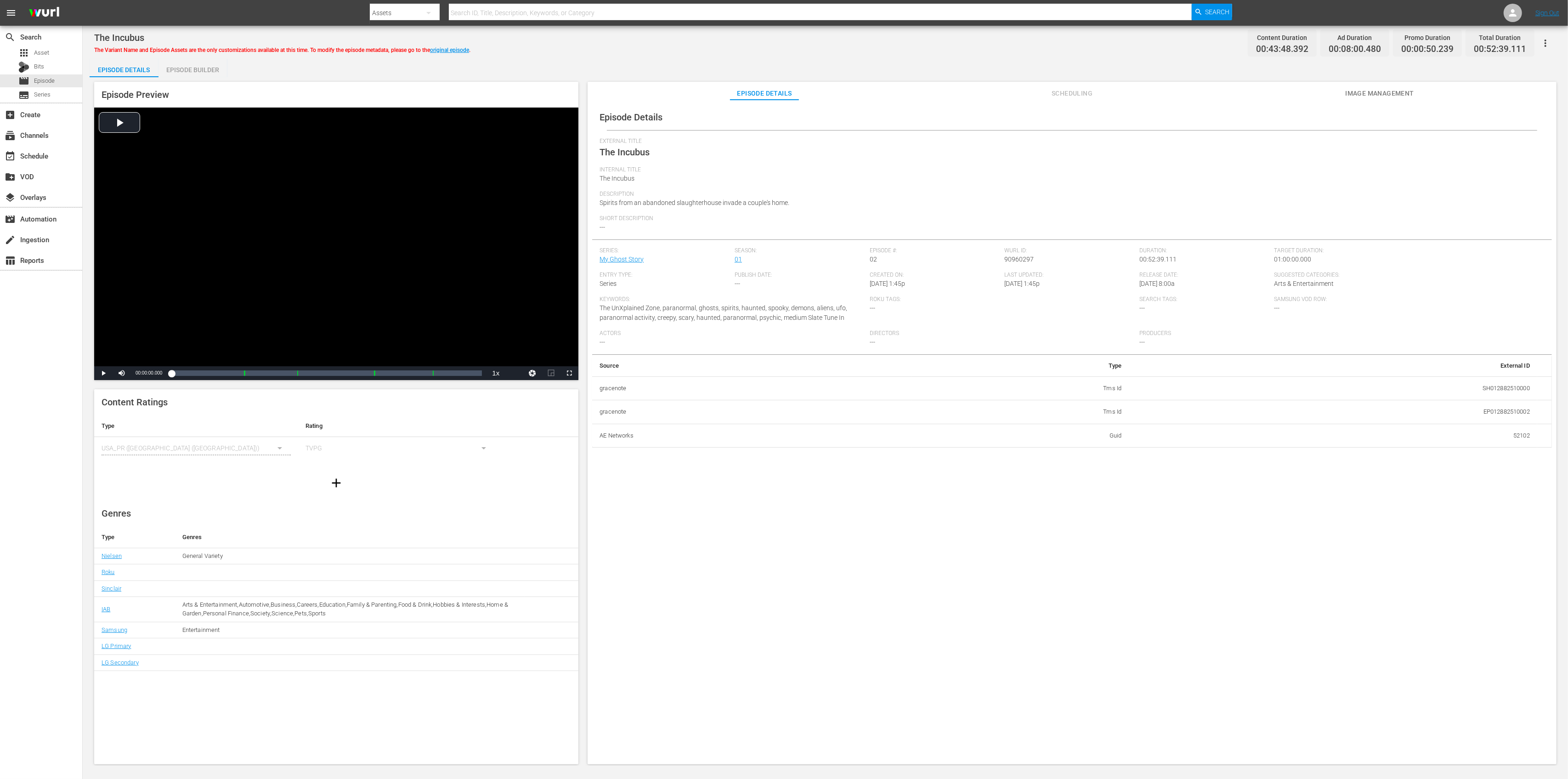
click at [210, 68] on div "Episode Builder" at bounding box center [193, 70] width 69 height 22
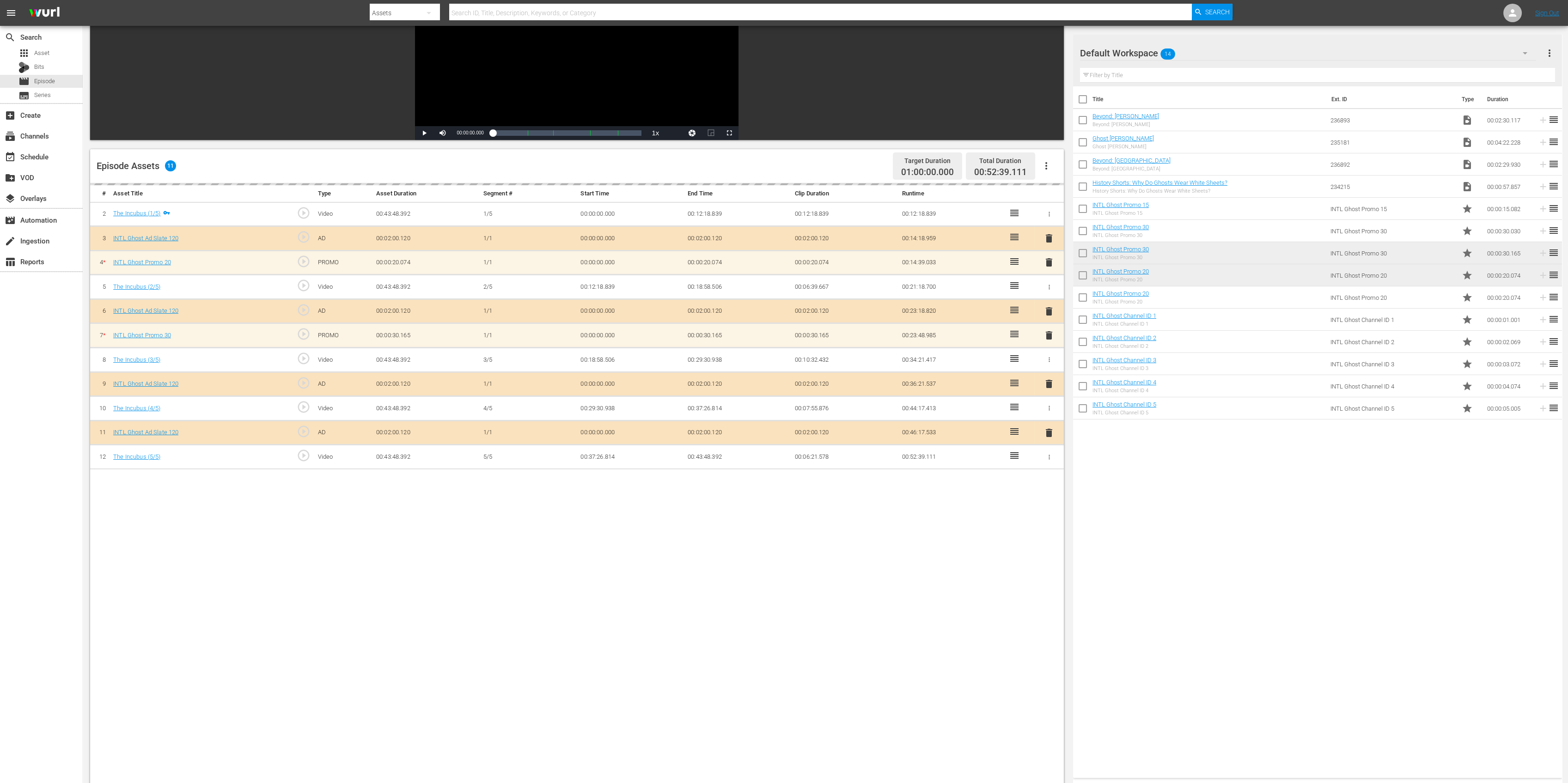
scroll to position [185, 0]
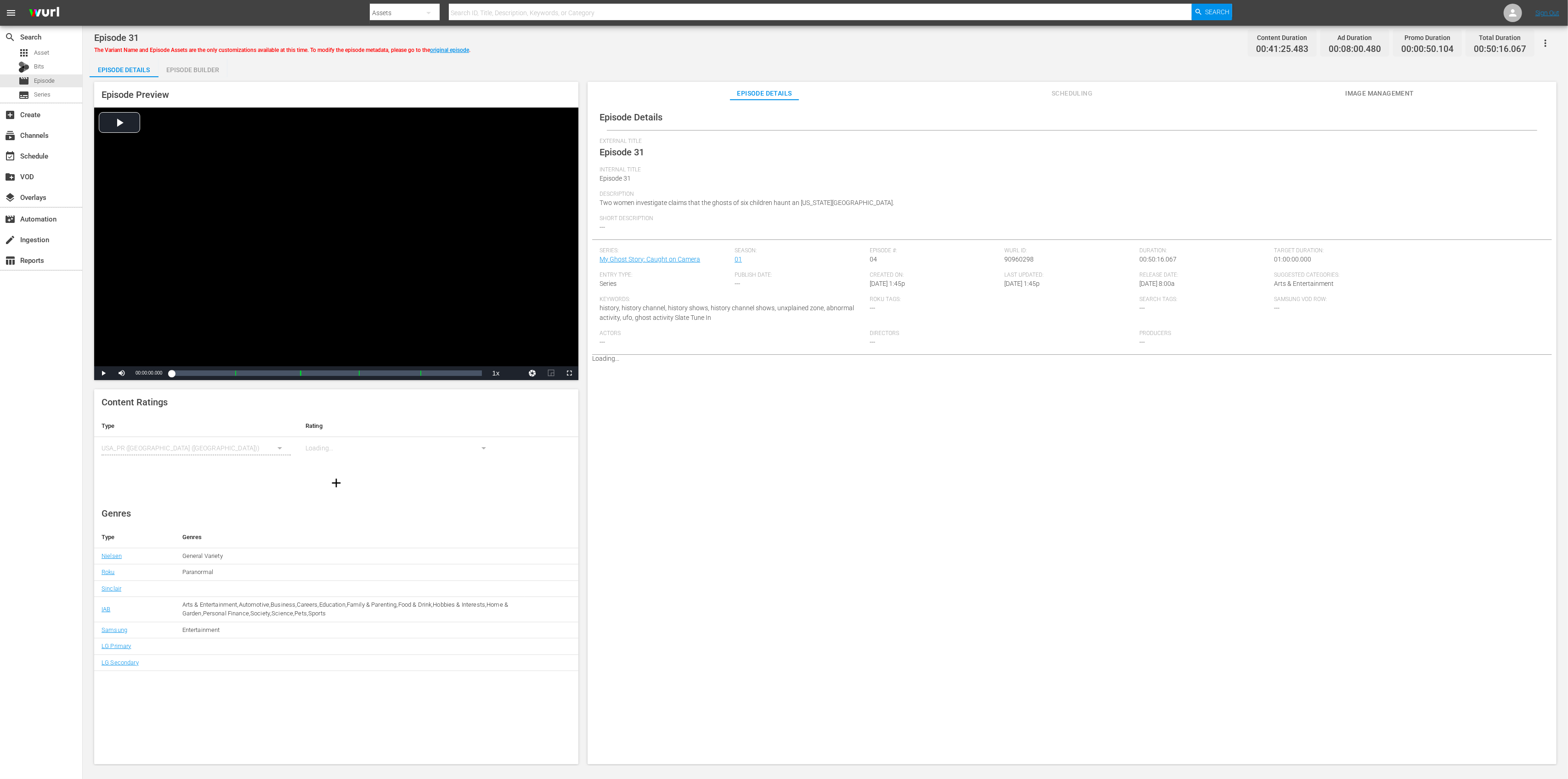
click at [209, 68] on div "Episode Builder" at bounding box center [193, 70] width 69 height 22
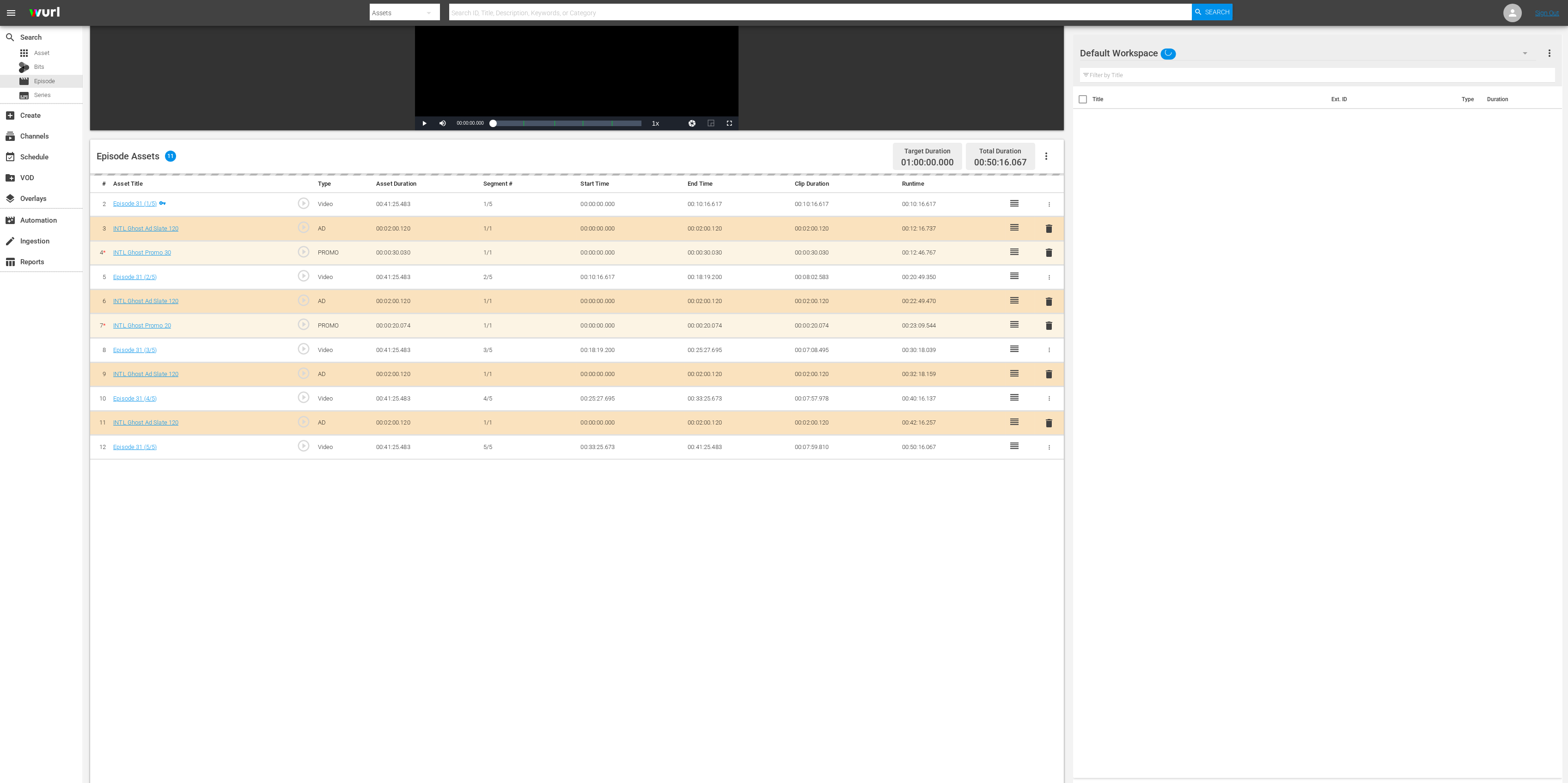
scroll to position [185, 0]
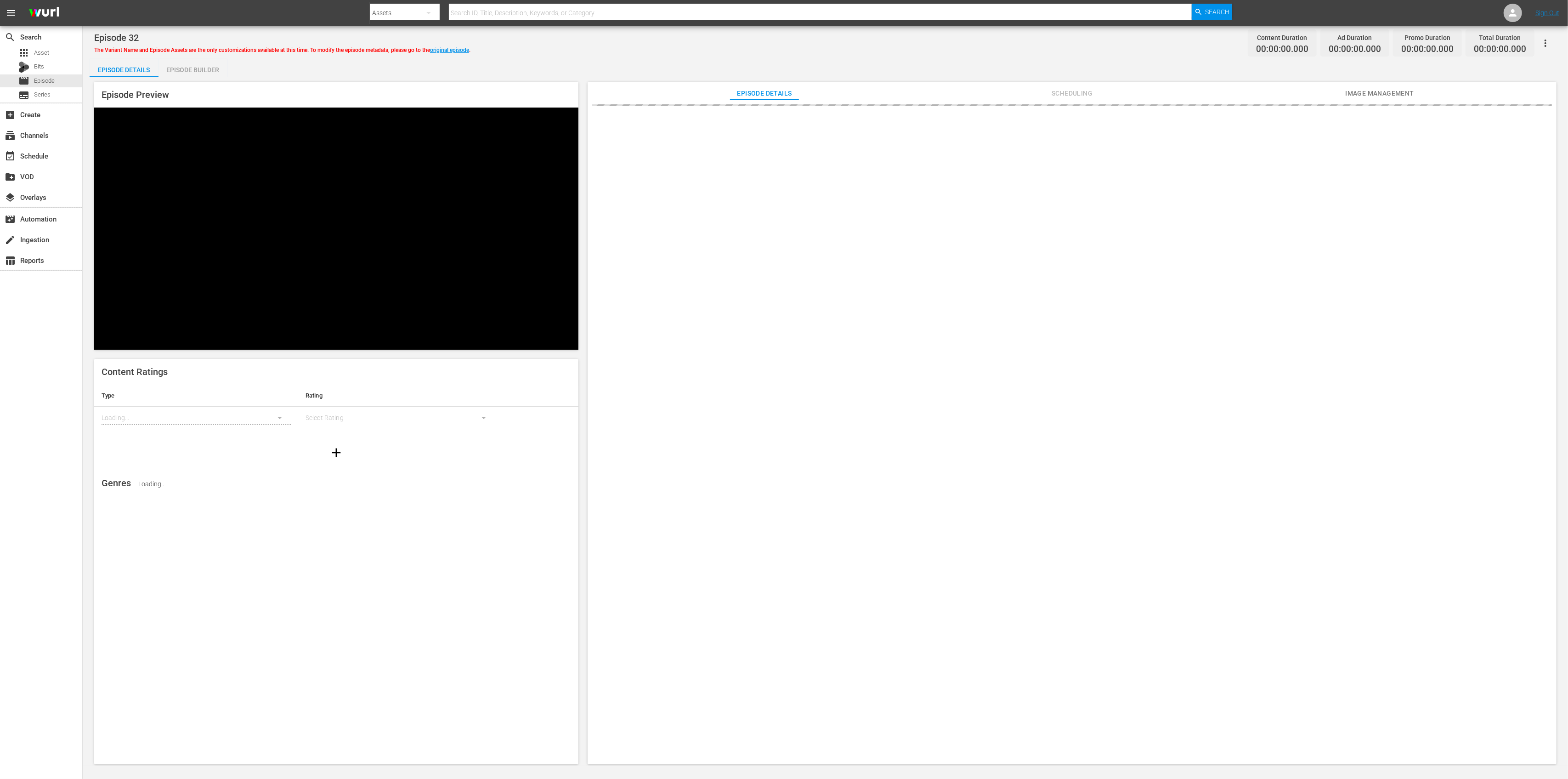
click at [207, 65] on div "Episode Builder" at bounding box center [193, 70] width 69 height 22
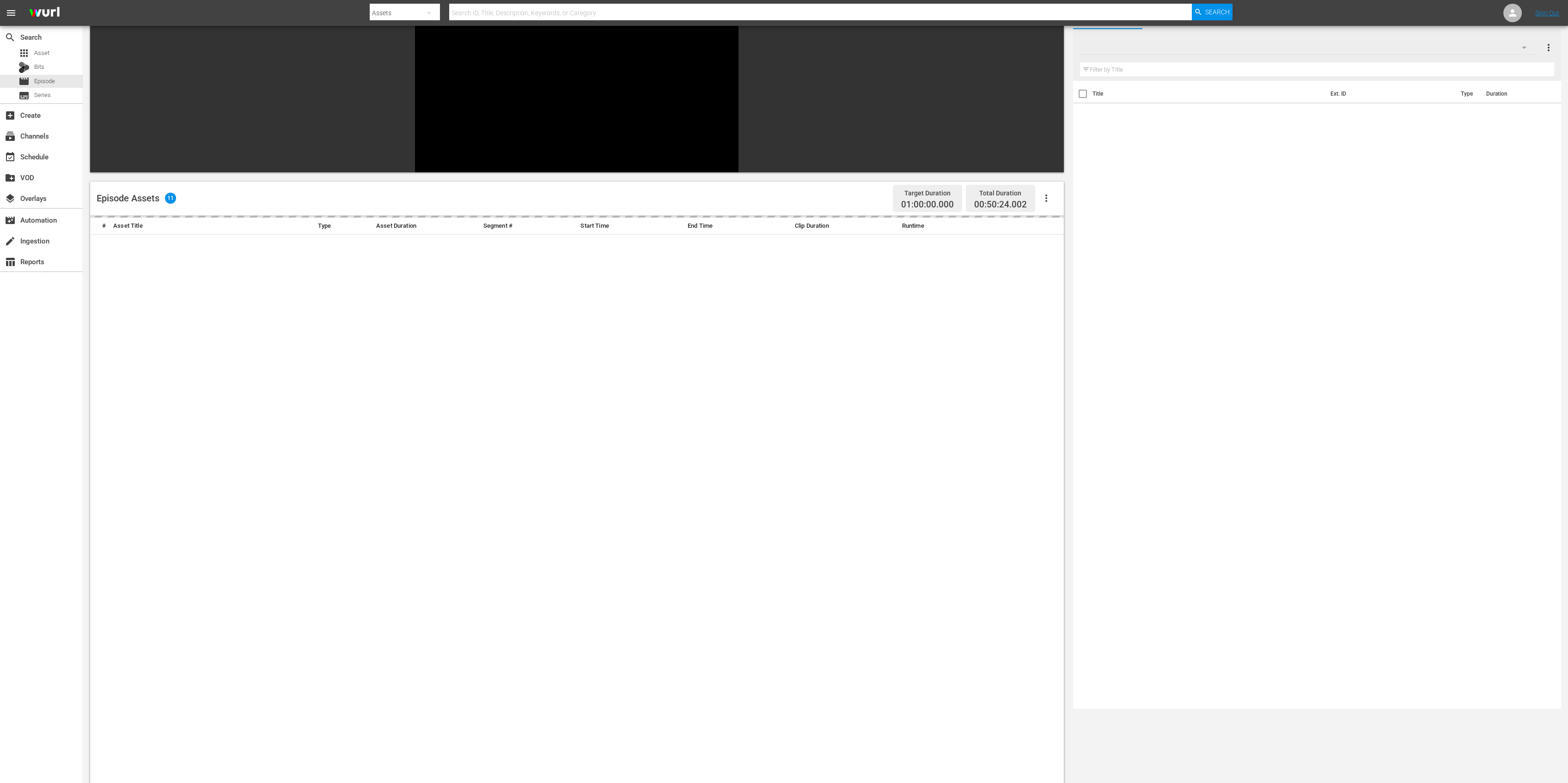
scroll to position [128, 0]
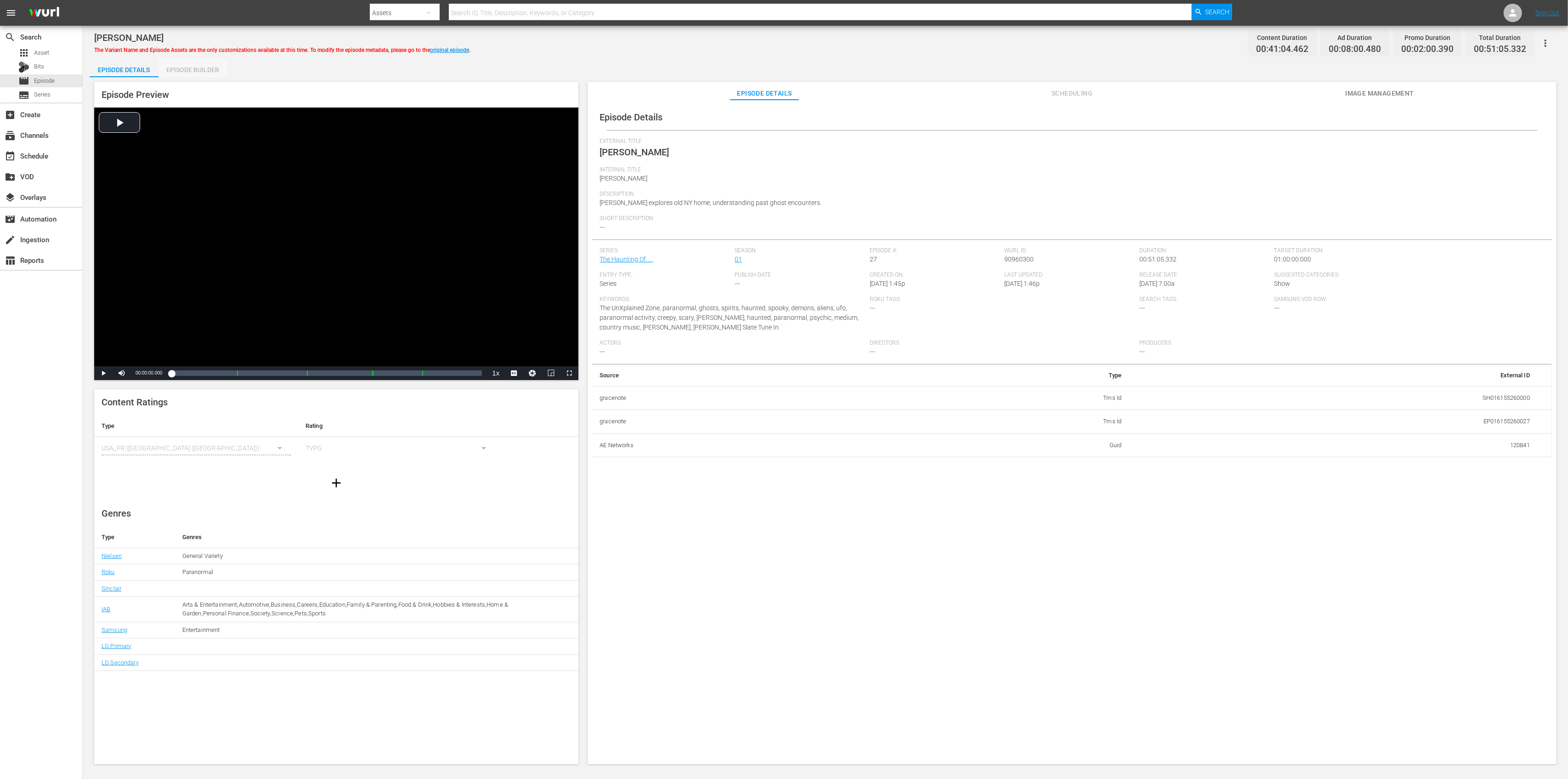
click at [204, 67] on div "Episode Builder" at bounding box center [193, 70] width 69 height 22
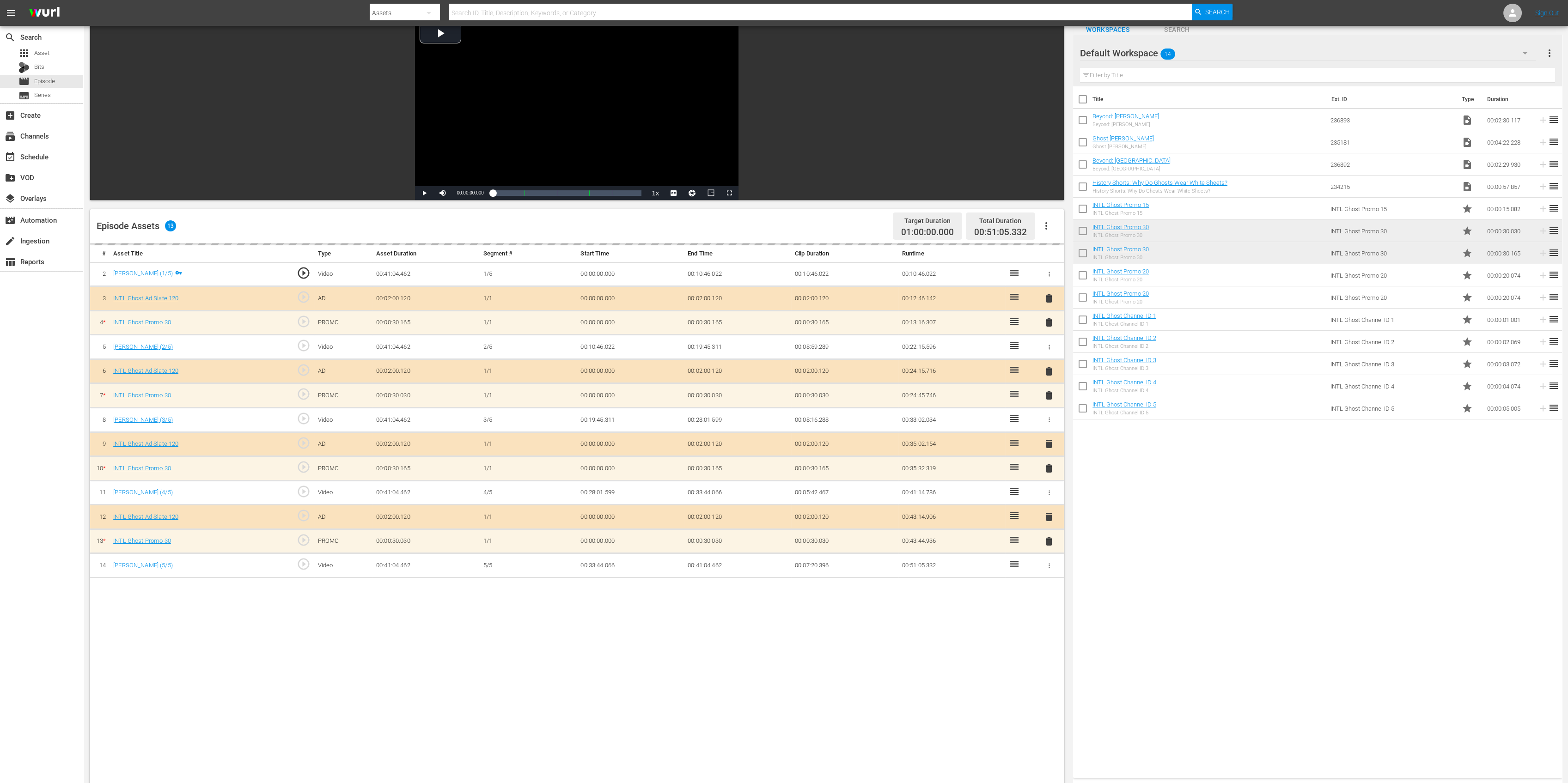
scroll to position [123, 0]
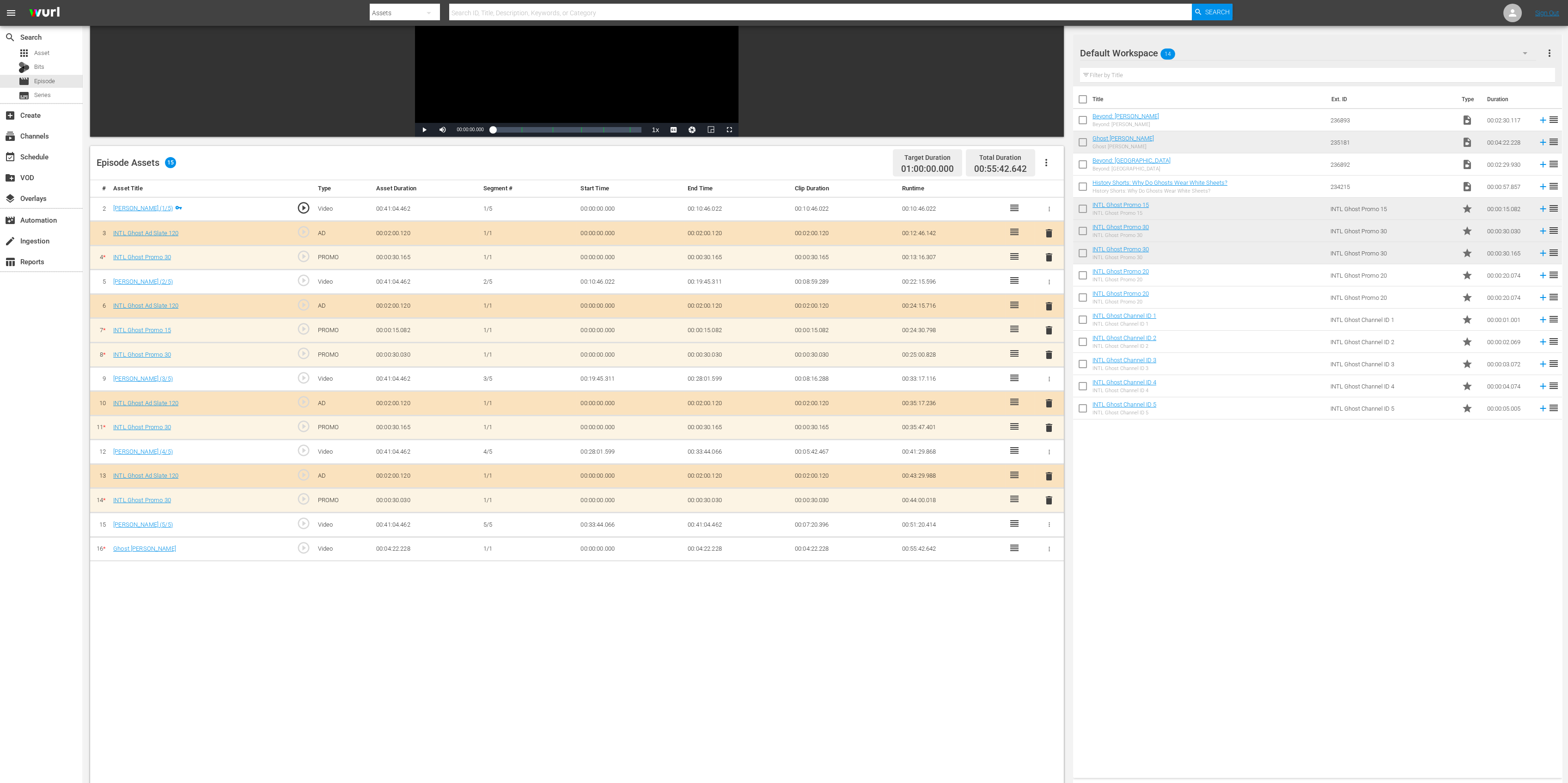
click at [1052, 352] on span "delete" at bounding box center [1049, 355] width 11 height 11
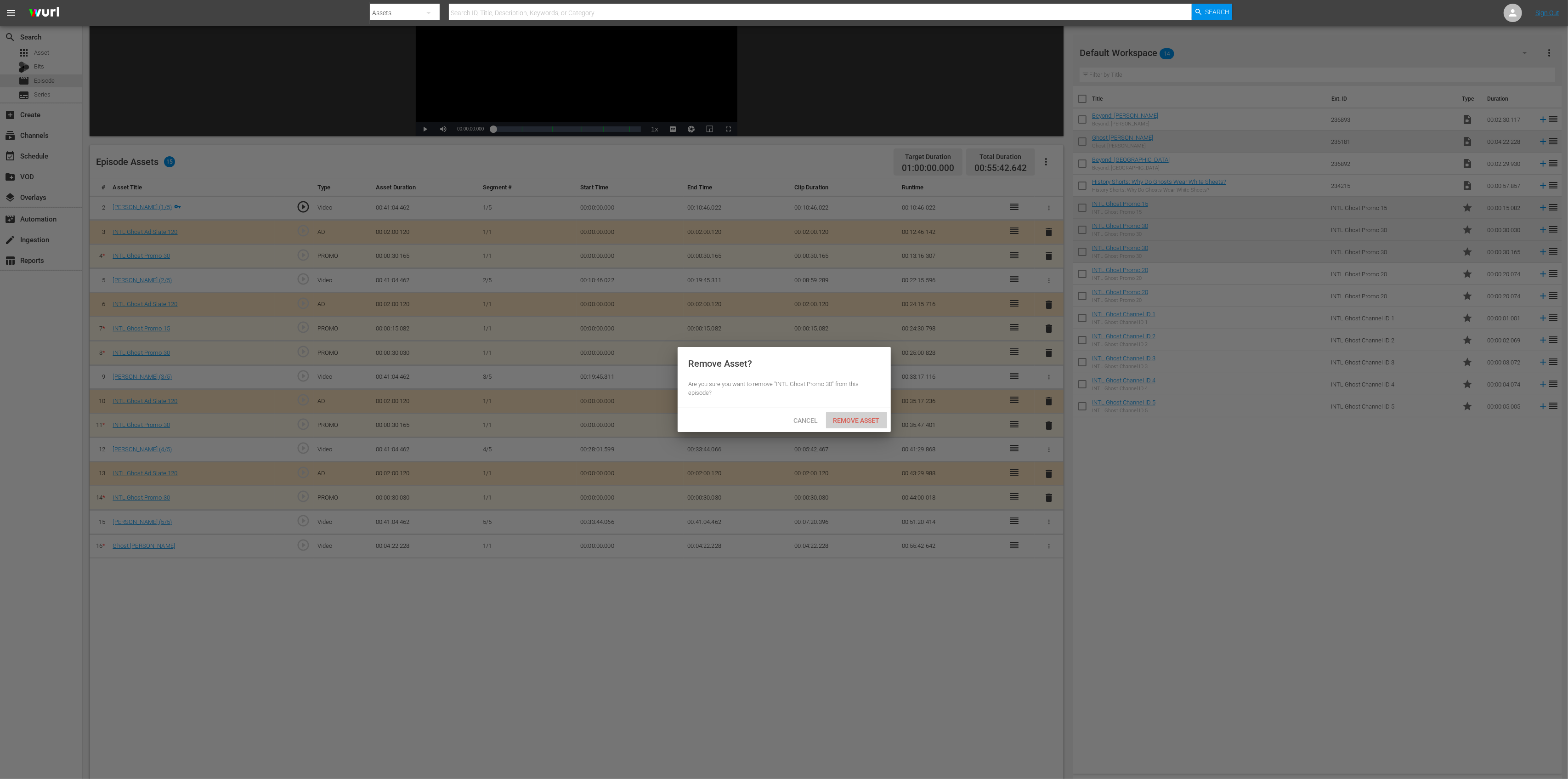
click at [875, 417] on span "Remove Asset" at bounding box center [856, 420] width 61 height 7
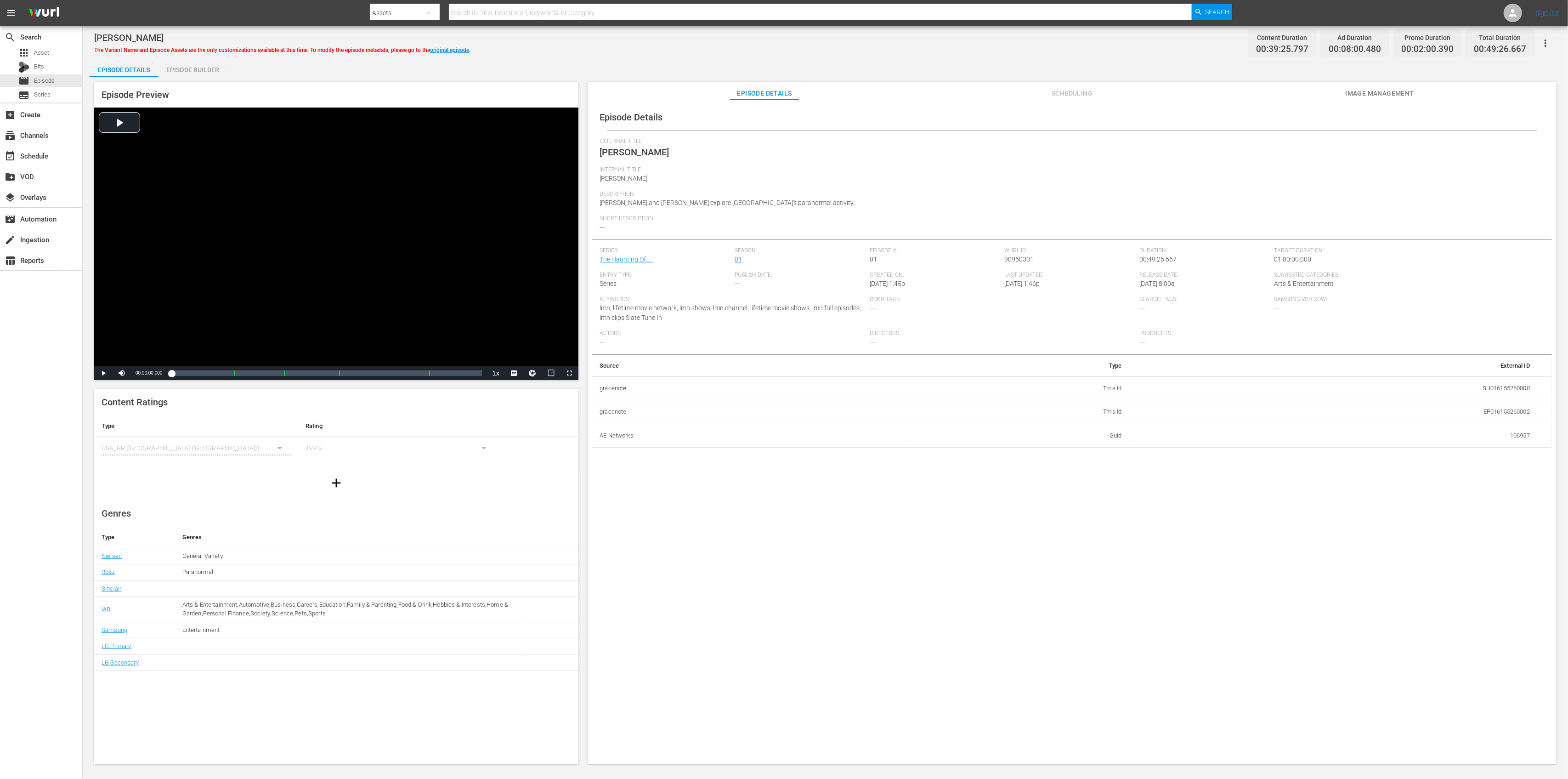
click at [199, 67] on div "Episode Builder" at bounding box center [193, 70] width 69 height 22
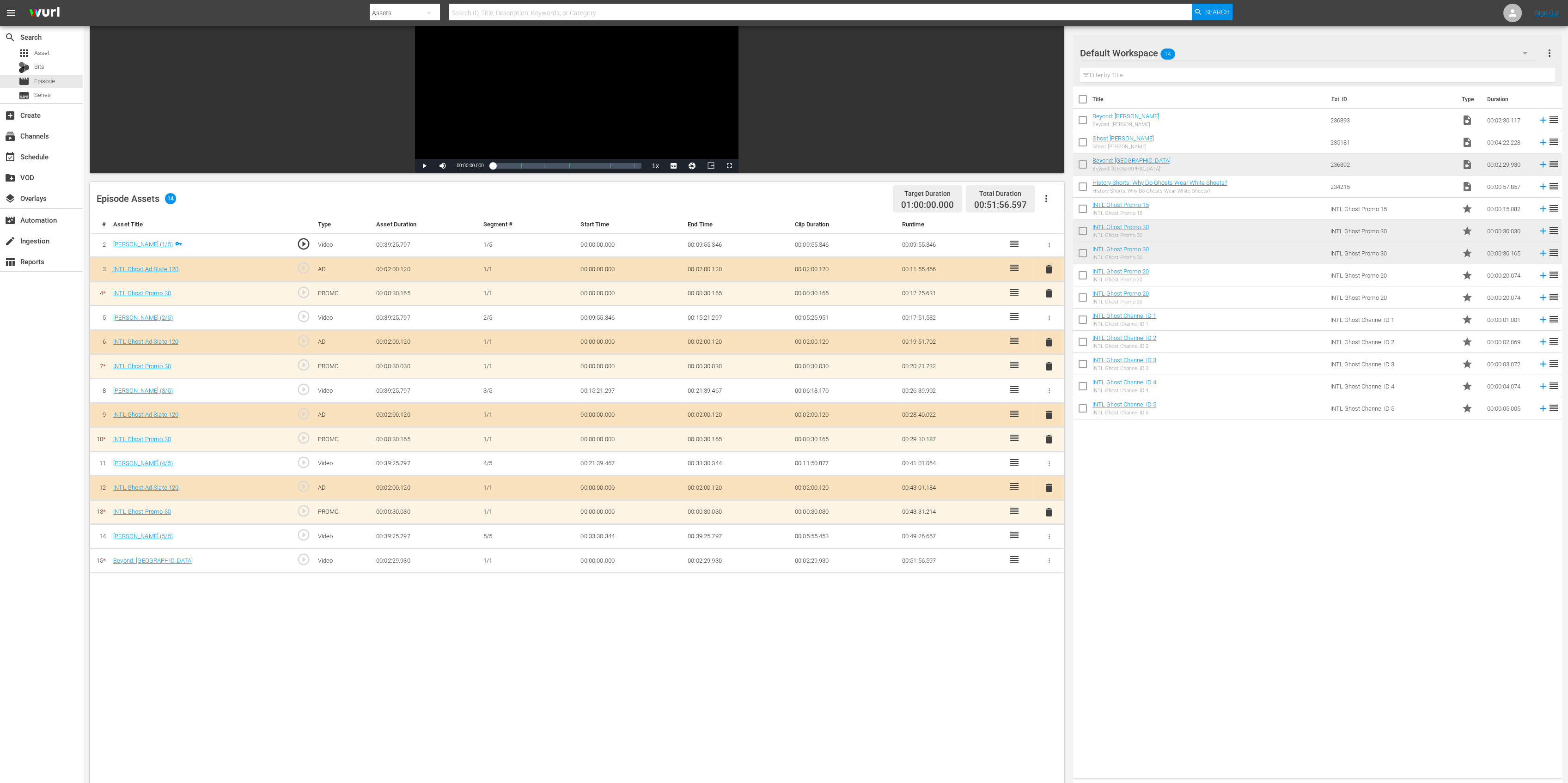
scroll to position [123, 0]
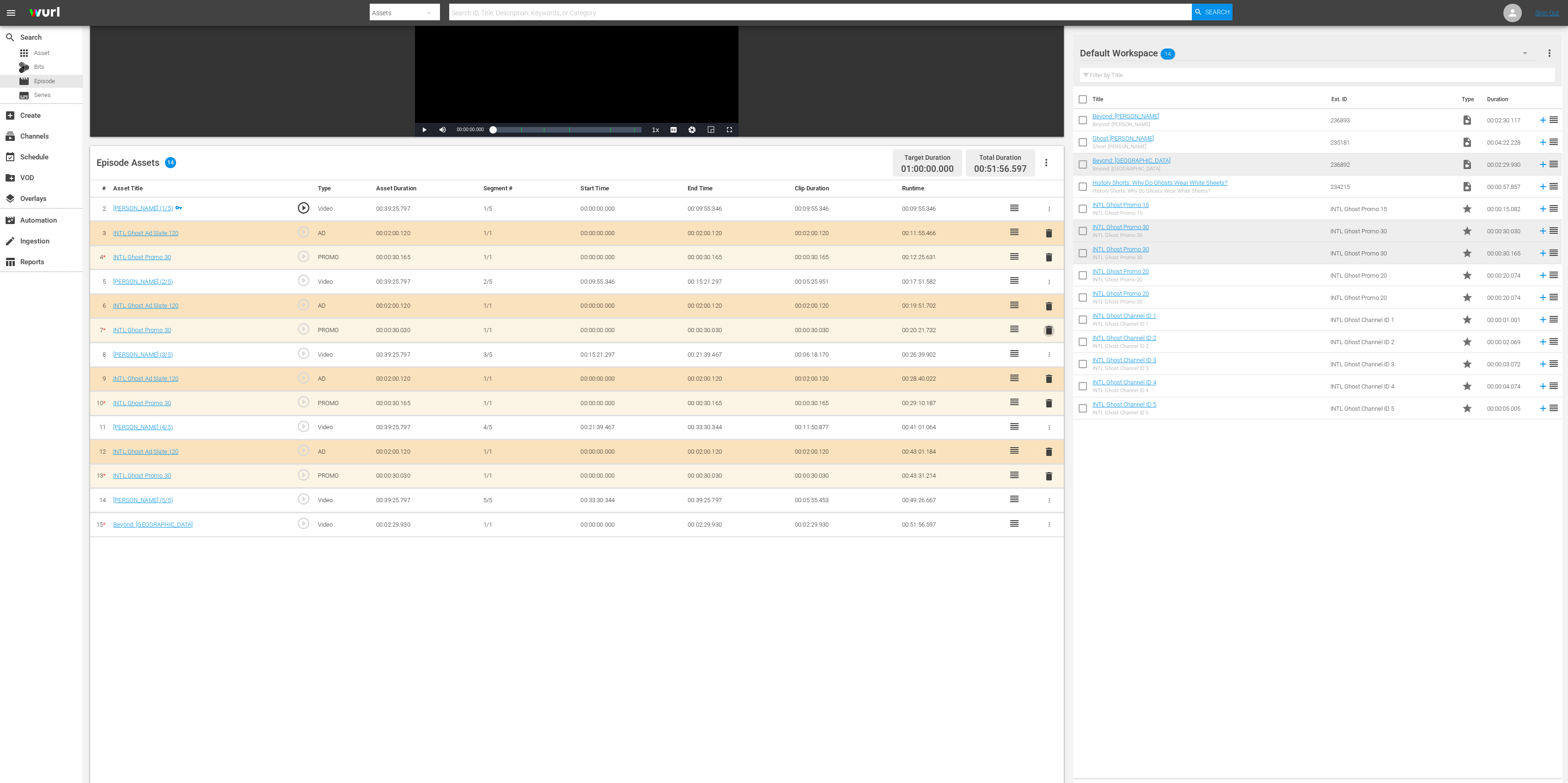
click at [1050, 329] on span "delete" at bounding box center [1049, 330] width 11 height 11
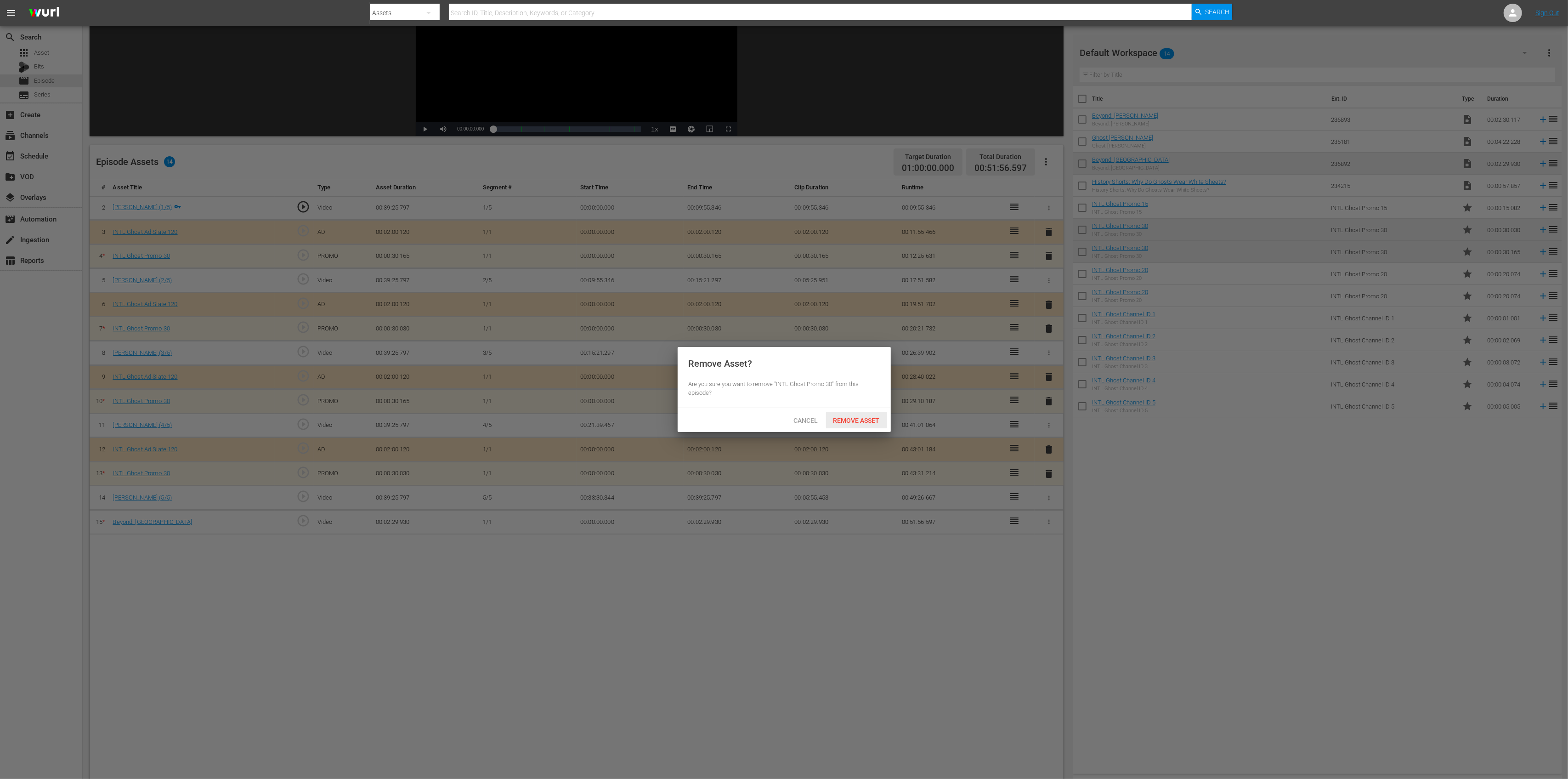
click at [868, 419] on span "Remove Asset" at bounding box center [856, 420] width 61 height 7
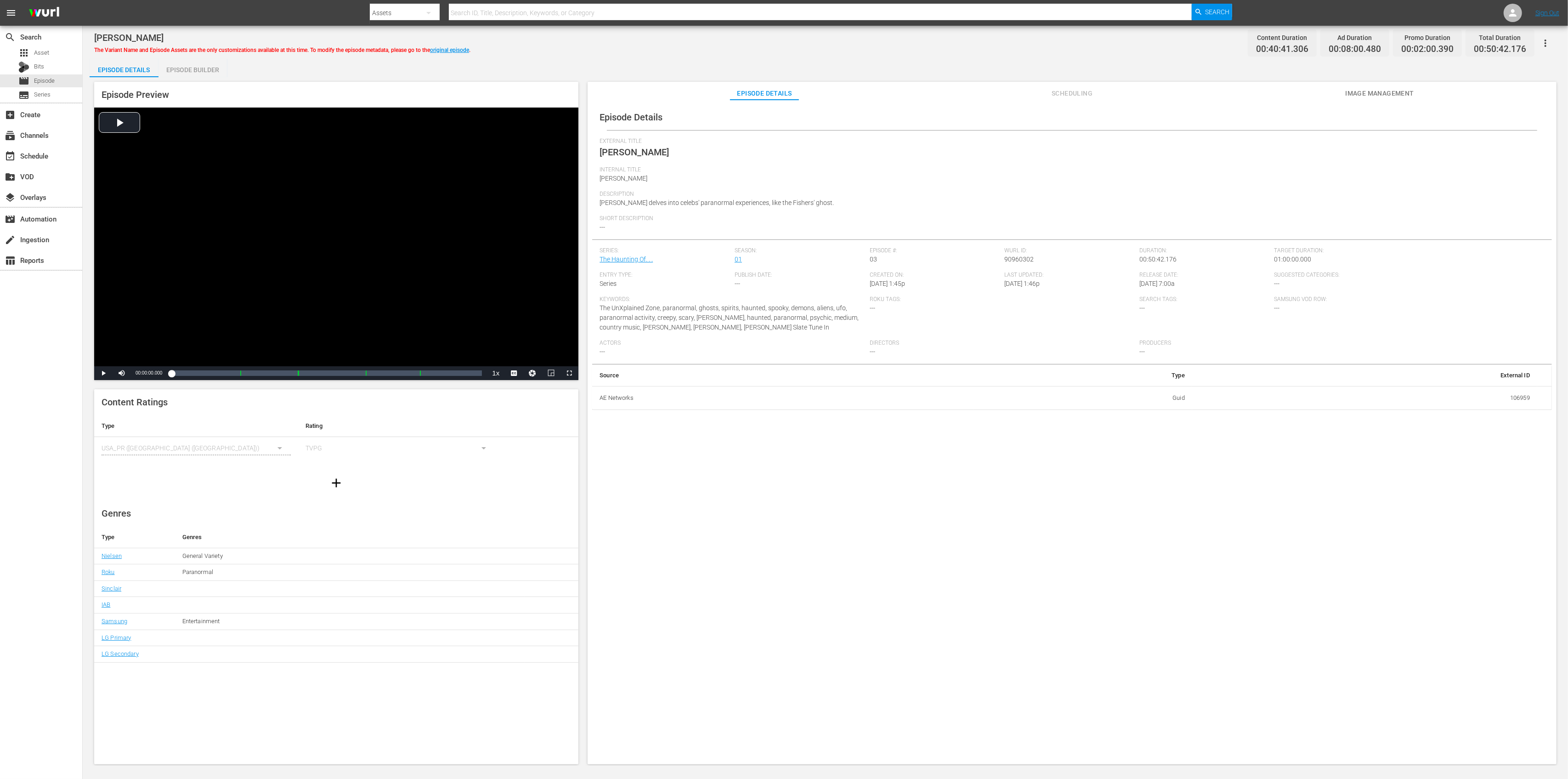
click at [206, 60] on div "Episode Builder" at bounding box center [193, 70] width 69 height 22
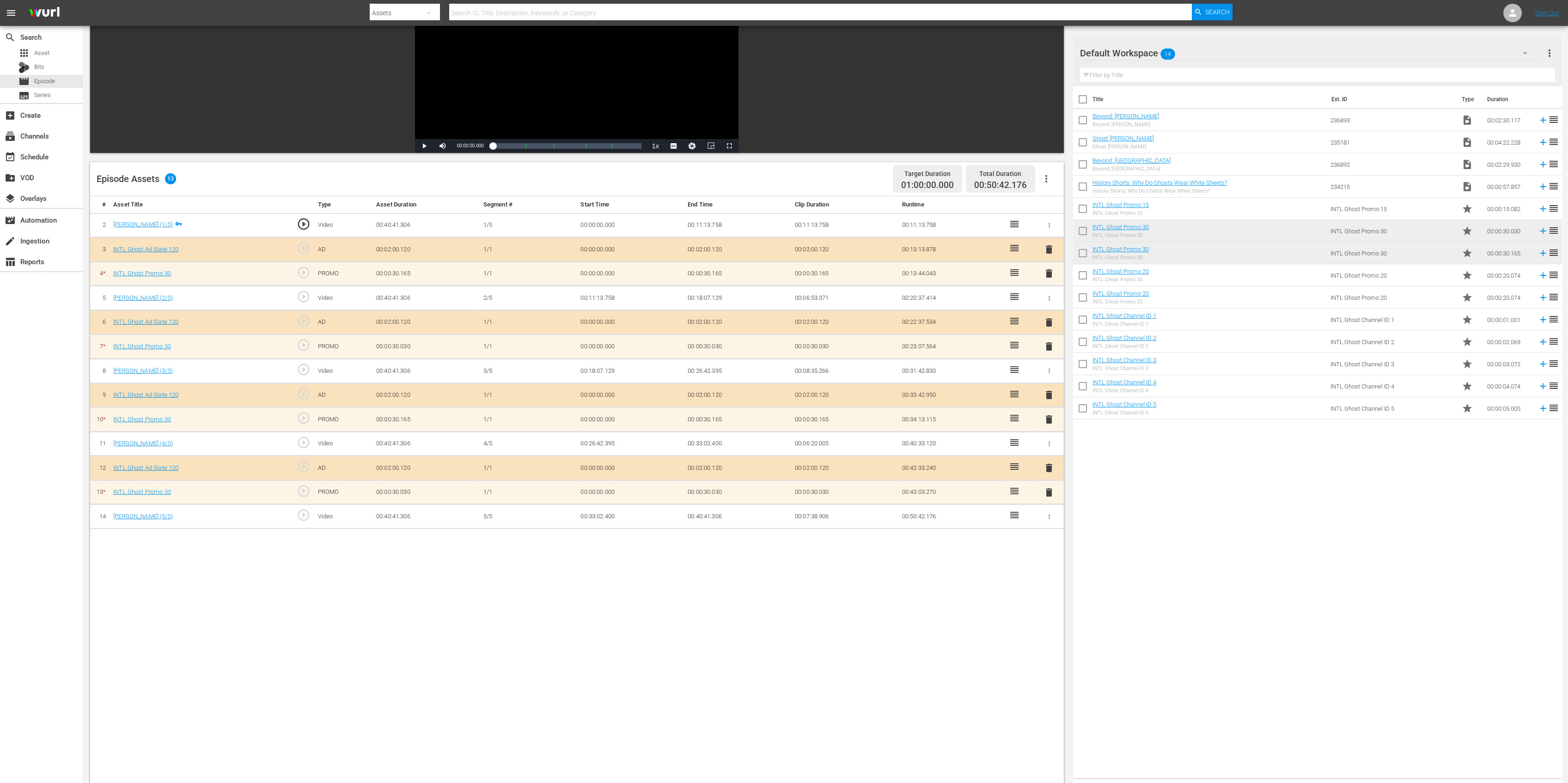
scroll to position [123, 0]
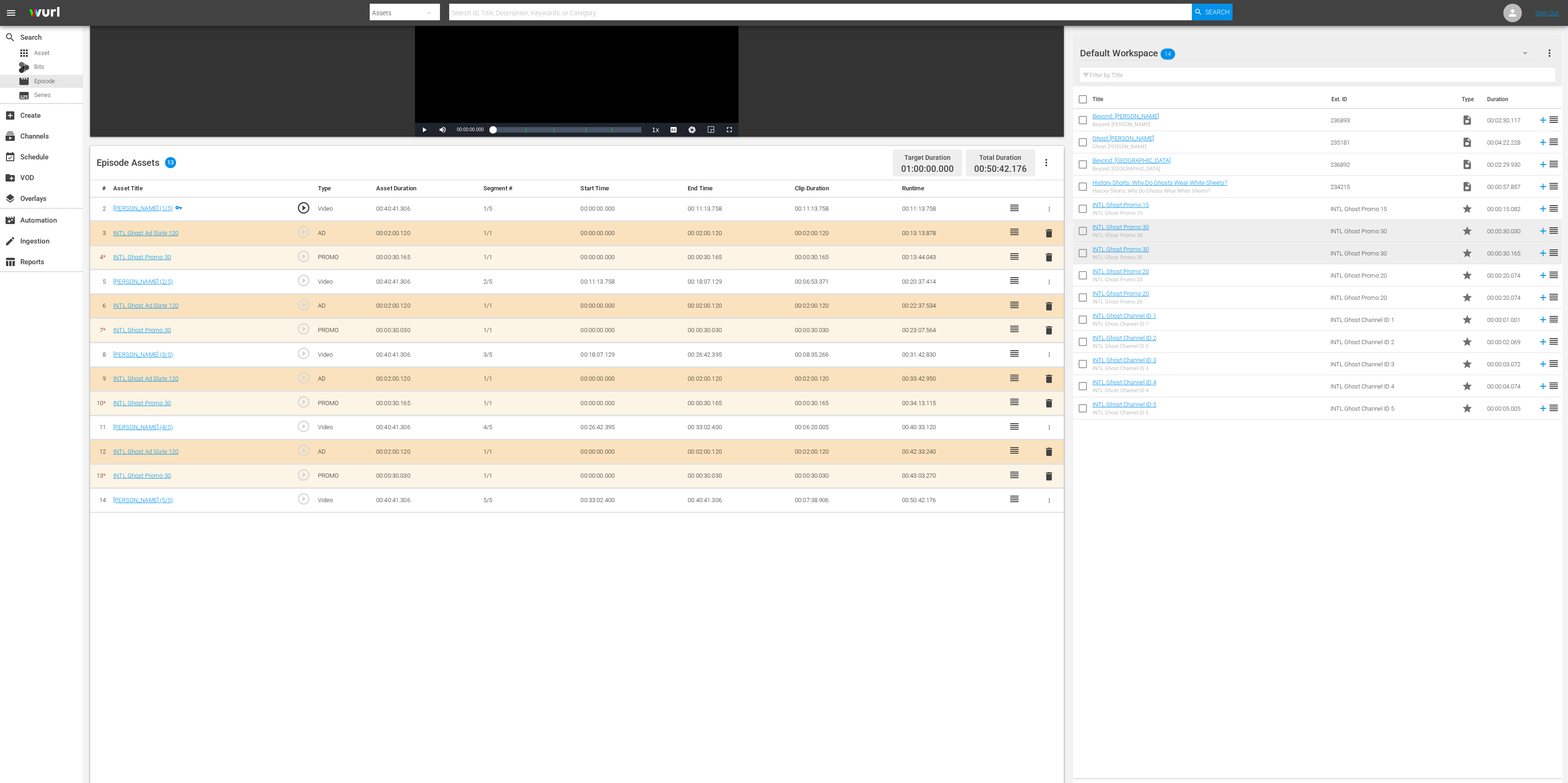
click at [1049, 326] on span "delete" at bounding box center [1049, 330] width 11 height 11
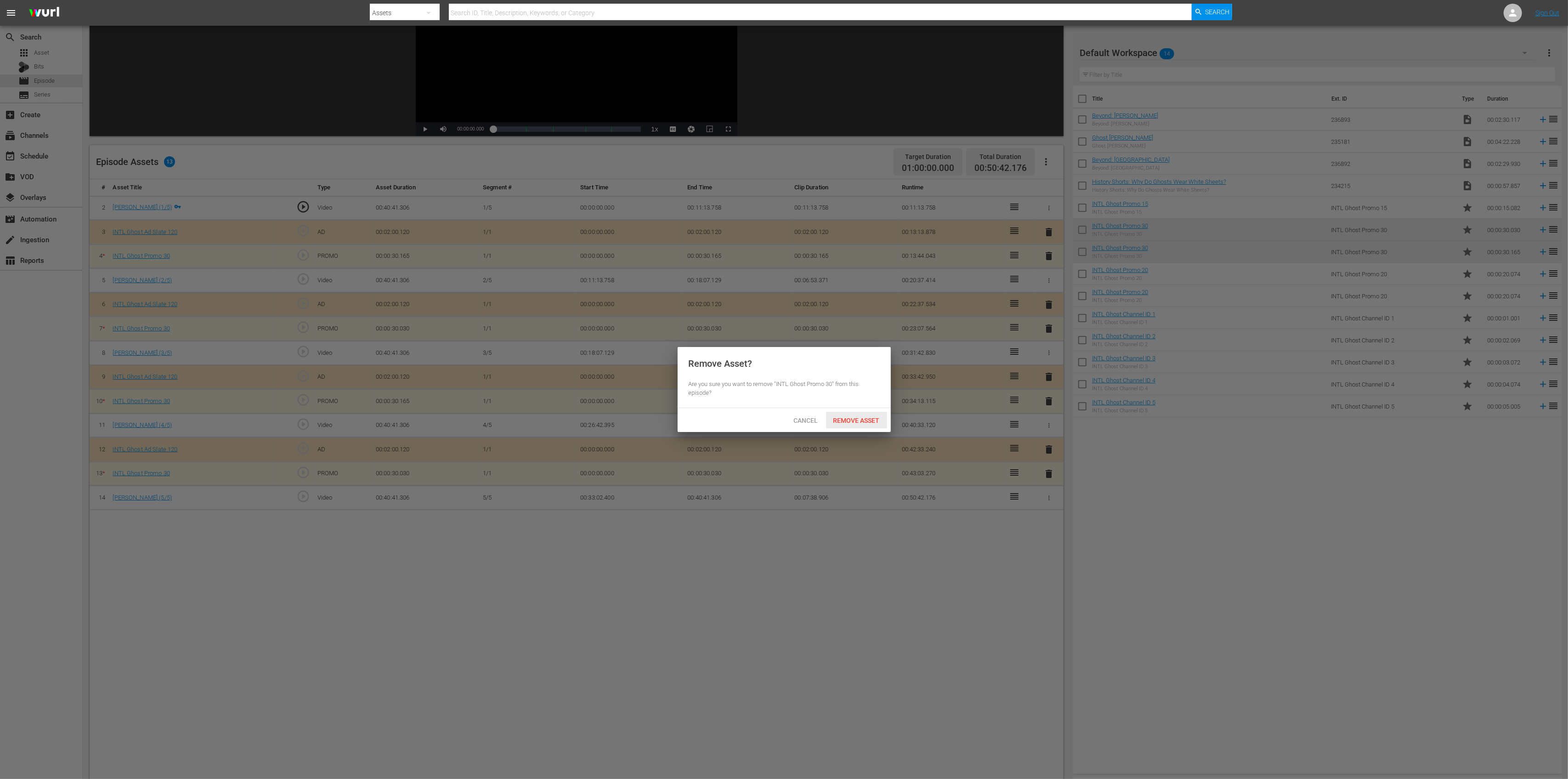
click at [867, 419] on span "Remove Asset" at bounding box center [856, 420] width 61 height 7
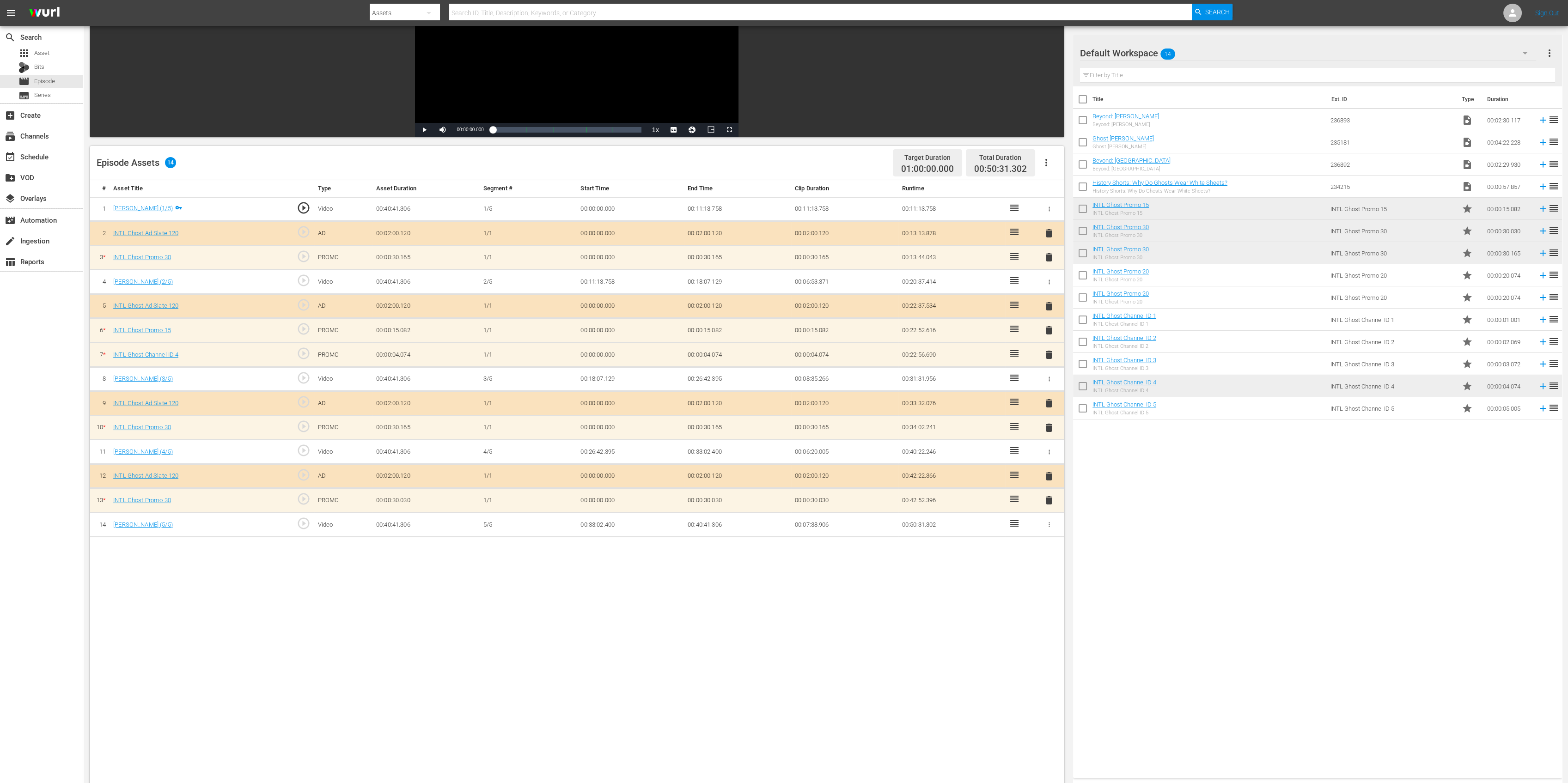
click at [1050, 351] on span "delete" at bounding box center [1049, 355] width 11 height 11
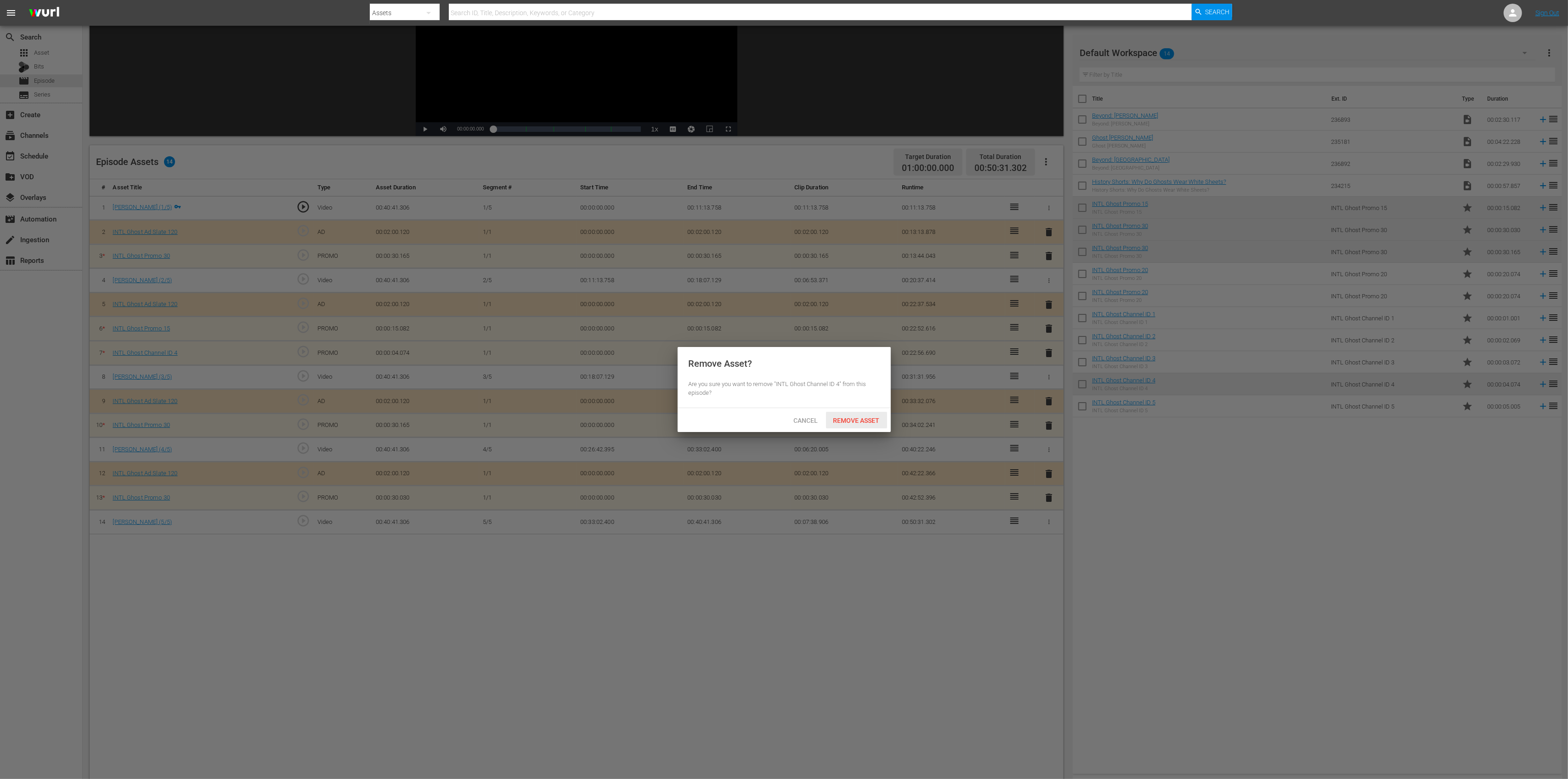
click at [875, 421] on span "Remove Asset" at bounding box center [856, 420] width 61 height 7
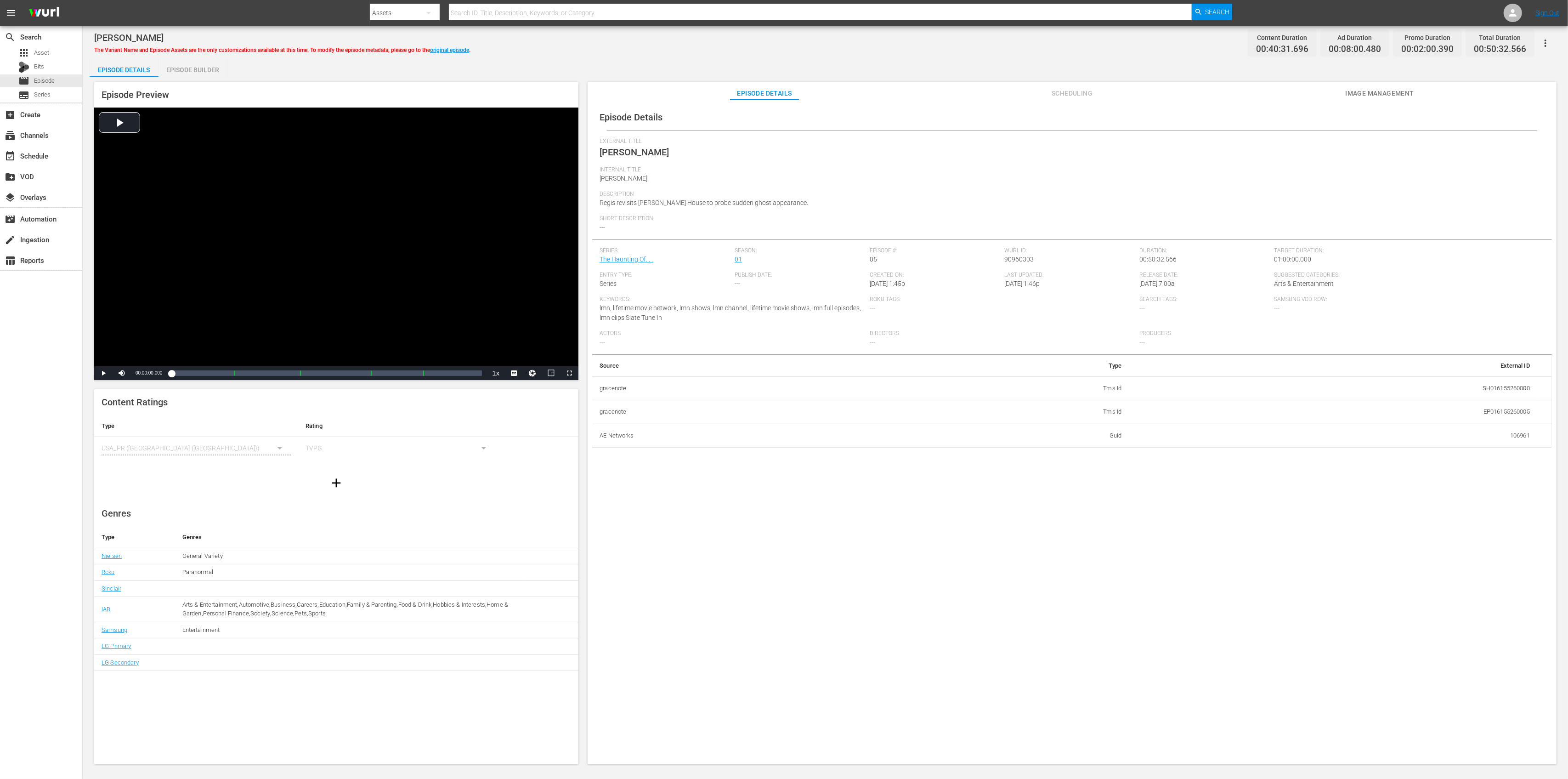
click at [198, 62] on div "Episode Builder" at bounding box center [193, 70] width 69 height 22
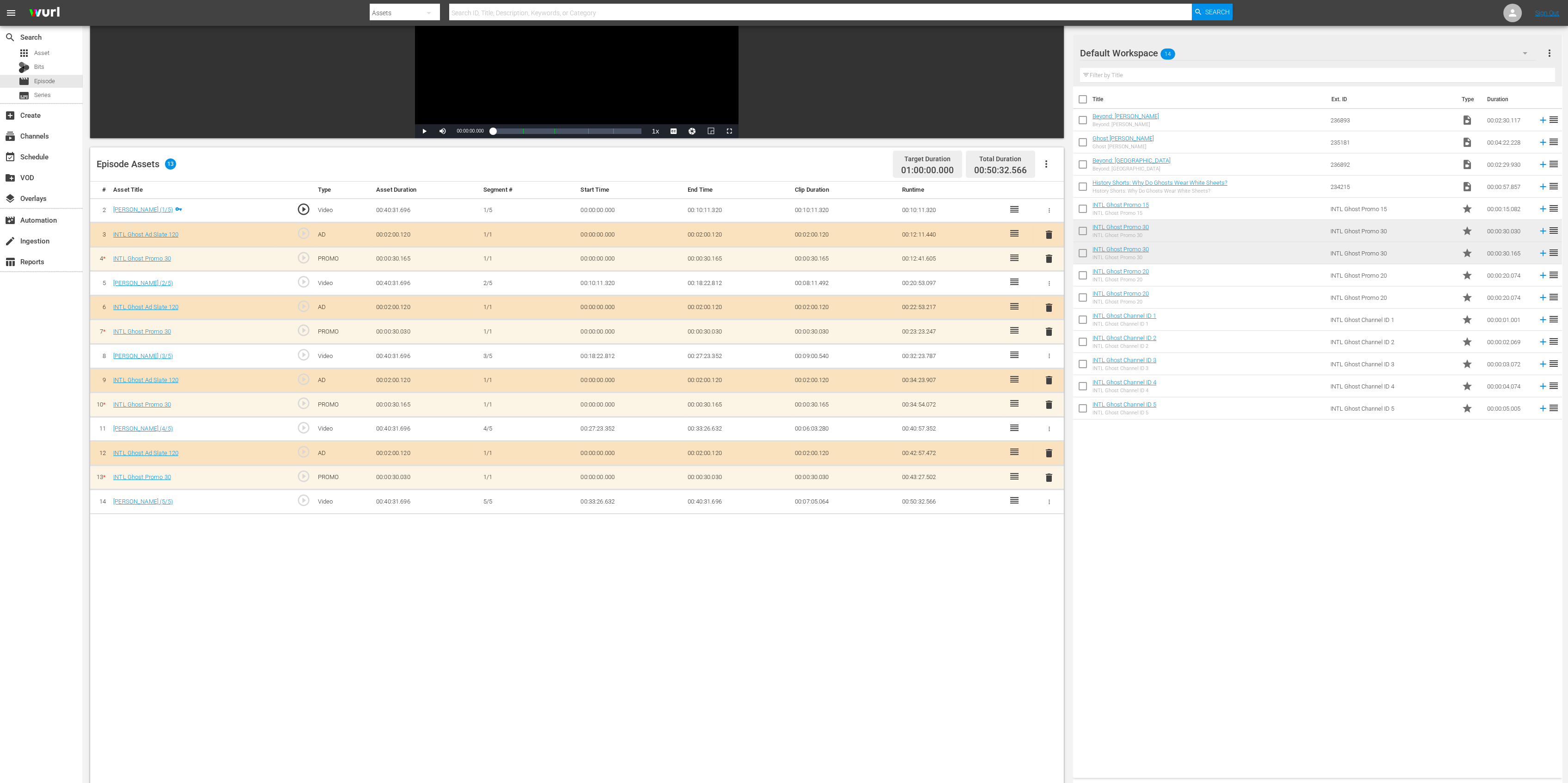
scroll to position [123, 0]
click at [1048, 329] on span "delete" at bounding box center [1049, 330] width 11 height 11
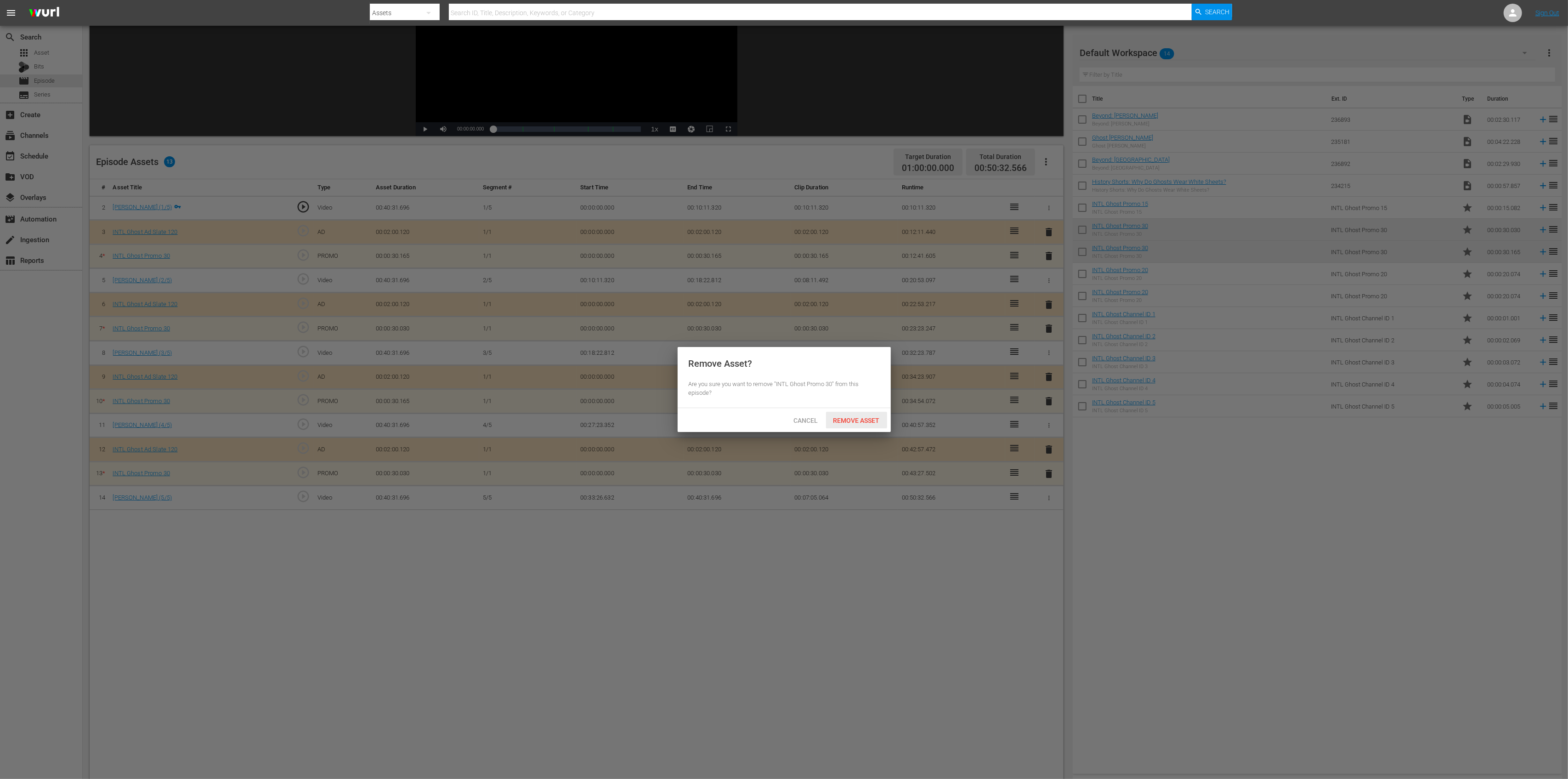
click at [855, 421] on span "Remove Asset" at bounding box center [856, 420] width 61 height 7
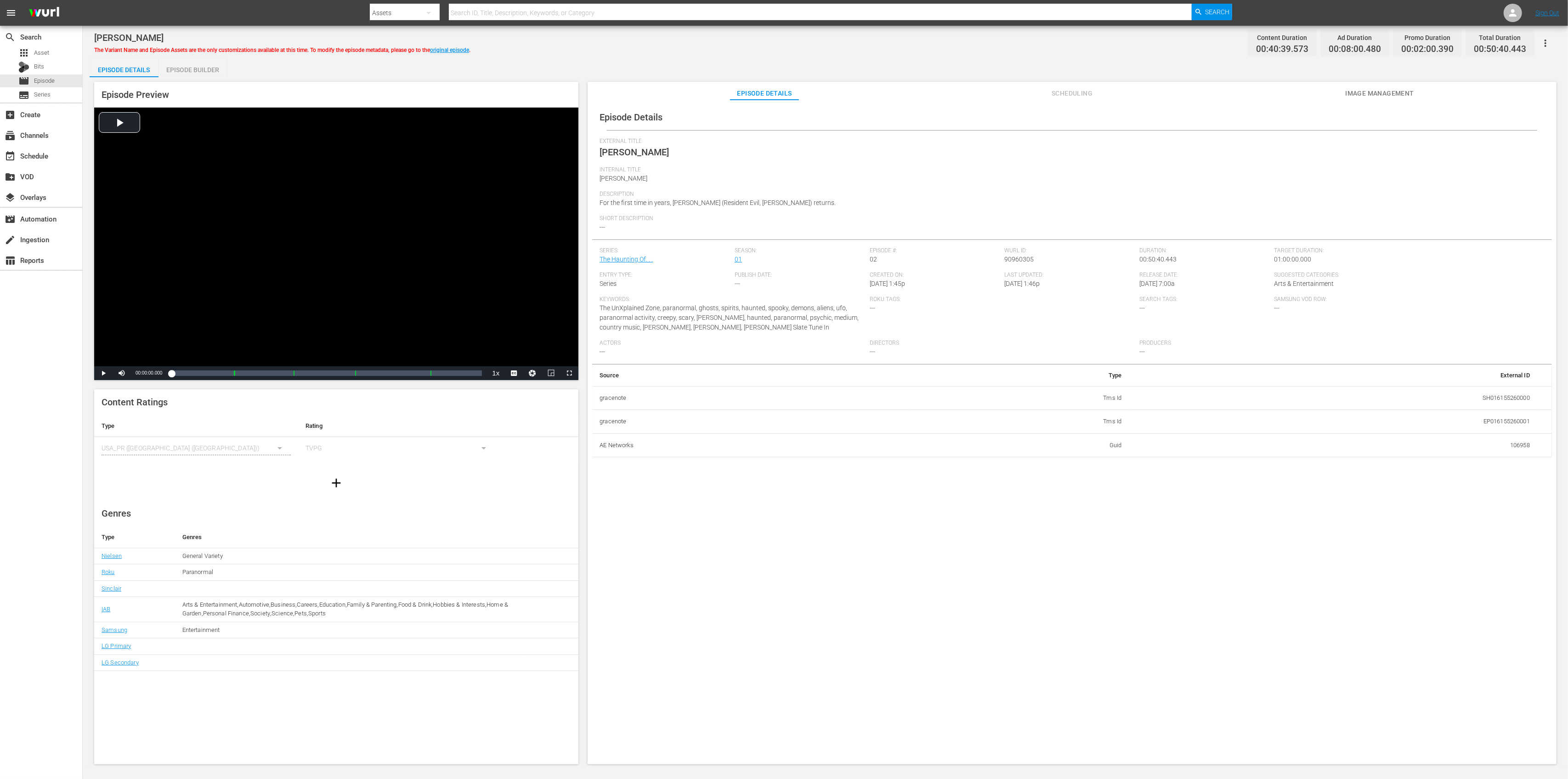
click at [196, 76] on div "Episode Builder" at bounding box center [193, 70] width 69 height 22
click at [203, 71] on div "Episode Builder" at bounding box center [193, 70] width 69 height 22
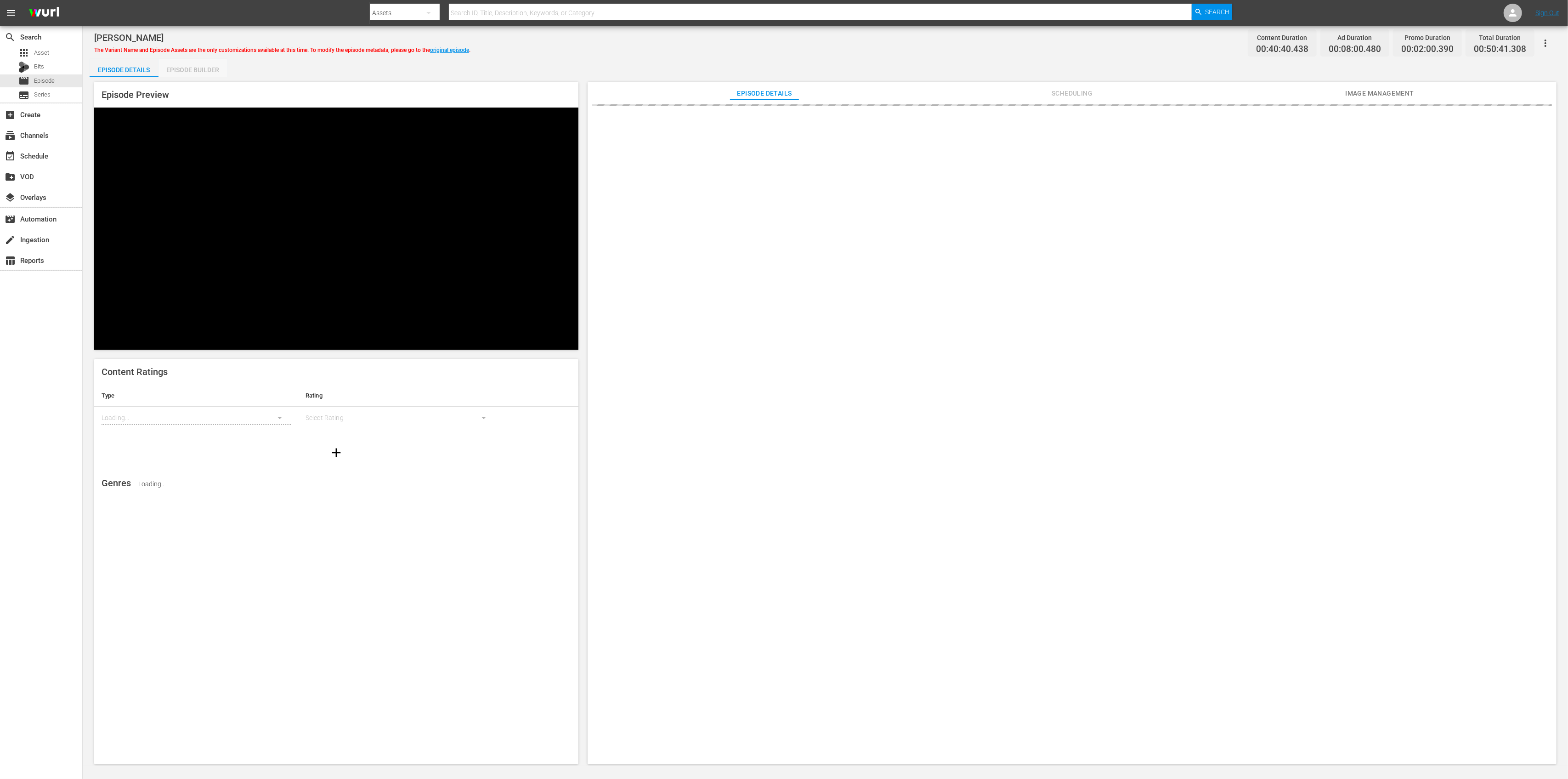
click at [184, 73] on div "Episode Builder" at bounding box center [193, 70] width 69 height 22
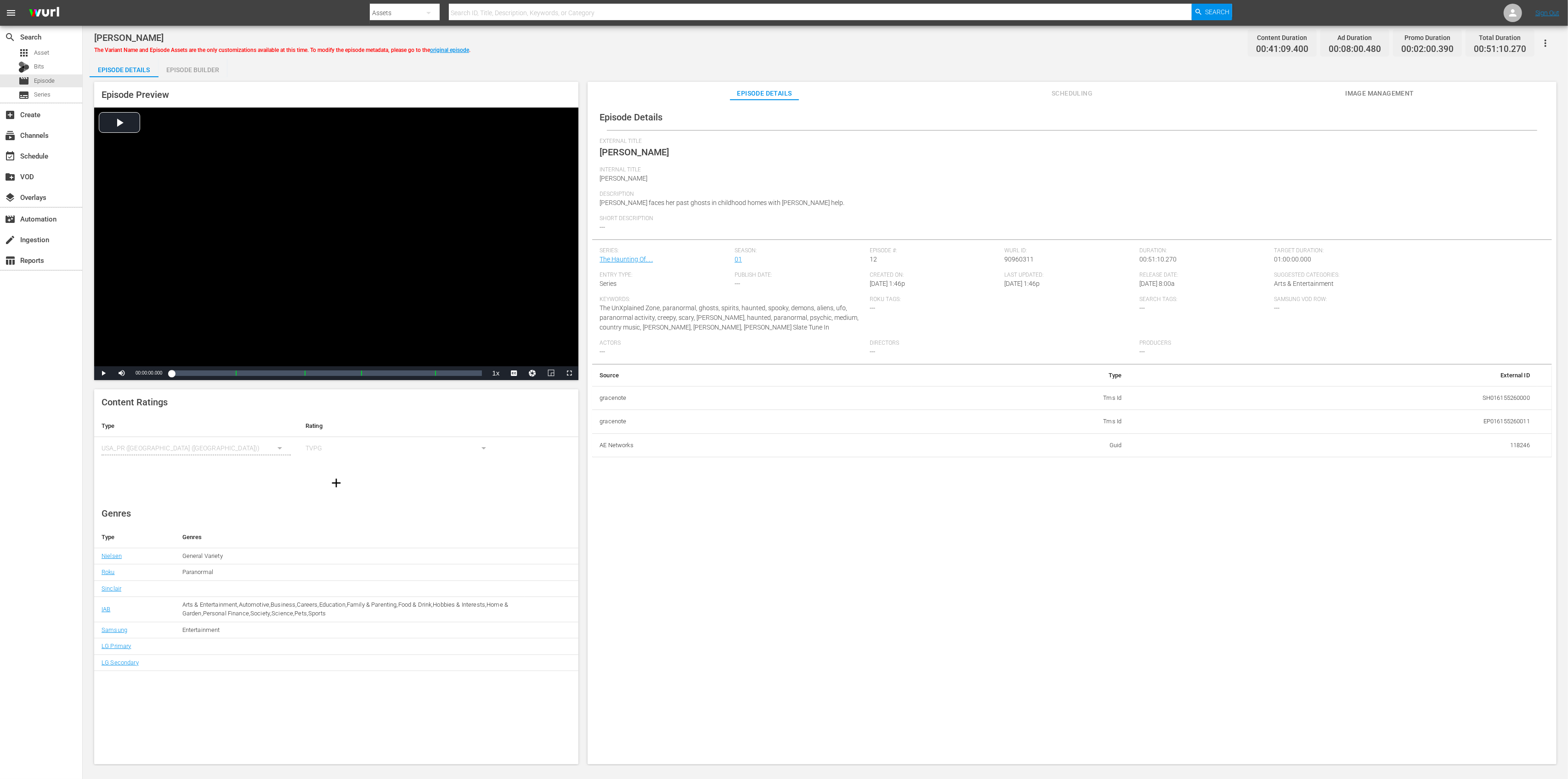
click at [209, 65] on div "Episode Builder" at bounding box center [193, 70] width 69 height 22
click at [198, 70] on div "Episode Builder" at bounding box center [193, 70] width 69 height 22
click at [223, 69] on div "Episode Builder" at bounding box center [193, 70] width 69 height 22
click at [202, 65] on div "Episode Builder" at bounding box center [193, 70] width 69 height 22
click at [213, 64] on div "Episode Builder" at bounding box center [193, 70] width 69 height 22
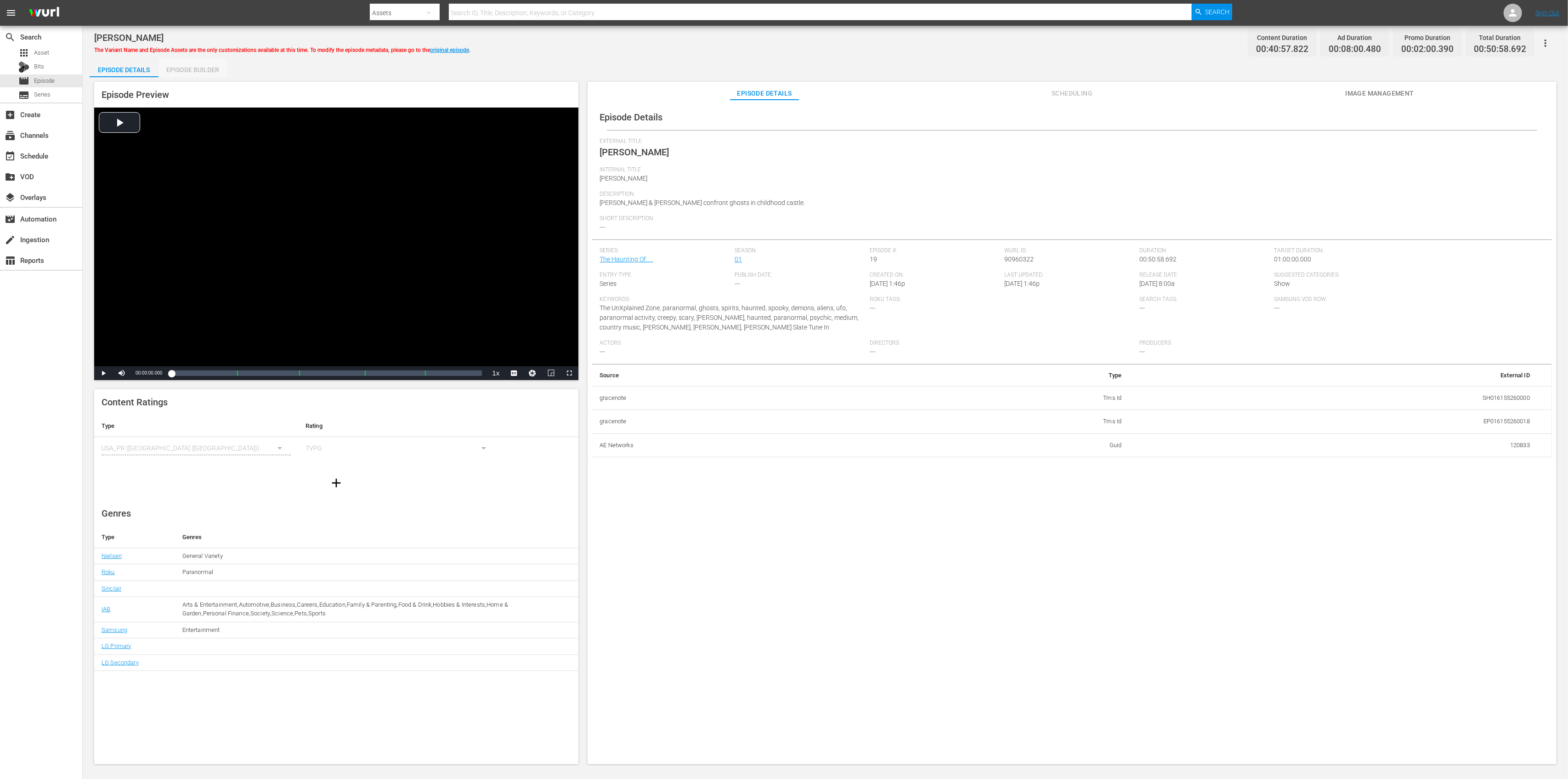
click at [200, 72] on div "Episode Builder" at bounding box center [193, 70] width 69 height 22
drag, startPoint x: 173, startPoint y: 70, endPoint x: 176, endPoint y: 74, distance: 5.0
click at [173, 70] on div "Episode Builder" at bounding box center [193, 70] width 69 height 22
click at [182, 70] on div "Episode Builder" at bounding box center [193, 70] width 69 height 22
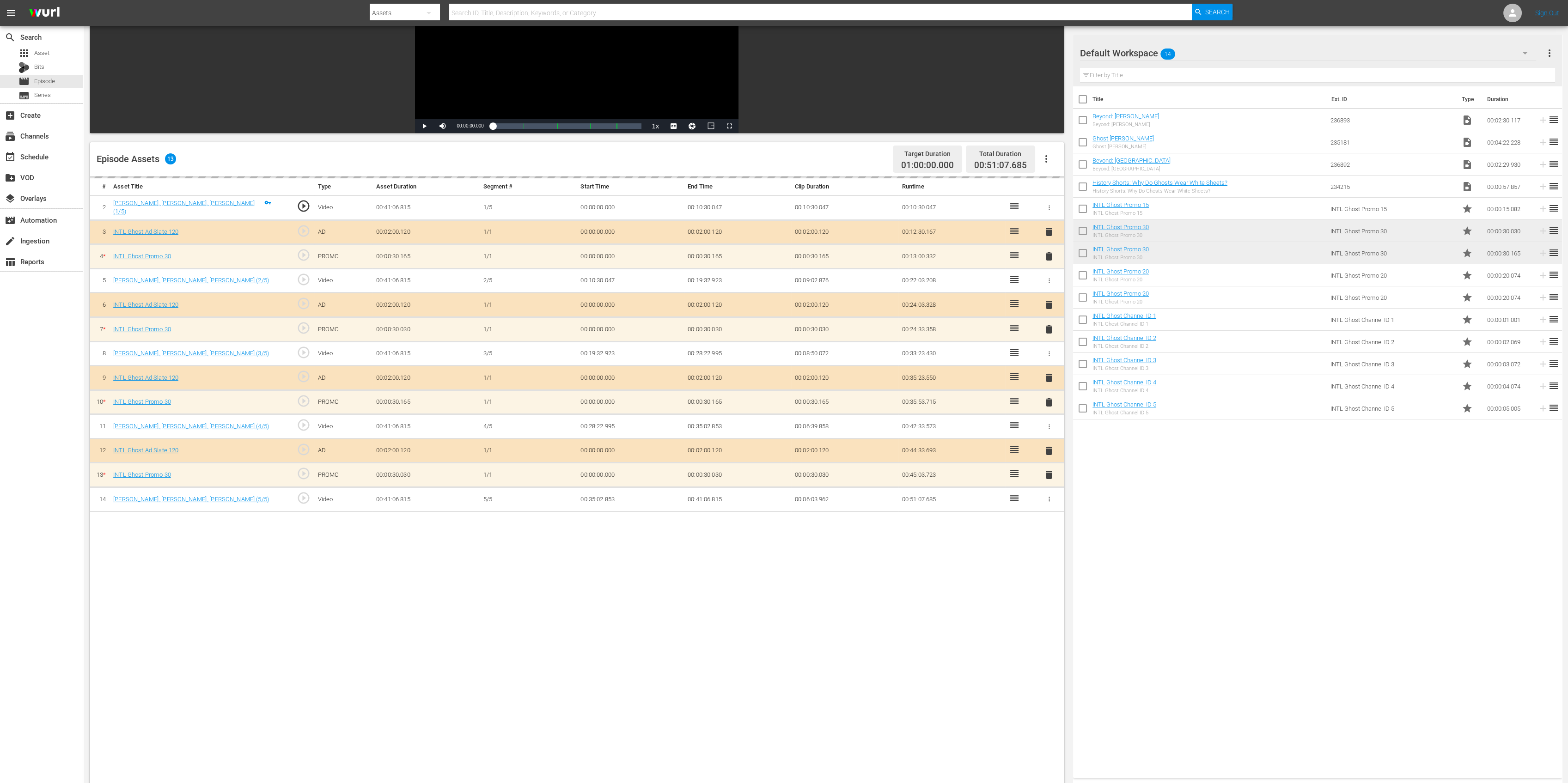
scroll to position [185, 0]
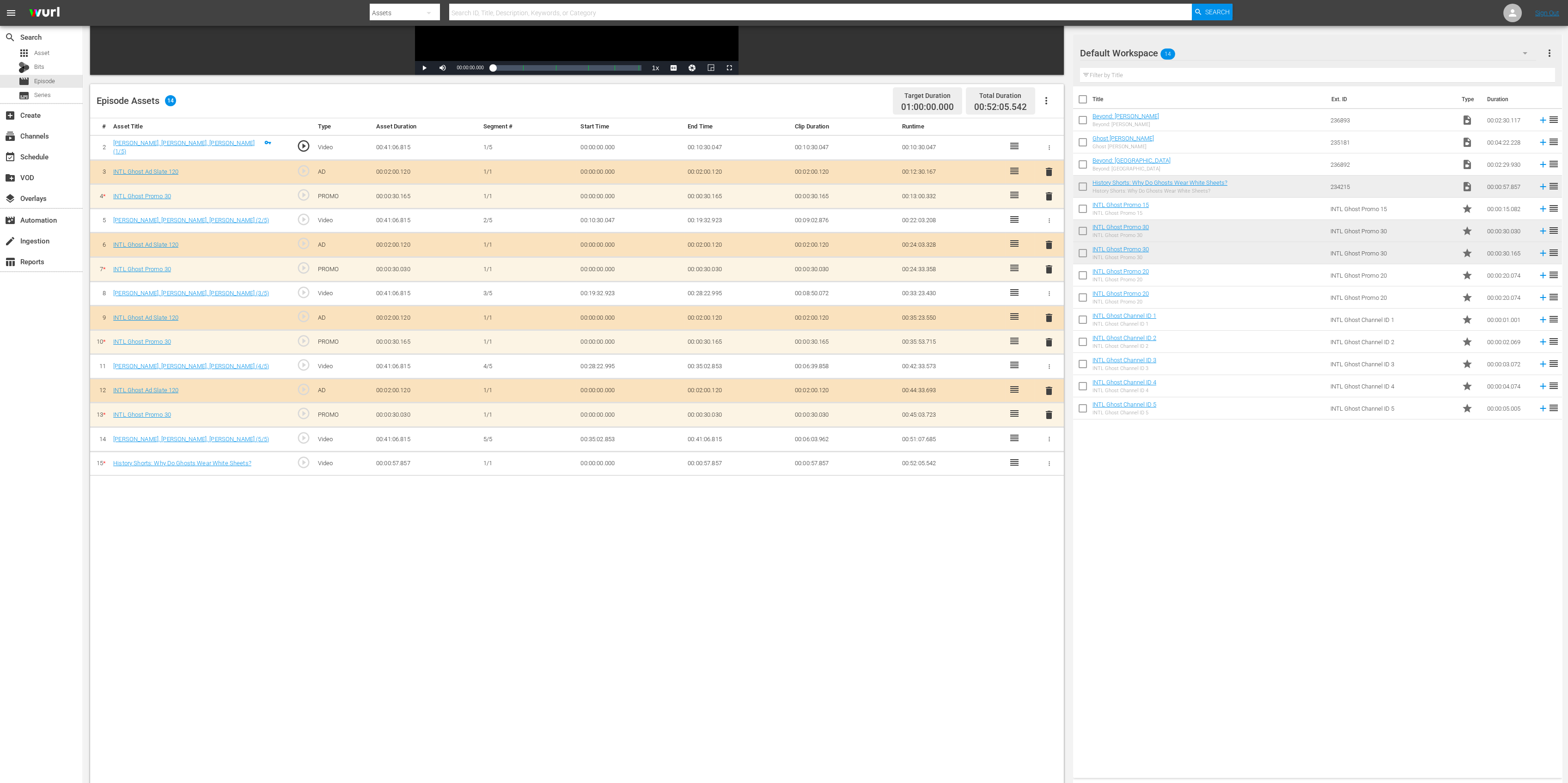
click at [1048, 267] on span "delete" at bounding box center [1049, 269] width 11 height 11
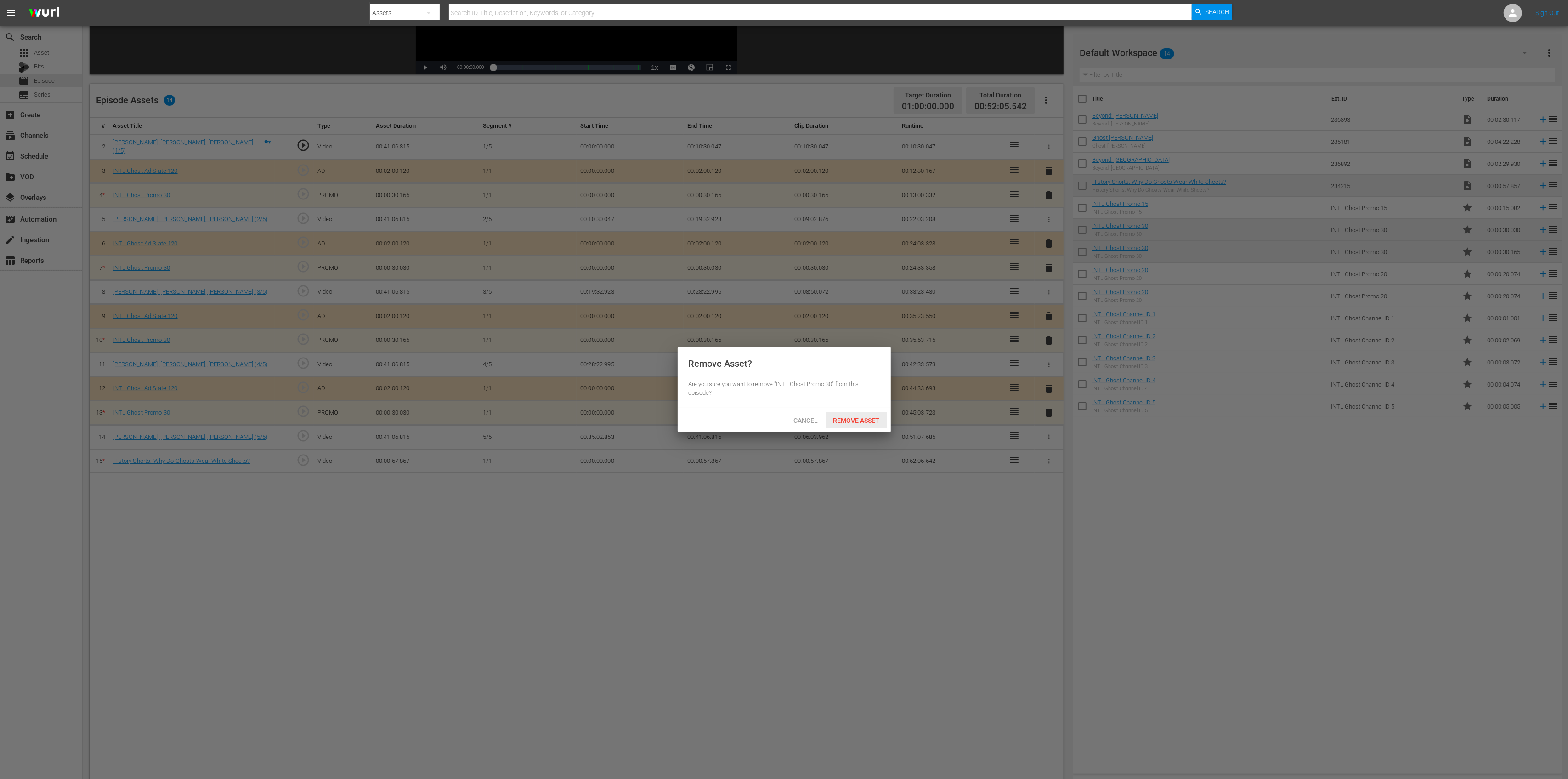
click at [870, 423] on span "Remove Asset" at bounding box center [856, 420] width 61 height 7
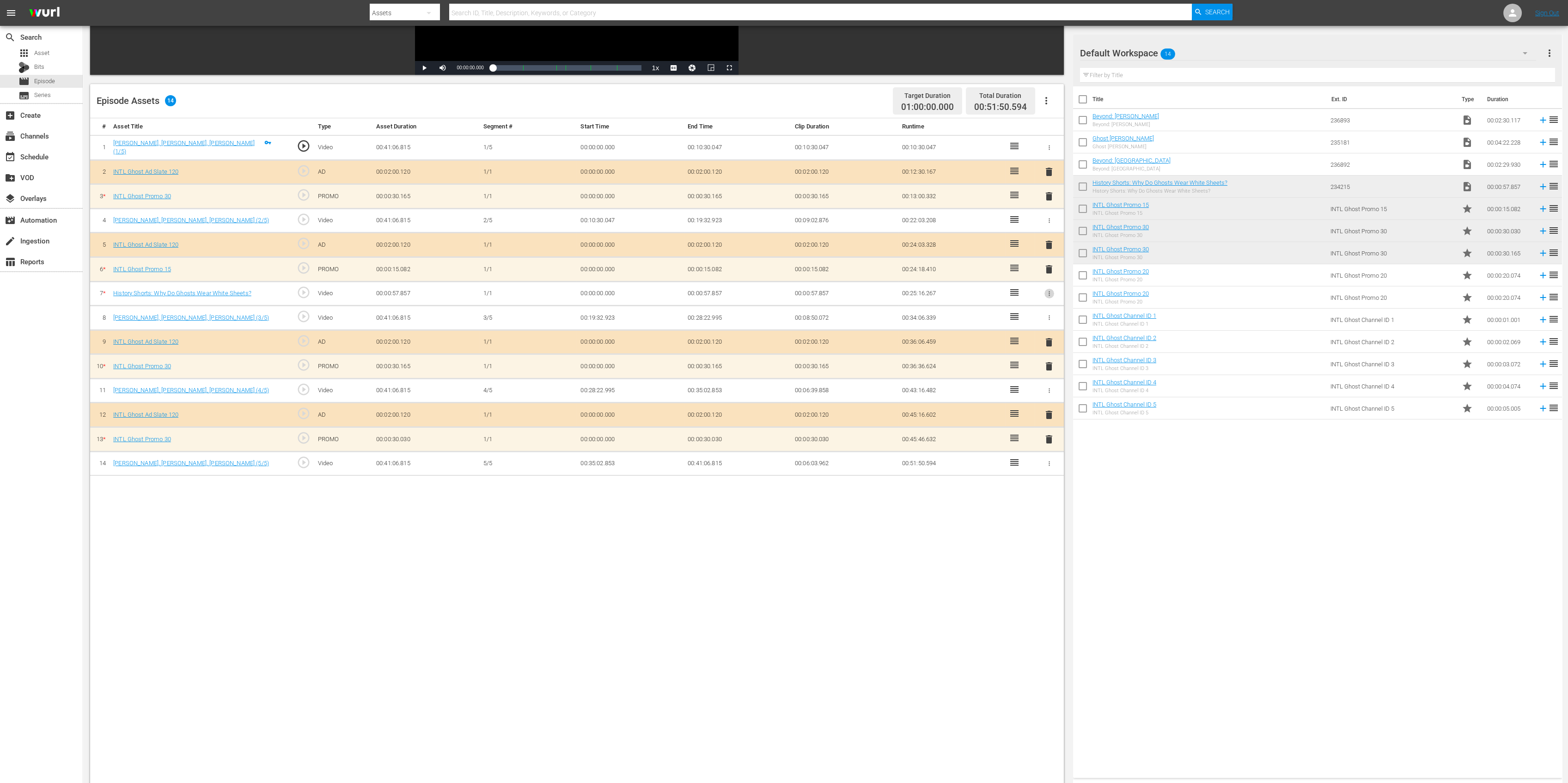
click at [1050, 290] on icon "button" at bounding box center [1049, 293] width 7 height 7
click at [1014, 326] on span "DELETE ASSET" at bounding box center [1019, 324] width 58 height 8
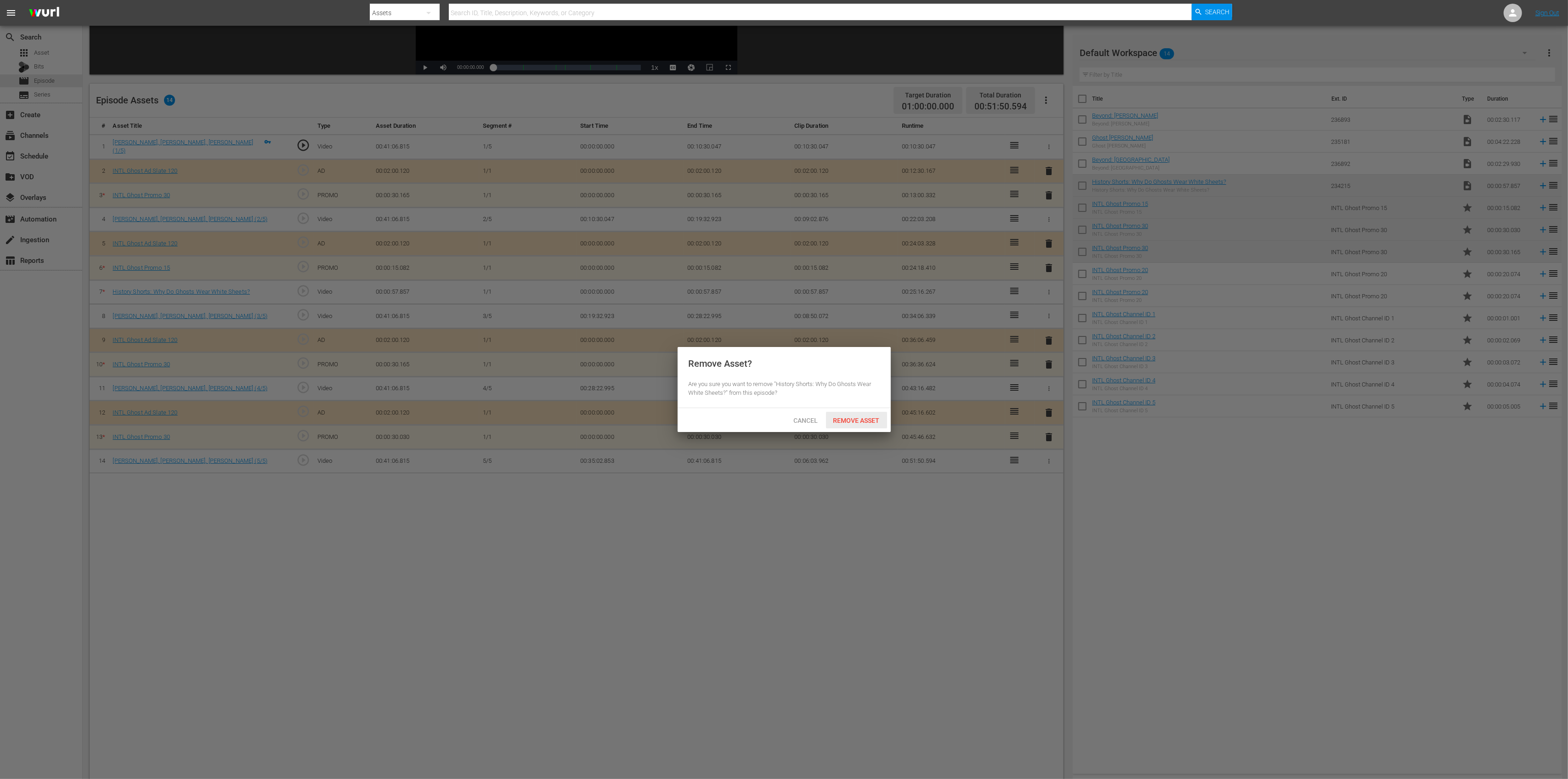
click at [868, 415] on div "Remove Asset" at bounding box center [856, 420] width 61 height 17
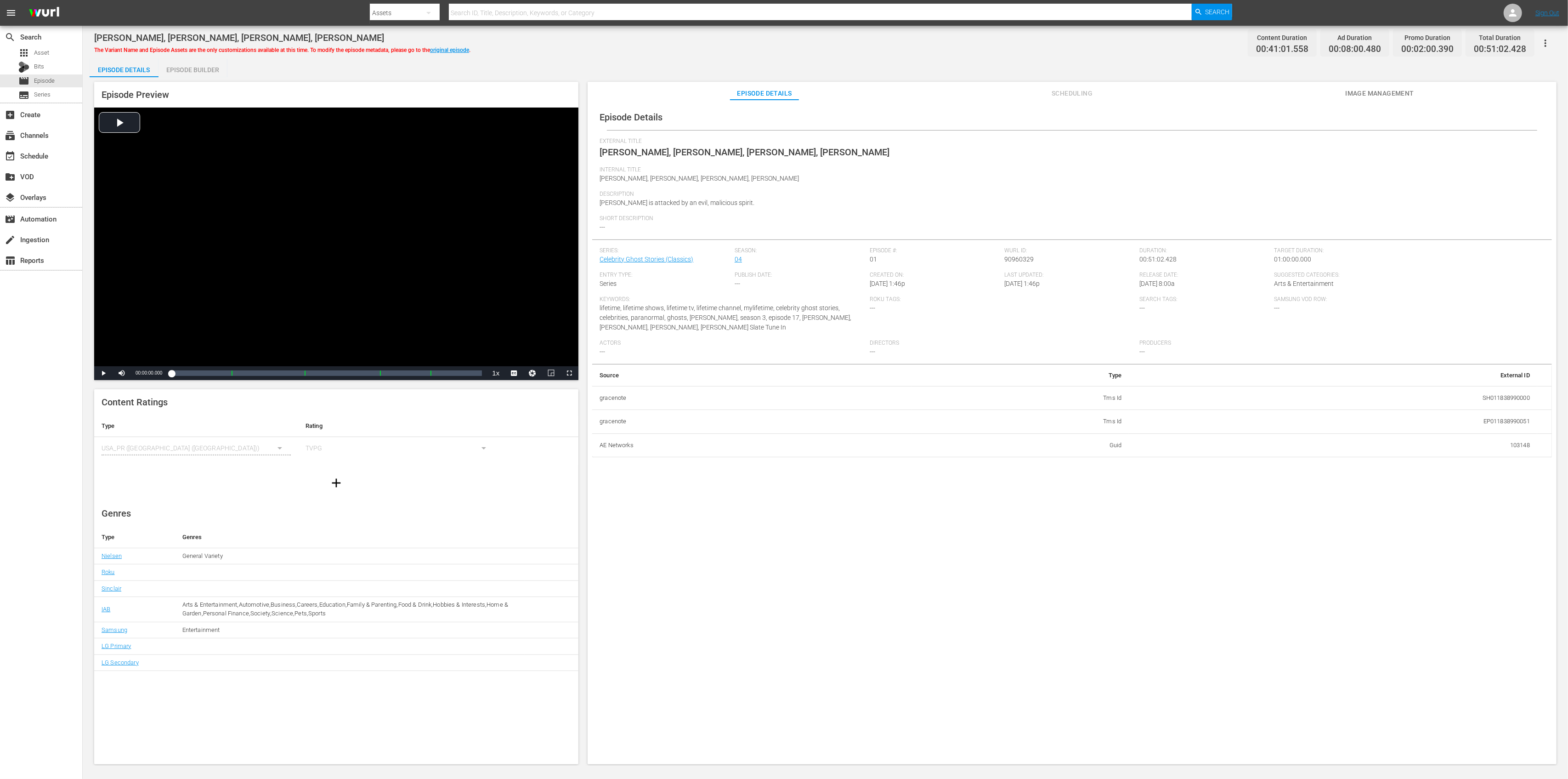
click at [208, 74] on div "Episode Builder" at bounding box center [193, 70] width 69 height 22
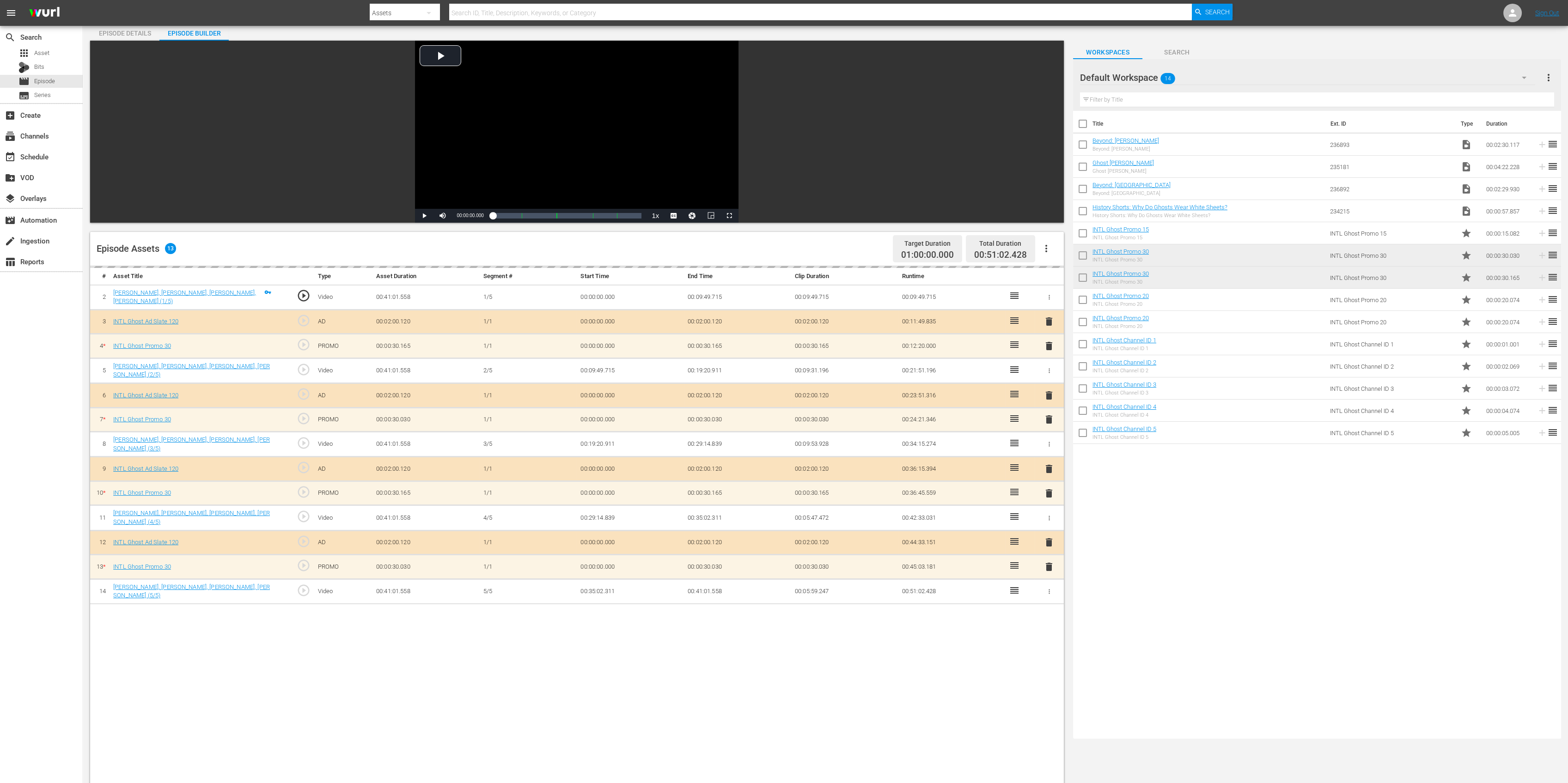
scroll to position [123, 0]
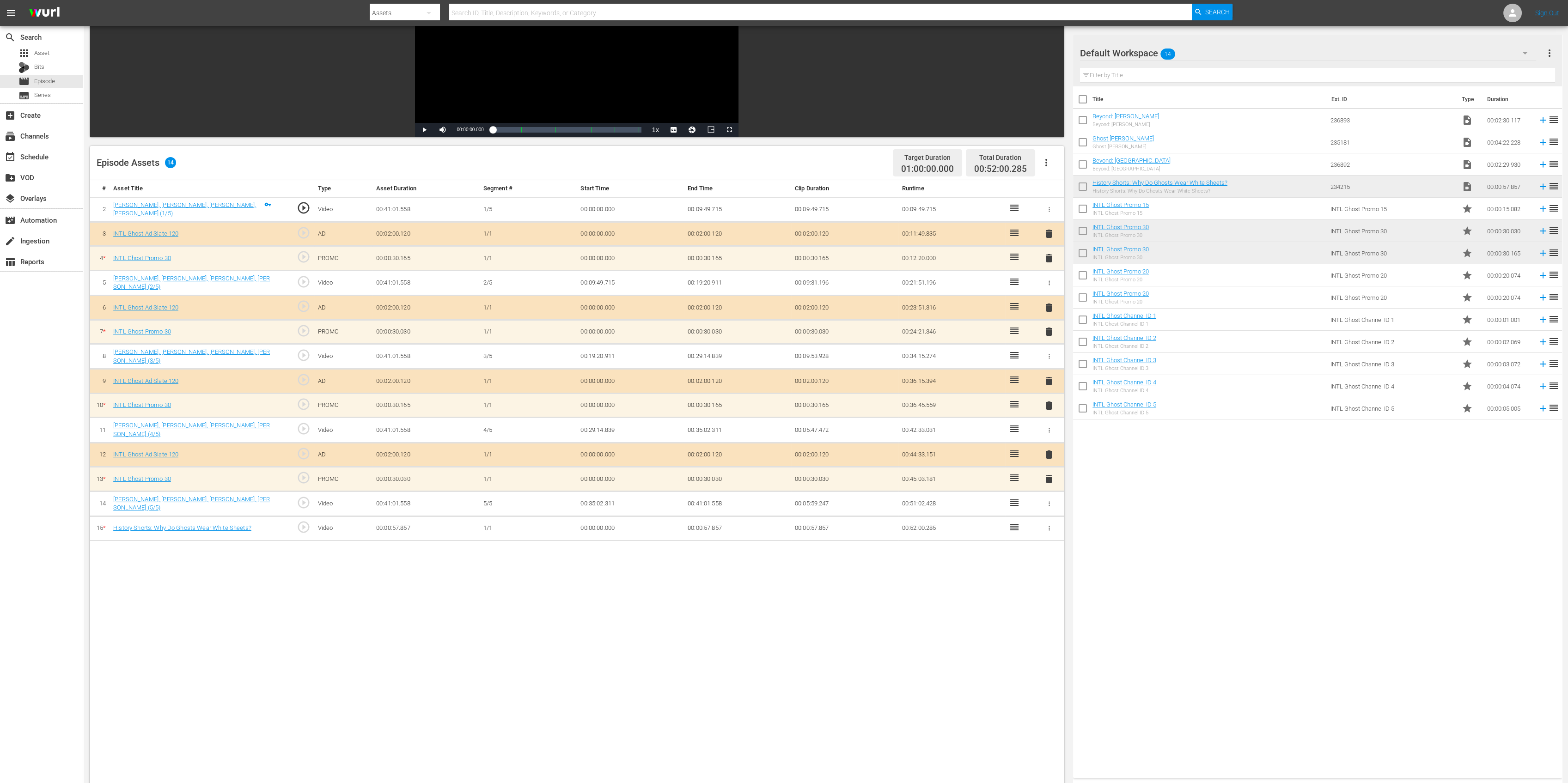
click at [1046, 331] on span "delete" at bounding box center [1049, 331] width 11 height 11
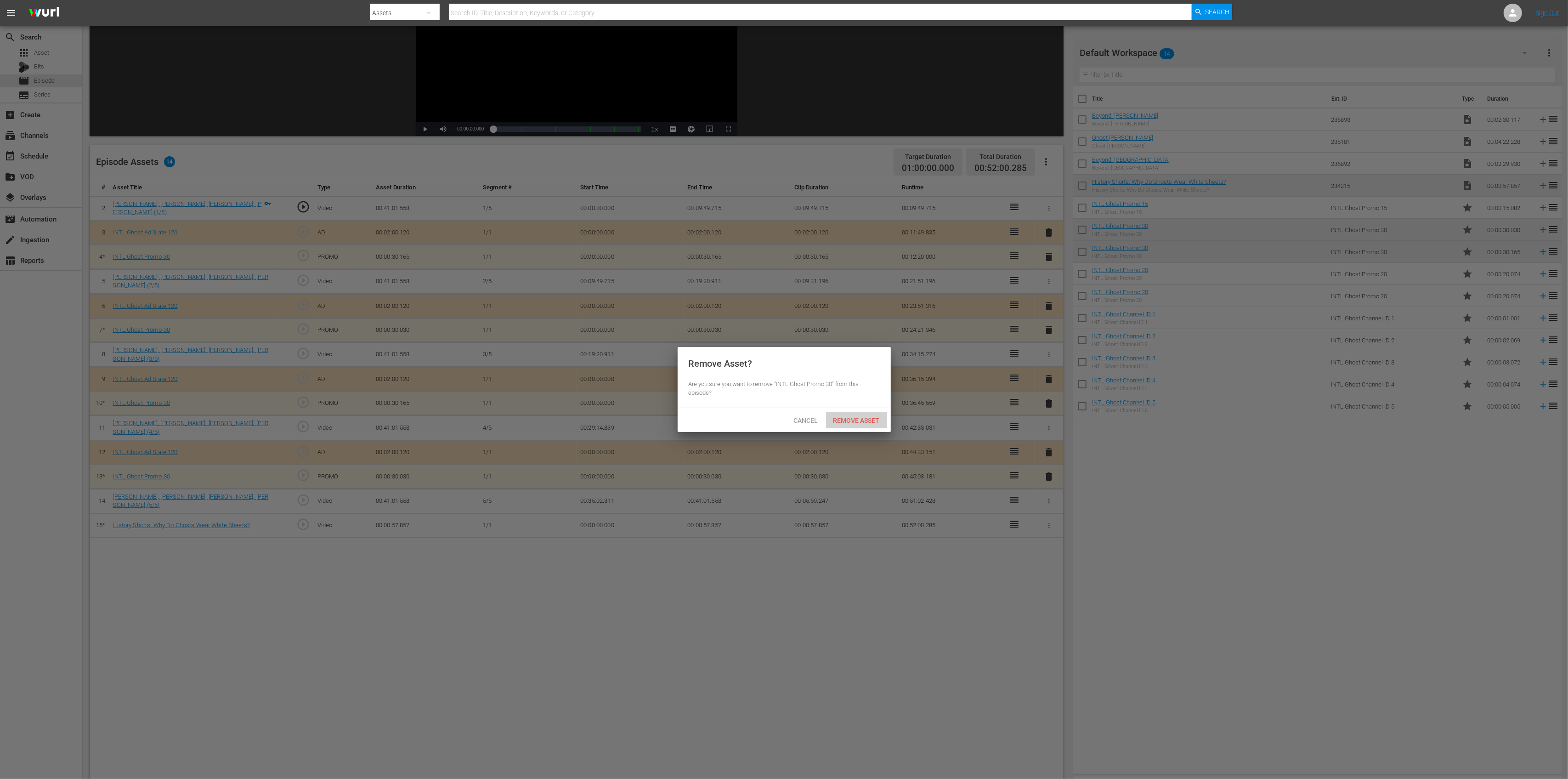
click at [855, 415] on div "Remove Asset" at bounding box center [856, 420] width 61 height 17
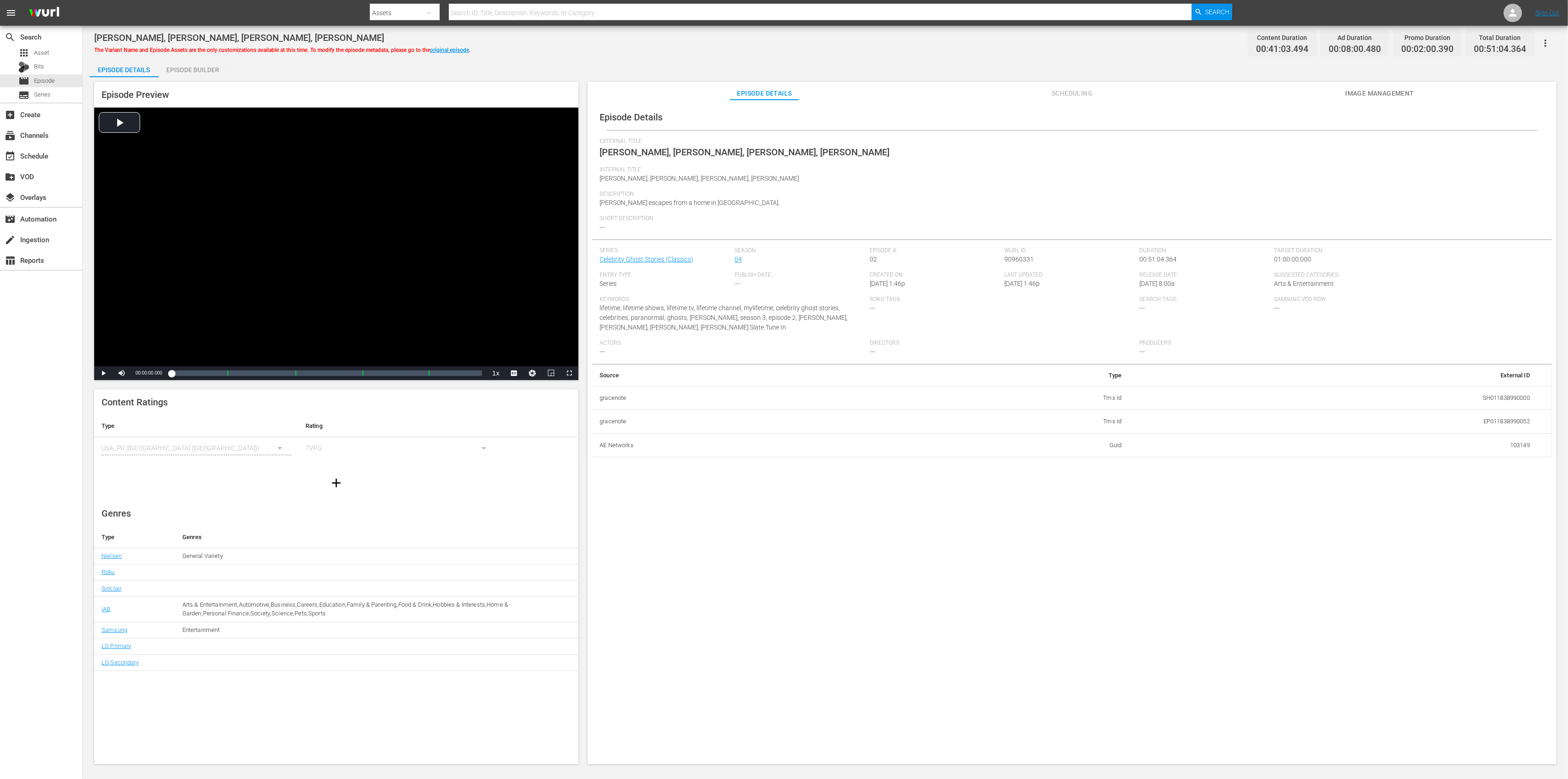
click at [183, 76] on div "Episode Builder" at bounding box center [193, 70] width 69 height 22
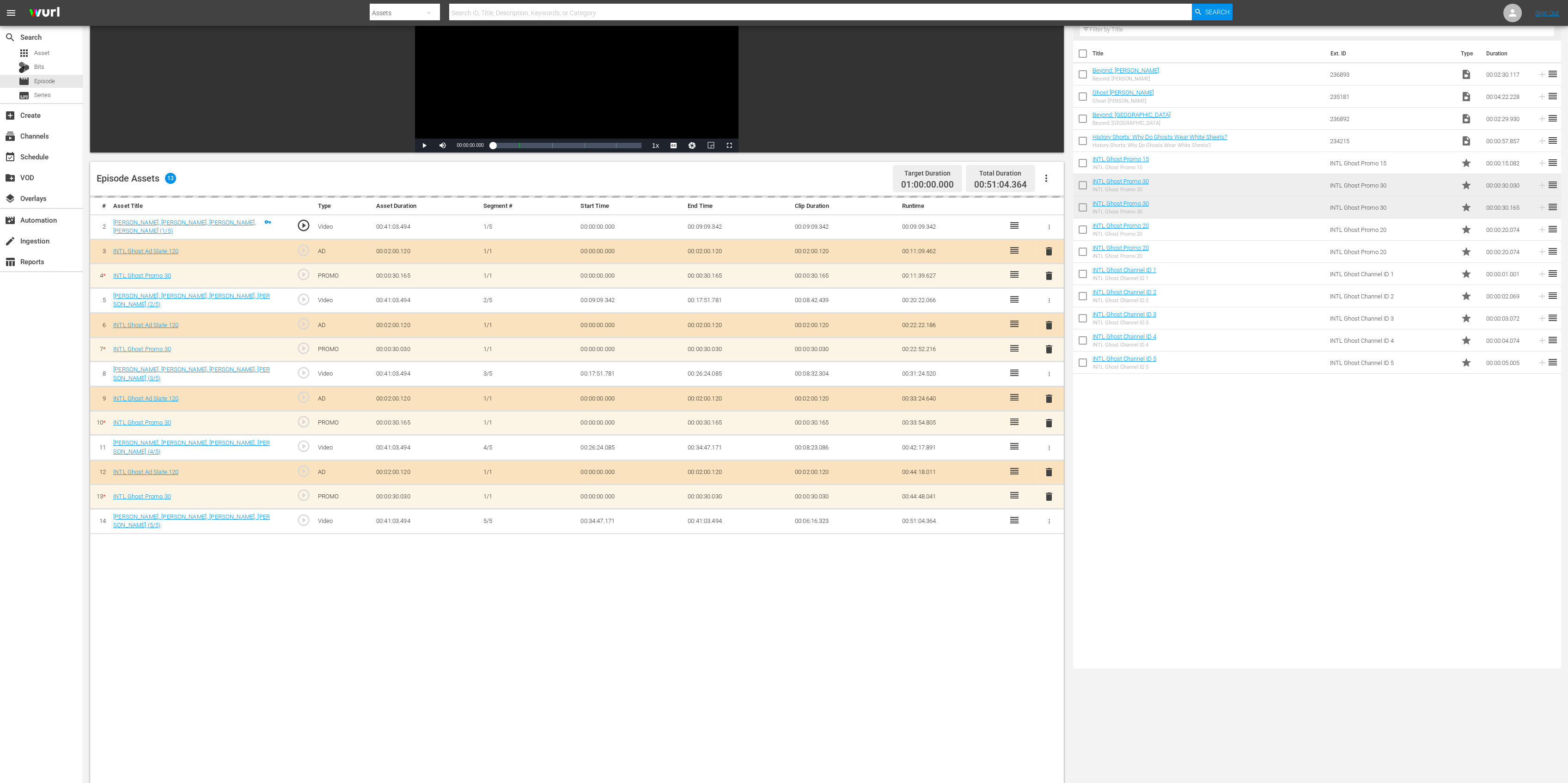
scroll to position [185, 0]
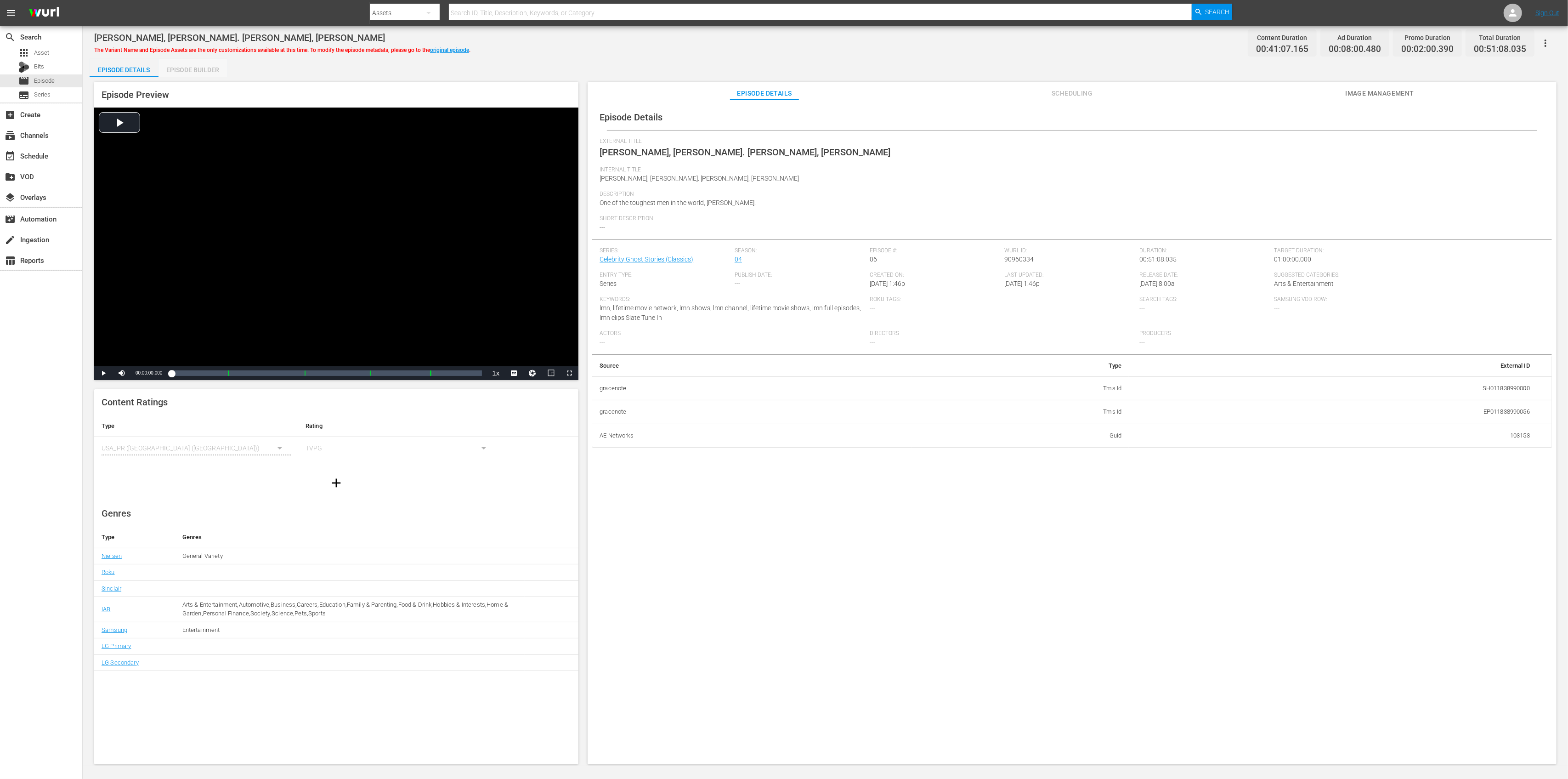
click at [213, 69] on div "Episode Builder" at bounding box center [193, 70] width 69 height 22
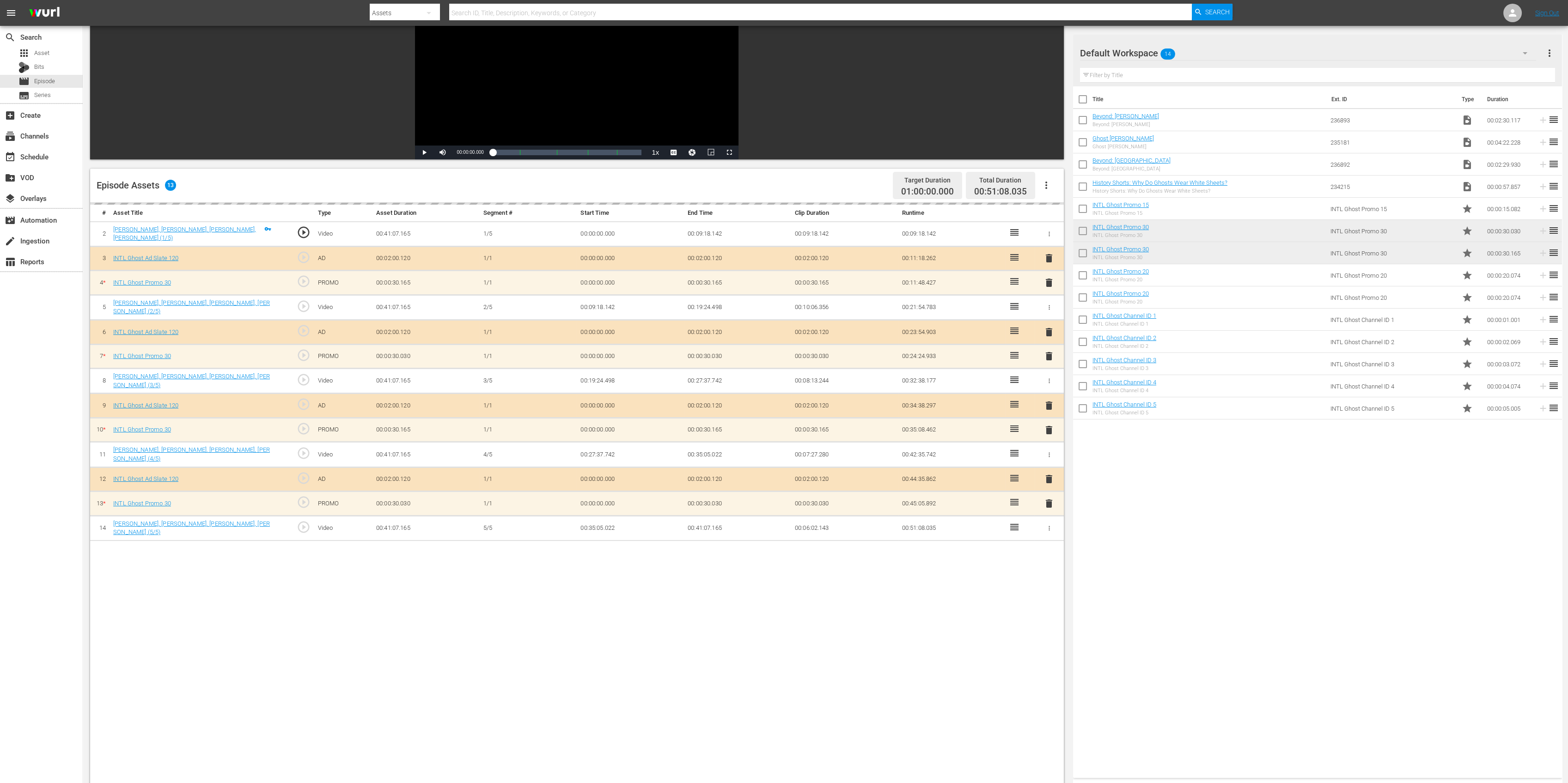
scroll to position [123, 0]
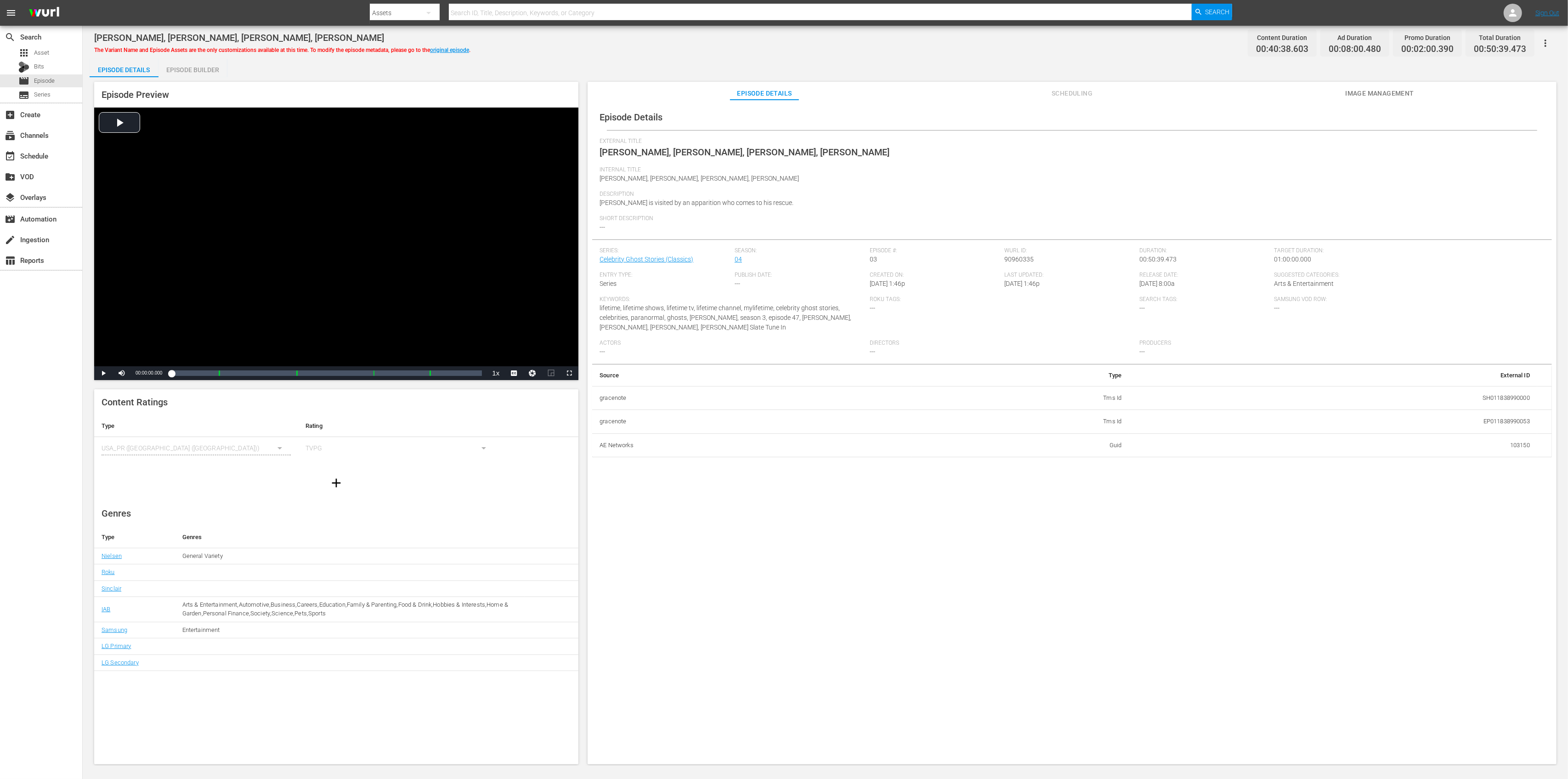
click at [213, 68] on div "Episode Builder" at bounding box center [193, 70] width 69 height 22
click at [215, 74] on div "Episode Builder" at bounding box center [193, 70] width 69 height 22
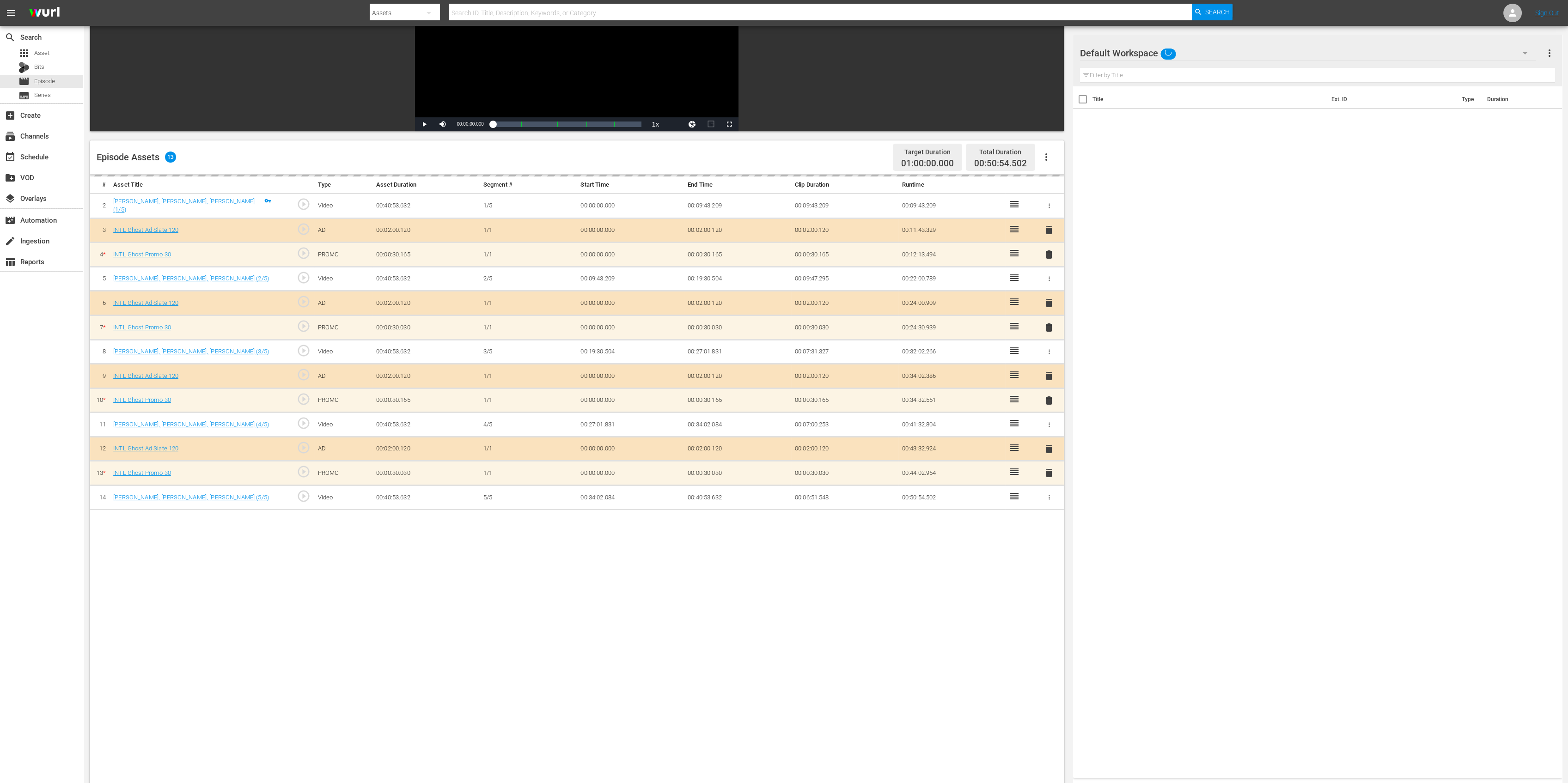
scroll to position [185, 0]
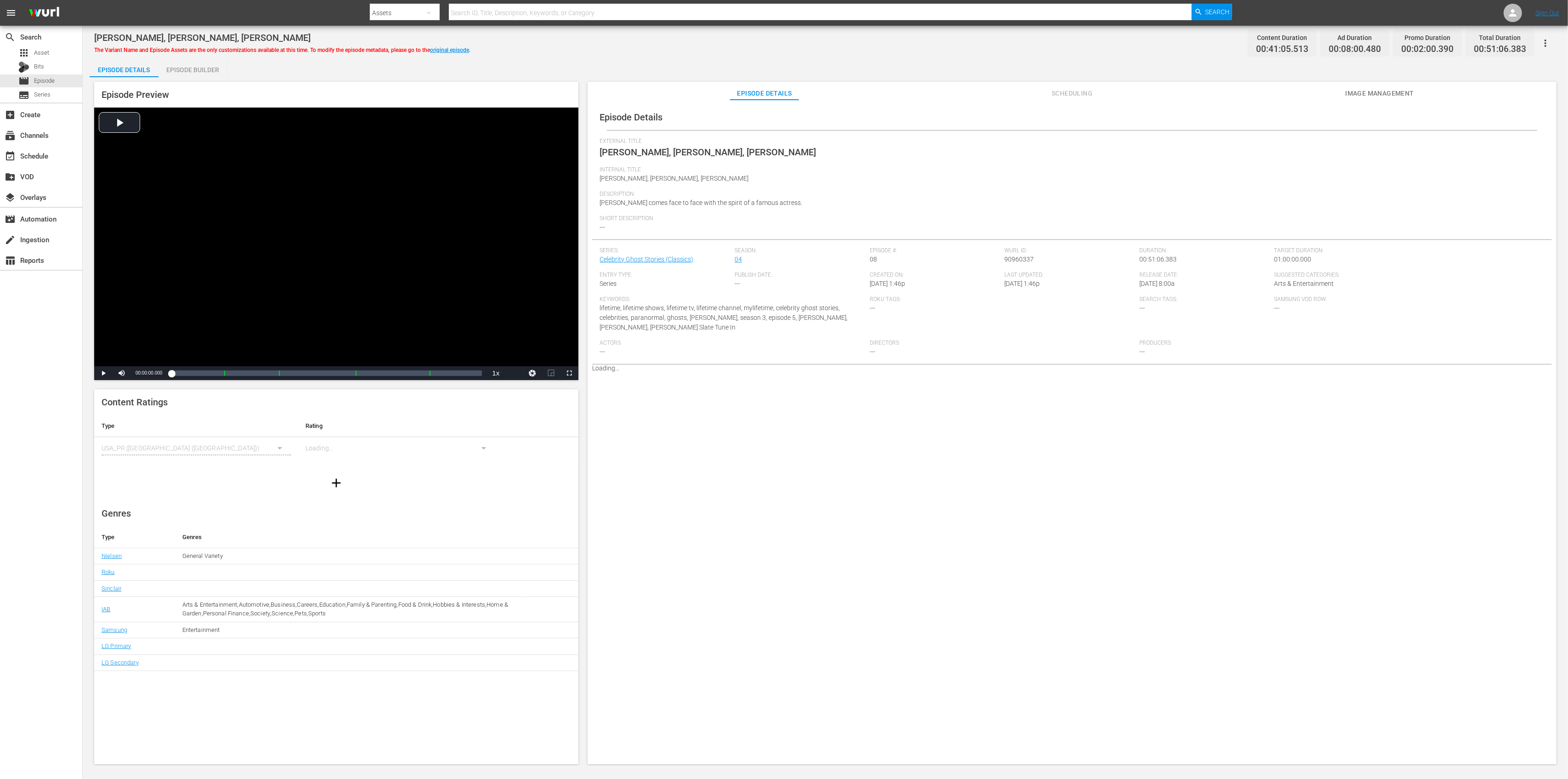
click at [209, 72] on div "Episode Builder" at bounding box center [193, 70] width 69 height 22
click at [197, 69] on div "Episode Builder" at bounding box center [193, 70] width 69 height 22
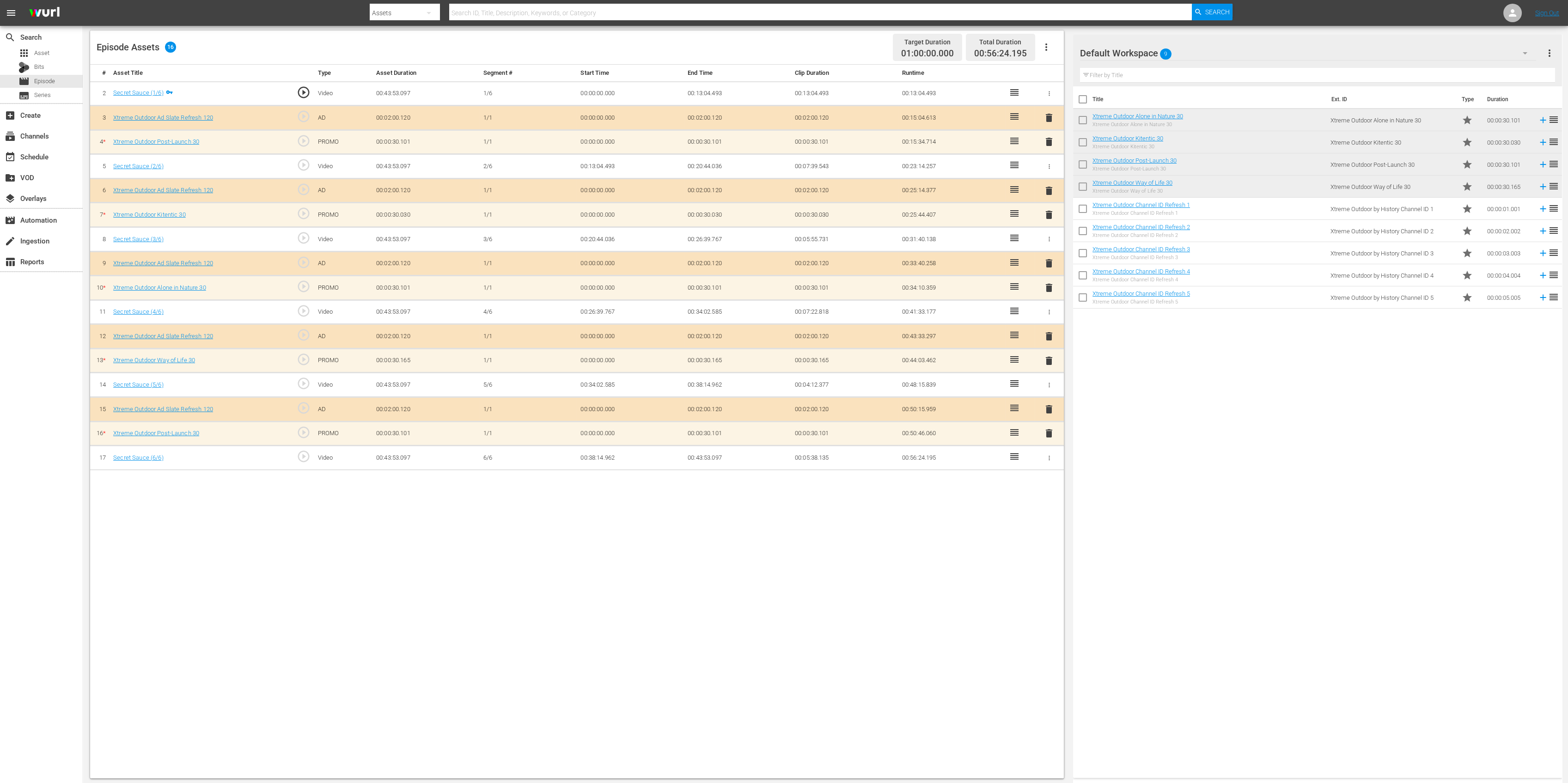
scroll to position [240, 0]
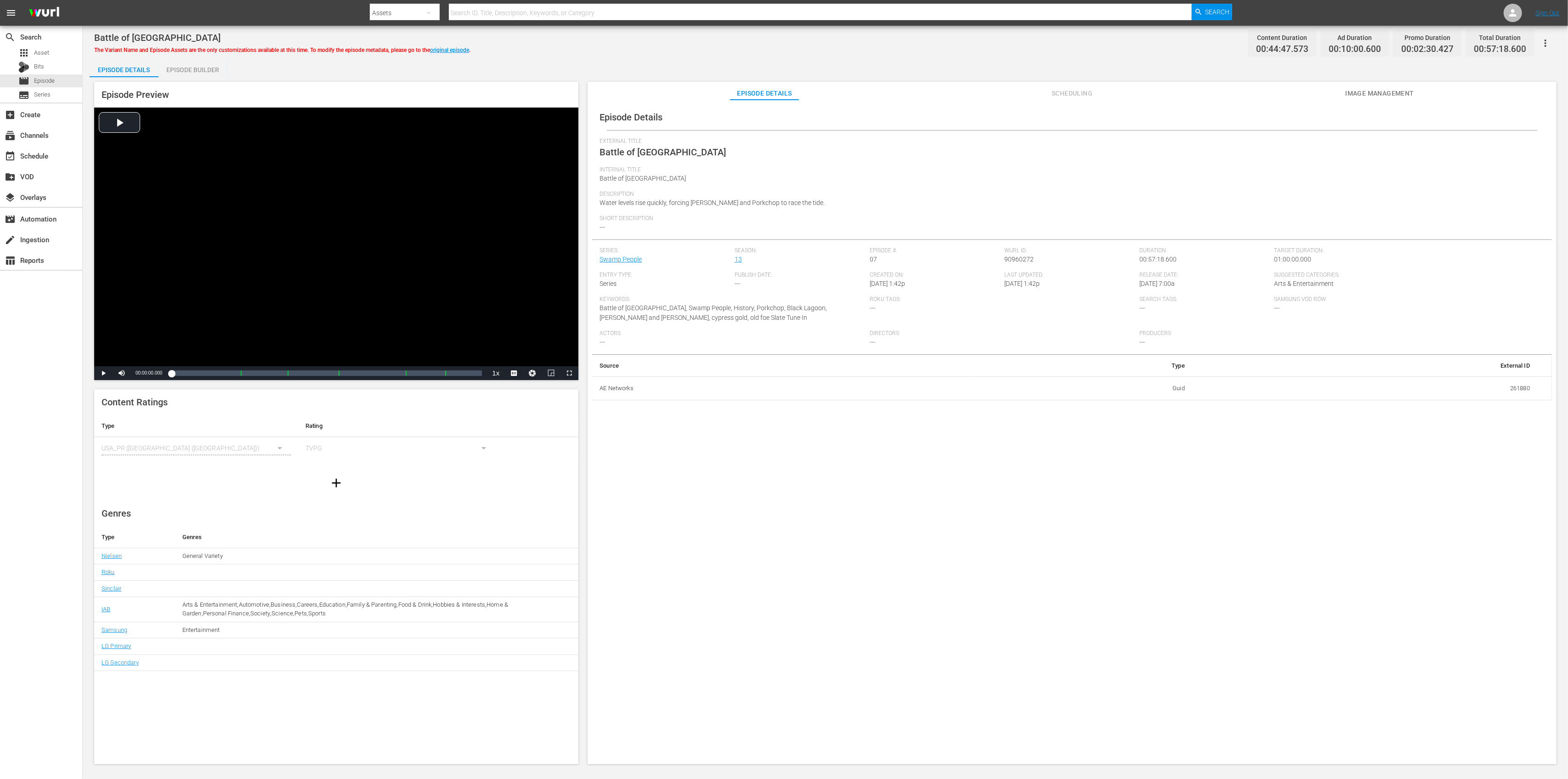
click at [202, 68] on div "Episode Builder" at bounding box center [193, 70] width 69 height 22
click at [186, 73] on div "Episode Builder" at bounding box center [193, 70] width 69 height 22
click at [203, 73] on div "Episode Builder" at bounding box center [193, 70] width 69 height 22
click at [215, 67] on div "Episode Builder" at bounding box center [193, 70] width 69 height 22
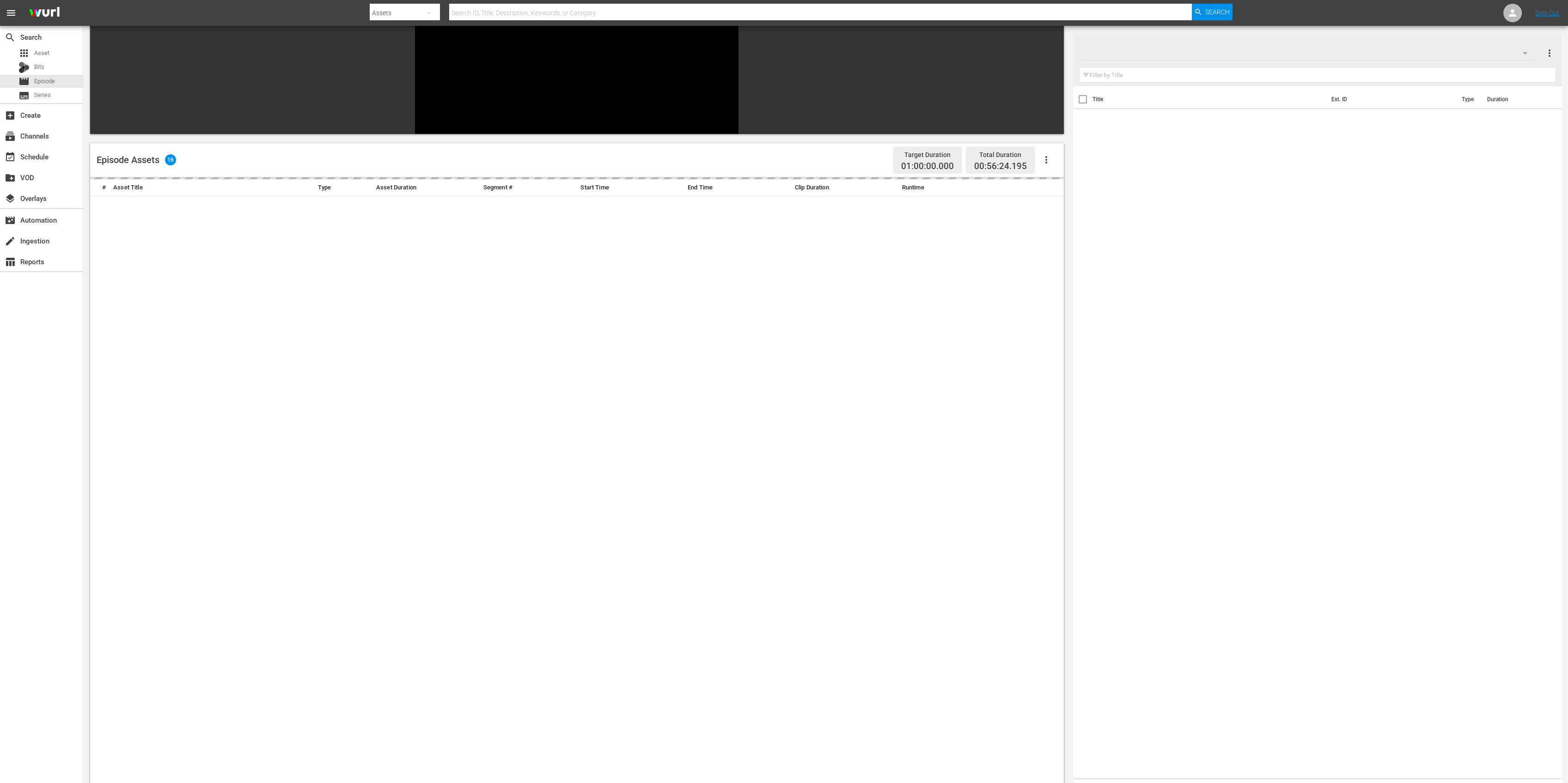
scroll to position [128, 0]
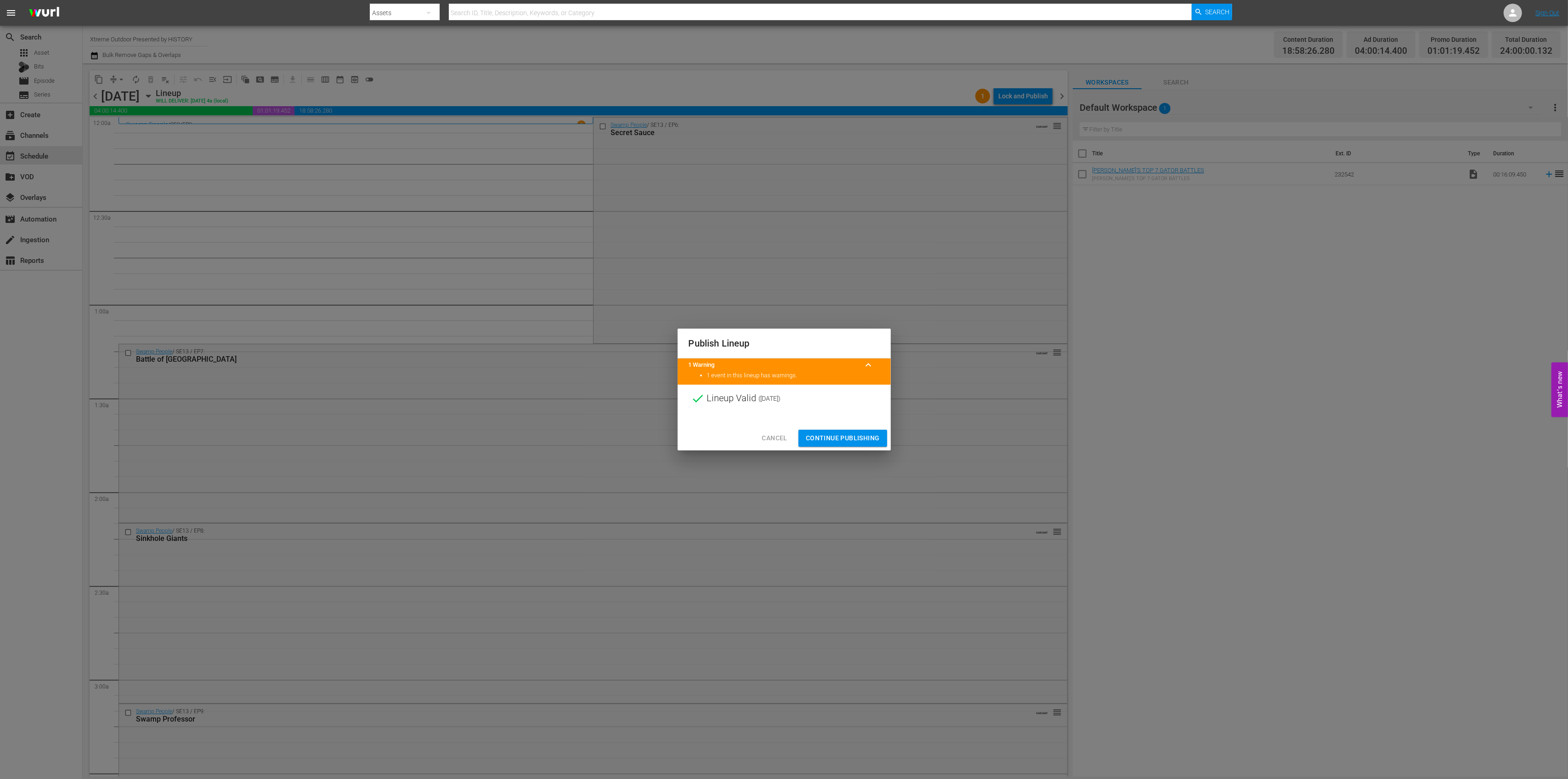
click at [859, 437] on span "Continue Publishing" at bounding box center [843, 438] width 74 height 12
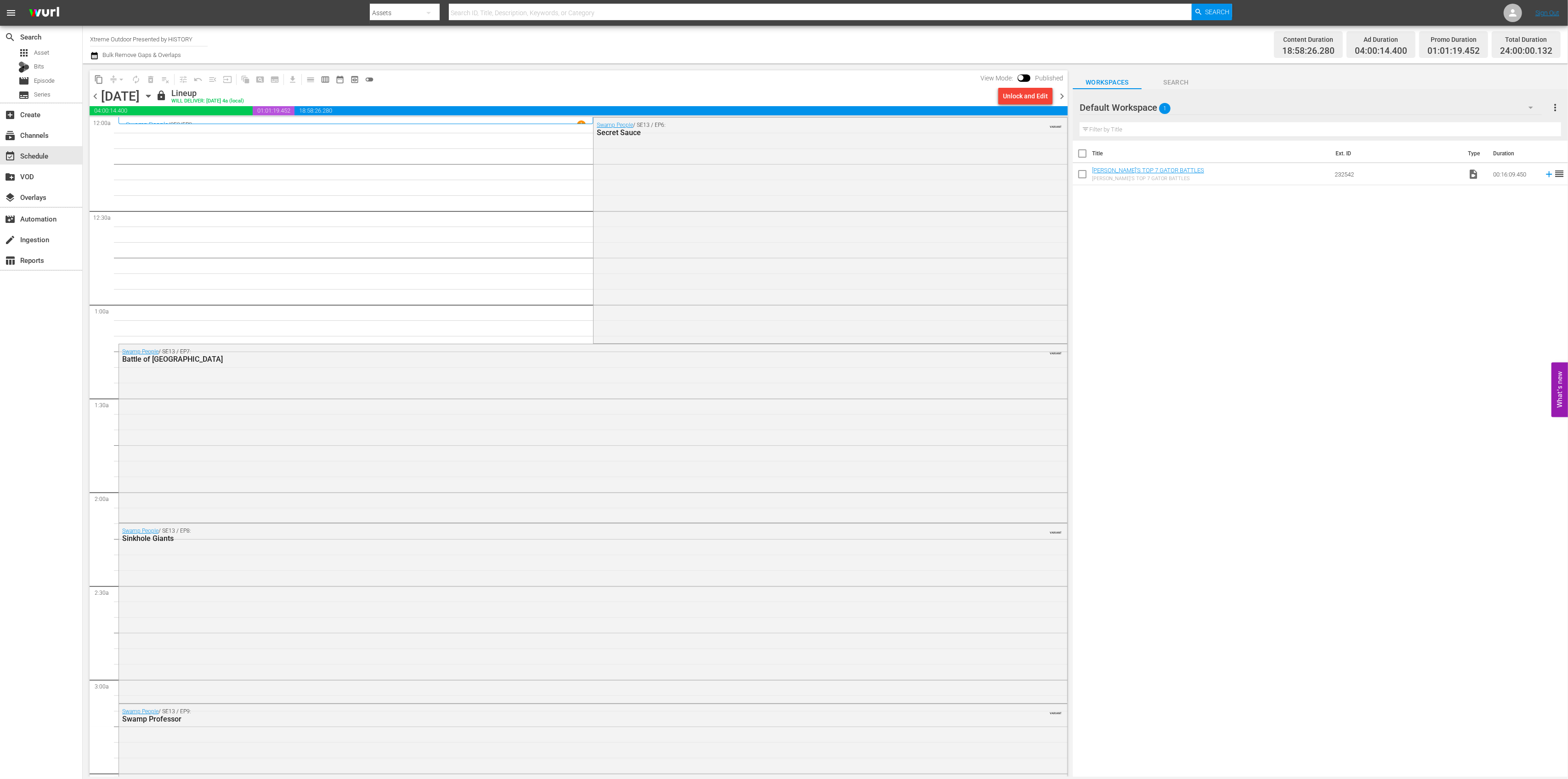
click at [1063, 97] on span "chevron_right" at bounding box center [1062, 96] width 12 height 12
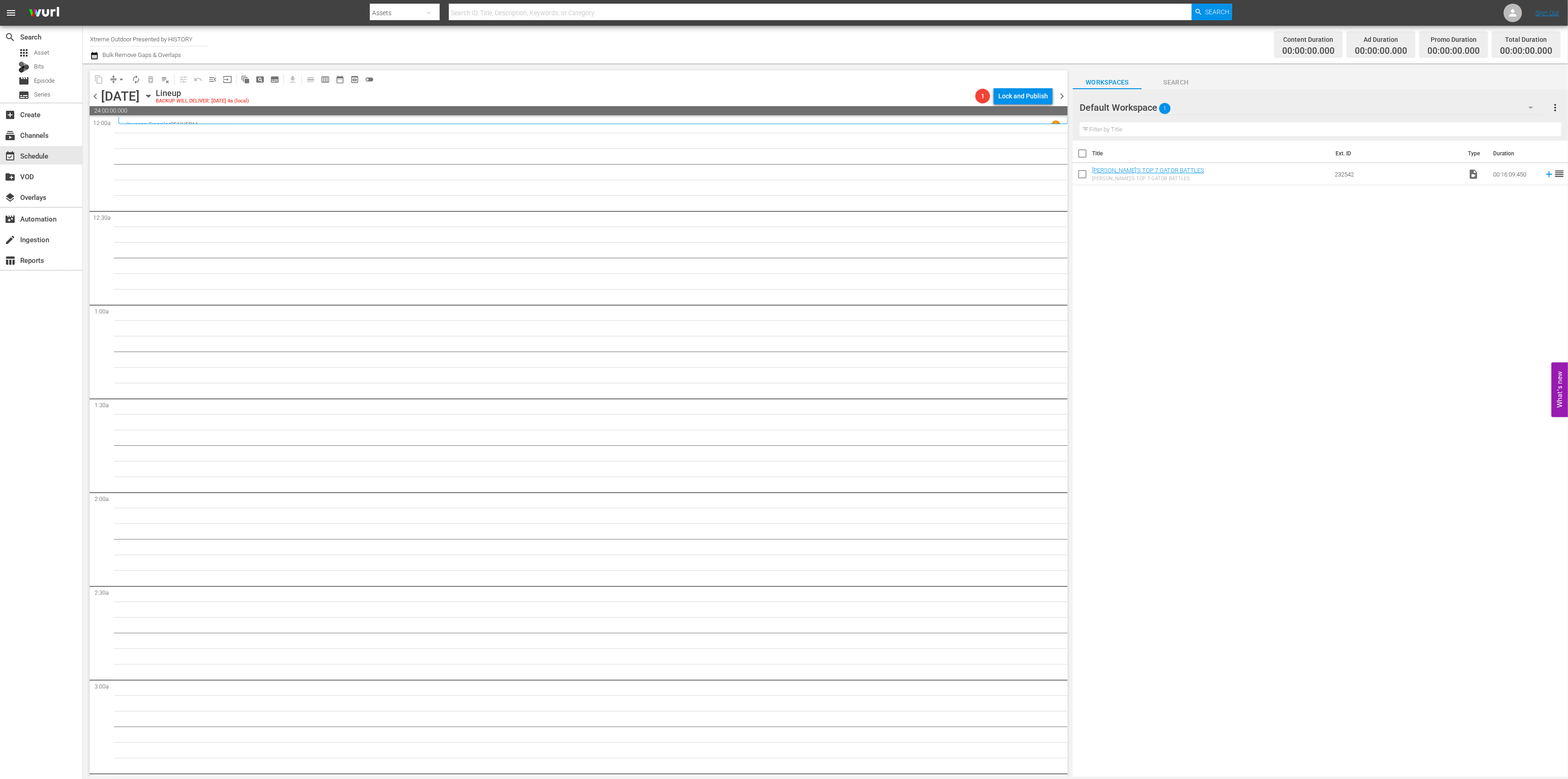
click at [1062, 94] on span "chevron_right" at bounding box center [1062, 96] width 12 height 12
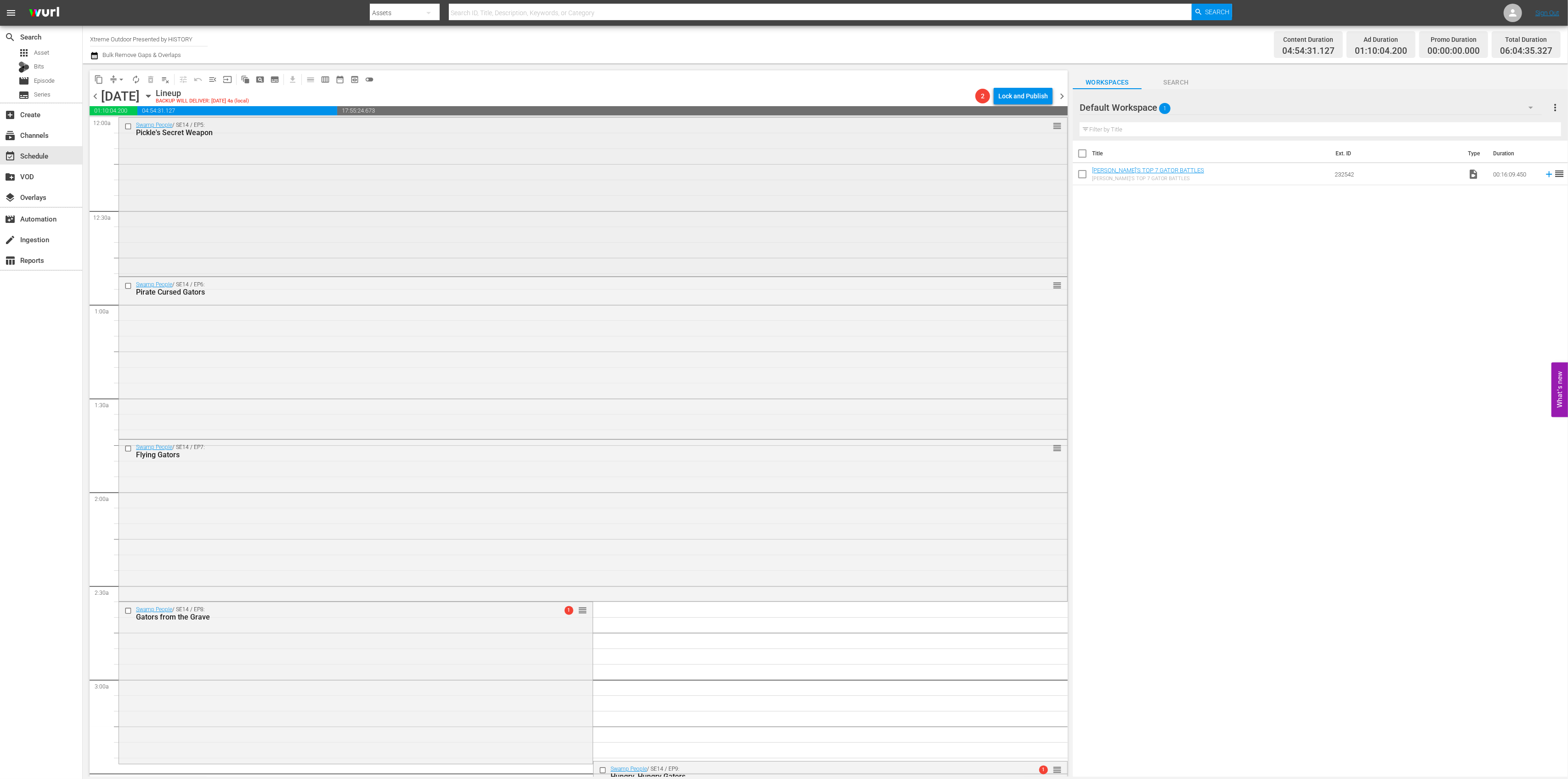
click at [658, 173] on div "Swamp People / SE14 / EP5: Pickle's Secret Weapon reorder" at bounding box center [593, 196] width 949 height 157
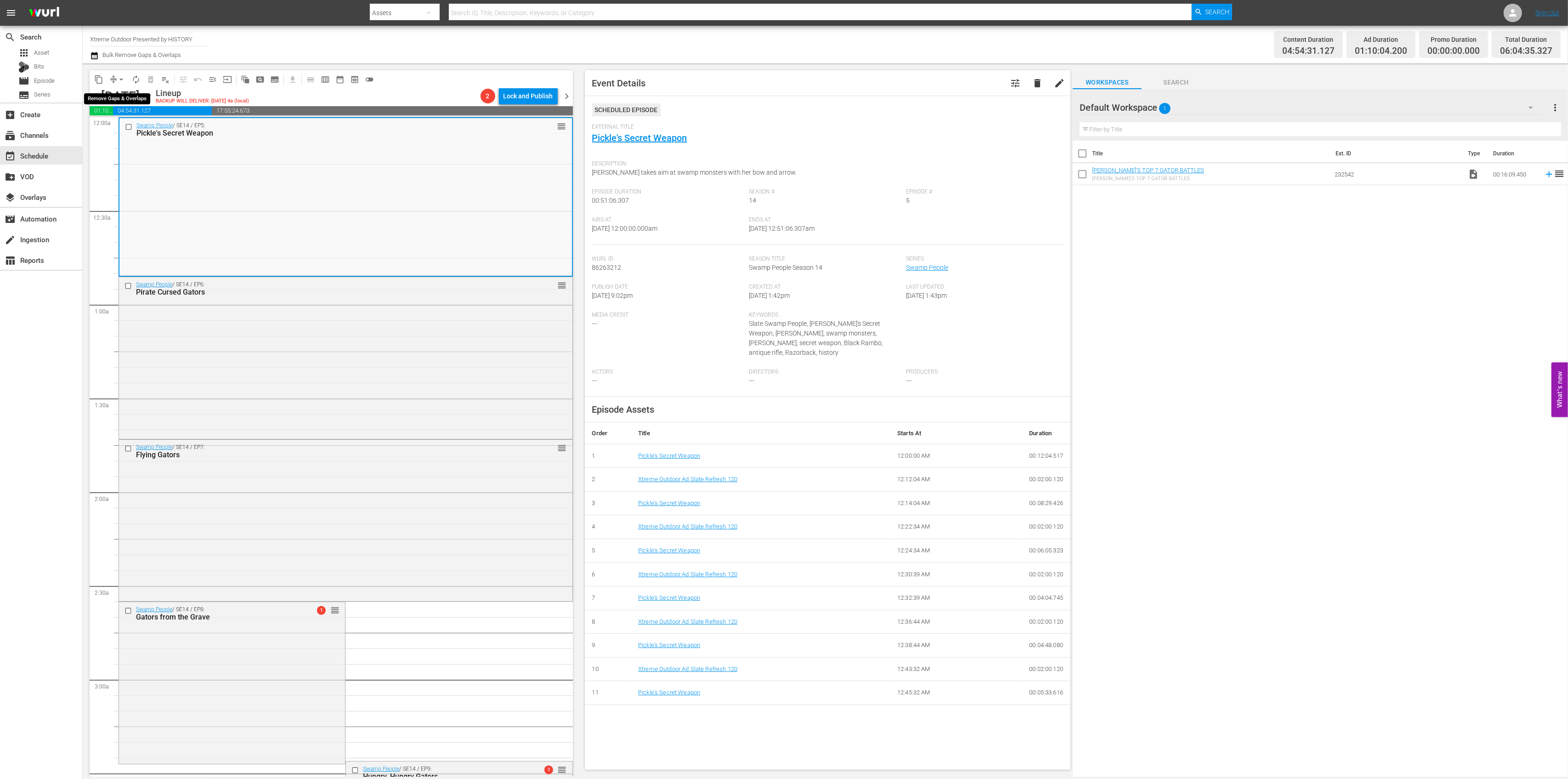
click at [117, 78] on span "arrow_drop_down" at bounding box center [121, 79] width 10 height 10
click at [120, 95] on li "Align to Midnight" at bounding box center [121, 98] width 76 height 15
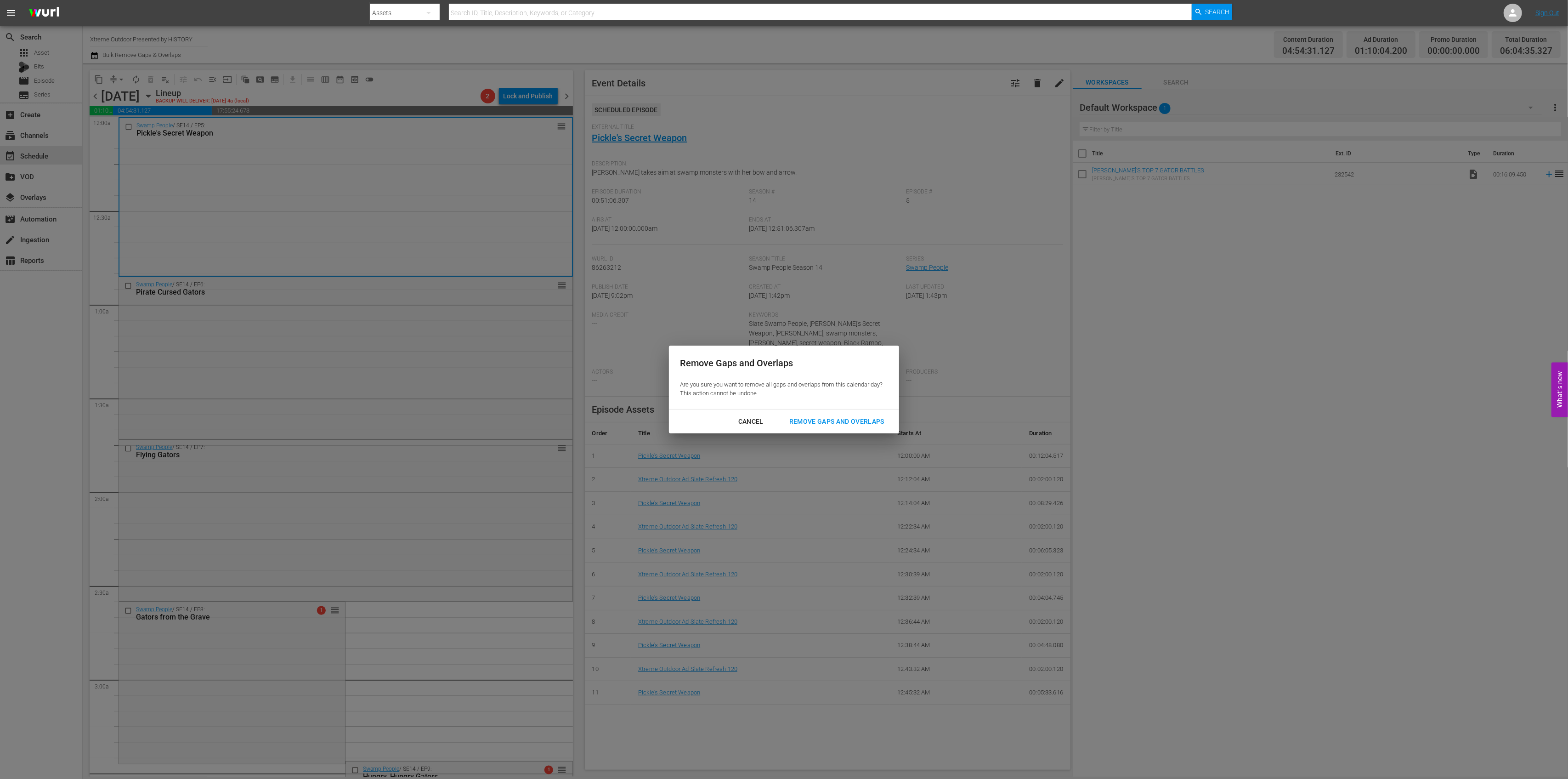
click at [832, 428] on button "Remove Gaps and Overlaps" at bounding box center [836, 421] width 117 height 17
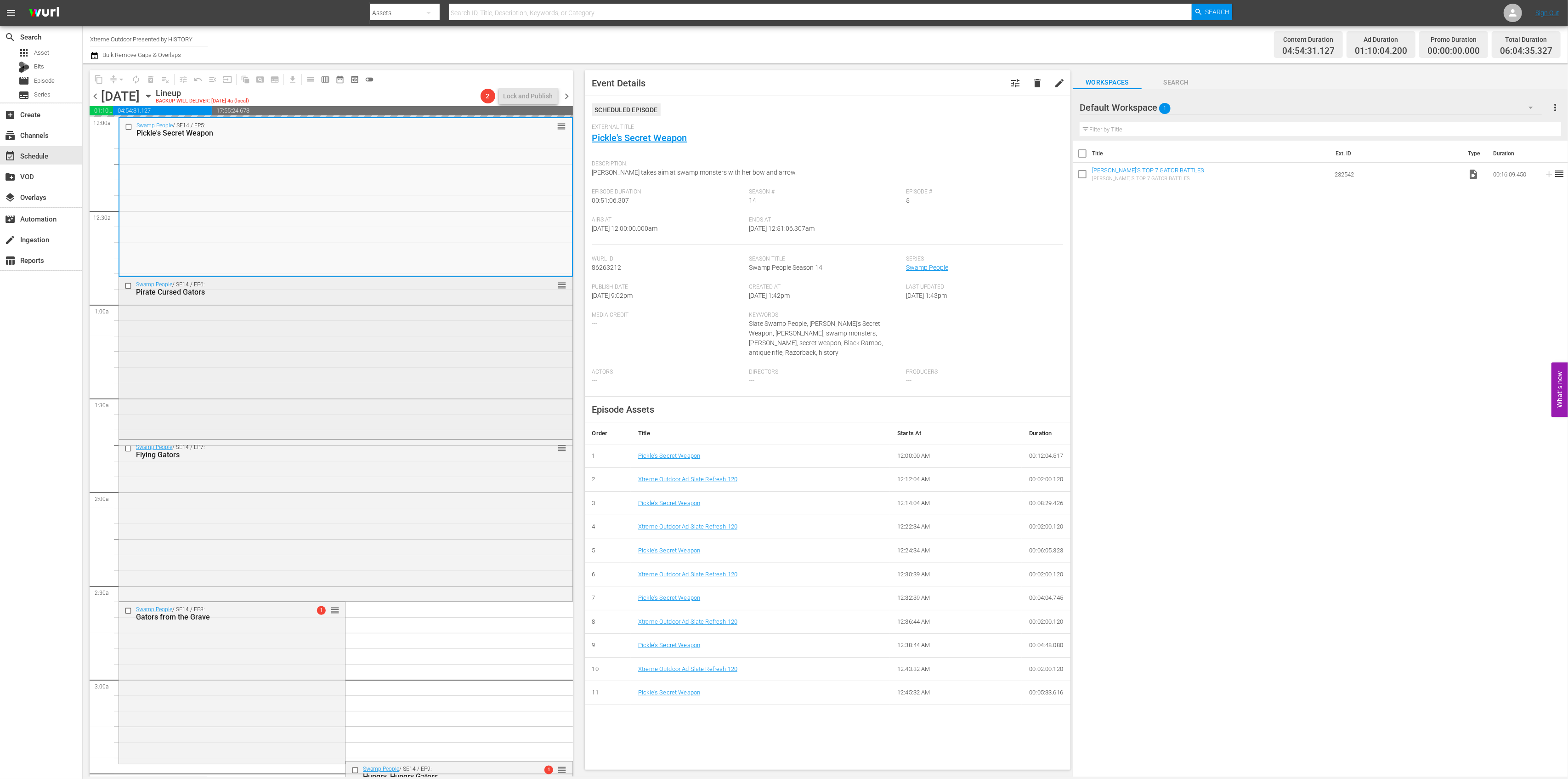
click at [419, 354] on div "Swamp People / SE14 / EP6: Pirate Cursed Gators reorder" at bounding box center [345, 357] width 453 height 160
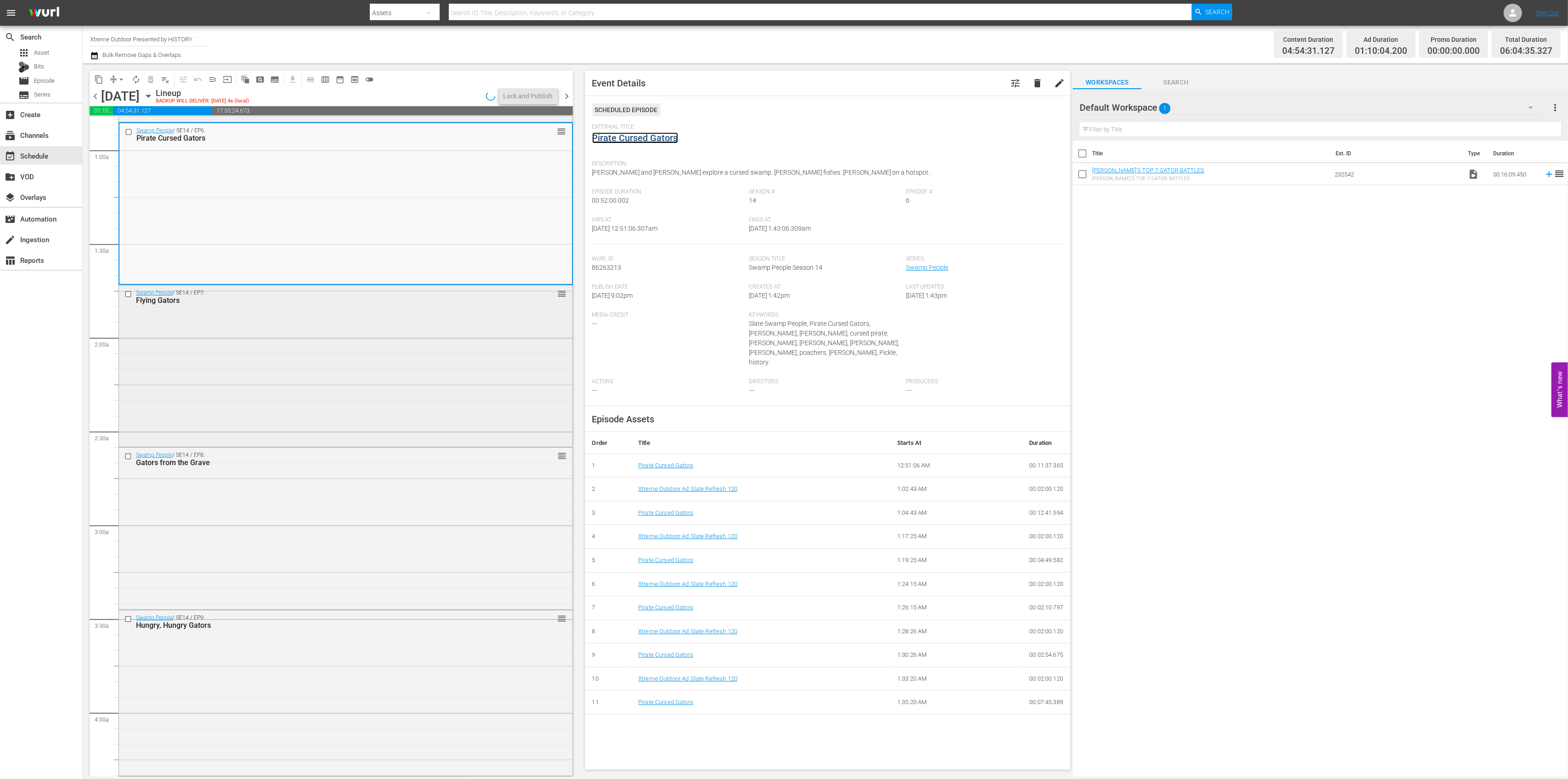
scroll to position [184, 0]
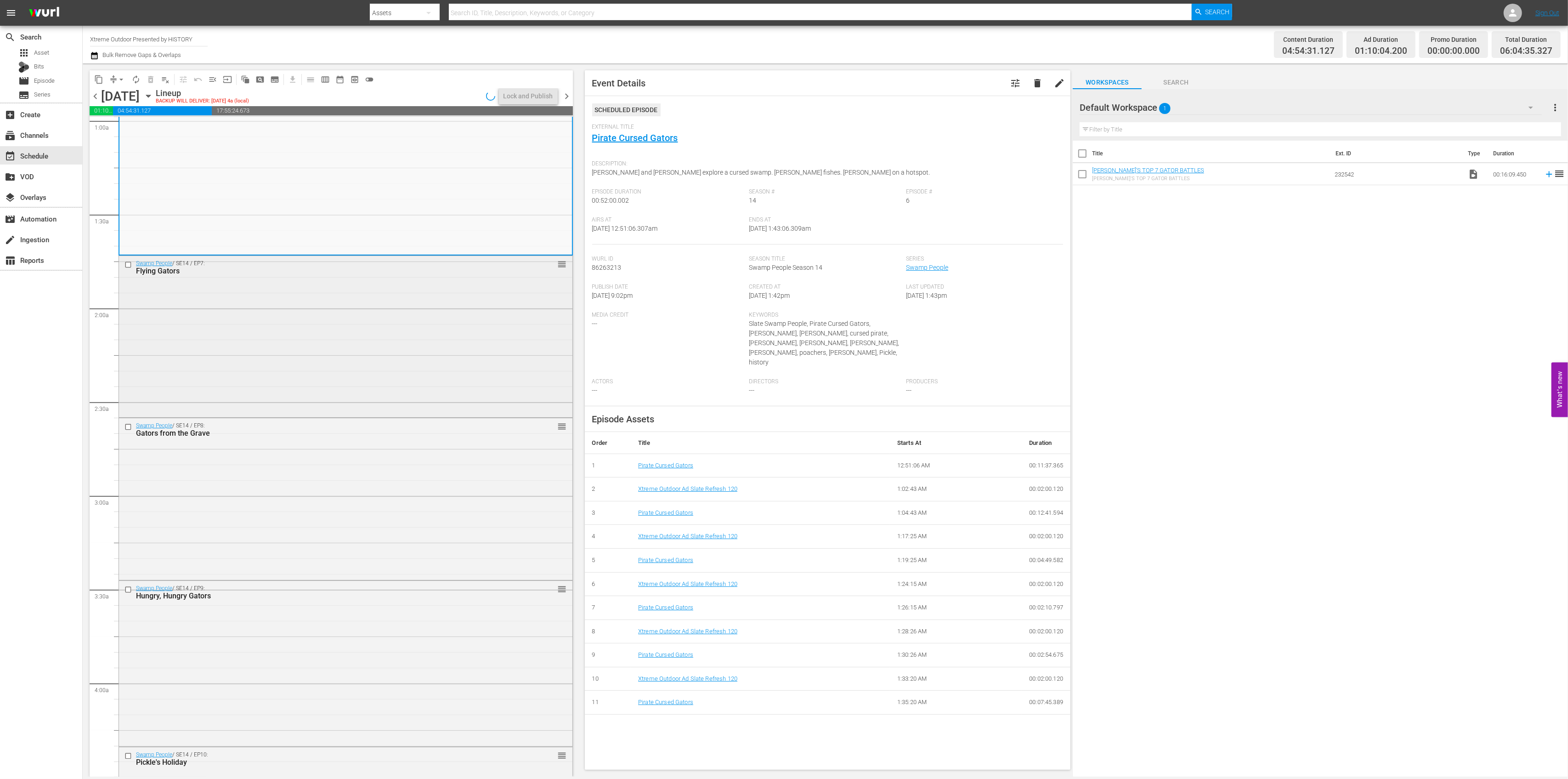
click at [418, 351] on div "Swamp People / SE14 / EP7: Flying Gators reorder" at bounding box center [345, 335] width 453 height 159
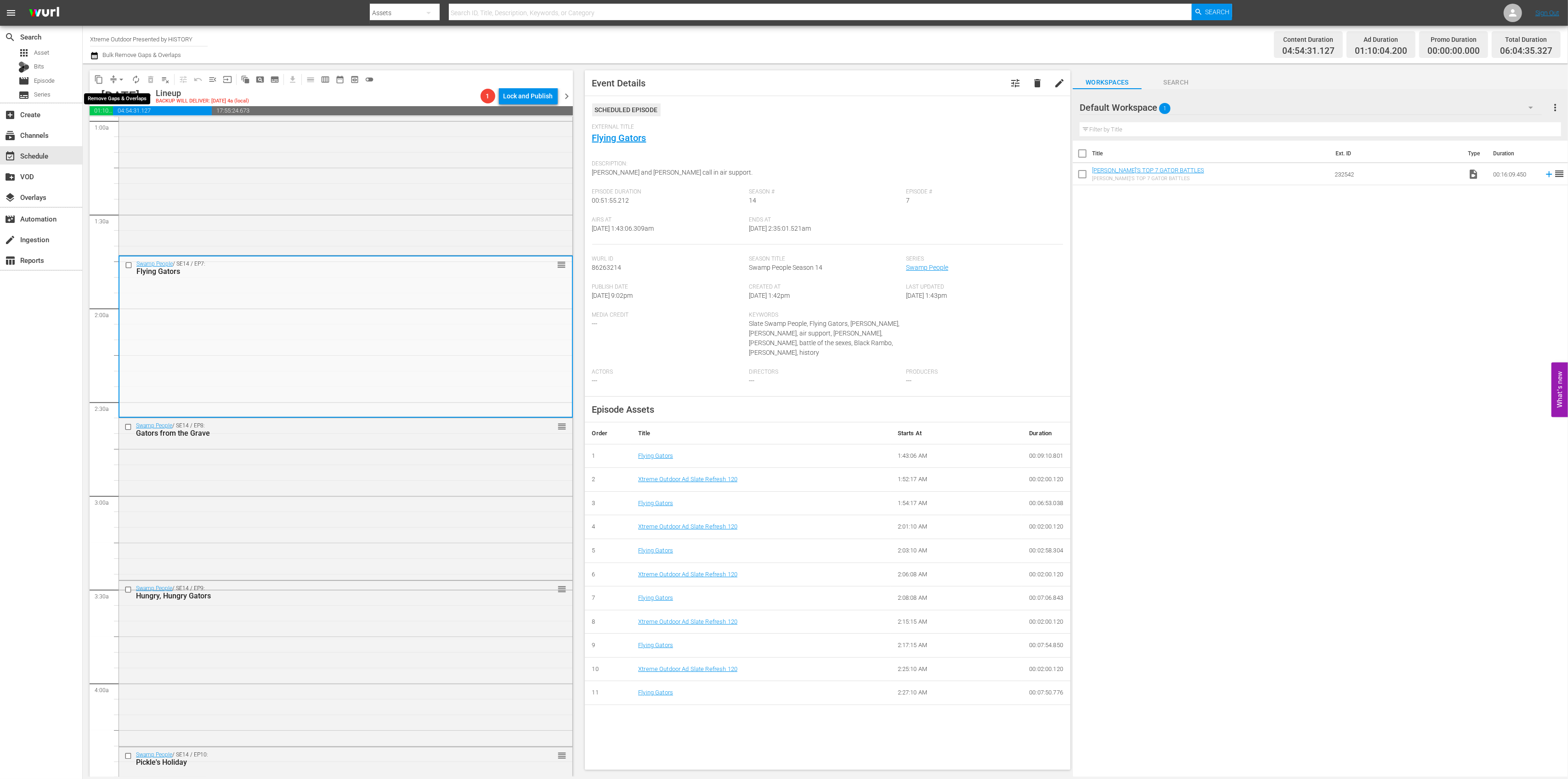
click at [118, 82] on span "arrow_drop_down" at bounding box center [121, 79] width 10 height 10
click at [118, 98] on li "Align to Midnight" at bounding box center [121, 98] width 76 height 15
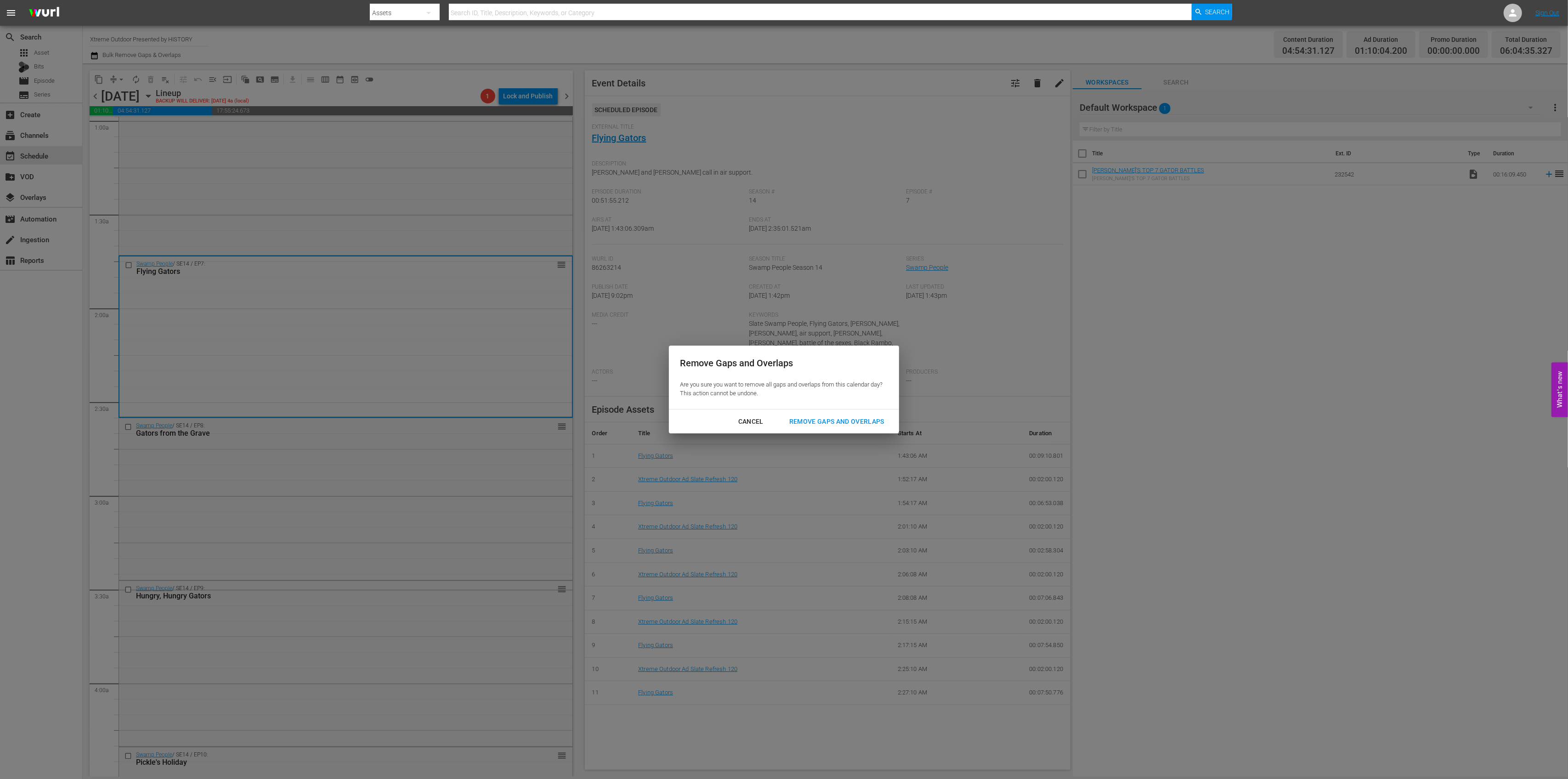
click at [835, 412] on div "Cancel Remove Gaps and Overlaps" at bounding box center [783, 421] width 230 height 24
click at [827, 428] on button "Remove Gaps and Overlaps" at bounding box center [836, 421] width 117 height 17
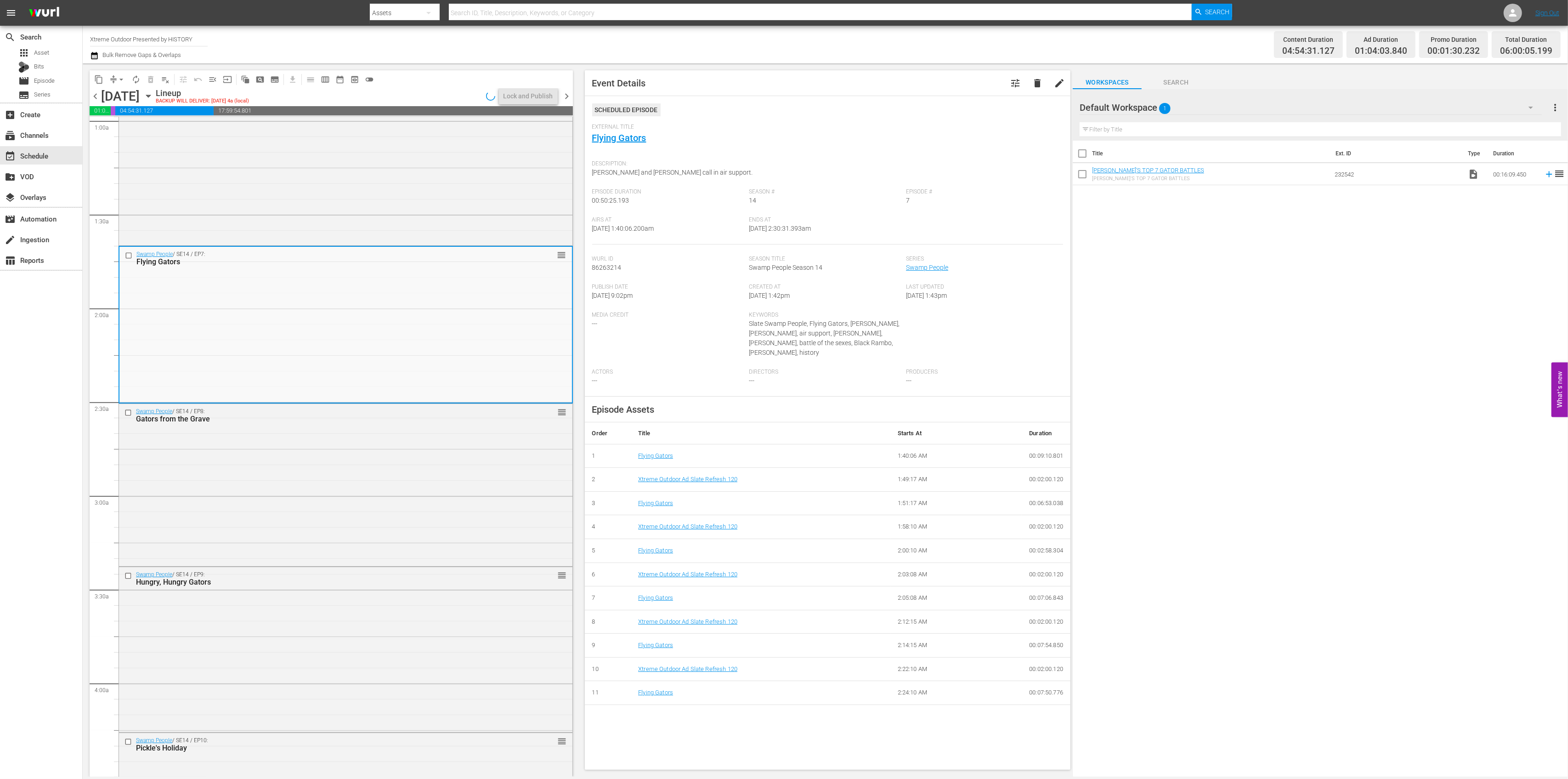
scroll to position [199, 0]
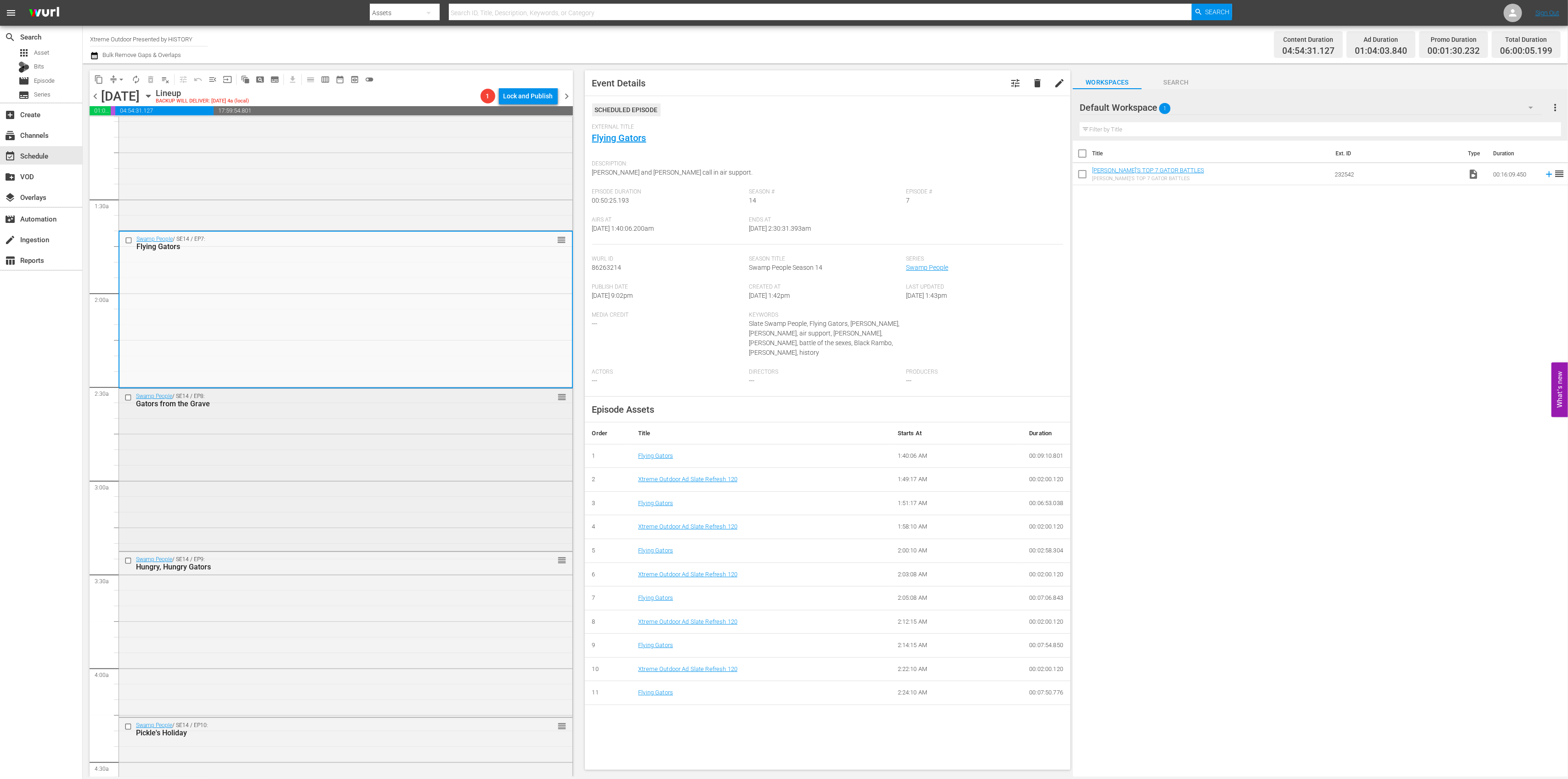
click at [398, 442] on div "Swamp People / SE14 / EP8: Gators from the Grave reorder" at bounding box center [345, 469] width 453 height 160
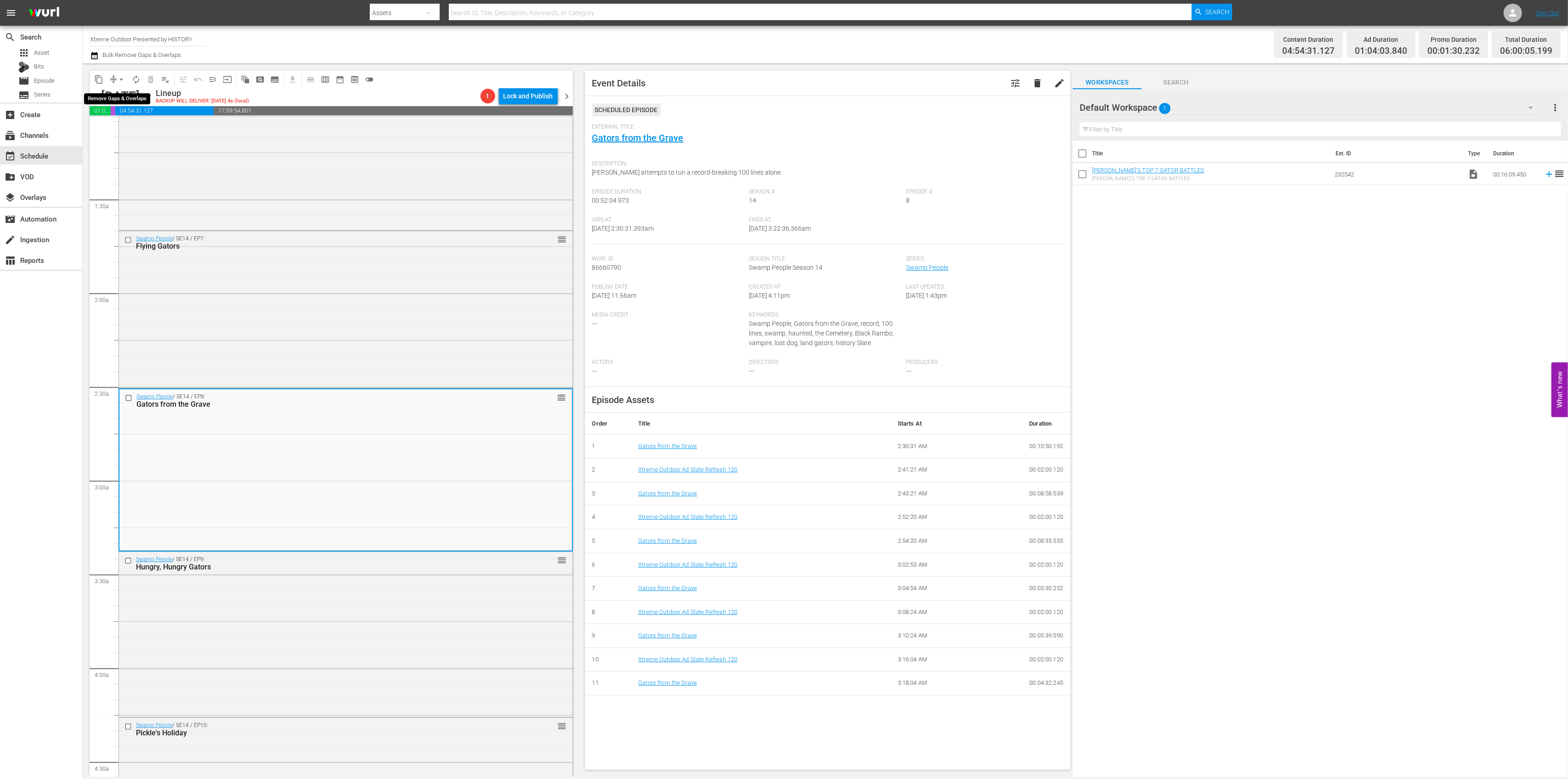
click at [121, 73] on button "arrow_drop_down" at bounding box center [121, 79] width 15 height 15
click at [115, 93] on li "Align to Midnight" at bounding box center [121, 98] width 76 height 15
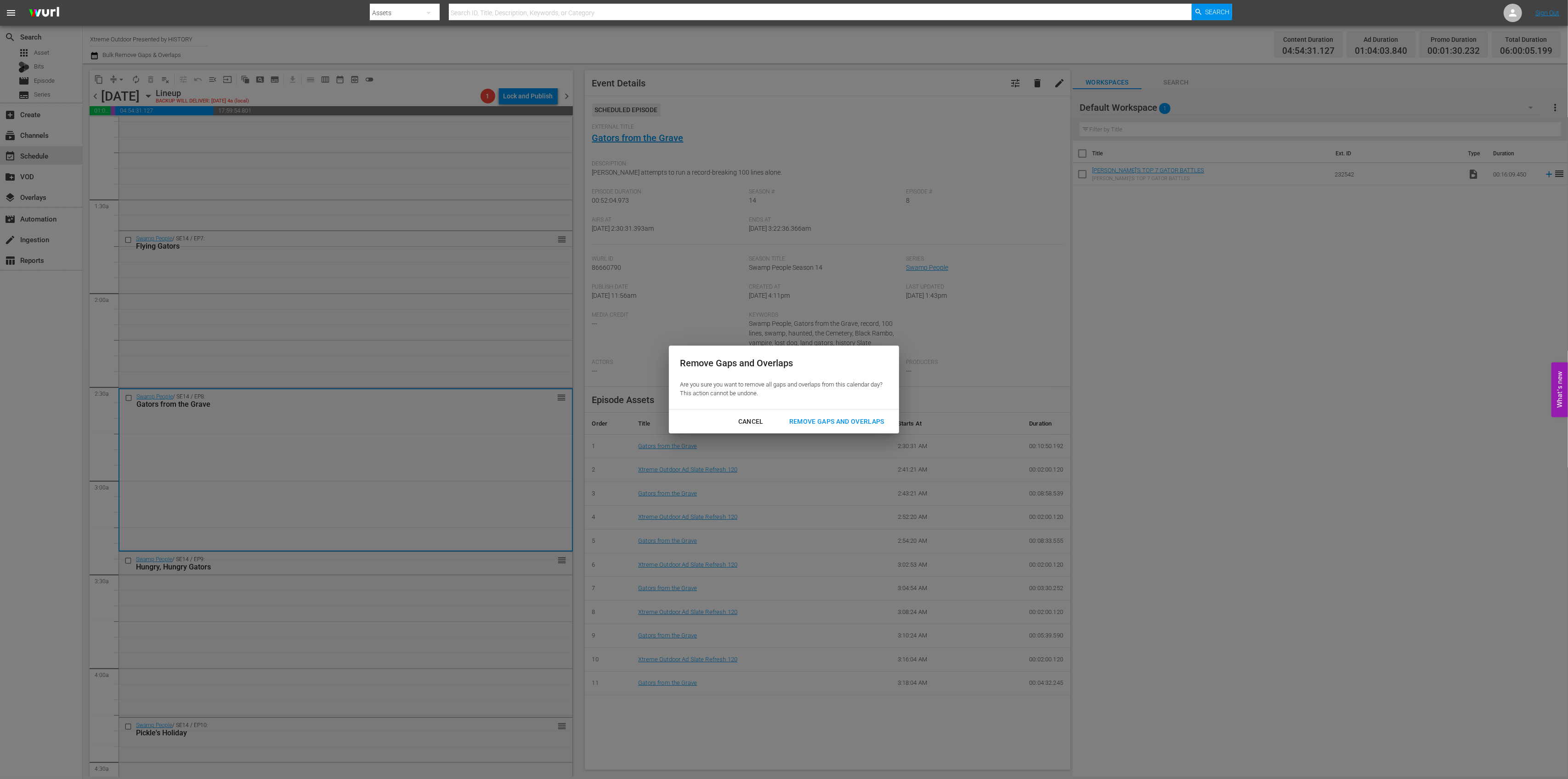
click at [823, 424] on div "Remove Gaps and Overlaps" at bounding box center [836, 422] width 109 height 12
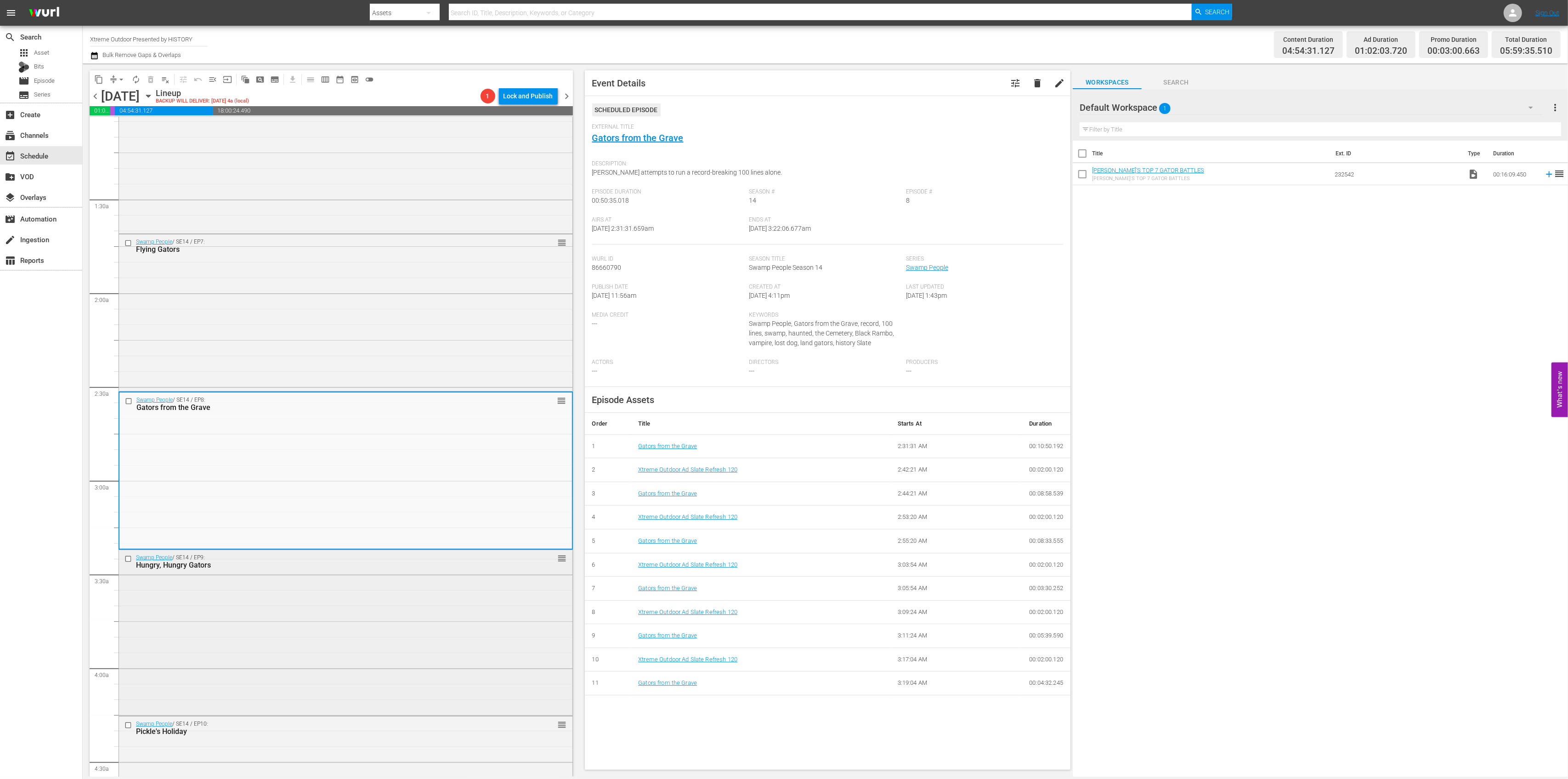
click at [369, 569] on div "Hungry, Hungry Gators" at bounding box center [328, 565] width 386 height 9
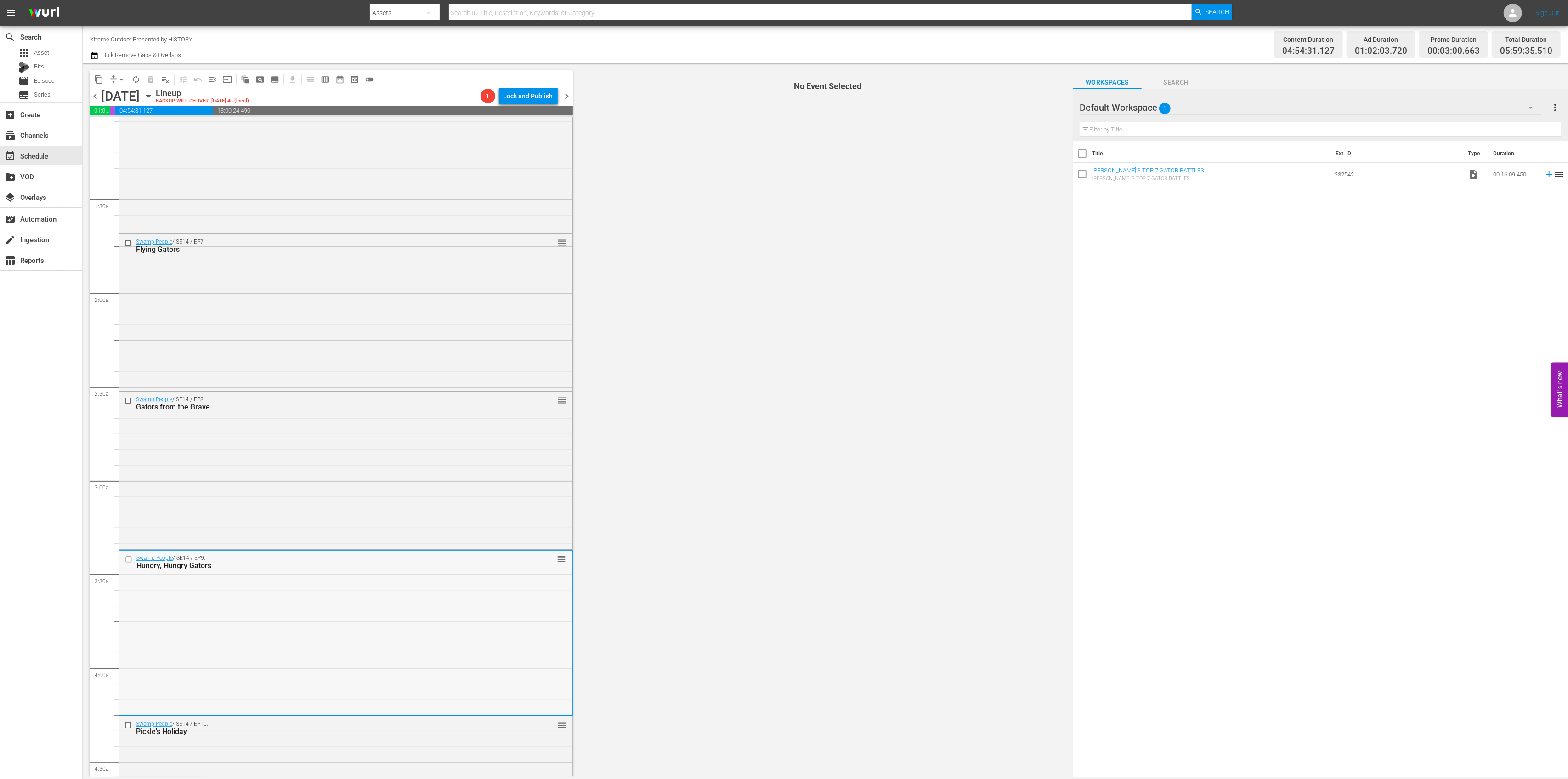
click at [486, 599] on div "Swamp People / SE14 / EP9: Hungry, Hungry Gators reorder" at bounding box center [346, 632] width 453 height 164
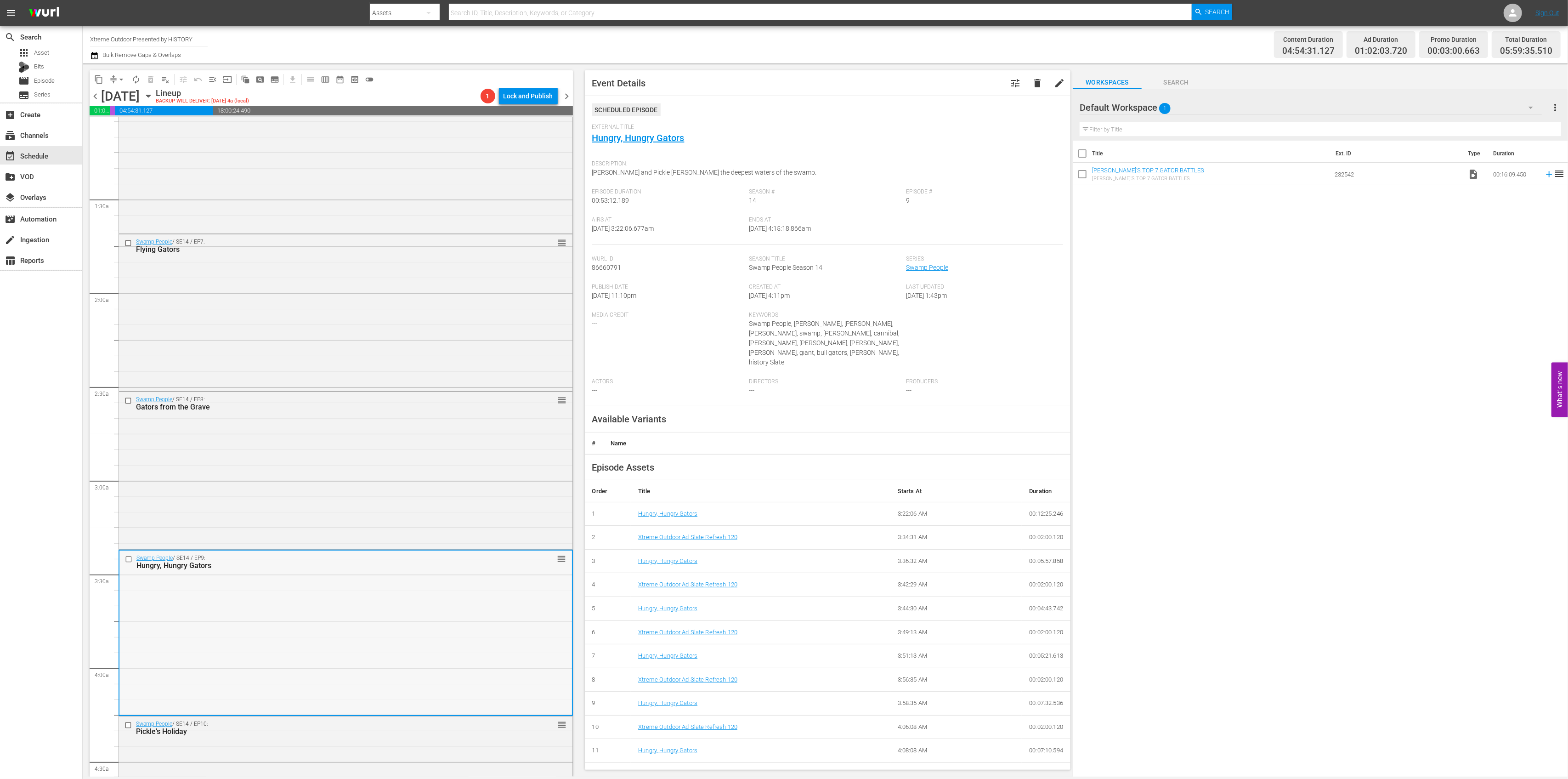
click at [406, 614] on div "Swamp People / SE14 / EP9: Hungry, Hungry Gators reorder" at bounding box center [346, 632] width 453 height 164
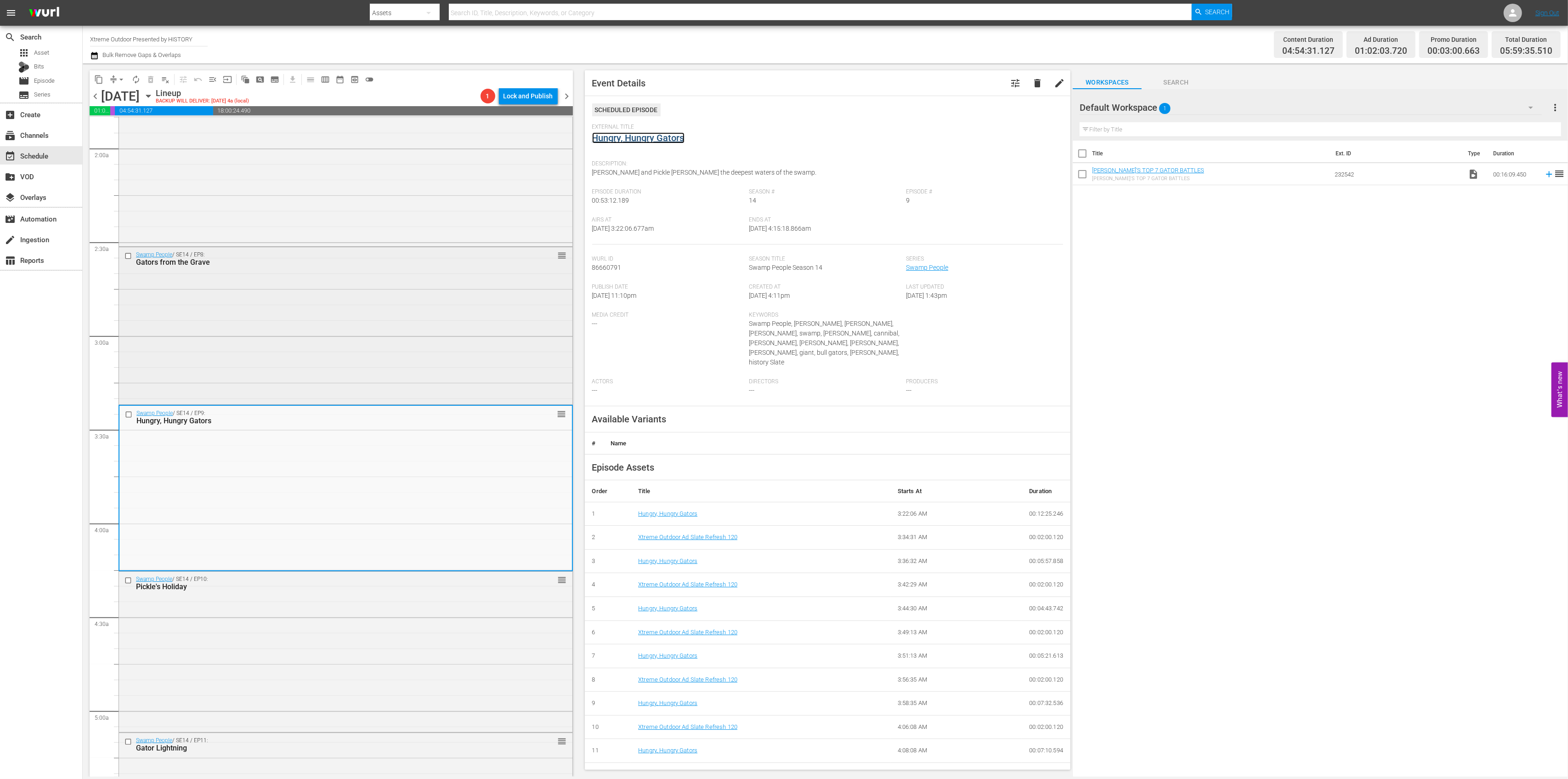
scroll to position [383, 0]
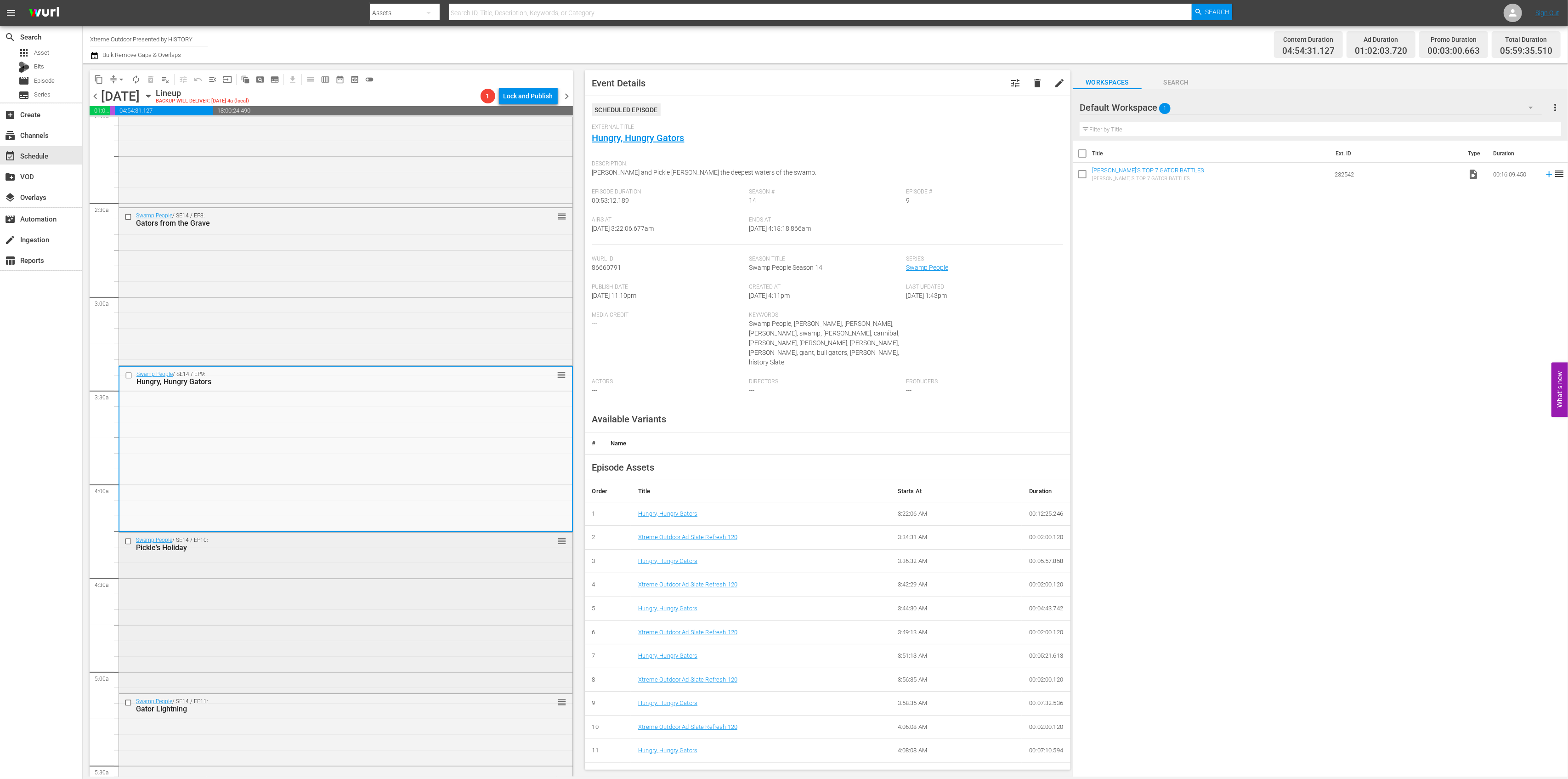
click at [422, 573] on div "Swamp People / SE14 / EP10: Pickle's Holiday reorder" at bounding box center [345, 612] width 453 height 159
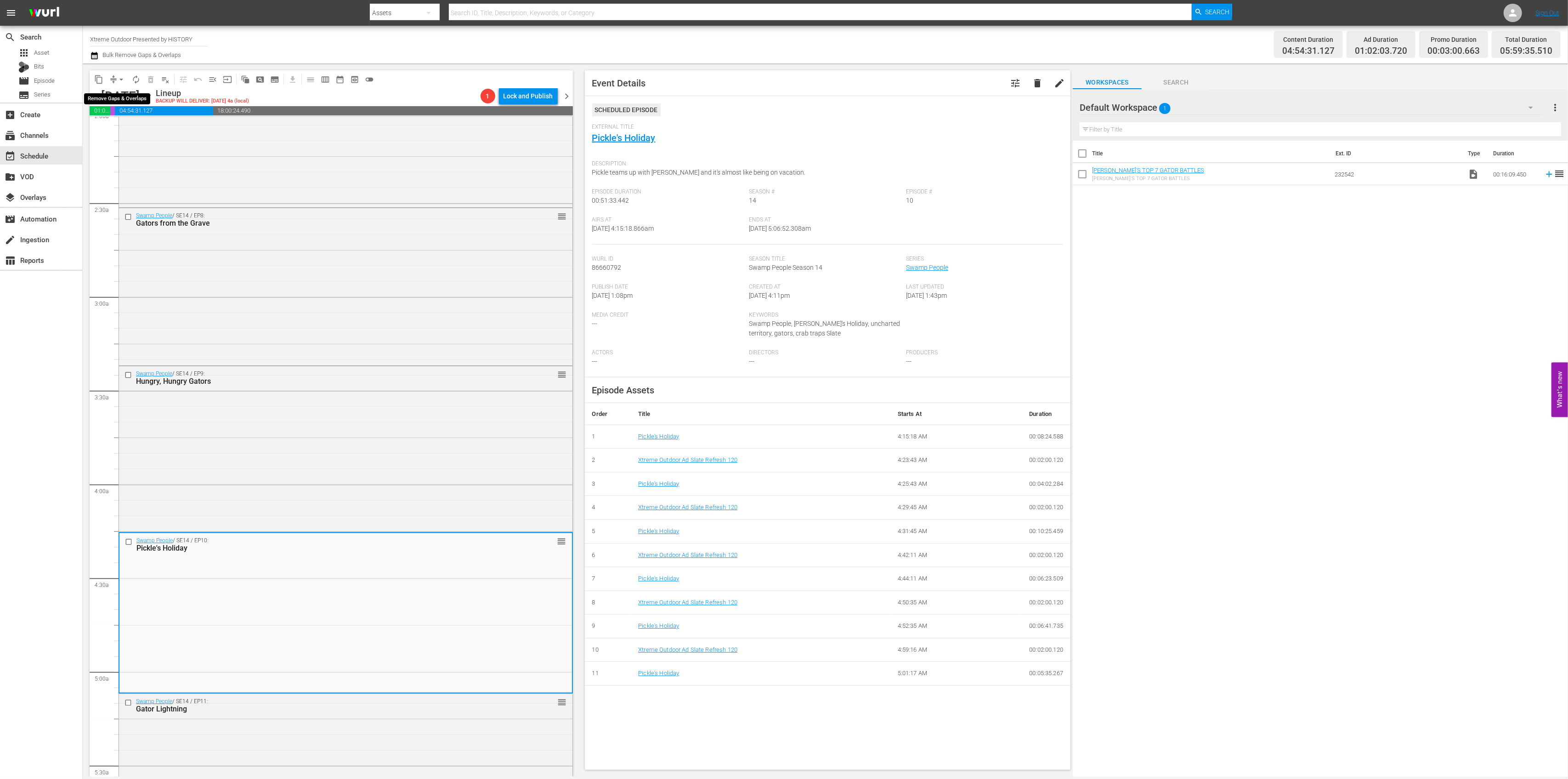
click at [112, 77] on span "compress" at bounding box center [113, 79] width 10 height 10
click at [117, 83] on span "arrow_drop_down" at bounding box center [121, 79] width 10 height 10
click at [112, 100] on li "Align to Midnight" at bounding box center [121, 98] width 76 height 15
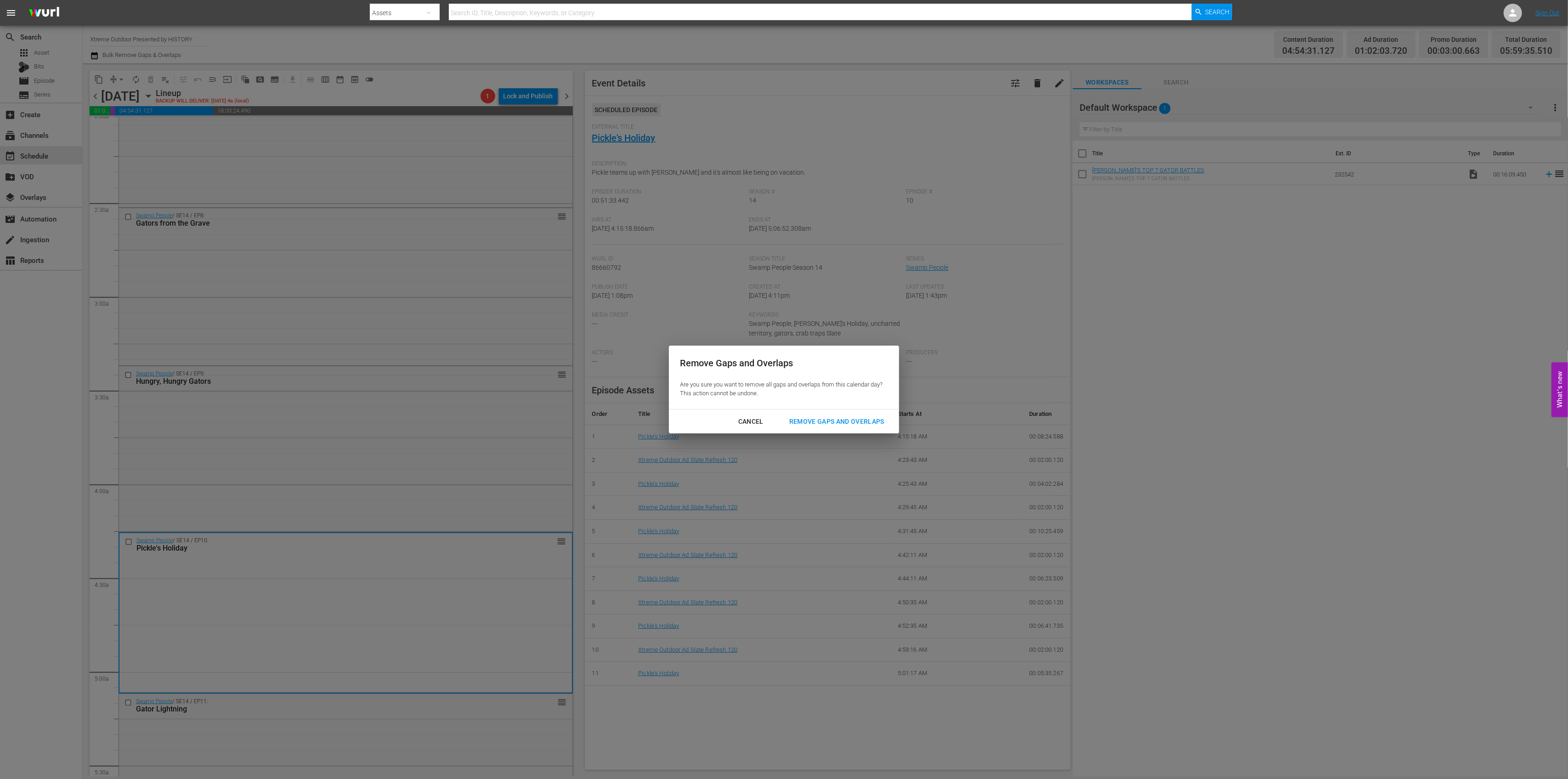
click at [838, 417] on div "Remove Gaps and Overlaps" at bounding box center [836, 422] width 109 height 12
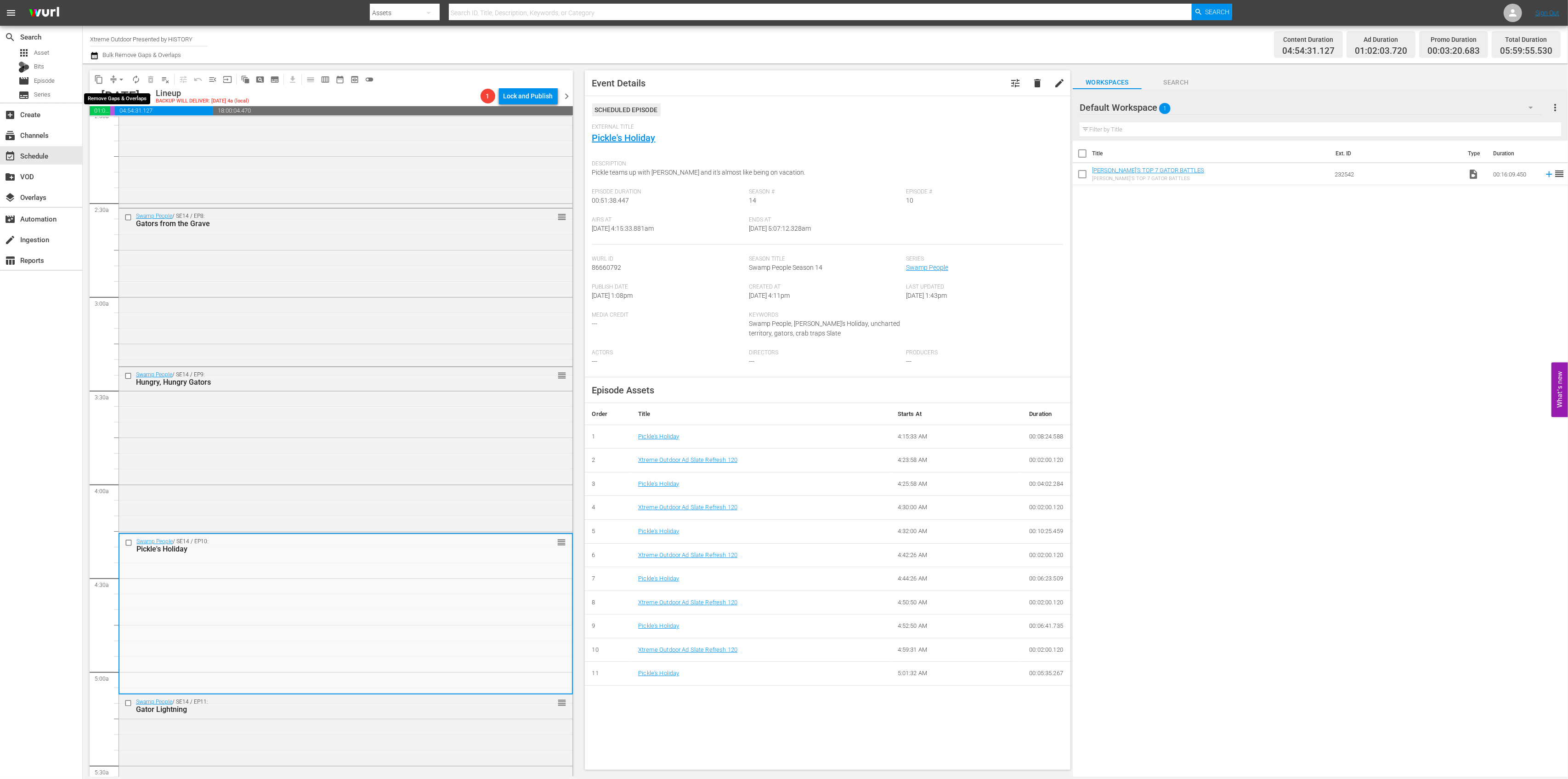
click at [118, 82] on span "arrow_drop_down" at bounding box center [121, 79] width 10 height 10
click at [121, 100] on li "Align to Midnight" at bounding box center [121, 98] width 76 height 15
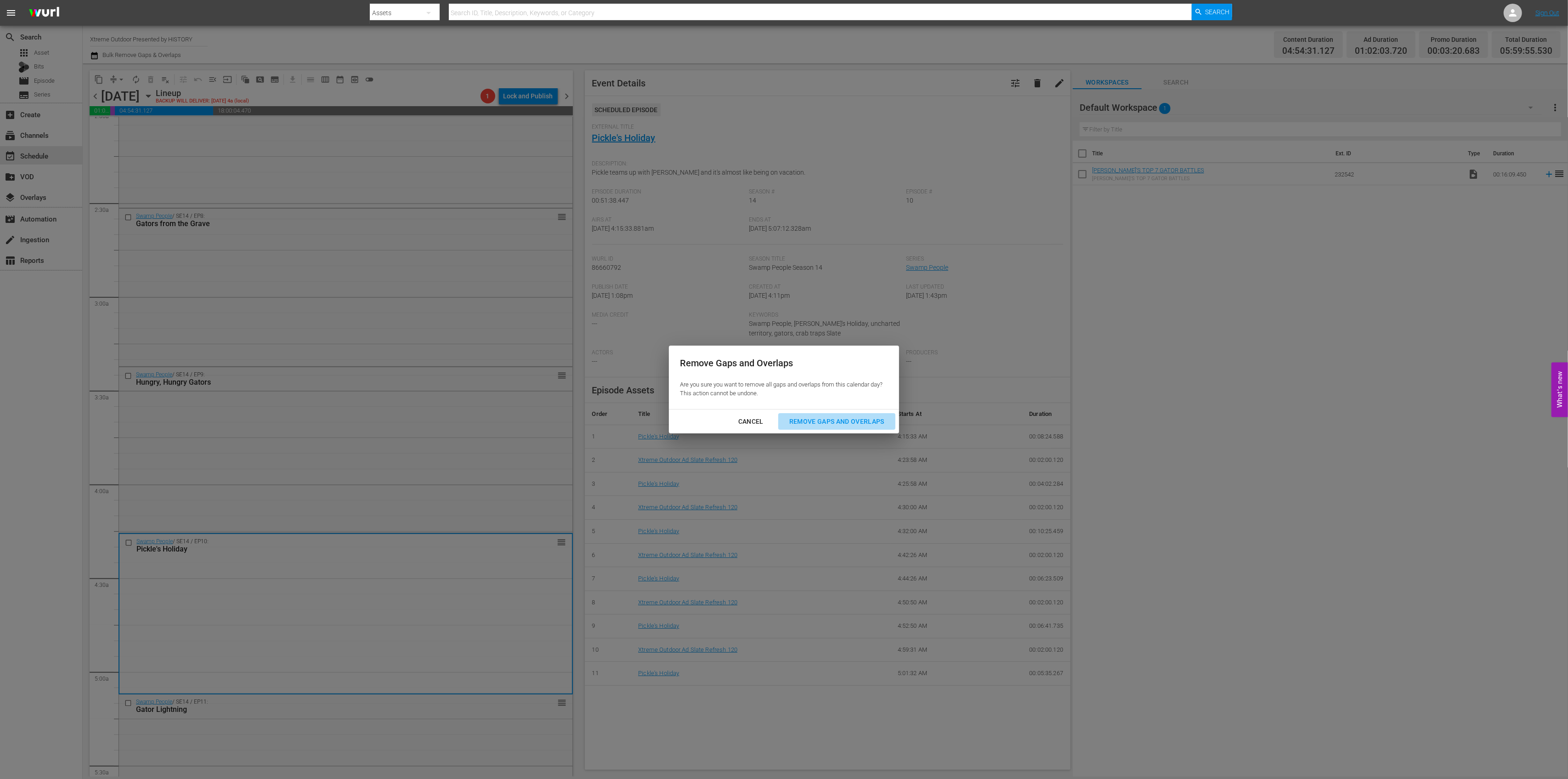
click at [832, 417] on div "Remove Gaps and Overlaps" at bounding box center [836, 422] width 109 height 12
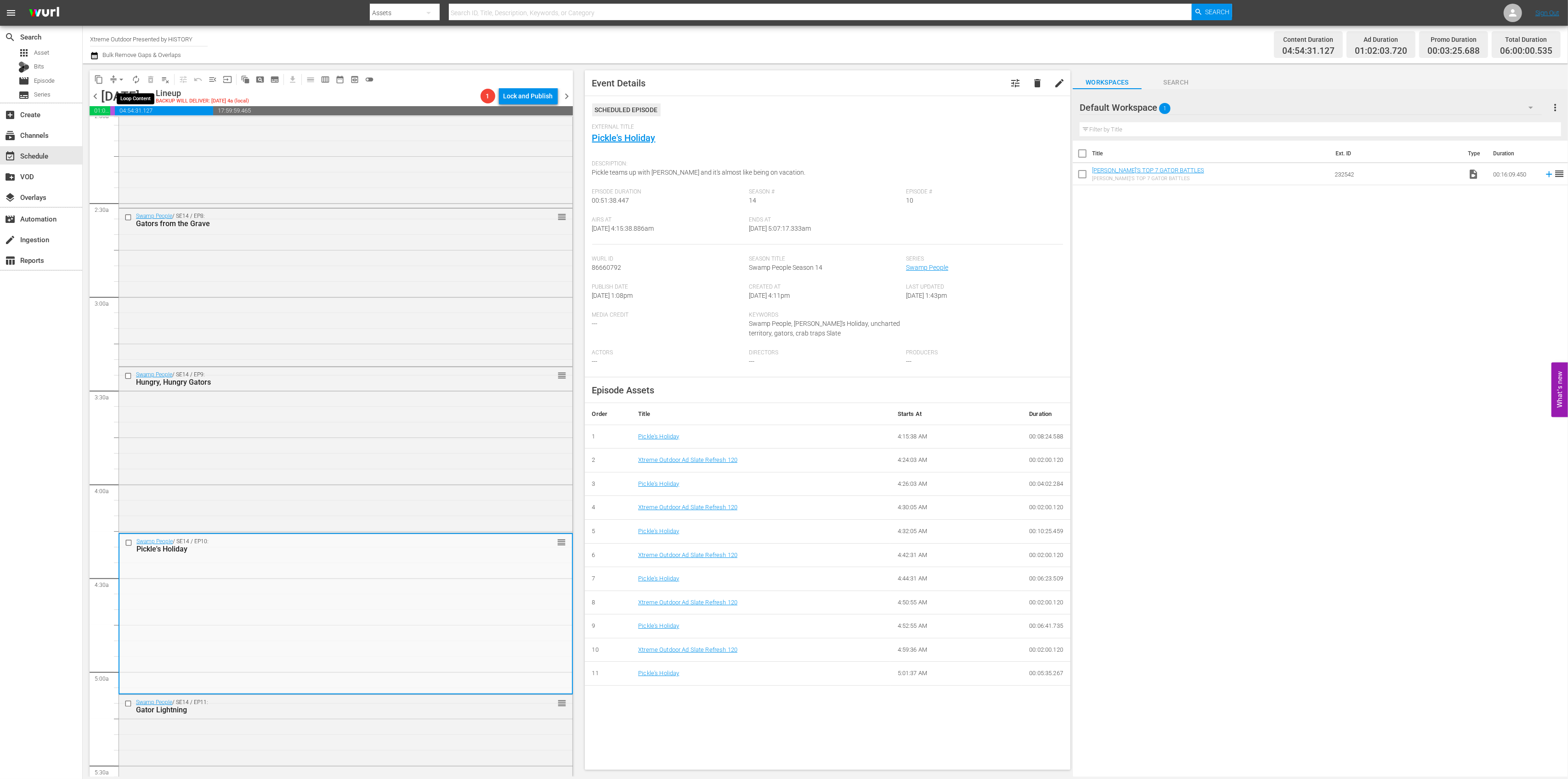
click at [135, 78] on span "autorenew_outlined" at bounding box center [136, 79] width 10 height 10
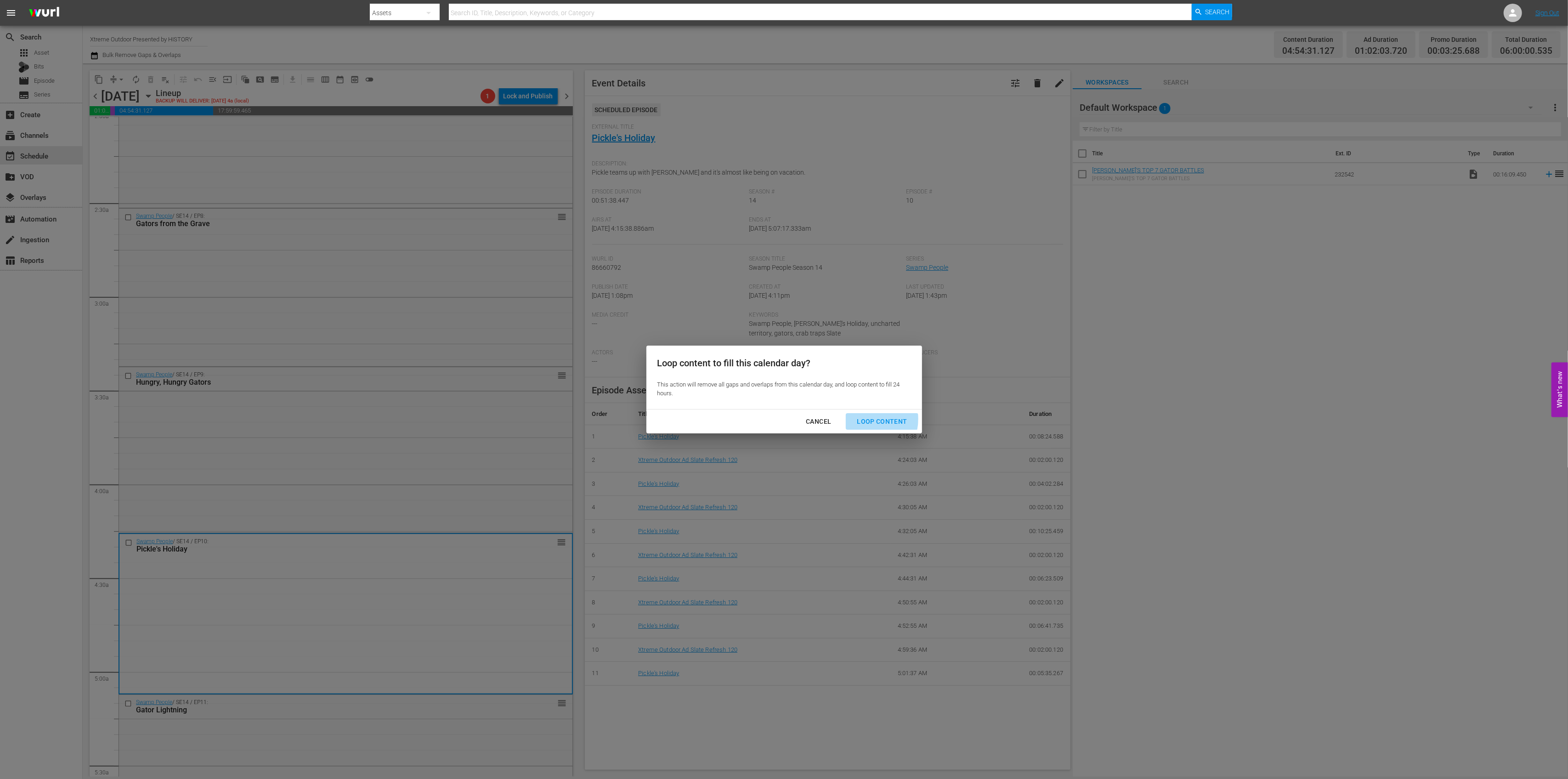
click at [866, 419] on div "Loop Content" at bounding box center [882, 422] width 65 height 12
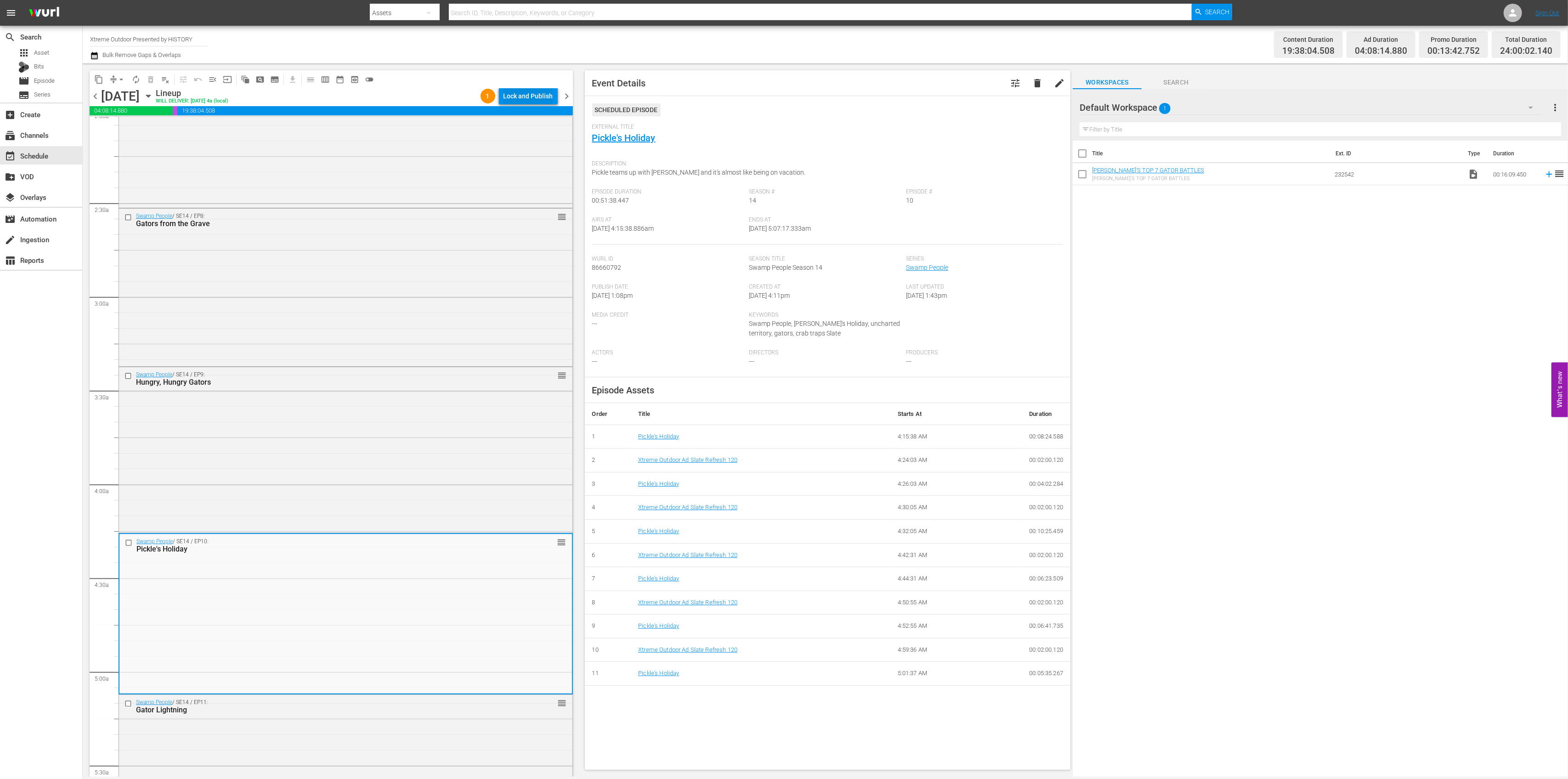
click at [532, 94] on div "Lock and Publish" at bounding box center [528, 96] width 50 height 17
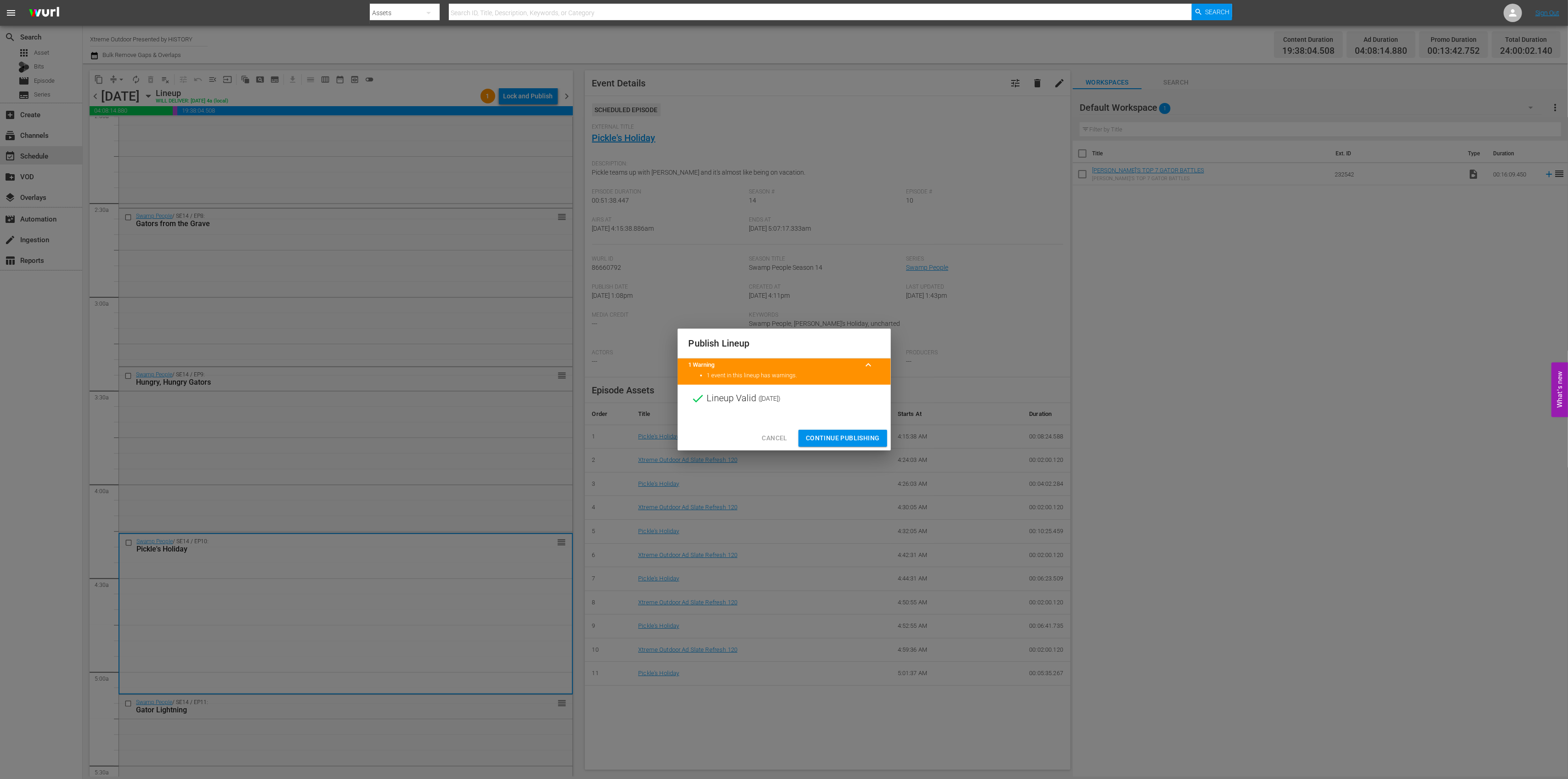
click at [846, 438] on span "Continue Publishing" at bounding box center [843, 438] width 74 height 12
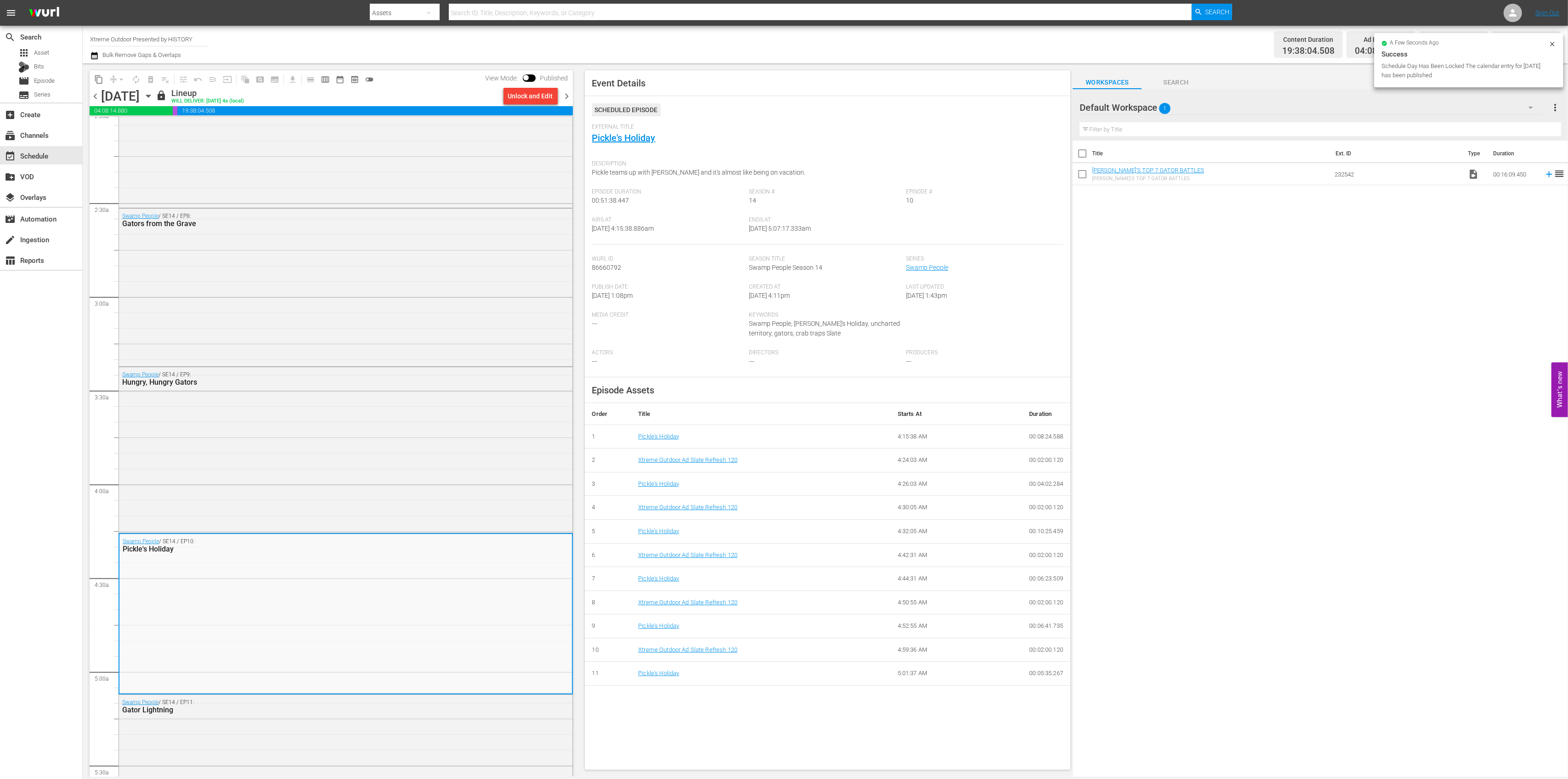
click at [99, 96] on span "chevron_left" at bounding box center [96, 96] width 12 height 12
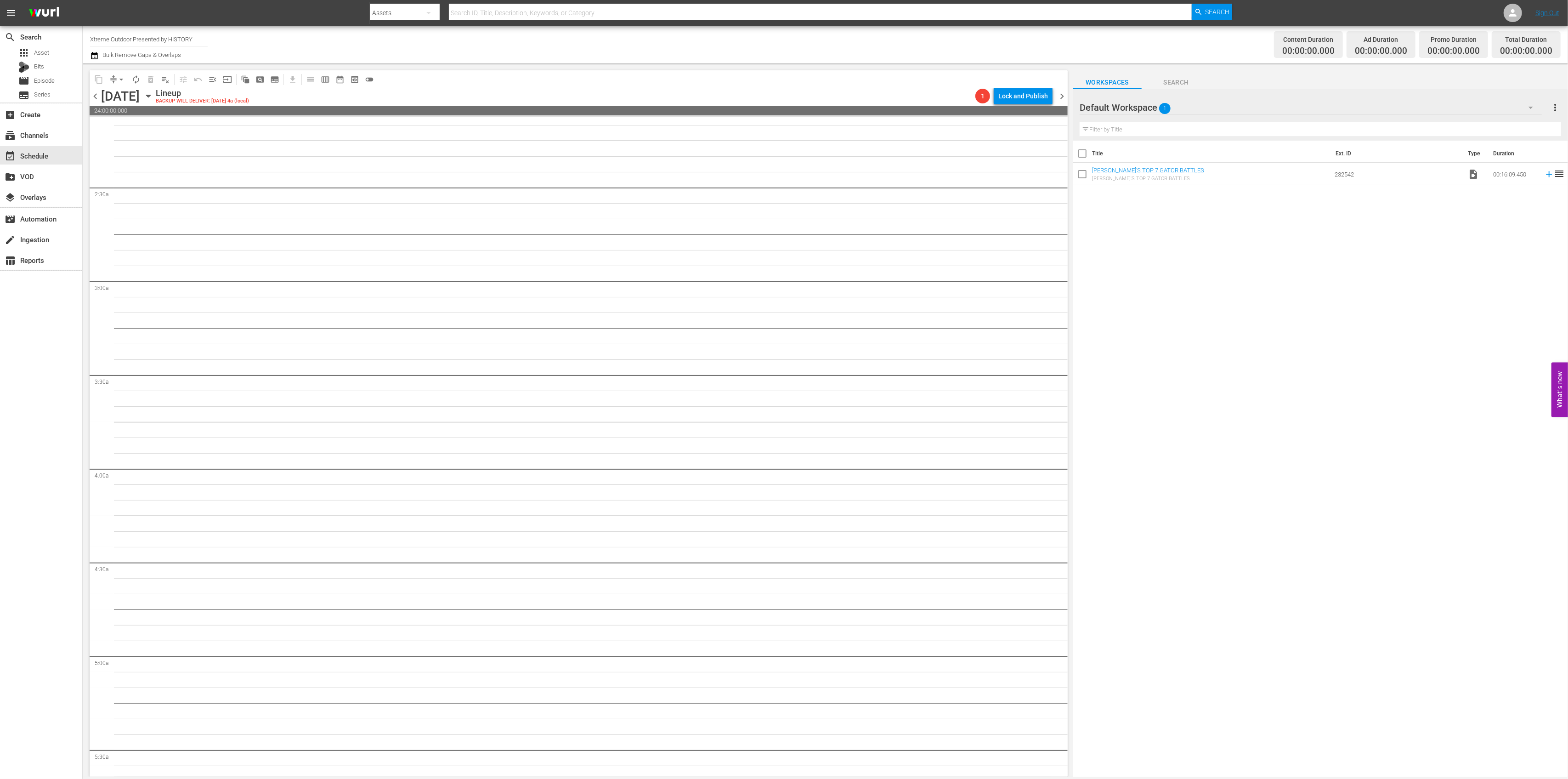
scroll to position [383, 0]
click at [1061, 95] on span "chevron_right" at bounding box center [1062, 96] width 12 height 12
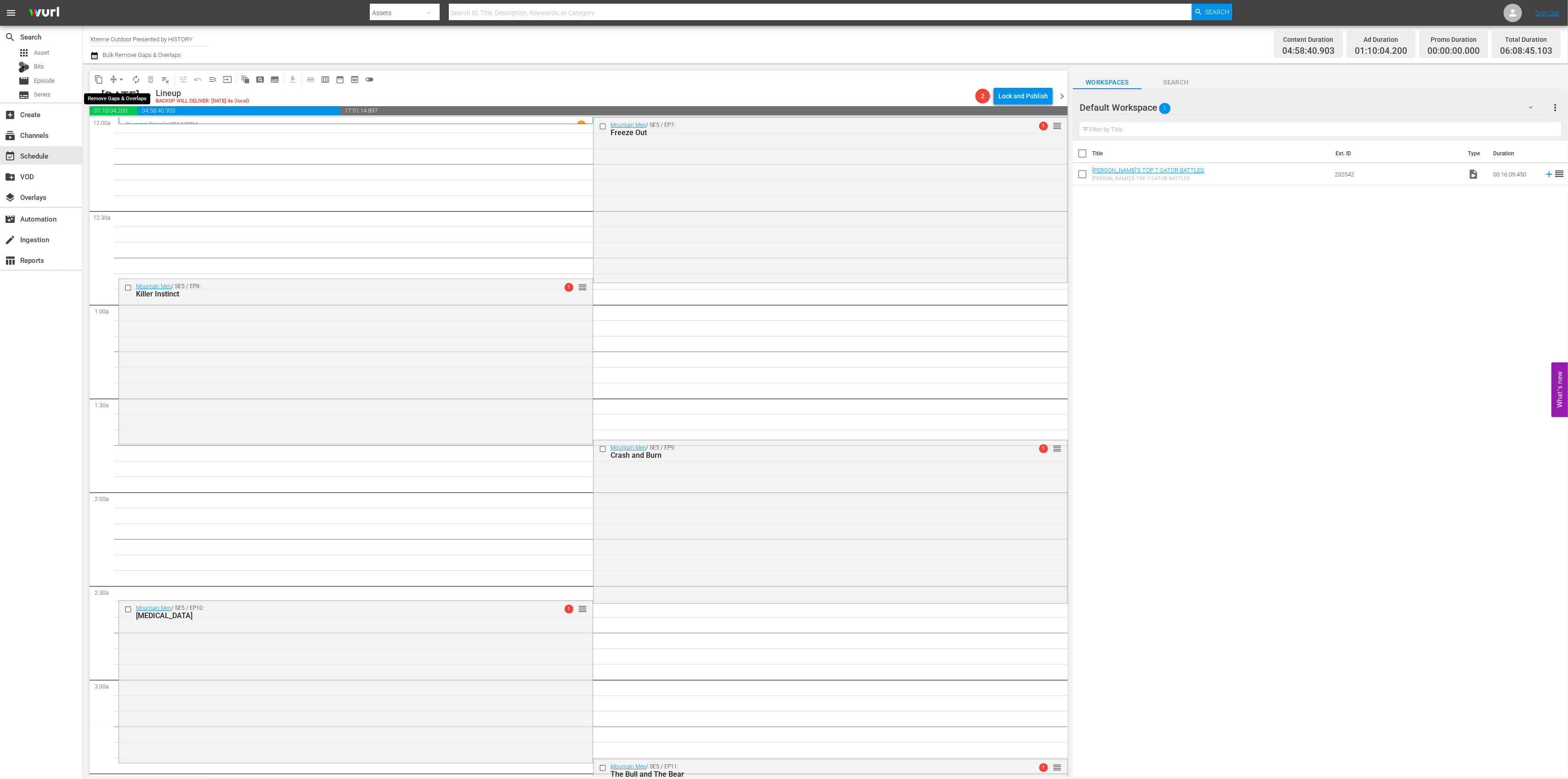
click at [122, 76] on span "arrow_drop_down" at bounding box center [121, 79] width 10 height 10
click at [121, 94] on li "Align to Midnight" at bounding box center [121, 98] width 96 height 15
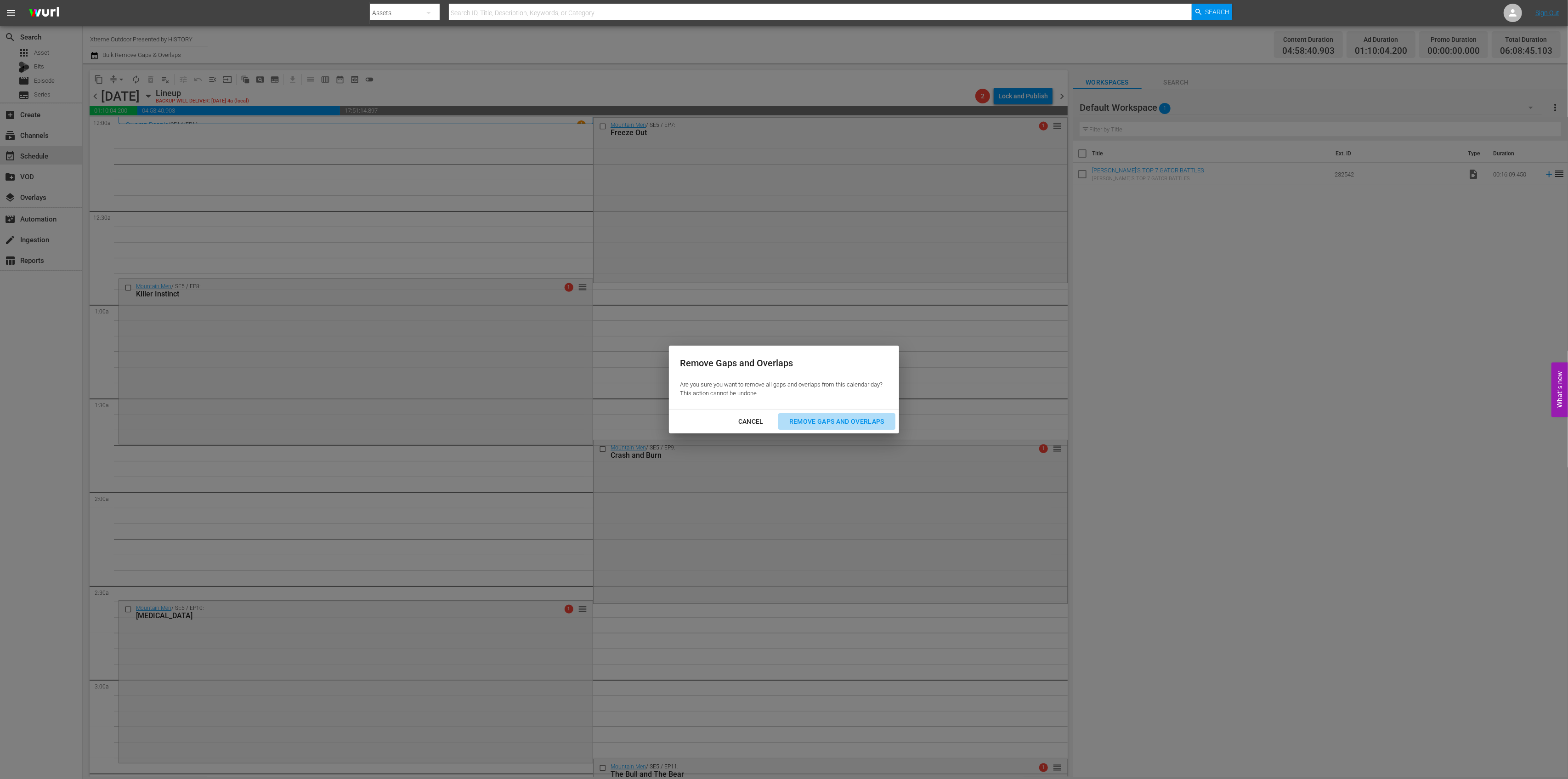
click at [827, 428] on button "Remove Gaps and Overlaps" at bounding box center [836, 421] width 117 height 17
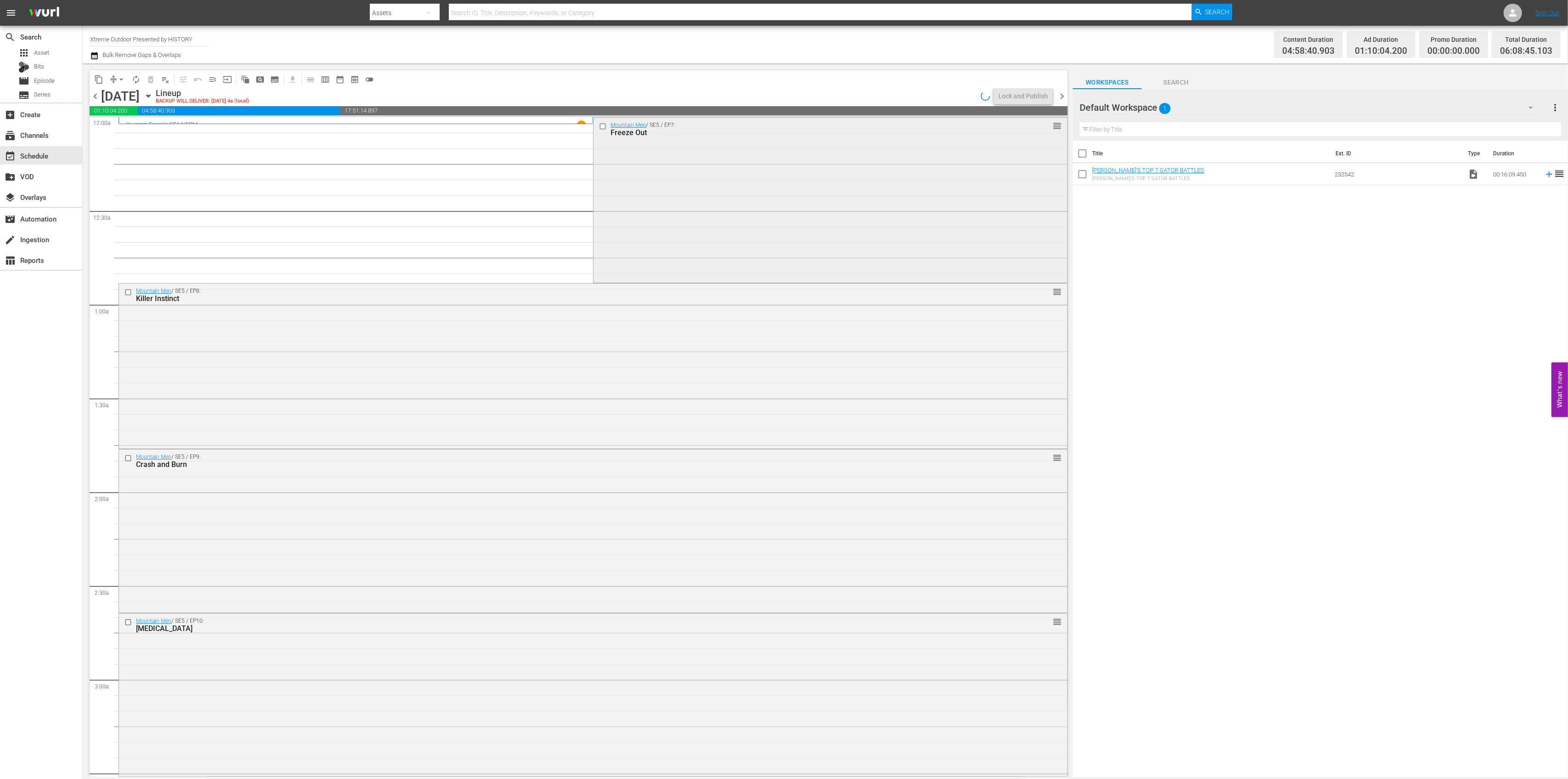
click at [735, 213] on div "Mountain Men / SE5 / EP7: Freeze Out reorder" at bounding box center [830, 199] width 474 height 163
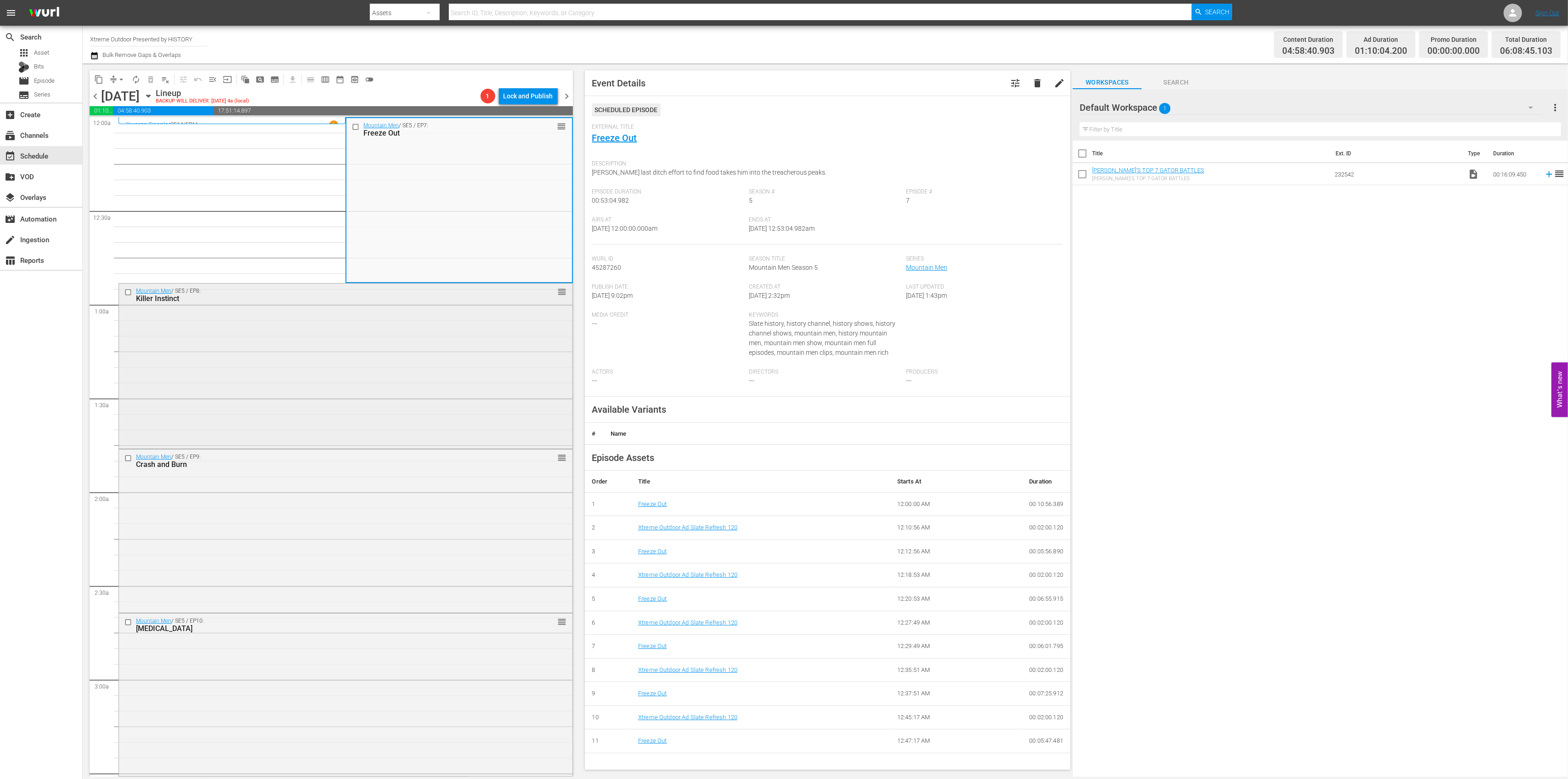
click at [392, 354] on div "Mountain Men / SE5 / EP8: Killer Instinct reorder" at bounding box center [345, 365] width 453 height 163
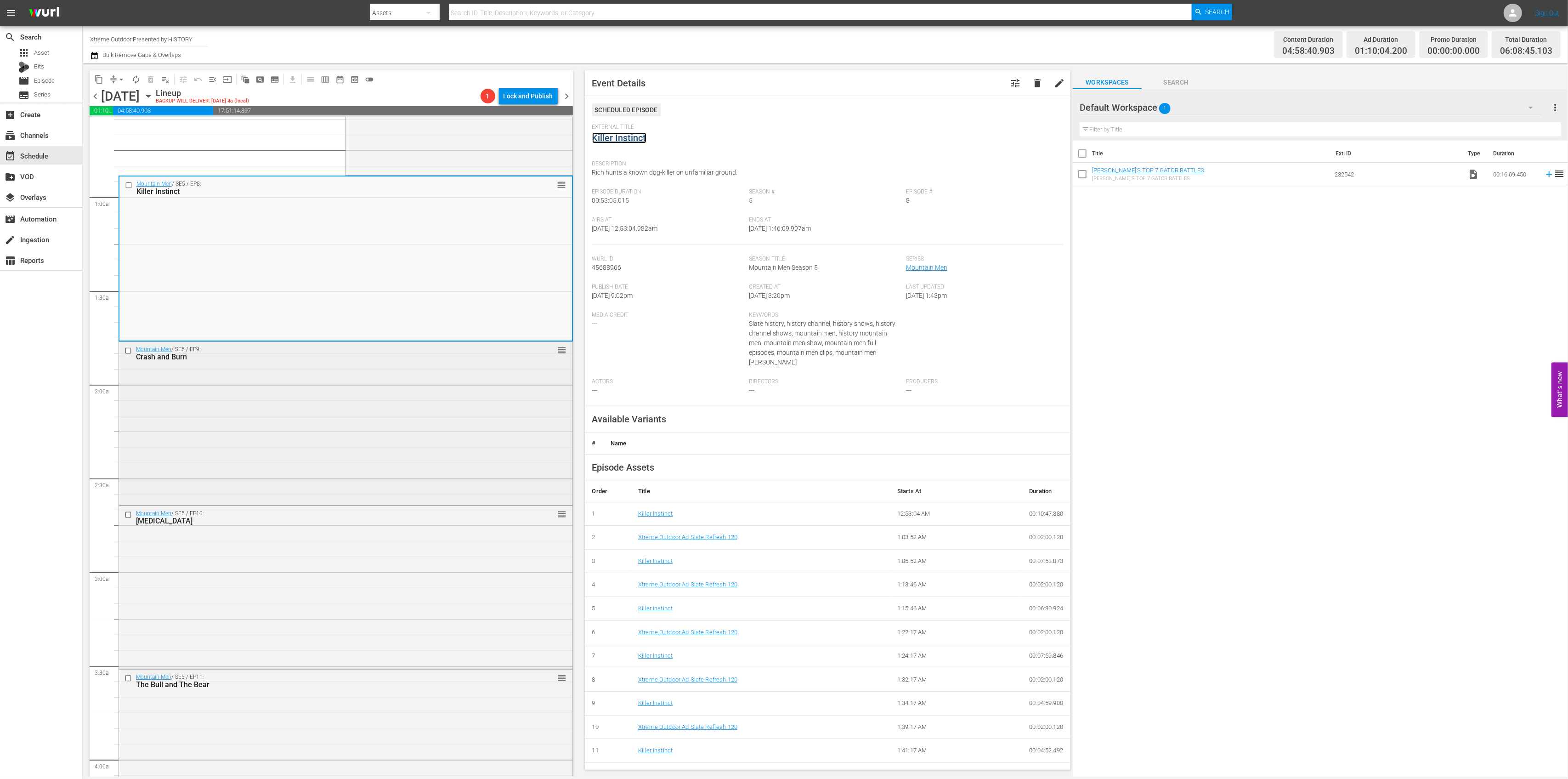
scroll to position [122, 0]
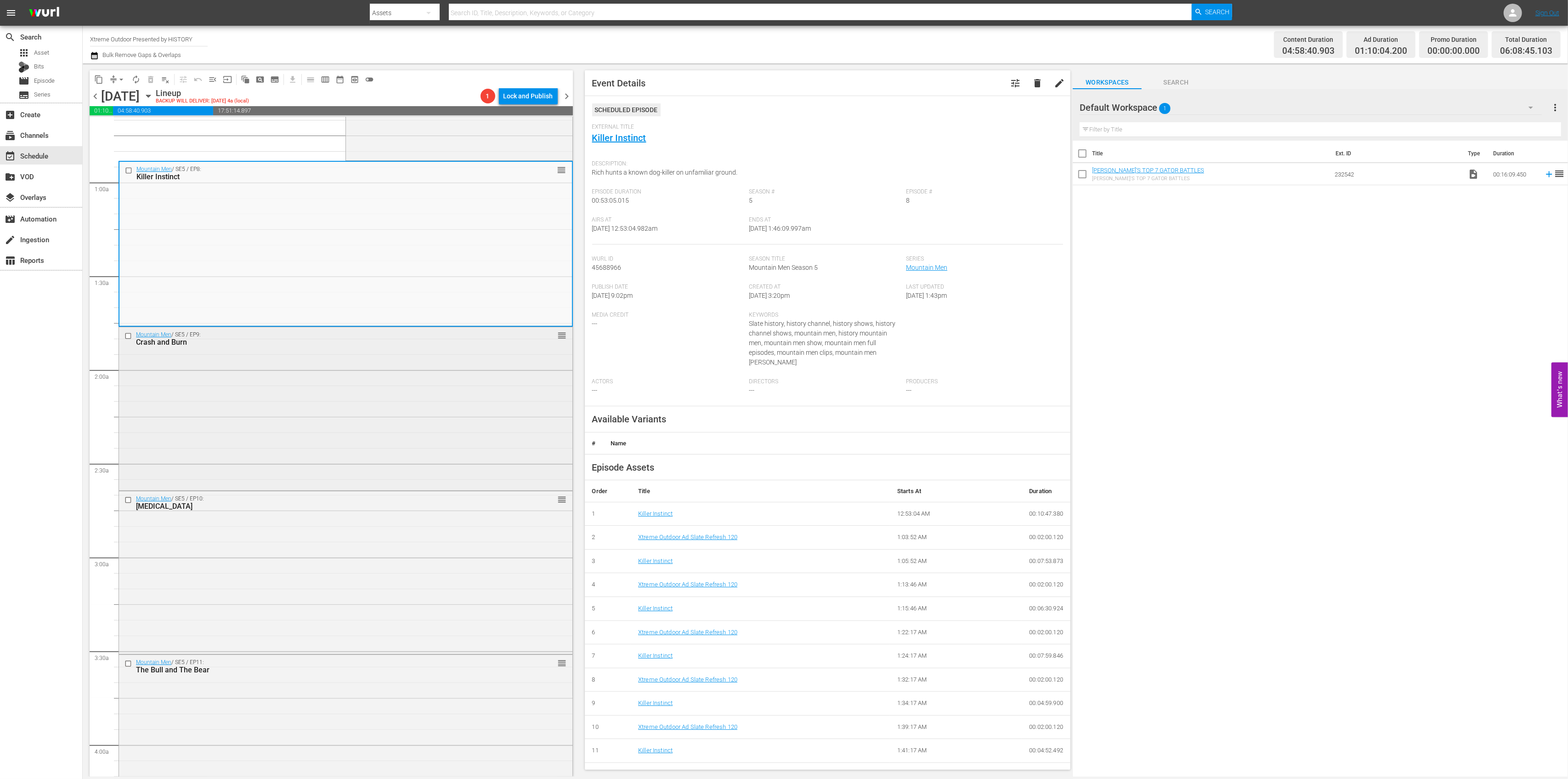
click at [382, 386] on div "Mountain Men / SE5 / EP9: Crash and Burn reorder" at bounding box center [345, 407] width 453 height 161
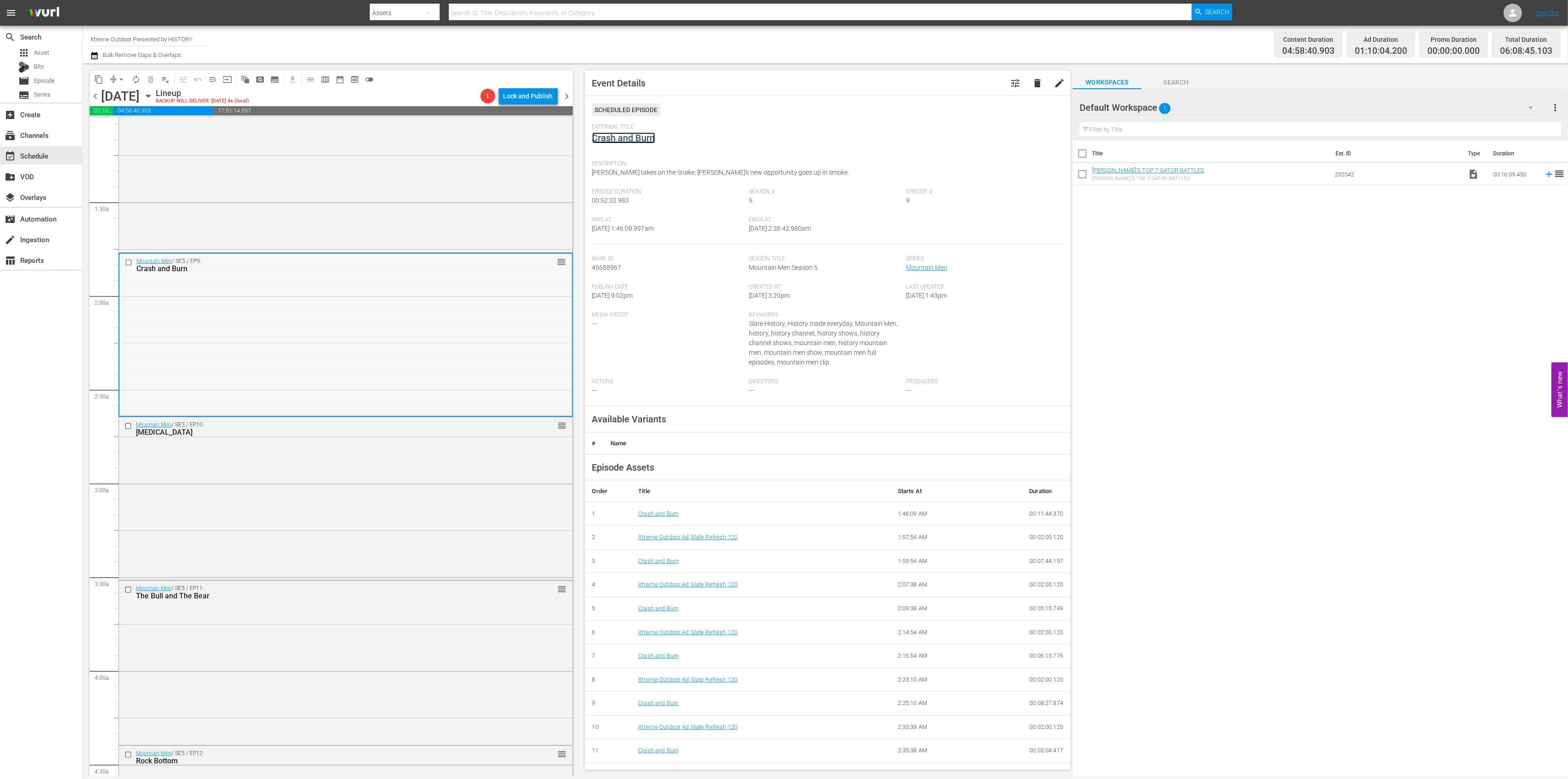
scroll to position [245, 0]
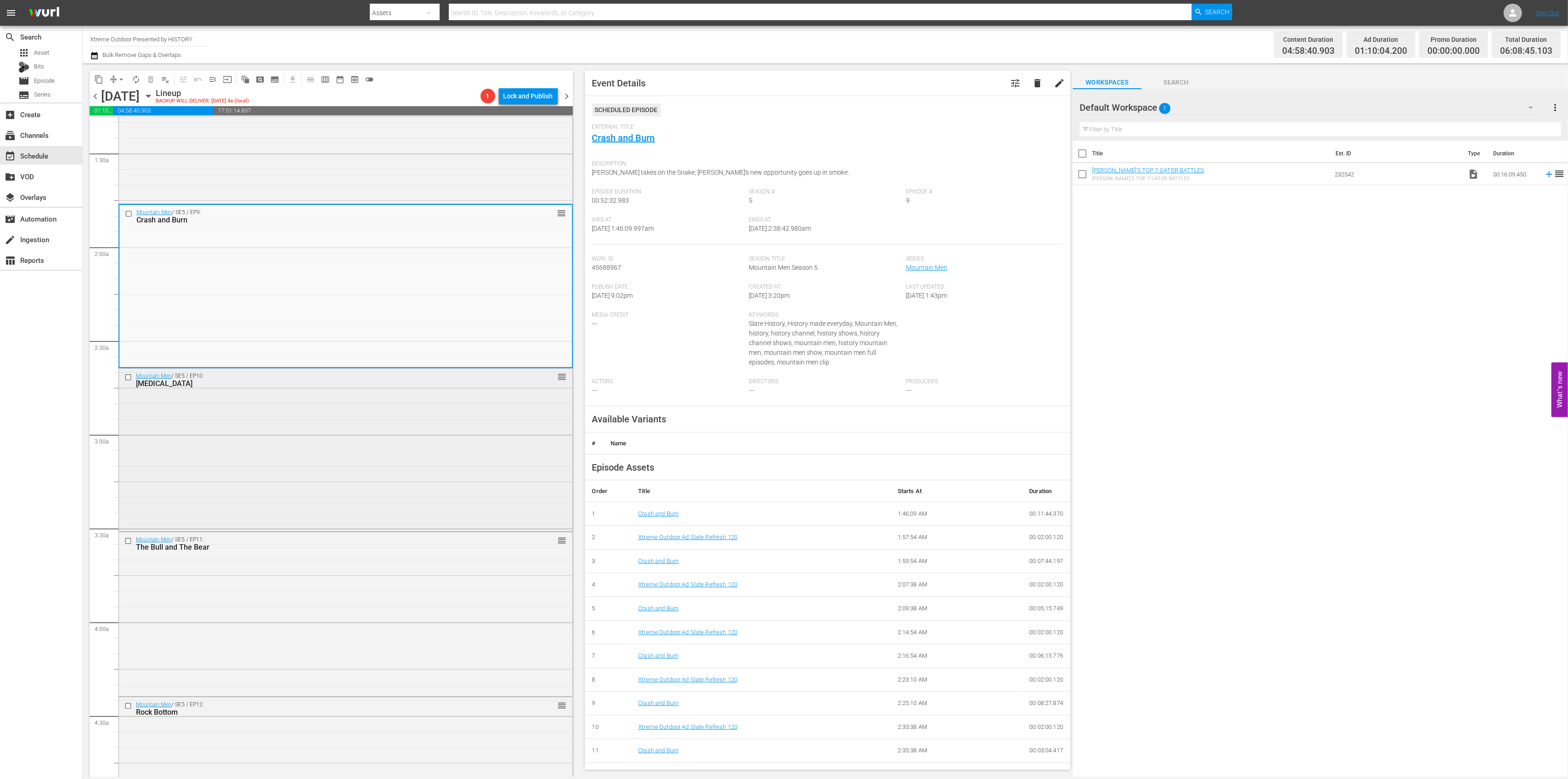
click at [456, 437] on div "Mountain Men / SE5 / EP10: Concussion reorder" at bounding box center [345, 449] width 453 height 161
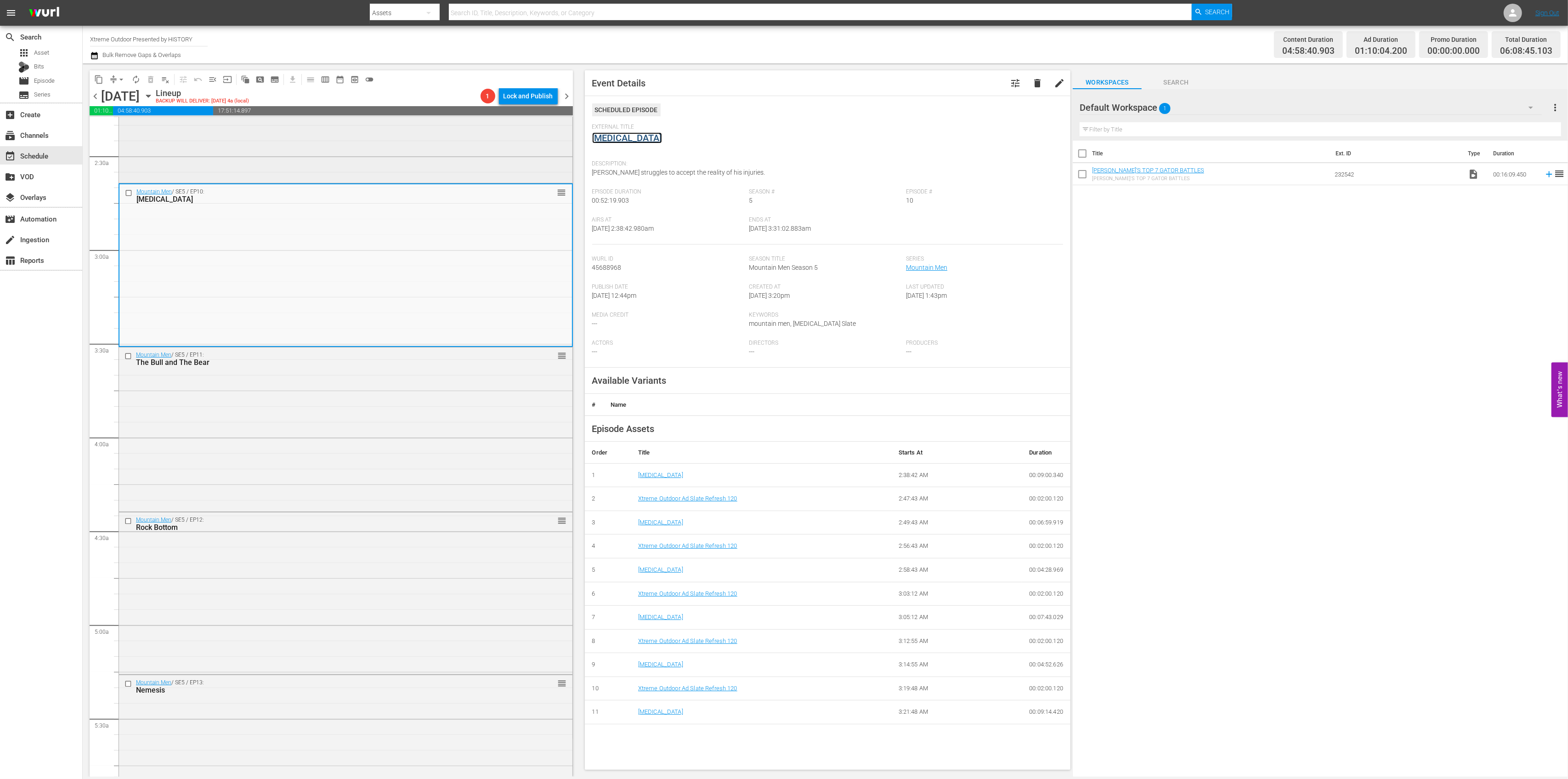
scroll to position [490, 0]
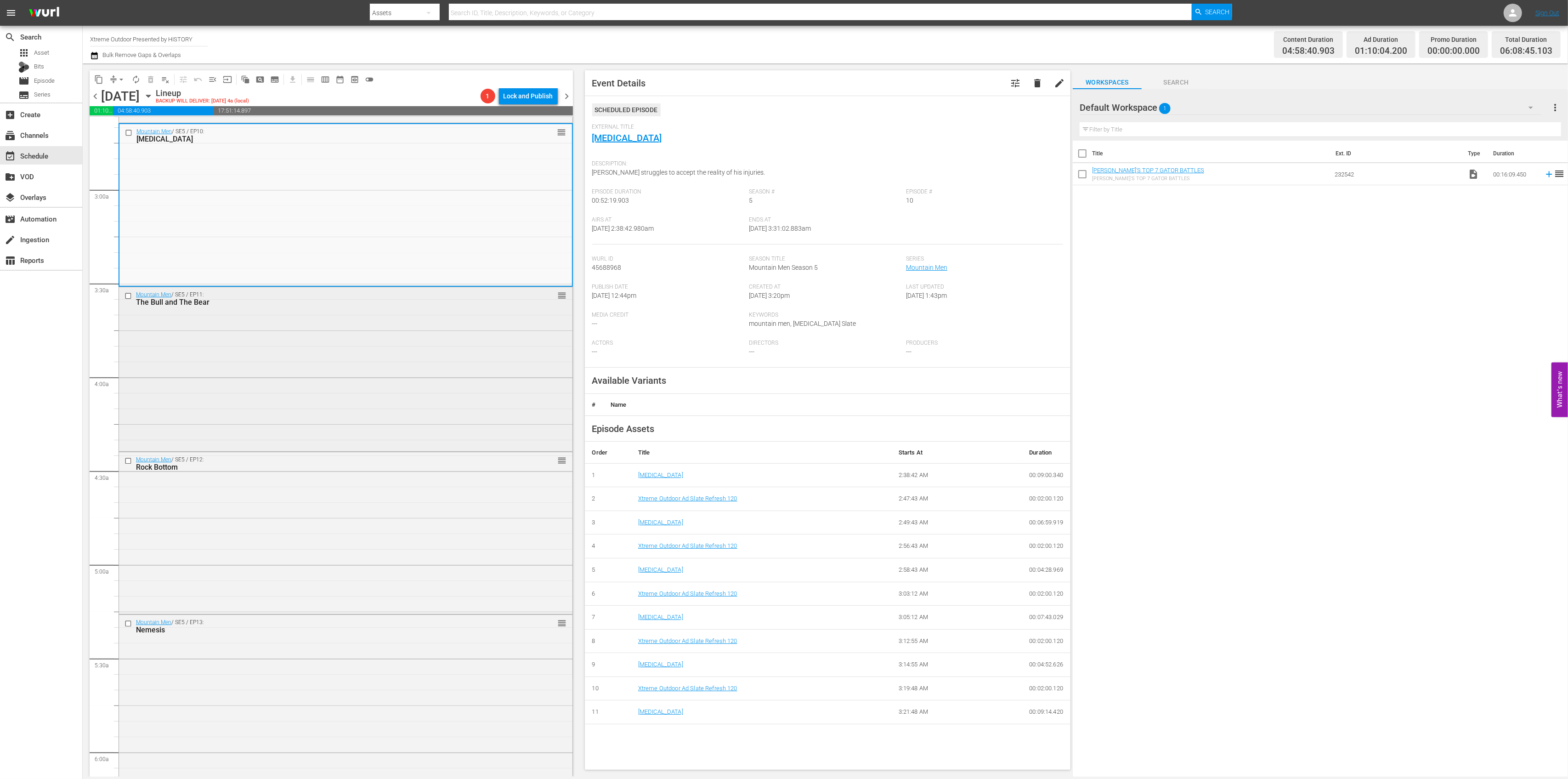
click at [388, 387] on div "Mountain Men / SE5 / EP11: The Bull and The Bear reorder" at bounding box center [345, 368] width 453 height 162
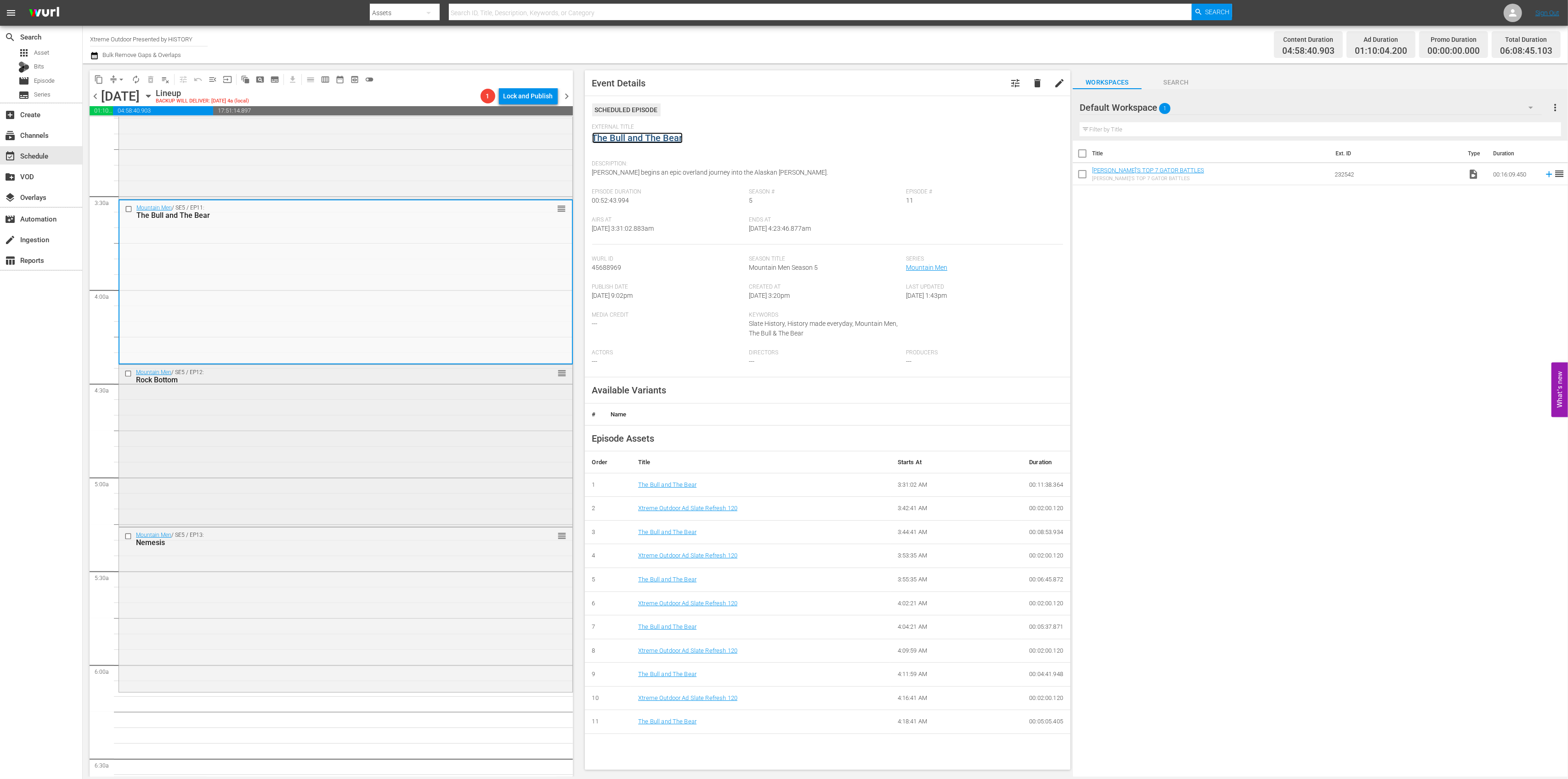
scroll to position [674, 0]
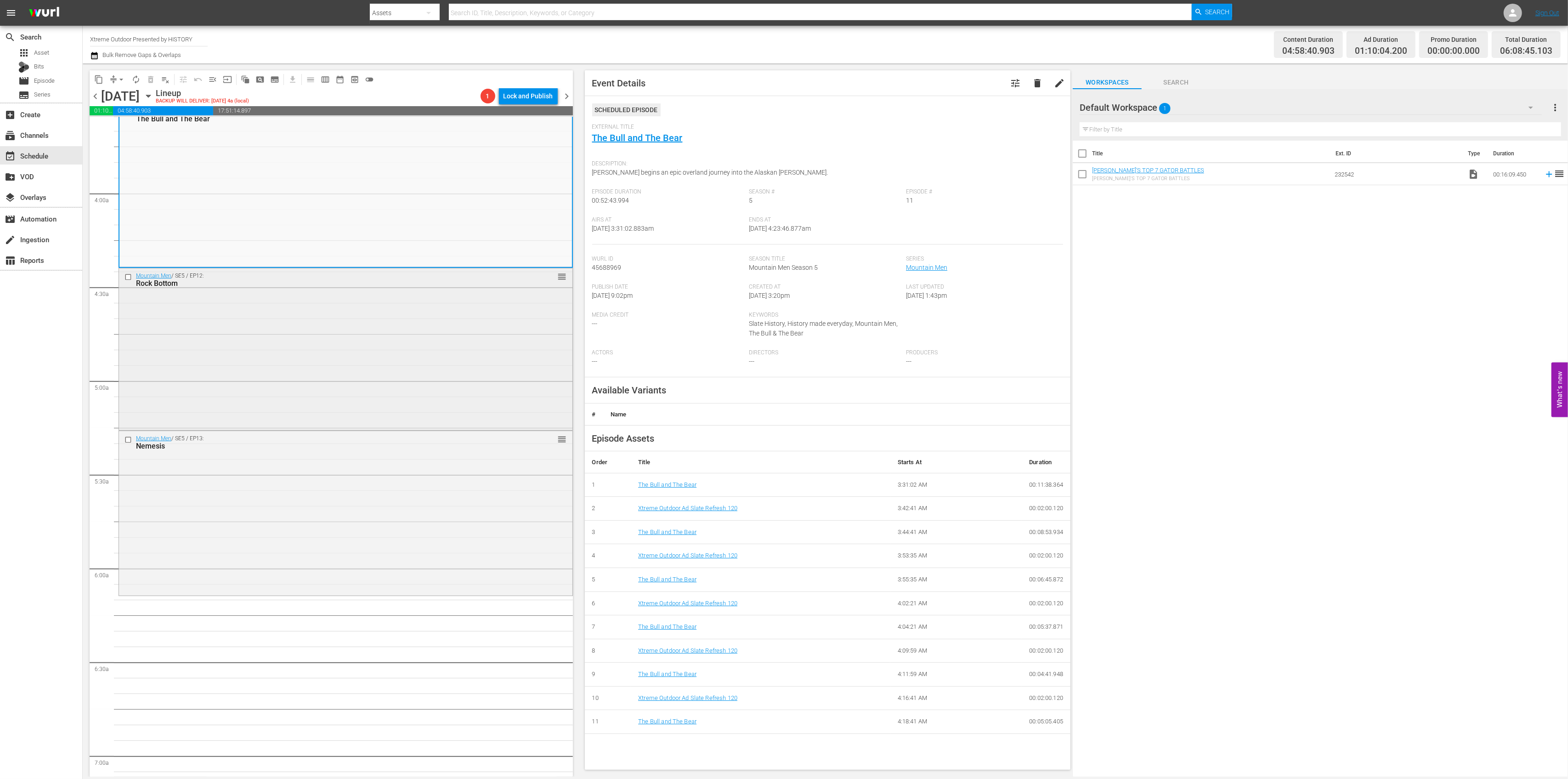
click at [427, 348] on div "Mountain Men / SE5 / EP12: Rock Bottom reorder" at bounding box center [345, 348] width 453 height 160
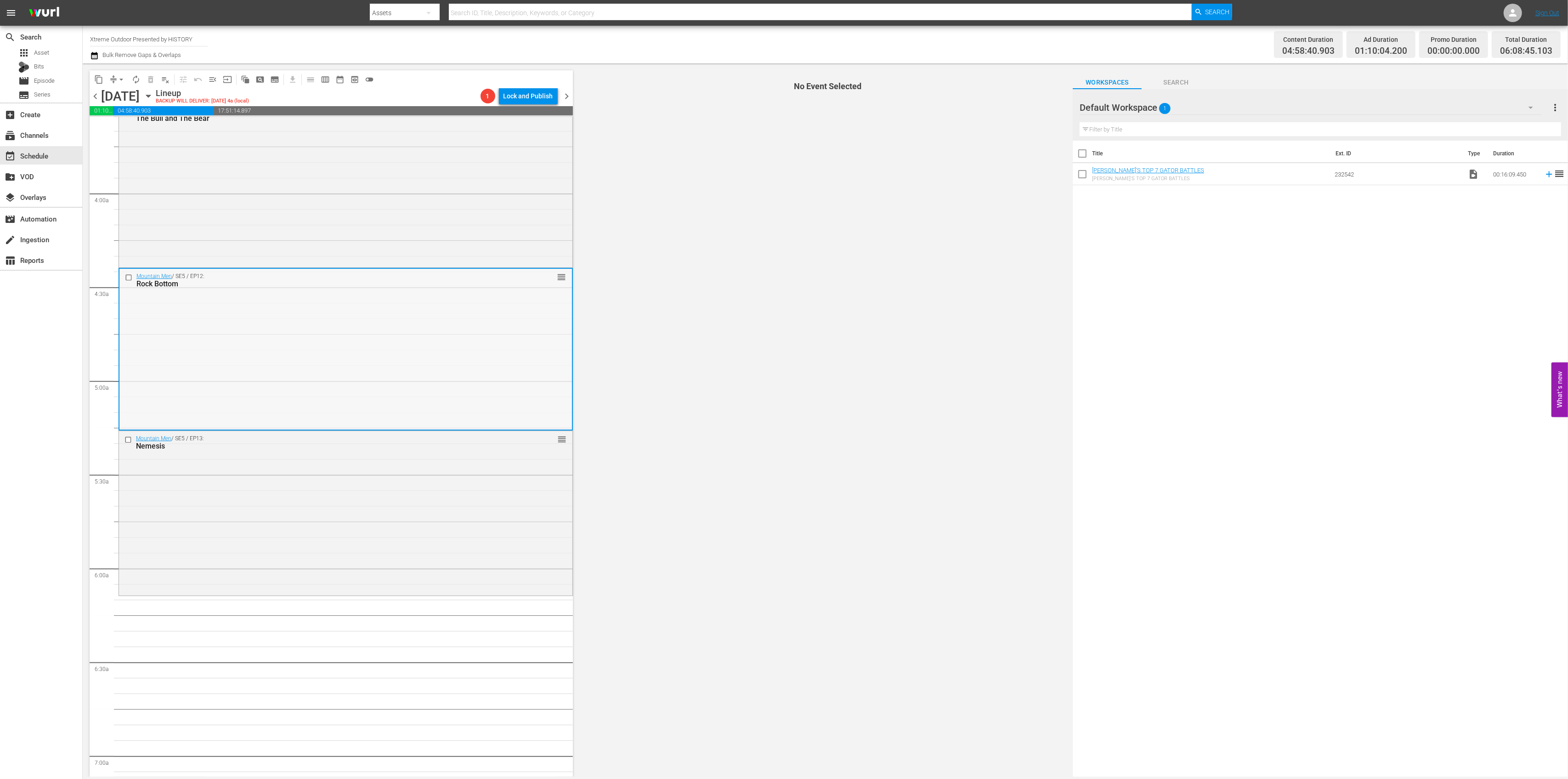
click at [443, 345] on div "Mountain Men / SE5 / EP12: Rock Bottom reorder" at bounding box center [346, 349] width 453 height 160
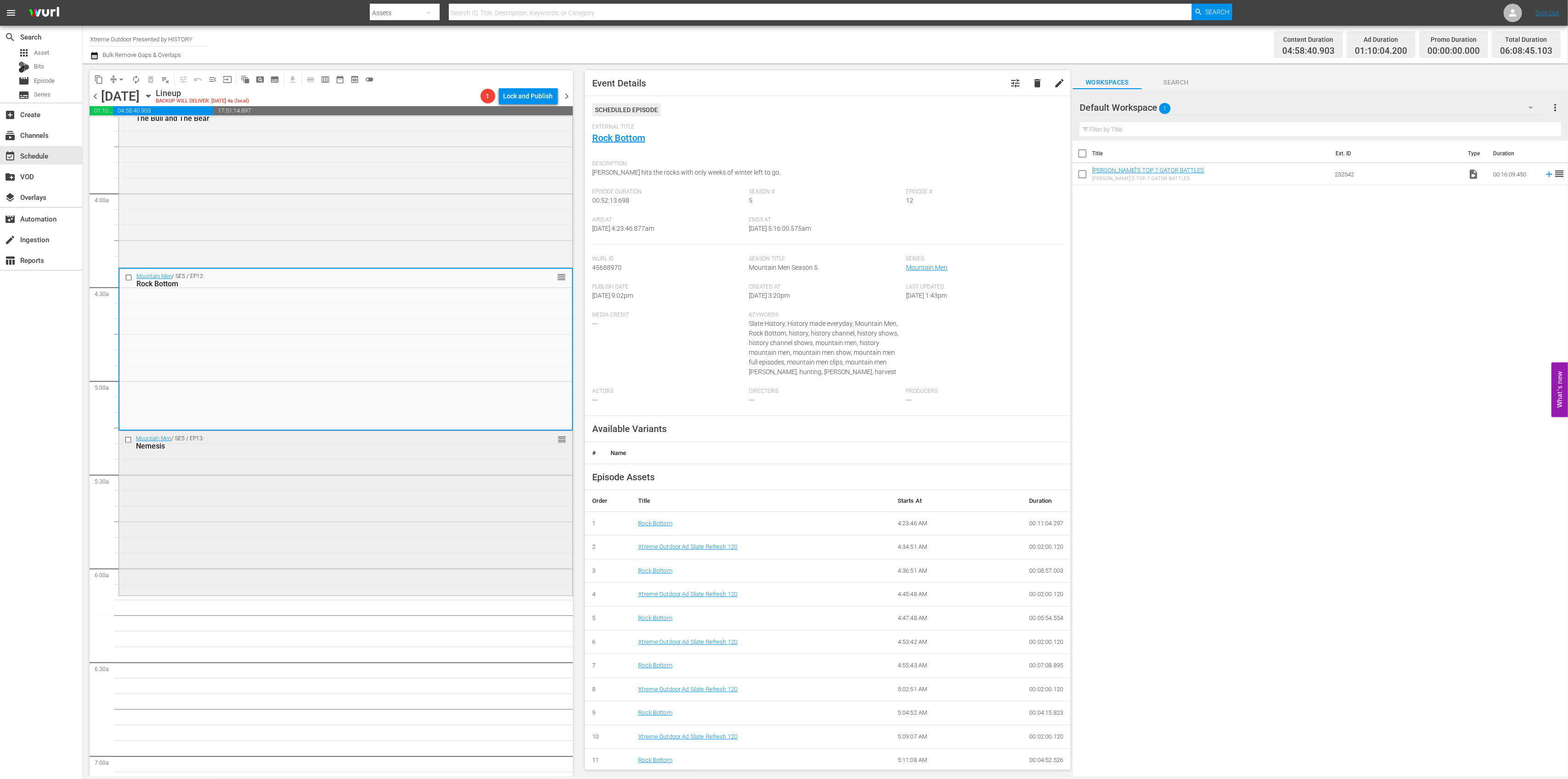
click at [405, 505] on div "Mountain Men / SE5 / EP13: Nemesis reorder" at bounding box center [345, 512] width 453 height 162
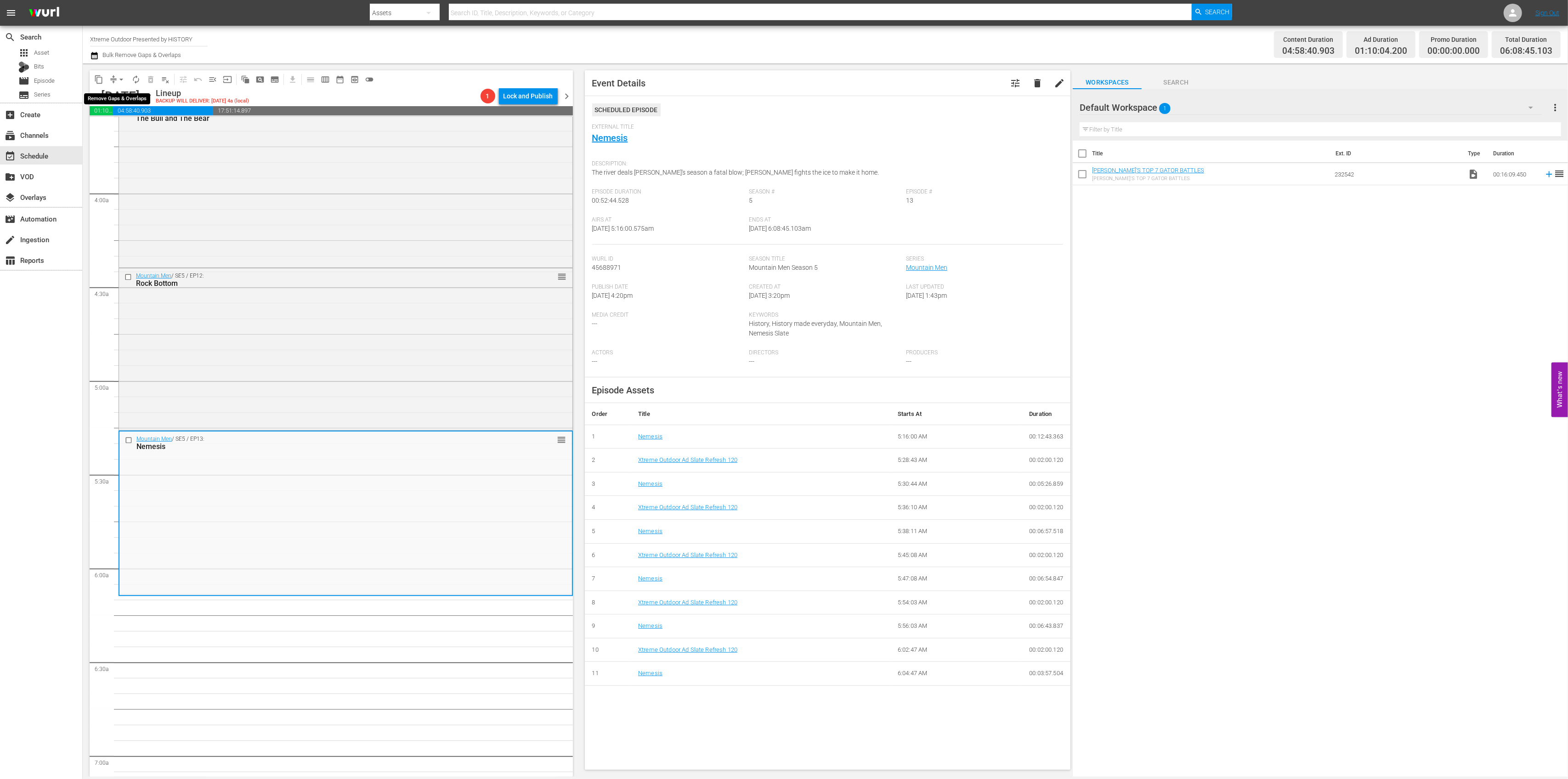
click at [118, 80] on span "arrow_drop_down" at bounding box center [121, 79] width 10 height 10
click at [121, 104] on li "Align to Midnight" at bounding box center [121, 98] width 96 height 15
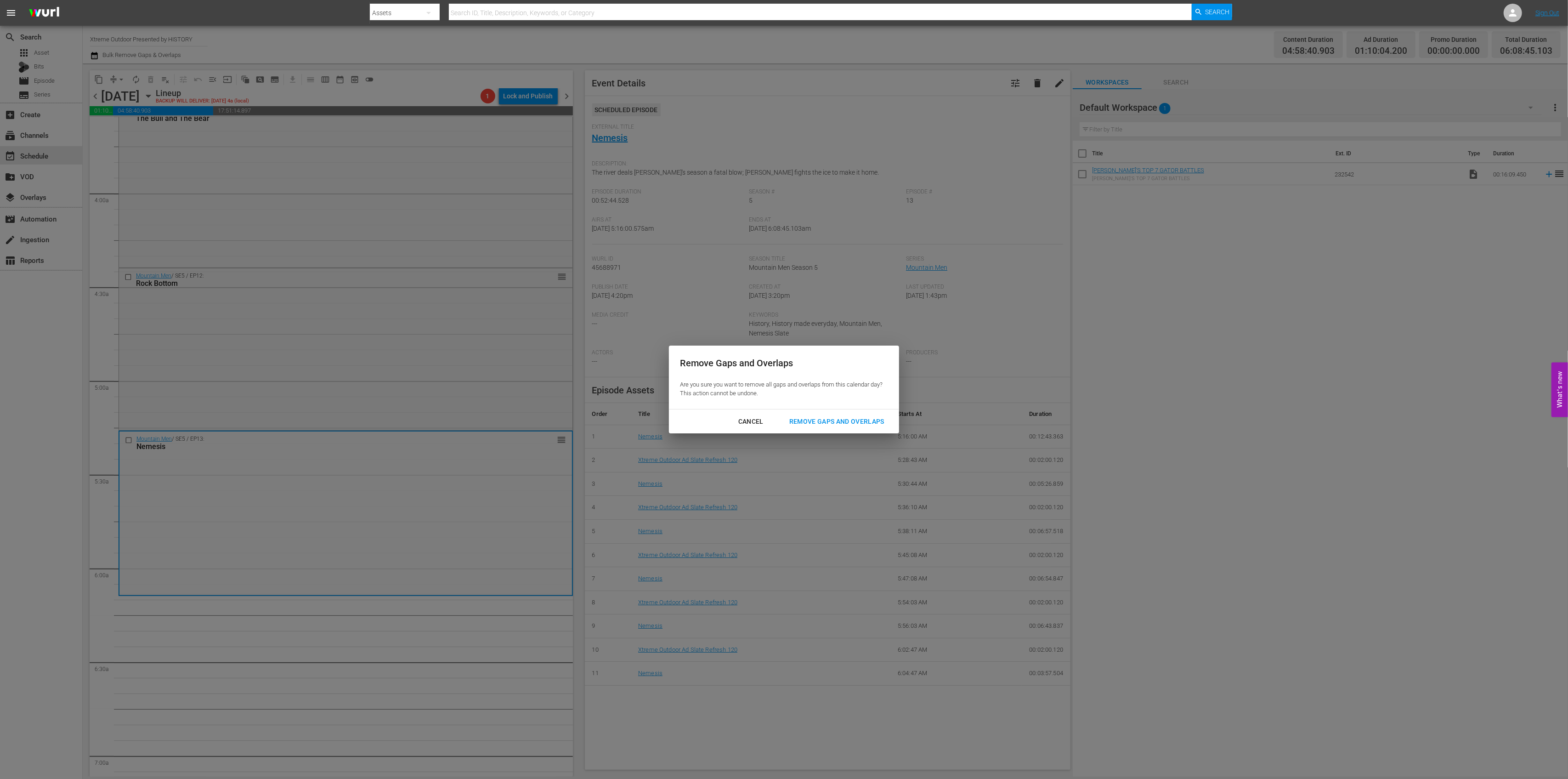
click at [849, 417] on div "Remove Gaps and Overlaps" at bounding box center [836, 422] width 109 height 12
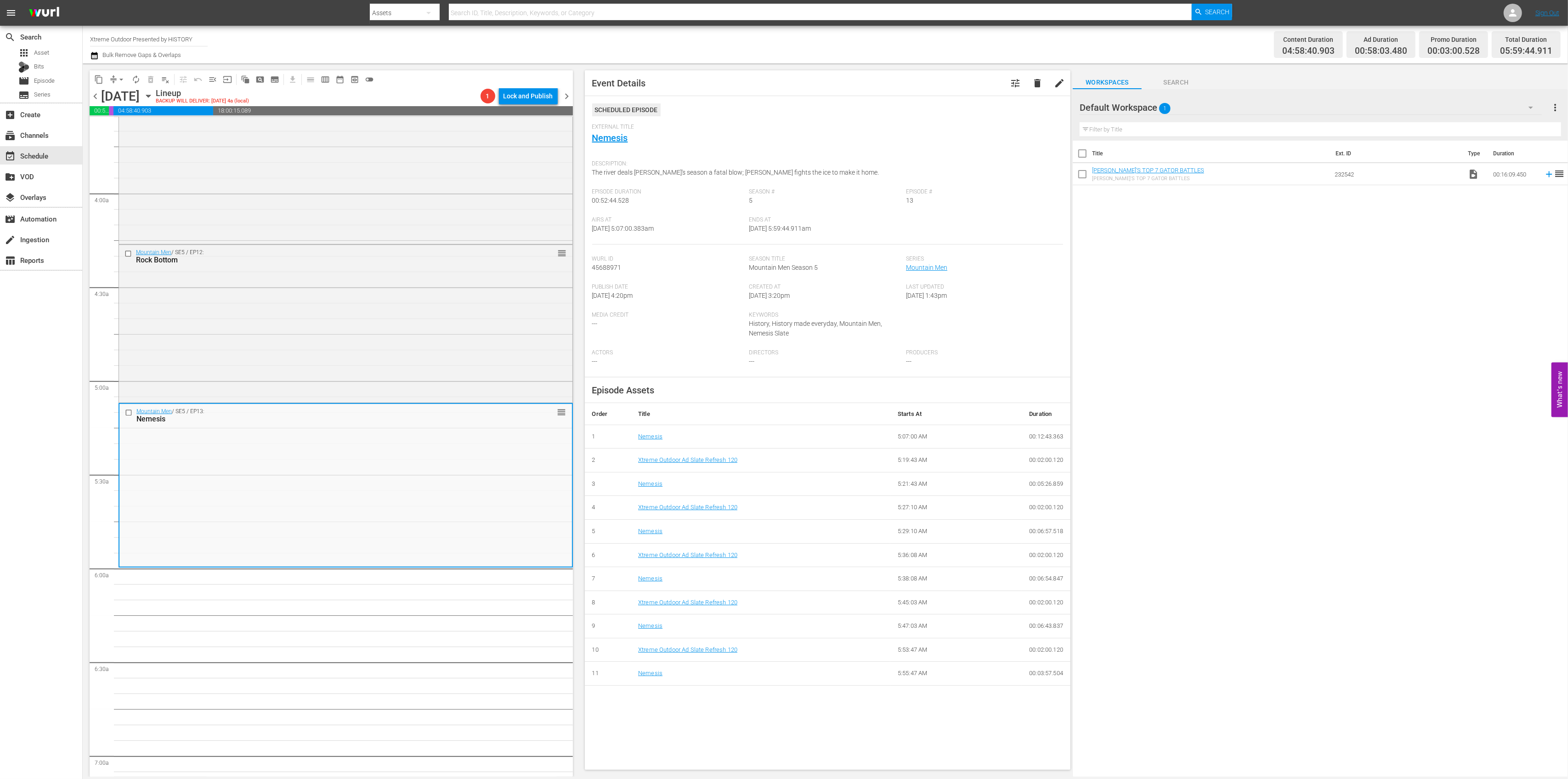
scroll to position [705, 0]
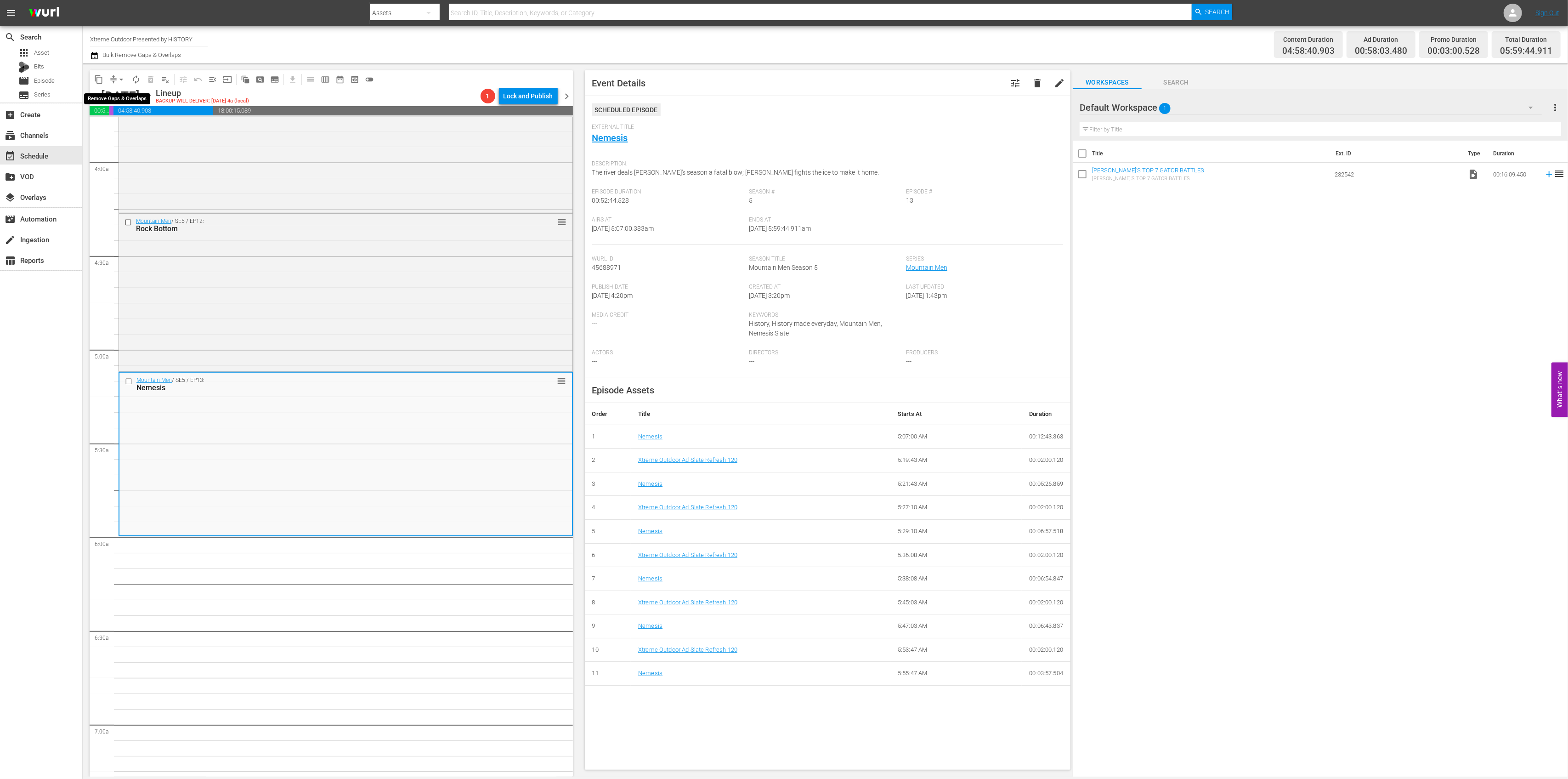
click at [114, 79] on button "arrow_drop_down" at bounding box center [121, 79] width 15 height 15
click at [121, 98] on li "Align to Midnight" at bounding box center [121, 98] width 96 height 15
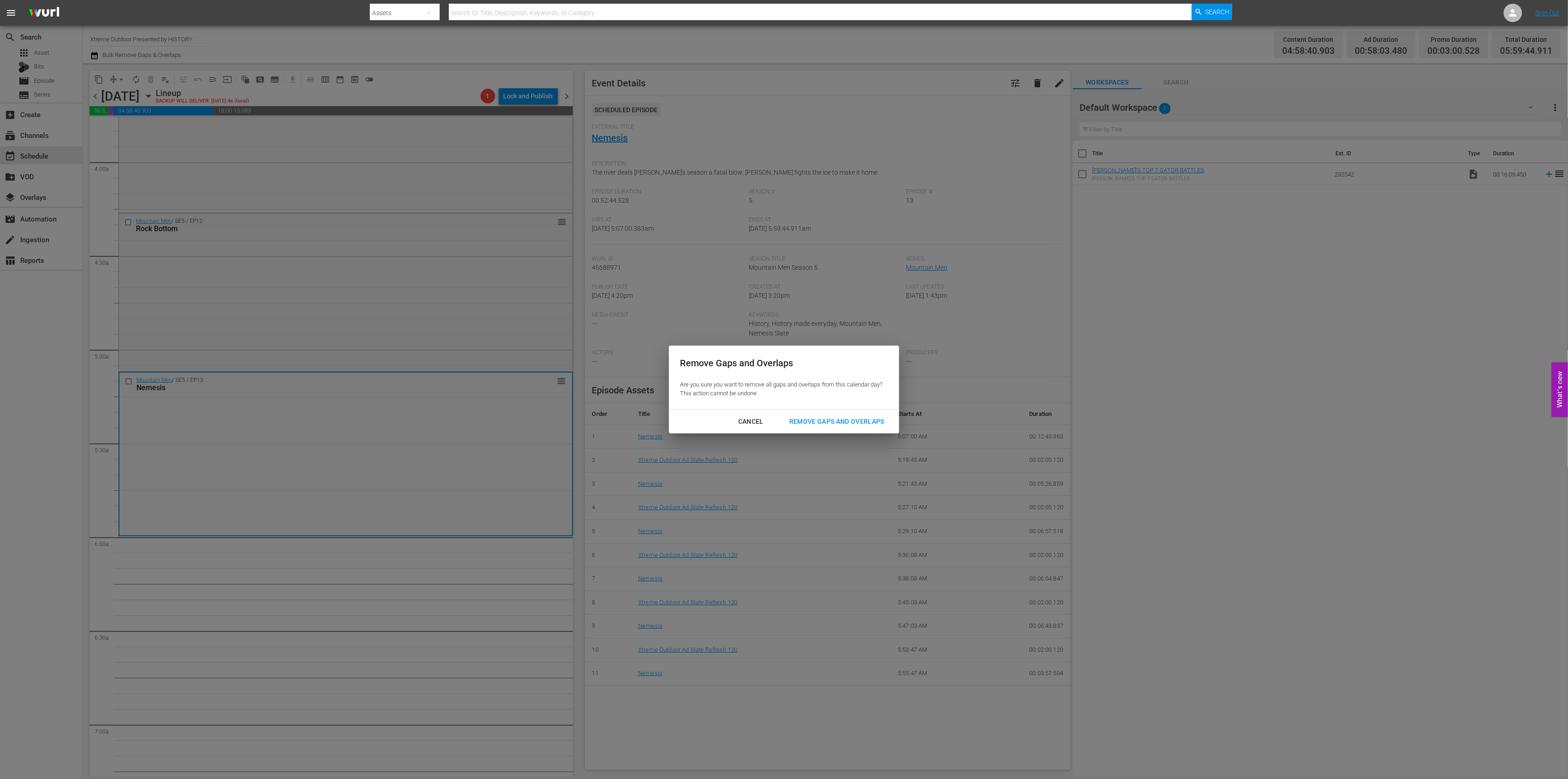
click at [848, 414] on button "Remove Gaps and Overlaps" at bounding box center [836, 421] width 117 height 17
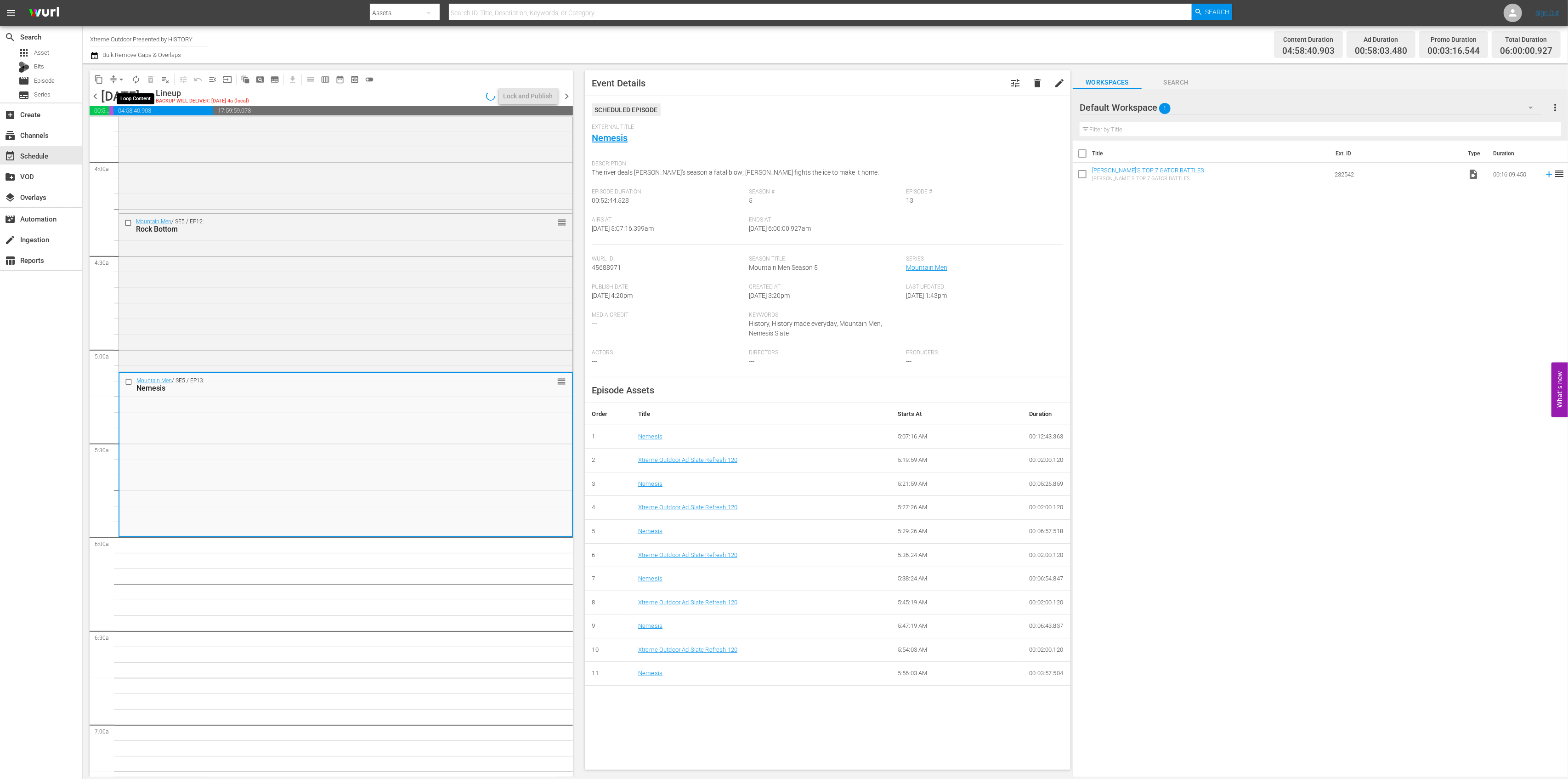
click at [132, 79] on span "autorenew_outlined" at bounding box center [136, 79] width 10 height 10
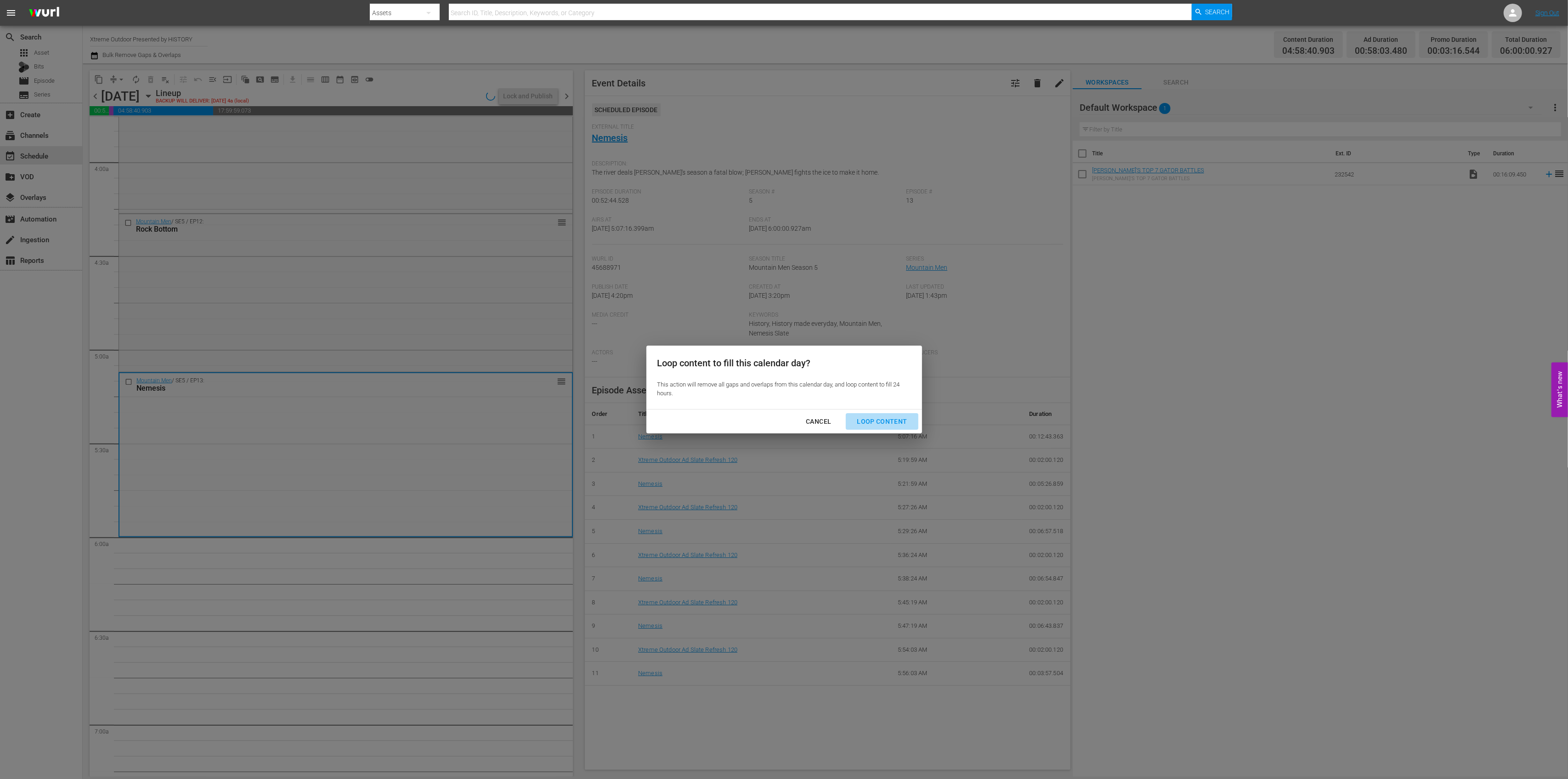
click at [905, 425] on div "Loop Content" at bounding box center [882, 422] width 65 height 12
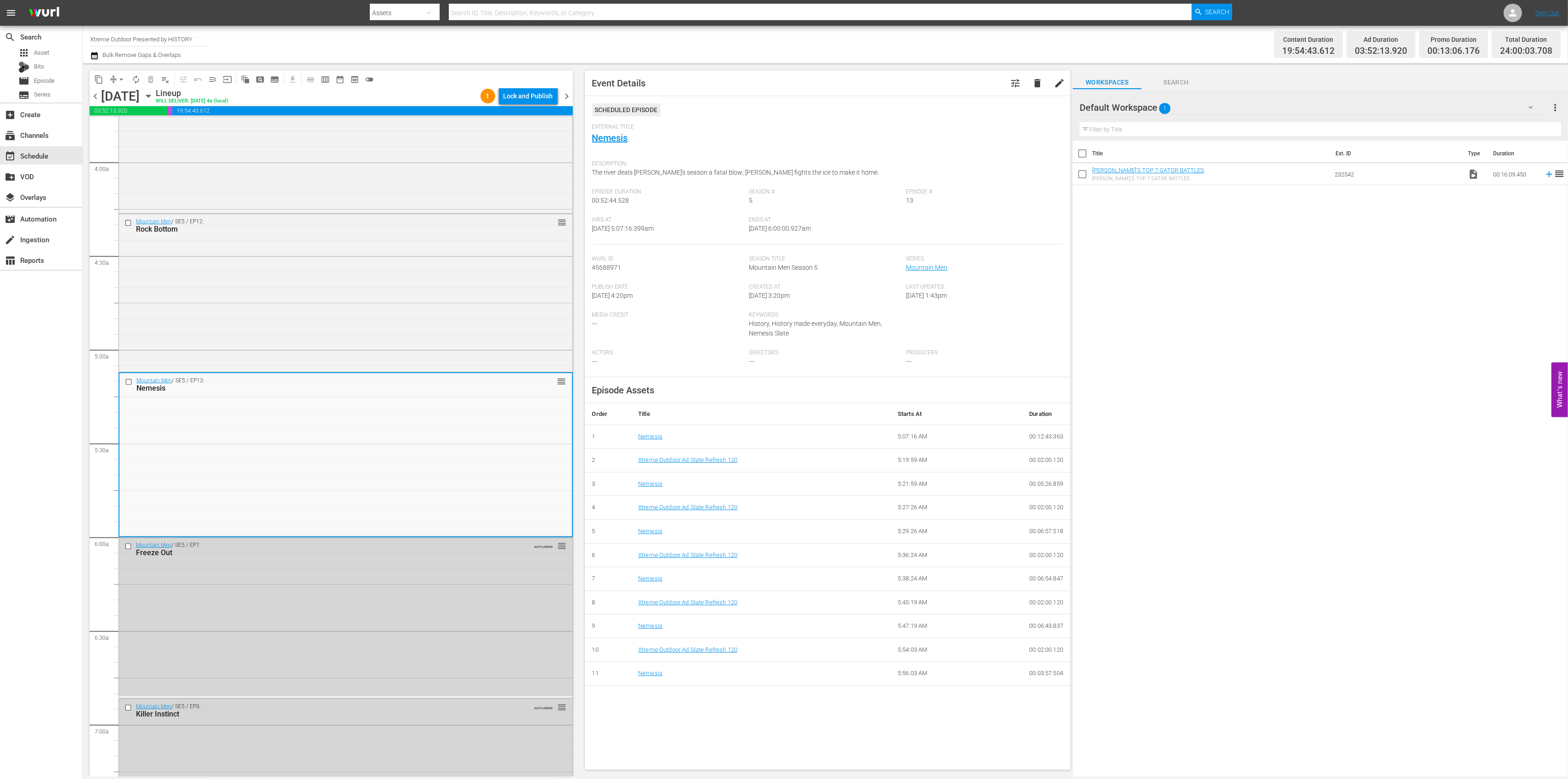
click at [535, 96] on div "Lock and Publish" at bounding box center [528, 96] width 50 height 17
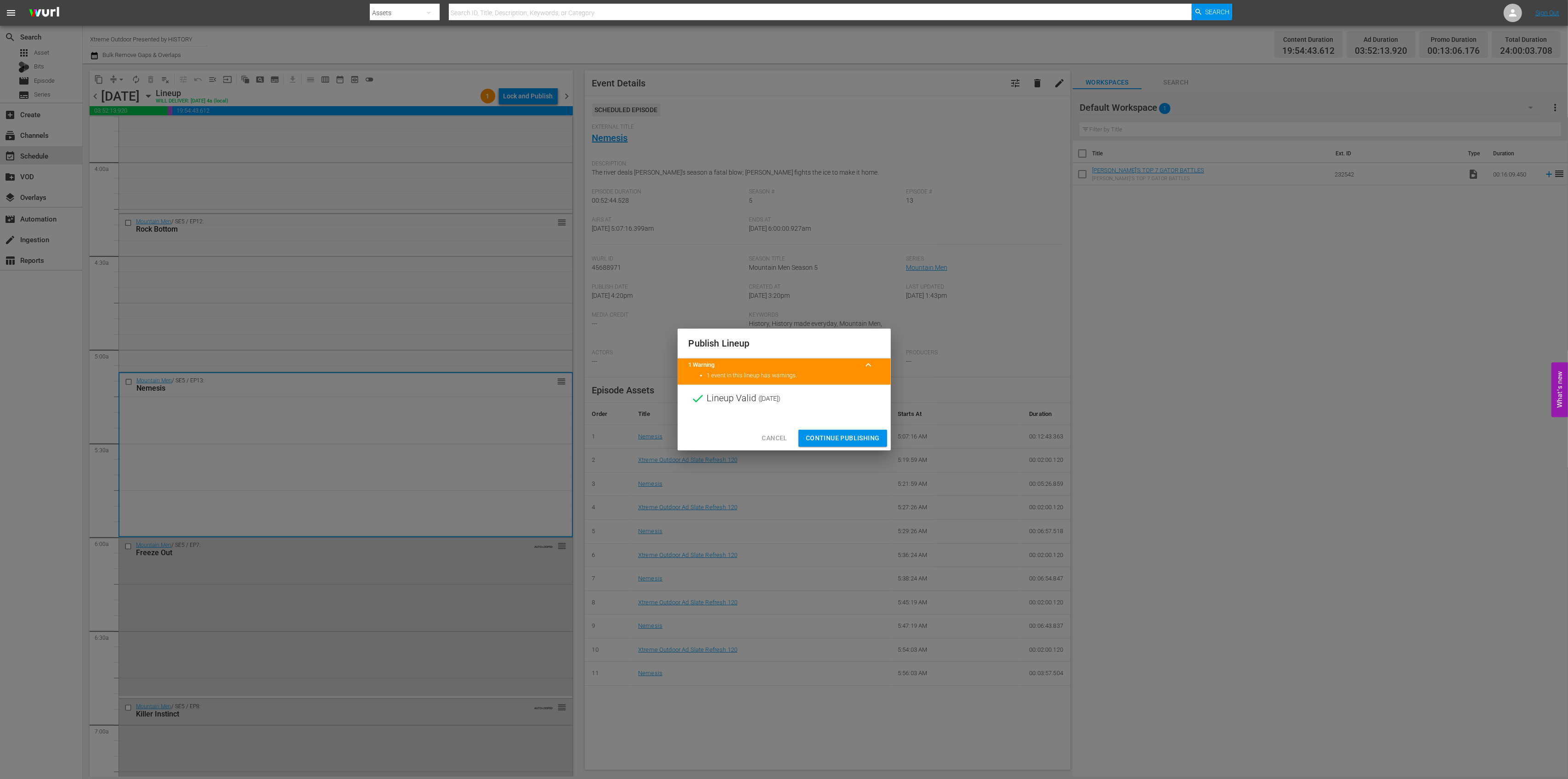
click at [860, 430] on button "Continue Publishing" at bounding box center [843, 438] width 89 height 17
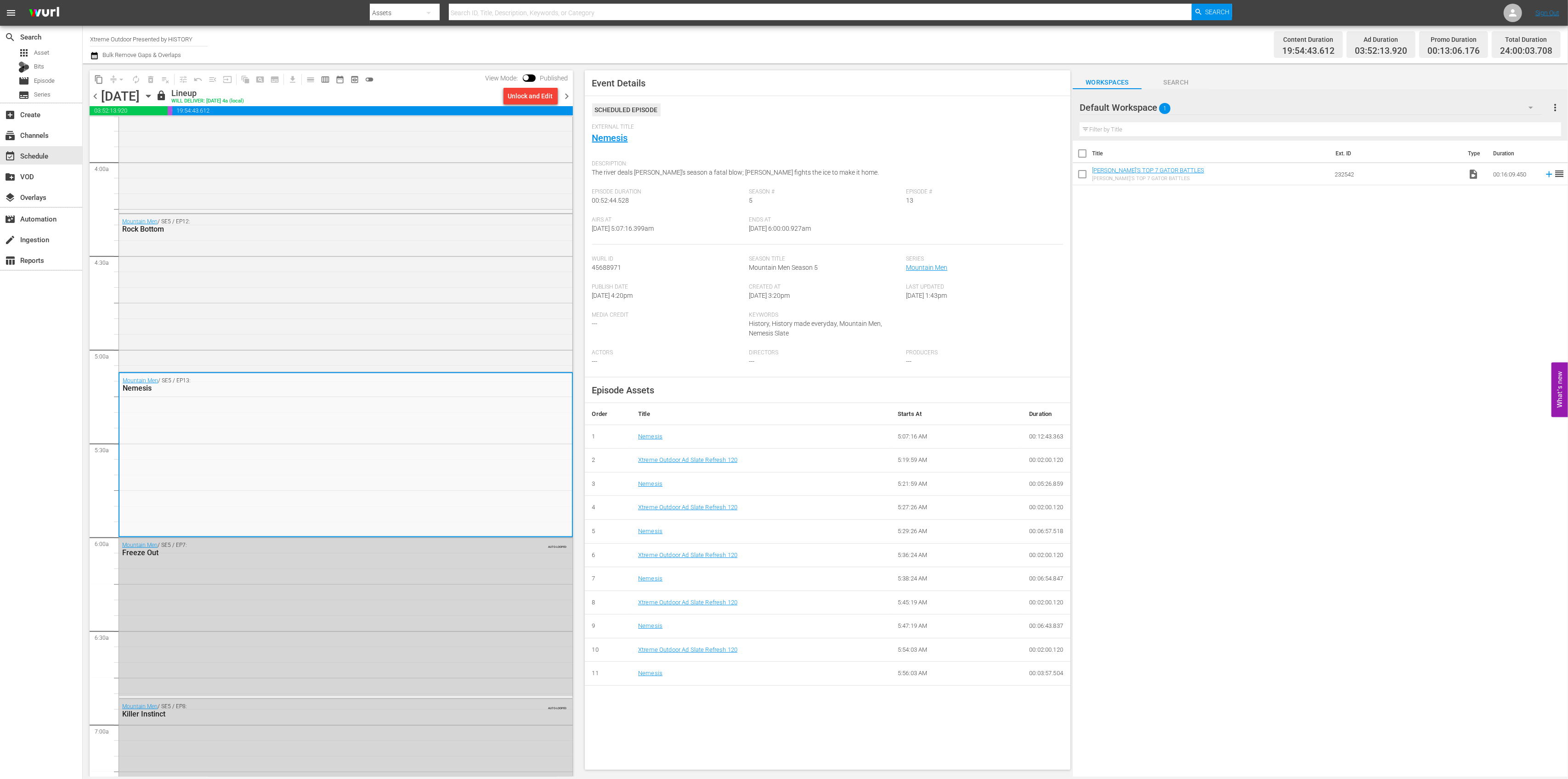
click at [567, 96] on span "chevron_right" at bounding box center [567, 96] width 12 height 12
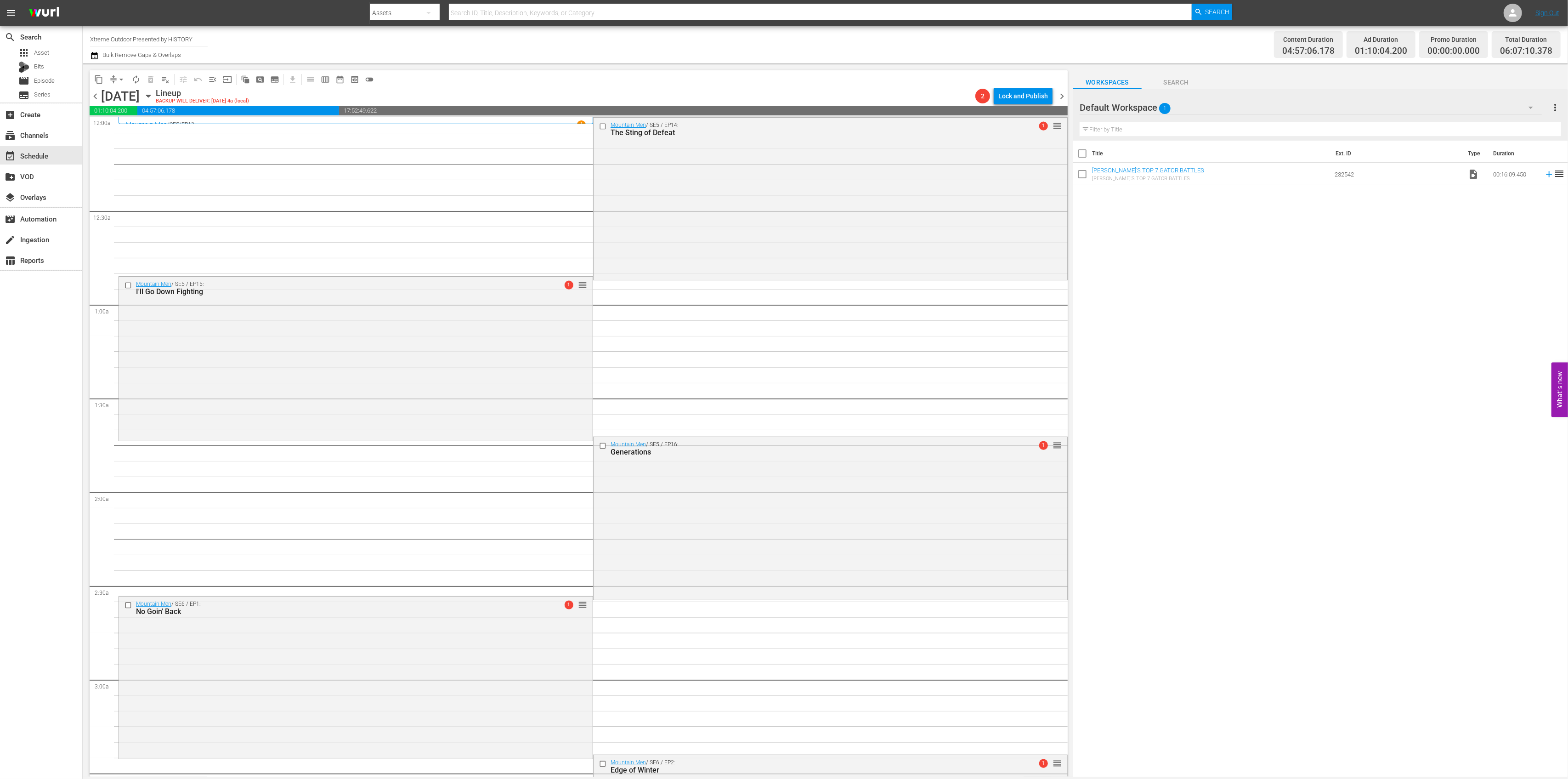
click at [114, 79] on button "arrow_drop_down" at bounding box center [121, 79] width 15 height 15
click at [120, 100] on li "Align to Midnight" at bounding box center [121, 98] width 96 height 15
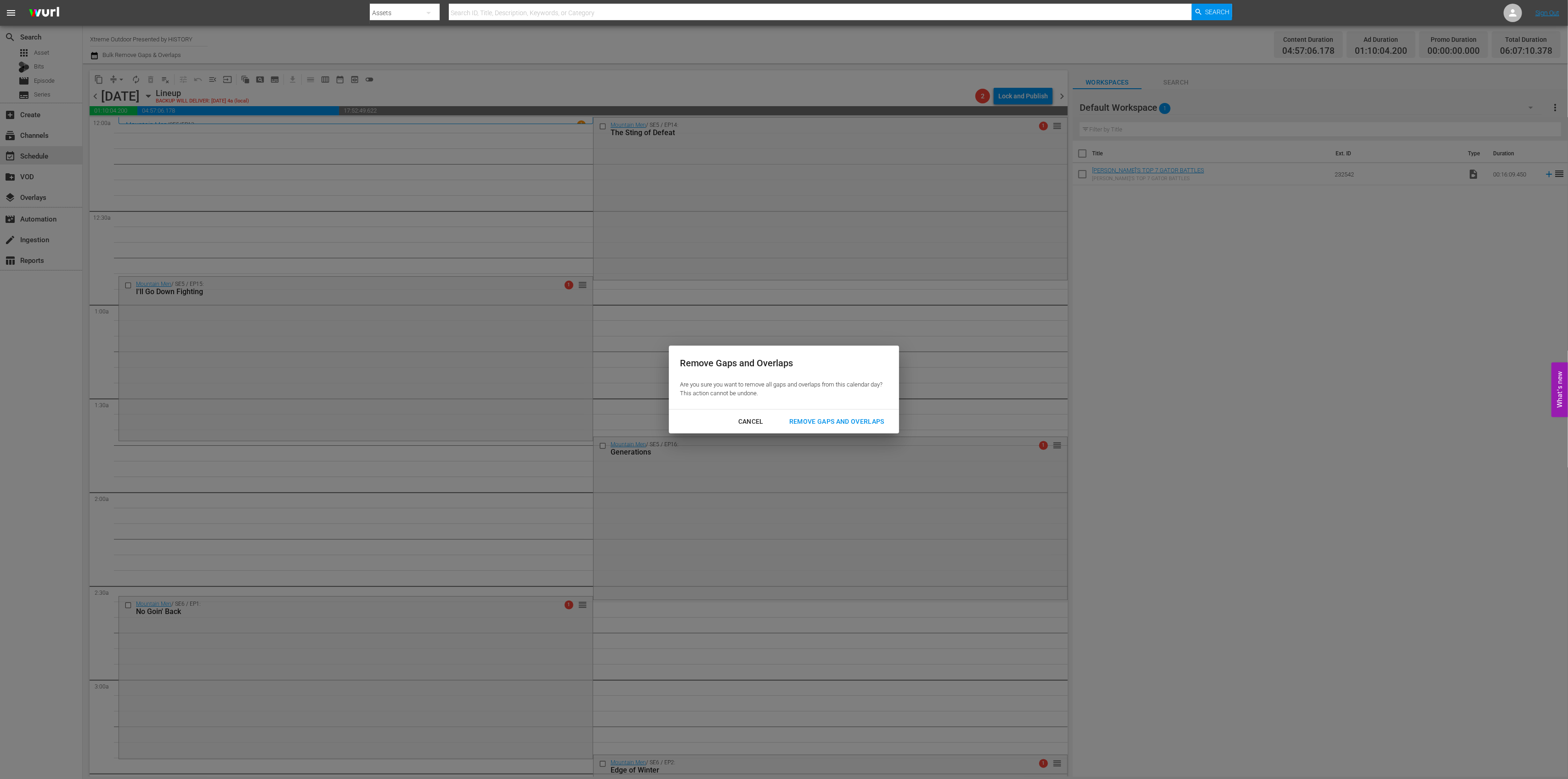
click at [828, 414] on button "Remove Gaps and Overlaps" at bounding box center [836, 421] width 117 height 17
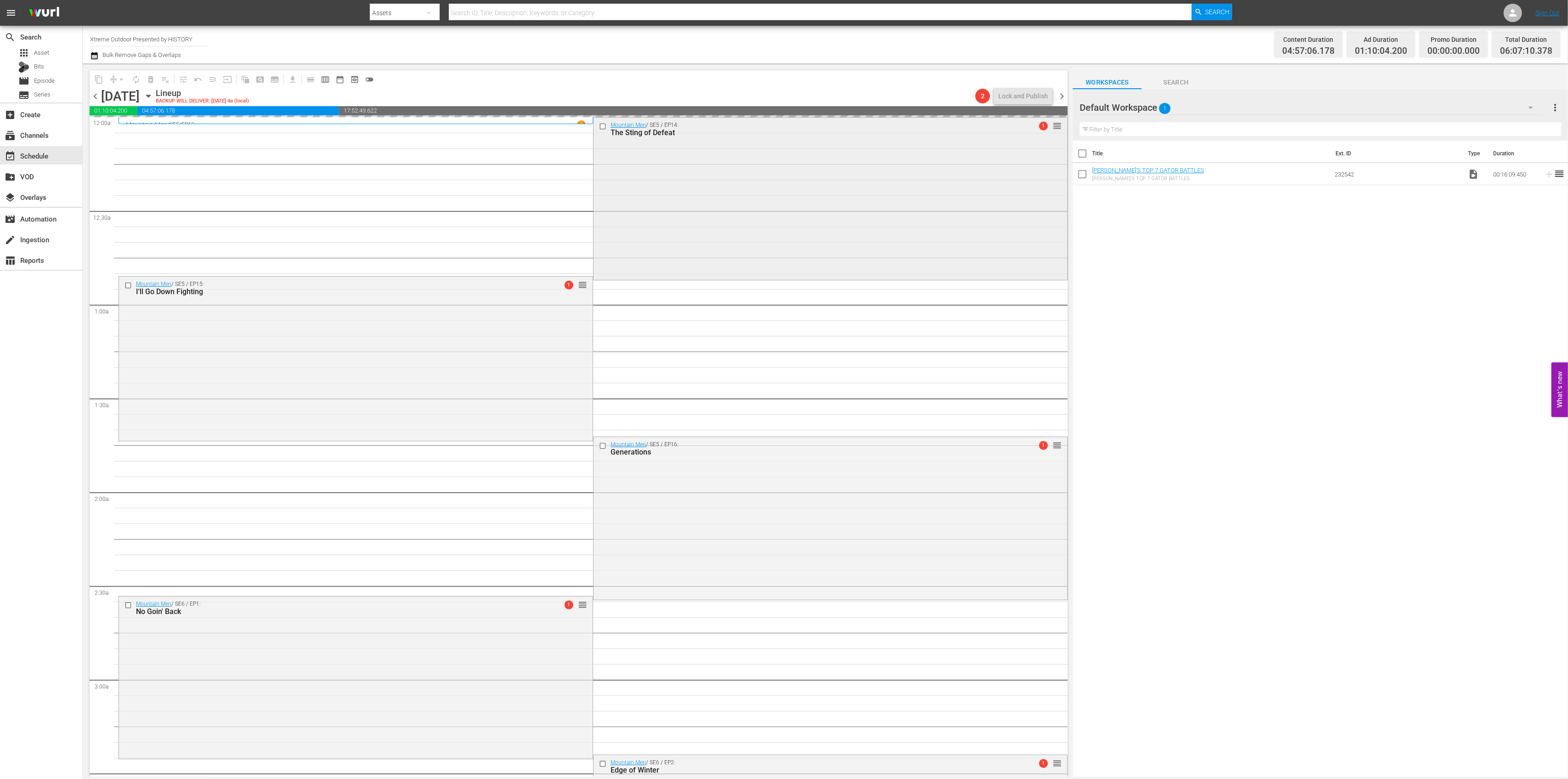
click at [752, 201] on div "Mountain Men / SE5 / EP14: The Sting of Defeat 1 reorder" at bounding box center [830, 198] width 474 height 160
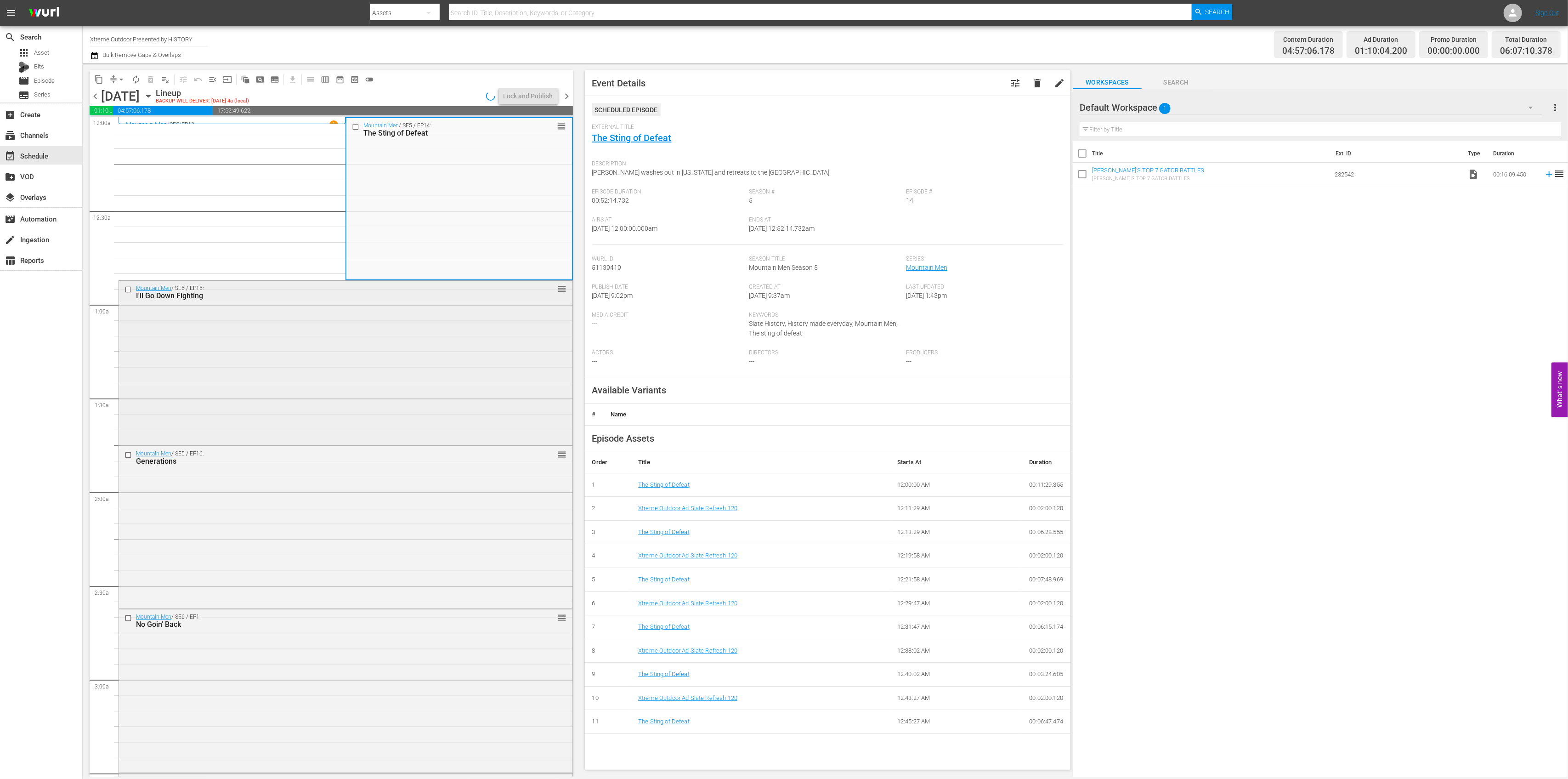
click at [472, 348] on div "Mountain Men / SE5 / EP15: I'll Go Down Fighting reorder" at bounding box center [345, 362] width 453 height 162
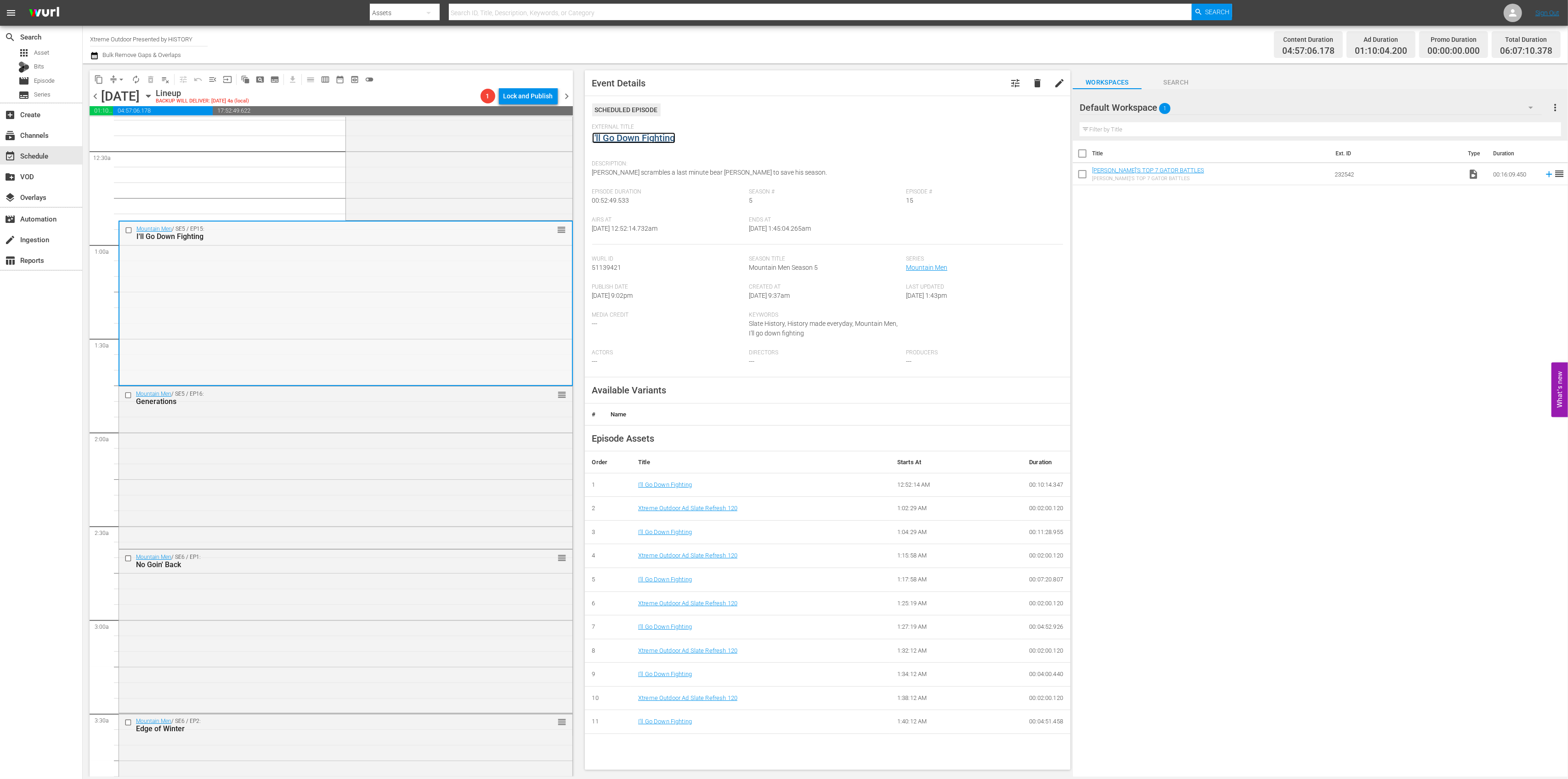
scroll to position [61, 0]
click at [463, 459] on div "Mountain Men / SE5 / EP16: Generations reorder" at bounding box center [345, 465] width 453 height 161
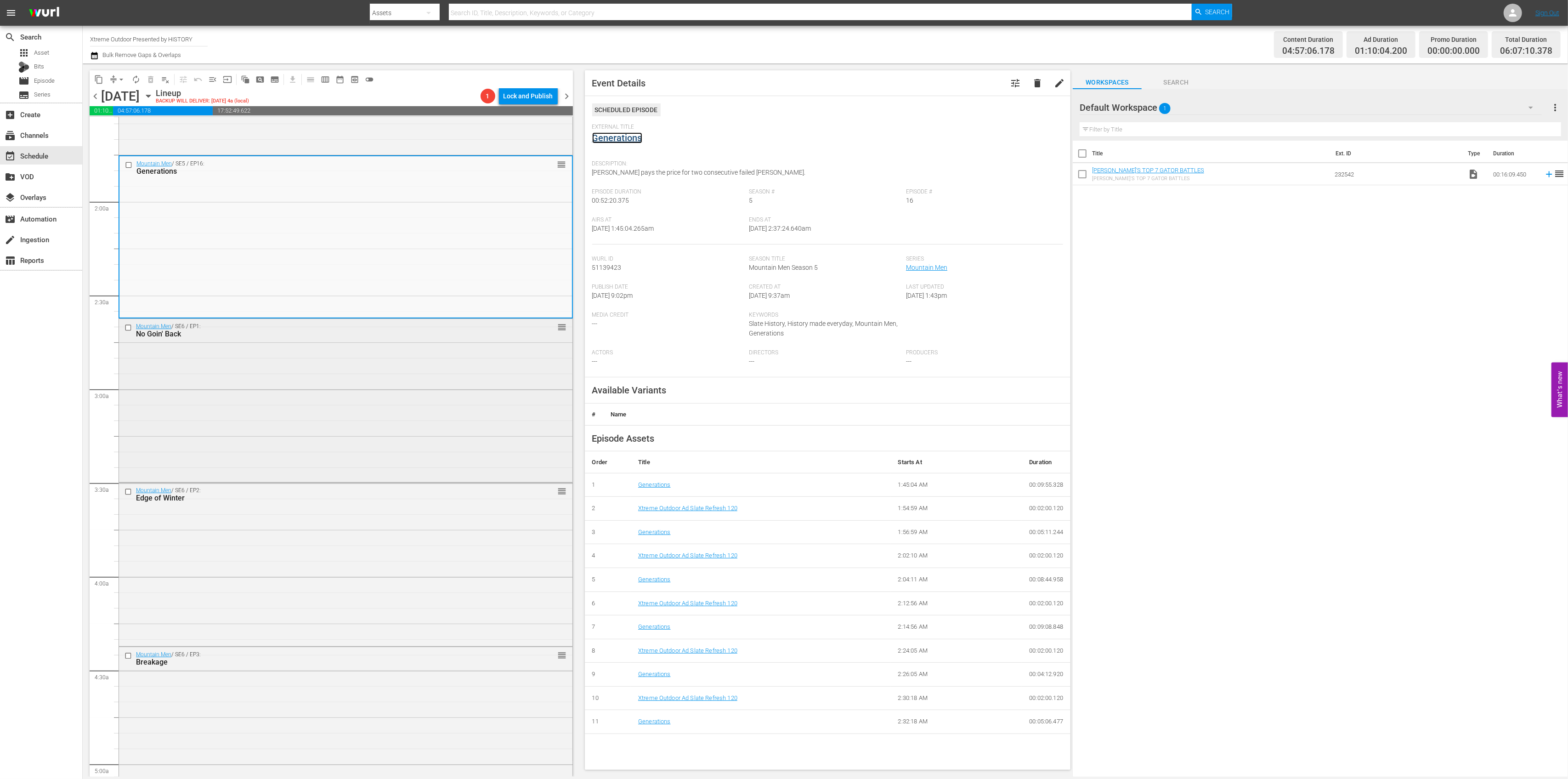
scroll to position [306, 0]
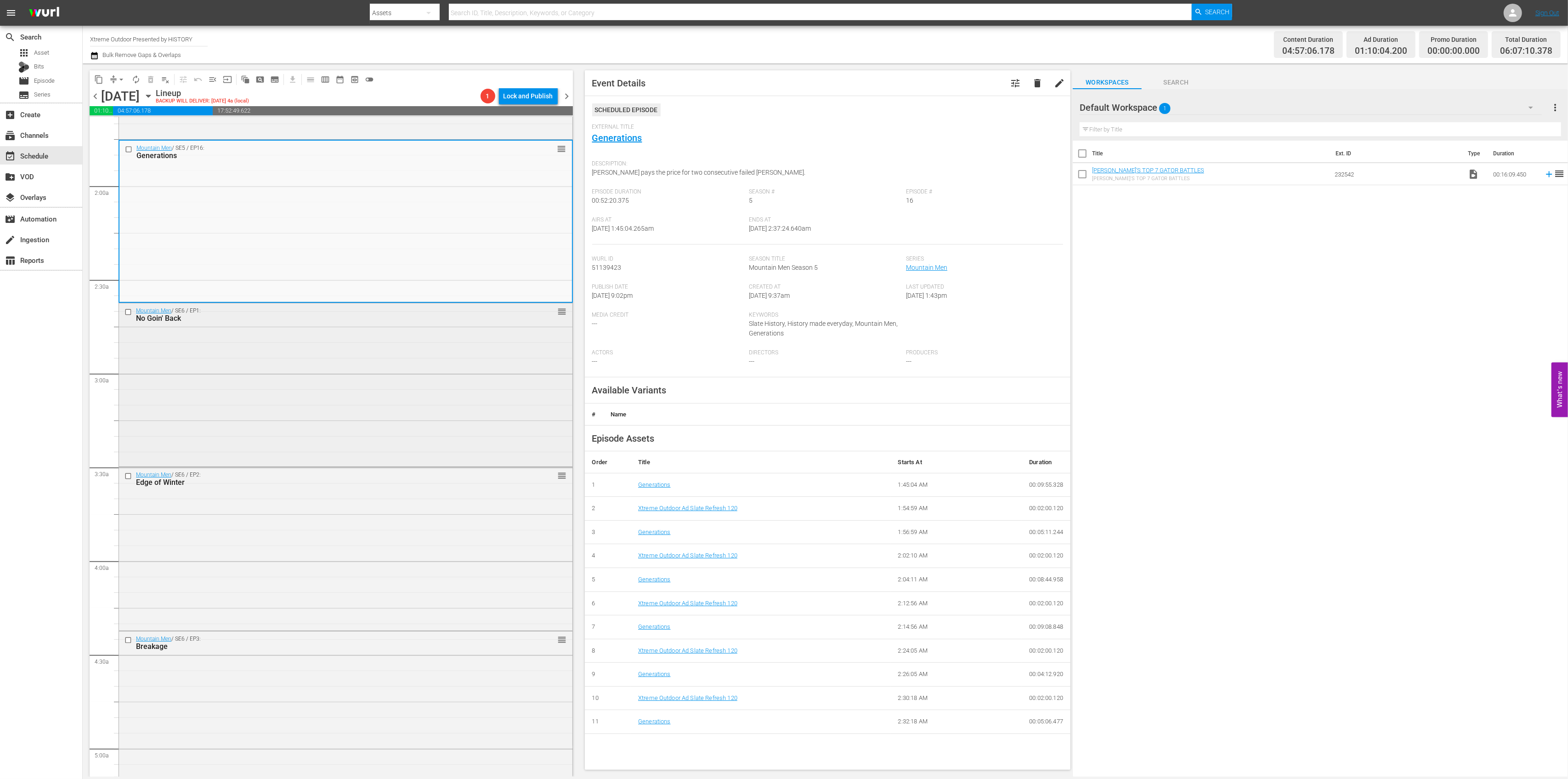
click at [437, 366] on div "Mountain Men / SE6 / EP1: No Goin' Back reorder" at bounding box center [345, 384] width 453 height 161
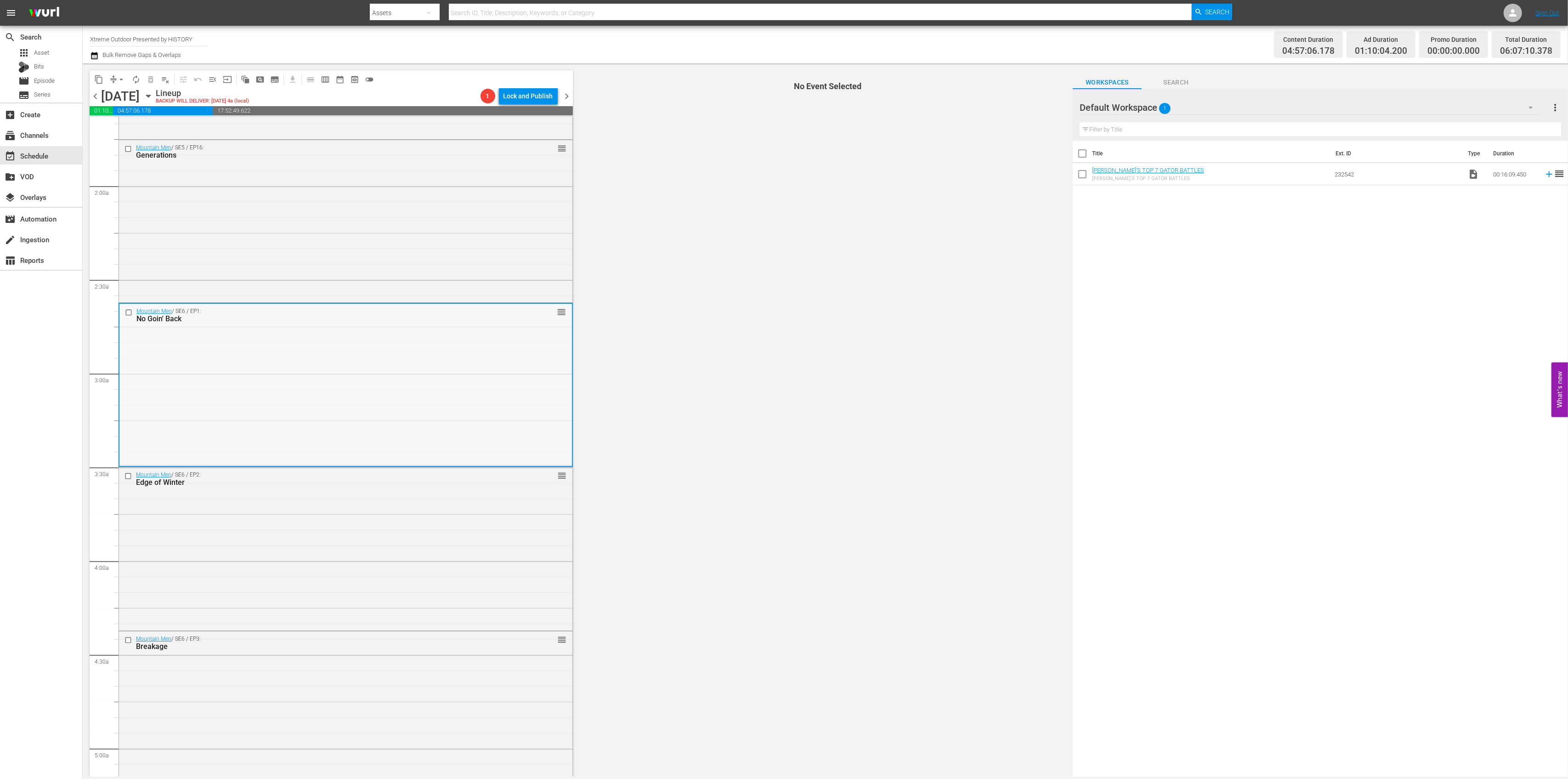
click at [475, 399] on div "Mountain Men / SE6 / EP1: No Goin' Back reorder" at bounding box center [346, 384] width 453 height 161
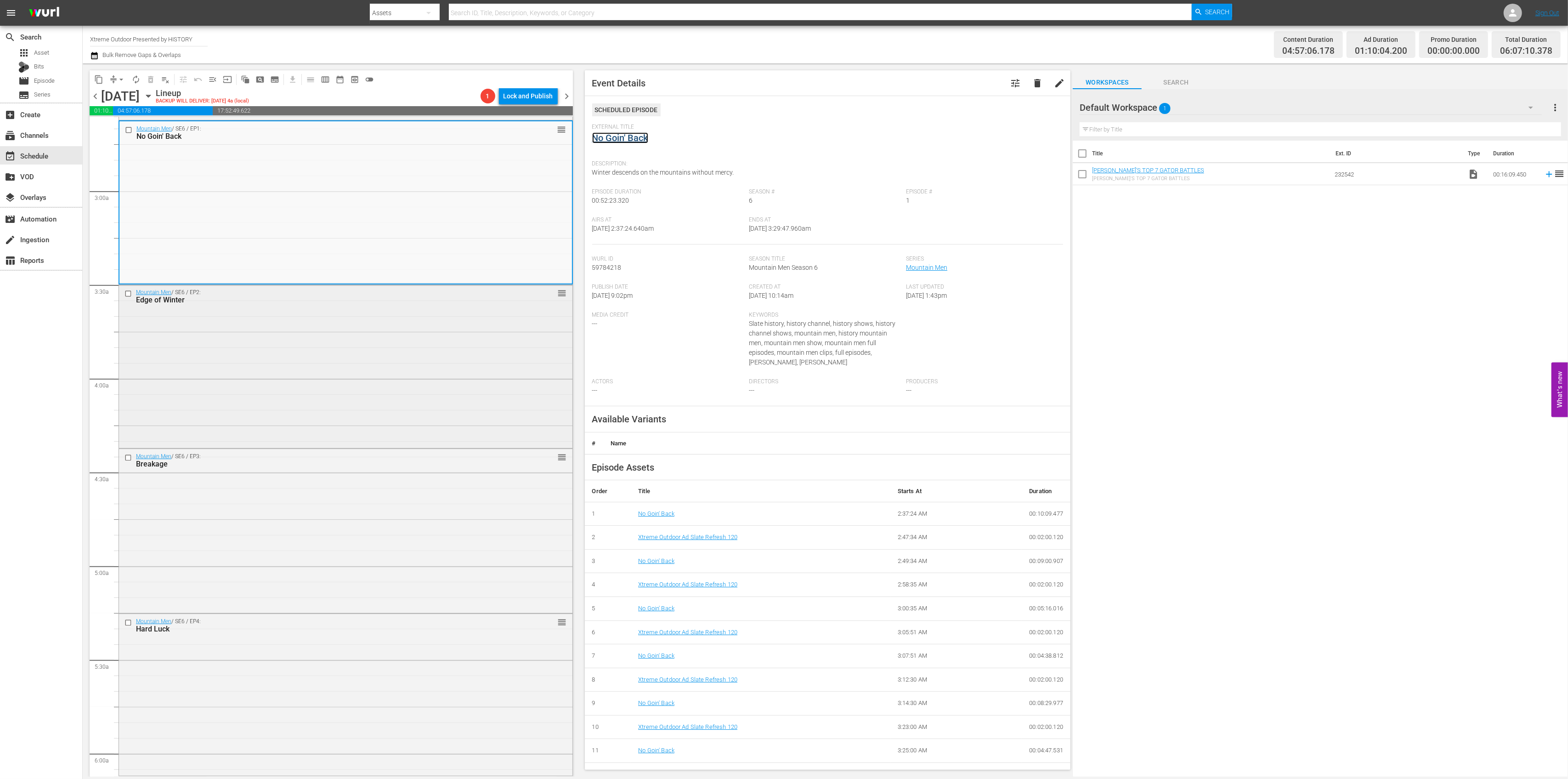
scroll to position [490, 0]
click at [422, 346] on div "Mountain Men / SE6 / EP2: Edge of Winter reorder" at bounding box center [345, 365] width 453 height 162
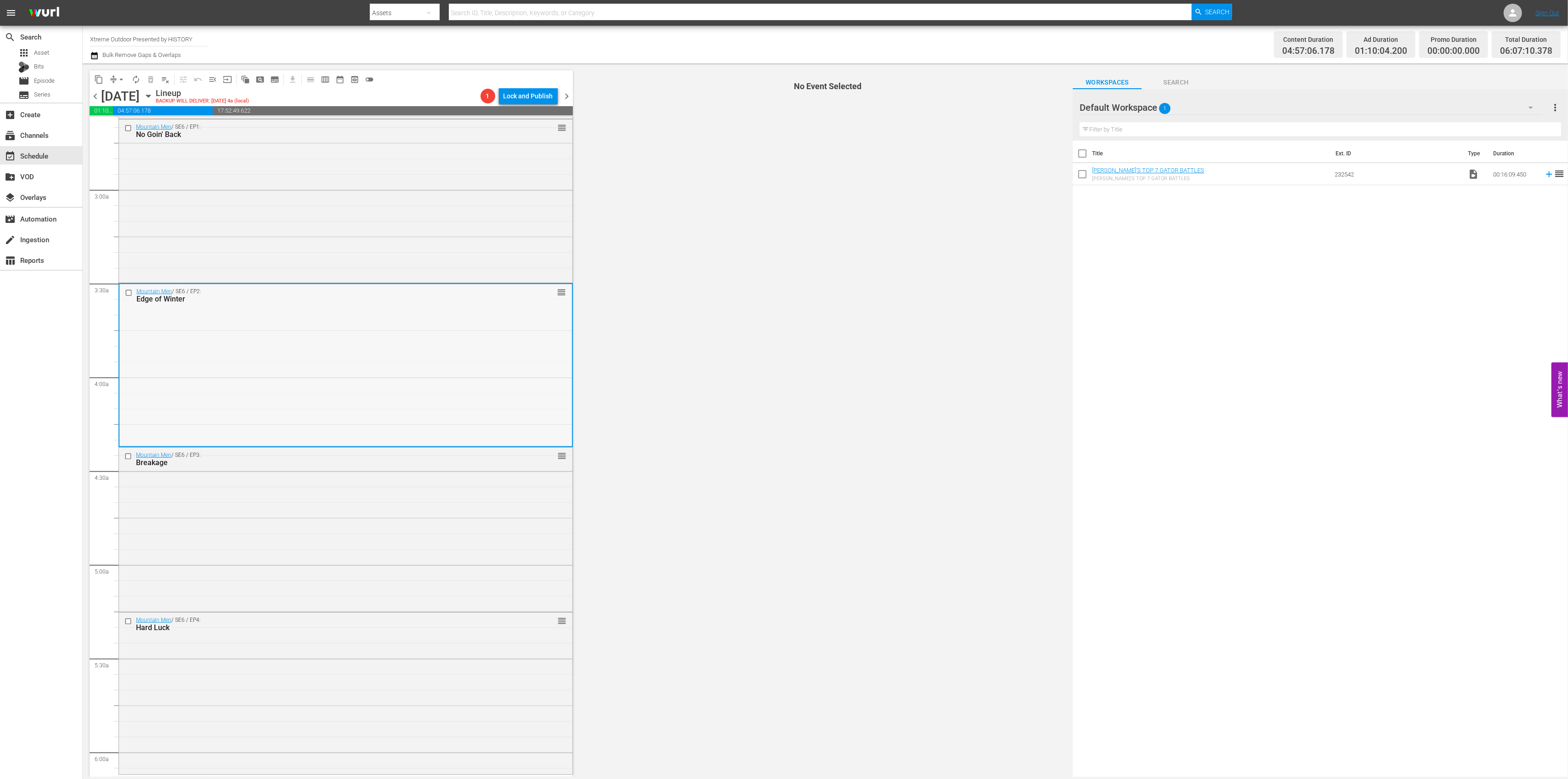
click at [481, 366] on div "Mountain Men / SE6 / EP2: Edge of Winter reorder" at bounding box center [346, 365] width 453 height 162
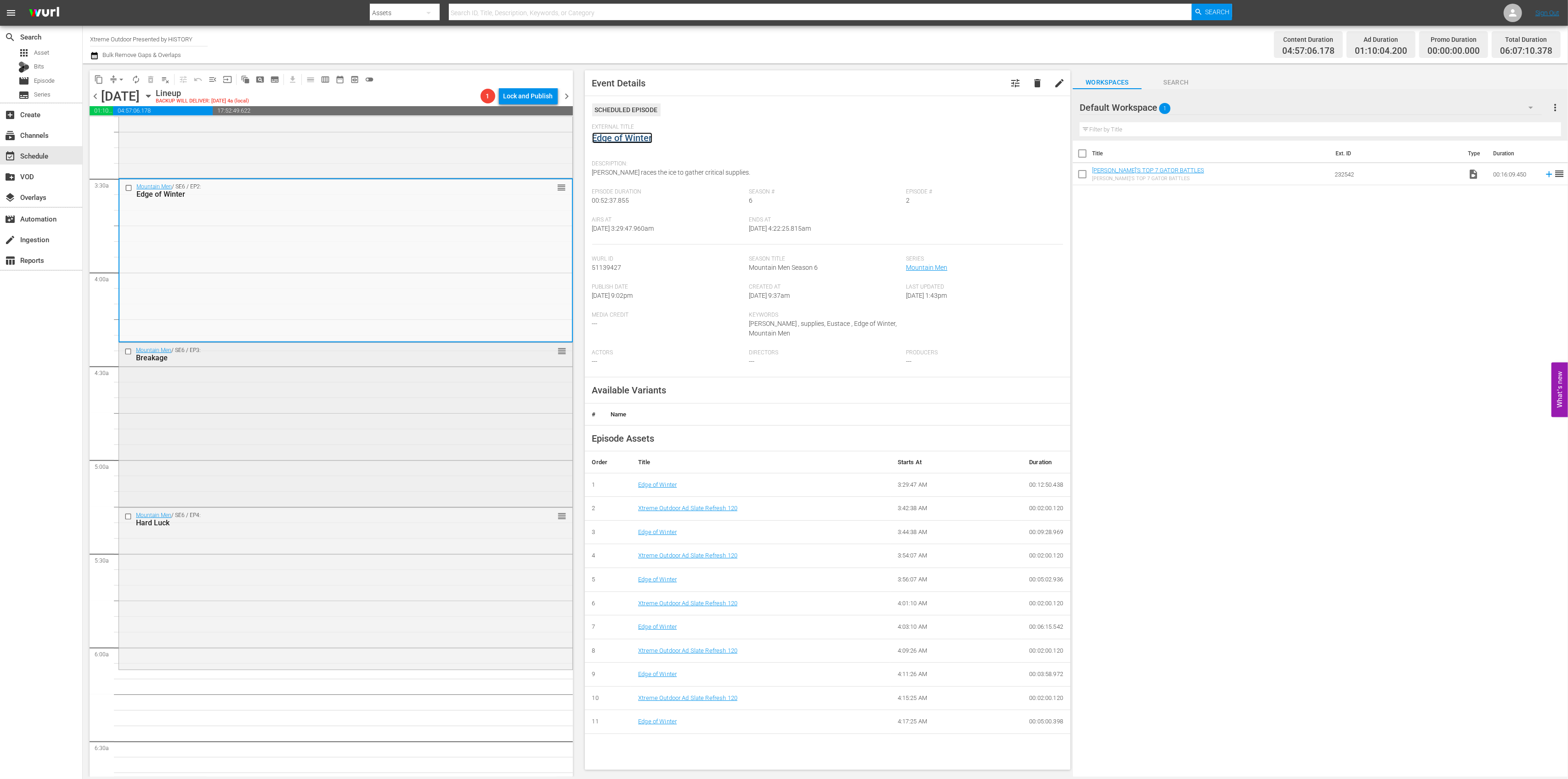
scroll to position [613, 0]
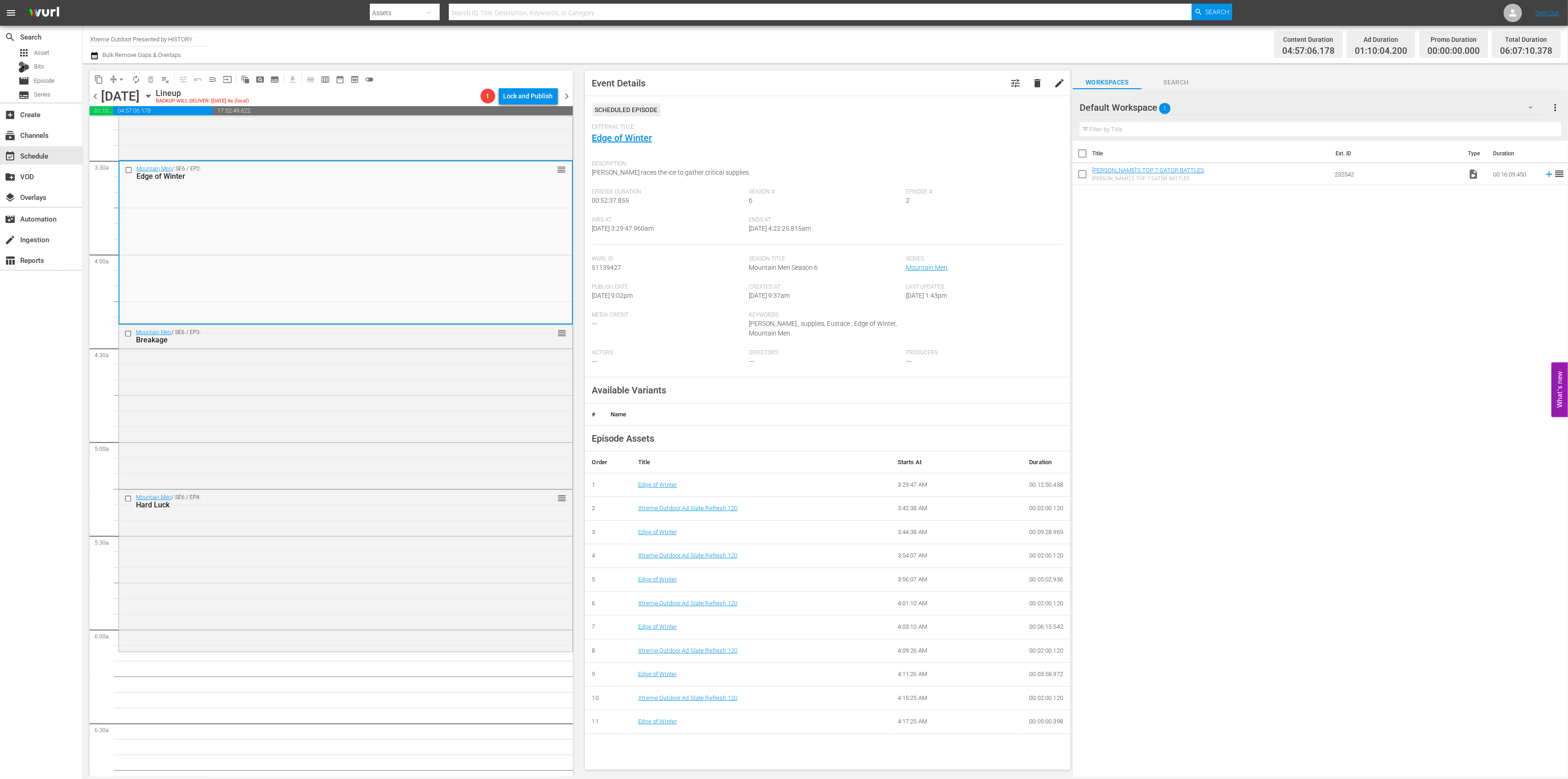
click at [437, 387] on div "Mountain Men / SE6 / EP3: Breakage reorder" at bounding box center [345, 406] width 453 height 162
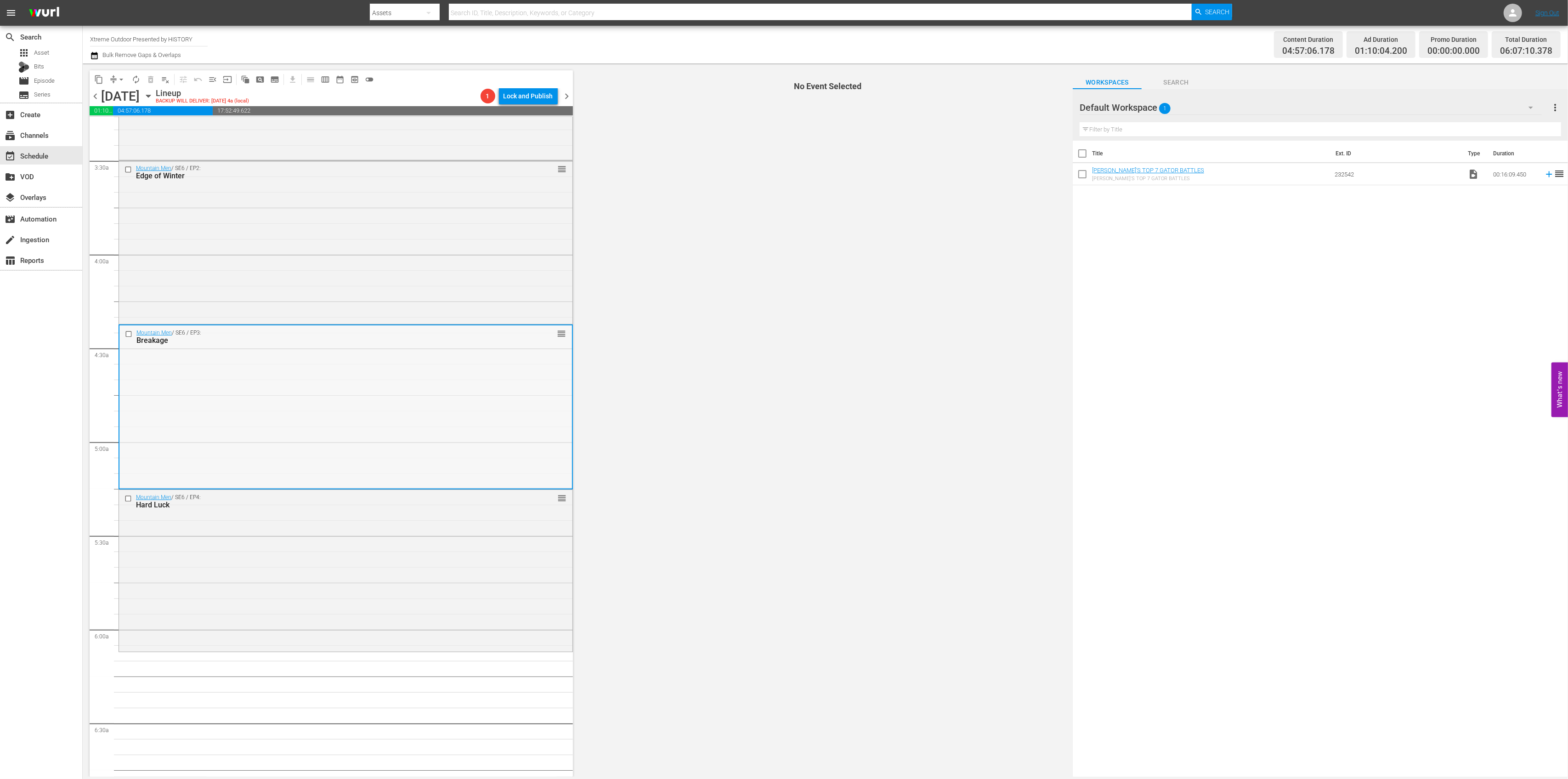
click at [441, 387] on div "Mountain Men / SE6 / EP3: Breakage reorder" at bounding box center [346, 406] width 453 height 162
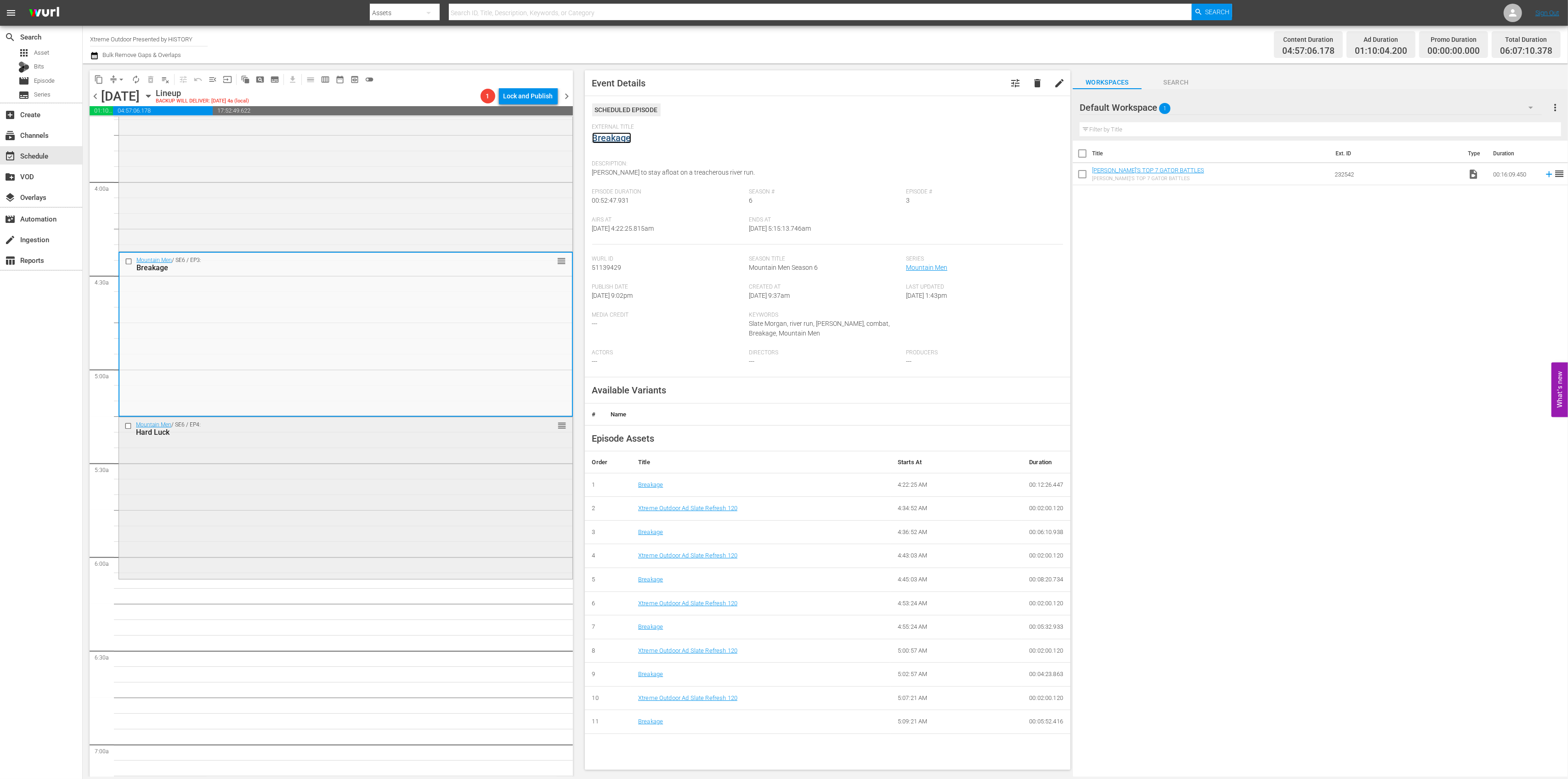
scroll to position [736, 0]
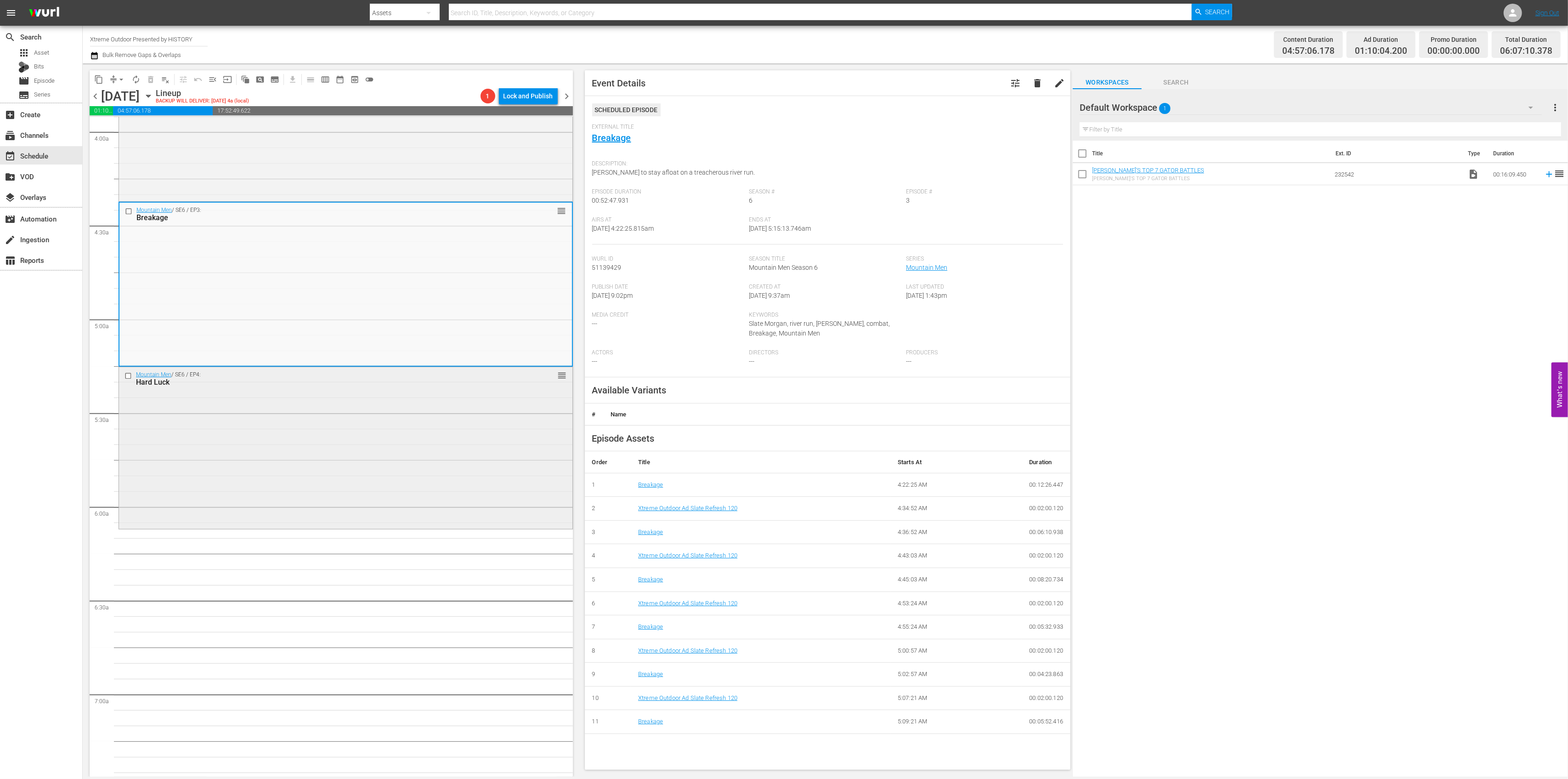
click at [405, 465] on div "Mountain Men / SE6 / EP4: Hard Luck reorder" at bounding box center [345, 447] width 453 height 159
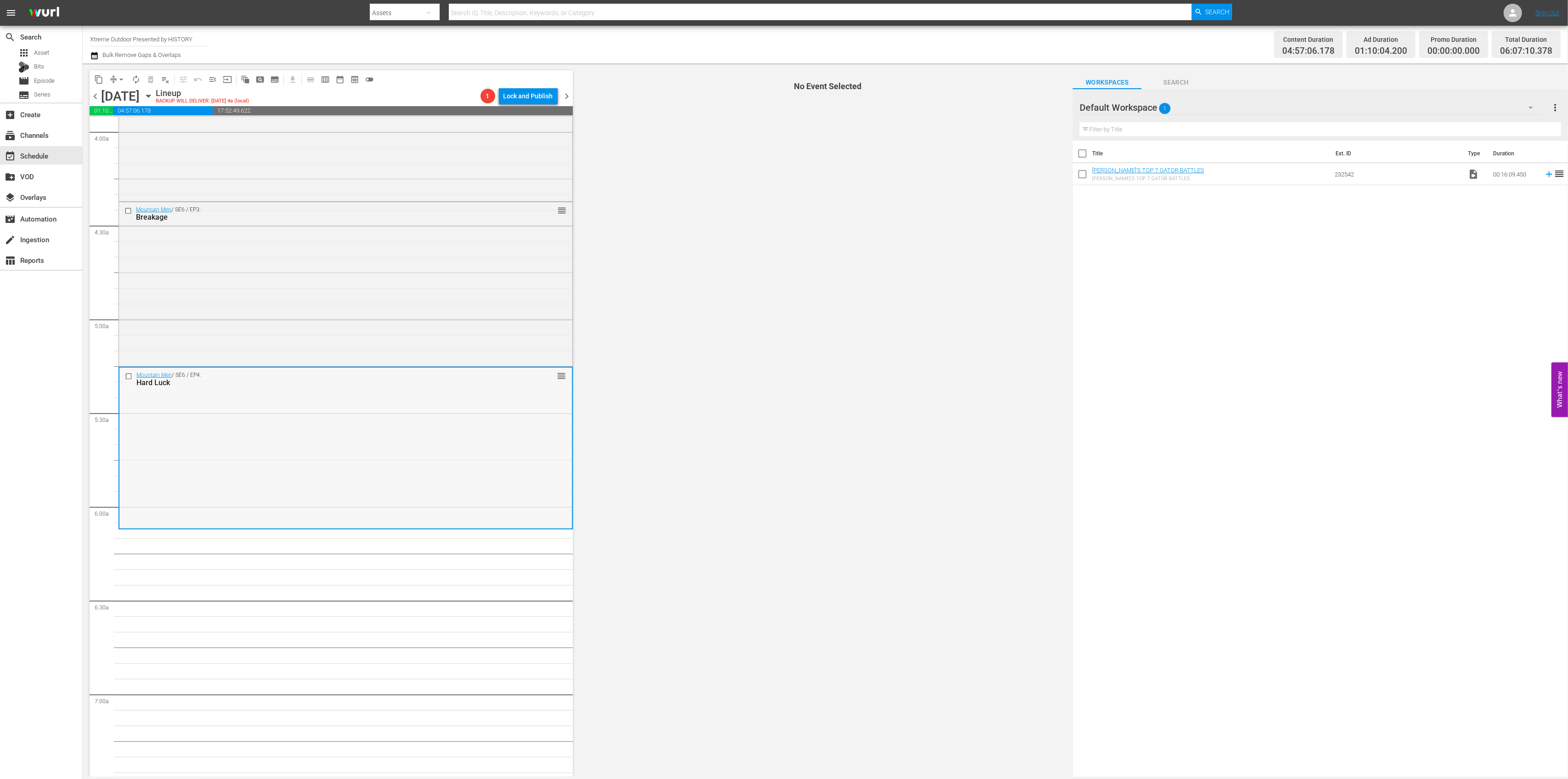
click at [456, 437] on div "Mountain Men / SE6 / EP4: Hard Luck reorder" at bounding box center [346, 447] width 453 height 159
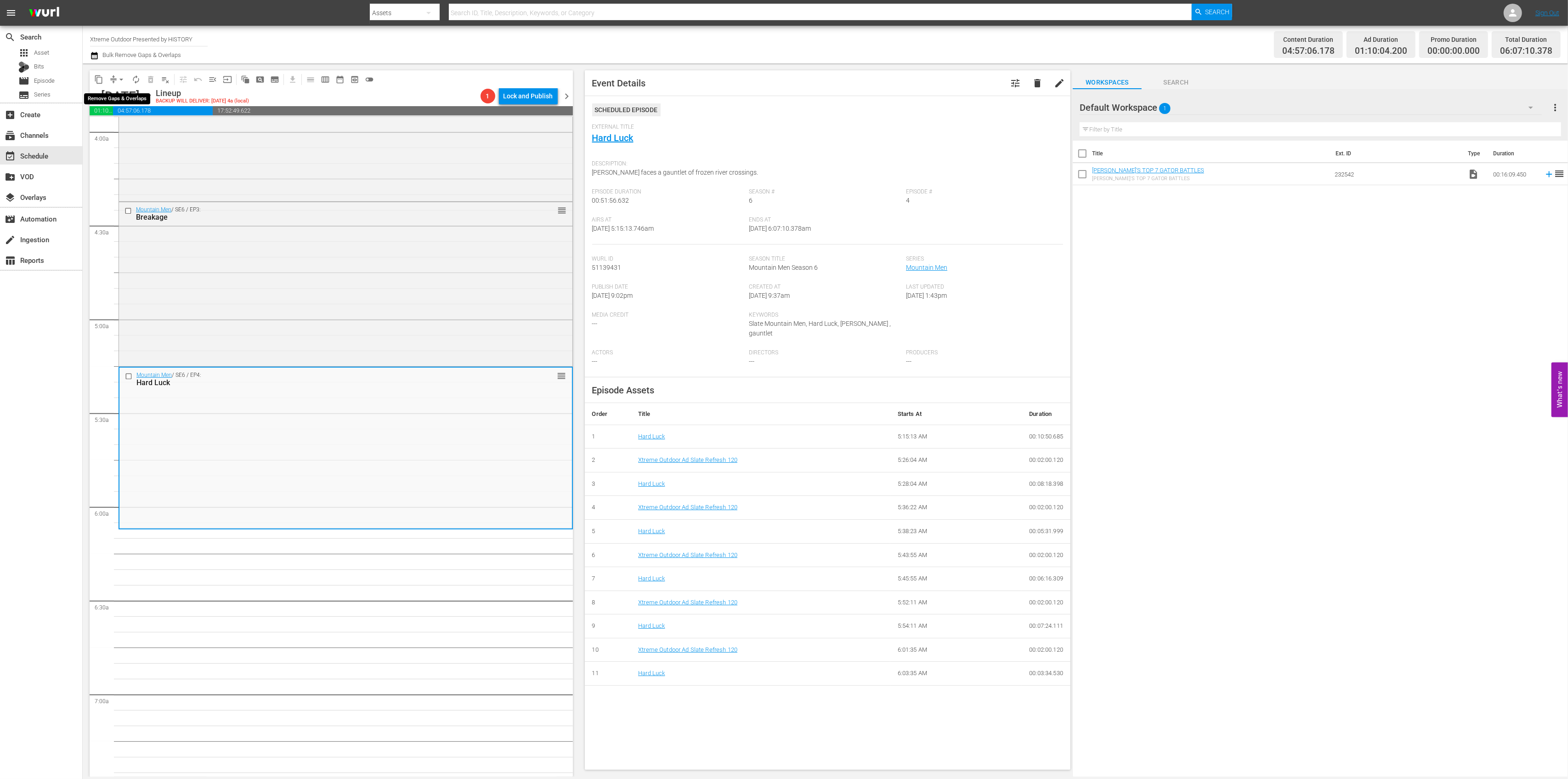
click at [117, 82] on span "arrow_drop_down" at bounding box center [121, 79] width 10 height 10
click at [117, 100] on li "Align to Midnight" at bounding box center [121, 98] width 96 height 15
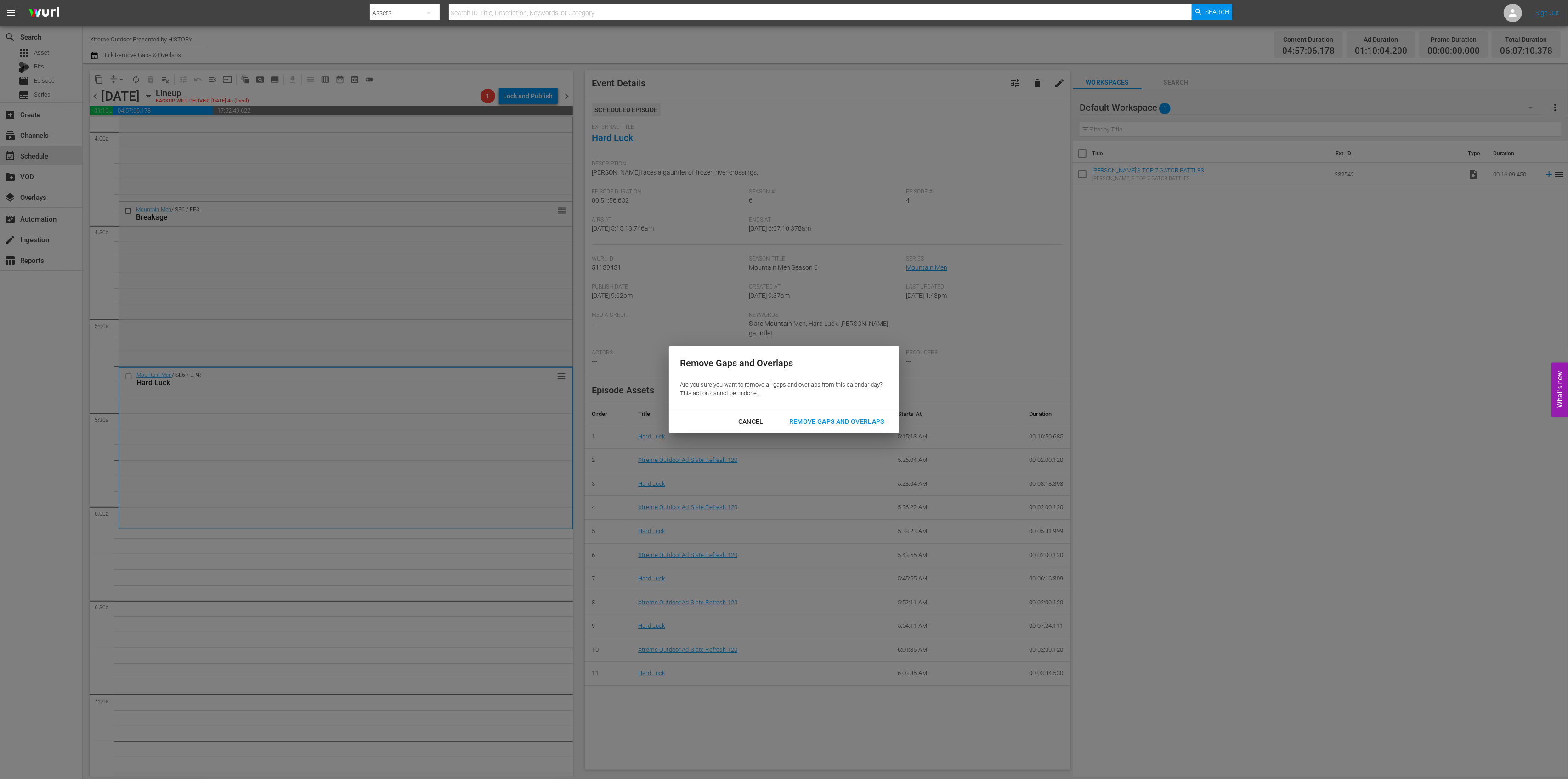
click at [830, 420] on div "Remove Gaps and Overlaps" at bounding box center [836, 422] width 109 height 12
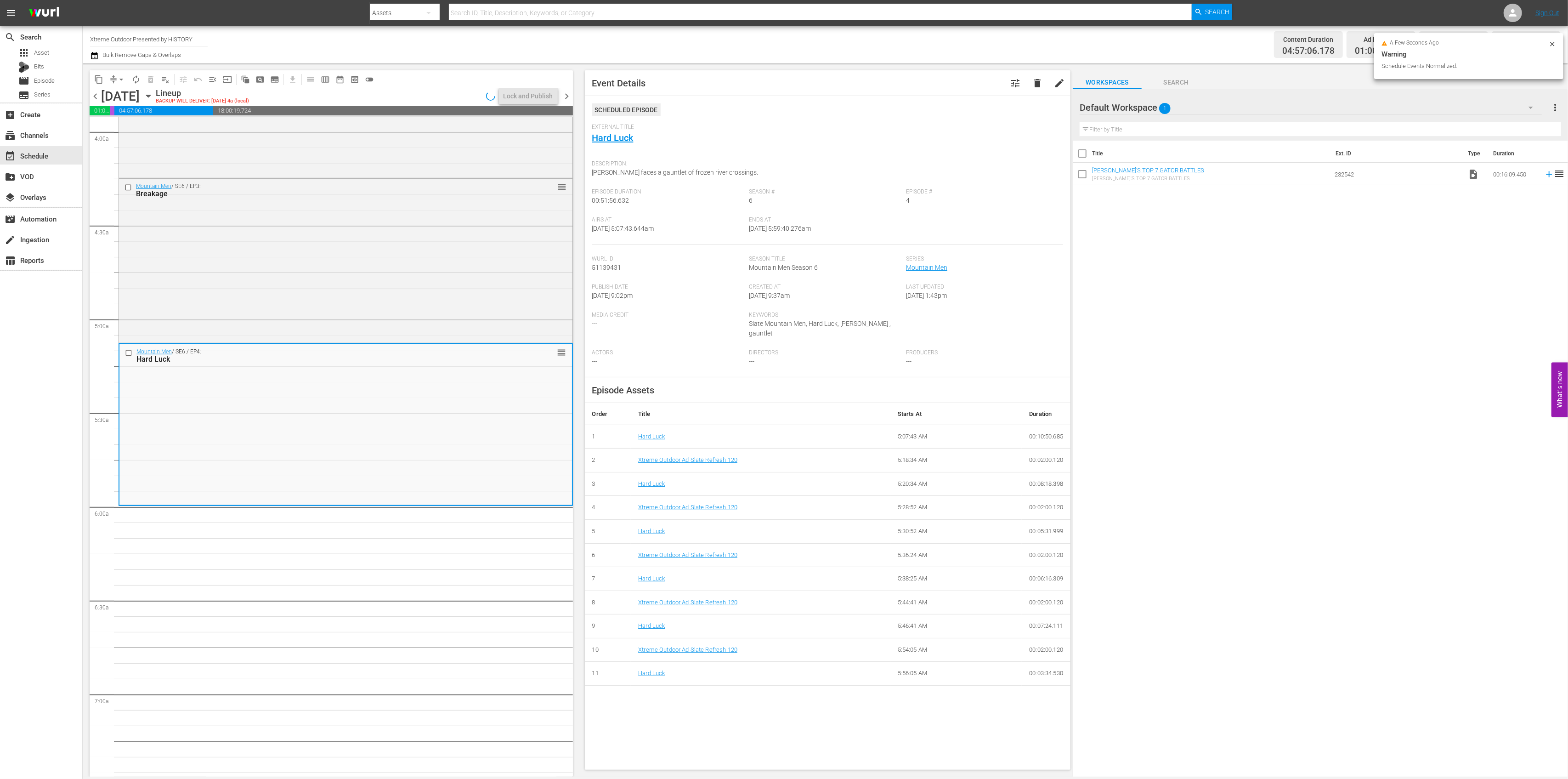
scroll to position [719, 0]
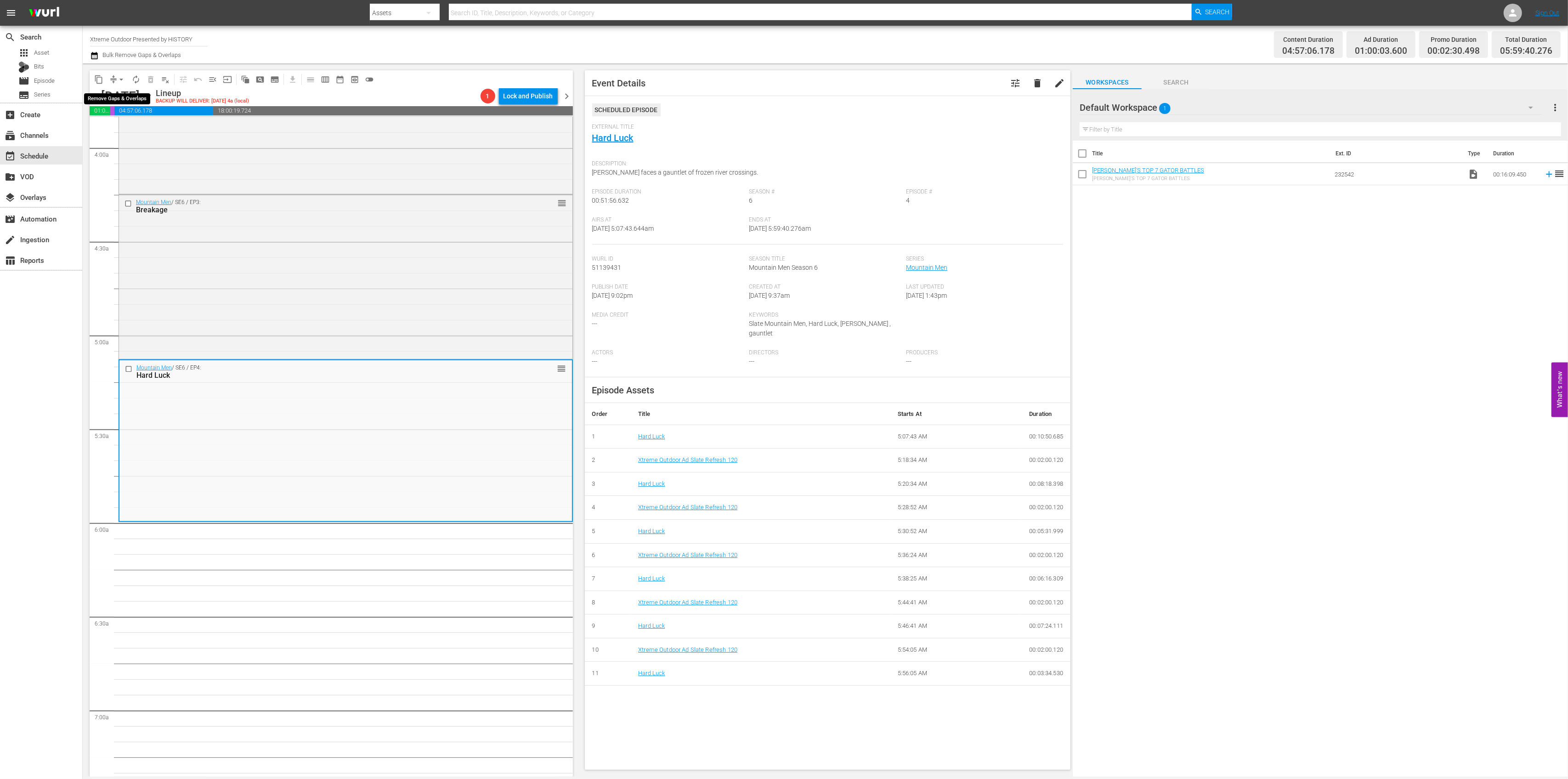
click at [118, 79] on span "arrow_drop_down" at bounding box center [121, 79] width 10 height 10
click at [117, 98] on li "Align to Midnight" at bounding box center [121, 98] width 96 height 15
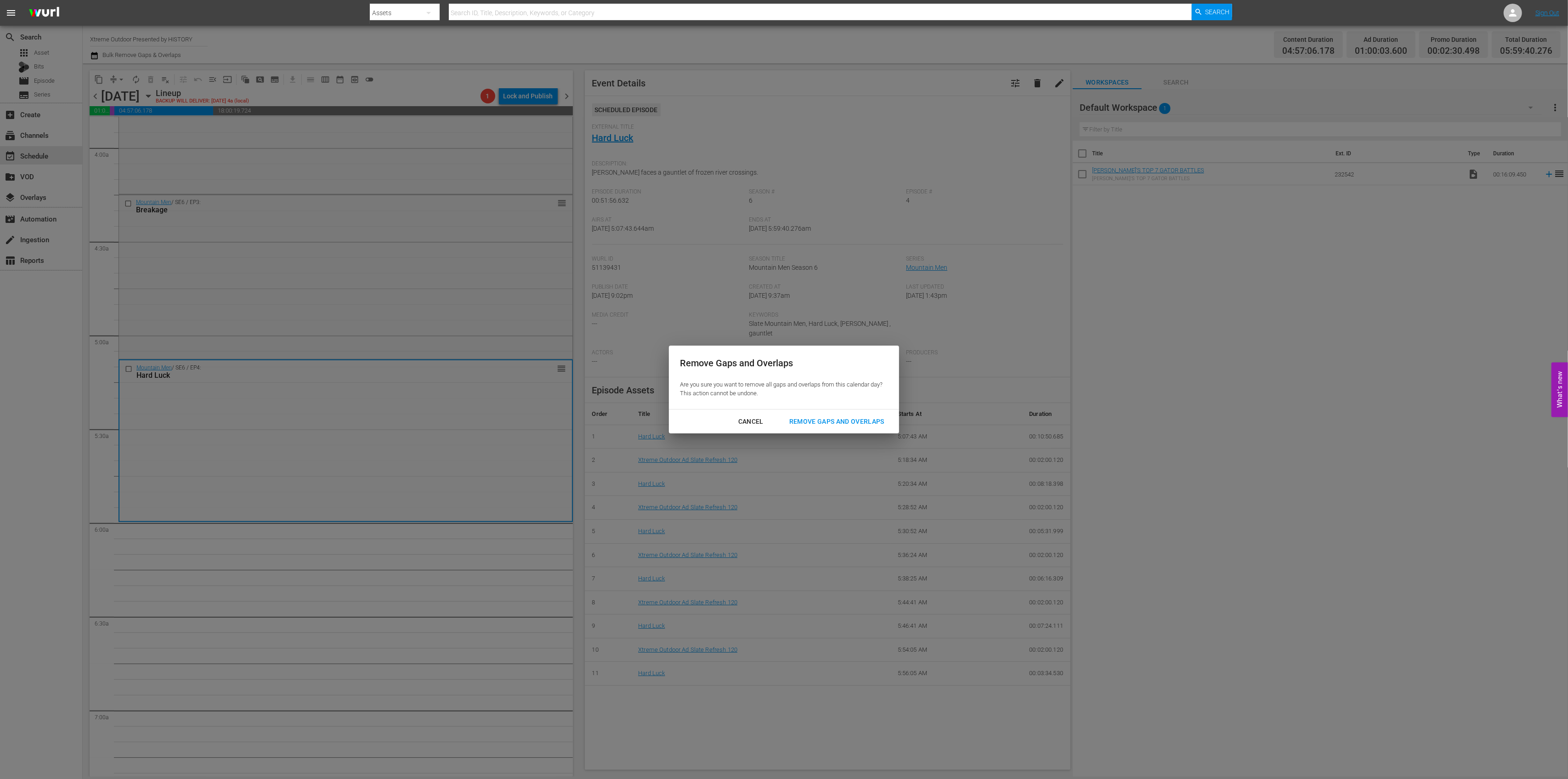
click at [830, 422] on div "Remove Gaps and Overlaps" at bounding box center [836, 422] width 109 height 12
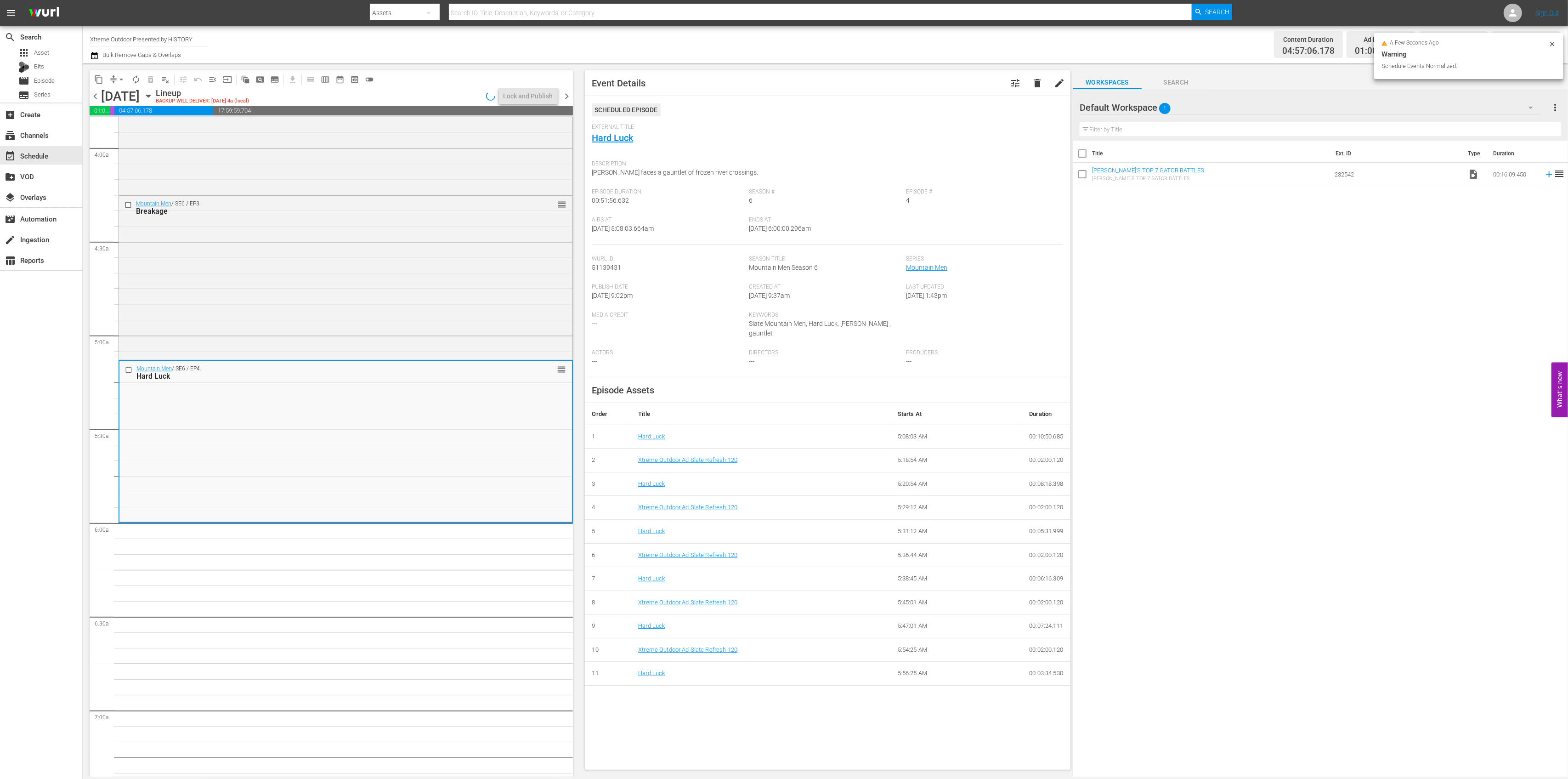
scroll to position [736, 0]
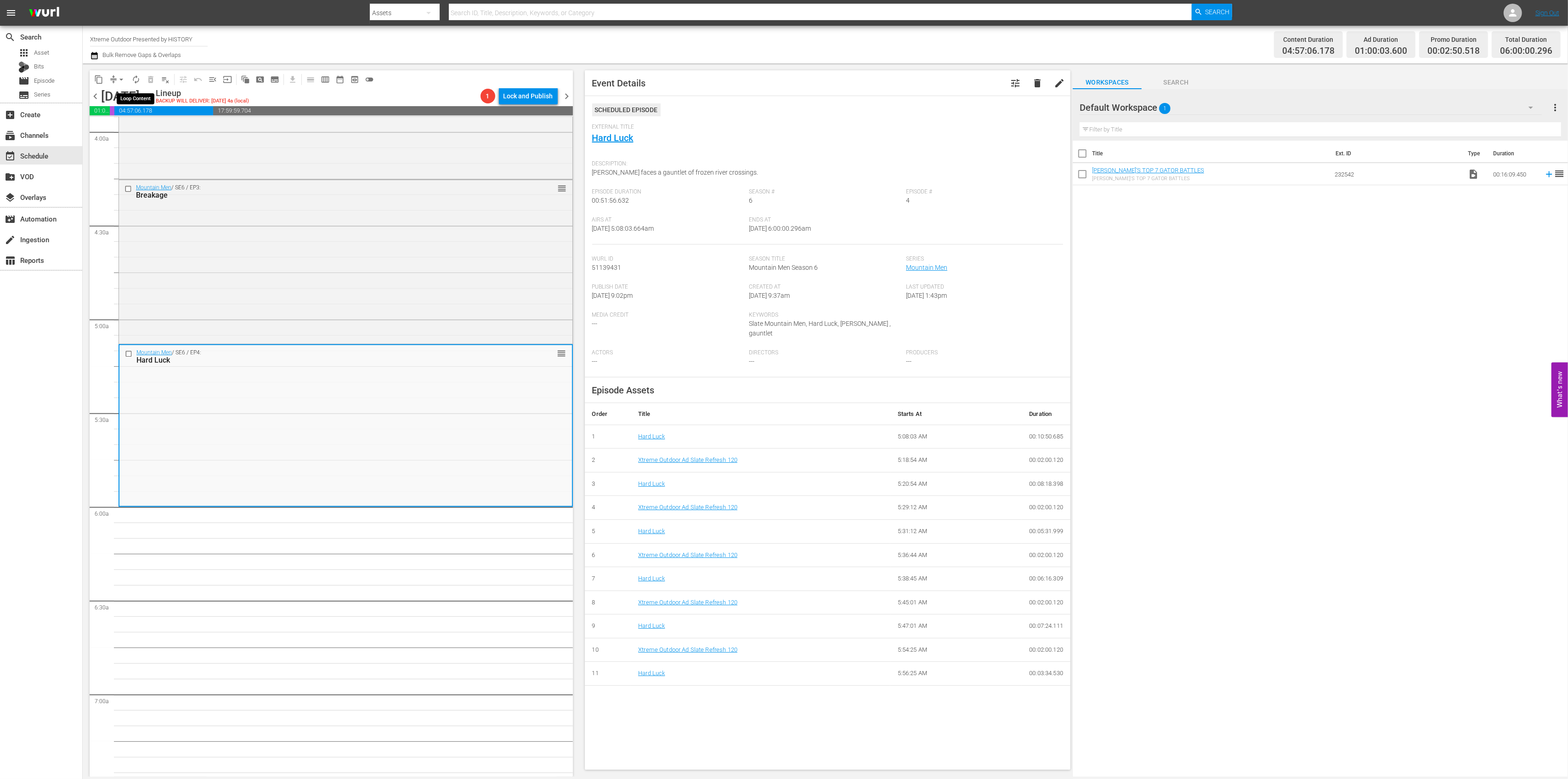
click at [138, 78] on span "autorenew_outlined" at bounding box center [136, 79] width 10 height 10
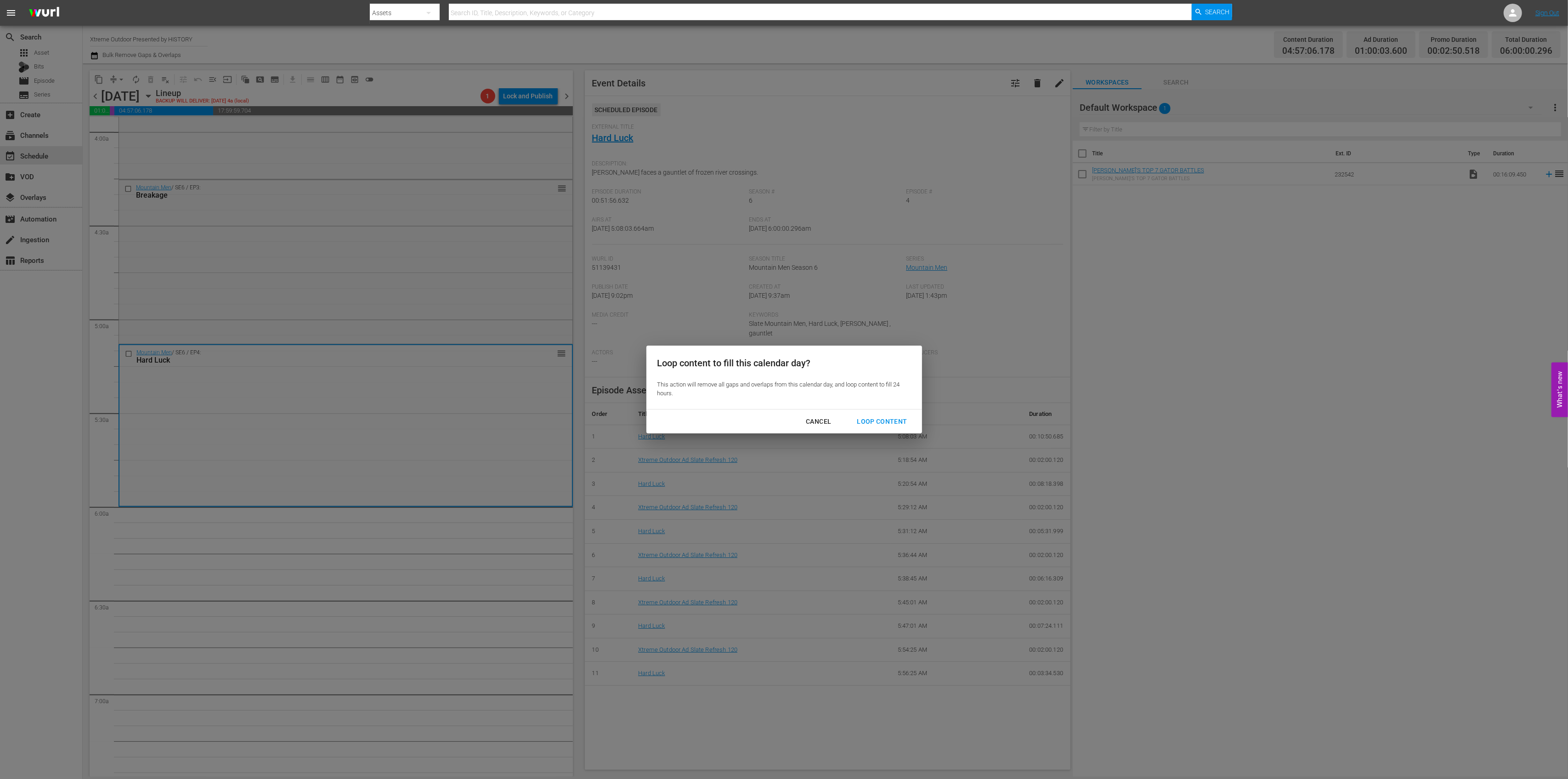
click at [873, 414] on button "Loop Content" at bounding box center [882, 421] width 72 height 17
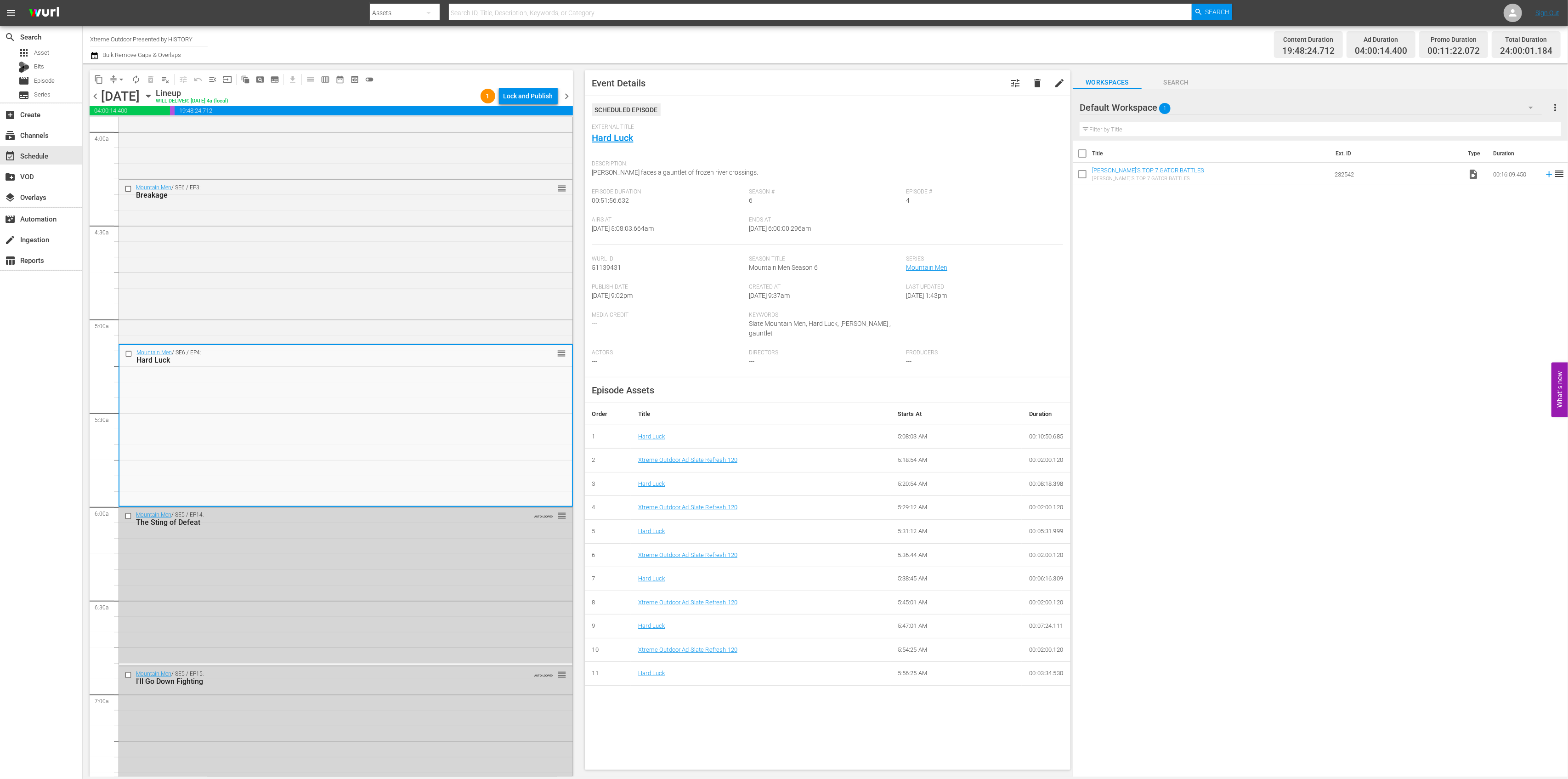
click at [536, 95] on div "Lock and Publish" at bounding box center [528, 96] width 50 height 17
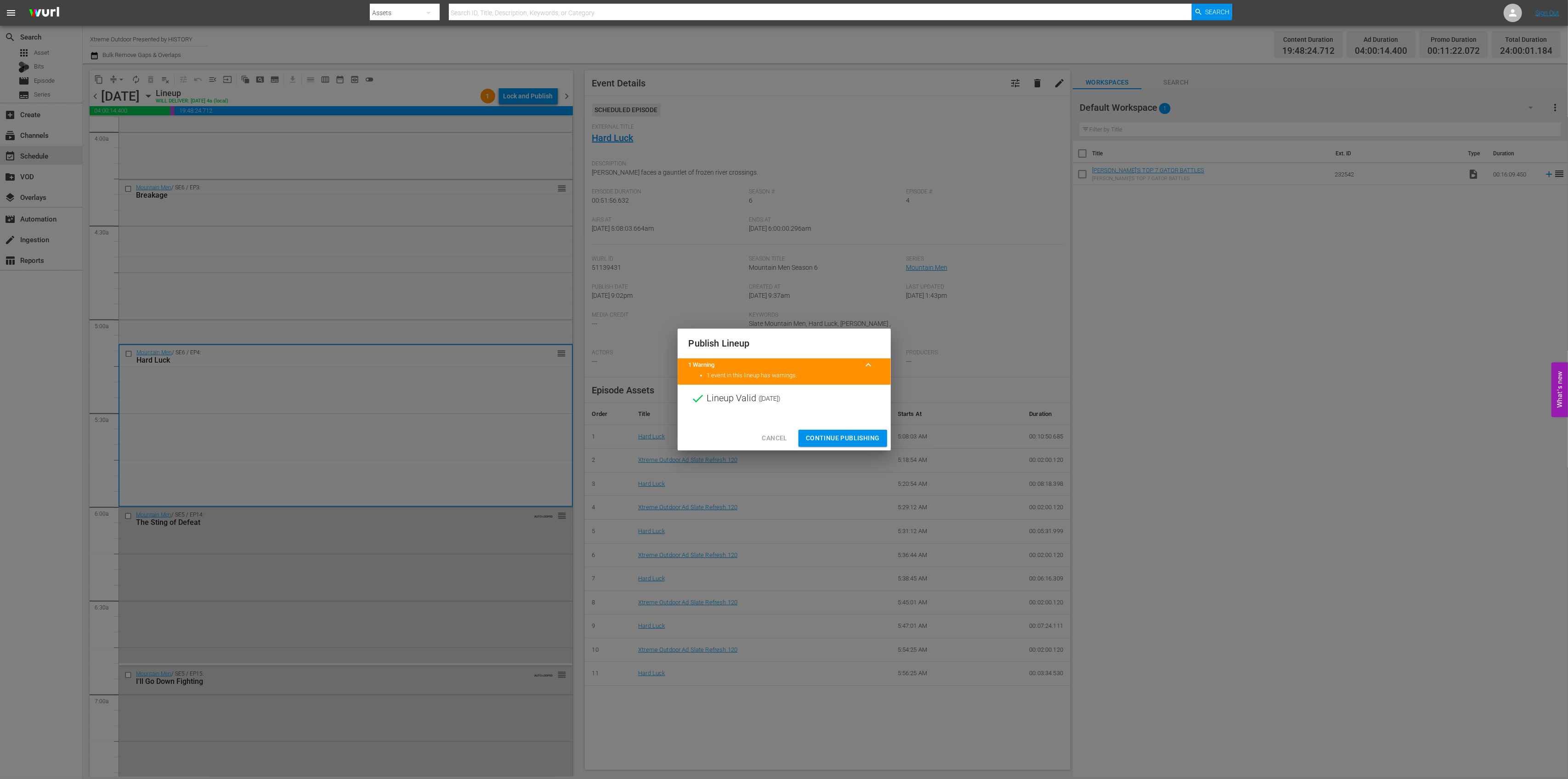
click at [838, 436] on span "Continue Publishing" at bounding box center [843, 438] width 74 height 12
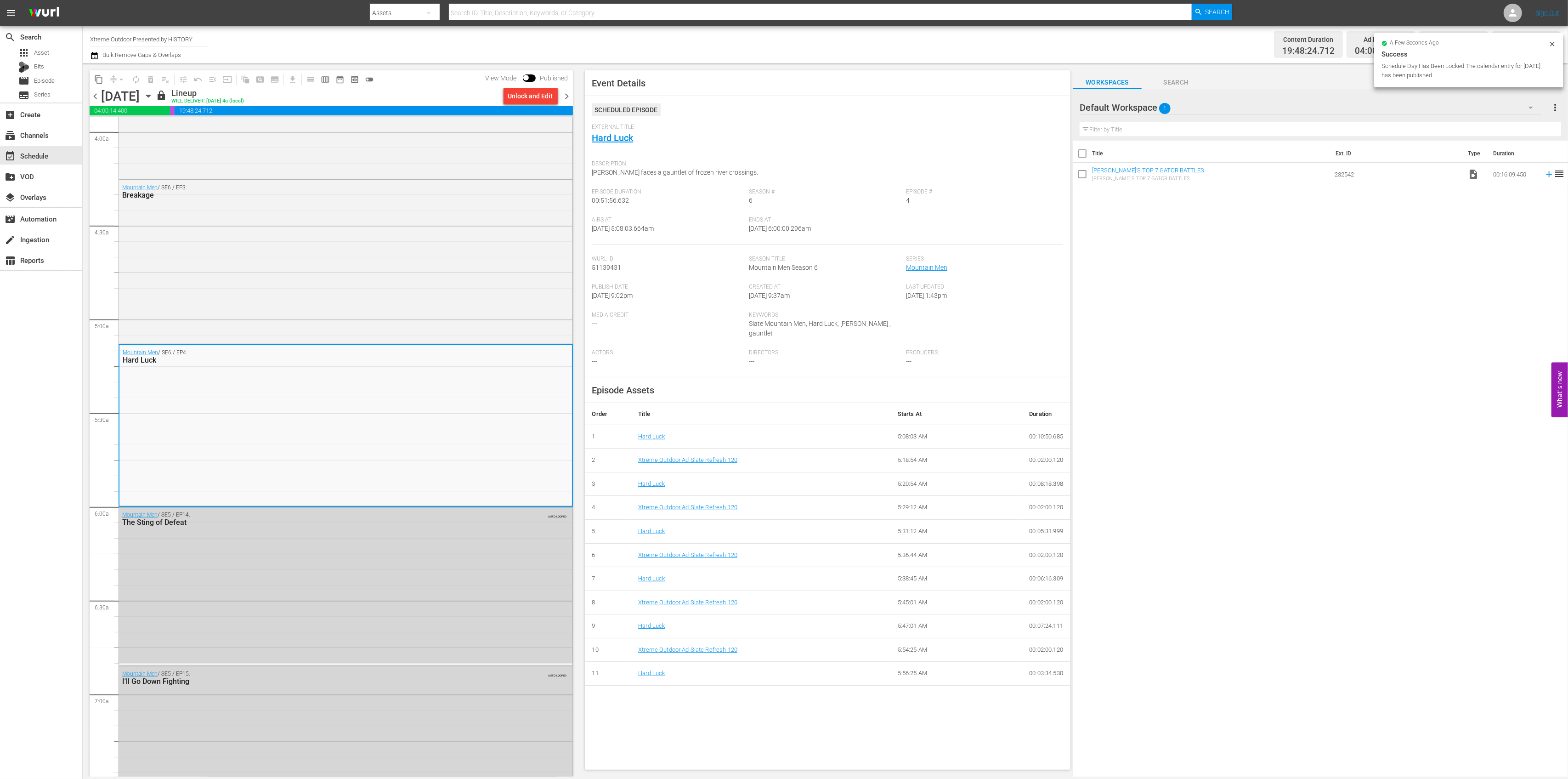
click at [567, 93] on span "chevron_right" at bounding box center [567, 96] width 12 height 12
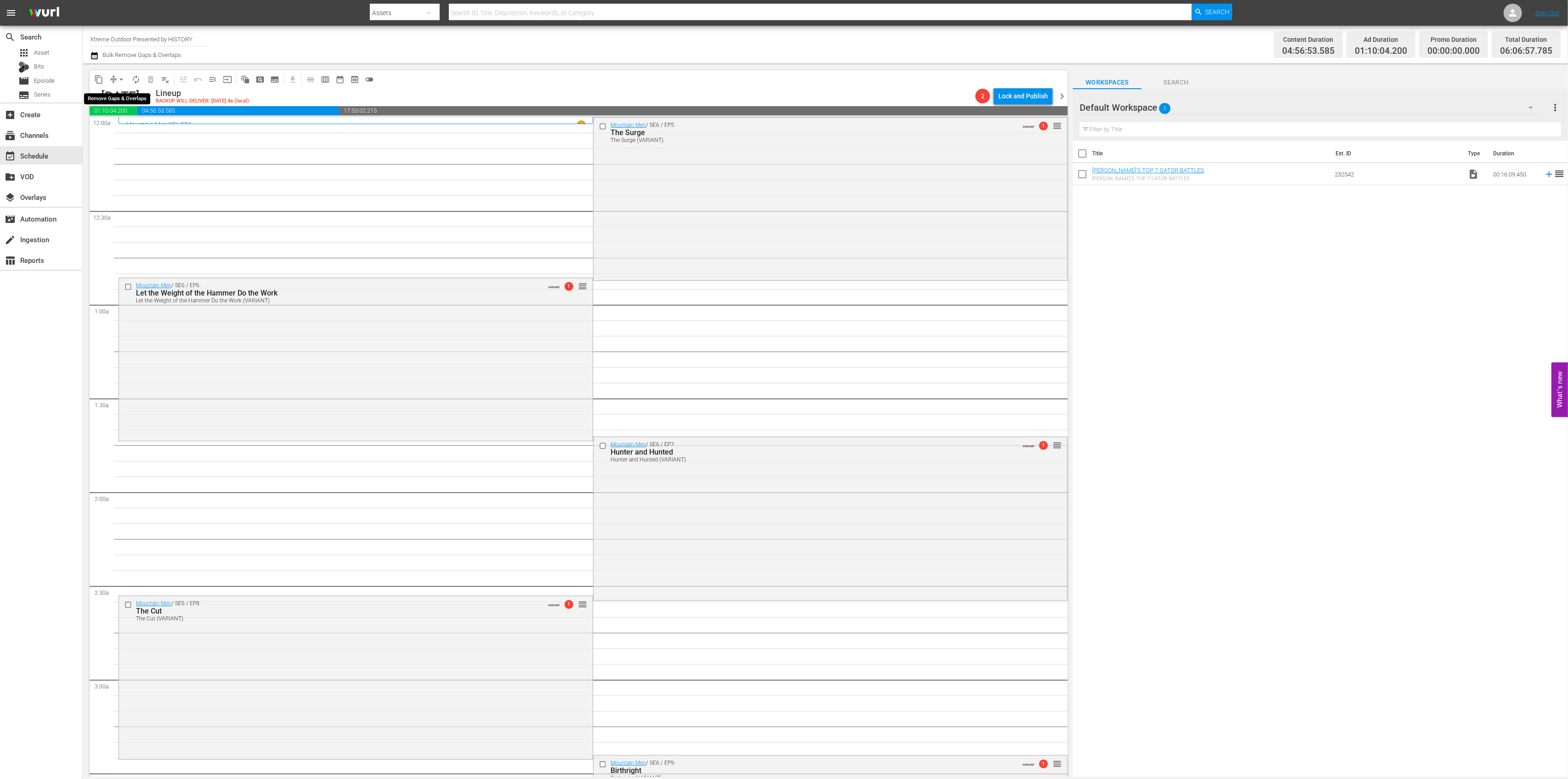
click at [122, 80] on span "arrow_drop_down" at bounding box center [121, 79] width 10 height 10
click at [125, 101] on li "Align to Midnight" at bounding box center [121, 98] width 96 height 15
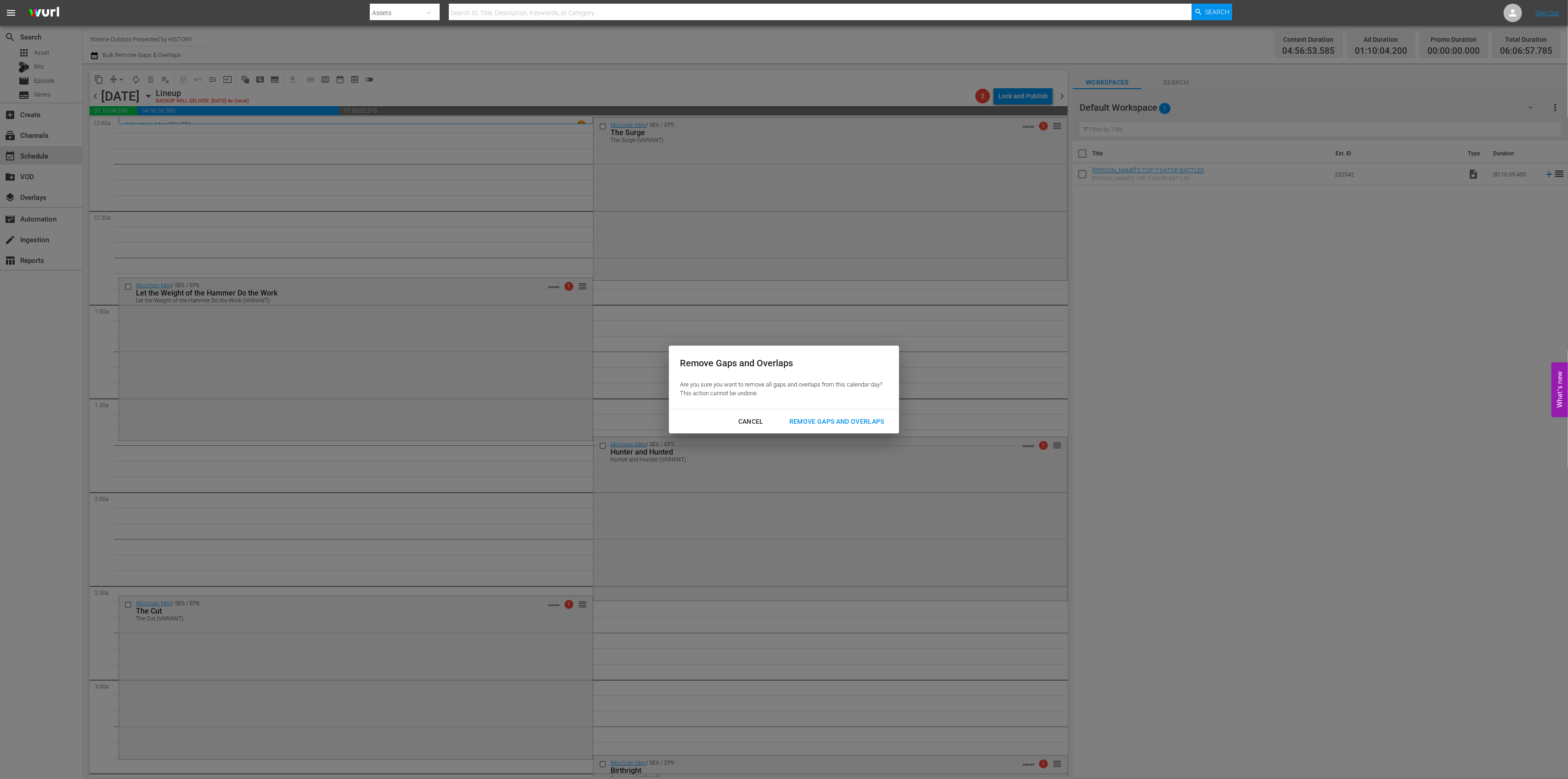
click at [838, 418] on div "Remove Gaps and Overlaps" at bounding box center [836, 422] width 109 height 12
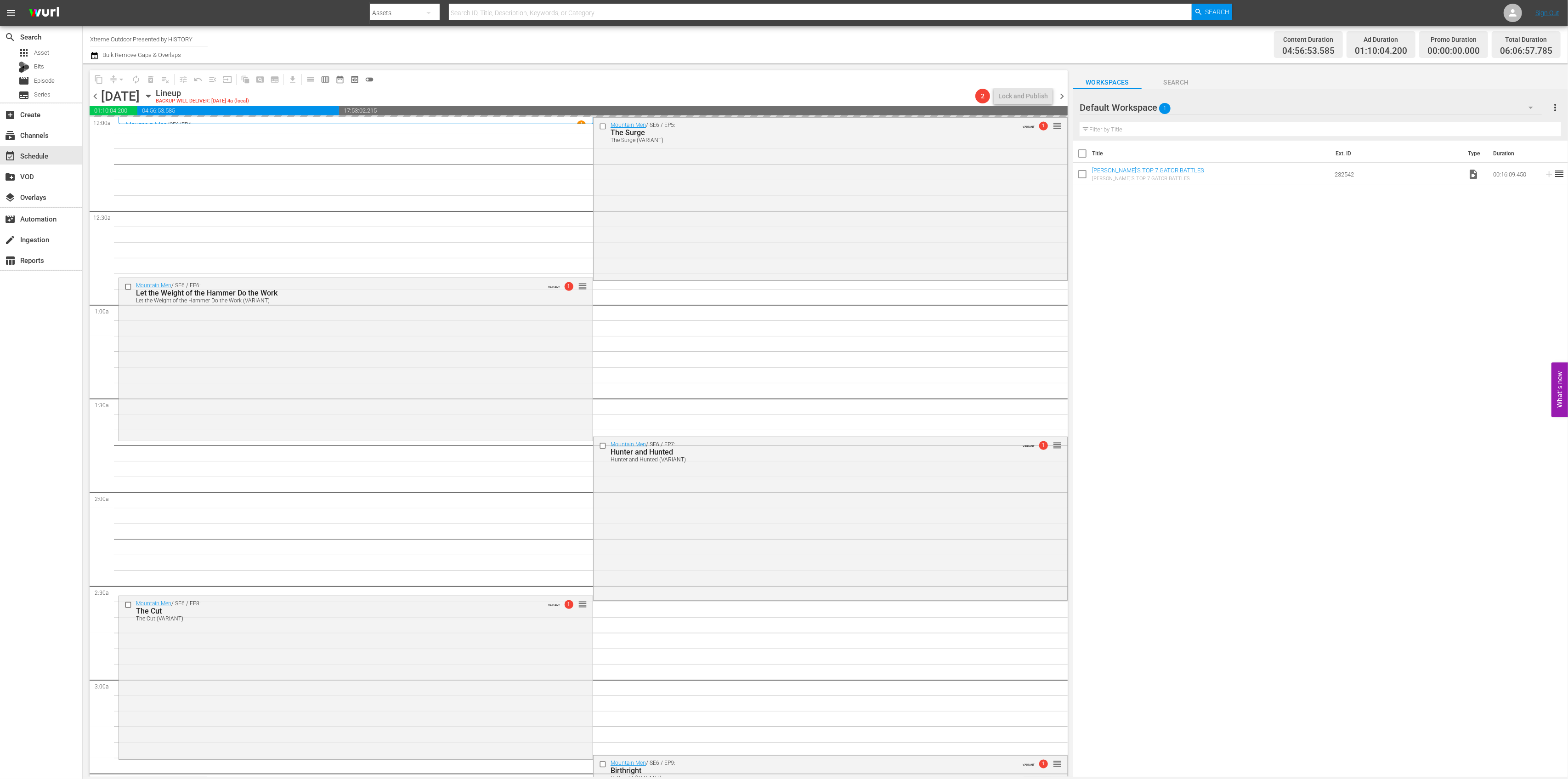
click at [711, 198] on div "Mountain Men / SE6 / EP5: The Surge The Surge (VARIANT) VARIANT 1 reorder" at bounding box center [830, 198] width 474 height 161
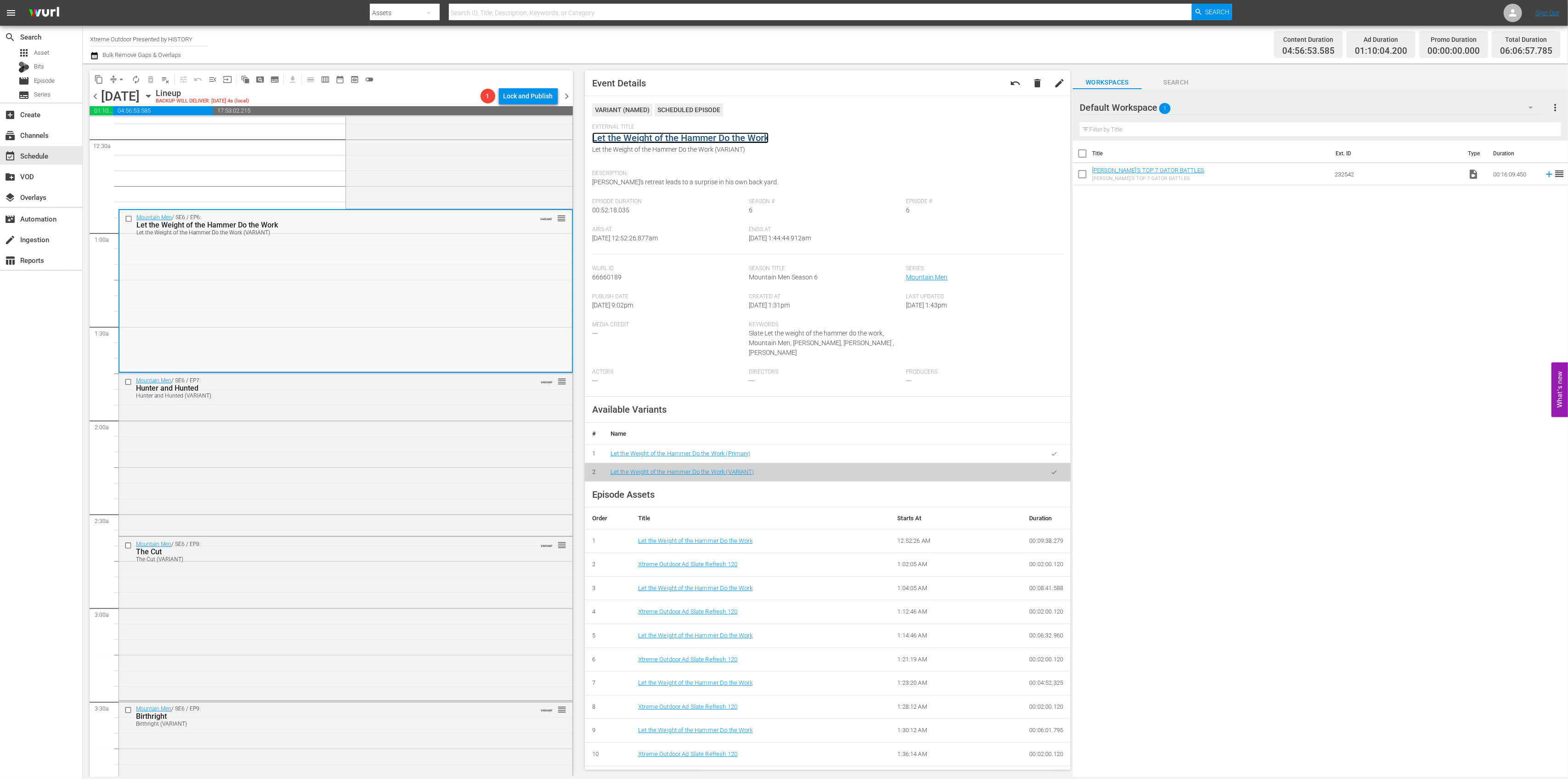
scroll to position [122, 0]
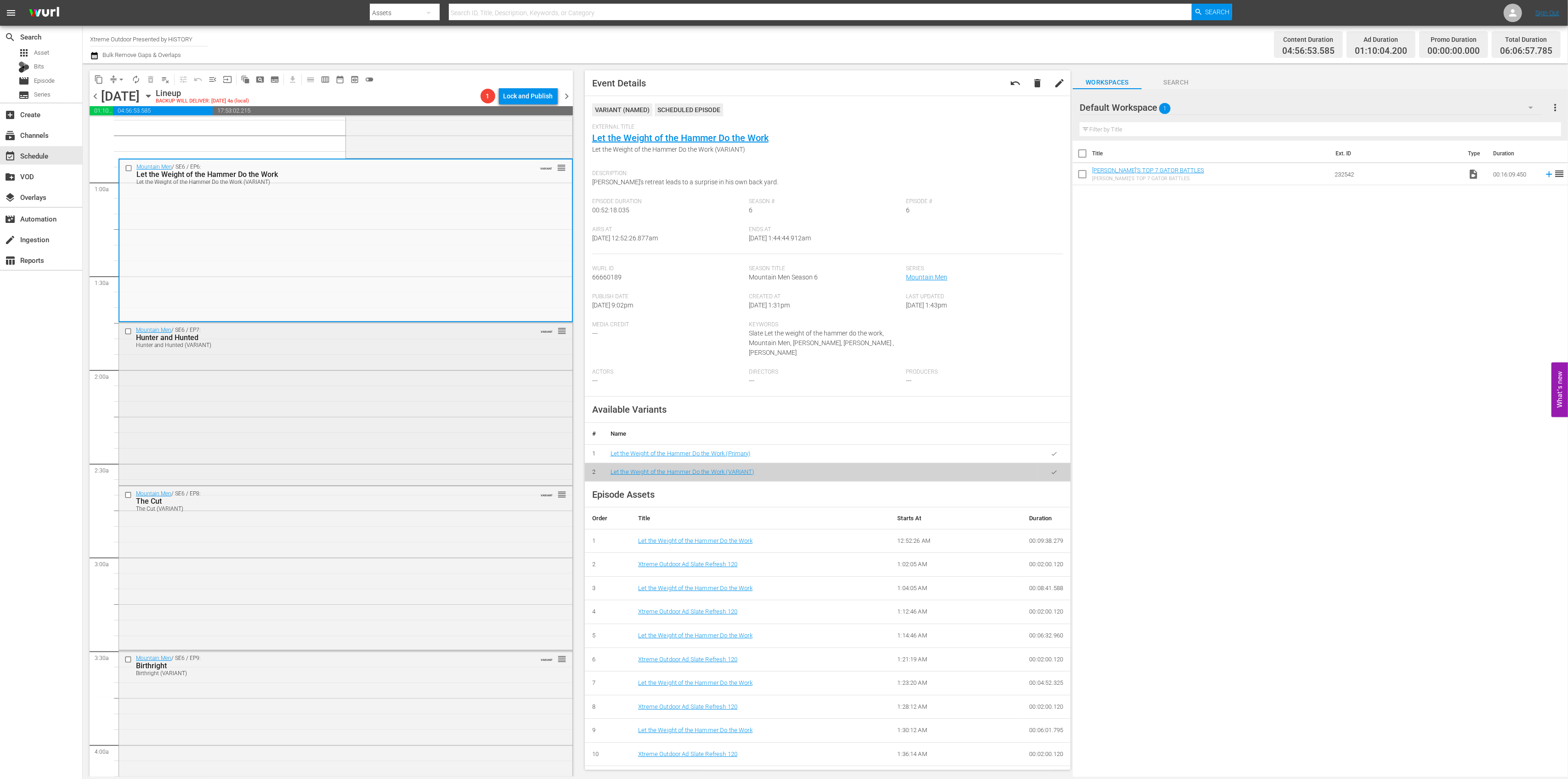
click at [428, 384] on div "Mountain Men / SE6 / EP7: Hunter and Hunted Hunter and Hunted (VARIANT) VARIANT…" at bounding box center [345, 403] width 453 height 161
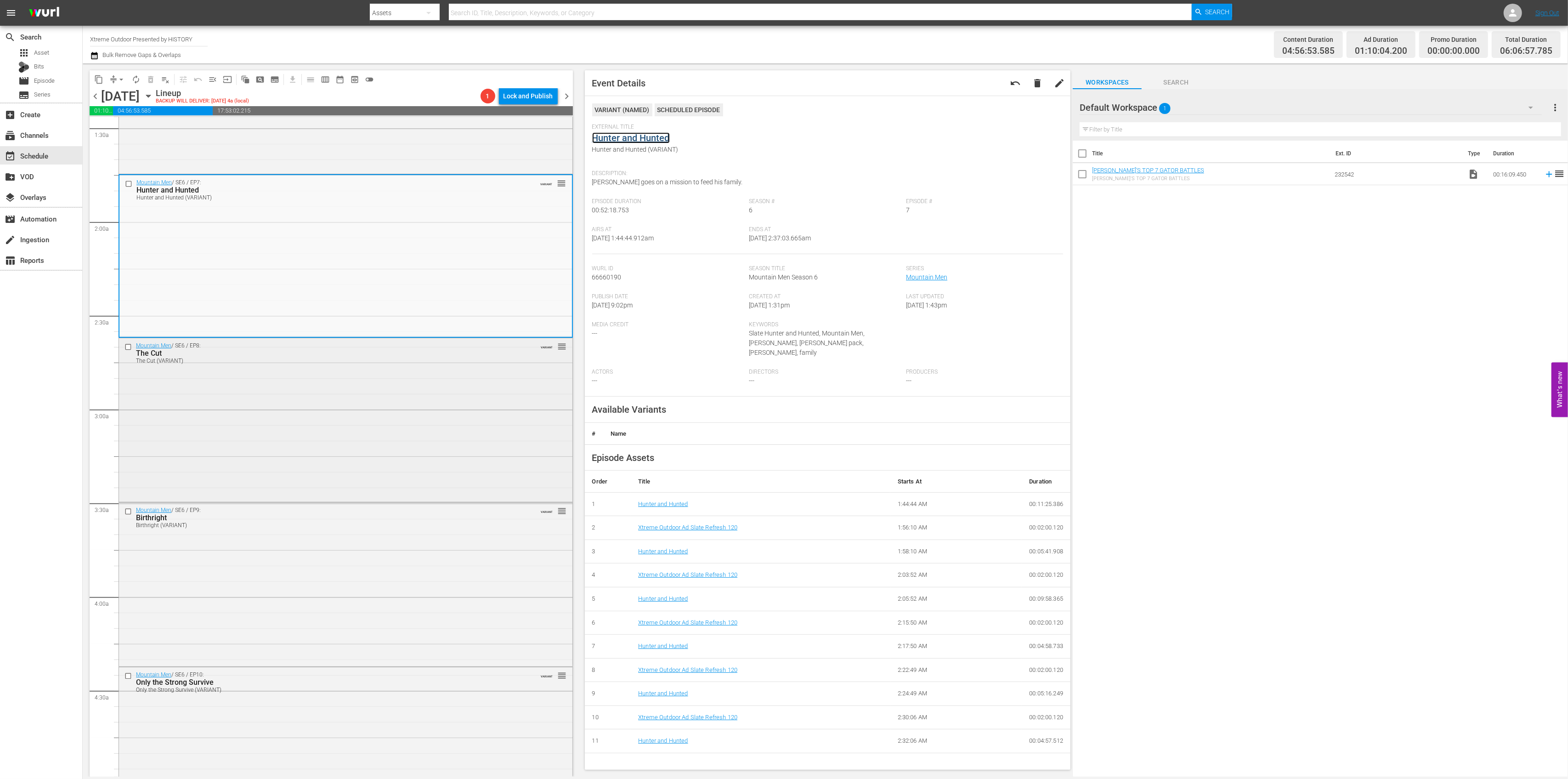
scroll to position [306, 0]
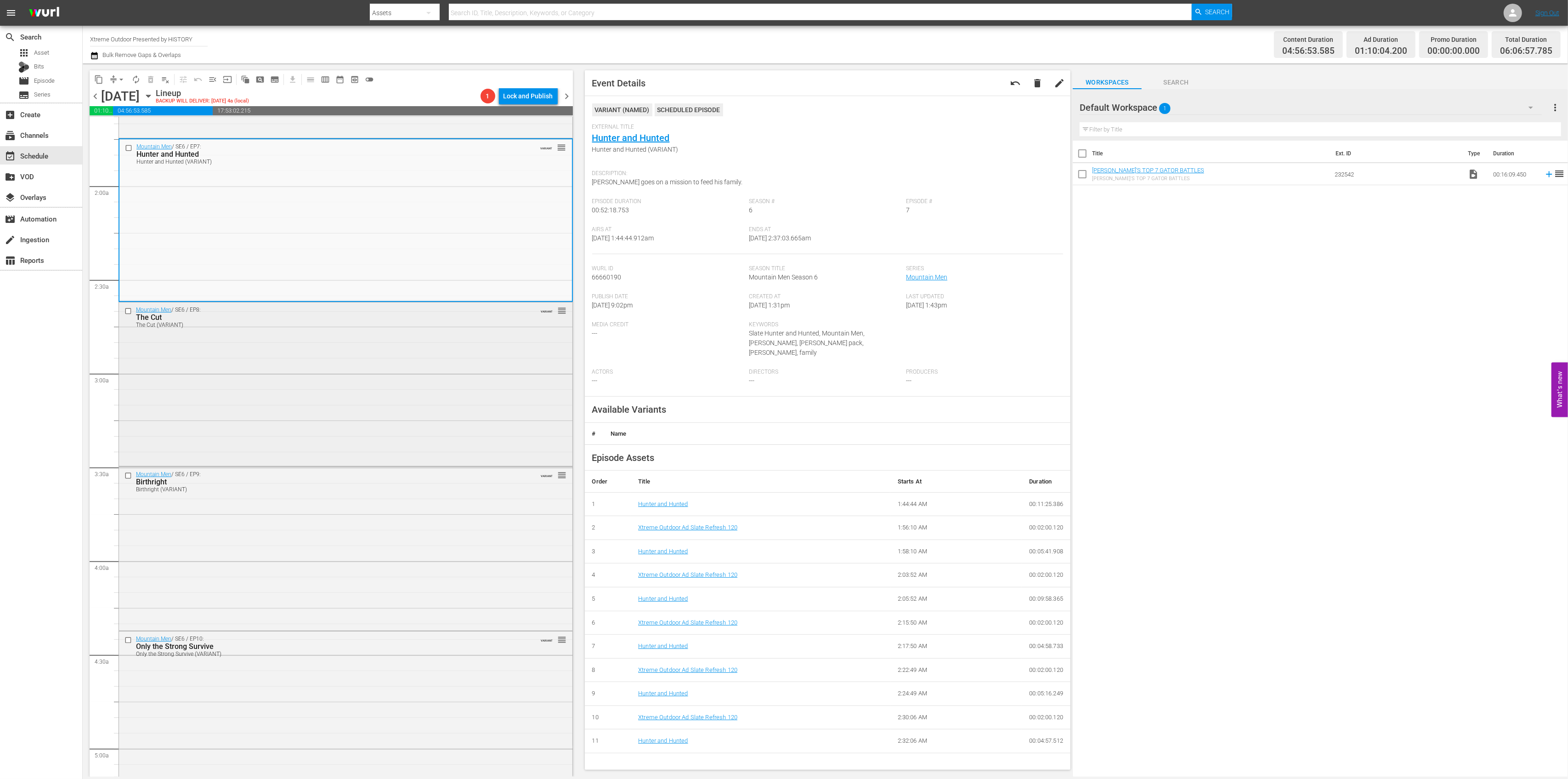
click at [457, 374] on div "Mountain Men / SE6 / EP8: The Cut The Cut (VARIANT) VARIANT reorder" at bounding box center [345, 382] width 453 height 161
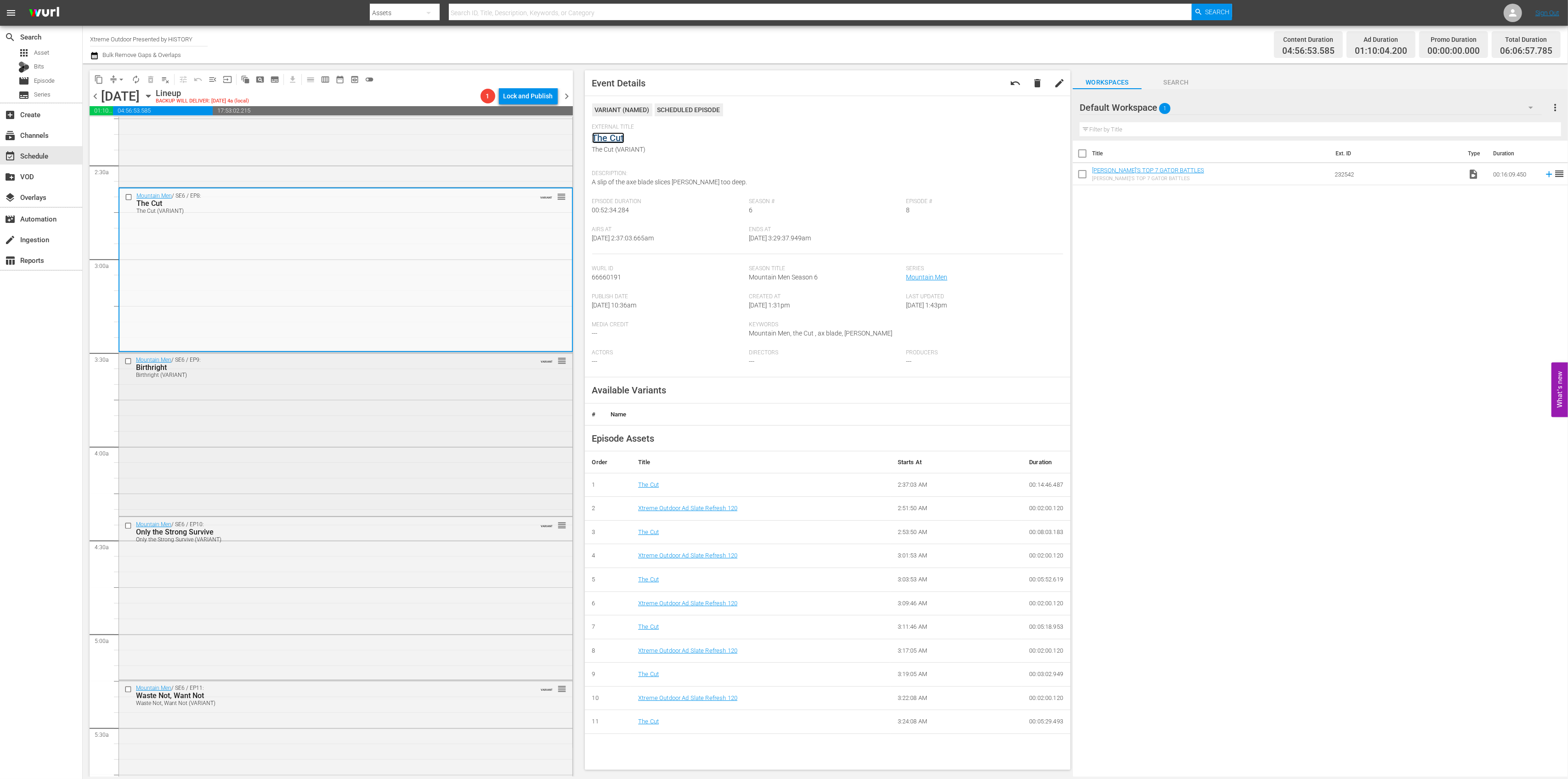
scroll to position [490, 0]
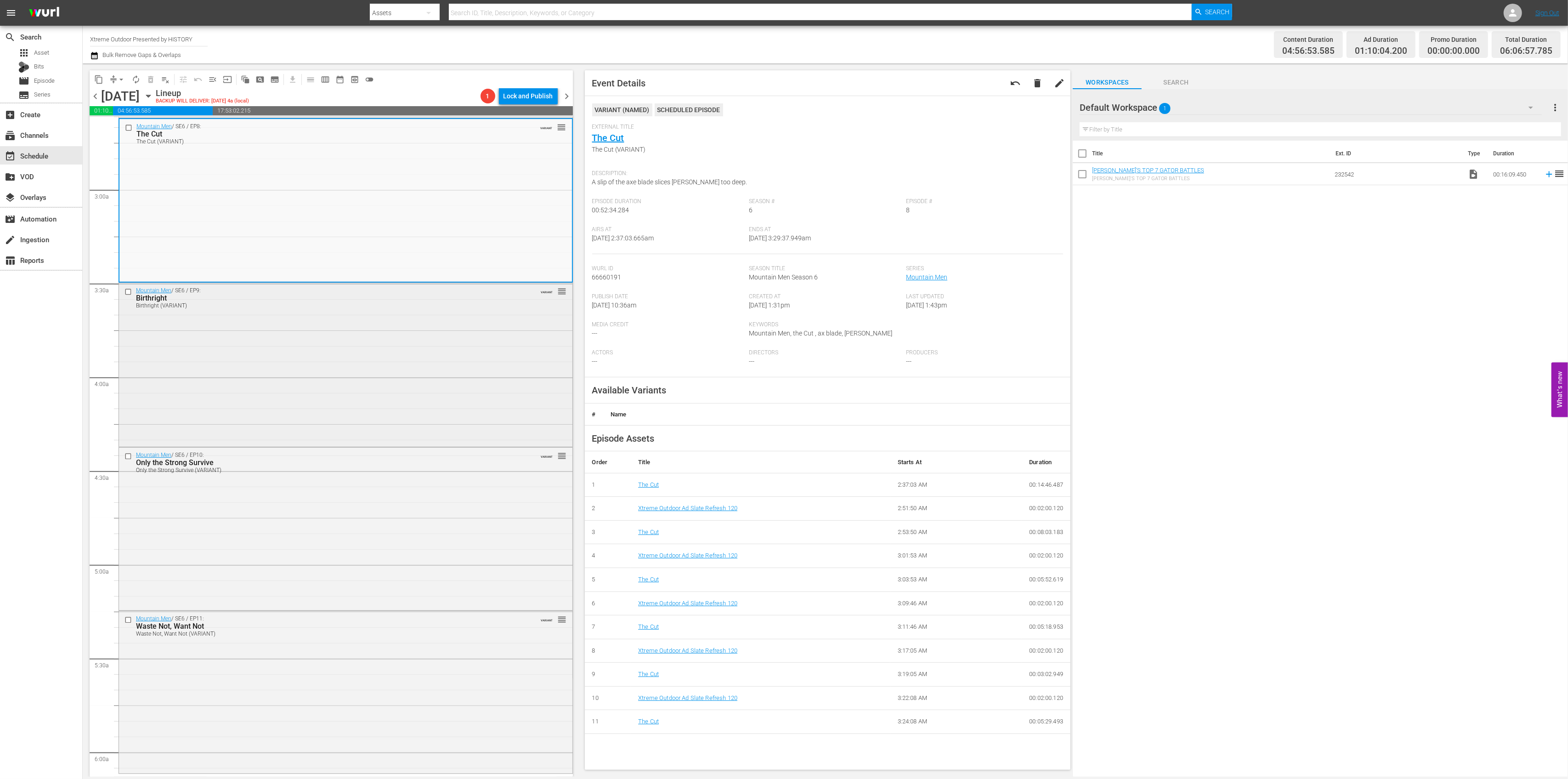
click at [424, 359] on div "Mountain Men / SE6 / EP9: Birthright Birthright (VARIANT) VARIANT reorder" at bounding box center [345, 364] width 453 height 162
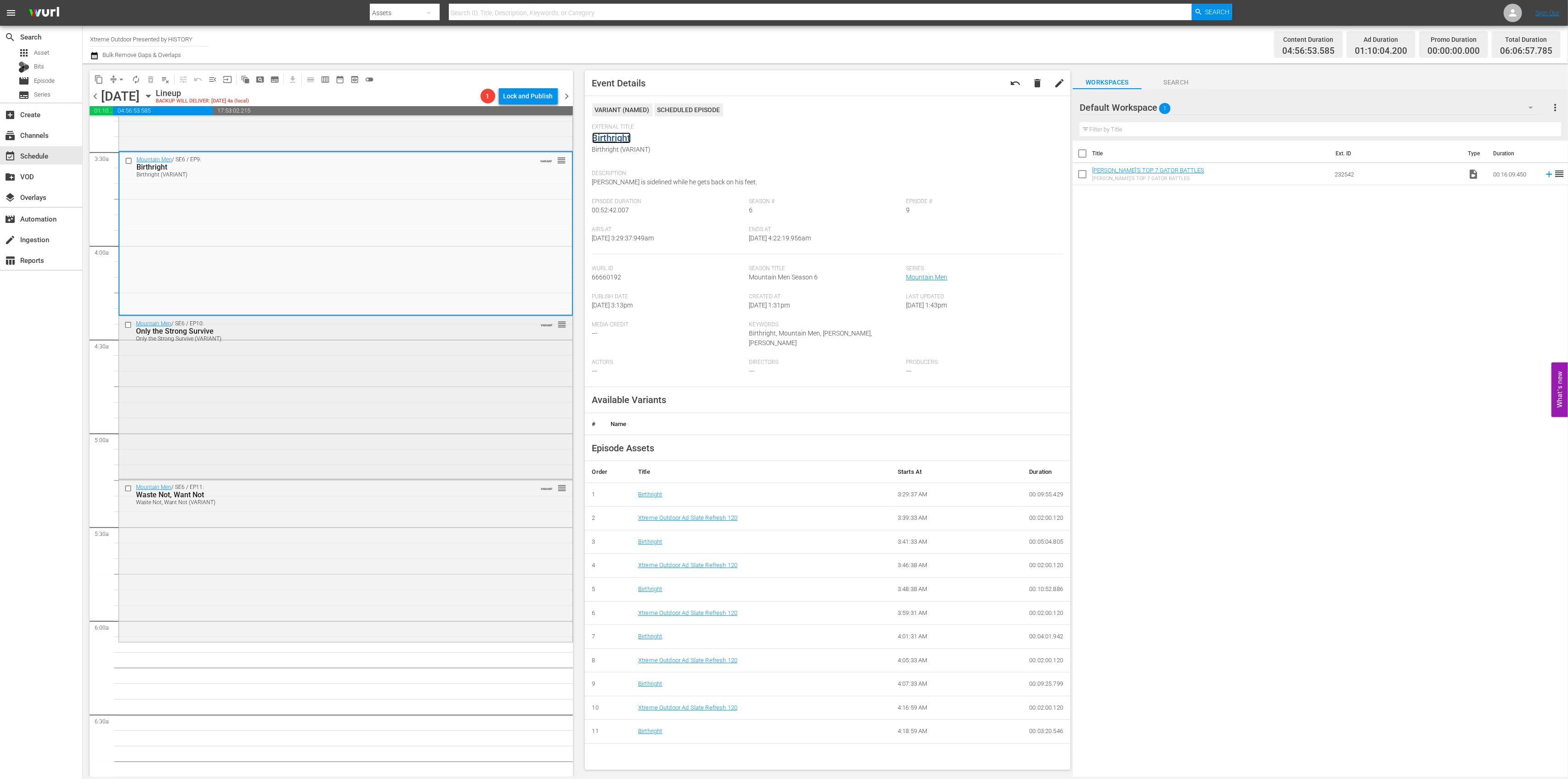
scroll to position [674, 0]
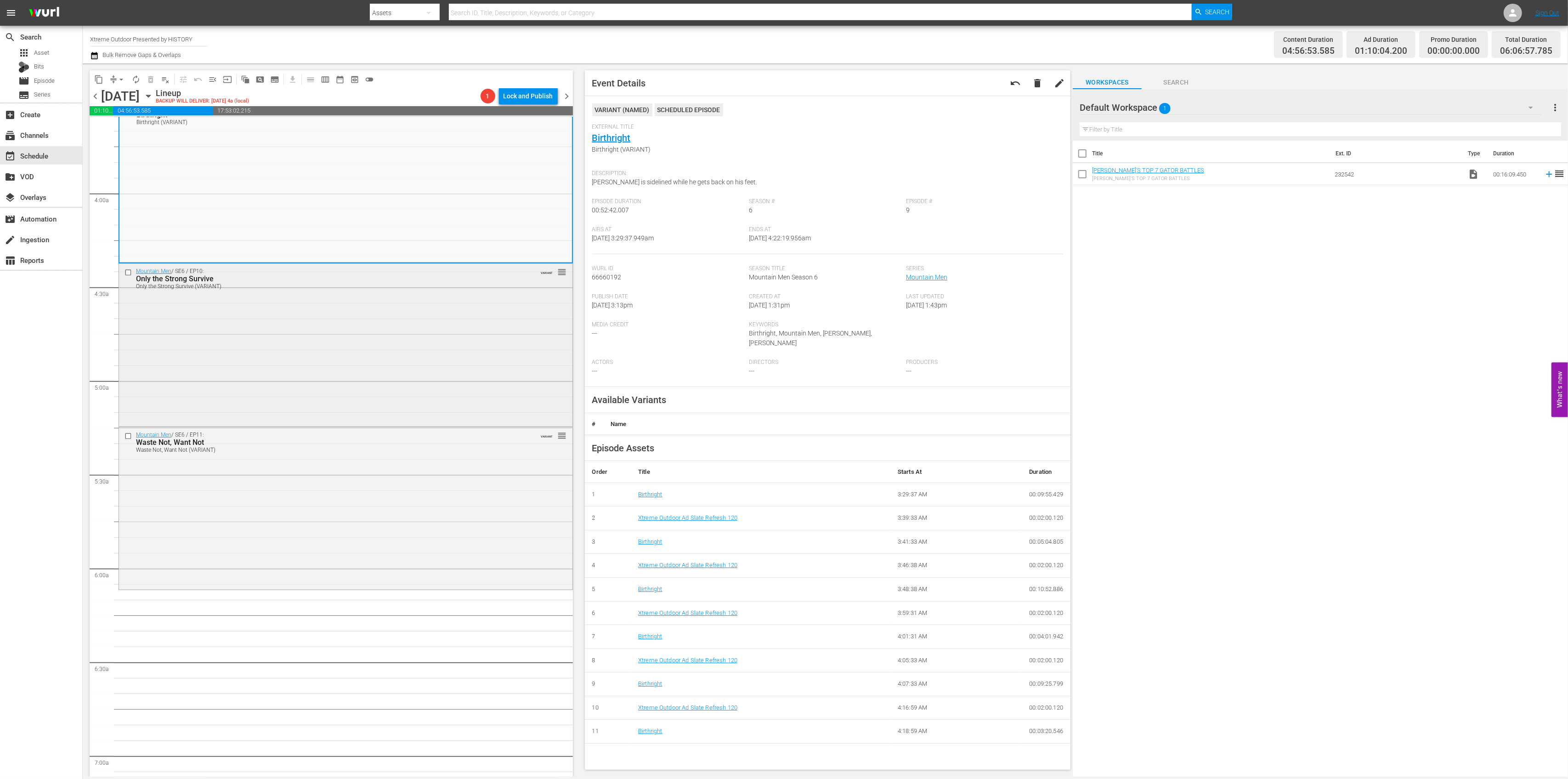
click at [442, 342] on div "Mountain Men / SE6 / EP10: Only the Strong Survive Only the Strong Survive (VAR…" at bounding box center [345, 344] width 453 height 161
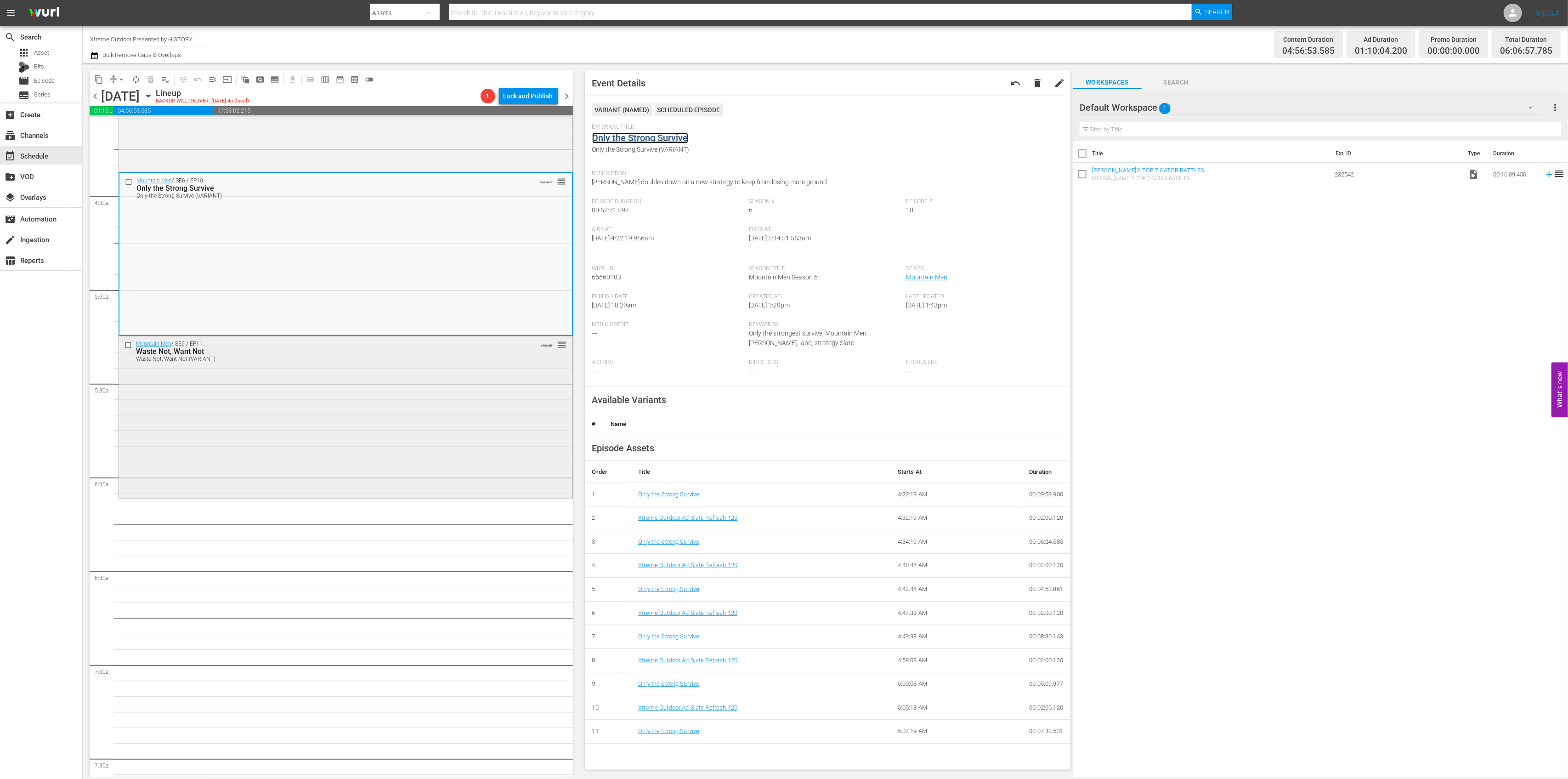
scroll to position [797, 0]
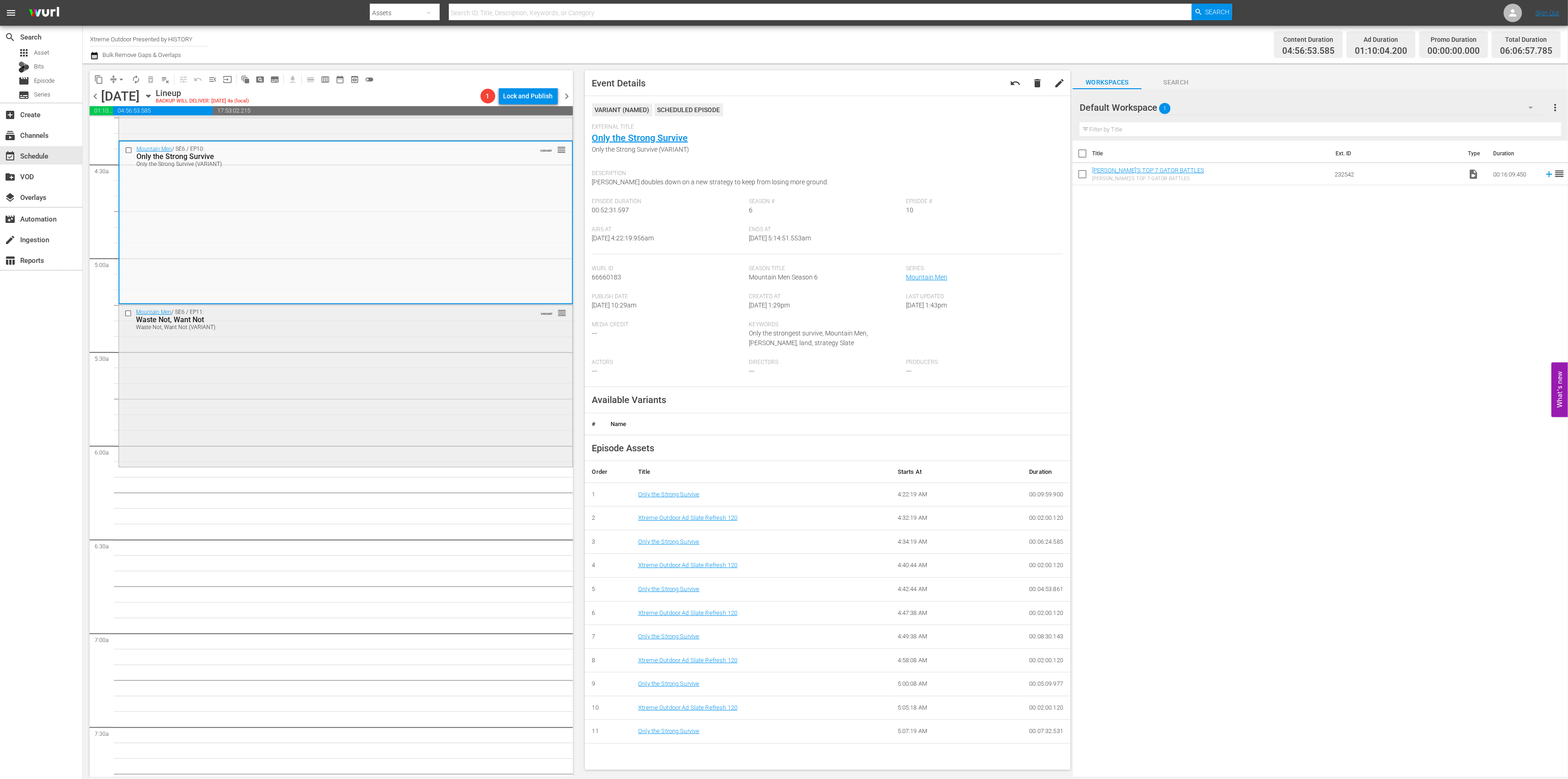
click at [431, 414] on div "Mountain Men / SE6 / EP11: Waste Not, Want Not Waste Not, Want Not (VARIANT) VA…" at bounding box center [345, 385] width 453 height 160
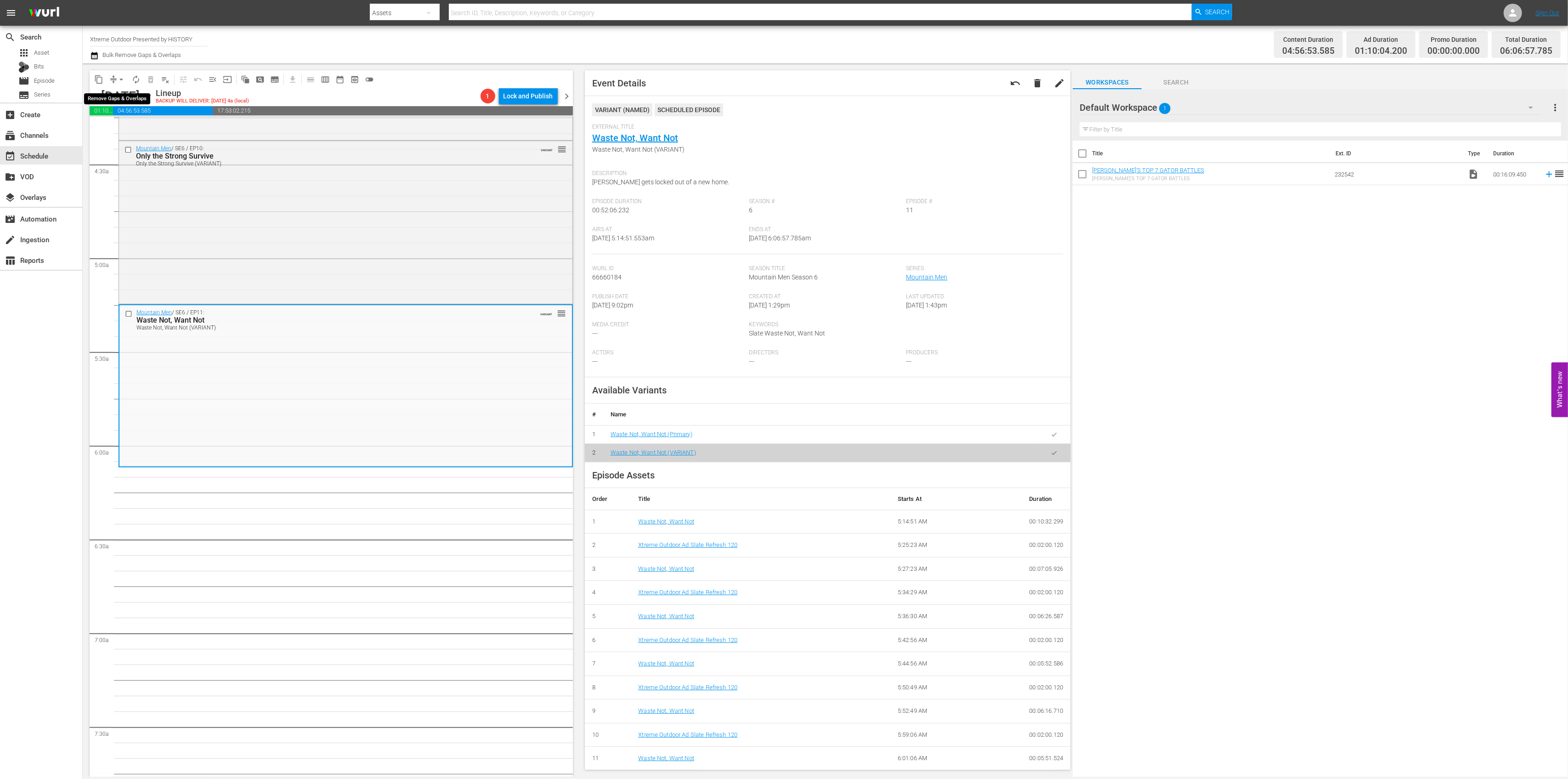
click at [117, 80] on span "arrow_drop_down" at bounding box center [121, 79] width 10 height 10
click at [122, 94] on li "Align to Midnight" at bounding box center [121, 98] width 96 height 15
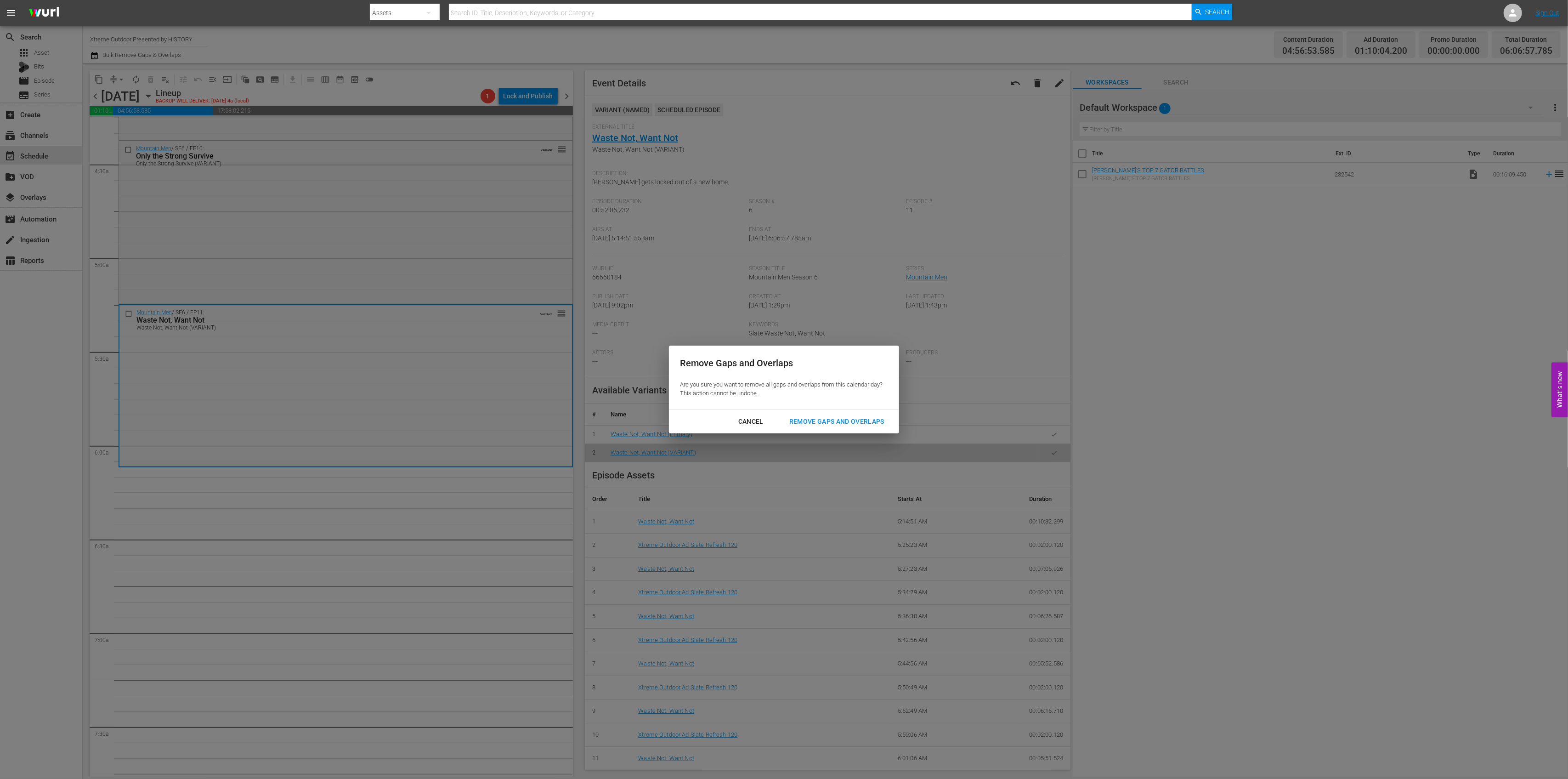
click at [813, 420] on div "Remove Gaps and Overlaps" at bounding box center [836, 422] width 109 height 12
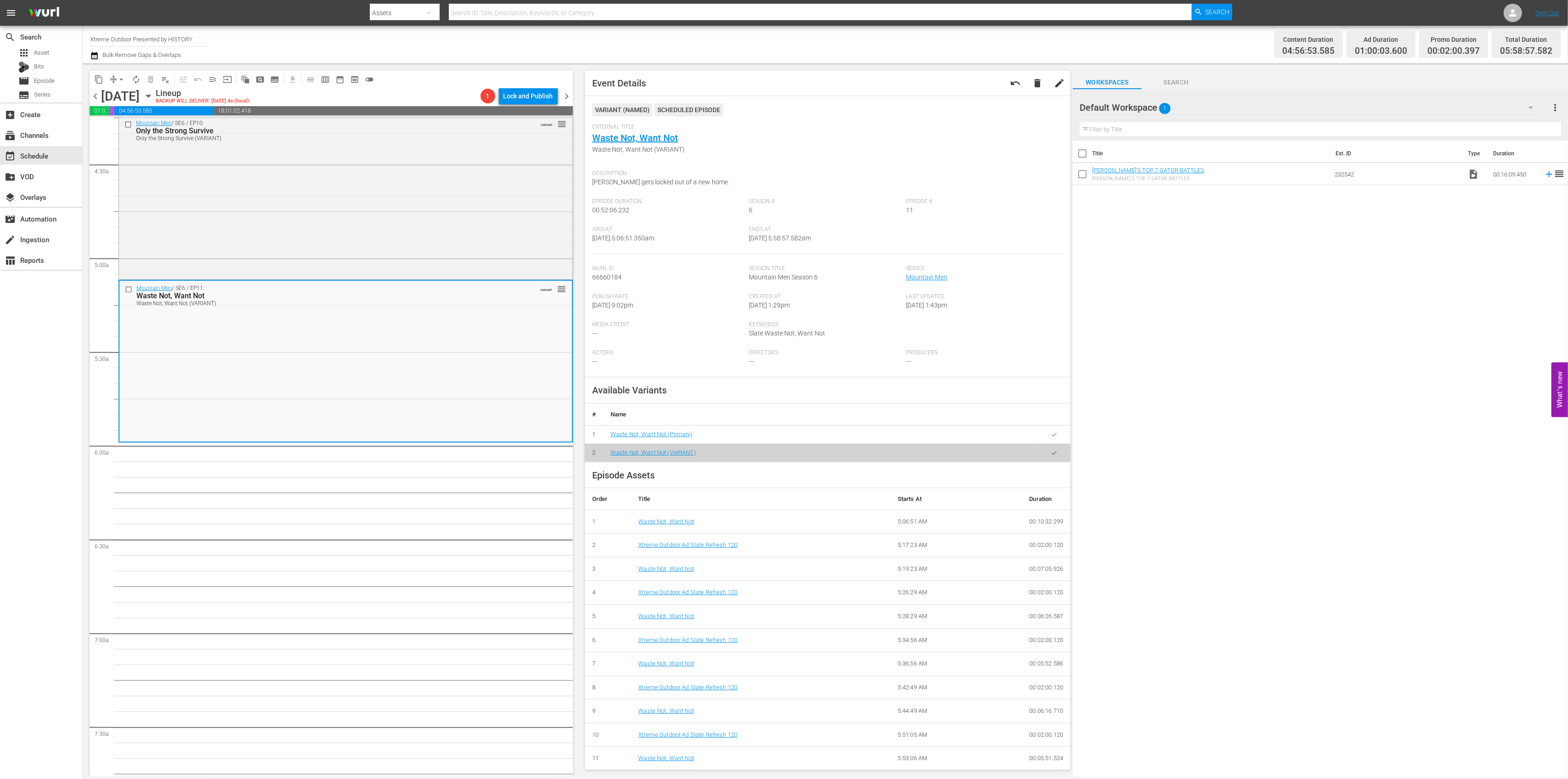
scroll to position [780, 0]
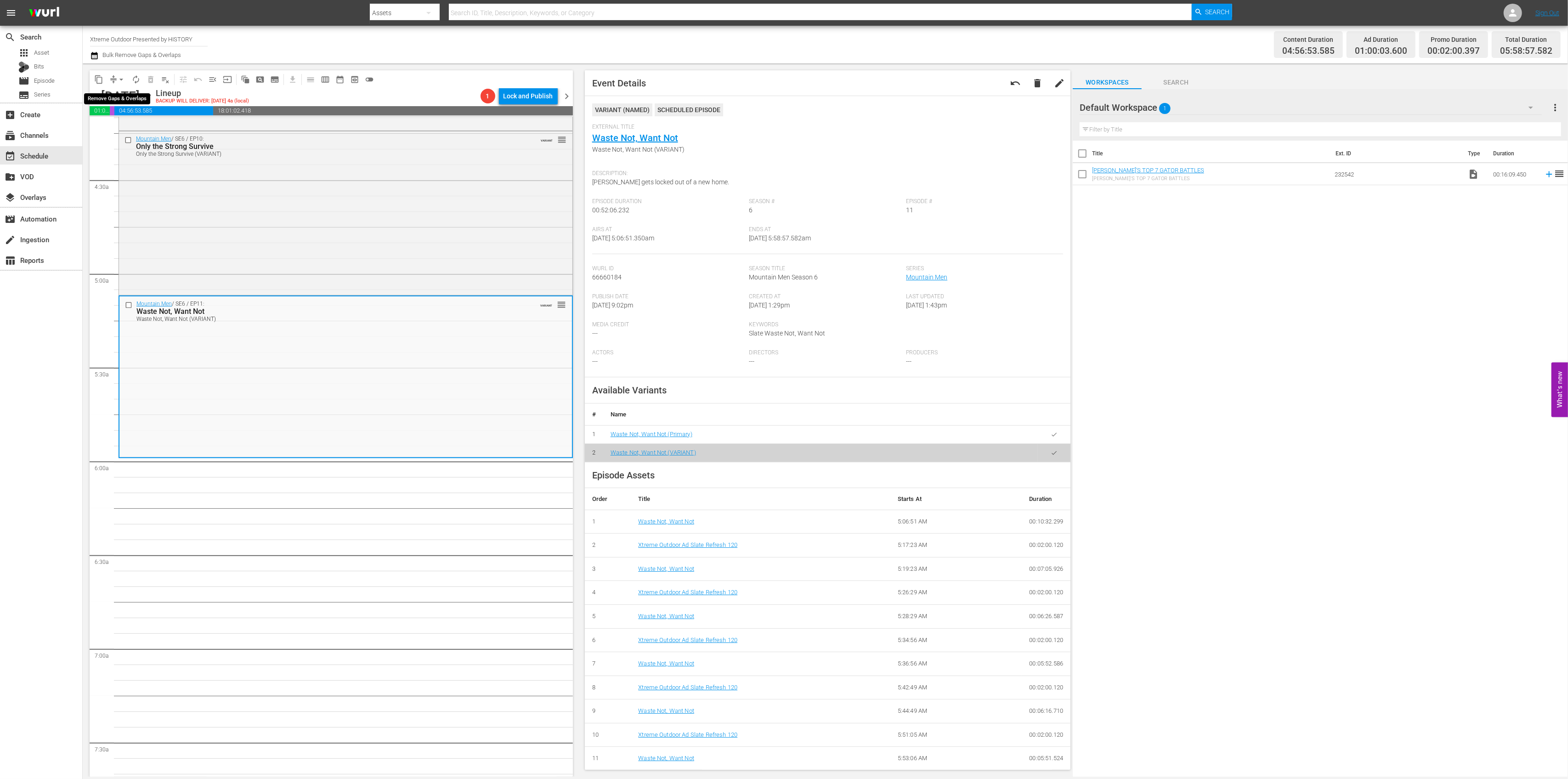
click at [115, 79] on button "arrow_drop_down" at bounding box center [121, 79] width 15 height 15
click at [118, 96] on li "Align to Midnight" at bounding box center [121, 98] width 96 height 15
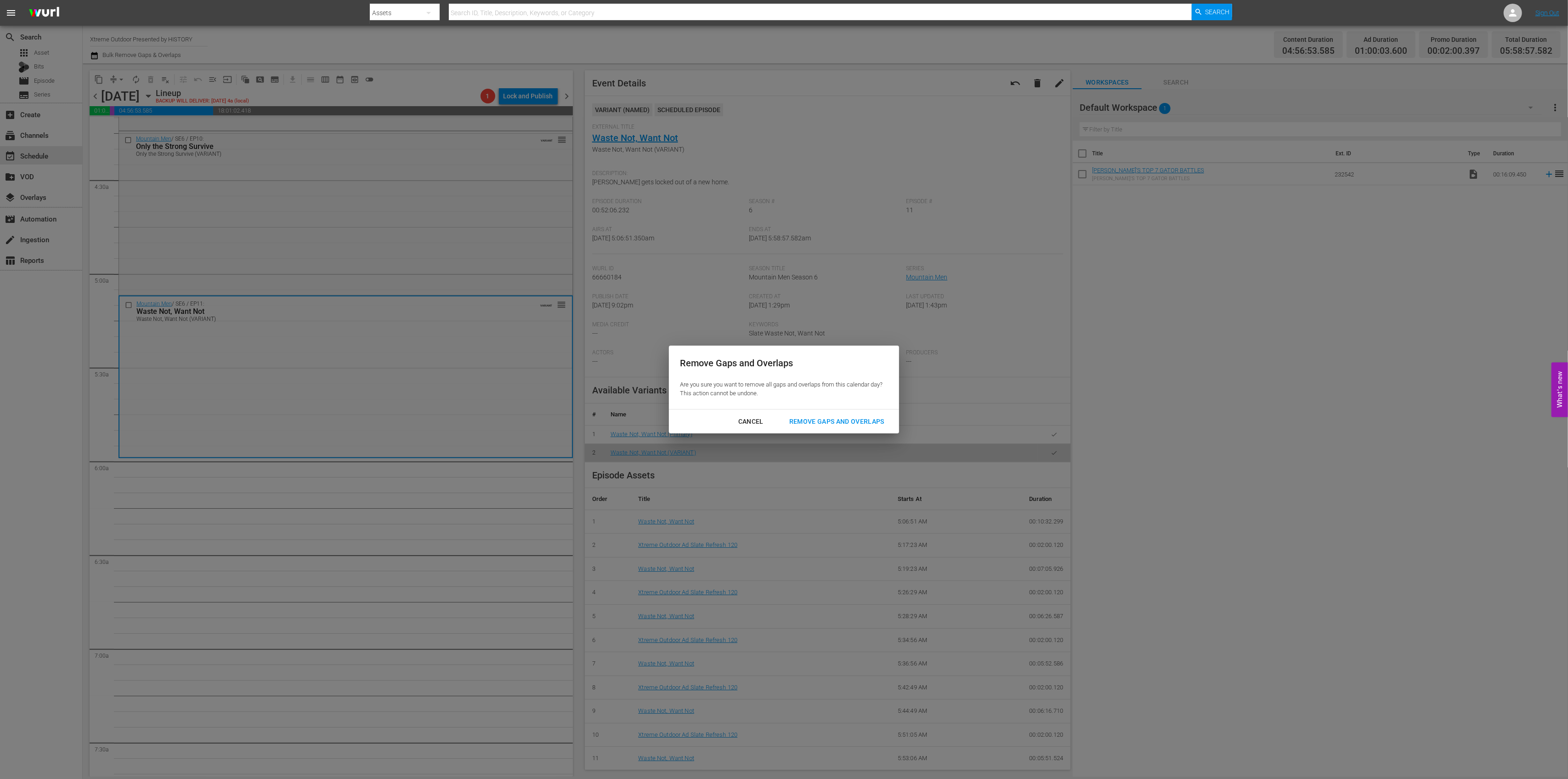
click at [842, 412] on div "Cancel Remove Gaps and Overlaps" at bounding box center [783, 421] width 230 height 24
click at [838, 426] on div "Remove Gaps and Overlaps" at bounding box center [836, 422] width 109 height 12
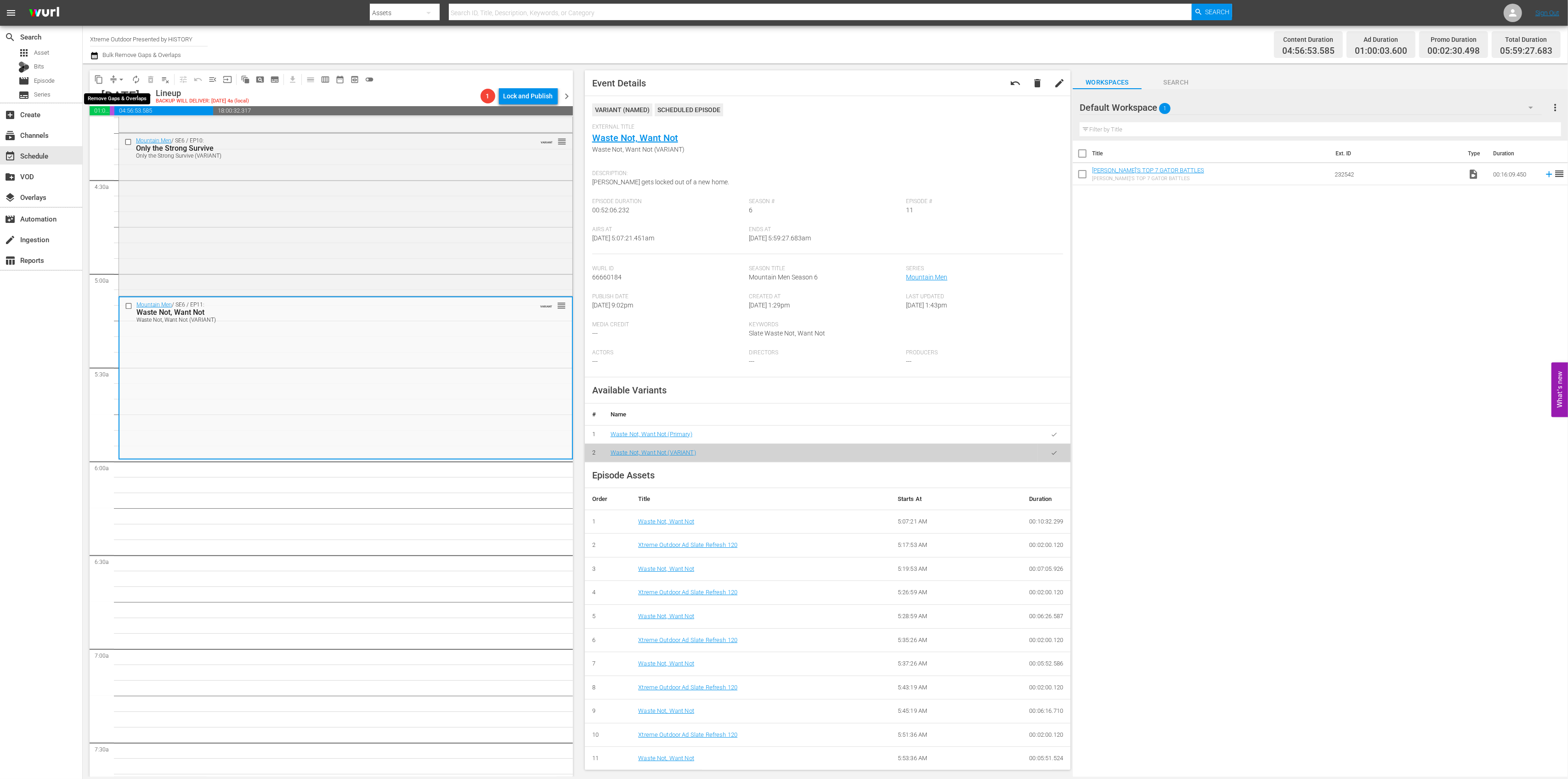
click at [118, 79] on span "arrow_drop_down" at bounding box center [121, 79] width 10 height 10
click at [115, 93] on li "Align to Midnight" at bounding box center [121, 98] width 96 height 15
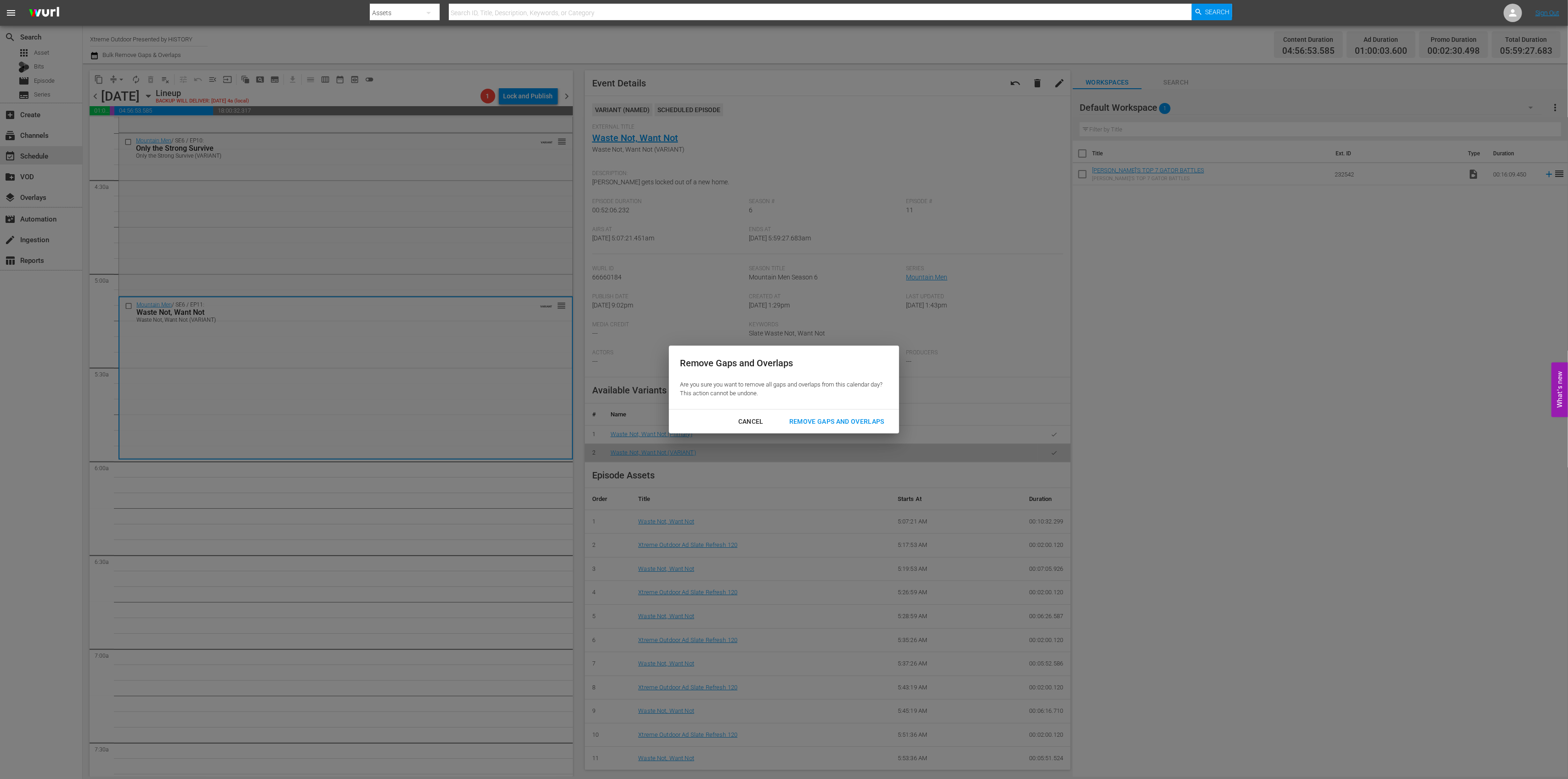
click at [808, 421] on div "Remove Gaps and Overlaps" at bounding box center [836, 422] width 109 height 12
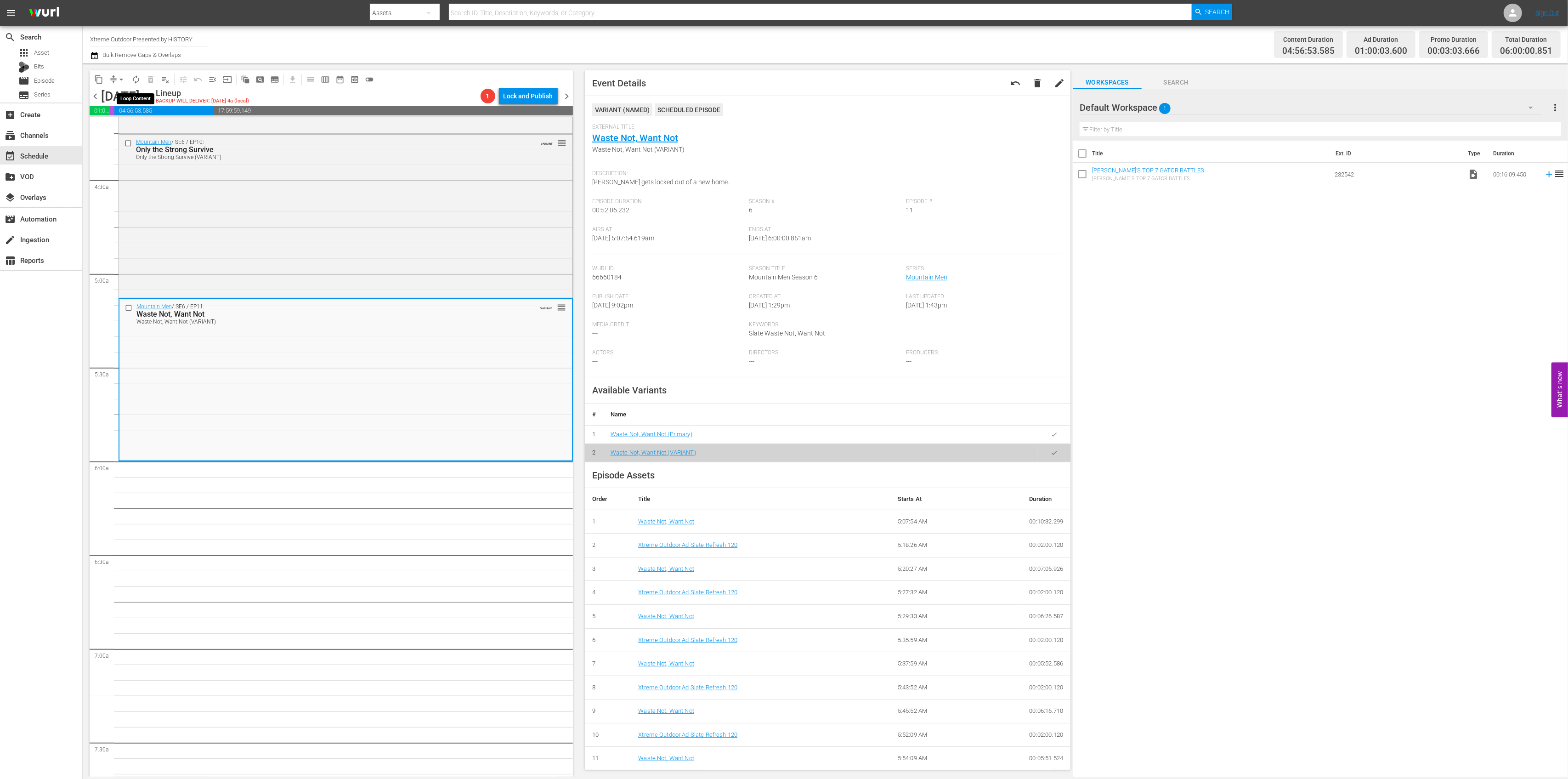
click at [134, 78] on span "autorenew_outlined" at bounding box center [136, 79] width 10 height 10
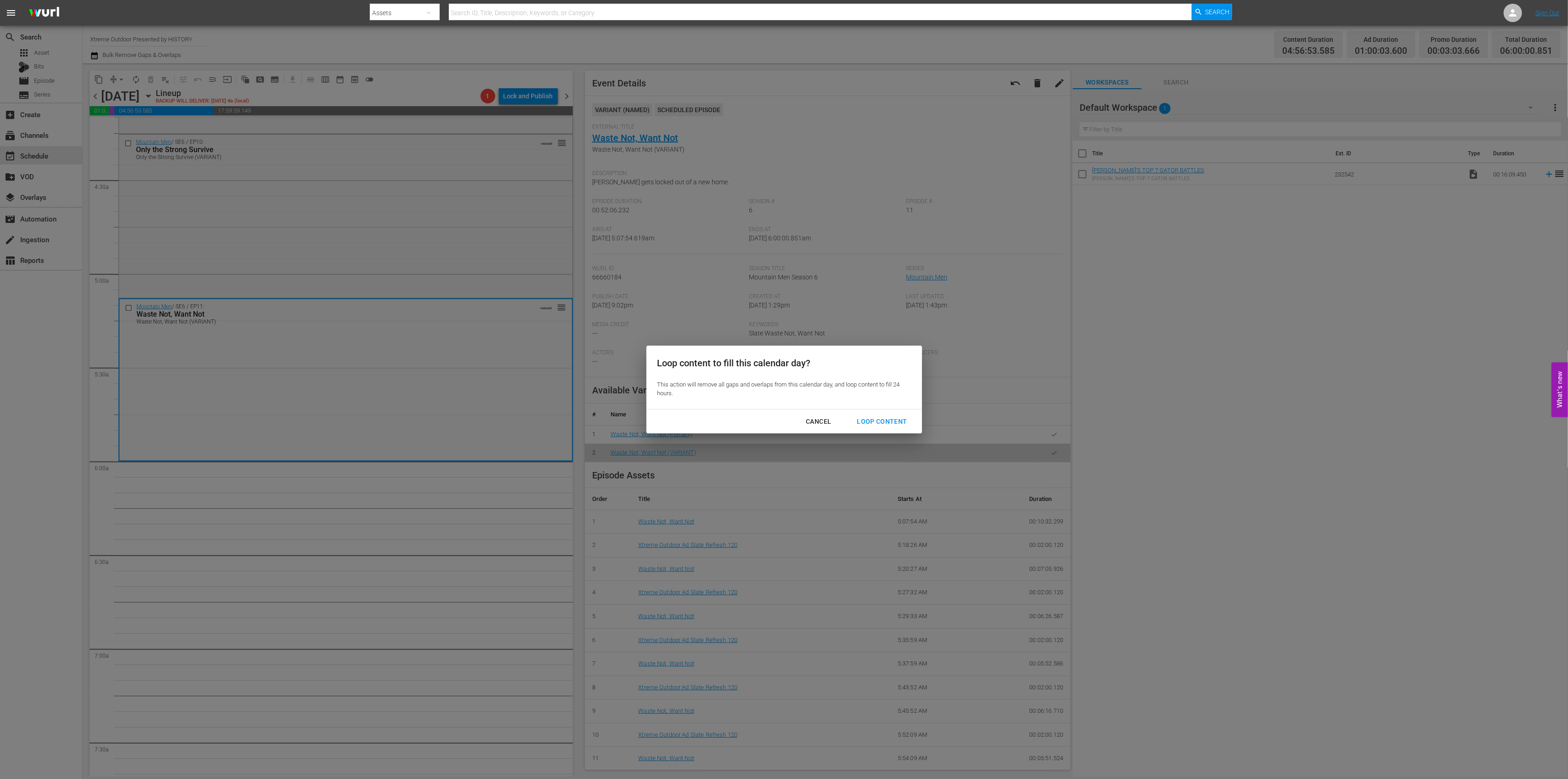
click at [891, 420] on div "Loop Content" at bounding box center [882, 422] width 65 height 12
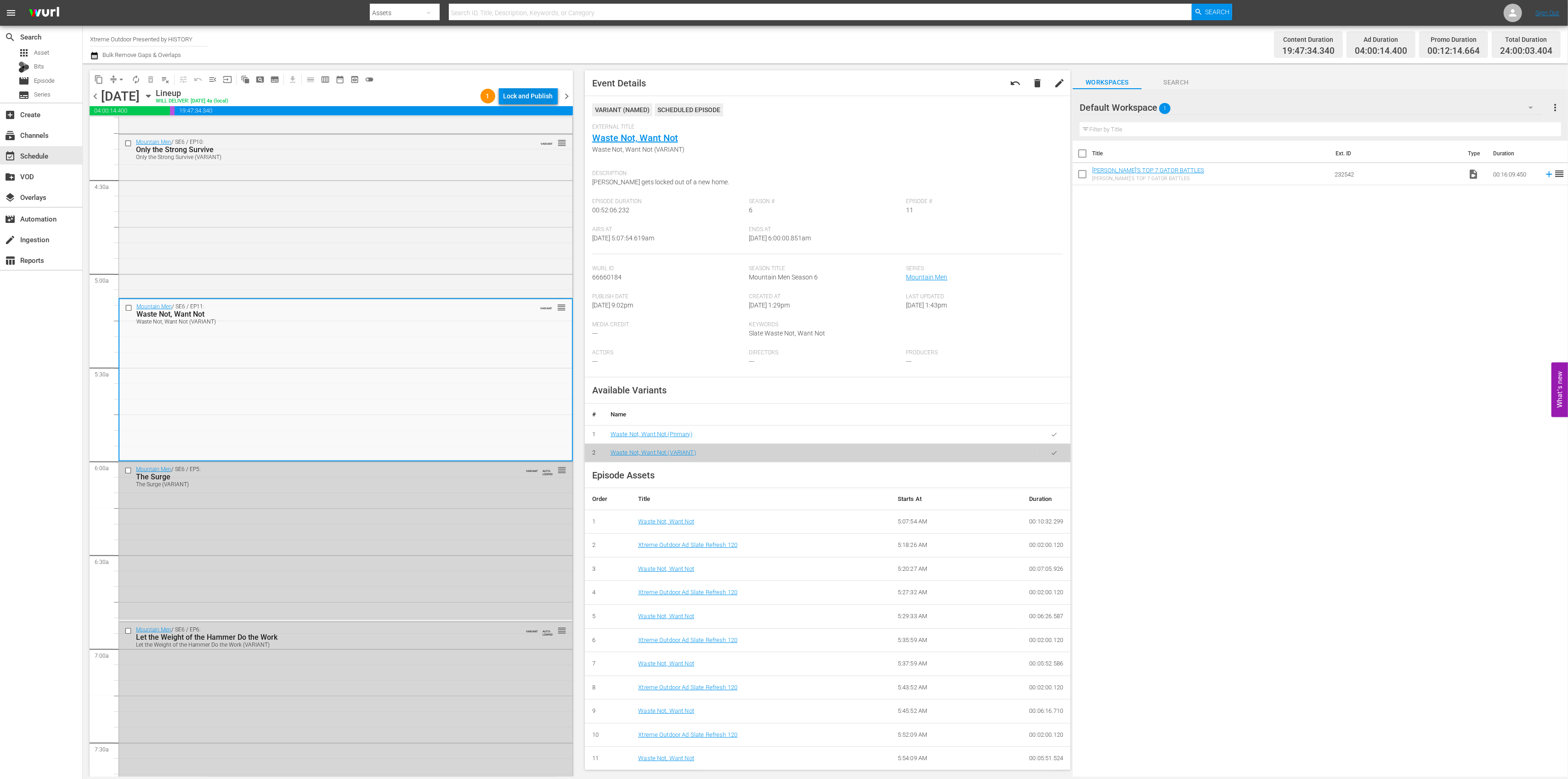
click at [538, 97] on div "Lock and Publish" at bounding box center [528, 96] width 50 height 17
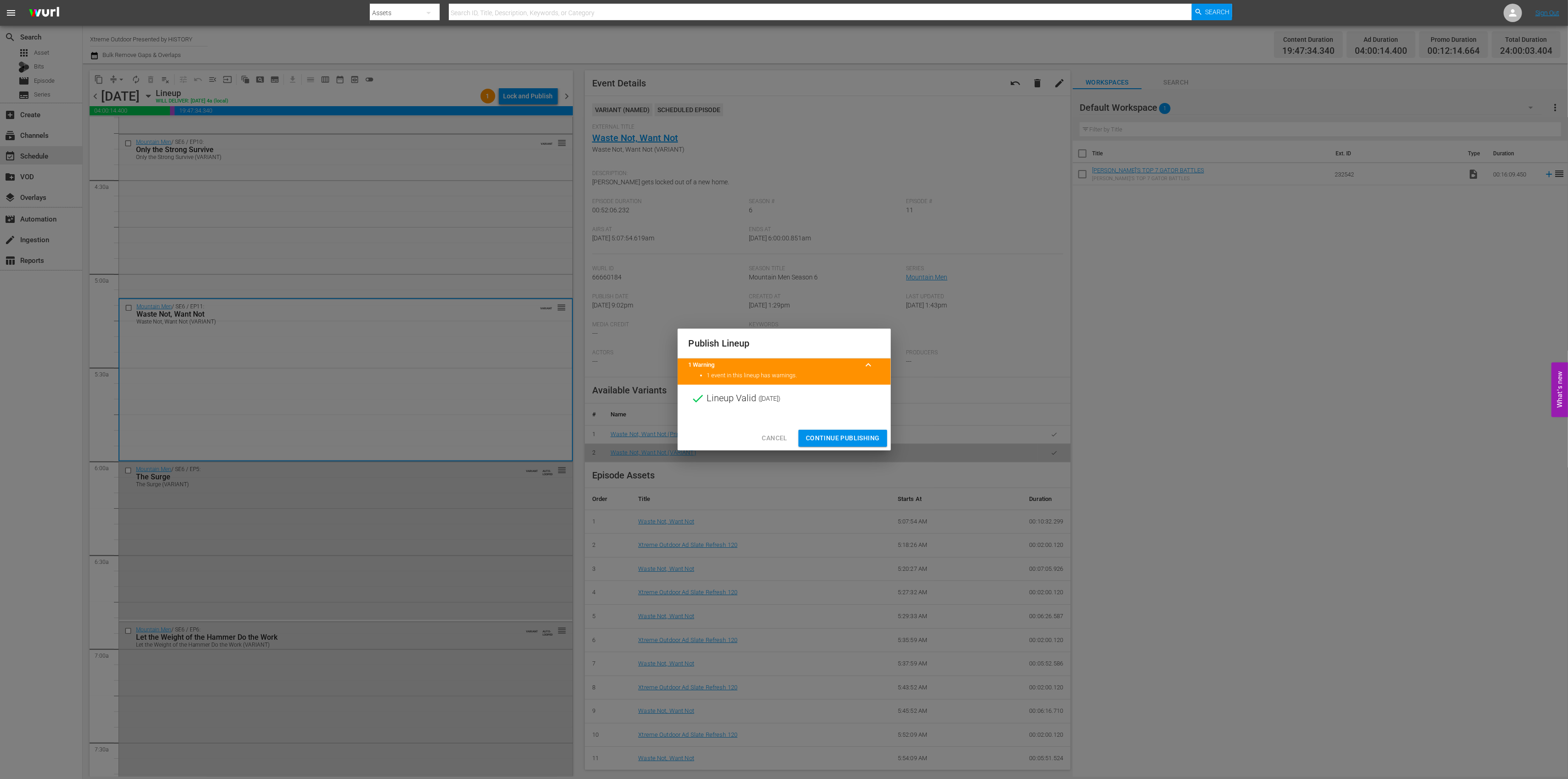
click at [848, 442] on span "Continue Publishing" at bounding box center [843, 438] width 74 height 12
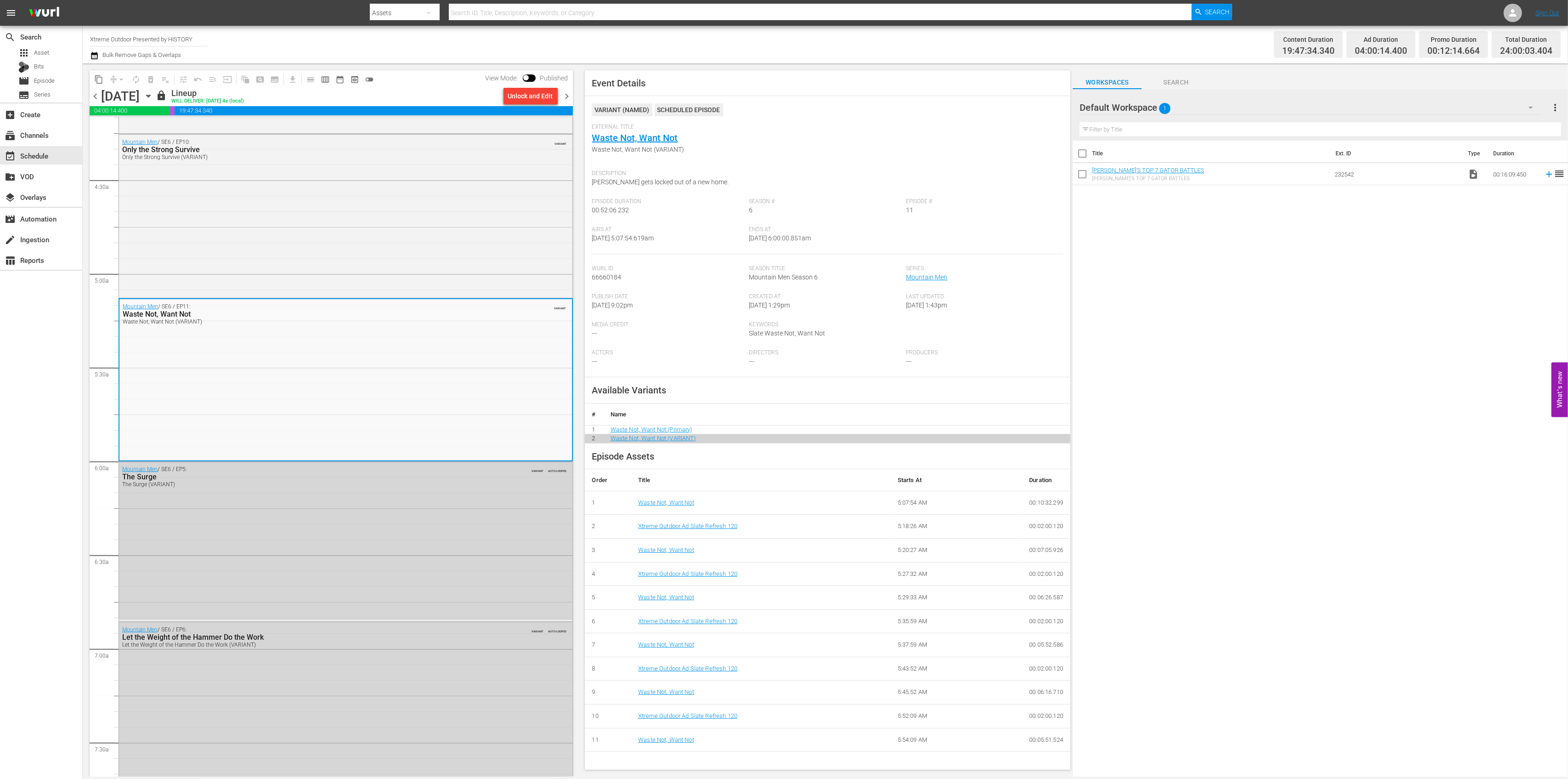
click at [566, 98] on span "chevron_right" at bounding box center [567, 96] width 12 height 12
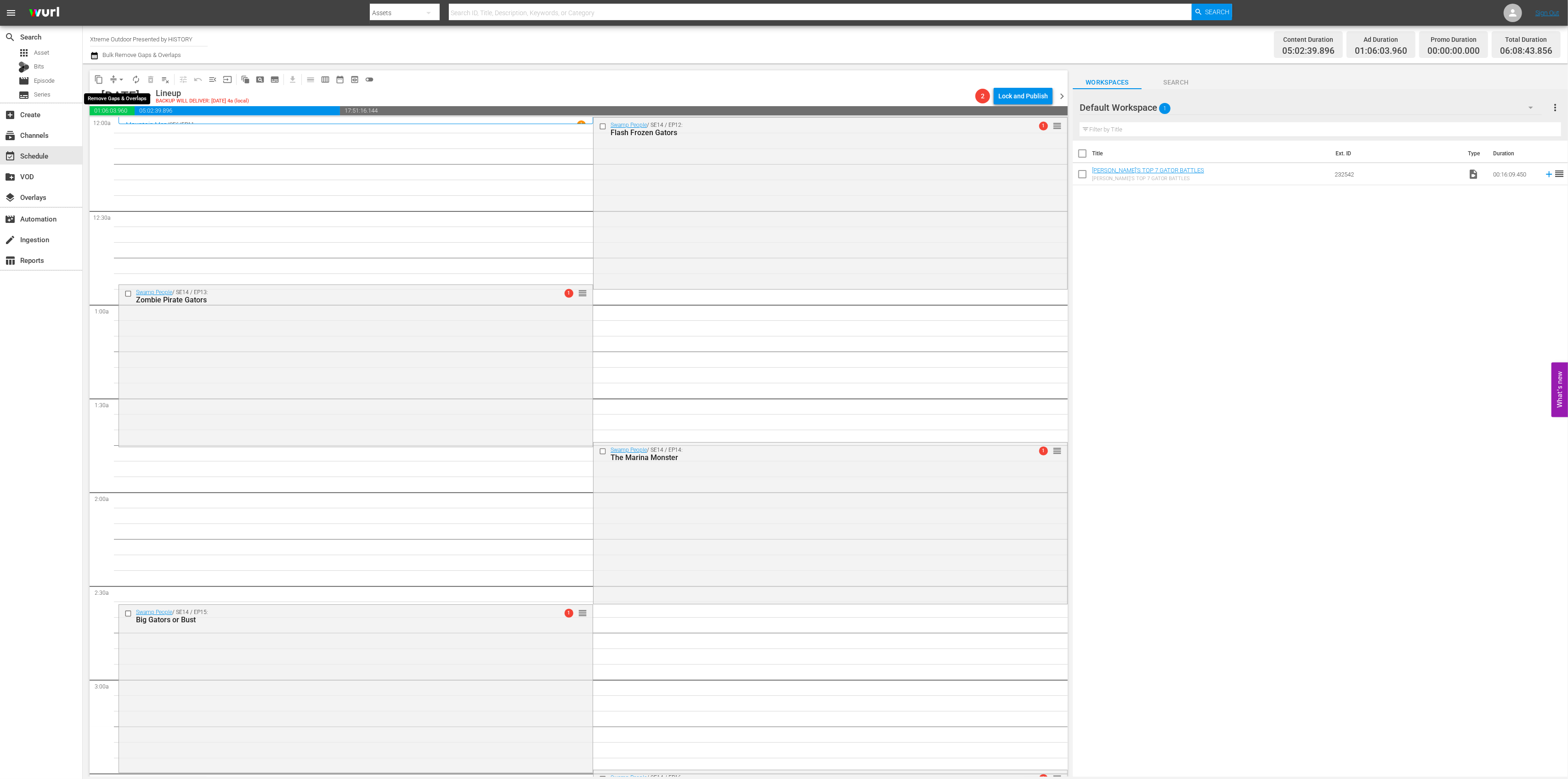
click at [118, 79] on span "arrow_drop_down" at bounding box center [121, 79] width 10 height 10
click at [123, 94] on li "Align to Midnight" at bounding box center [121, 98] width 96 height 15
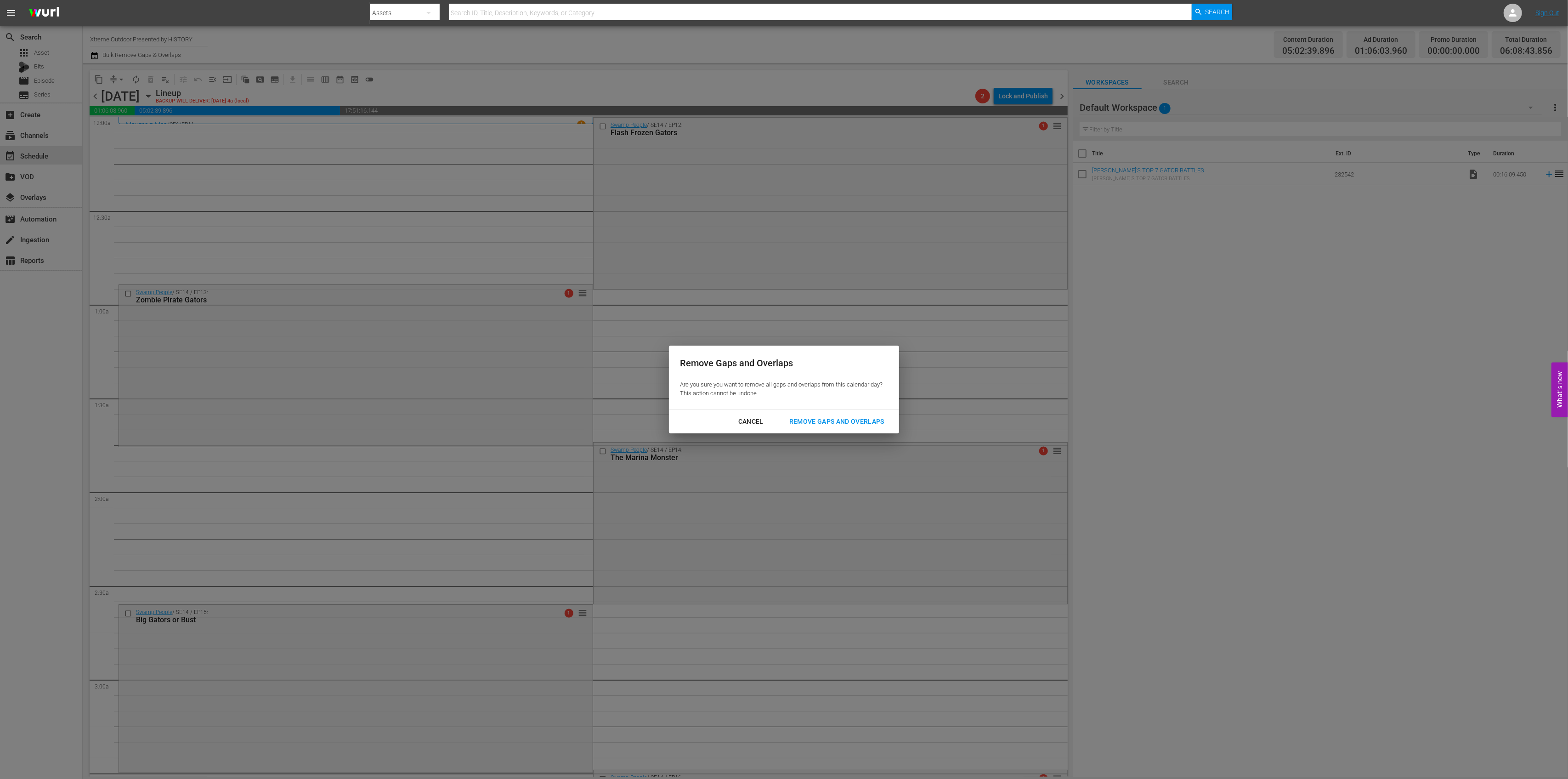
click at [838, 425] on div "Remove Gaps and Overlaps" at bounding box center [836, 422] width 109 height 12
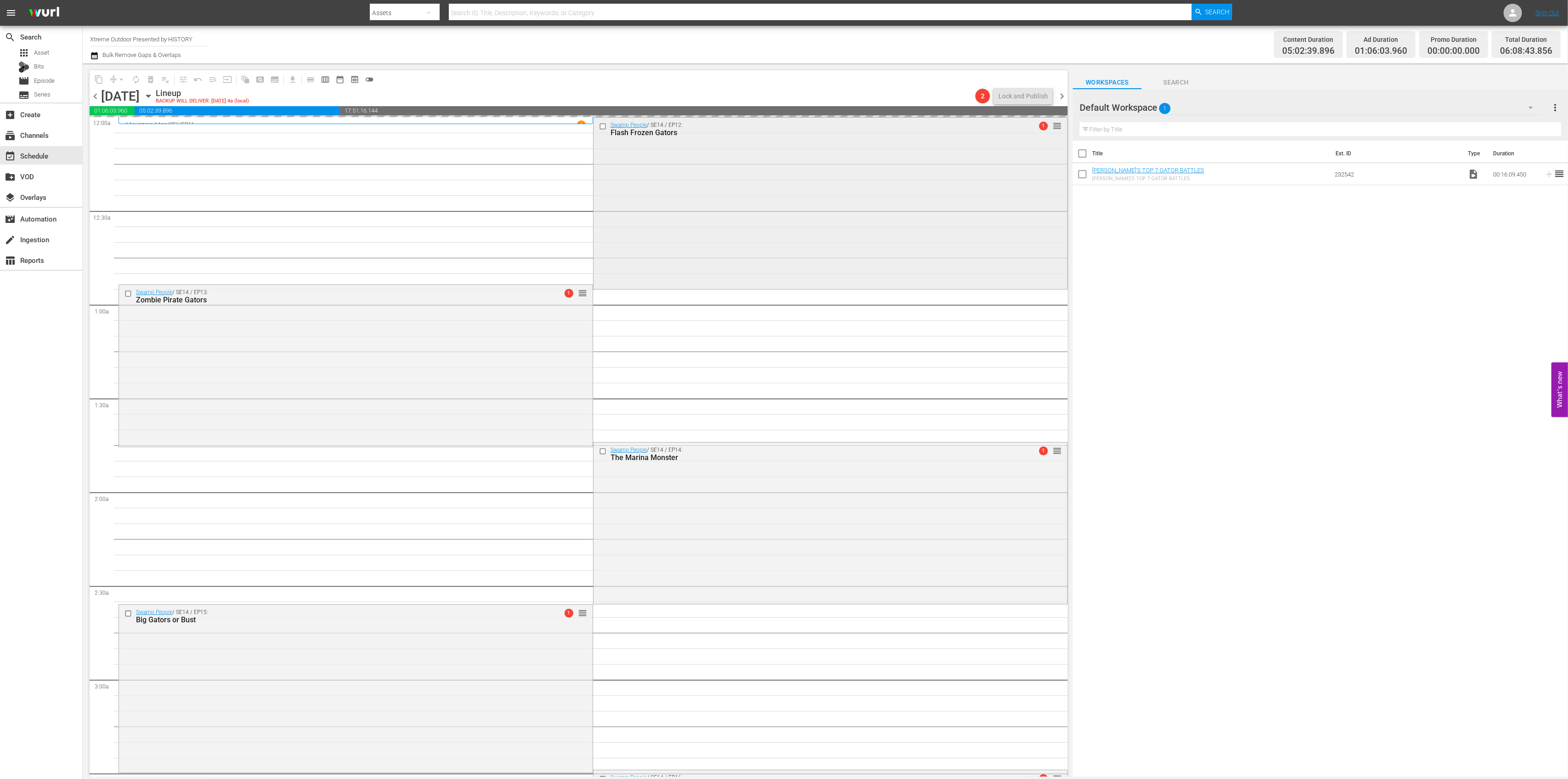
click at [733, 193] on div "Swamp People / SE14 / EP12: Flash Frozen Gators 1 reorder" at bounding box center [830, 202] width 474 height 170
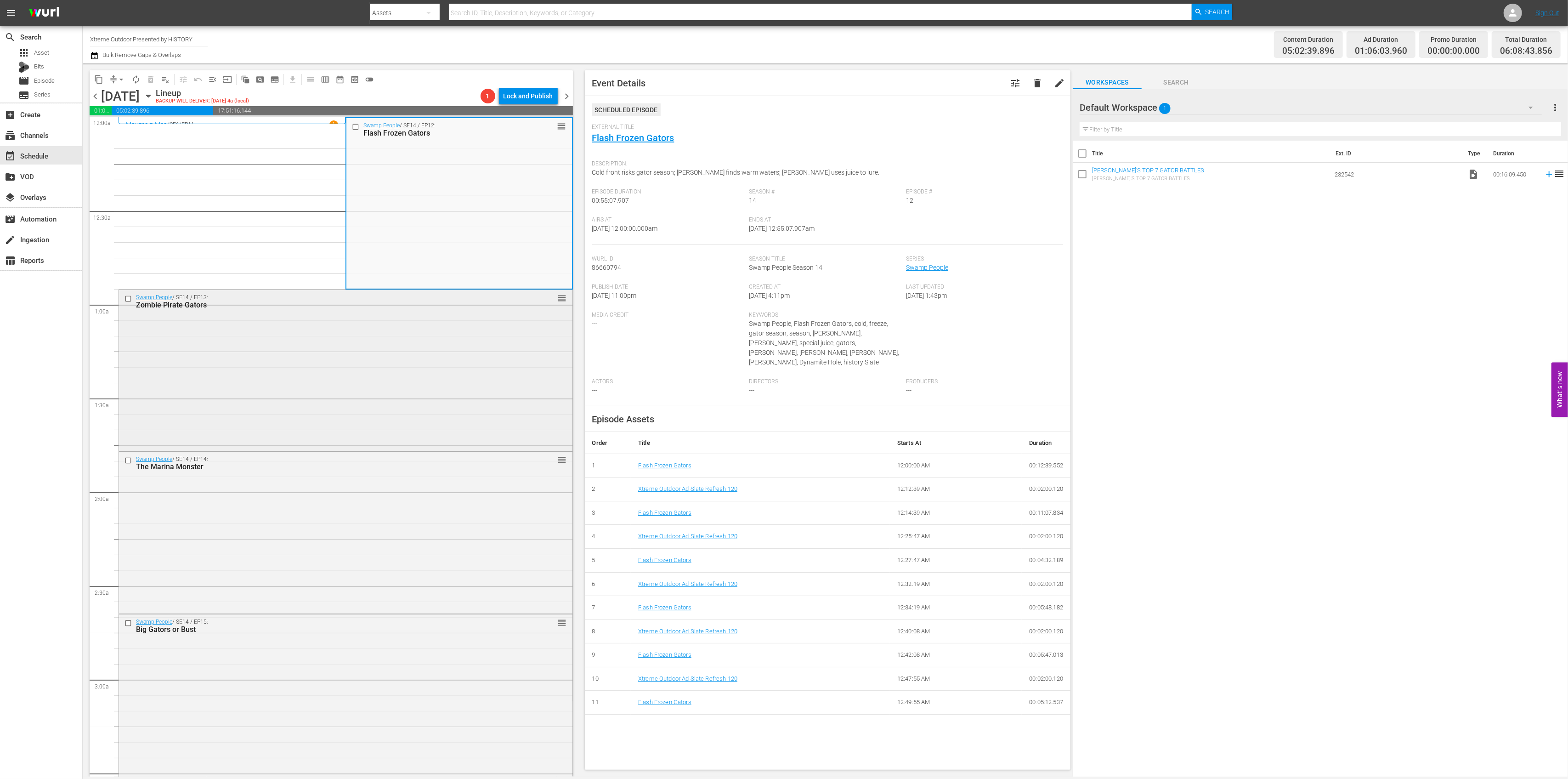
click at [447, 324] on div "Swamp People / SE14 / EP13: Zombie Pirate Gators reorder" at bounding box center [345, 370] width 453 height 159
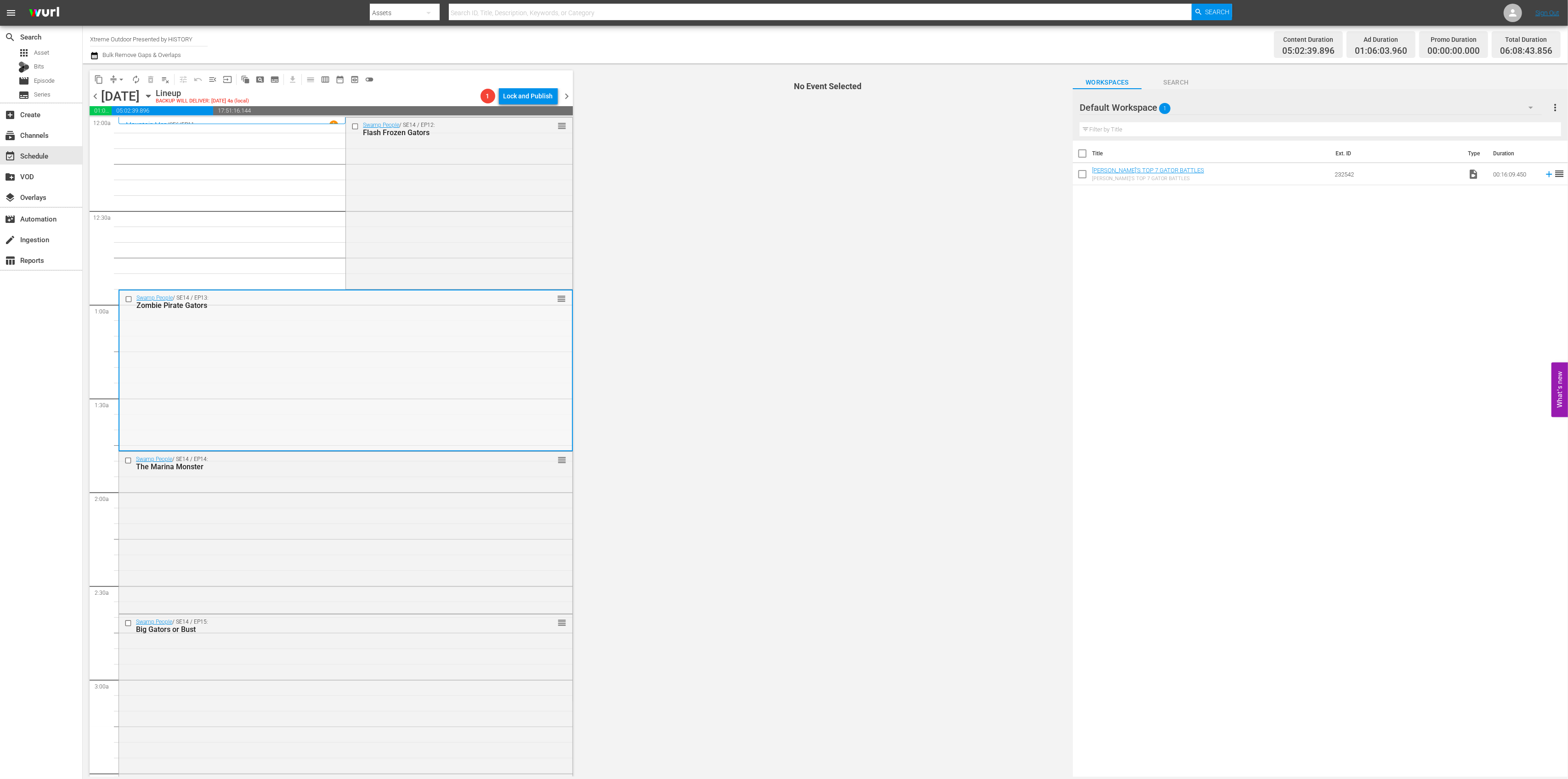
click at [461, 364] on div "Swamp People / SE14 / EP13: Zombie Pirate Gators reorder" at bounding box center [346, 370] width 453 height 159
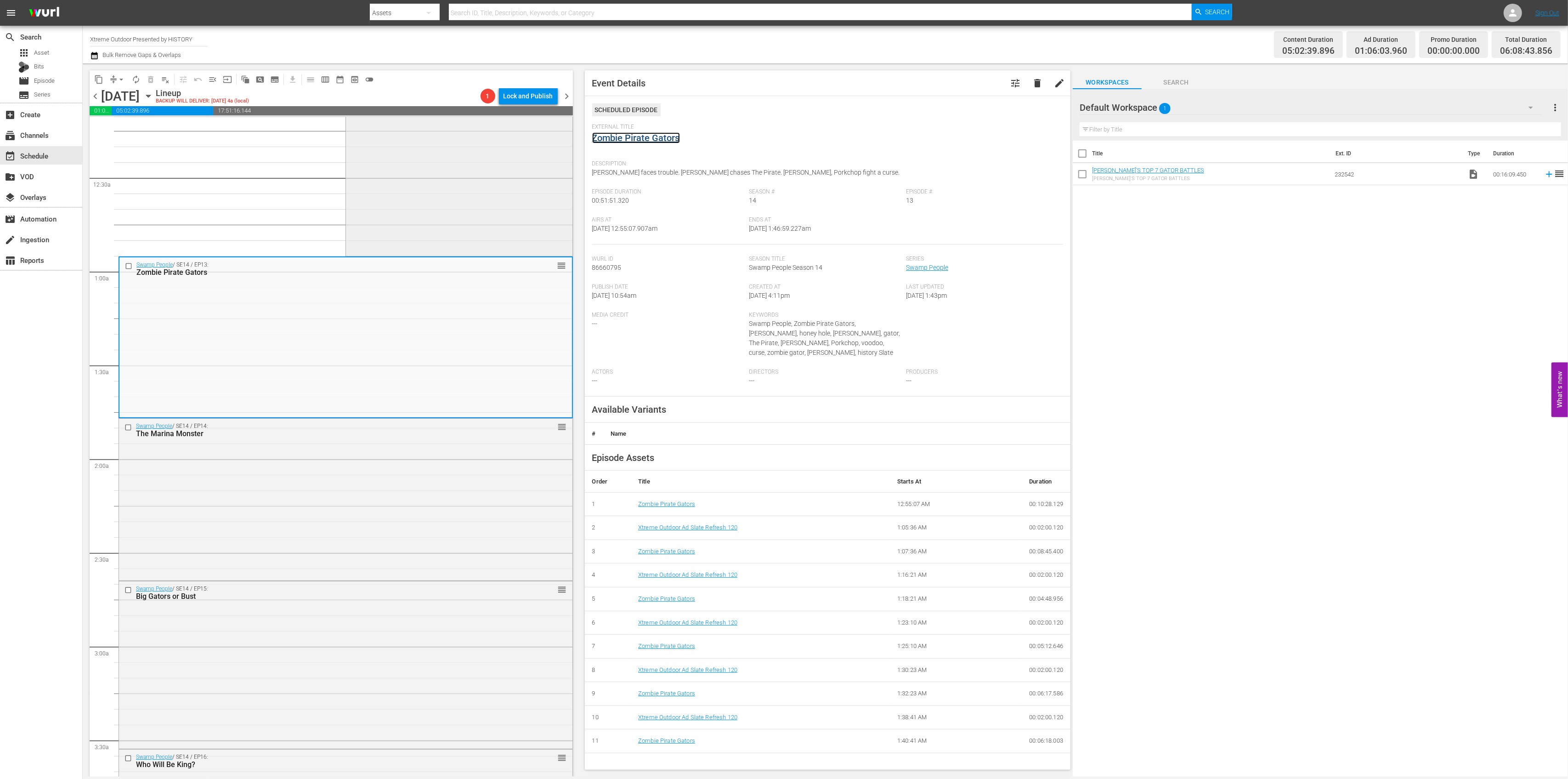
scroll to position [122, 0]
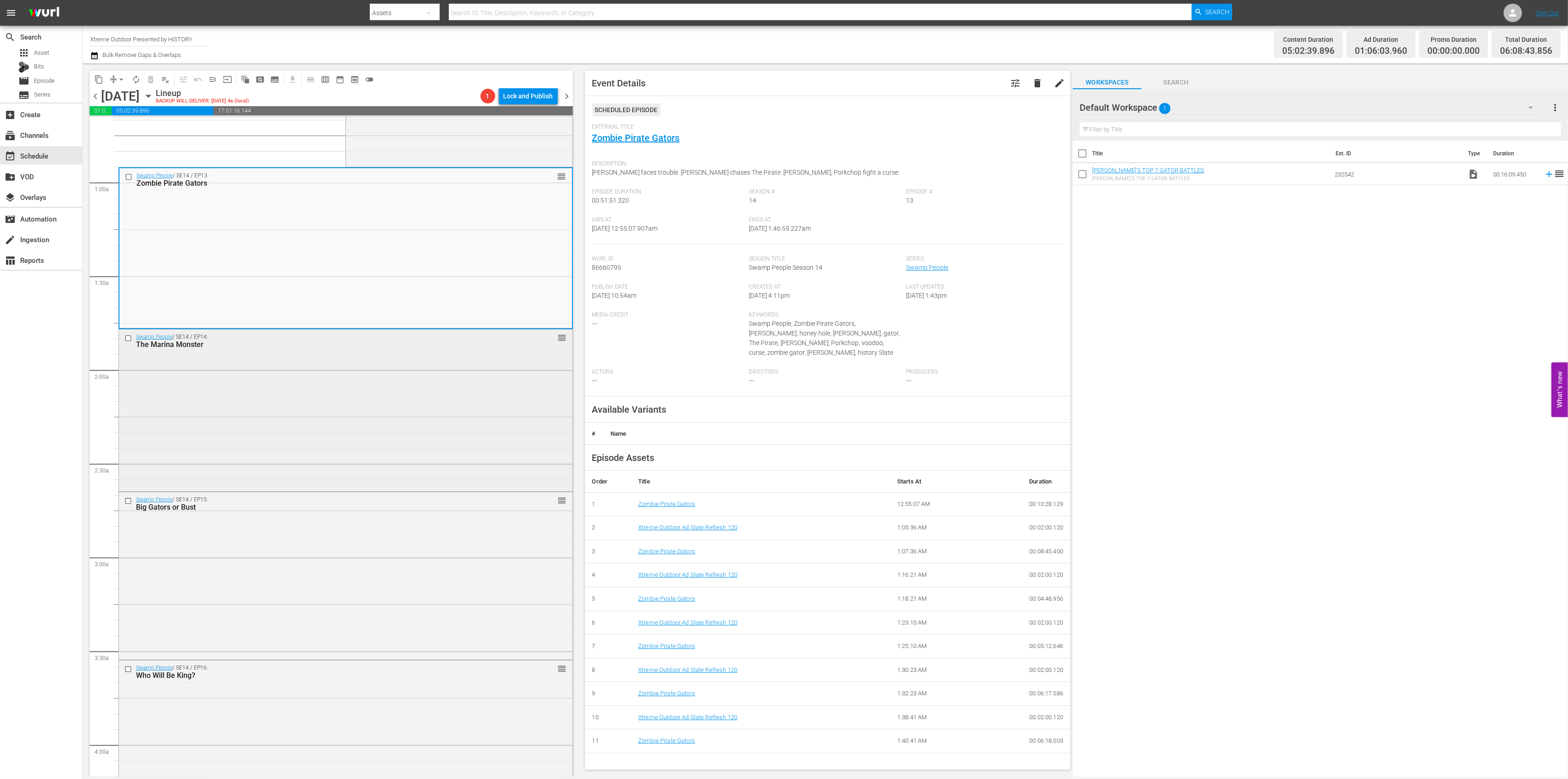
click at [453, 401] on div "Swamp People / SE14 / EP14: The Marina Monster reorder" at bounding box center [345, 409] width 453 height 159
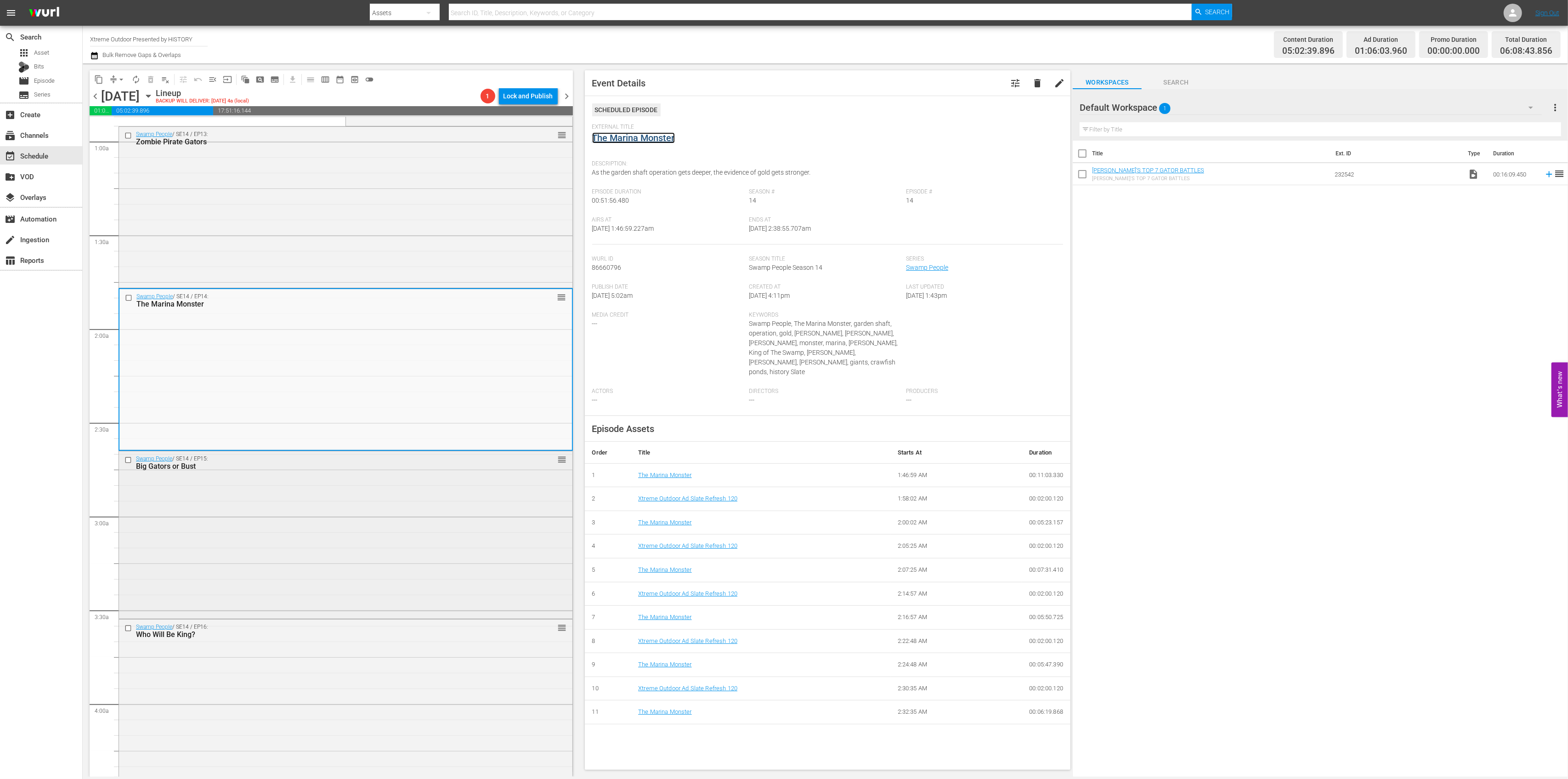
scroll to position [245, 0]
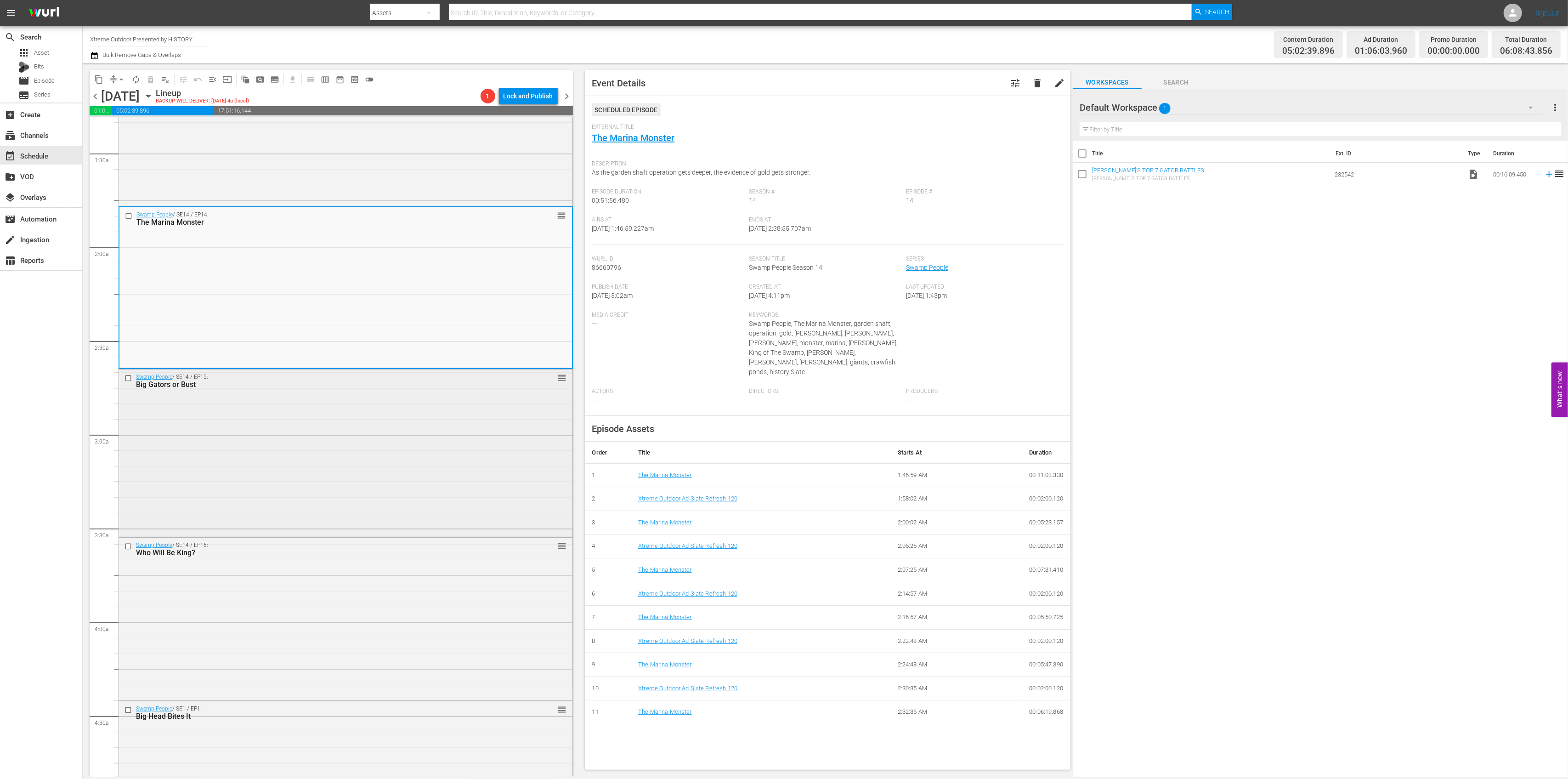
click at [441, 436] on div "Swamp People / SE14 / EP15: Big Gators or Bust reorder" at bounding box center [345, 452] width 453 height 165
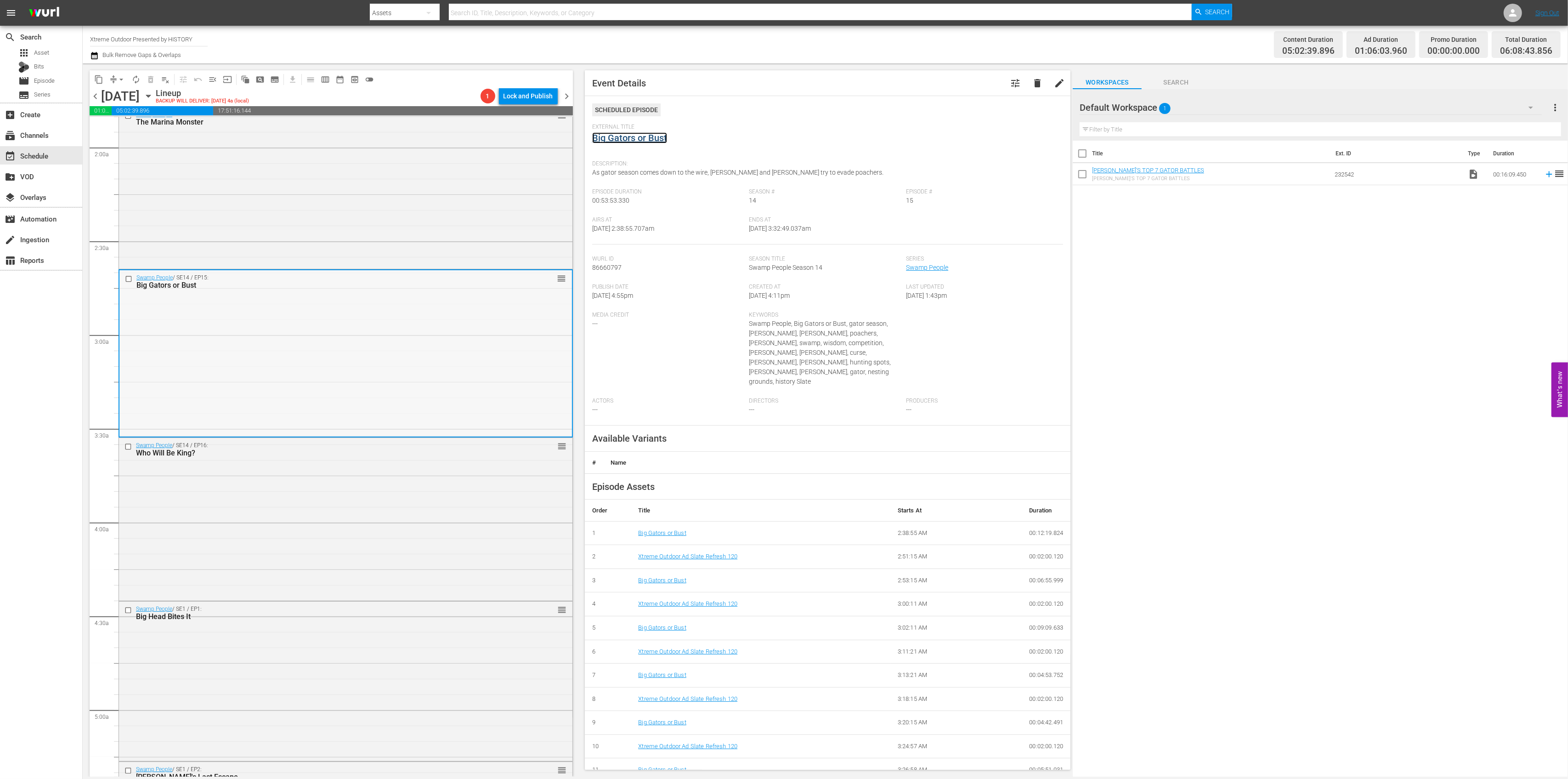
scroll to position [428, 0]
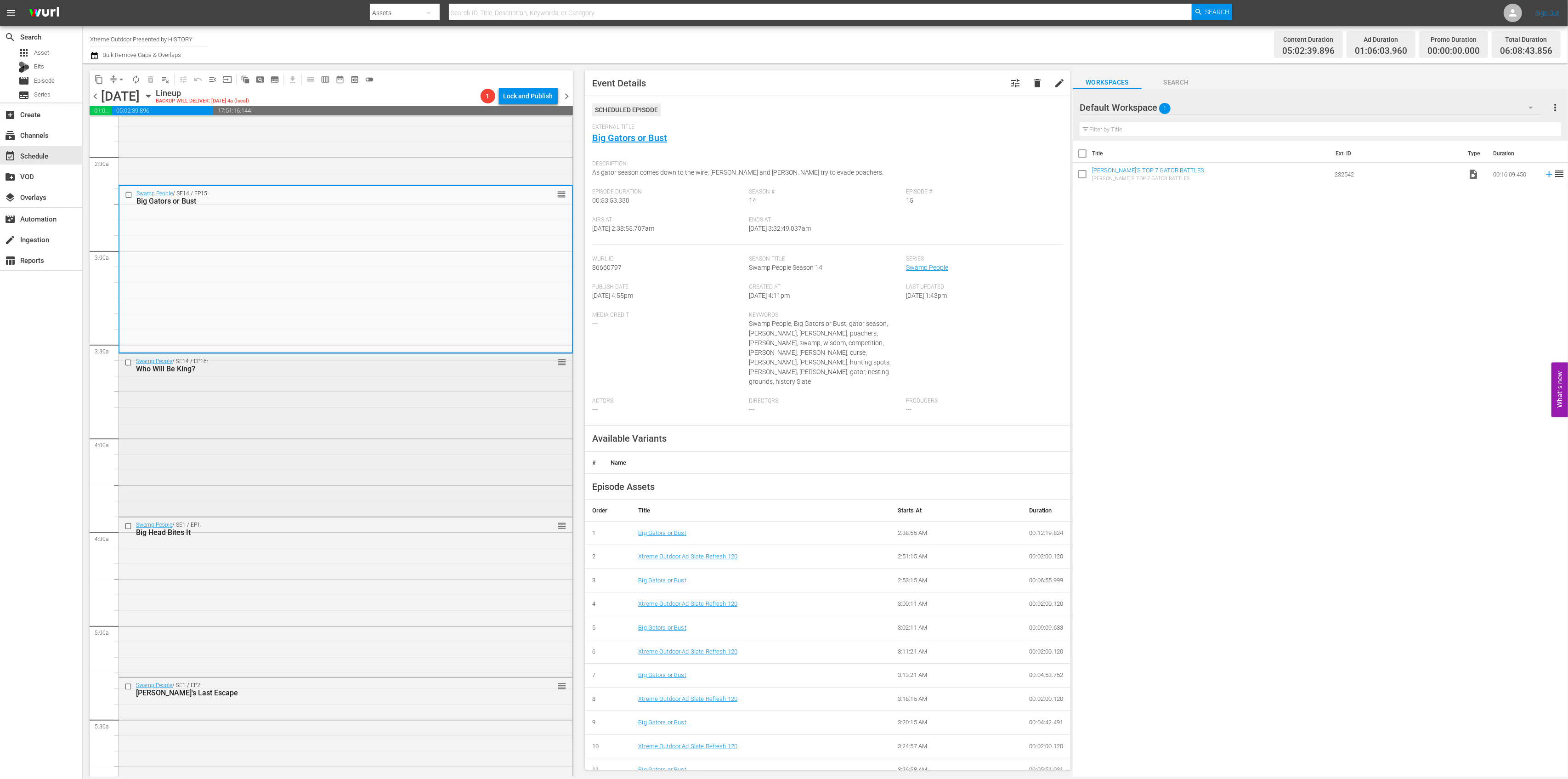
click at [429, 428] on div "Swamp People / SE14 / EP16: Who Will Be King? reorder" at bounding box center [345, 434] width 453 height 161
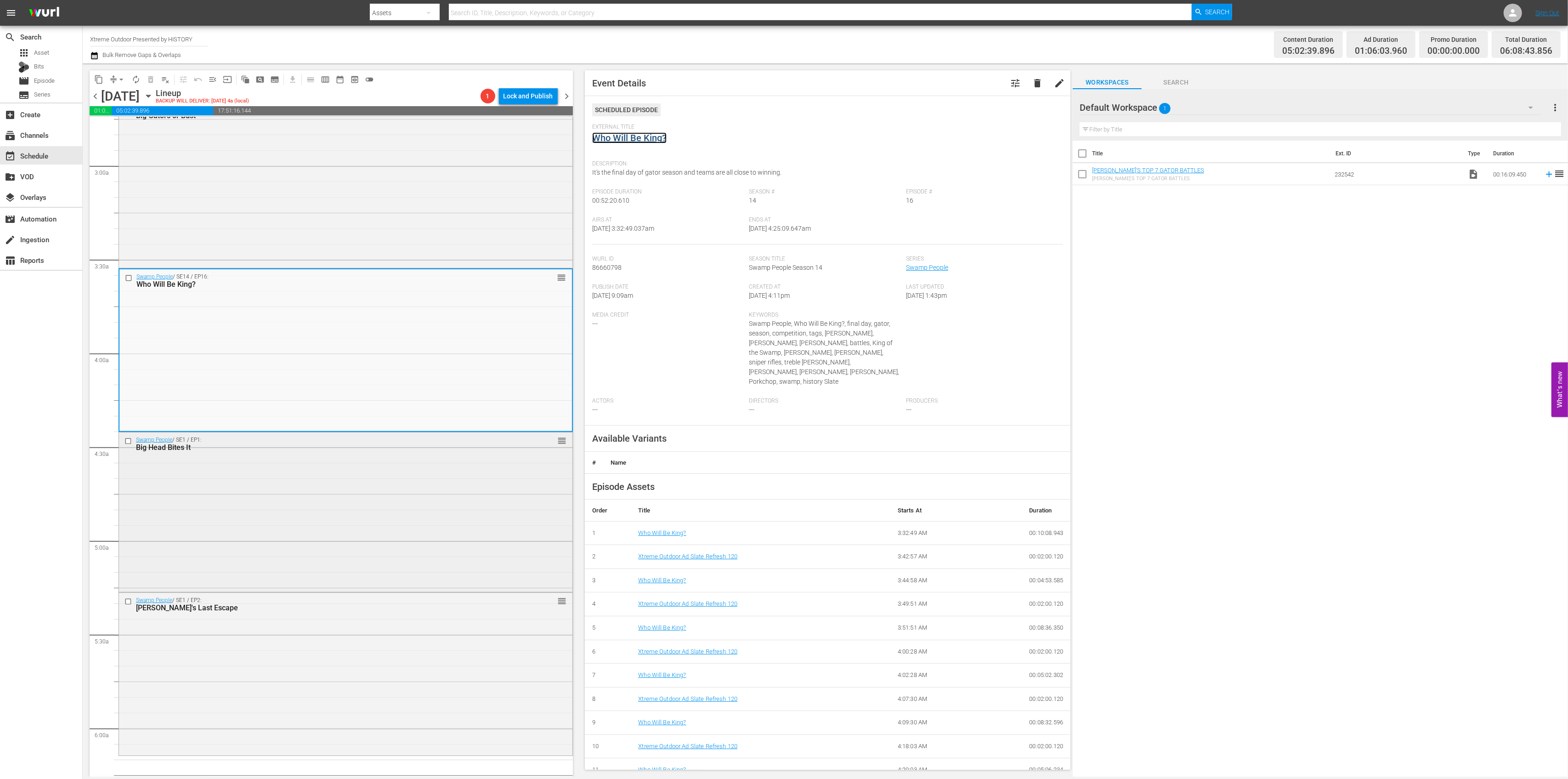
scroll to position [551, 0]
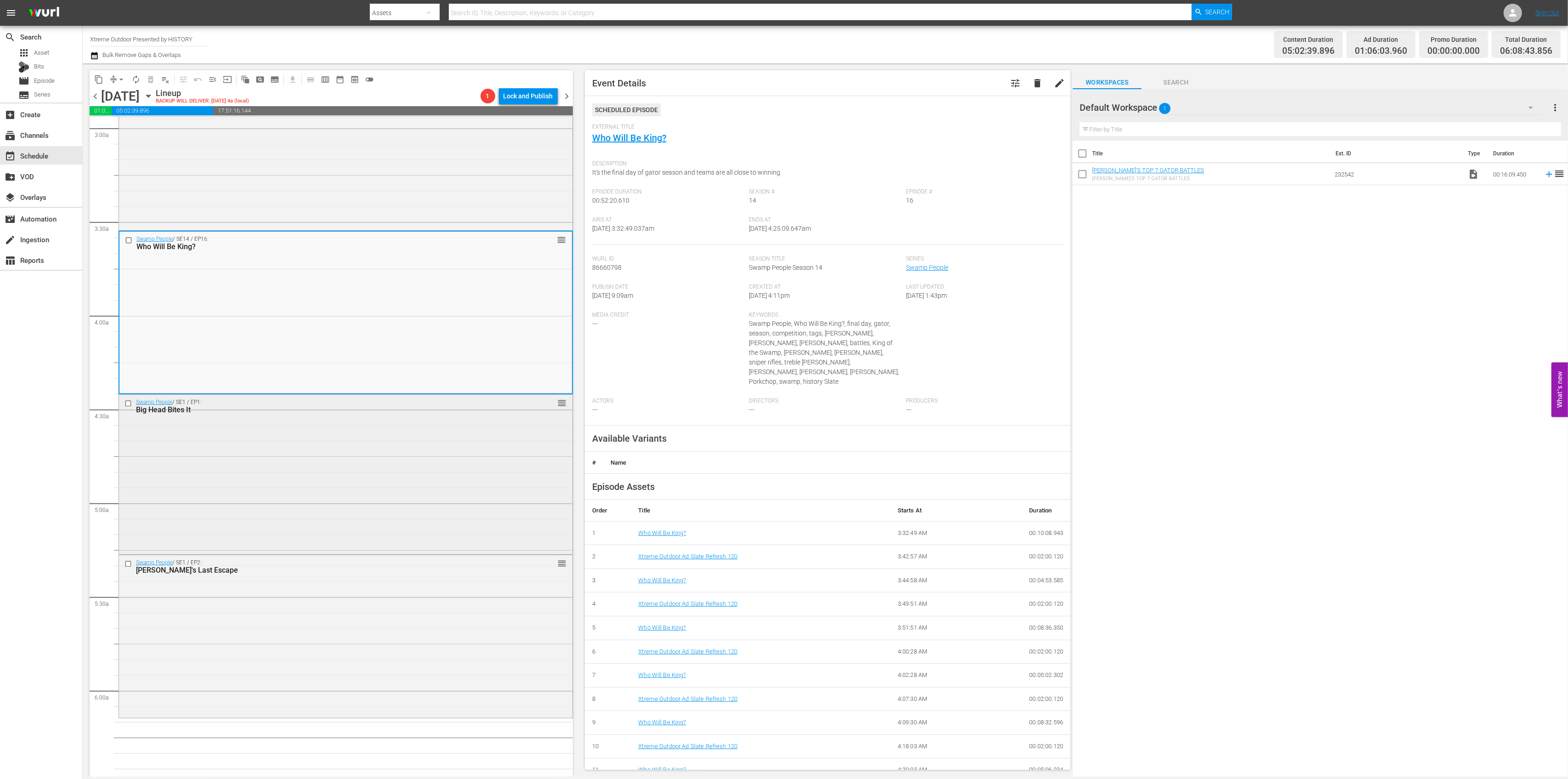
click at [422, 480] on div "Swamp People / SE1 / EP1: Big Head Bites It reorder" at bounding box center [345, 473] width 453 height 157
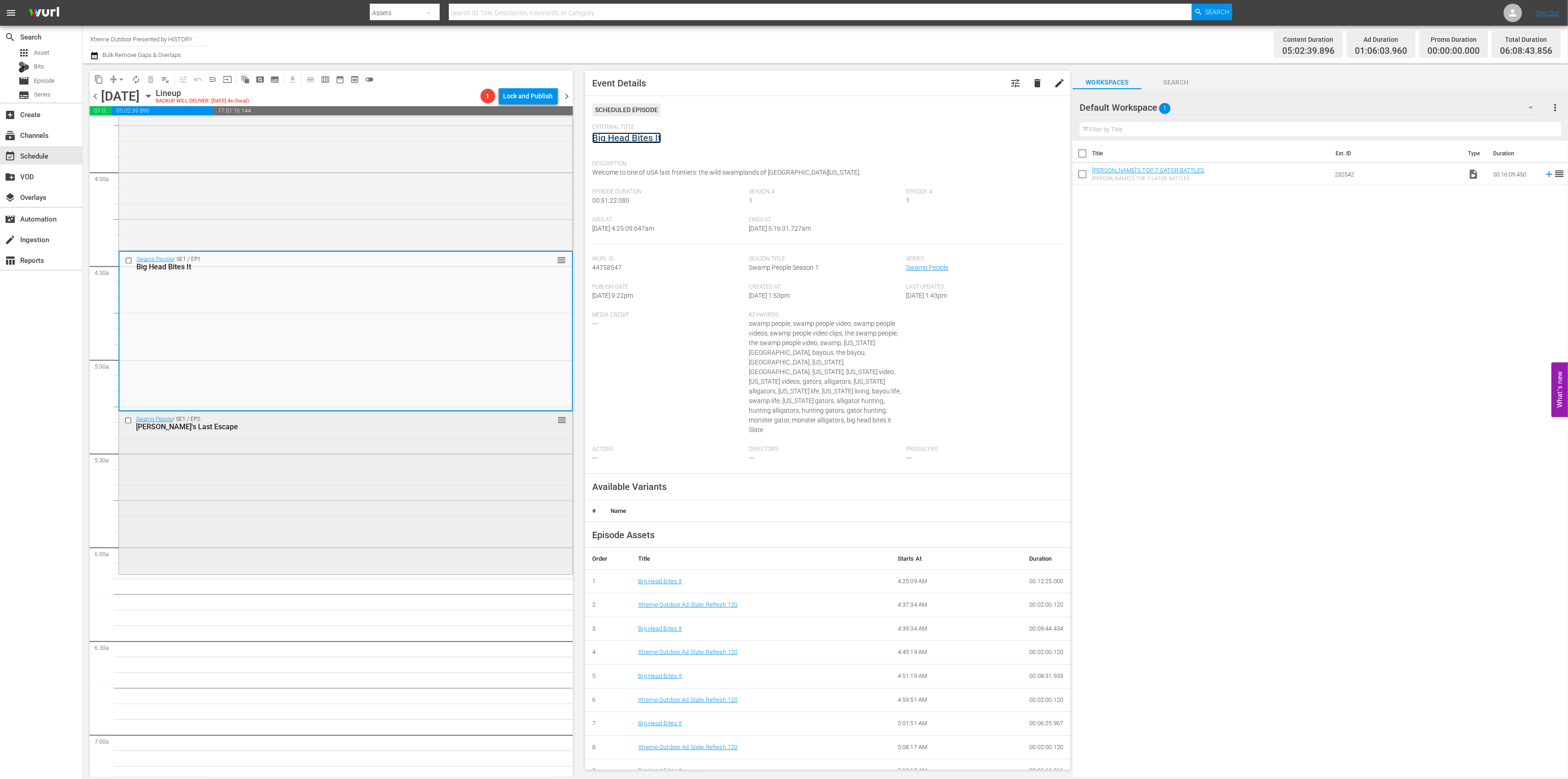
scroll to position [736, 0]
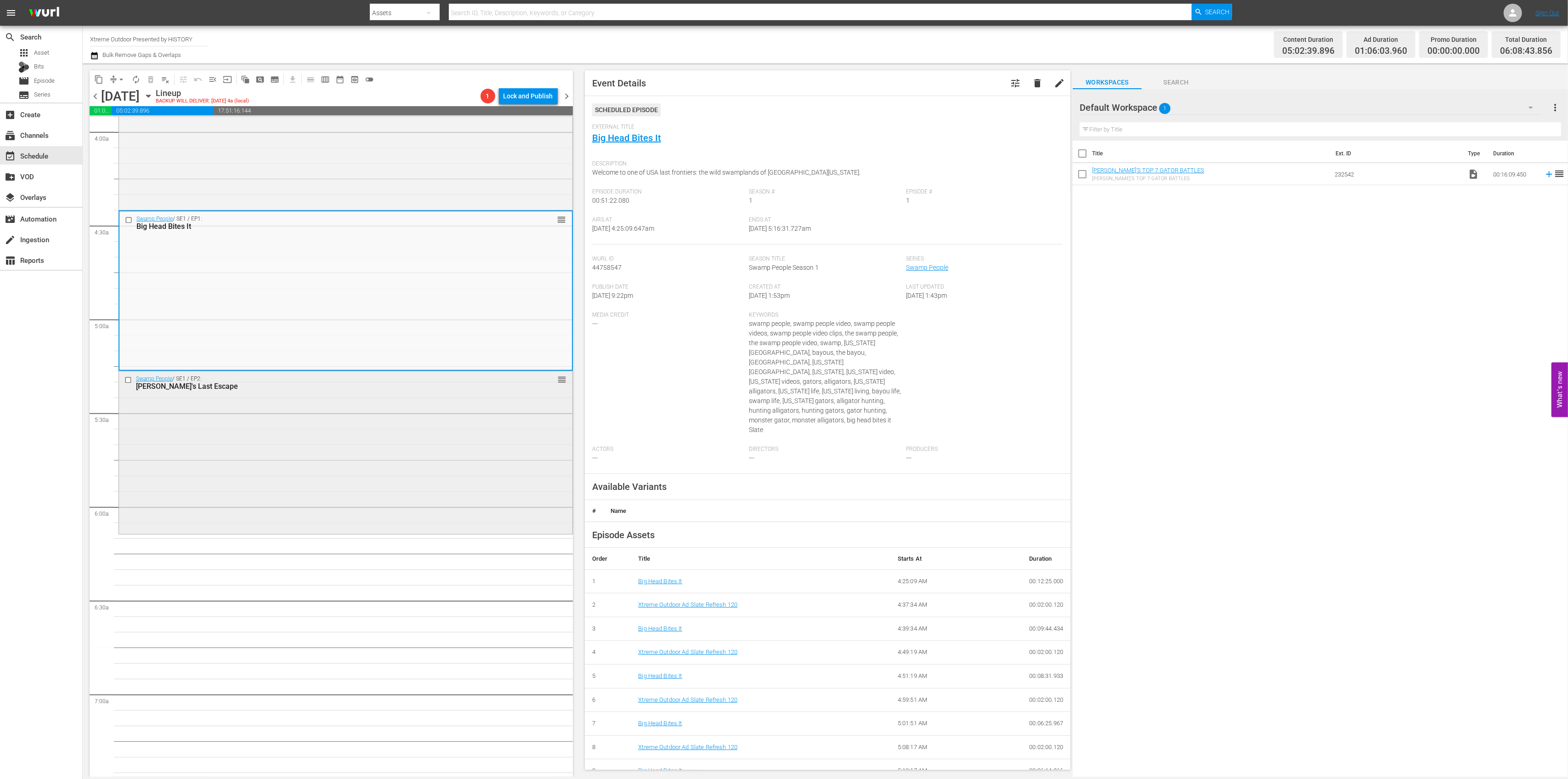
click at [411, 447] on div "Swamp People / SE1 / EP2: Houdini's Last Escape reorder" at bounding box center [345, 451] width 453 height 160
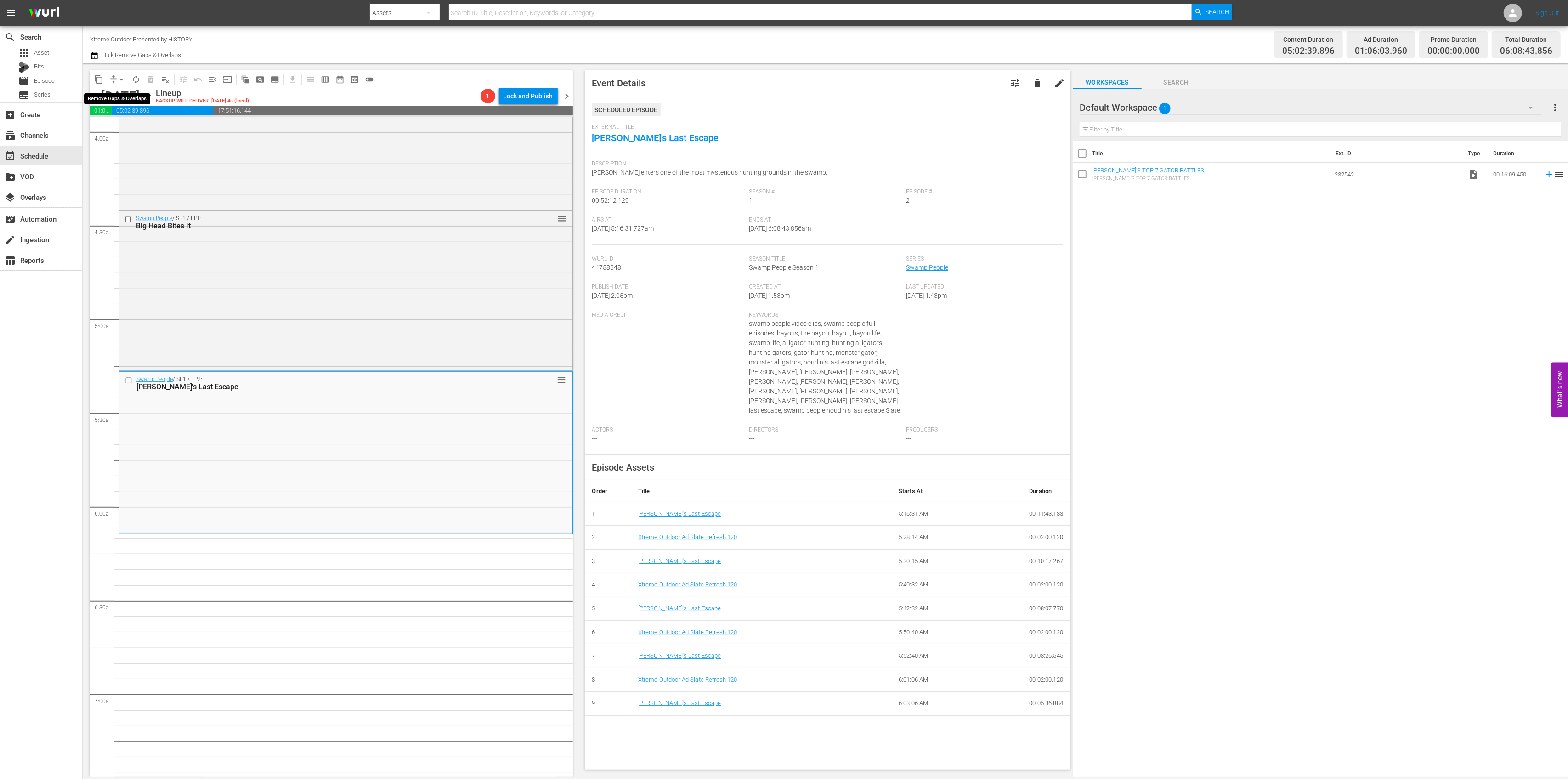
click at [124, 79] on span "arrow_drop_down" at bounding box center [121, 79] width 10 height 10
click at [122, 101] on li "Align to Midnight" at bounding box center [121, 98] width 96 height 15
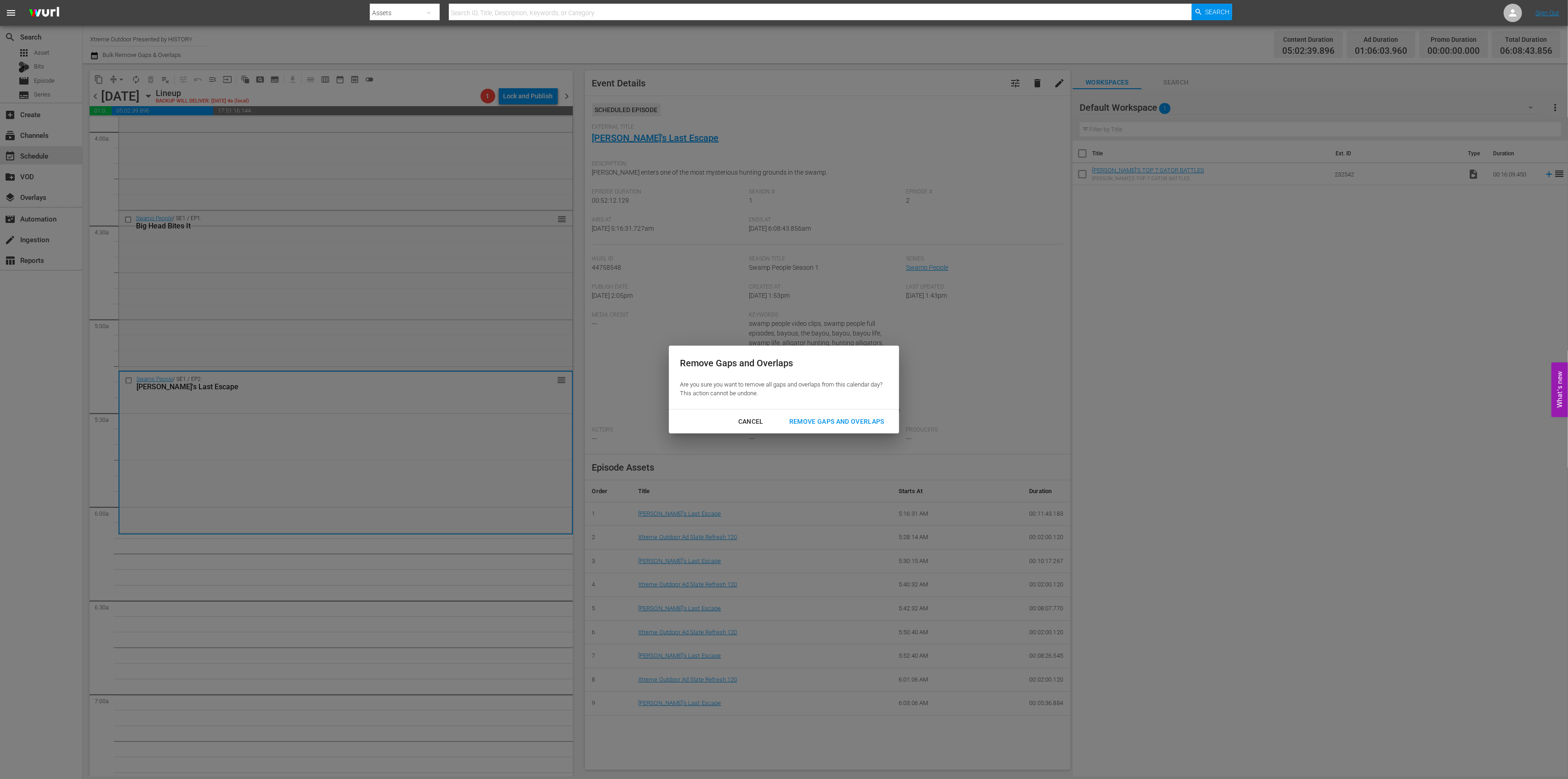
click at [802, 425] on div "Remove Gaps and Overlaps" at bounding box center [836, 422] width 109 height 12
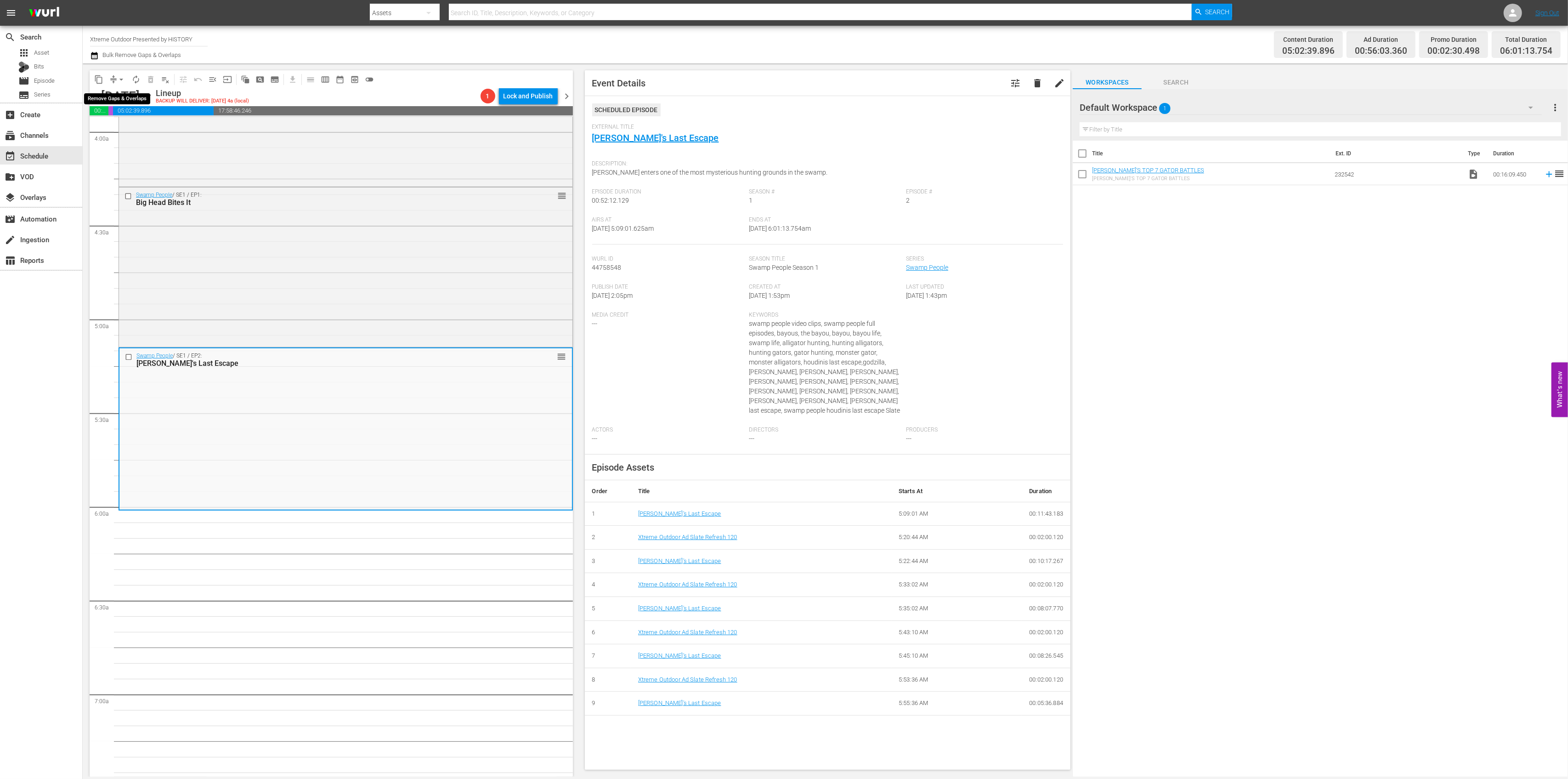
click at [111, 76] on span "compress" at bounding box center [113, 79] width 10 height 10
click at [121, 80] on span "arrow_drop_down" at bounding box center [121, 79] width 10 height 10
click at [121, 98] on li "Align to Midnight" at bounding box center [121, 98] width 96 height 15
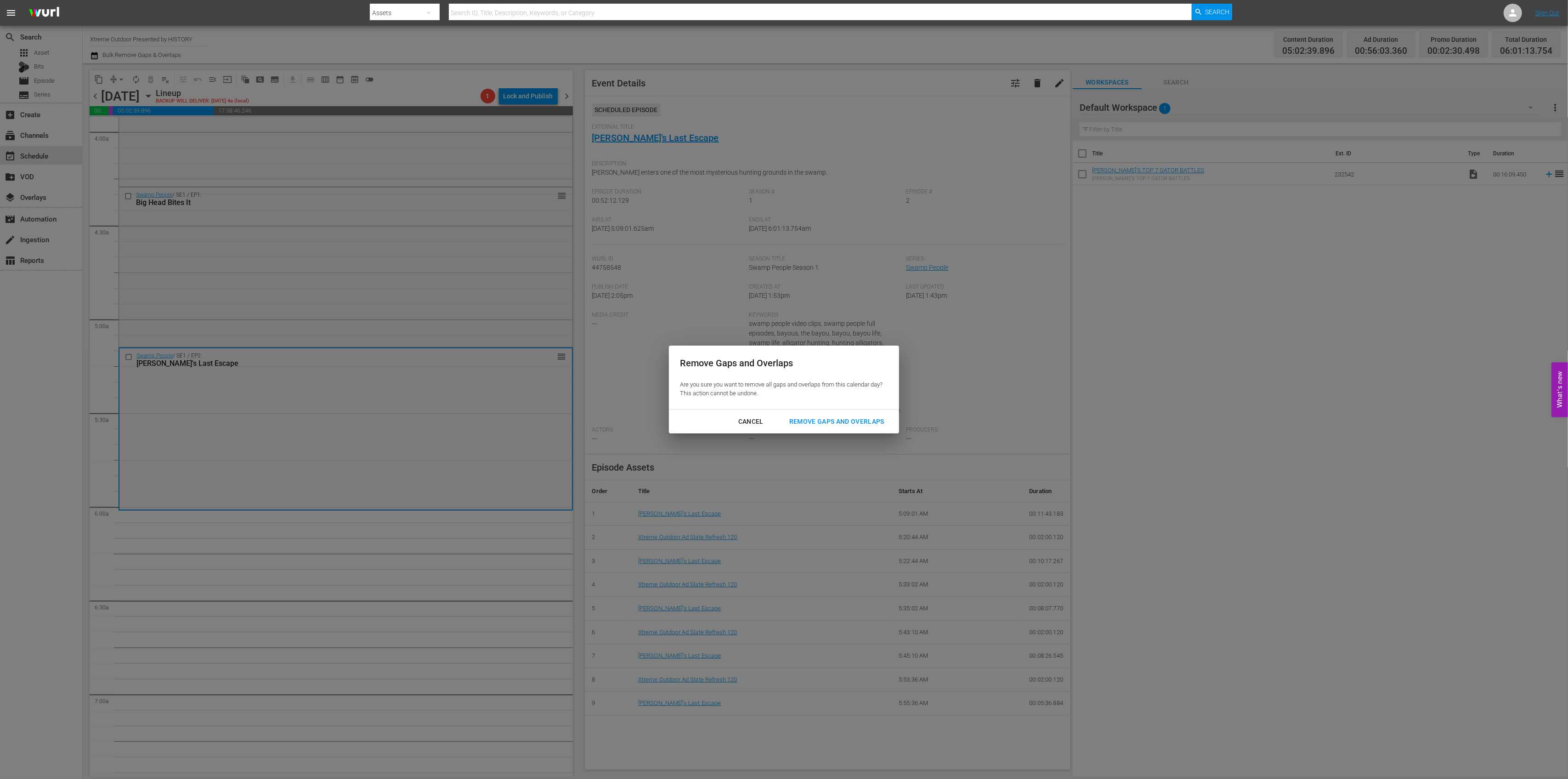
click at [838, 421] on div "Remove Gaps and Overlaps" at bounding box center [836, 422] width 109 height 12
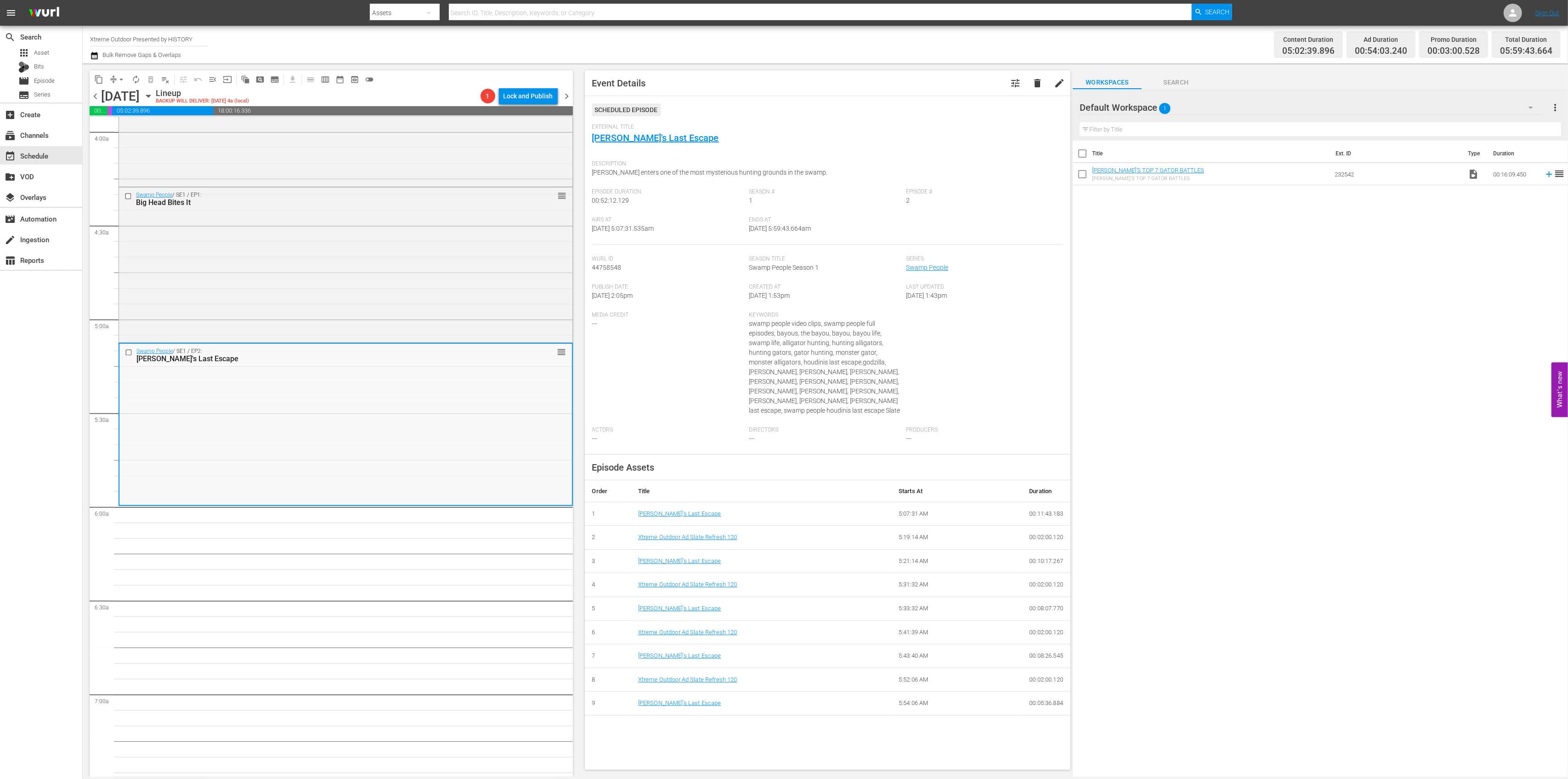
click at [114, 81] on button "arrow_drop_down" at bounding box center [121, 79] width 15 height 15
click at [118, 98] on li "Align to Midnight" at bounding box center [121, 98] width 96 height 15
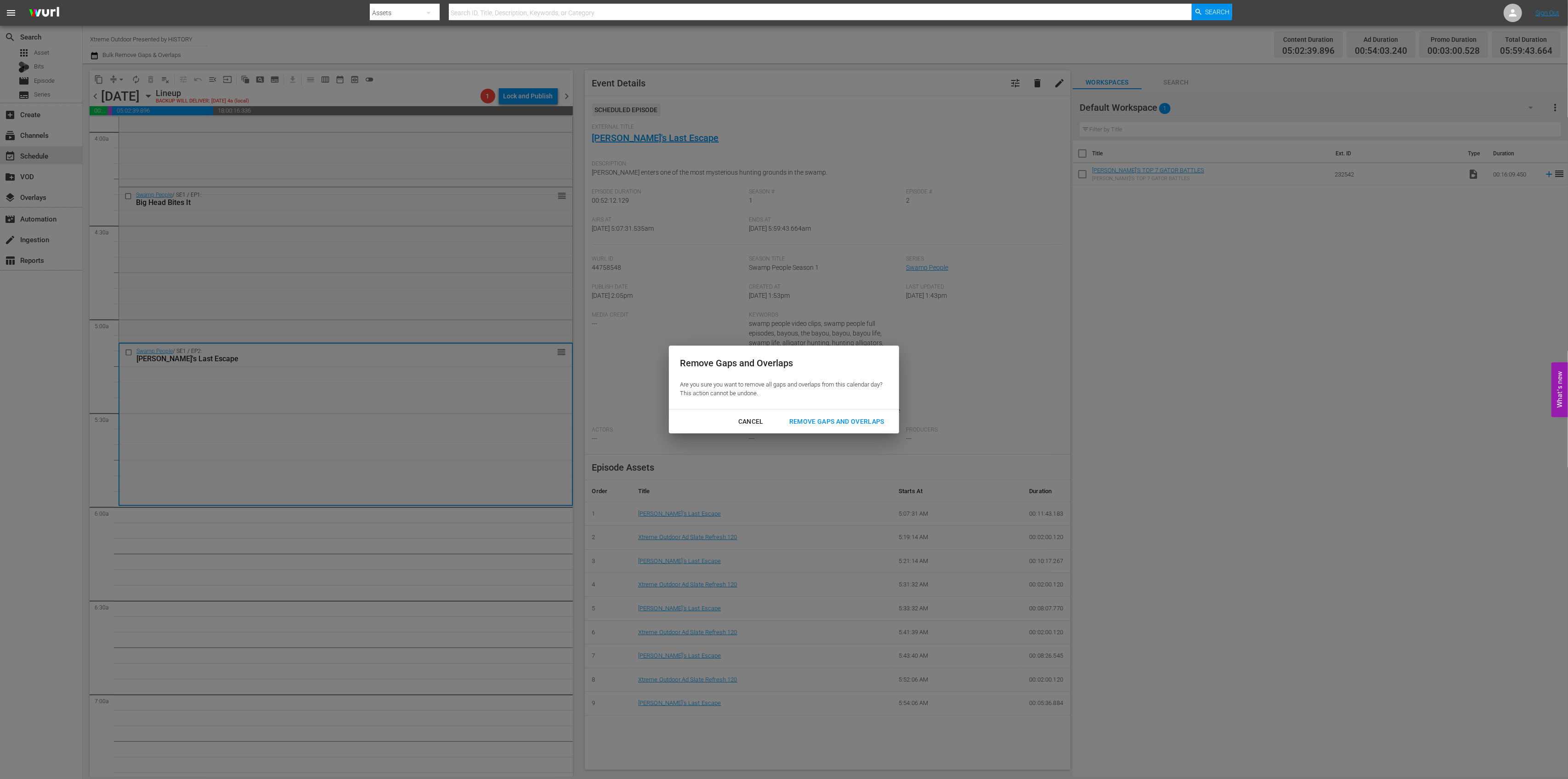
click at [835, 424] on div "Remove Gaps and Overlaps" at bounding box center [836, 422] width 109 height 12
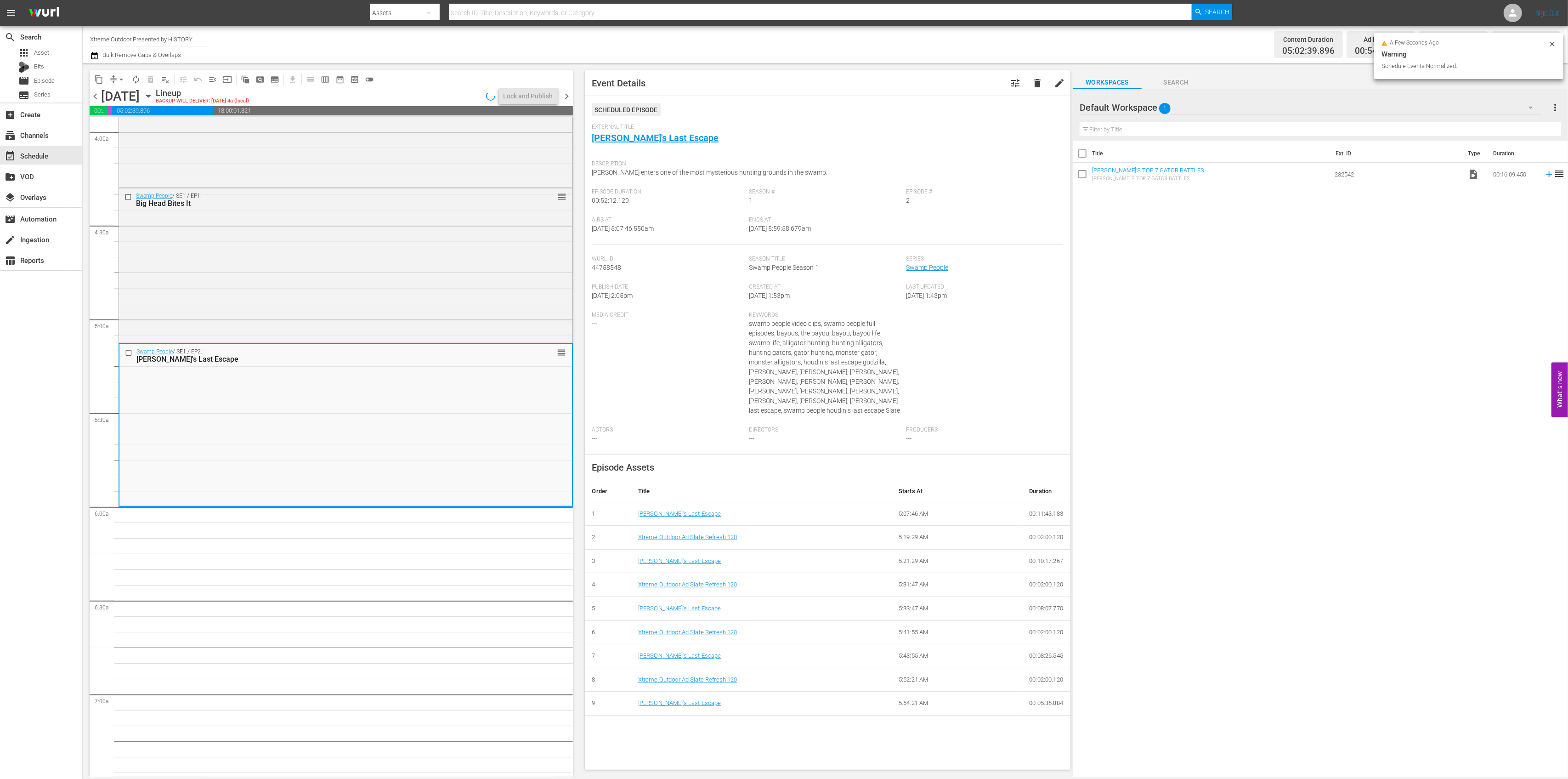
scroll to position [750, 0]
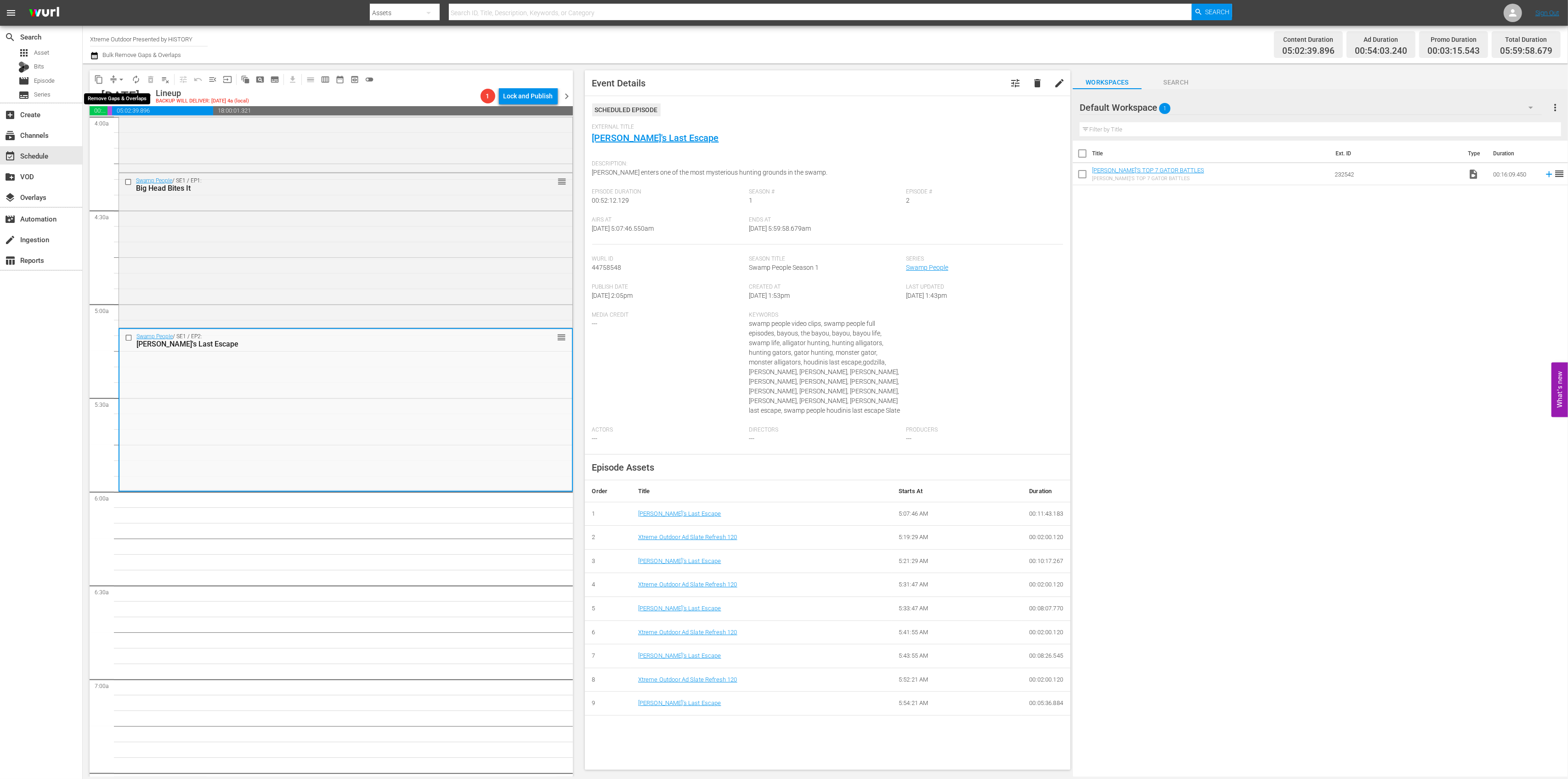
click at [117, 81] on span "arrow_drop_down" at bounding box center [121, 79] width 10 height 10
click at [121, 95] on li "Align to Midnight" at bounding box center [121, 98] width 96 height 15
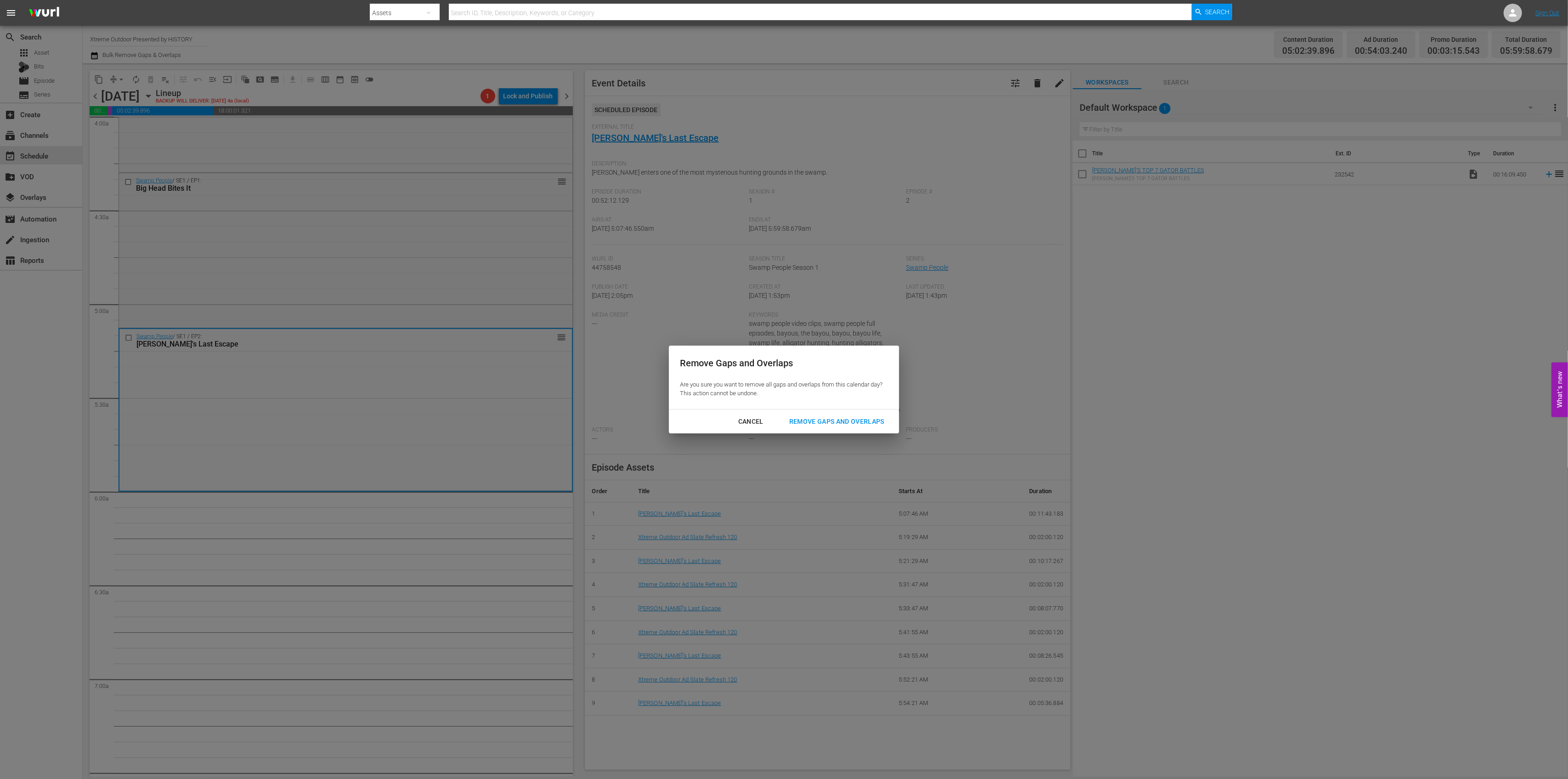
click at [848, 430] on div "Cancel Remove Gaps and Overlaps" at bounding box center [783, 421] width 230 height 24
click at [846, 426] on div "Remove Gaps and Overlaps" at bounding box center [836, 422] width 109 height 12
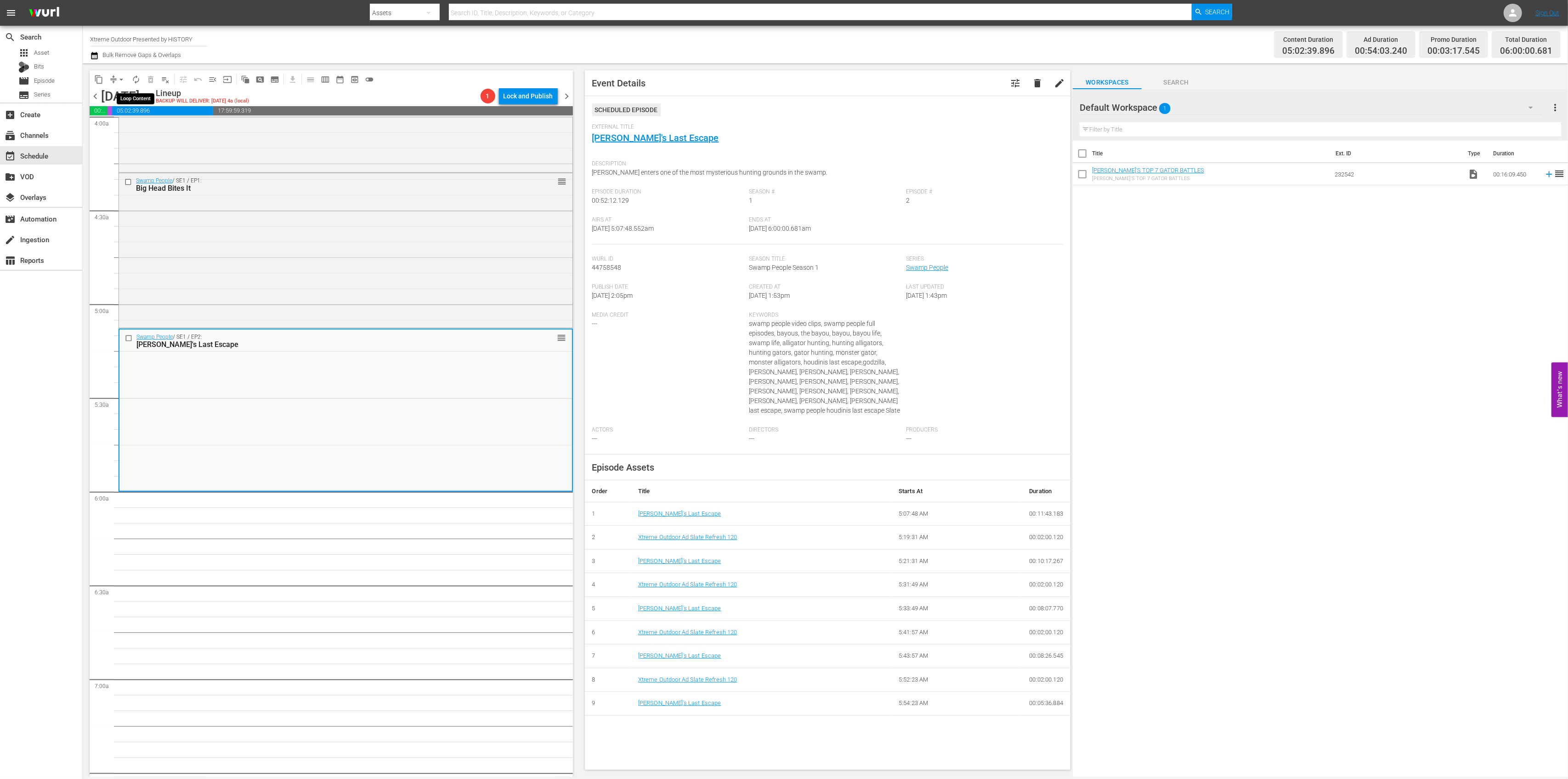
click at [140, 81] on span "autorenew_outlined" at bounding box center [136, 79] width 10 height 10
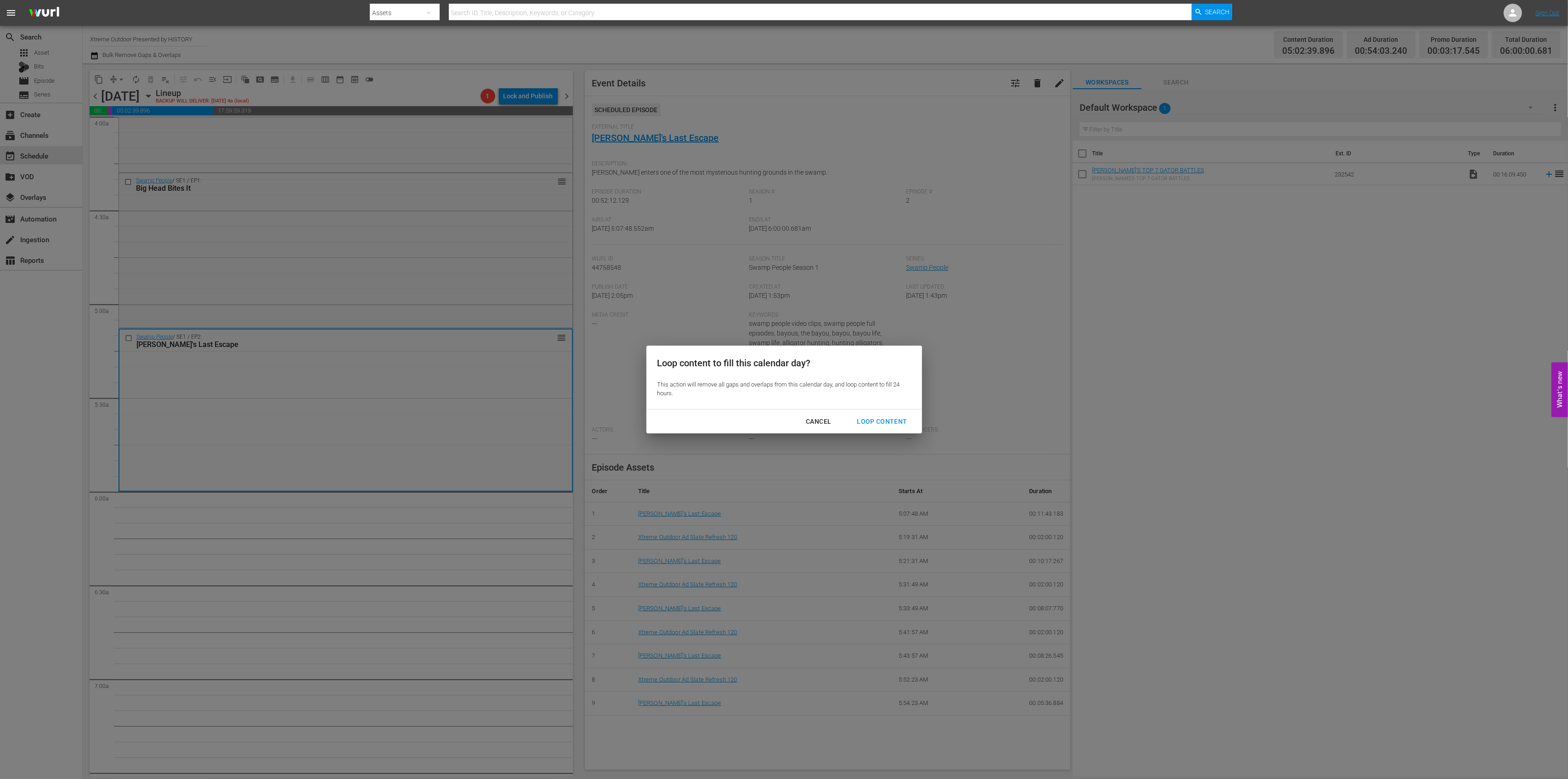
click at [892, 421] on div "Loop Content" at bounding box center [882, 422] width 65 height 12
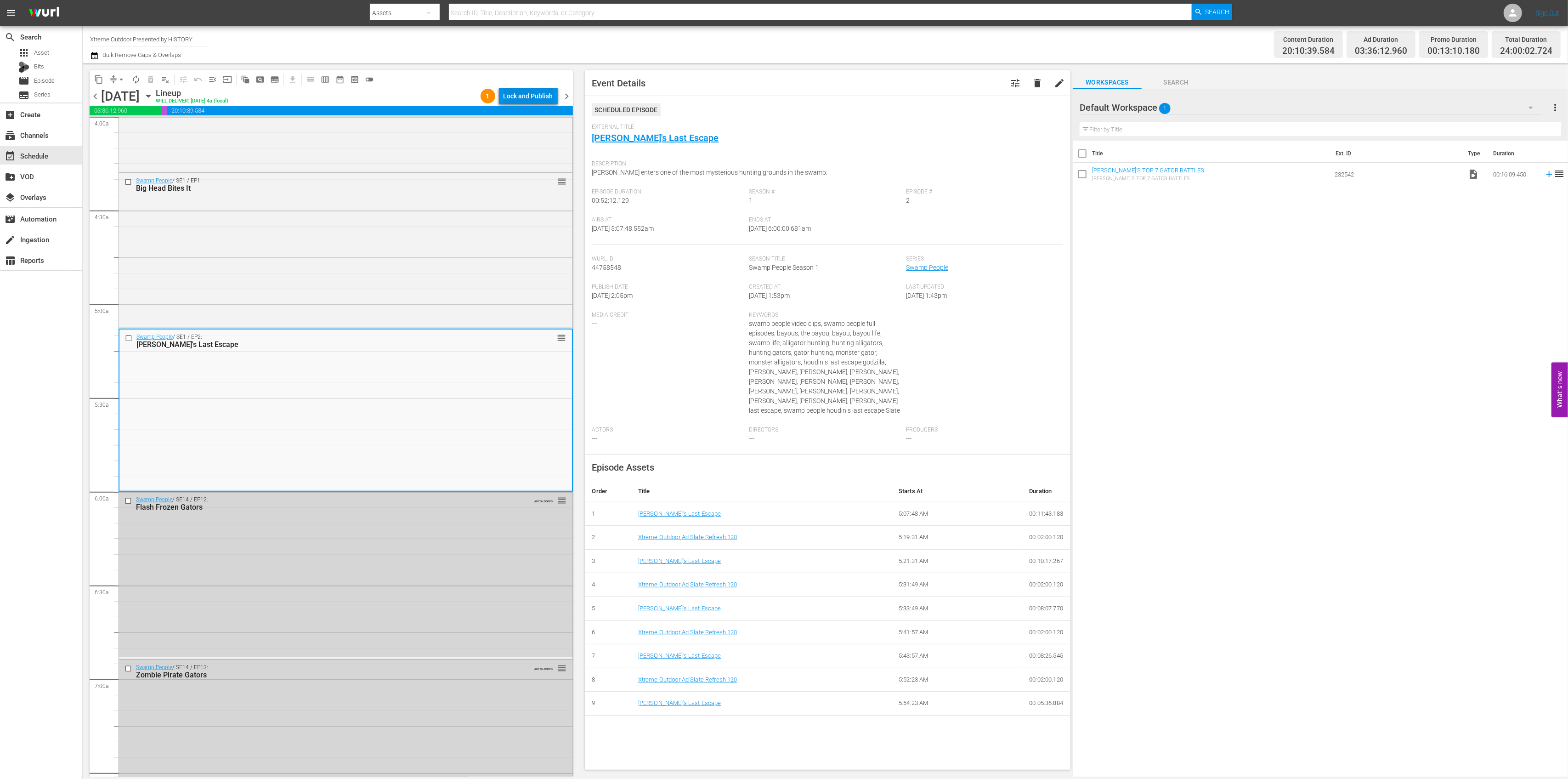
click at [531, 91] on div "Lock and Publish" at bounding box center [528, 96] width 50 height 17
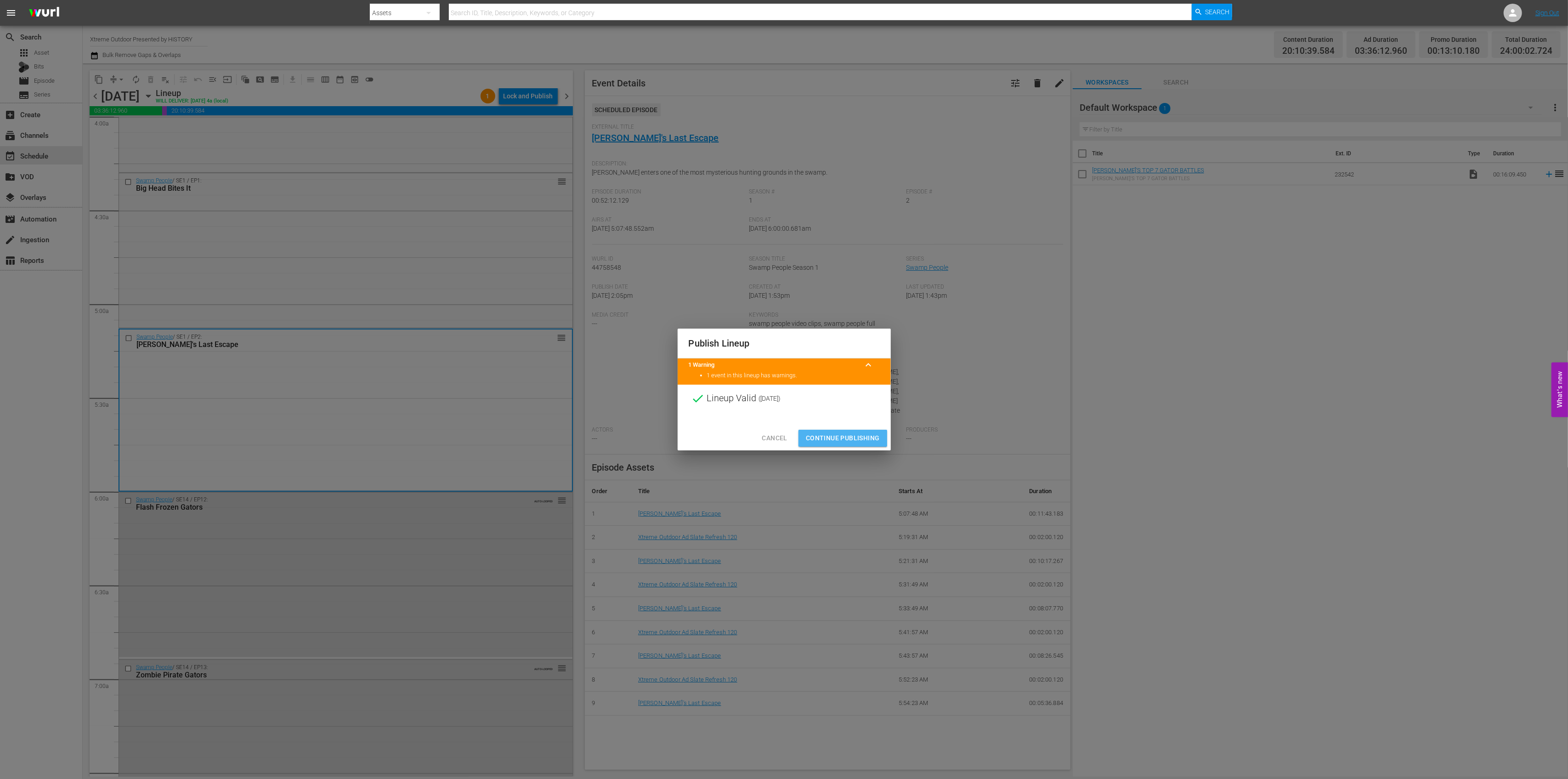
click at [866, 439] on span "Continue Publishing" at bounding box center [843, 438] width 74 height 12
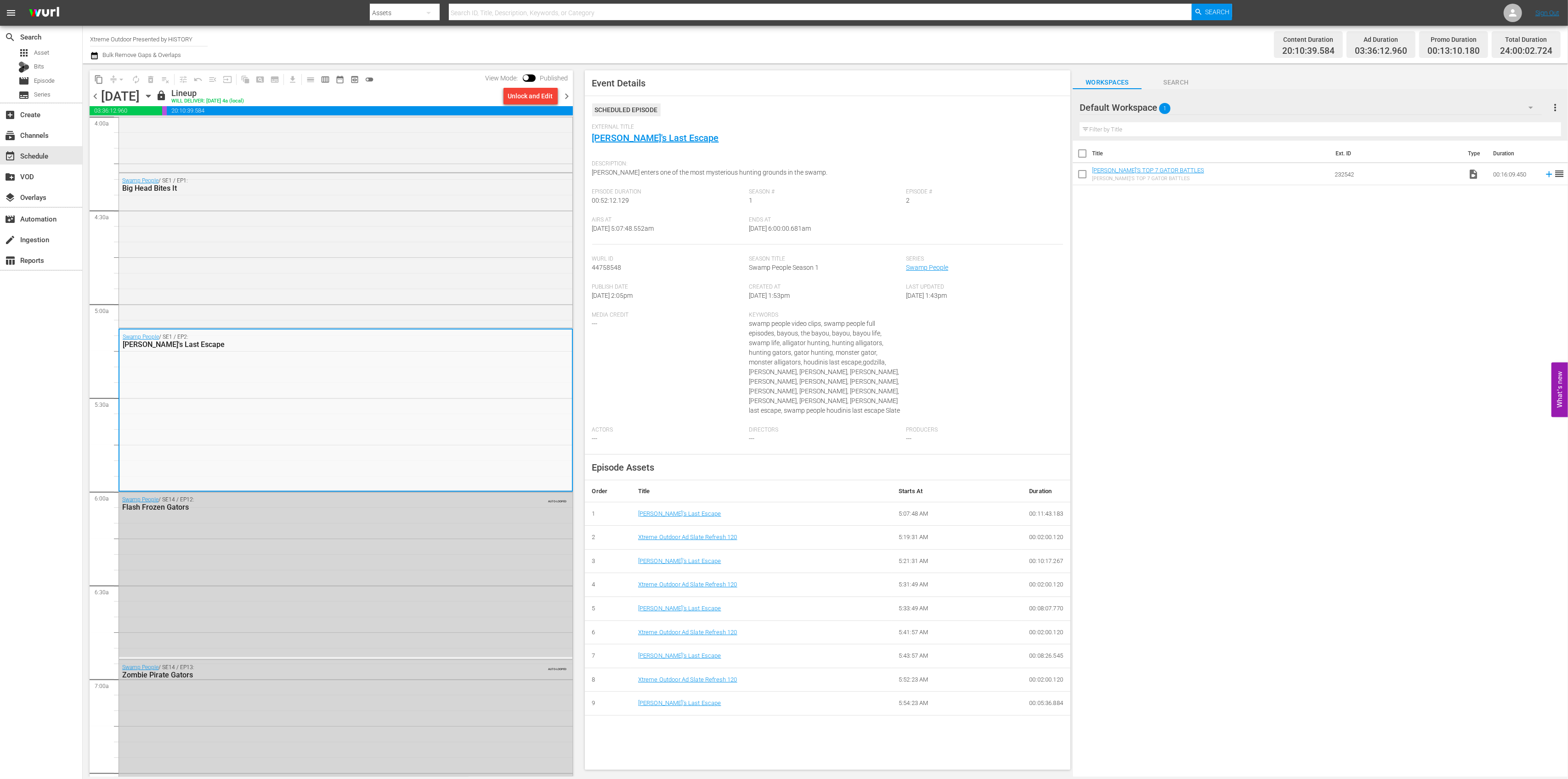
click at [154, 96] on icon "button" at bounding box center [148, 96] width 10 height 10
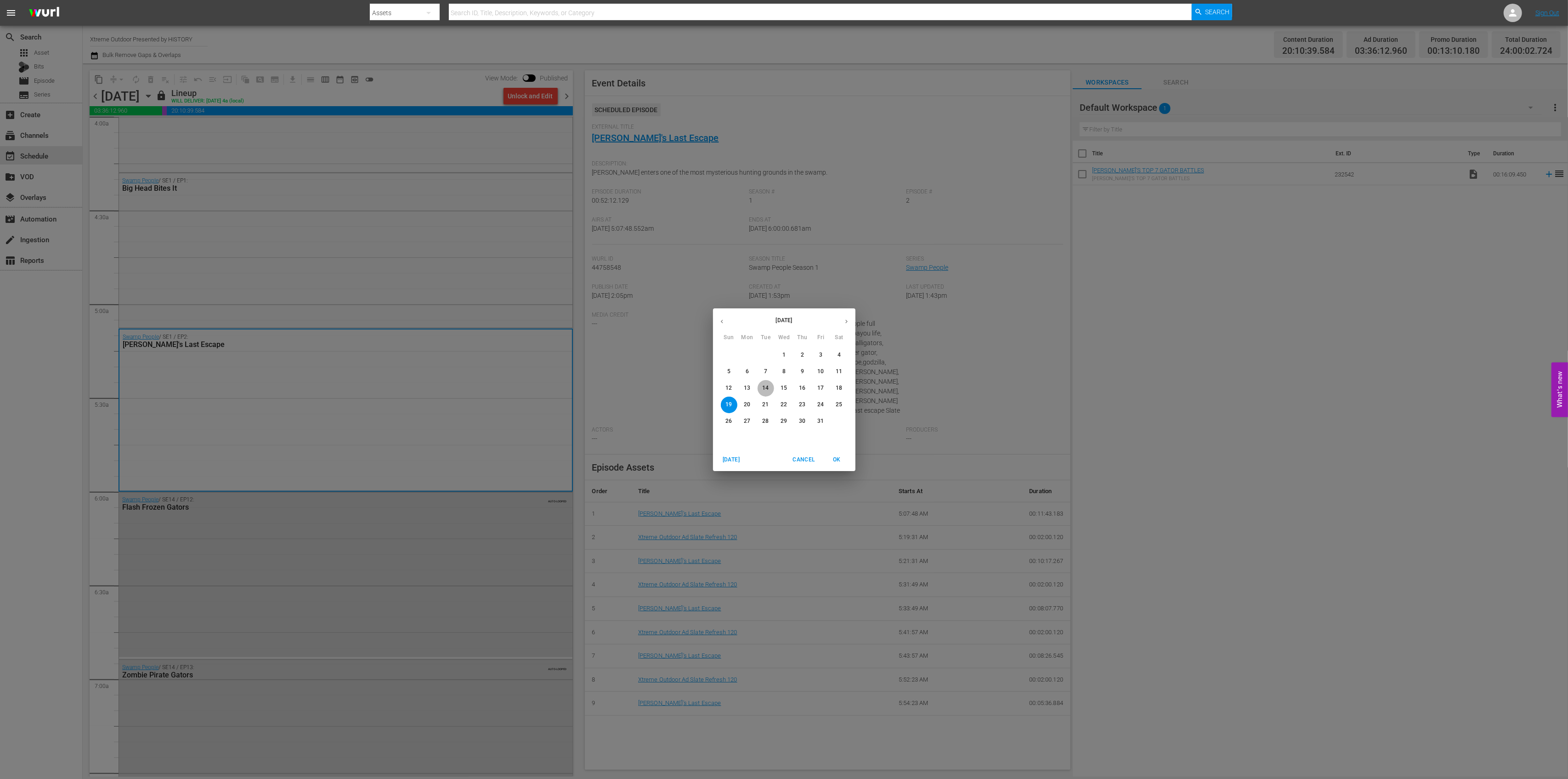
click at [770, 391] on span "14" at bounding box center [766, 388] width 17 height 8
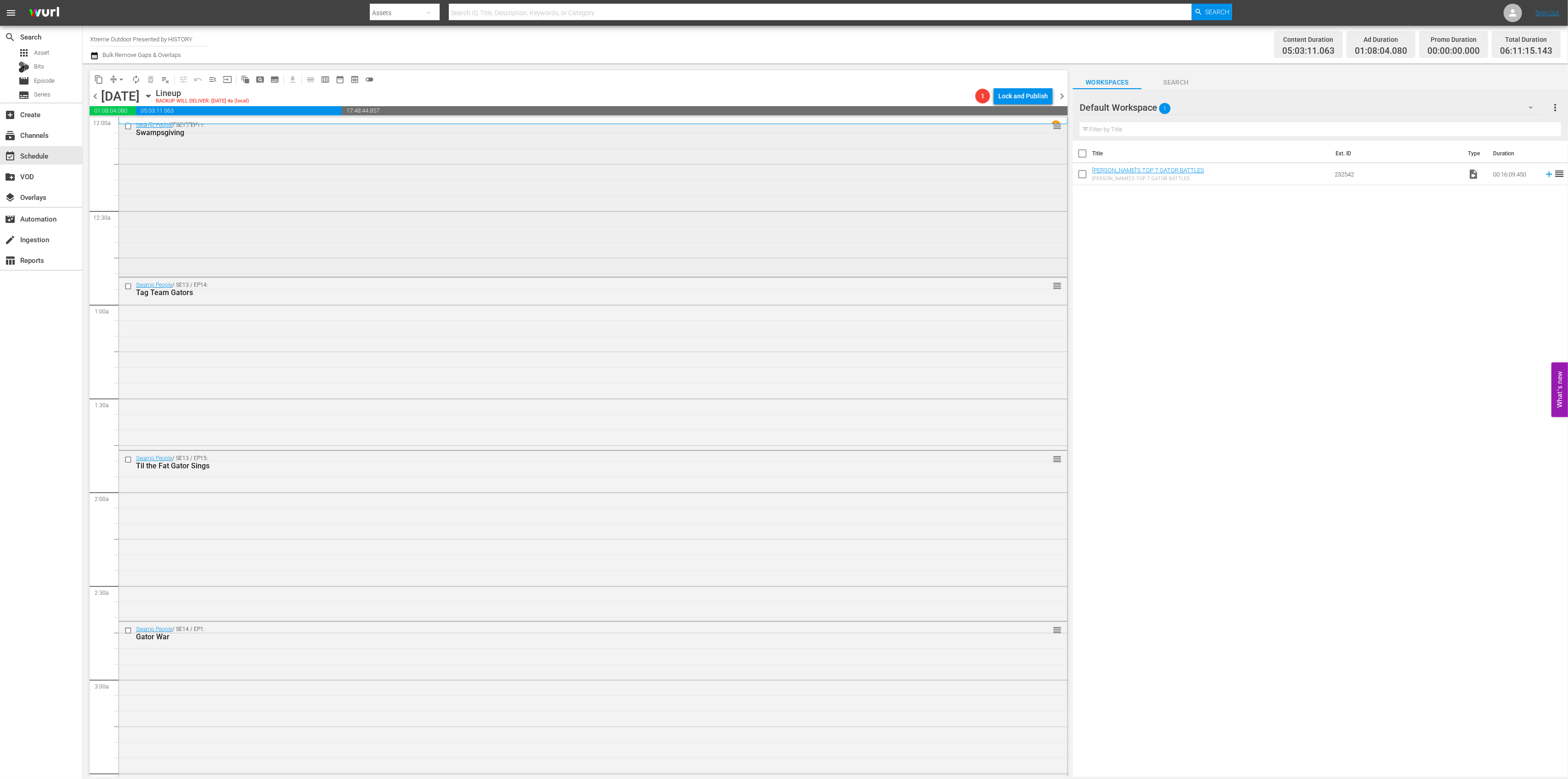
click at [673, 198] on div "Swamp People / SE1 / EP11: Swampsgiving reorder" at bounding box center [593, 196] width 949 height 157
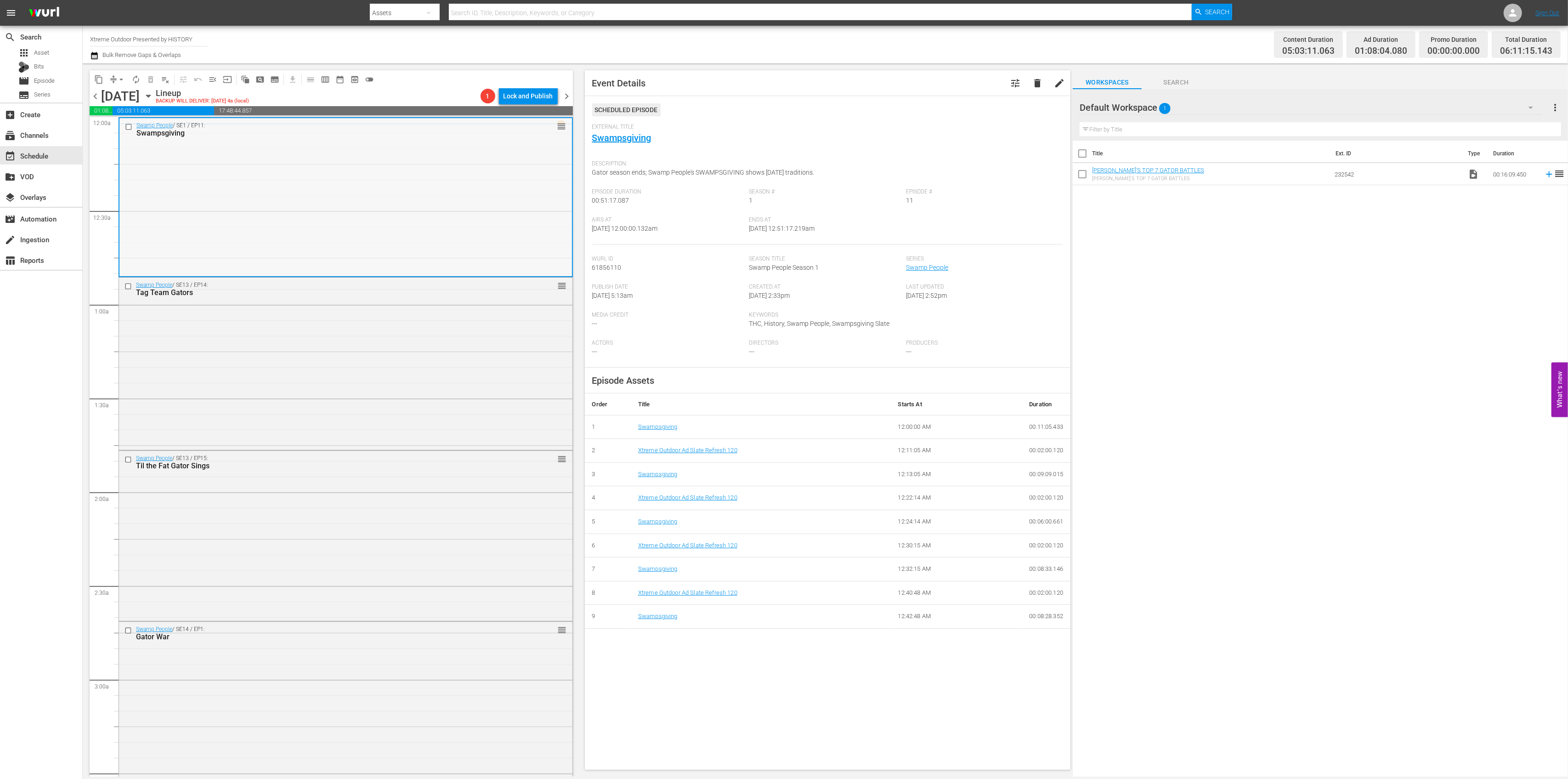
click at [414, 259] on div "Swamp People / SE1 / EP11: Swampsgiving reorder" at bounding box center [346, 197] width 453 height 157
click at [415, 406] on div "Swamp People / SE13 / EP14: Tag Team Gators reorder" at bounding box center [345, 363] width 453 height 170
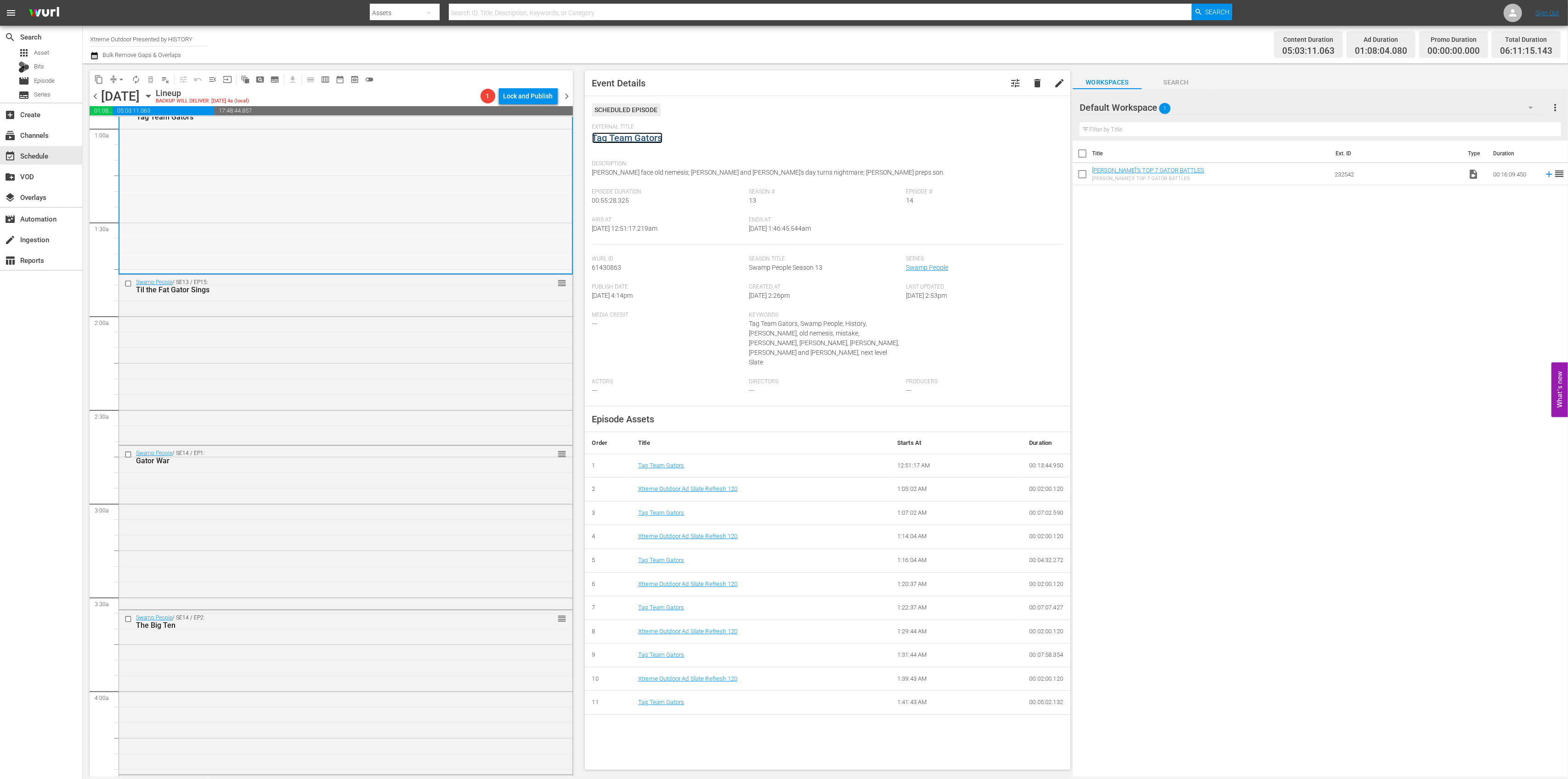
scroll to position [184, 0]
click at [415, 340] on div "Swamp People / SE13 / EP15: Til the Fat Gator Sings reorder" at bounding box center [345, 351] width 453 height 168
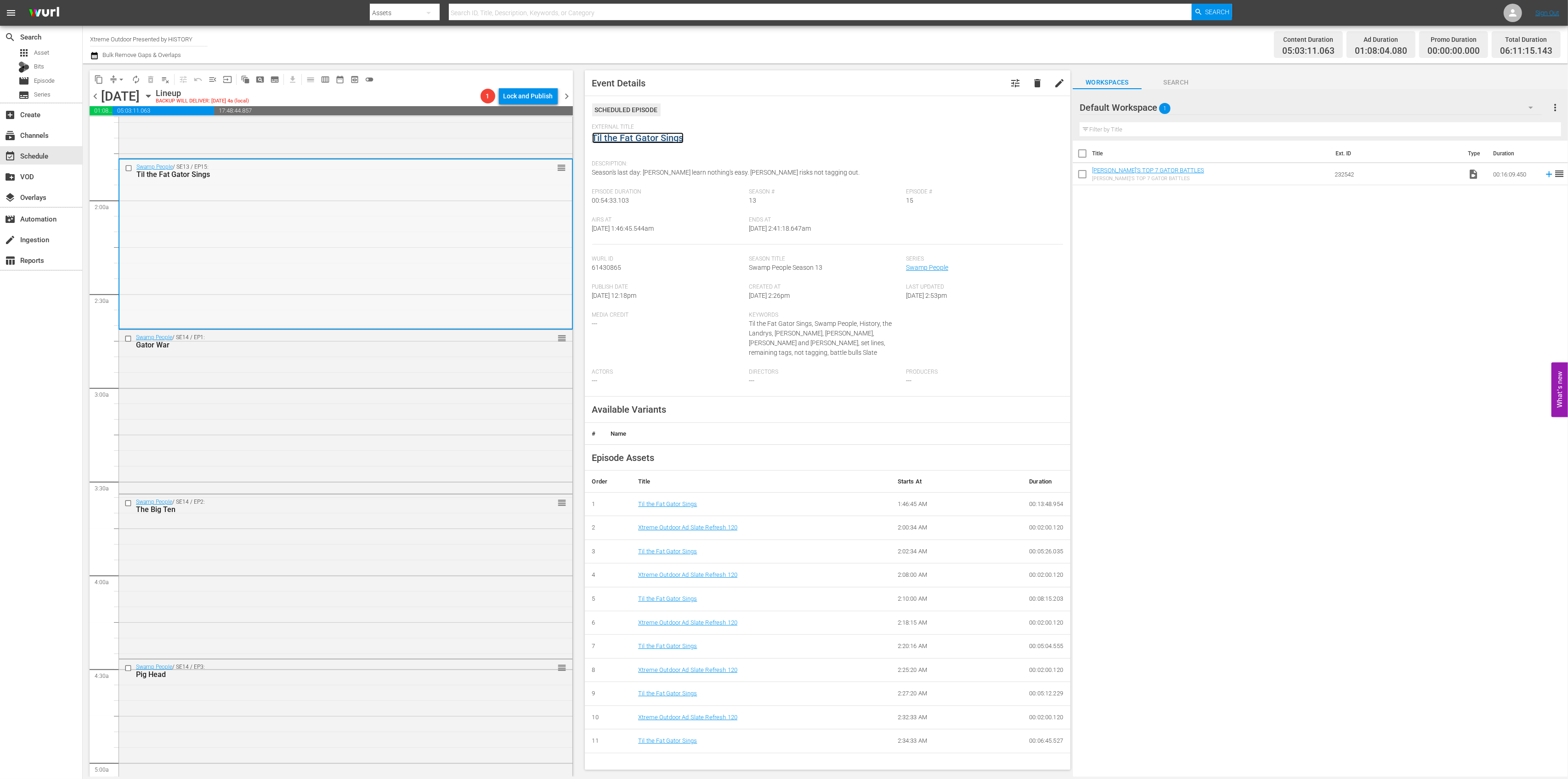
scroll to position [367, 0]
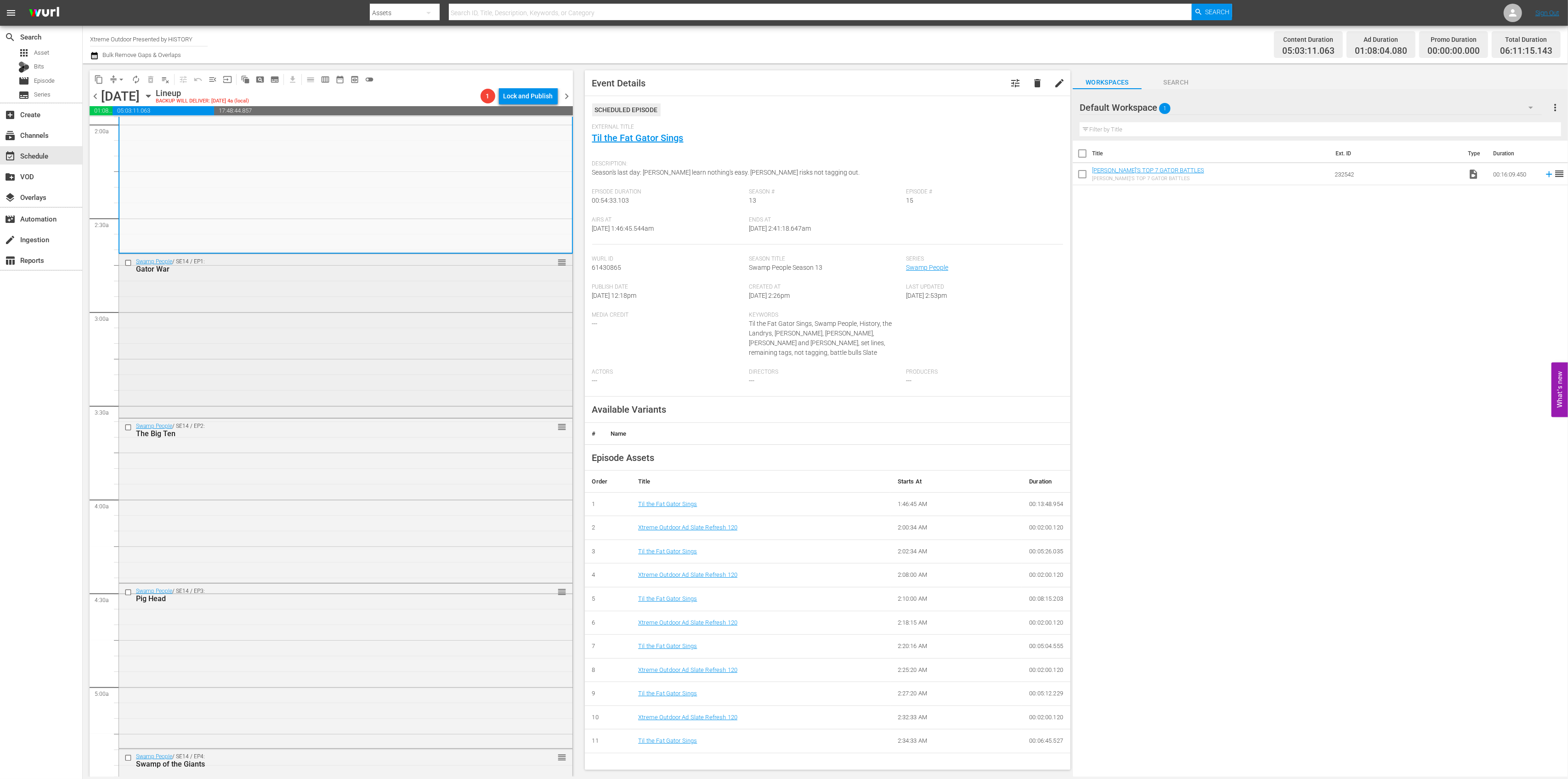
click at [447, 347] on div "Swamp People / SE14 / EP1: Gator War reorder" at bounding box center [345, 335] width 453 height 162
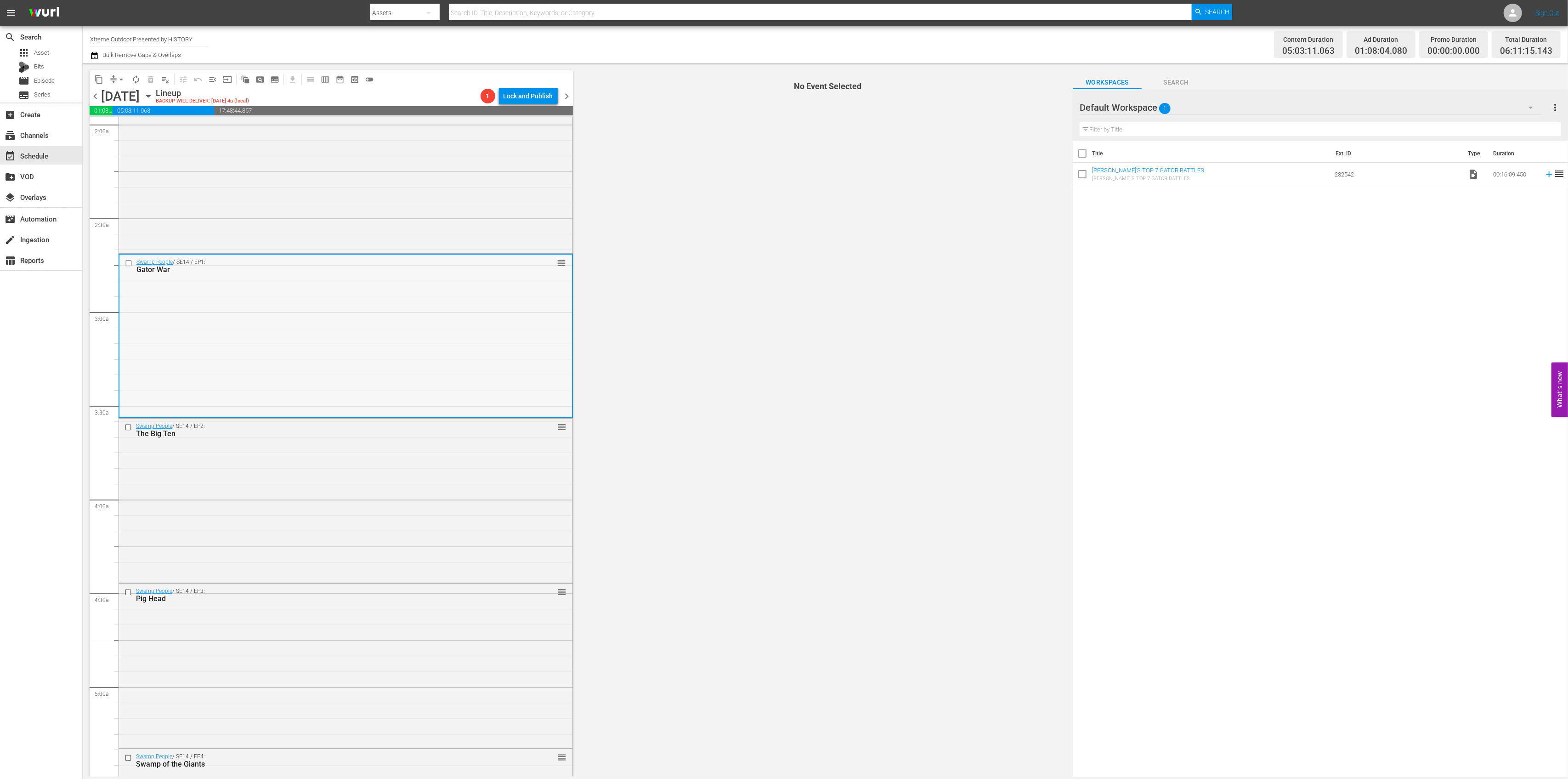
click at [441, 301] on div "Swamp People / SE14 / EP1: Gator War reorder" at bounding box center [346, 335] width 453 height 162
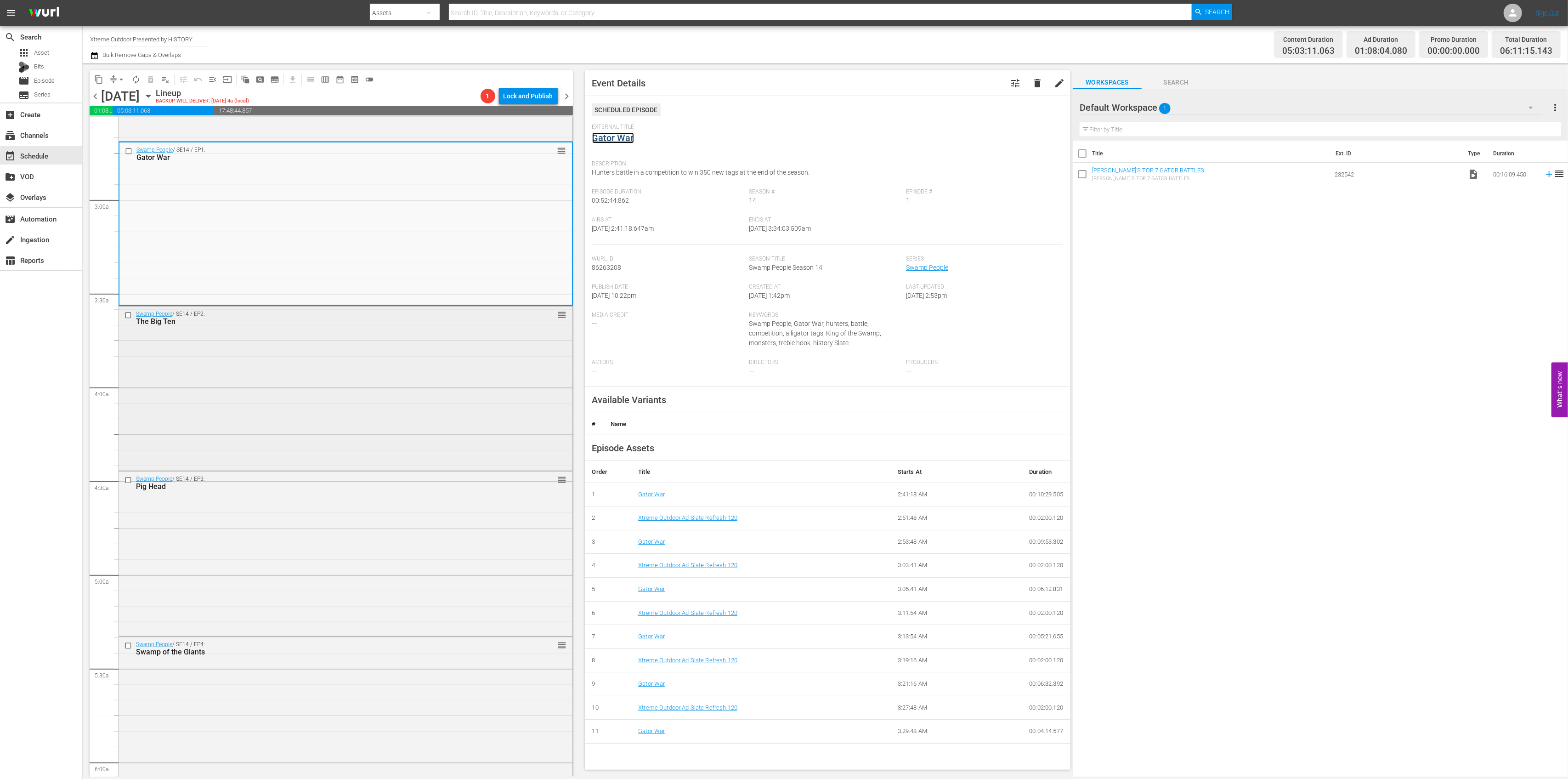
scroll to position [490, 0]
click at [468, 362] on div "Swamp People / SE14 / EP2: The Big Ten reorder" at bounding box center [345, 377] width 453 height 162
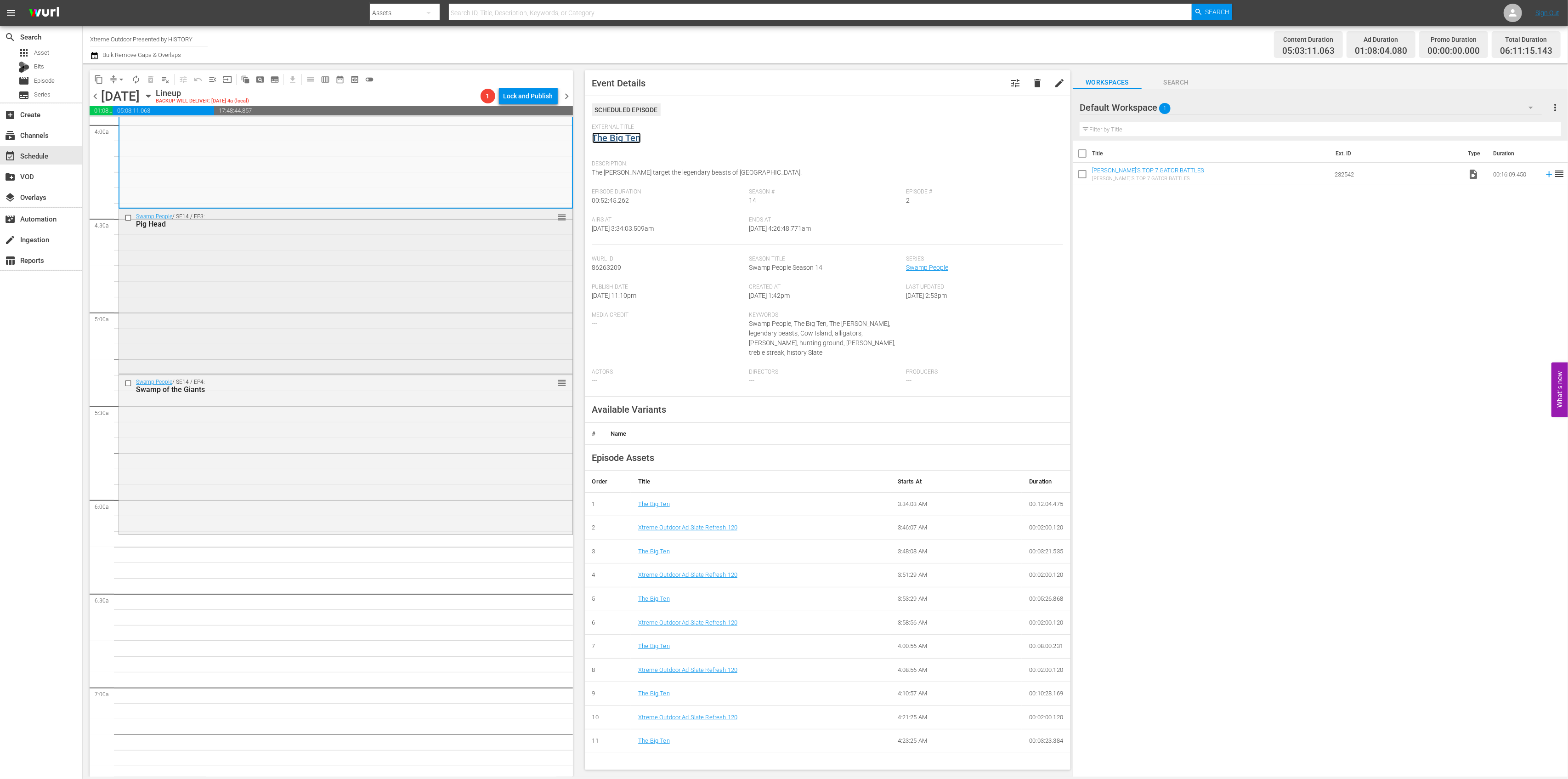
scroll to position [797, 0]
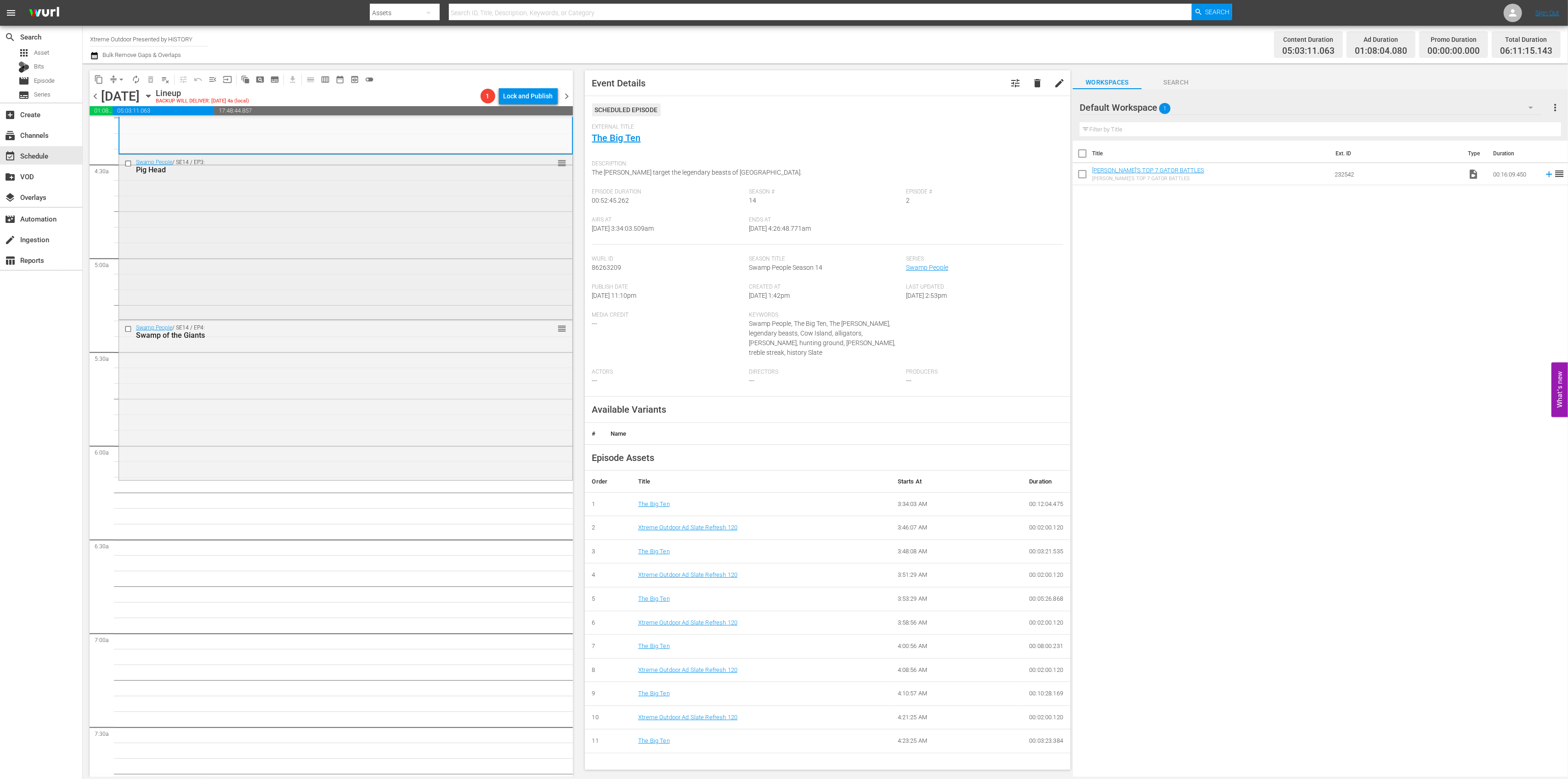
click at [437, 249] on div "Swamp People / SE14 / EP3: Pig Head reorder" at bounding box center [345, 236] width 453 height 162
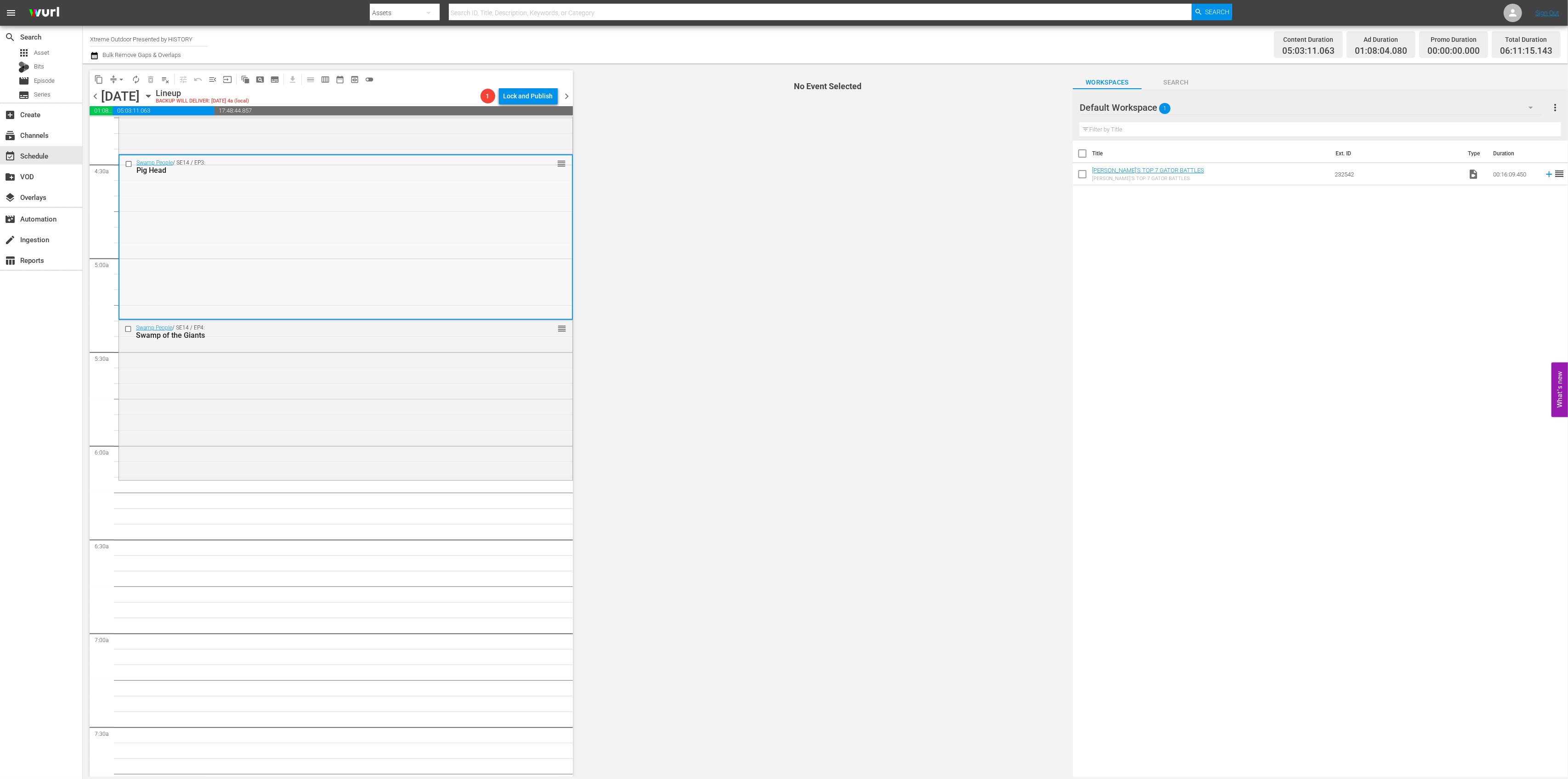
click at [448, 239] on div "Swamp People / SE14 / EP3: Pig Head reorder" at bounding box center [346, 236] width 453 height 162
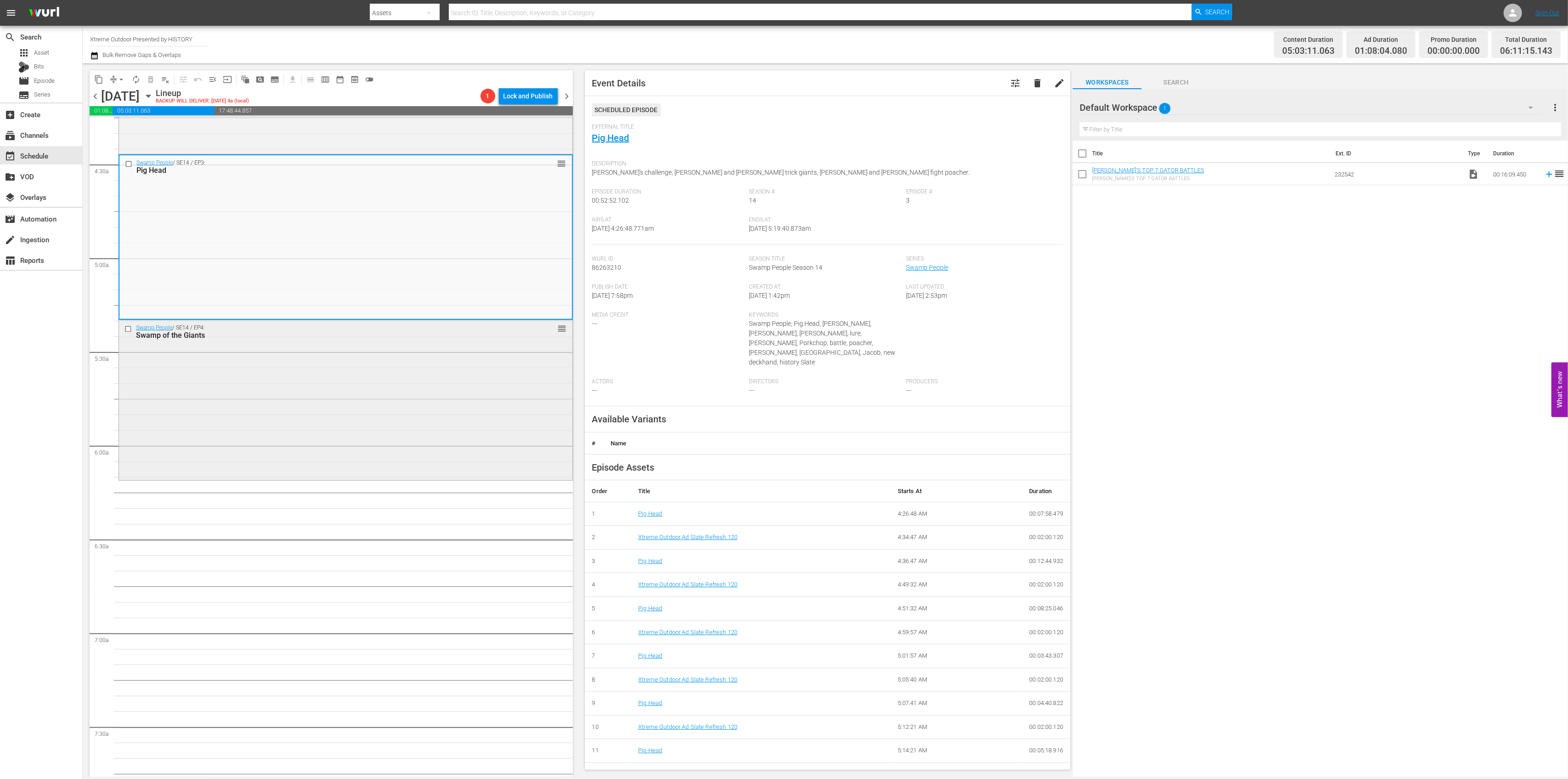
click at [380, 423] on div "Swamp People / SE14 / EP4: Swamp of the Giants reorder" at bounding box center [345, 400] width 453 height 159
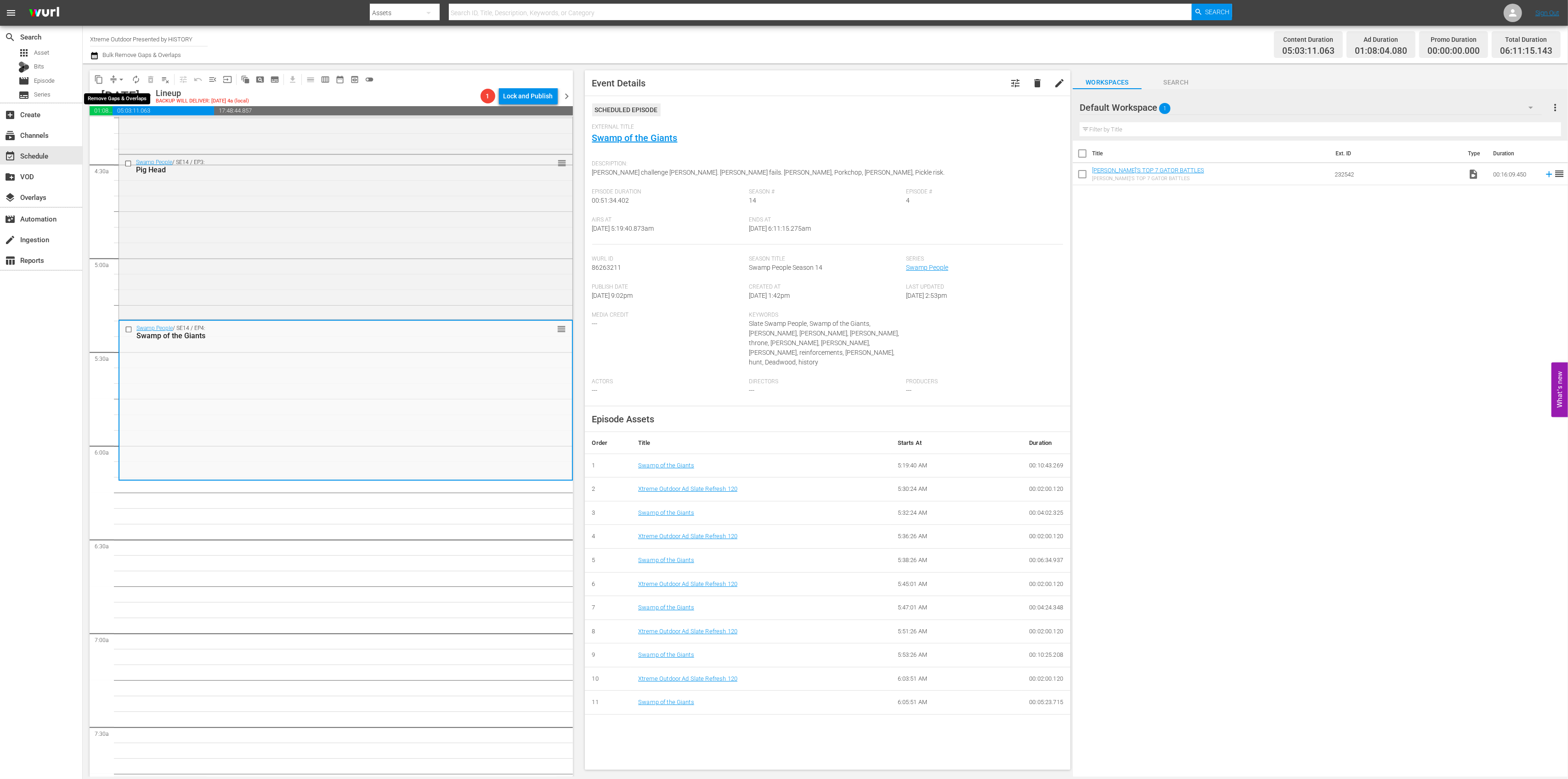
click at [117, 82] on span "arrow_drop_down" at bounding box center [121, 79] width 10 height 10
click at [118, 95] on li "Align to Midnight" at bounding box center [121, 98] width 96 height 15
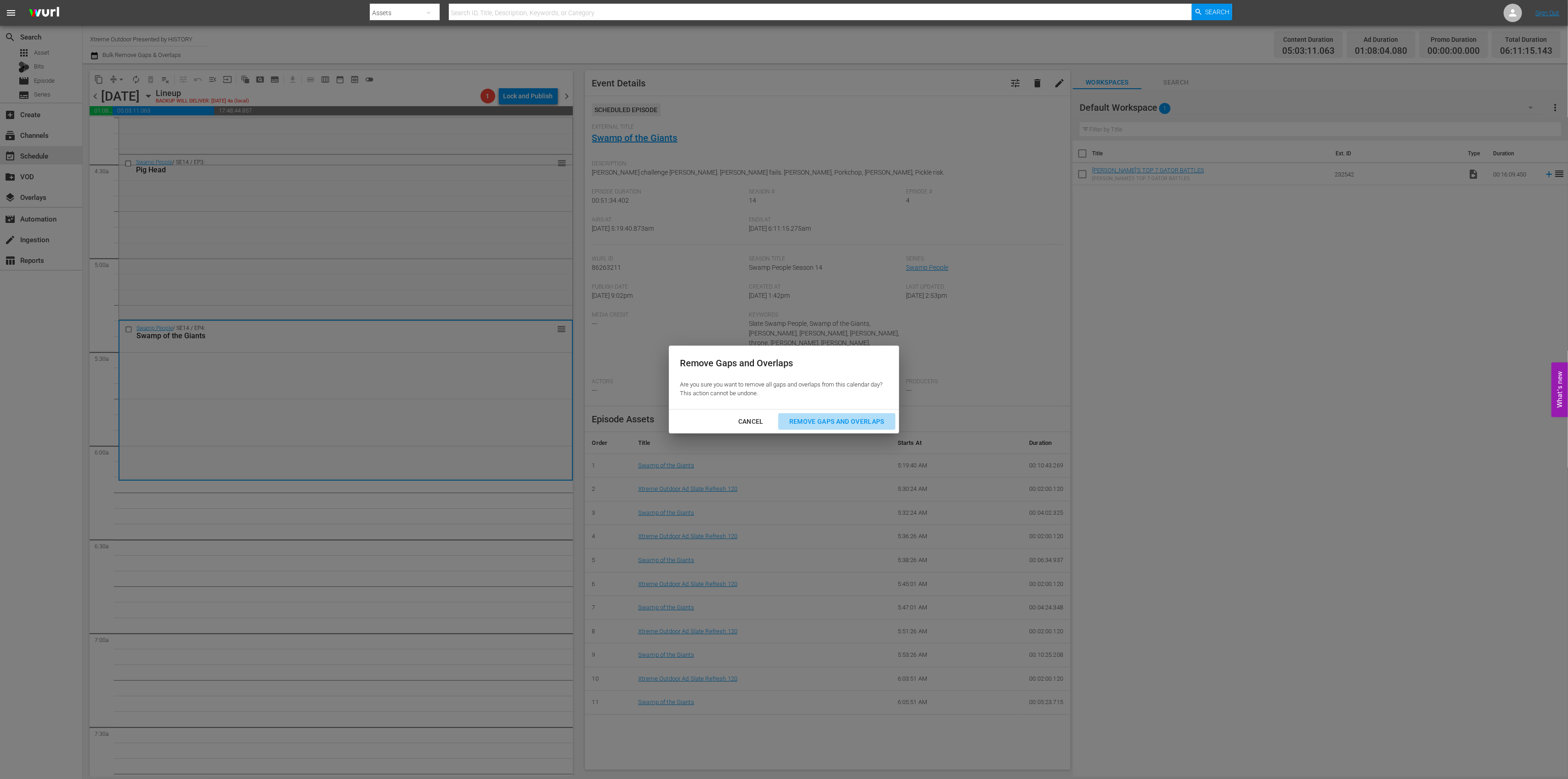
click at [813, 417] on div "Remove Gaps and Overlaps" at bounding box center [836, 422] width 109 height 12
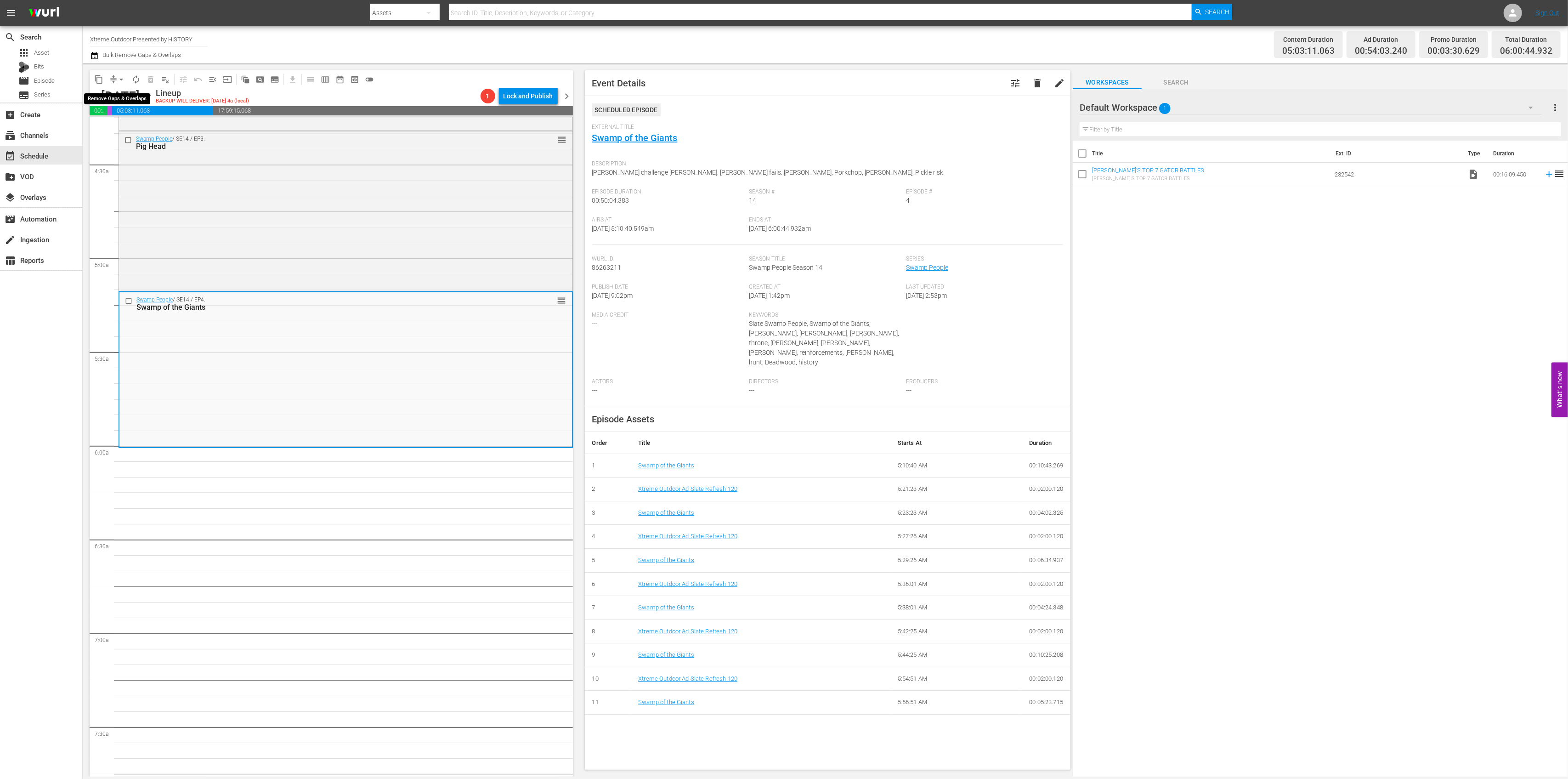
click at [118, 79] on span "arrow_drop_down" at bounding box center [121, 79] width 10 height 10
click at [118, 96] on li "Align to Midnight" at bounding box center [121, 98] width 96 height 15
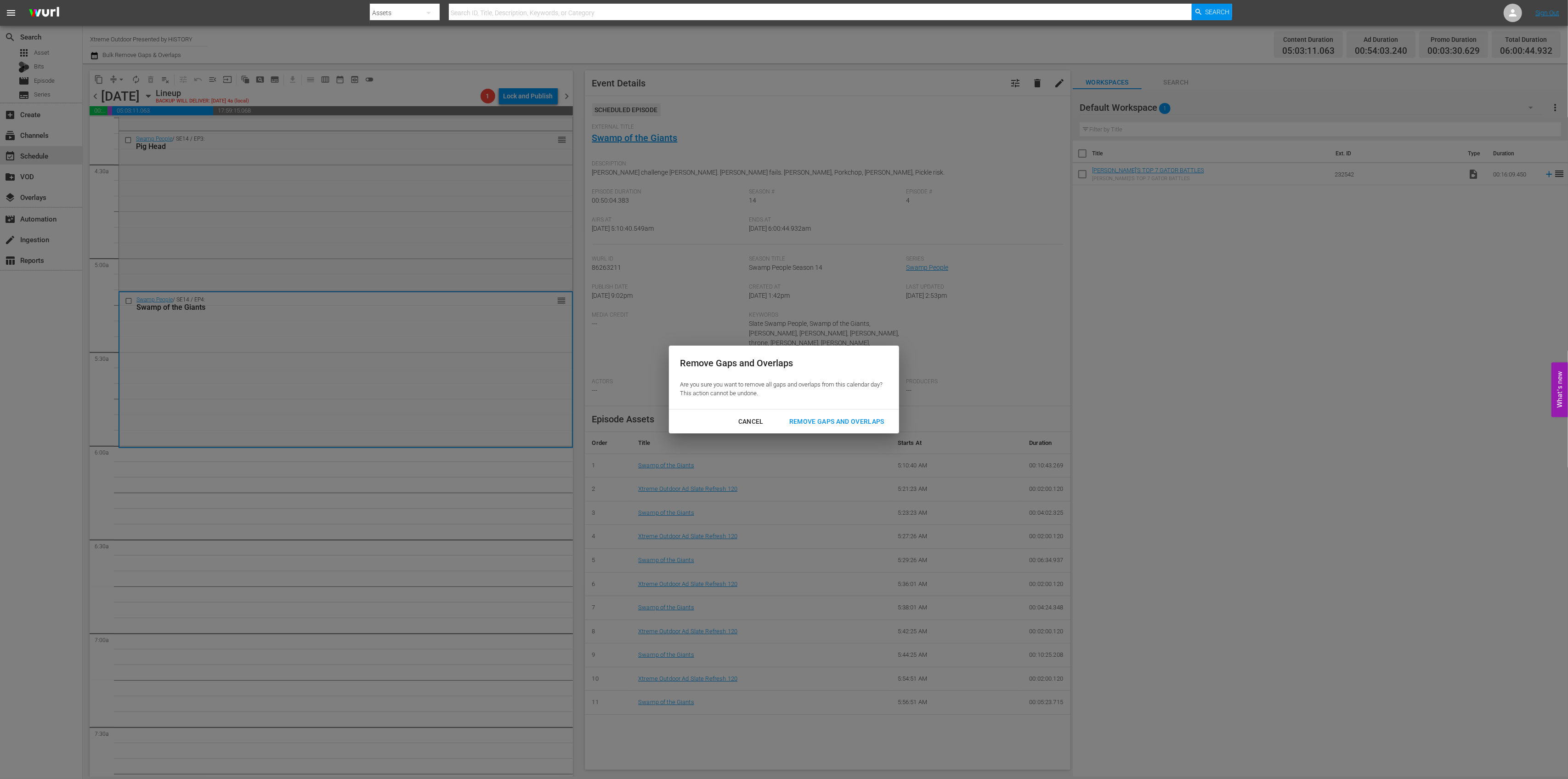
click at [815, 416] on div "Remove Gaps and Overlaps" at bounding box center [836, 422] width 109 height 12
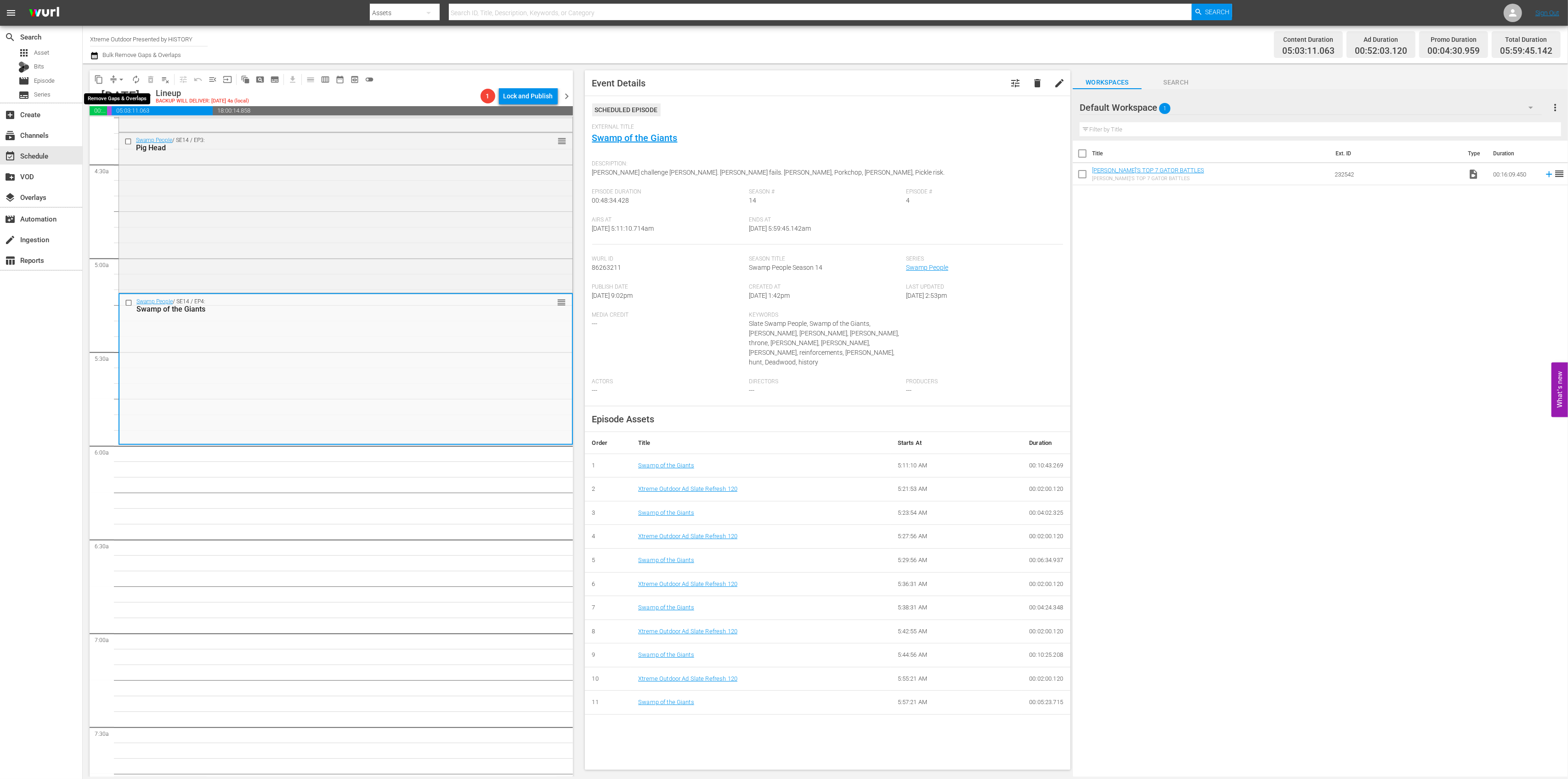
click at [120, 81] on span "arrow_drop_down" at bounding box center [121, 79] width 10 height 10
click at [122, 95] on li "Align to Midnight" at bounding box center [121, 98] width 96 height 15
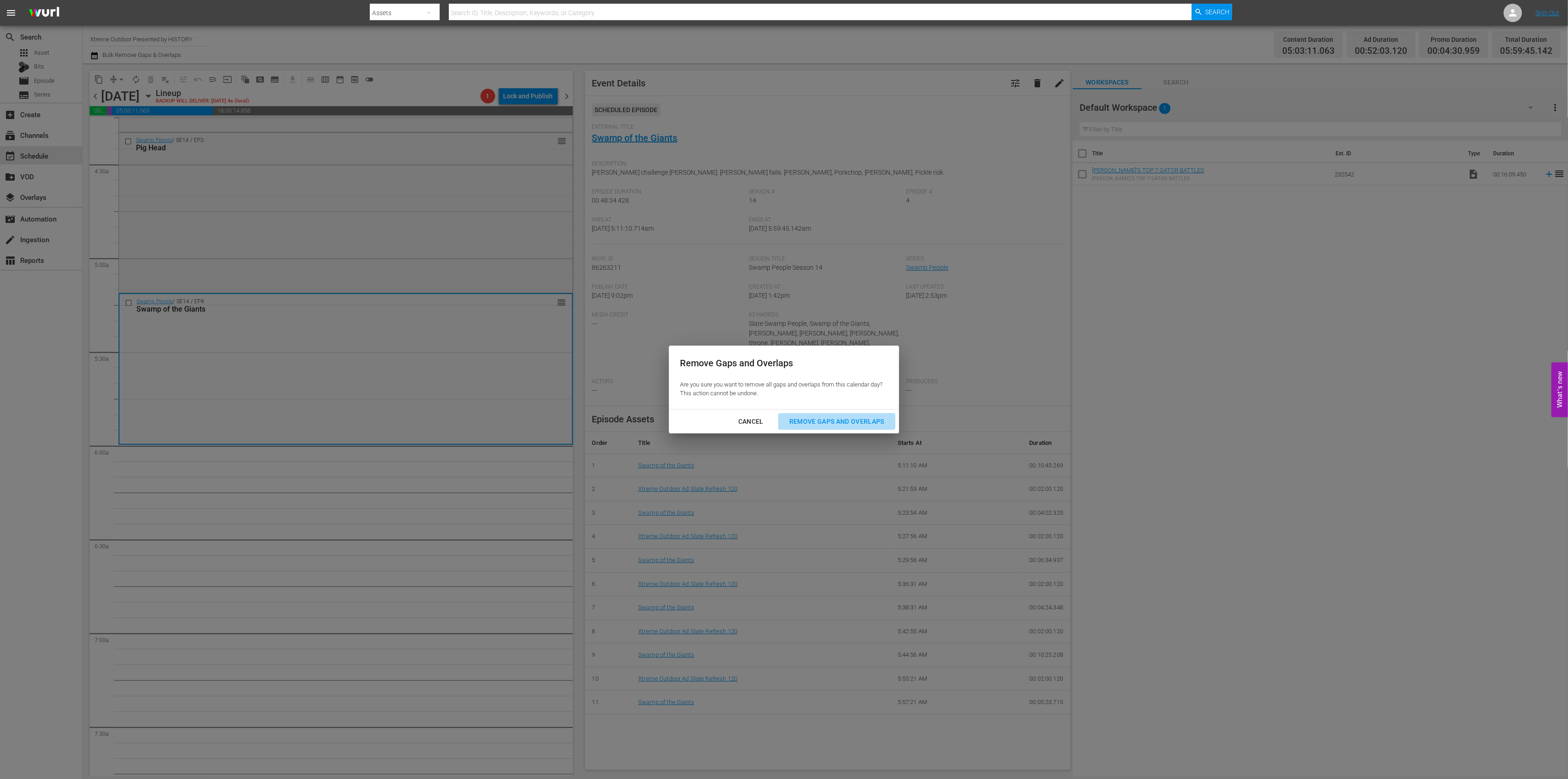
click at [844, 426] on div "Remove Gaps and Overlaps" at bounding box center [836, 422] width 109 height 12
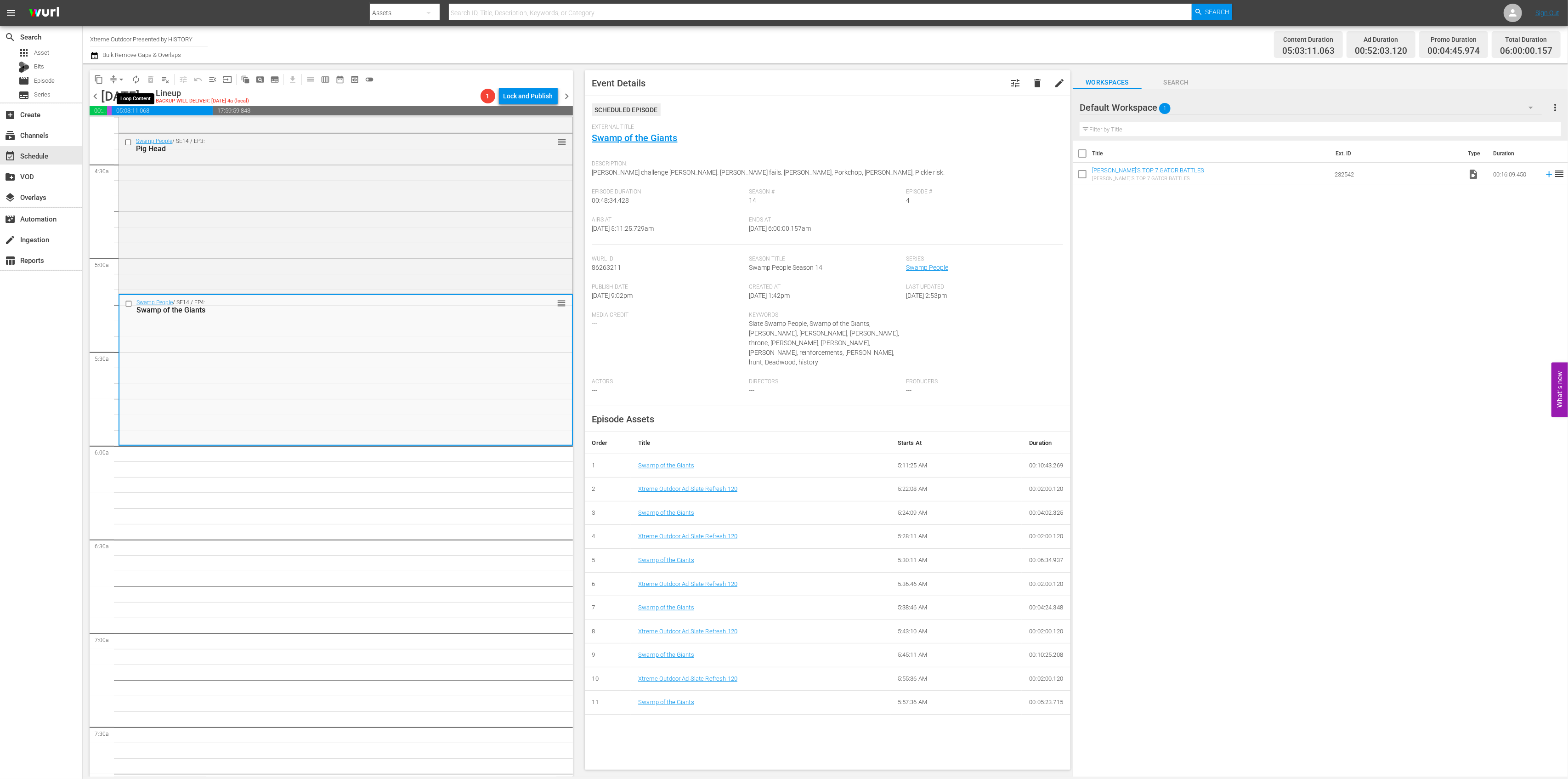
click at [142, 80] on button "autorenew_outlined" at bounding box center [136, 79] width 15 height 15
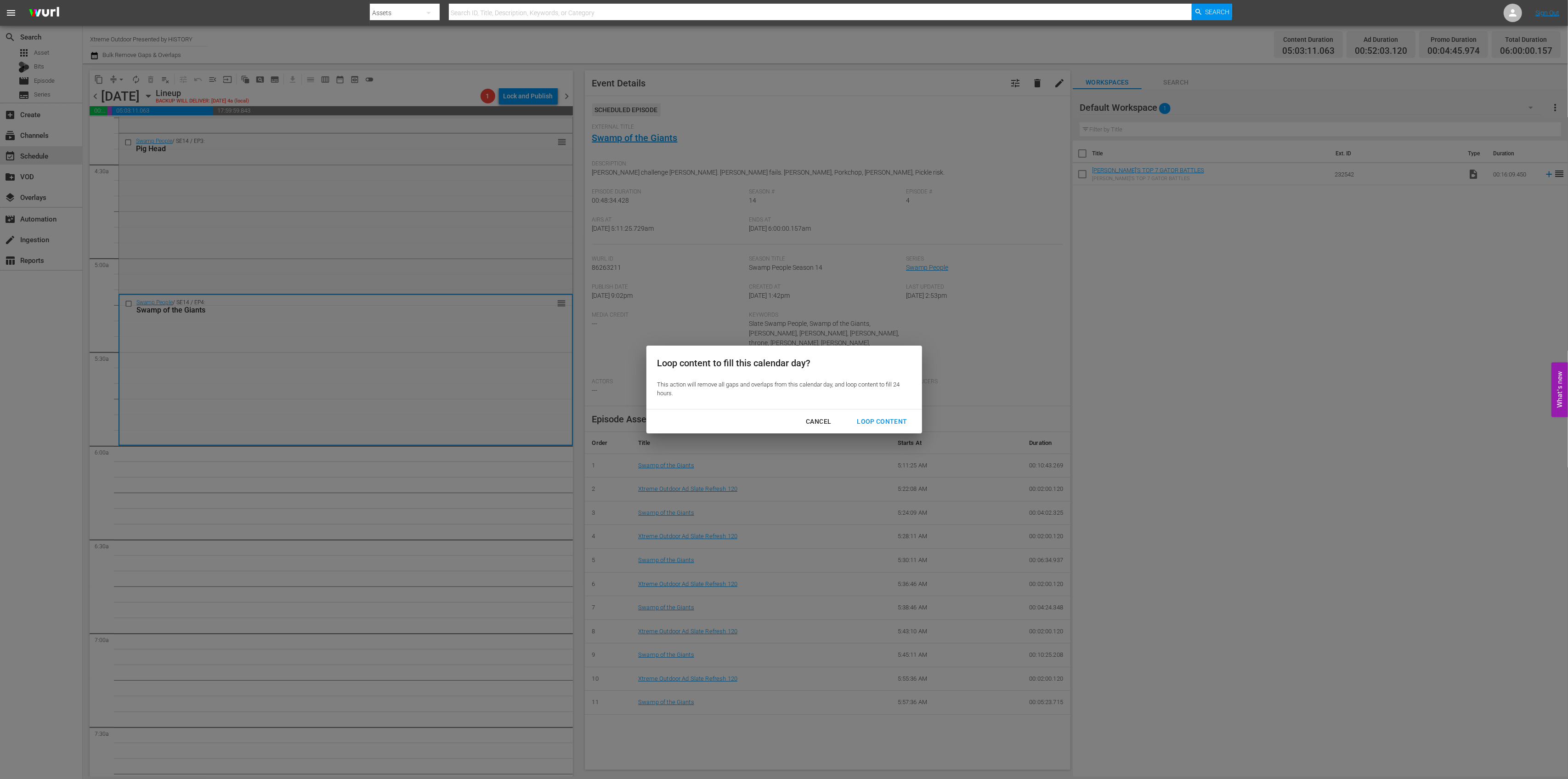
click at [902, 423] on div "Loop Content" at bounding box center [882, 422] width 65 height 12
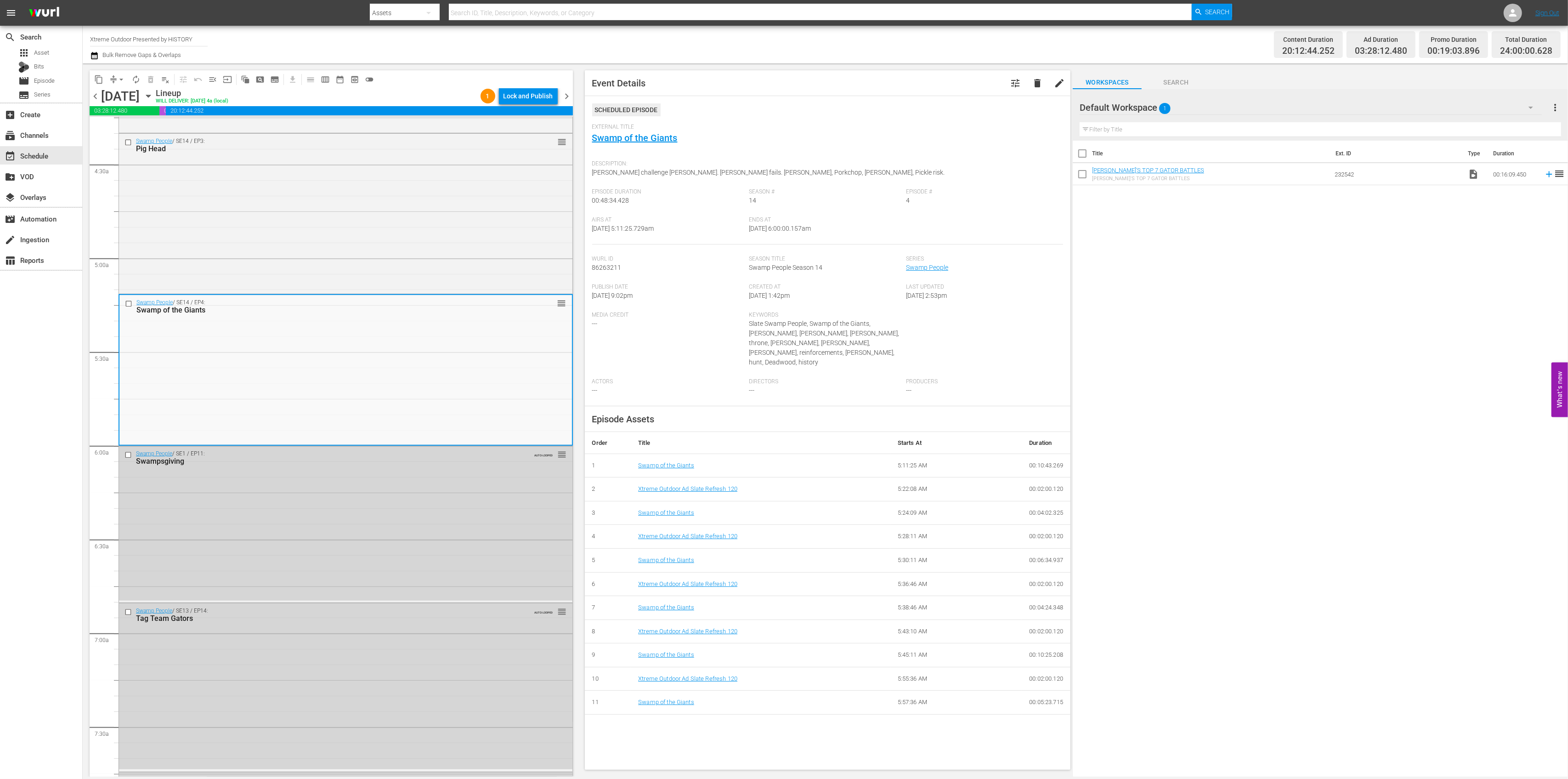
click at [527, 96] on div "Lock and Publish" at bounding box center [528, 96] width 50 height 17
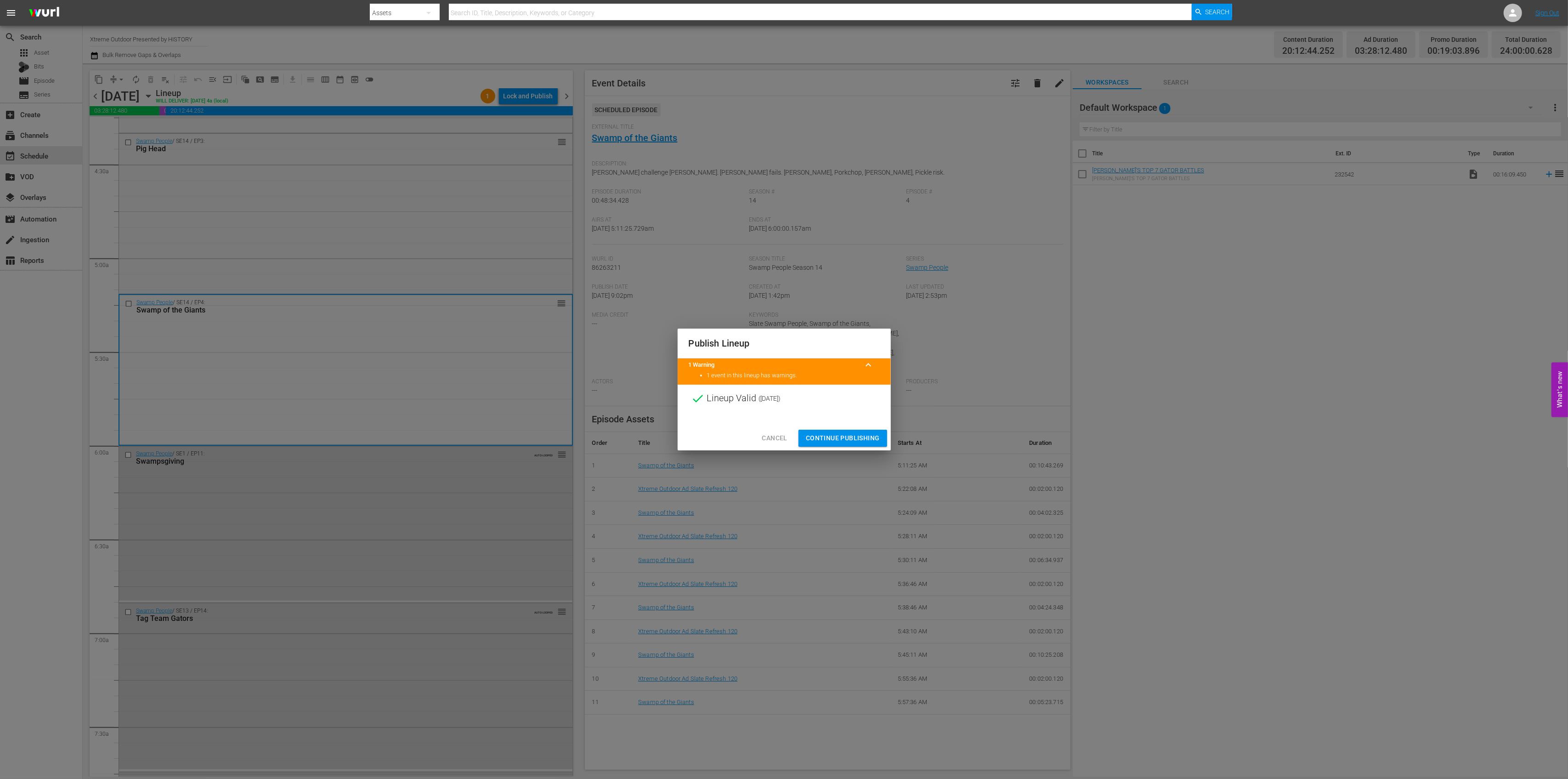
click at [844, 436] on span "Continue Publishing" at bounding box center [843, 438] width 74 height 12
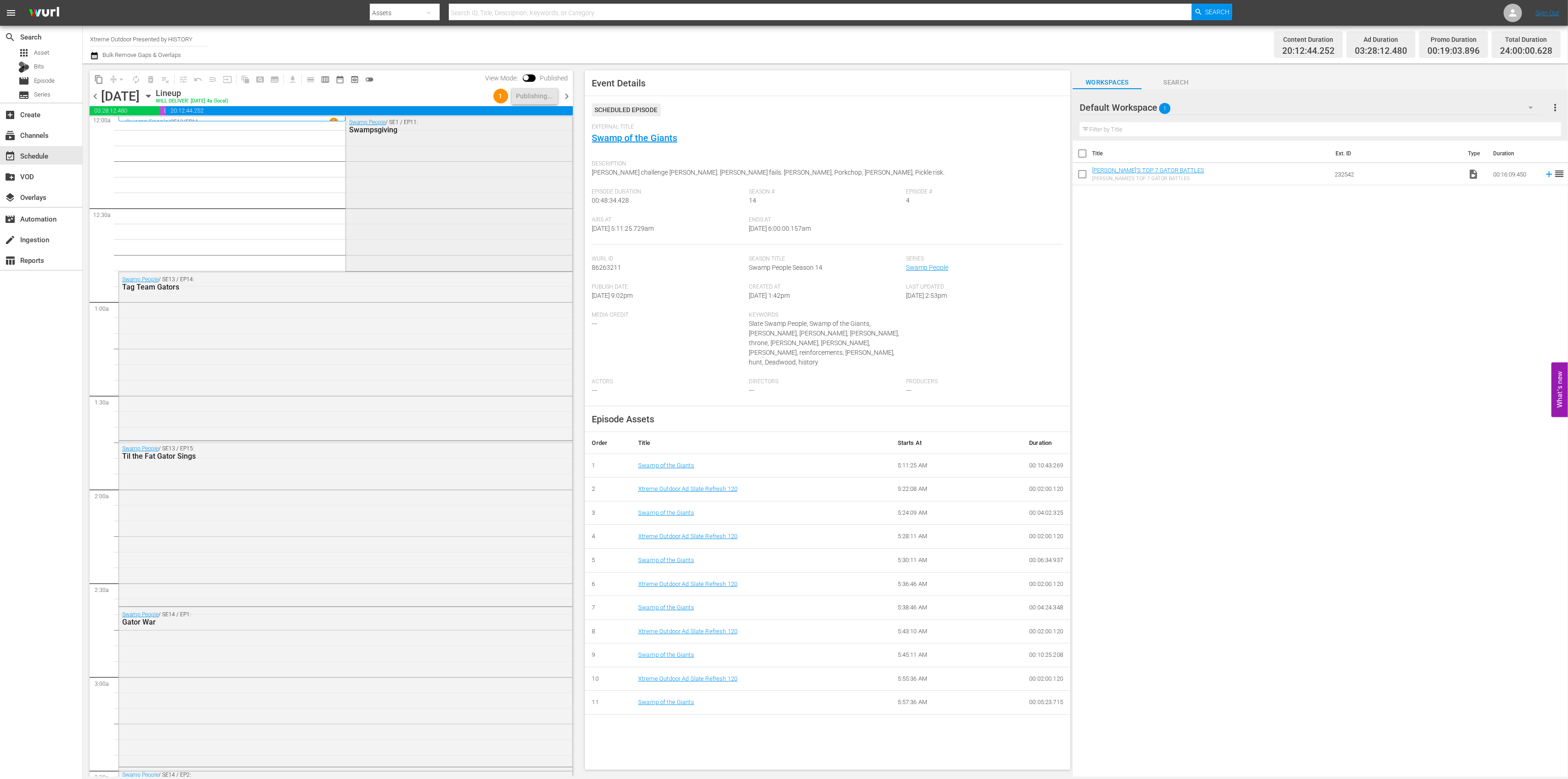
scroll to position [0, 0]
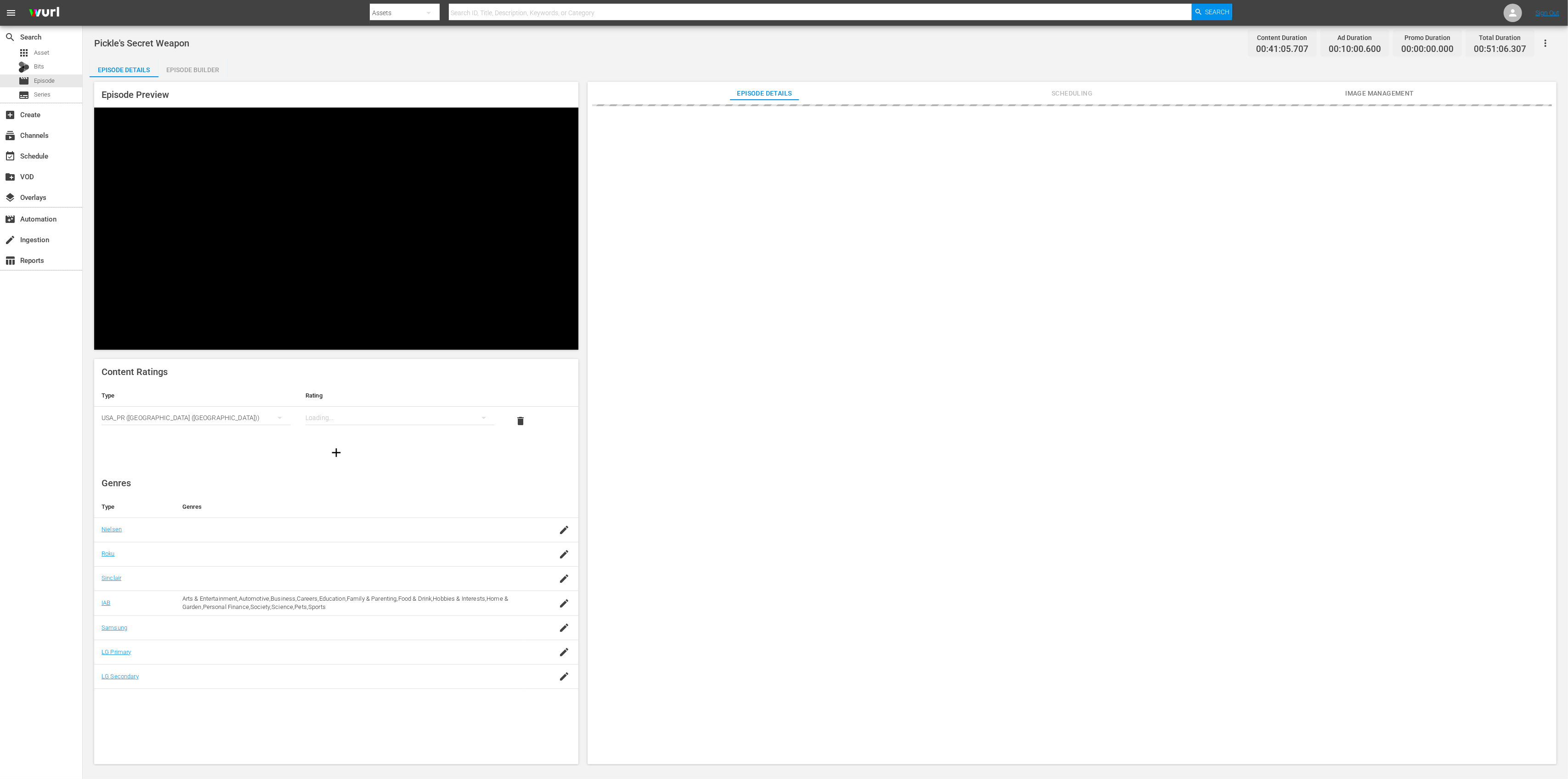
click at [190, 67] on div "Episode Builder" at bounding box center [193, 70] width 69 height 22
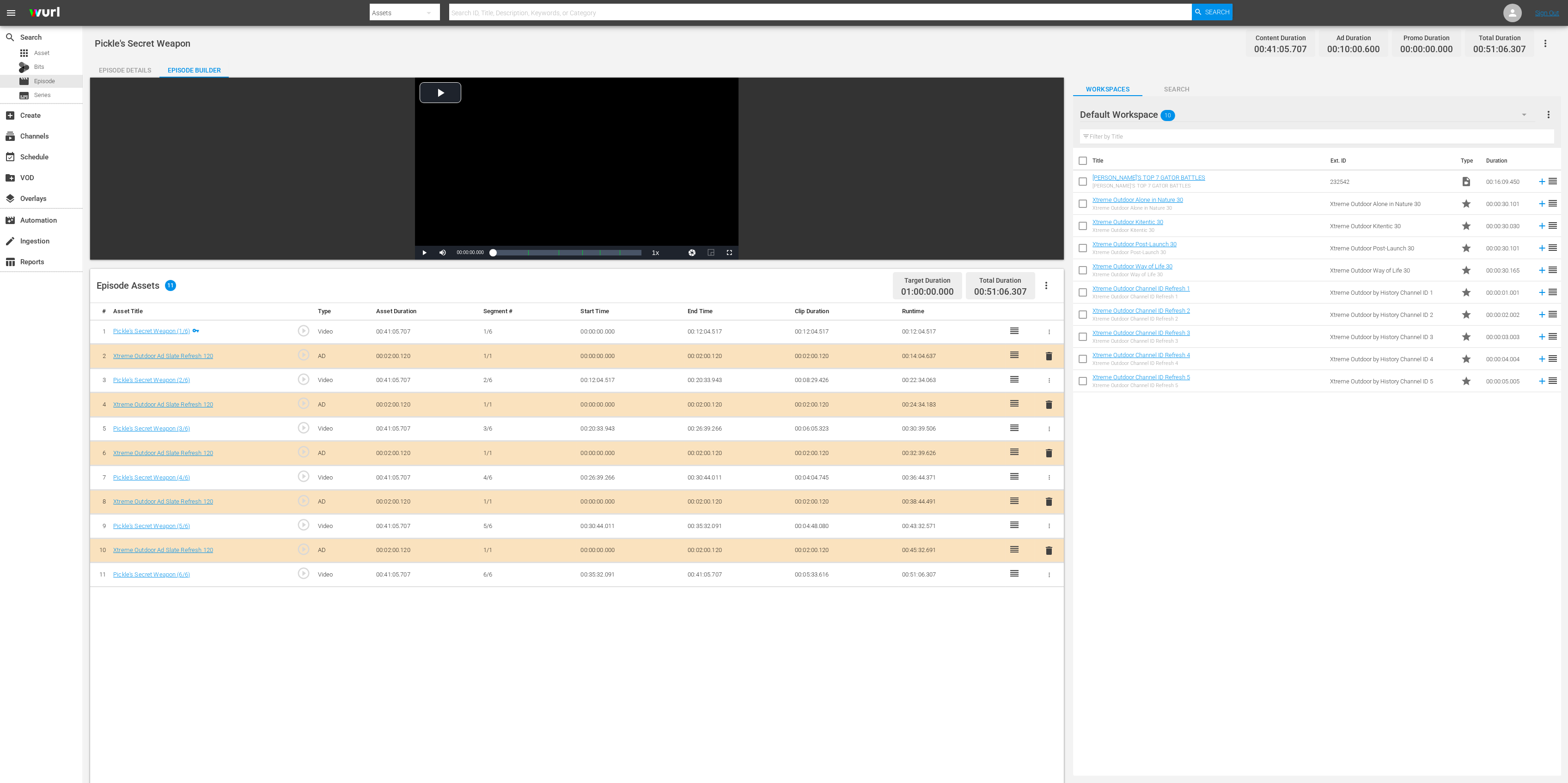
click at [1081, 181] on input "checkbox" at bounding box center [1083, 183] width 19 height 19
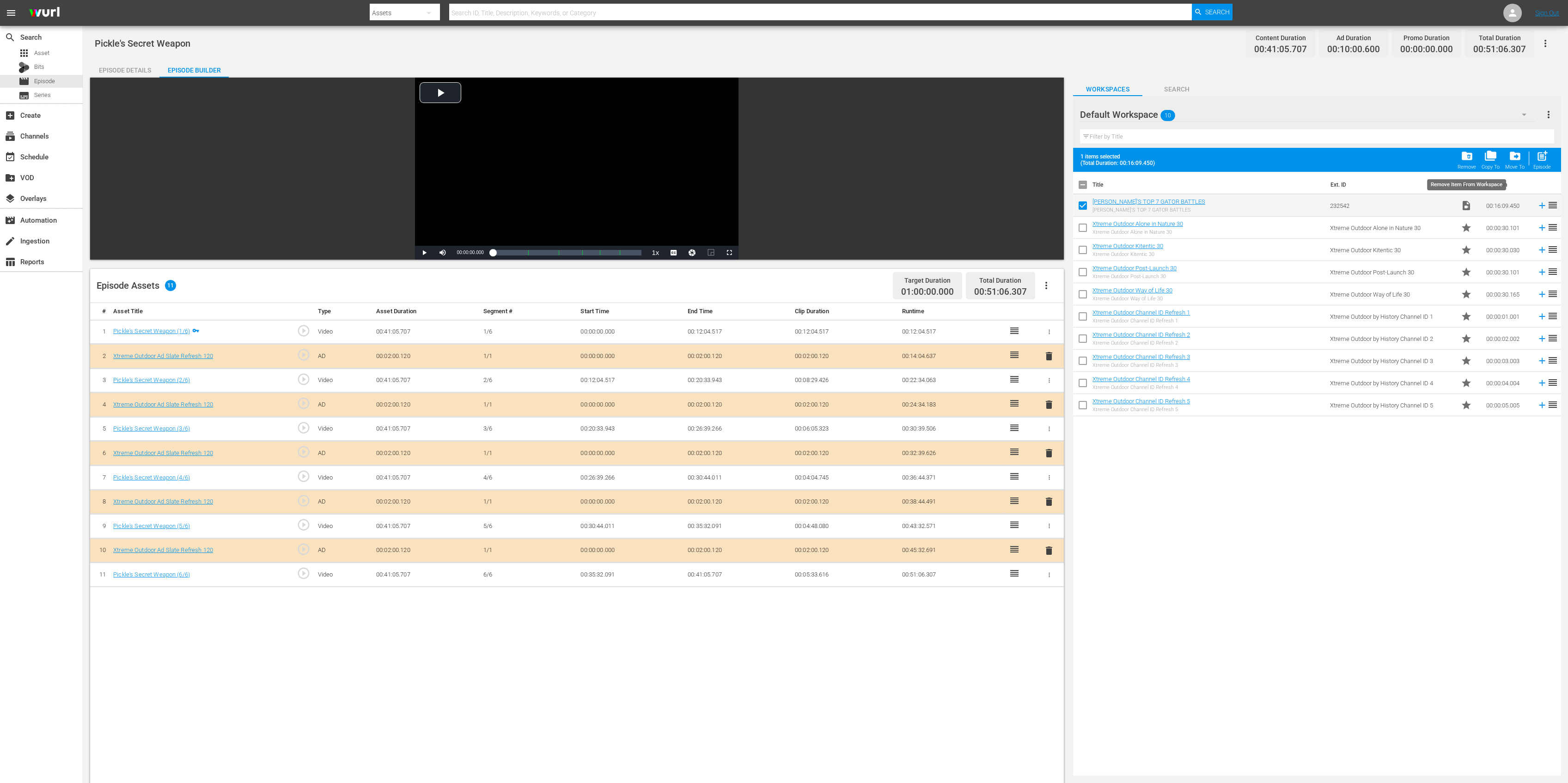
click at [1182, 154] on span "folder_delete" at bounding box center [1467, 156] width 13 height 13
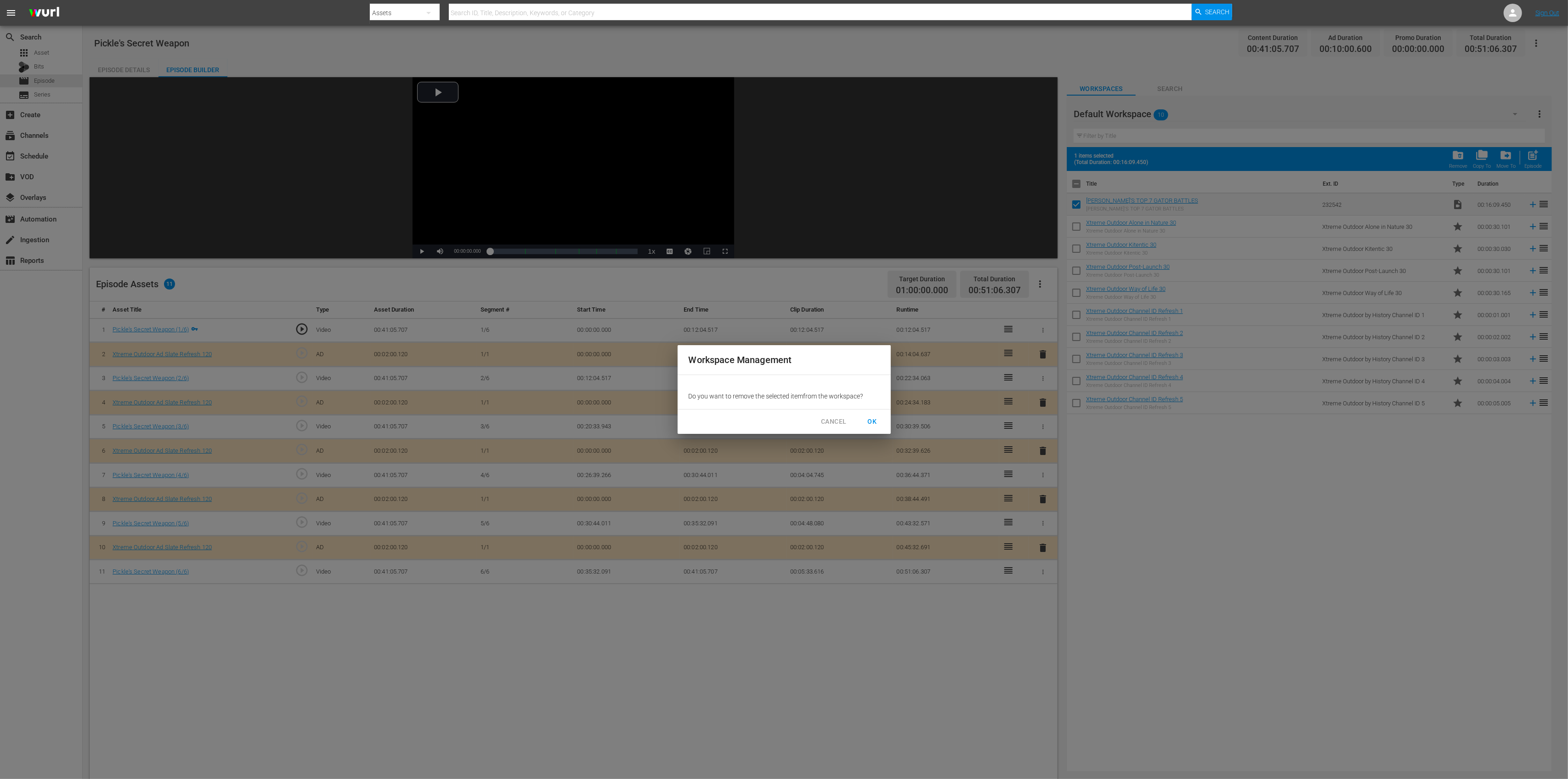
click at [869, 419] on span "OK" at bounding box center [873, 422] width 15 height 12
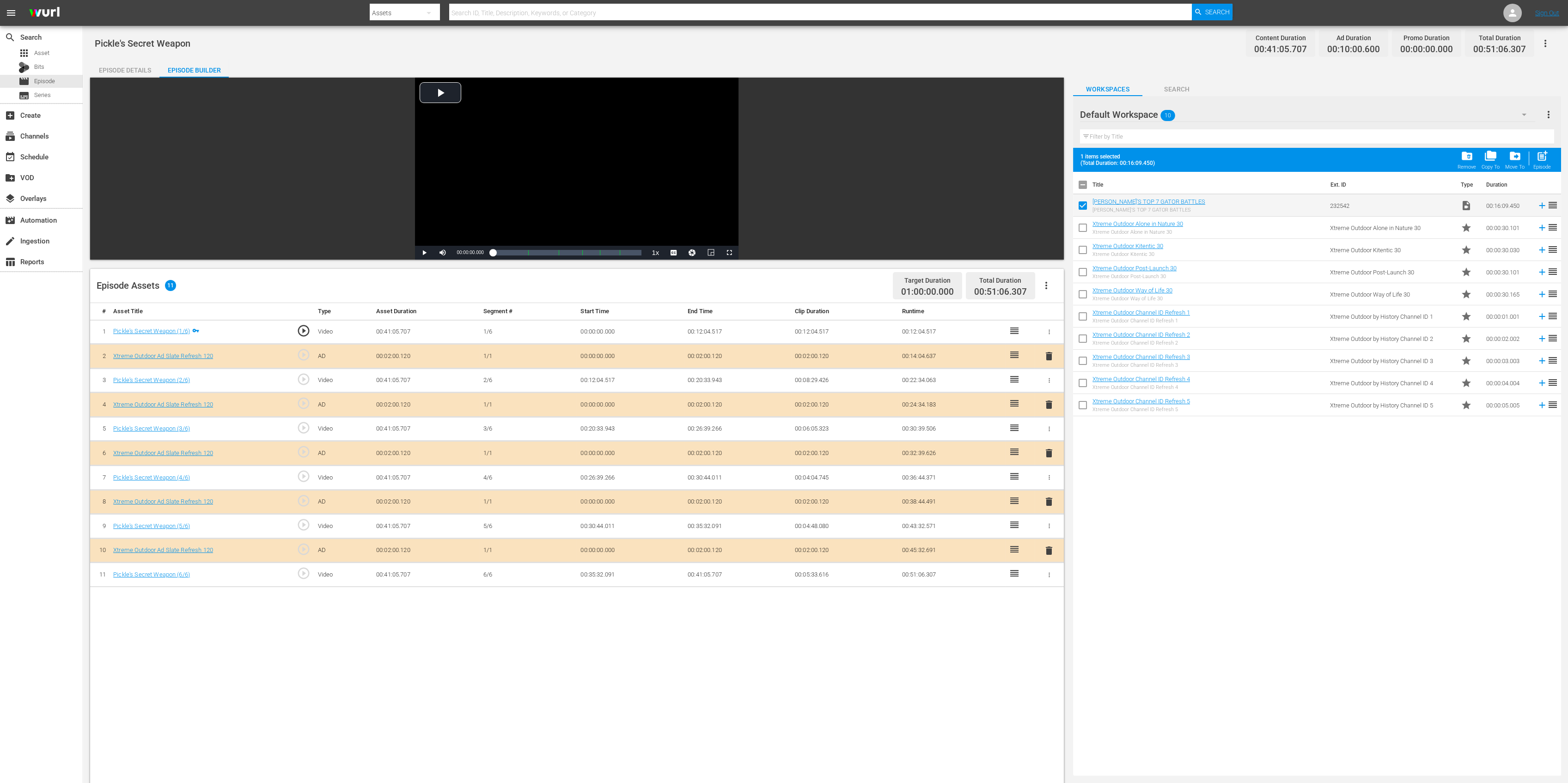
checkbox input "false"
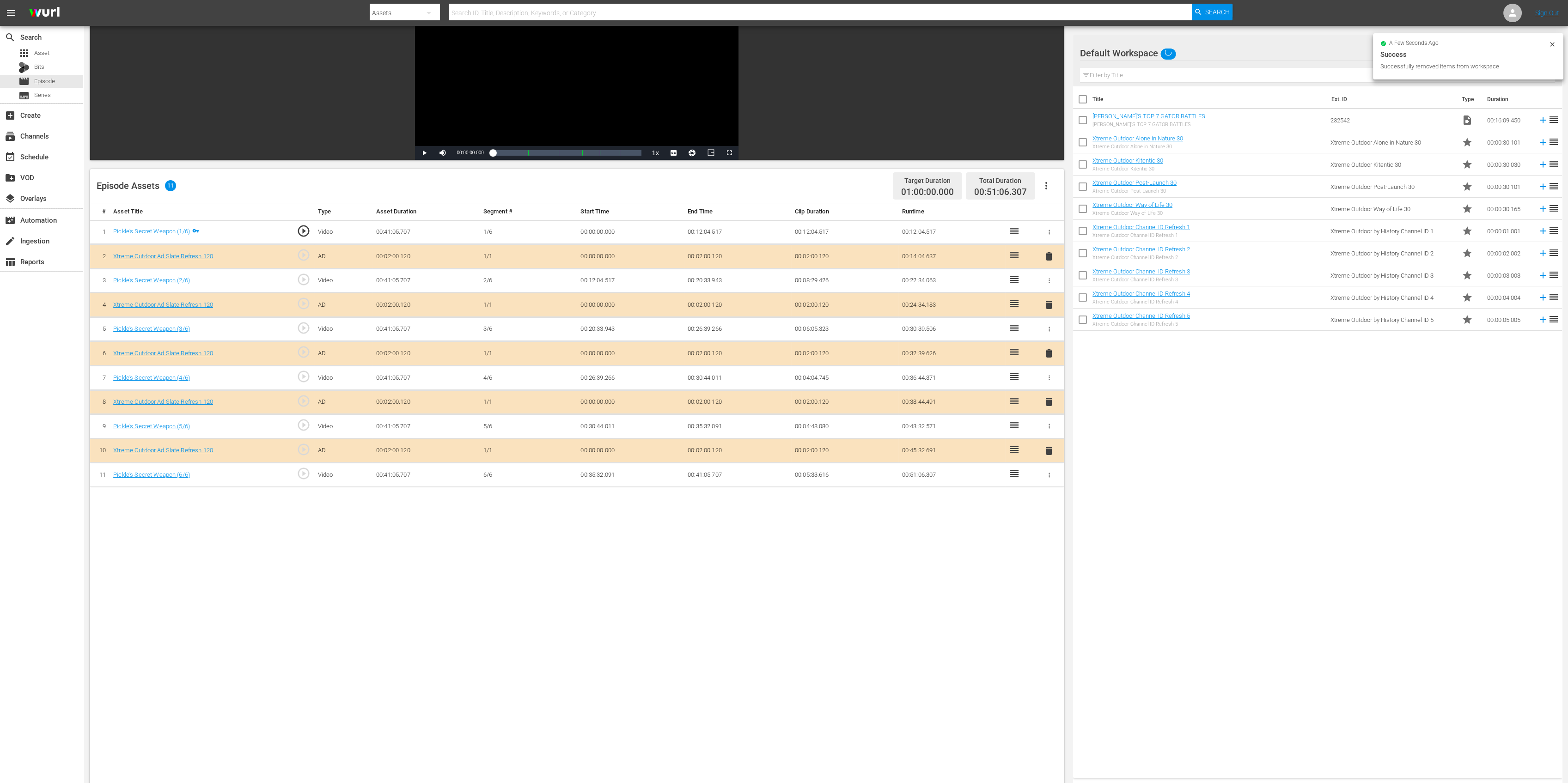
scroll to position [123, 0]
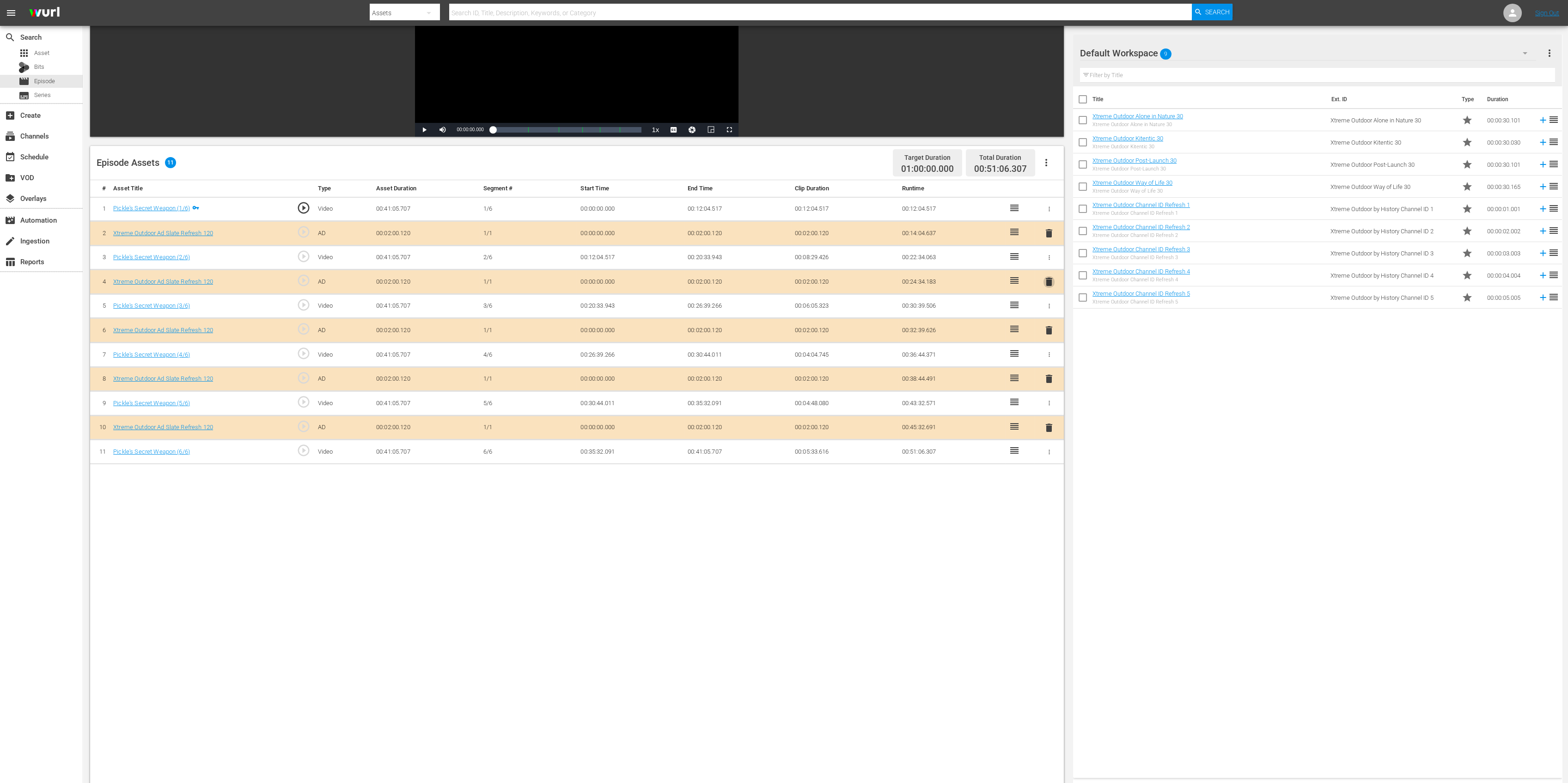
click at [1048, 281] on span "delete" at bounding box center [1049, 281] width 11 height 11
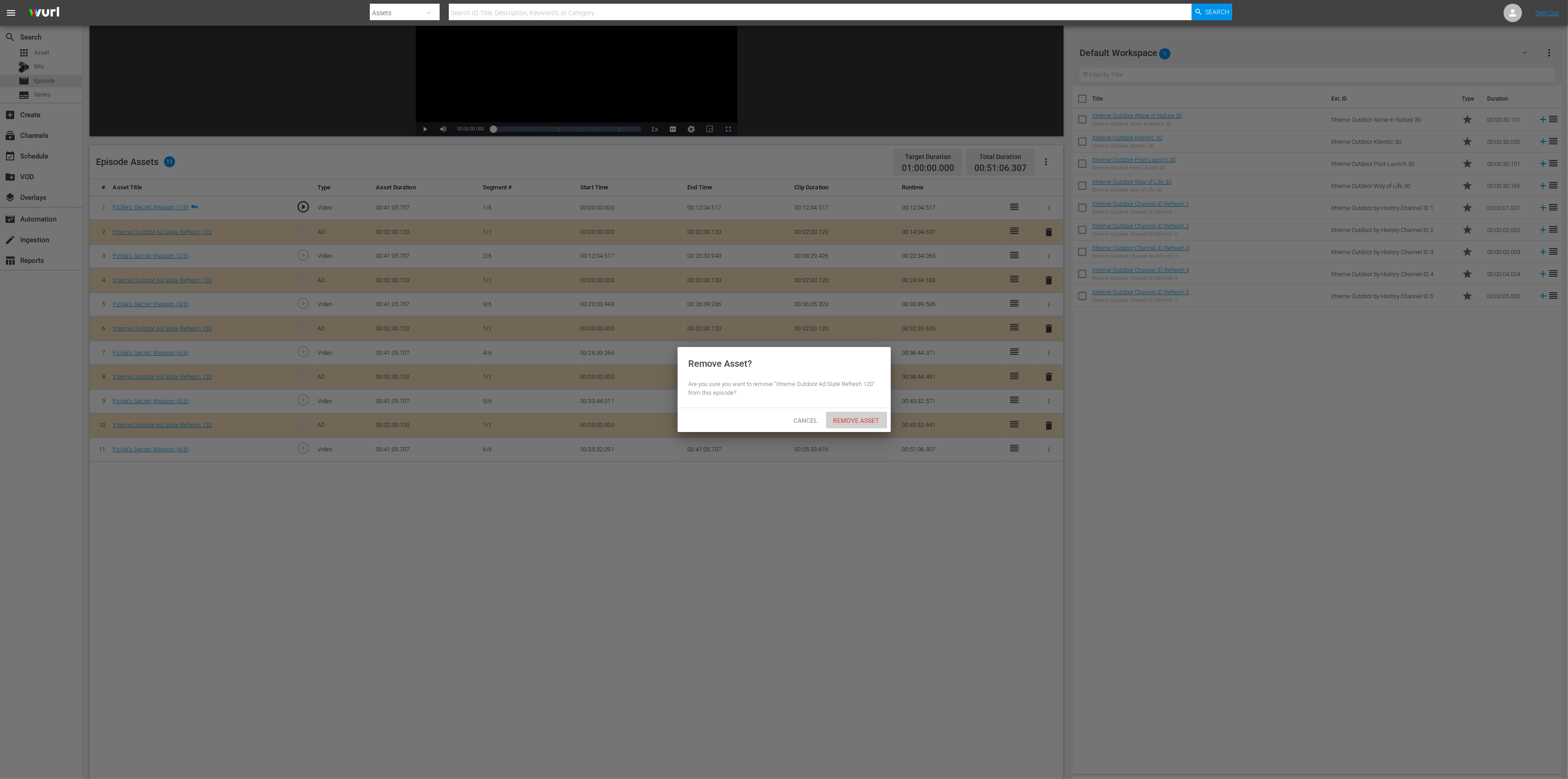
click at [858, 420] on span "Remove Asset" at bounding box center [856, 420] width 61 height 7
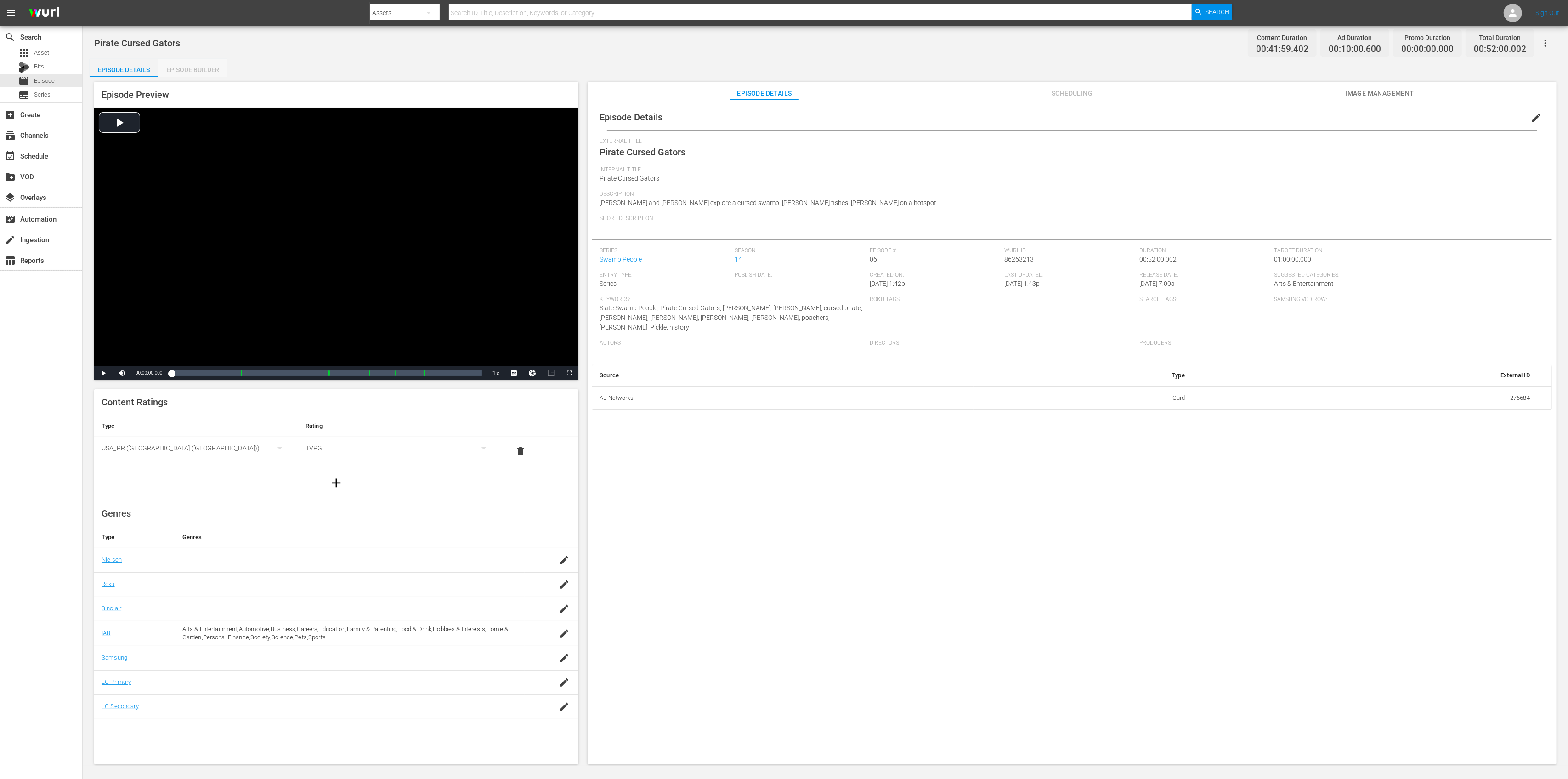
click at [211, 67] on div "Episode Builder" at bounding box center [193, 70] width 69 height 22
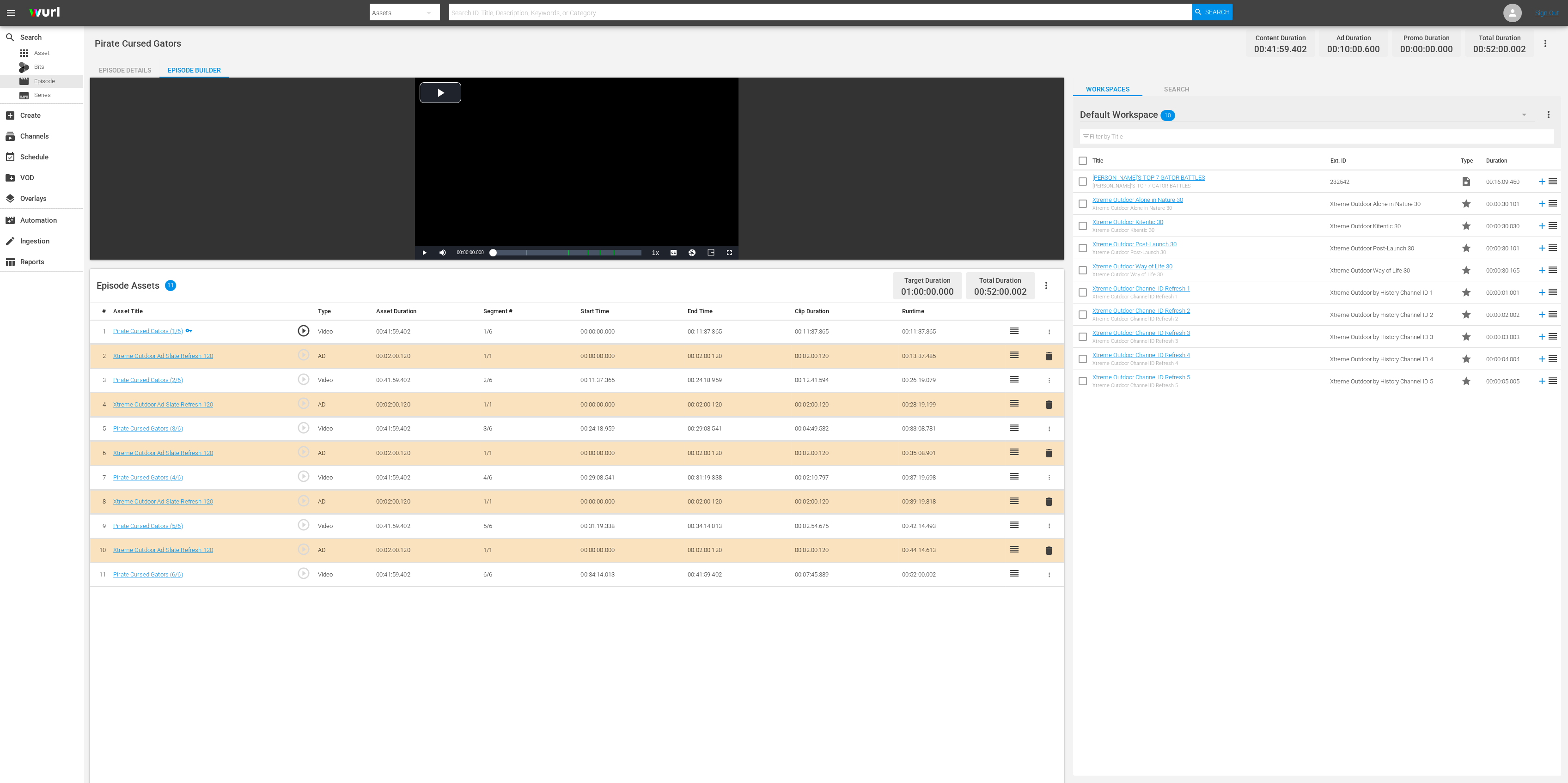
click at [1048, 400] on span "delete" at bounding box center [1049, 404] width 11 height 11
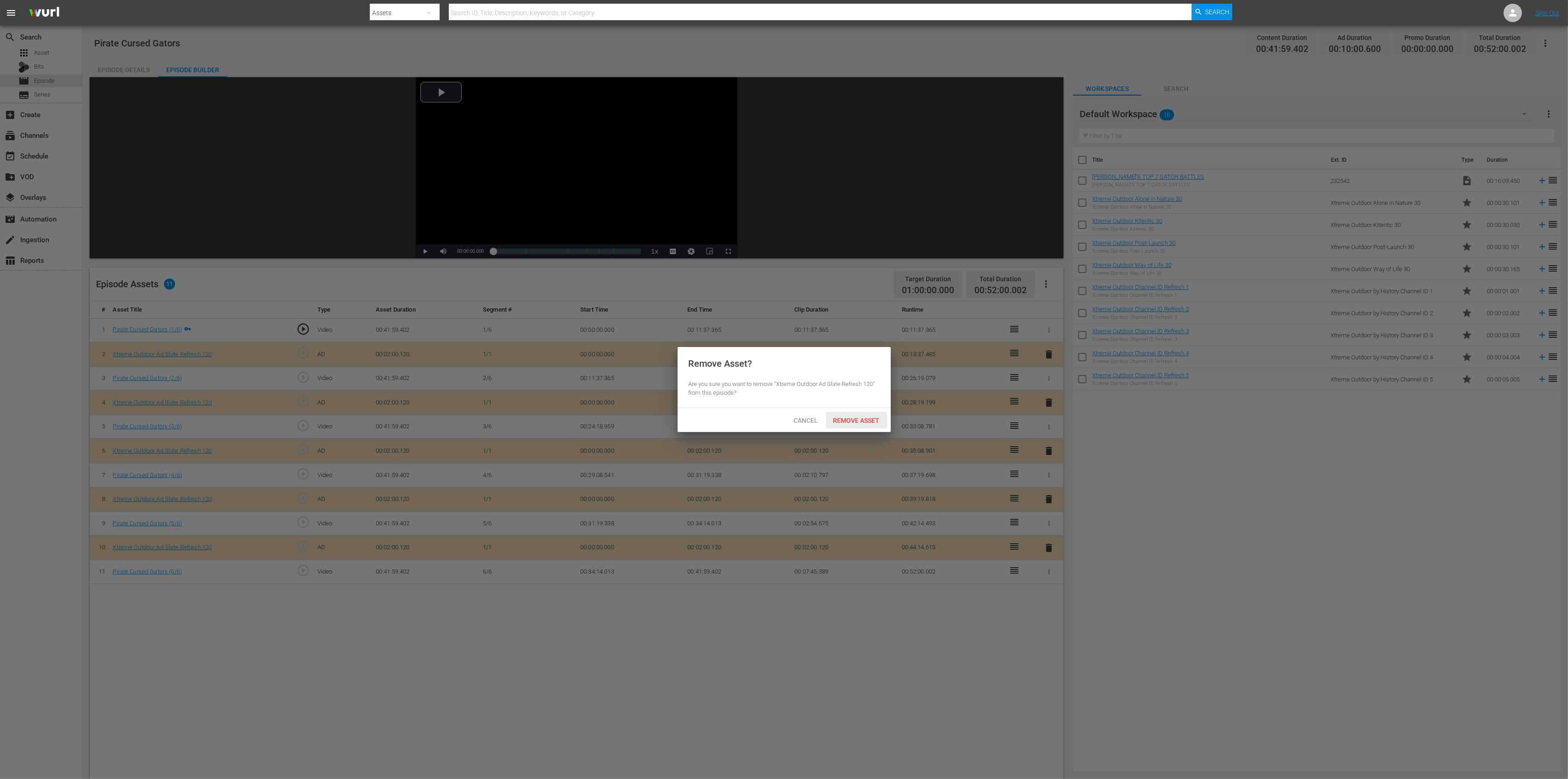
click at [842, 420] on span "Remove Asset" at bounding box center [856, 420] width 61 height 7
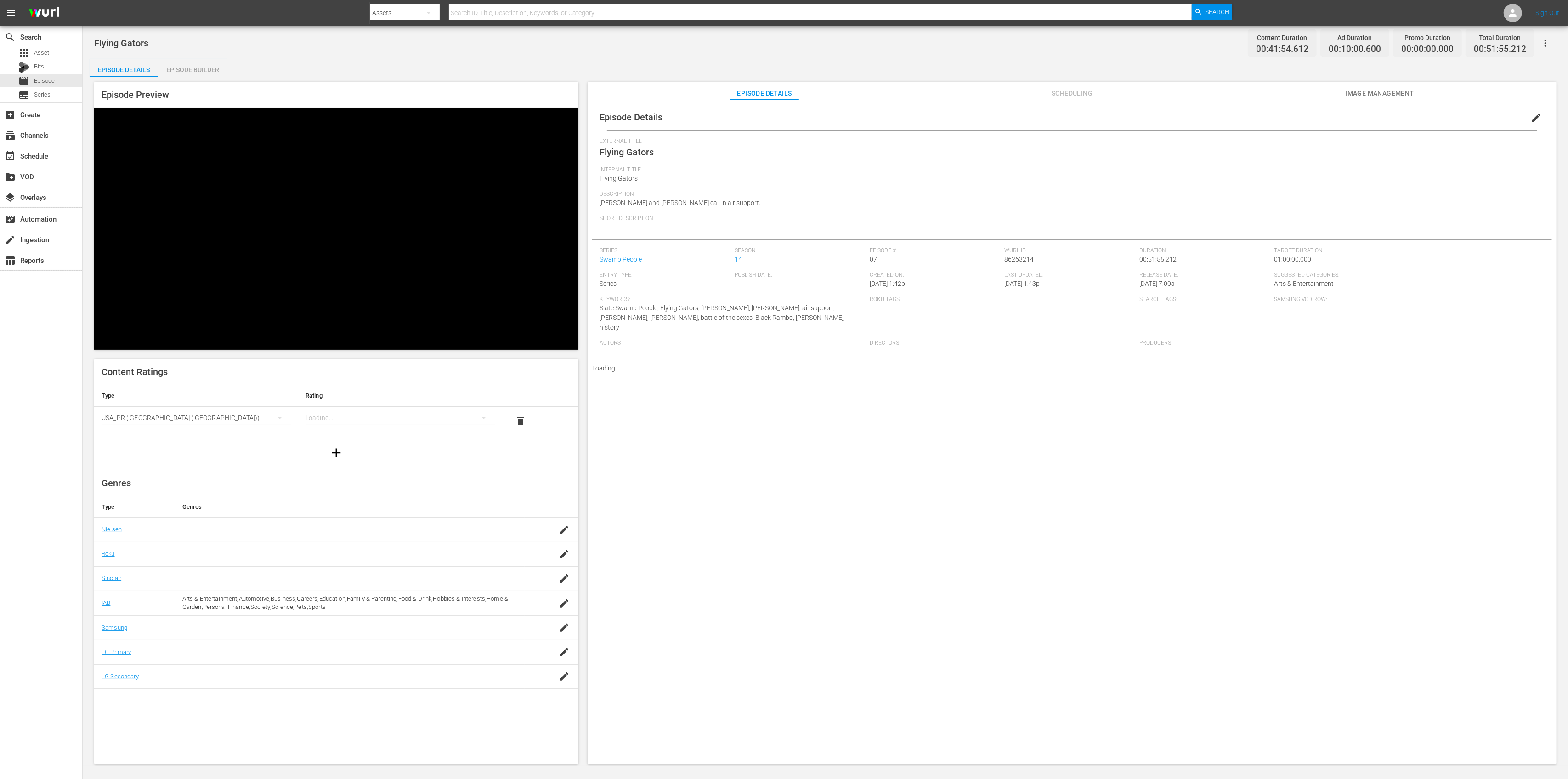
click at [197, 65] on div "Episode Builder" at bounding box center [193, 70] width 69 height 22
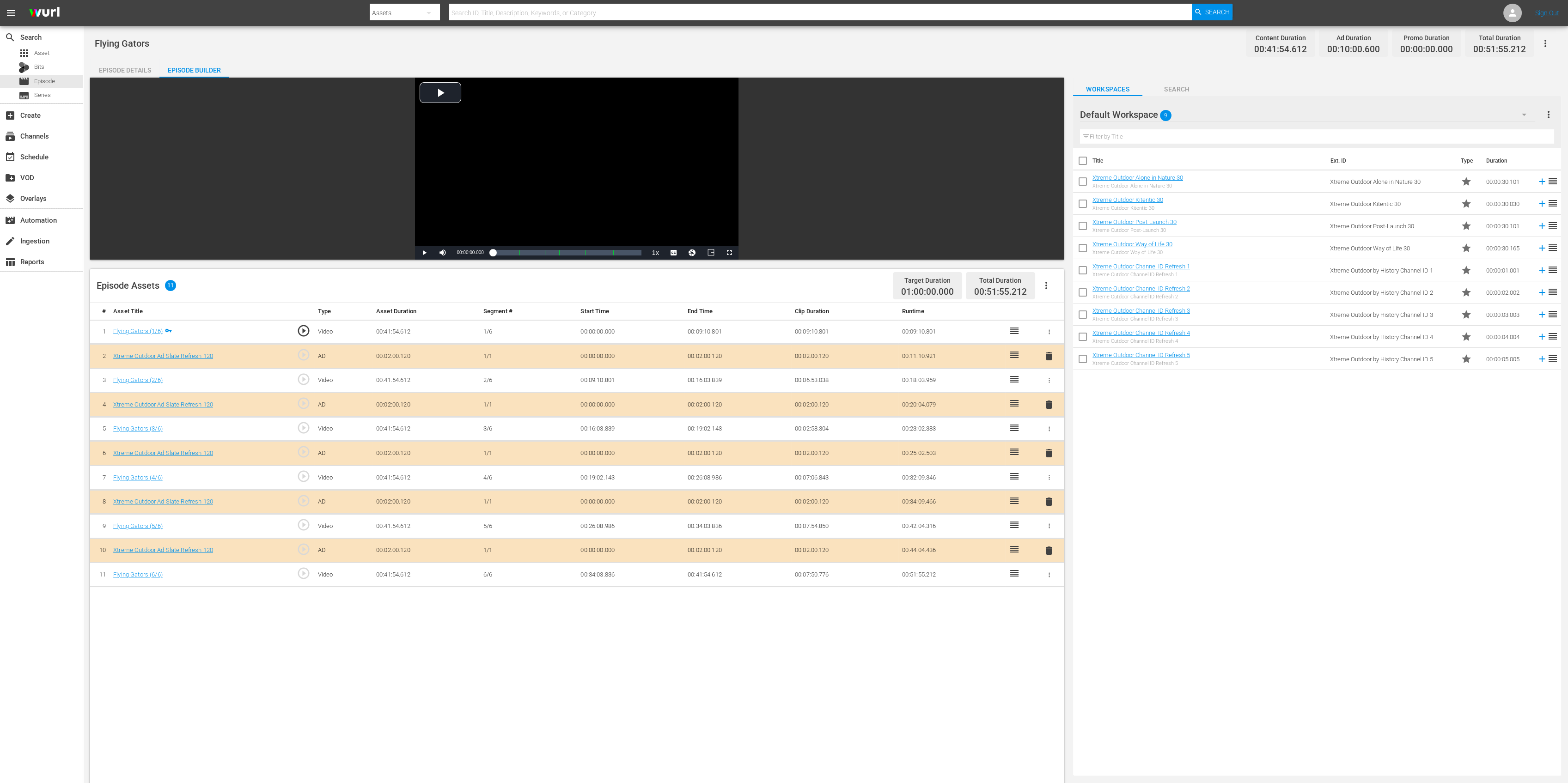
click at [1053, 403] on span "delete" at bounding box center [1049, 404] width 11 height 11
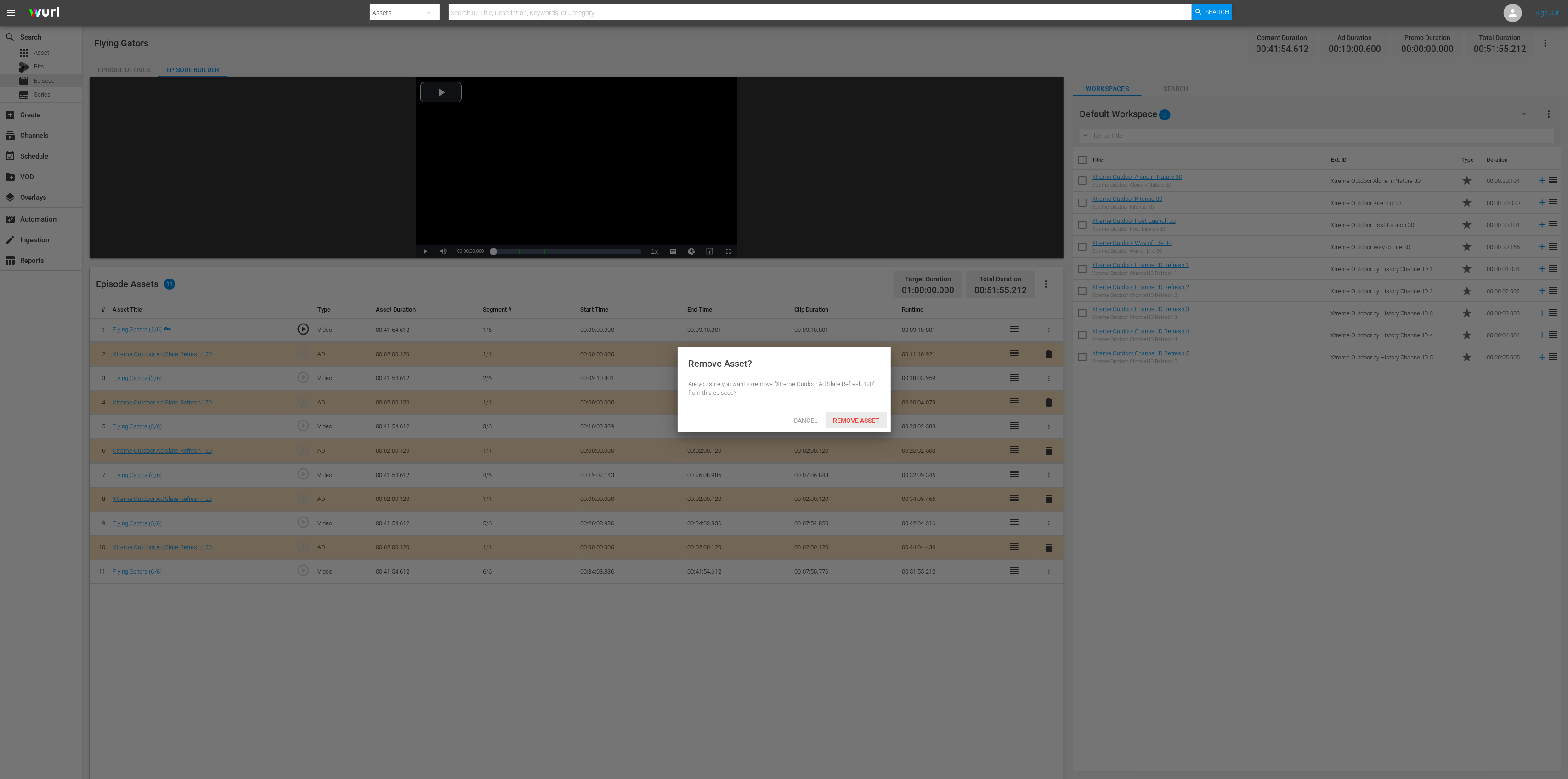
click at [846, 417] on span "Remove Asset" at bounding box center [856, 420] width 61 height 7
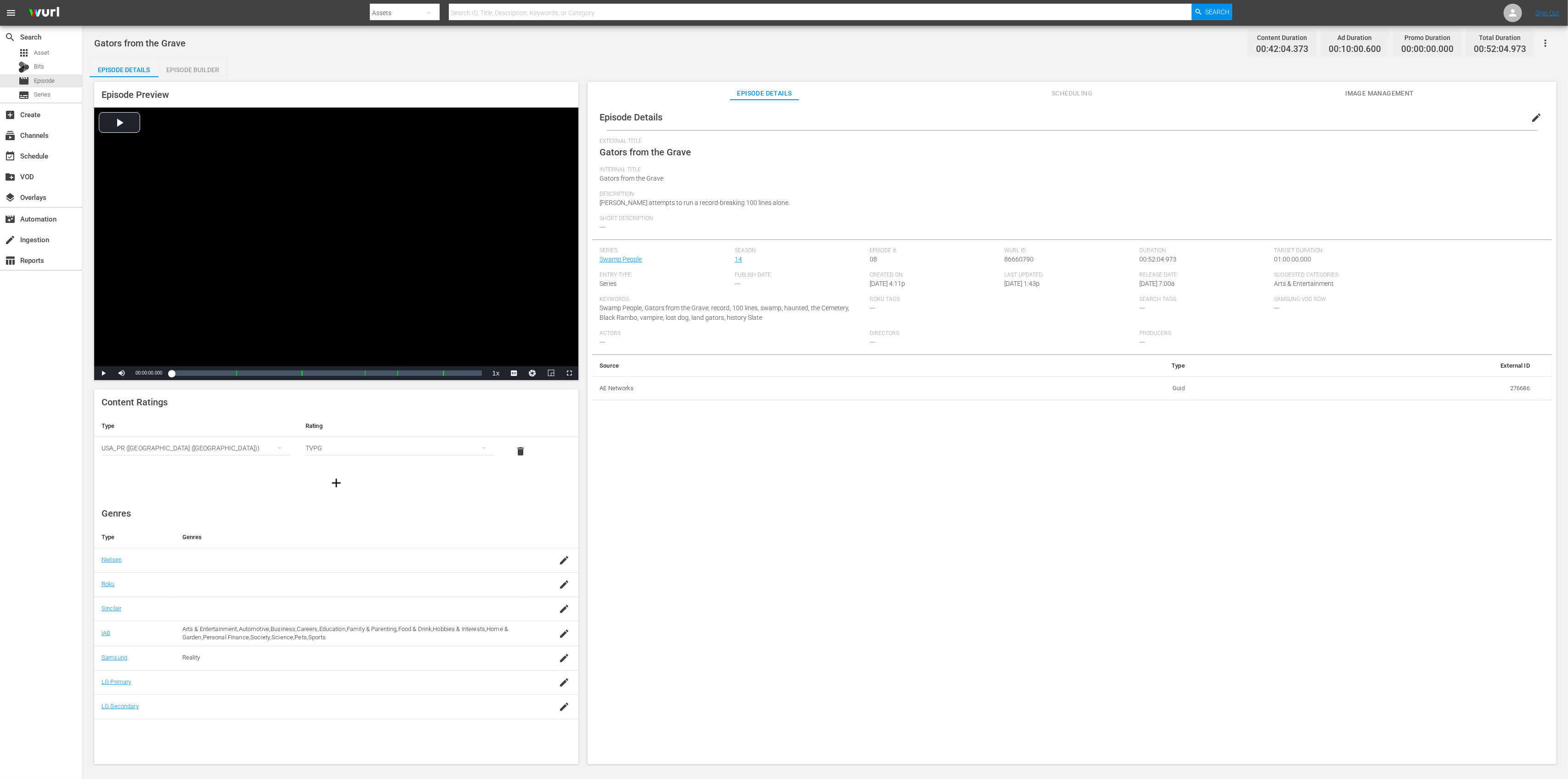
click at [202, 72] on div "Episode Builder" at bounding box center [193, 70] width 69 height 22
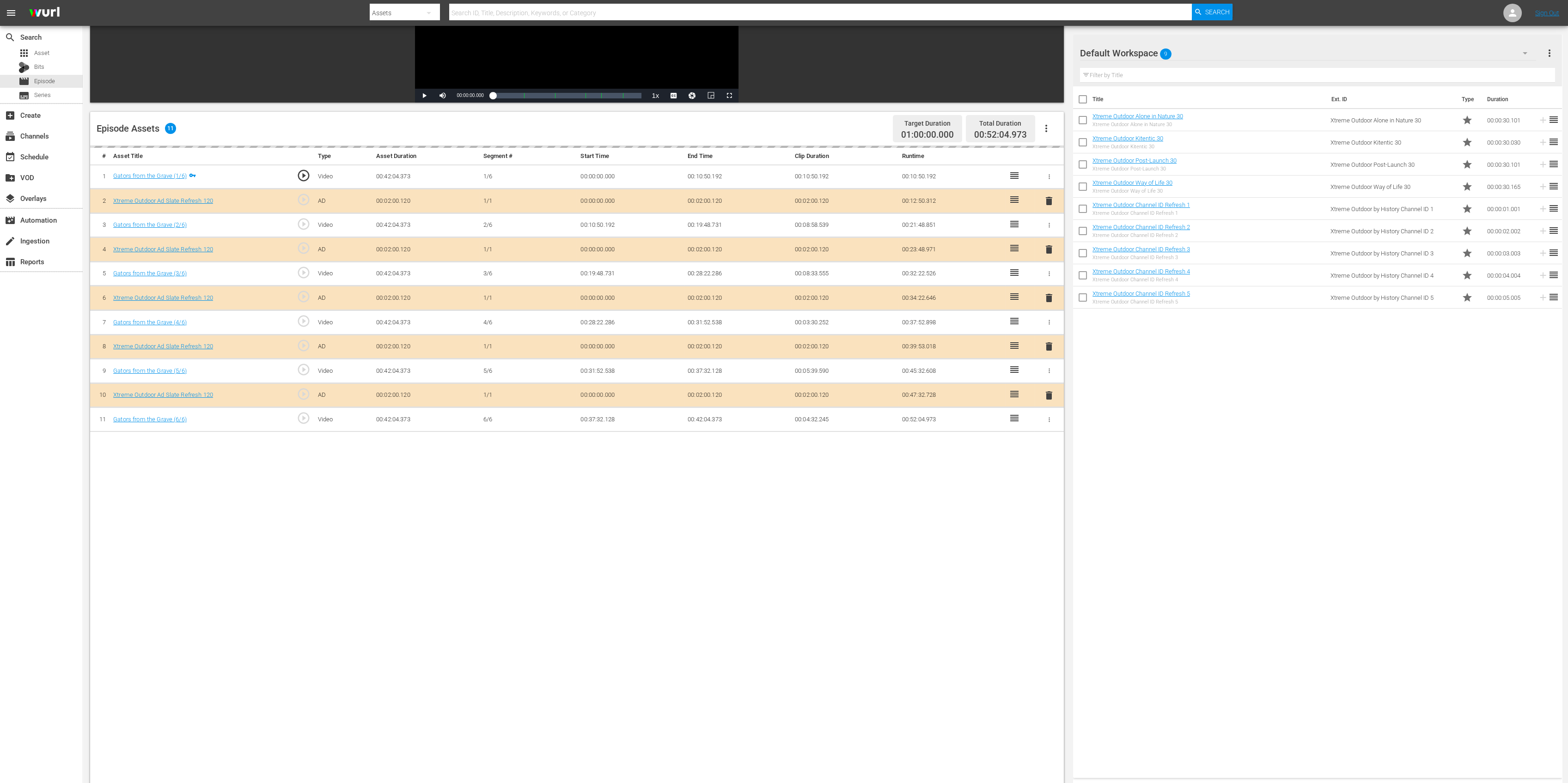
scroll to position [185, 0]
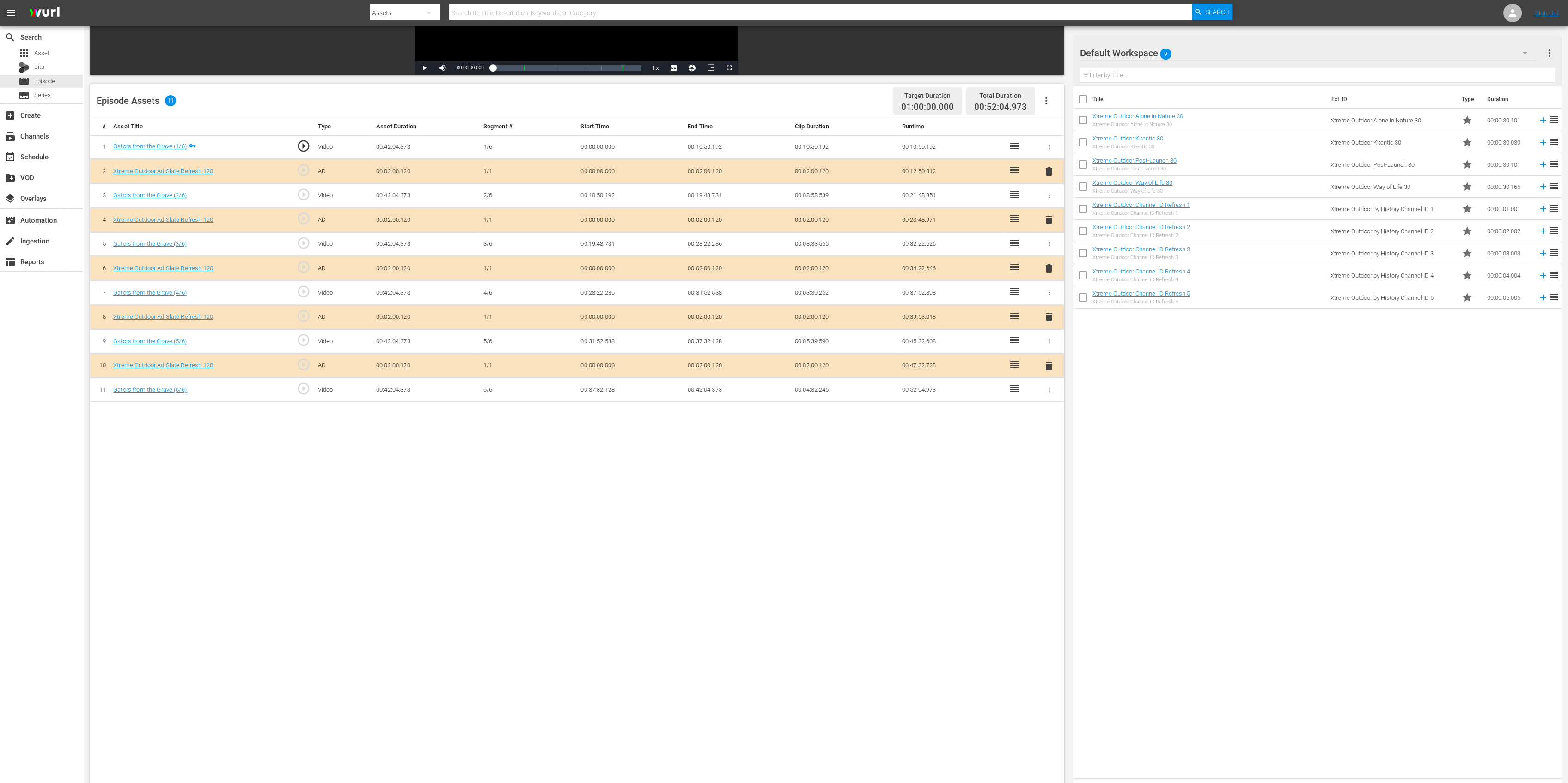
click at [1053, 220] on span "delete" at bounding box center [1049, 219] width 11 height 11
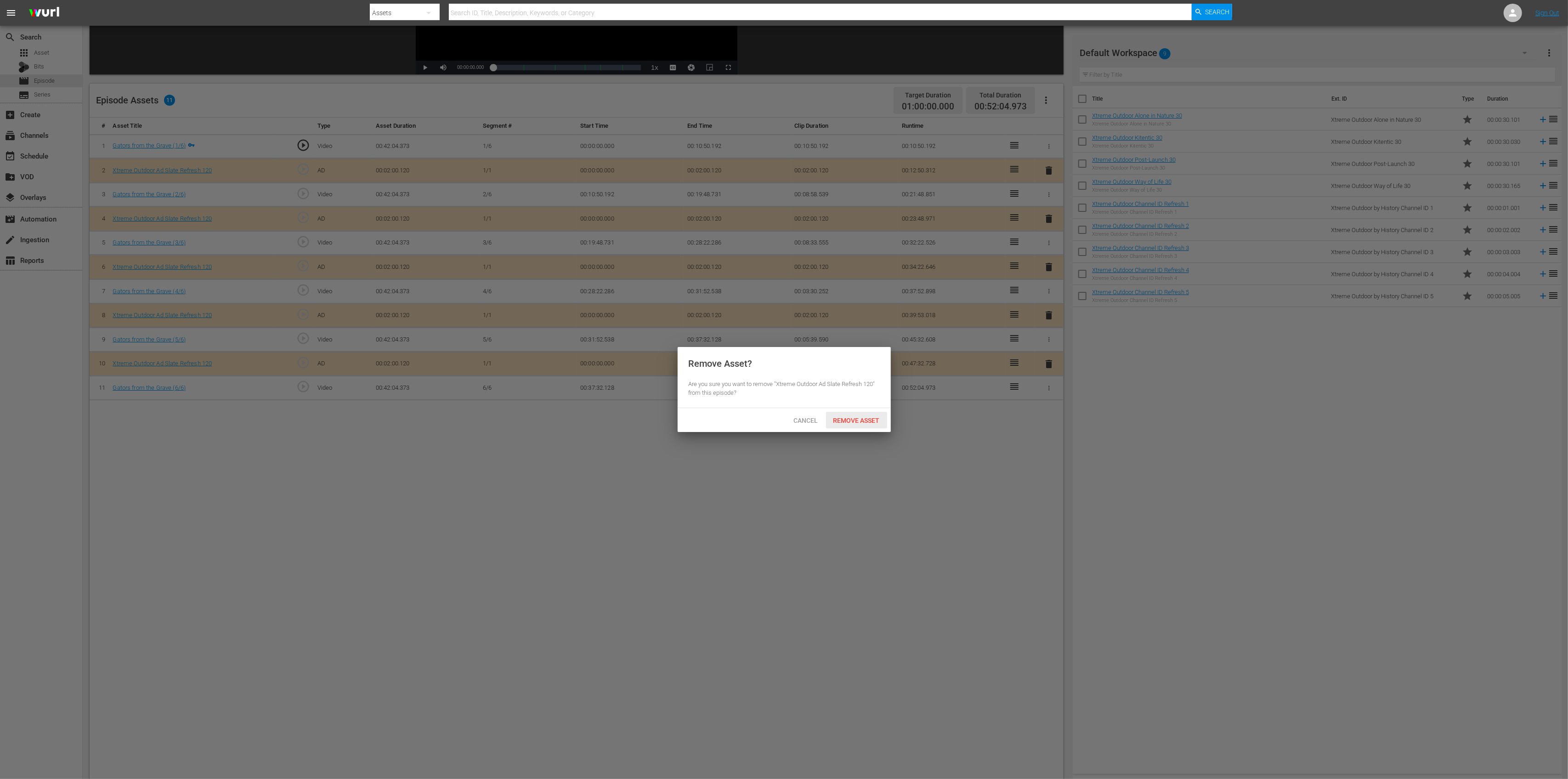
click at [871, 417] on span "Remove Asset" at bounding box center [856, 420] width 61 height 7
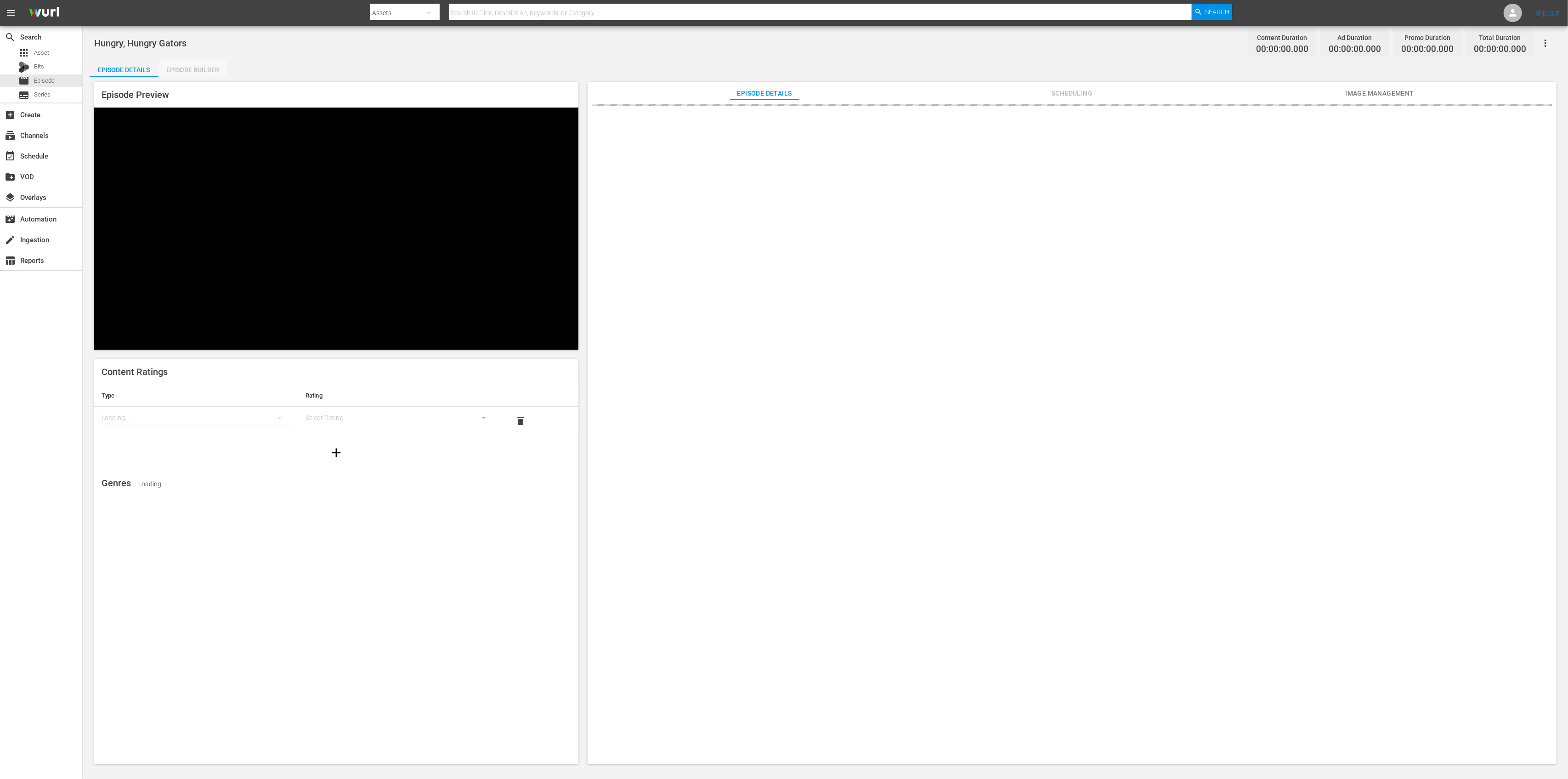
click at [203, 65] on div "Episode Builder" at bounding box center [193, 70] width 69 height 22
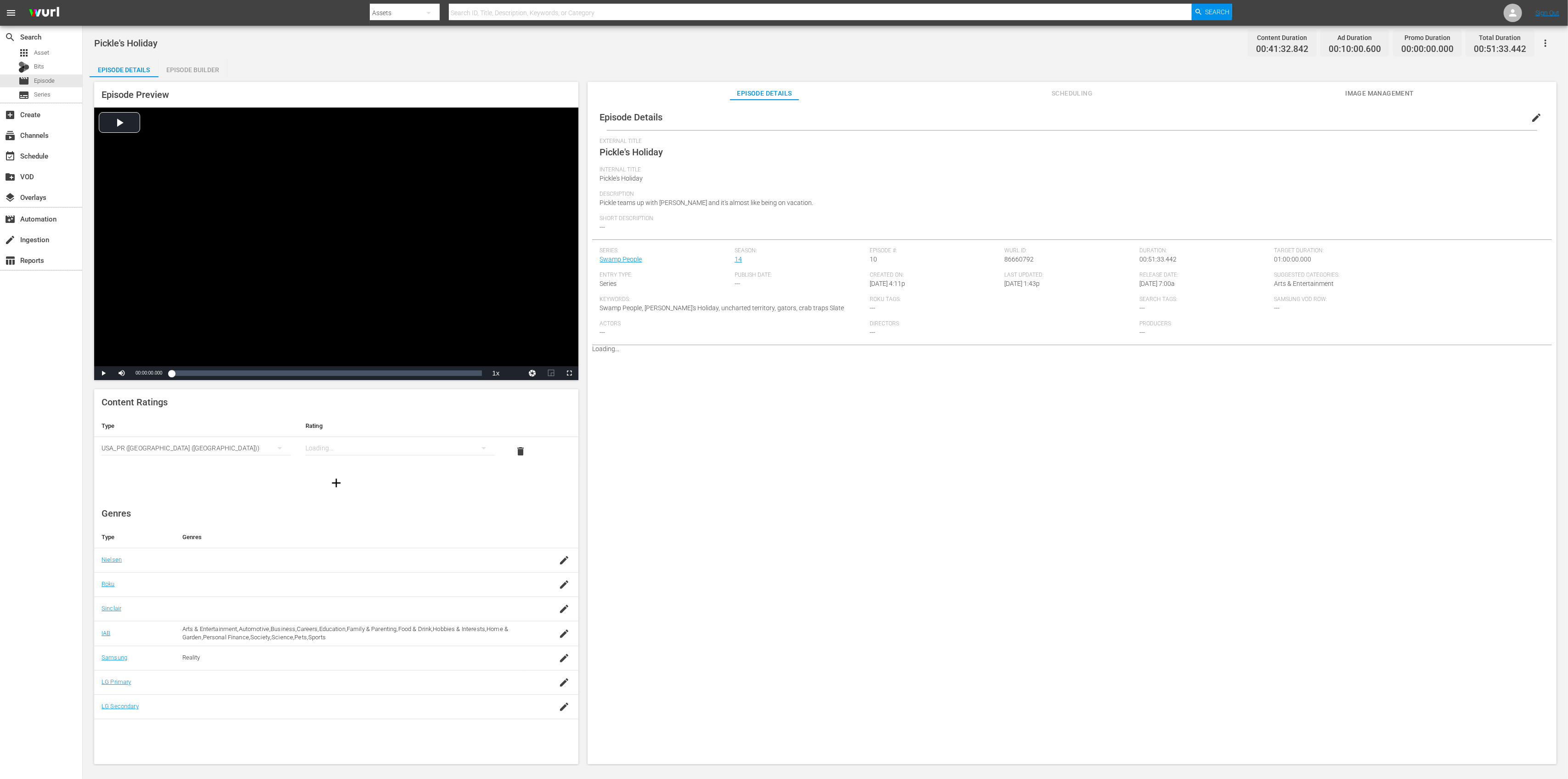
click at [187, 62] on div "Episode Builder" at bounding box center [193, 70] width 69 height 22
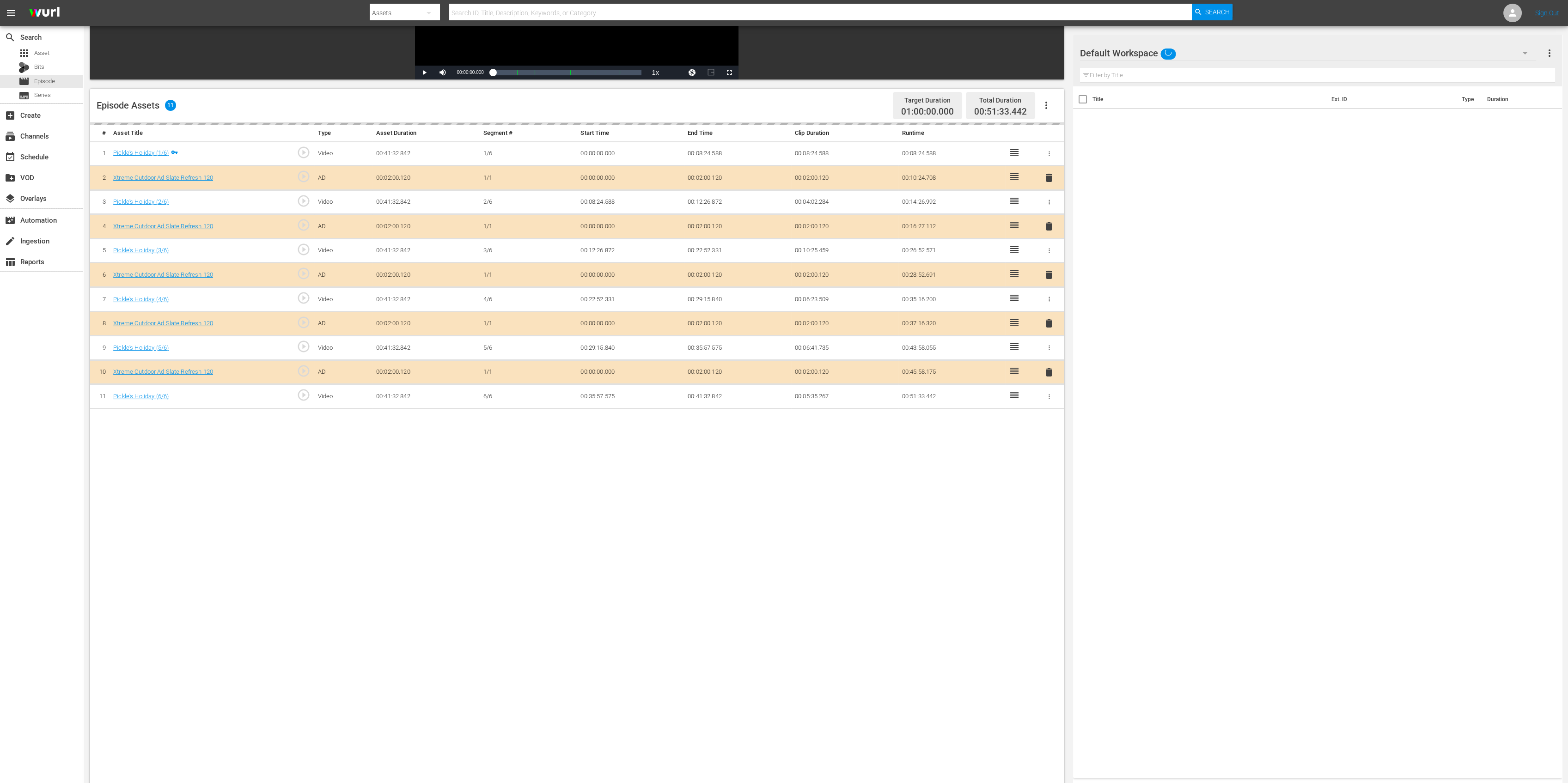
scroll to position [185, 0]
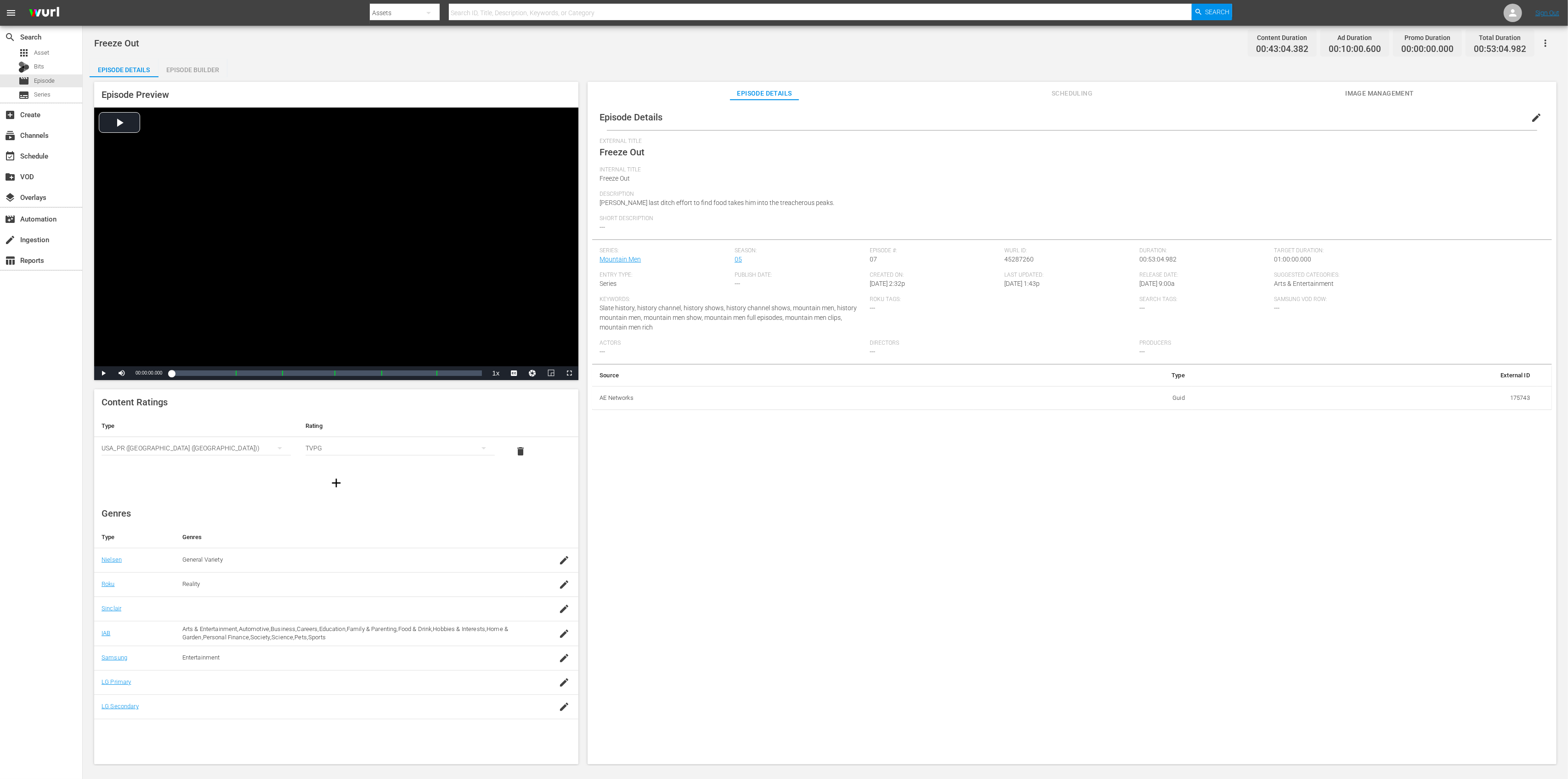
click at [202, 68] on div "Episode Builder" at bounding box center [193, 70] width 69 height 22
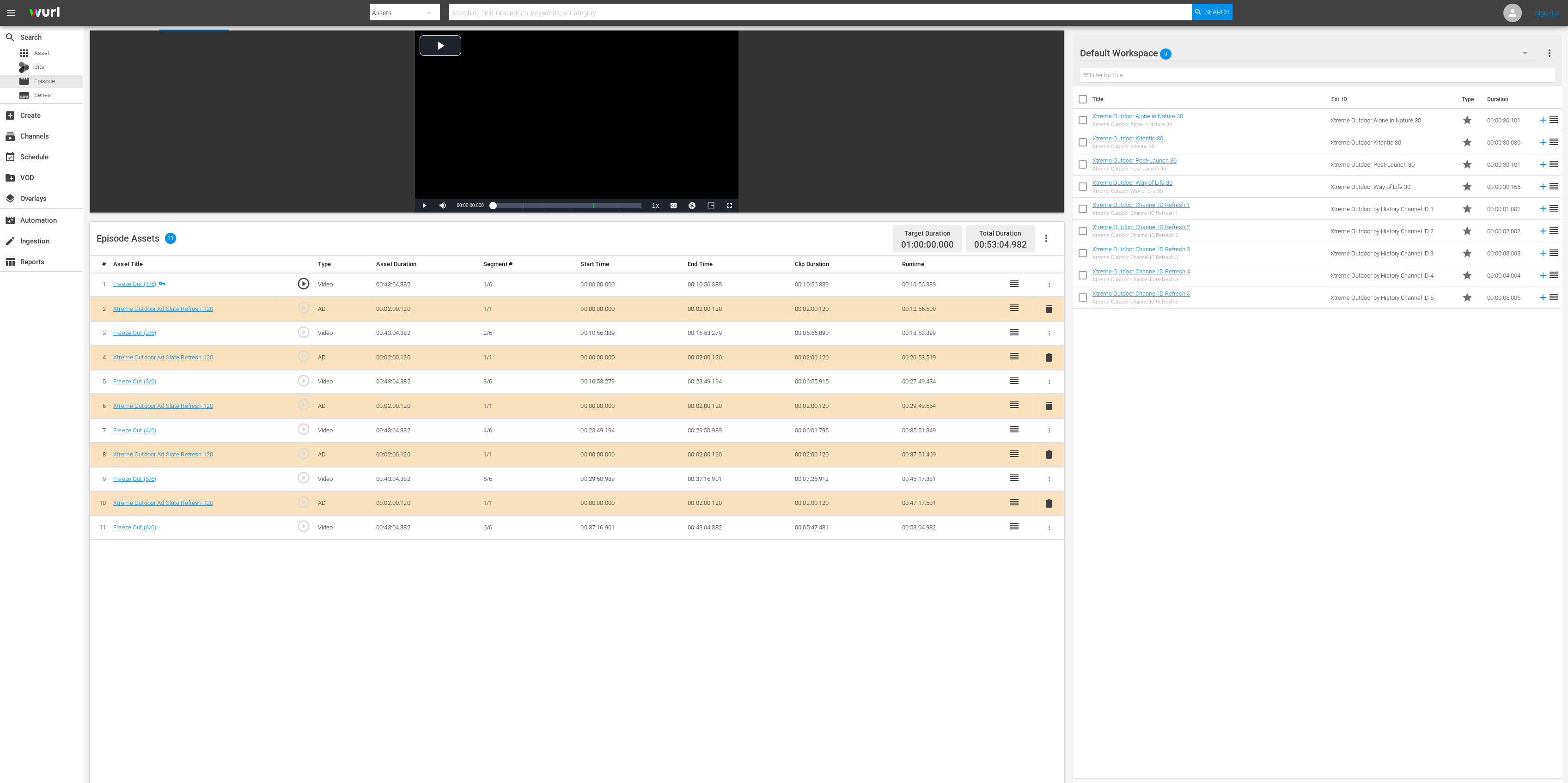
scroll to position [185, 0]
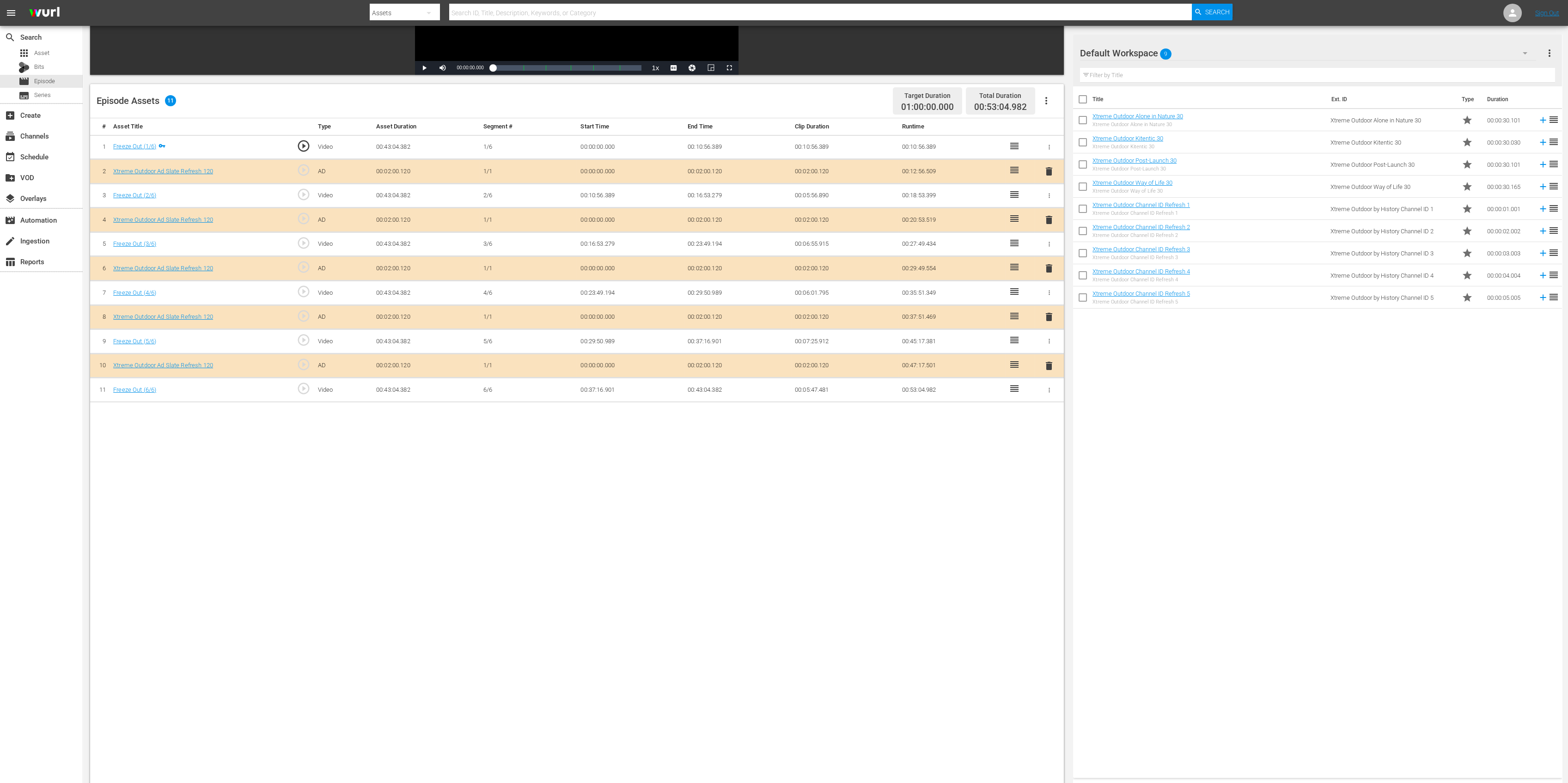
click at [1050, 219] on span "delete" at bounding box center [1049, 219] width 11 height 11
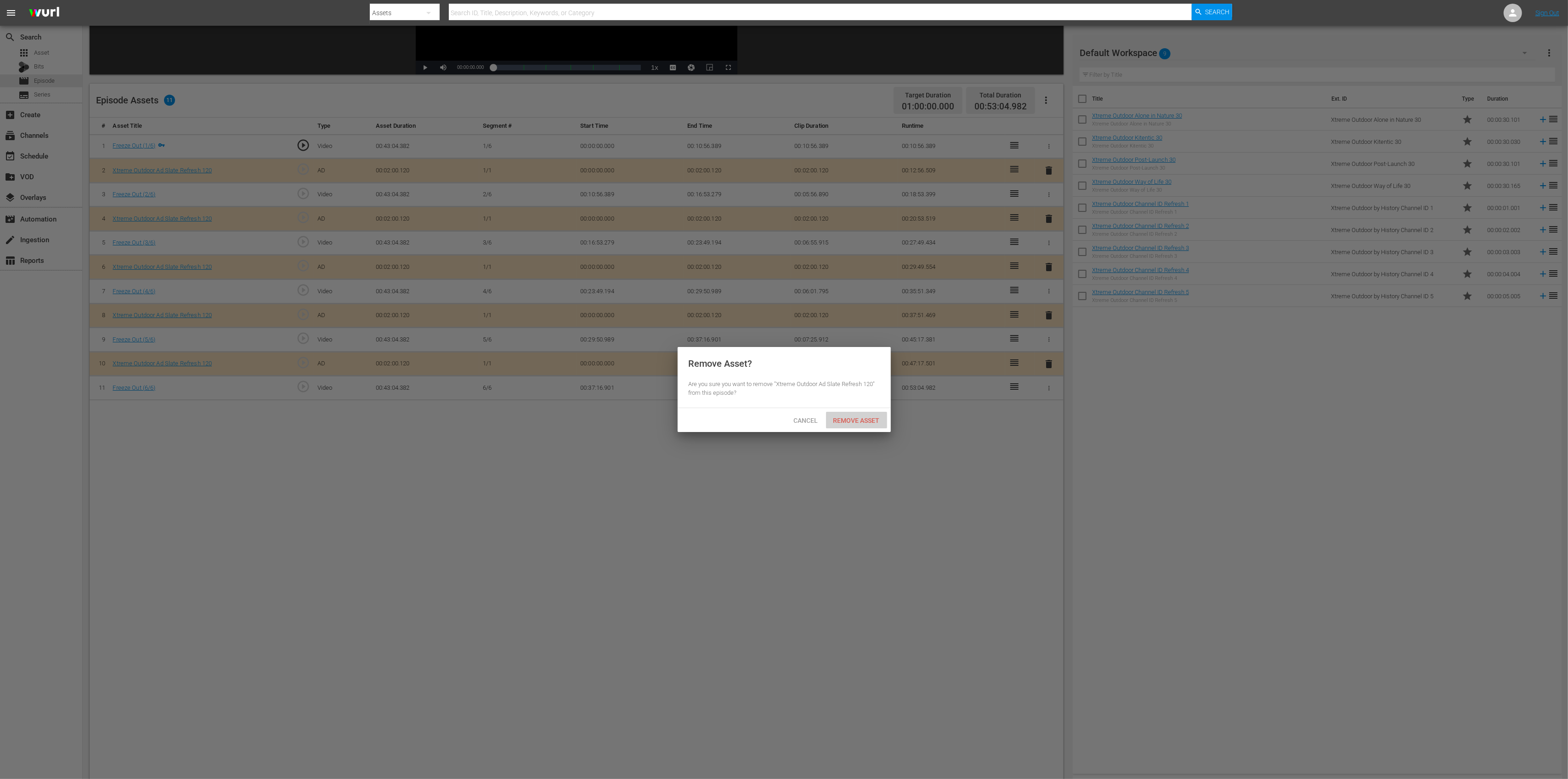
click at [864, 414] on div "Remove Asset" at bounding box center [856, 420] width 61 height 17
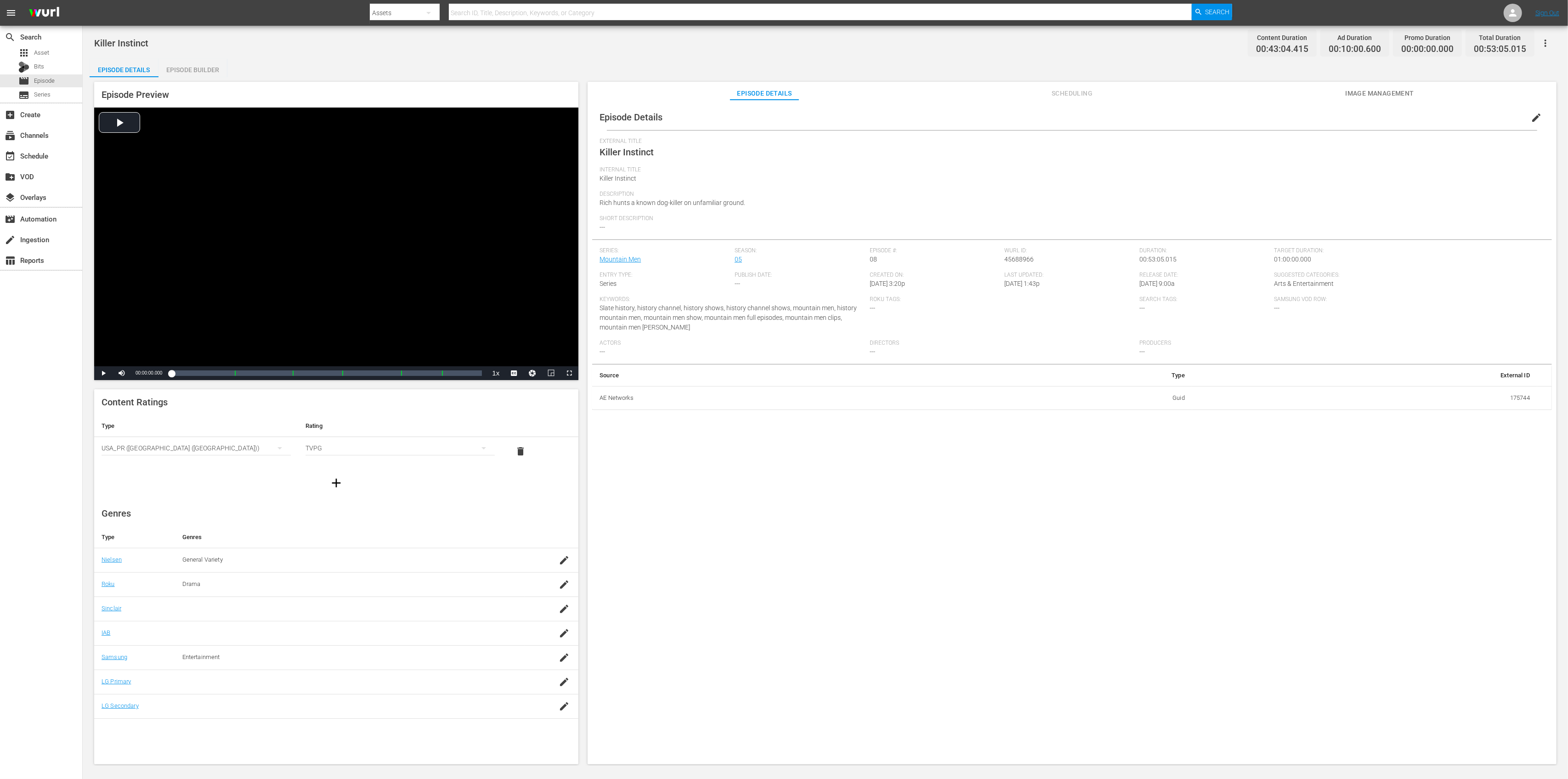
click at [189, 62] on div "Episode Builder" at bounding box center [193, 70] width 69 height 22
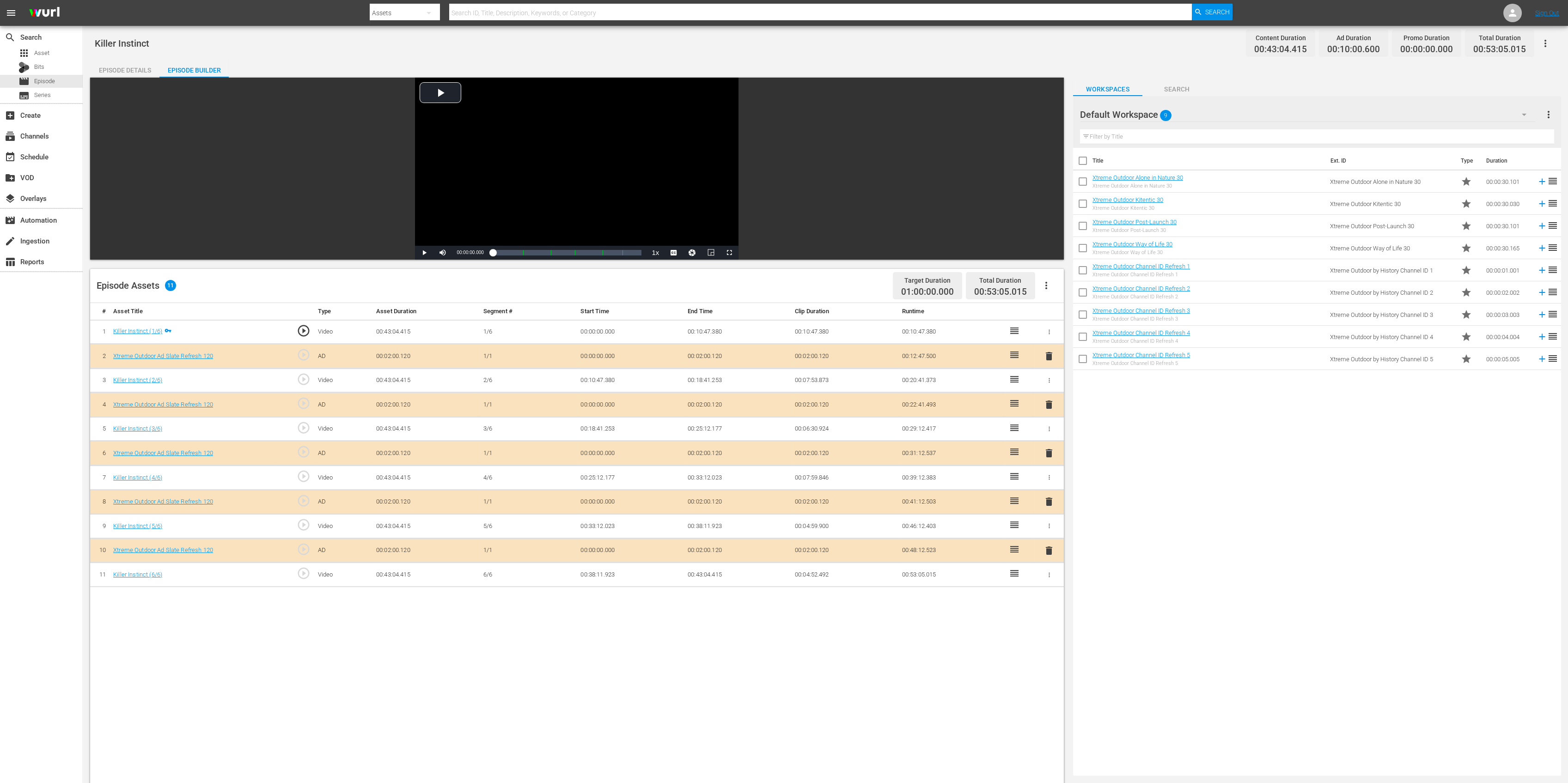
click at [1050, 403] on span "delete" at bounding box center [1049, 404] width 11 height 11
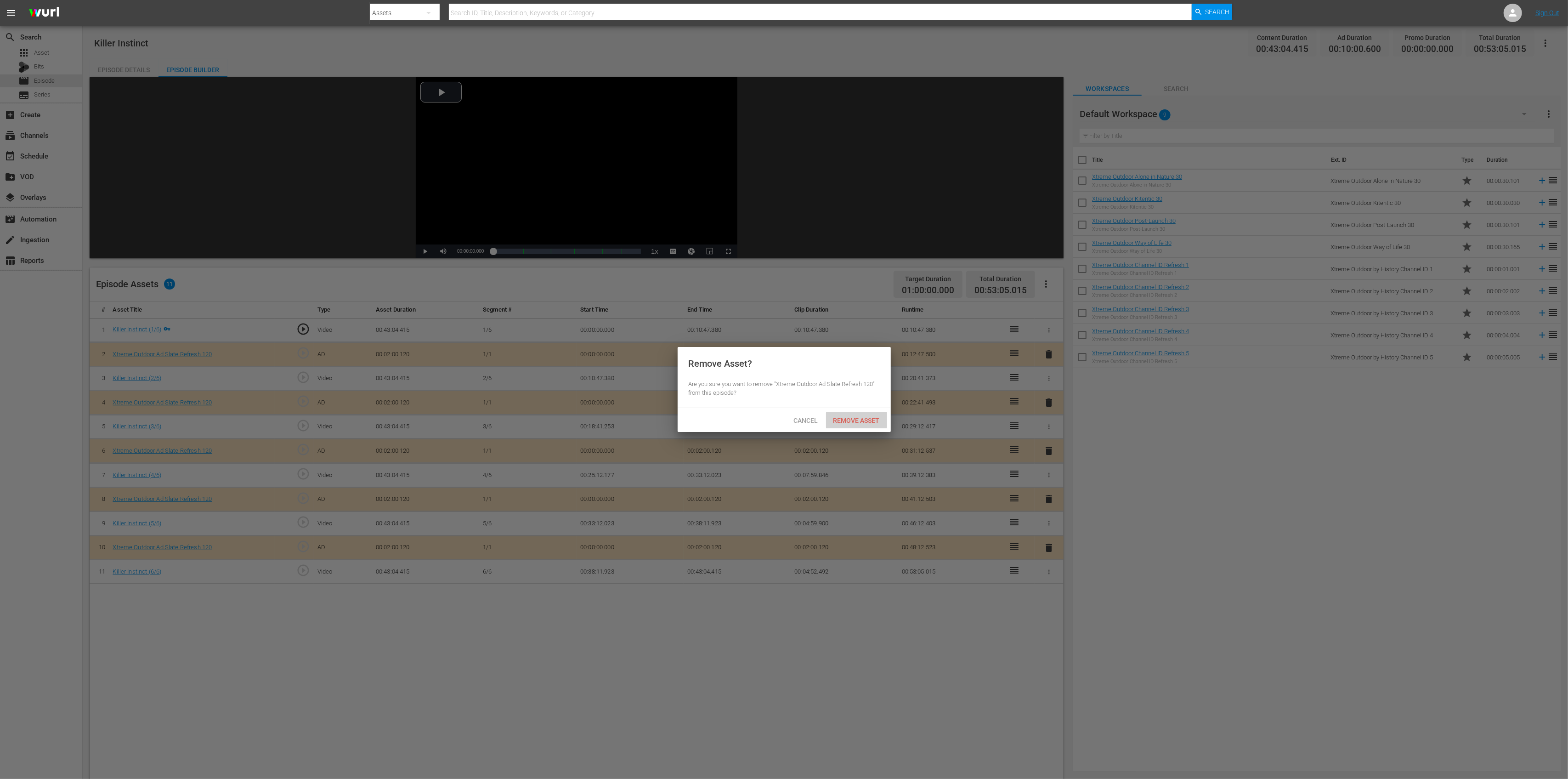
click at [859, 428] on div "Remove Asset" at bounding box center [856, 420] width 61 height 17
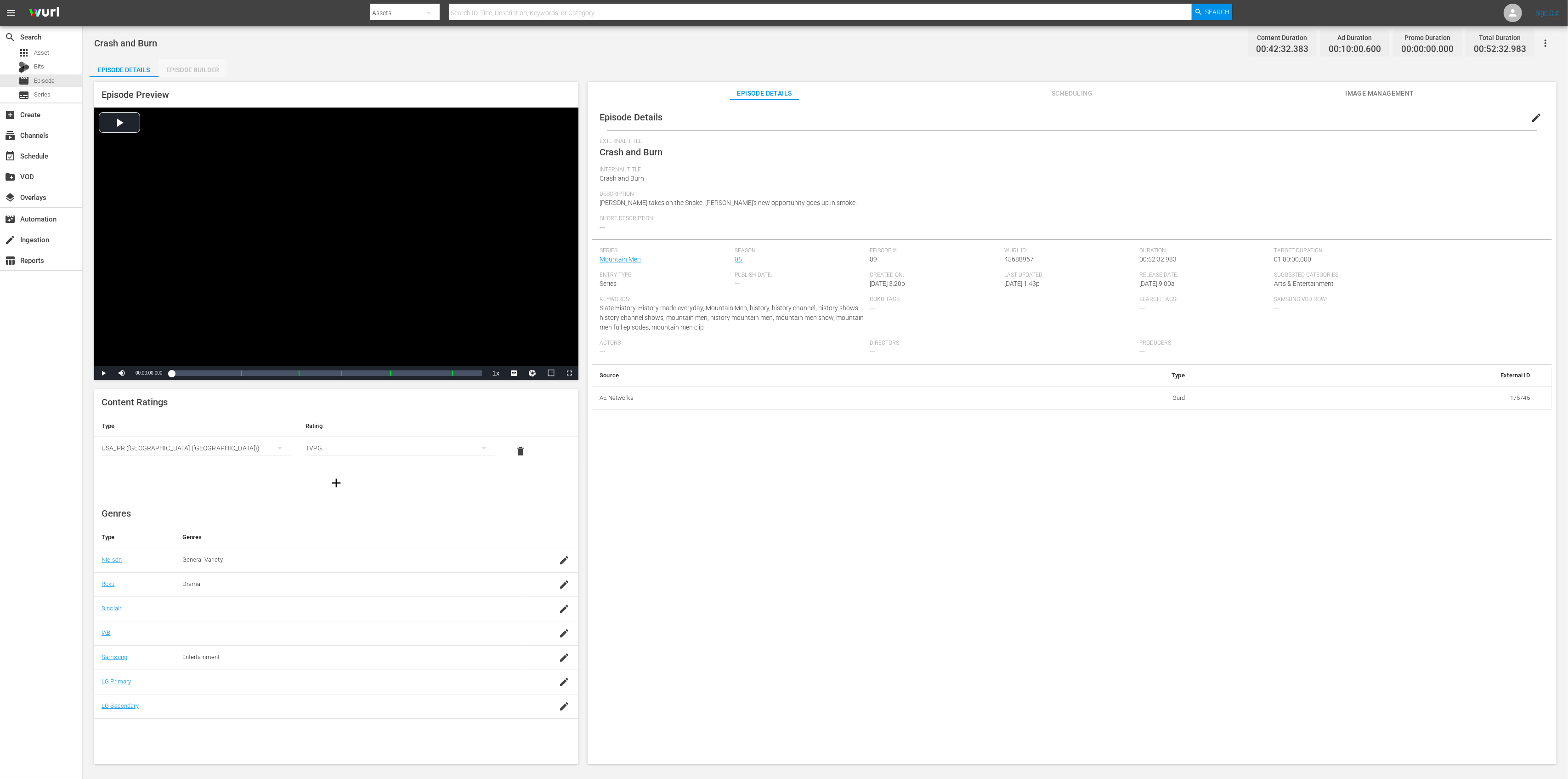
click at [193, 69] on div "Episode Builder" at bounding box center [193, 70] width 69 height 22
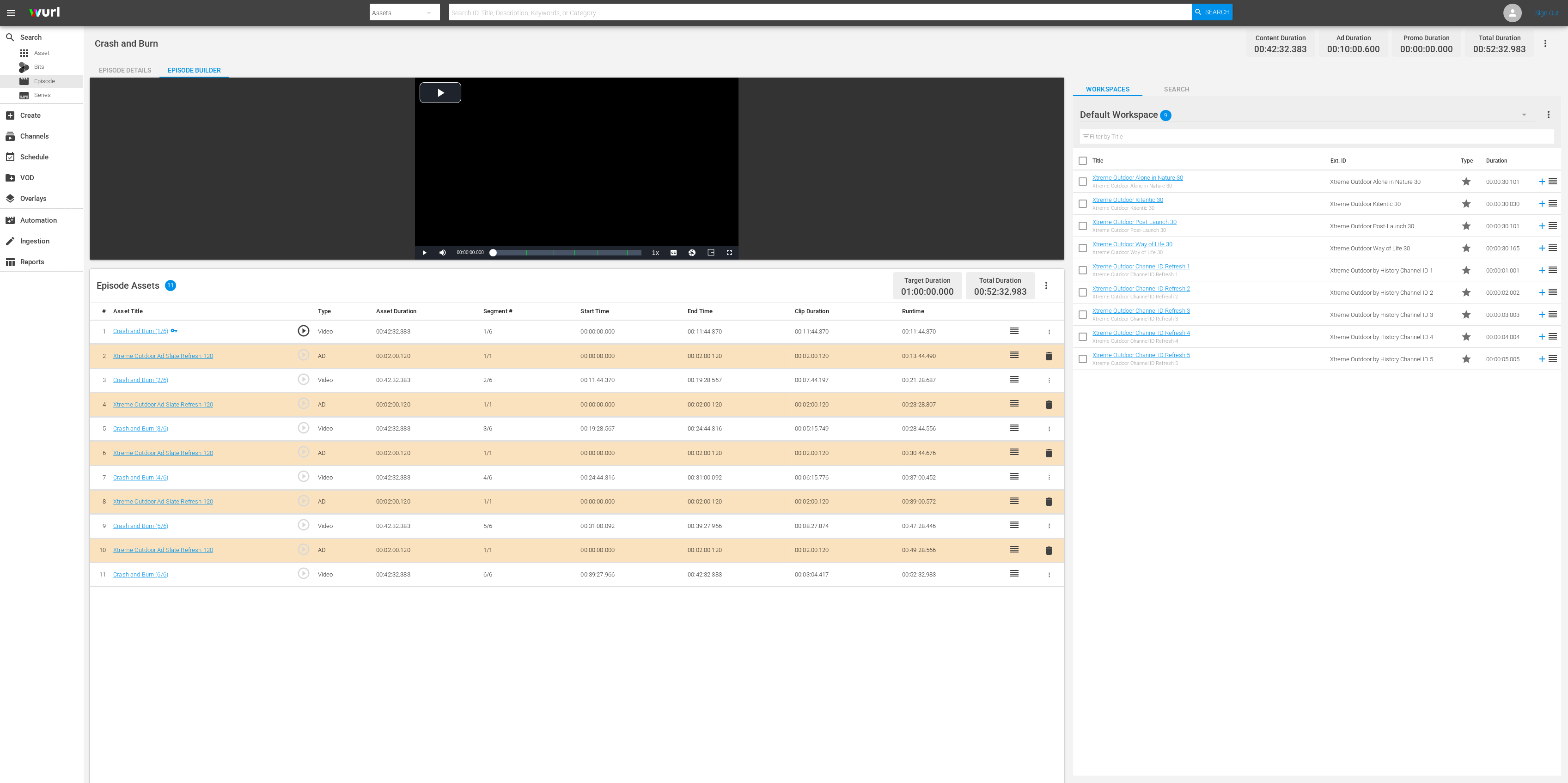
click at [1049, 406] on span "delete" at bounding box center [1049, 404] width 11 height 11
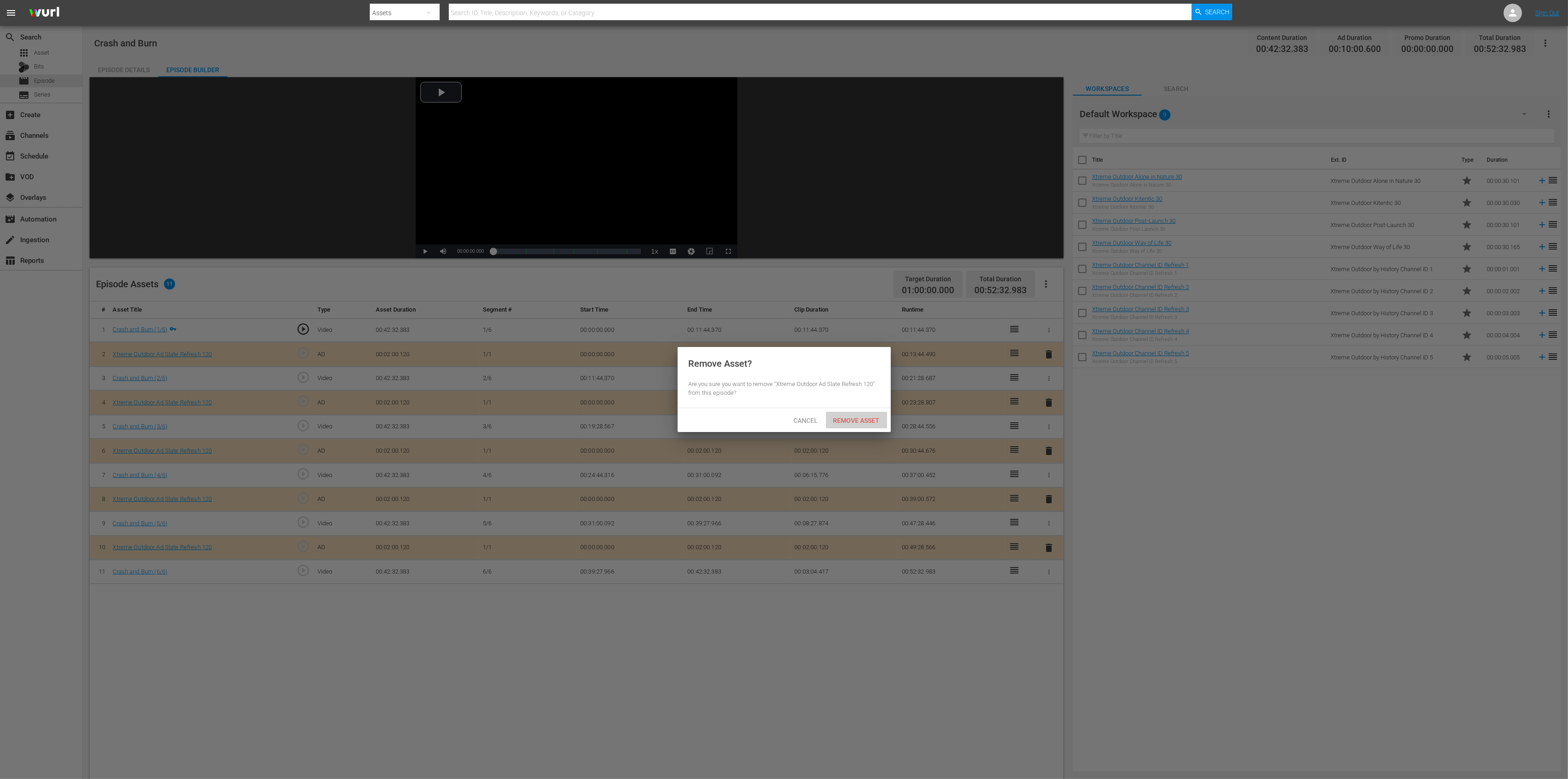
click at [855, 421] on span "Remove Asset" at bounding box center [856, 420] width 61 height 7
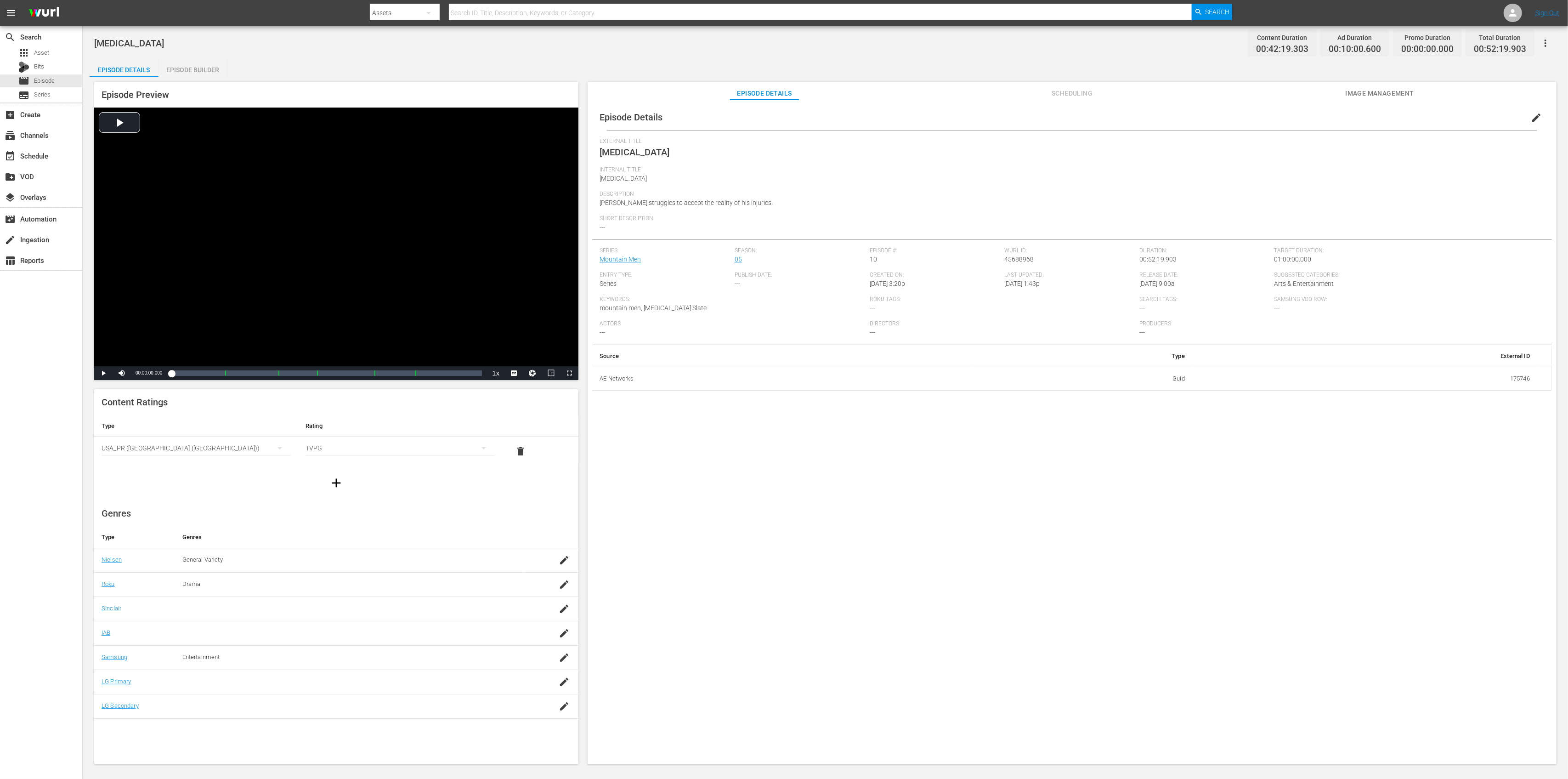
click at [191, 71] on div "Episode Builder" at bounding box center [193, 70] width 69 height 22
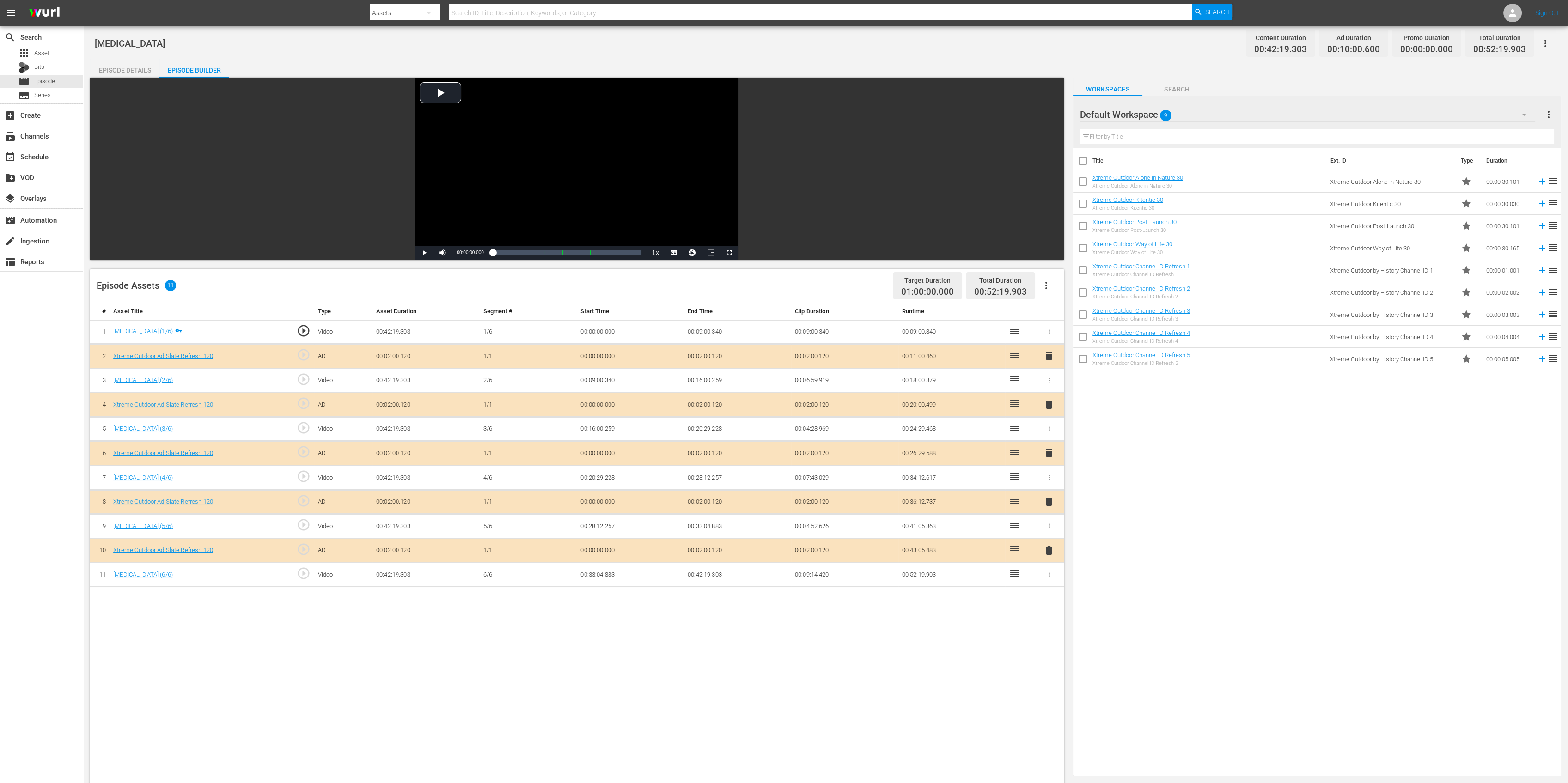
click at [1046, 403] on span "delete" at bounding box center [1049, 404] width 11 height 11
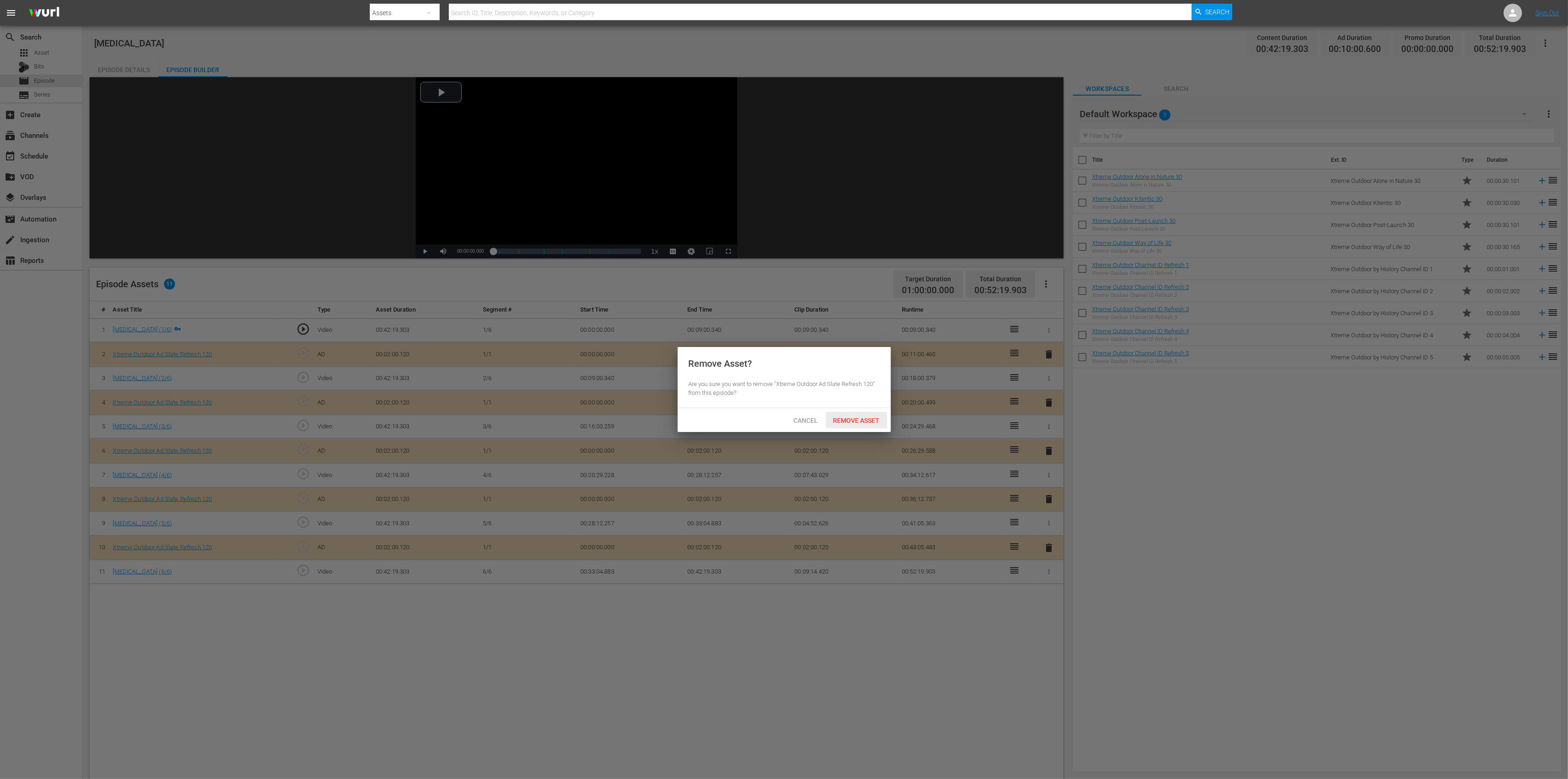
click at [865, 417] on span "Remove Asset" at bounding box center [856, 420] width 61 height 7
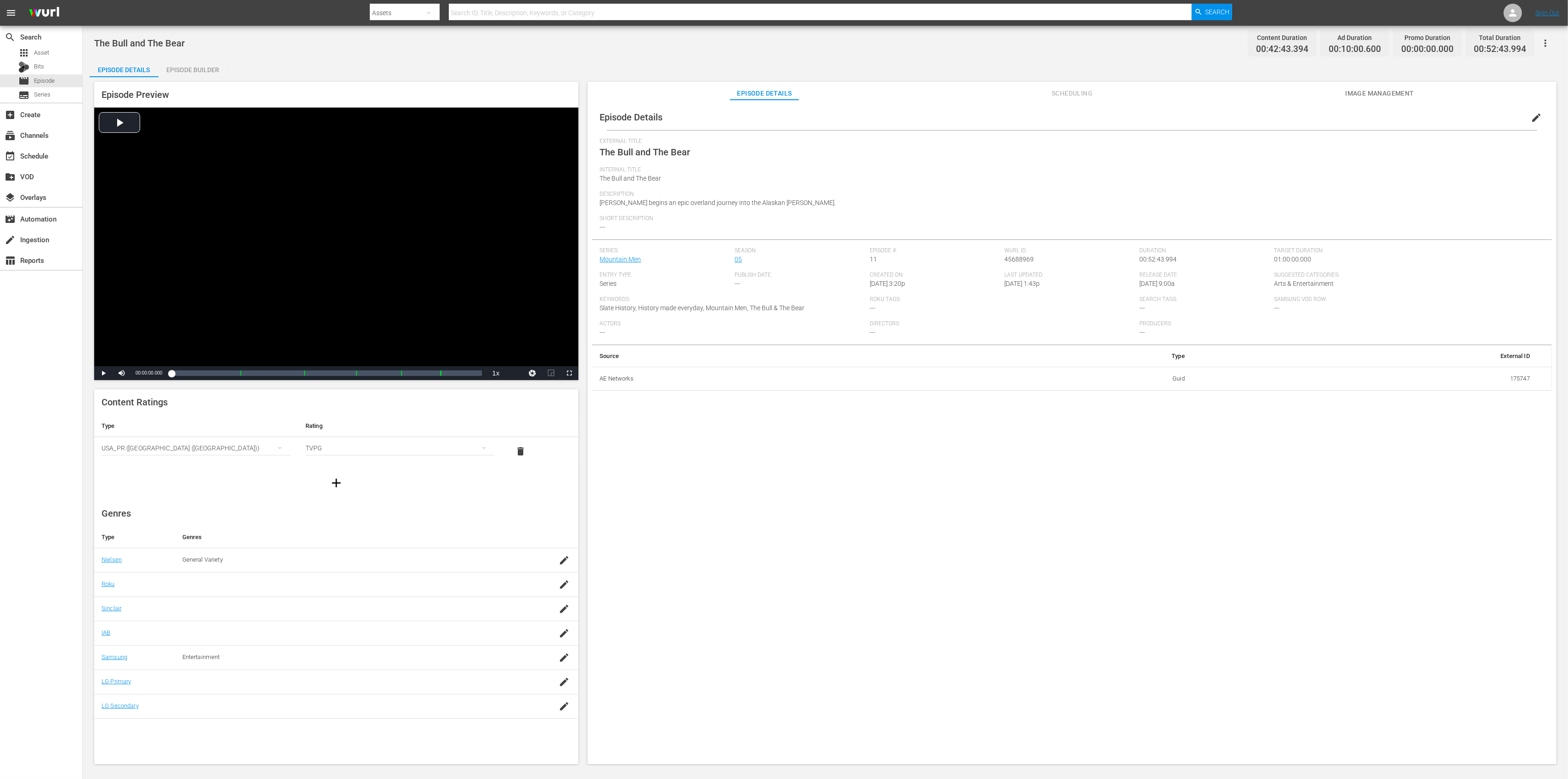
click at [209, 68] on div "Episode Builder" at bounding box center [193, 70] width 69 height 22
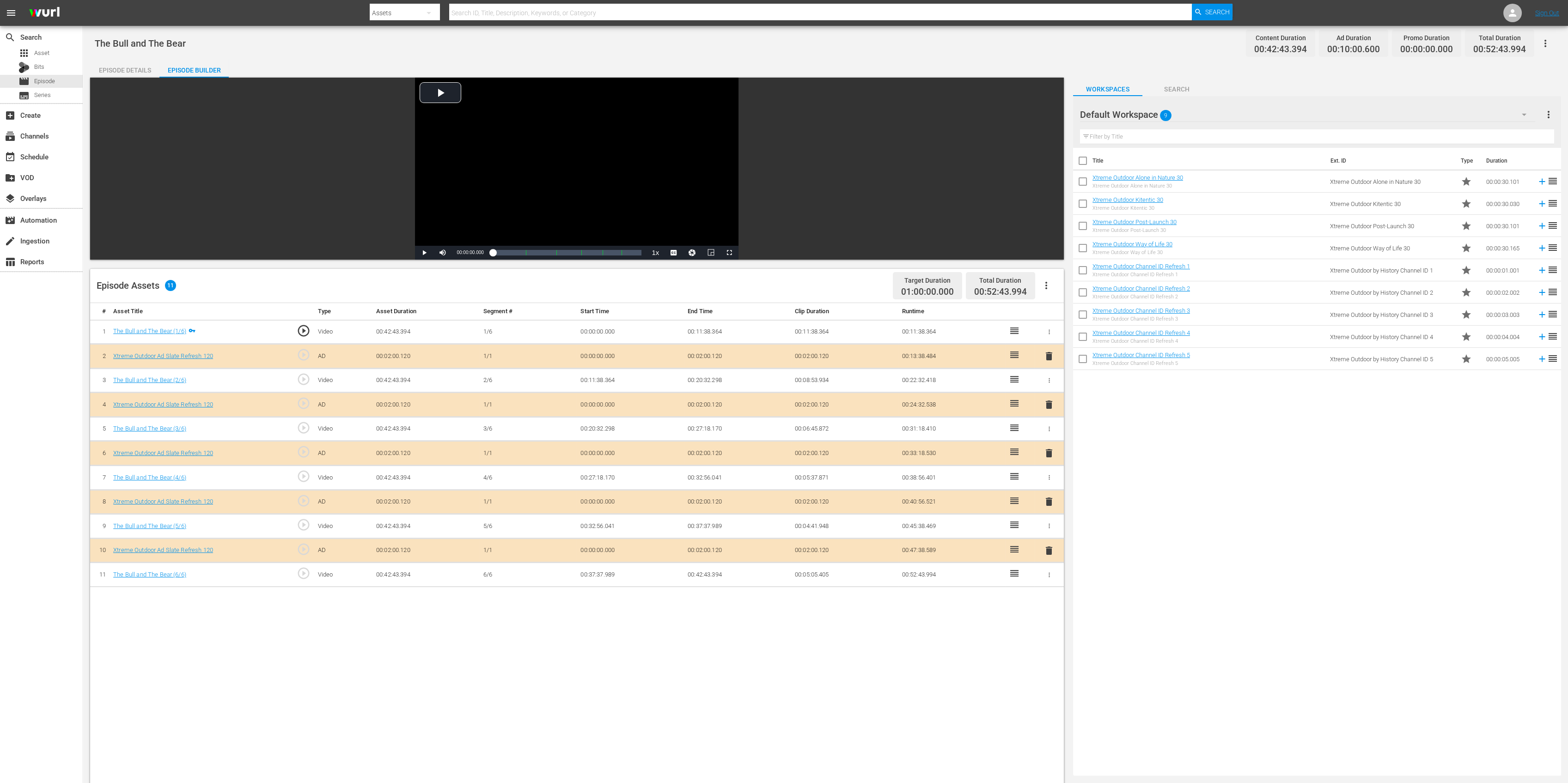
click at [1045, 405] on span "delete" at bounding box center [1049, 404] width 11 height 11
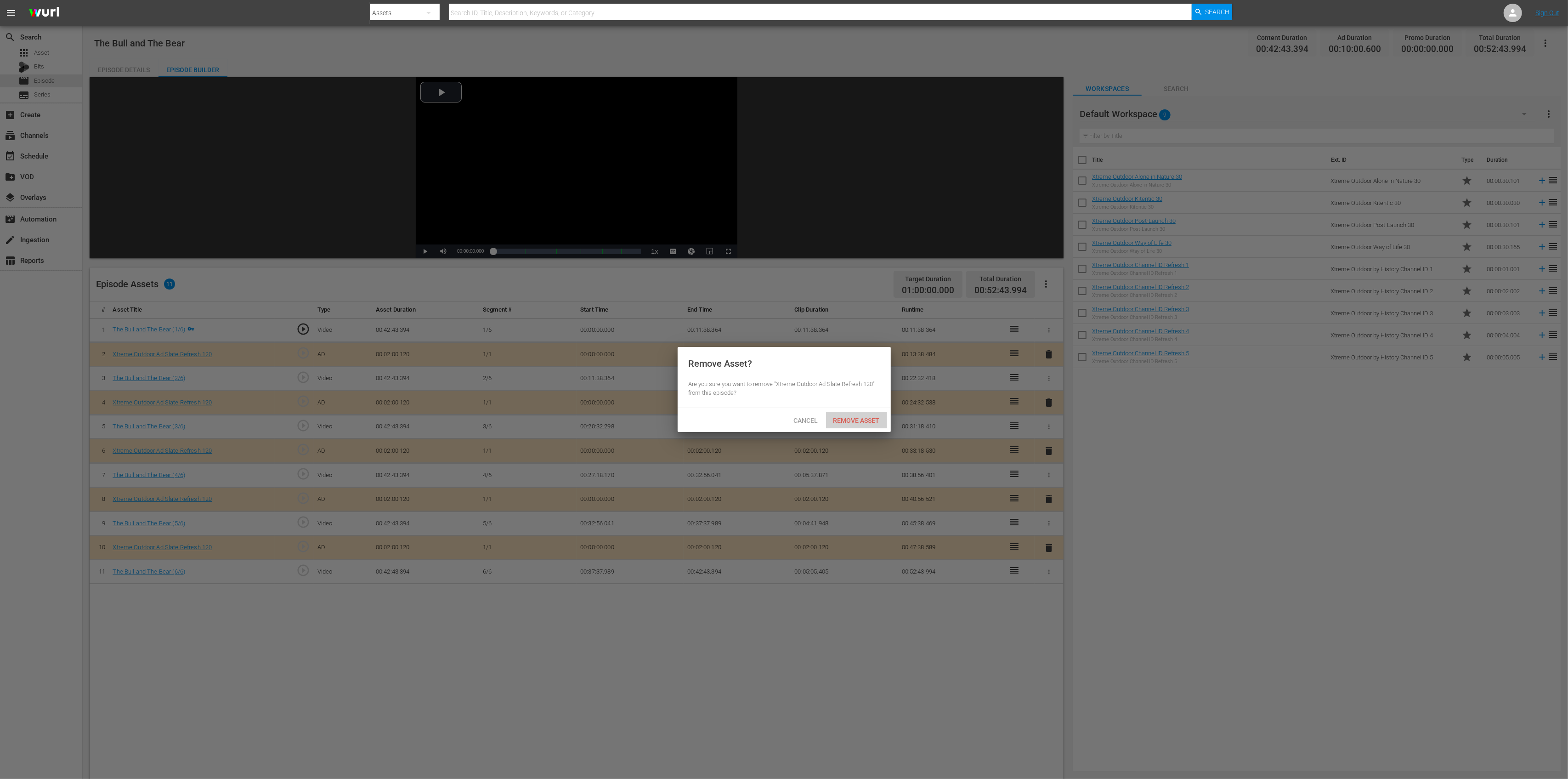
click at [868, 420] on span "Remove Asset" at bounding box center [856, 420] width 61 height 7
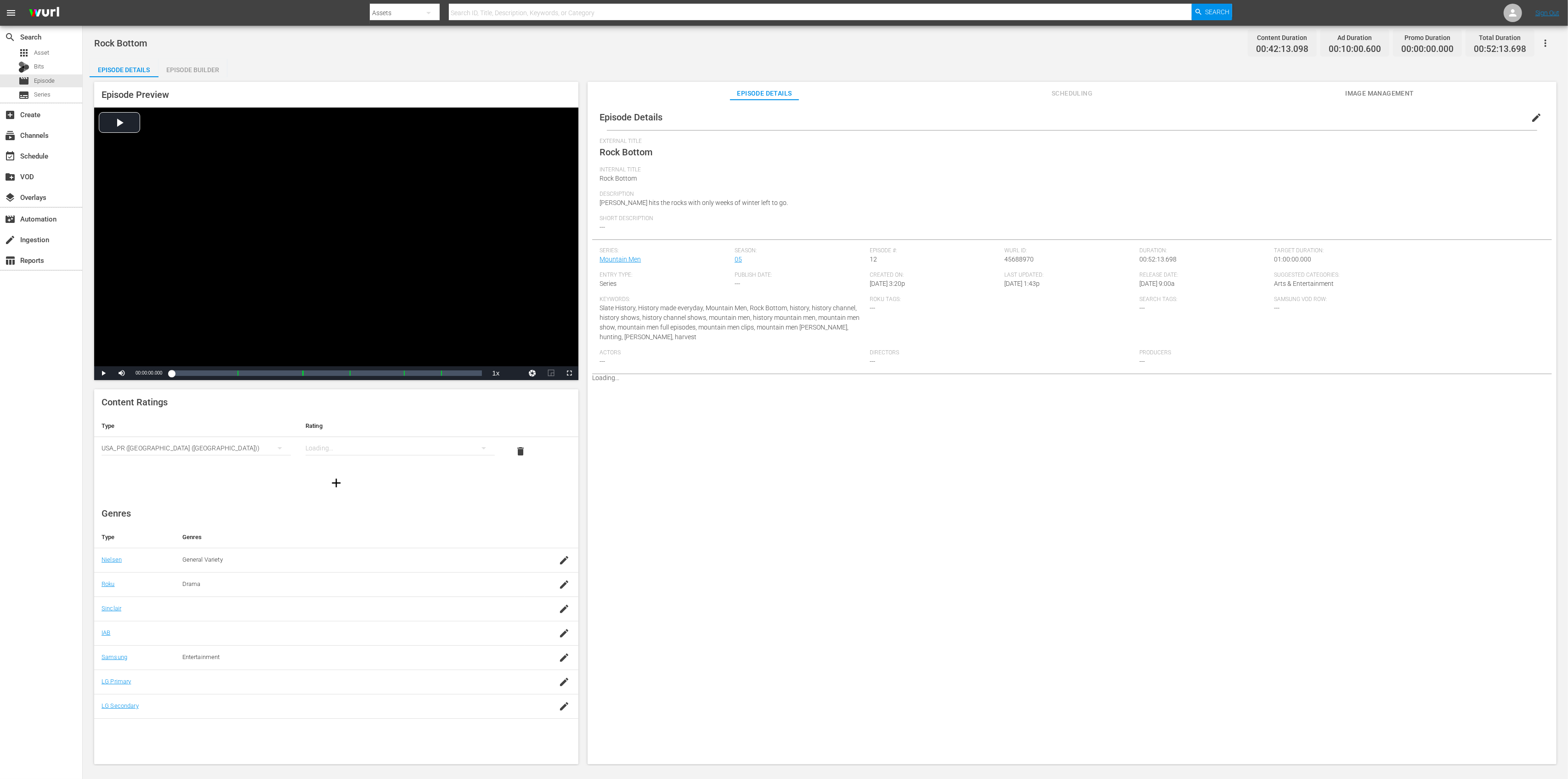
click at [206, 69] on div "Episode Builder" at bounding box center [193, 70] width 69 height 22
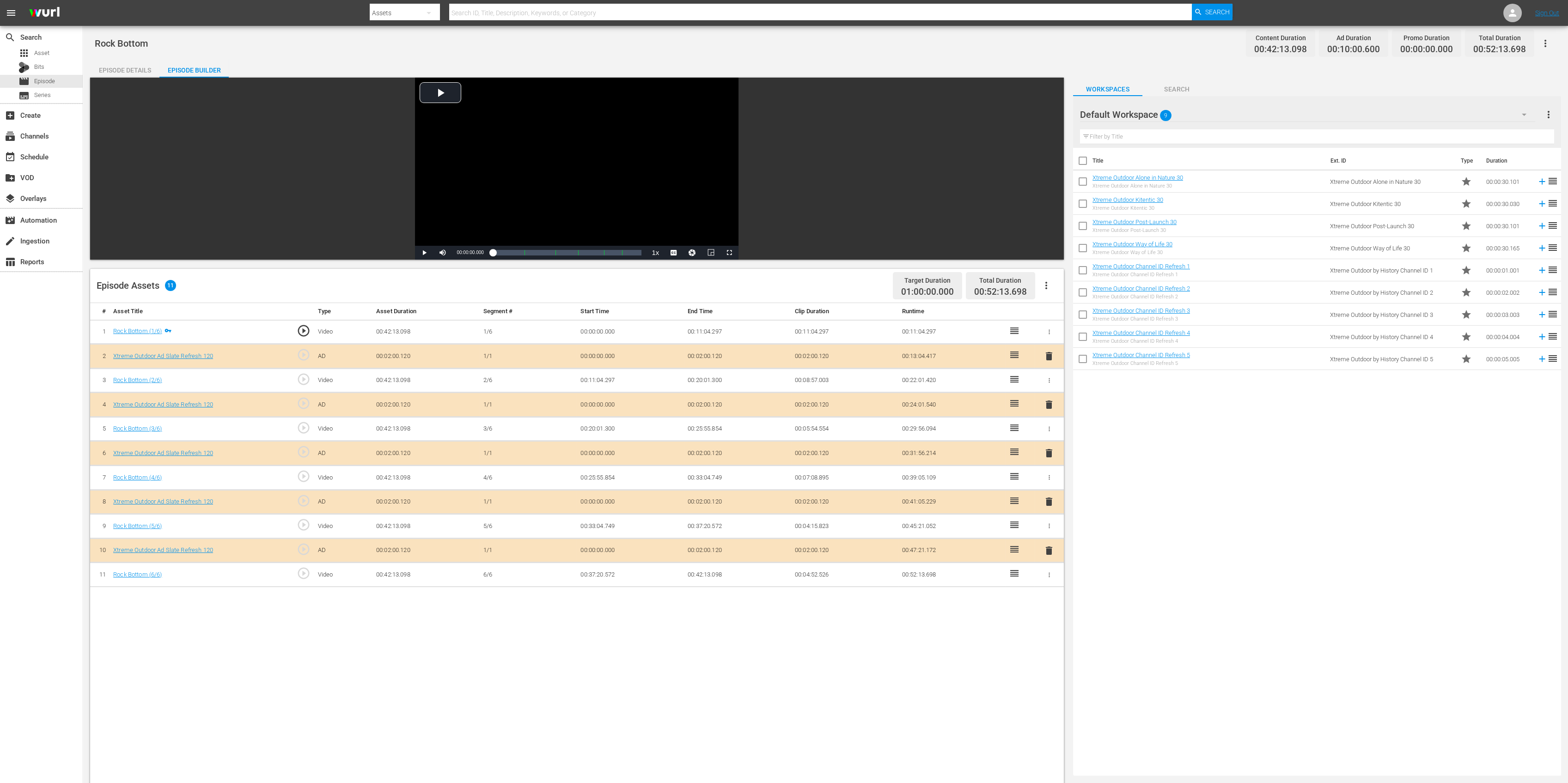
click at [1046, 405] on span "delete" at bounding box center [1049, 404] width 11 height 11
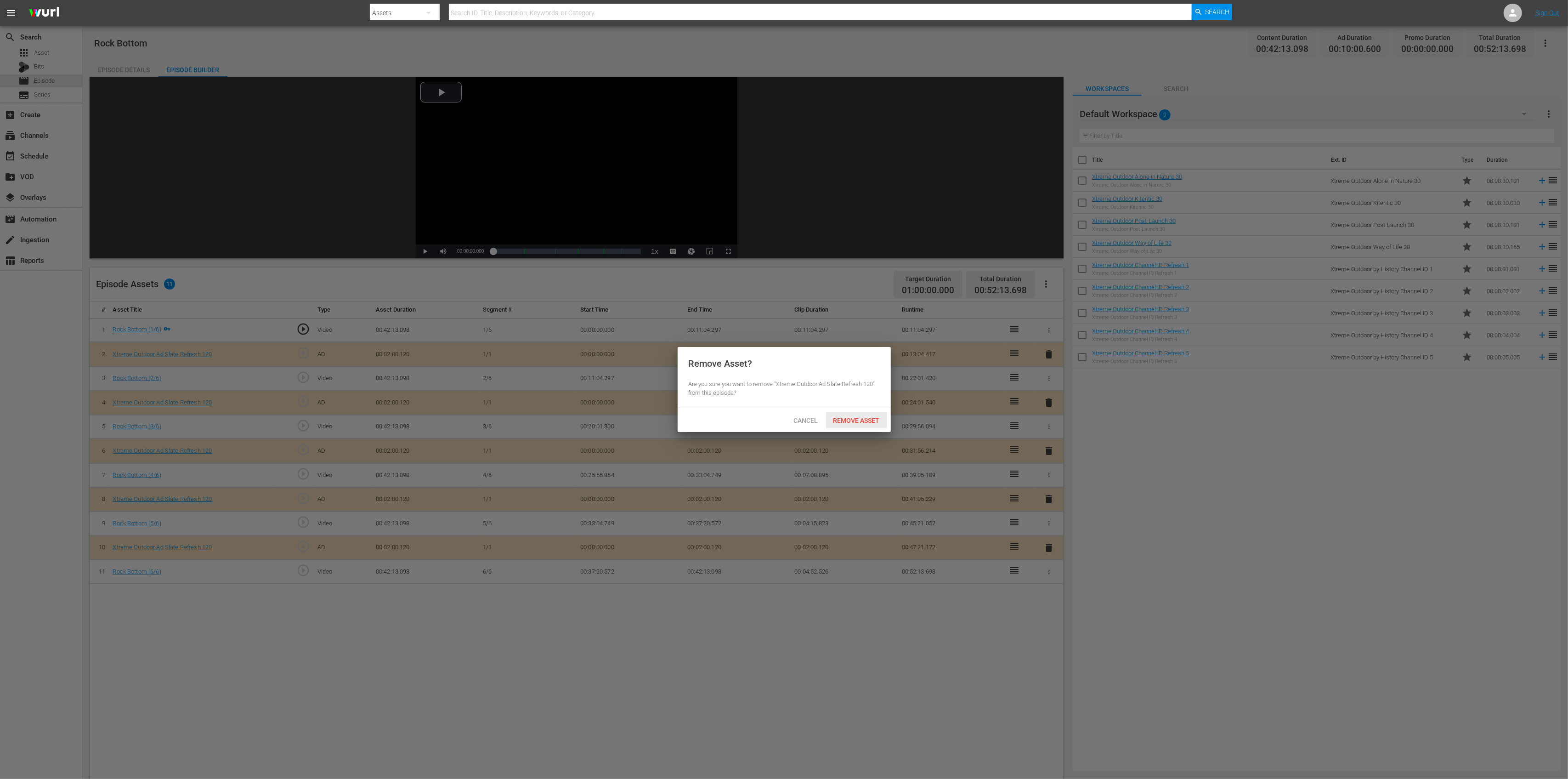
click at [869, 417] on span "Remove Asset" at bounding box center [856, 420] width 61 height 7
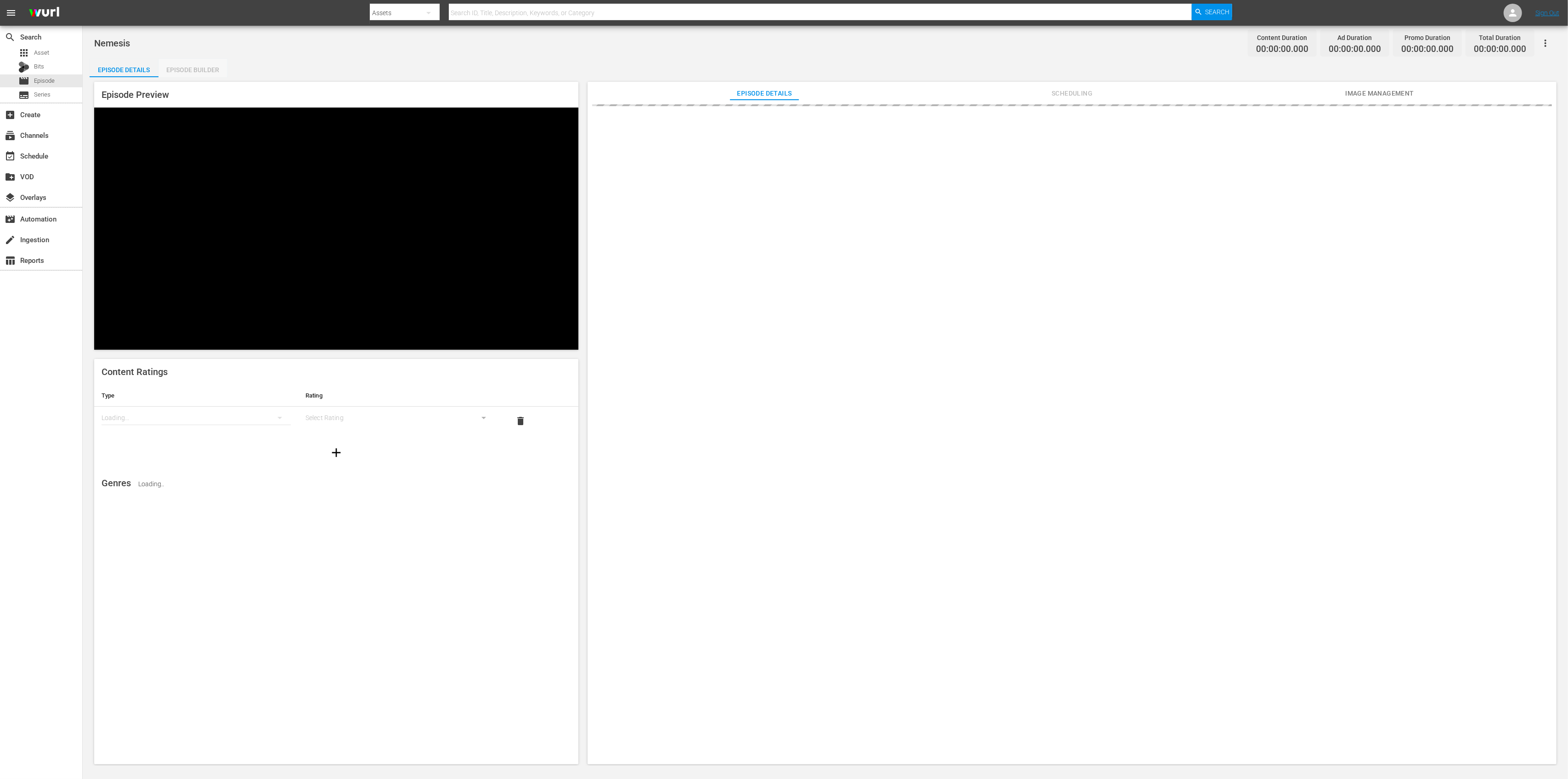
click at [205, 72] on div "Episode Builder" at bounding box center [193, 70] width 69 height 22
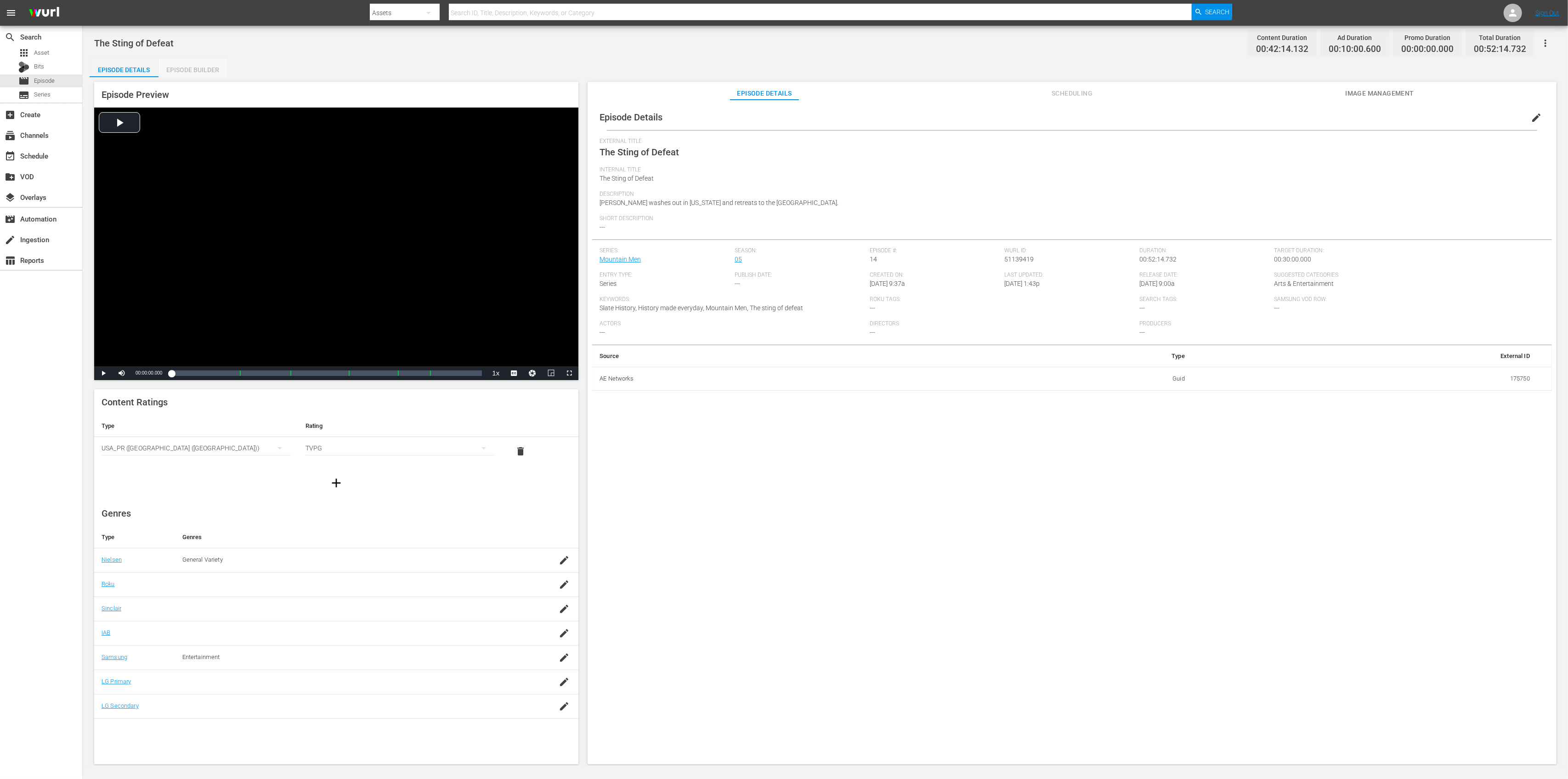
click at [181, 74] on div "Episode Builder" at bounding box center [193, 70] width 69 height 22
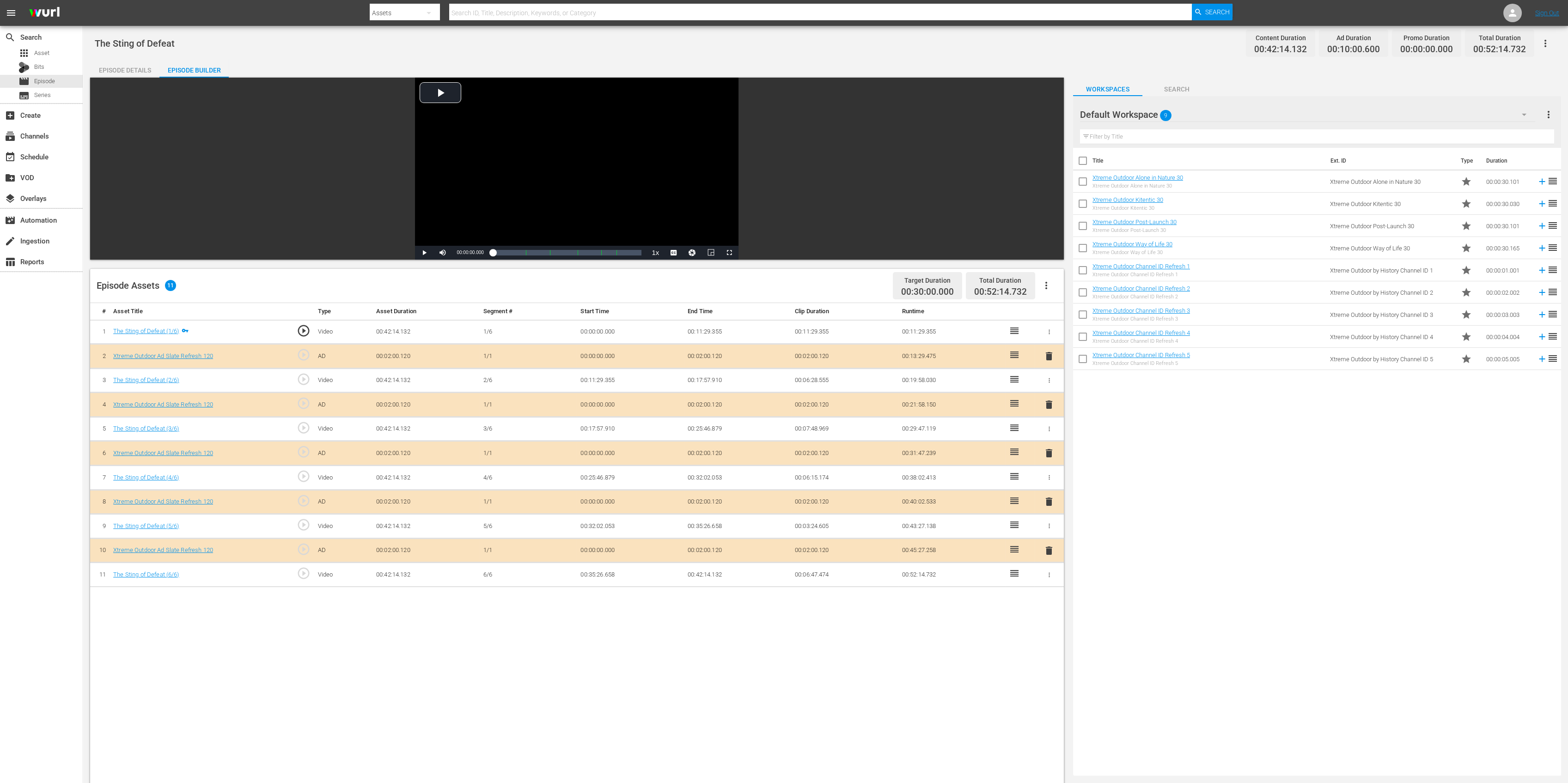
click at [1054, 404] on span "delete" at bounding box center [1049, 404] width 11 height 11
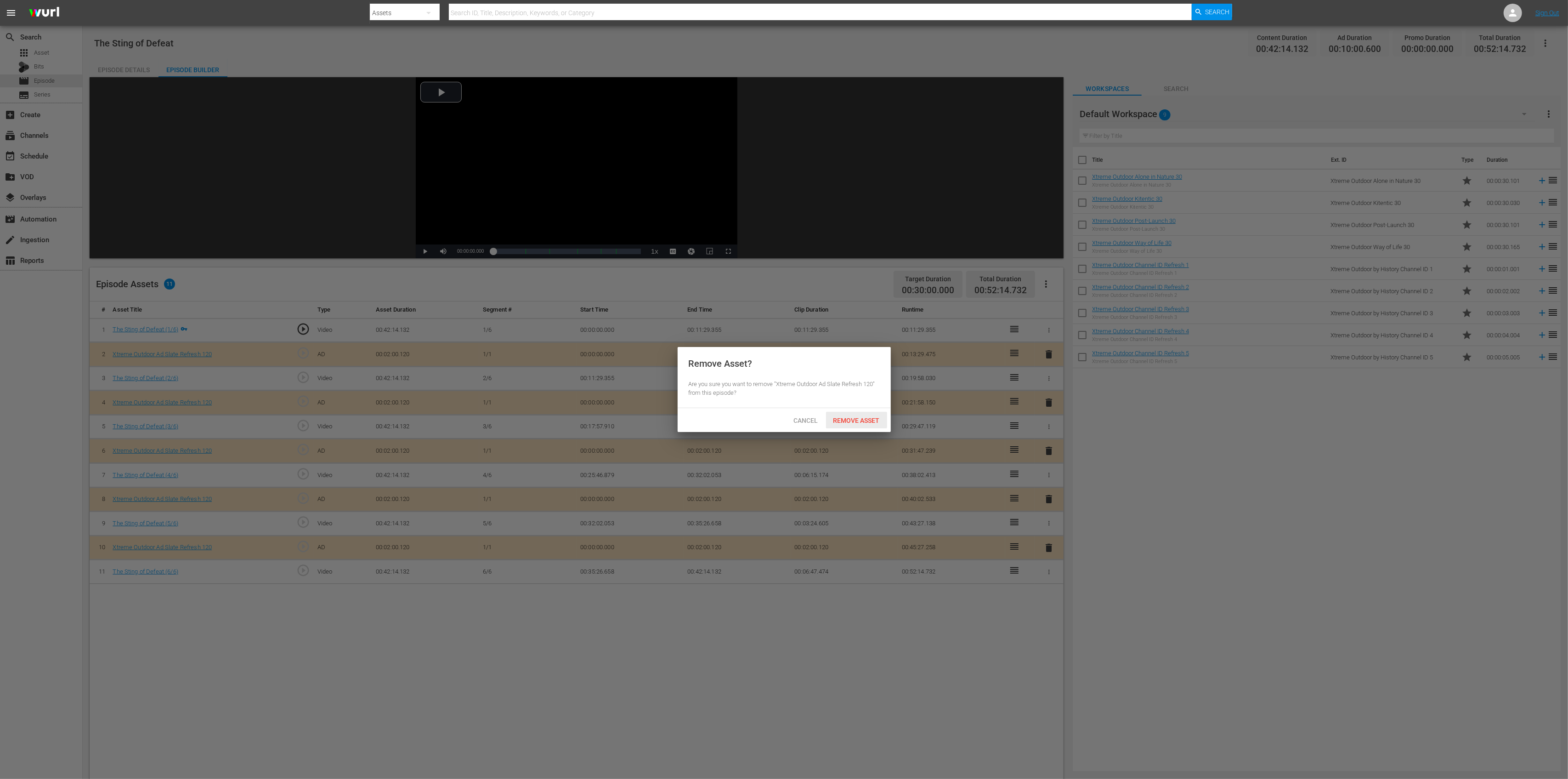
click at [852, 417] on span "Remove Asset" at bounding box center [856, 420] width 61 height 7
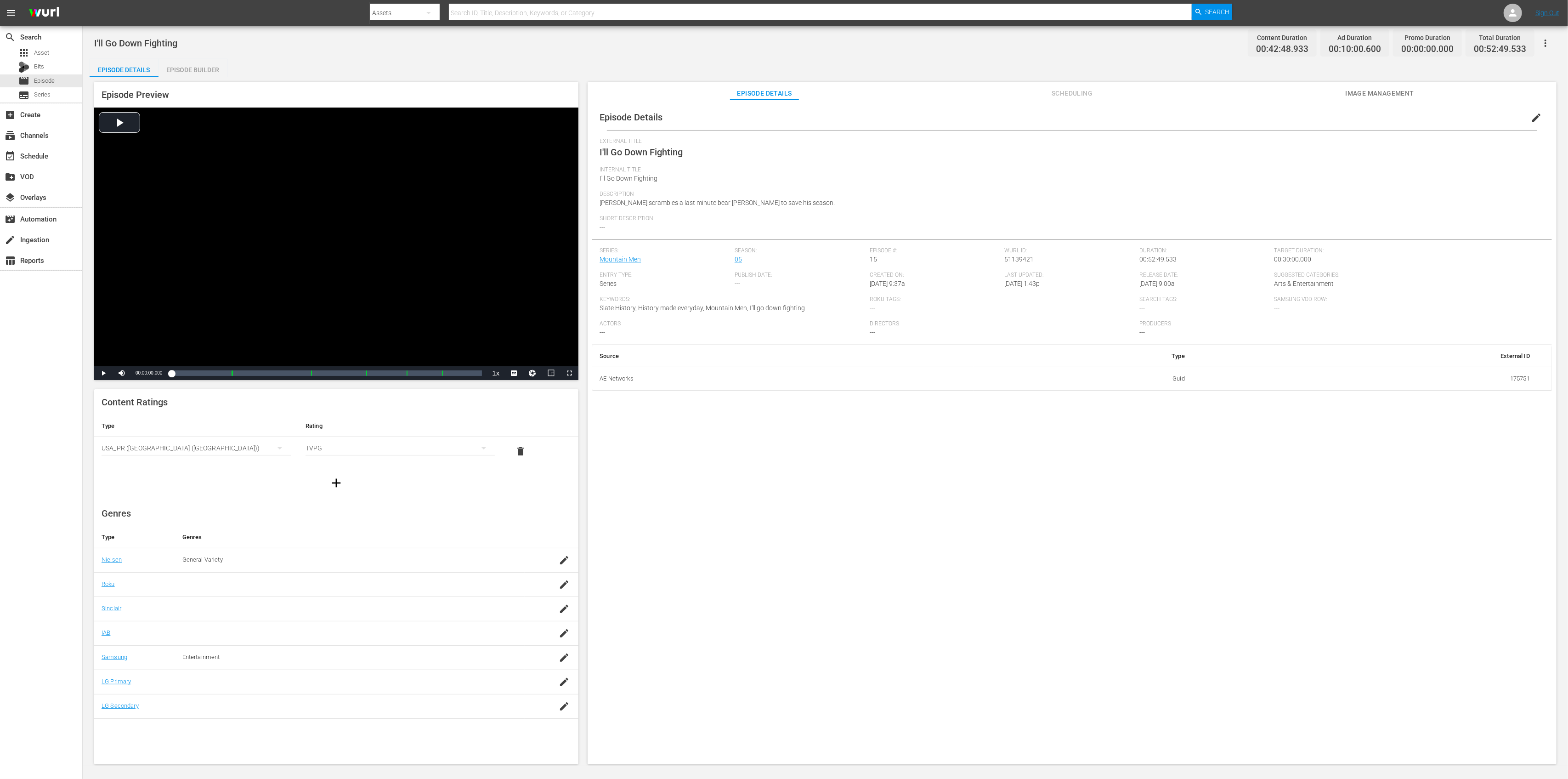
click at [212, 82] on div "Episode Preview Video Player is loading. Play Video Play Mute Current Time 00:0…" at bounding box center [336, 231] width 484 height 298
click at [212, 57] on div "I'll Go Down Fighting Content Duration 00:42:48.933 Ad Duration 00:10:00.600 Pr…" at bounding box center [826, 395] width 1486 height 740
click at [212, 65] on div "Episode Builder" at bounding box center [193, 70] width 69 height 22
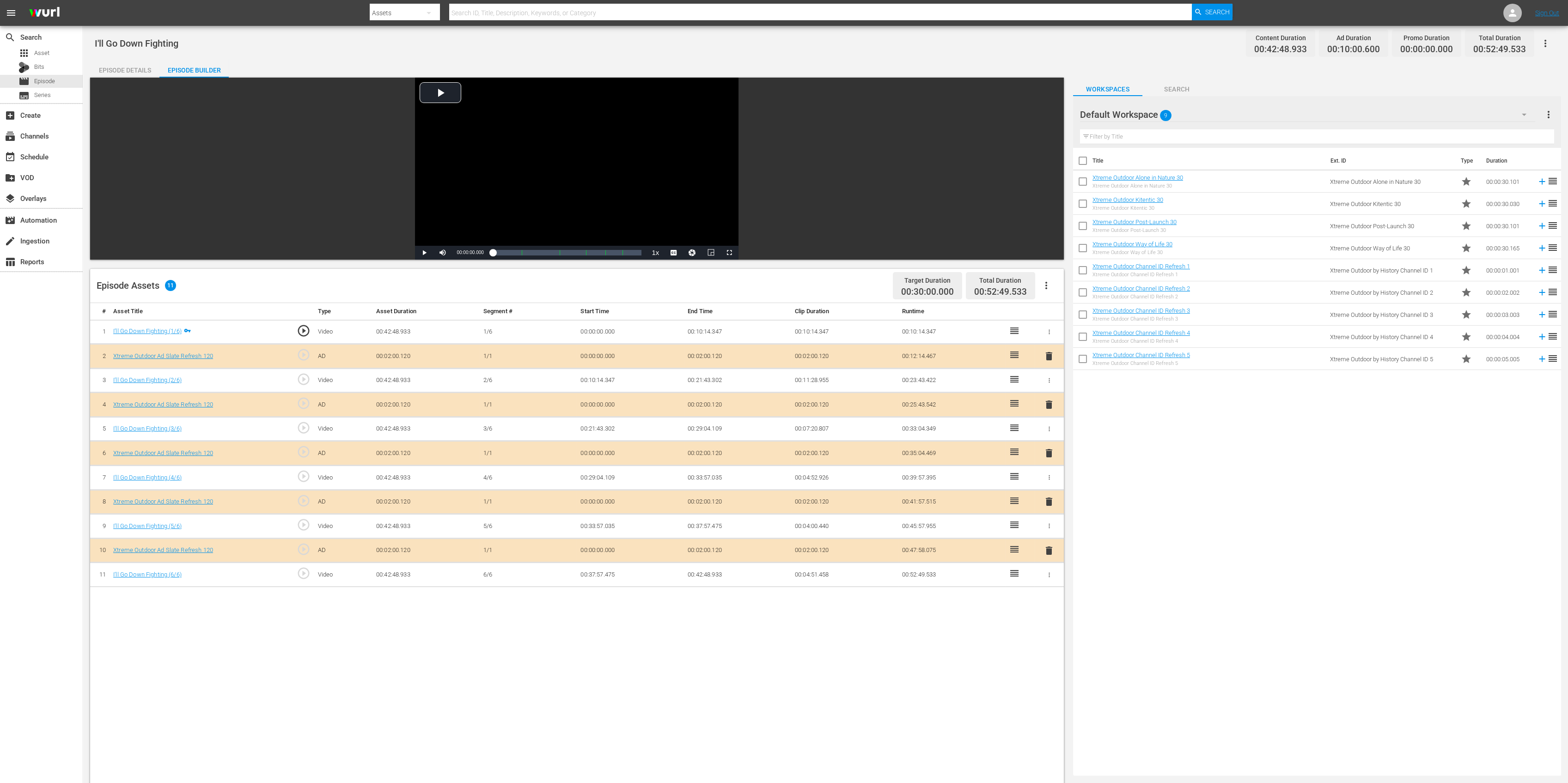
click at [1048, 403] on span "delete" at bounding box center [1049, 404] width 11 height 11
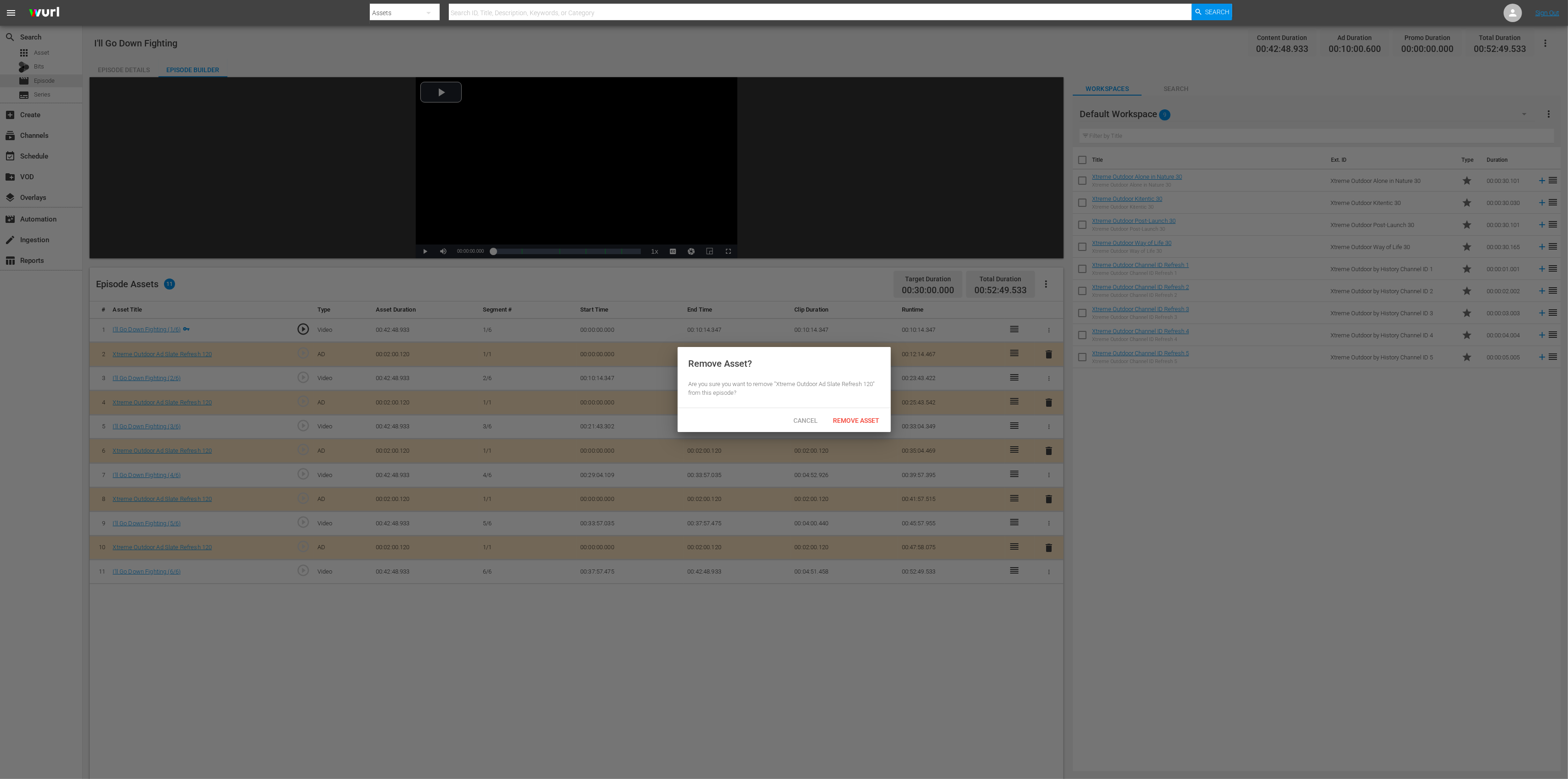
click at [860, 409] on div "Cancel Remove Asset" at bounding box center [784, 420] width 213 height 24
click at [860, 417] on span "Remove Asset" at bounding box center [856, 420] width 61 height 7
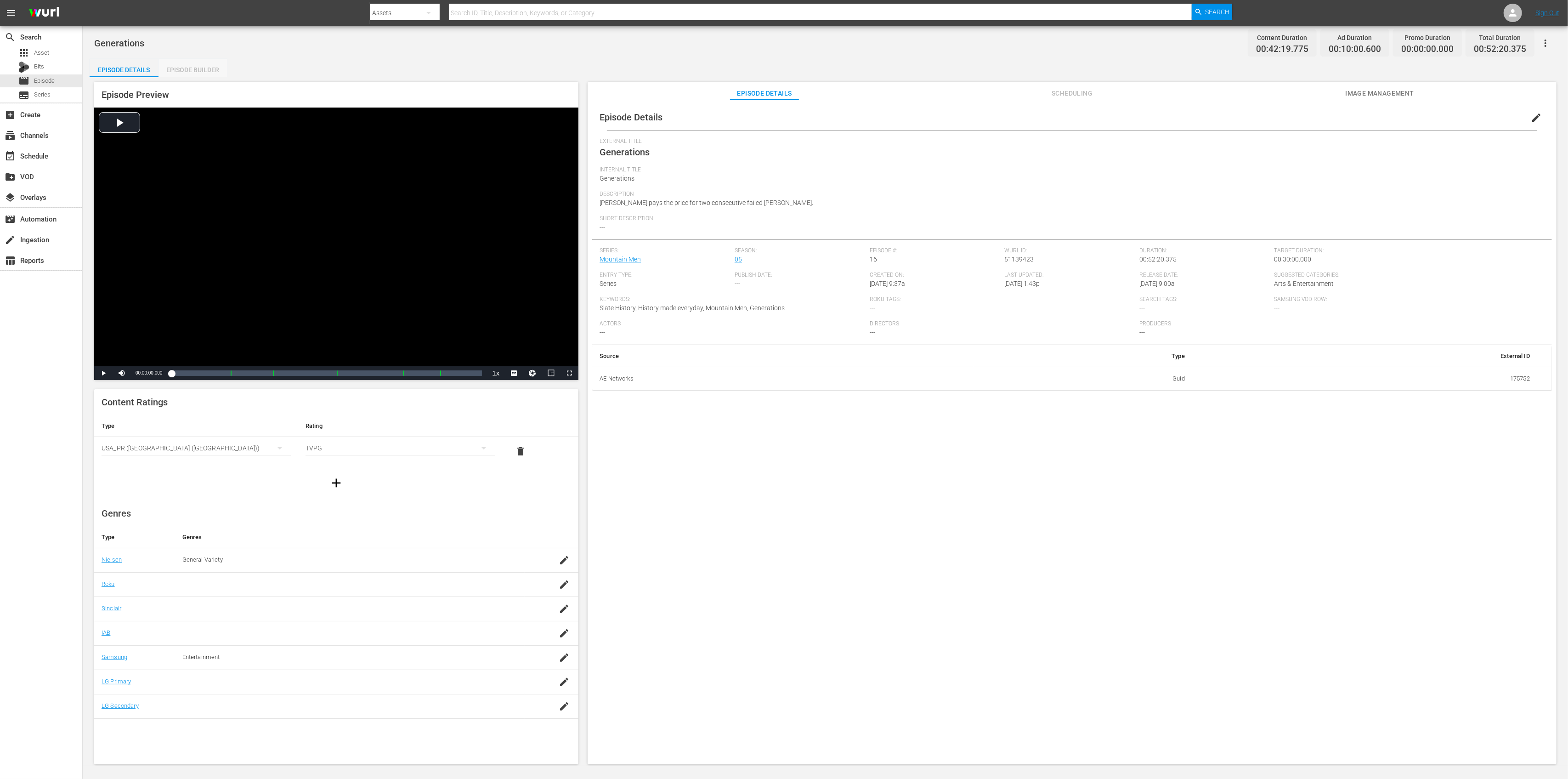
click at [209, 67] on div "Episode Builder" at bounding box center [193, 70] width 69 height 22
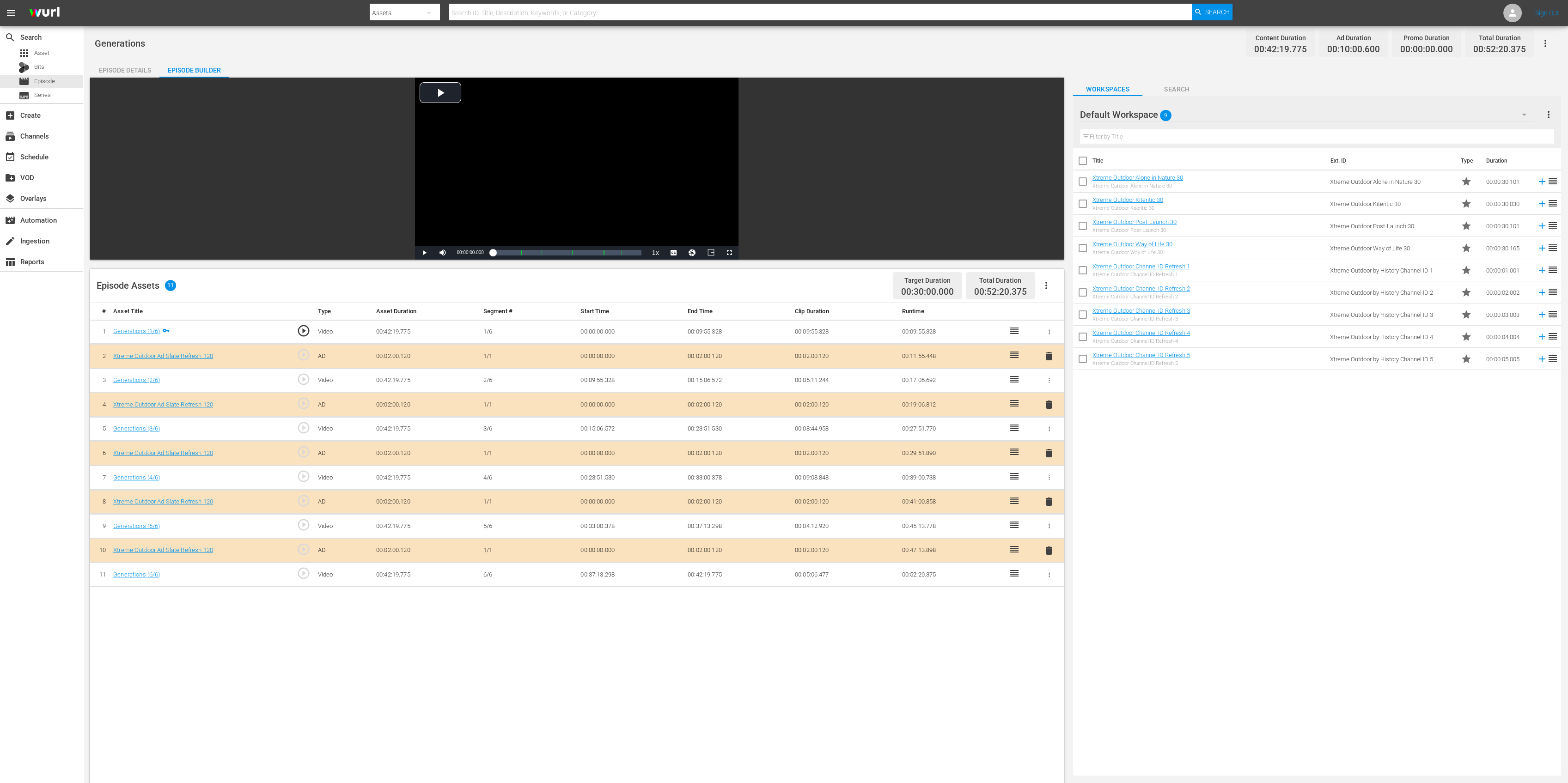
click at [1040, 405] on div "delete" at bounding box center [1049, 405] width 21 height 13
click at [1046, 403] on span "delete" at bounding box center [1049, 404] width 11 height 11
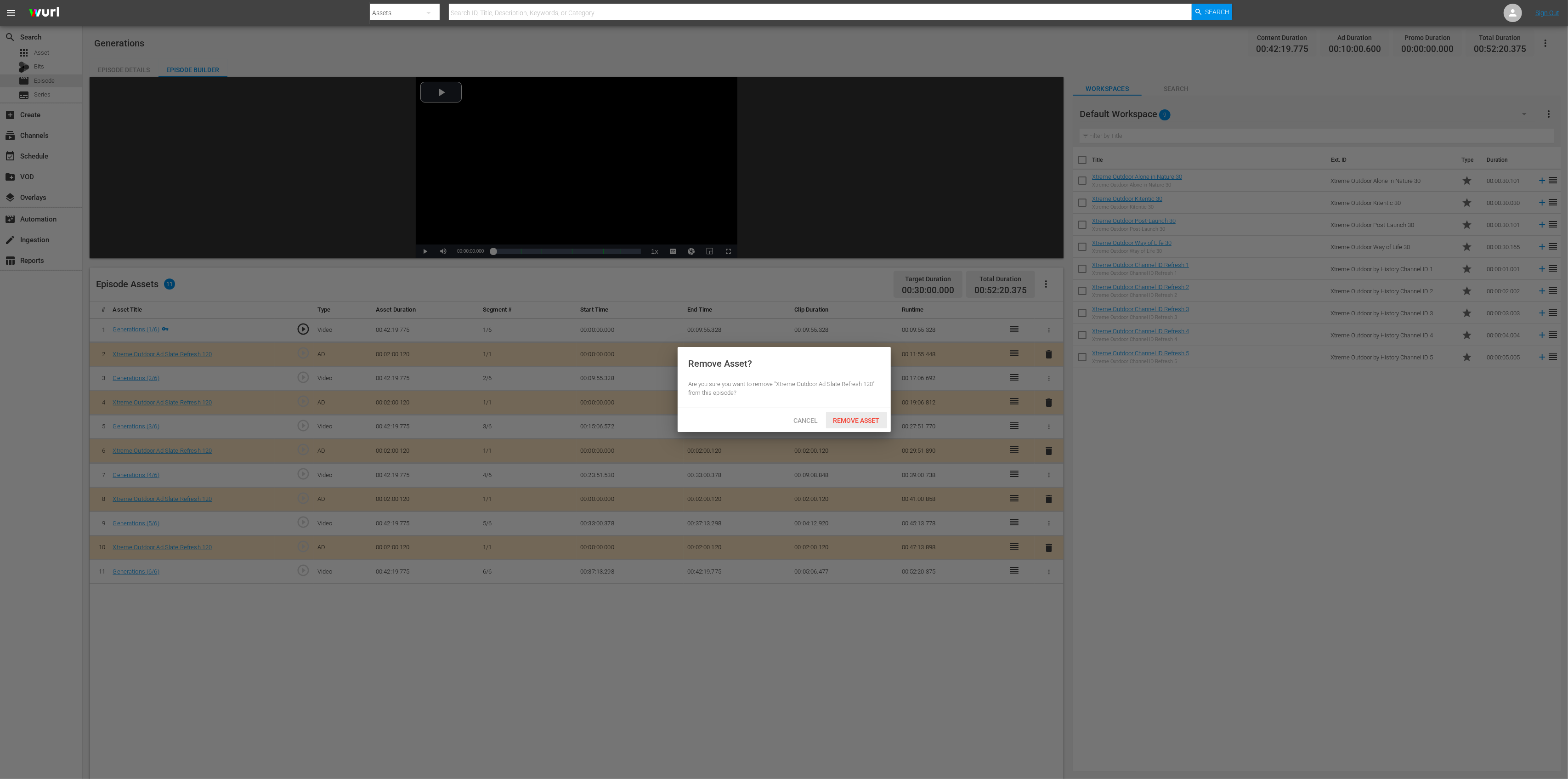
click at [835, 414] on div "Remove Asset" at bounding box center [856, 420] width 61 height 17
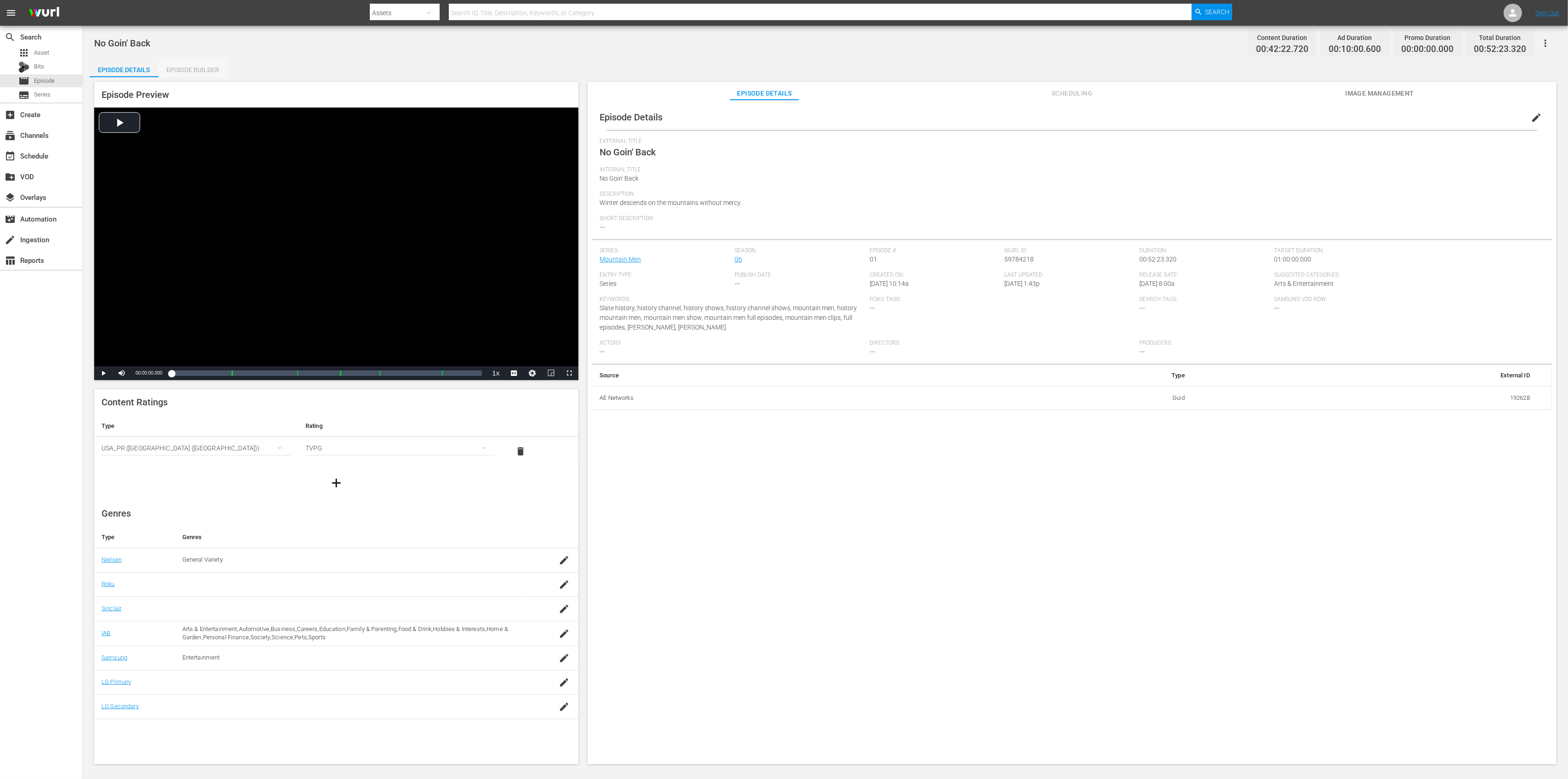
click at [210, 73] on div "Episode Builder" at bounding box center [193, 70] width 69 height 22
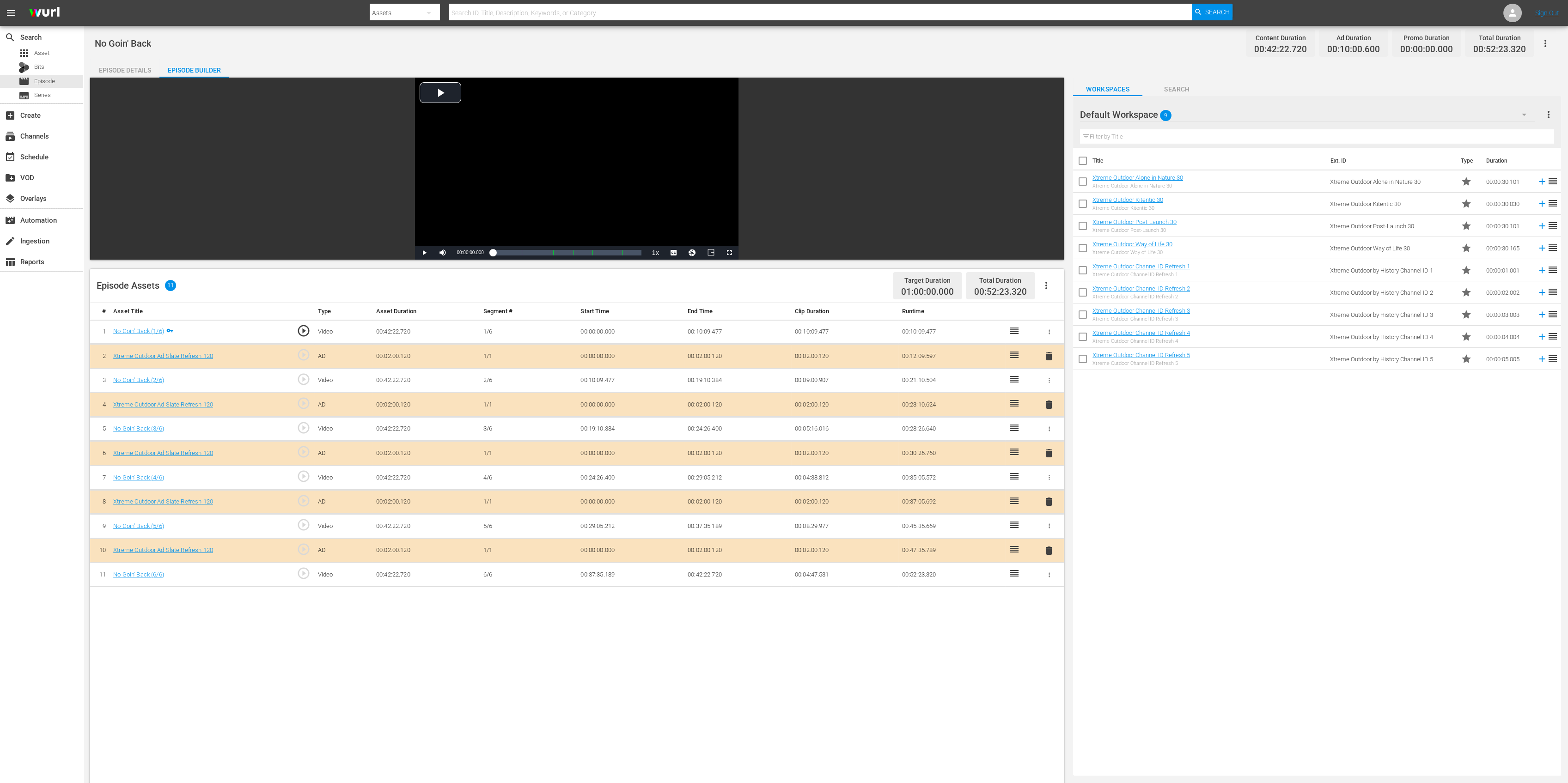
click at [1050, 401] on span "delete" at bounding box center [1049, 404] width 11 height 11
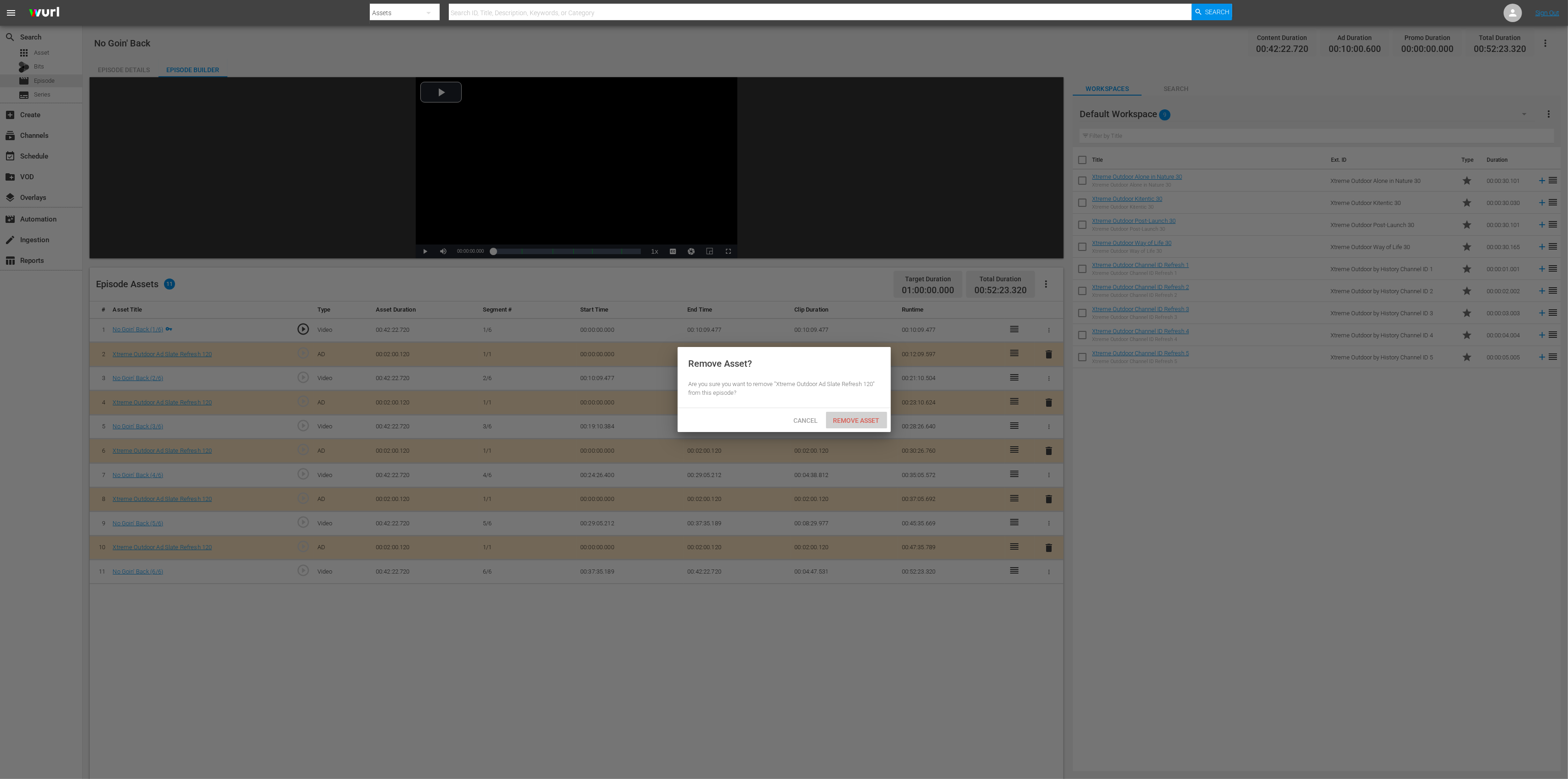
click at [870, 423] on span "Remove Asset" at bounding box center [856, 420] width 61 height 7
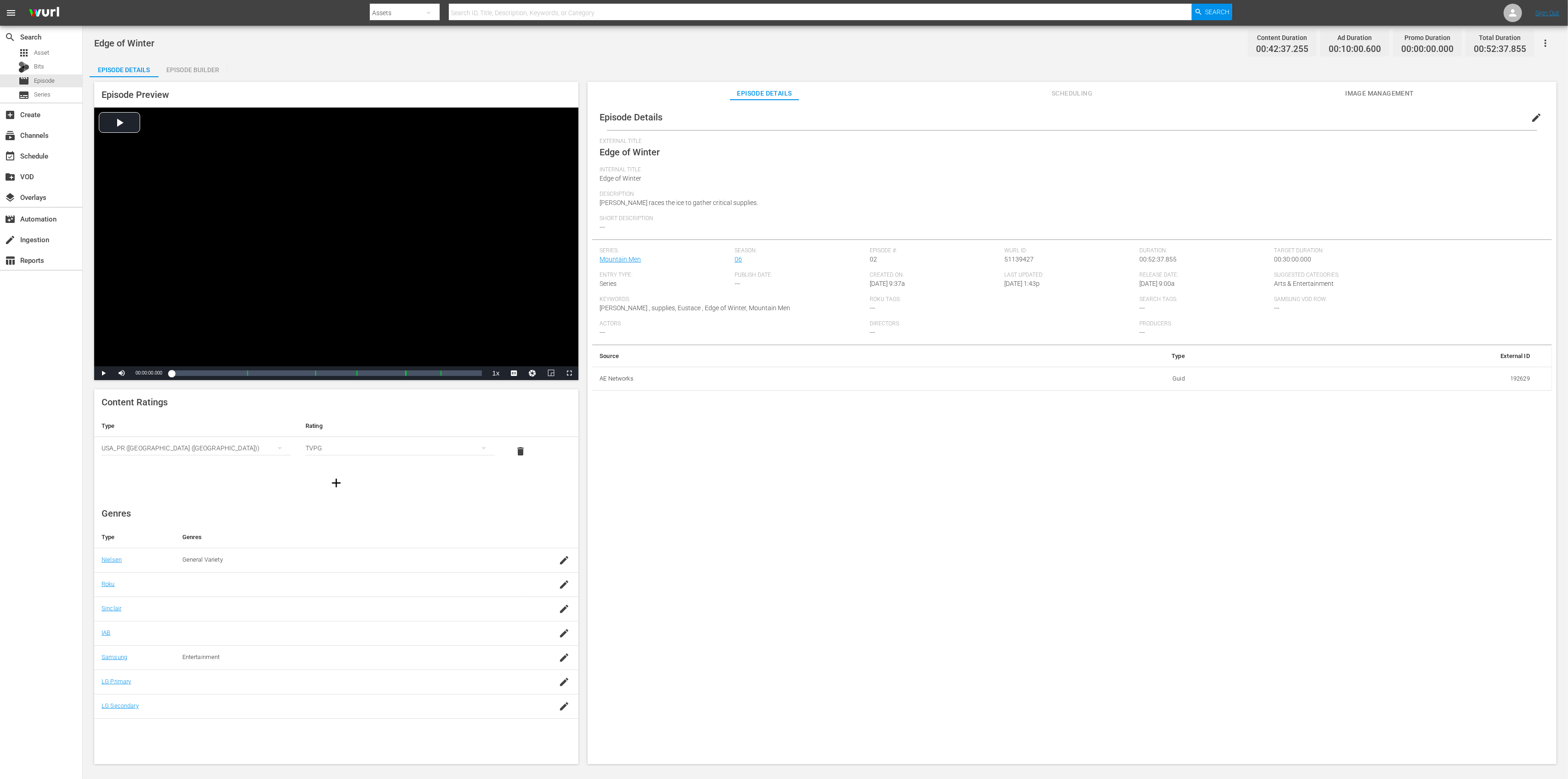
click at [190, 68] on div "Episode Builder" at bounding box center [193, 70] width 69 height 22
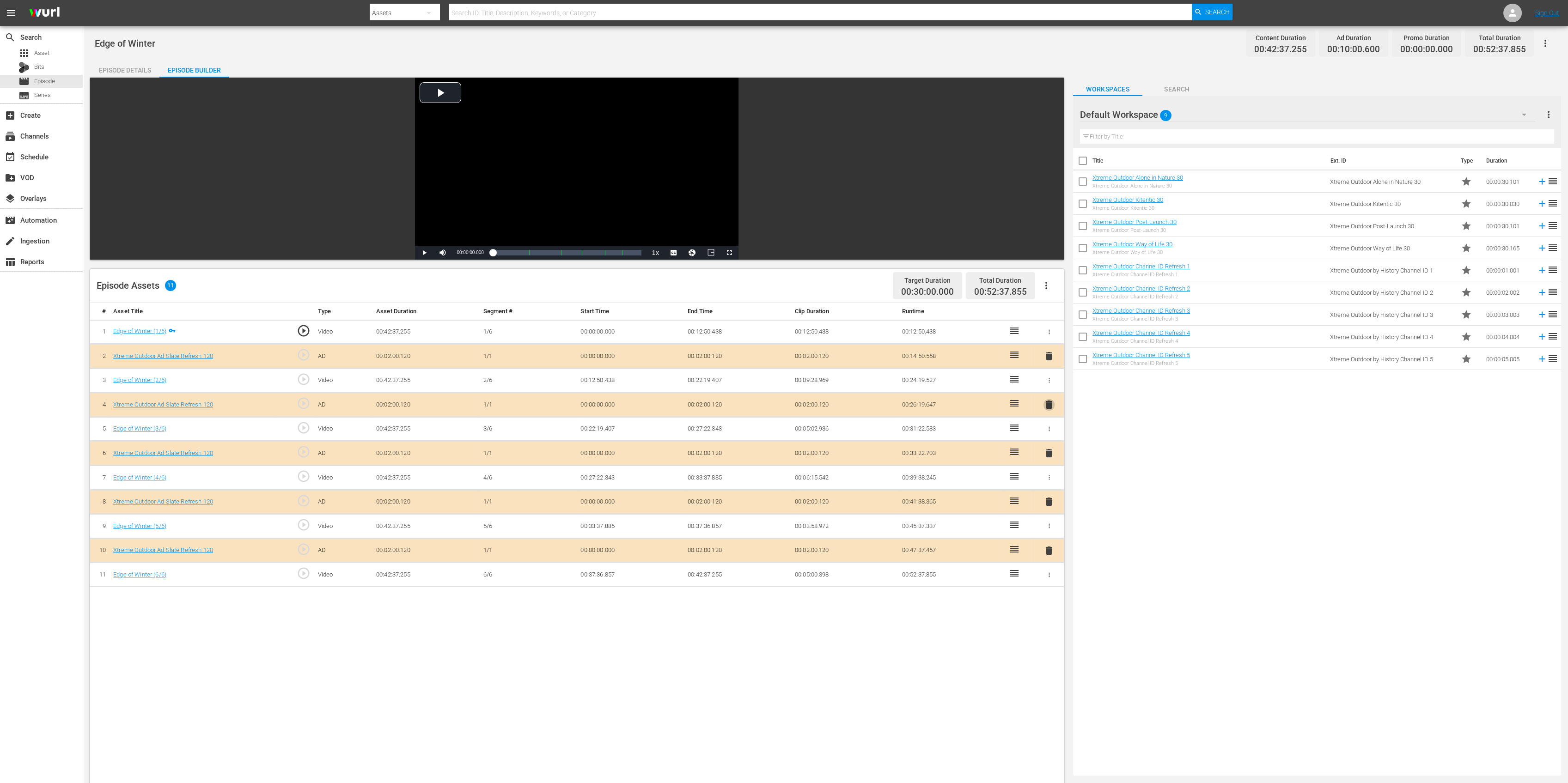
click at [1046, 403] on span "delete" at bounding box center [1049, 404] width 11 height 11
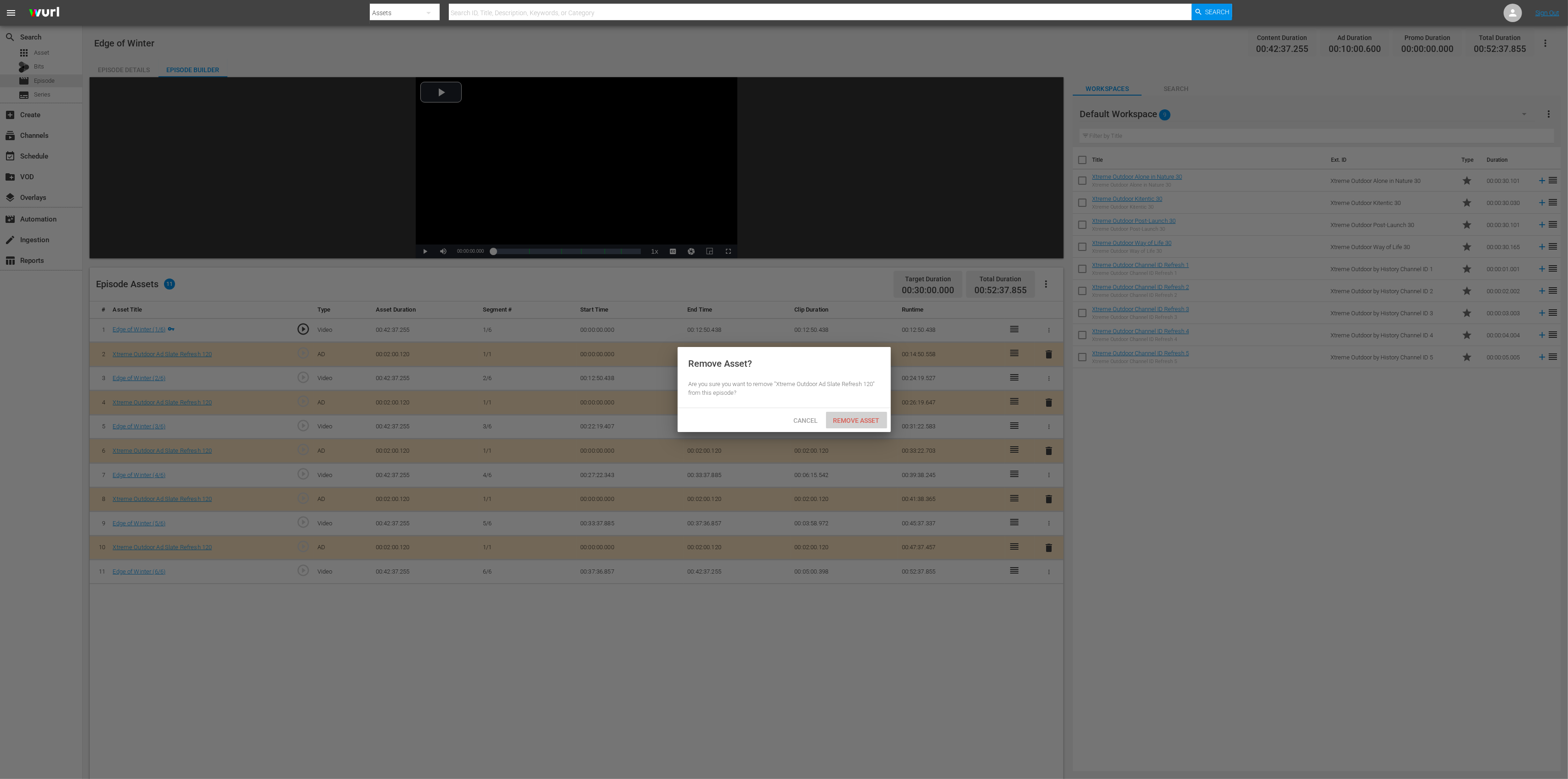
click at [846, 420] on span "Remove Asset" at bounding box center [856, 420] width 61 height 7
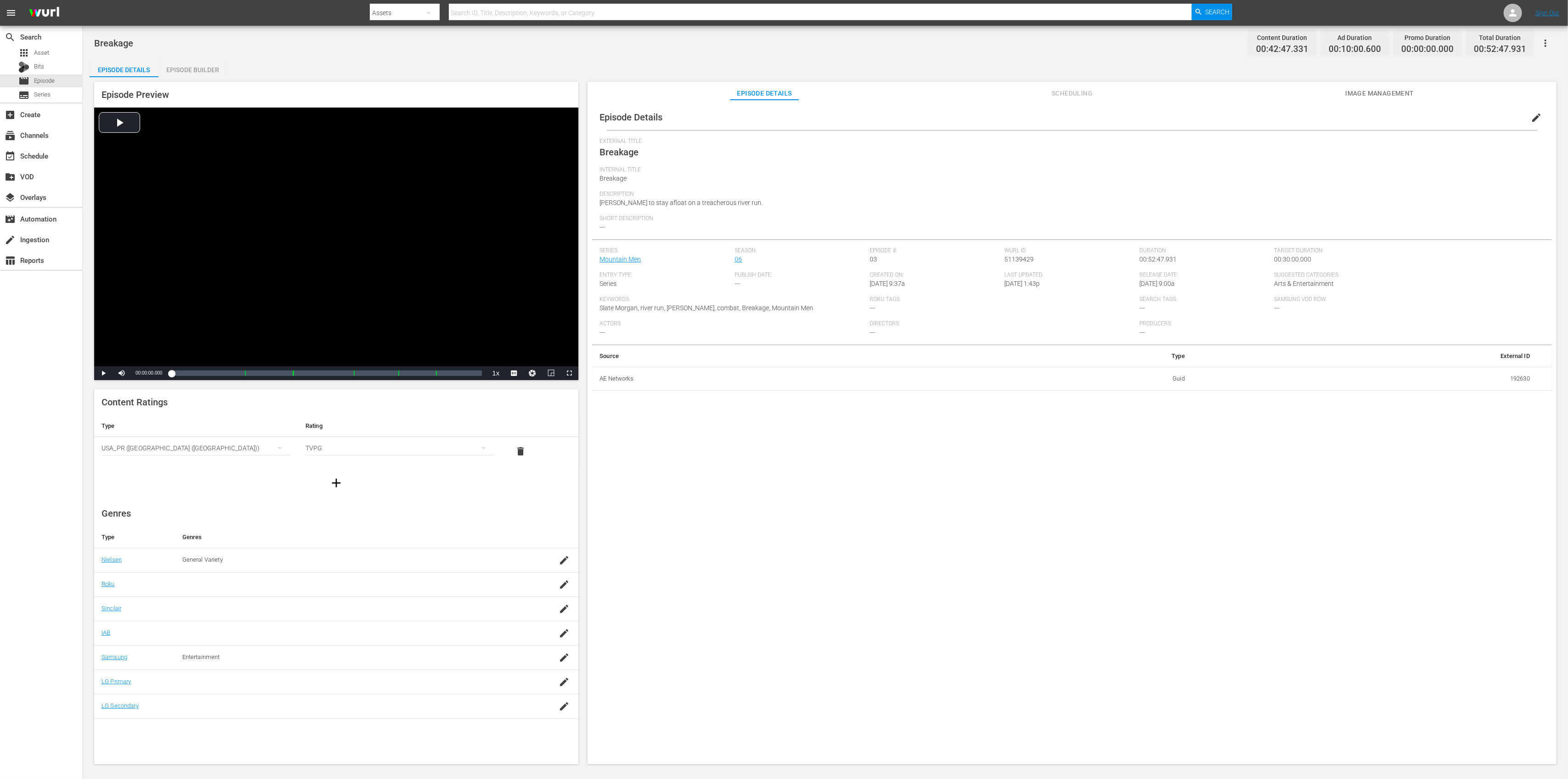
click at [173, 52] on div "Breakage Content Duration 00:42:47.331 Ad Duration 00:10:00.600 Promo Duration …" at bounding box center [825, 43] width 1462 height 21
click at [180, 63] on div "Episode Builder" at bounding box center [193, 70] width 69 height 22
click at [184, 66] on div "Episode Builder" at bounding box center [193, 70] width 69 height 22
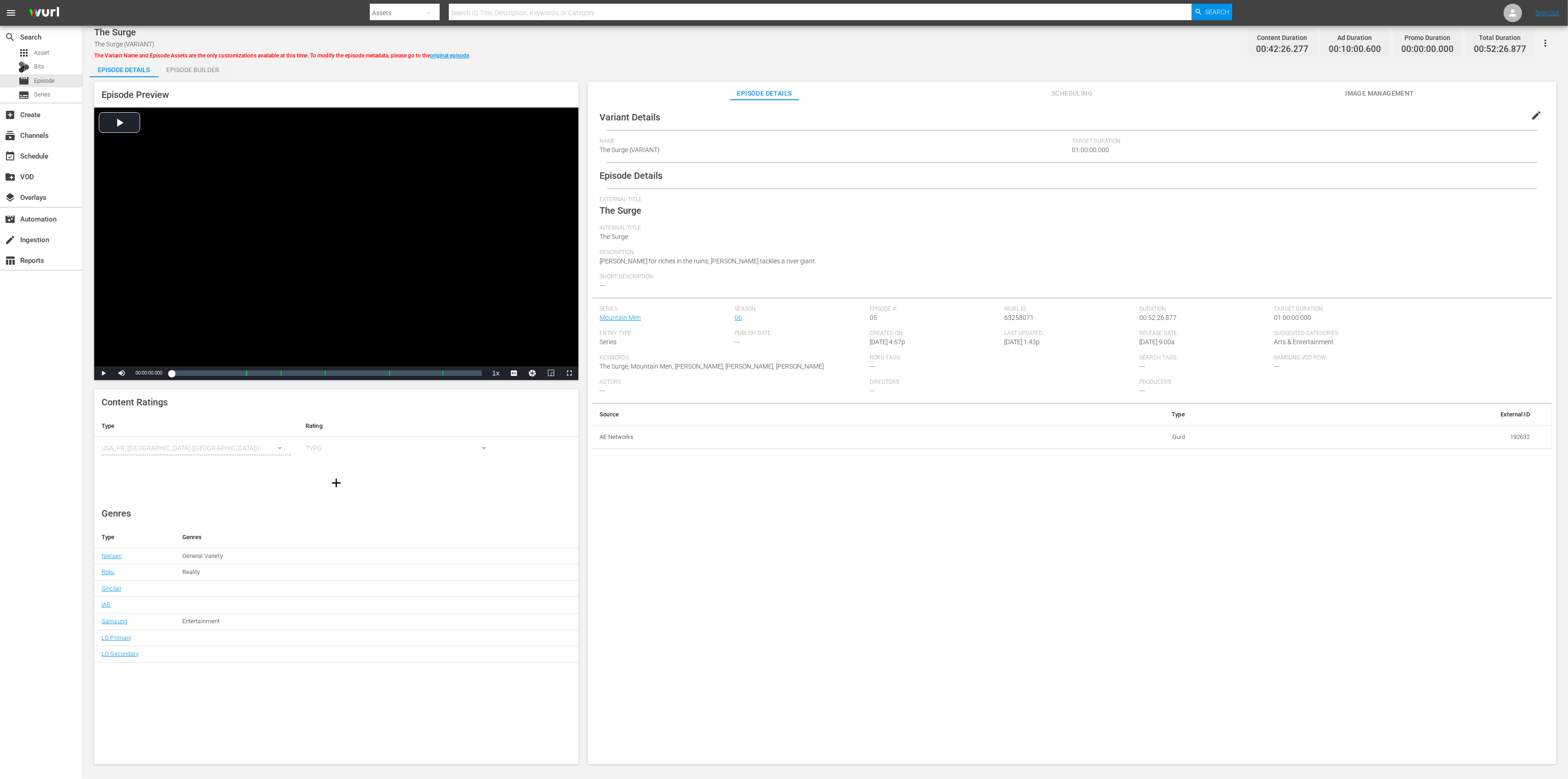
click at [213, 78] on div "Episode Preview Video Player is loading. Play Video Play Mute Current Time 00:0…" at bounding box center [825, 424] width 1472 height 694
click at [210, 72] on div "Episode Builder" at bounding box center [193, 70] width 69 height 22
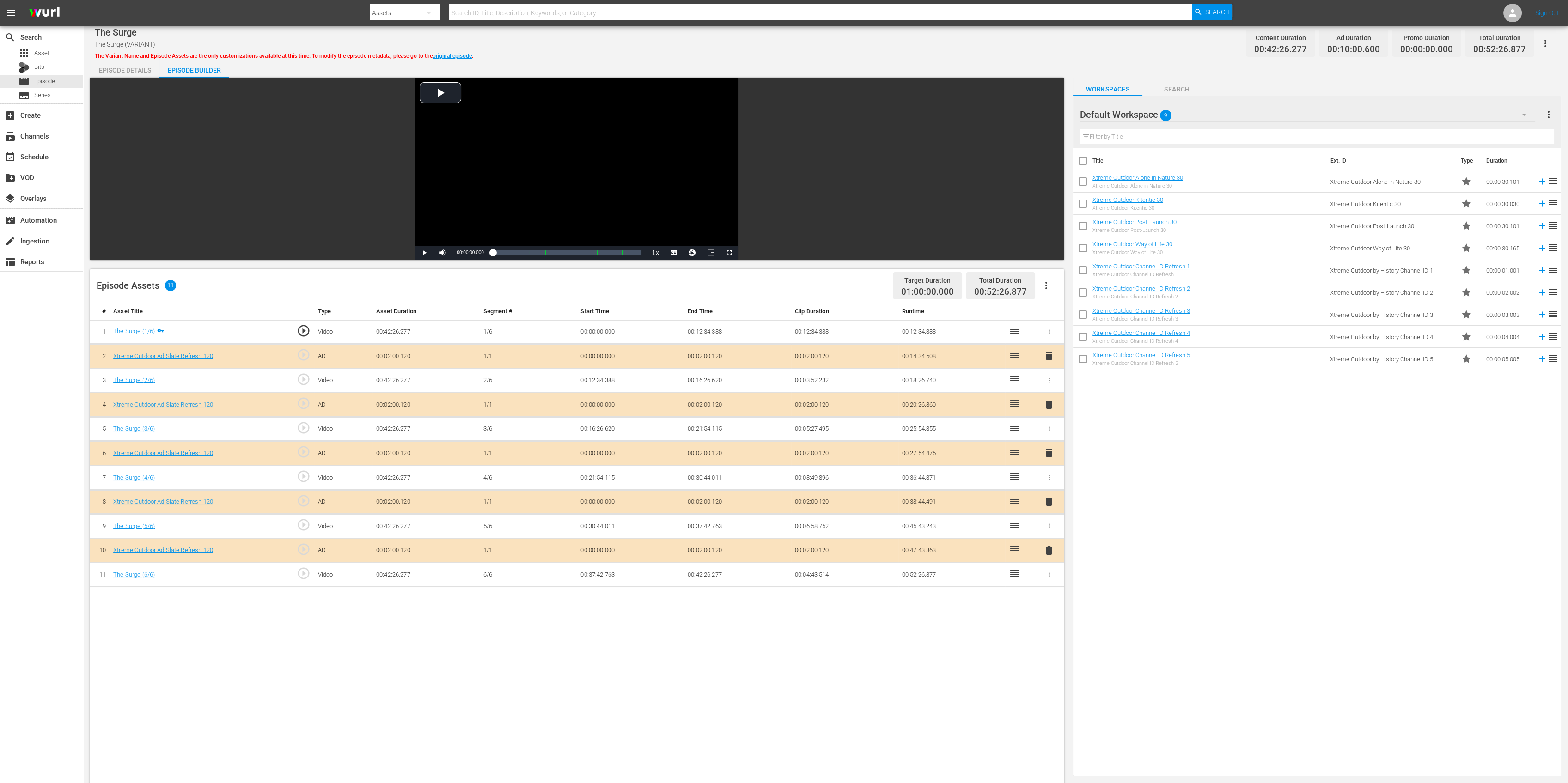
click at [1051, 404] on span "delete" at bounding box center [1049, 404] width 11 height 11
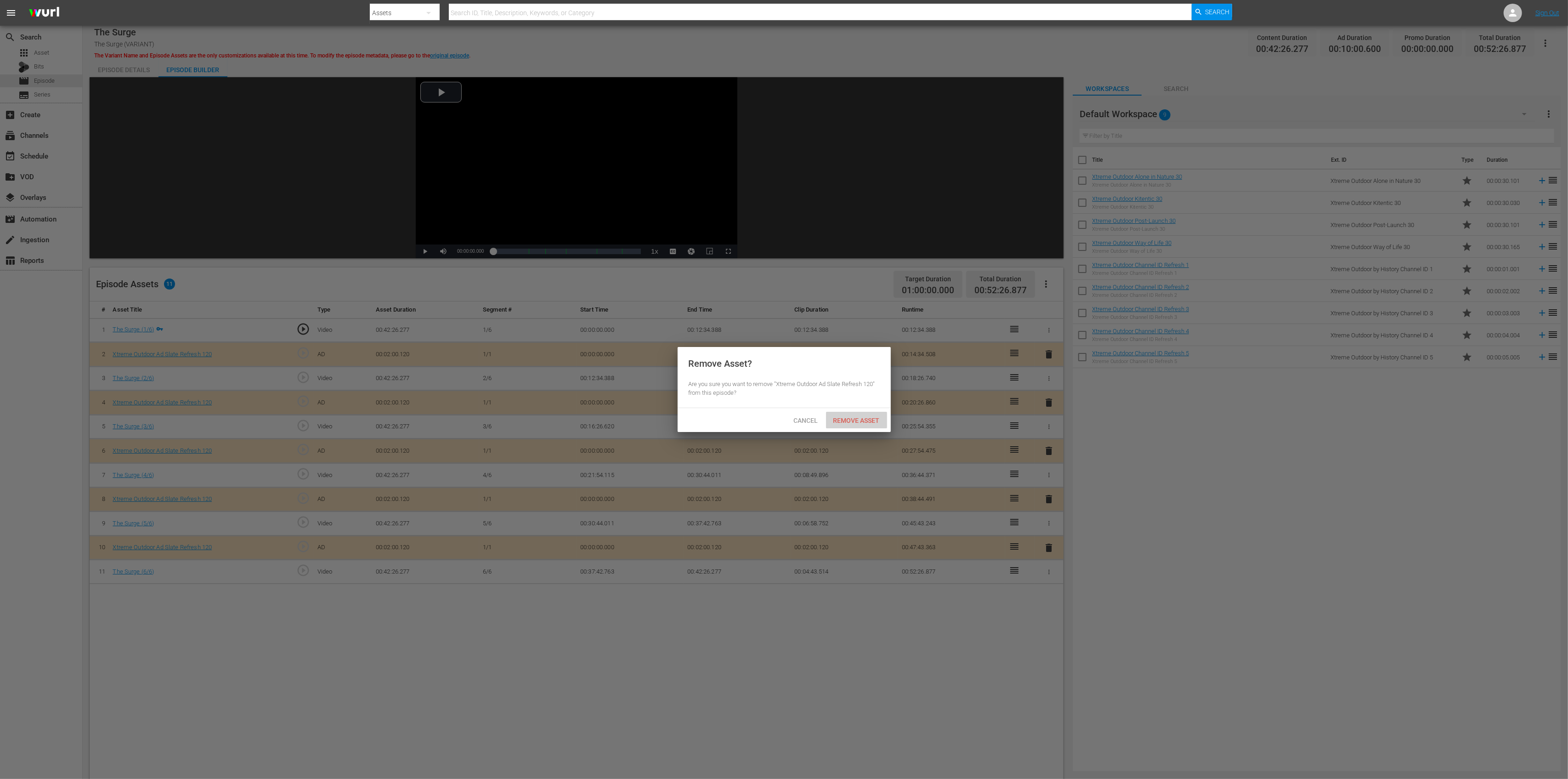
click at [858, 417] on span "Remove Asset" at bounding box center [856, 420] width 61 height 7
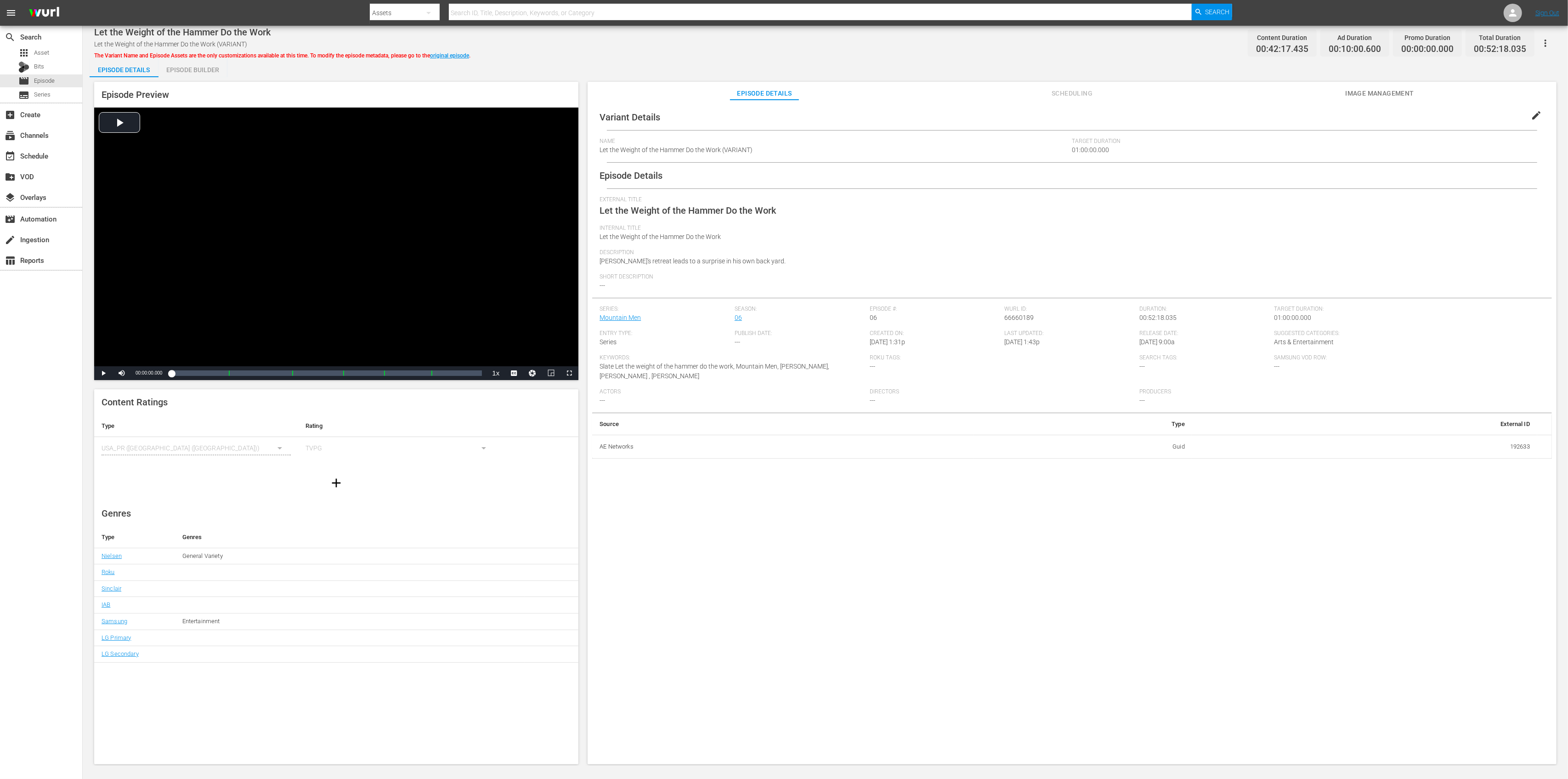
click at [206, 78] on div "Episode Preview Video Player is loading. Play Video Play Mute Current Time 00:0…" at bounding box center [825, 424] width 1472 height 694
click at [209, 65] on div "Episode Builder" at bounding box center [193, 70] width 69 height 22
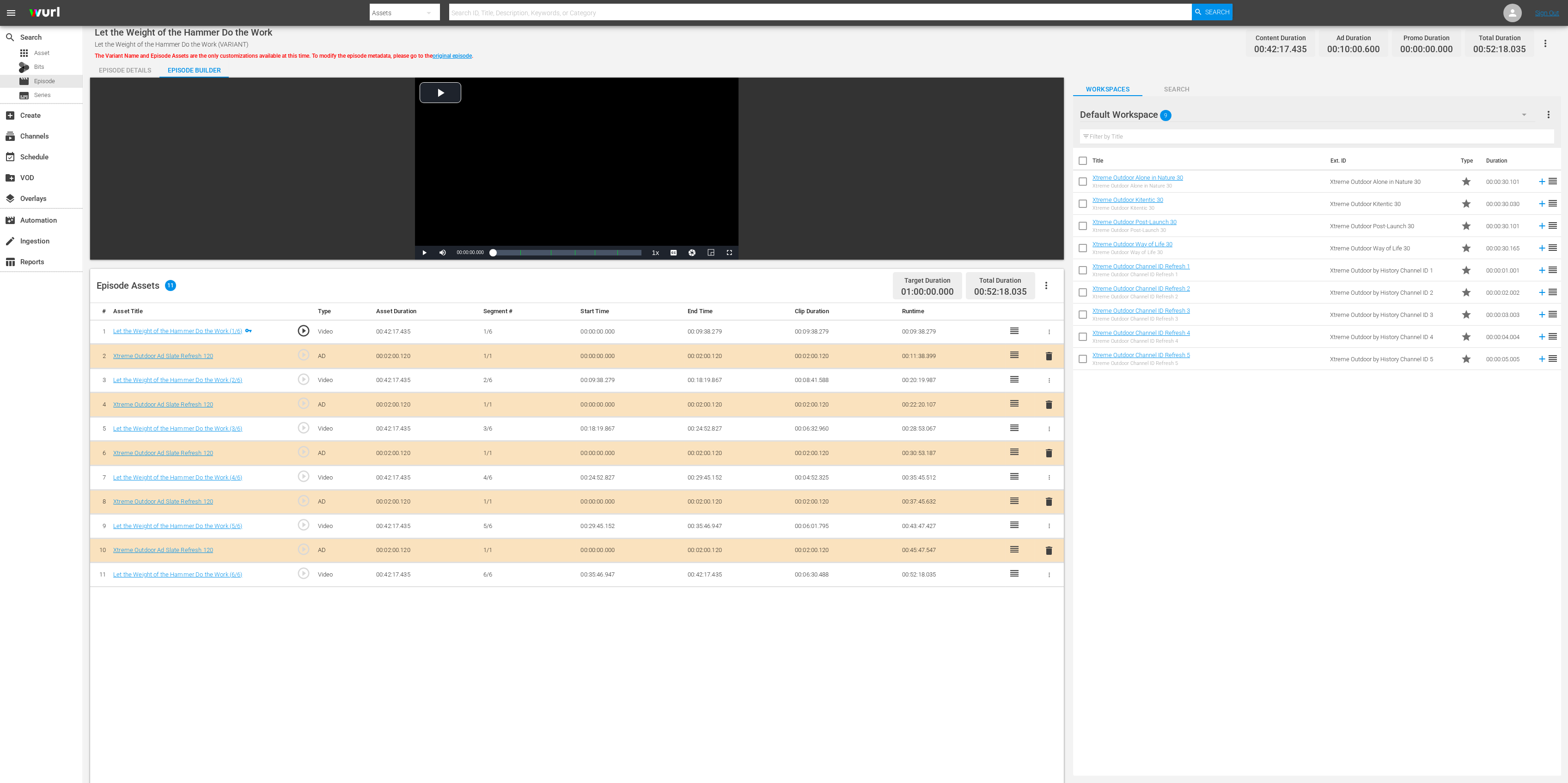
click at [1046, 401] on span "delete" at bounding box center [1049, 404] width 11 height 11
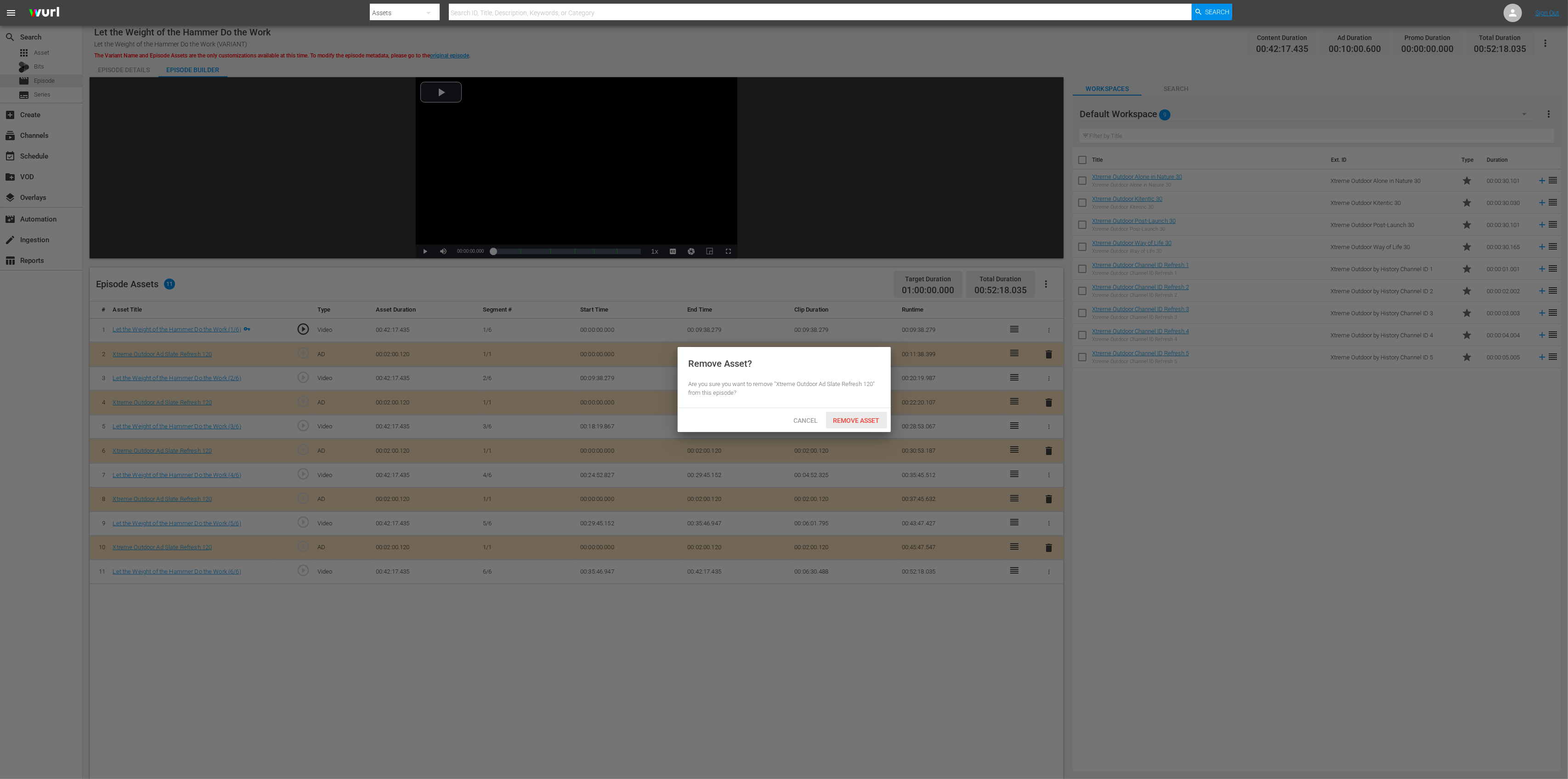
click at [857, 425] on div "Remove Asset" at bounding box center [856, 420] width 61 height 17
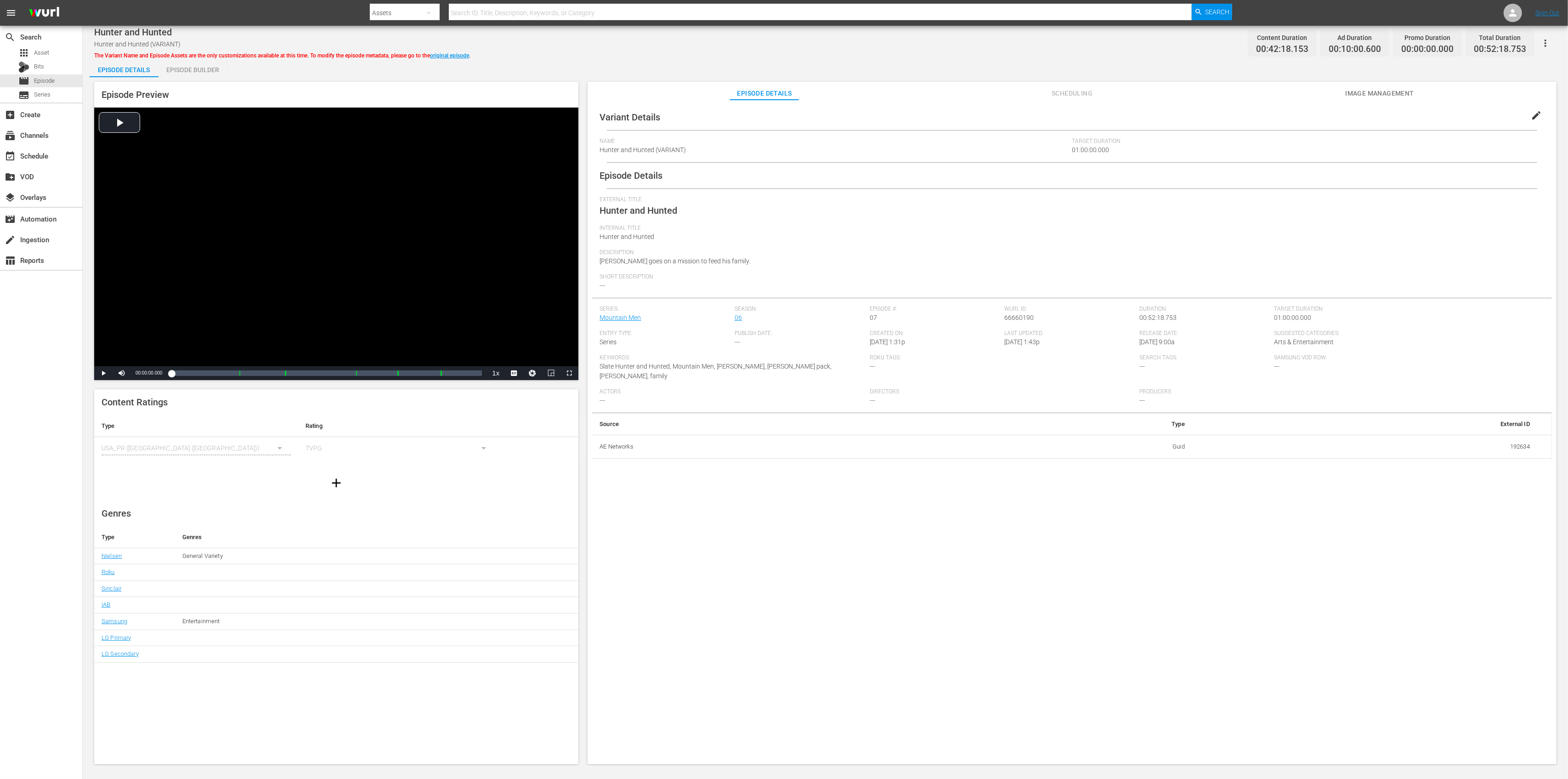
click at [207, 67] on div "Episode Builder" at bounding box center [193, 70] width 69 height 22
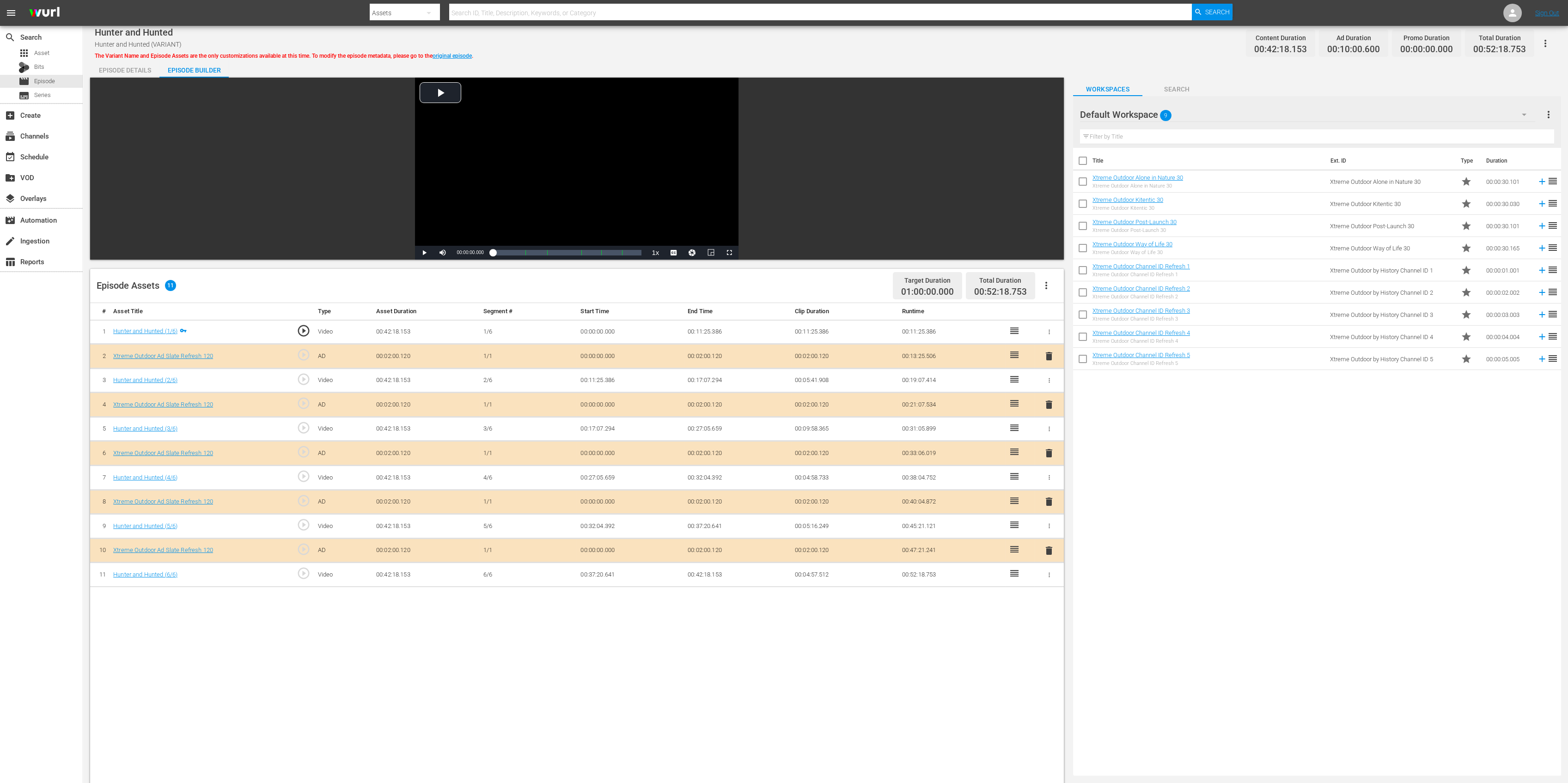
click at [1046, 398] on button "delete" at bounding box center [1049, 405] width 11 height 13
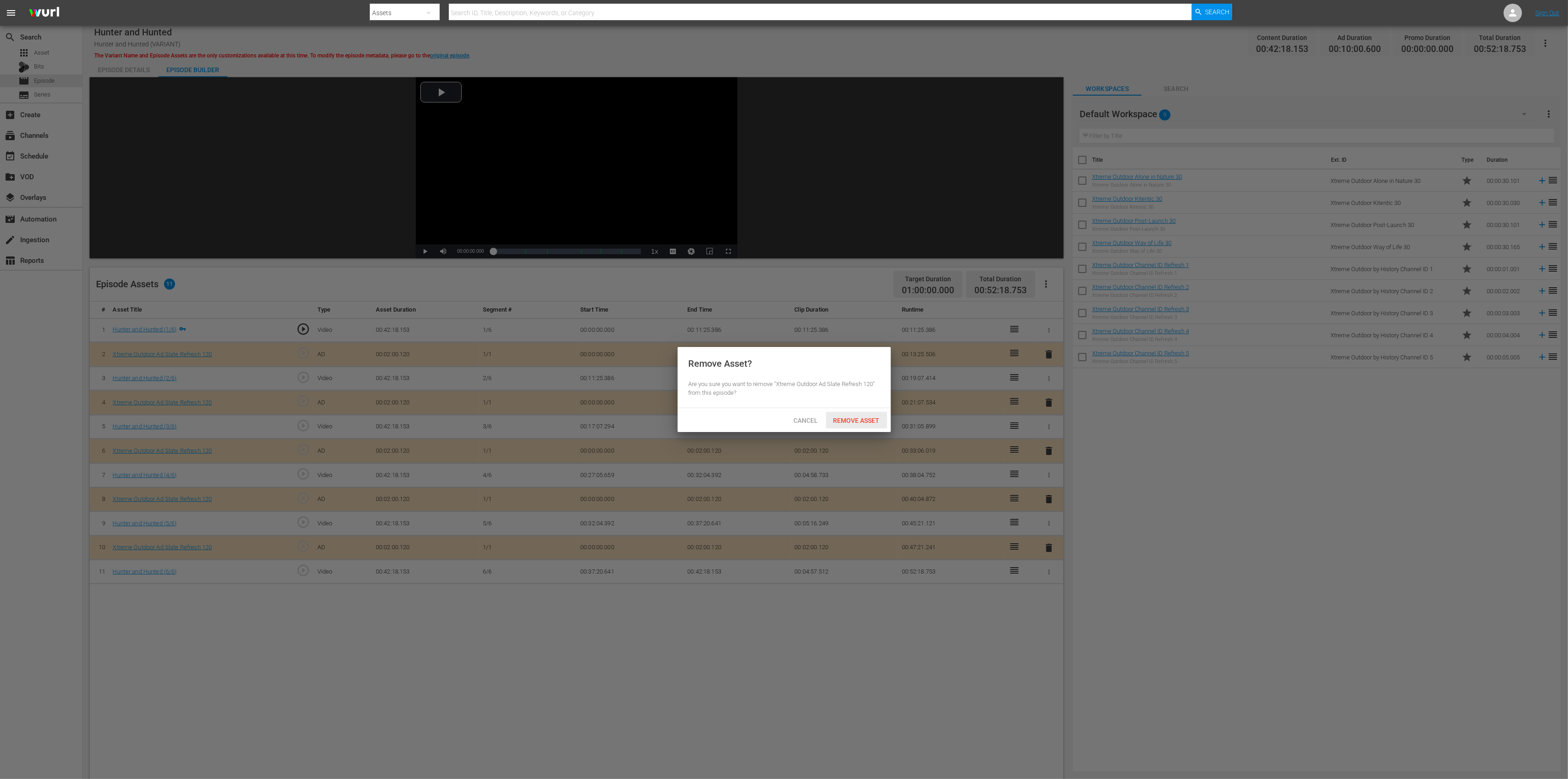
click at [877, 421] on span "Remove Asset" at bounding box center [856, 420] width 61 height 7
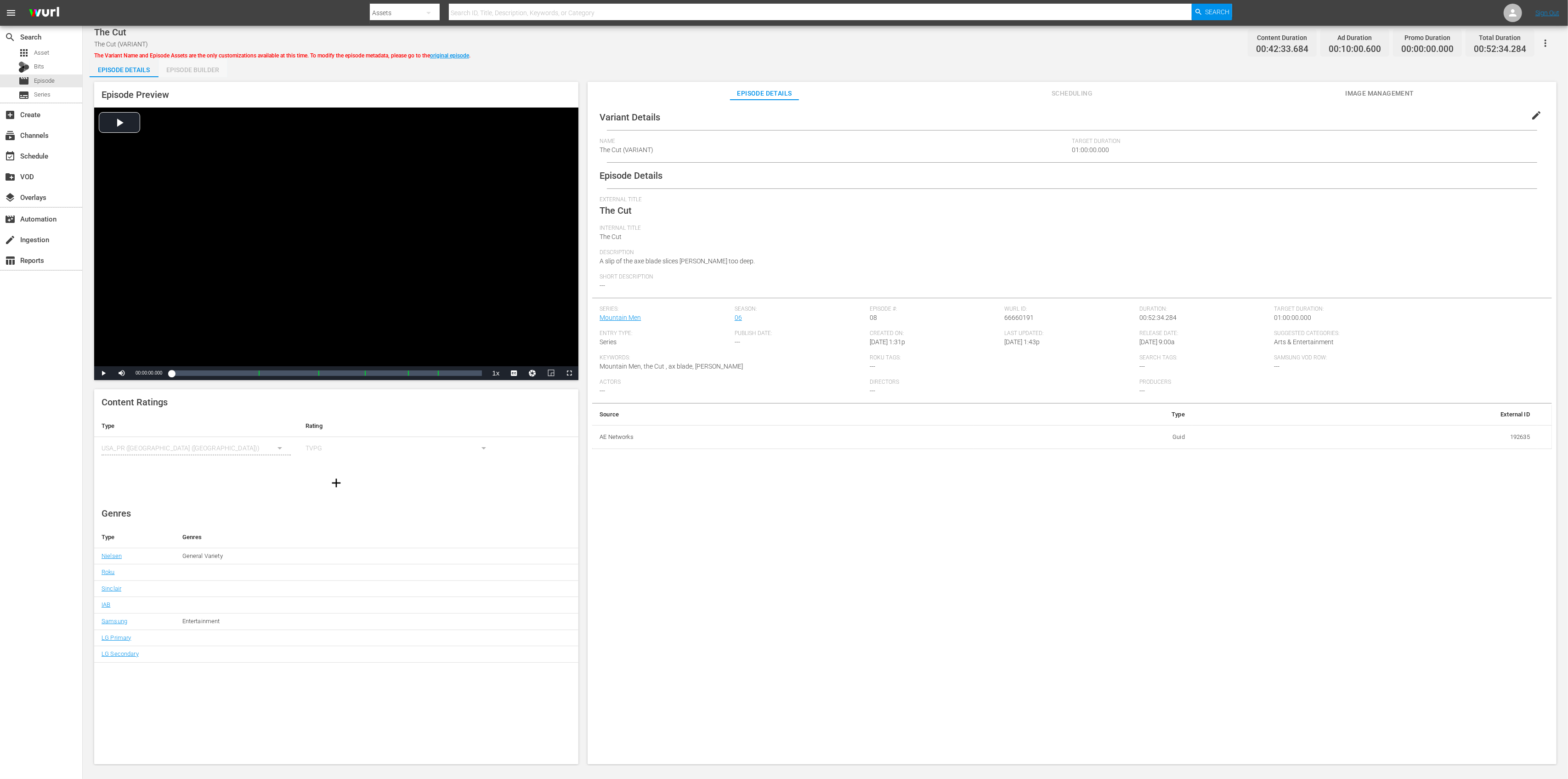
click at [193, 65] on div "Episode Builder" at bounding box center [193, 70] width 69 height 22
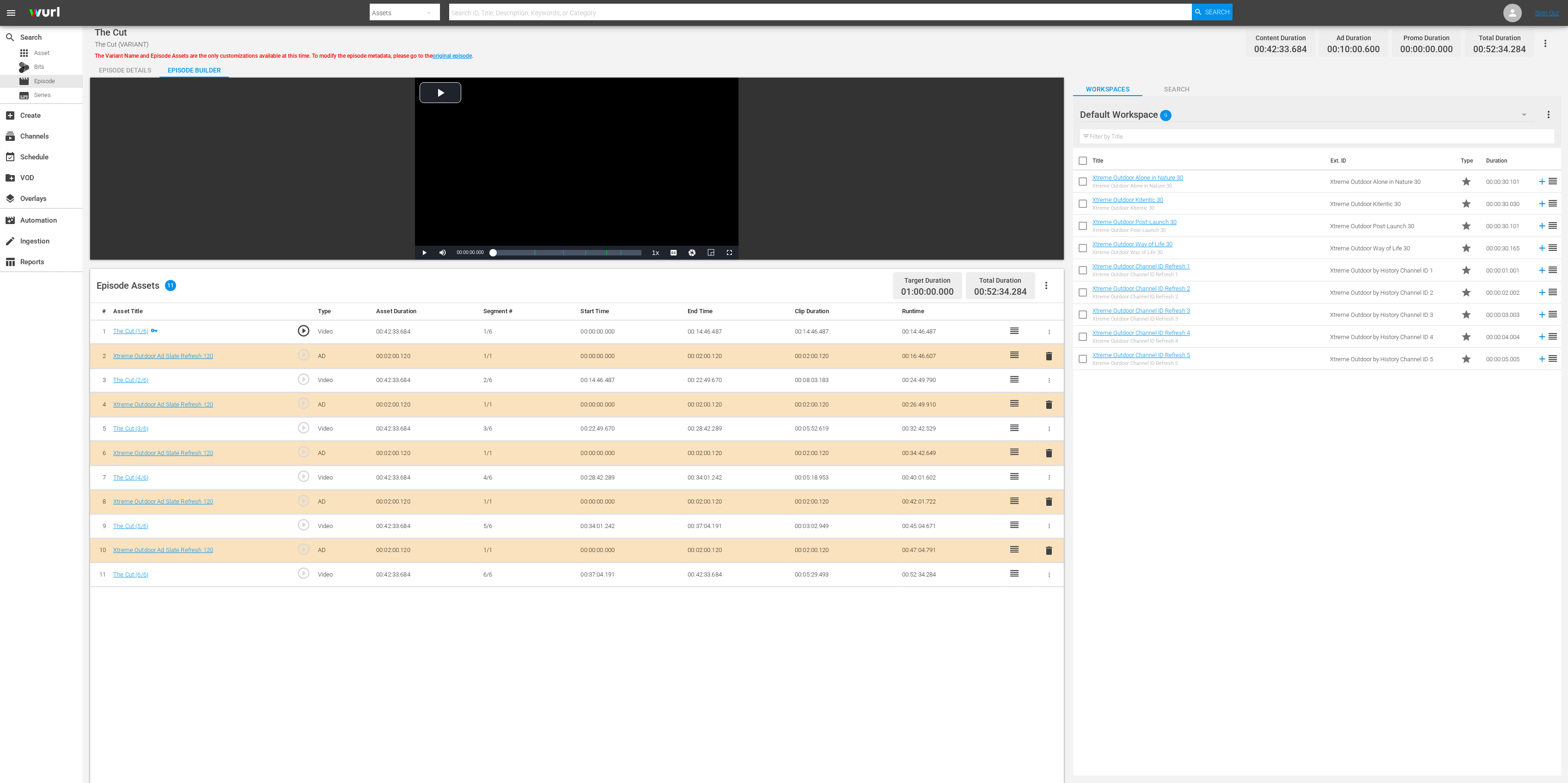
click at [1048, 400] on span "delete" at bounding box center [1049, 404] width 11 height 11
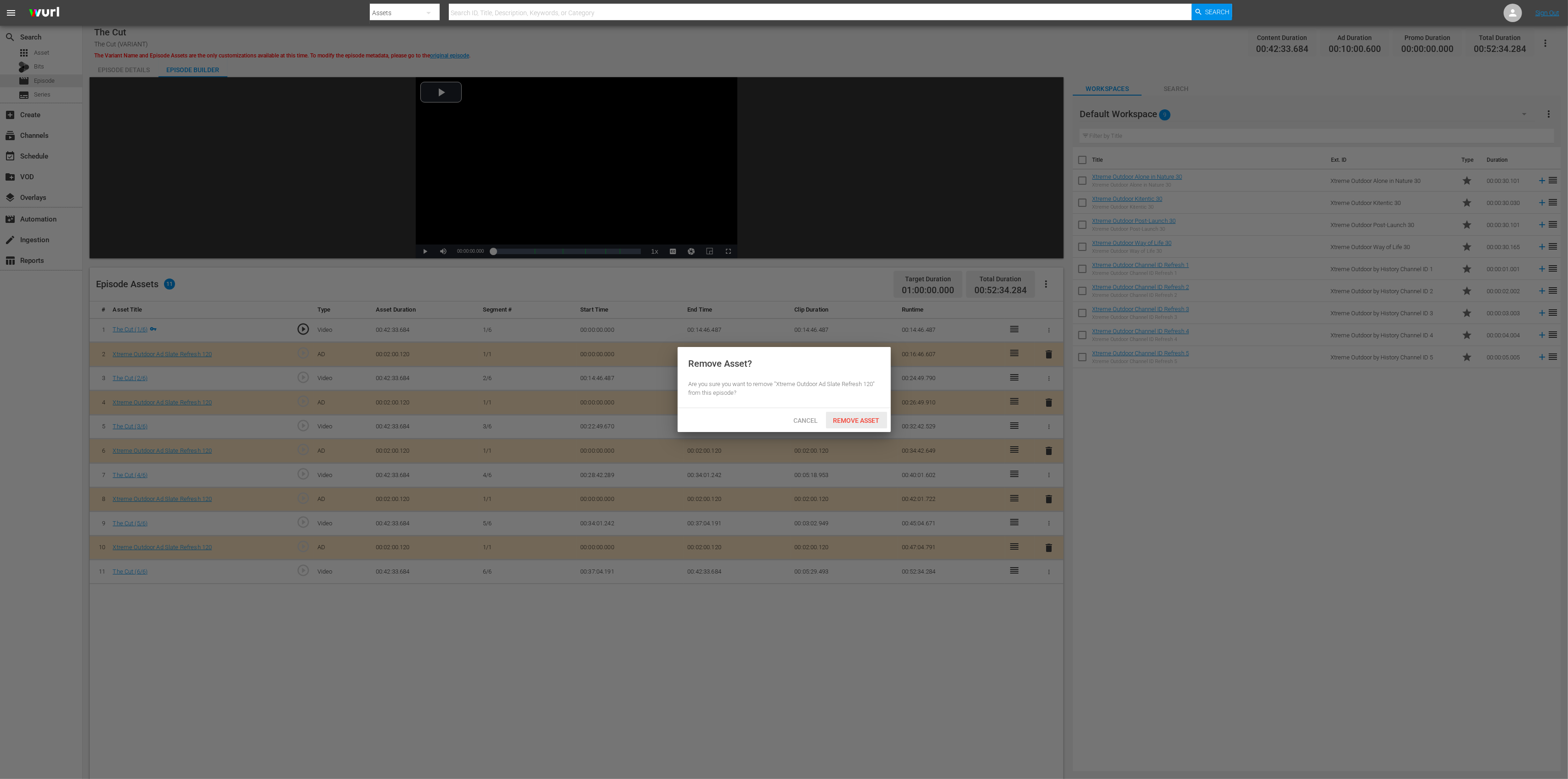
click at [850, 418] on span "Remove Asset" at bounding box center [856, 420] width 61 height 7
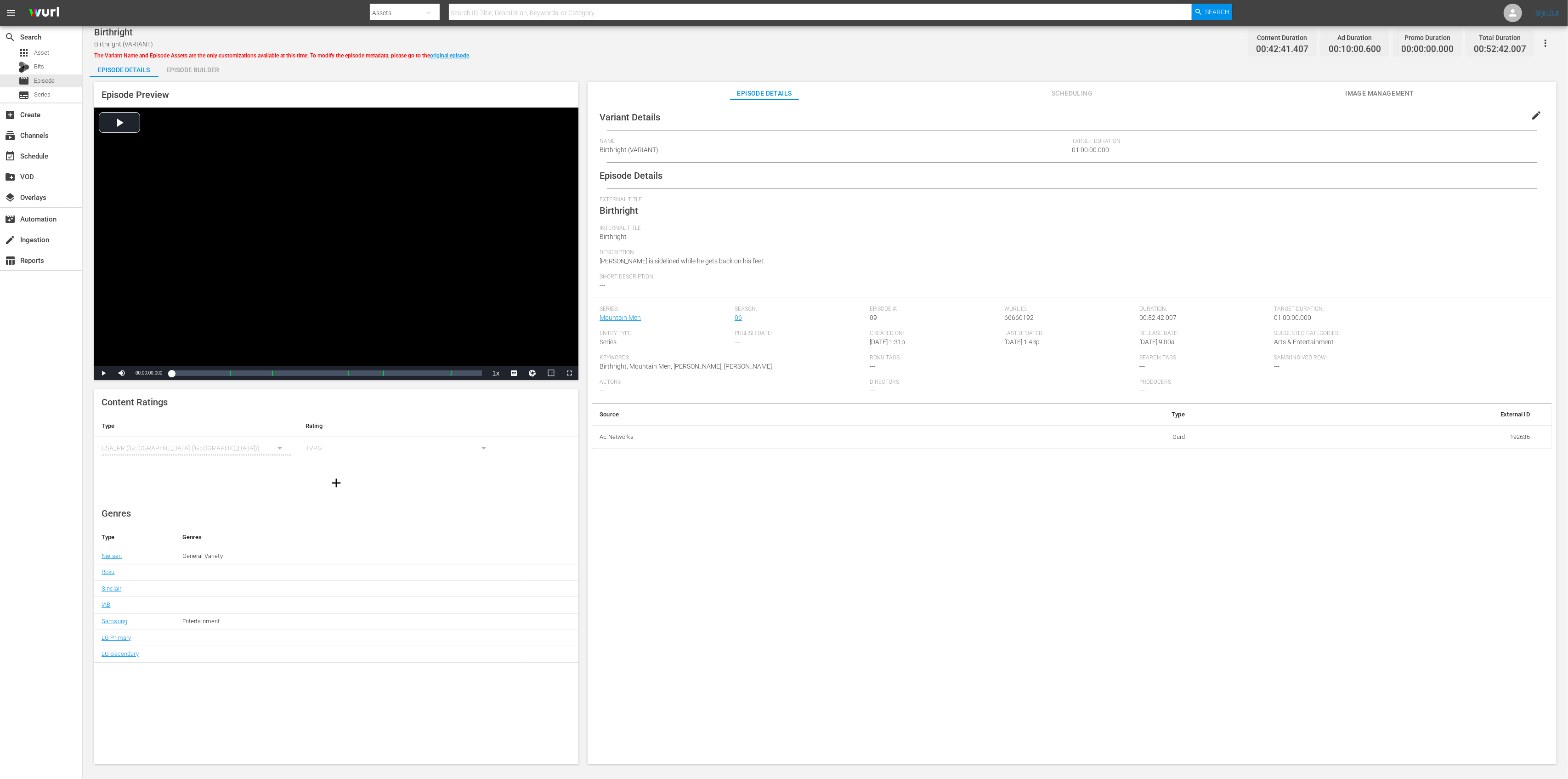
click at [180, 67] on div "Episode Builder" at bounding box center [193, 70] width 69 height 22
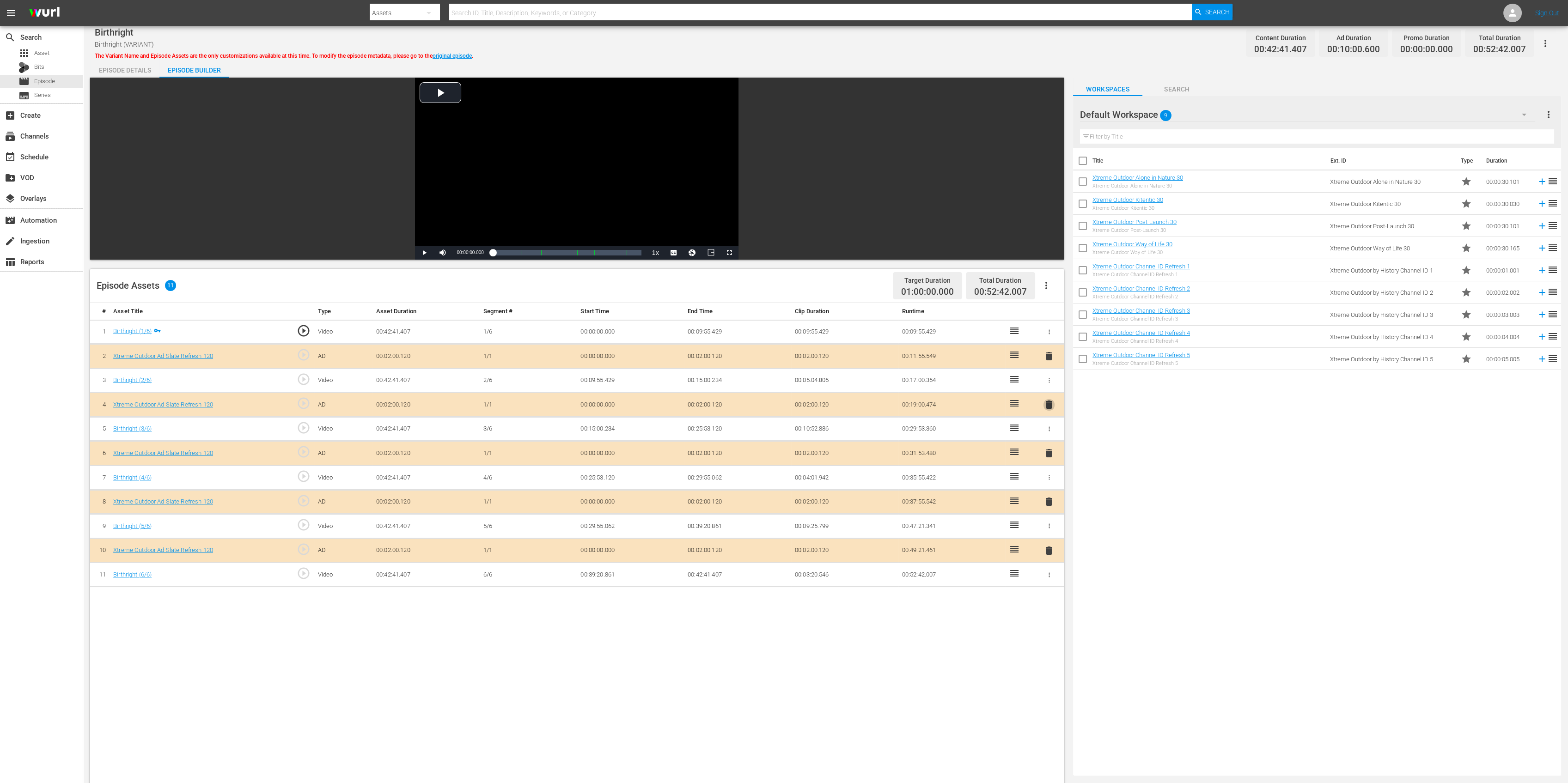
click at [1050, 399] on span "delete" at bounding box center [1049, 404] width 11 height 11
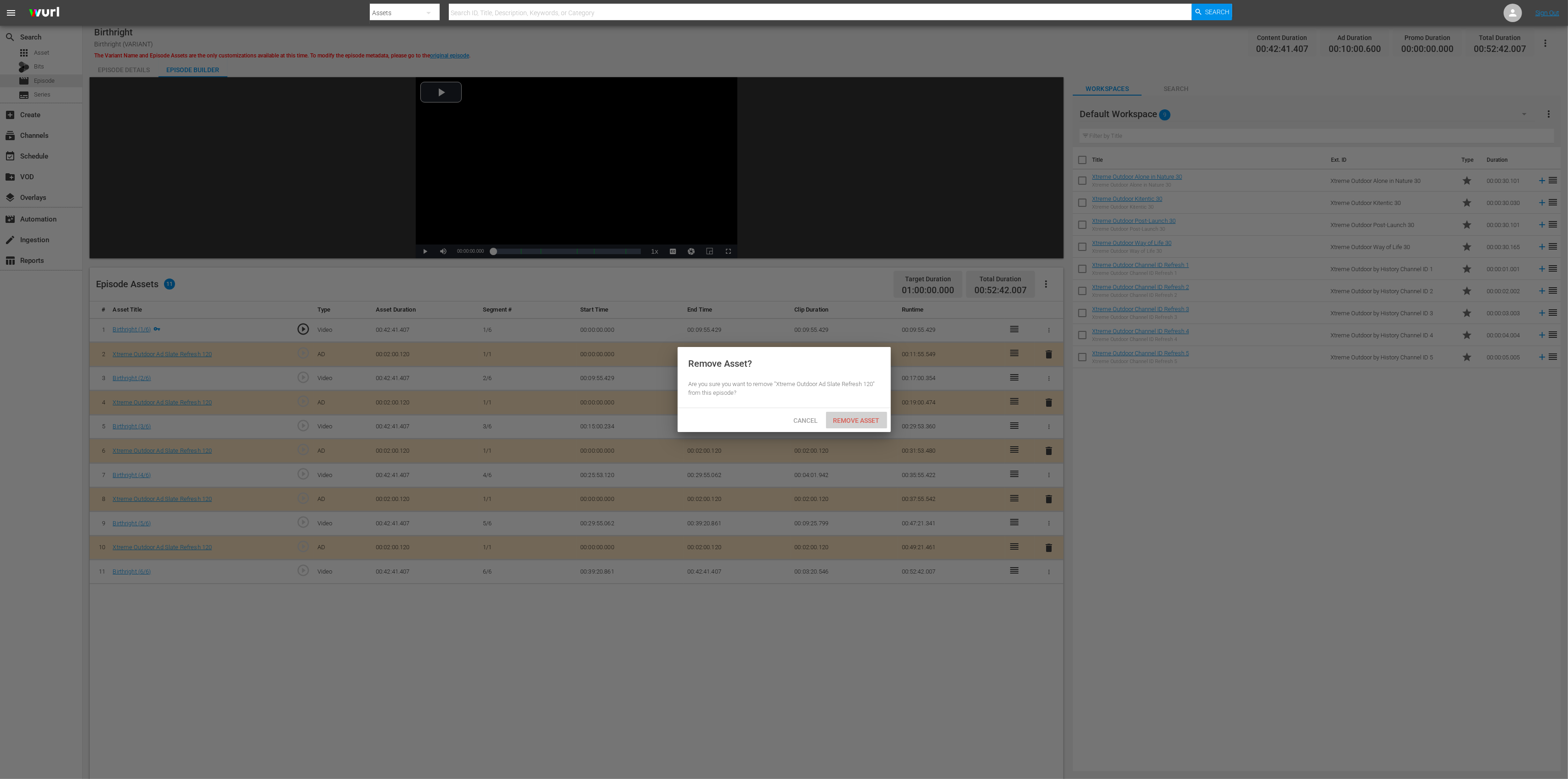
click at [864, 417] on span "Remove Asset" at bounding box center [856, 420] width 61 height 7
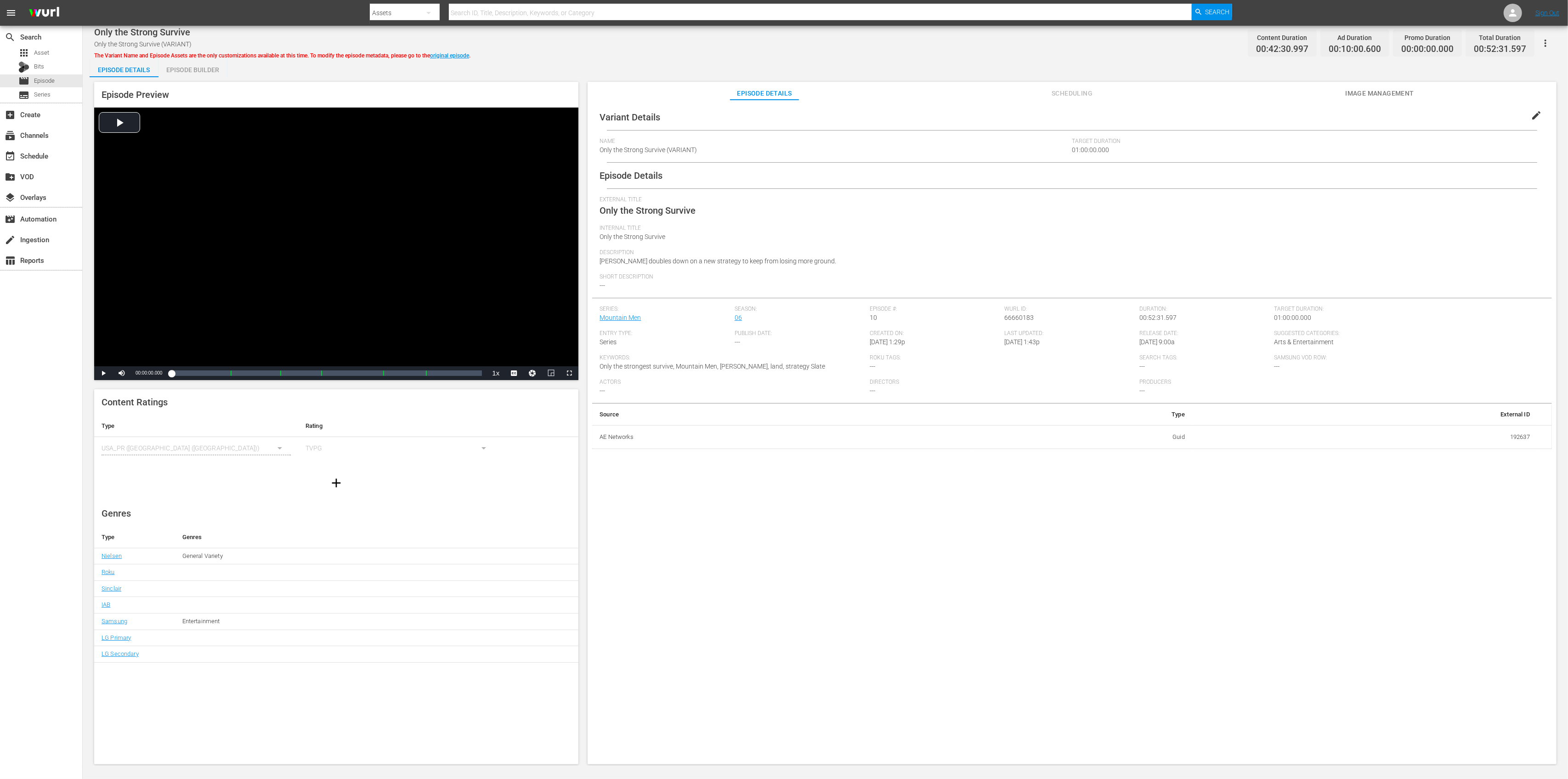
click at [192, 70] on div "Episode Builder" at bounding box center [193, 70] width 69 height 22
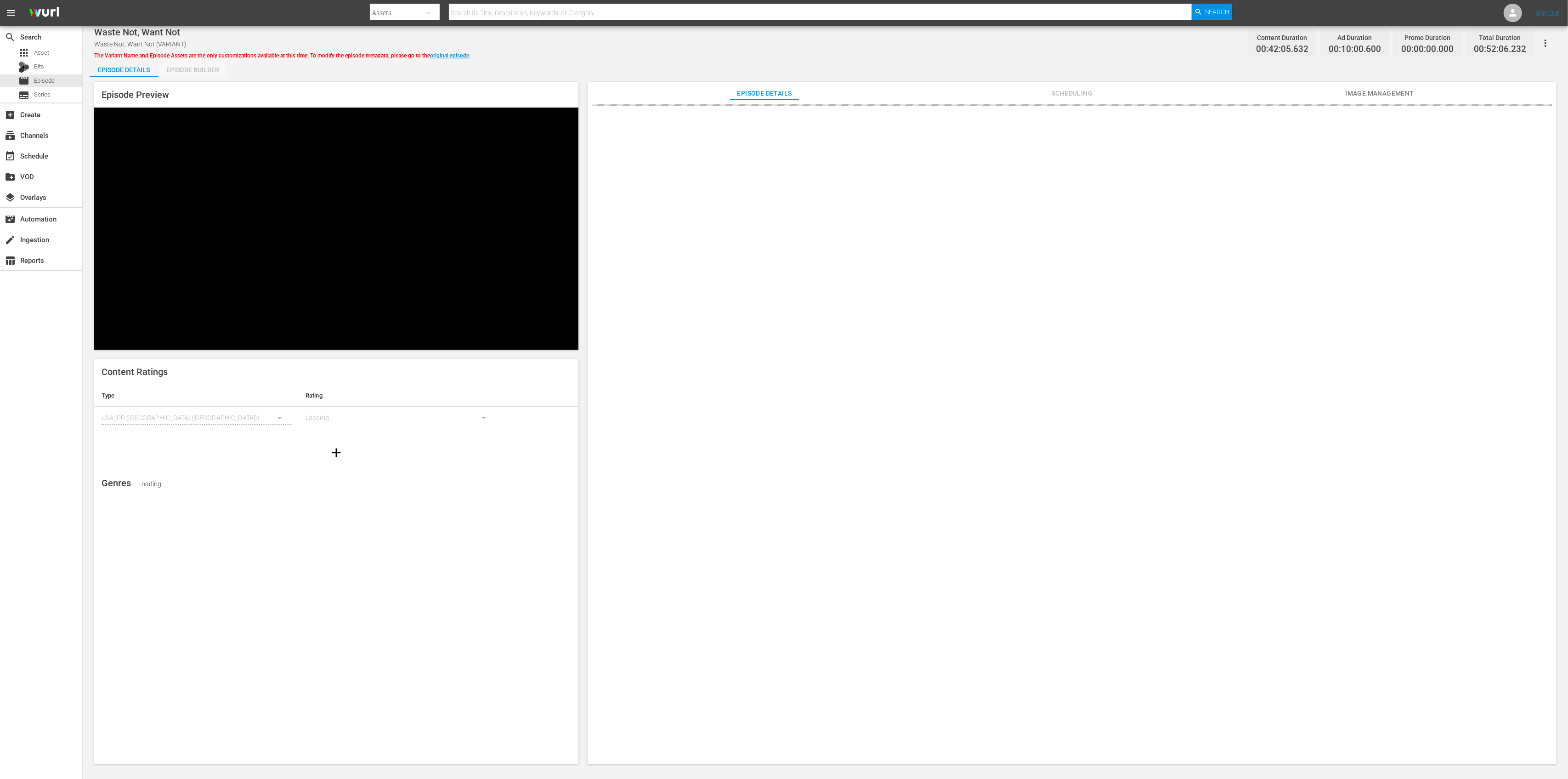
click at [187, 72] on div "Episode Builder" at bounding box center [193, 70] width 69 height 22
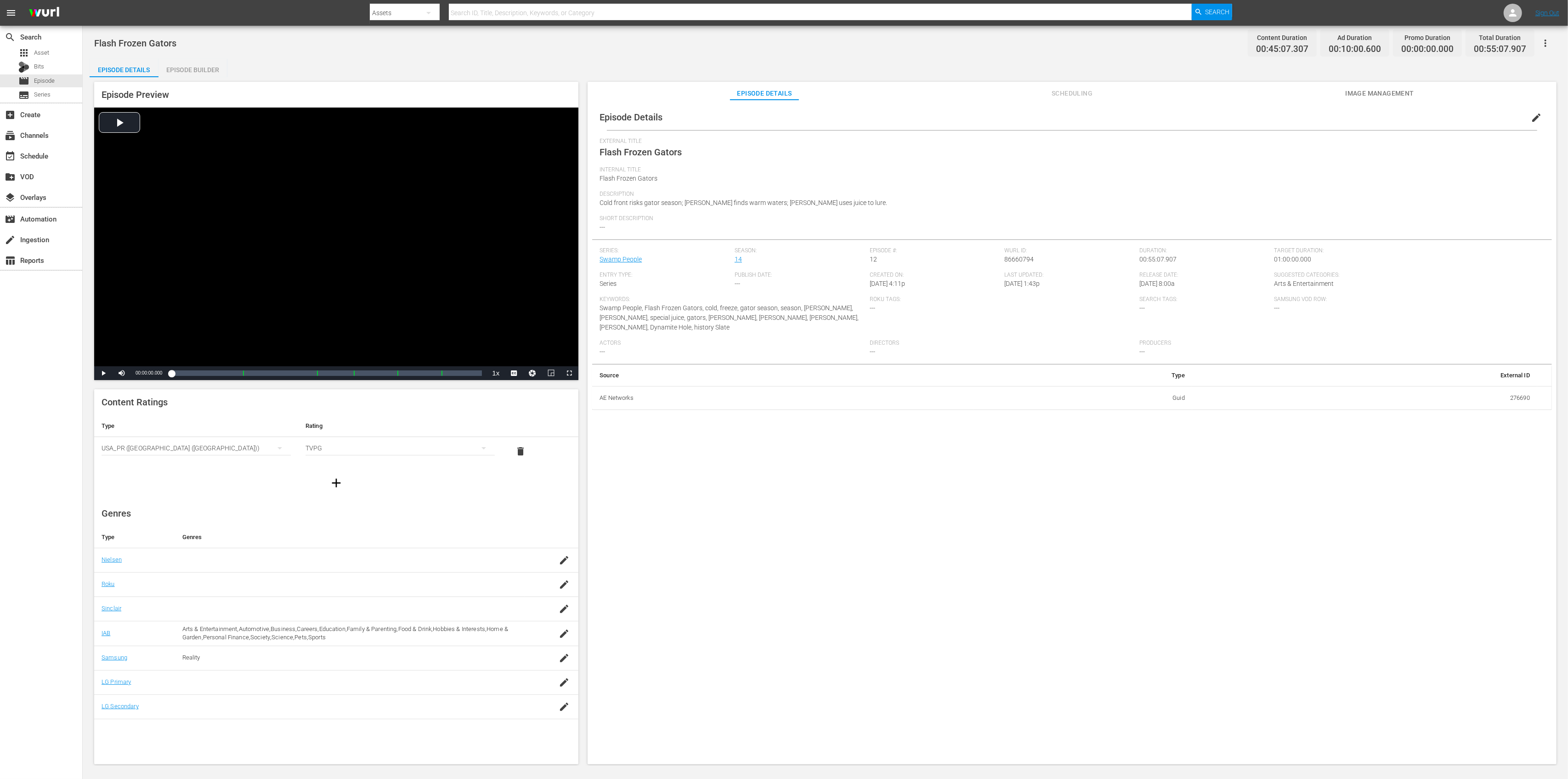
click at [191, 57] on div "Flash Frozen Gators Content Duration 00:45:07.307 Ad Duration 00:10:00.600 Prom…" at bounding box center [826, 395] width 1486 height 740
click at [196, 67] on div "Episode Builder" at bounding box center [193, 70] width 69 height 22
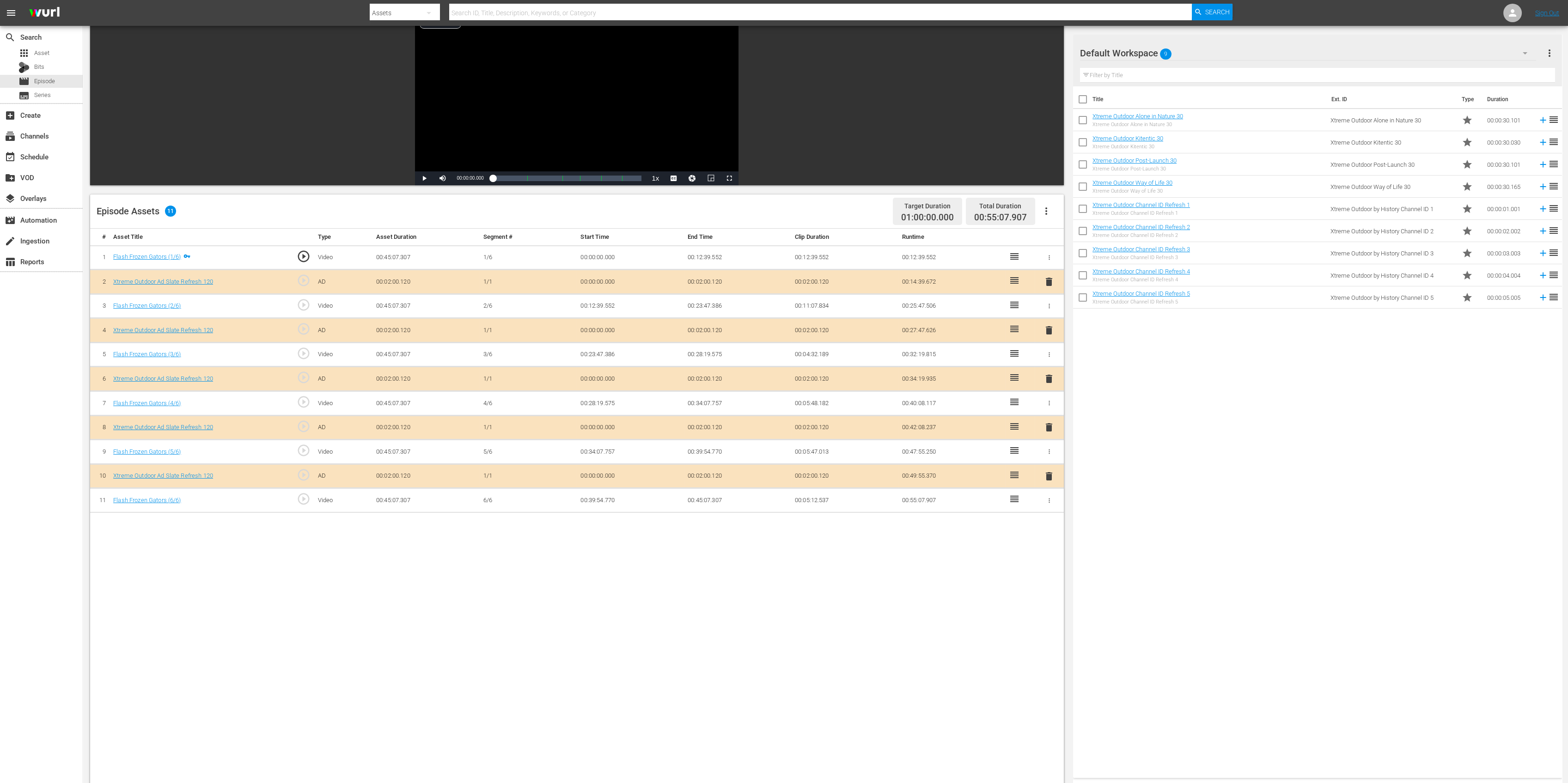
scroll to position [185, 0]
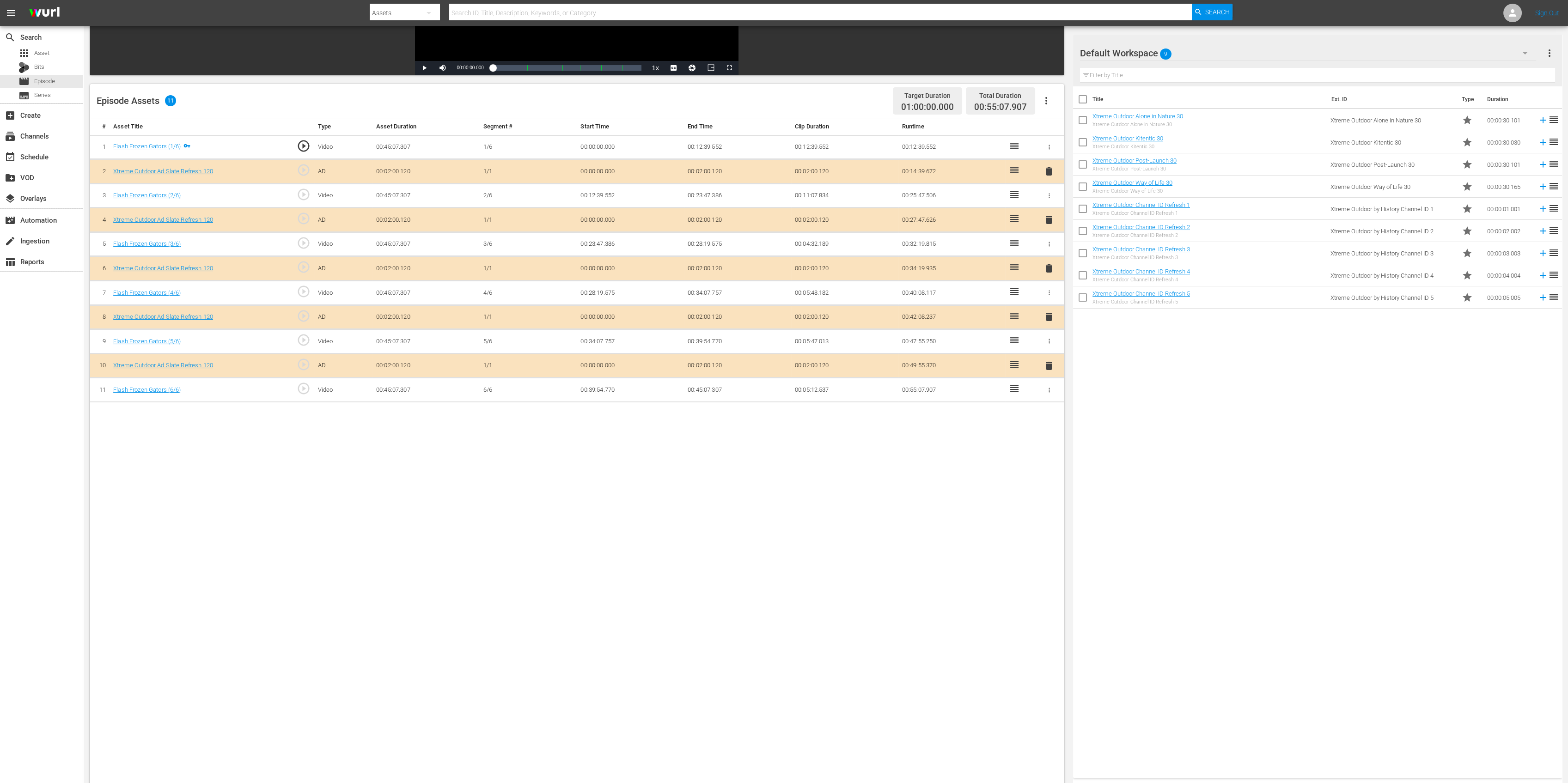
click at [1049, 220] on span "delete" at bounding box center [1049, 219] width 11 height 11
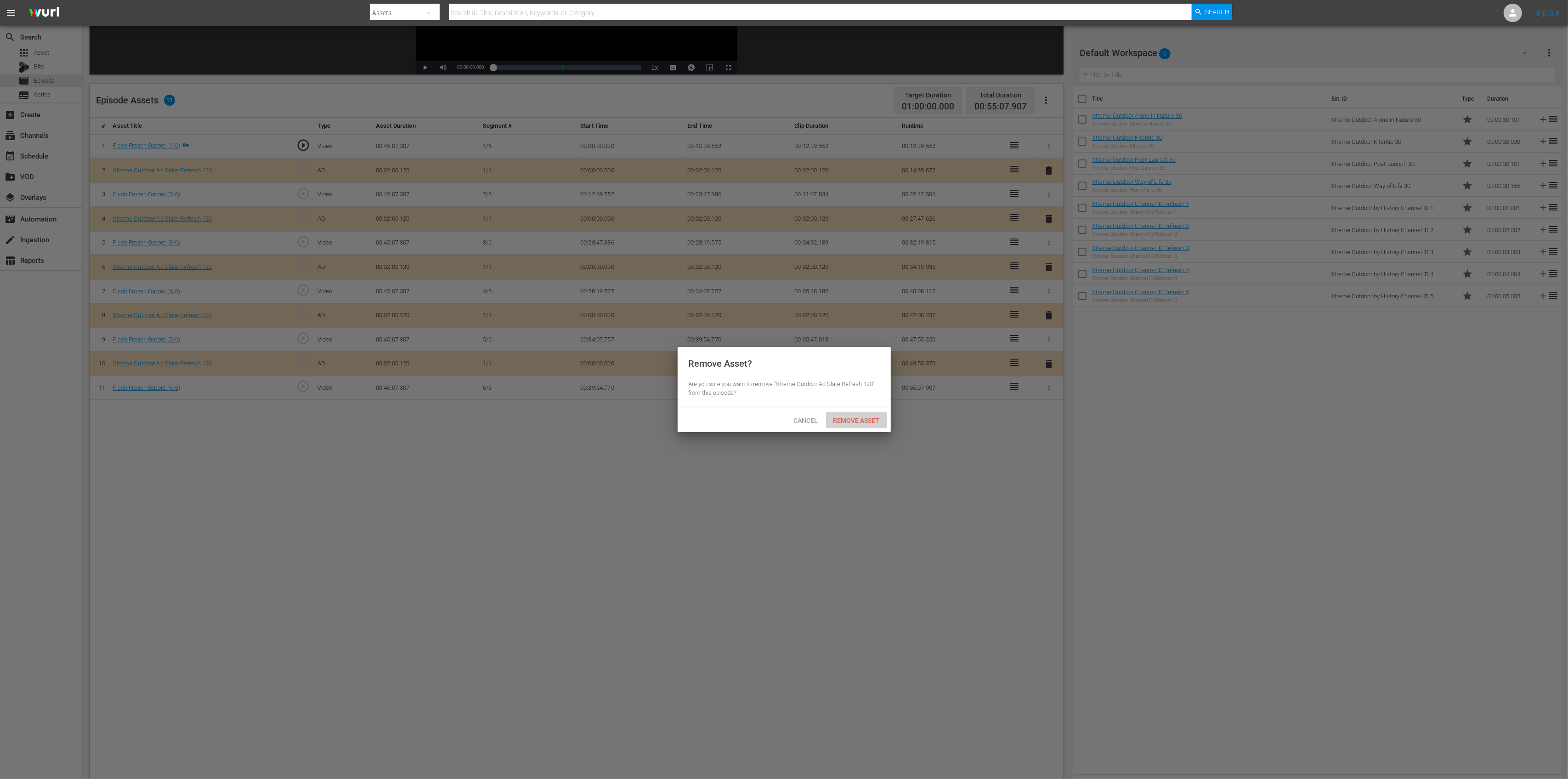
click at [869, 422] on span "Remove Asset" at bounding box center [856, 420] width 61 height 7
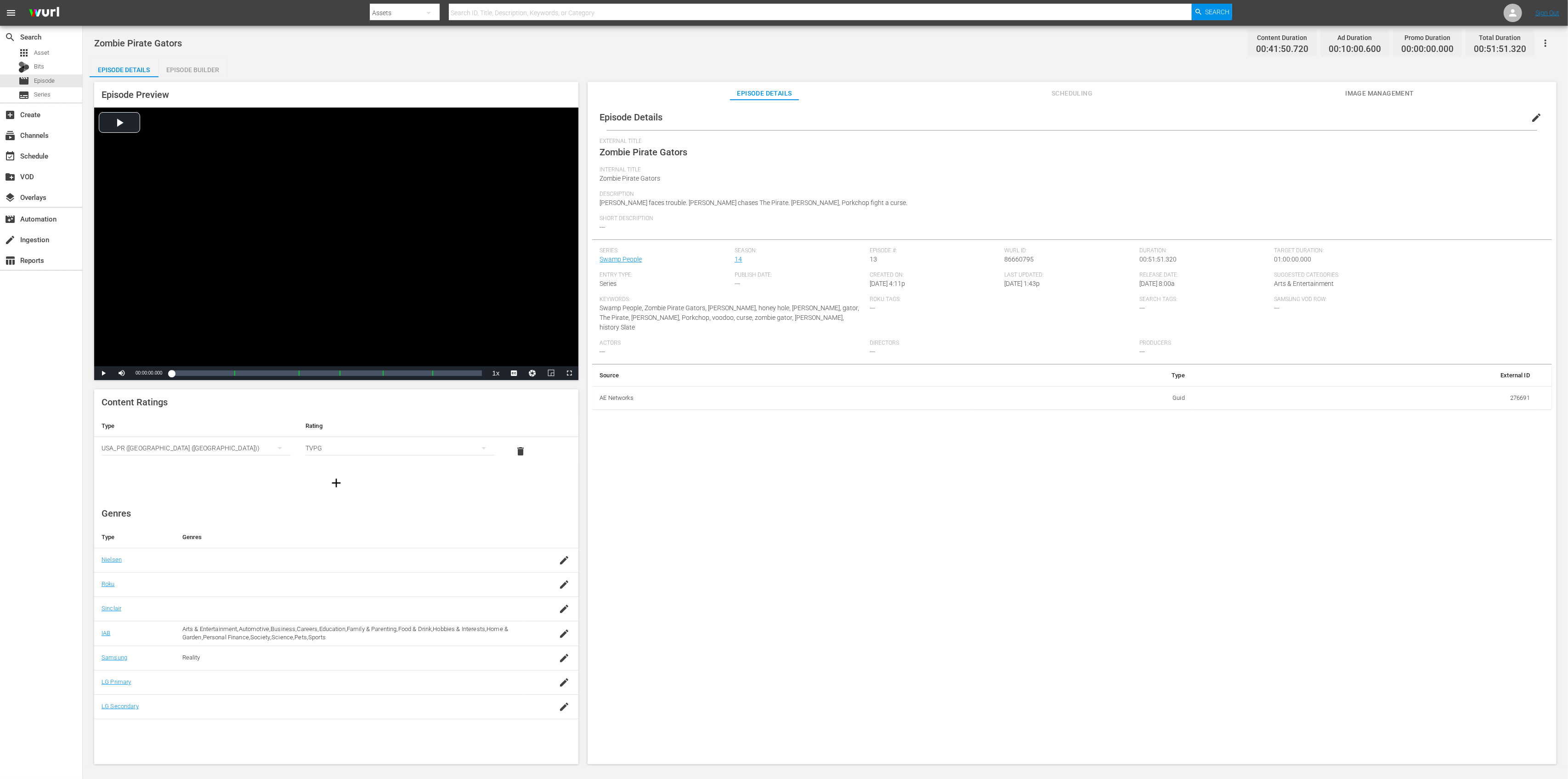
click at [206, 70] on div "Episode Builder" at bounding box center [193, 70] width 69 height 22
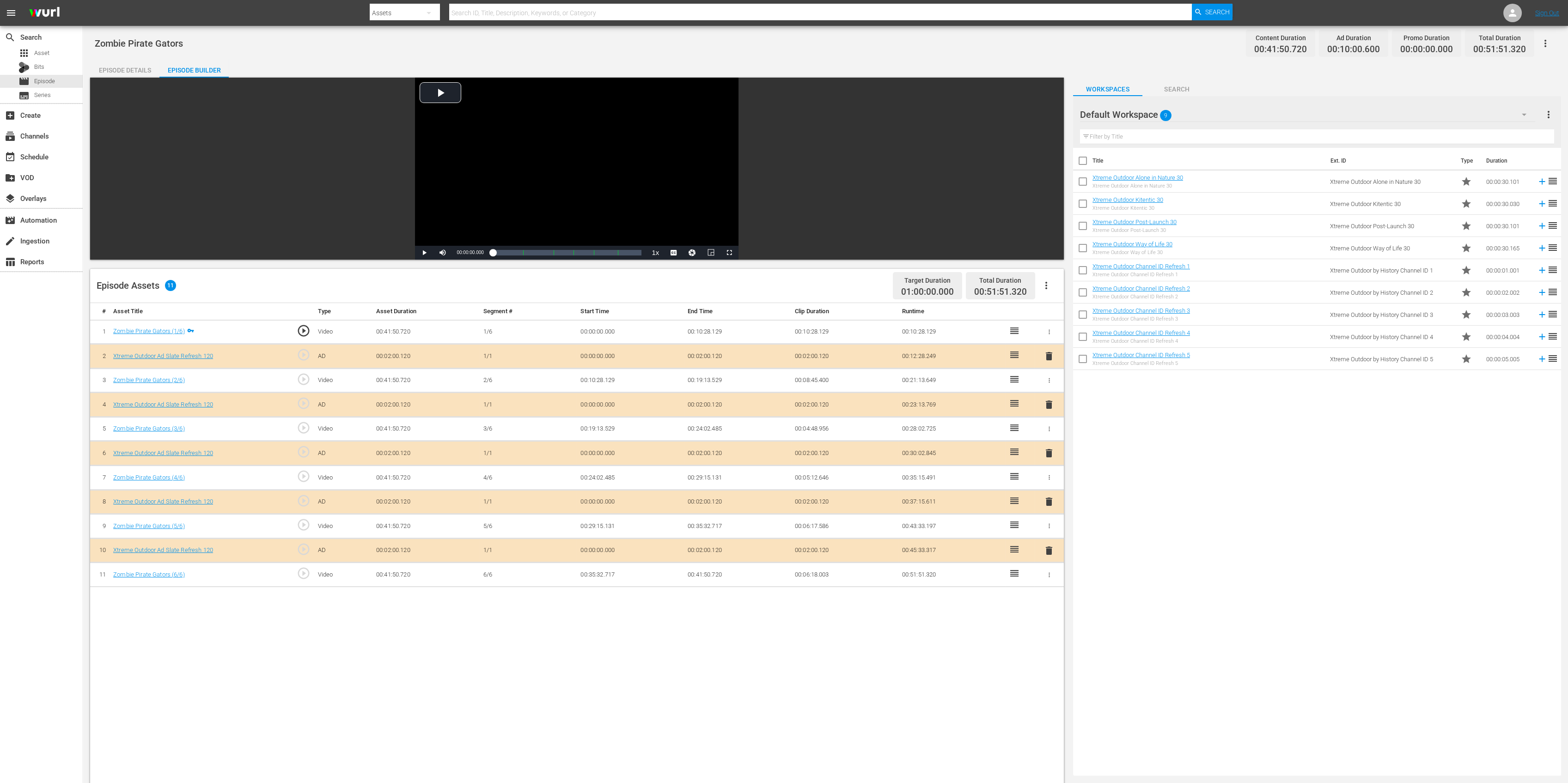
click at [1049, 406] on span "delete" at bounding box center [1049, 404] width 11 height 11
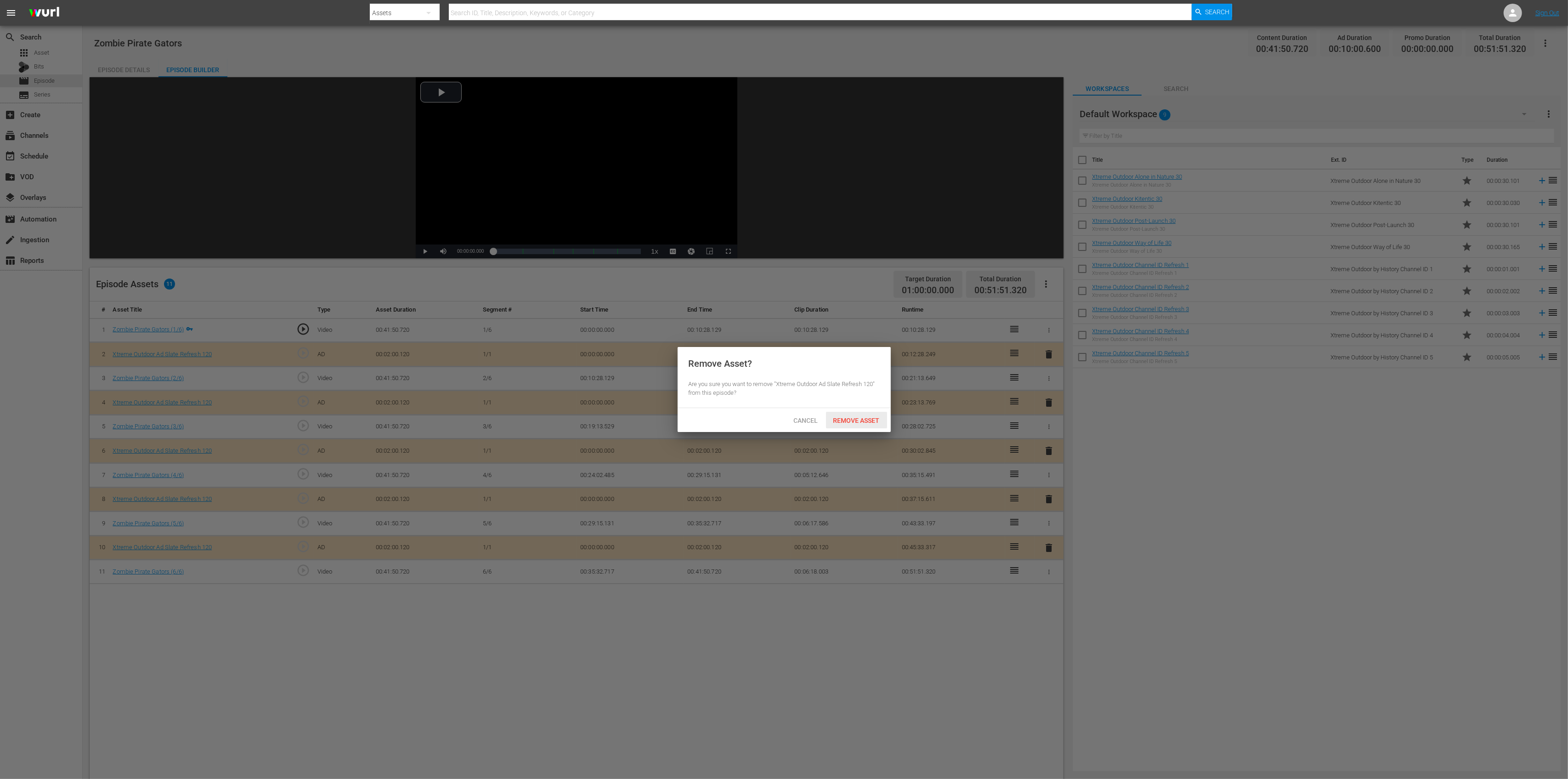
click at [863, 417] on span "Remove Asset" at bounding box center [856, 420] width 61 height 7
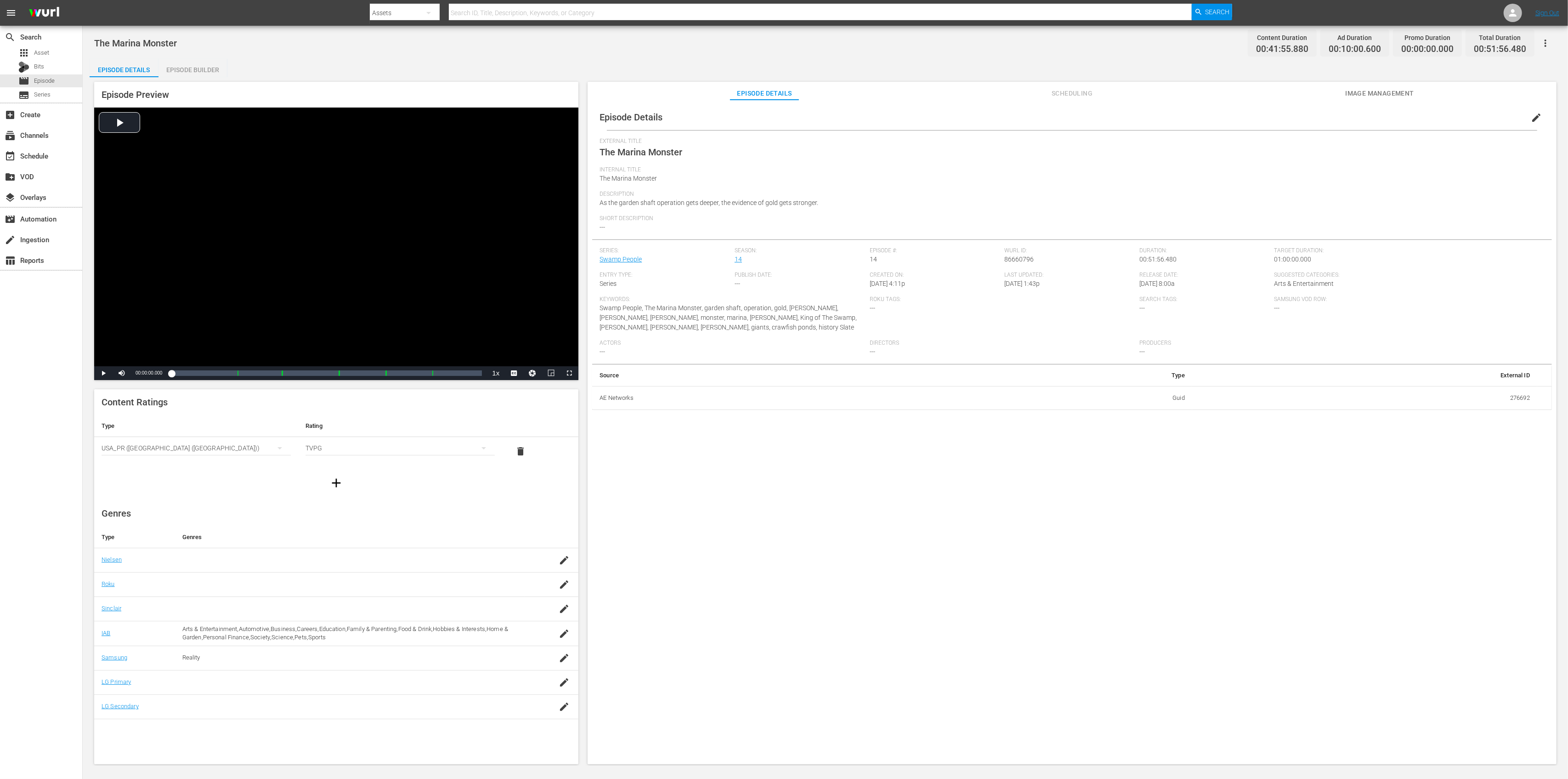
click at [198, 76] on div "Episode Builder" at bounding box center [193, 70] width 69 height 22
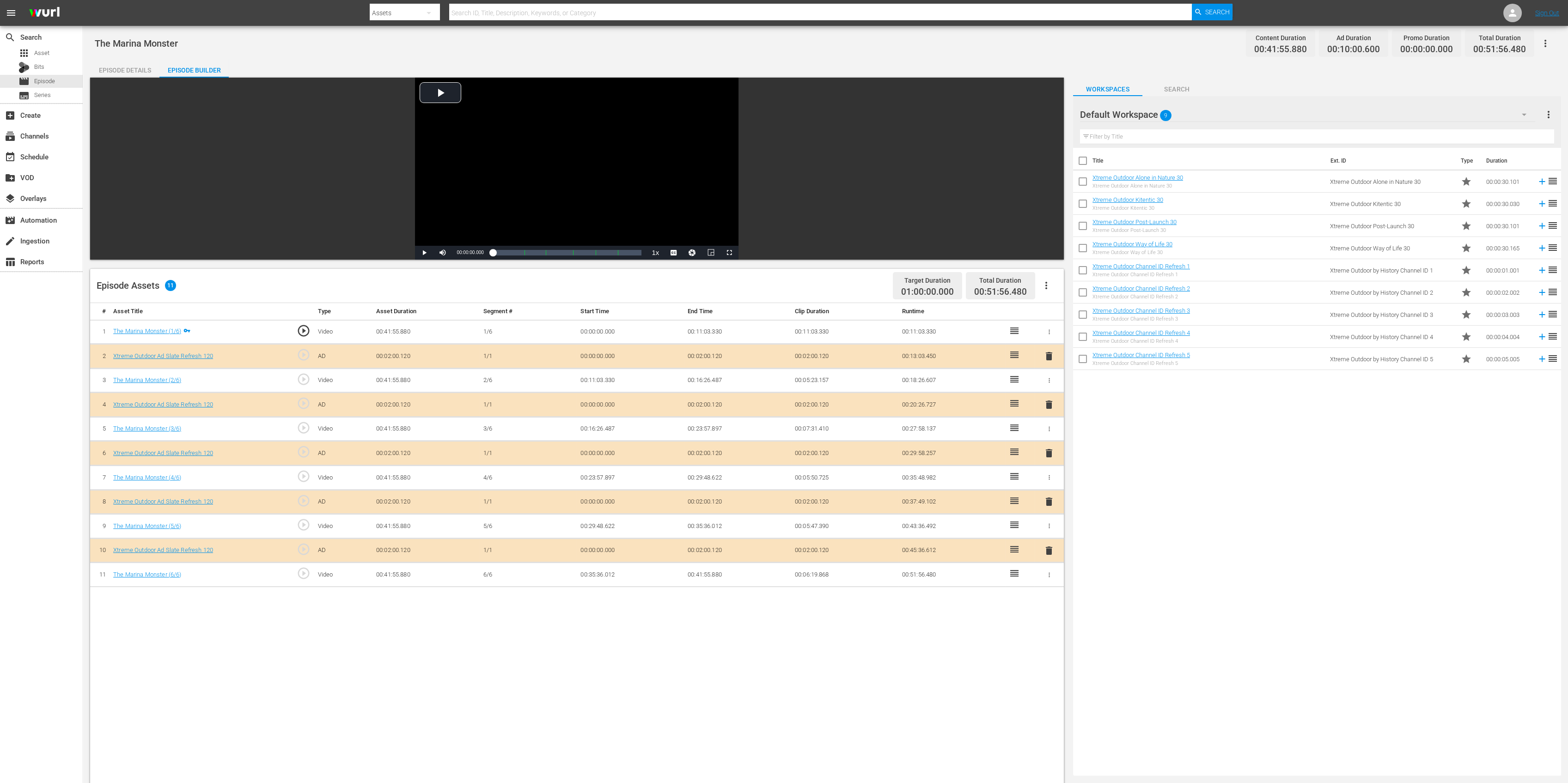
click at [1043, 403] on span "delete" at bounding box center [1049, 404] width 11 height 11
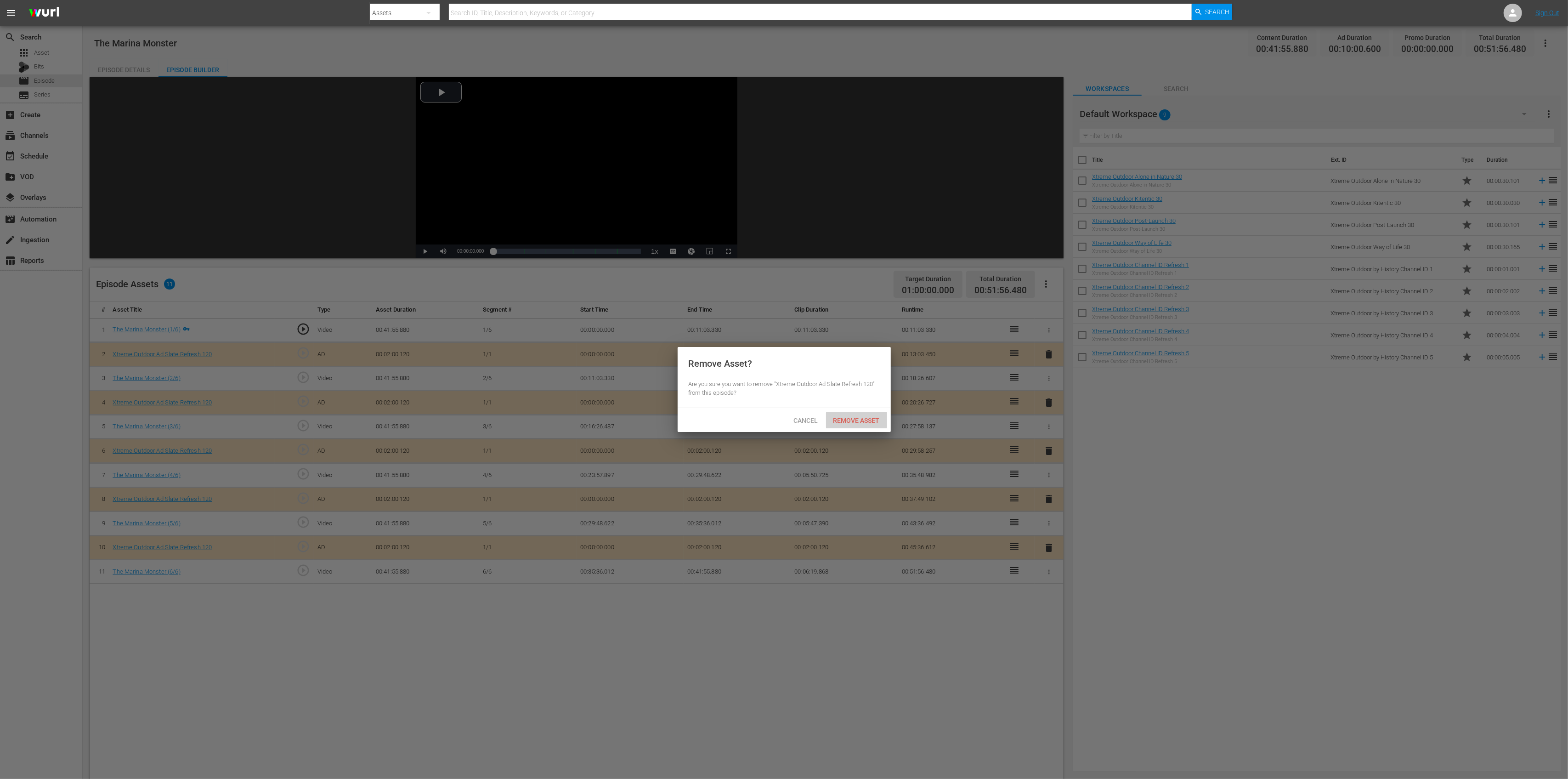
click at [842, 420] on span "Remove Asset" at bounding box center [856, 420] width 61 height 7
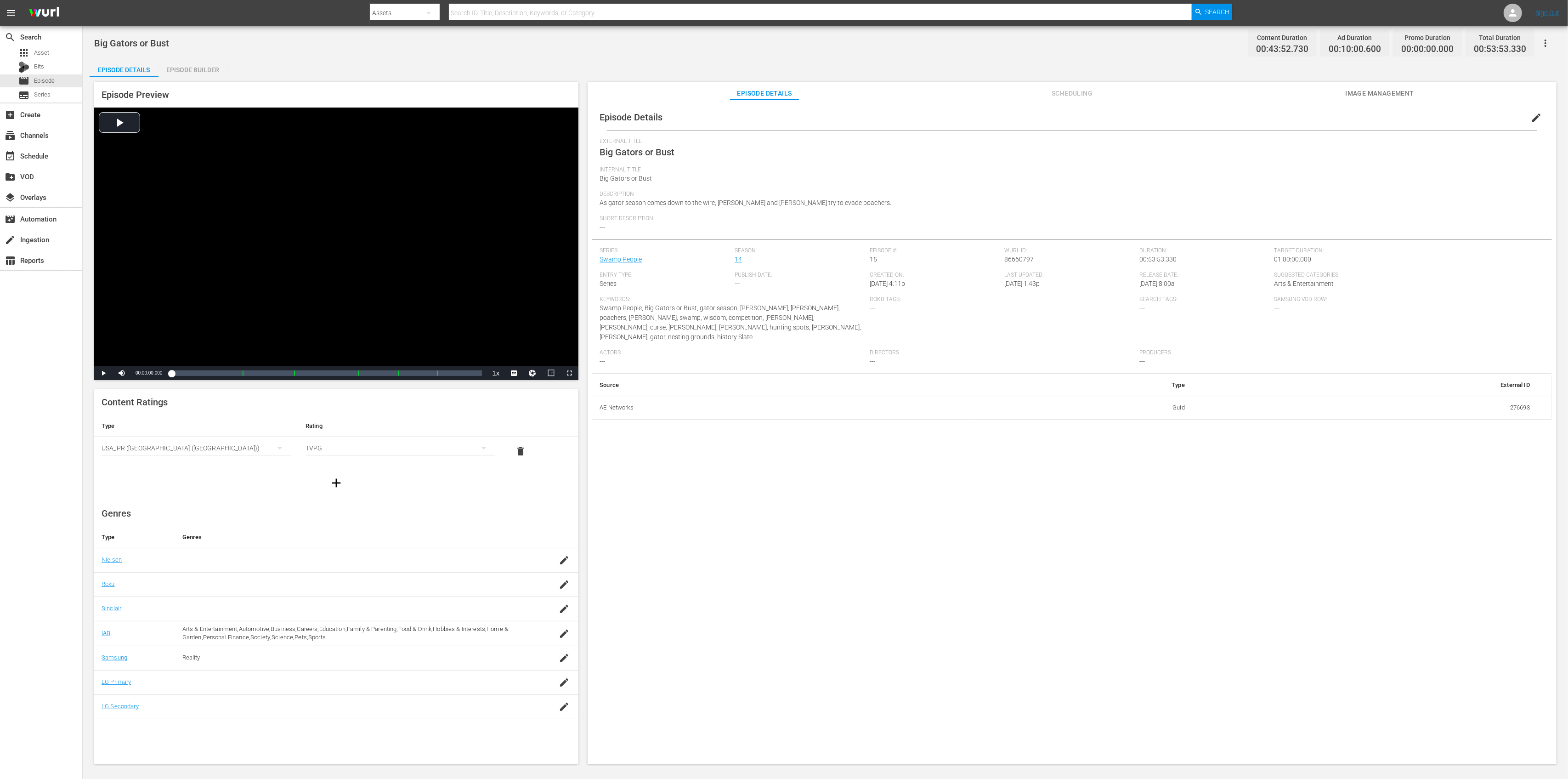
click at [198, 61] on div "Episode Builder" at bounding box center [193, 70] width 69 height 22
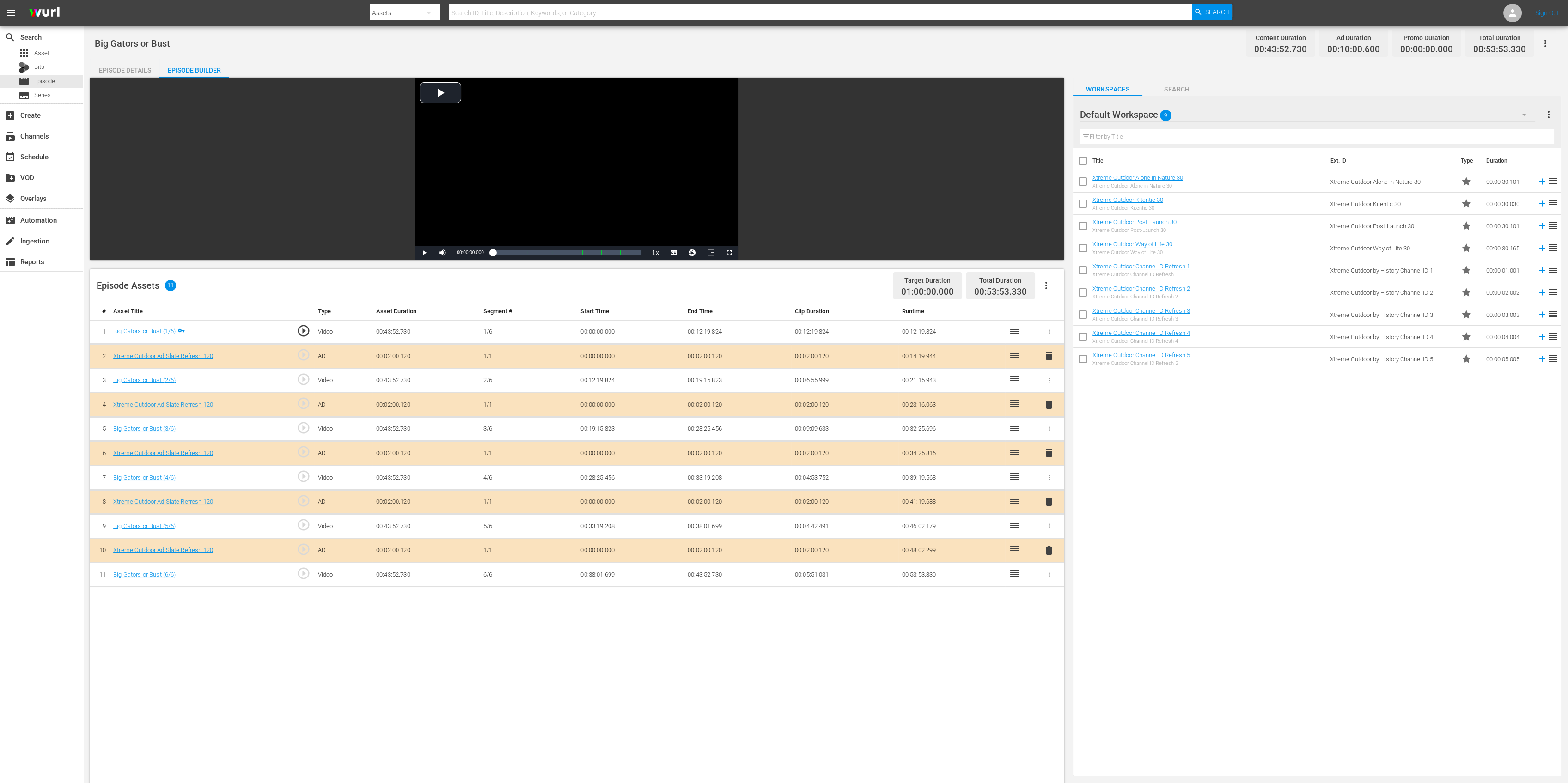
click at [1044, 401] on span "delete" at bounding box center [1049, 404] width 11 height 11
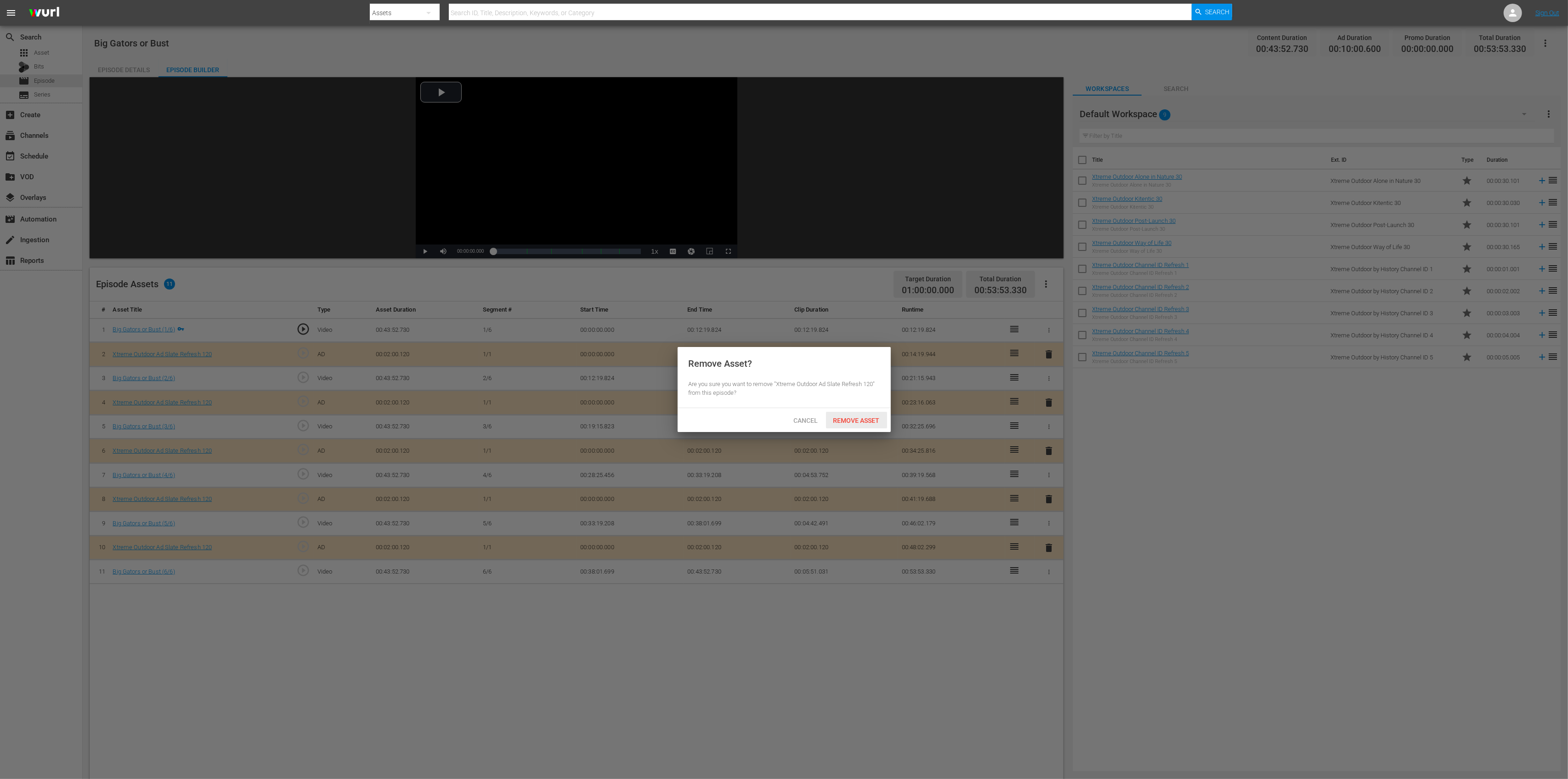
click at [861, 426] on div "Remove Asset" at bounding box center [856, 420] width 61 height 17
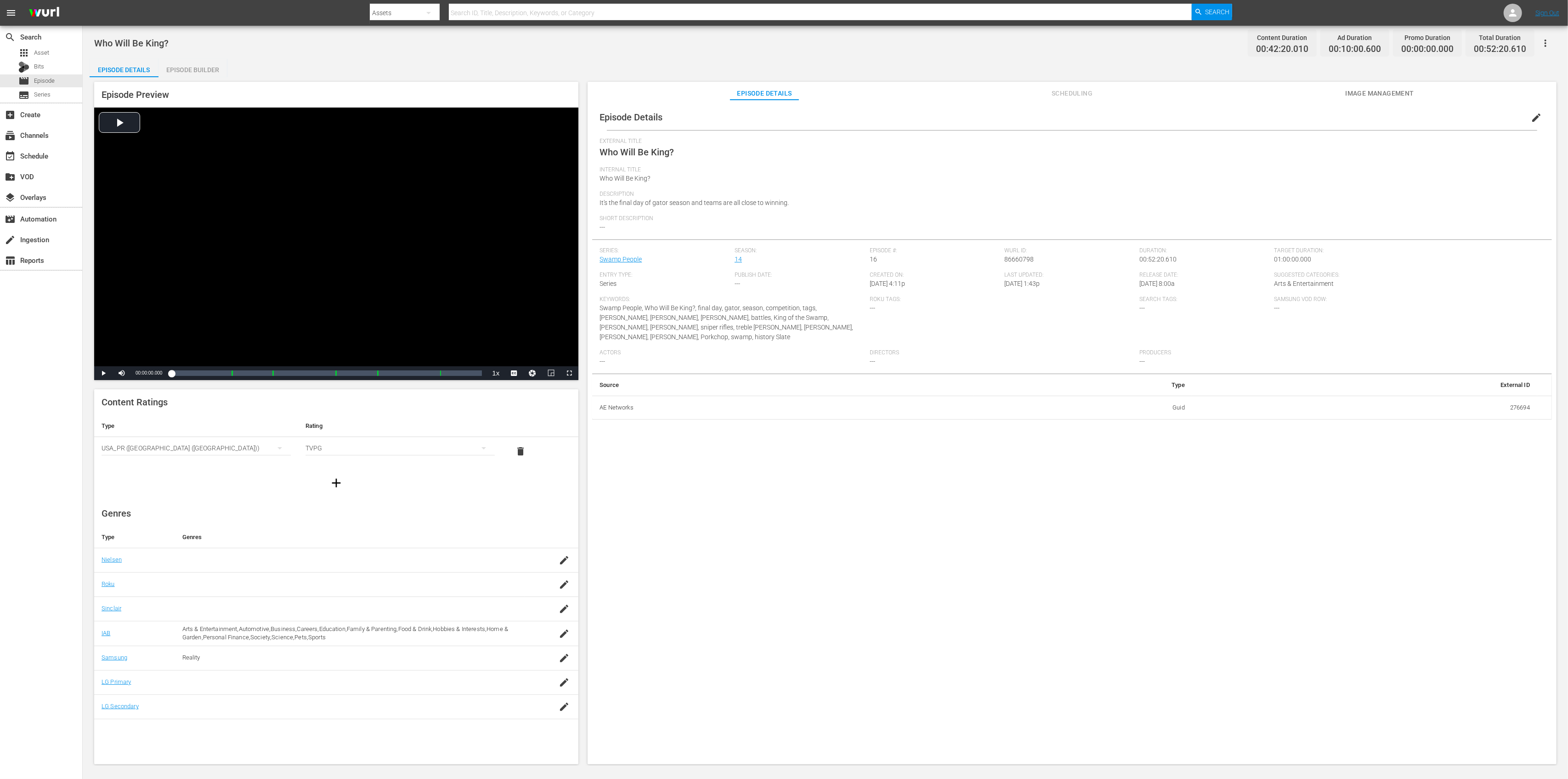
click at [209, 68] on div "Episode Builder" at bounding box center [193, 70] width 69 height 22
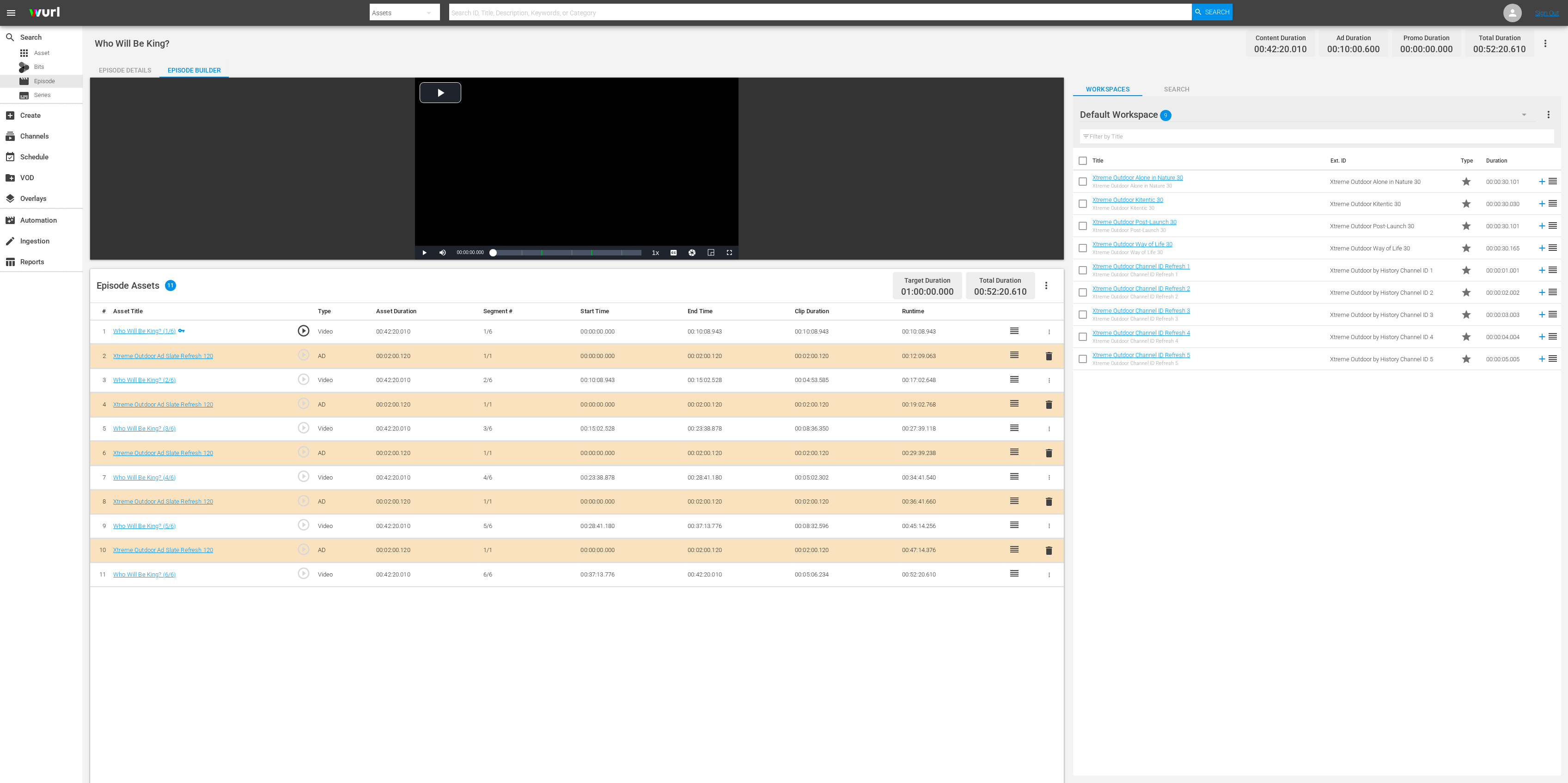
click at [1051, 400] on span "delete" at bounding box center [1049, 404] width 11 height 11
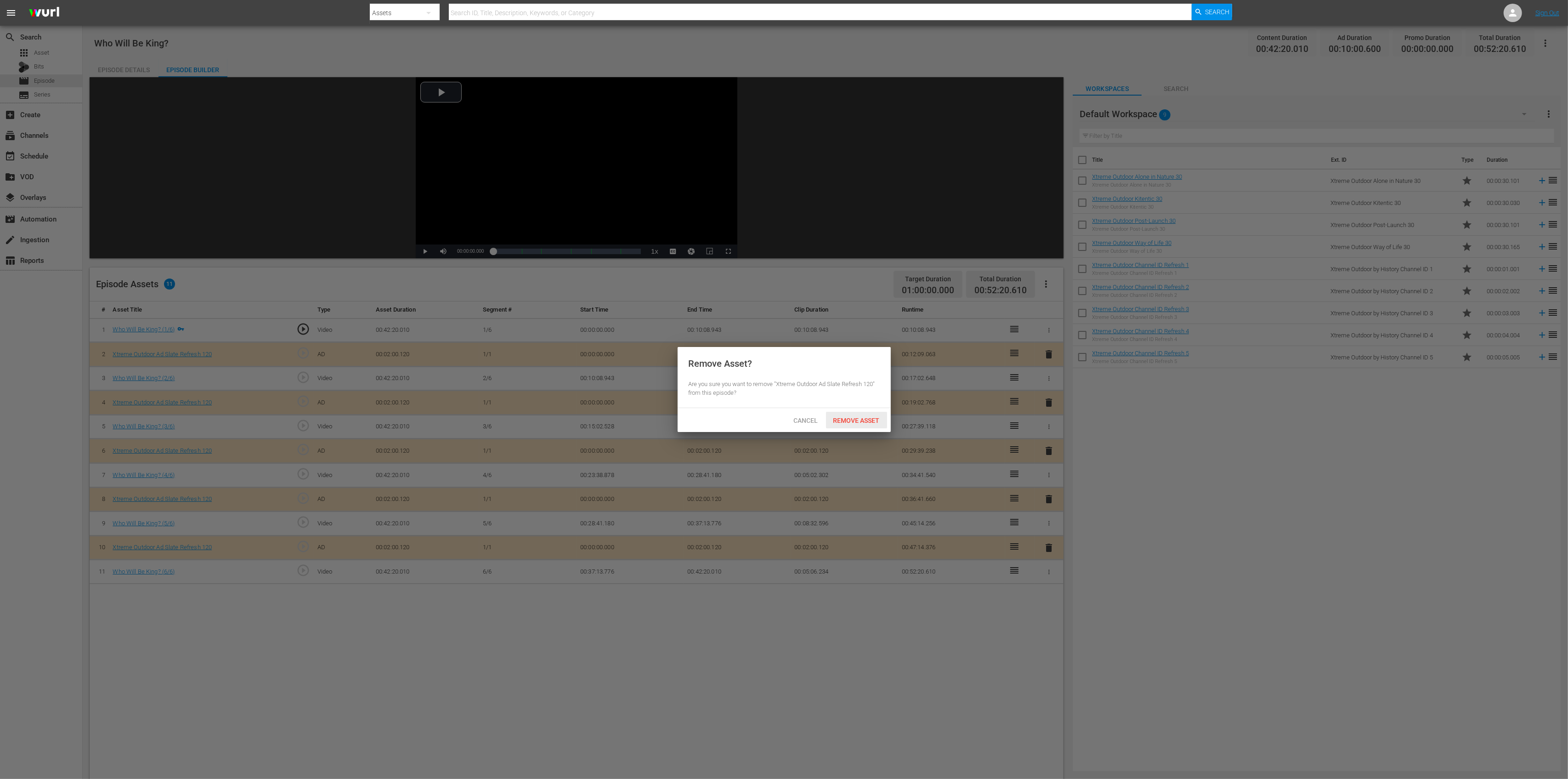
click at [850, 418] on span "Remove Asset" at bounding box center [856, 420] width 61 height 7
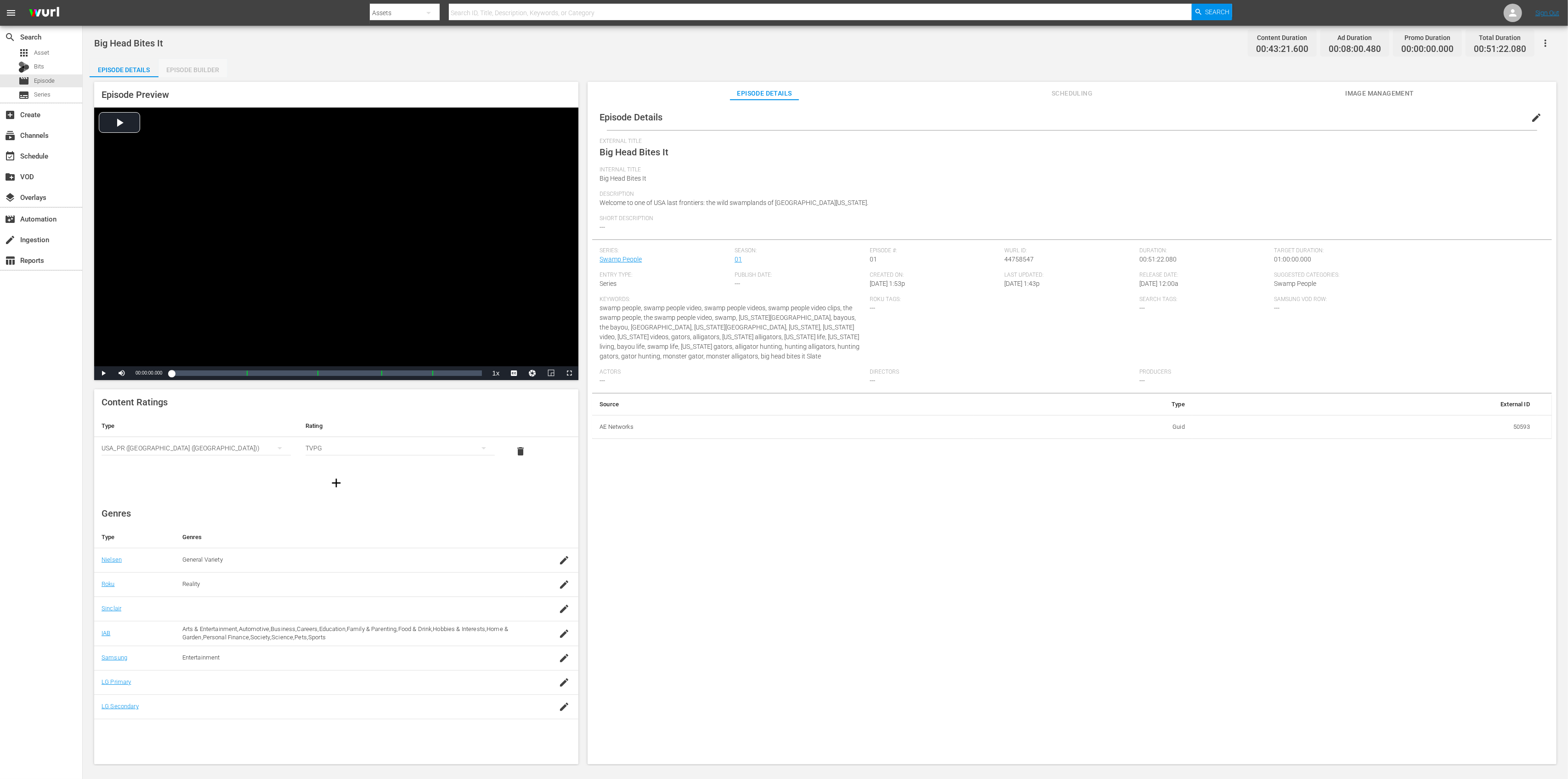
click at [193, 64] on div "Episode Builder" at bounding box center [193, 70] width 69 height 22
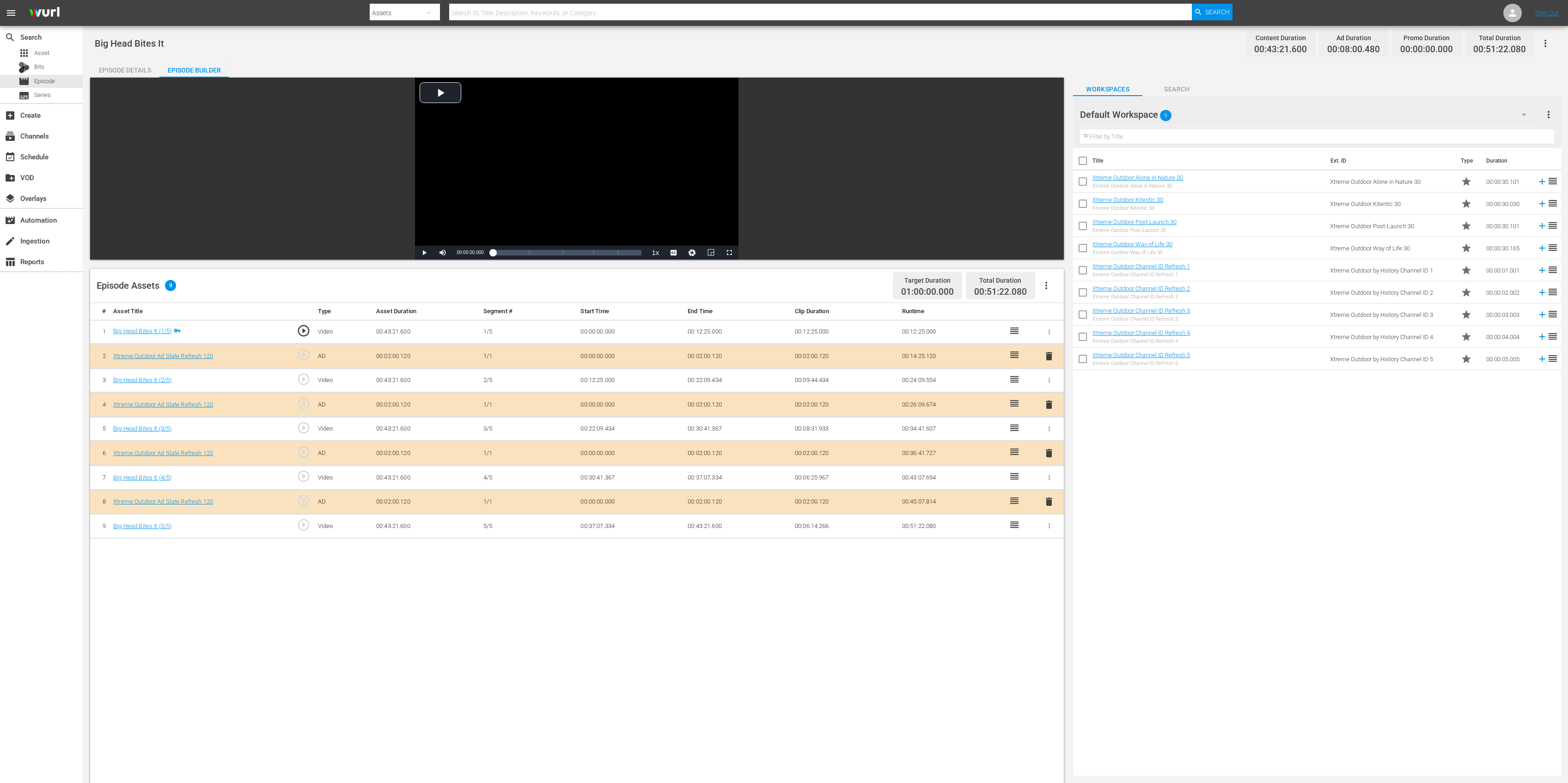
click at [1049, 403] on span "delete" at bounding box center [1049, 404] width 11 height 11
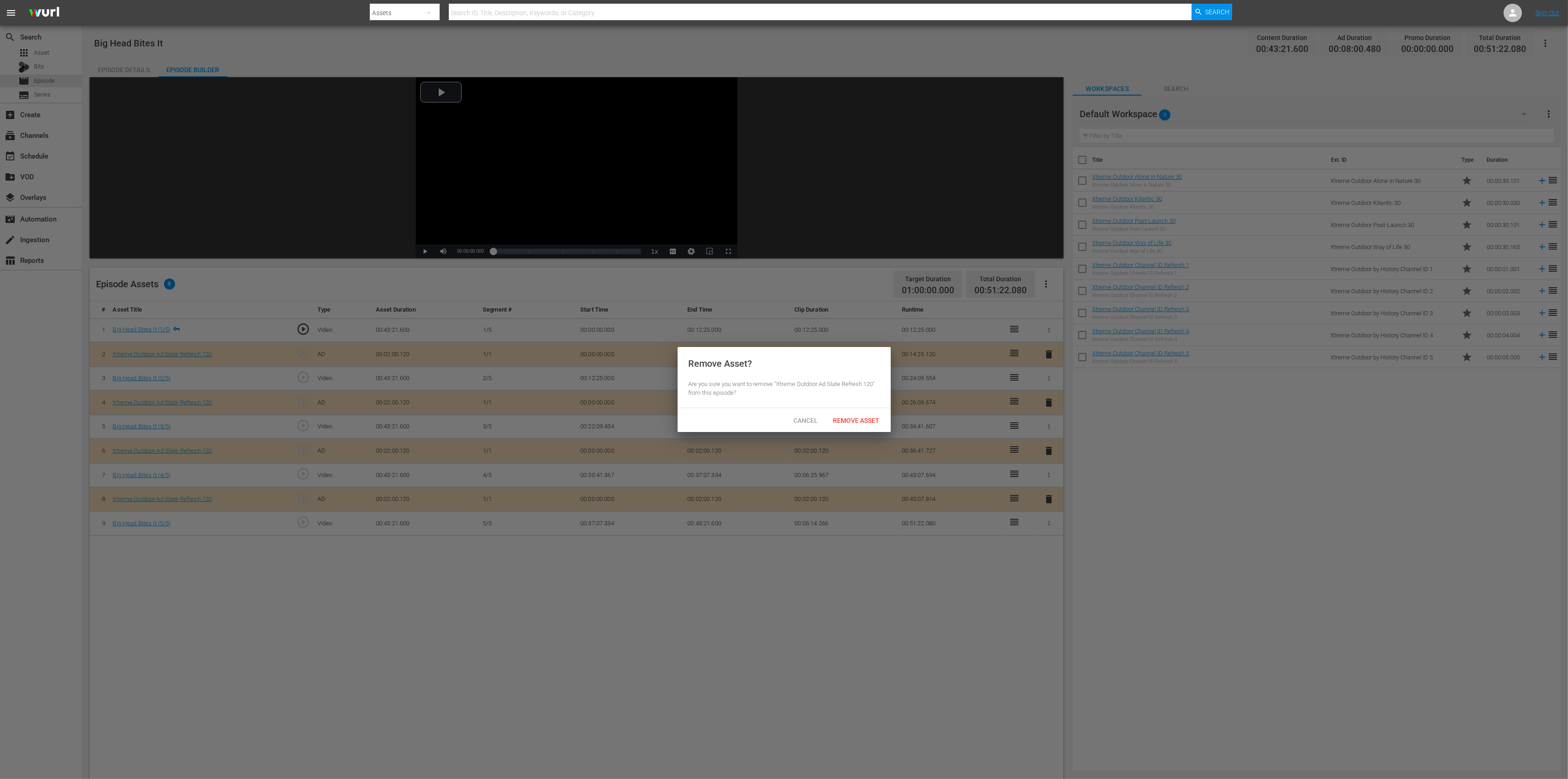
click at [851, 427] on div "Remove Asset" at bounding box center [856, 420] width 61 height 17
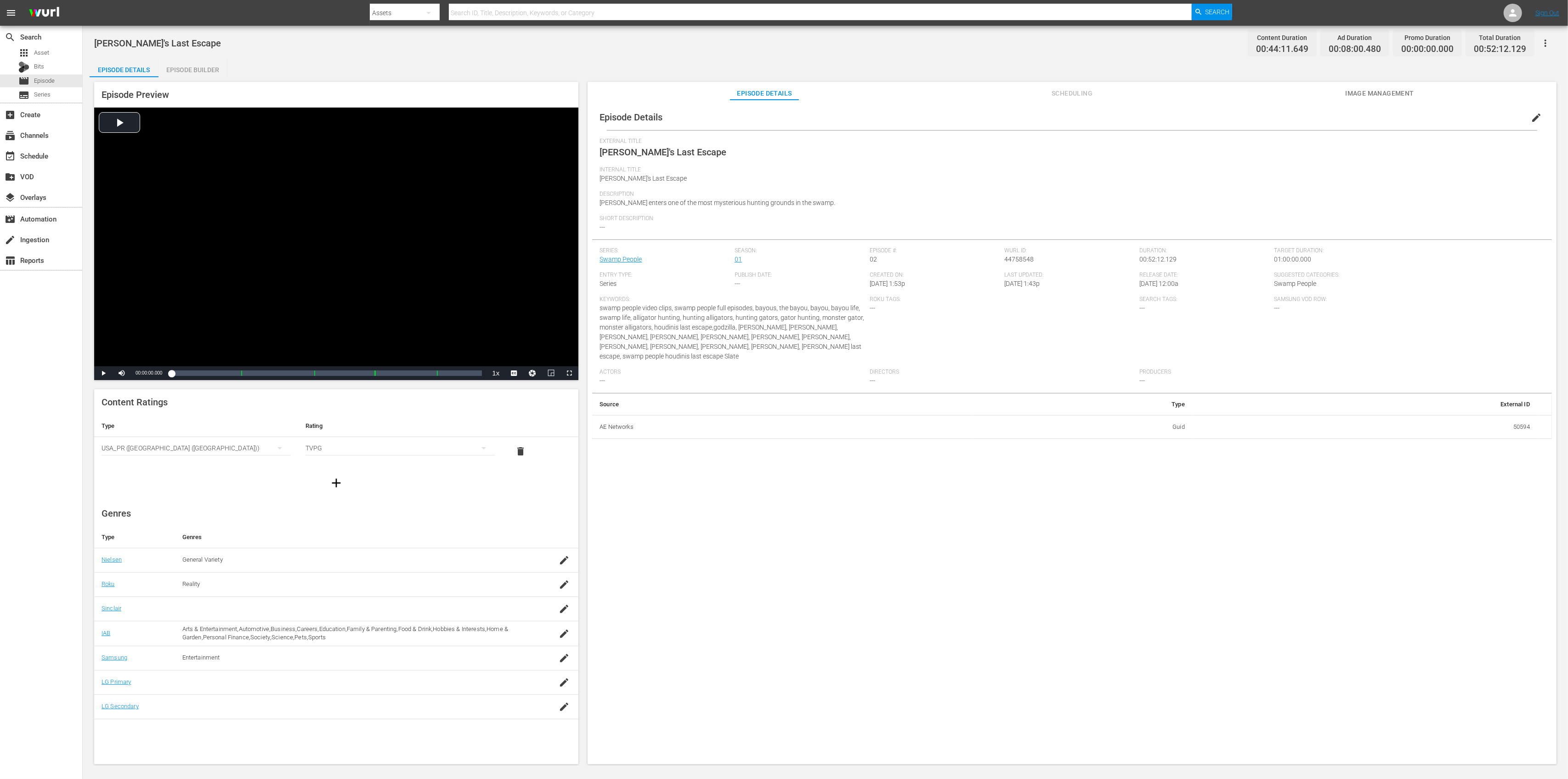
click at [193, 84] on div "Episode Preview Video Player is loading. Play Video Play Mute Current Time 00:0…" at bounding box center [336, 231] width 484 height 298
click at [195, 68] on div "Episode Builder" at bounding box center [193, 70] width 69 height 22
click at [208, 84] on div "Episode Preview Video Player is loading. Play Video Play Mute Current Time 00:0…" at bounding box center [336, 231] width 484 height 298
click at [209, 72] on div "Episode Builder" at bounding box center [193, 70] width 69 height 22
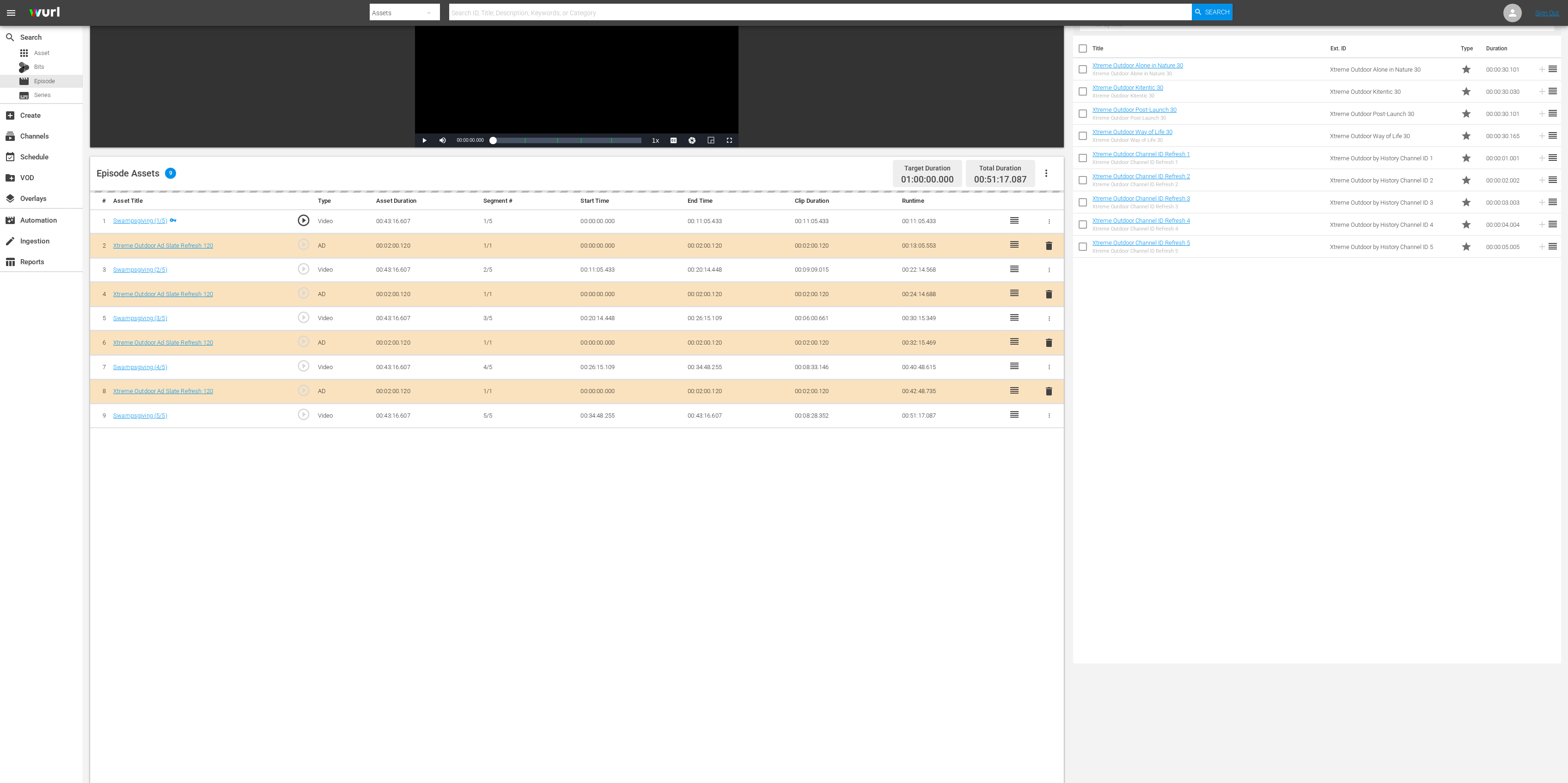
scroll to position [240, 0]
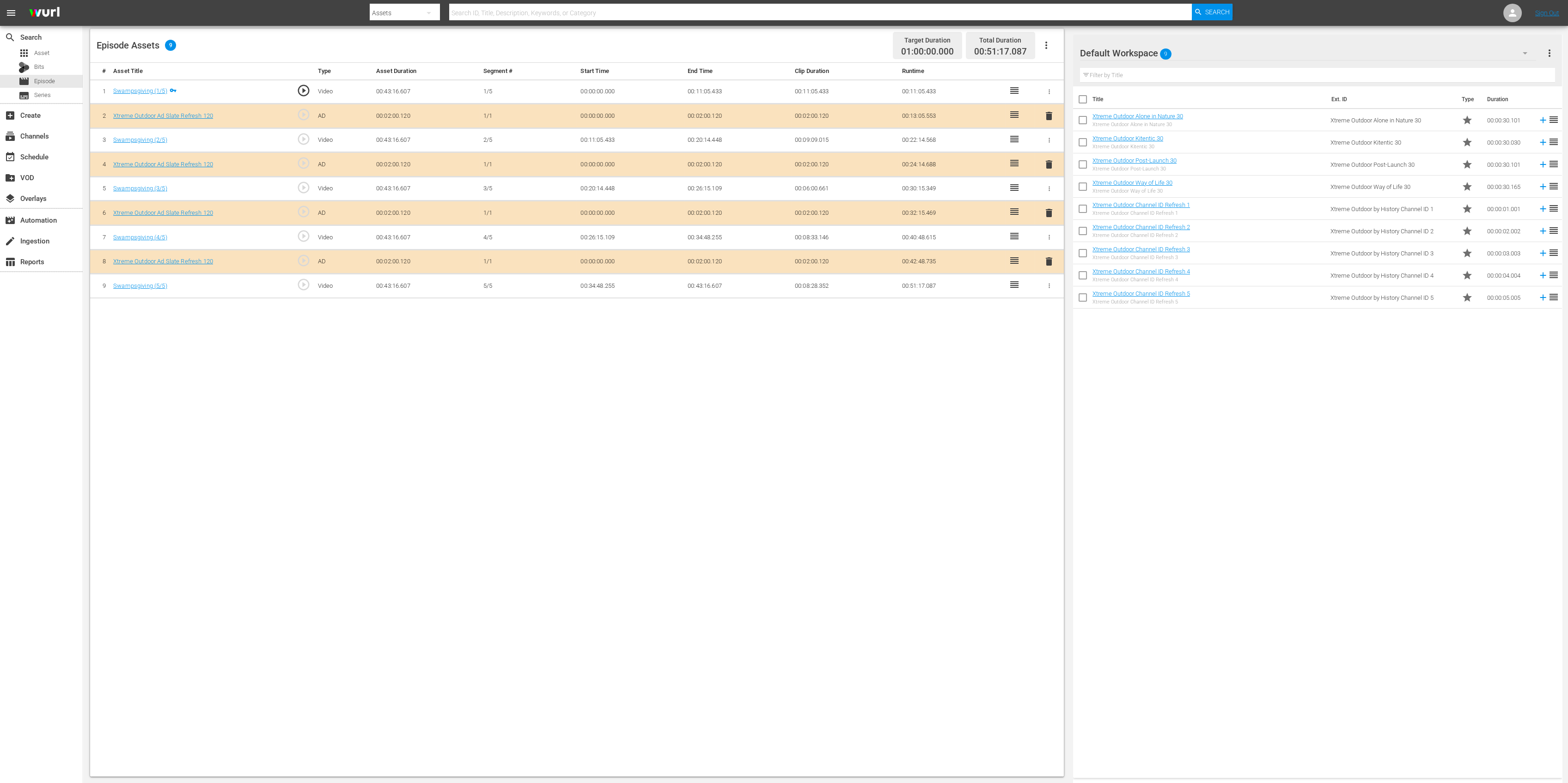
click at [1053, 166] on span "delete" at bounding box center [1049, 164] width 11 height 11
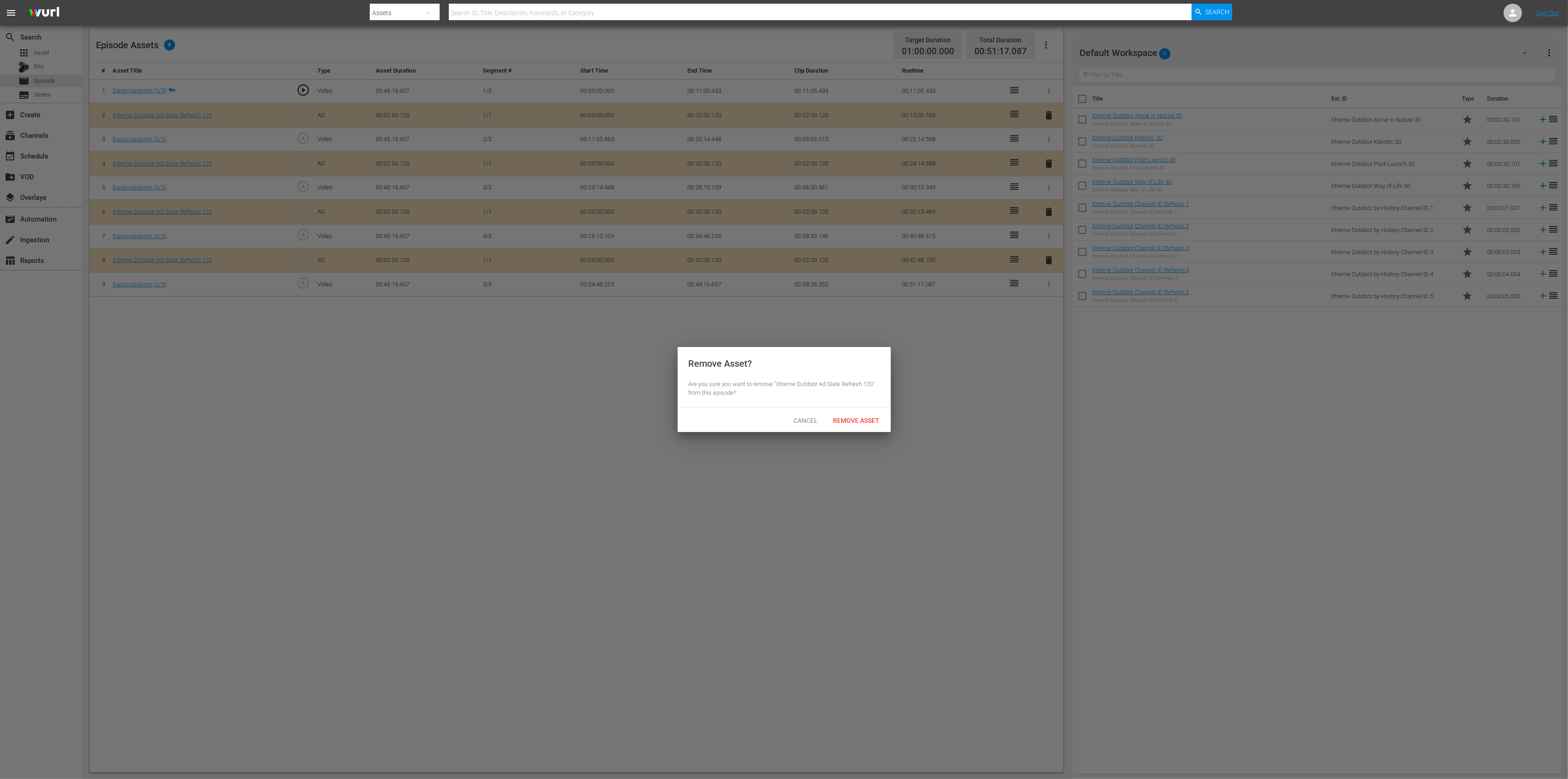
click at [872, 424] on div "Remove Asset" at bounding box center [856, 420] width 61 height 17
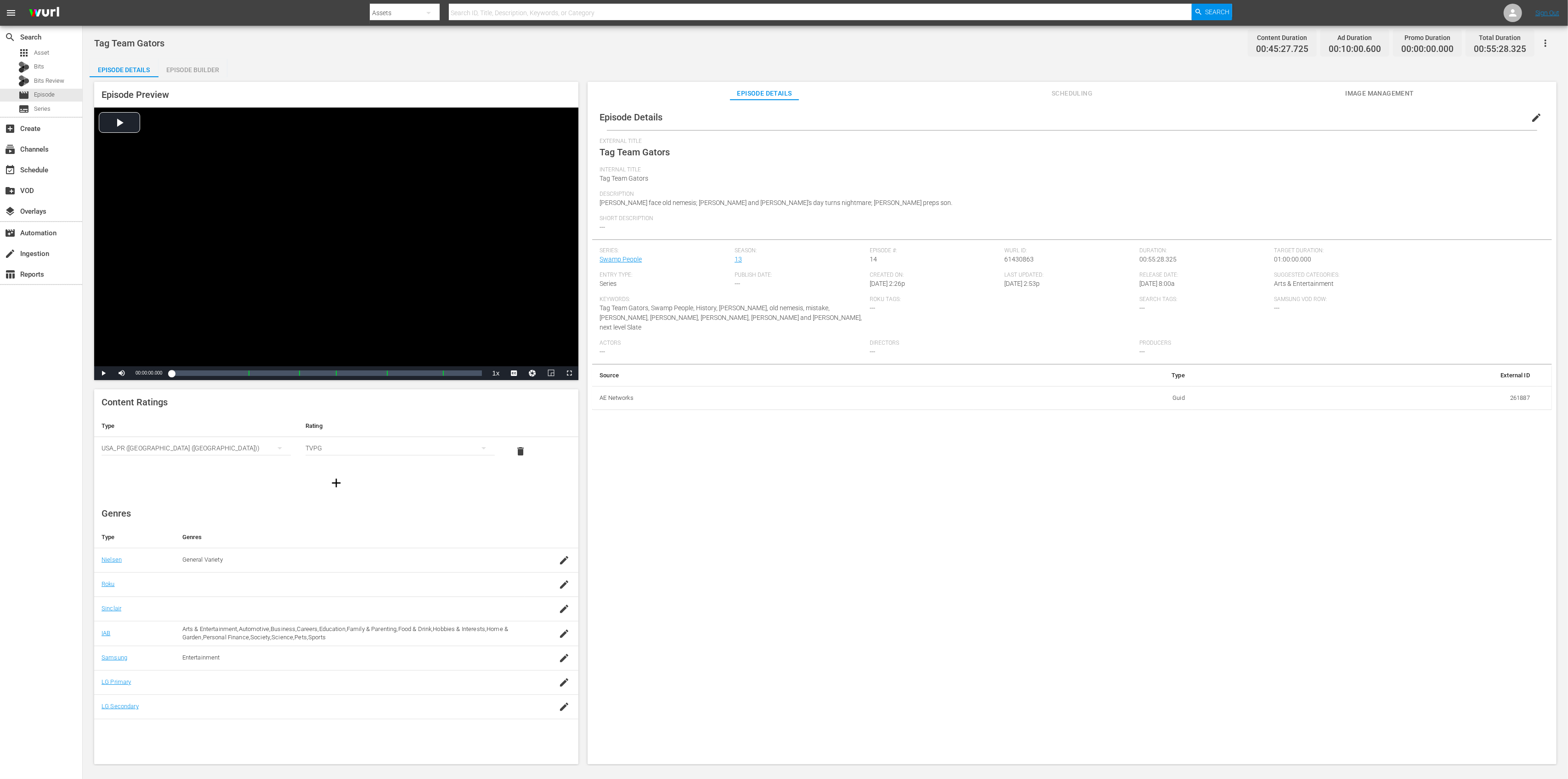
click at [209, 61] on div "Episode Builder" at bounding box center [193, 70] width 69 height 22
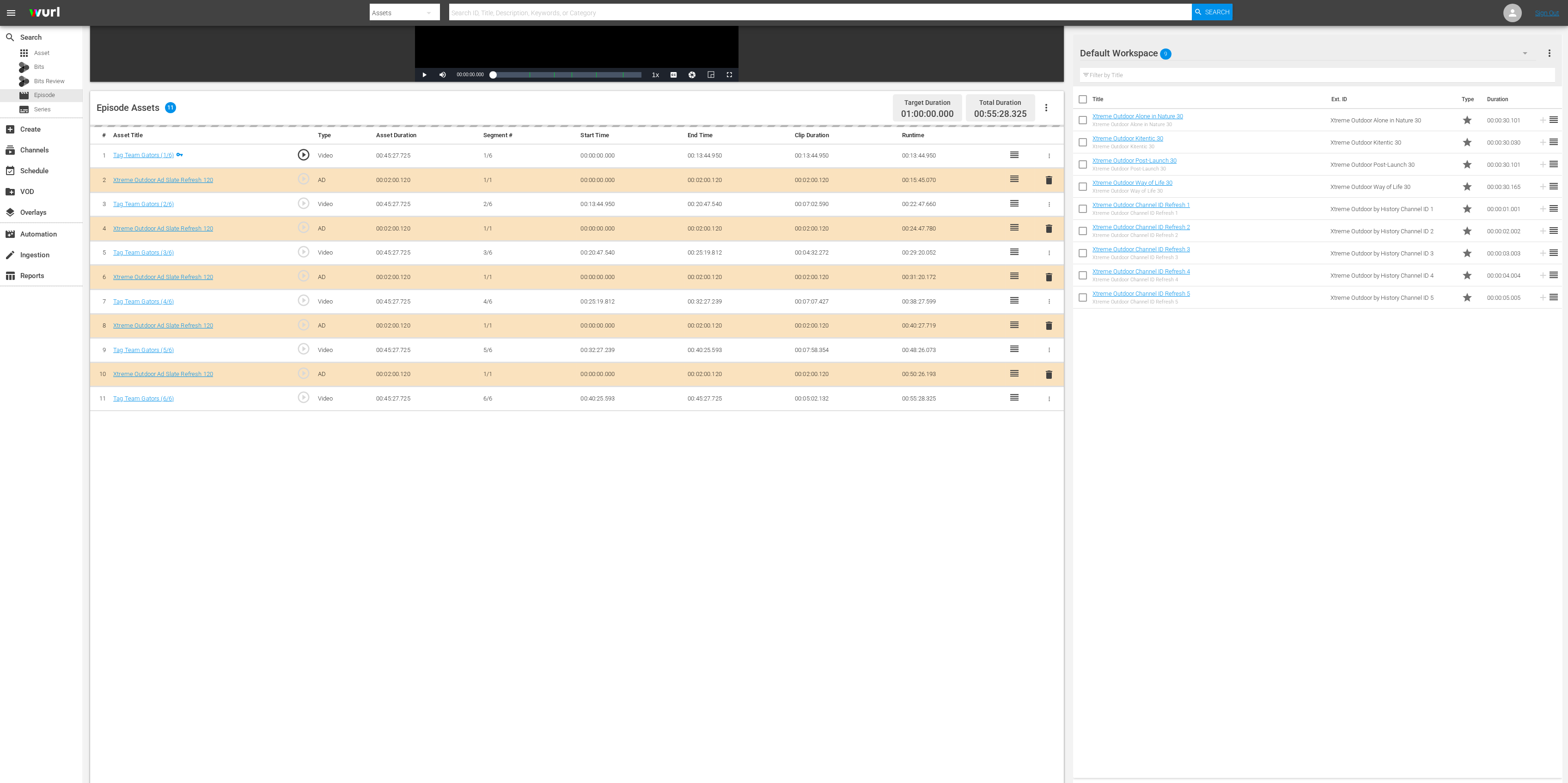
scroll to position [185, 0]
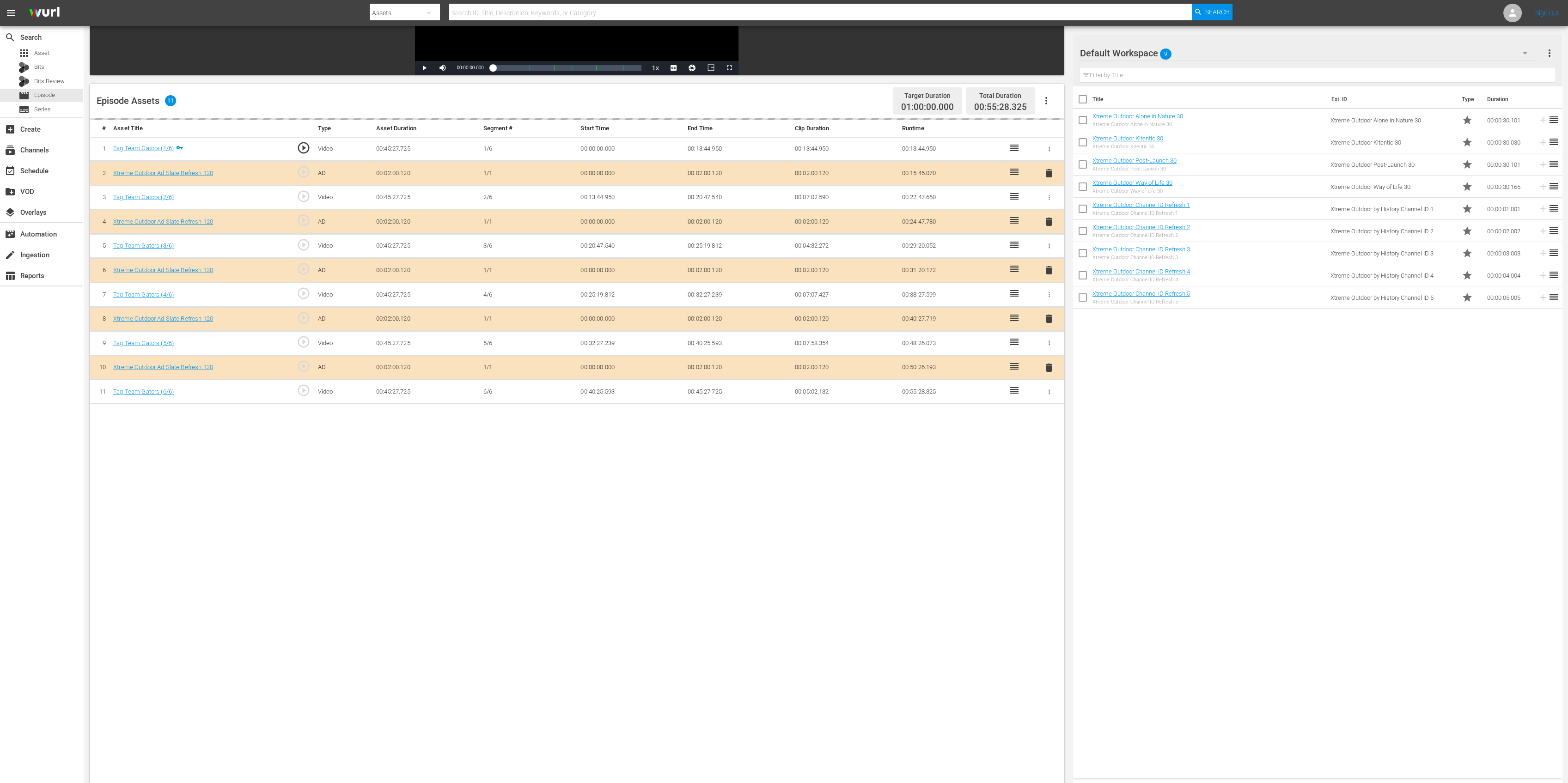
click at [1049, 225] on div "delete" at bounding box center [1049, 222] width 21 height 13
click at [1050, 220] on span "delete" at bounding box center [1049, 219] width 11 height 11
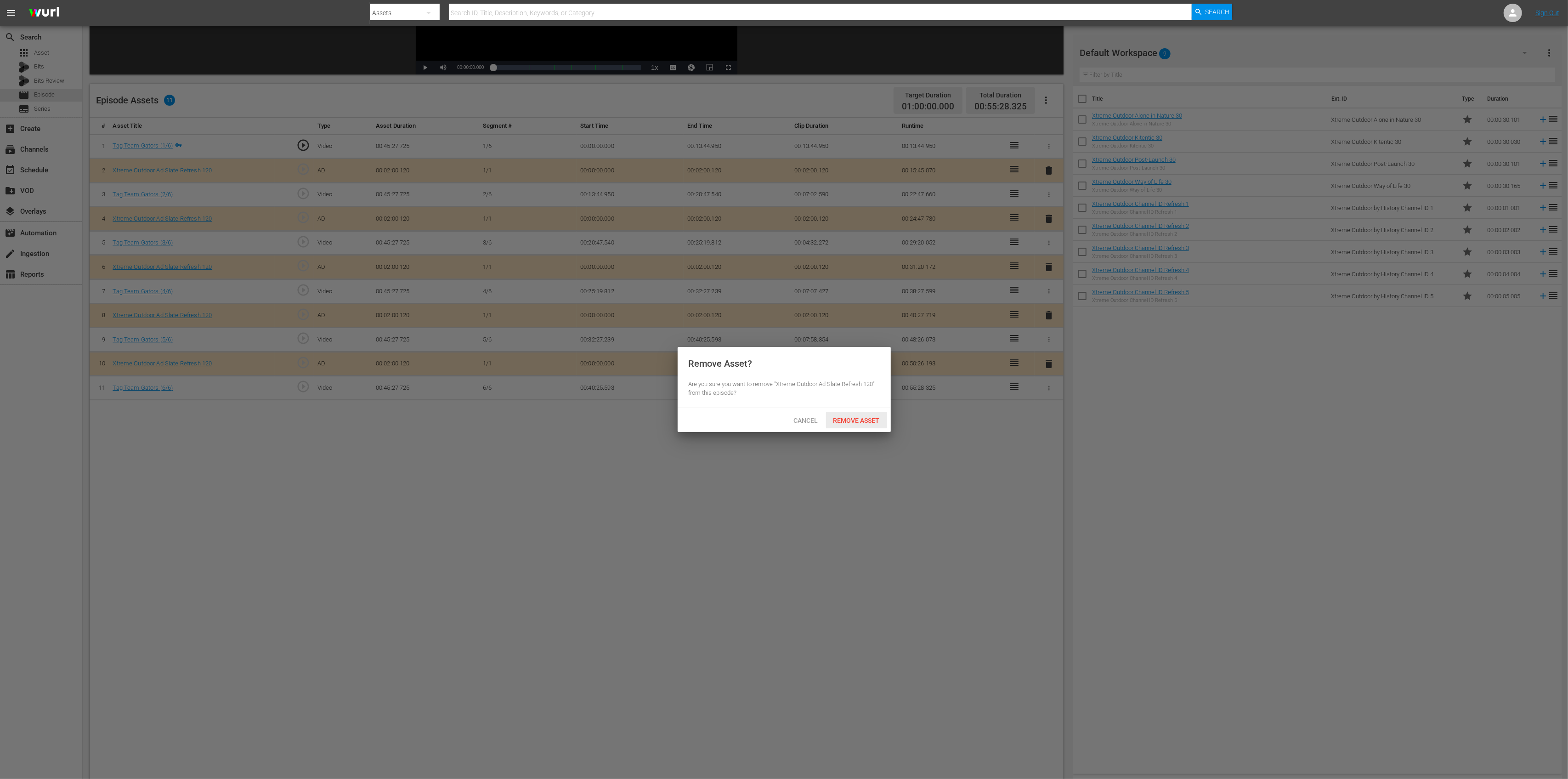
drag, startPoint x: 864, startPoint y: 421, endPoint x: 860, endPoint y: 413, distance: 8.9
click at [864, 420] on span "Remove Asset" at bounding box center [856, 420] width 61 height 7
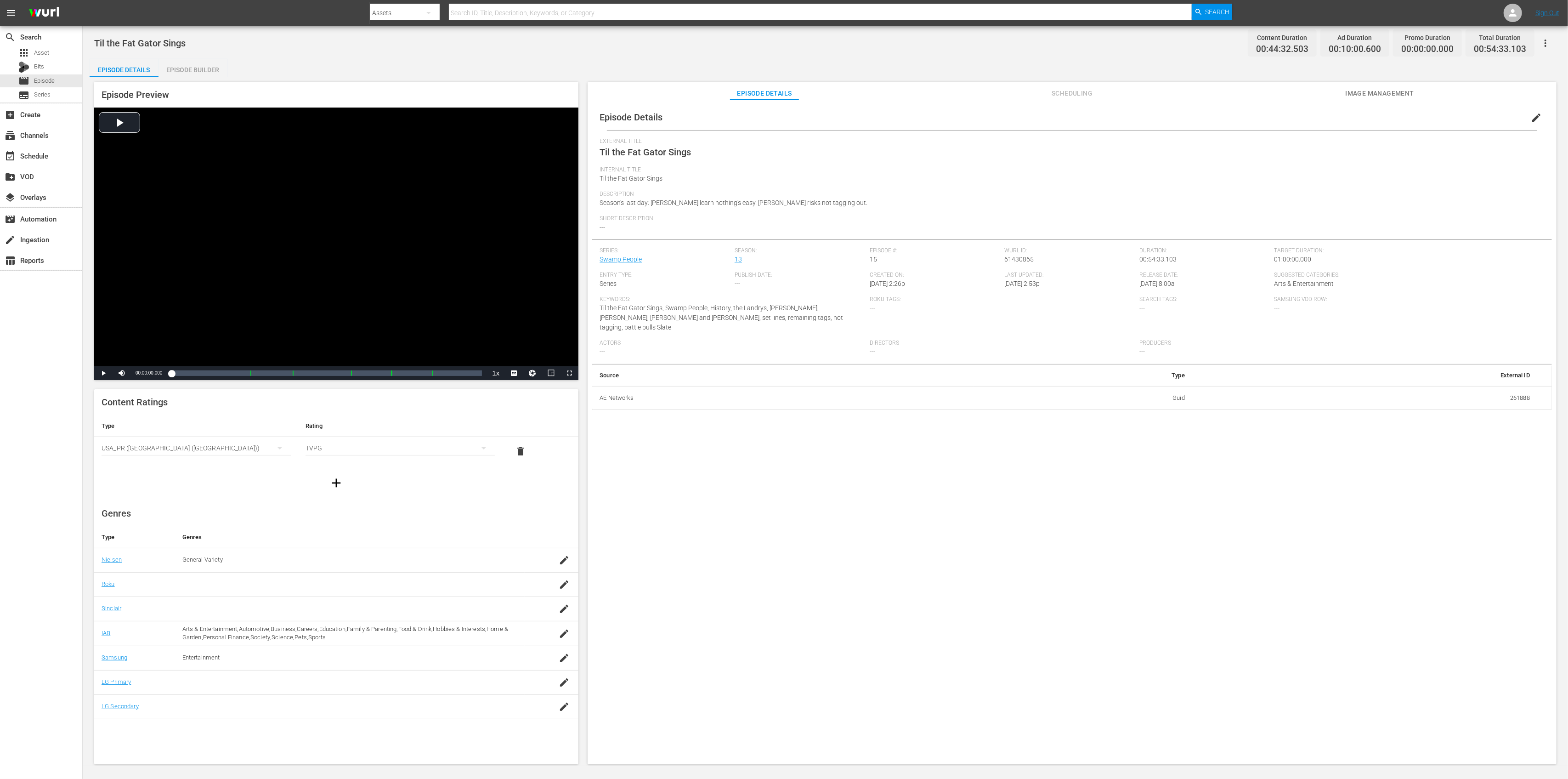
click at [202, 68] on div "Episode Builder" at bounding box center [193, 70] width 69 height 22
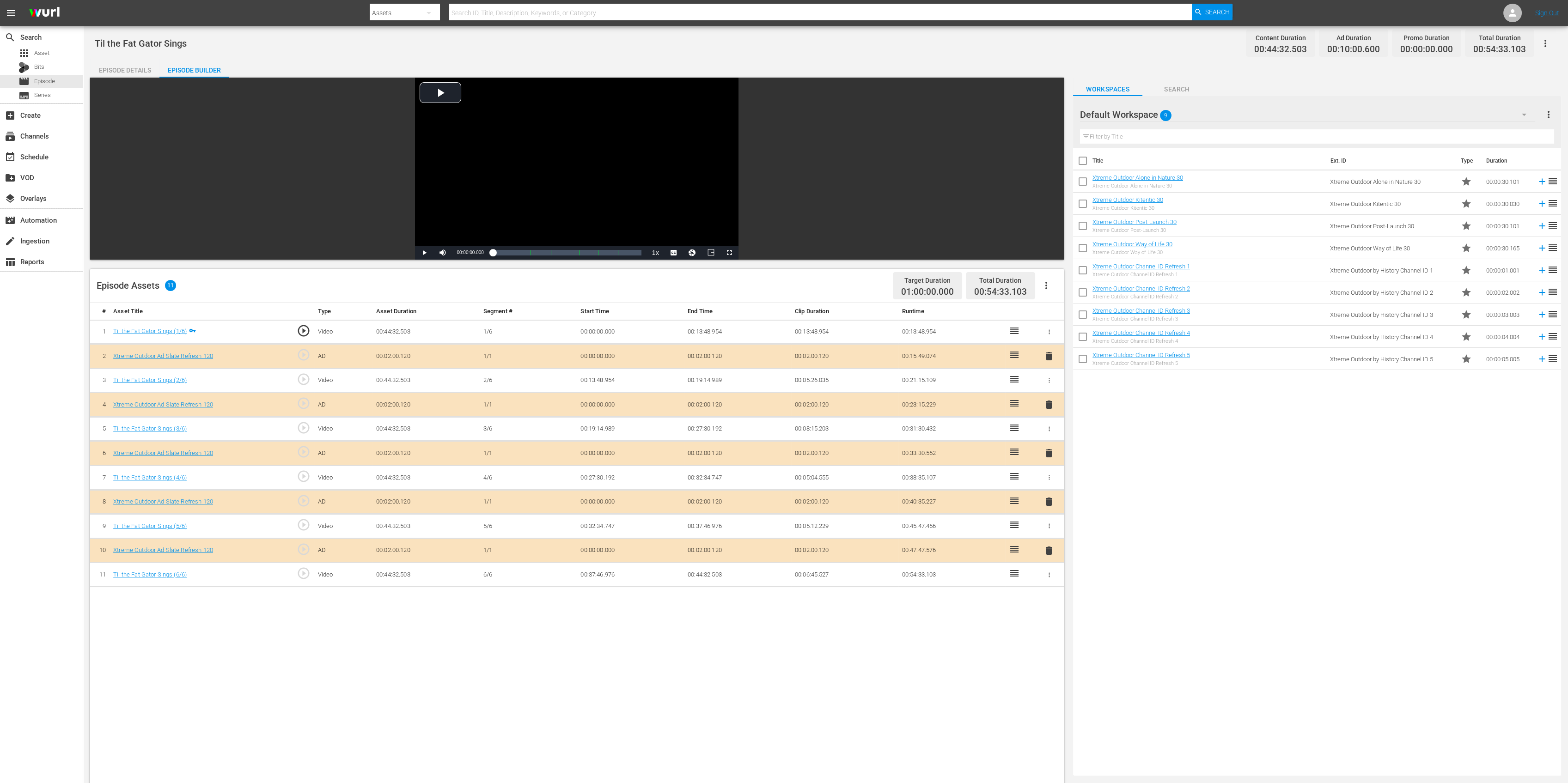
click at [1049, 403] on span "delete" at bounding box center [1049, 404] width 11 height 11
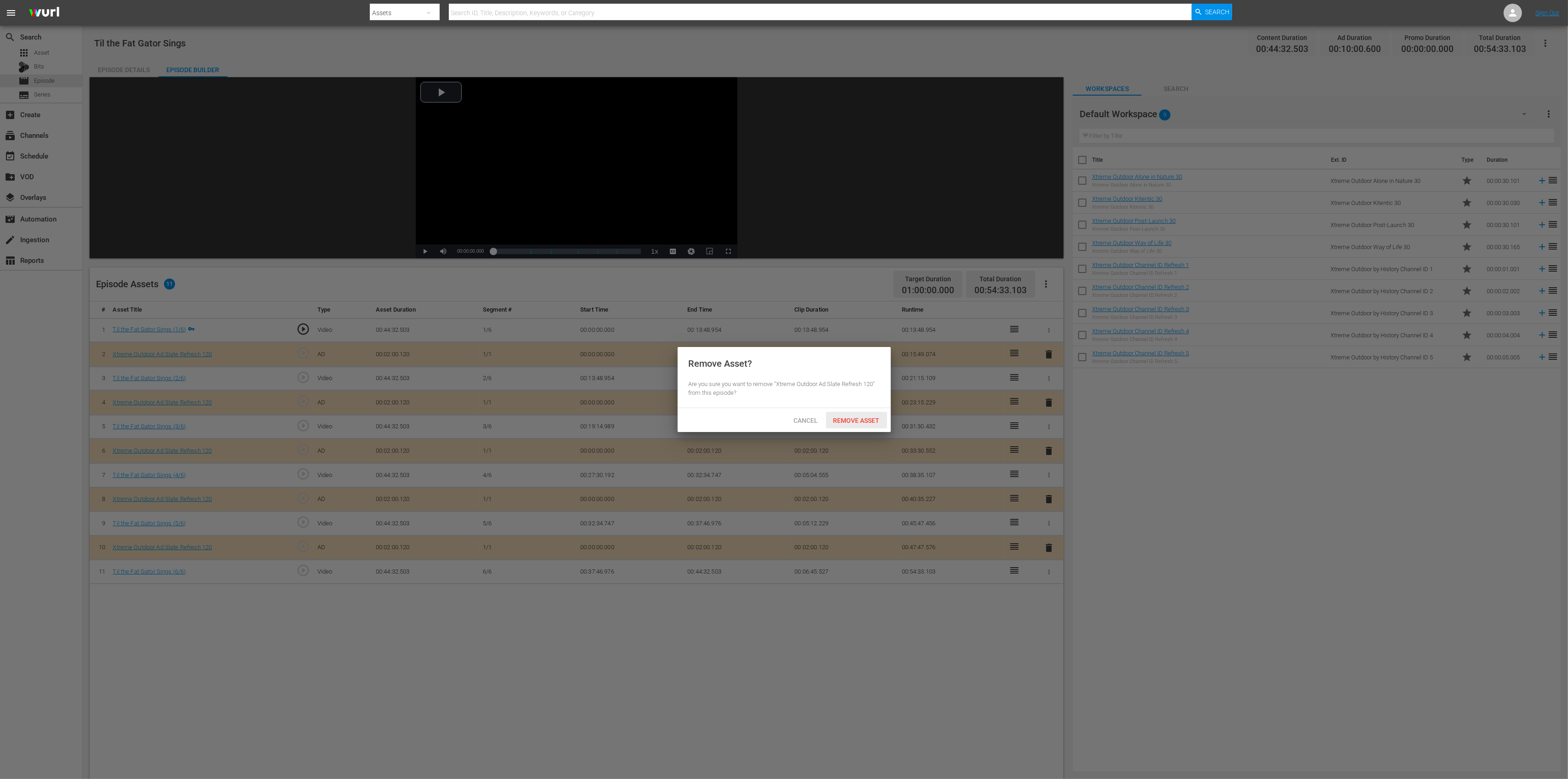
click at [869, 417] on span "Remove Asset" at bounding box center [856, 420] width 61 height 7
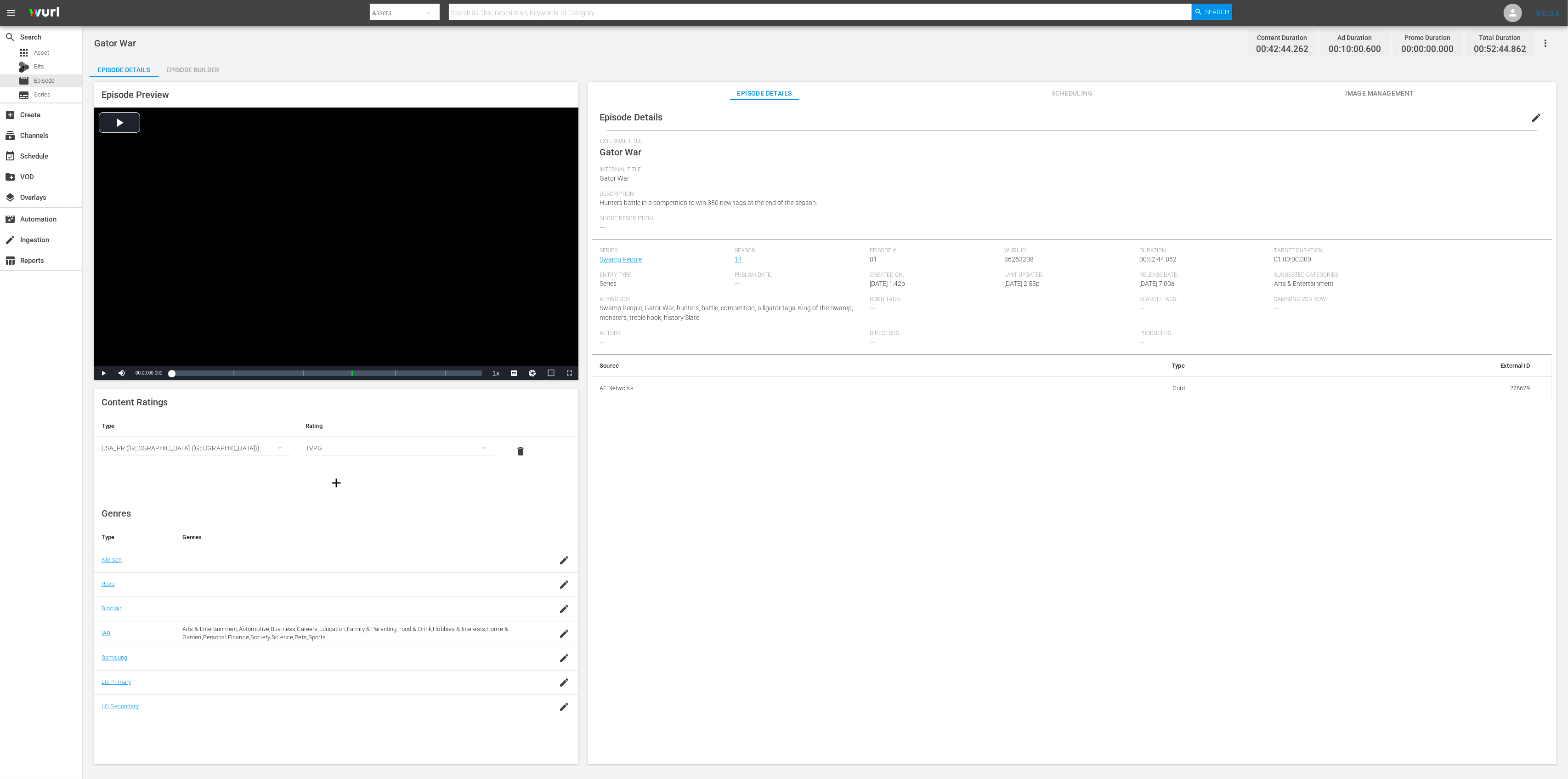
click at [206, 68] on div "Episode Builder" at bounding box center [193, 70] width 69 height 22
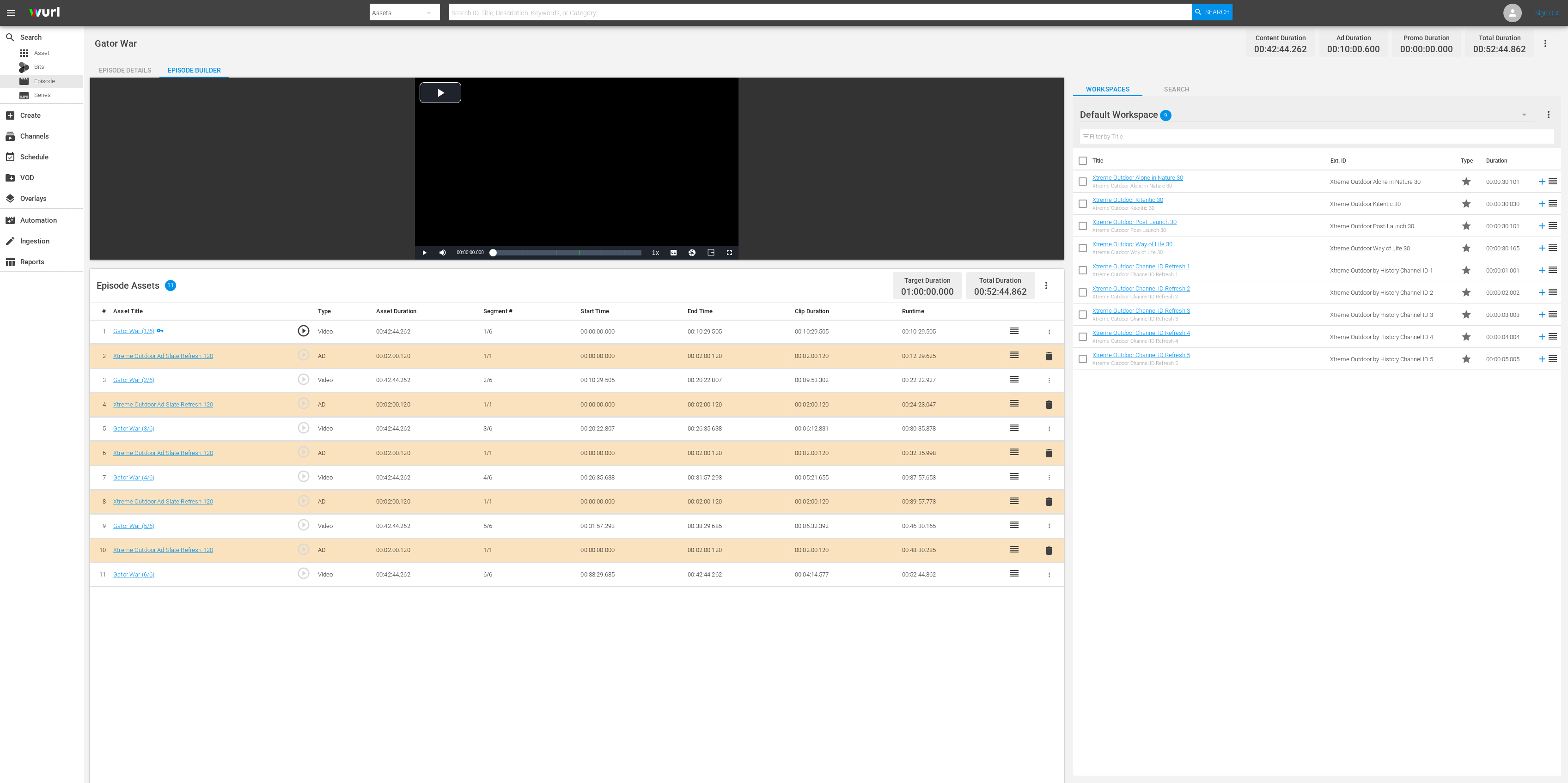
click at [1046, 404] on span "delete" at bounding box center [1049, 404] width 11 height 11
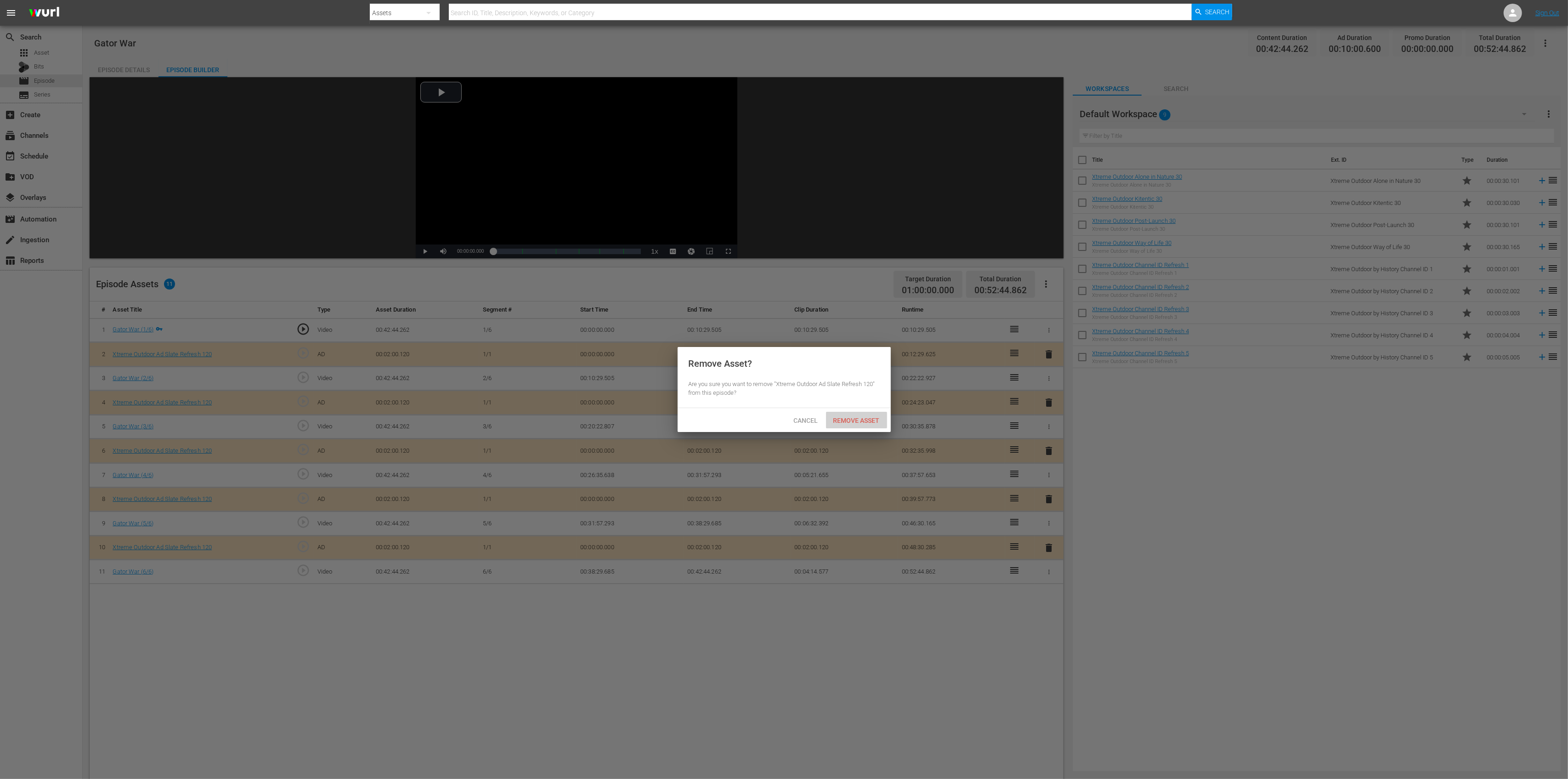
click at [849, 428] on div "Remove Asset" at bounding box center [856, 420] width 61 height 17
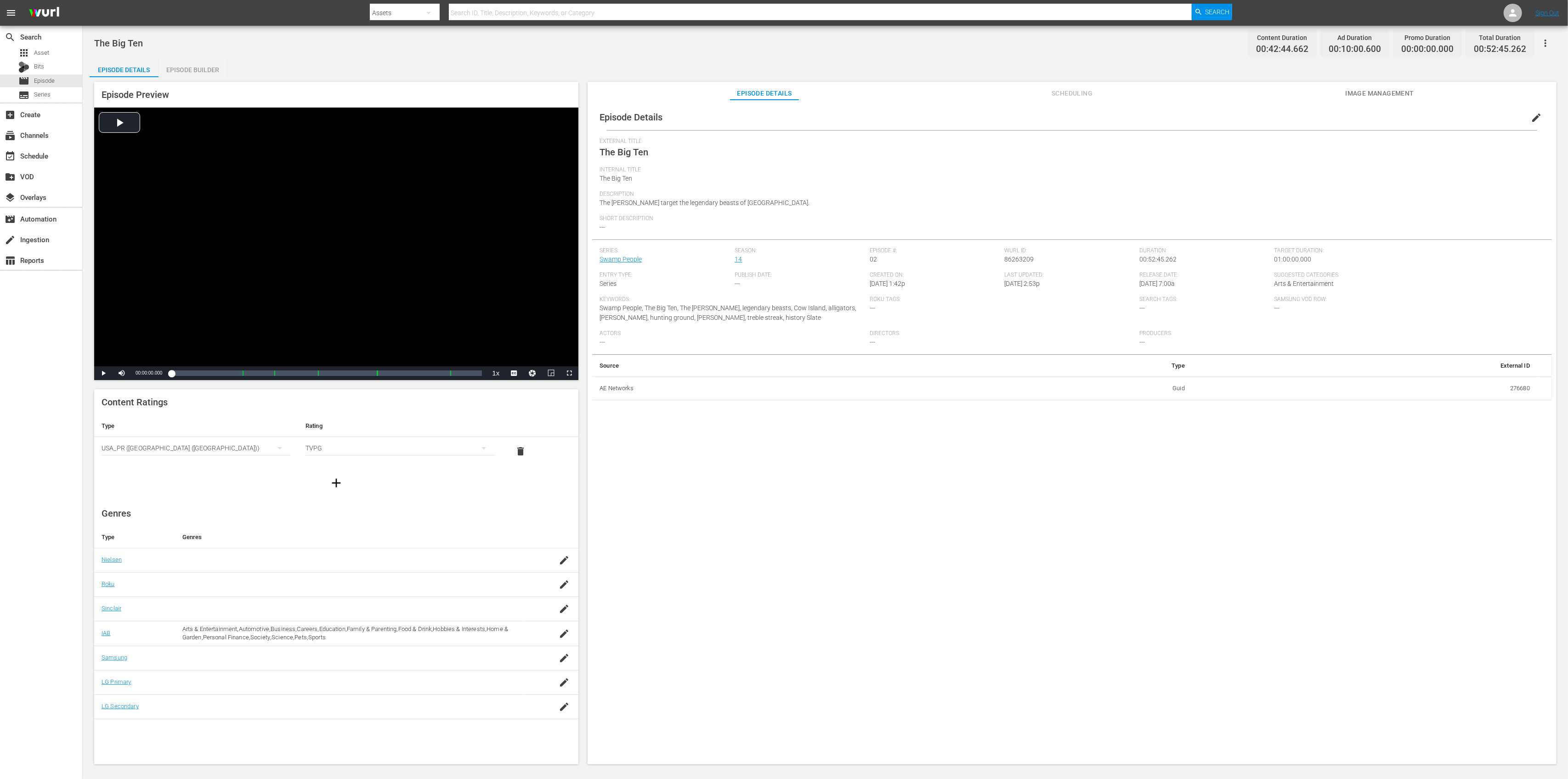
click at [215, 70] on div "Episode Builder" at bounding box center [193, 70] width 69 height 22
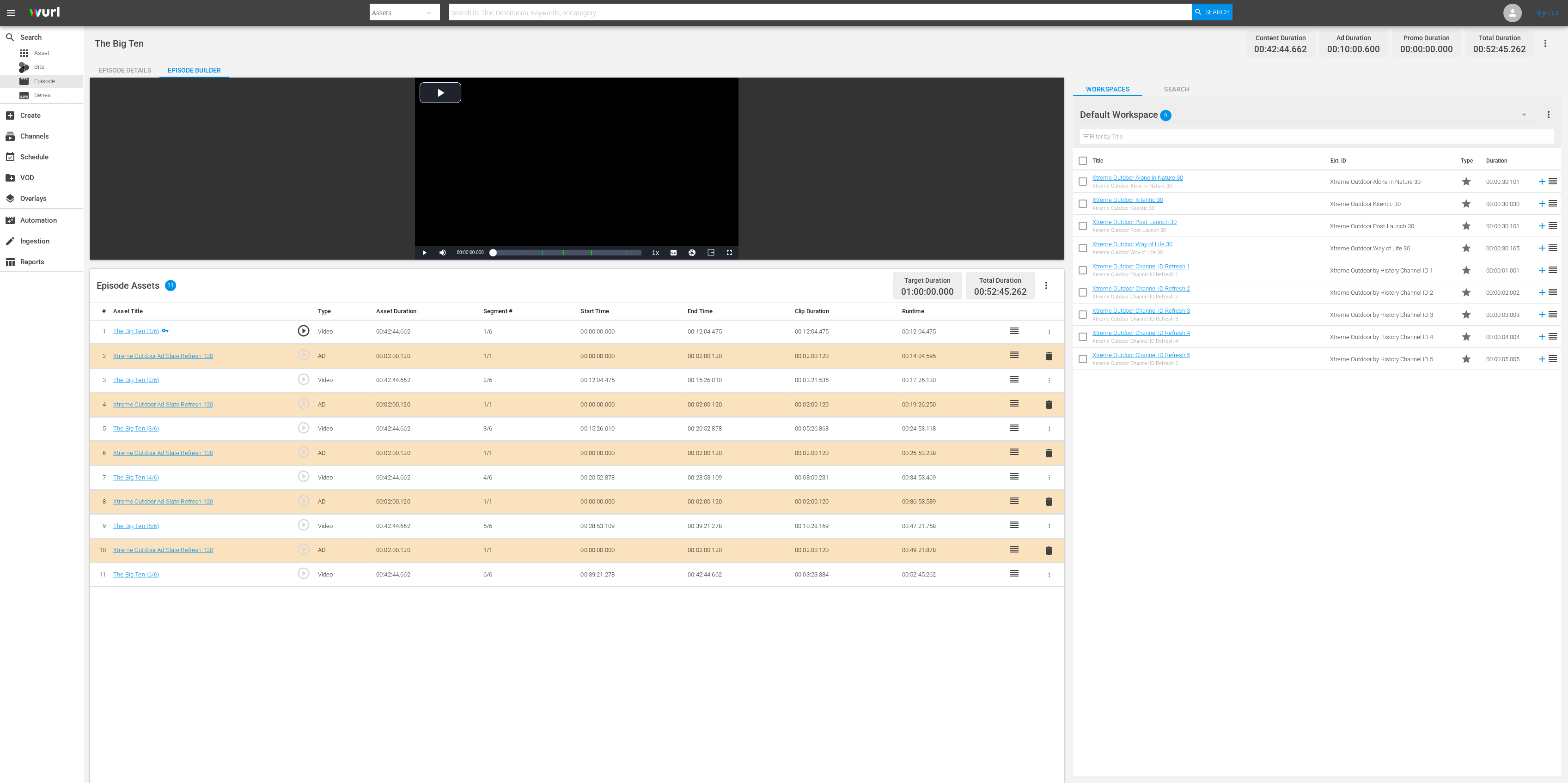
click at [1050, 406] on span "delete" at bounding box center [1049, 404] width 11 height 11
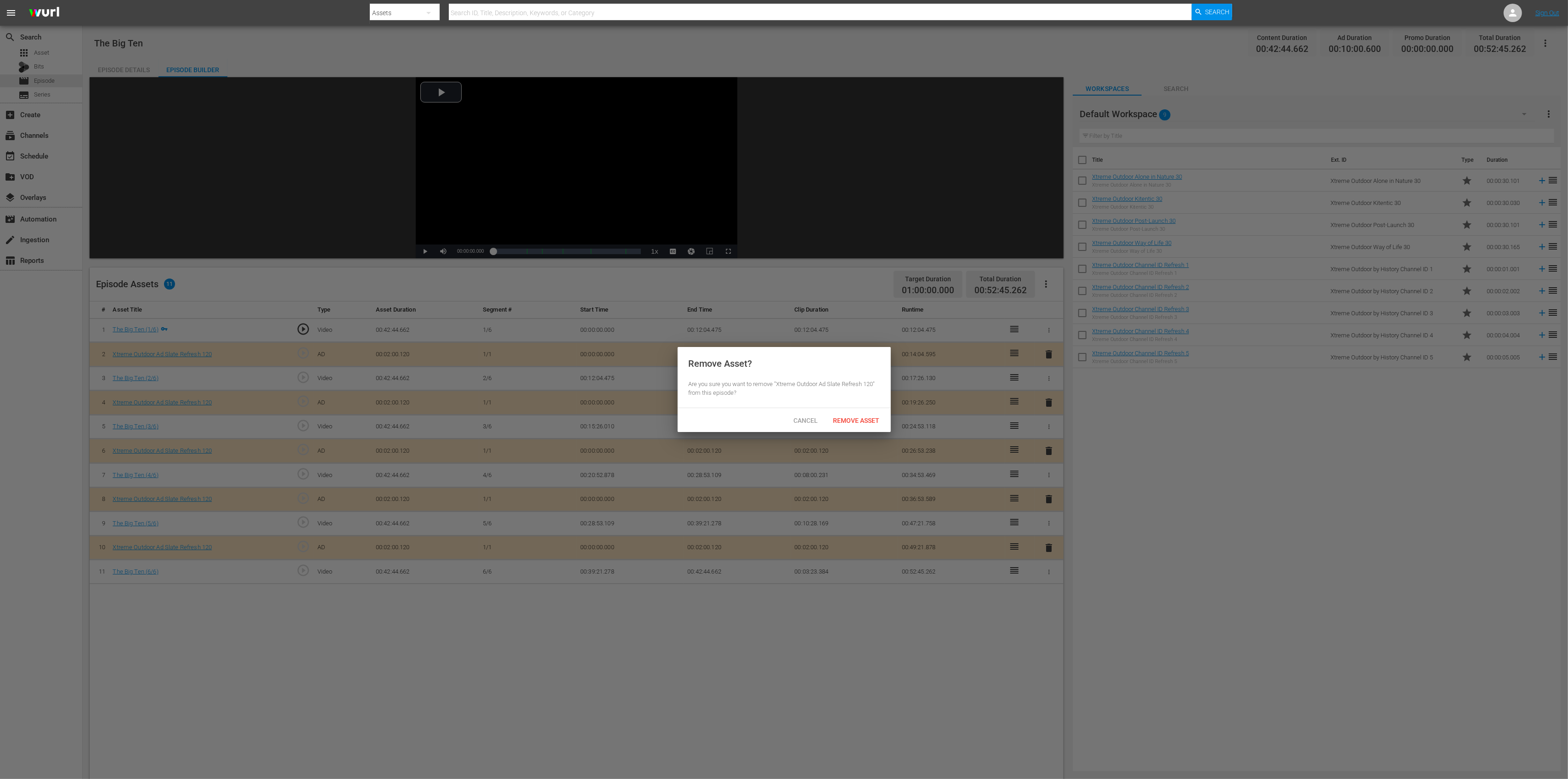
click at [863, 421] on span "Remove Asset" at bounding box center [856, 420] width 61 height 7
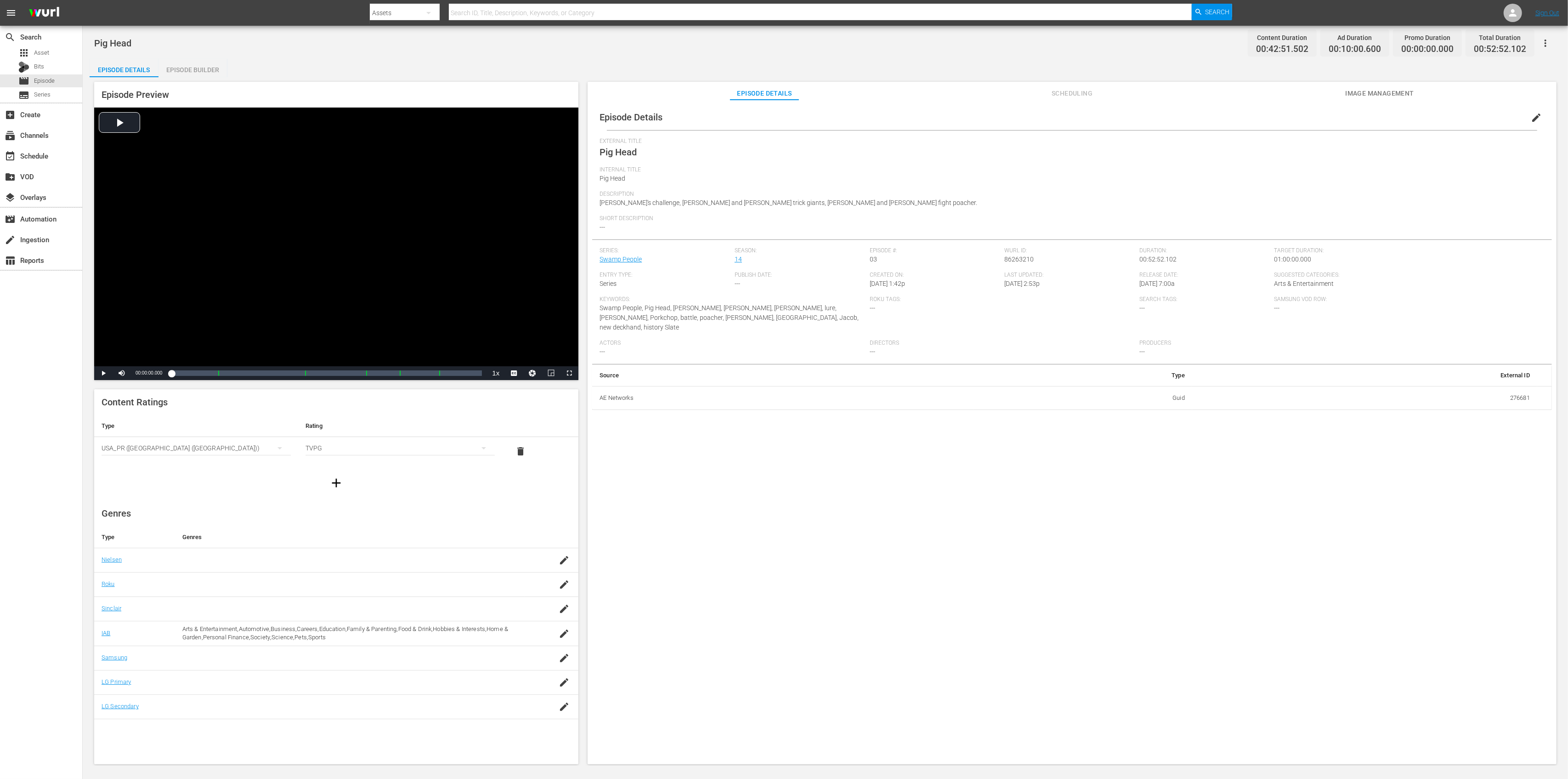
click at [181, 43] on div "Pig Head Content Duration 00:42:51.502 Ad Duration 00:10:00.600 Promo Duration …" at bounding box center [825, 43] width 1462 height 21
click at [193, 60] on div "Episode Builder" at bounding box center [193, 70] width 69 height 22
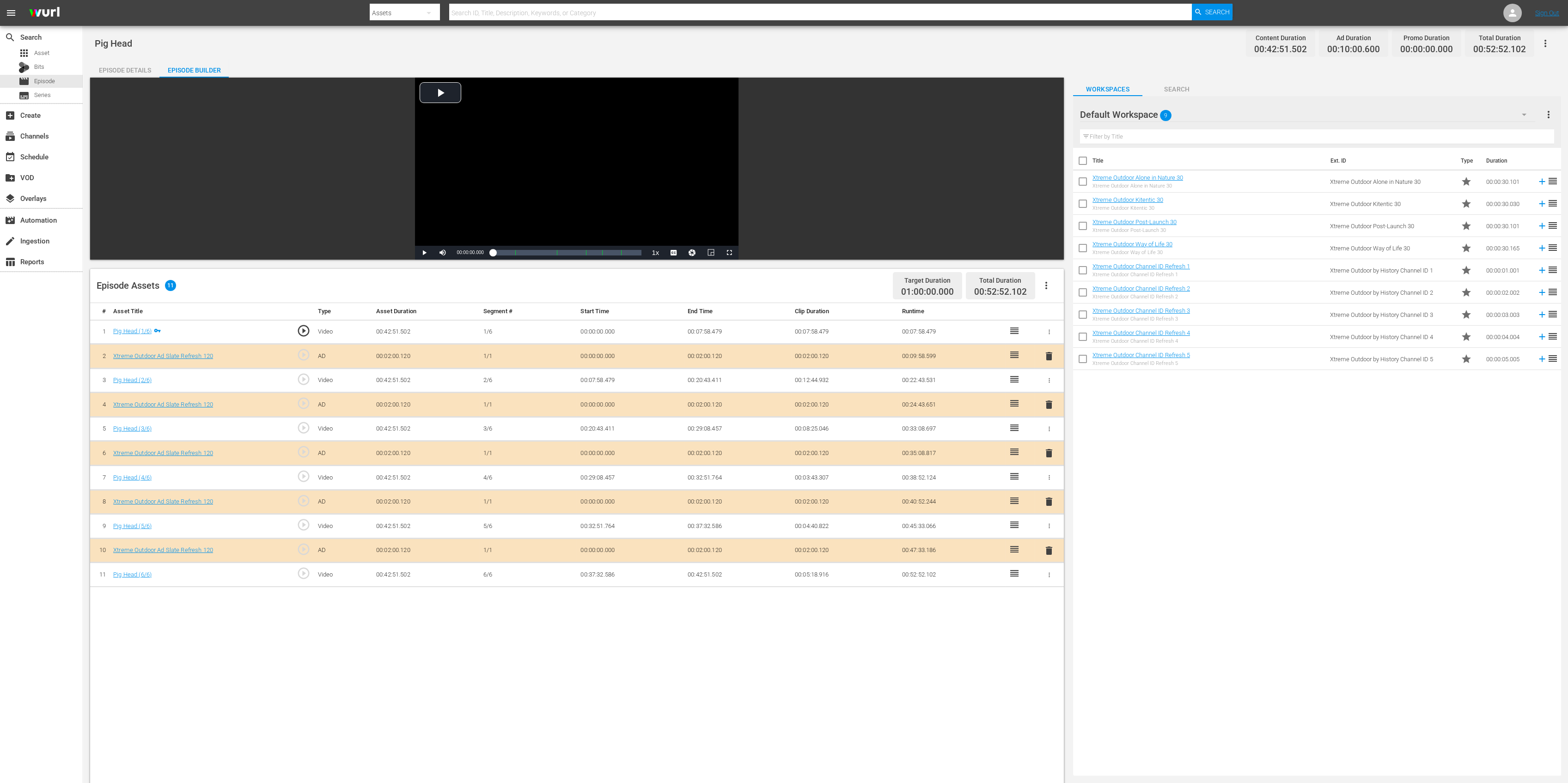
click at [1054, 404] on div "delete" at bounding box center [1049, 405] width 21 height 13
click at [1046, 404] on span "delete" at bounding box center [1049, 404] width 11 height 11
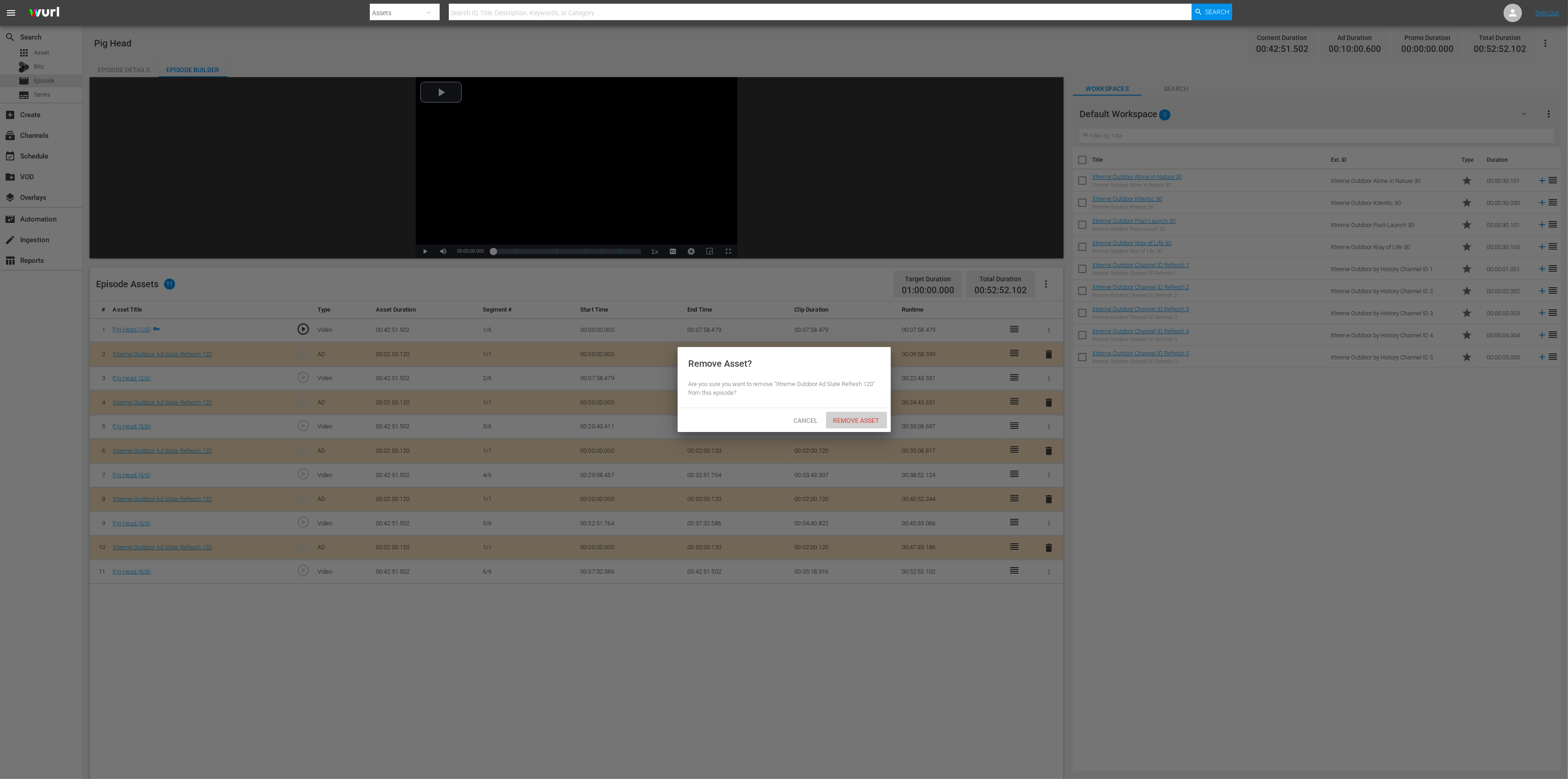
click at [873, 423] on span "Remove Asset" at bounding box center [856, 420] width 61 height 7
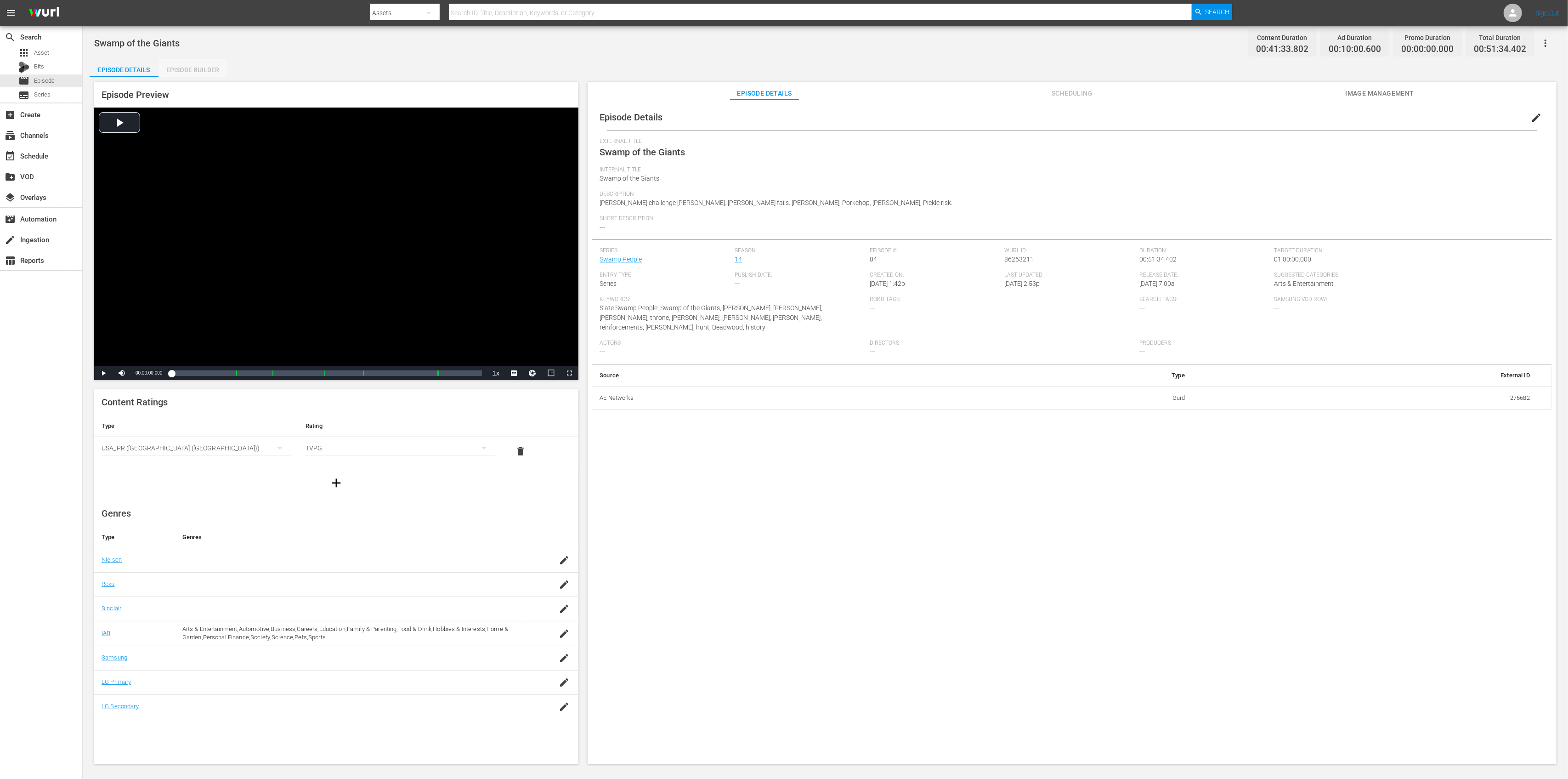
click at [190, 72] on div "Episode Builder" at bounding box center [193, 70] width 69 height 22
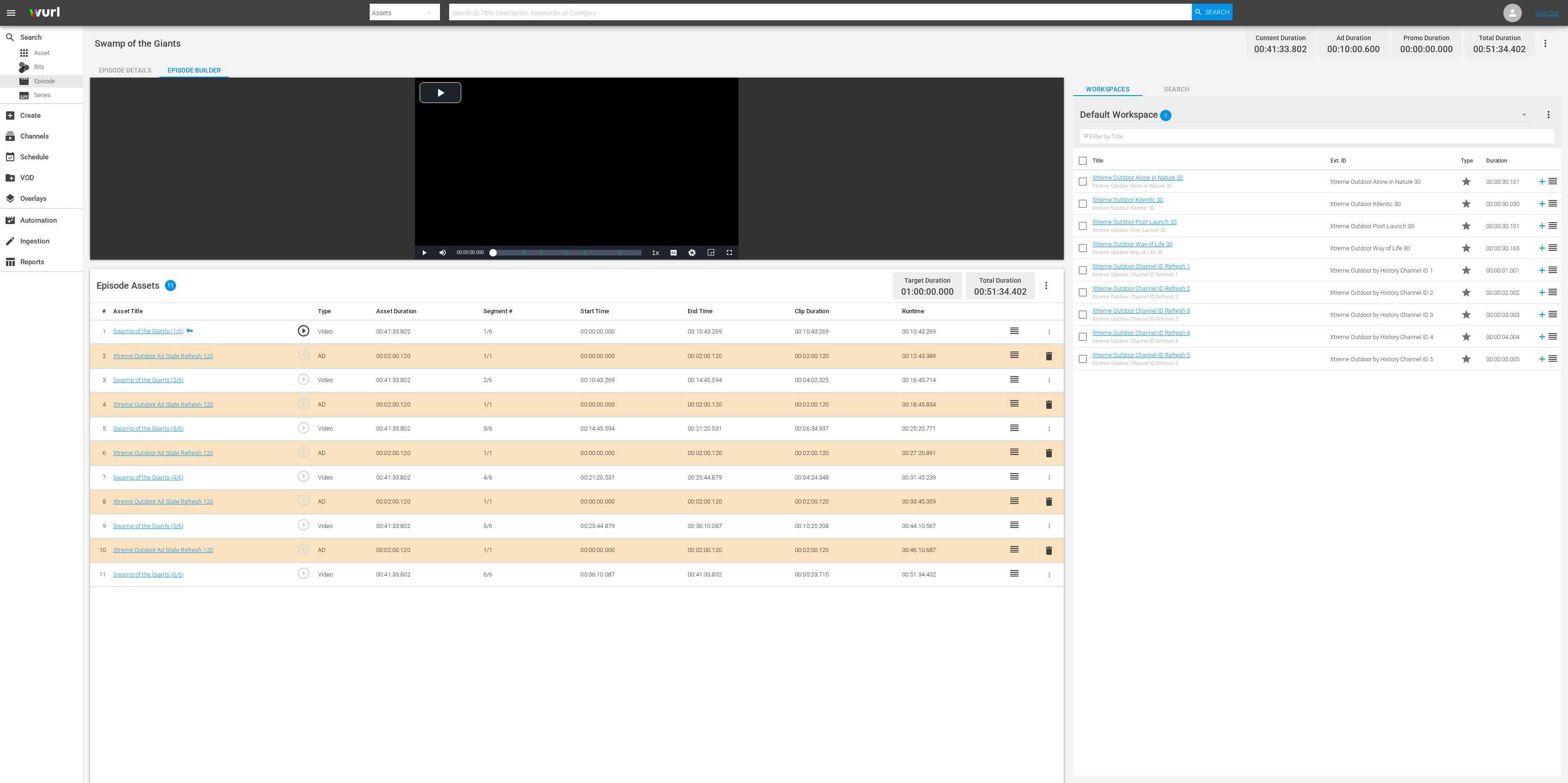
click at [1049, 401] on span "delete" at bounding box center [1049, 404] width 11 height 11
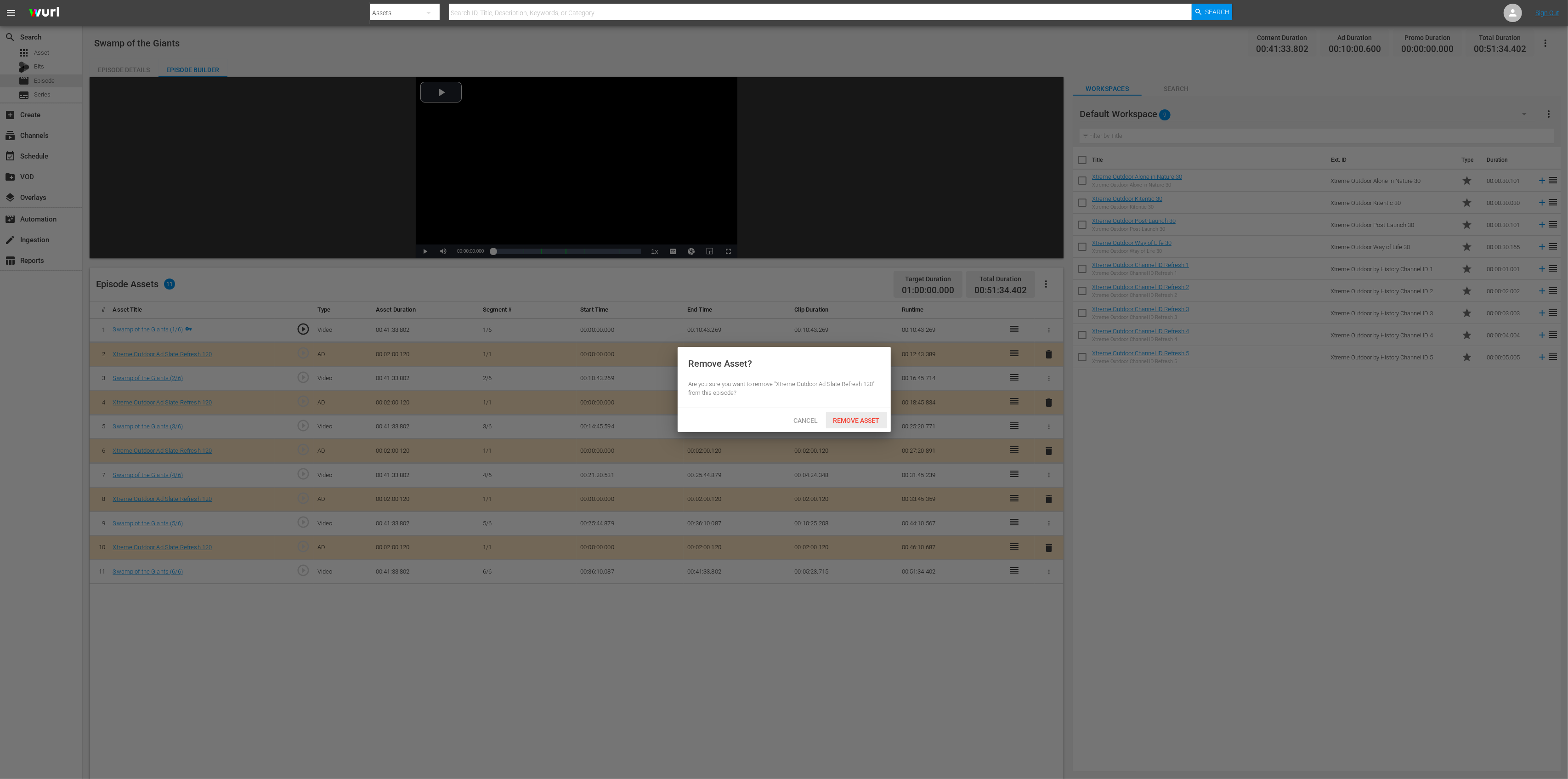
click at [865, 423] on span "Remove Asset" at bounding box center [856, 420] width 61 height 7
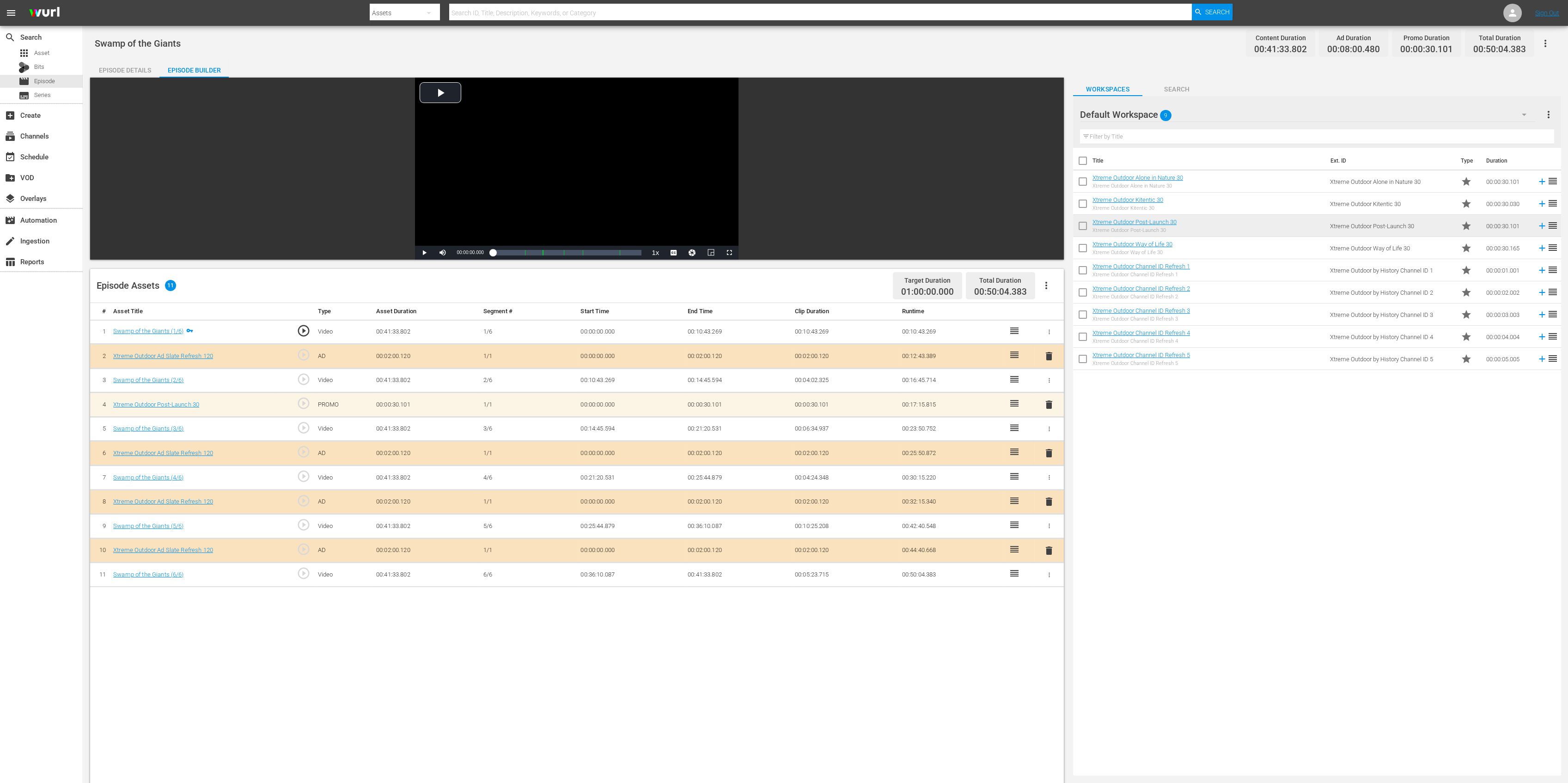
click at [1054, 499] on span "delete" at bounding box center [1049, 502] width 11 height 11
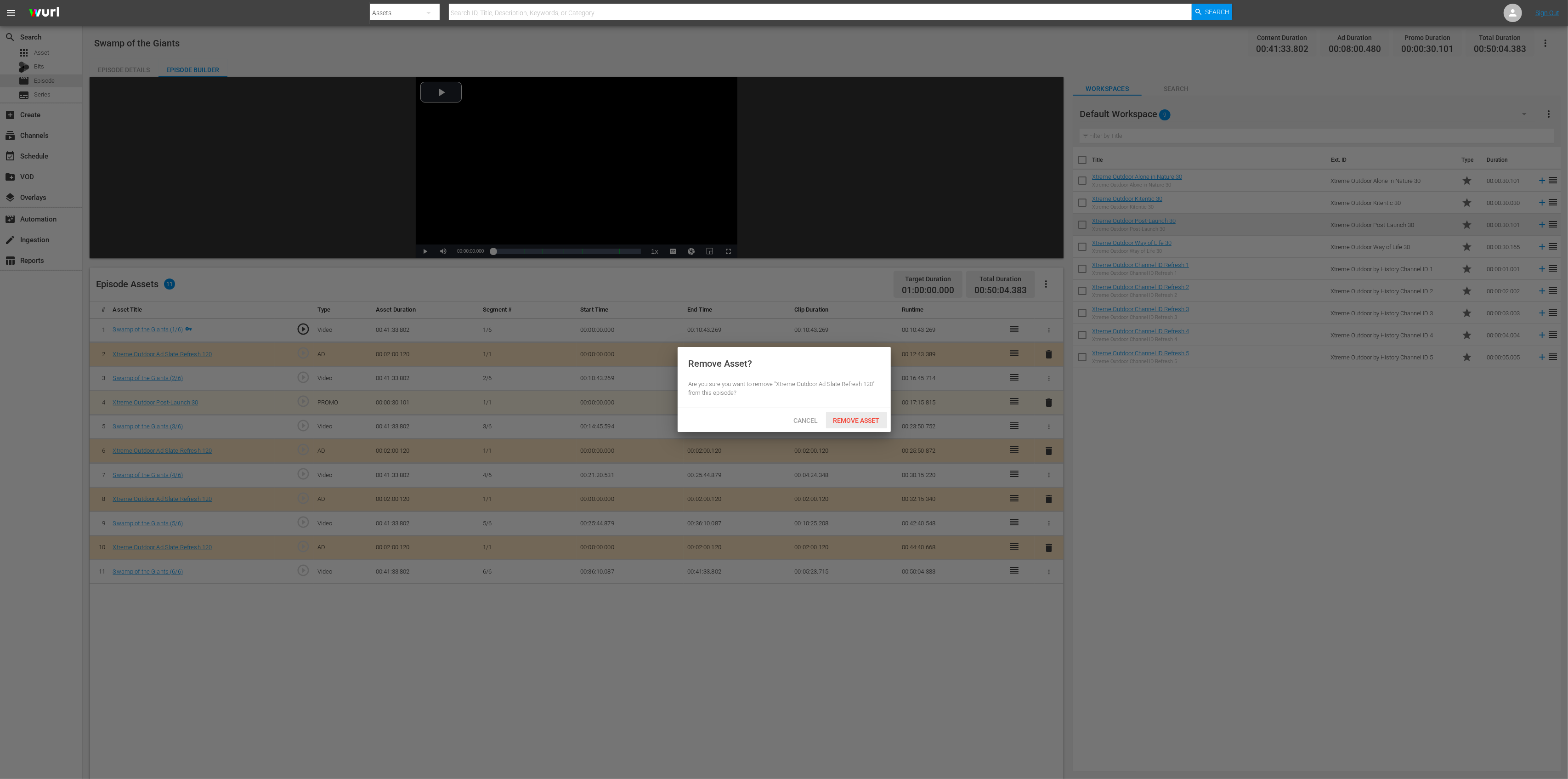
click at [856, 417] on span "Remove Asset" at bounding box center [856, 420] width 61 height 7
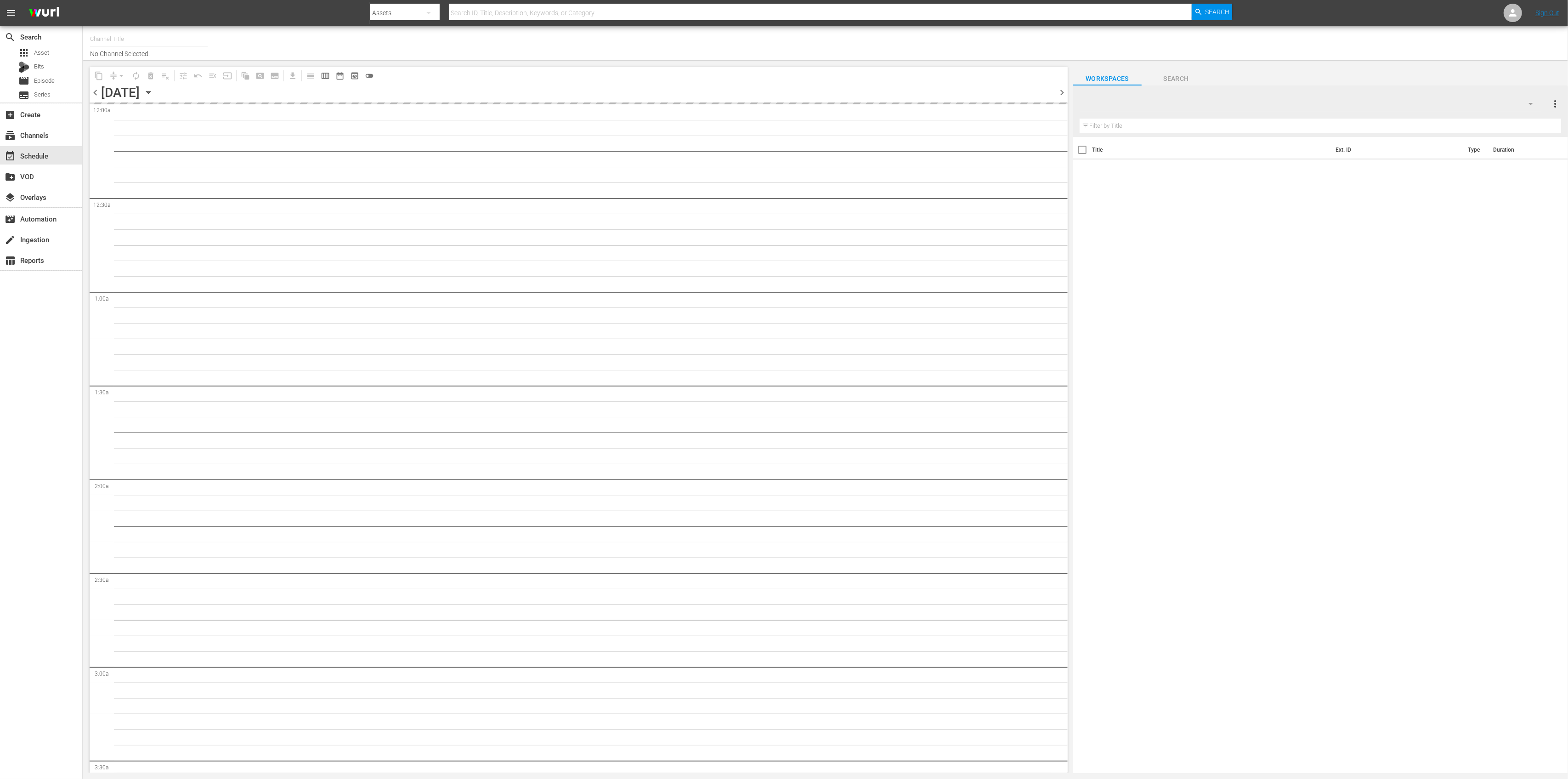
type input "Xtreme Outdoor Presented by HISTORY (590)"
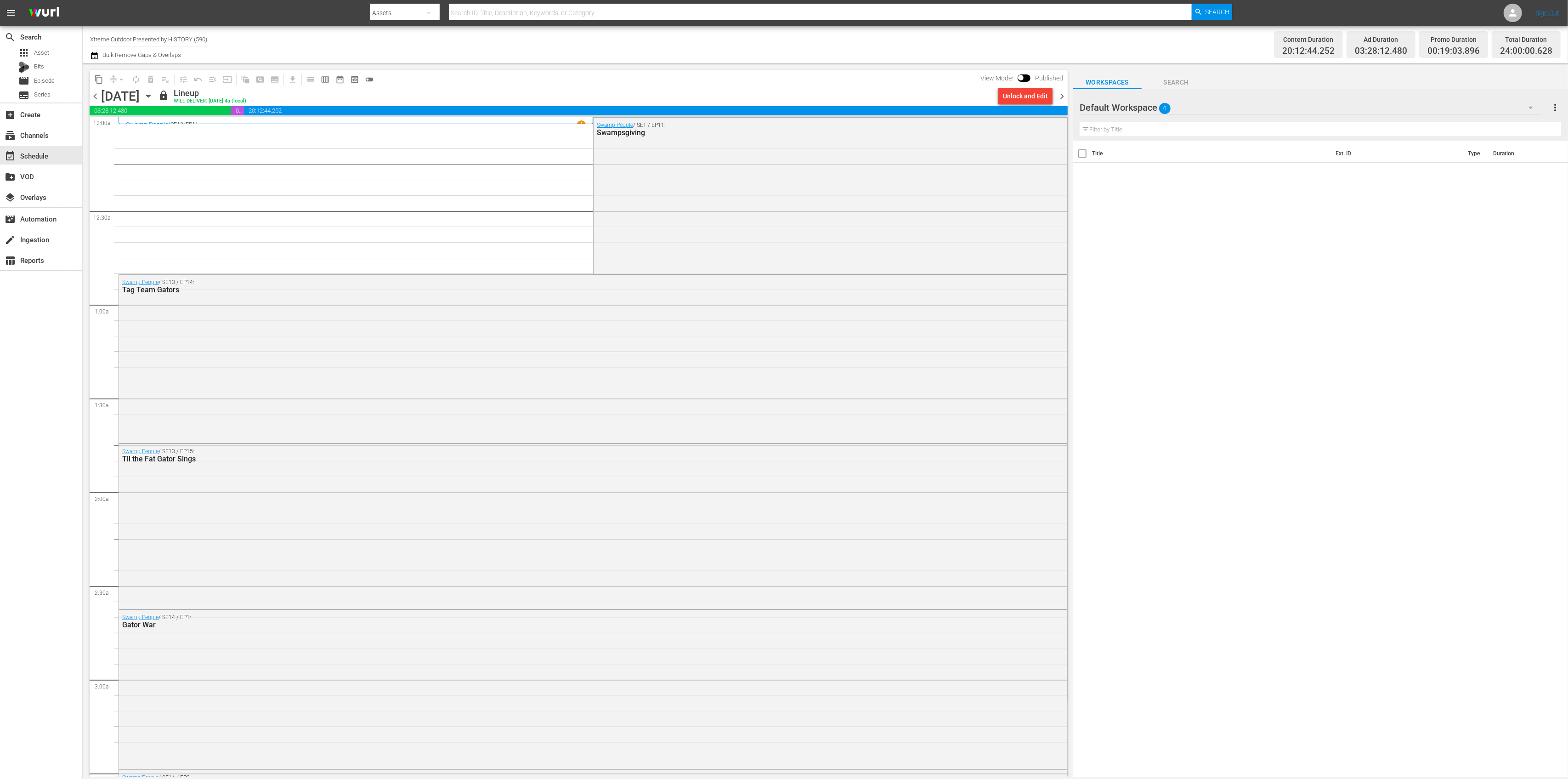
click at [1059, 94] on span "chevron_right" at bounding box center [1062, 96] width 12 height 12
click at [154, 98] on icon "button" at bounding box center [148, 96] width 10 height 10
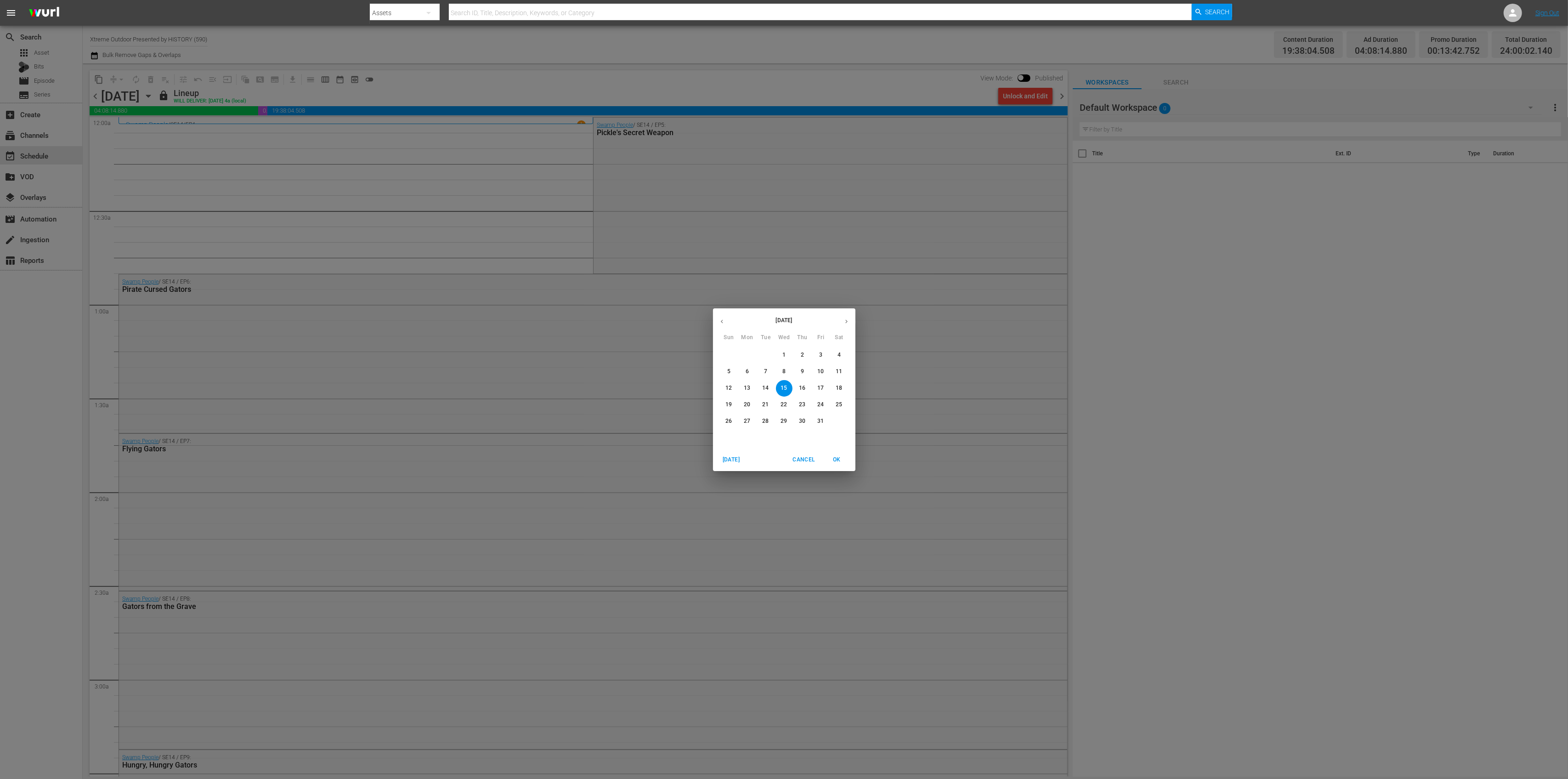
click at [750, 388] on p "13" at bounding box center [747, 388] width 7 height 8
